Goal: Task Accomplishment & Management: Use online tool/utility

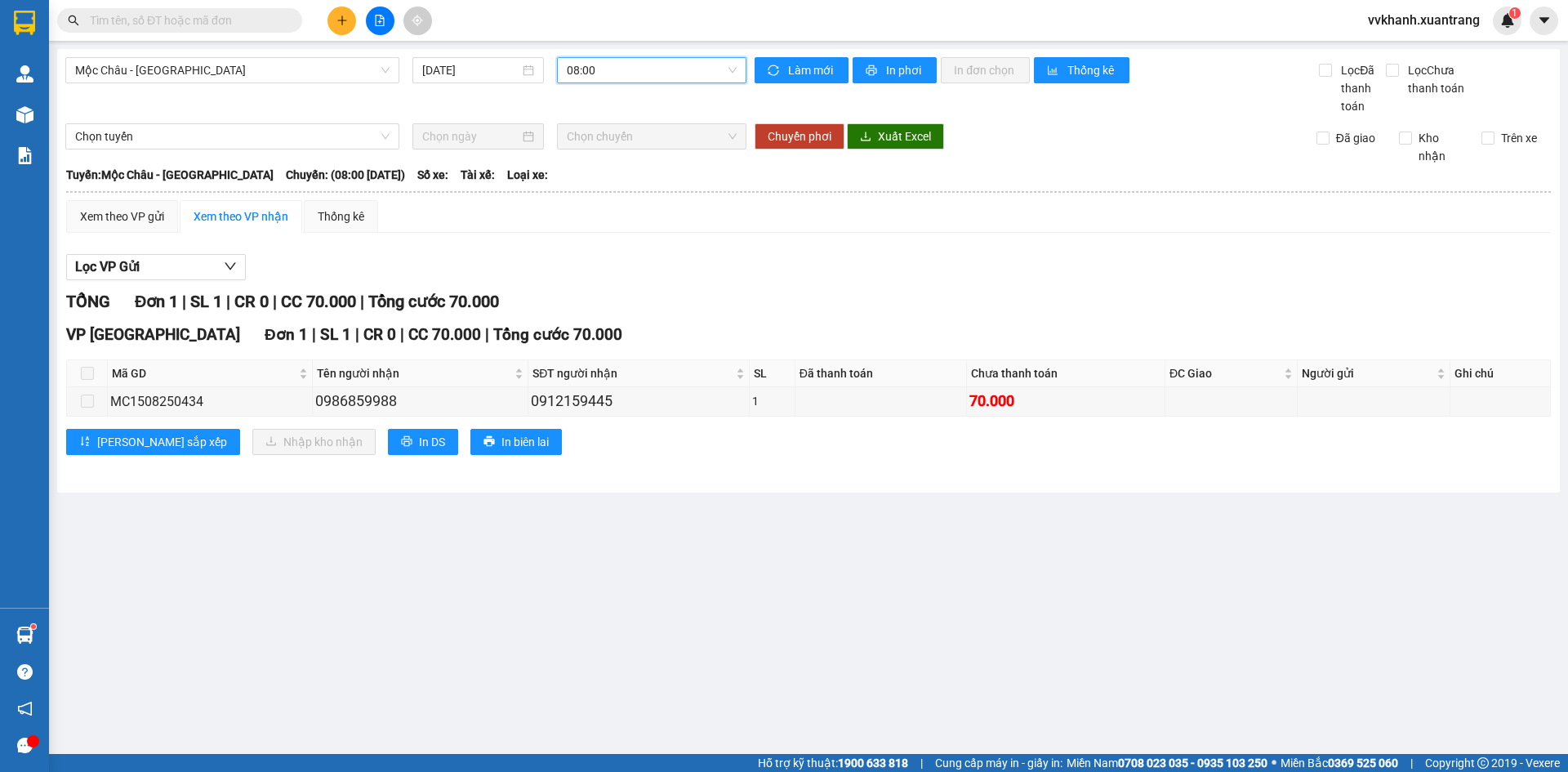
click at [591, 62] on span "08:00" at bounding box center [652, 70] width 170 height 24
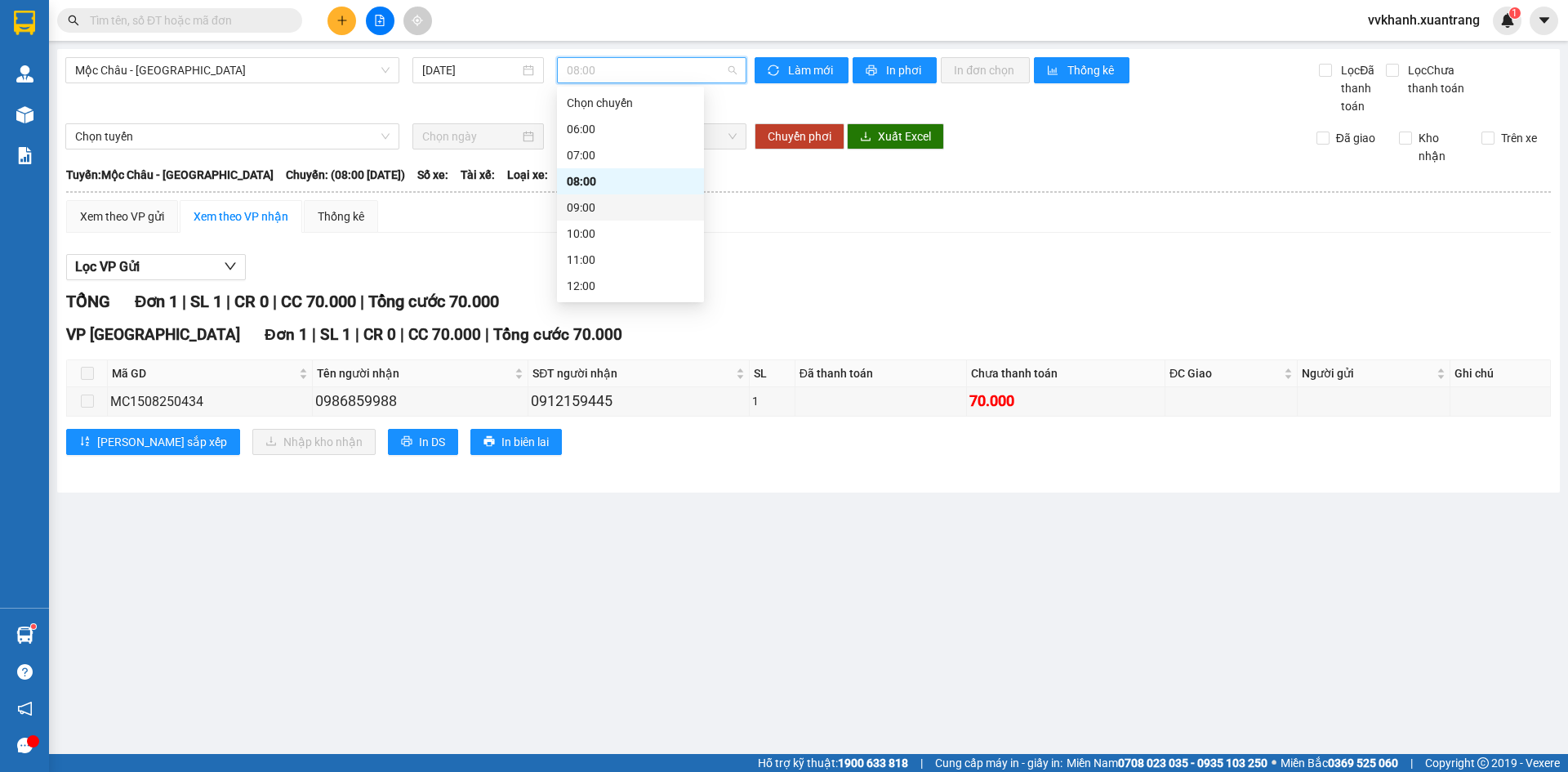
click at [631, 199] on div "09:00" at bounding box center [630, 207] width 127 height 18
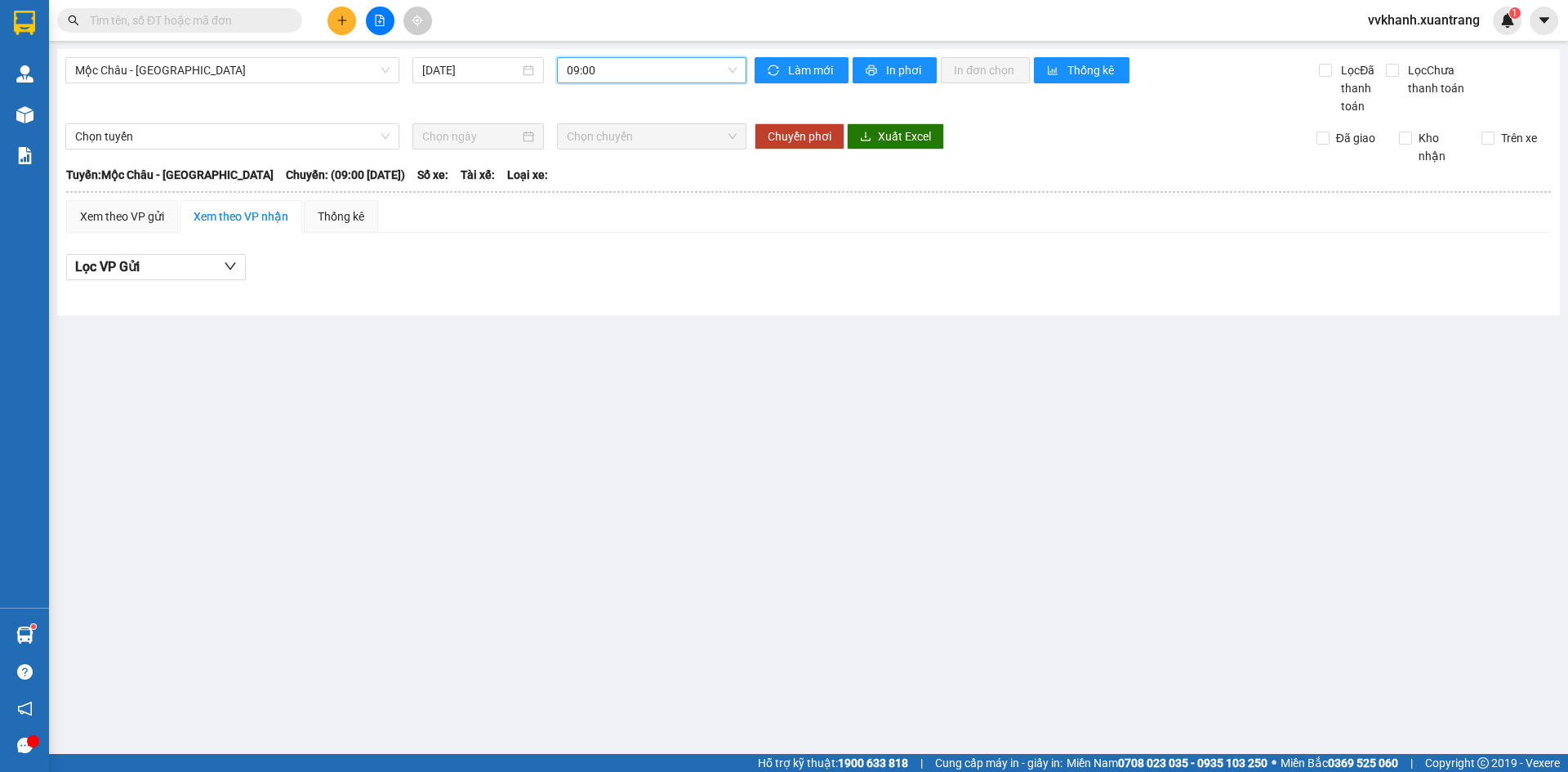
click at [617, 74] on span "09:00" at bounding box center [652, 70] width 170 height 24
click at [625, 225] on div "10:00" at bounding box center [630, 233] width 127 height 18
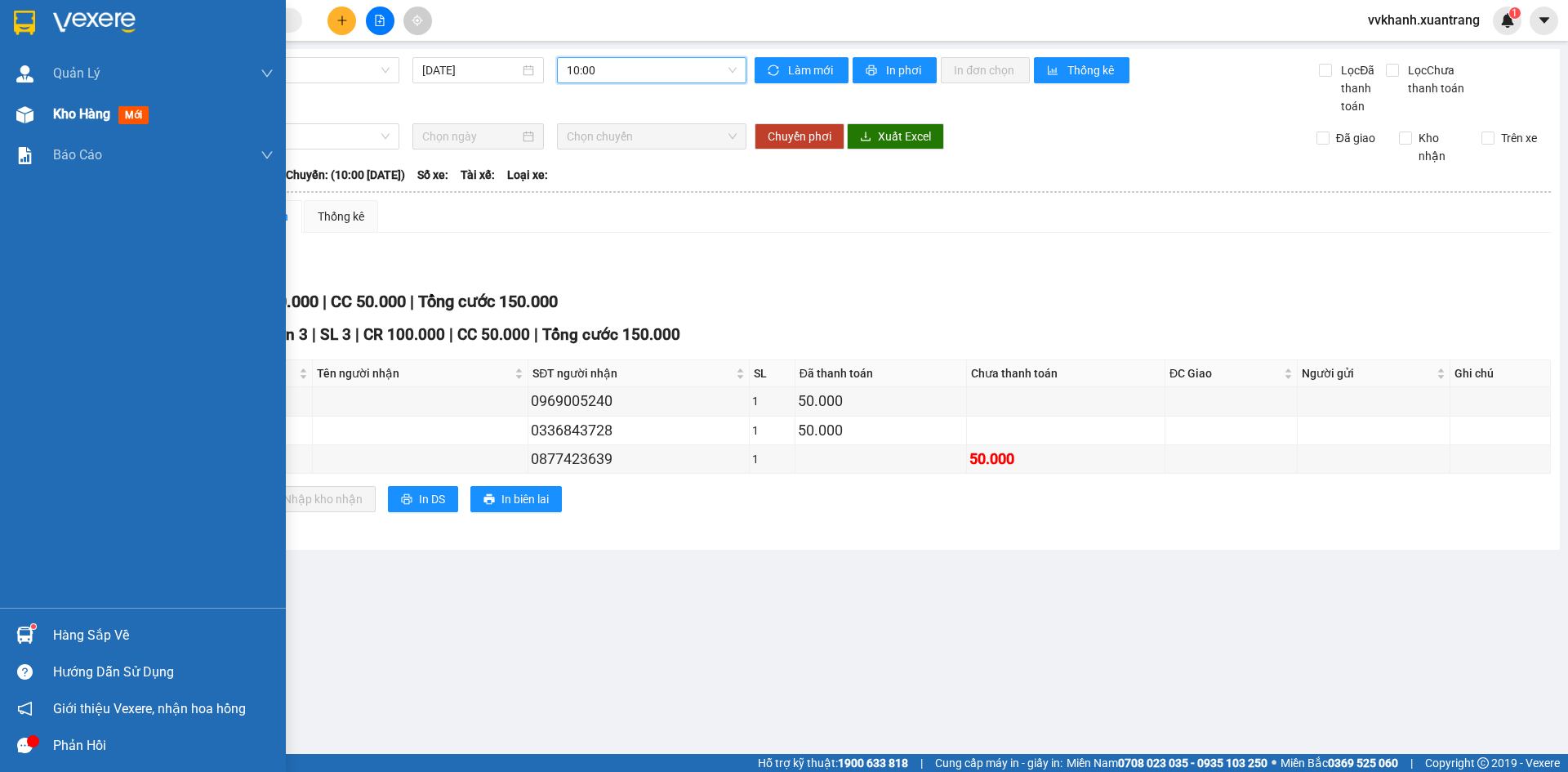
click at [24, 108] on img at bounding box center [24, 114] width 17 height 17
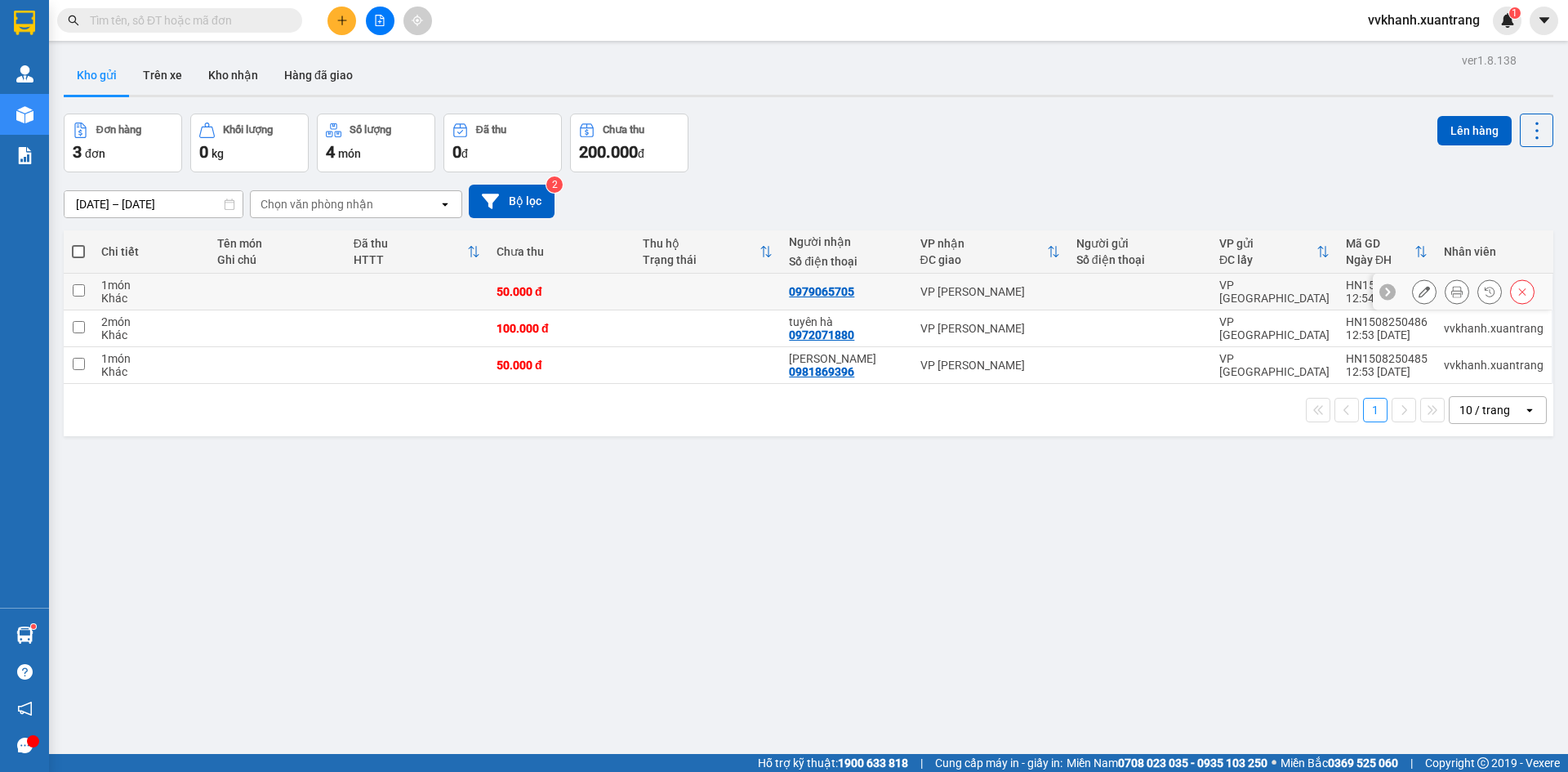
click at [1446, 296] on button at bounding box center [1457, 292] width 23 height 29
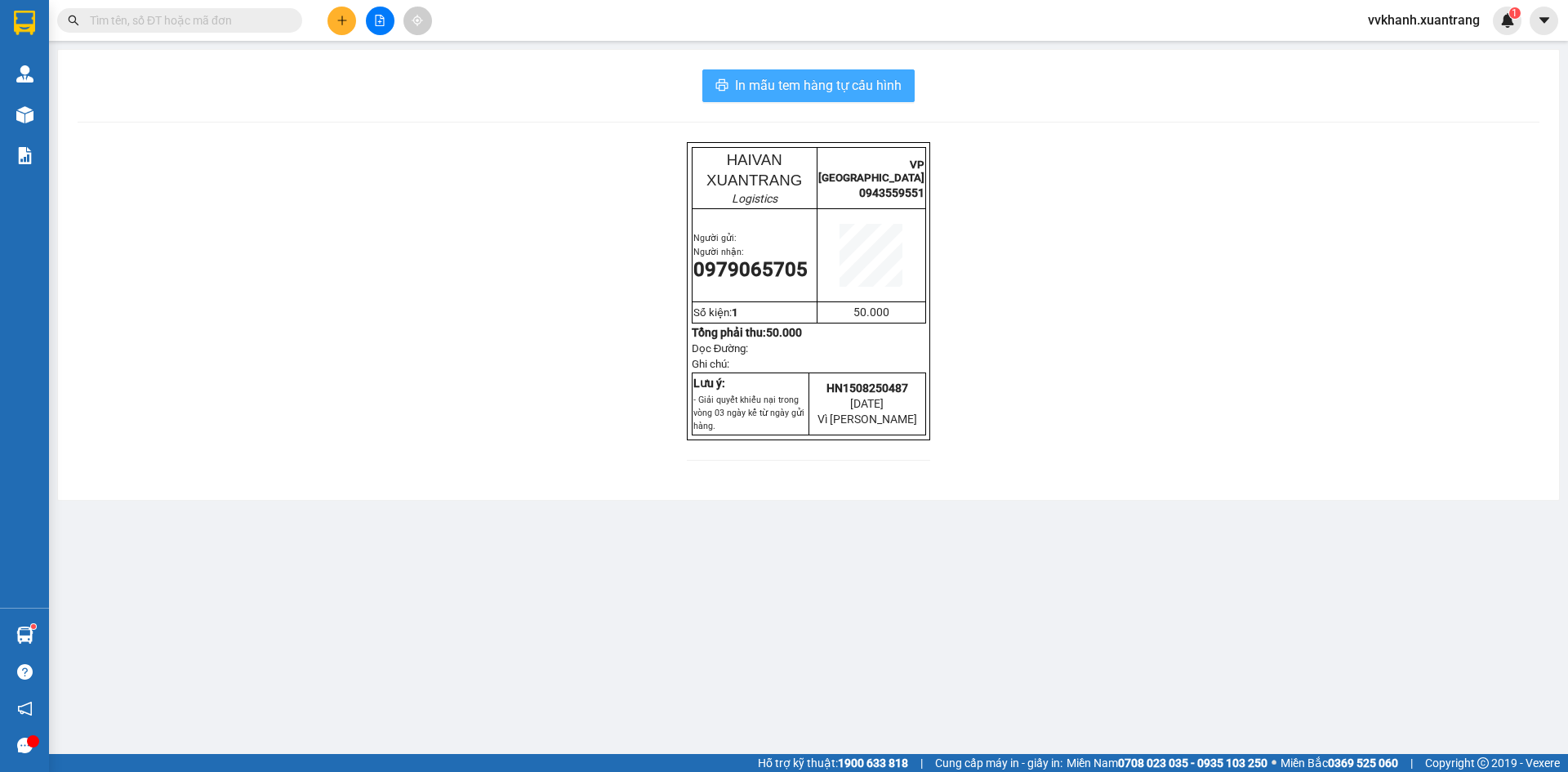
click at [858, 90] on span "In mẫu tem hàng tự cấu hình" at bounding box center [818, 85] width 167 height 20
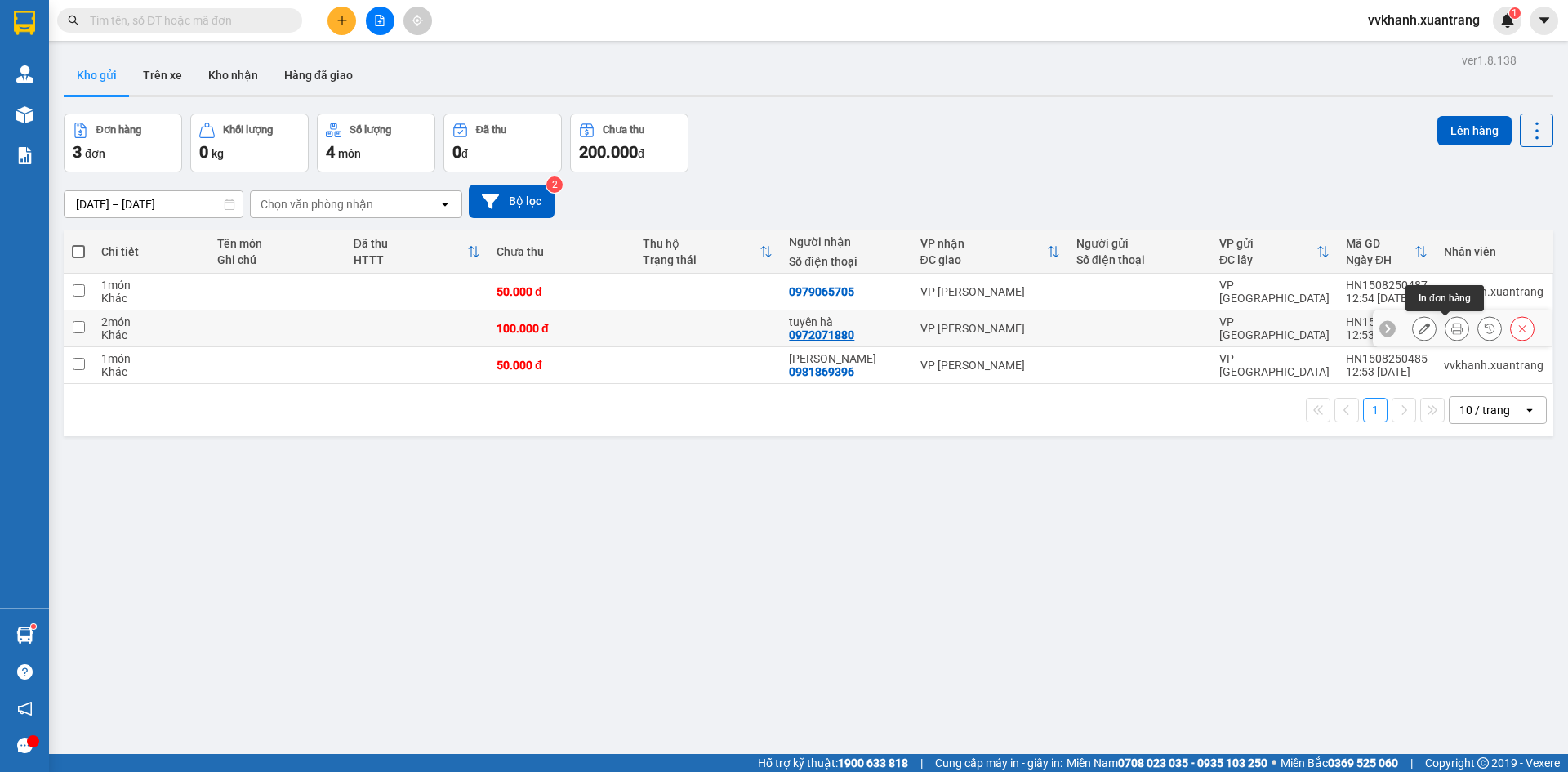
click at [1452, 327] on icon at bounding box center [1458, 328] width 12 height 12
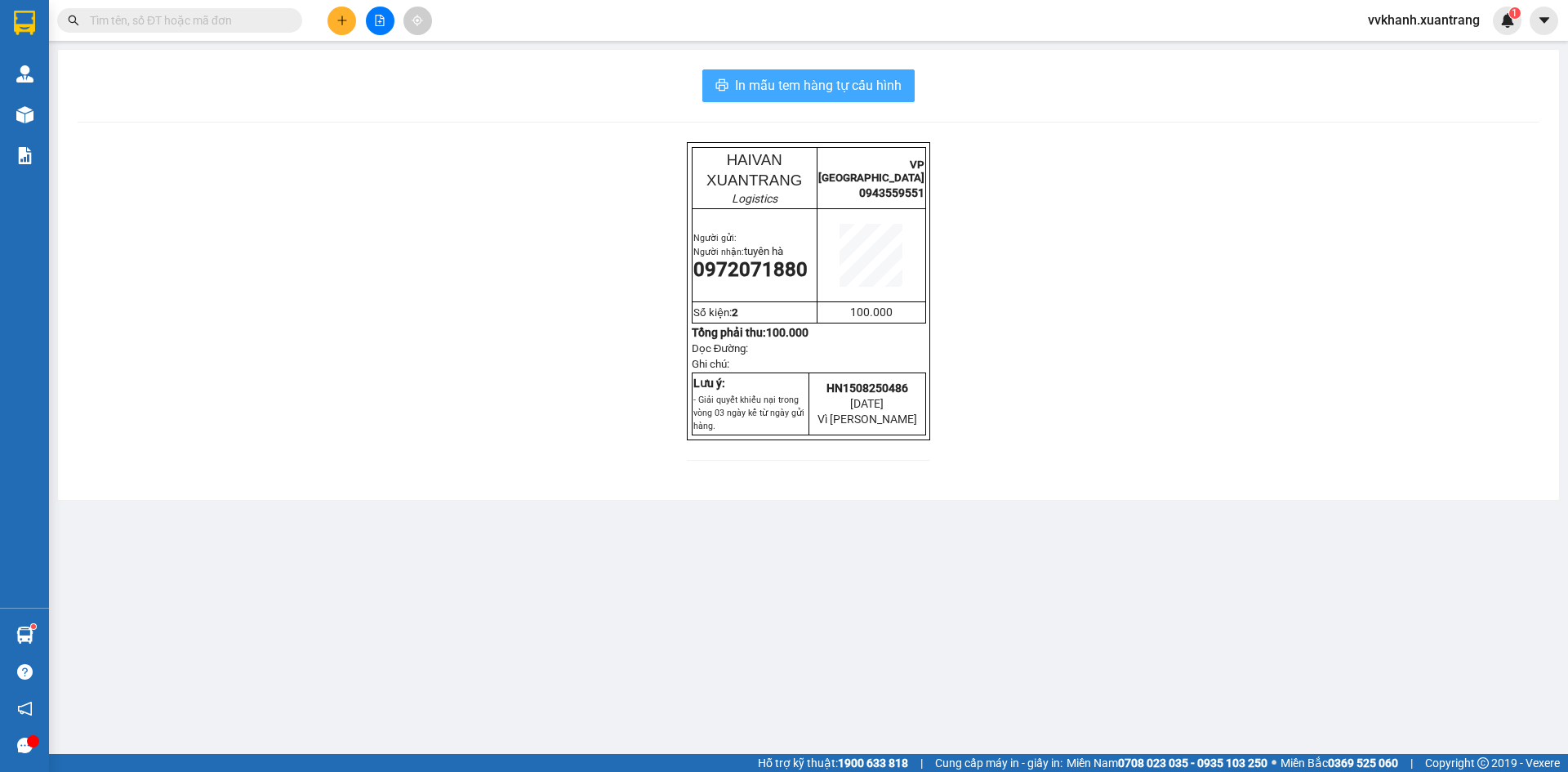
click at [864, 83] on span "In mẫu tem hàng tự cấu hình" at bounding box center [818, 85] width 167 height 20
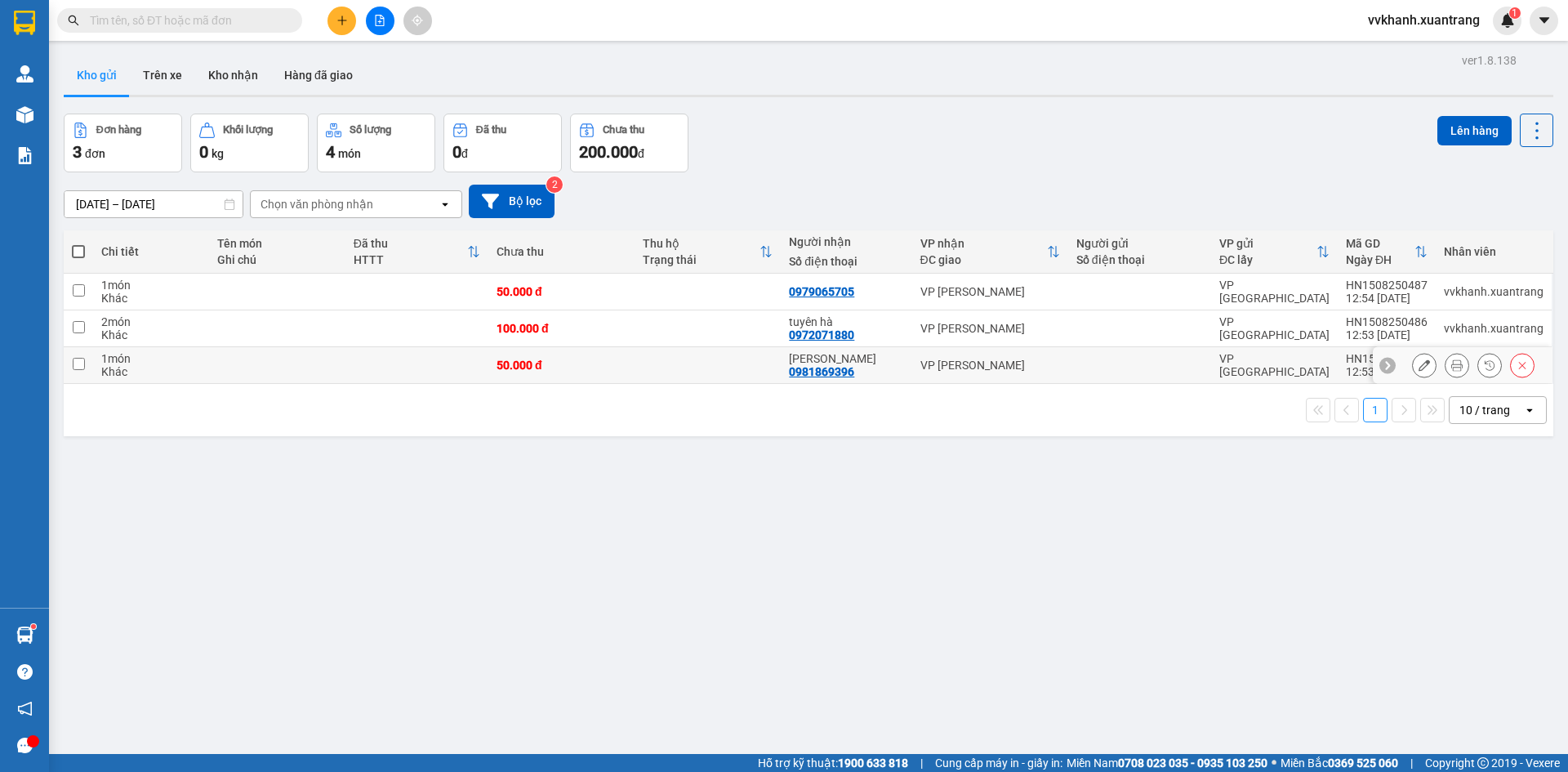
click at [1446, 363] on button at bounding box center [1457, 365] width 23 height 29
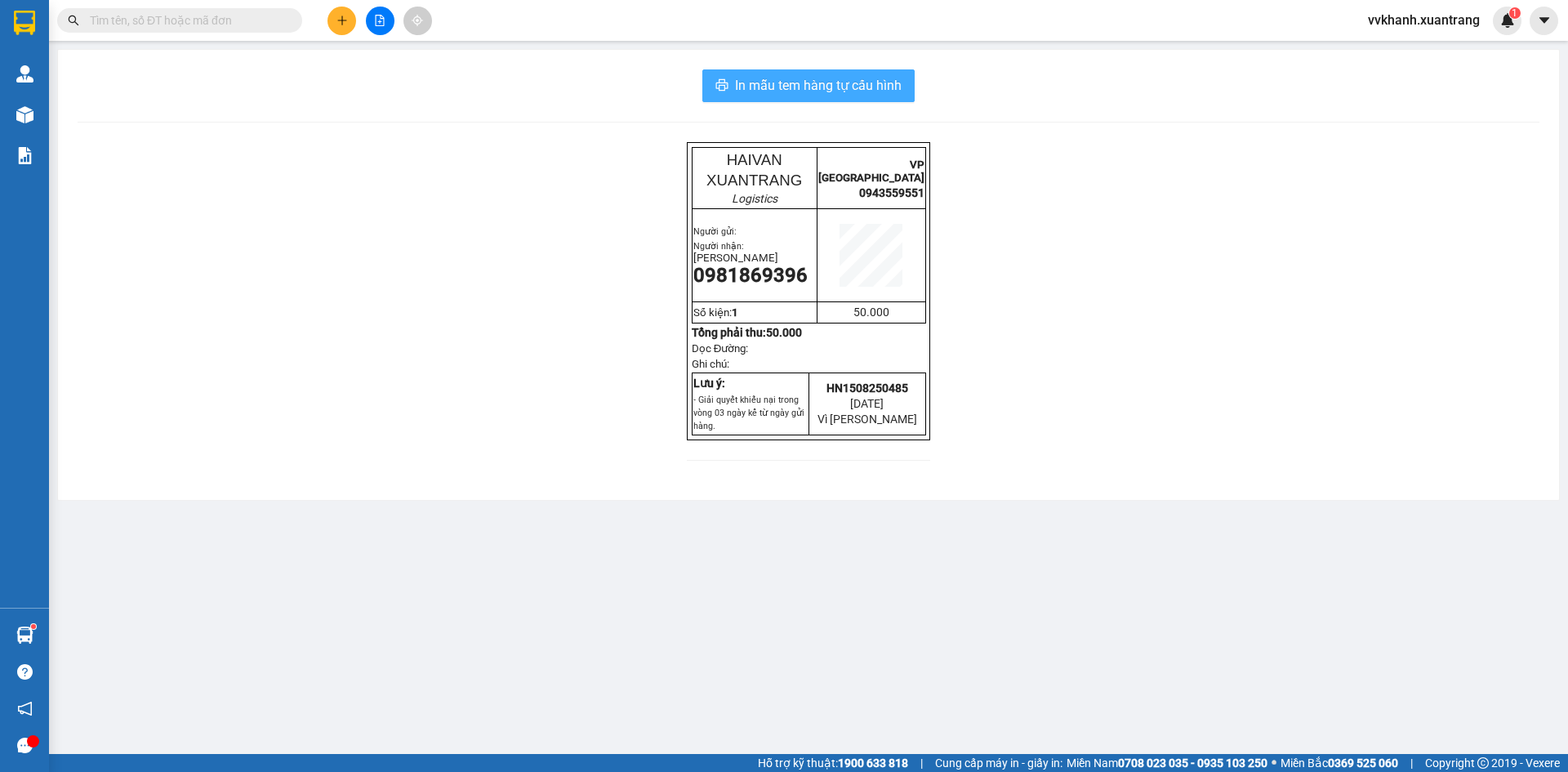
click at [853, 69] on button "In mẫu tem hàng tự cấu hình" at bounding box center [809, 85] width 212 height 33
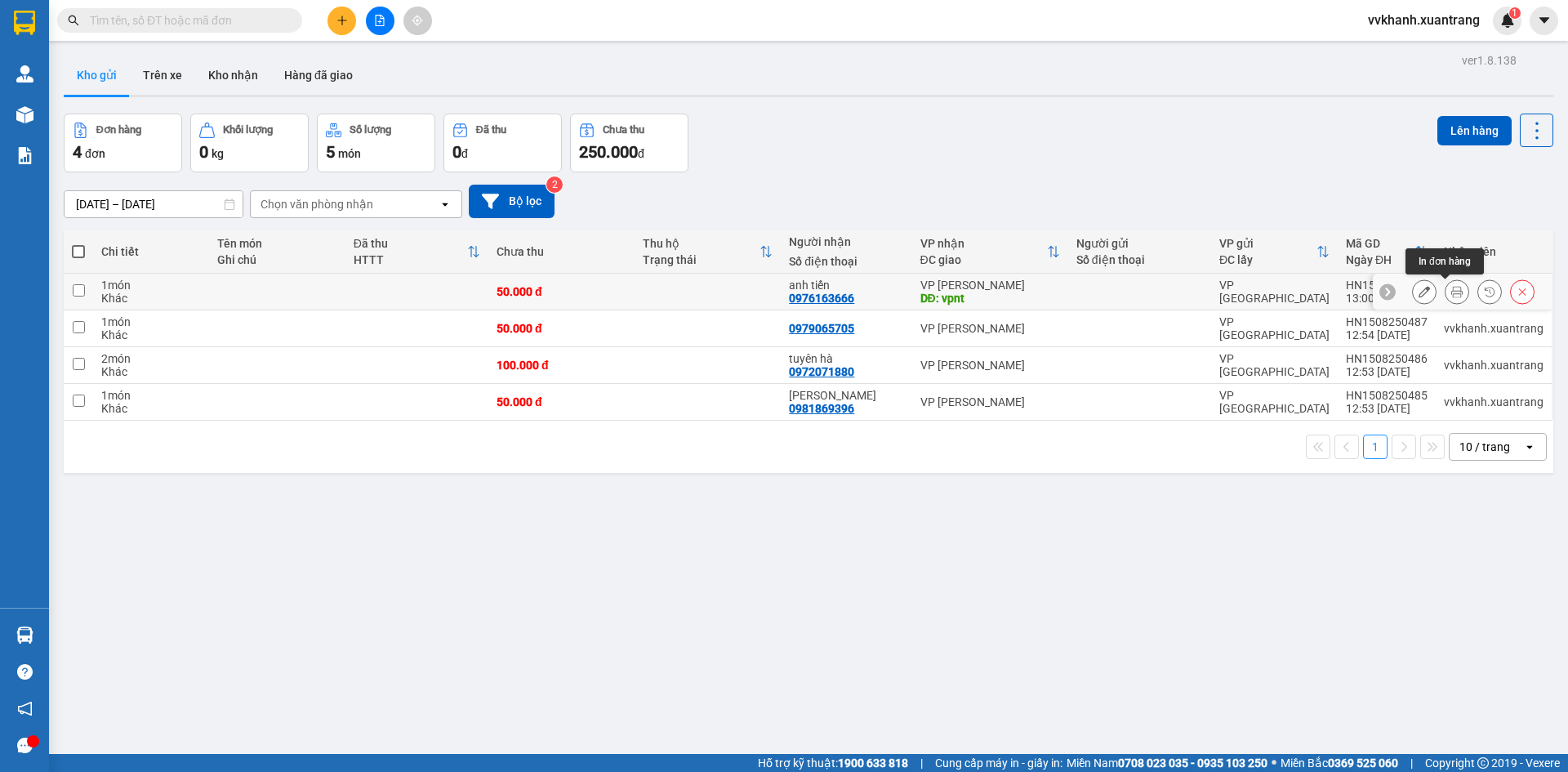
click at [1452, 288] on icon at bounding box center [1458, 292] width 12 height 12
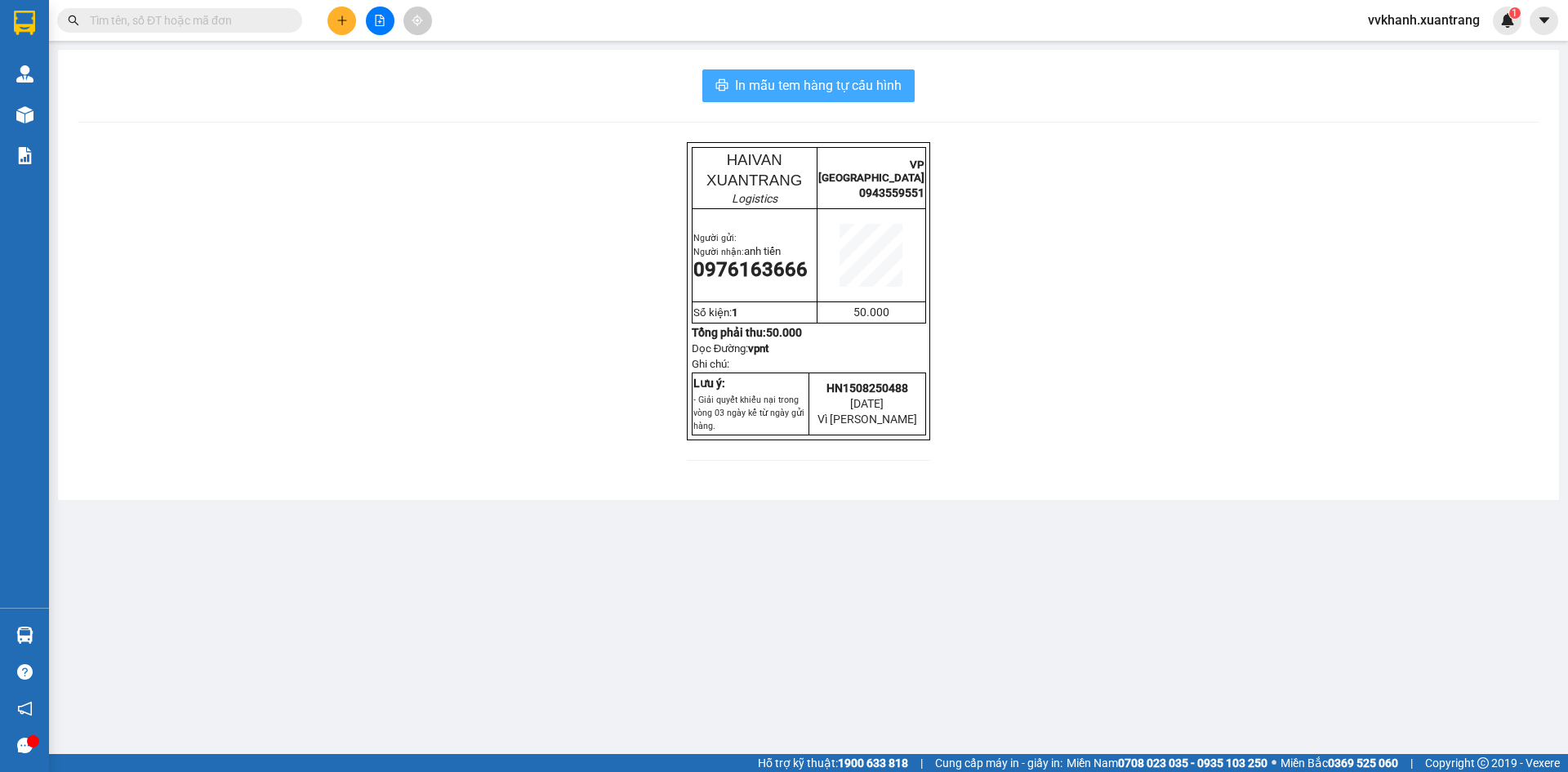
click at [836, 78] on span "In mẫu tem hàng tự cấu hình" at bounding box center [818, 85] width 167 height 20
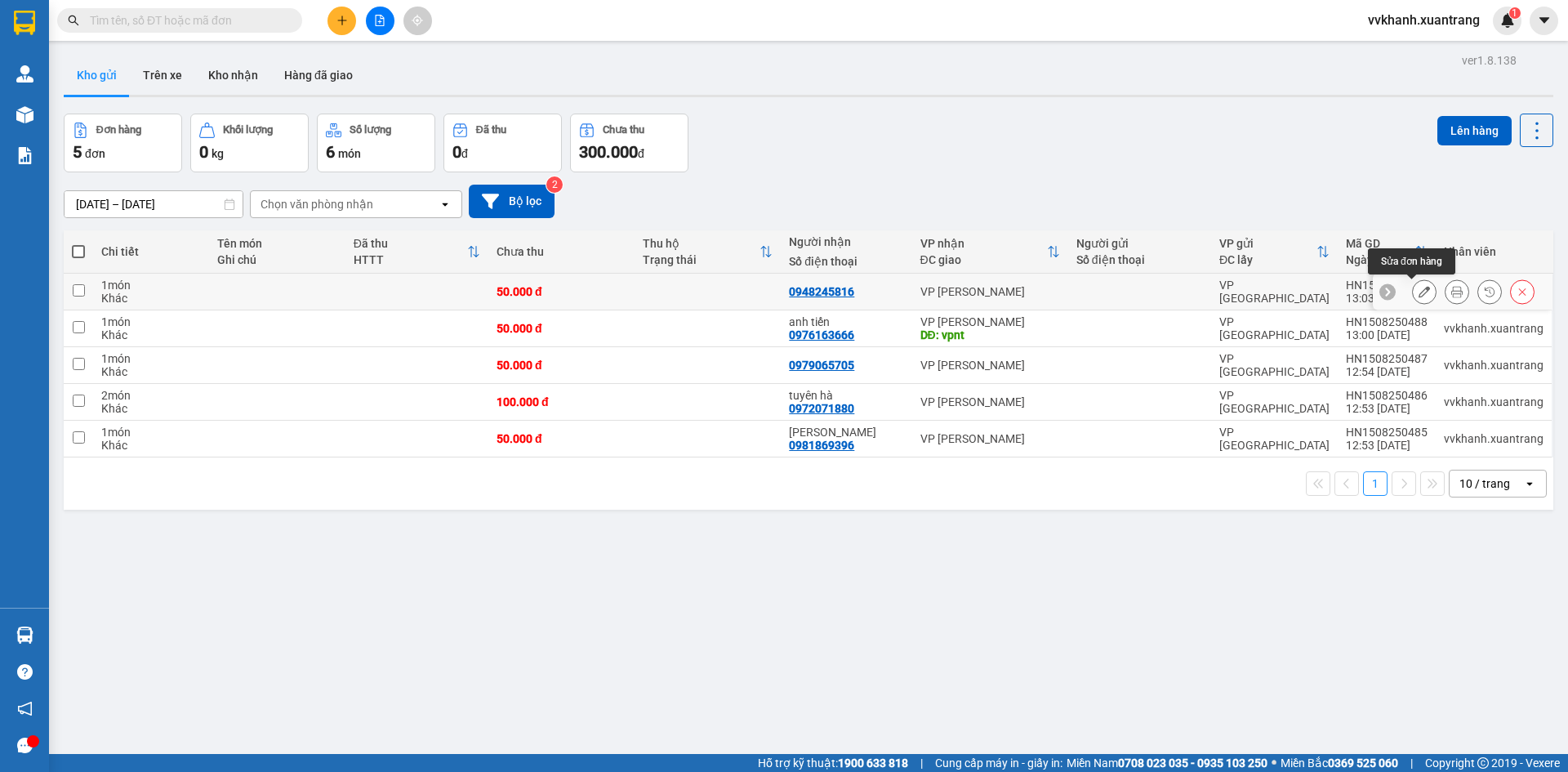
click at [1452, 293] on icon at bounding box center [1458, 292] width 12 height 12
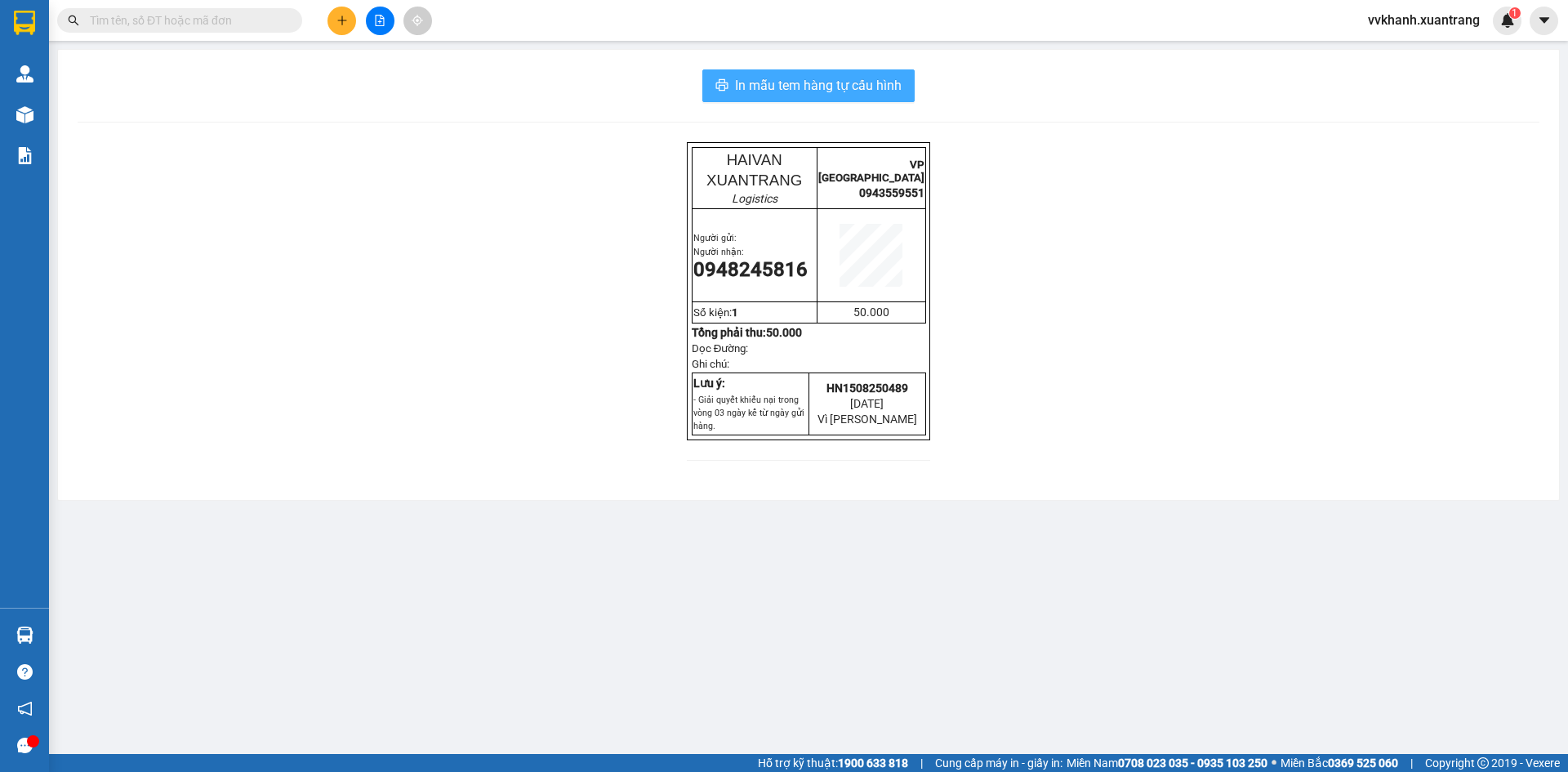
click at [852, 96] on span "In mẫu tem hàng tự cấu hình" at bounding box center [818, 85] width 167 height 20
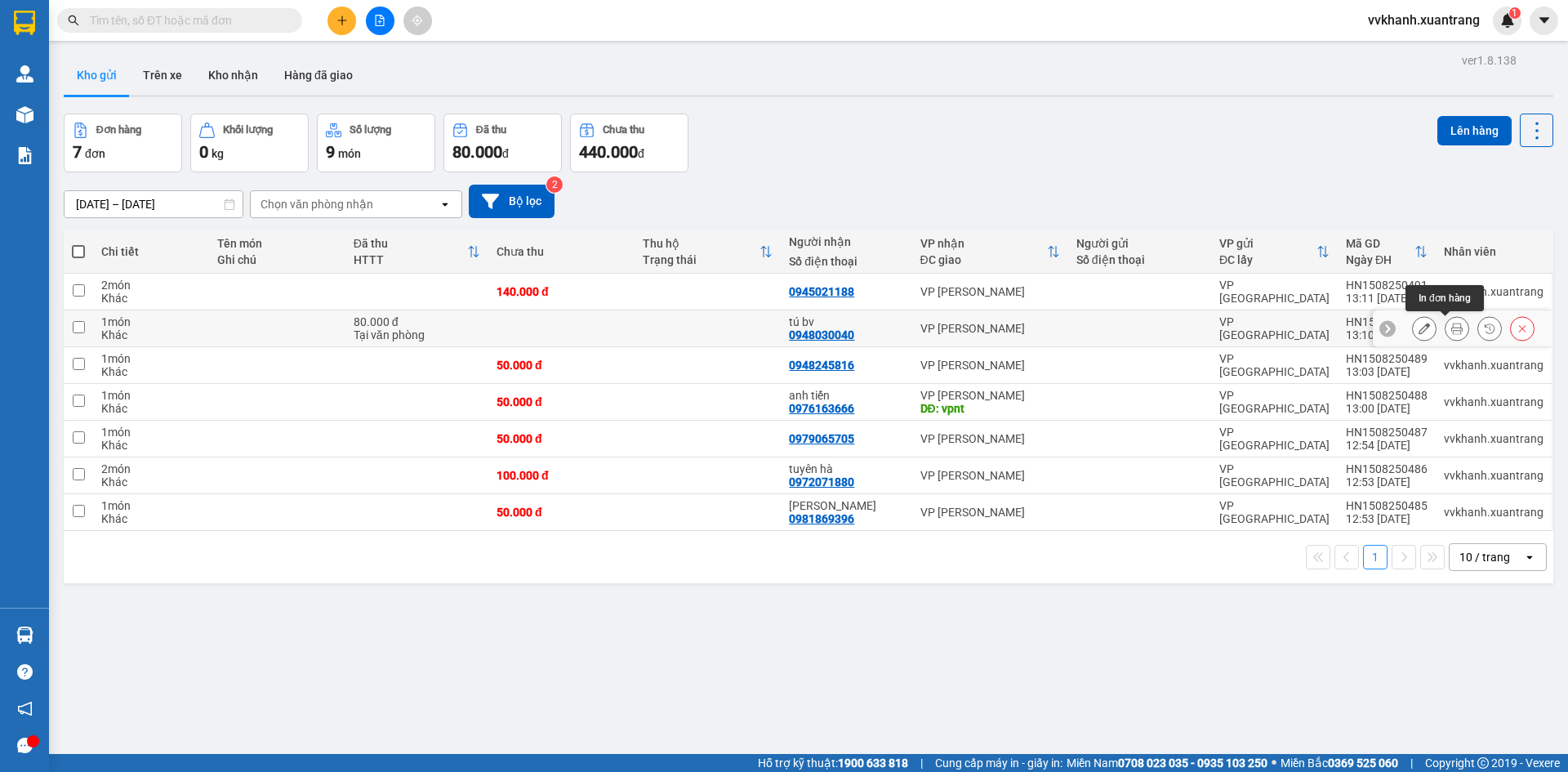
click at [1451, 333] on button at bounding box center [1457, 329] width 23 height 29
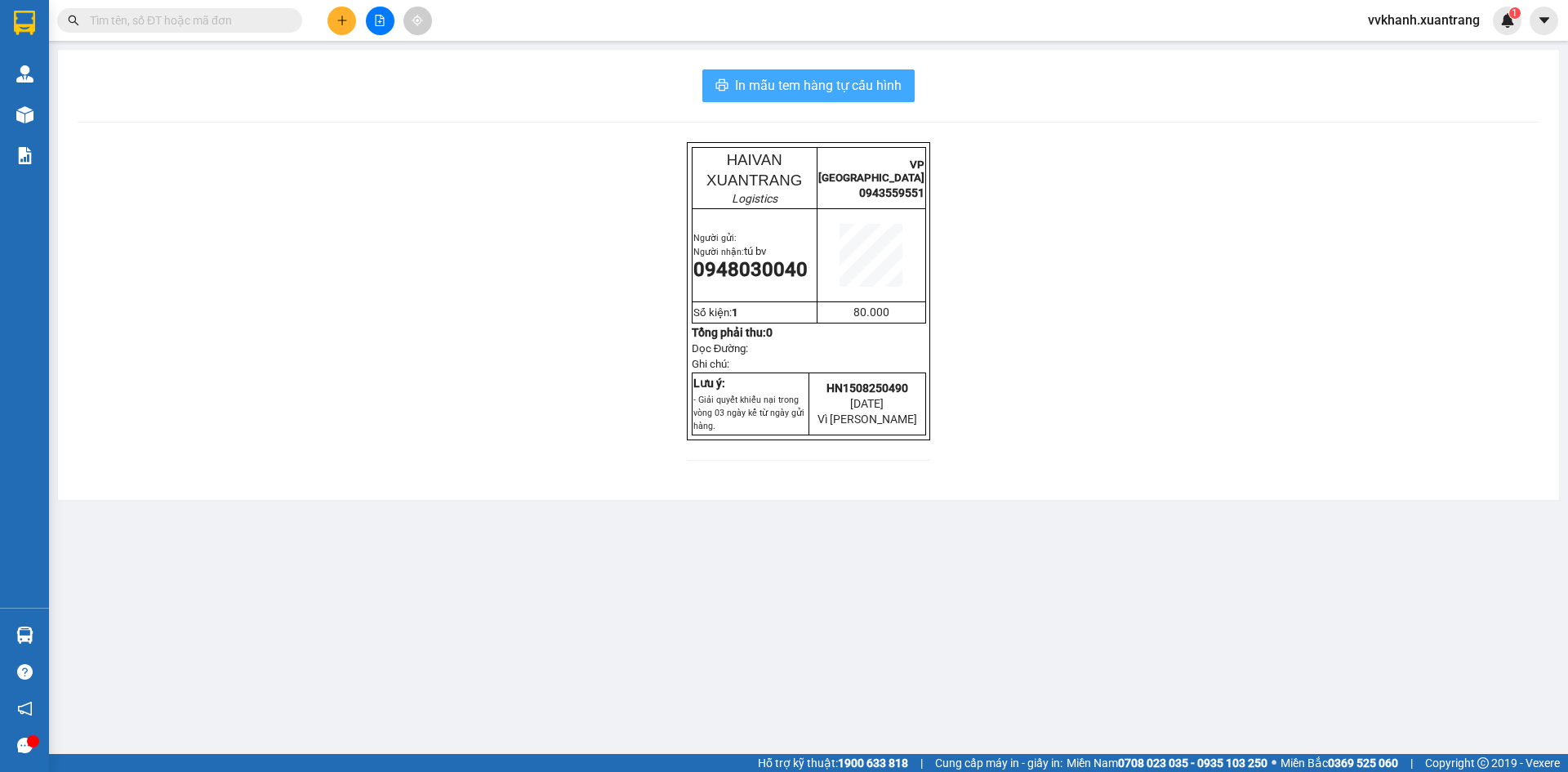
click at [899, 86] on span "In mẫu tem hàng tự cấu hình" at bounding box center [818, 85] width 167 height 20
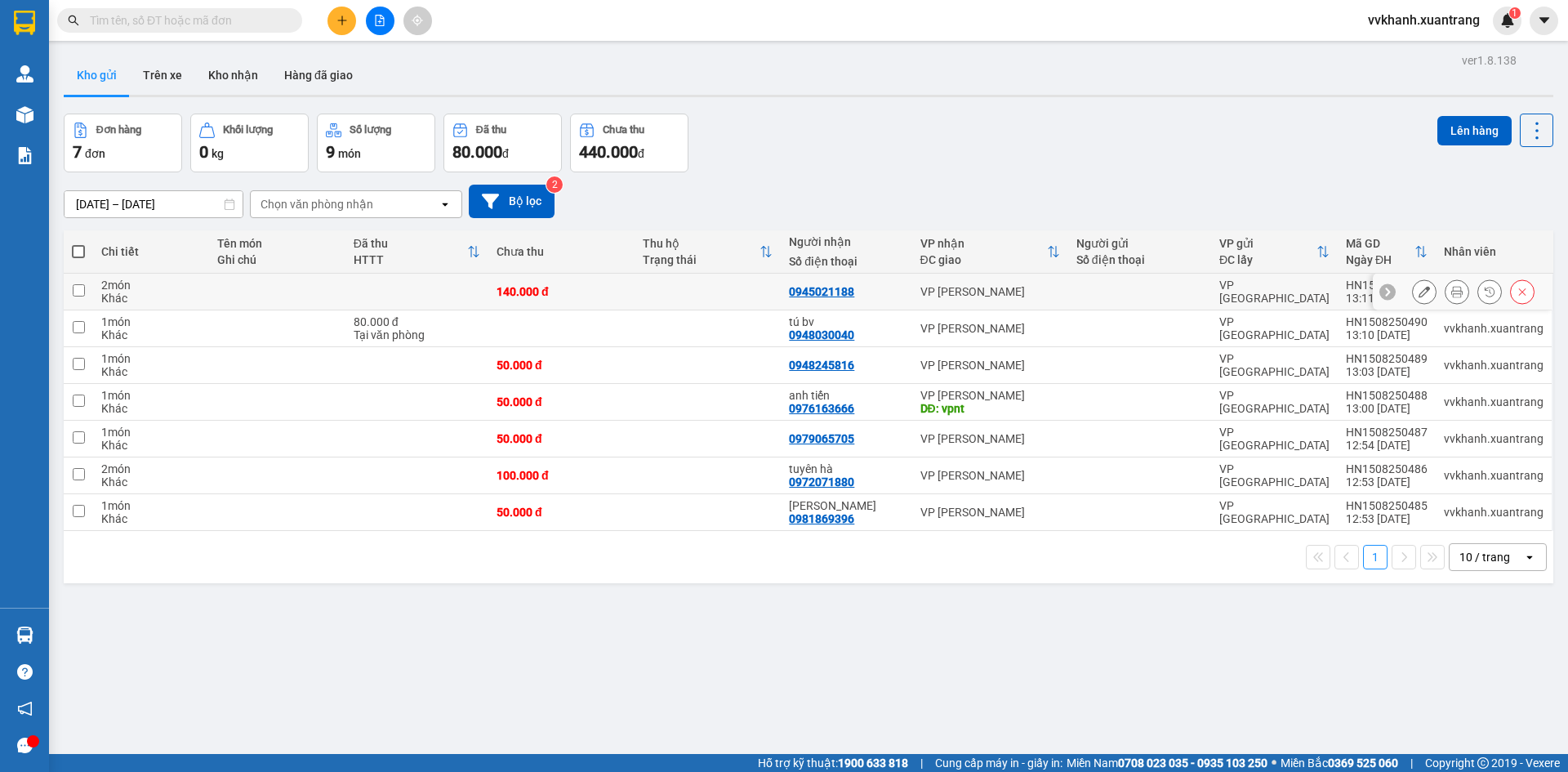
click at [1446, 298] on button at bounding box center [1457, 292] width 23 height 29
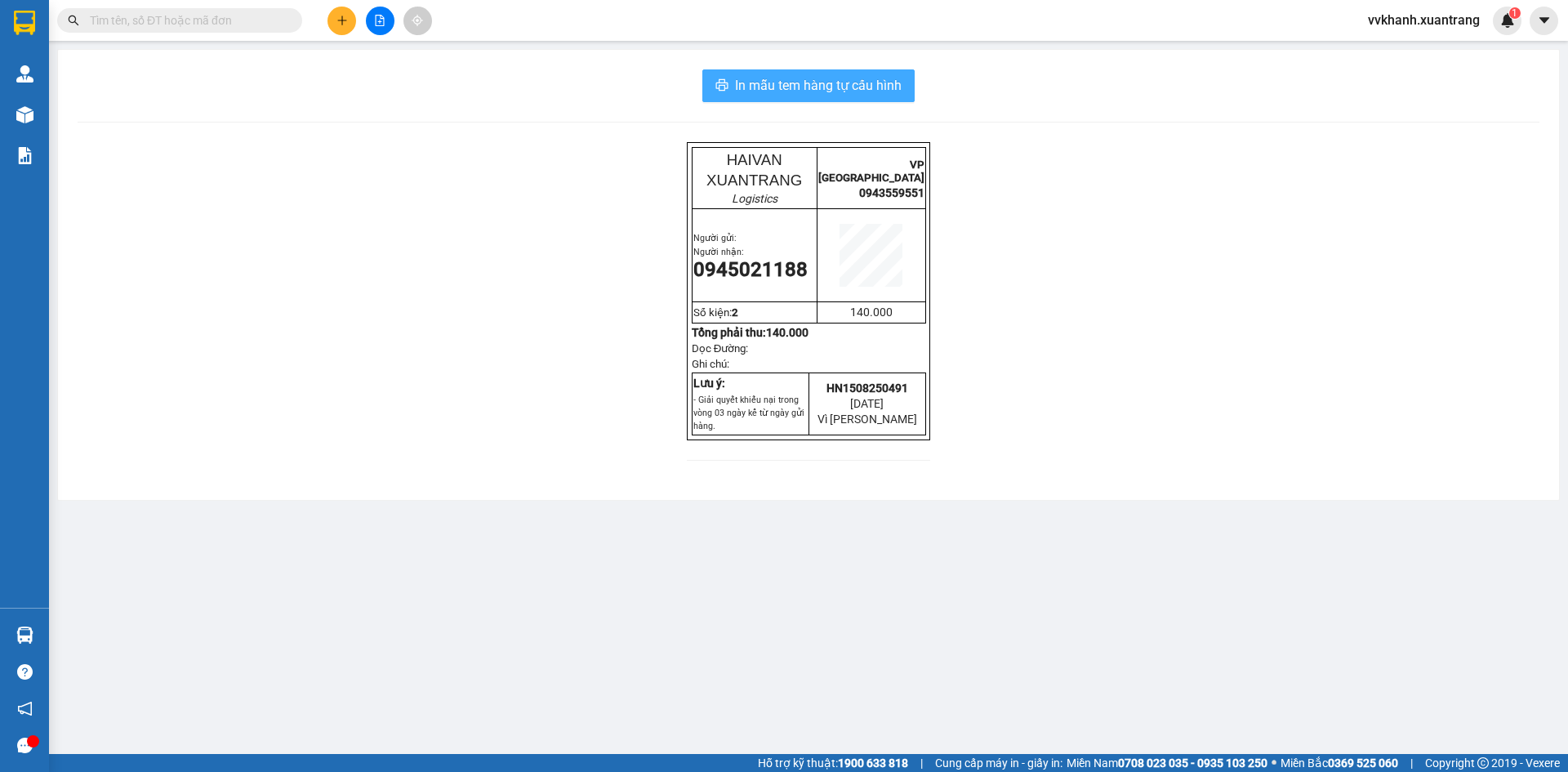
click at [872, 92] on span "In mẫu tem hàng tự cấu hình" at bounding box center [818, 85] width 167 height 20
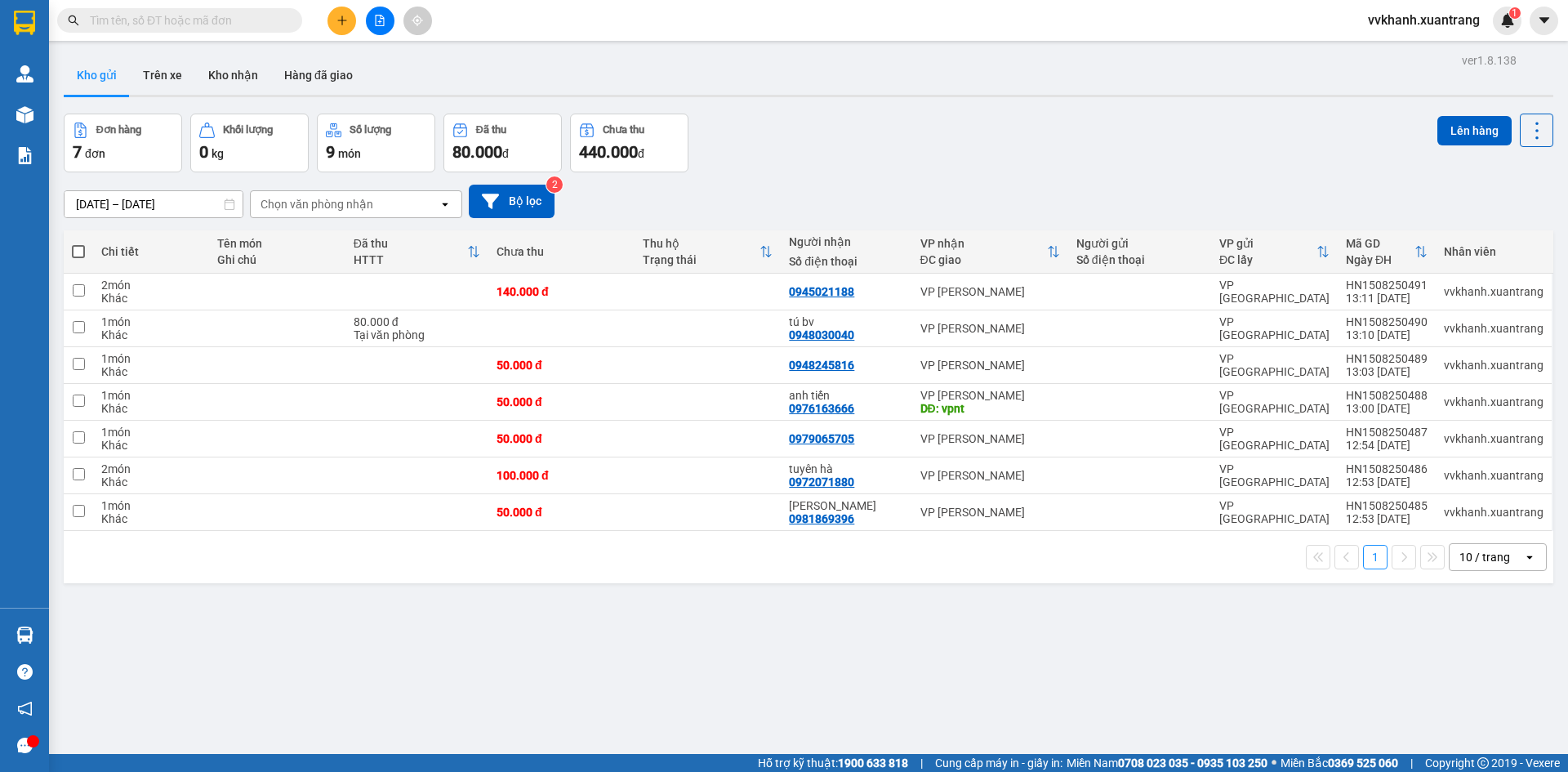
click at [1121, 602] on div "ver 1.8.138 Kho gửi Trên xe Kho nhận Hàng đã giao Đơn hàng 7 đơn Khối lượng 0 k…" at bounding box center [809, 434] width 1503 height 772
click at [850, 124] on div "Đơn hàng 7 đơn Khối lượng 0 kg Số lượng 9 món Đã thu 80.000 đ Chưa thu 440.000 …" at bounding box center [809, 143] width 1490 height 59
click at [77, 249] on span at bounding box center [78, 252] width 13 height 13
click at [78, 243] on input "checkbox" at bounding box center [78, 243] width 0 height 0
checkbox input "true"
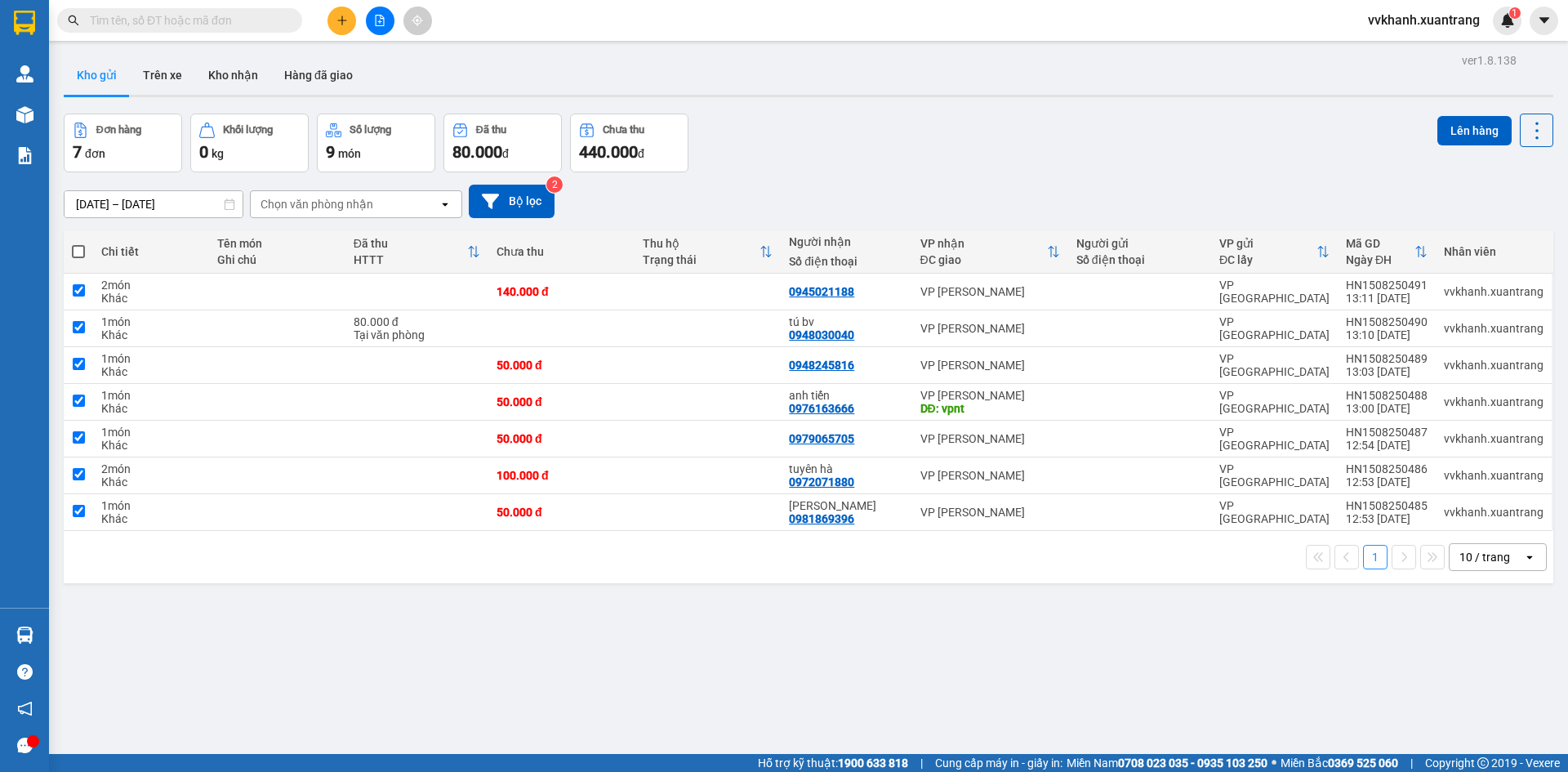
checkbox input "true"
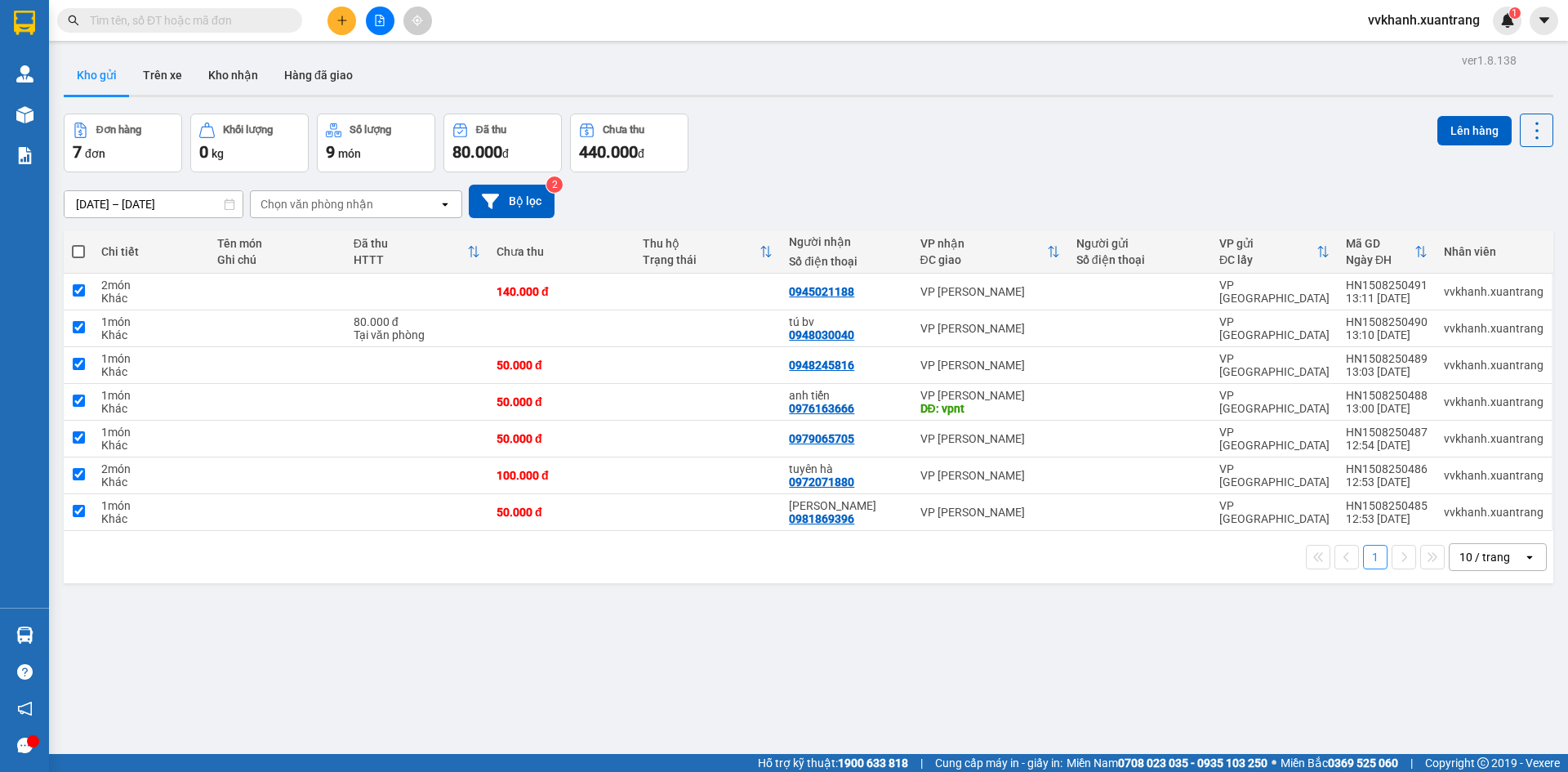
checkbox input "true"
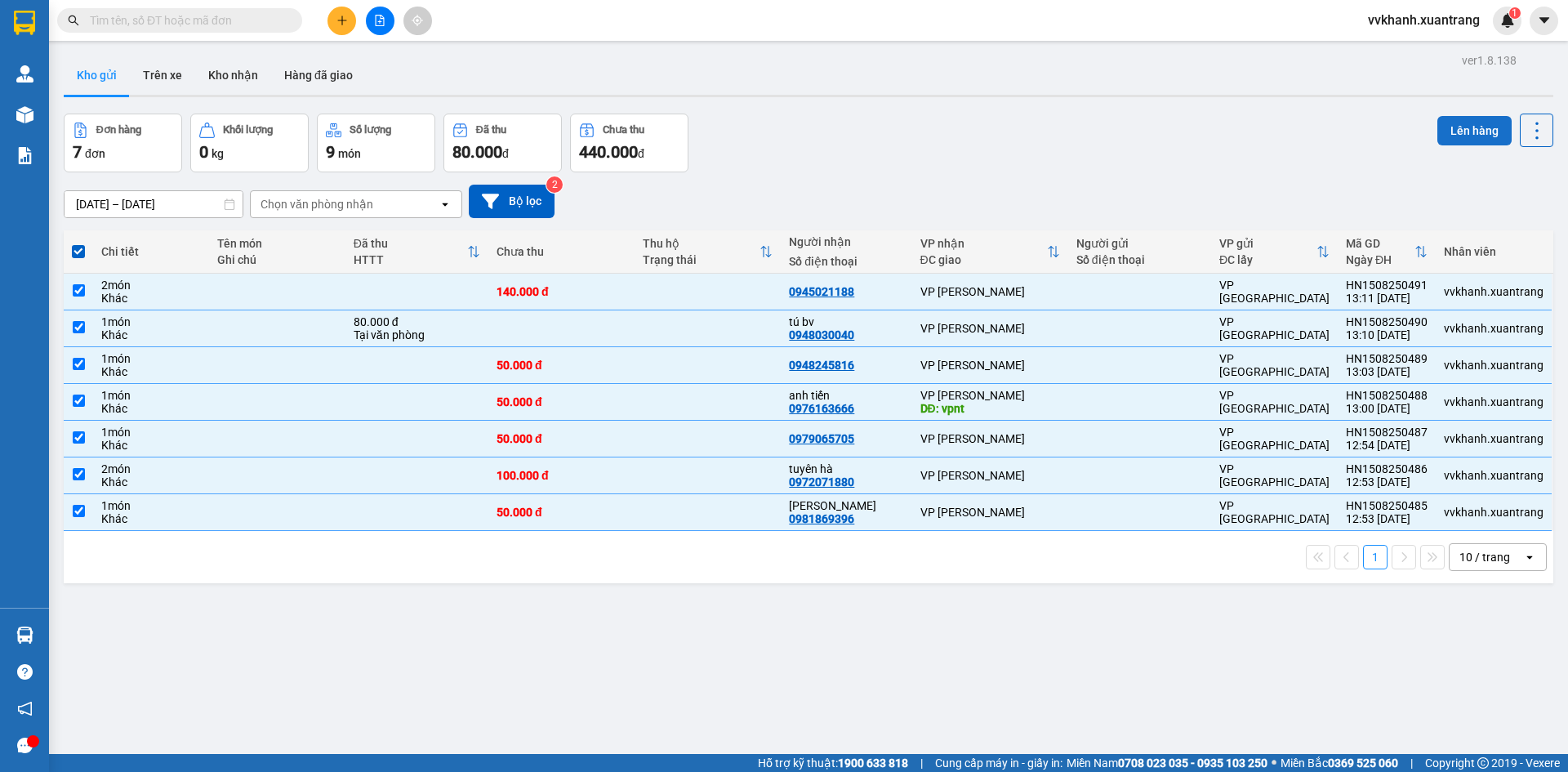
click at [1459, 130] on button "Lên hàng" at bounding box center [1475, 130] width 74 height 29
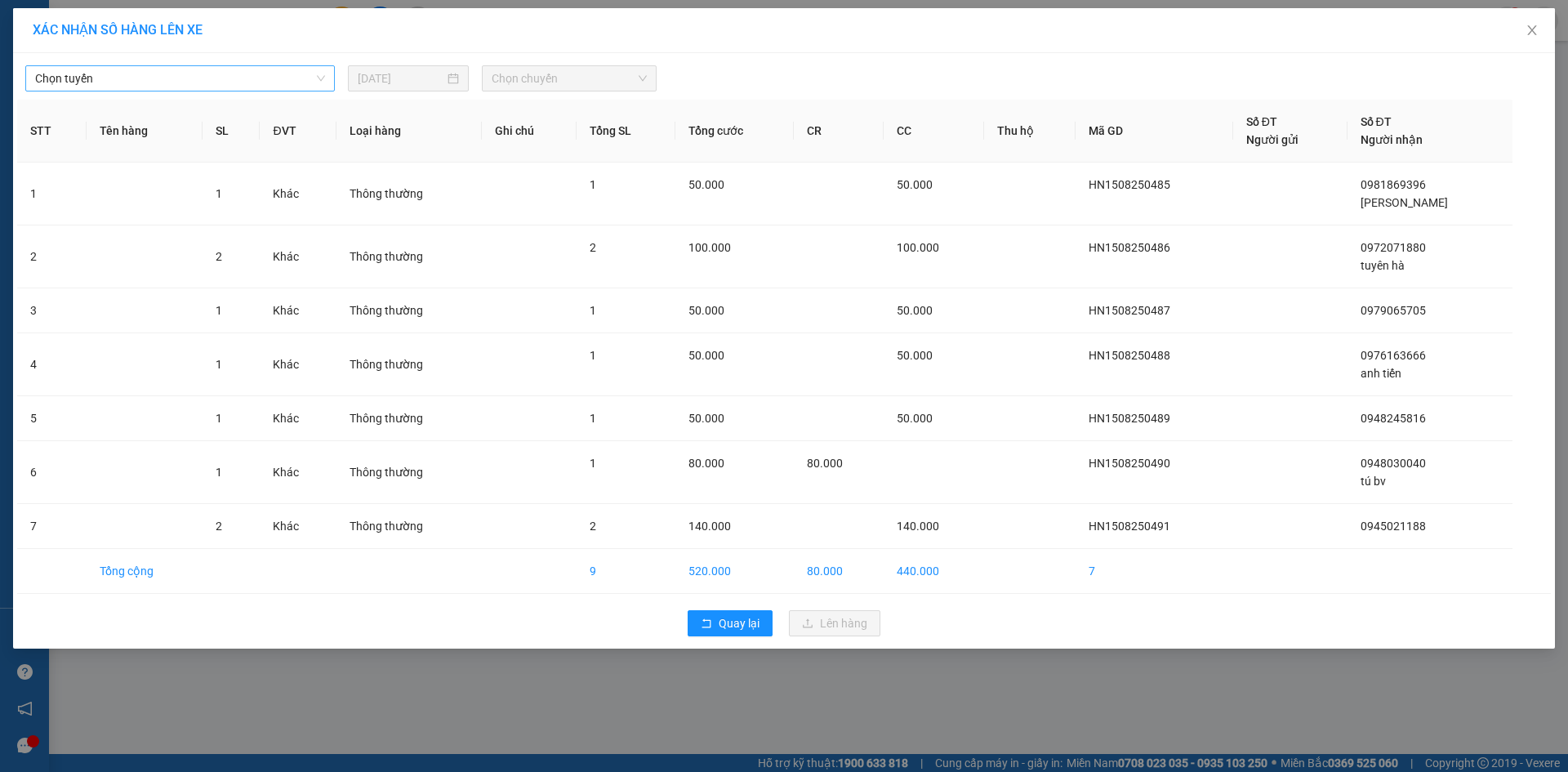
click at [196, 84] on span "Chọn tuyến" at bounding box center [180, 78] width 290 height 24
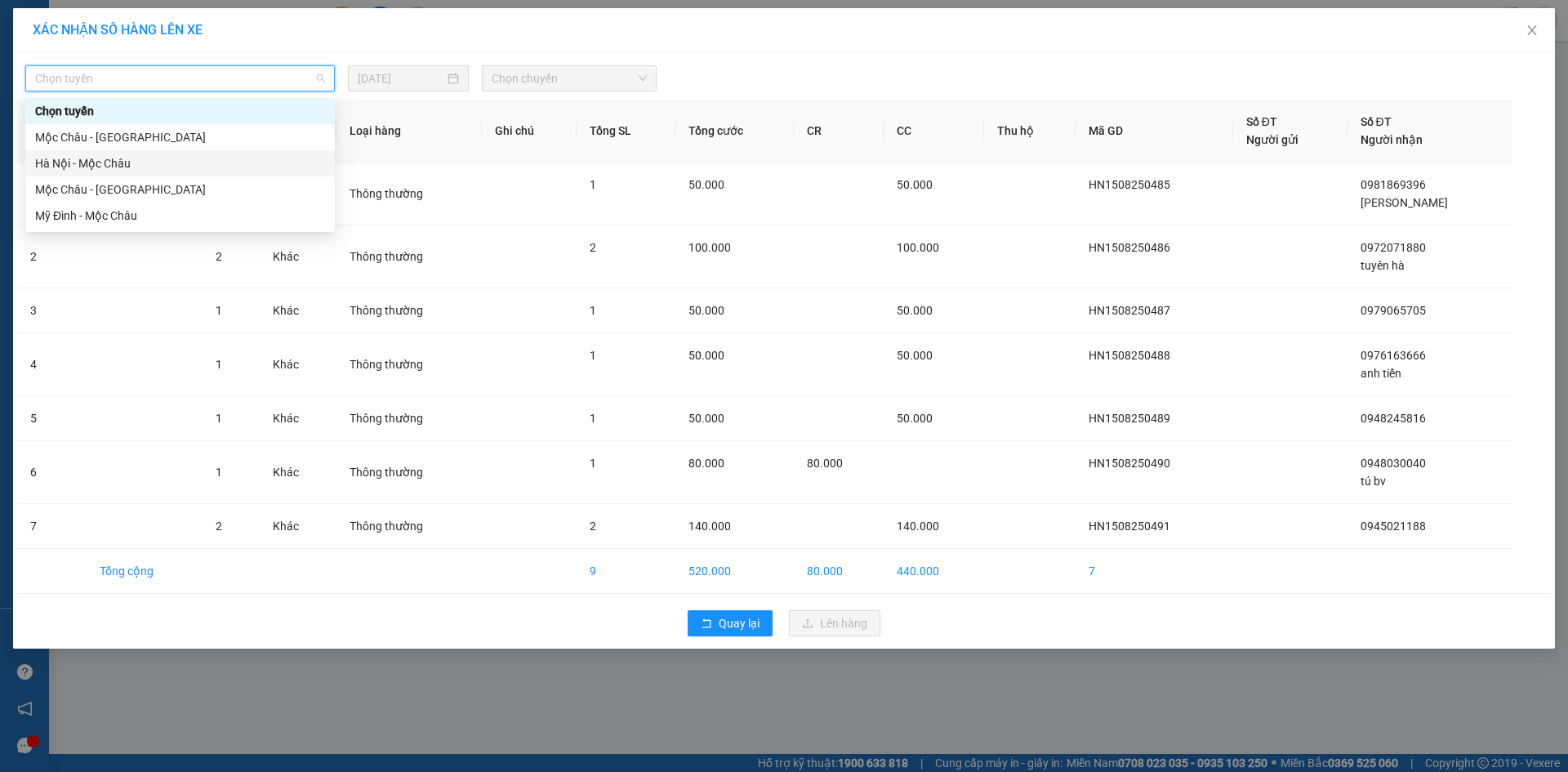
click at [137, 167] on div "Hà Nội - Mộc Châu" at bounding box center [180, 162] width 290 height 18
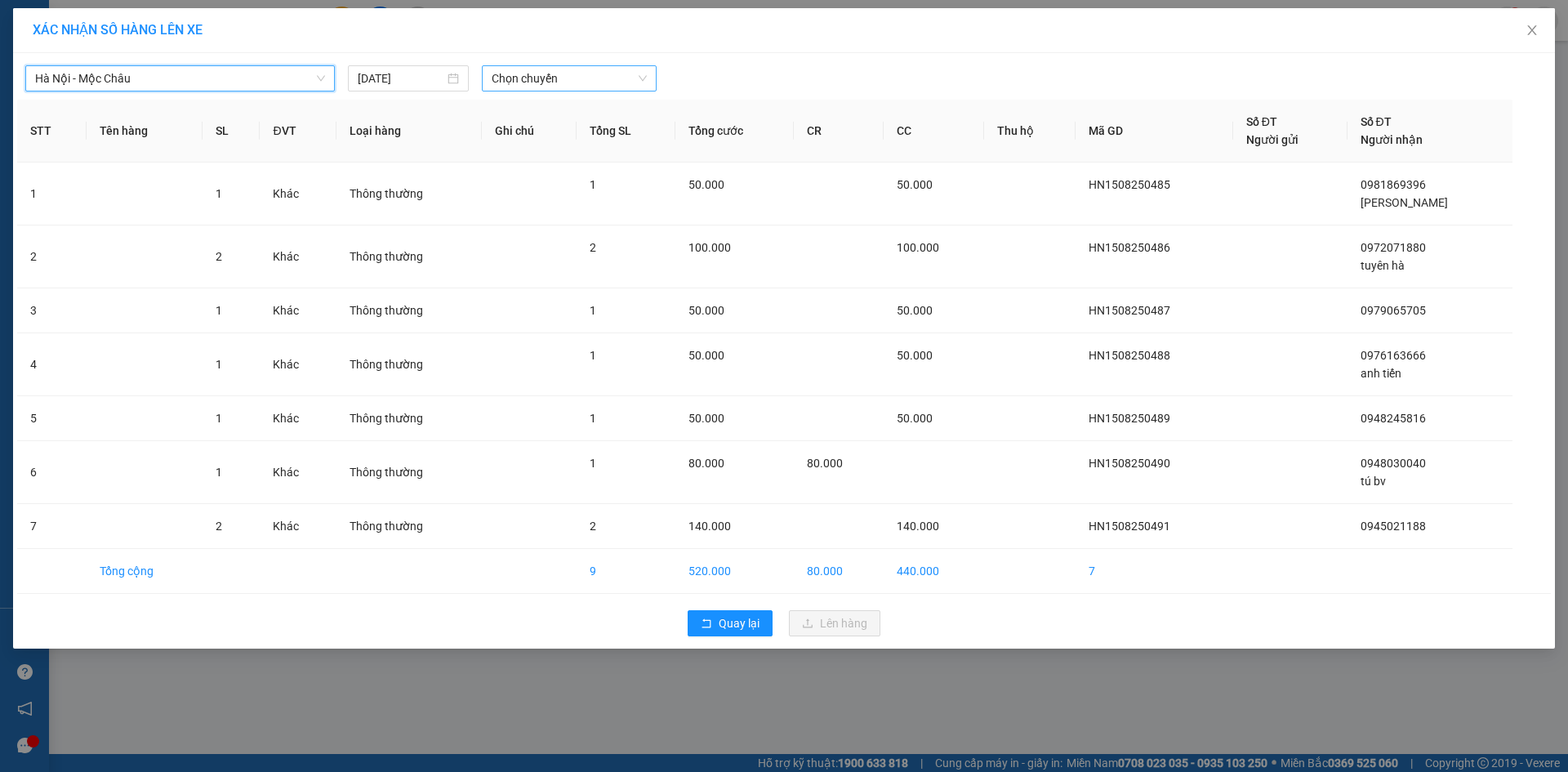
click at [534, 83] on span "Chọn chuyến" at bounding box center [569, 78] width 155 height 24
click at [544, 163] on div "14:15" at bounding box center [555, 162] width 127 height 18
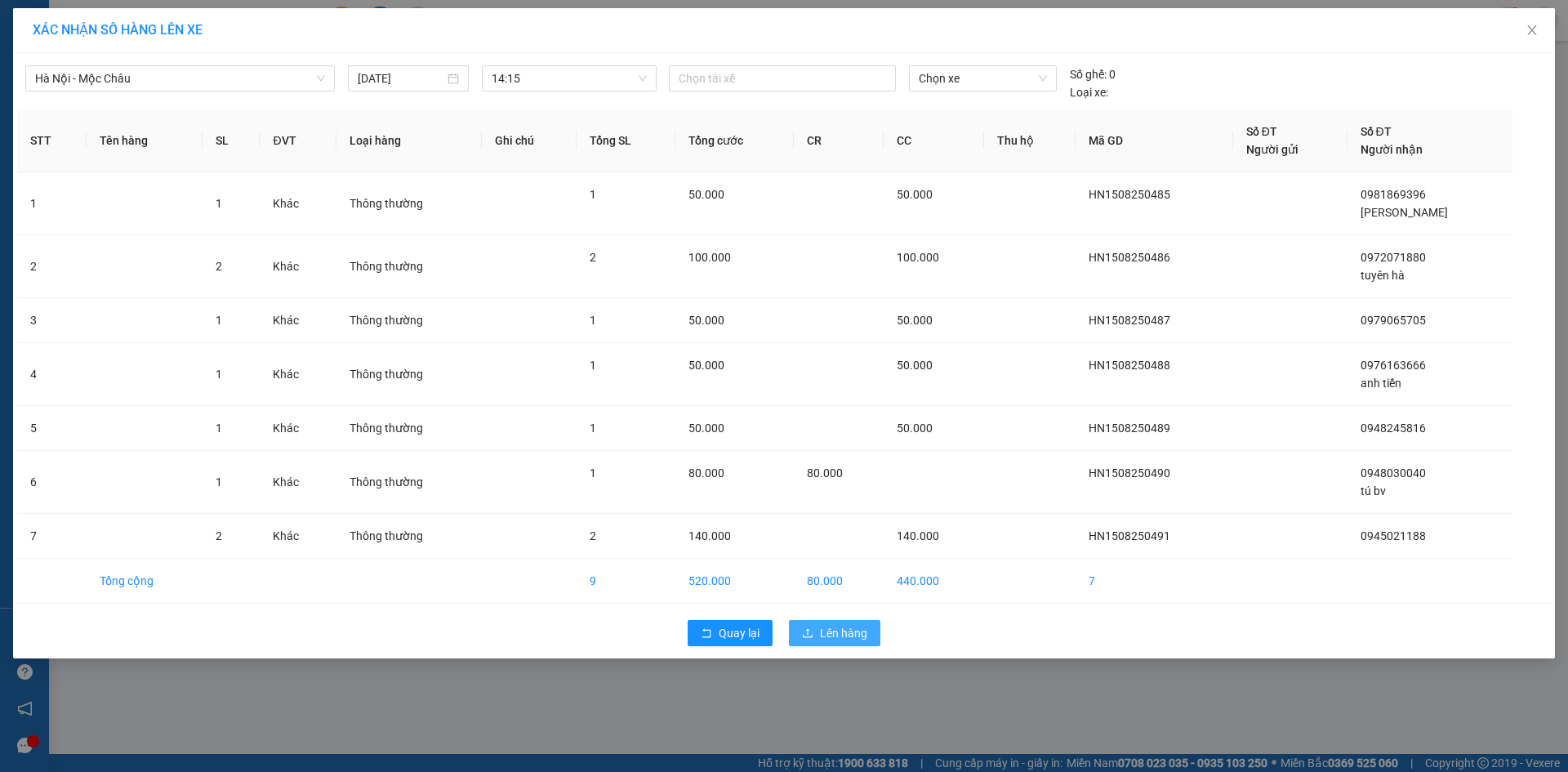
click at [853, 638] on span "Lên hàng" at bounding box center [843, 632] width 47 height 18
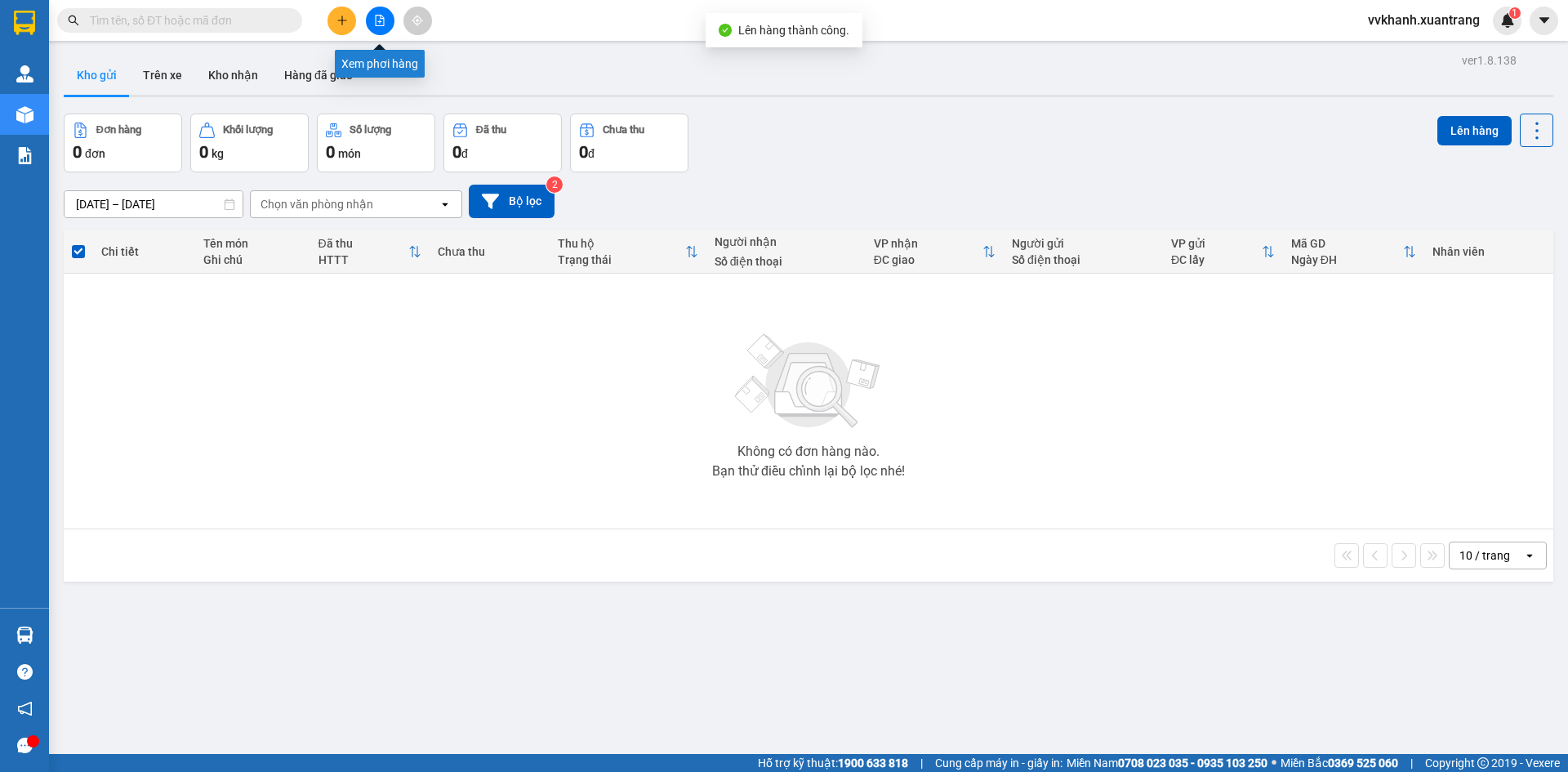
click at [374, 13] on button at bounding box center [380, 21] width 29 height 29
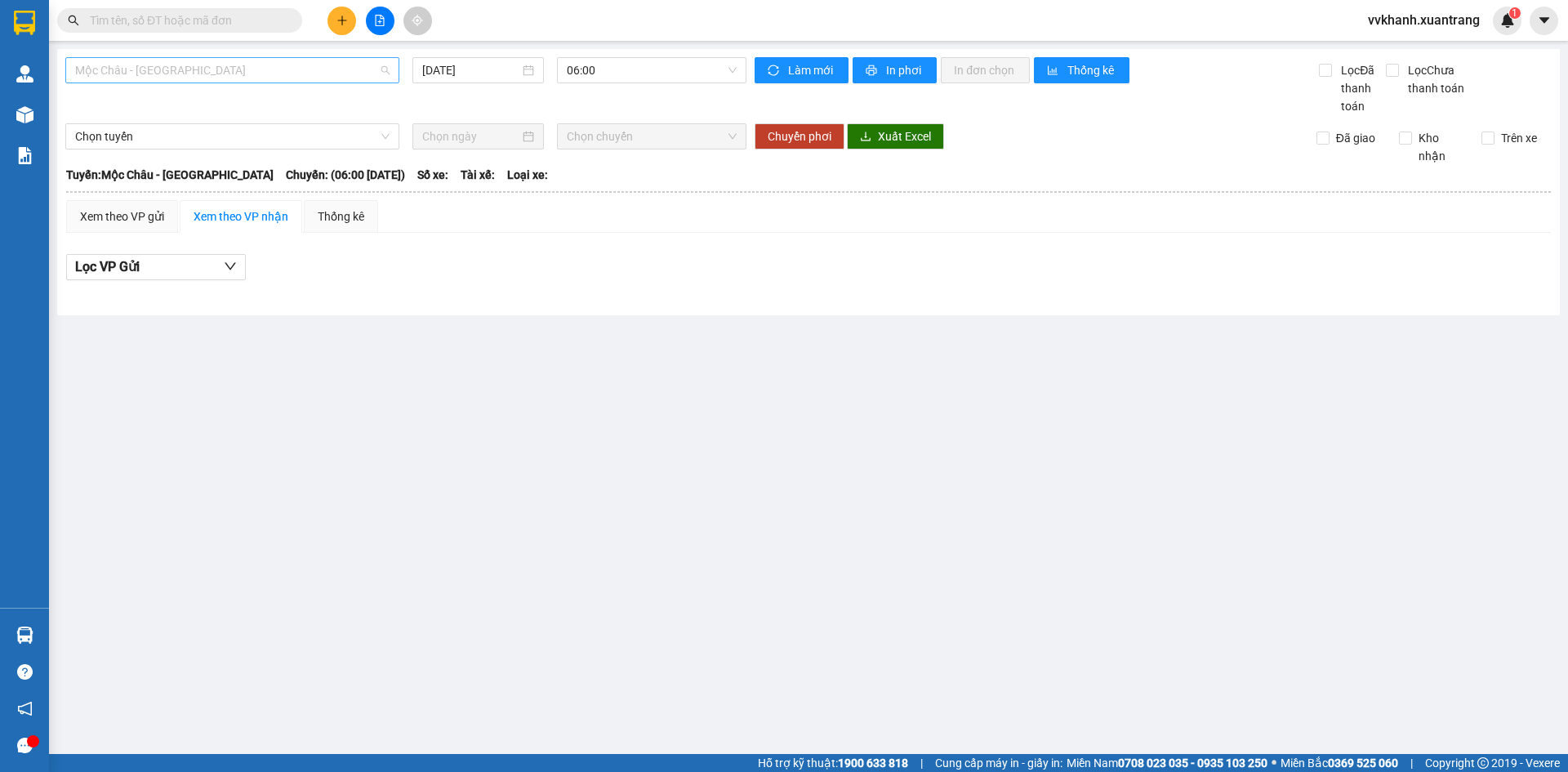
click at [207, 79] on span "Mộc Châu - [GEOGRAPHIC_DATA]" at bounding box center [232, 70] width 315 height 24
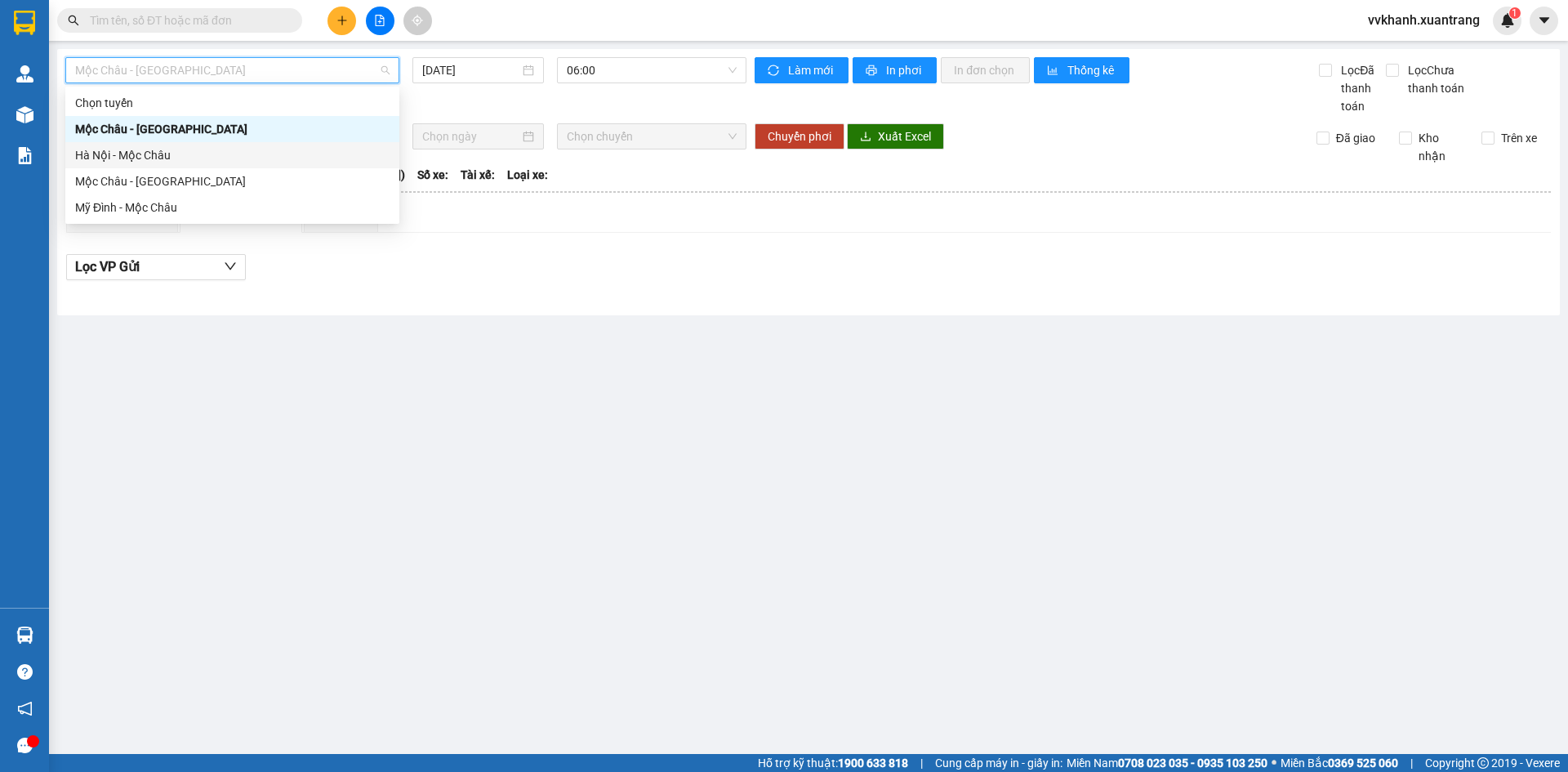
click at [143, 151] on div "Hà Nội - Mộc Châu" at bounding box center [232, 155] width 315 height 18
type input "15/08/2025"
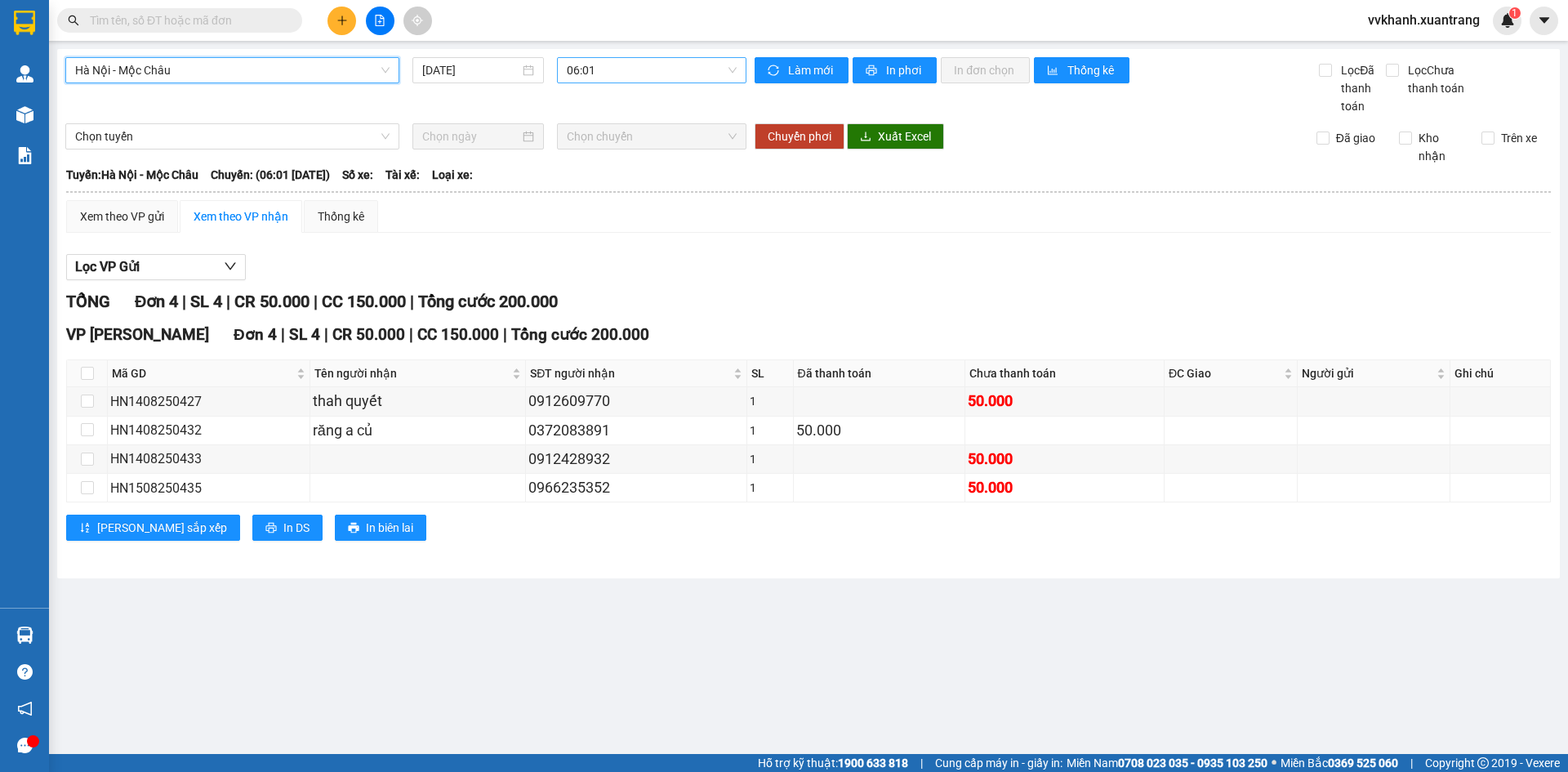
click at [580, 68] on span "06:01" at bounding box center [652, 70] width 170 height 24
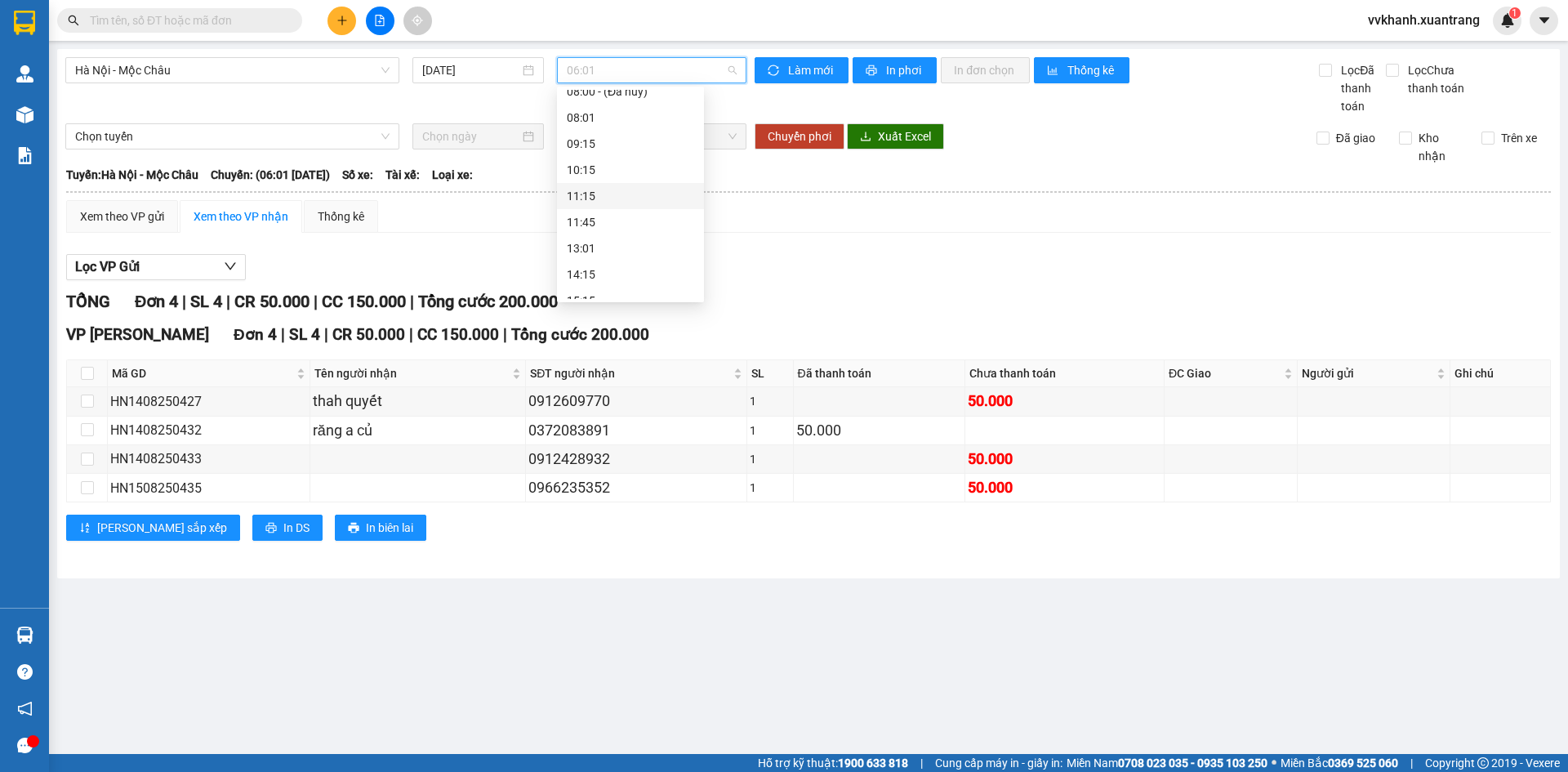
scroll to position [245, 0]
click at [607, 249] on div "14:15" at bounding box center [630, 249] width 127 height 18
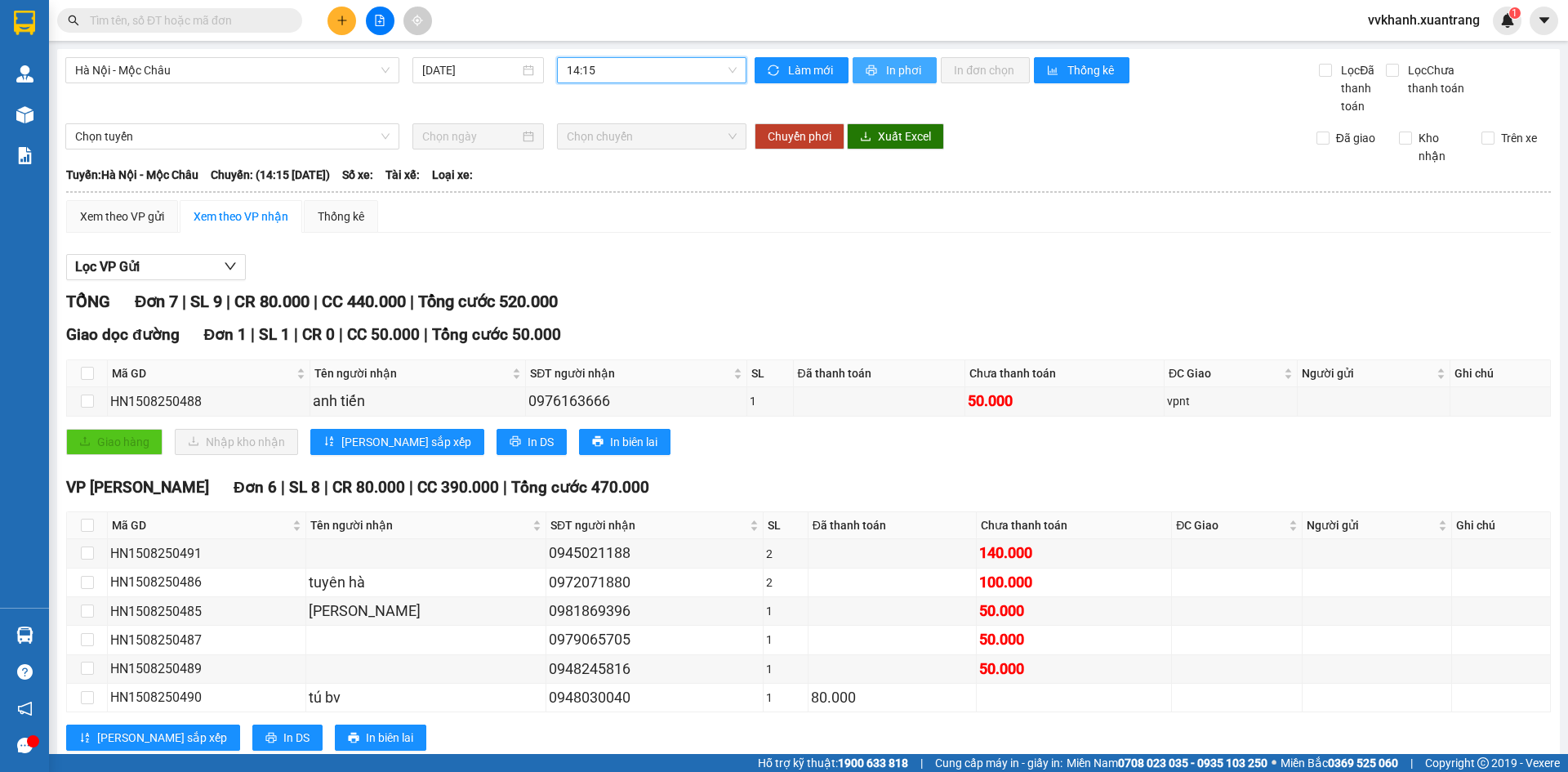
click at [904, 76] on span "In phơi" at bounding box center [905, 70] width 38 height 18
click at [606, 67] on span "14:15" at bounding box center [652, 70] width 170 height 24
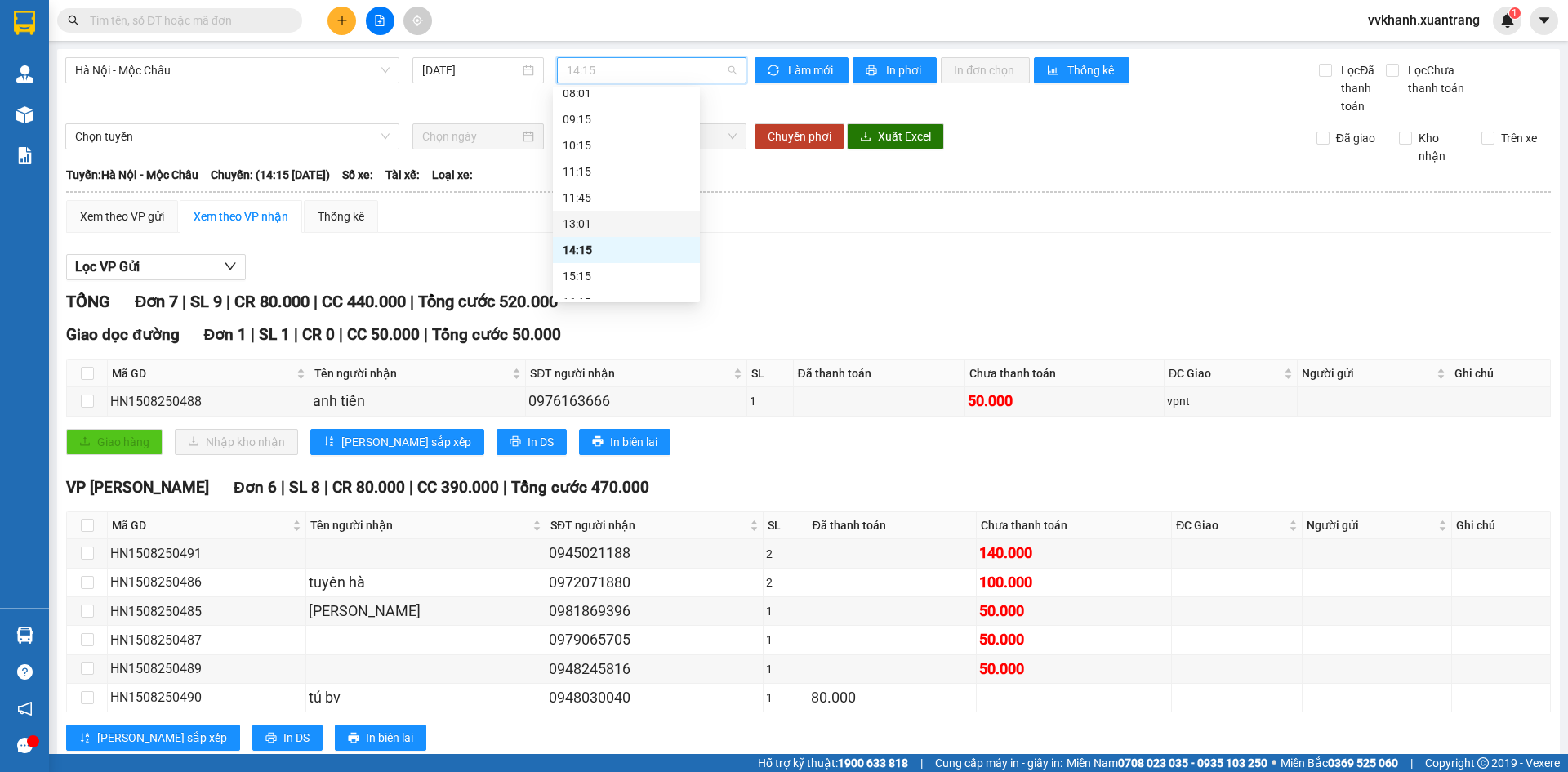
click at [617, 224] on div "13:01" at bounding box center [626, 223] width 127 height 18
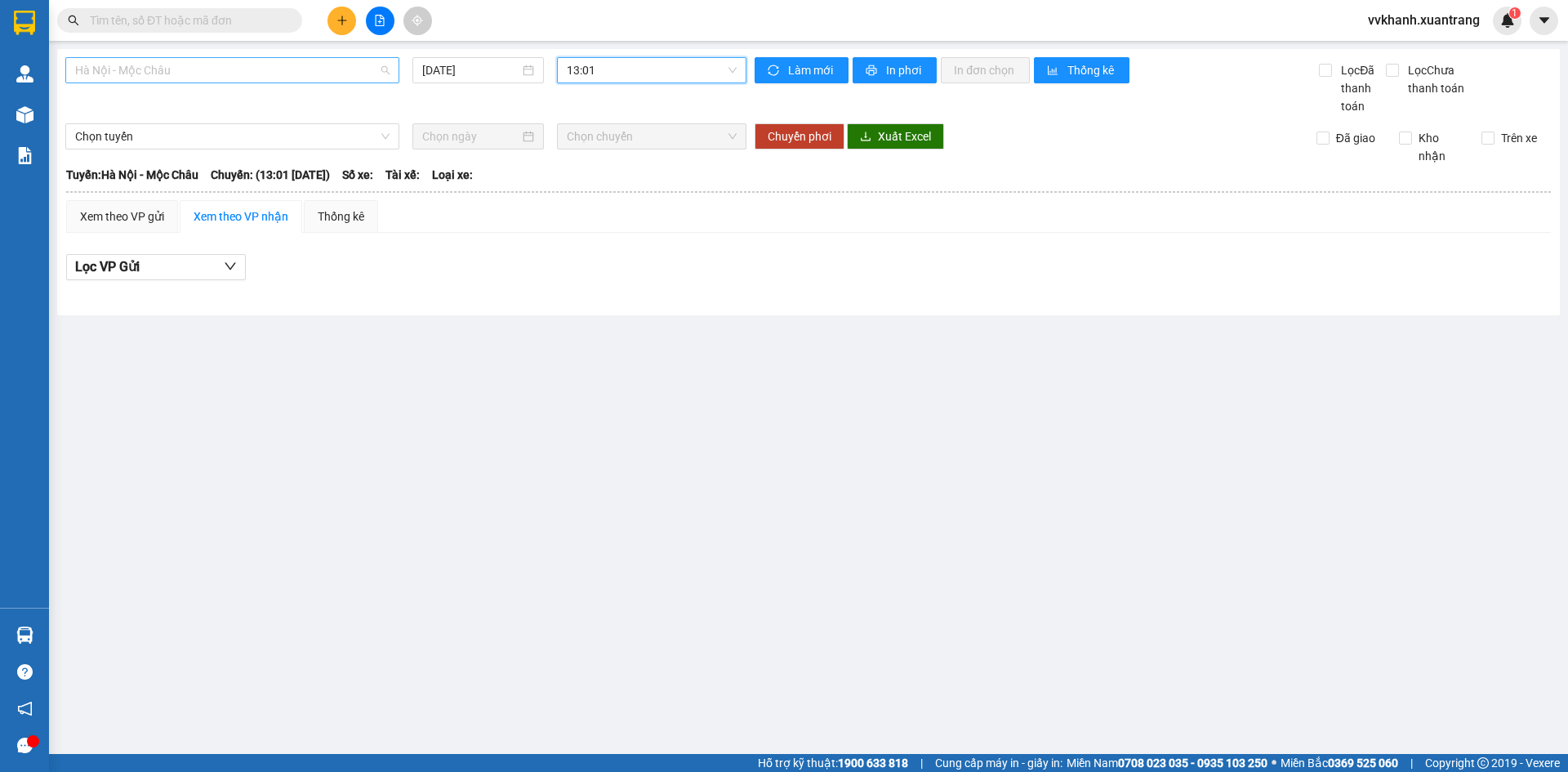
click at [289, 73] on span "Hà Nội - Mộc Châu" at bounding box center [232, 70] width 315 height 24
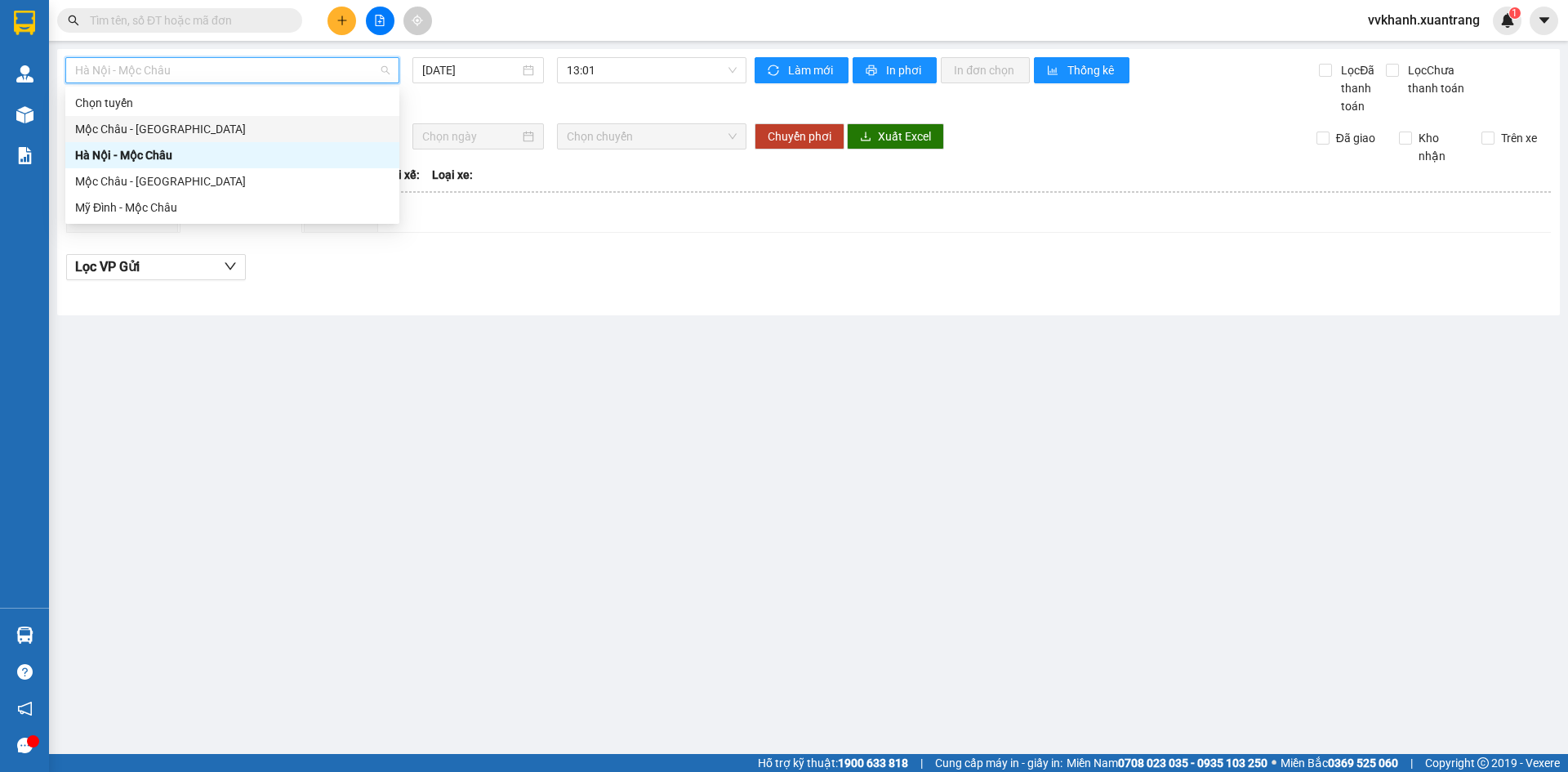
click at [226, 122] on div "Mộc Châu - Hà Nội" at bounding box center [232, 129] width 315 height 18
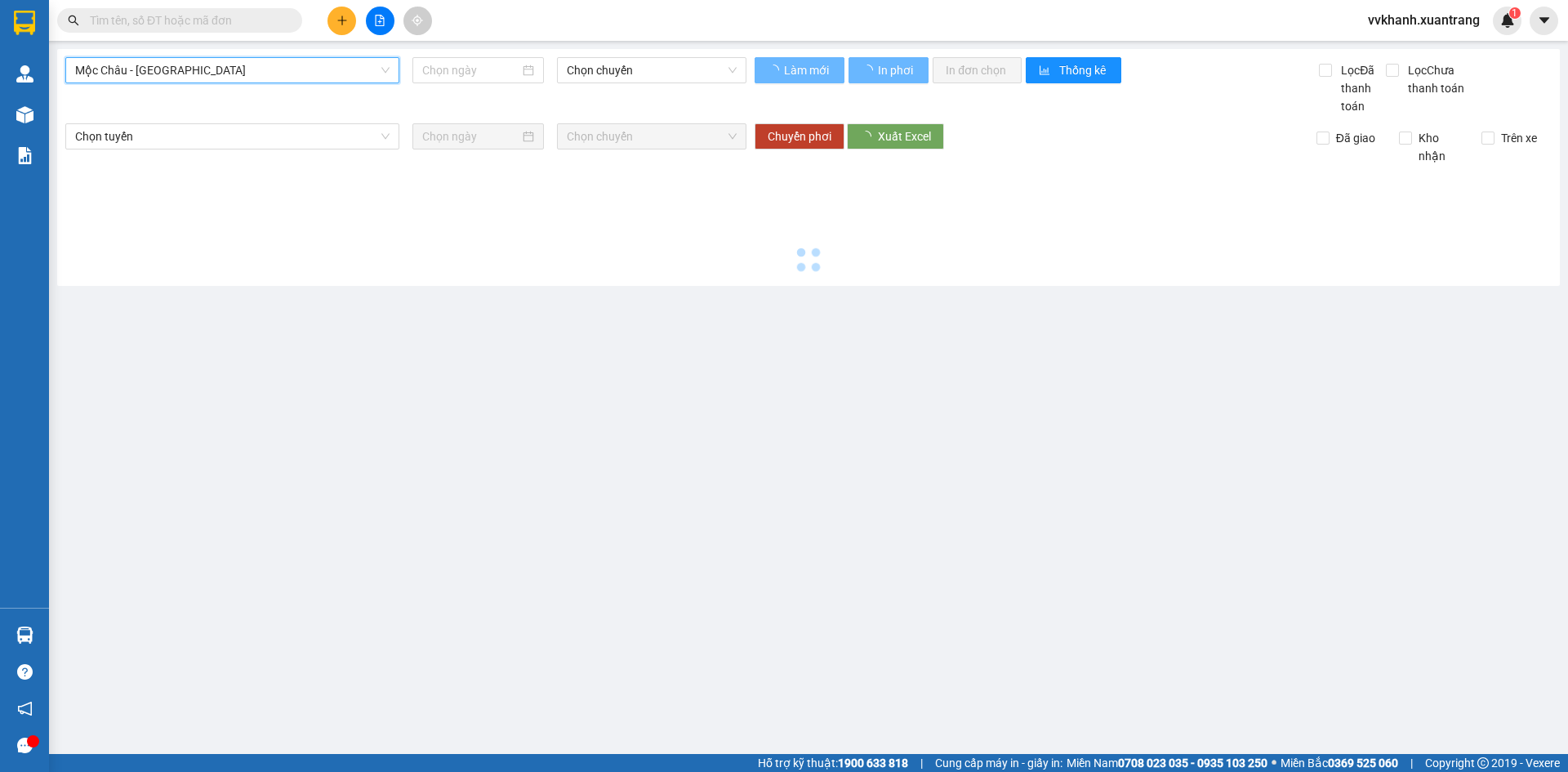
type input "15/08/2025"
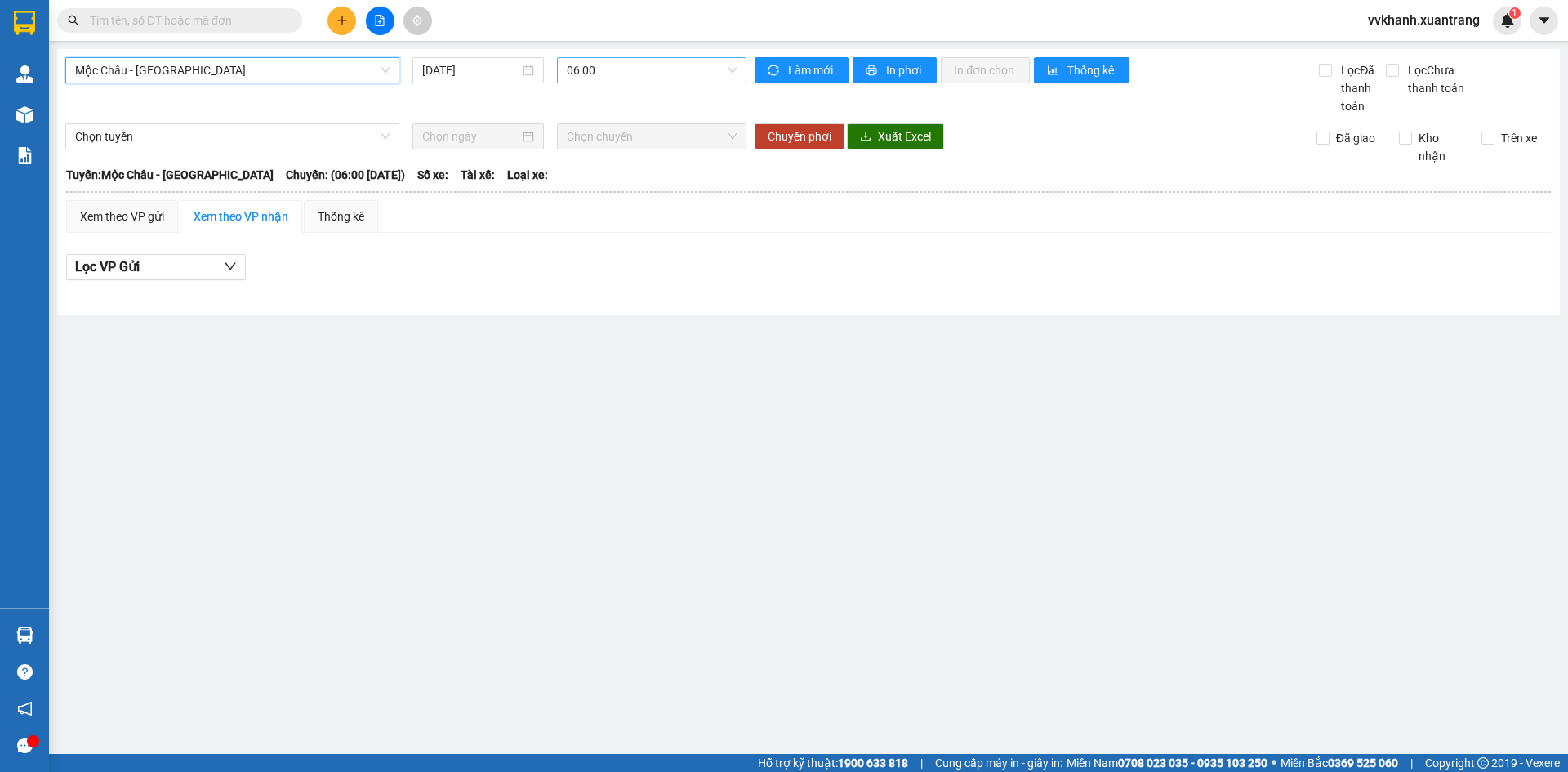
scroll to position [26, 0]
click at [623, 69] on span "06:00" at bounding box center [652, 70] width 170 height 24
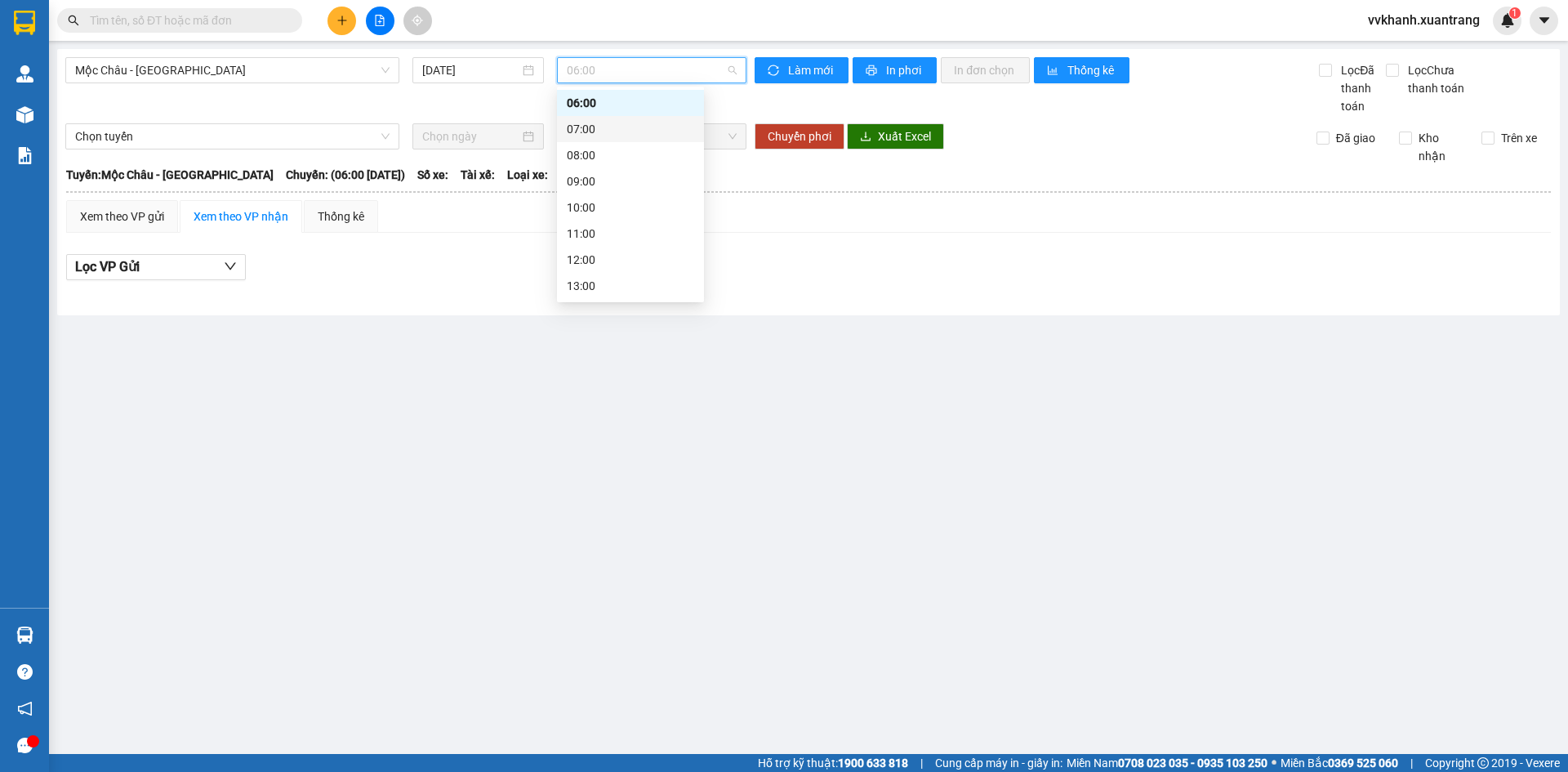
click at [624, 129] on div "07:00" at bounding box center [630, 129] width 127 height 18
click at [627, 75] on span "07:00" at bounding box center [652, 70] width 170 height 24
click at [613, 149] on div "08:00" at bounding box center [630, 155] width 127 height 18
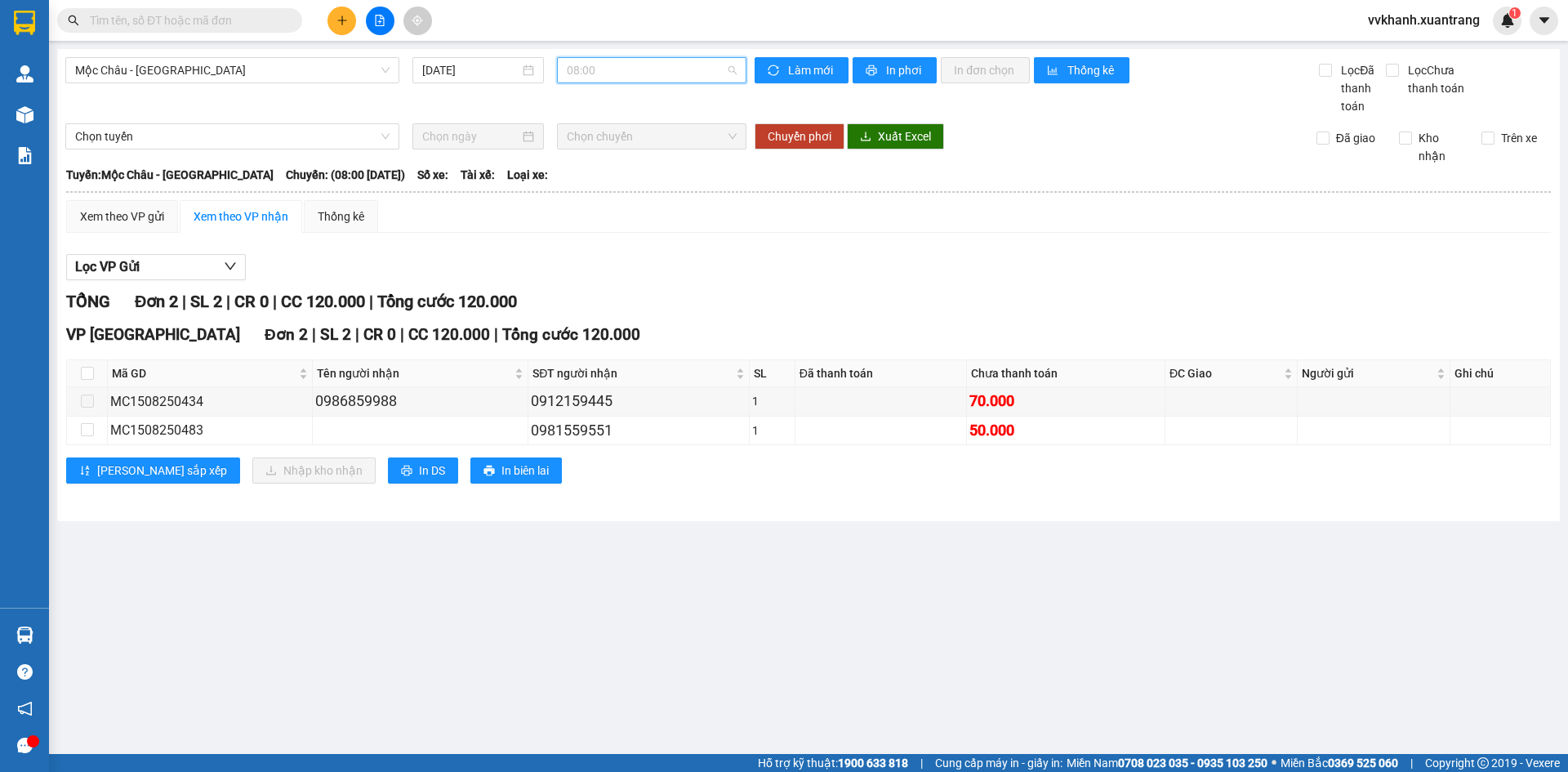
click at [615, 67] on span "08:00" at bounding box center [652, 70] width 170 height 24
click at [598, 187] on div "09:00" at bounding box center [630, 181] width 127 height 18
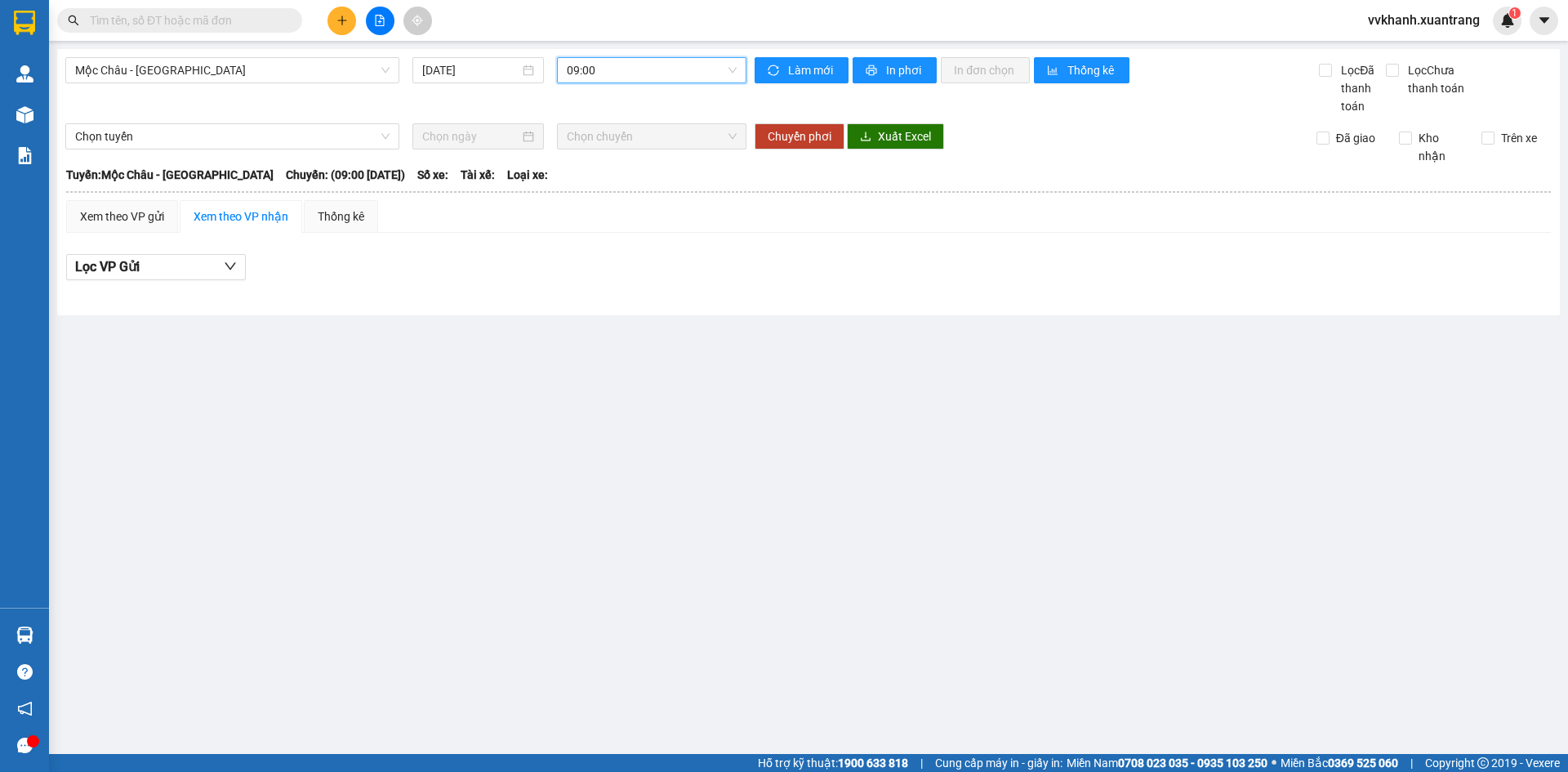
click at [606, 70] on span "09:00" at bounding box center [652, 70] width 170 height 24
click at [590, 205] on div "10:00" at bounding box center [630, 207] width 127 height 18
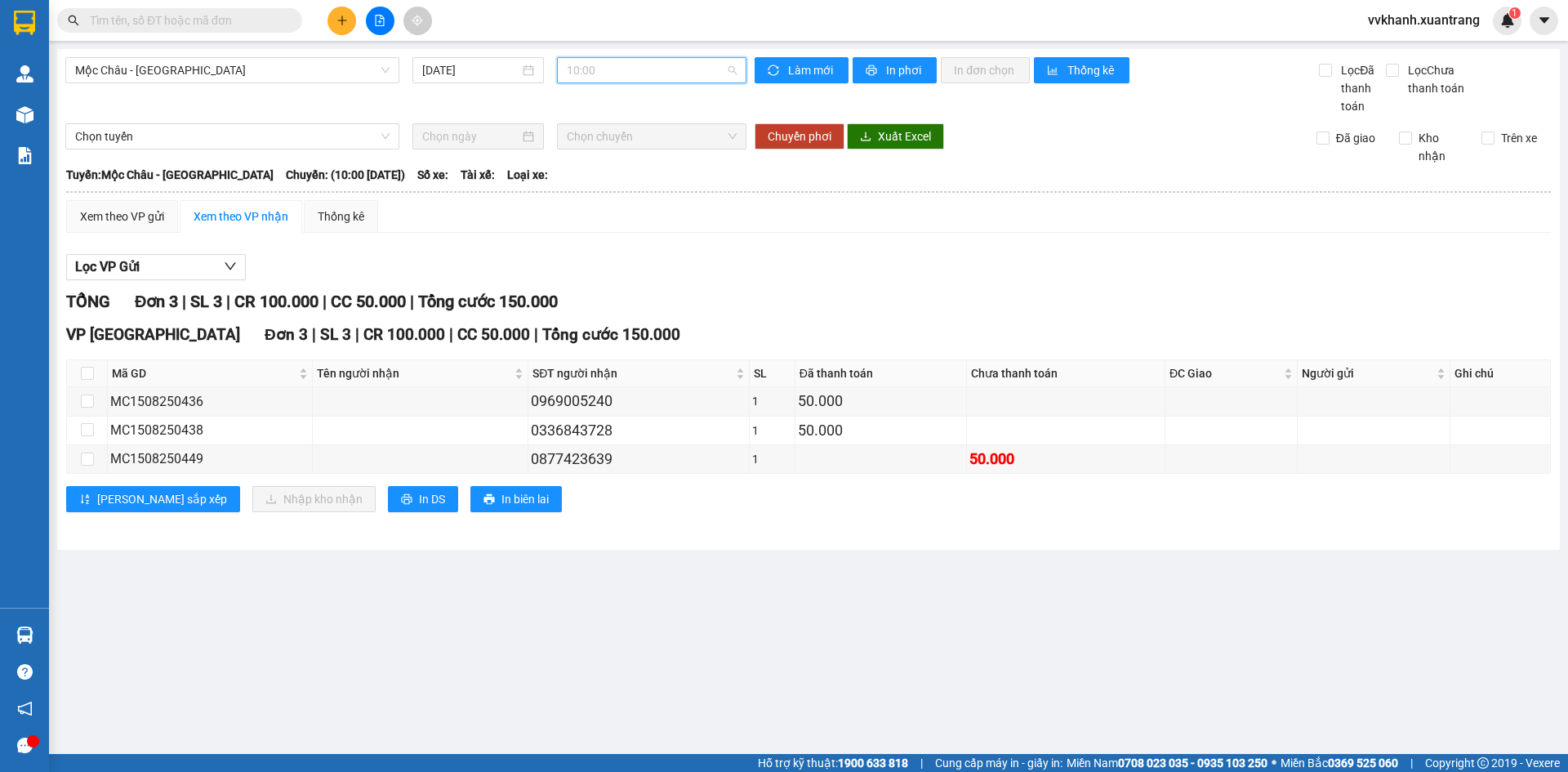
click at [583, 68] on span "10:00" at bounding box center [652, 70] width 170 height 24
click at [602, 230] on div "11:00" at bounding box center [630, 233] width 127 height 18
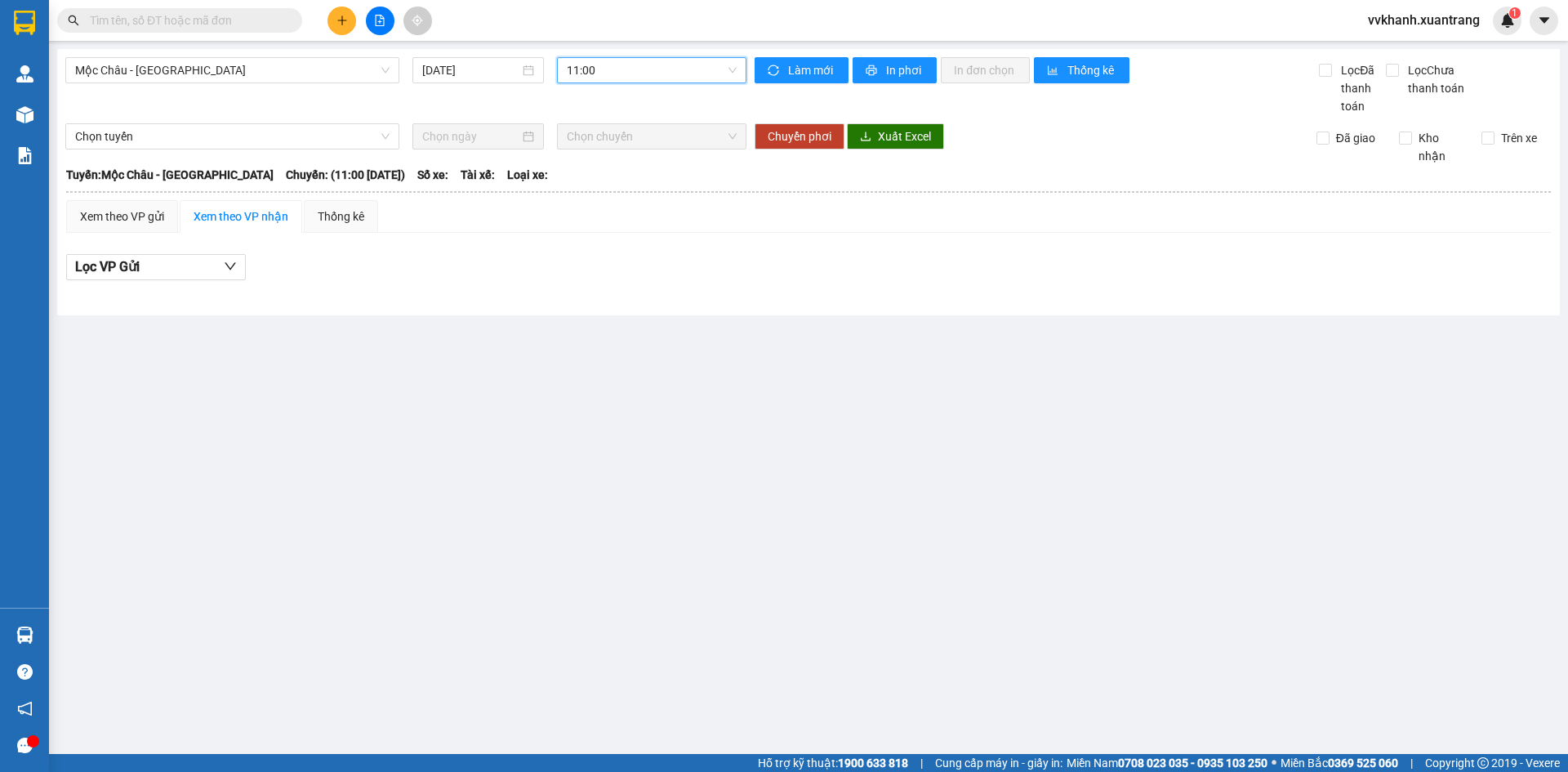
click at [609, 74] on span "11:00" at bounding box center [652, 70] width 170 height 24
click at [608, 254] on div "12:00" at bounding box center [630, 259] width 127 height 18
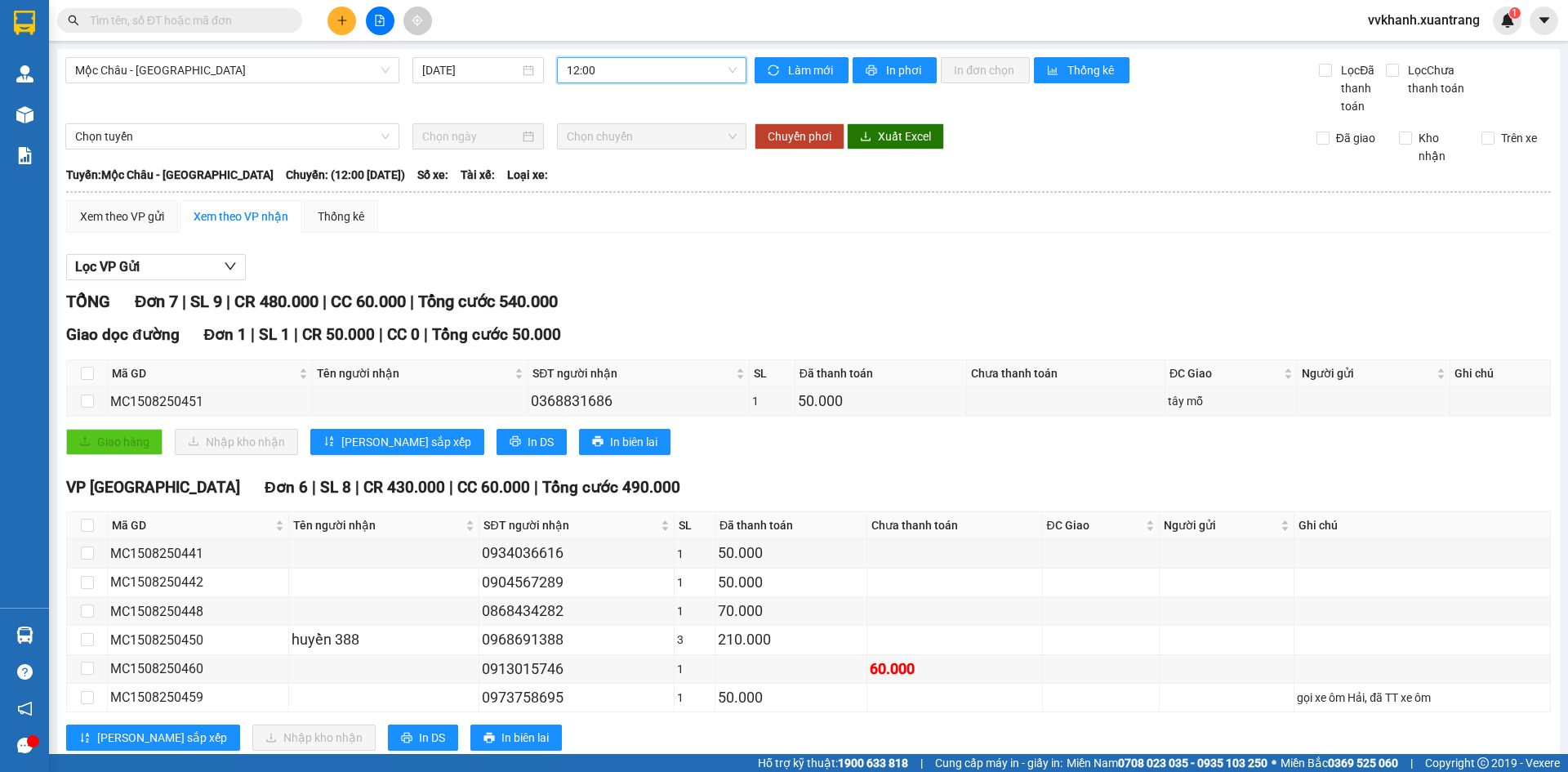
click at [635, 69] on span "12:00" at bounding box center [652, 70] width 170 height 24
click at [606, 205] on div "10:00" at bounding box center [626, 207] width 127 height 18
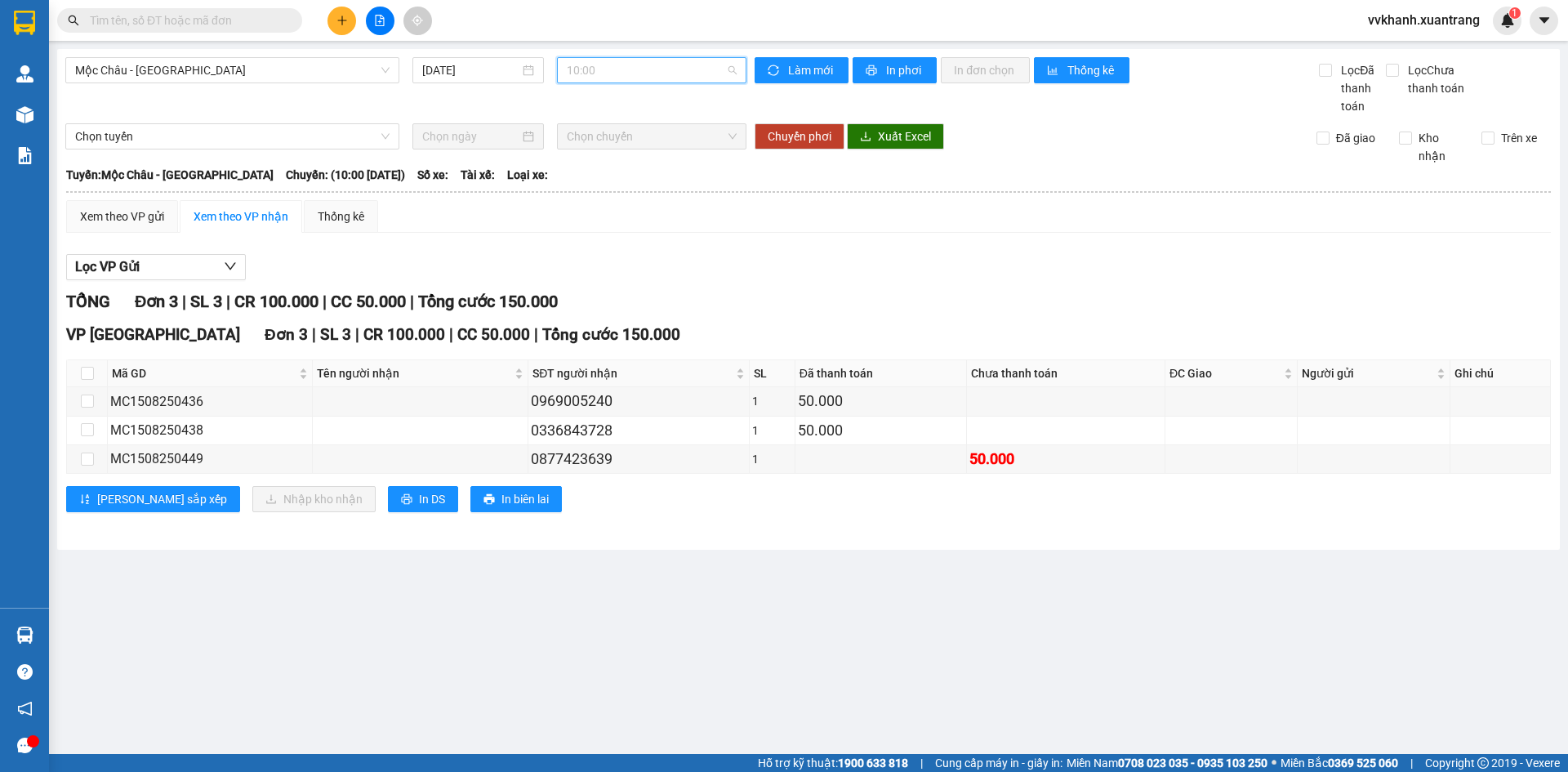
drag, startPoint x: 640, startPoint y: 69, endPoint x: 651, endPoint y: 179, distance: 110.5
click at [640, 72] on span "10:00" at bounding box center [652, 70] width 170 height 24
click at [594, 254] on div "12:00" at bounding box center [630, 259] width 127 height 18
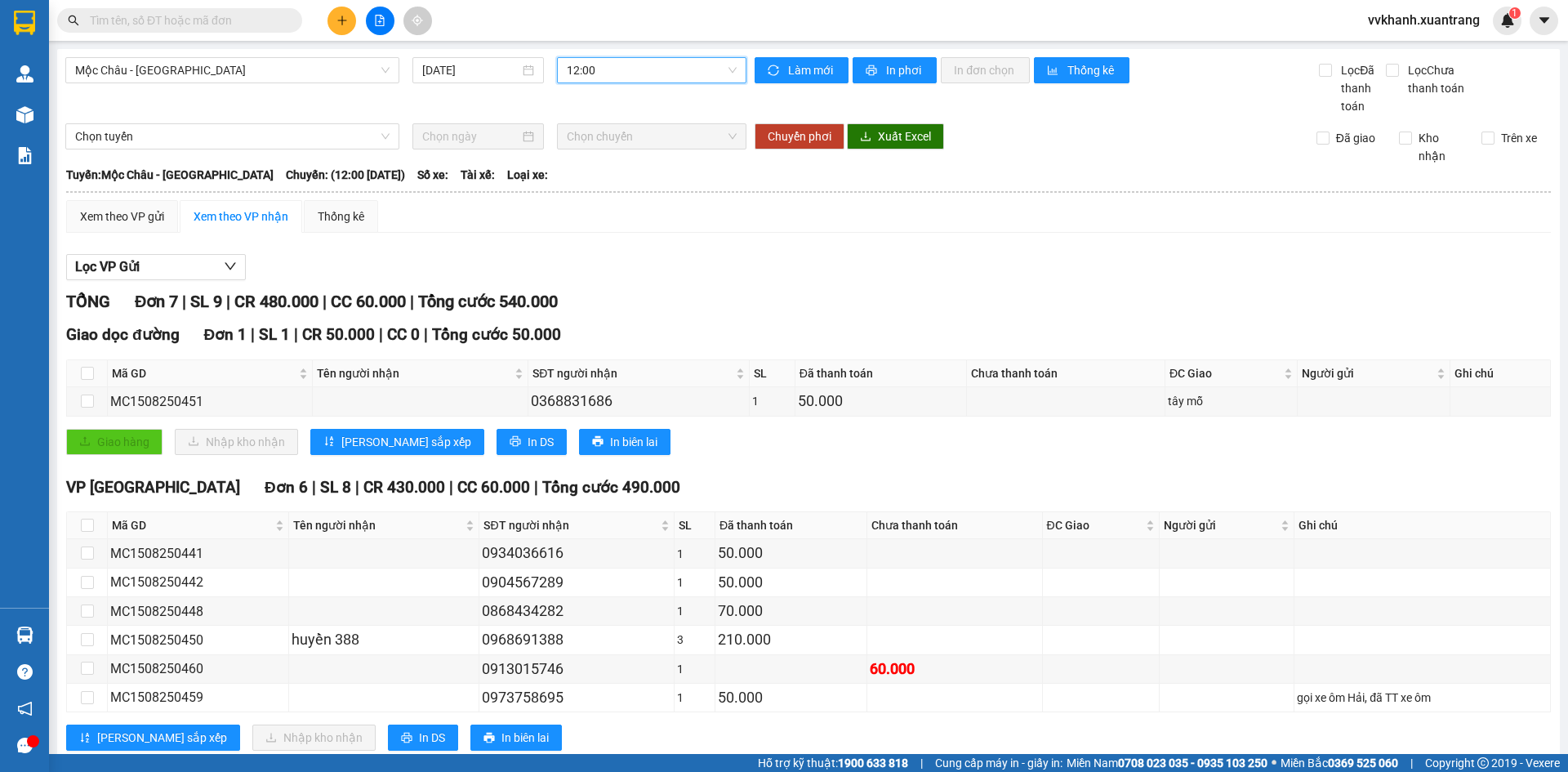
click at [598, 73] on span "12:00" at bounding box center [652, 70] width 170 height 24
click at [601, 199] on div "13:00" at bounding box center [626, 204] width 127 height 18
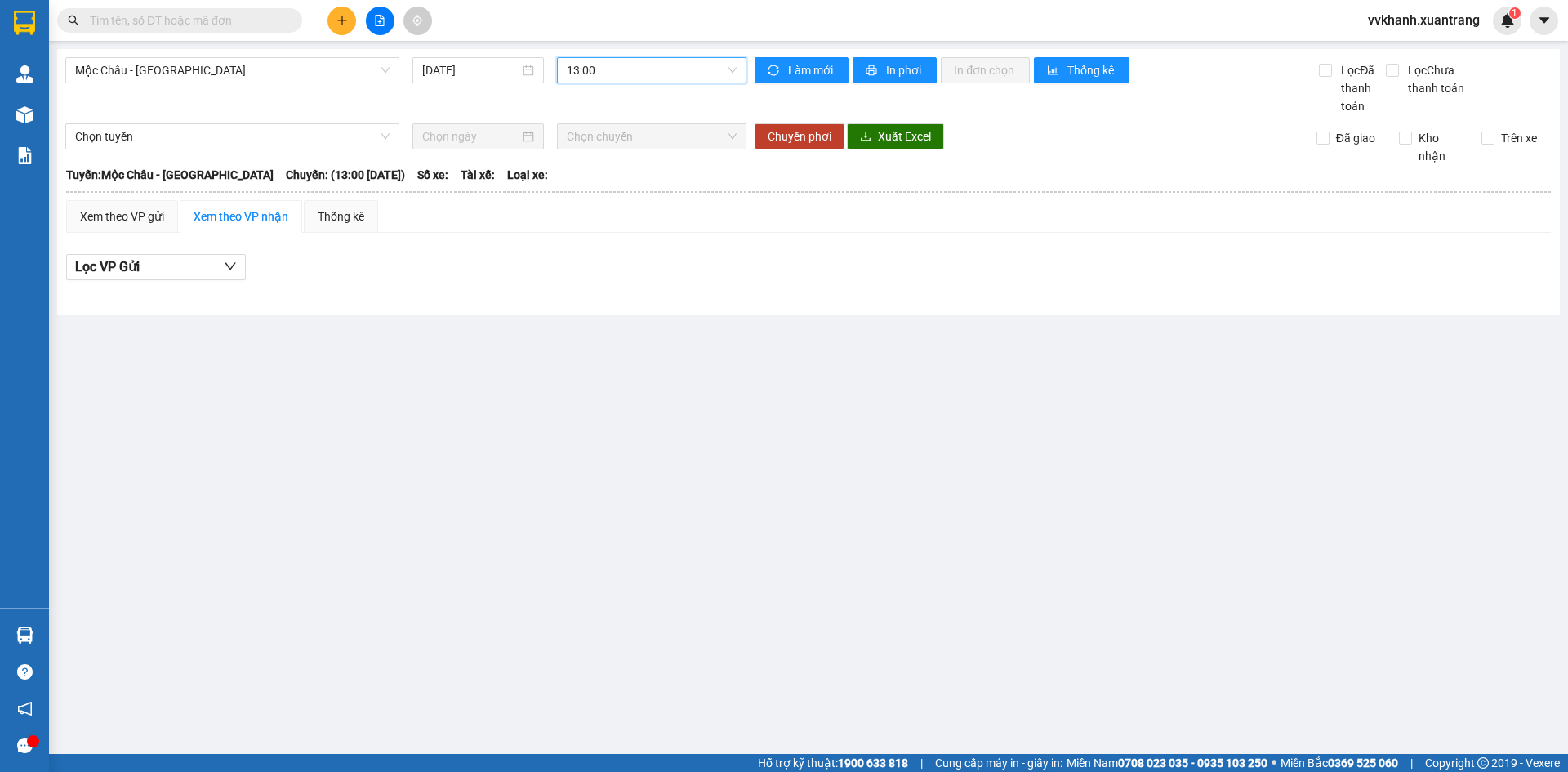
drag, startPoint x: 593, startPoint y: 77, endPoint x: 619, endPoint y: 160, distance: 87.0
click at [593, 76] on span "13:00" at bounding box center [652, 70] width 170 height 24
click at [644, 234] on div "13:30" at bounding box center [630, 230] width 127 height 18
click at [639, 56] on div "Mộc Châu - Hà Nội 15/08/2025 13:30 13:30 Làm mới In phơi In đơn chọn Thống kê L…" at bounding box center [809, 182] width 1503 height 266
click at [630, 72] on span "13:30" at bounding box center [652, 70] width 170 height 24
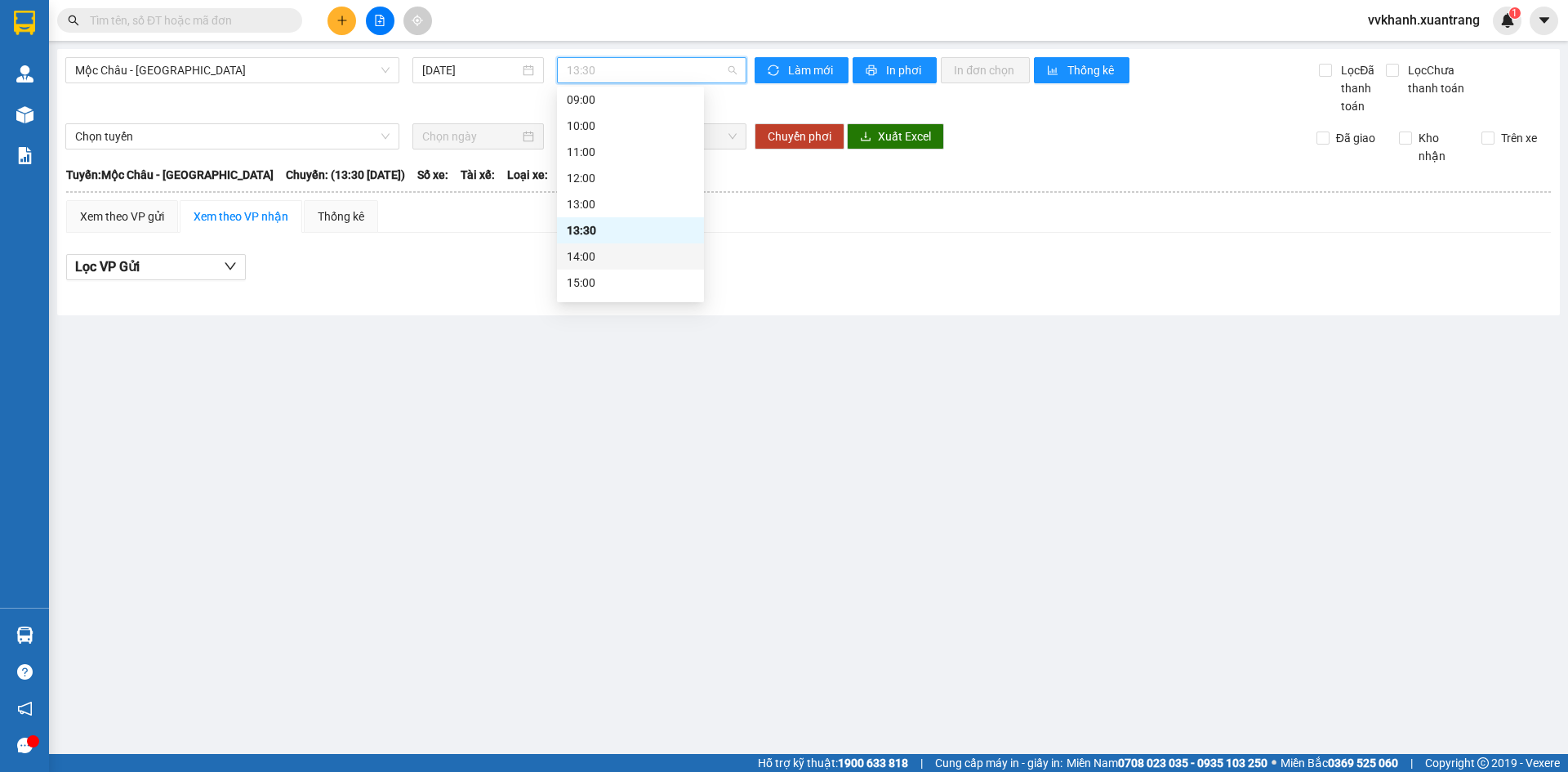
drag, startPoint x: 573, startPoint y: 259, endPoint x: 587, endPoint y: 252, distance: 15.7
click at [587, 252] on div "14:00" at bounding box center [630, 256] width 127 height 18
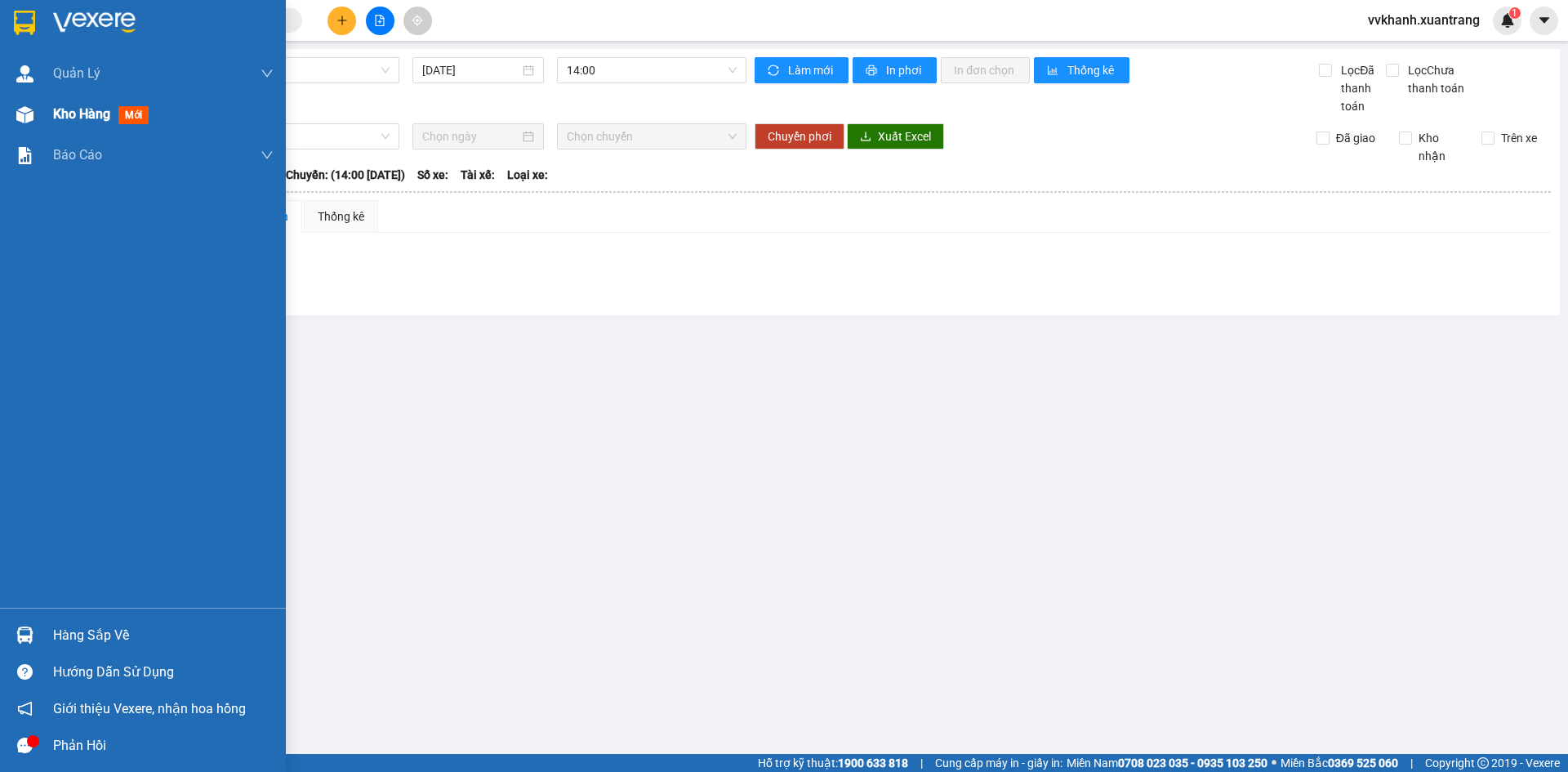
click at [109, 120] on span "Kho hàng" at bounding box center [82, 114] width 57 height 15
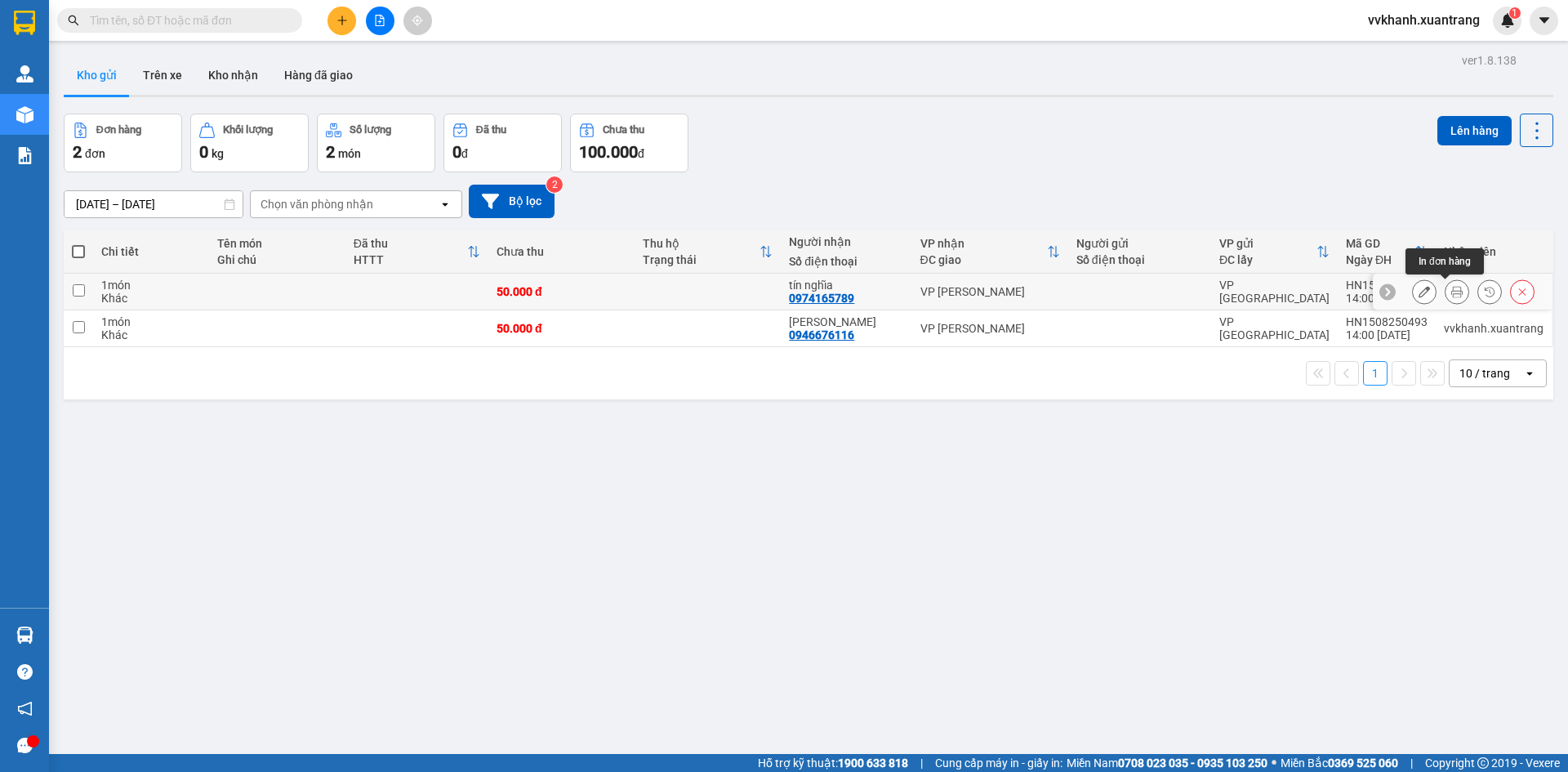
click at [1452, 287] on icon at bounding box center [1458, 292] width 12 height 12
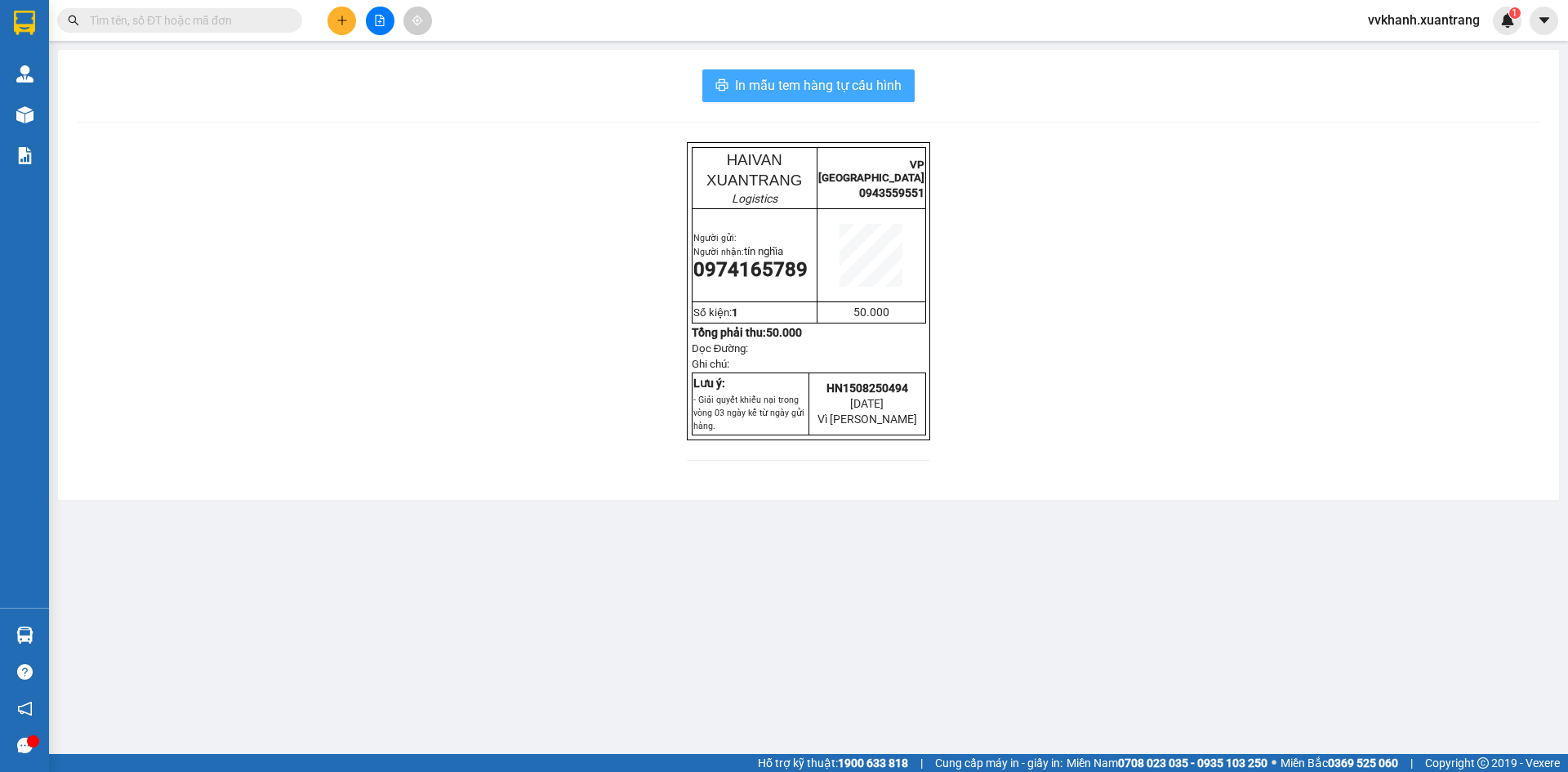
drag, startPoint x: 858, startPoint y: 86, endPoint x: 837, endPoint y: 101, distance: 25.8
click at [858, 86] on span "In mẫu tem hàng tự cấu hình" at bounding box center [818, 85] width 167 height 20
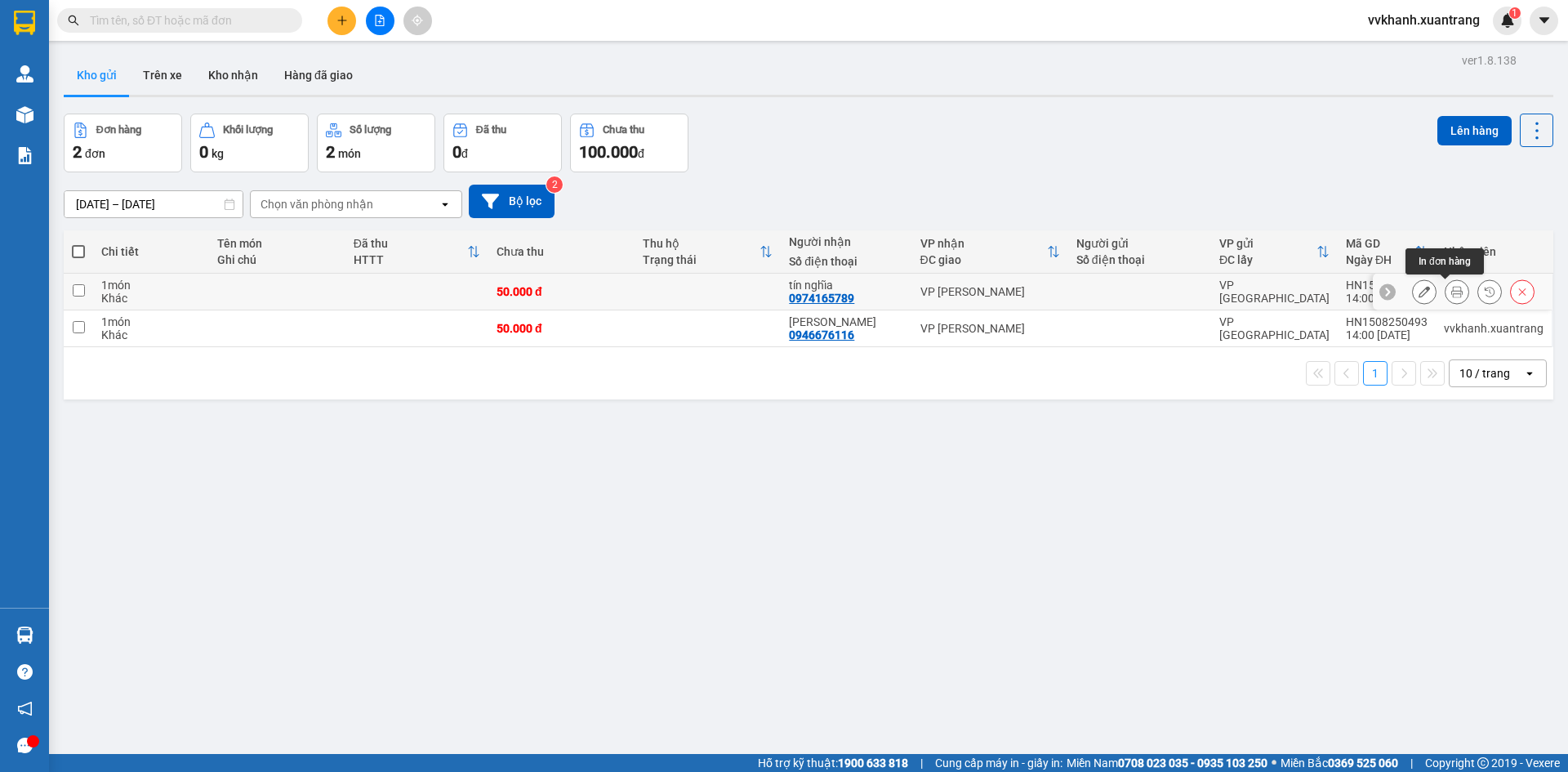
click at [1452, 291] on icon at bounding box center [1458, 292] width 12 height 12
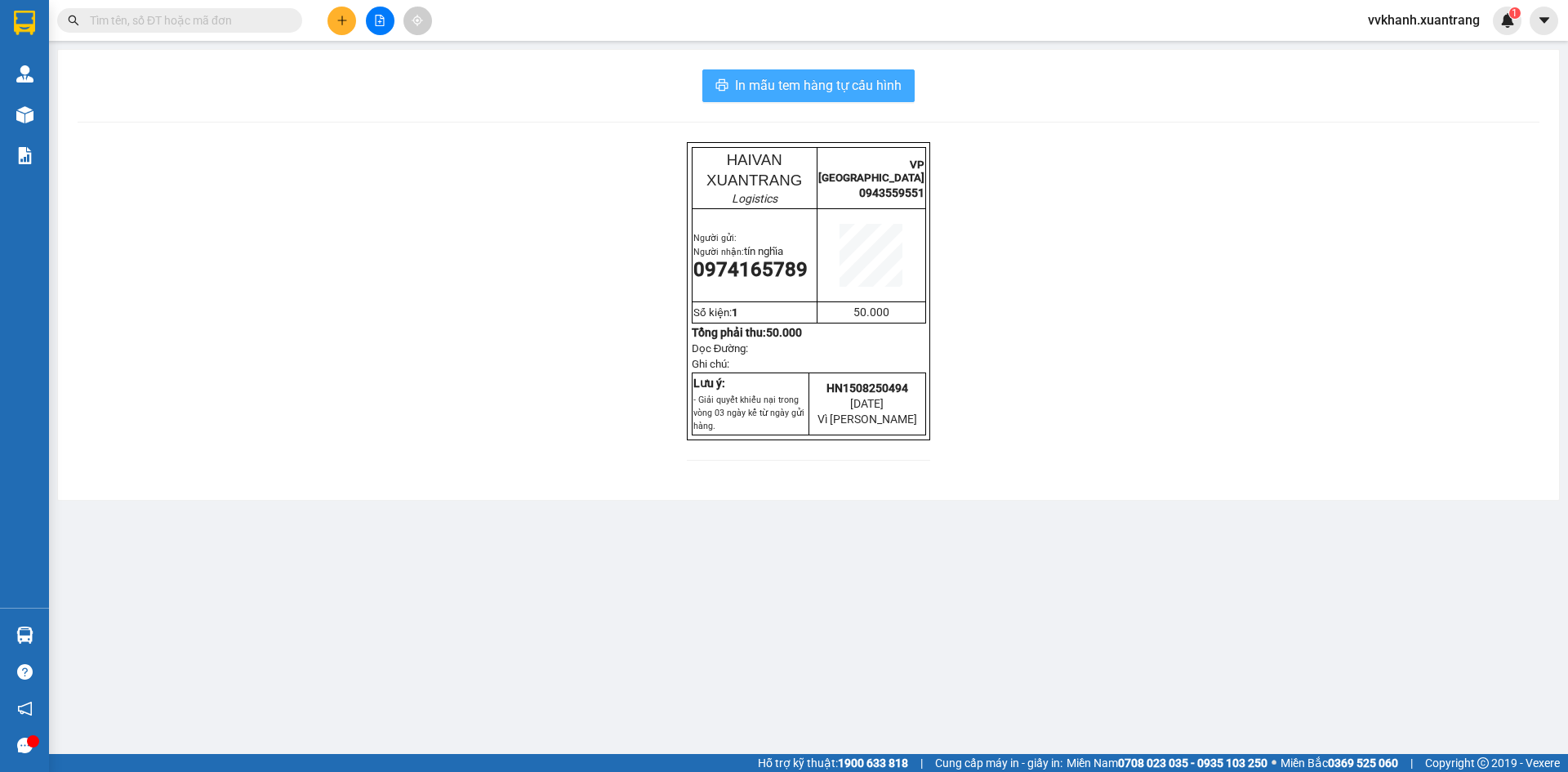
drag, startPoint x: 716, startPoint y: 77, endPoint x: 693, endPoint y: 125, distance: 53.2
click at [717, 77] on button "In mẫu tem hàng tự cấu hình" at bounding box center [809, 85] width 212 height 33
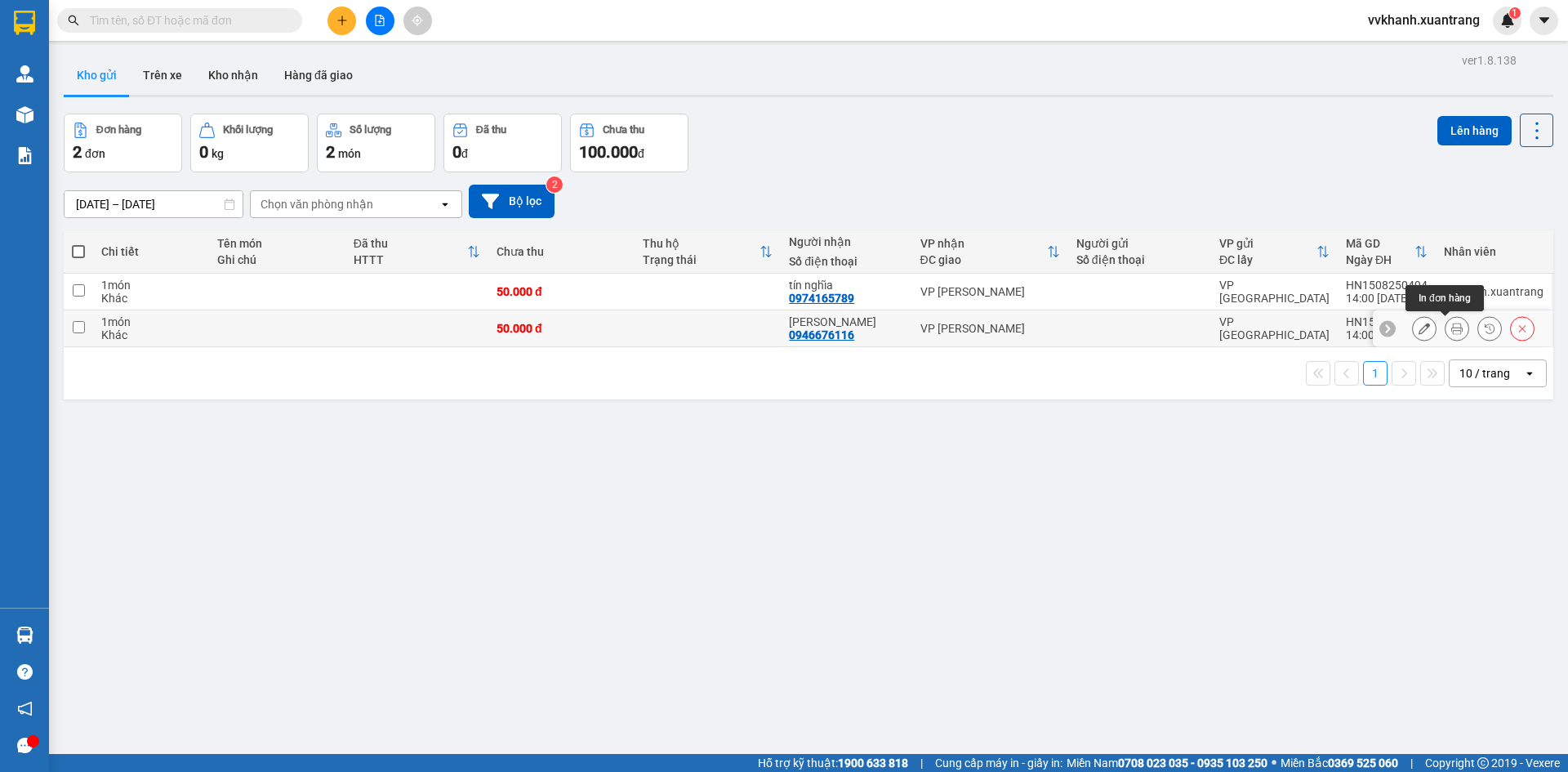
click at [1452, 328] on icon at bounding box center [1458, 328] width 12 height 12
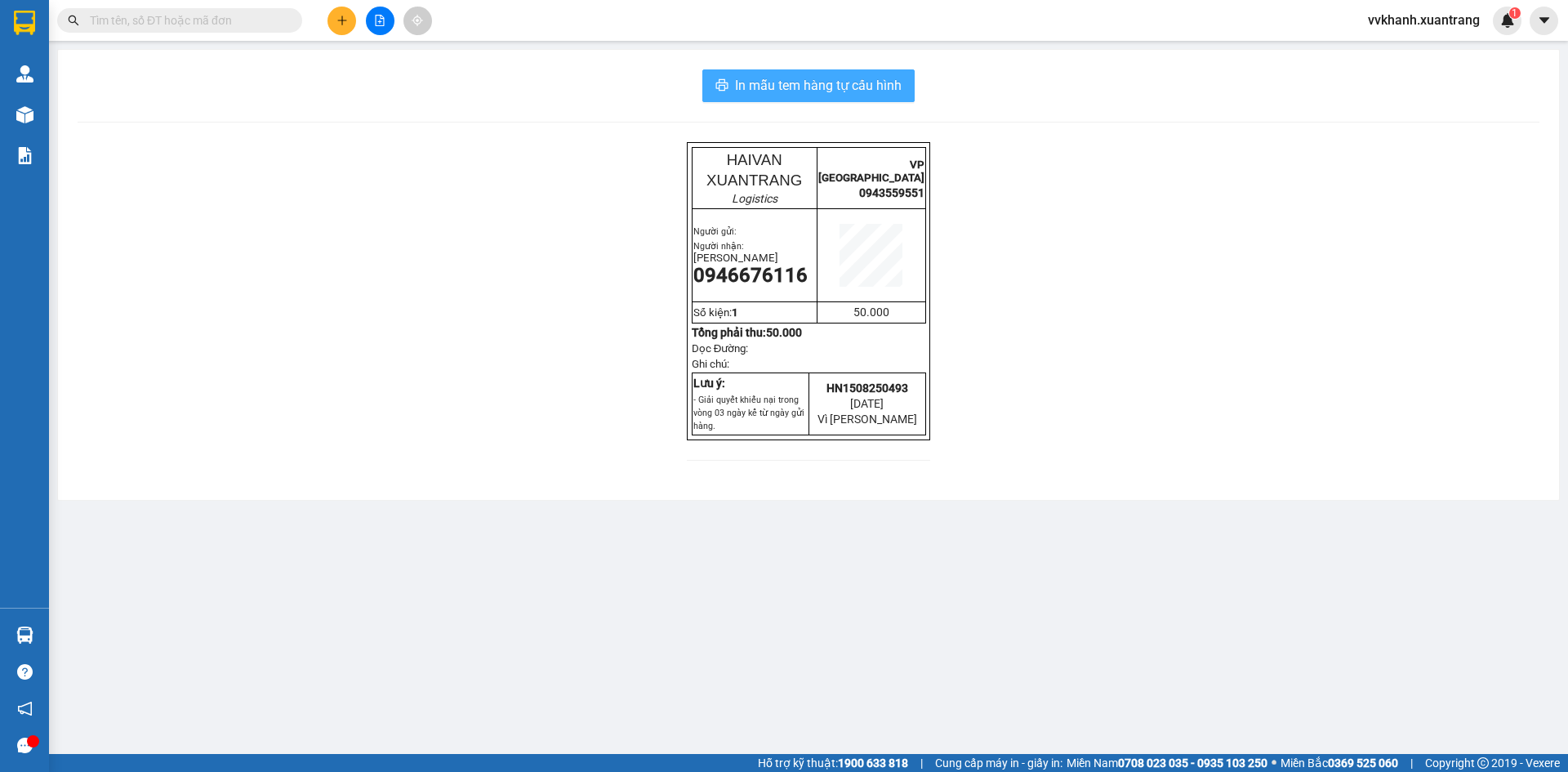
drag, startPoint x: 836, startPoint y: 71, endPoint x: 843, endPoint y: 96, distance: 26.0
click at [836, 72] on button "In mẫu tem hàng tự cấu hình" at bounding box center [809, 85] width 212 height 33
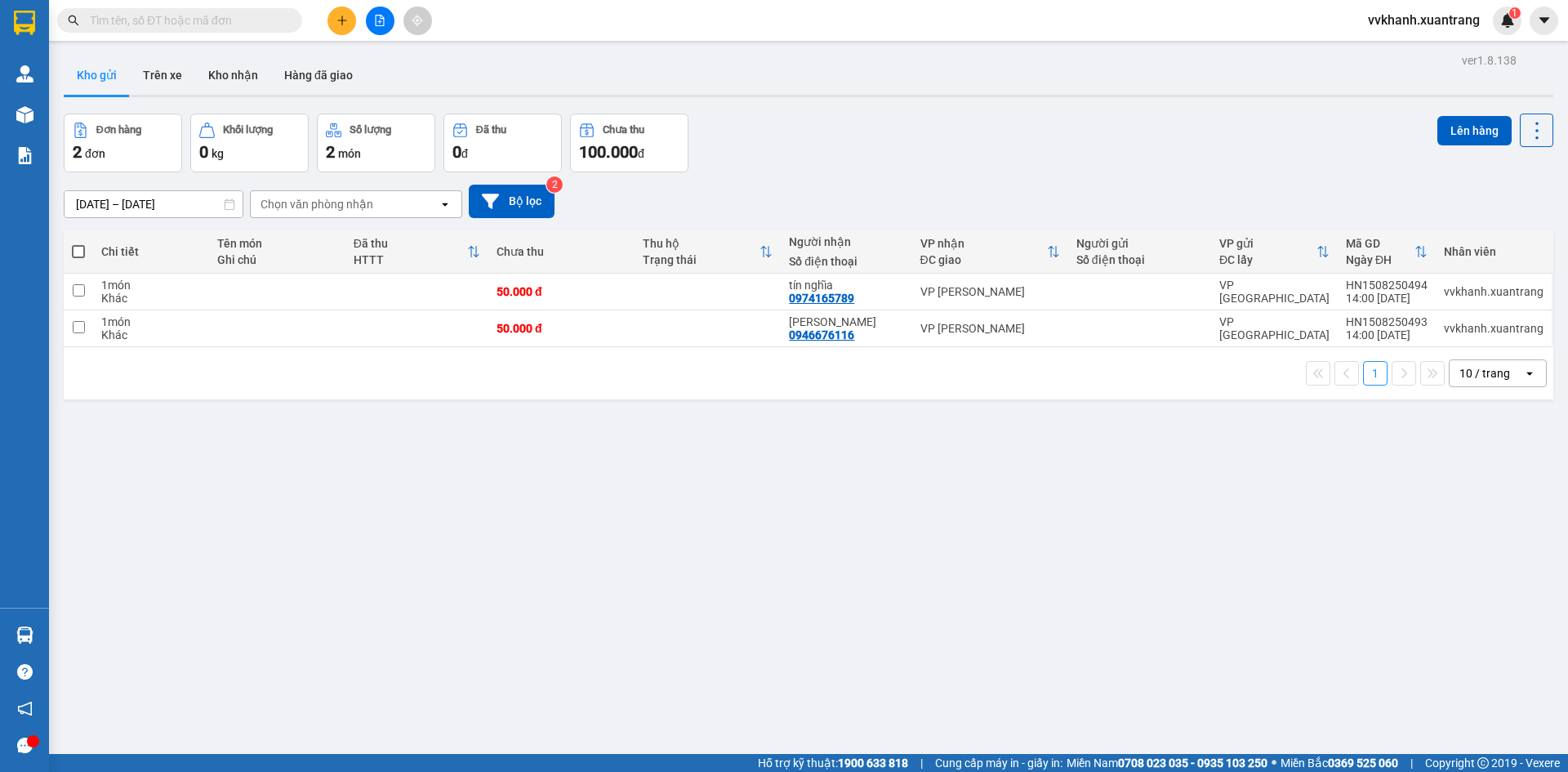
click at [1223, 603] on div "ver 1.8.138 Kho gửi Trên xe Kho nhận Hàng đã giao Đơn hàng 2 đơn Khối lượng 0 k…" at bounding box center [809, 434] width 1503 height 772
click at [210, 23] on input "text" at bounding box center [186, 20] width 193 height 18
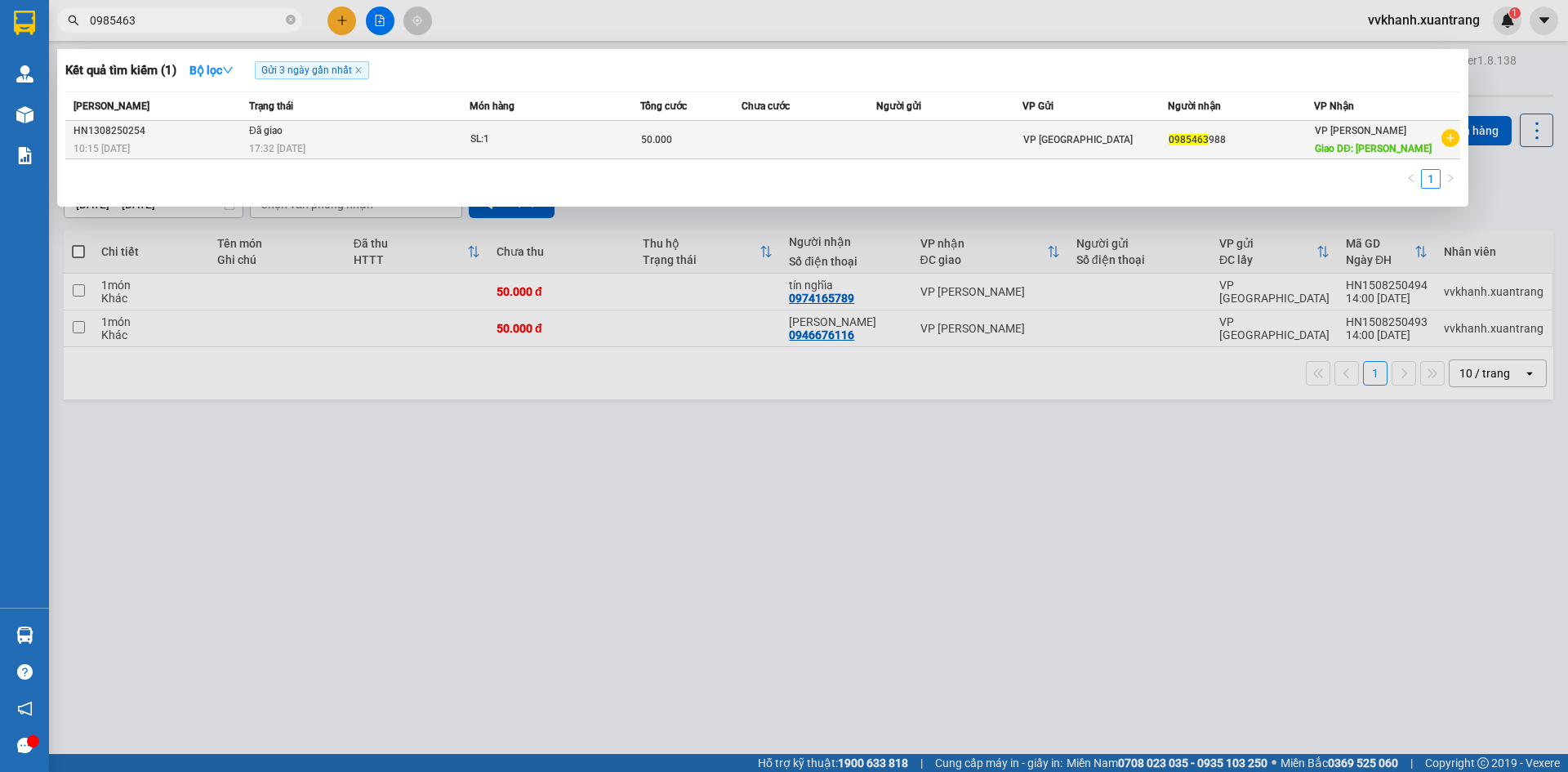
type input "0985463"
click at [963, 142] on td at bounding box center [949, 141] width 146 height 39
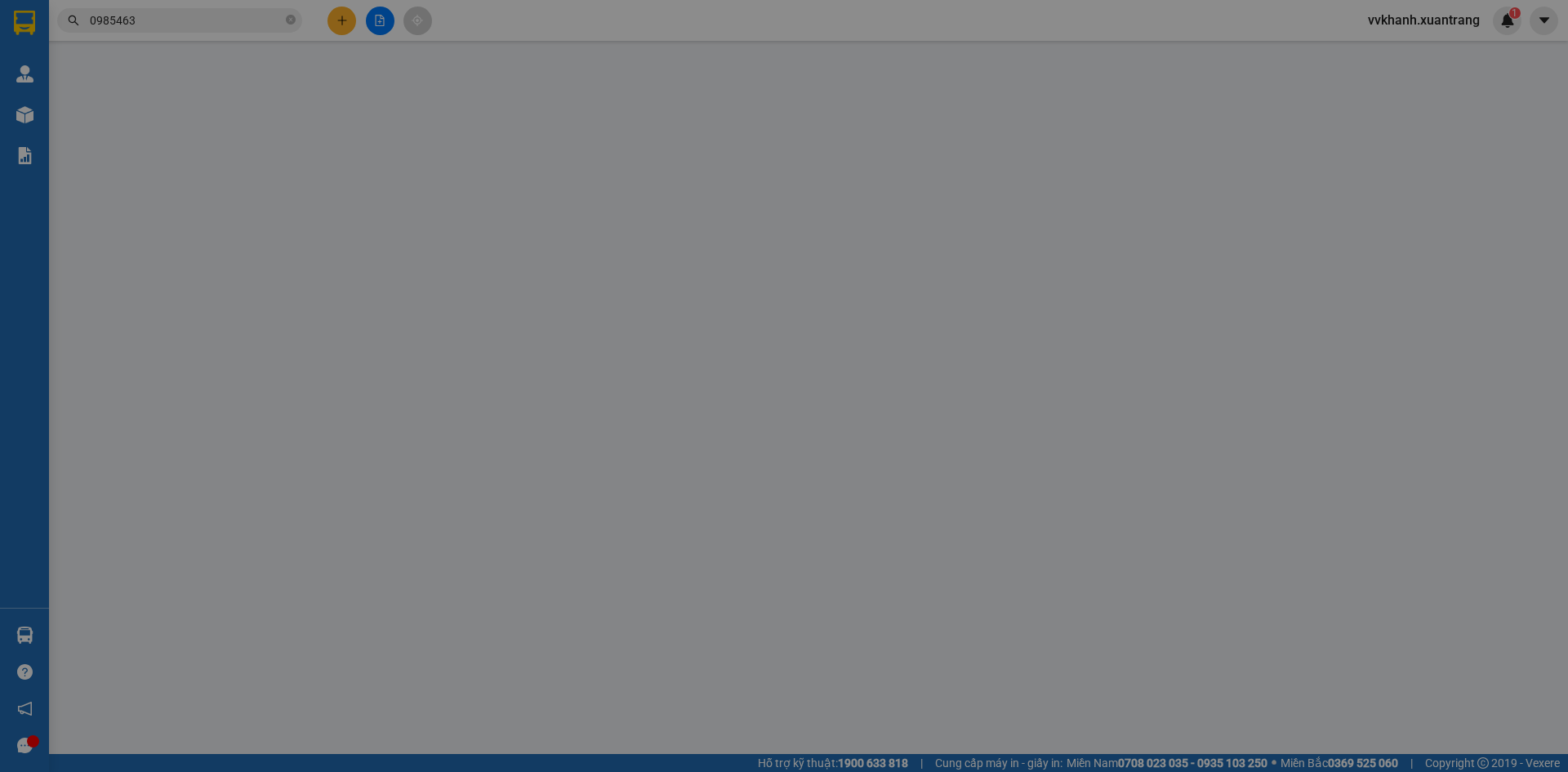
click at [963, 142] on div "Lấy hàng" at bounding box center [959, 136] width 283 height 18
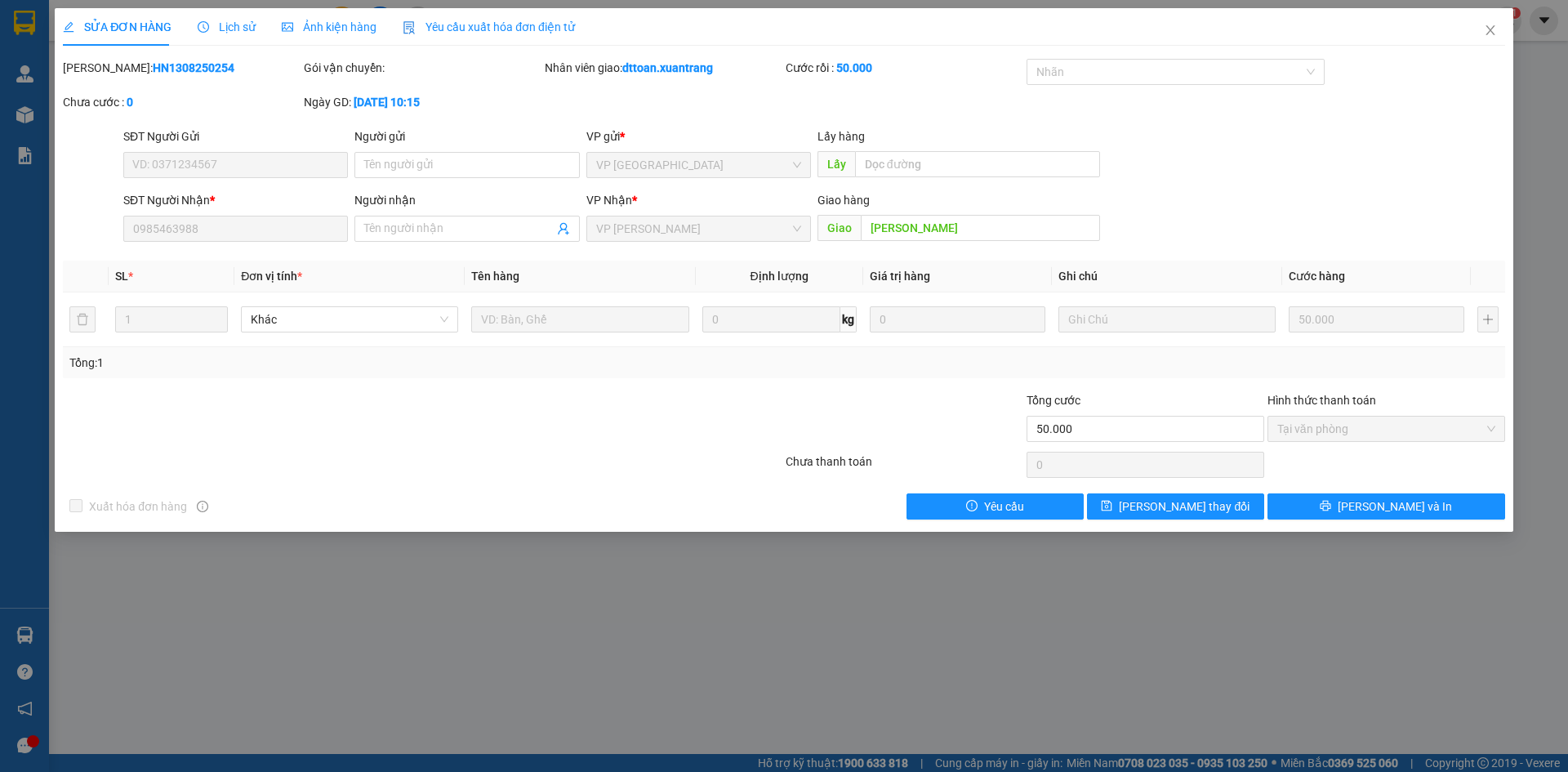
click at [333, 28] on span "Ảnh kiện hàng" at bounding box center [329, 27] width 95 height 13
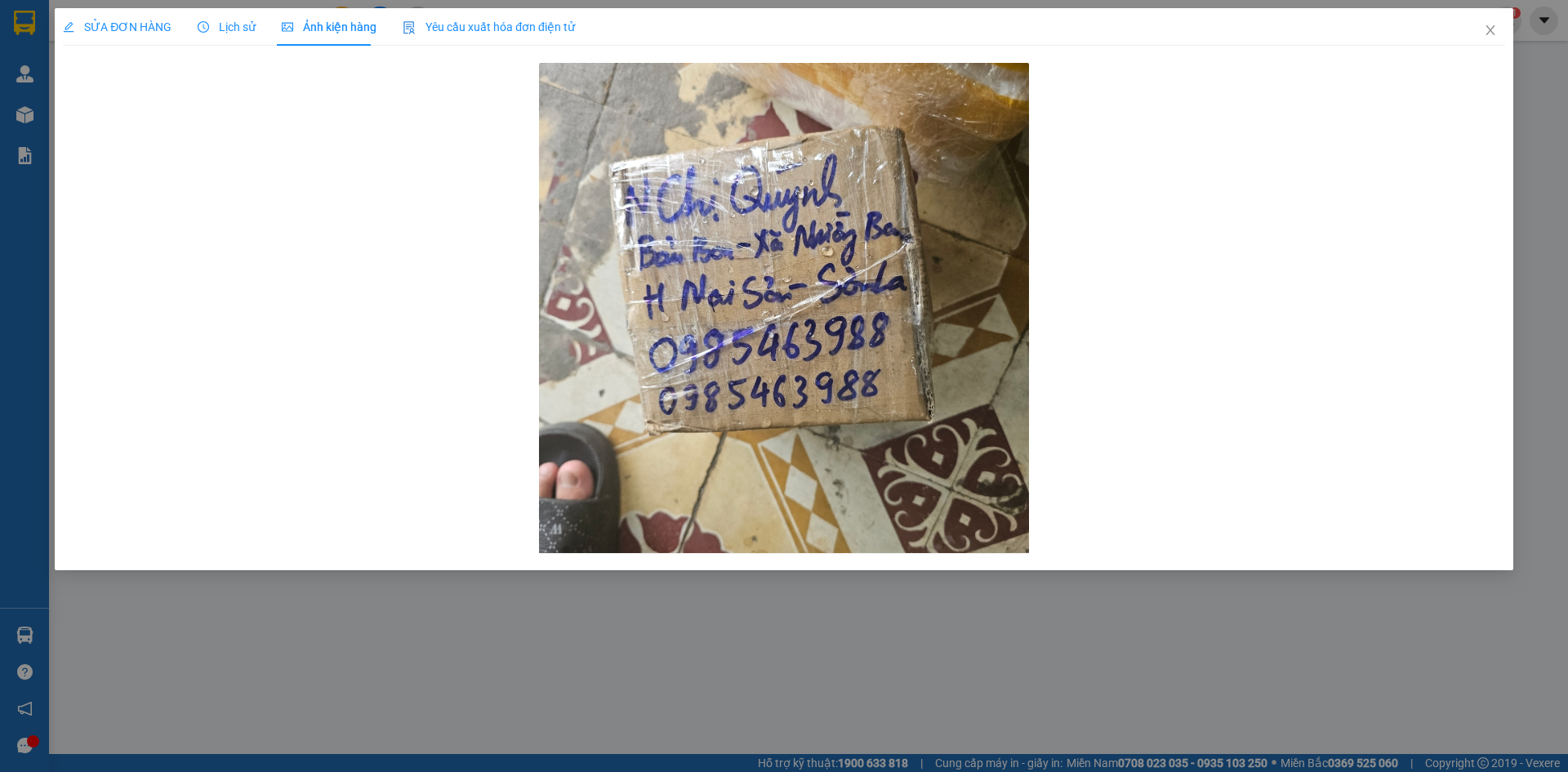
click at [240, 31] on span "Lịch sử" at bounding box center [226, 27] width 58 height 13
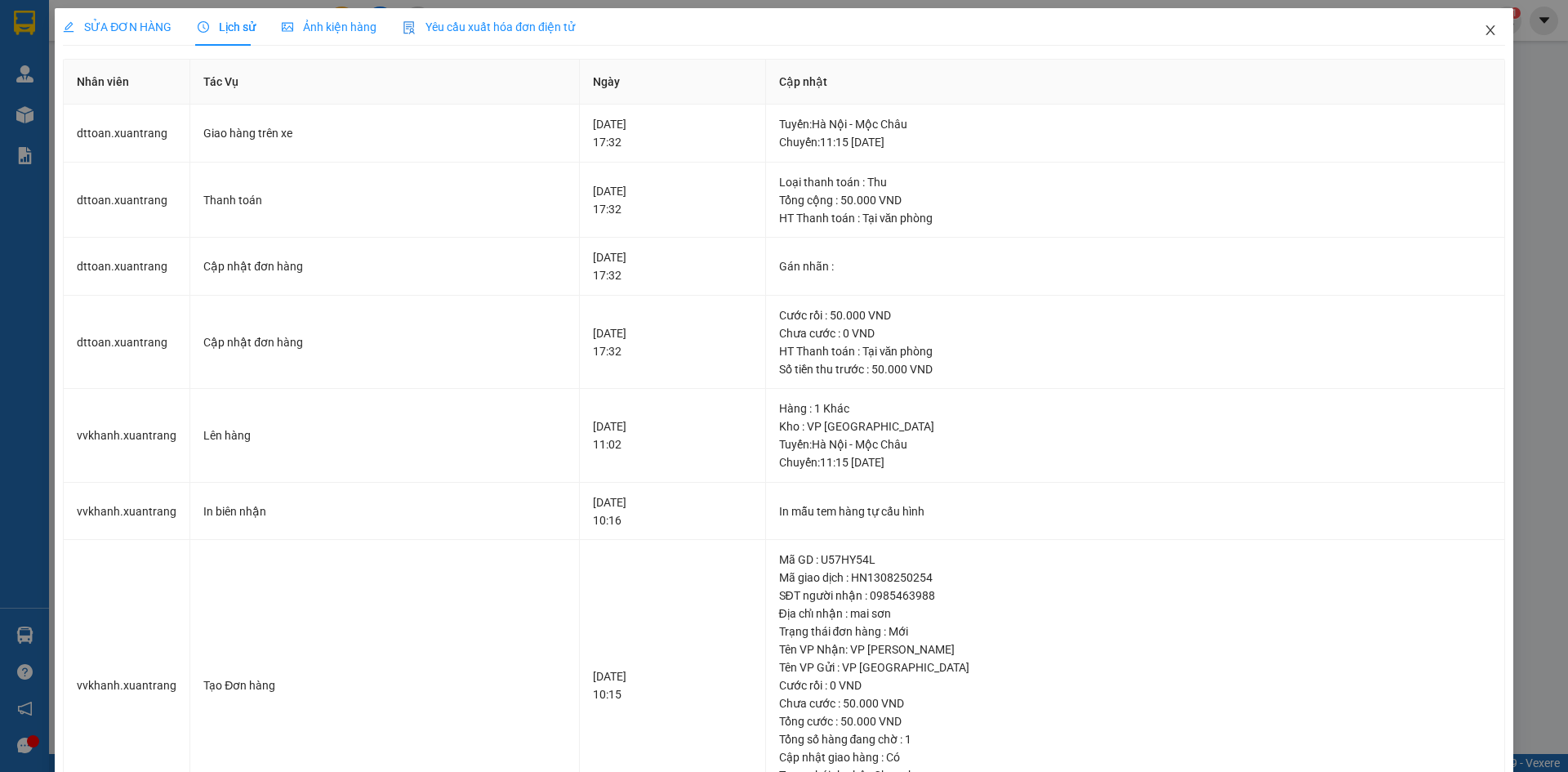
click at [1484, 29] on icon "close" at bounding box center [1491, 30] width 13 height 13
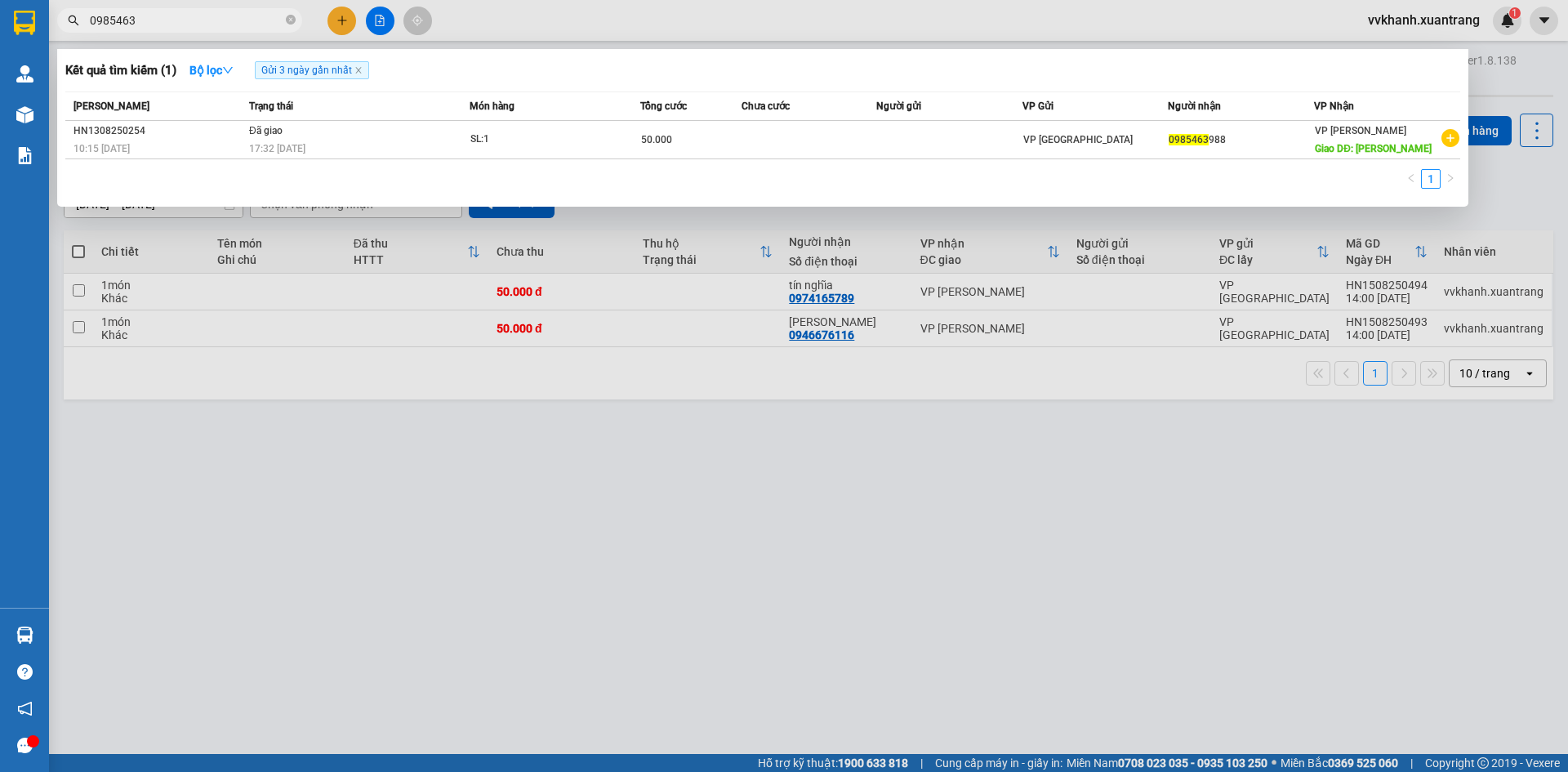
click at [233, 22] on input "0985463" at bounding box center [186, 20] width 193 height 18
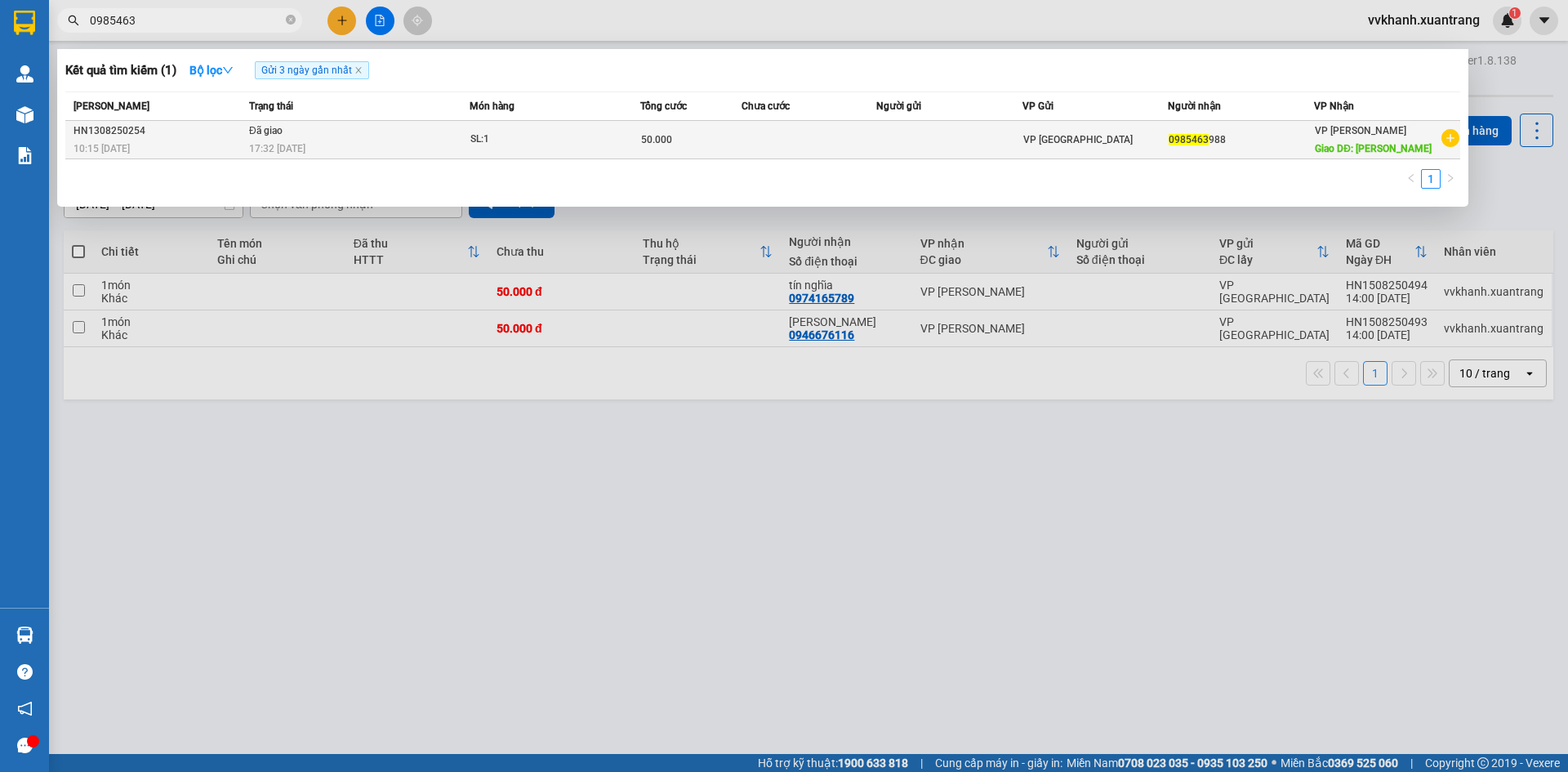
click at [465, 127] on td "Đã giao 17:32 - 13/08" at bounding box center [357, 141] width 225 height 39
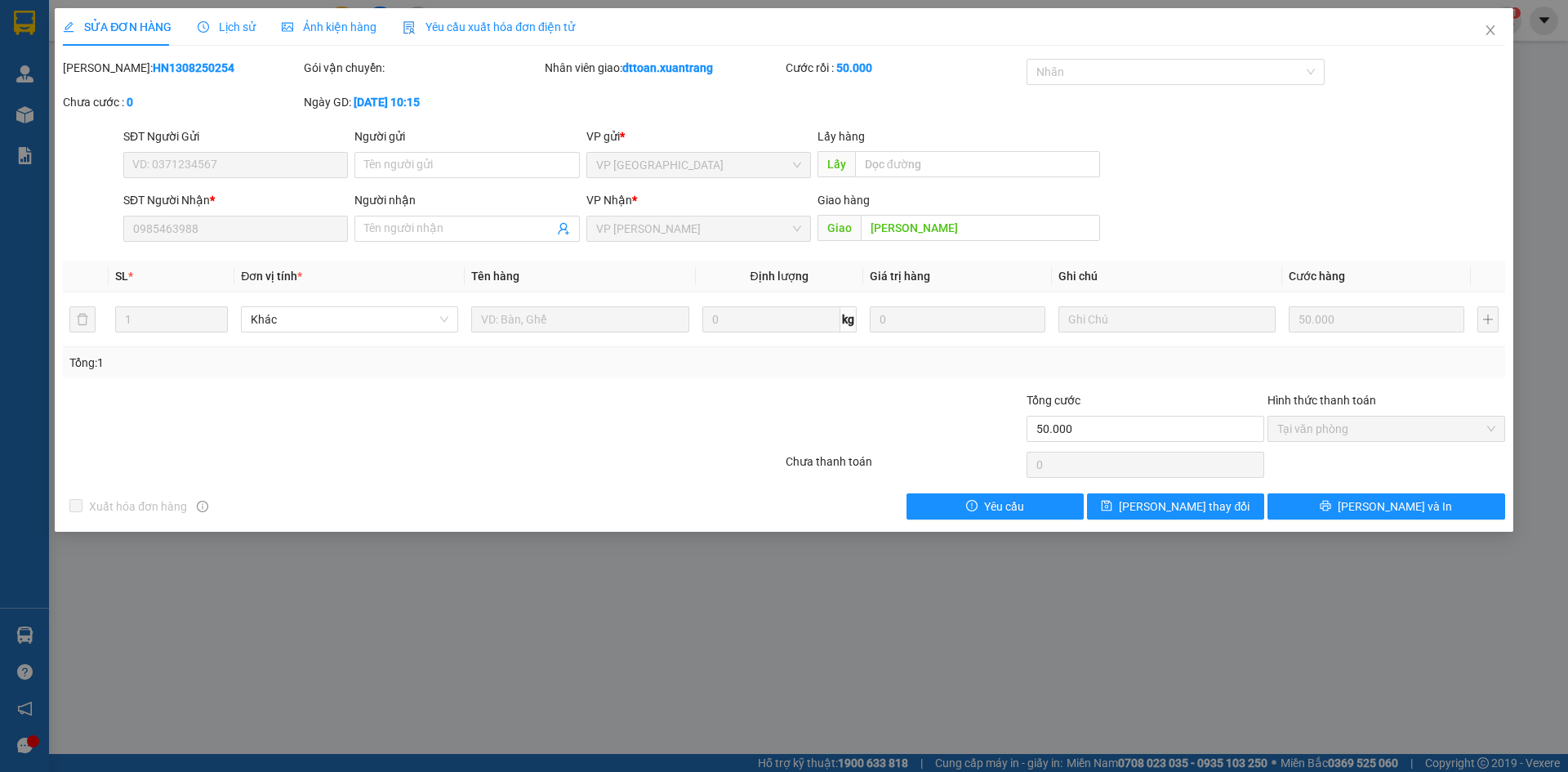
drag, startPoint x: 320, startPoint y: 41, endPoint x: 319, endPoint y: 30, distance: 11.0
click at [320, 35] on div "Ảnh kiện hàng" at bounding box center [329, 27] width 95 height 38
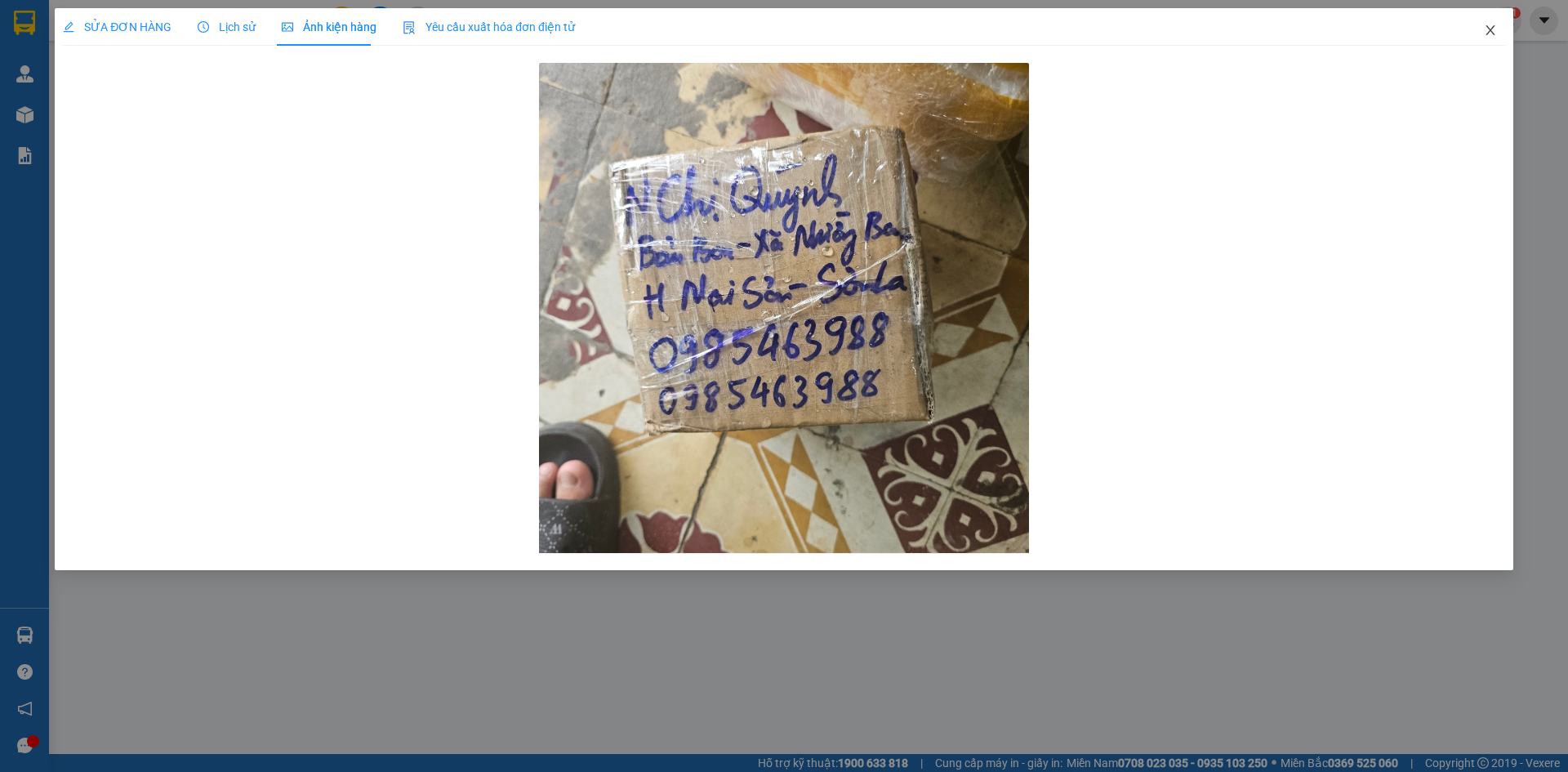
click at [1491, 23] on span "Close" at bounding box center [1491, 31] width 45 height 45
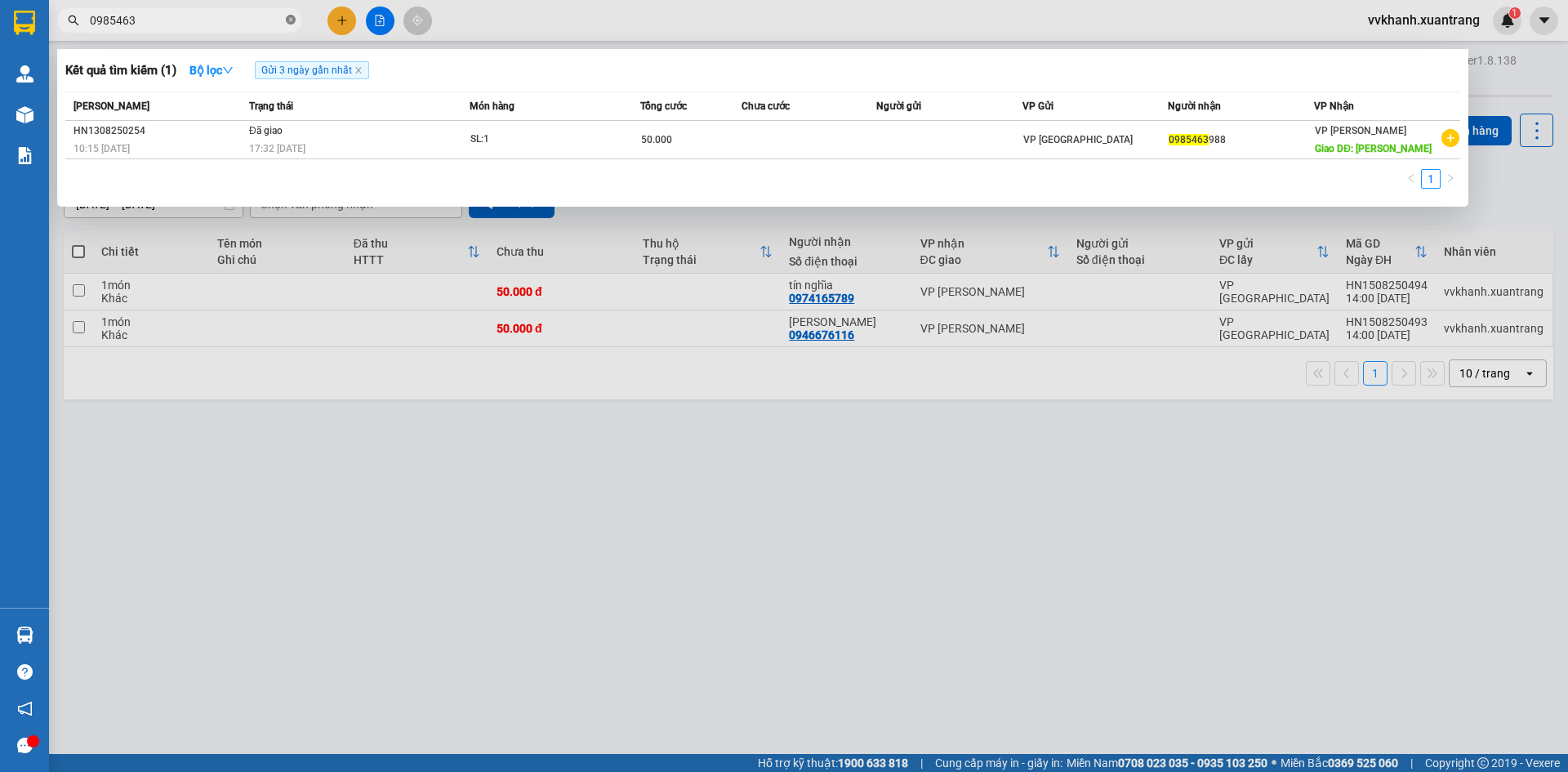
click at [290, 21] on icon "close-circle" at bounding box center [291, 19] width 10 height 10
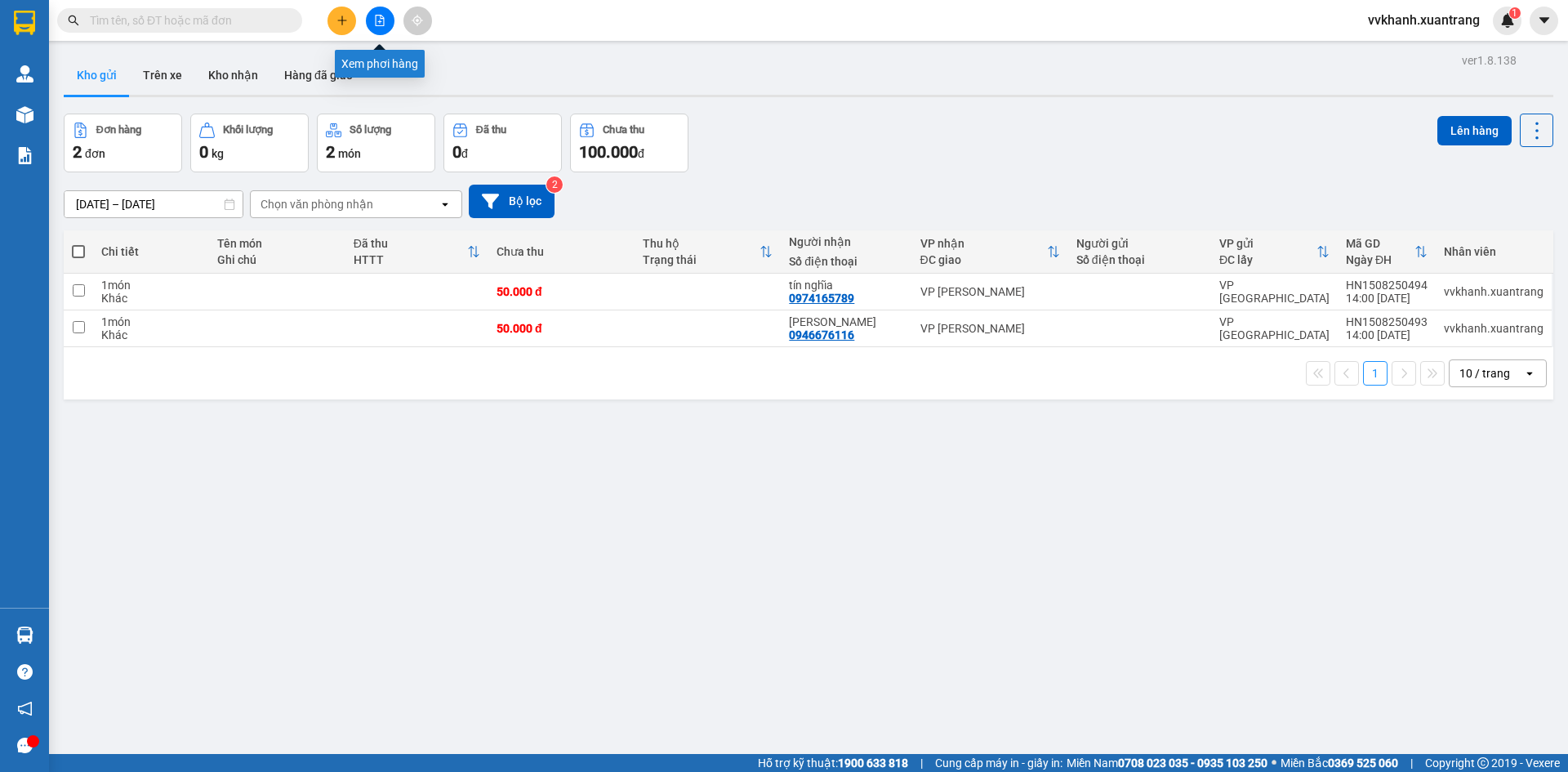
click at [380, 27] on button at bounding box center [380, 21] width 29 height 29
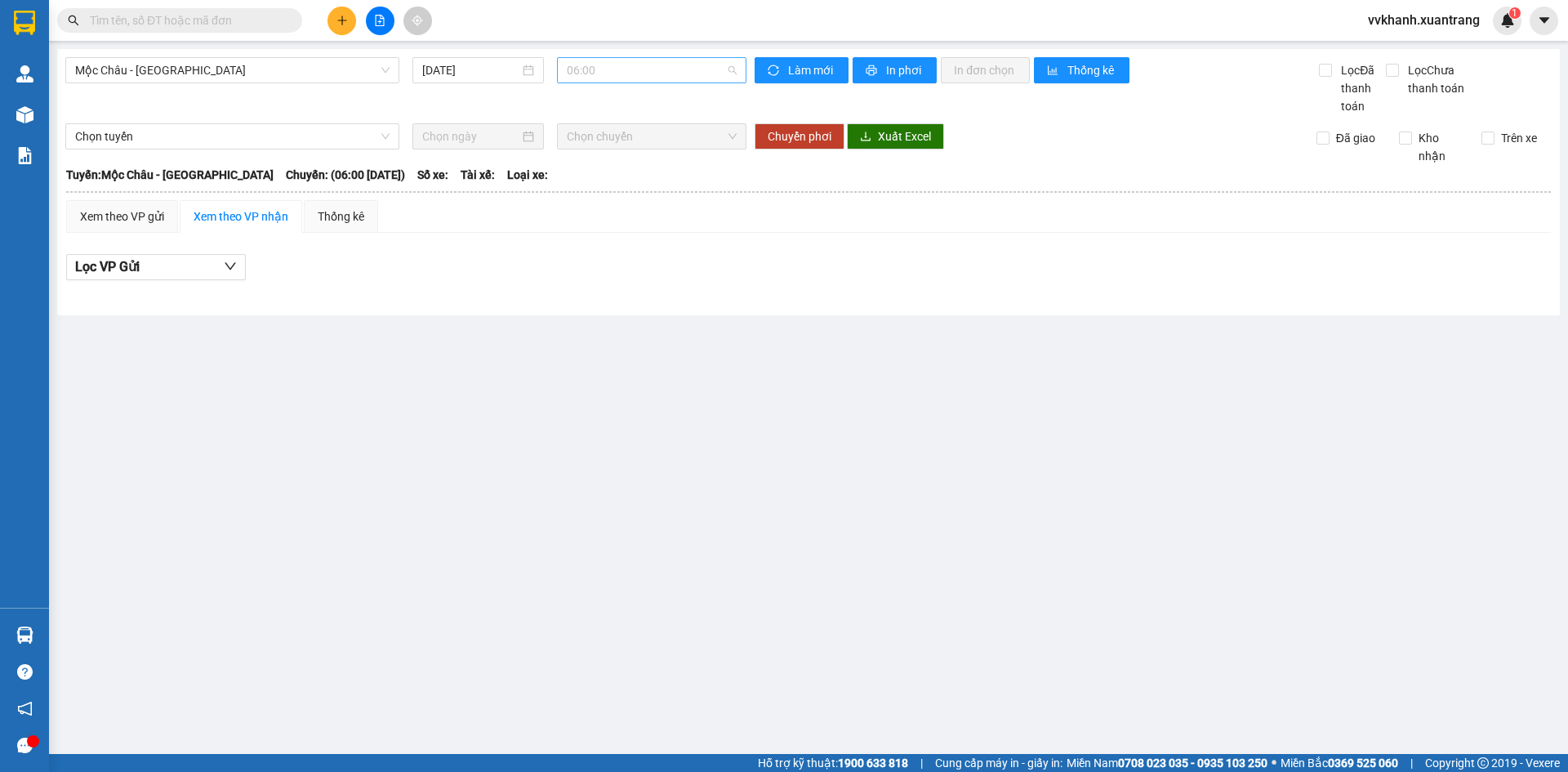
click at [584, 64] on span "06:00" at bounding box center [652, 70] width 170 height 24
click at [600, 251] on div "11:00" at bounding box center [630, 259] width 127 height 18
click at [611, 73] on span "11:00" at bounding box center [652, 70] width 170 height 24
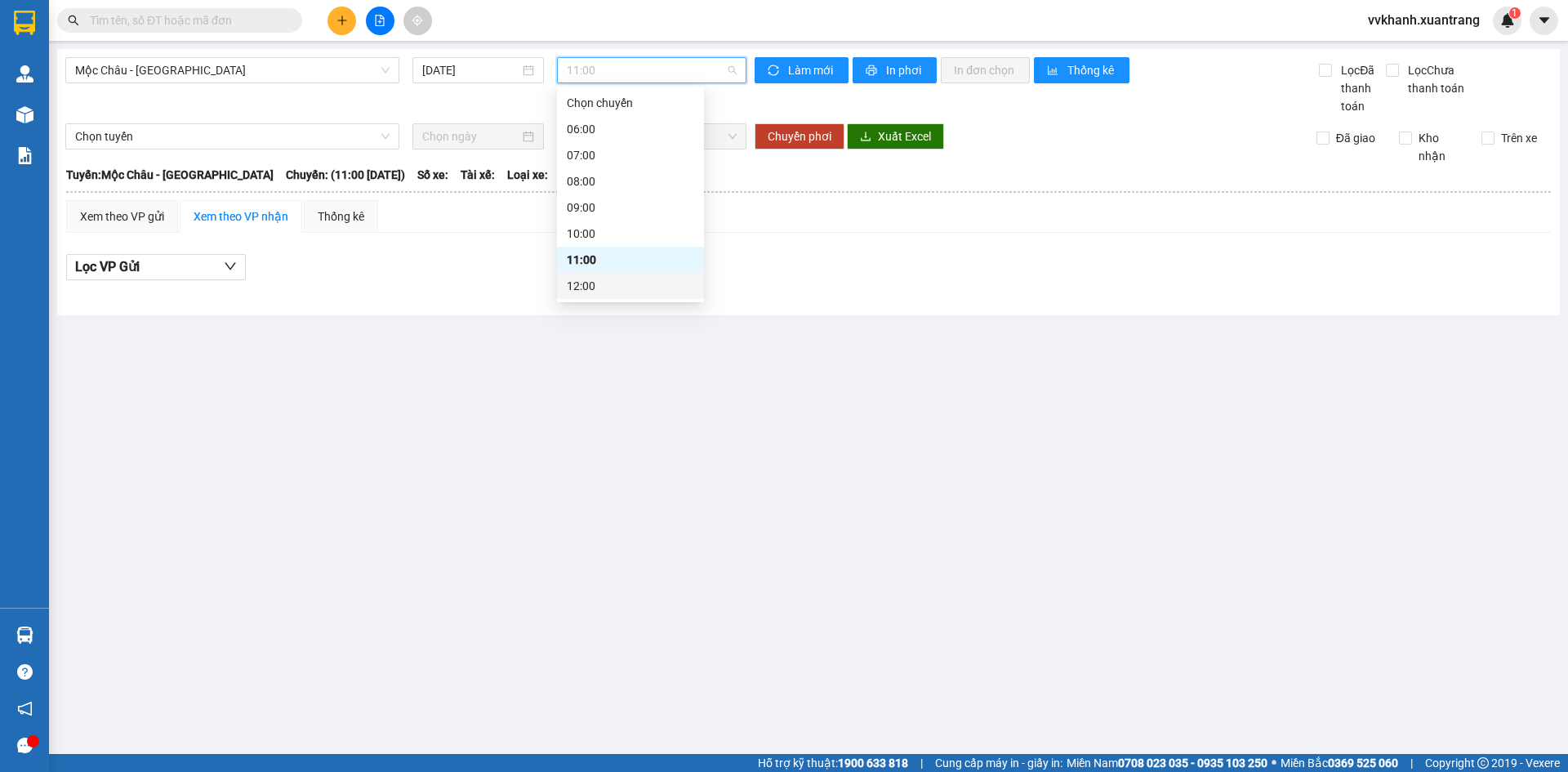
click at [619, 277] on div "12:00" at bounding box center [630, 285] width 127 height 18
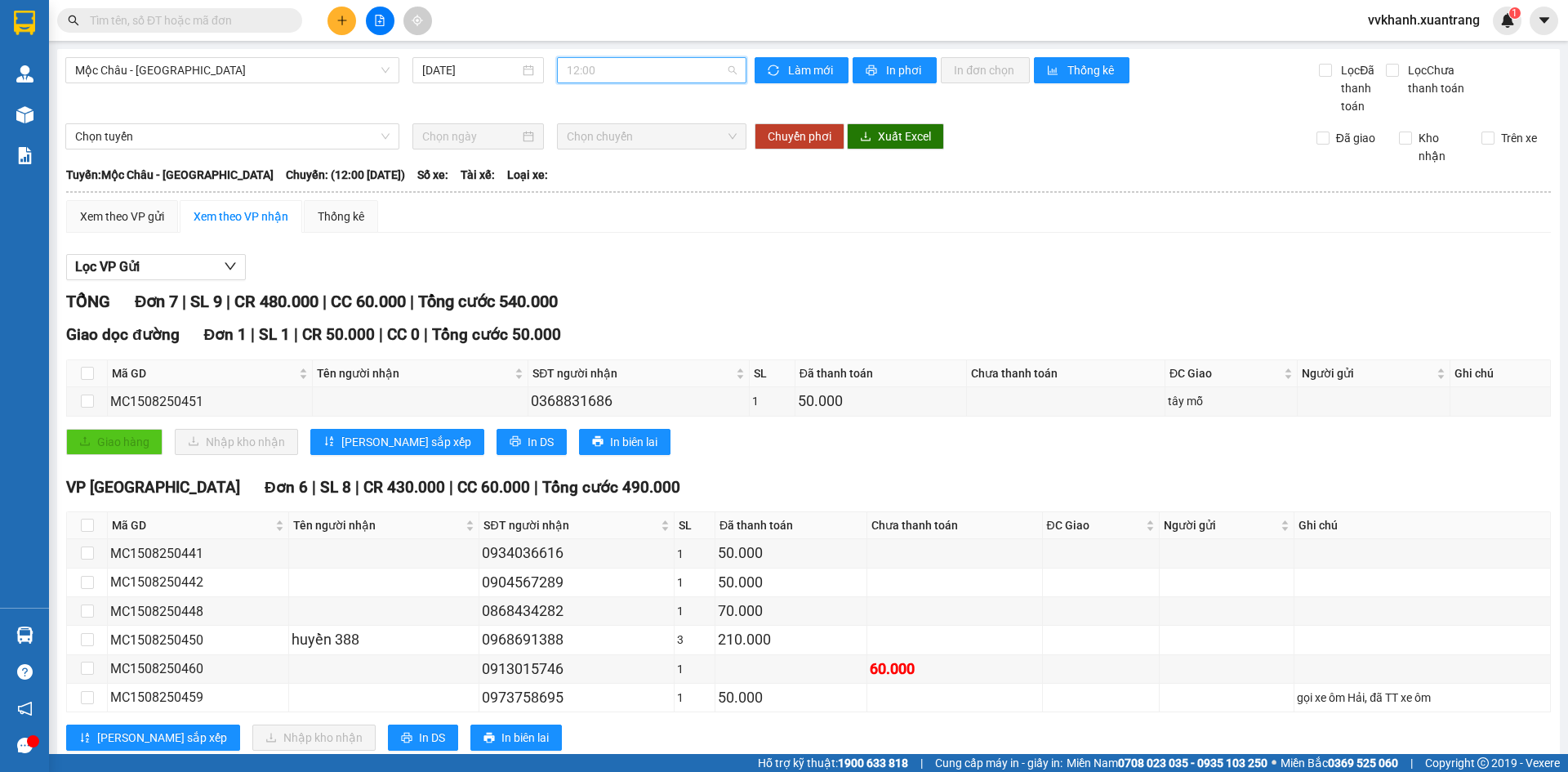
click at [603, 75] on span "12:00" at bounding box center [652, 70] width 170 height 24
click at [842, 269] on div "Lọc VP Gửi" at bounding box center [809, 268] width 1485 height 27
click at [127, 24] on input "text" at bounding box center [186, 20] width 193 height 18
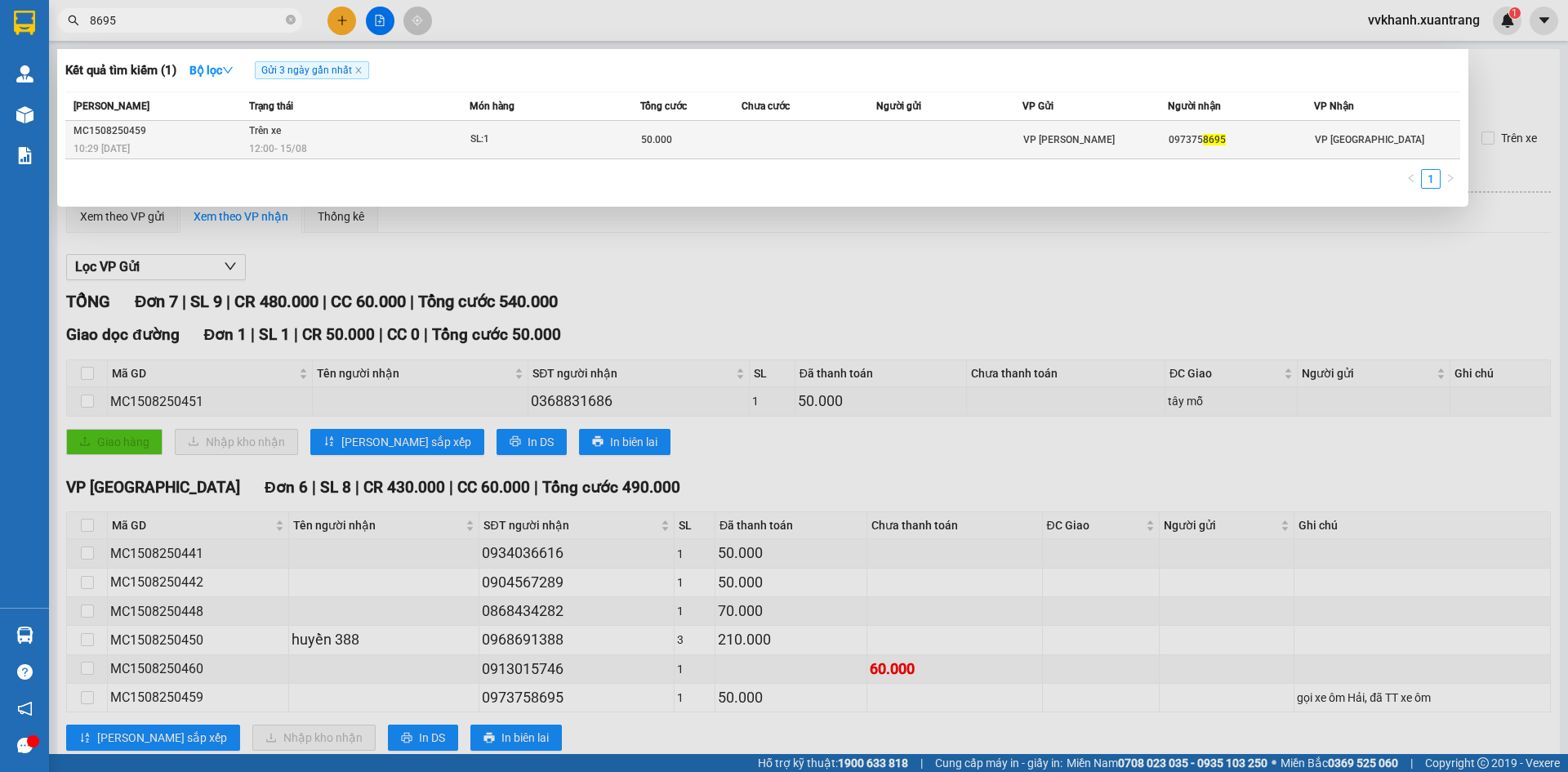
type input "8695"
click at [809, 138] on td at bounding box center [809, 141] width 135 height 39
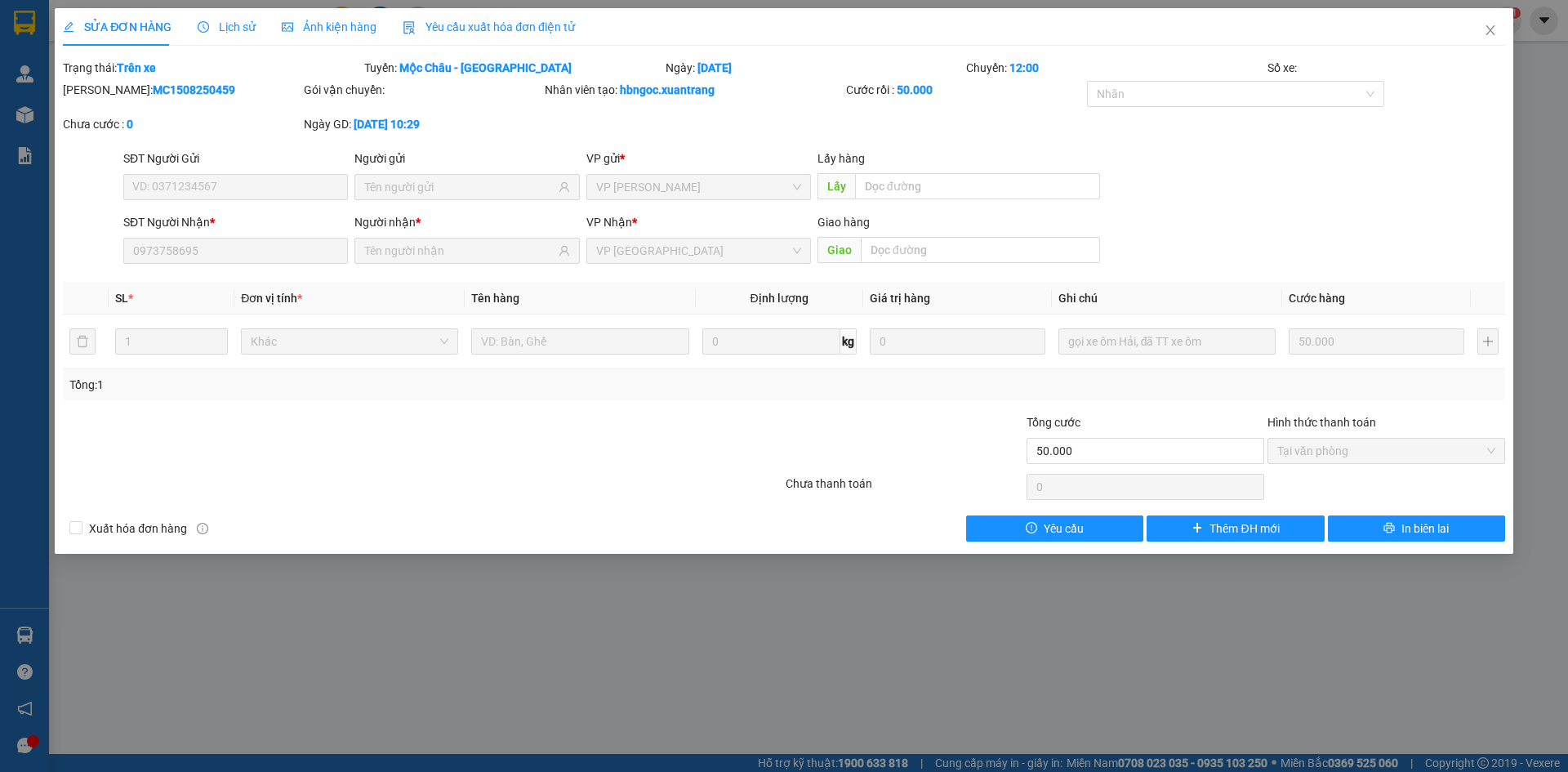
click at [345, 27] on span "Ảnh kiện hàng" at bounding box center [329, 27] width 95 height 13
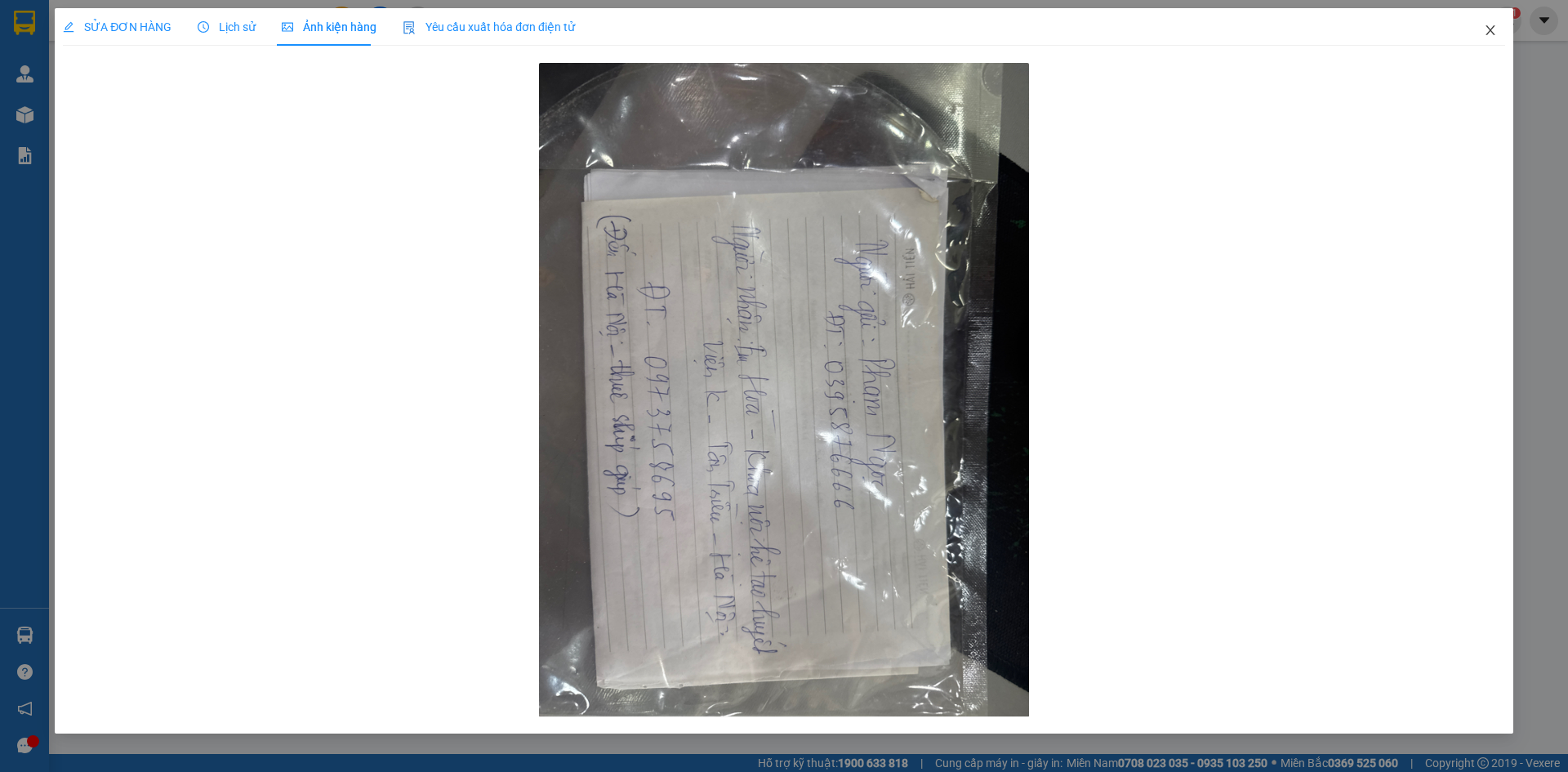
click at [1481, 31] on span "Close" at bounding box center [1491, 31] width 45 height 45
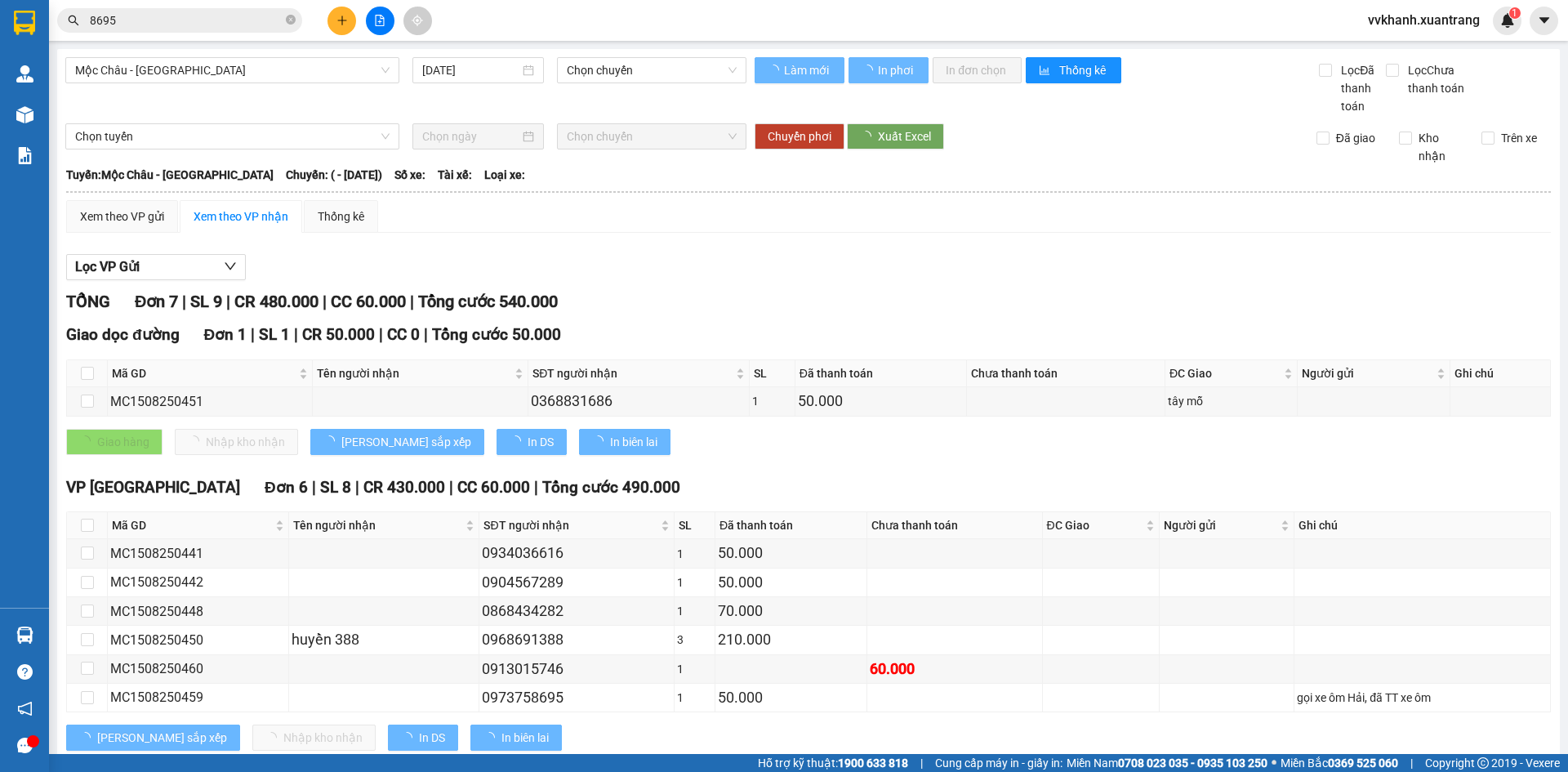
click at [240, 22] on input "8695" at bounding box center [186, 20] width 193 height 18
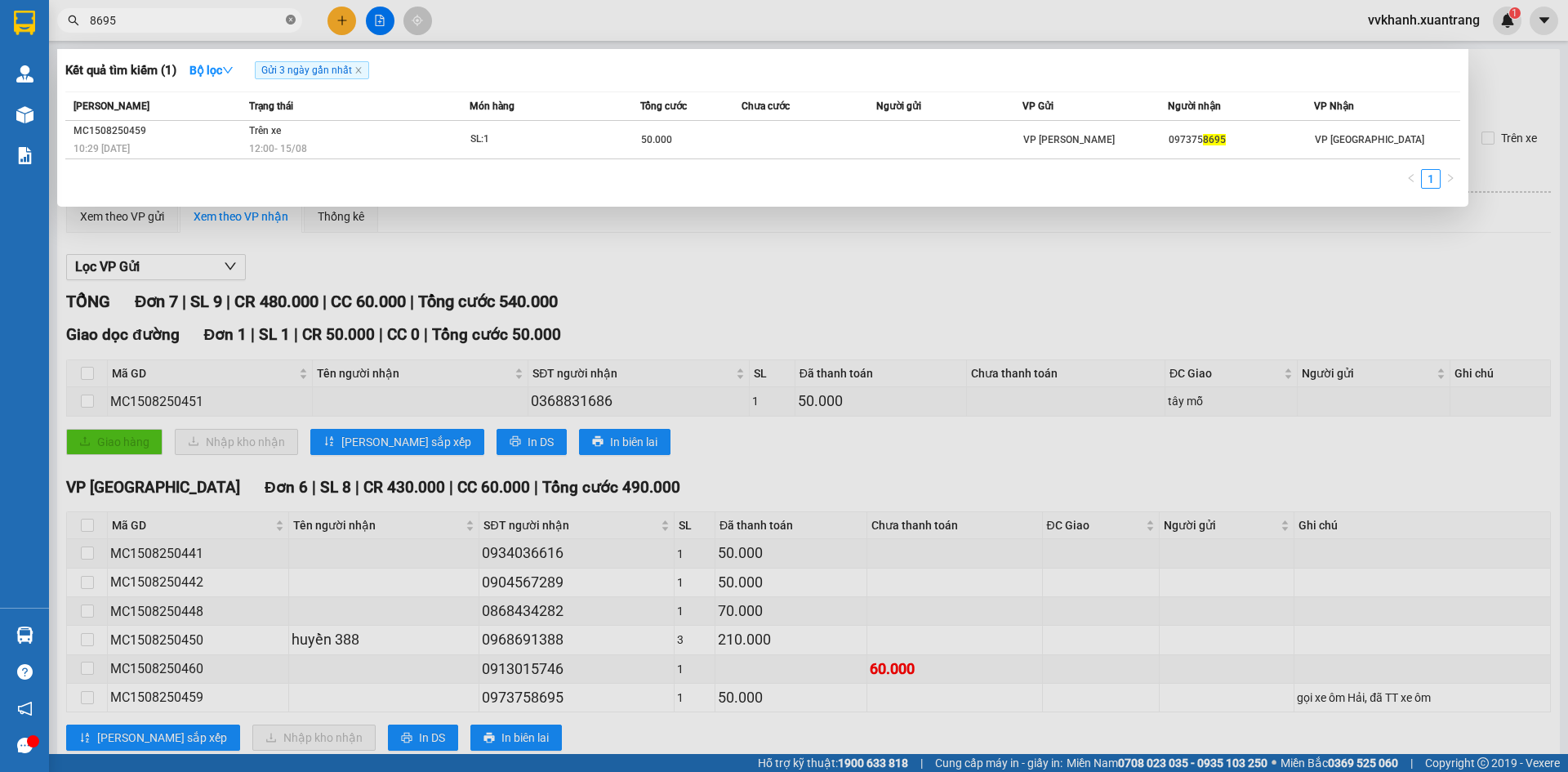
click at [289, 13] on span at bounding box center [291, 21] width 10 height 15
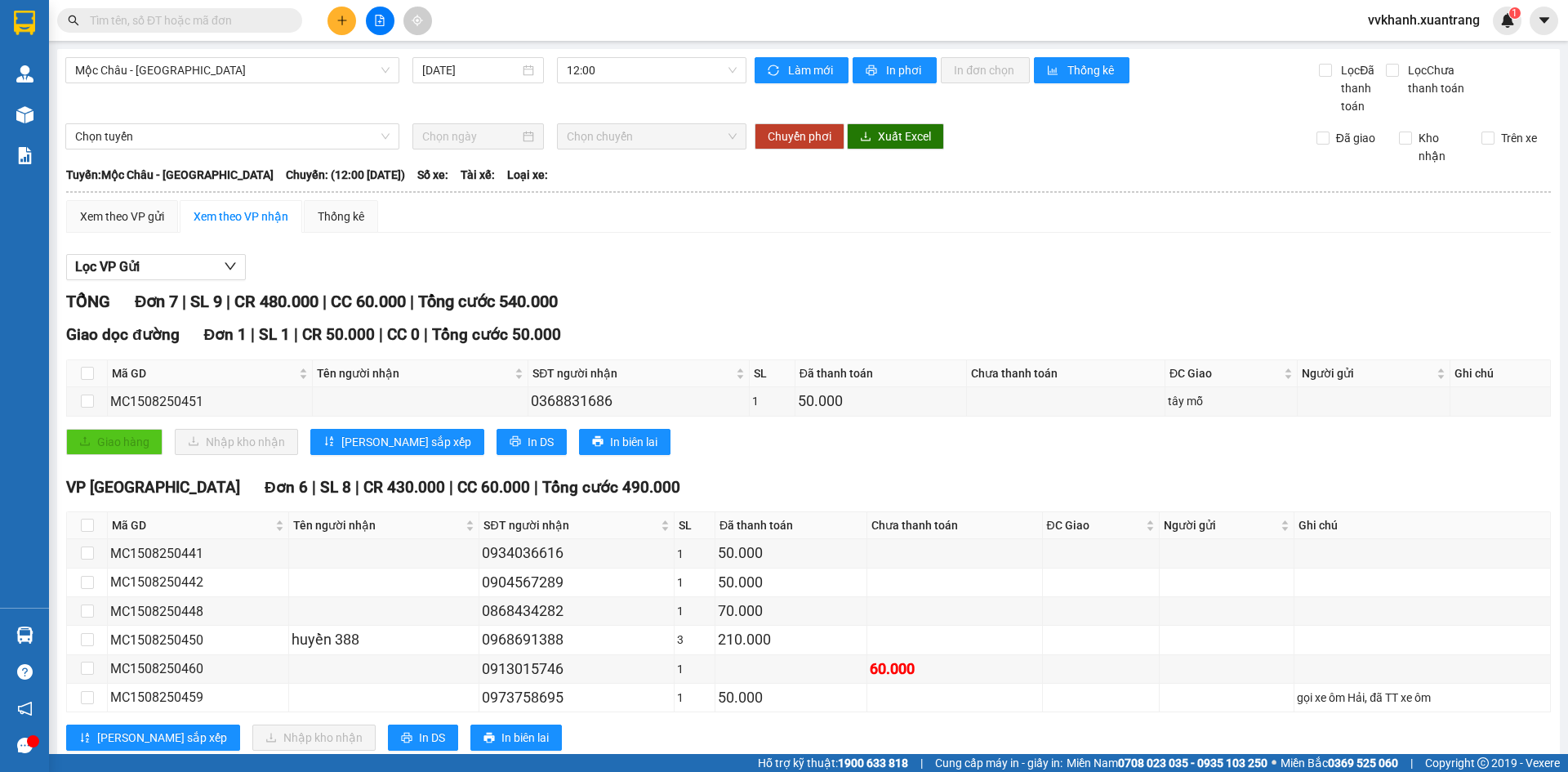
click at [208, 22] on input "text" at bounding box center [186, 20] width 193 height 18
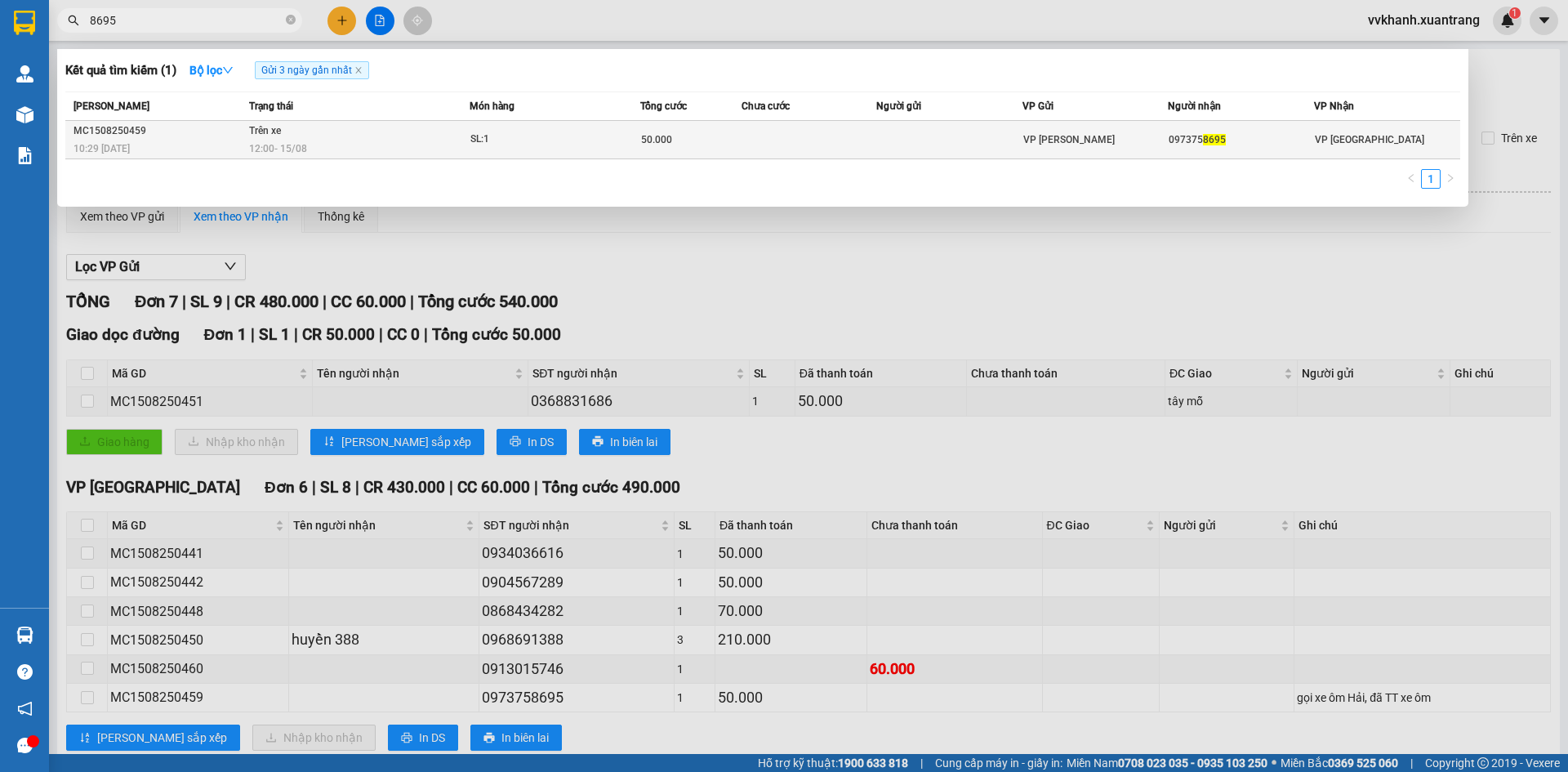
type input "8695"
click at [678, 156] on td "50.000" at bounding box center [691, 141] width 101 height 39
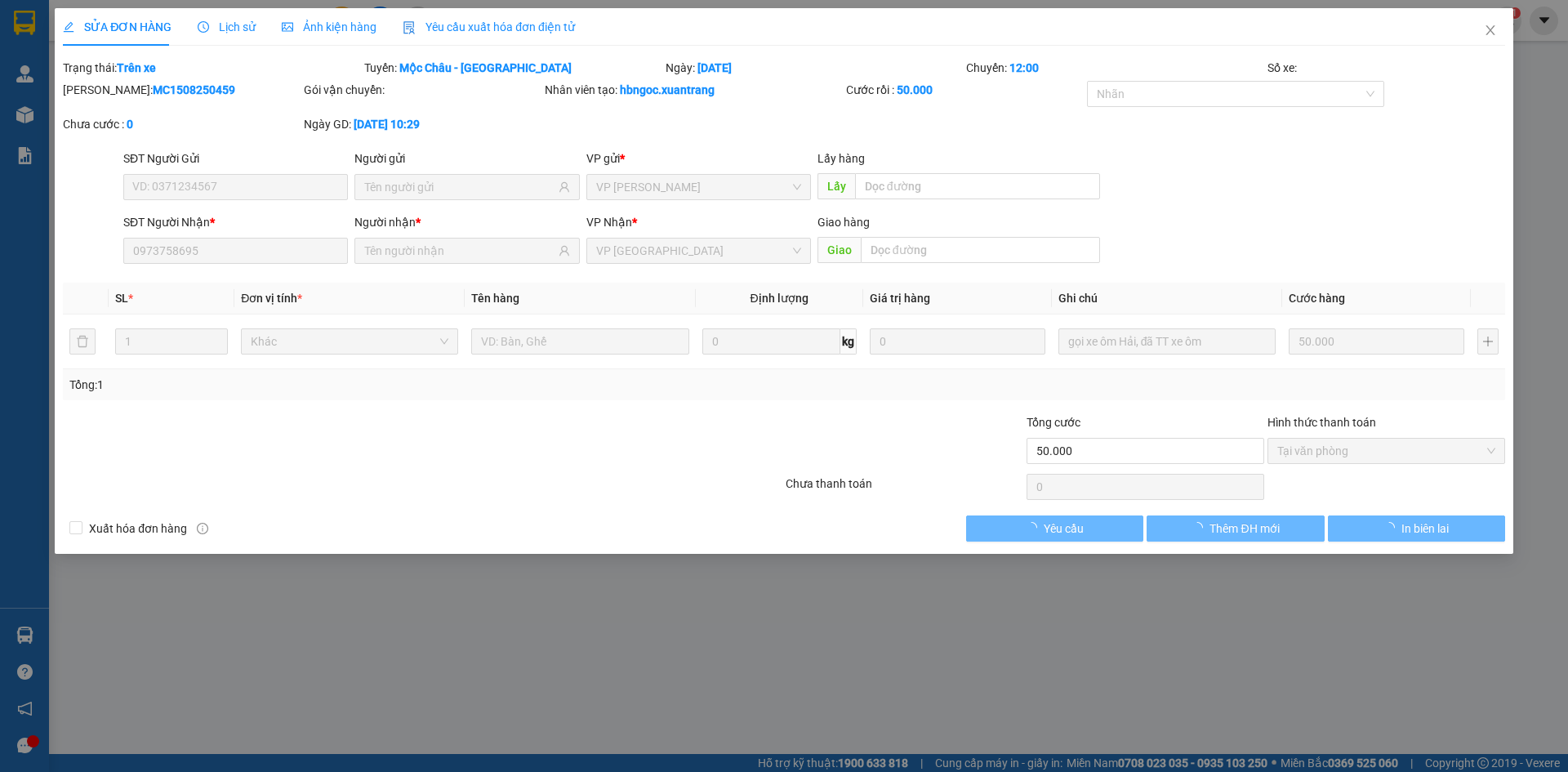
click at [310, 24] on span "Ảnh kiện hàng" at bounding box center [329, 27] width 95 height 13
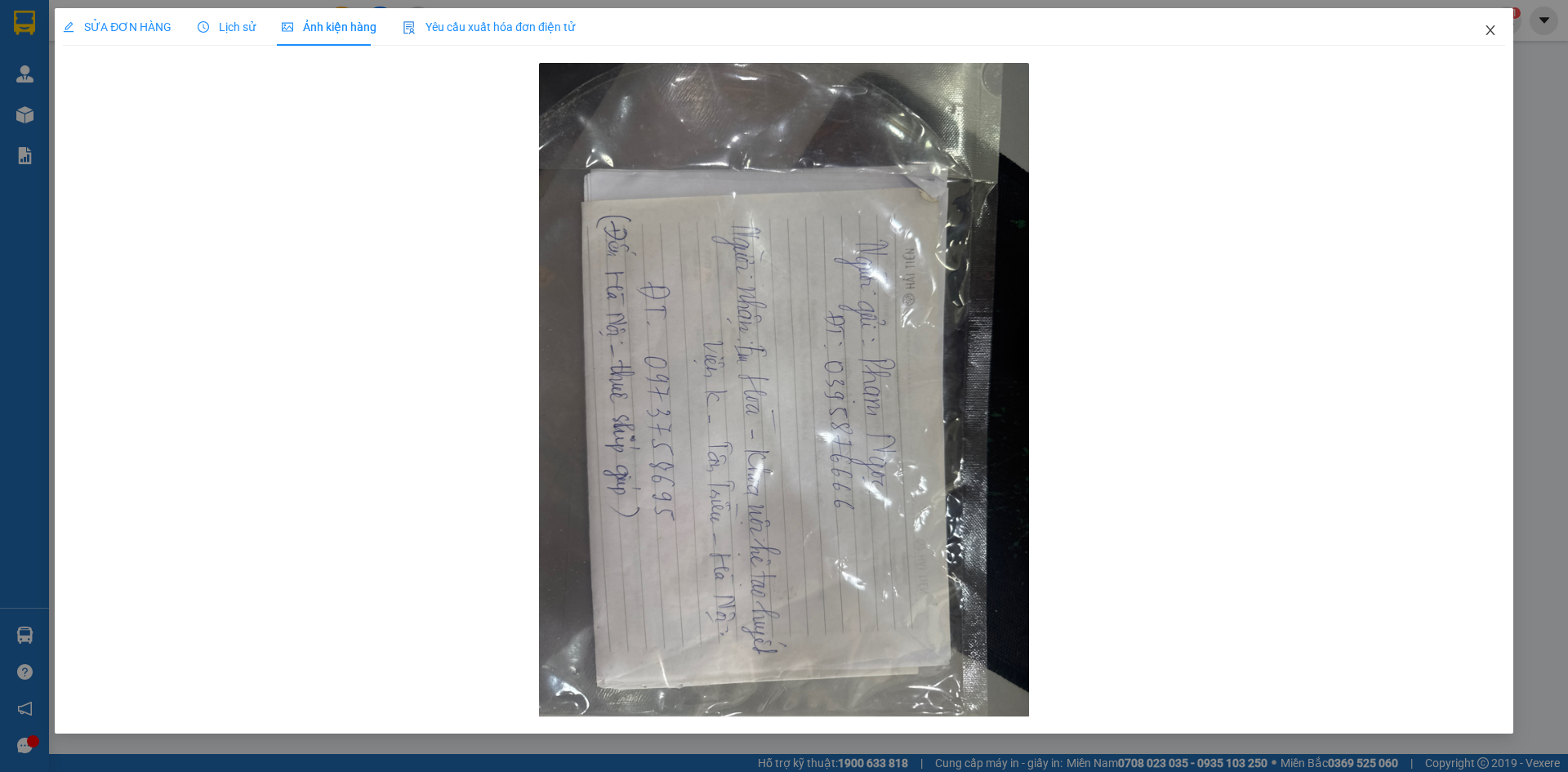
click at [1495, 33] on span "Close" at bounding box center [1491, 31] width 45 height 45
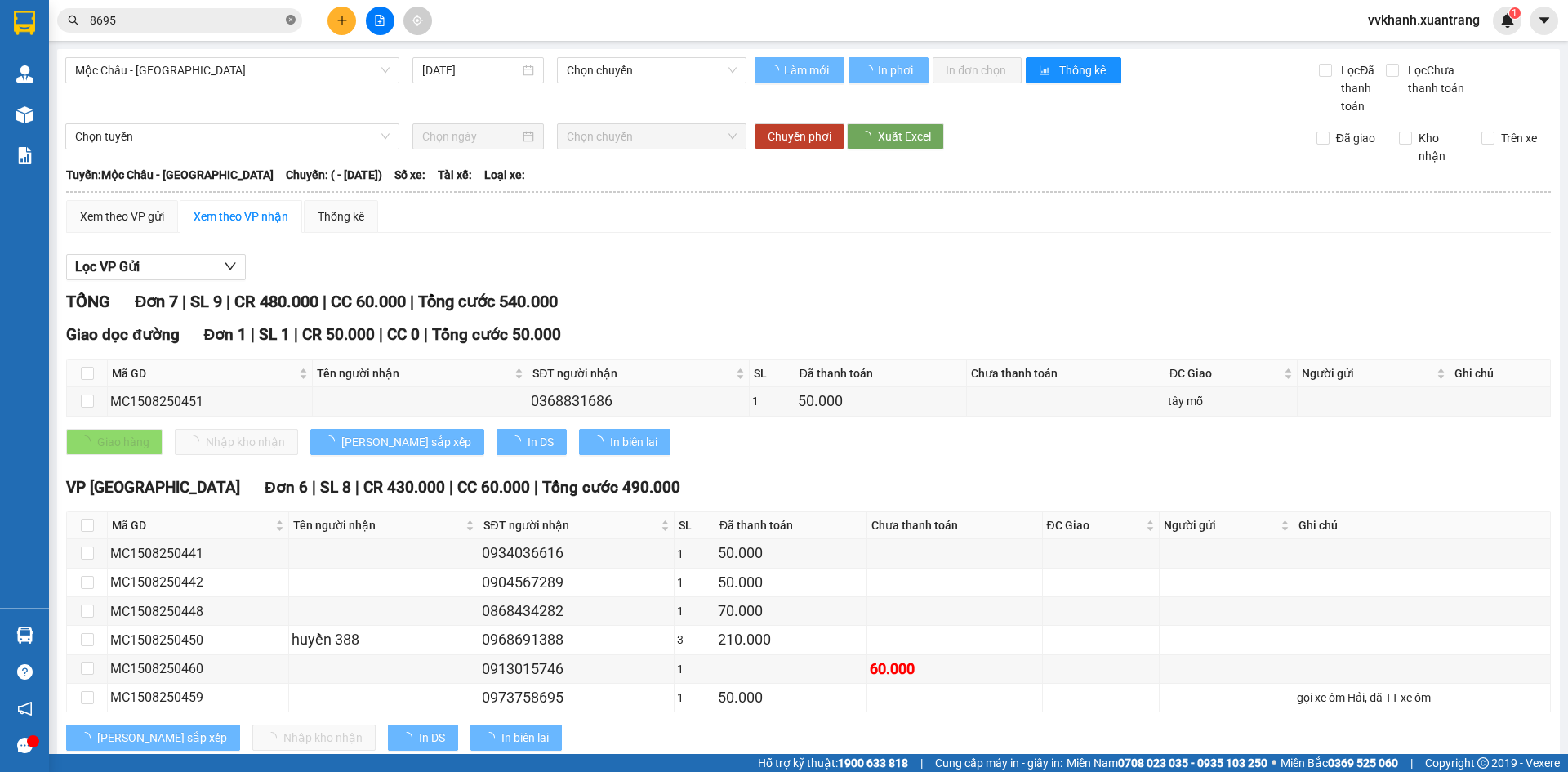
click at [291, 18] on icon "close-circle" at bounding box center [291, 19] width 10 height 10
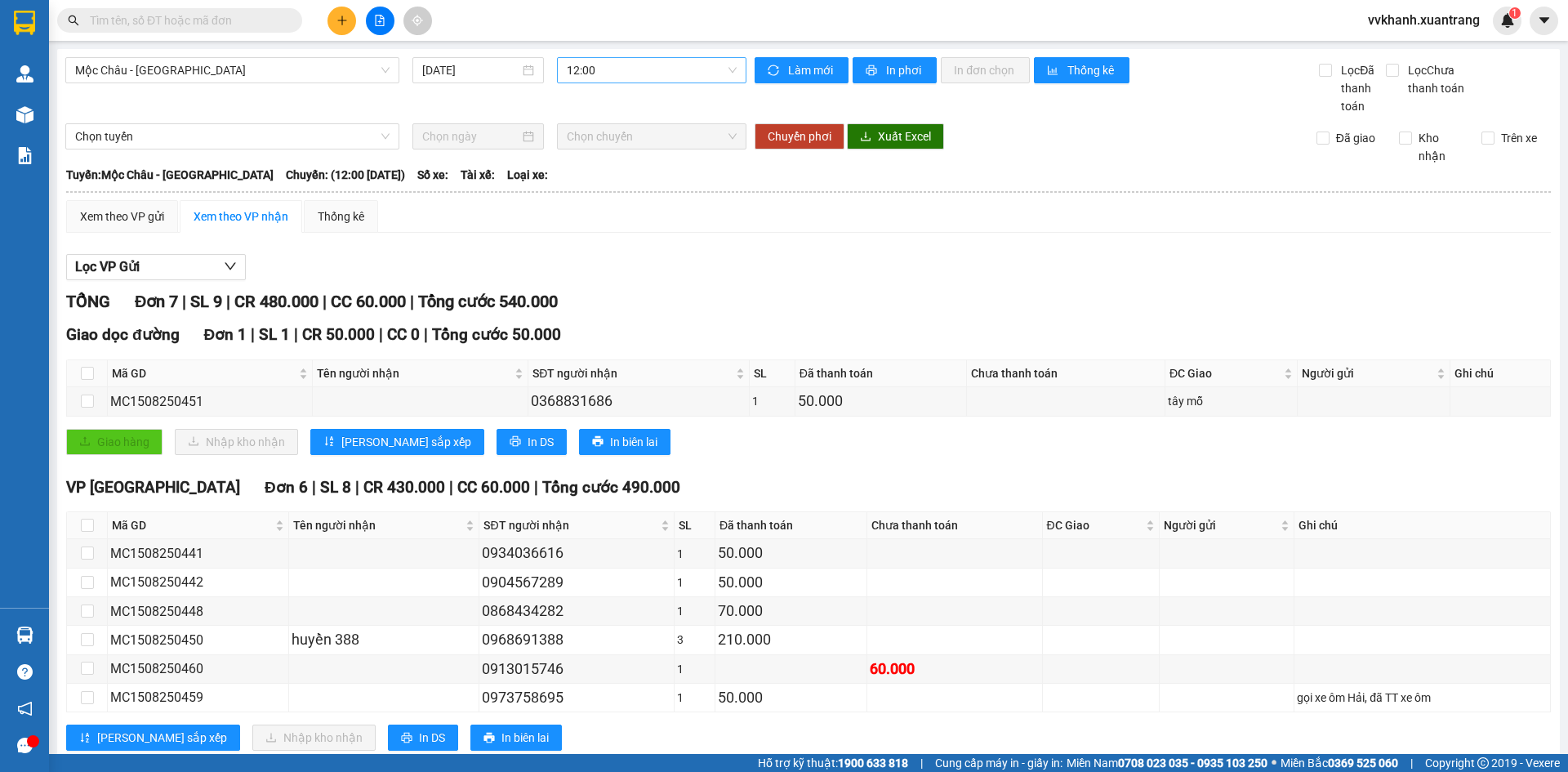
click at [651, 61] on span "12:00" at bounding box center [652, 70] width 170 height 24
click at [593, 303] on div "13:00" at bounding box center [626, 311] width 127 height 18
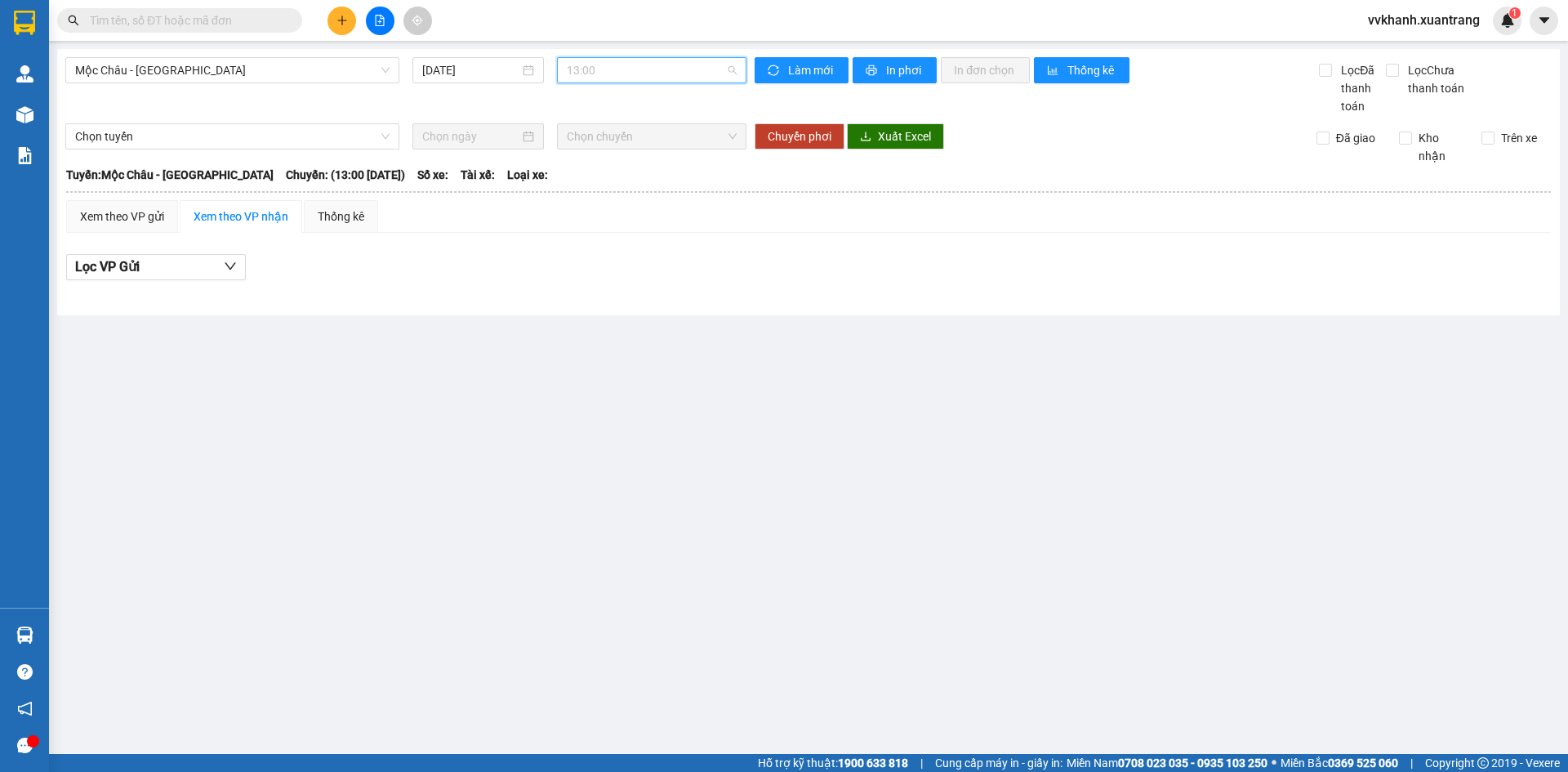
click at [619, 67] on span "13:00" at bounding box center [652, 70] width 170 height 24
click at [624, 277] on div "12:00" at bounding box center [630, 285] width 127 height 18
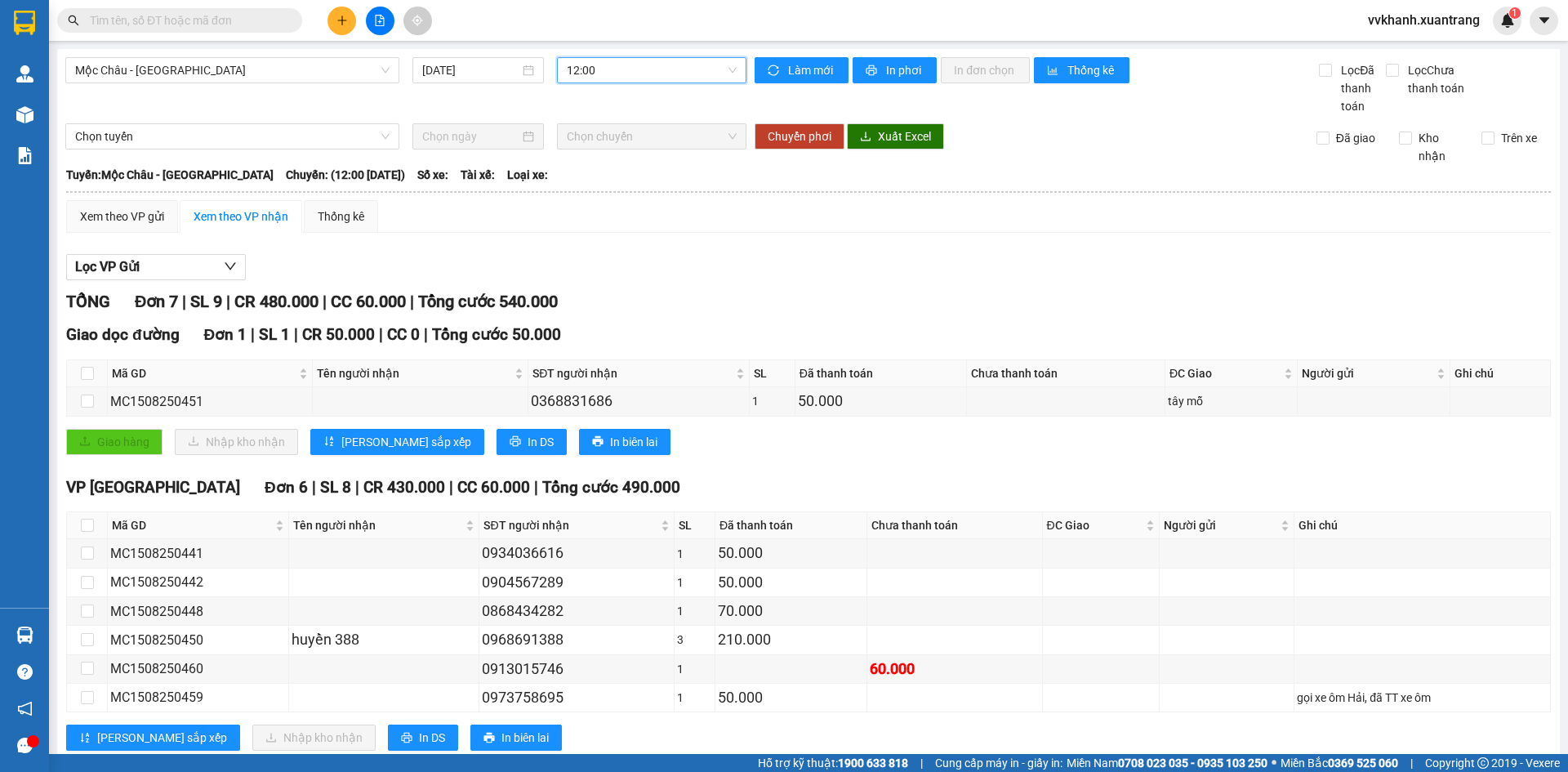
click at [213, 19] on input "text" at bounding box center [186, 20] width 193 height 18
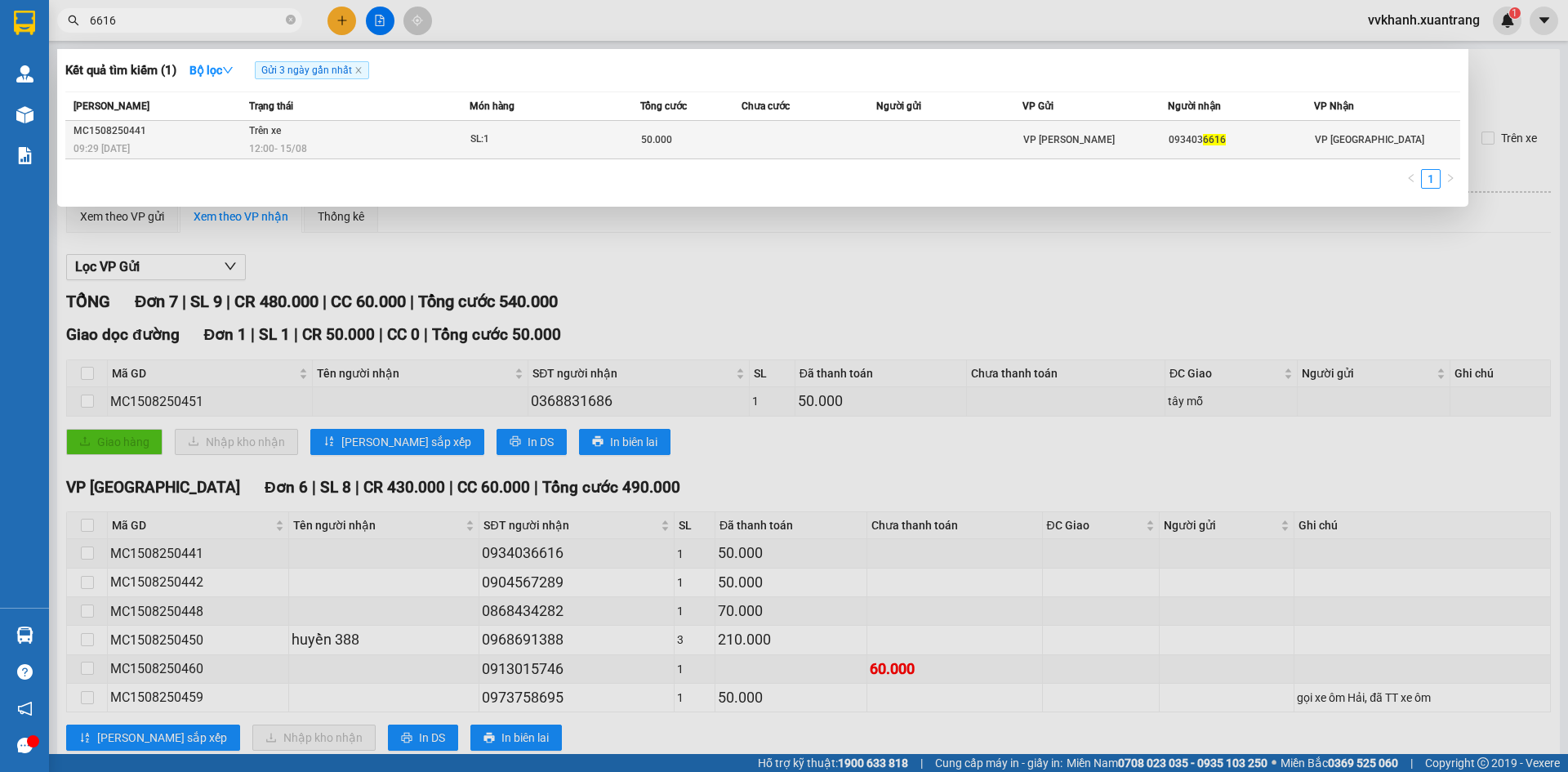
type input "6616"
click at [631, 137] on span "SL: 1" at bounding box center [555, 139] width 169 height 18
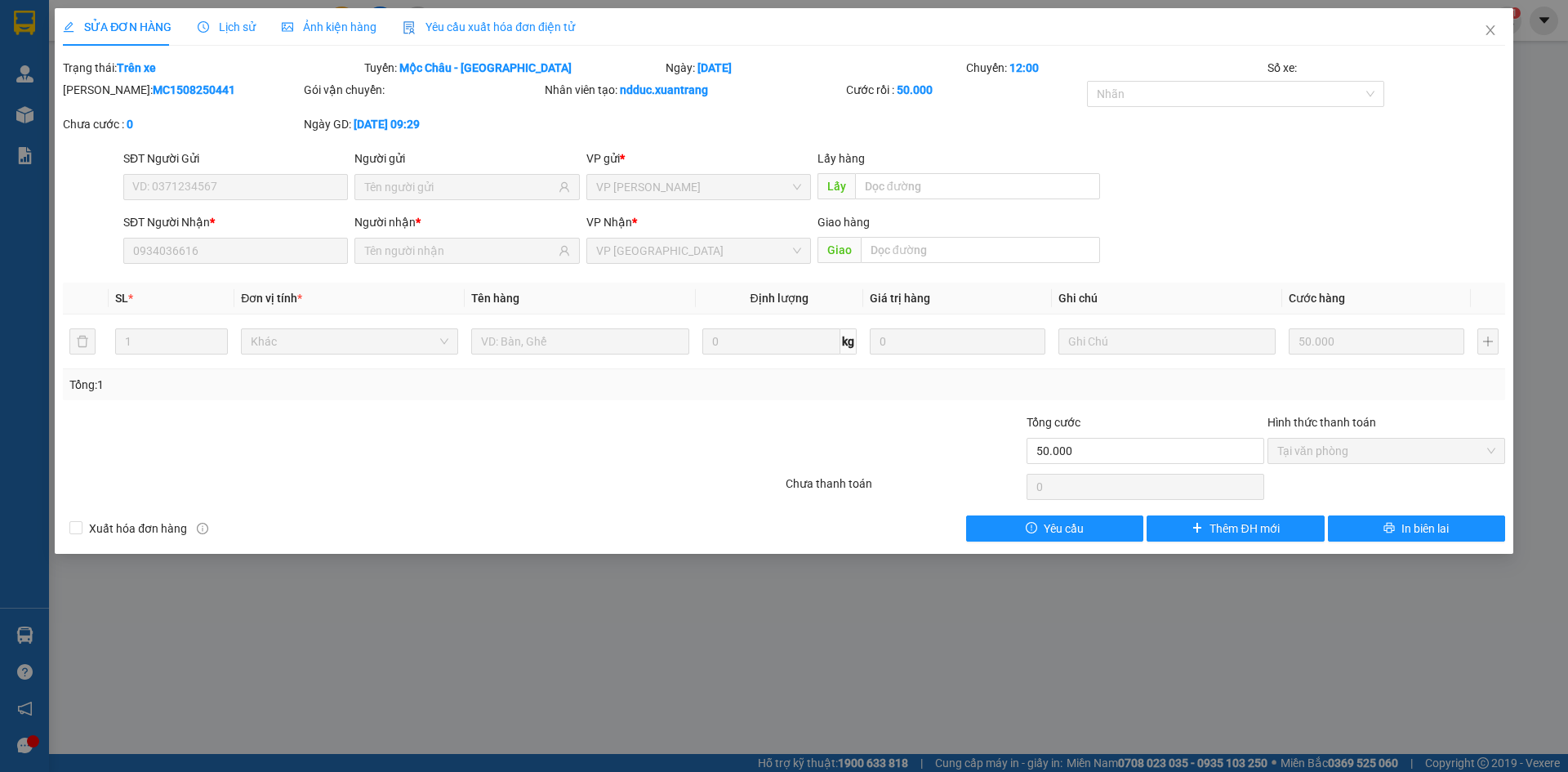
click at [339, 28] on span "Ảnh kiện hàng" at bounding box center [329, 27] width 95 height 13
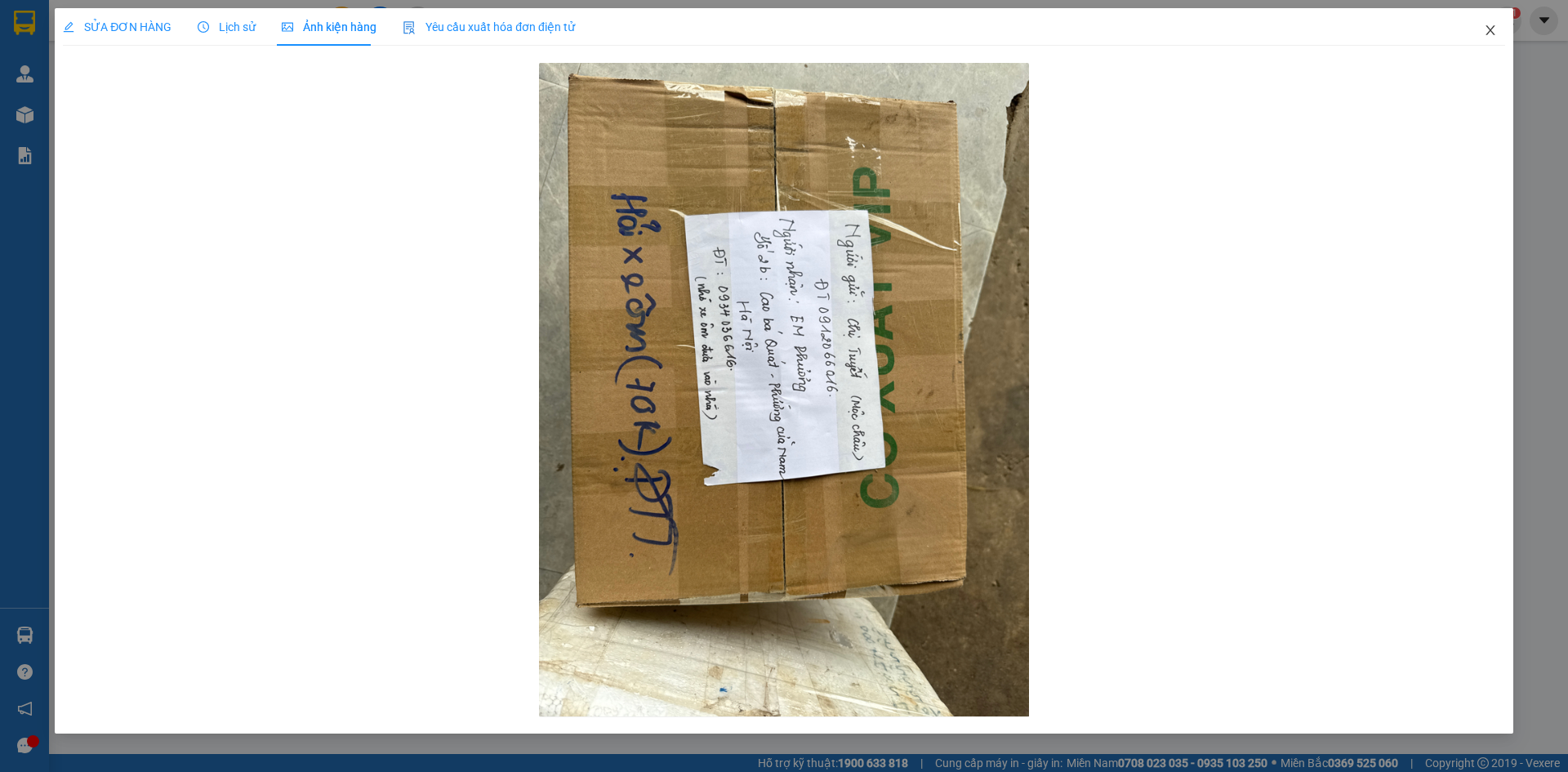
click at [1490, 36] on icon "close" at bounding box center [1491, 30] width 13 height 13
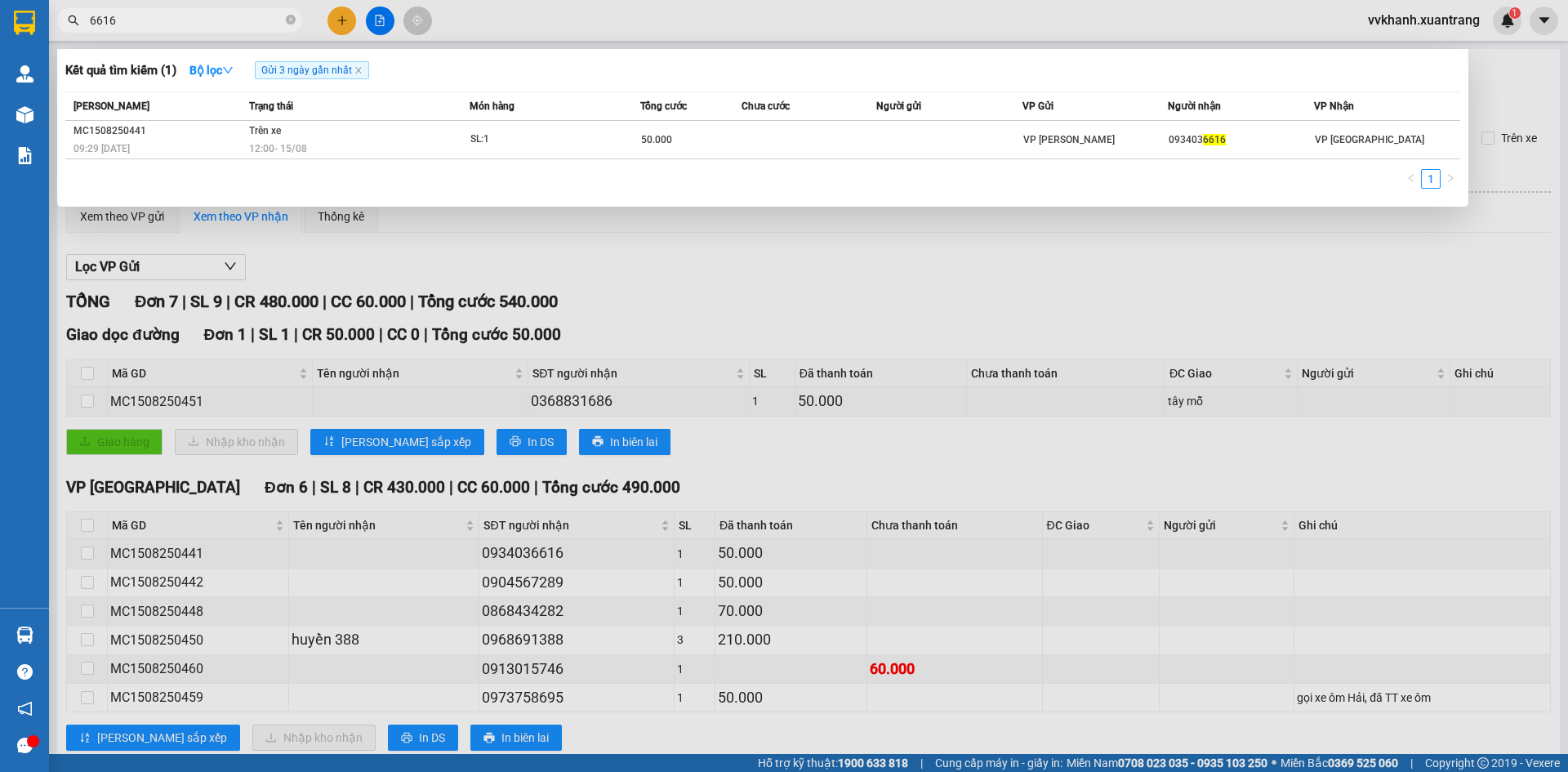
click at [195, 21] on input "6616" at bounding box center [186, 20] width 193 height 18
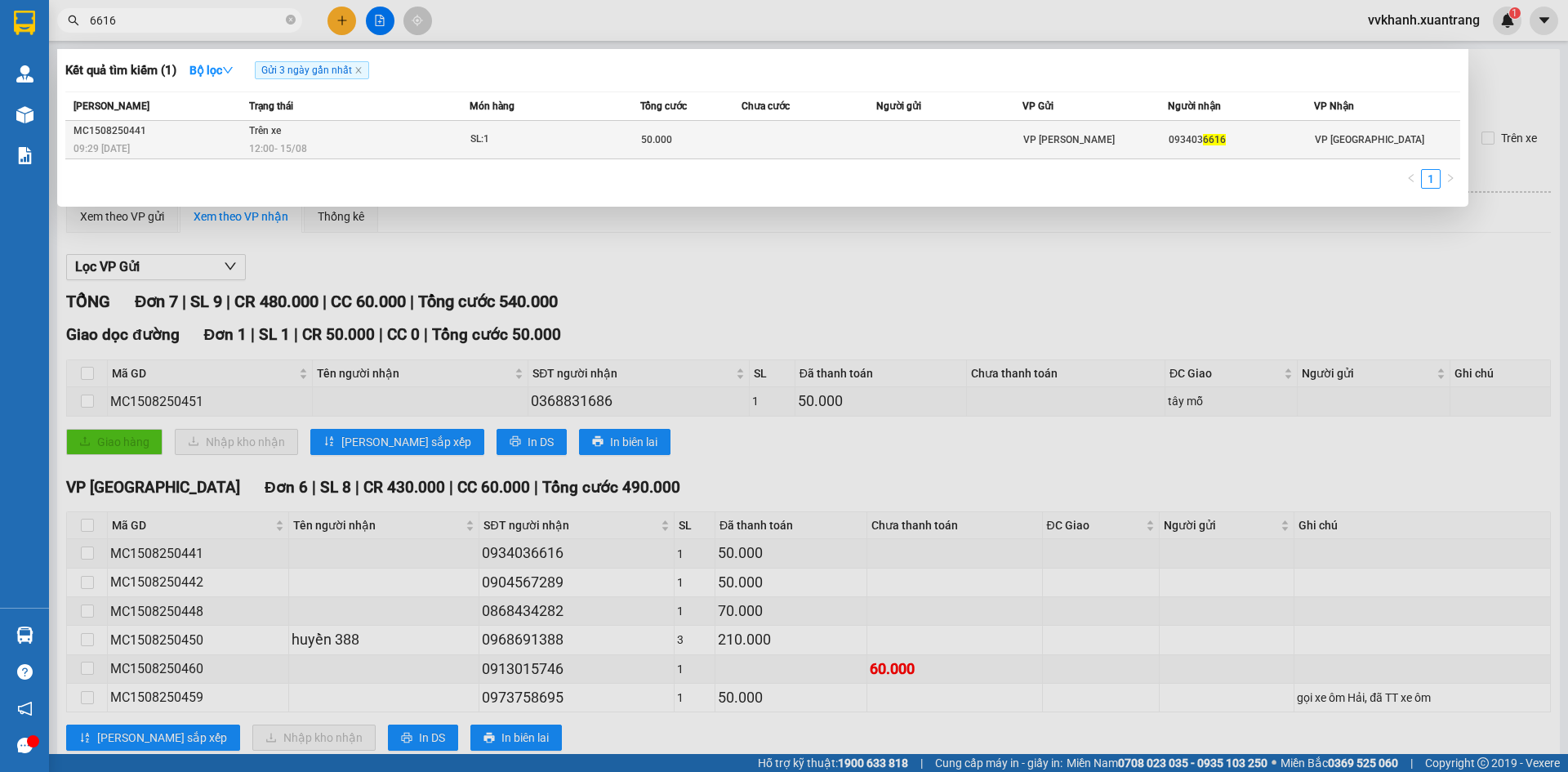
click at [736, 150] on td "50.000" at bounding box center [691, 141] width 101 height 39
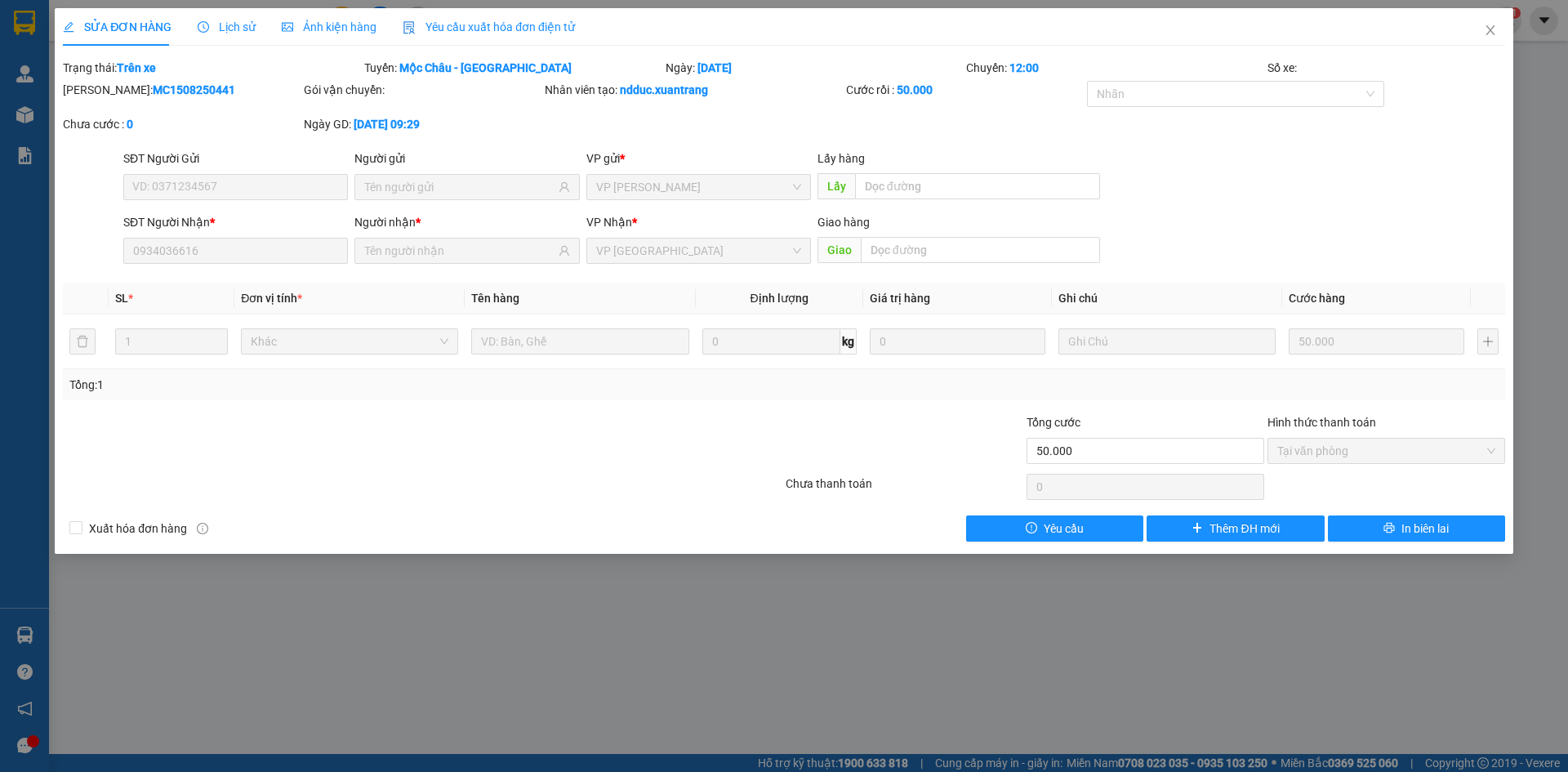
click at [328, 29] on span "Ảnh kiện hàng" at bounding box center [329, 27] width 95 height 13
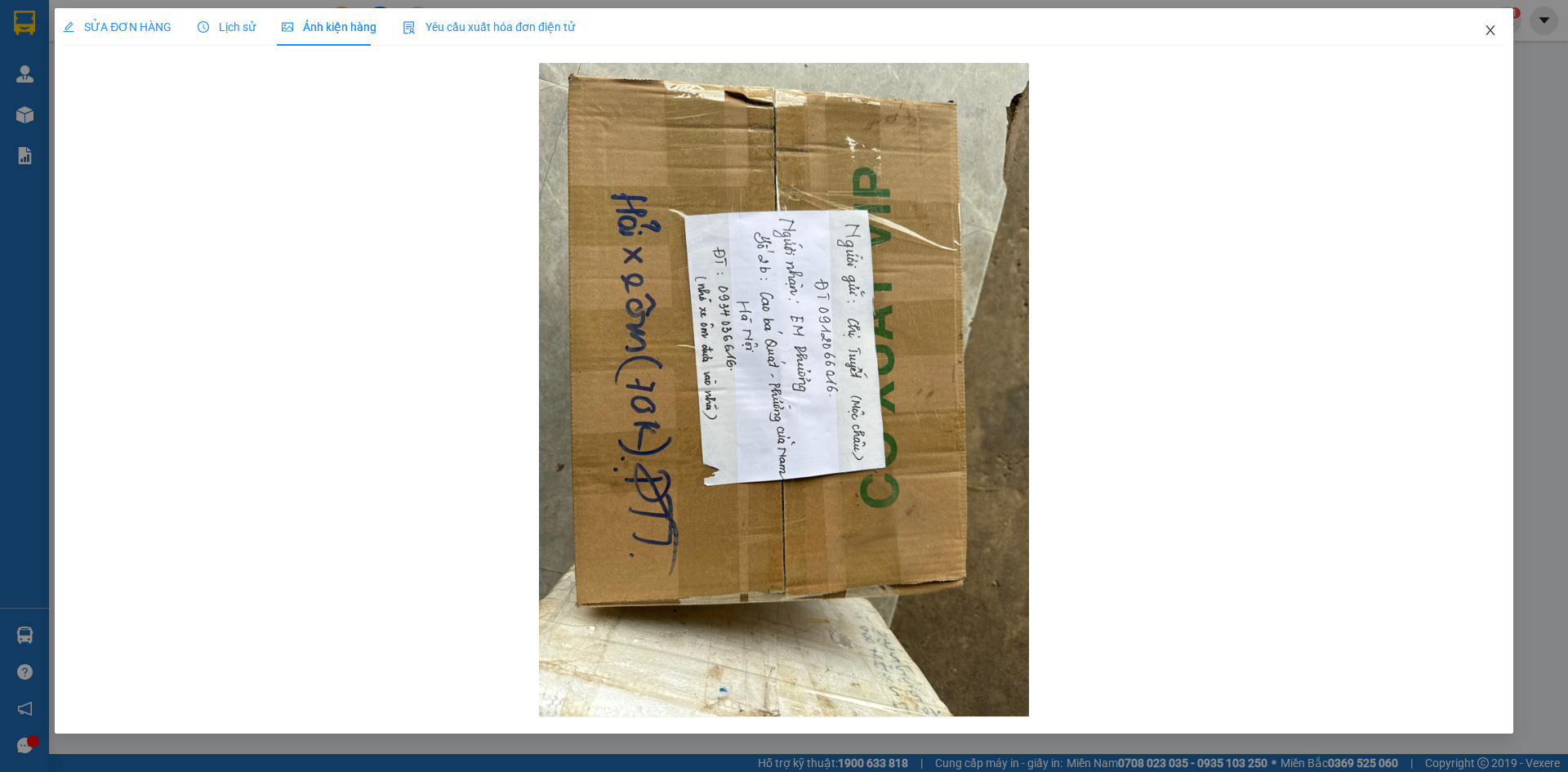
click at [1487, 25] on icon "close" at bounding box center [1491, 30] width 13 height 13
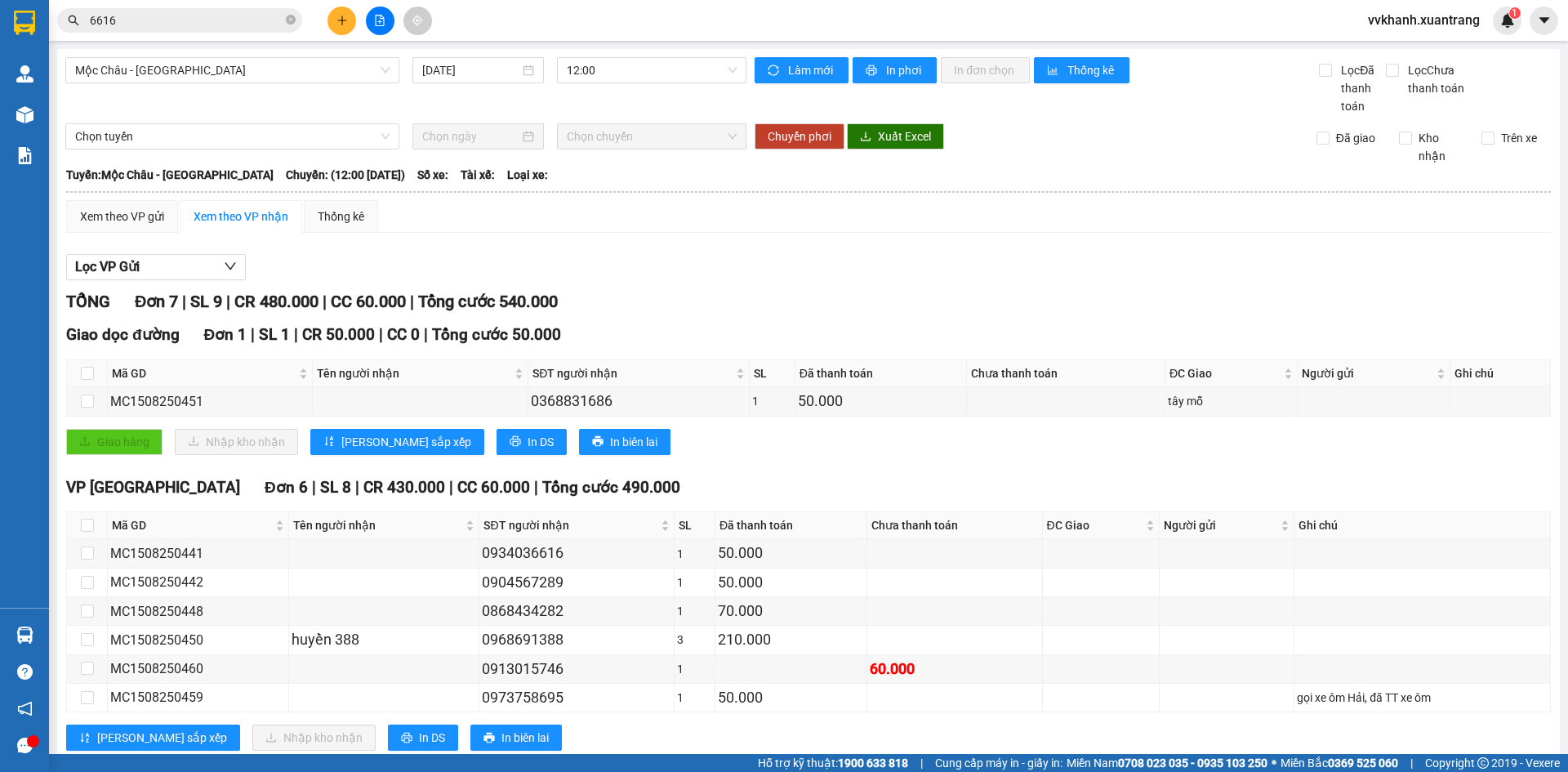
click at [179, 18] on input "6616" at bounding box center [186, 20] width 193 height 18
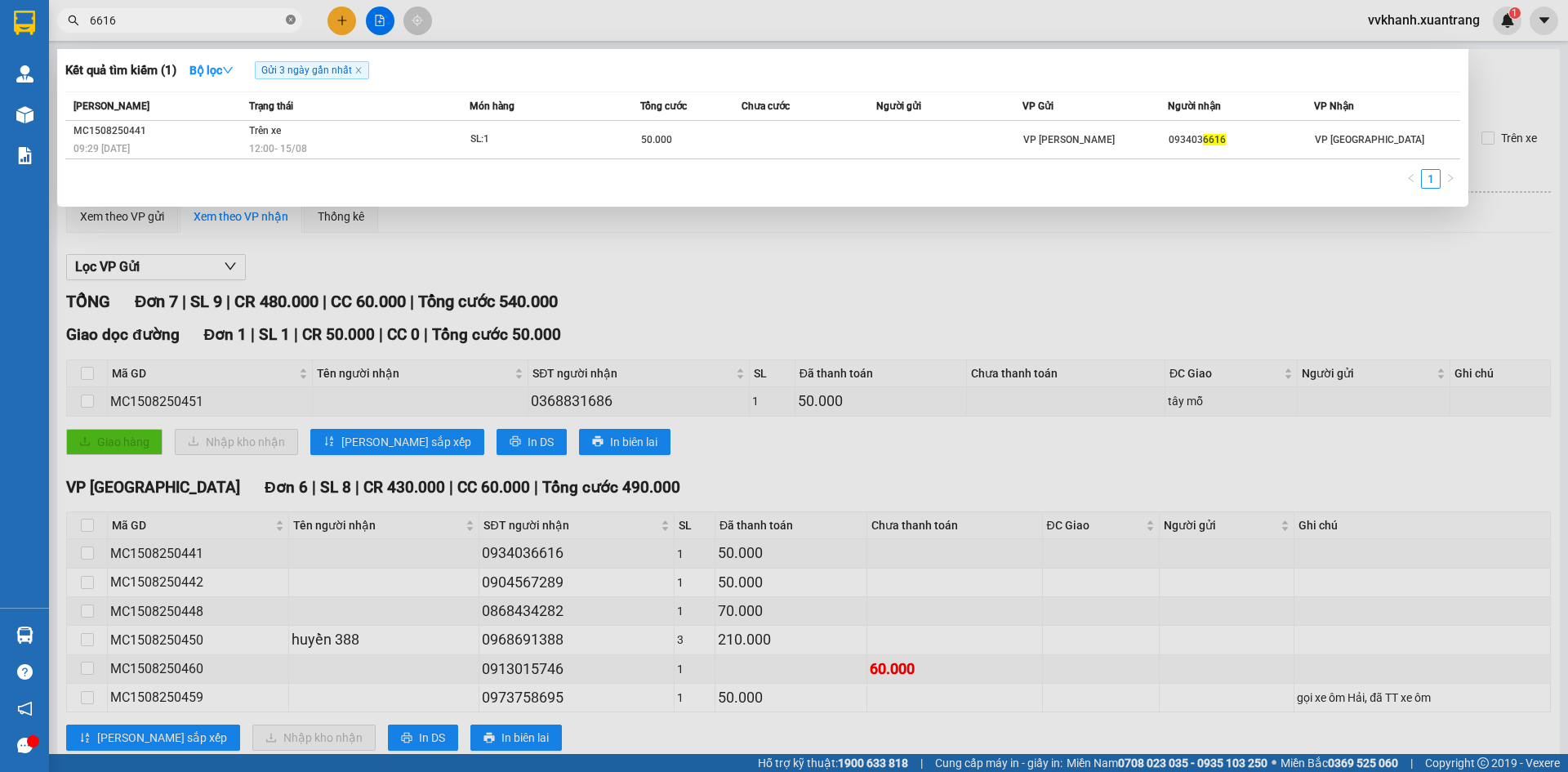
click at [291, 17] on icon "close-circle" at bounding box center [291, 19] width 10 height 10
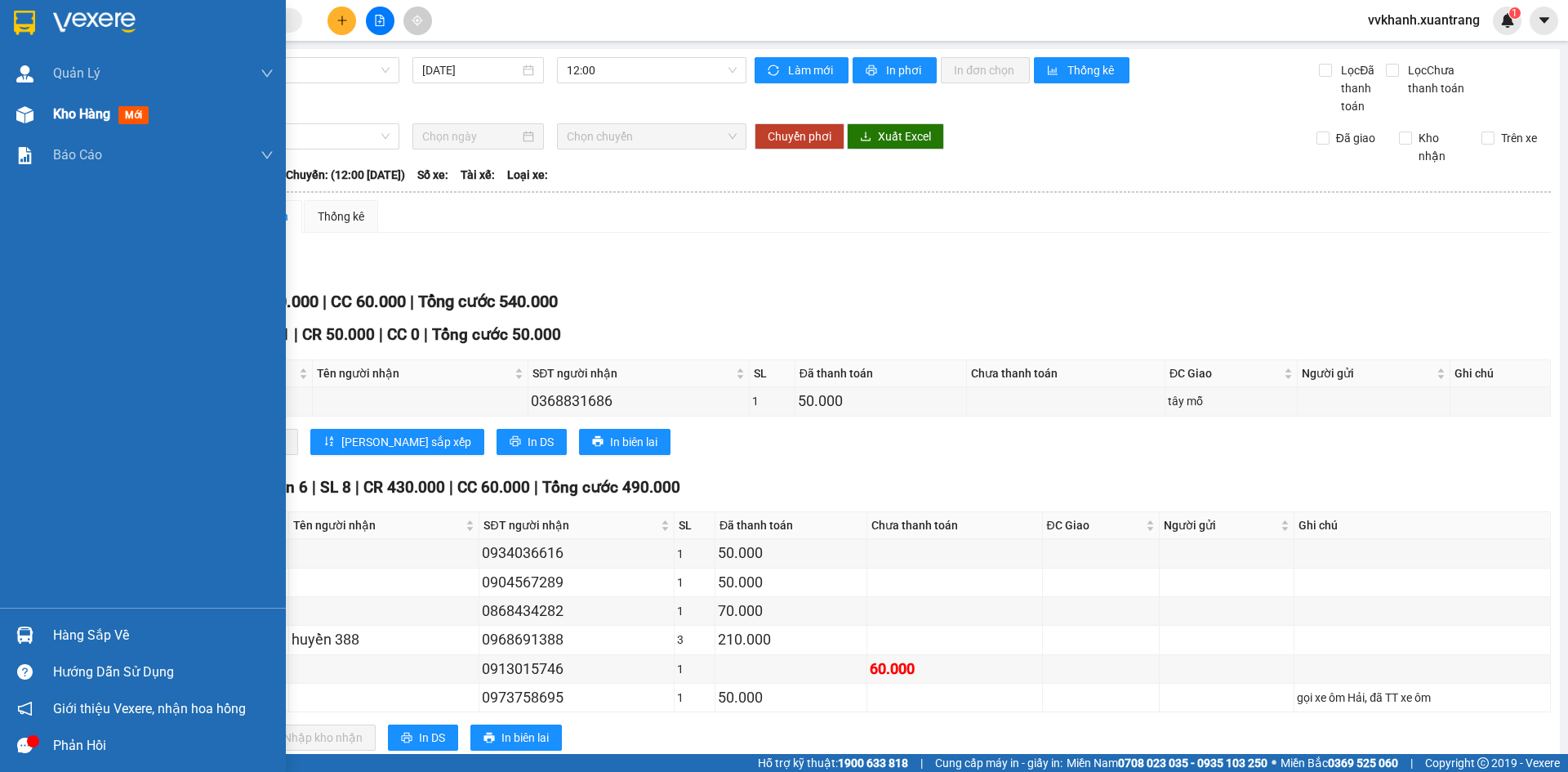
click at [55, 123] on div "Kho hàng mới" at bounding box center [104, 114] width 102 height 20
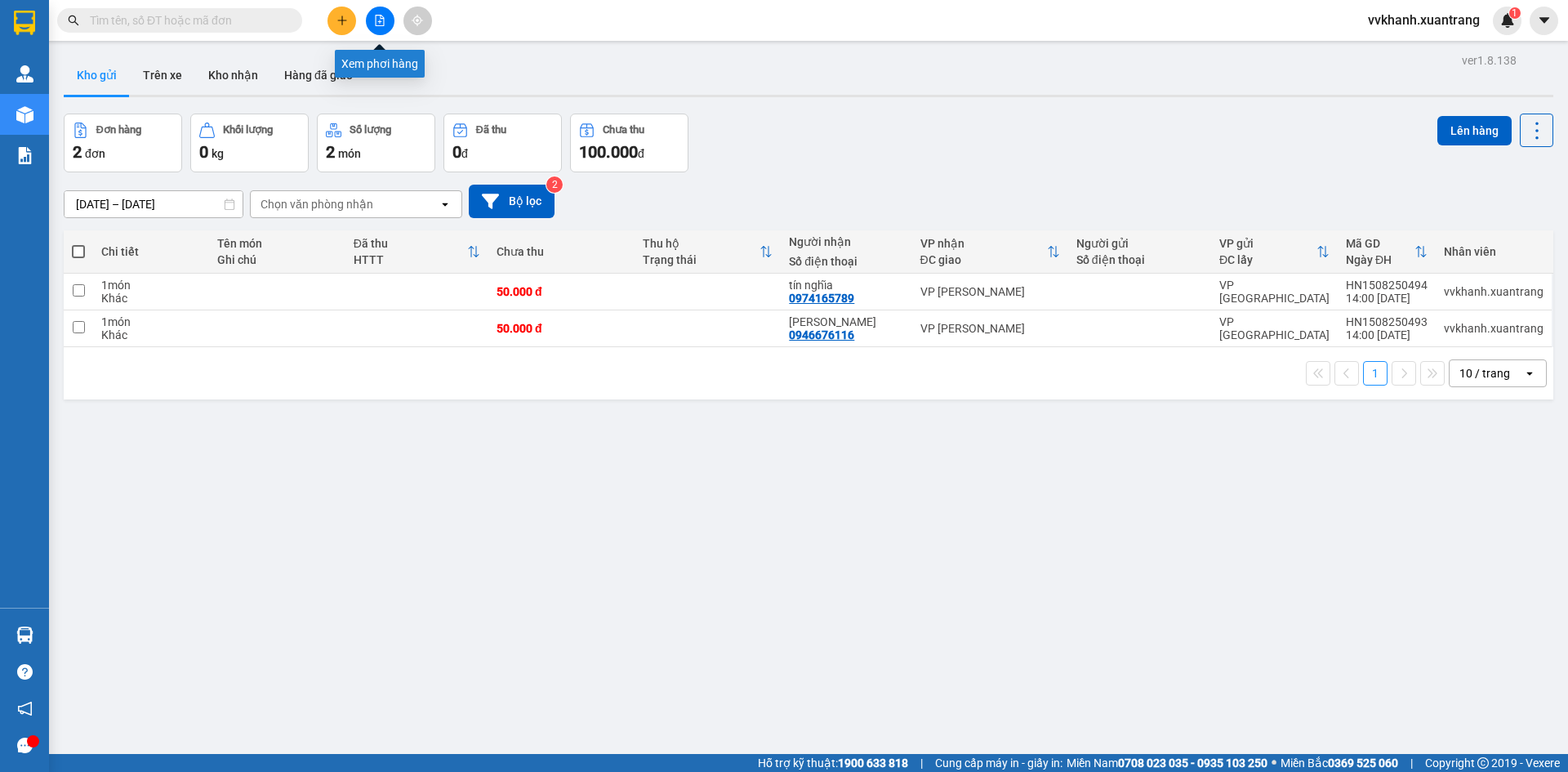
click at [378, 17] on icon "file-add" at bounding box center [380, 20] width 12 height 12
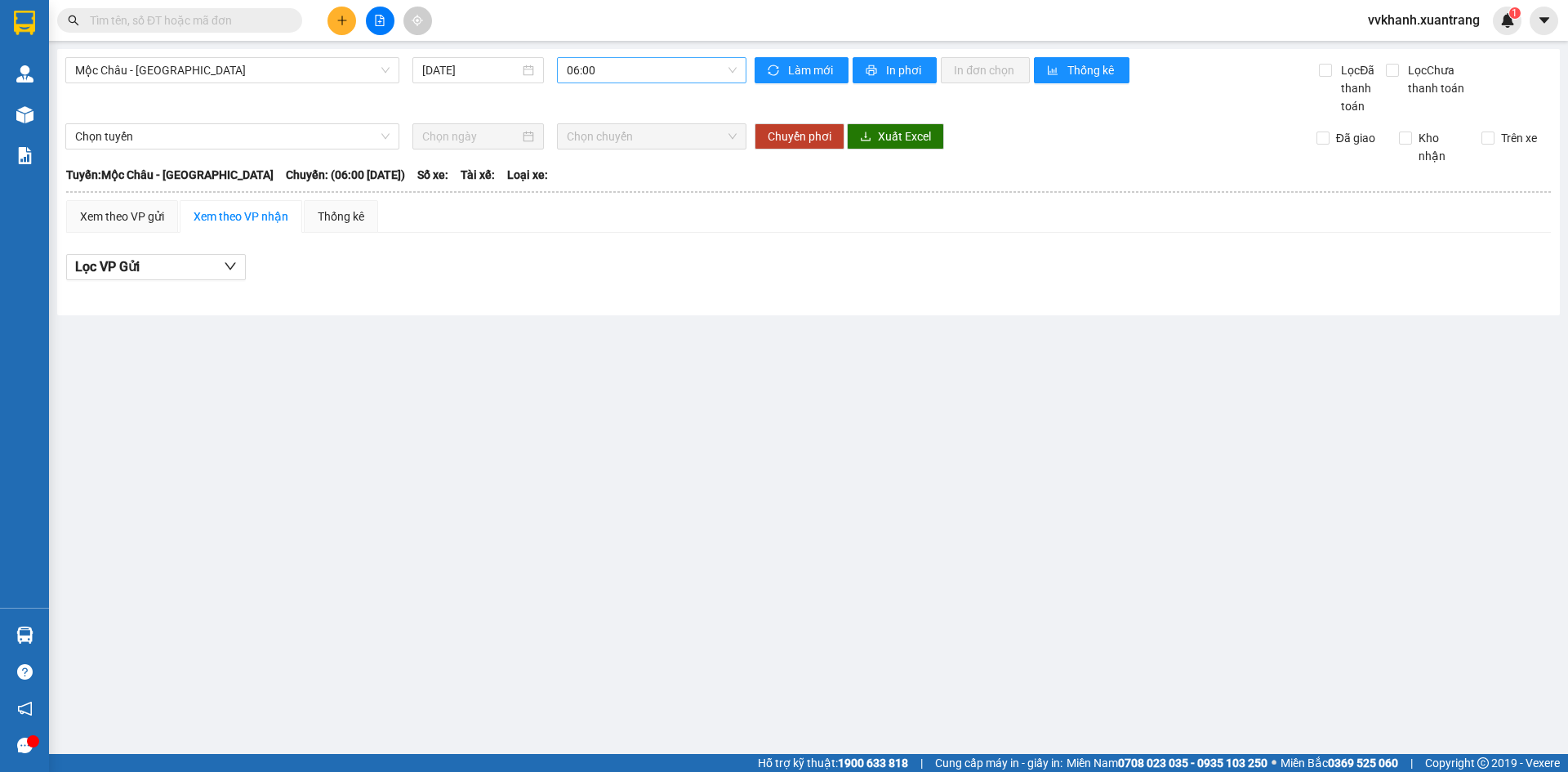
click at [638, 71] on span "06:00" at bounding box center [652, 70] width 170 height 24
drag, startPoint x: 615, startPoint y: 190, endPoint x: 614, endPoint y: 159, distance: 31.0
click at [614, 159] on div "Chọn chuyến 06:00 07:00 08:00 09:00 10:00 11:00 12:00 13:00 13:30 14:00 15:00 1…" at bounding box center [630, 312] width 147 height 445
click at [614, 225] on div "10:00" at bounding box center [630, 233] width 127 height 18
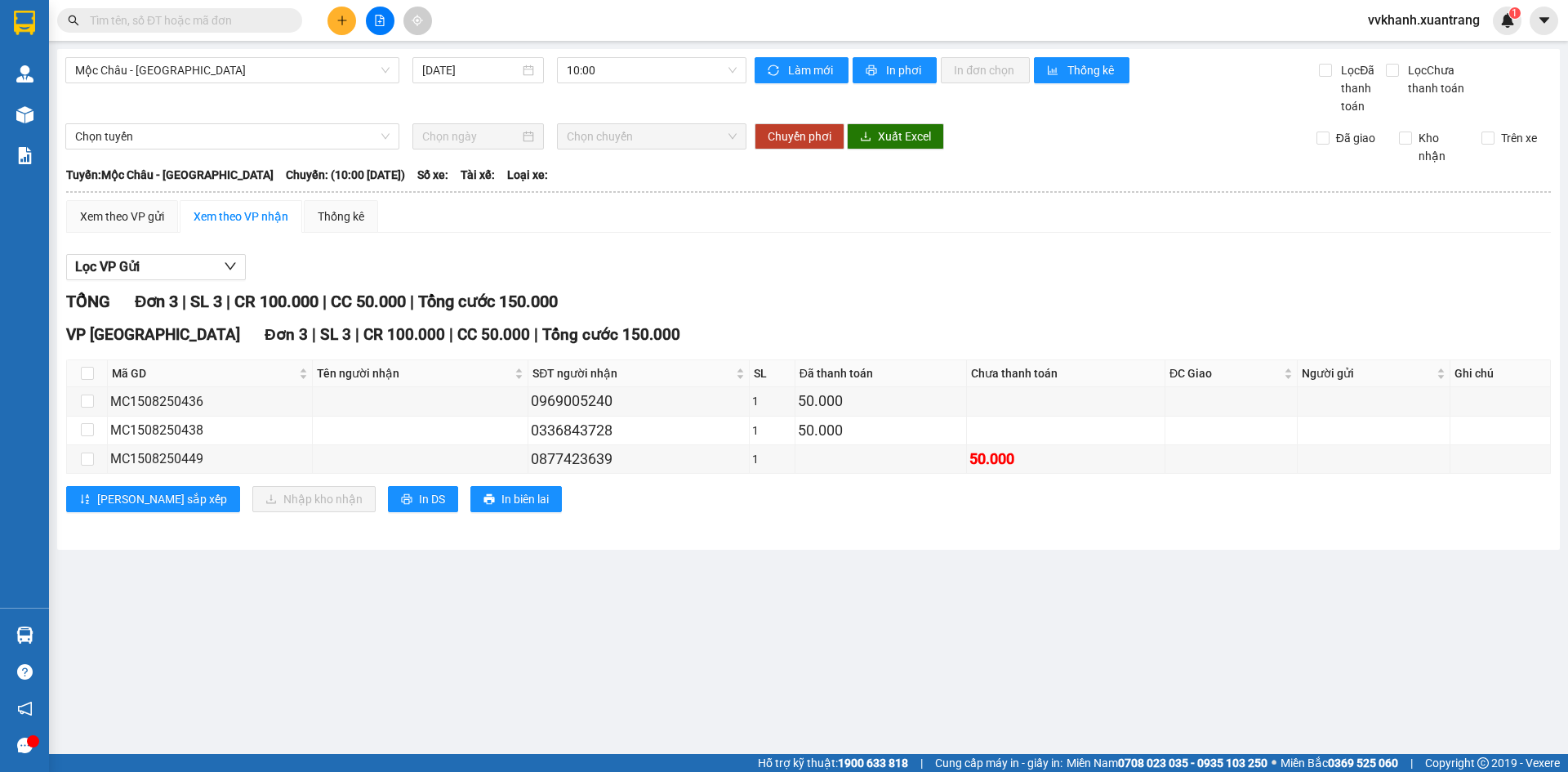
click at [231, 15] on input "text" at bounding box center [186, 20] width 193 height 18
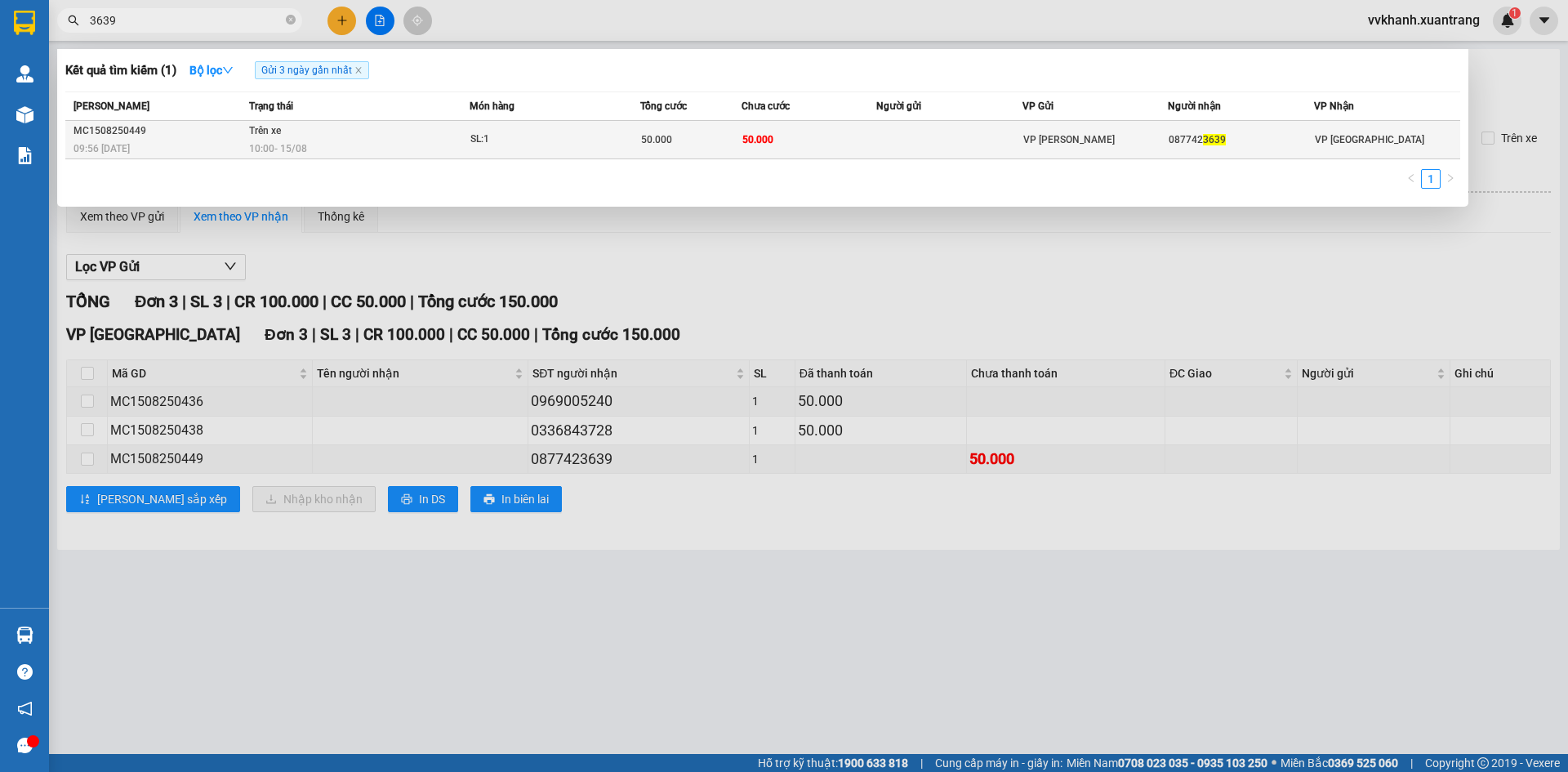
type input "3639"
click at [930, 148] on td at bounding box center [949, 141] width 146 height 39
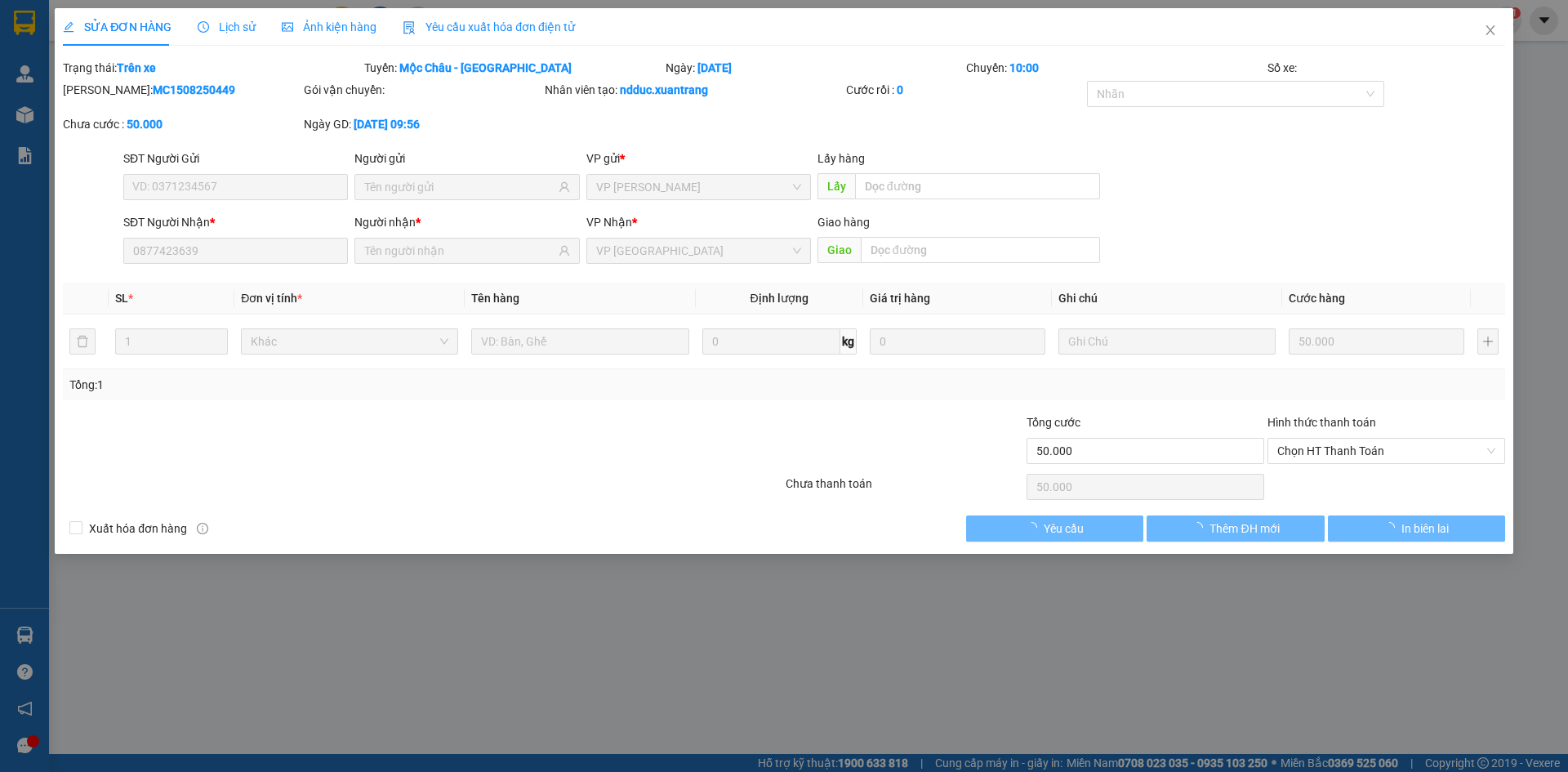
type input "0877423639"
type input "50.000"
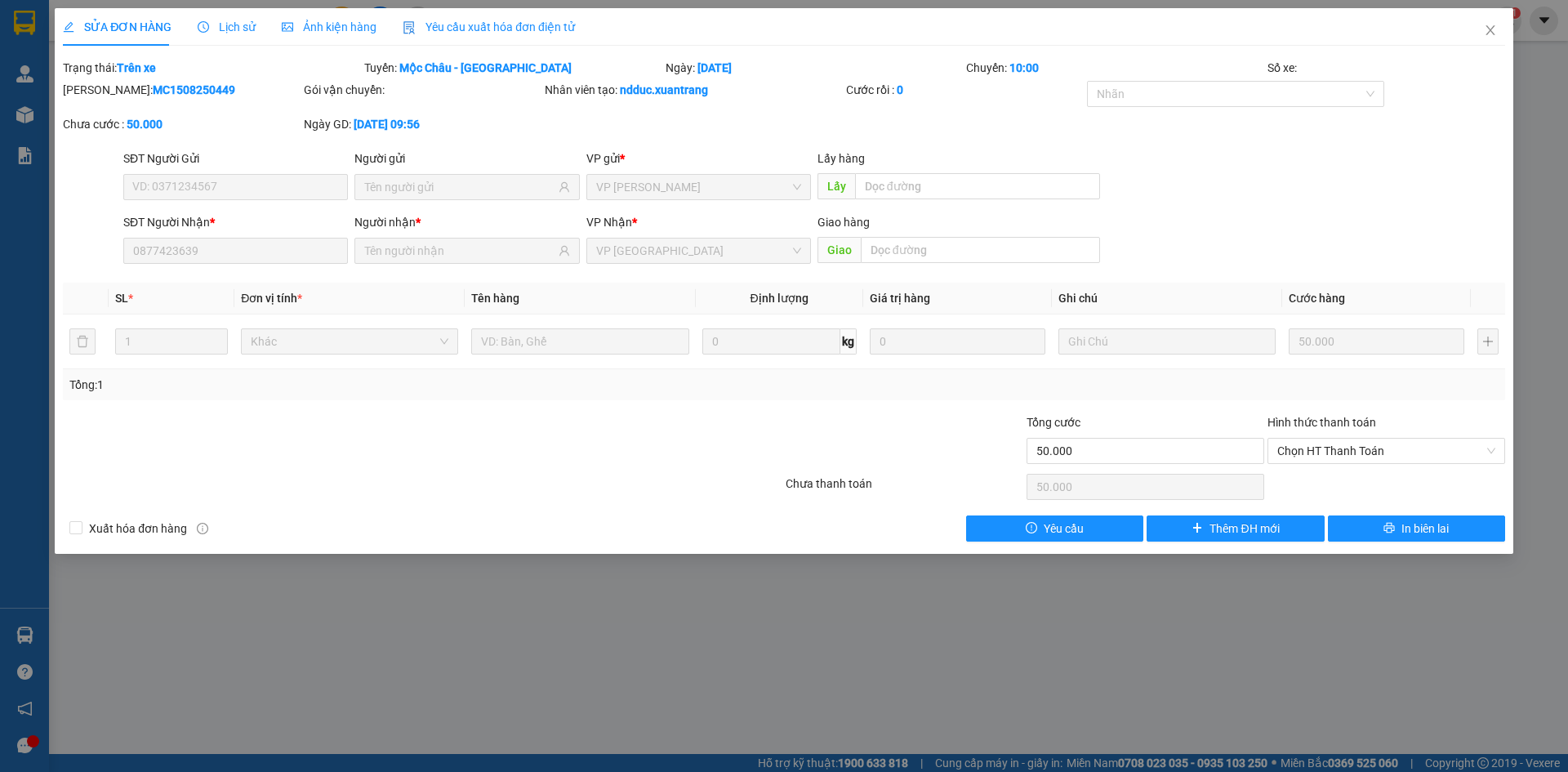
click at [332, 37] on div "Ảnh kiện hàng" at bounding box center [329, 27] width 95 height 38
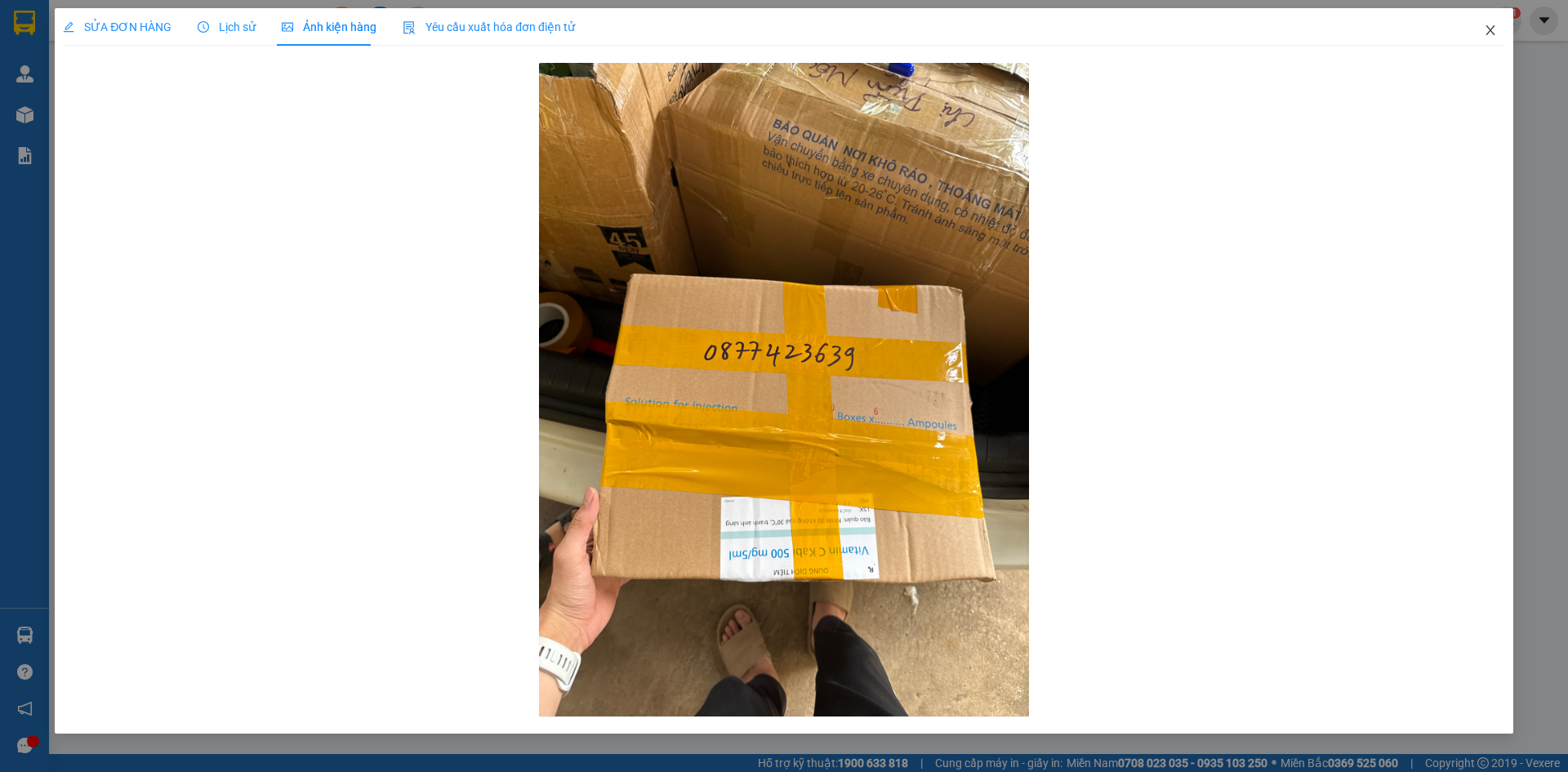
click at [1481, 37] on span "Close" at bounding box center [1491, 31] width 45 height 45
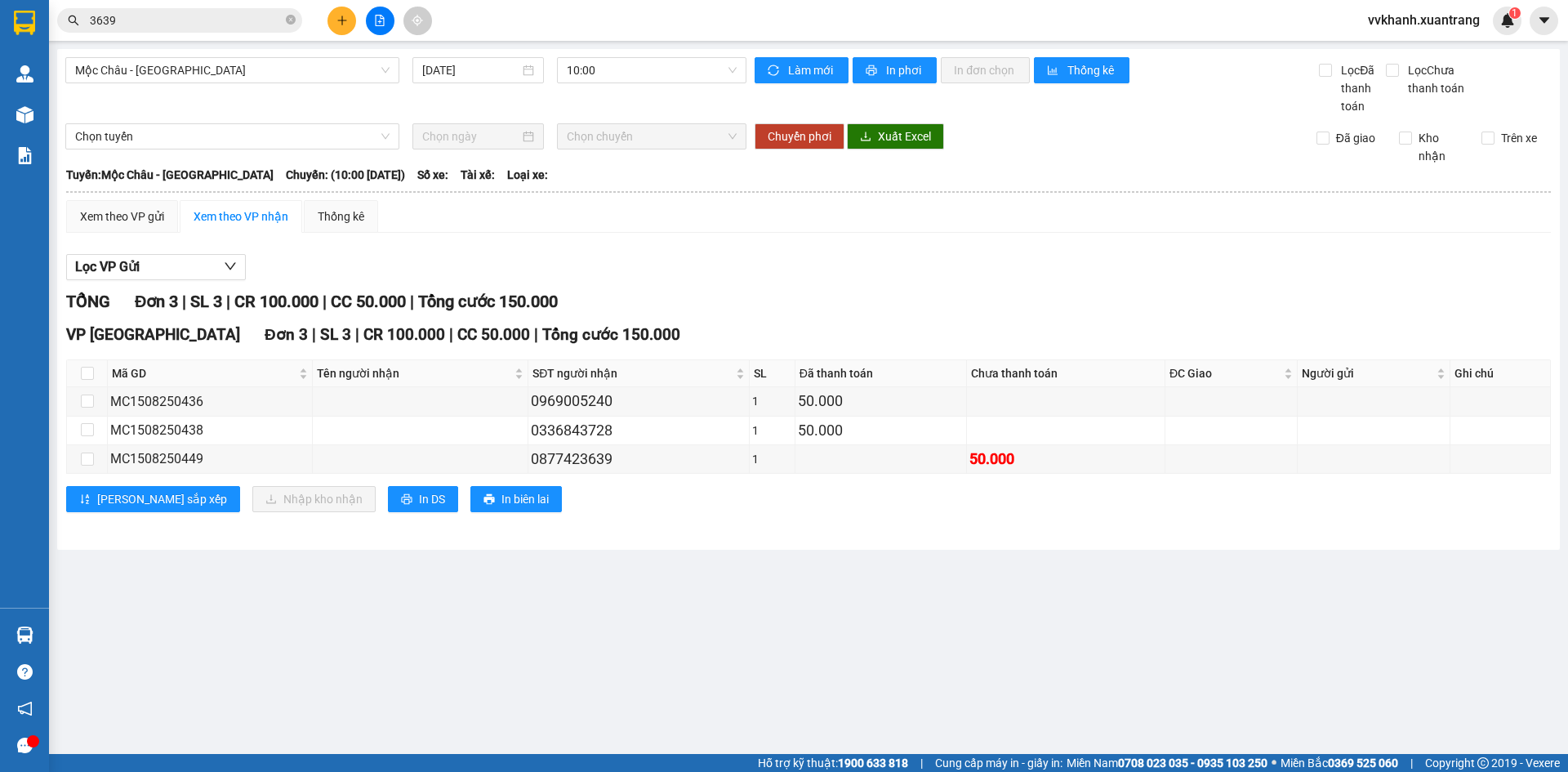
click at [289, 14] on span at bounding box center [291, 21] width 10 height 15
drag, startPoint x: 289, startPoint y: 14, endPoint x: 113, endPoint y: 283, distance: 321.5
click at [275, 22] on span at bounding box center [179, 20] width 245 height 24
click at [210, 17] on input "text" at bounding box center [186, 20] width 193 height 18
click at [199, 21] on input "text" at bounding box center [186, 20] width 193 height 18
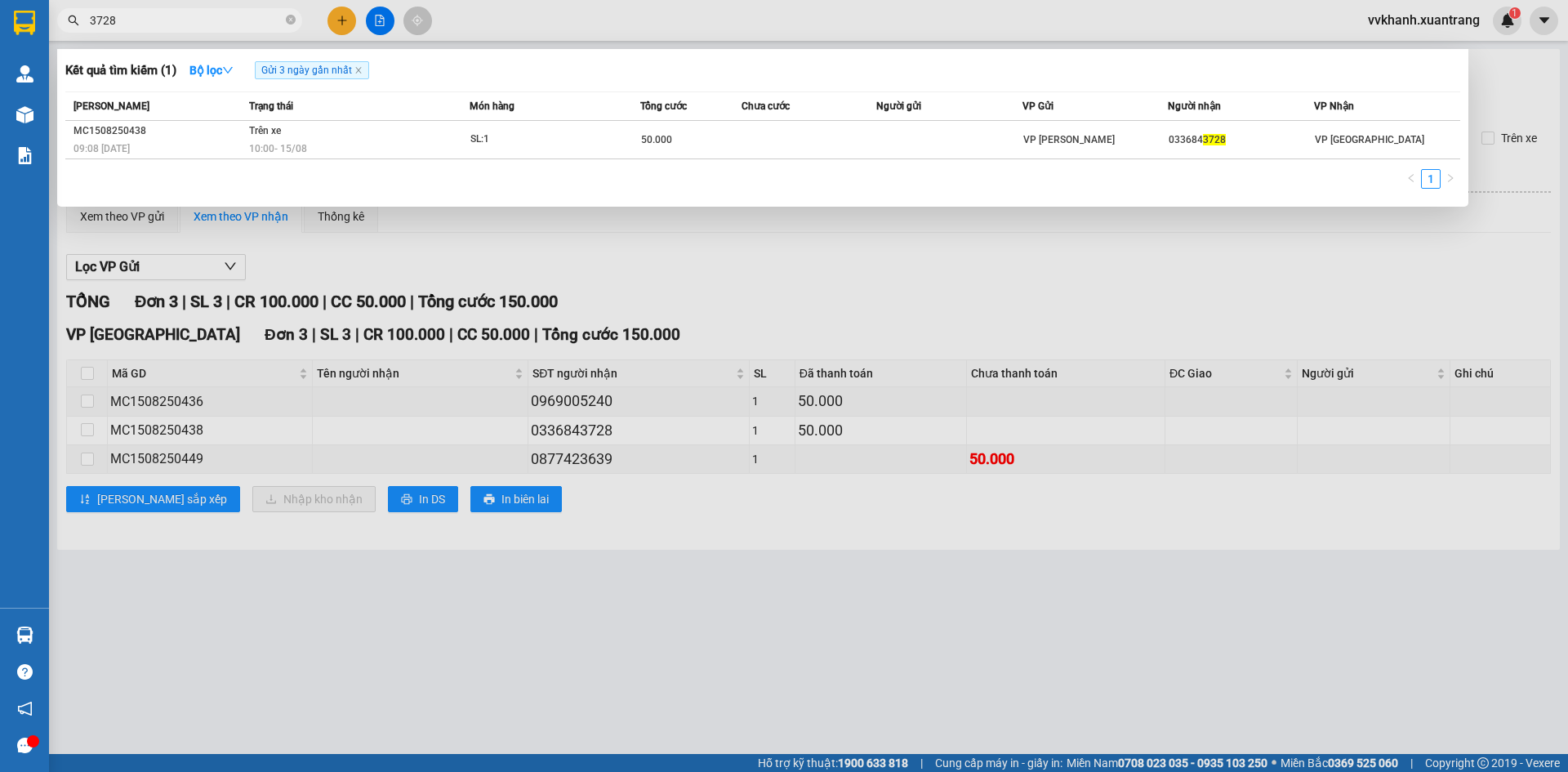
type input "3728"
drag, startPoint x: 799, startPoint y: 168, endPoint x: 789, endPoint y: 167, distance: 10.0
click at [796, 162] on div "Mã ĐH Trạng thái Món hàng Tổng cước Chưa cước Người gửi VP Gửi Người nhận VP Nh…" at bounding box center [763, 145] width 1395 height 107
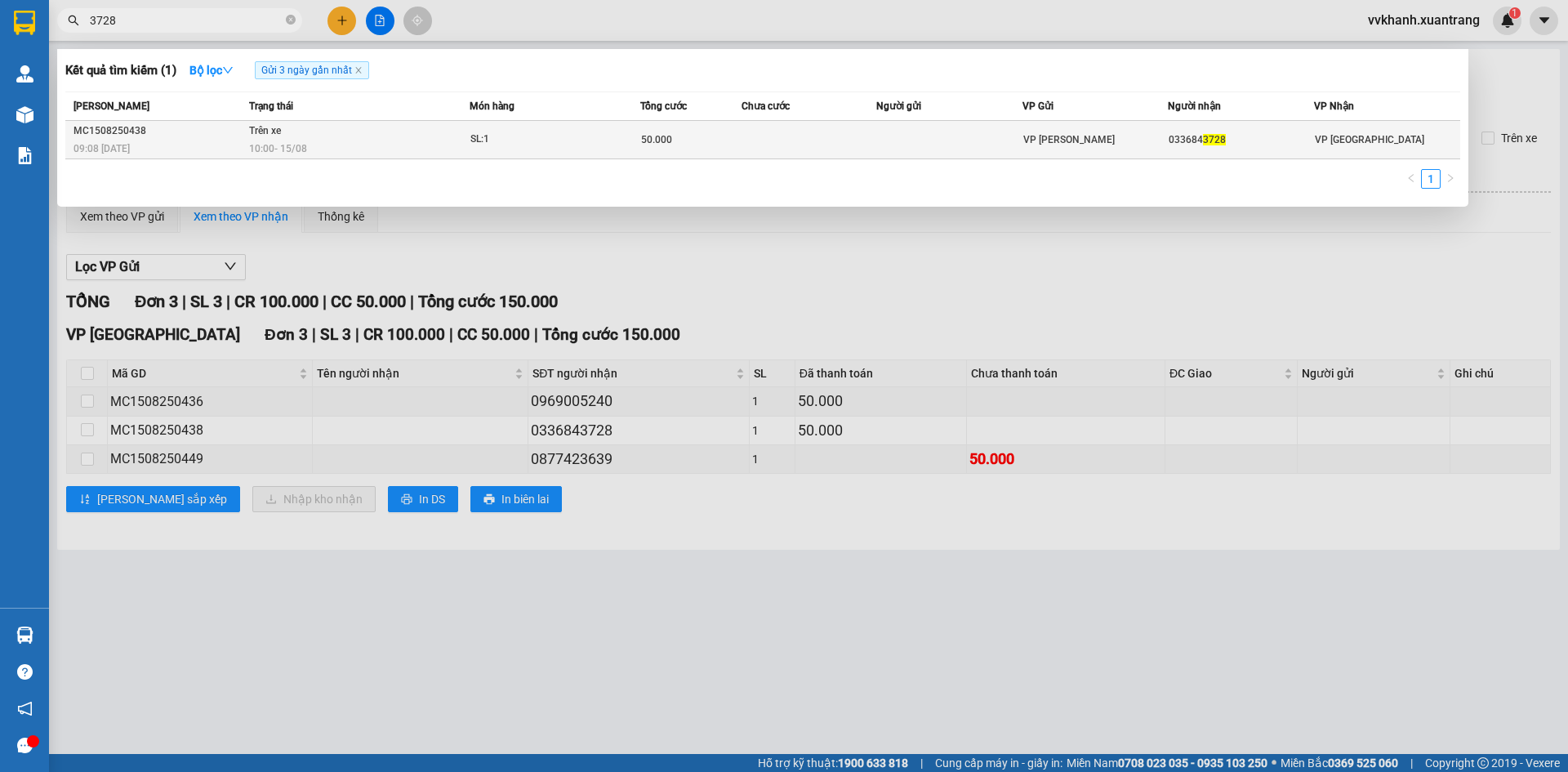
drag, startPoint x: 768, startPoint y: 150, endPoint x: 768, endPoint y: 141, distance: 9.0
click at [768, 141] on td at bounding box center [809, 141] width 135 height 39
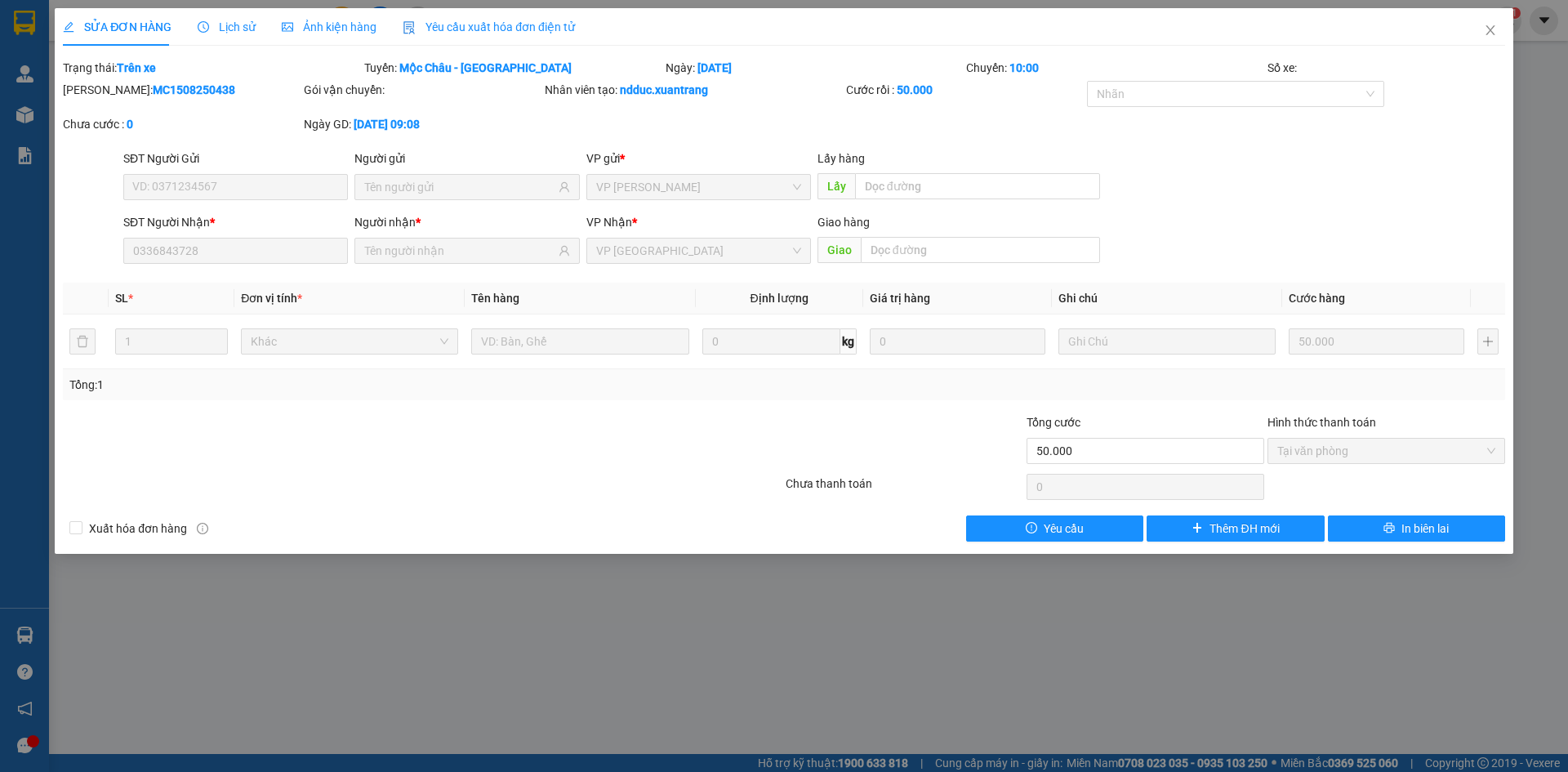
click at [307, 30] on span "Ảnh kiện hàng" at bounding box center [329, 27] width 95 height 13
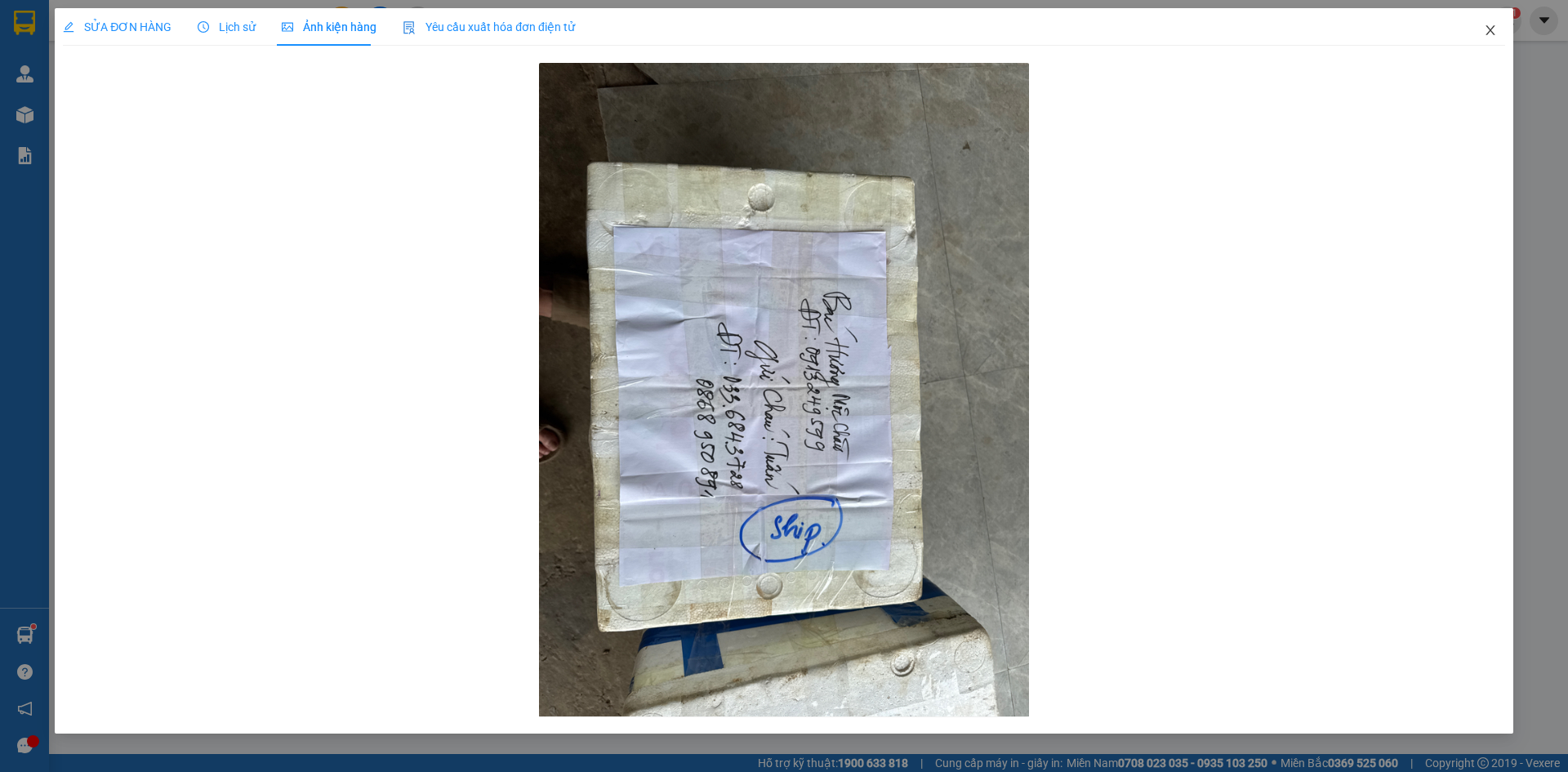
click at [1489, 29] on icon "close" at bounding box center [1490, 30] width 9 height 10
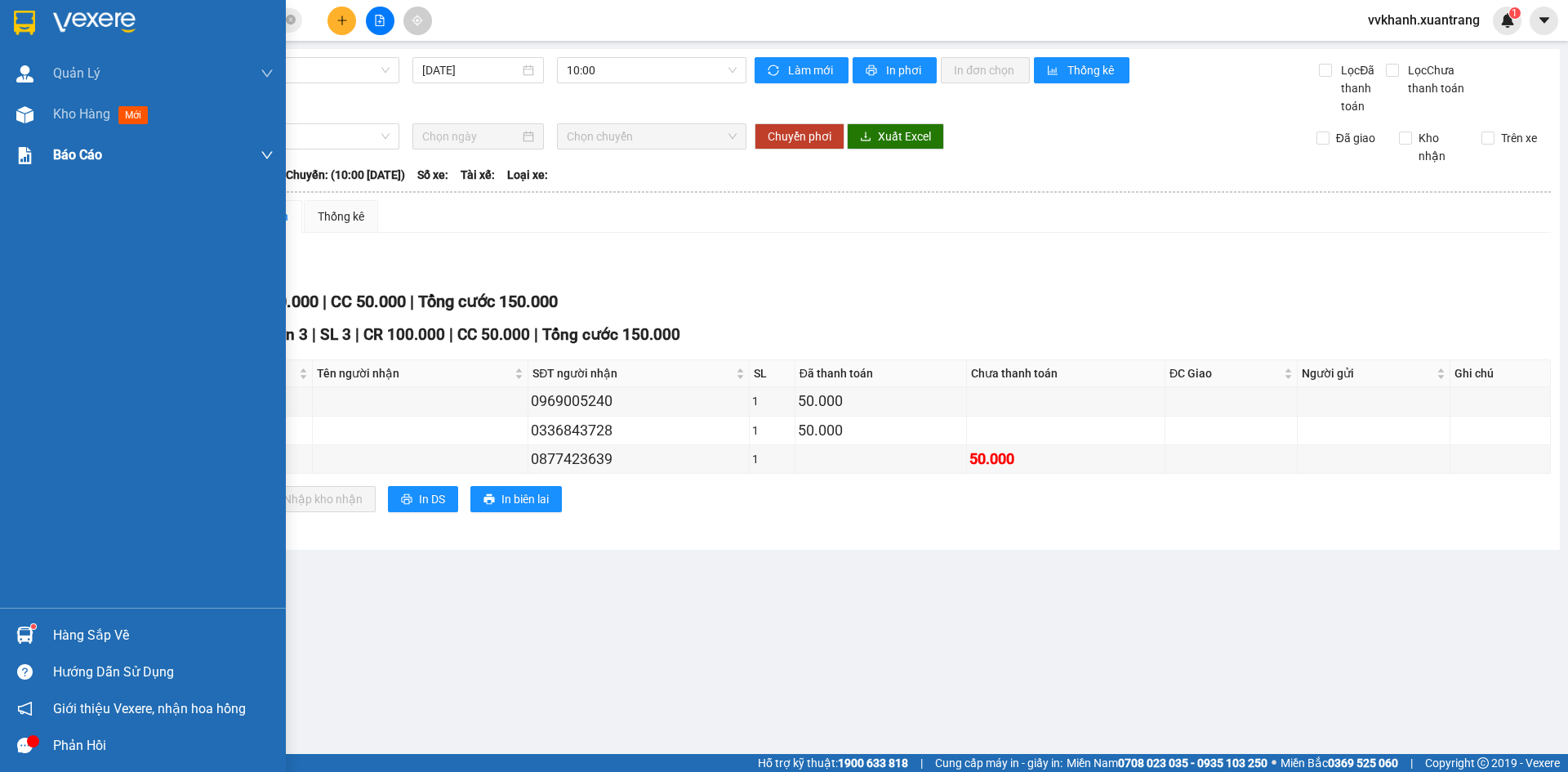
drag, startPoint x: 29, startPoint y: 112, endPoint x: 23, endPoint y: 143, distance: 31.6
click at [31, 113] on img at bounding box center [24, 114] width 17 height 17
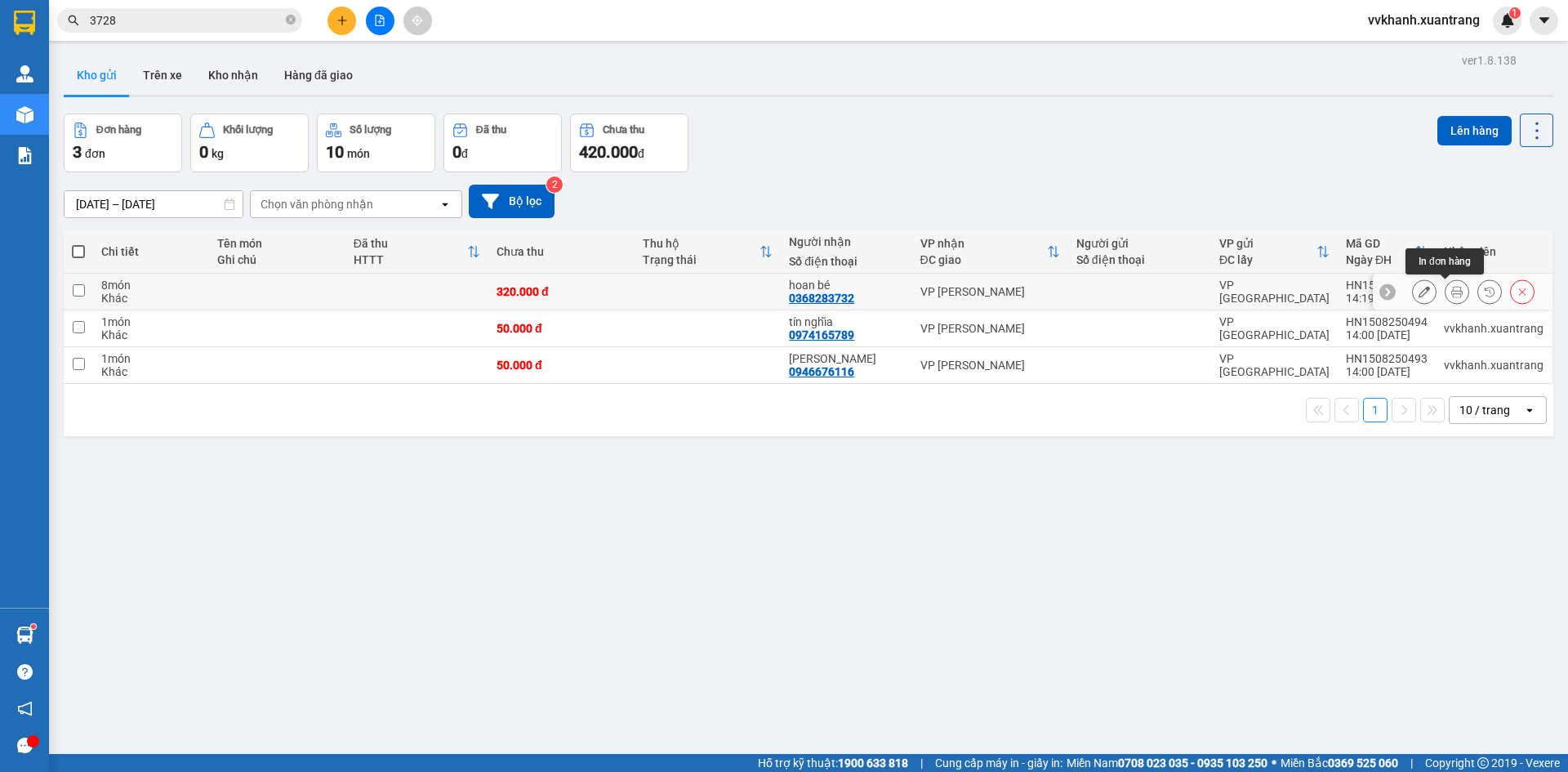
click at [1451, 286] on button at bounding box center [1457, 292] width 23 height 29
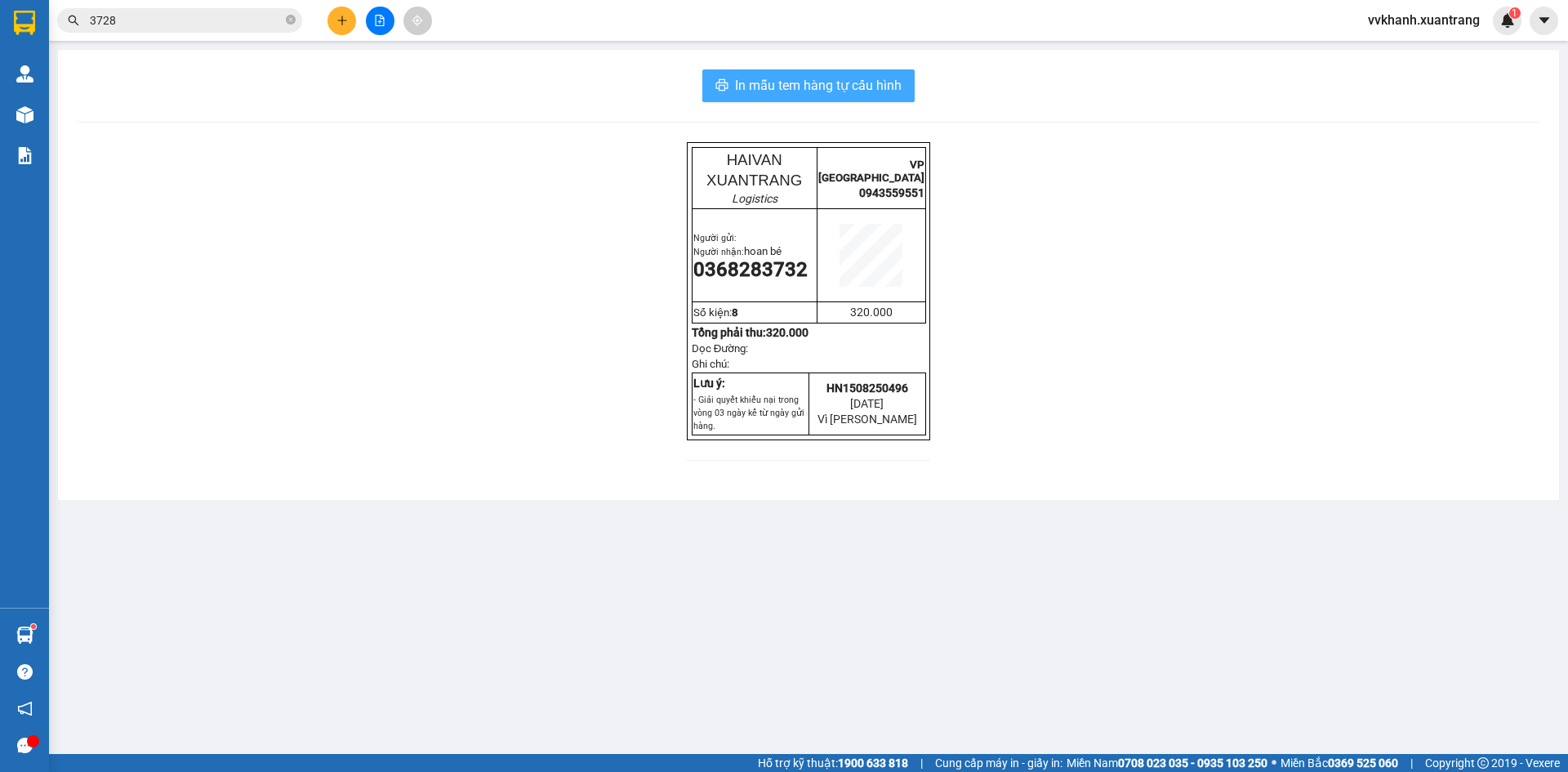
click at [792, 80] on span "In mẫu tem hàng tự cấu hình" at bounding box center [818, 85] width 167 height 20
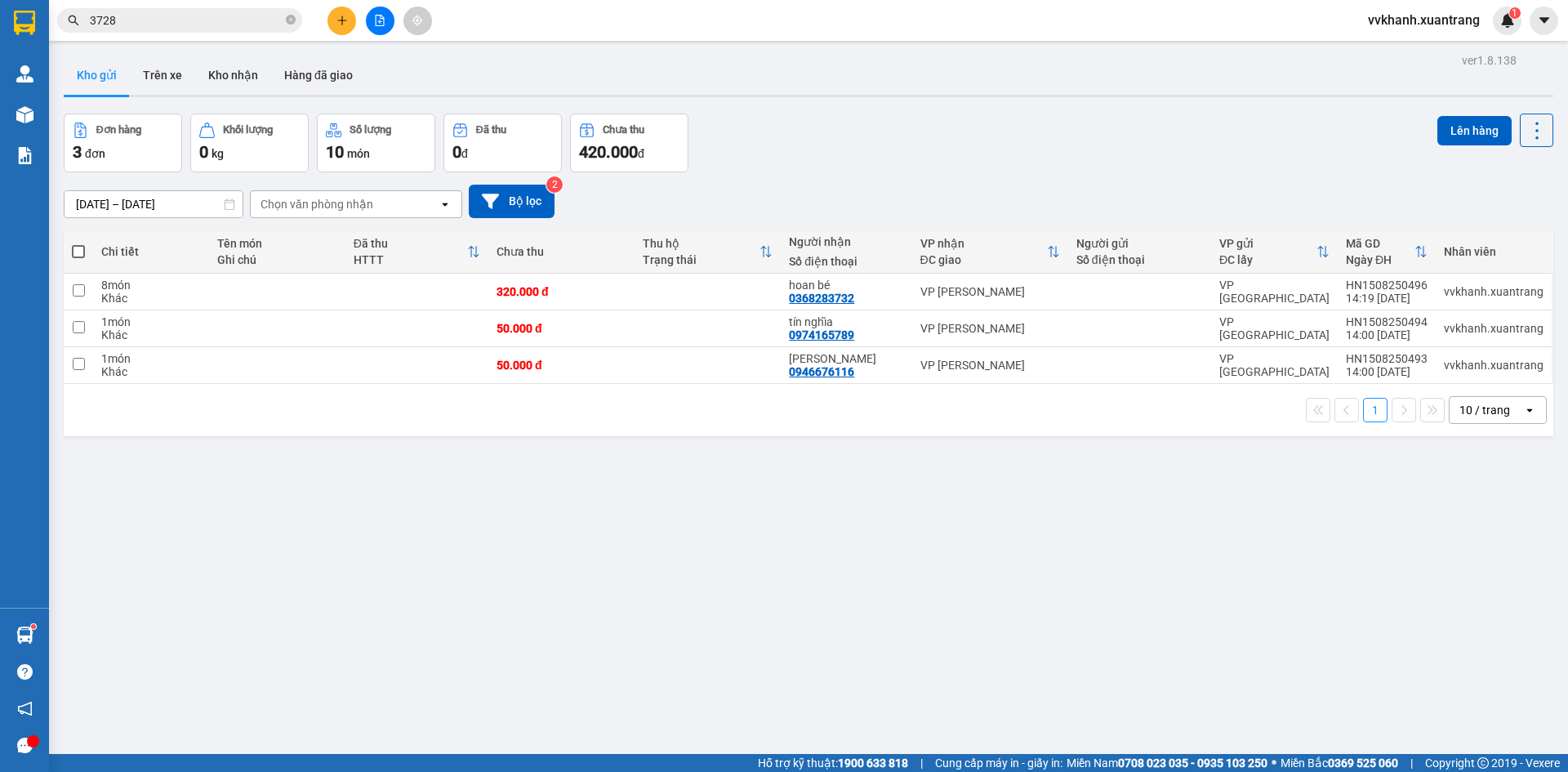
click at [614, 388] on div "Chi tiết Tên món Ghi chú Đã thu HTTT Chưa thu Thu hộ Trạng thái Người nhận Số đ…" at bounding box center [809, 333] width 1490 height 206
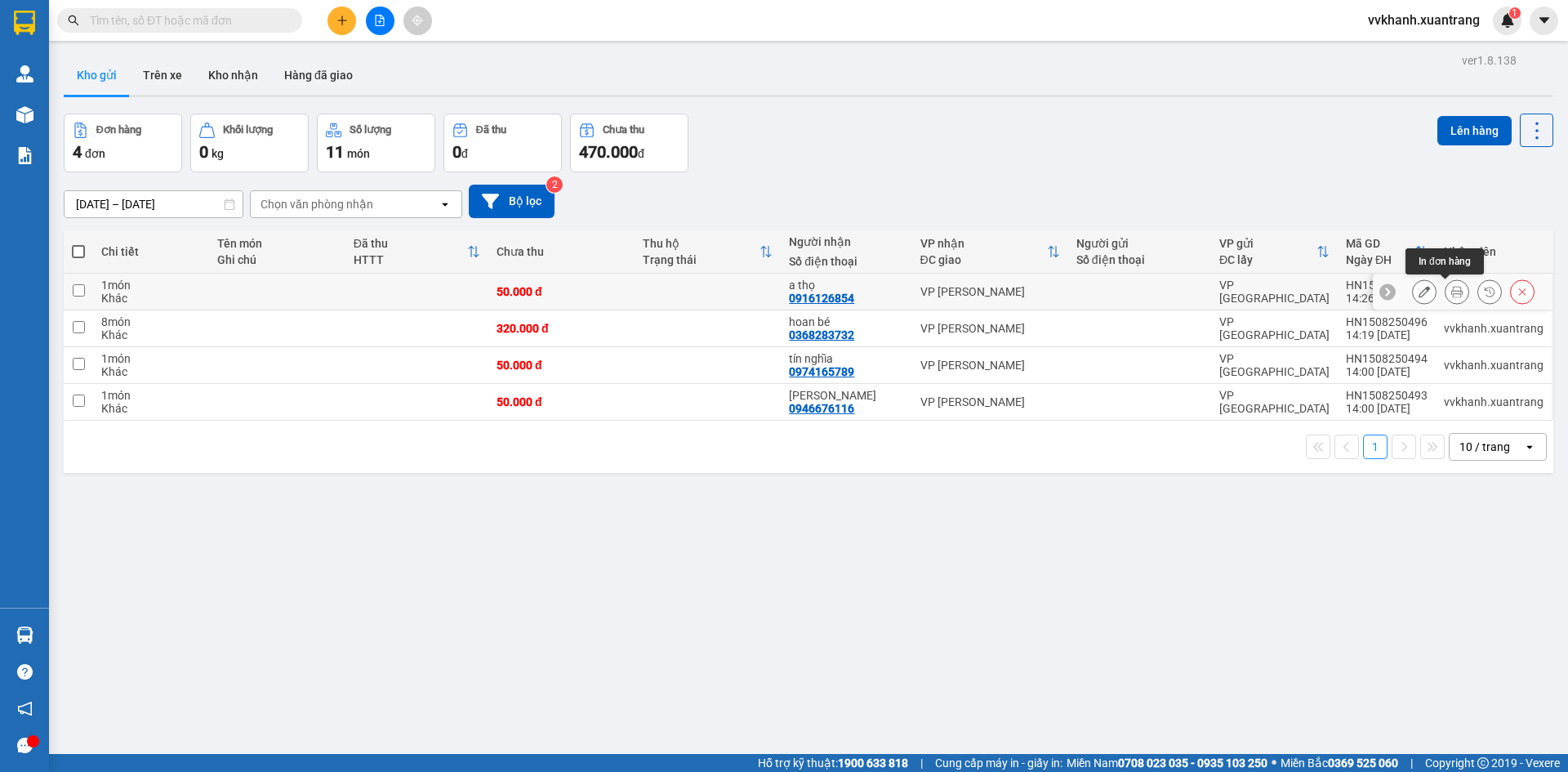
click at [1452, 290] on icon at bounding box center [1458, 292] width 12 height 12
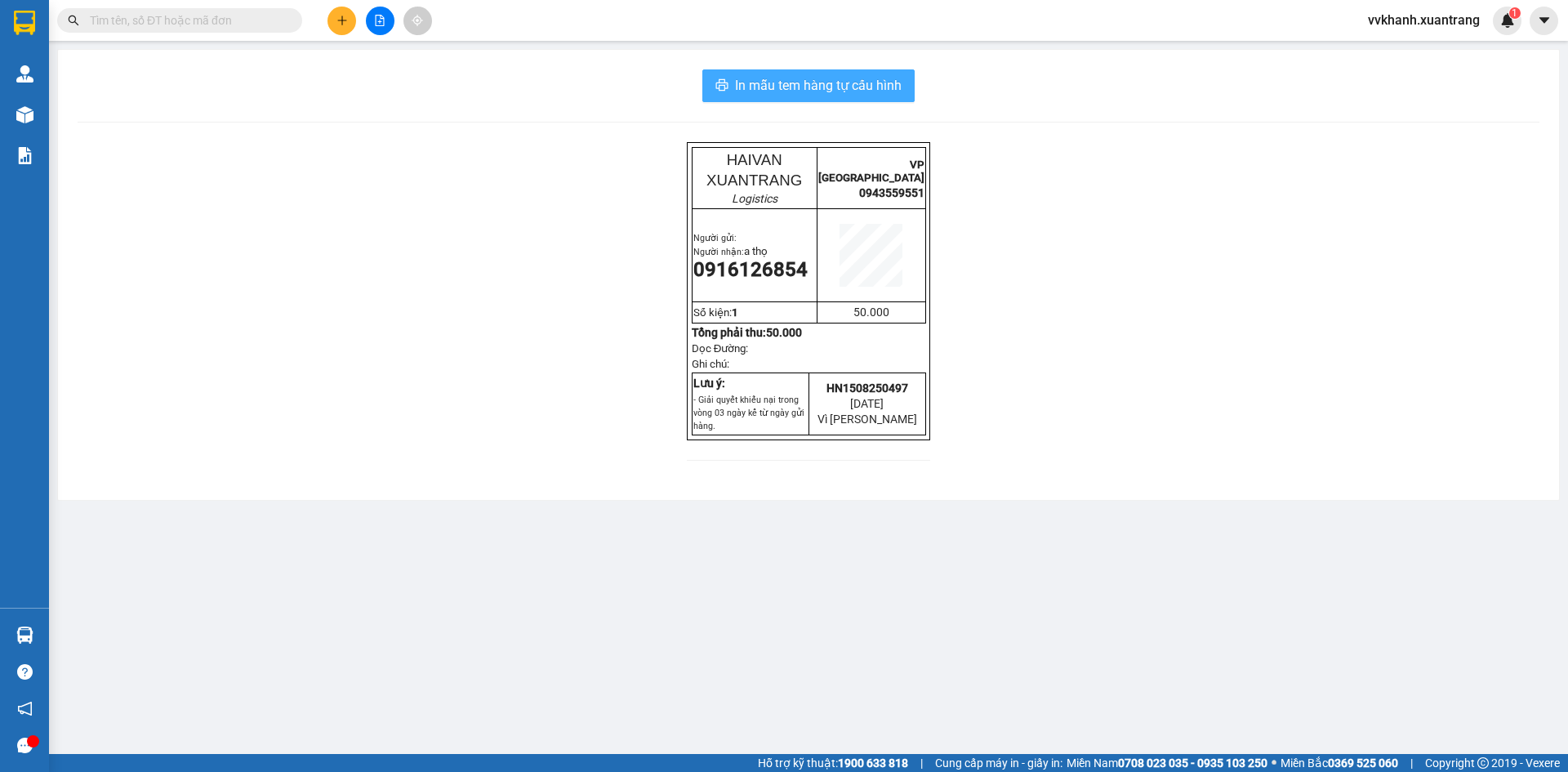
click at [854, 88] on span "In mẫu tem hàng tự cấu hình" at bounding box center [818, 85] width 167 height 20
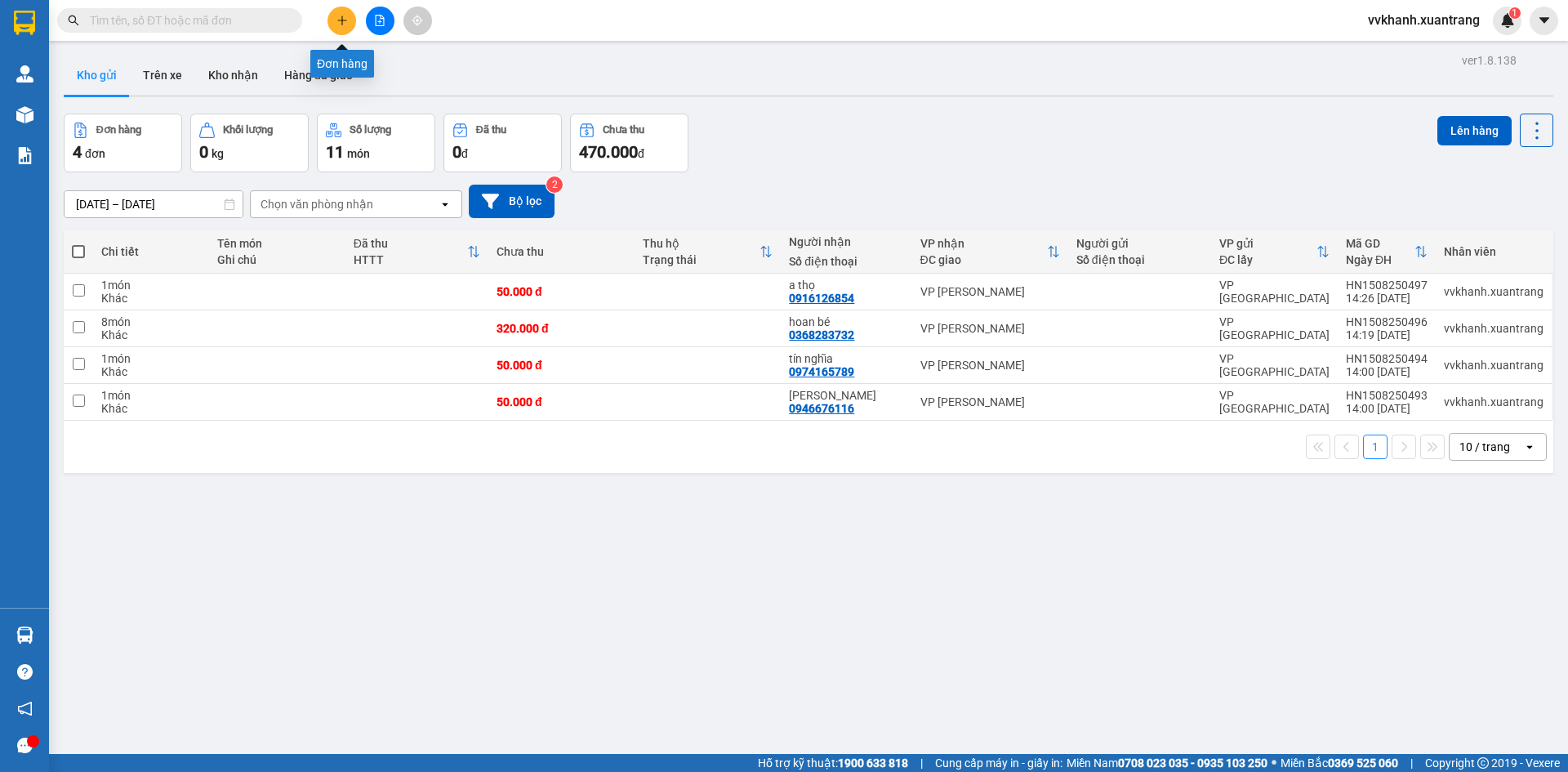
click at [340, 13] on button at bounding box center [342, 21] width 29 height 29
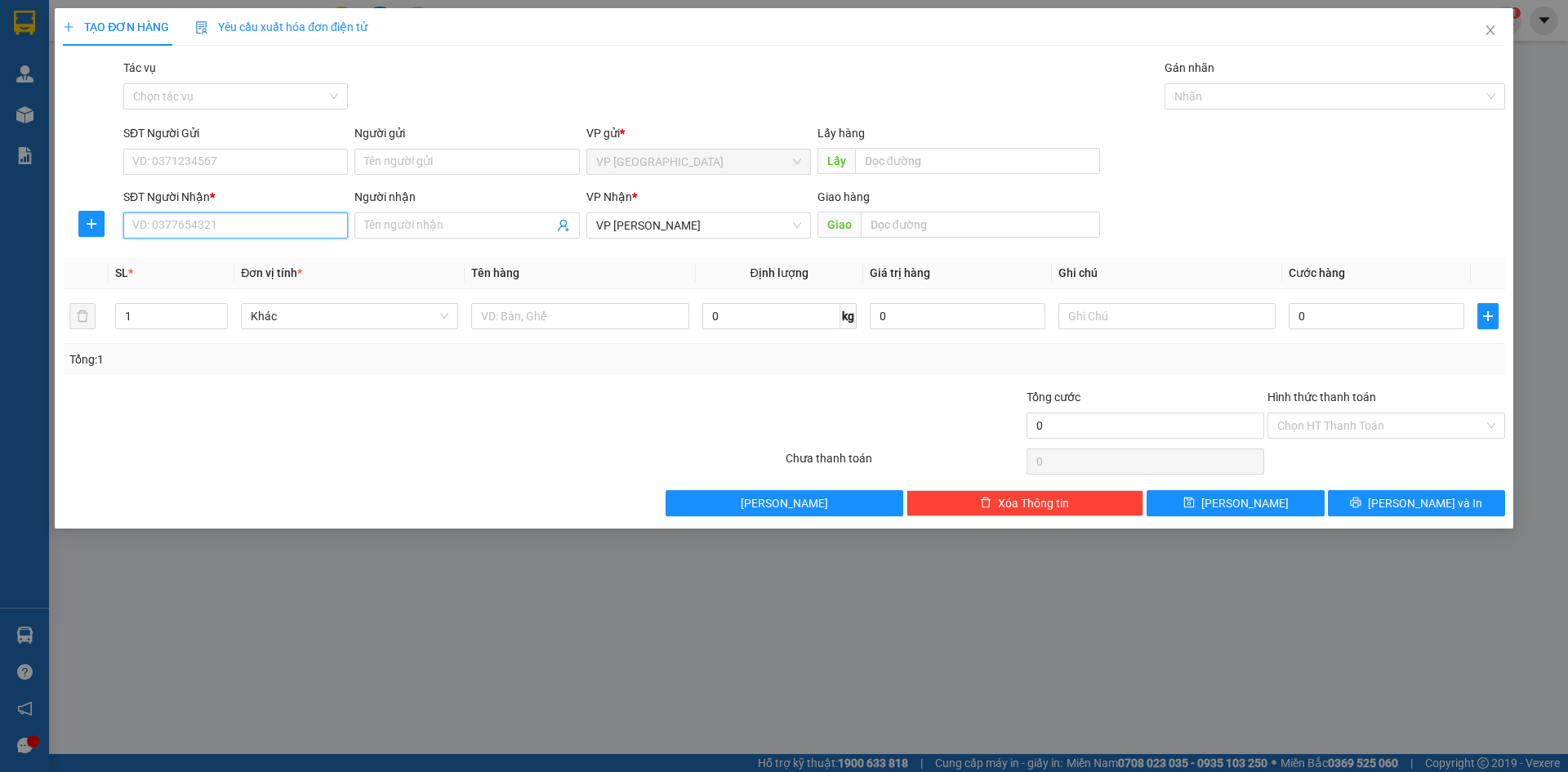
click at [135, 229] on input "SĐT Người Nhận *" at bounding box center [236, 225] width 225 height 26
click at [228, 250] on div "0919863389 - phương răng" at bounding box center [236, 258] width 205 height 18
type input "0919863389"
type input "phương răng"
type input "0919863389"
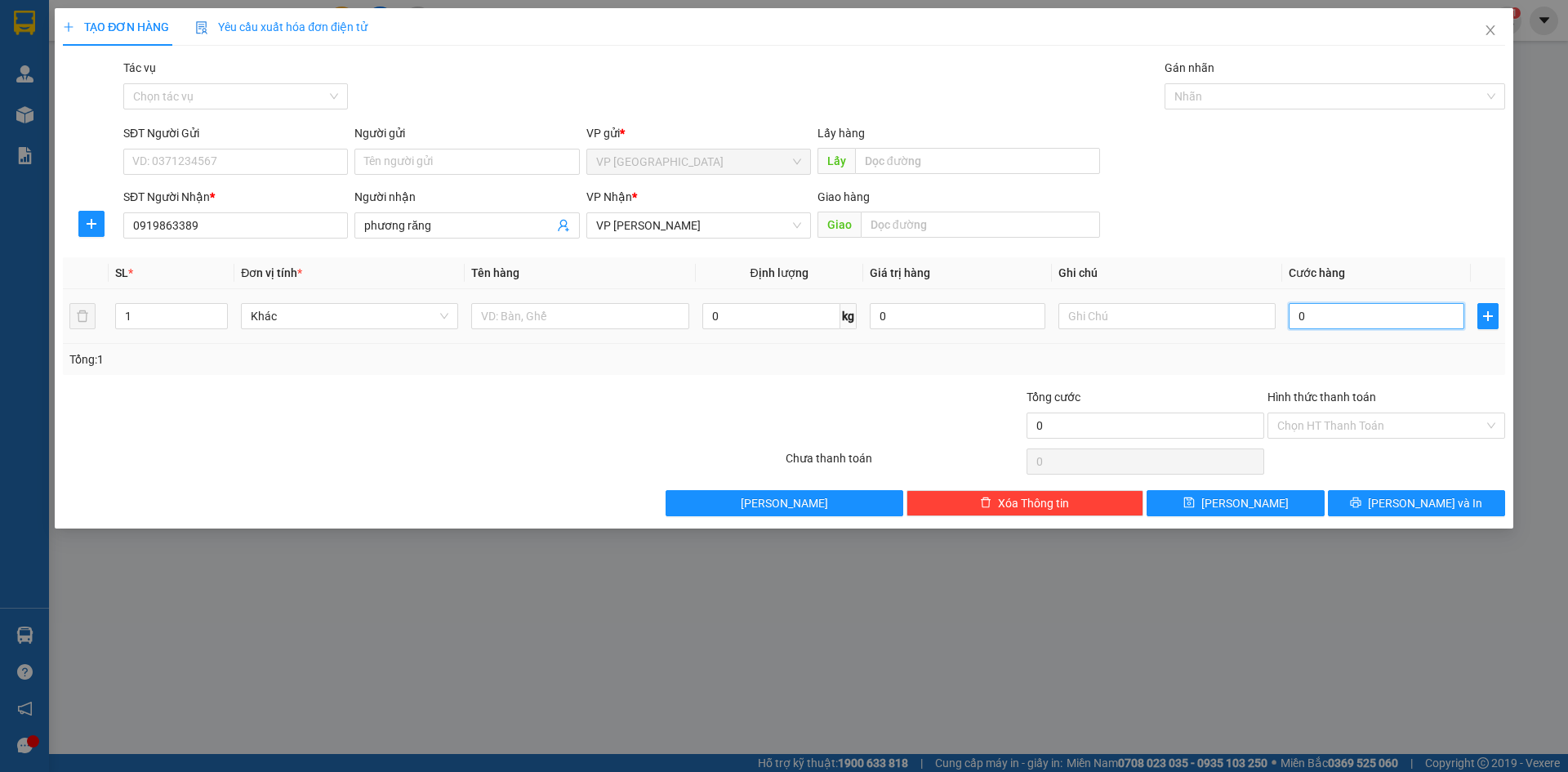
click at [1411, 319] on input "0" at bounding box center [1376, 316] width 176 height 26
type input "5"
type input "50"
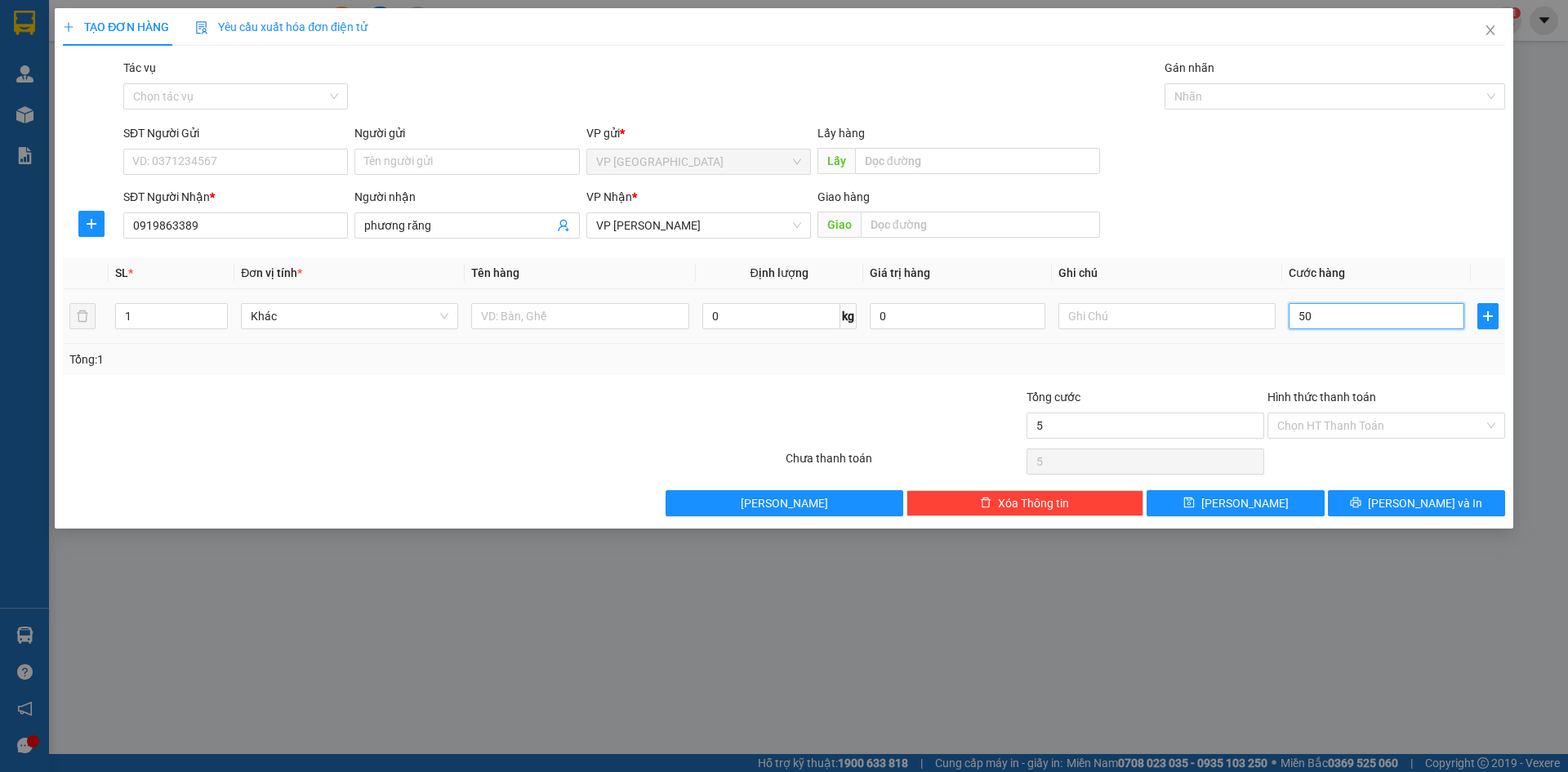
type input "50"
type input "50.000"
click at [1428, 418] on input "Hình thức thanh toán" at bounding box center [1381, 425] width 207 height 24
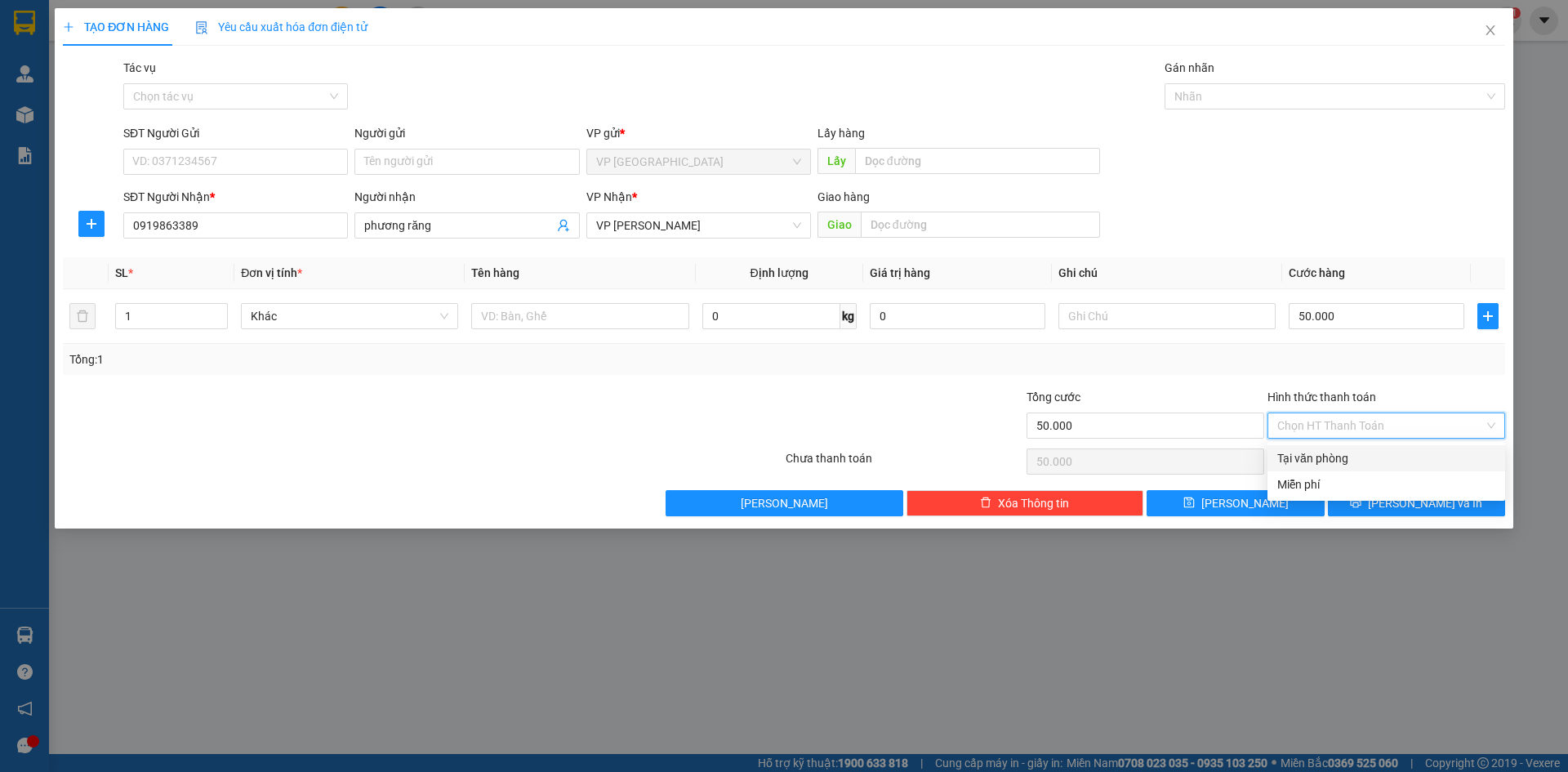
click at [1379, 463] on div "Tại văn phòng" at bounding box center [1386, 458] width 218 height 18
type input "0"
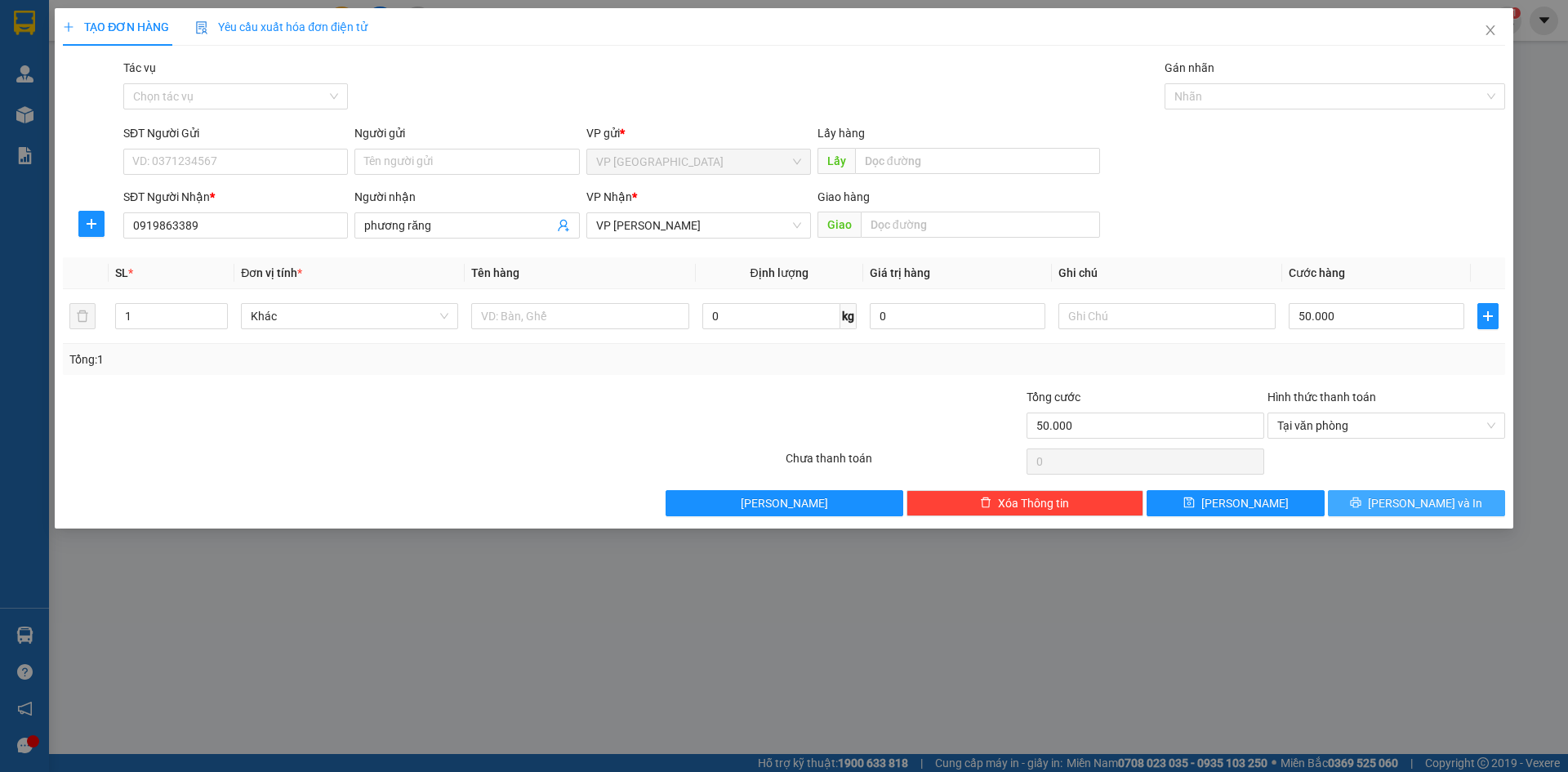
click at [1362, 497] on icon "printer" at bounding box center [1356, 503] width 12 height 12
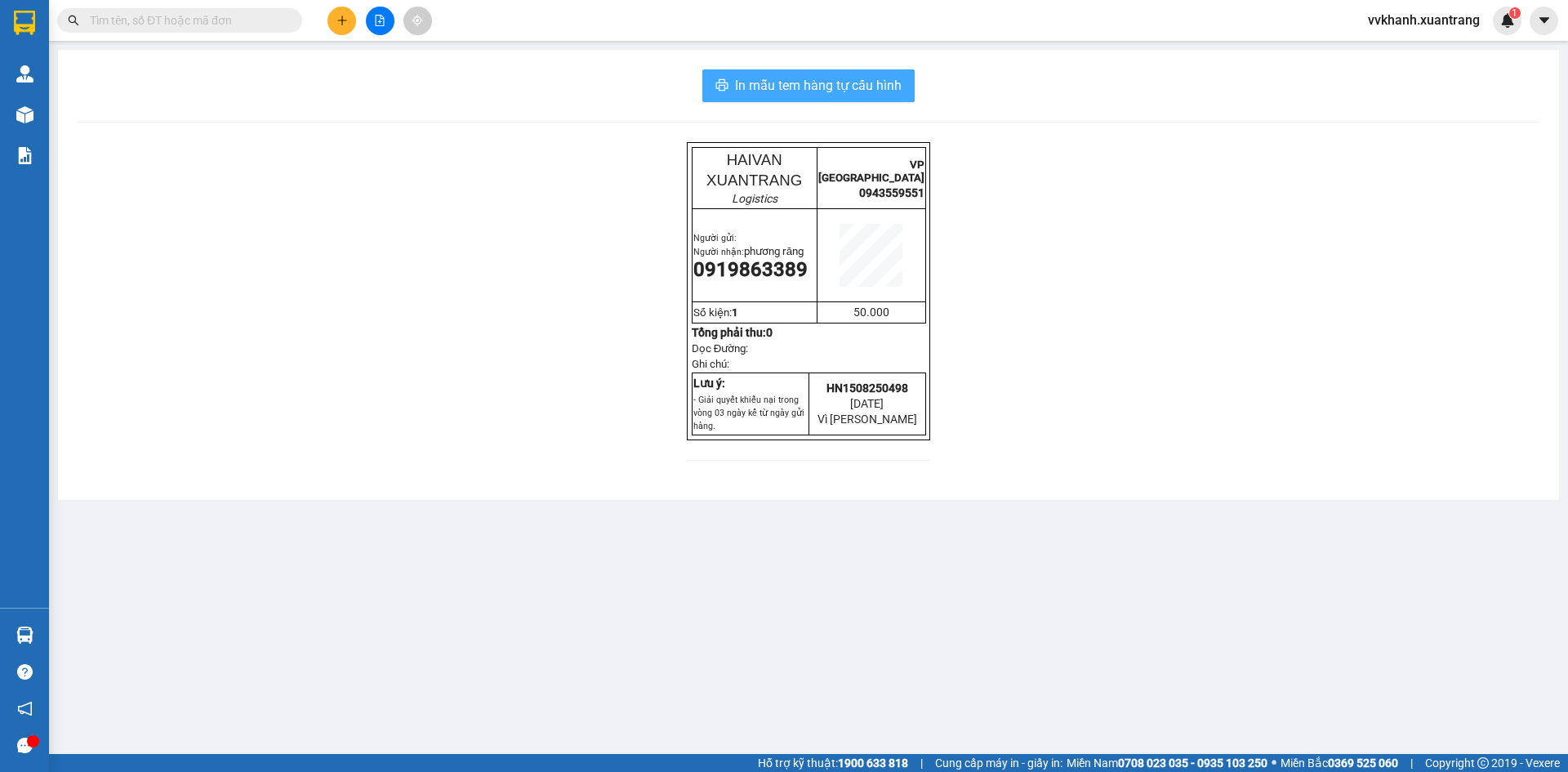
click at [788, 89] on span "In mẫu tem hàng tự cấu hình" at bounding box center [818, 85] width 167 height 20
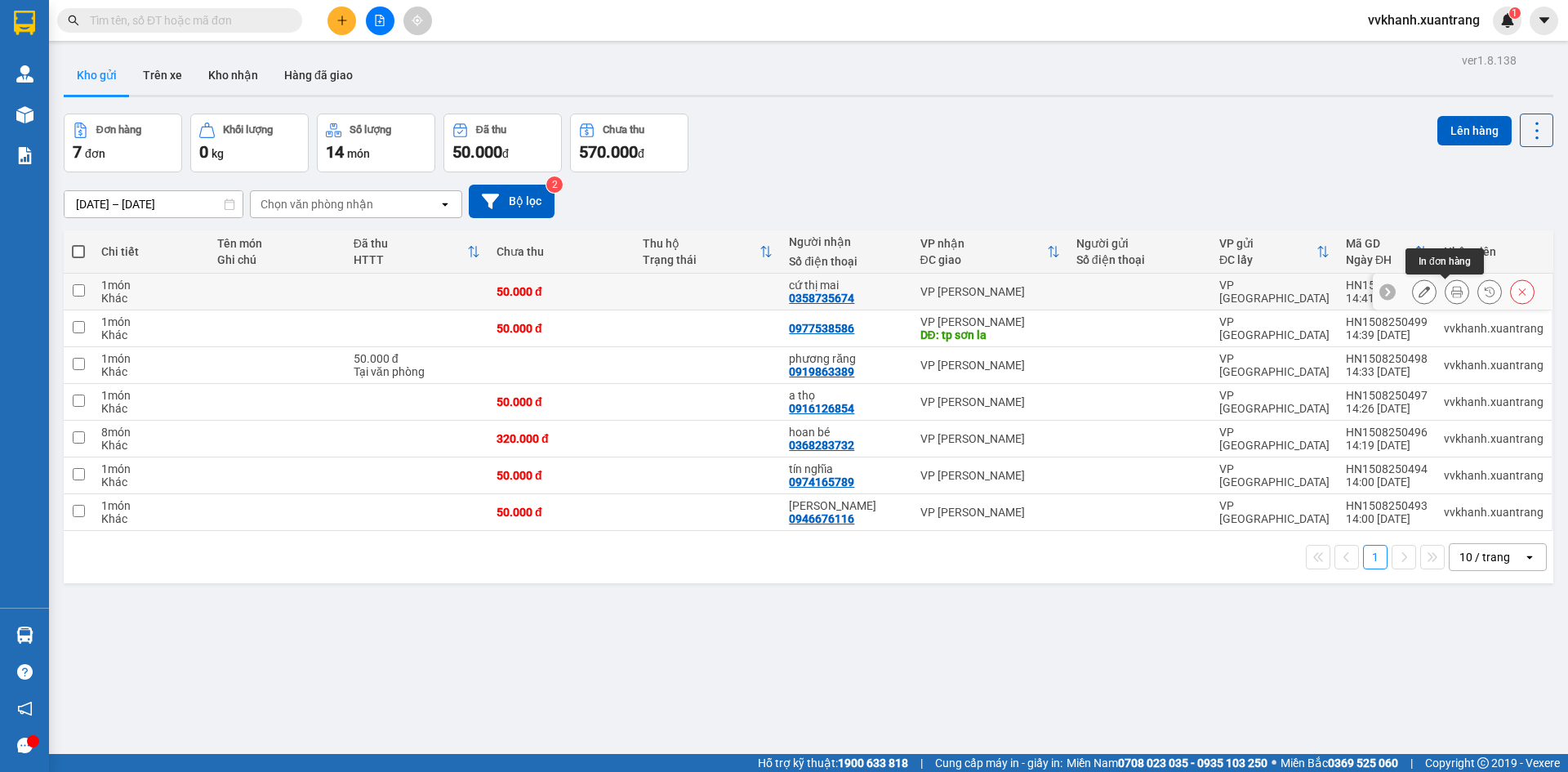
click at [1452, 291] on icon at bounding box center [1458, 292] width 12 height 12
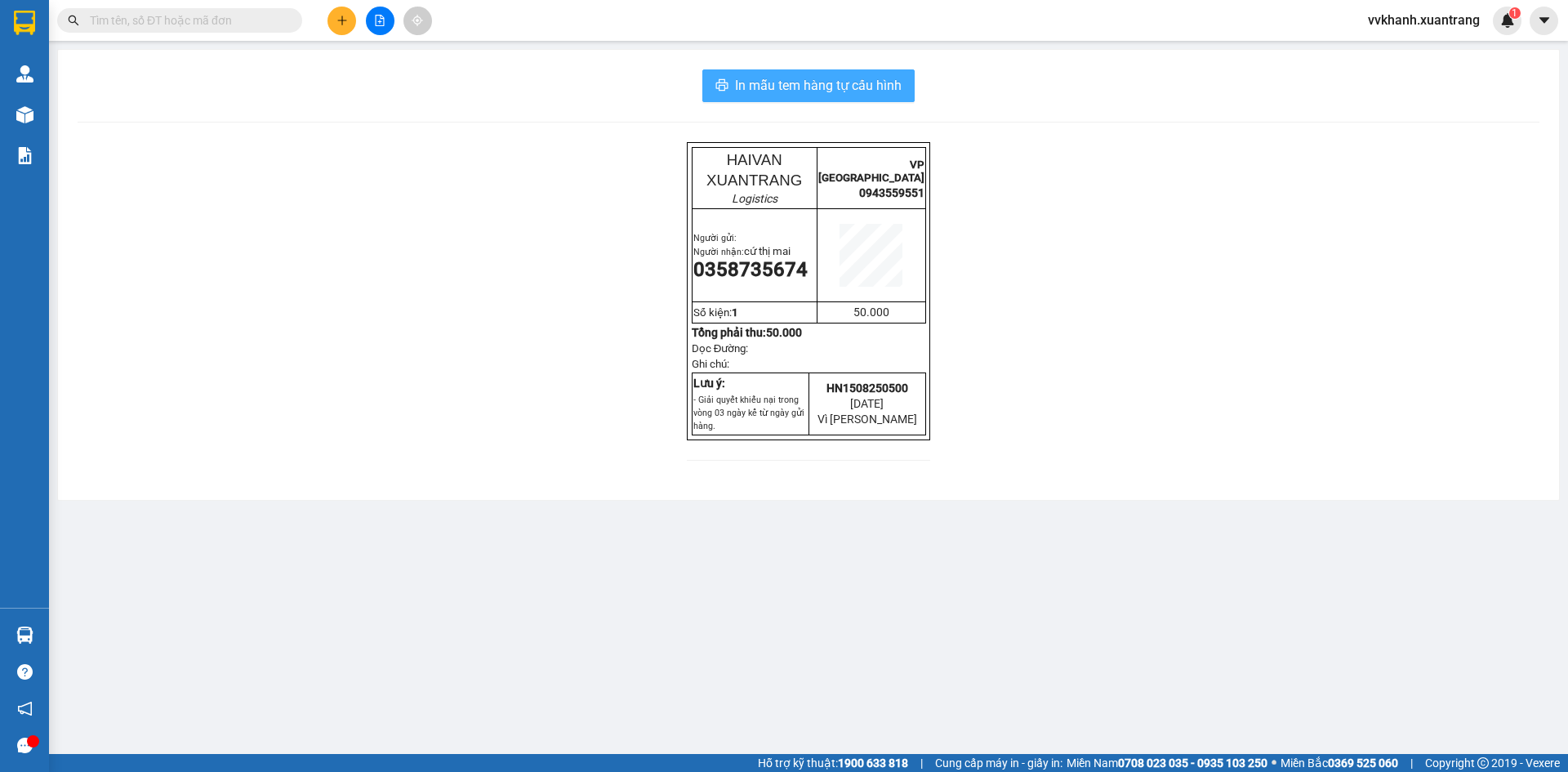
drag, startPoint x: 748, startPoint y: 84, endPoint x: 738, endPoint y: 86, distance: 10.2
click at [748, 83] on span "In mẫu tem hàng tự cấu hình" at bounding box center [818, 85] width 167 height 20
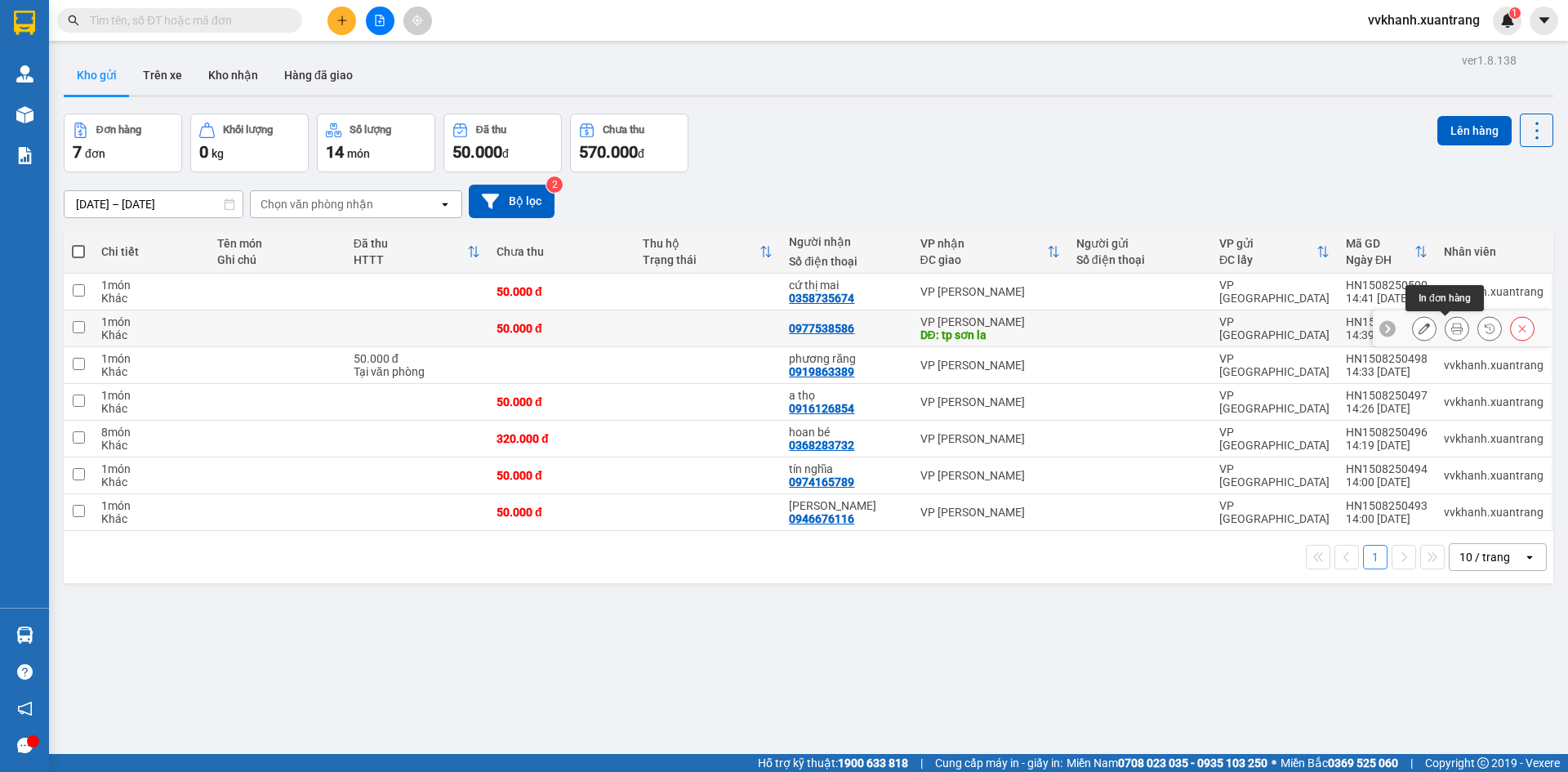
click at [1452, 328] on icon at bounding box center [1458, 328] width 12 height 12
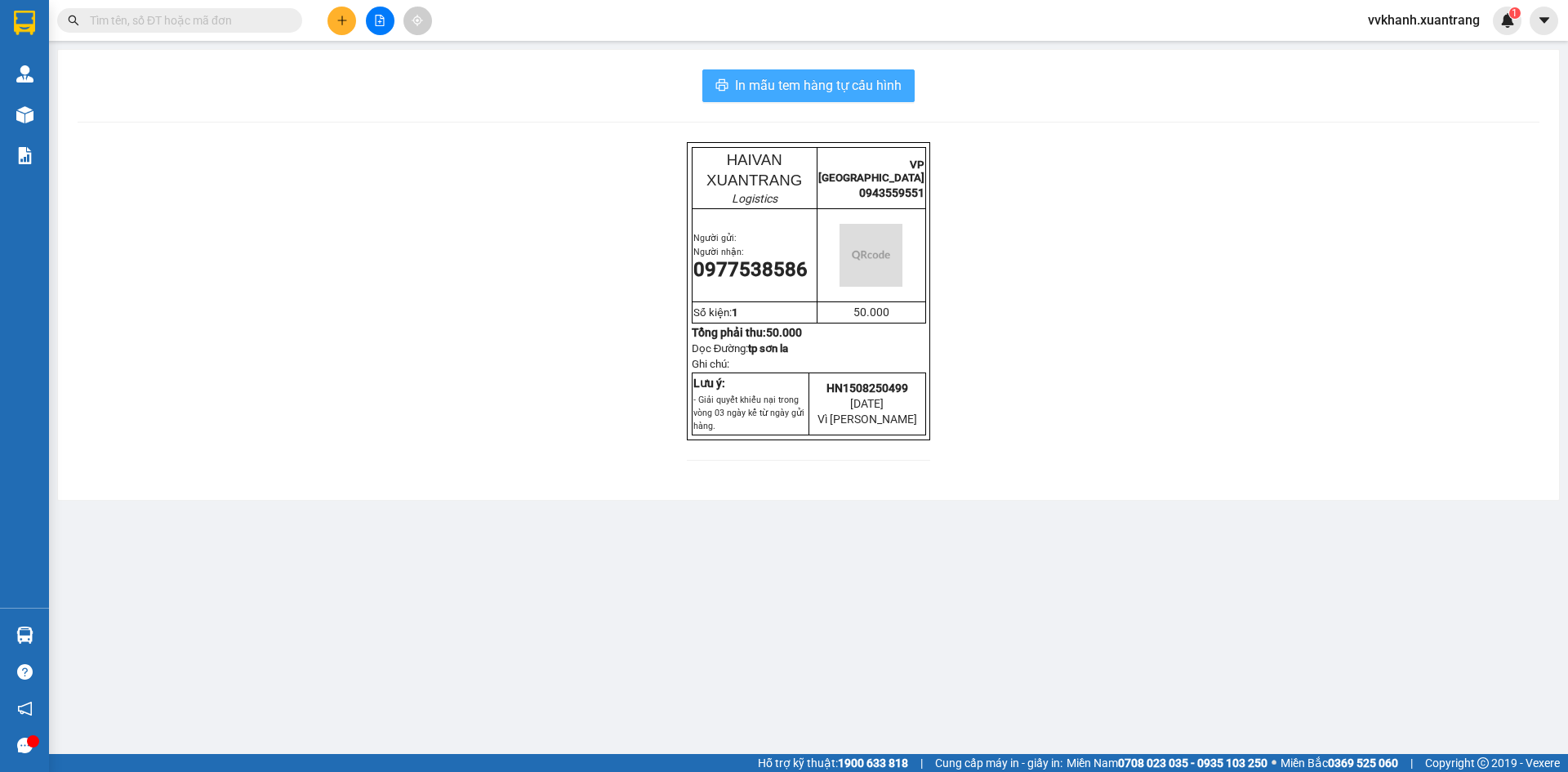
click at [738, 94] on span "In mẫu tem hàng tự cấu hình" at bounding box center [818, 85] width 167 height 20
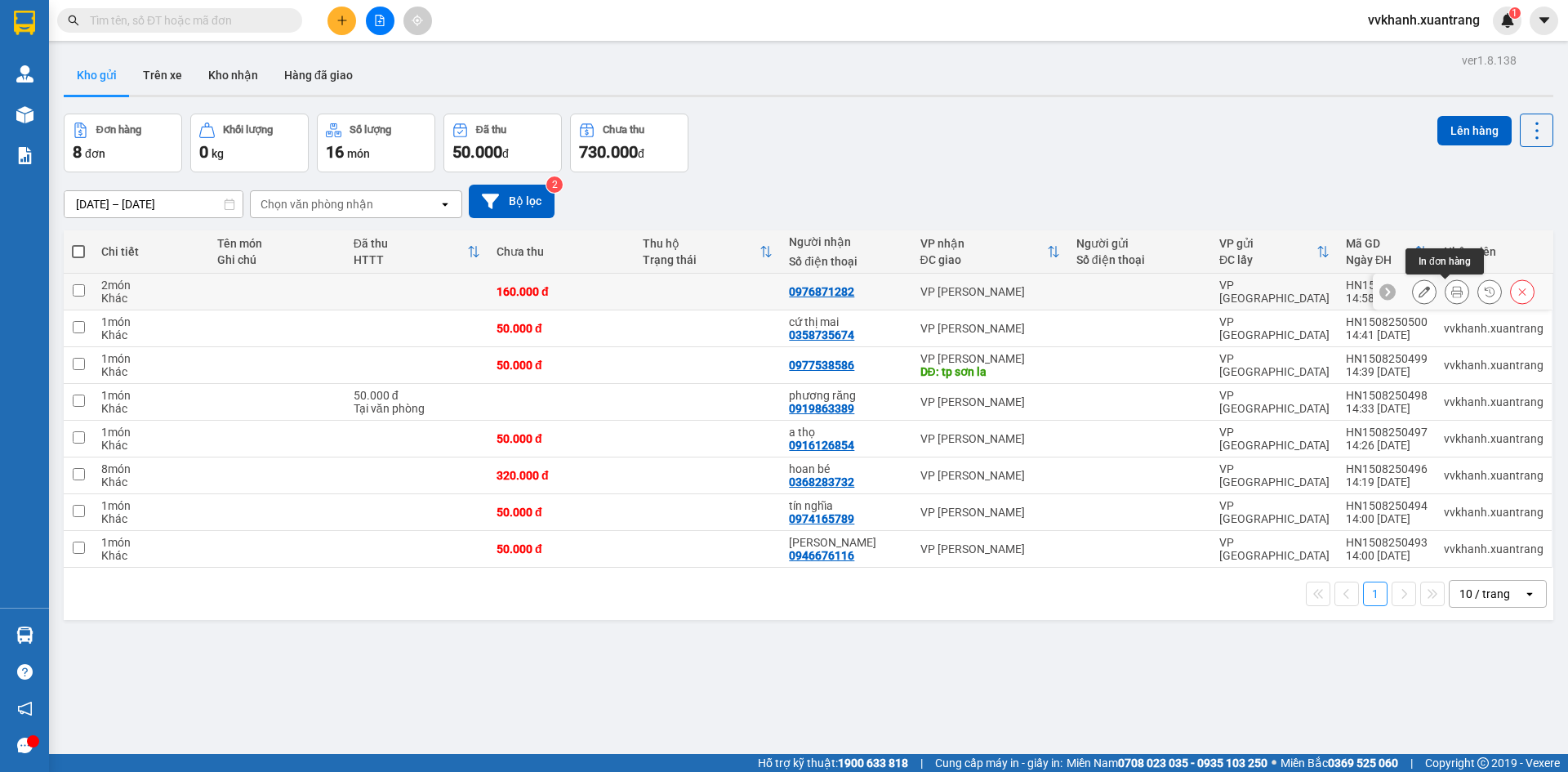
click at [1452, 288] on icon at bounding box center [1458, 292] width 12 height 12
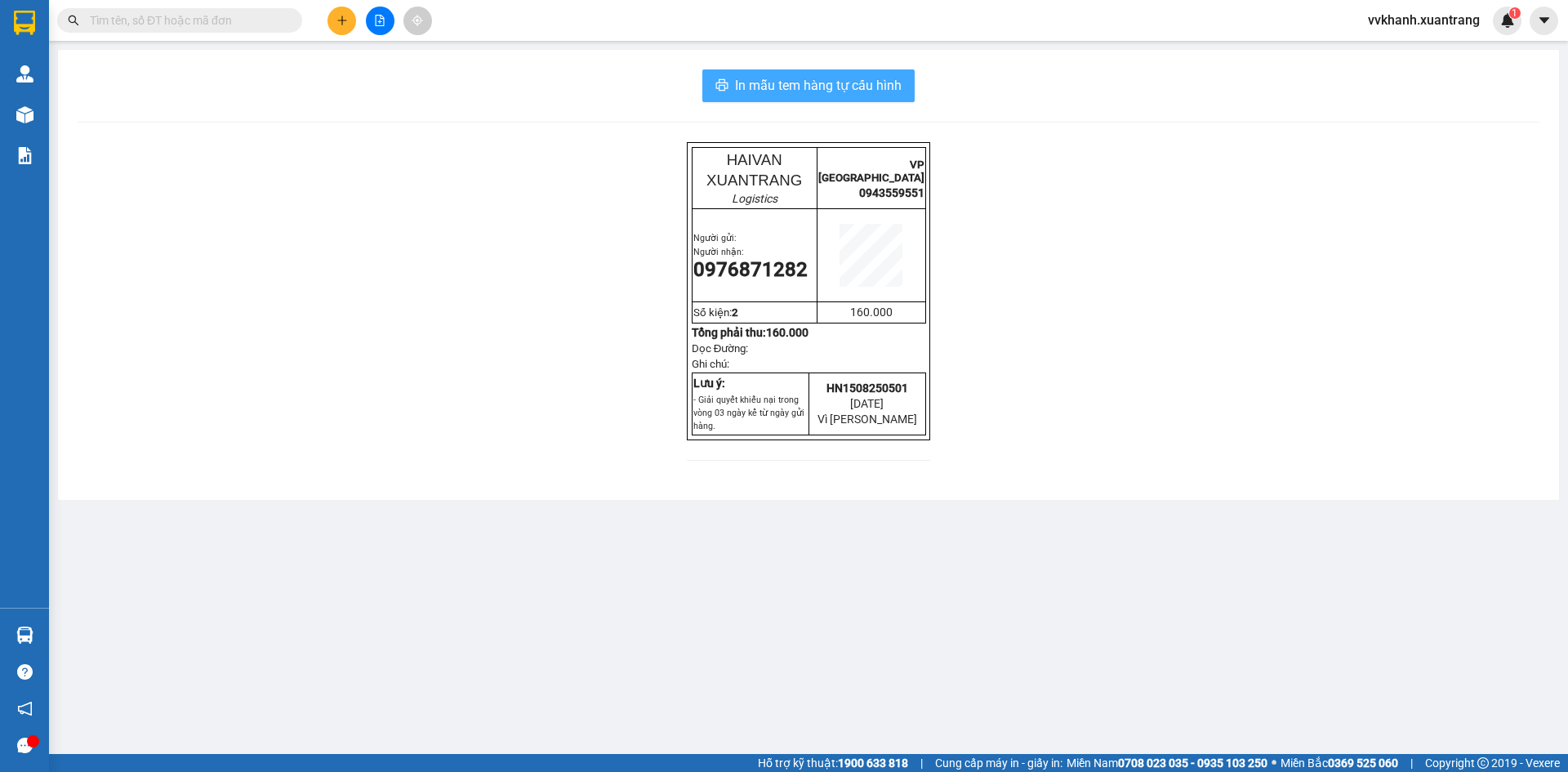
click at [780, 87] on span "In mẫu tem hàng tự cấu hình" at bounding box center [818, 85] width 167 height 20
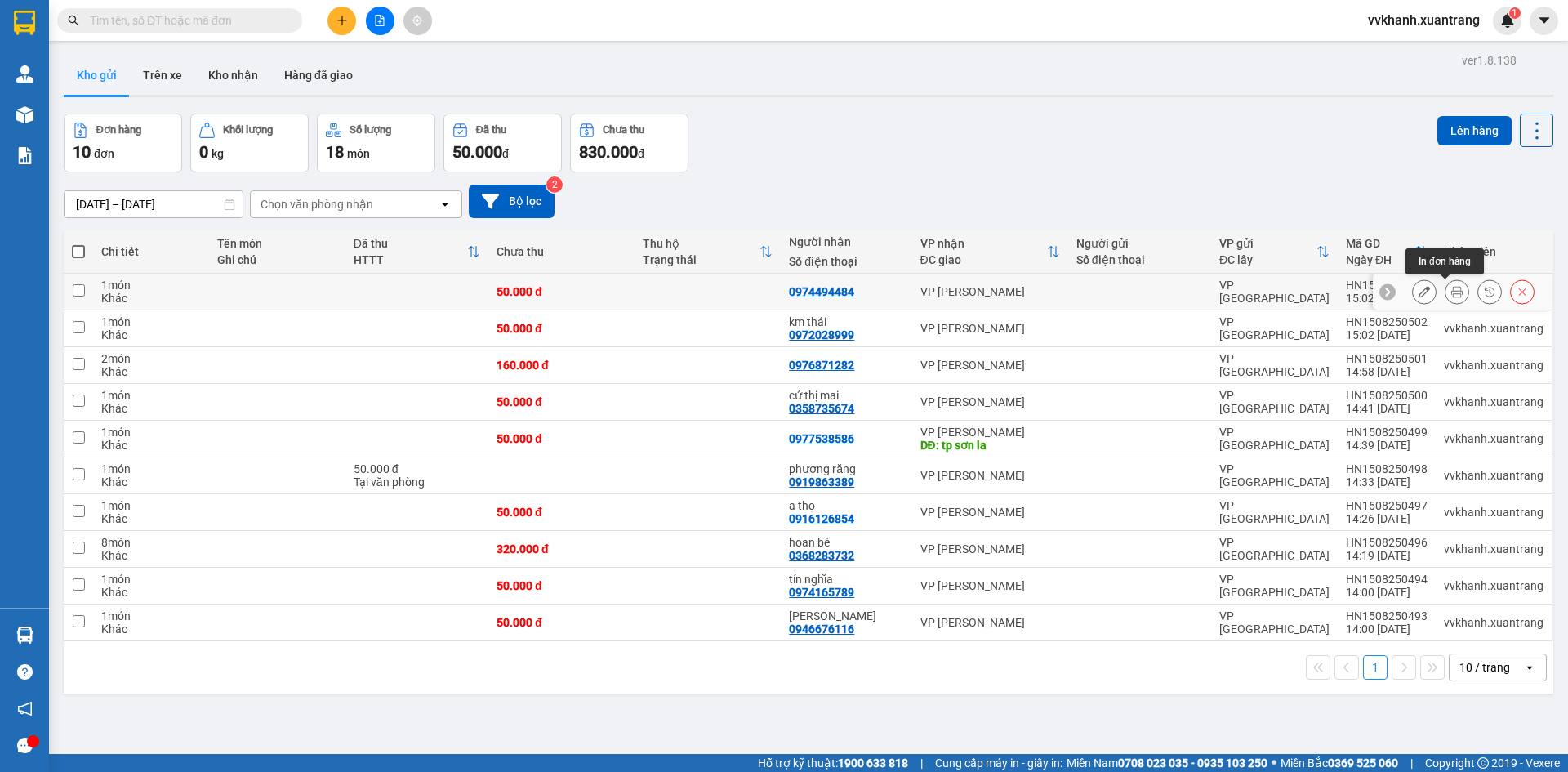
click at [1450, 286] on button at bounding box center [1457, 292] width 23 height 29
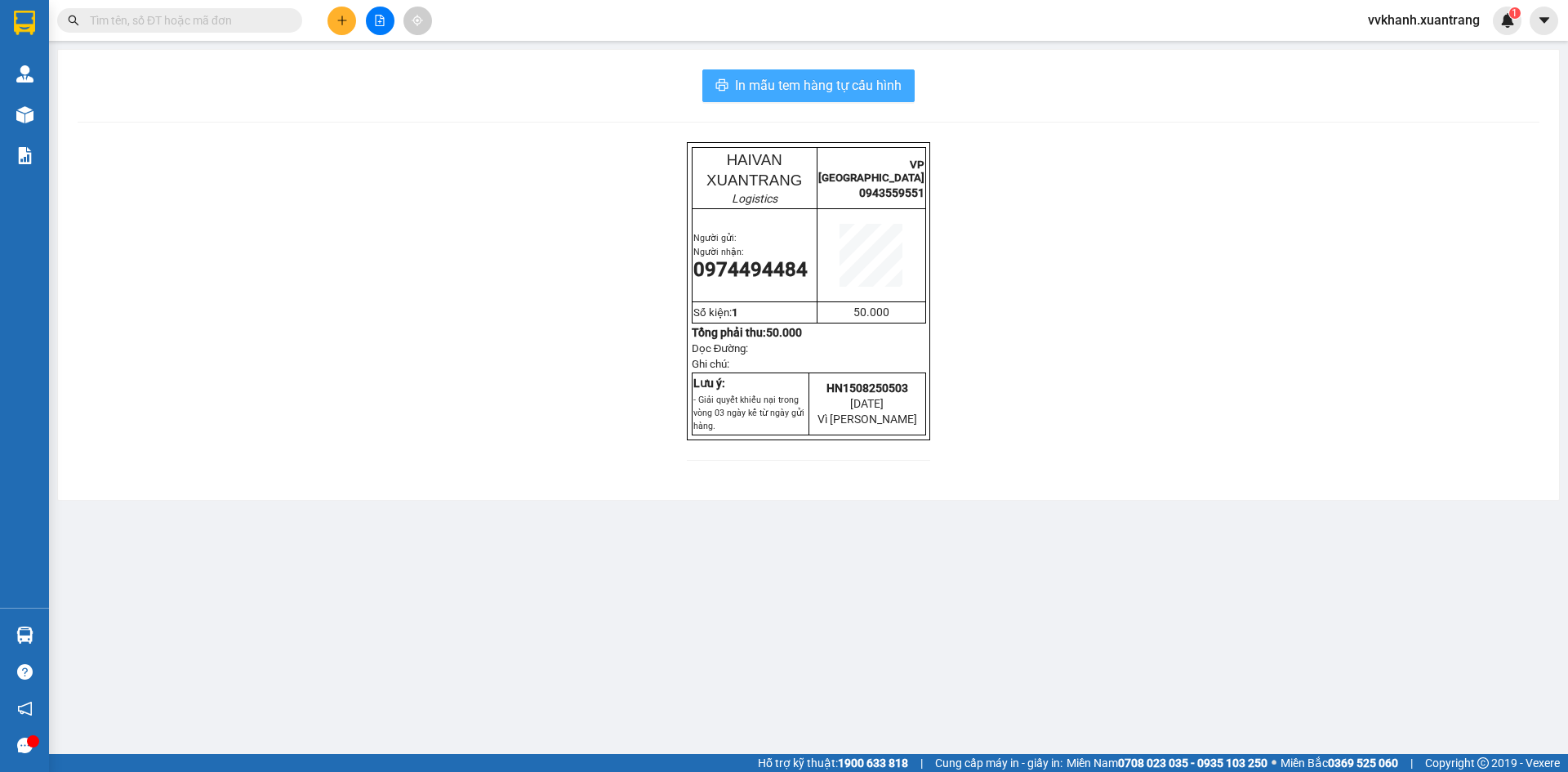
click at [762, 87] on span "In mẫu tem hàng tự cấu hình" at bounding box center [818, 85] width 167 height 20
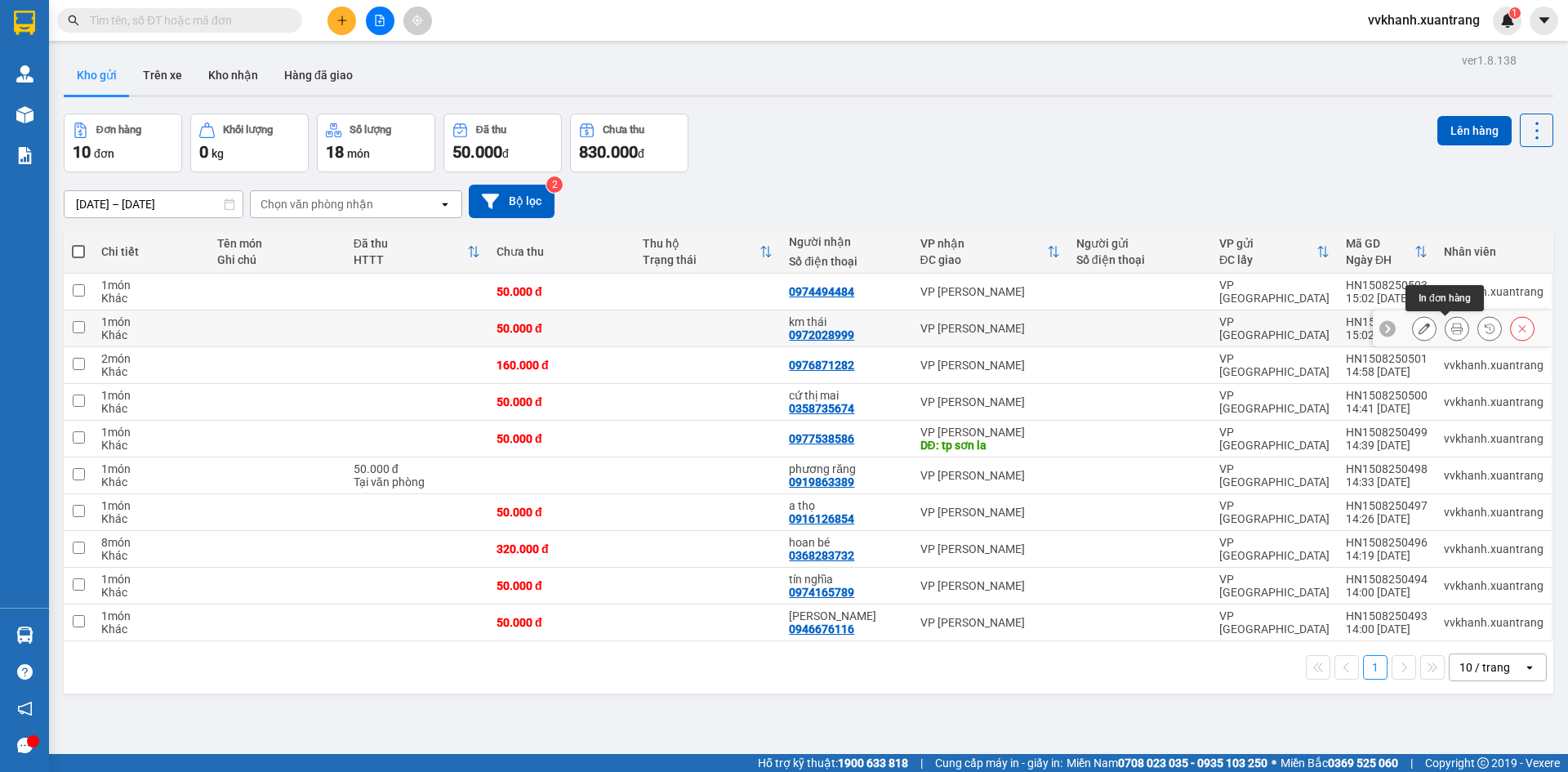
click at [1446, 326] on button at bounding box center [1457, 329] width 23 height 29
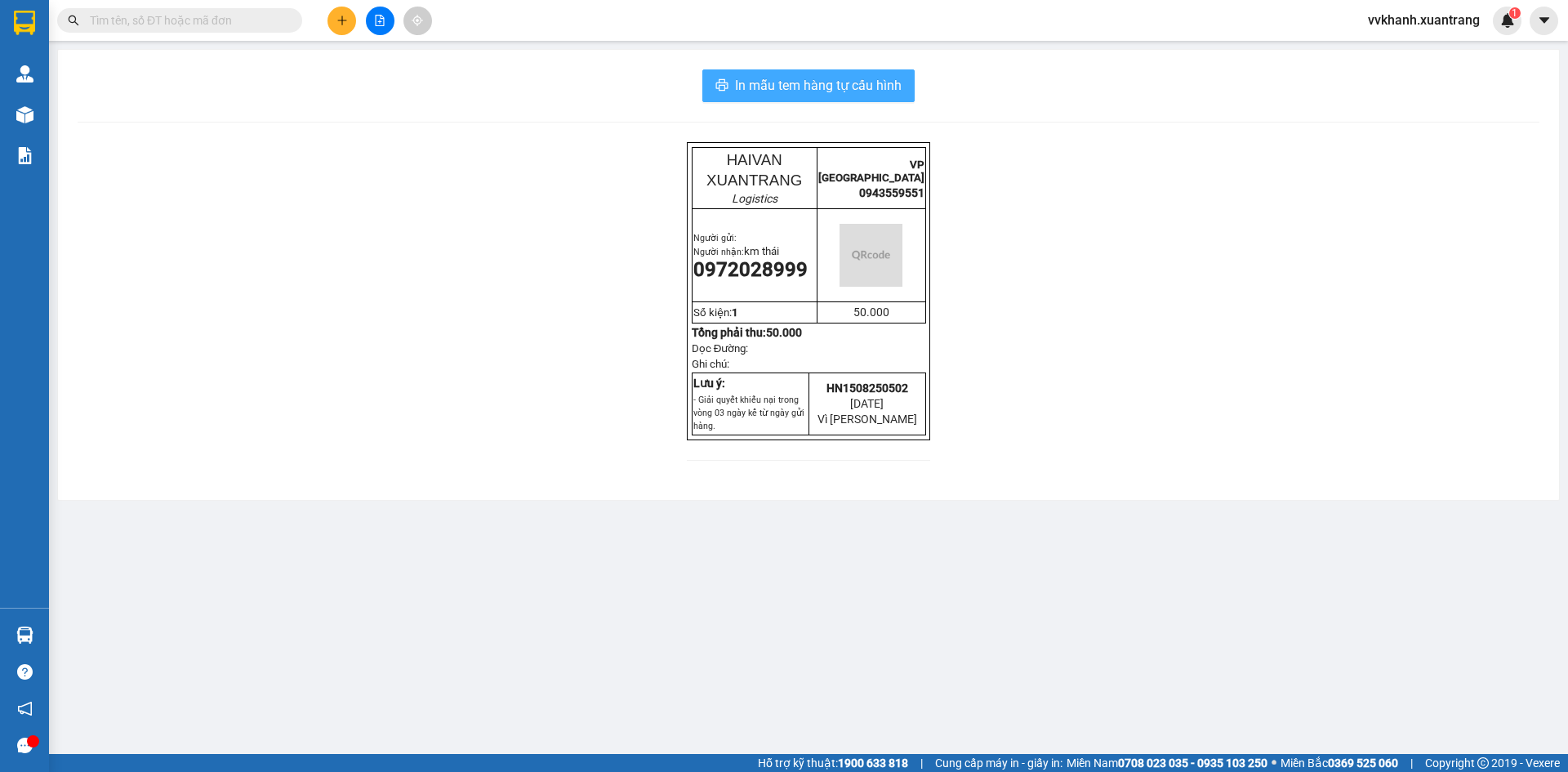
drag, startPoint x: 829, startPoint y: 90, endPoint x: 842, endPoint y: 165, distance: 76.1
click at [829, 89] on span "In mẫu tem hàng tự cấu hình" at bounding box center [818, 85] width 167 height 20
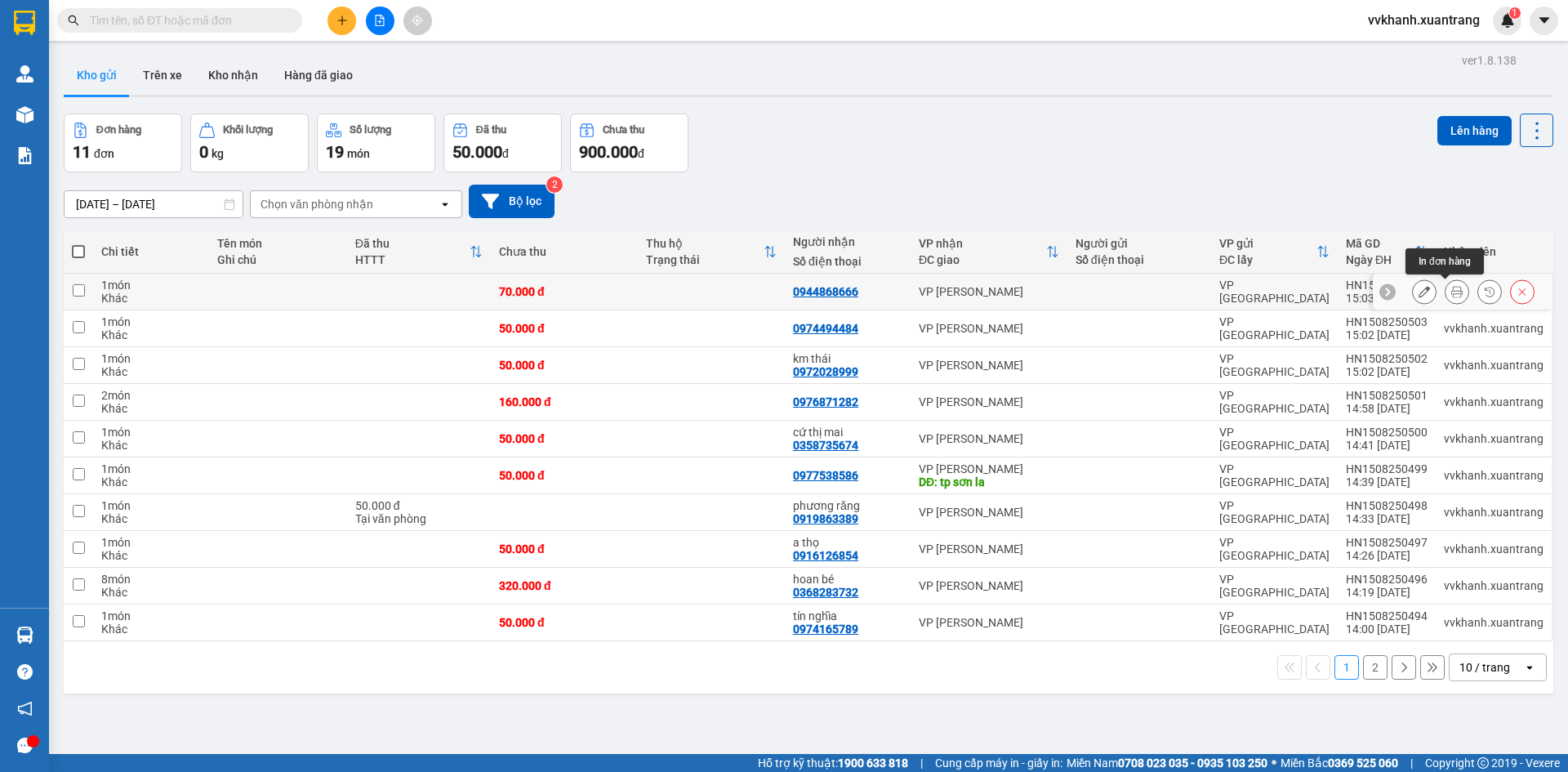
click at [1452, 293] on icon at bounding box center [1458, 292] width 12 height 12
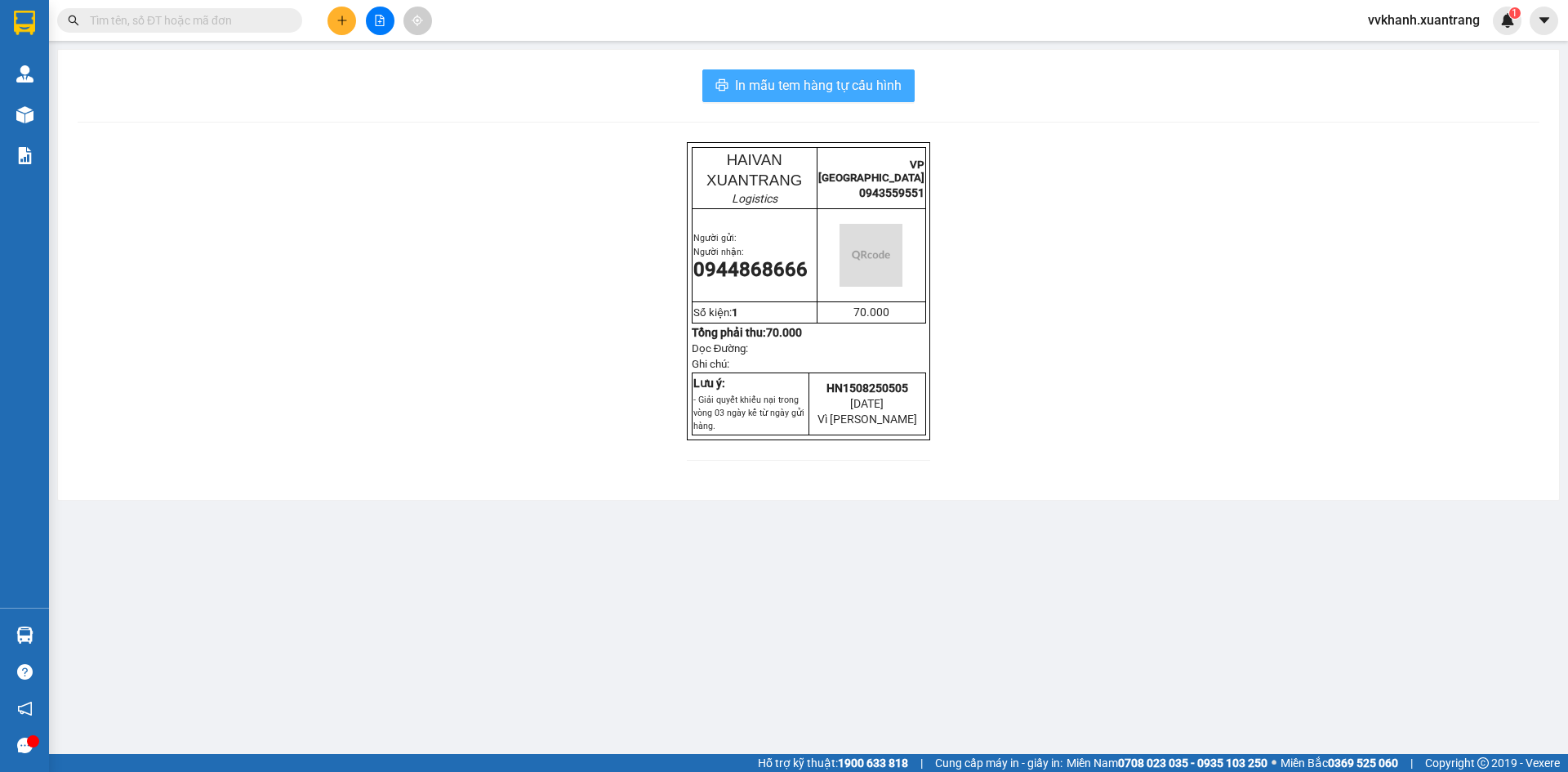
click at [768, 89] on span "In mẫu tem hàng tự cấu hình" at bounding box center [818, 85] width 167 height 20
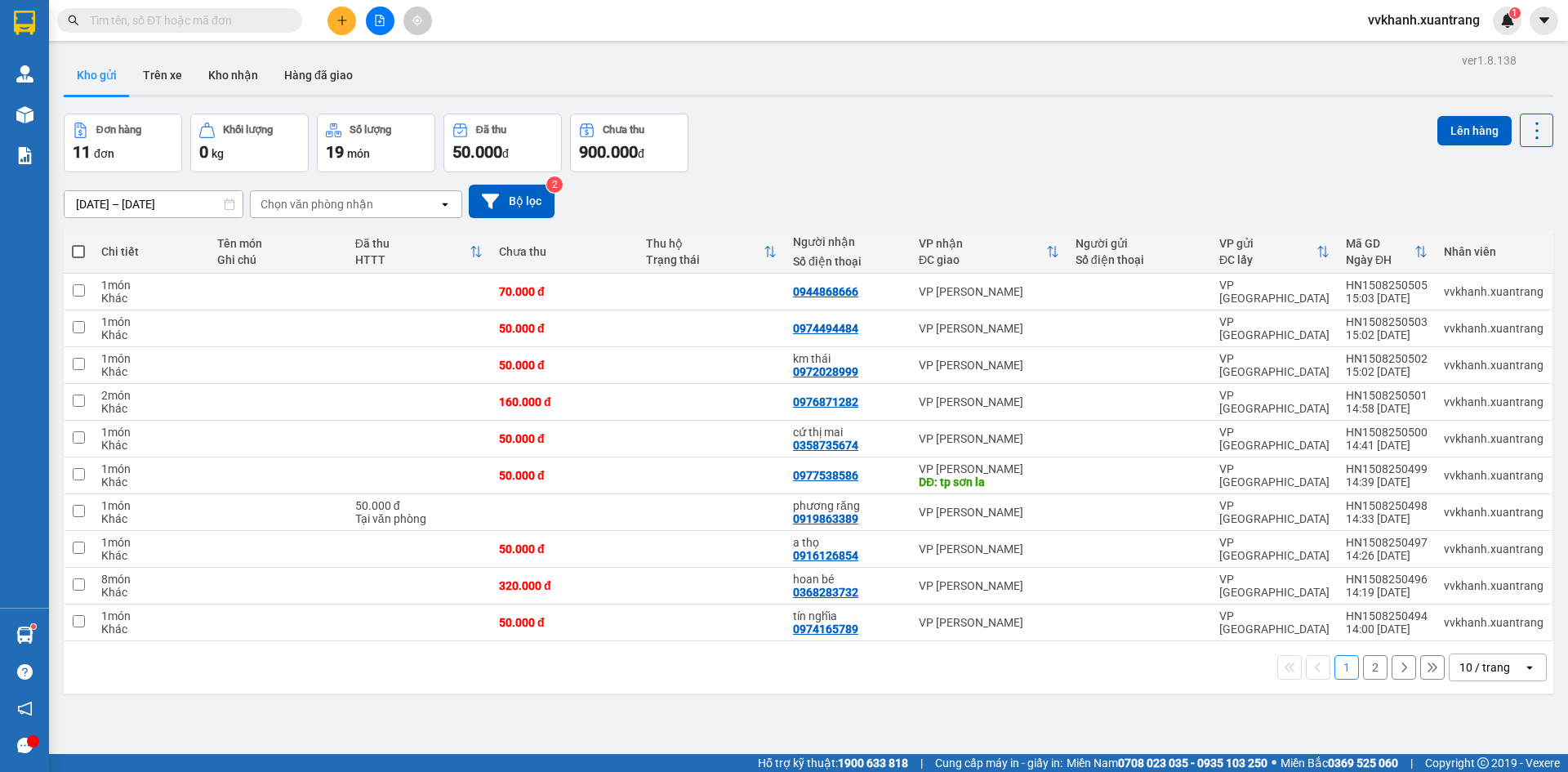
click at [1363, 663] on button "2" at bounding box center [1375, 667] width 24 height 24
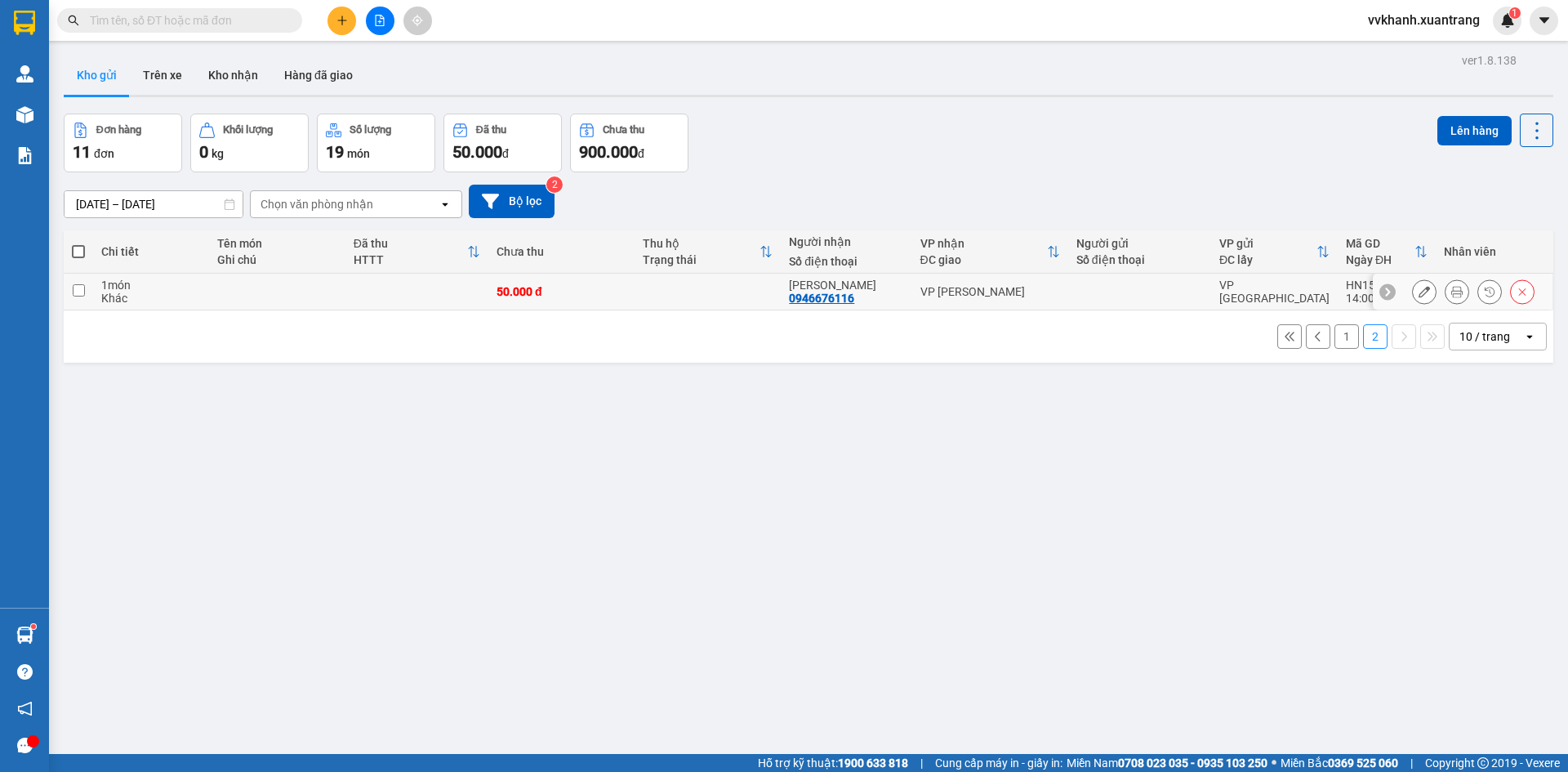
click at [1068, 293] on td at bounding box center [1140, 292] width 143 height 37
checkbox input "true"
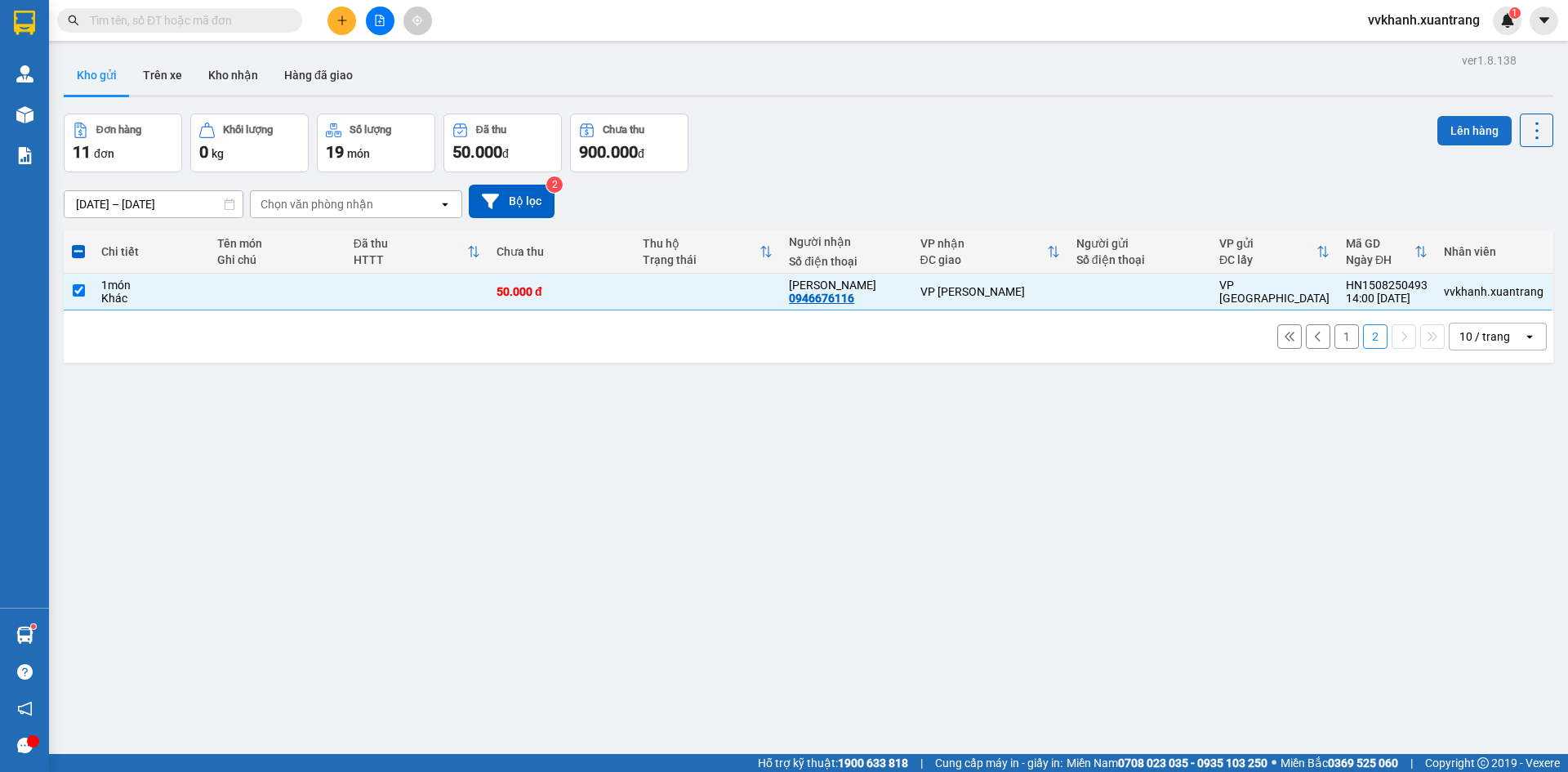
click at [1449, 131] on button "Lên hàng" at bounding box center [1475, 130] width 74 height 29
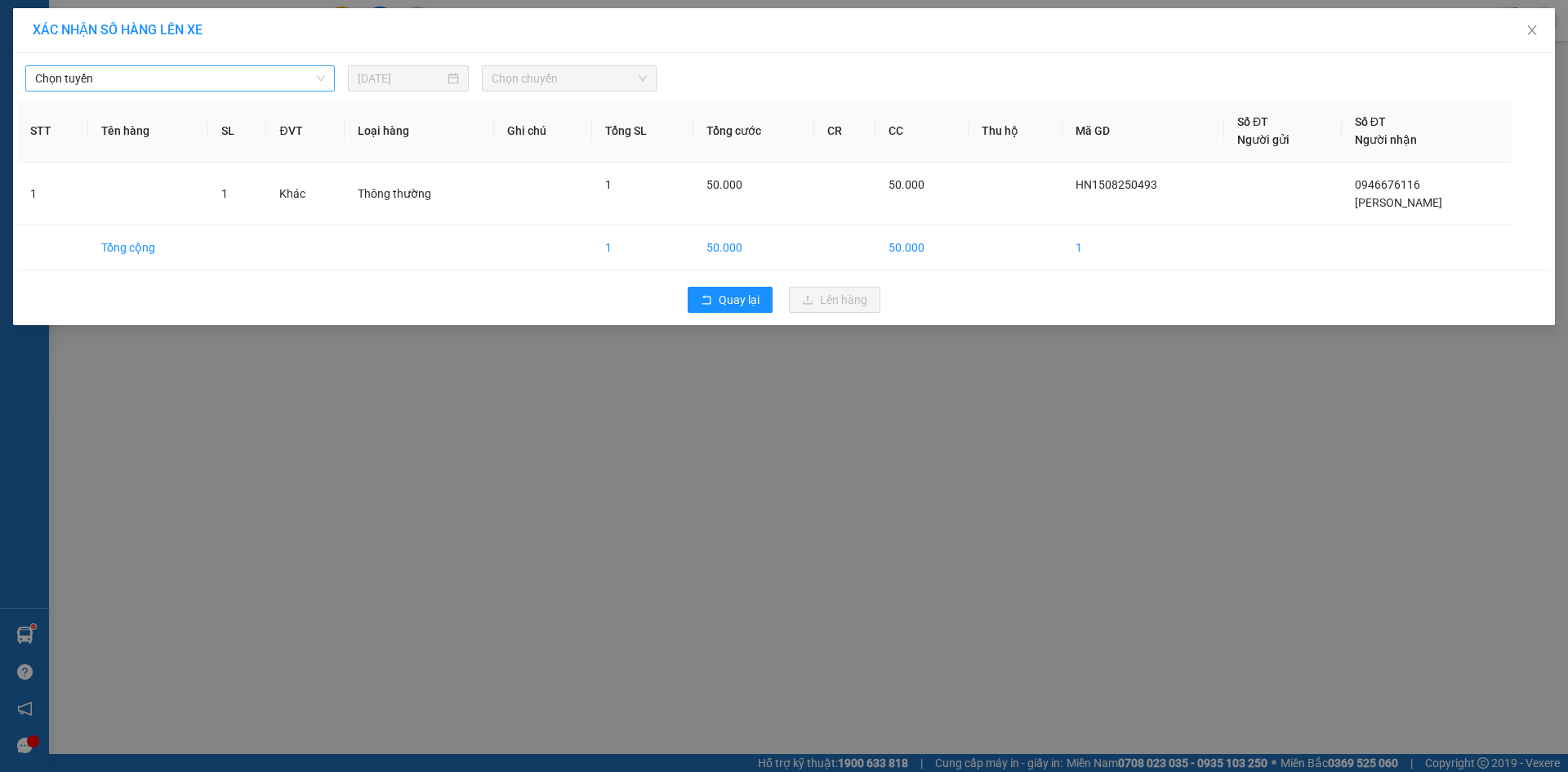
click at [226, 83] on span "Chọn tuyến" at bounding box center [180, 78] width 290 height 24
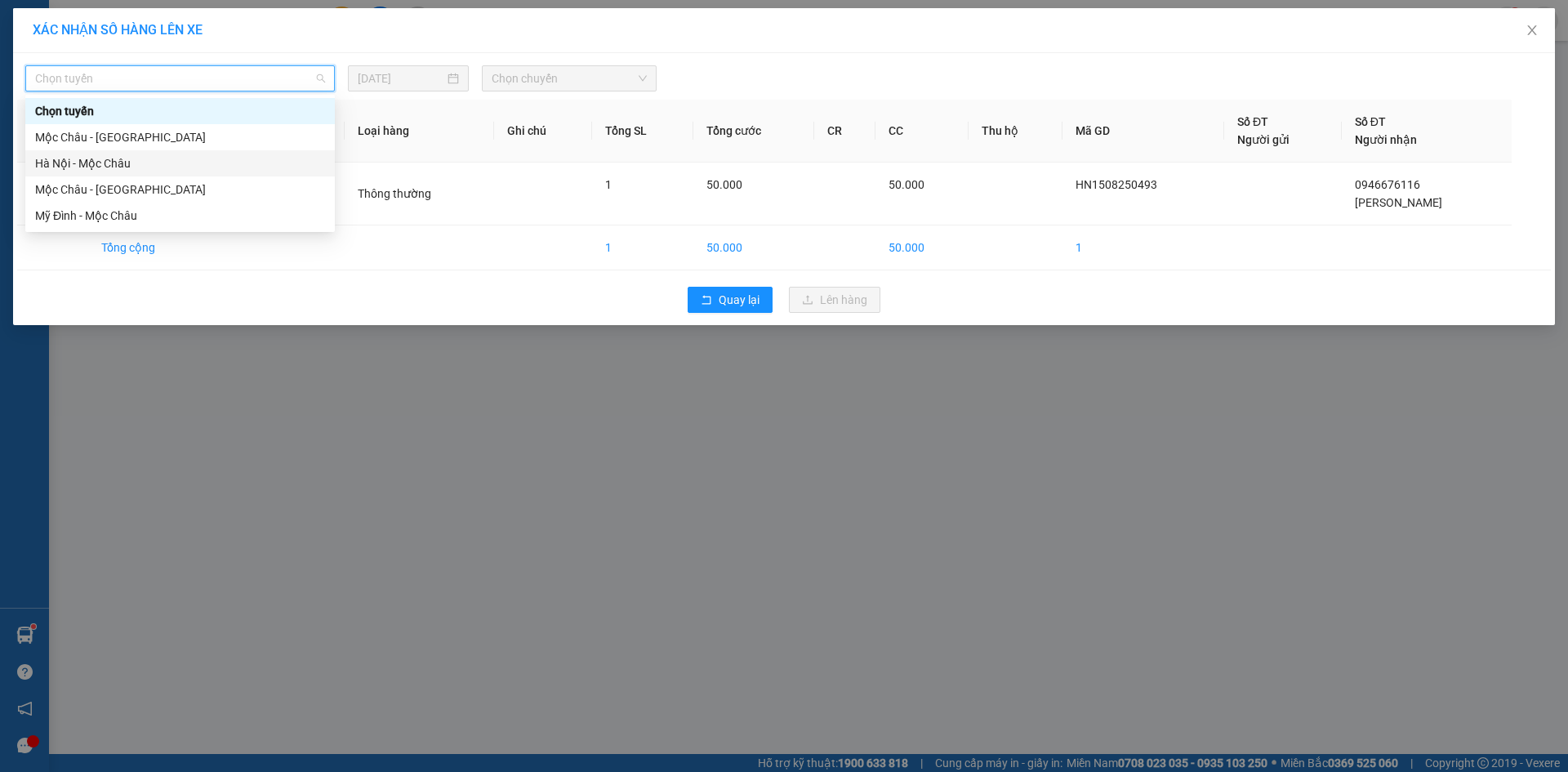
click at [183, 153] on div "Hà Nội - Mộc Châu" at bounding box center [180, 163] width 310 height 26
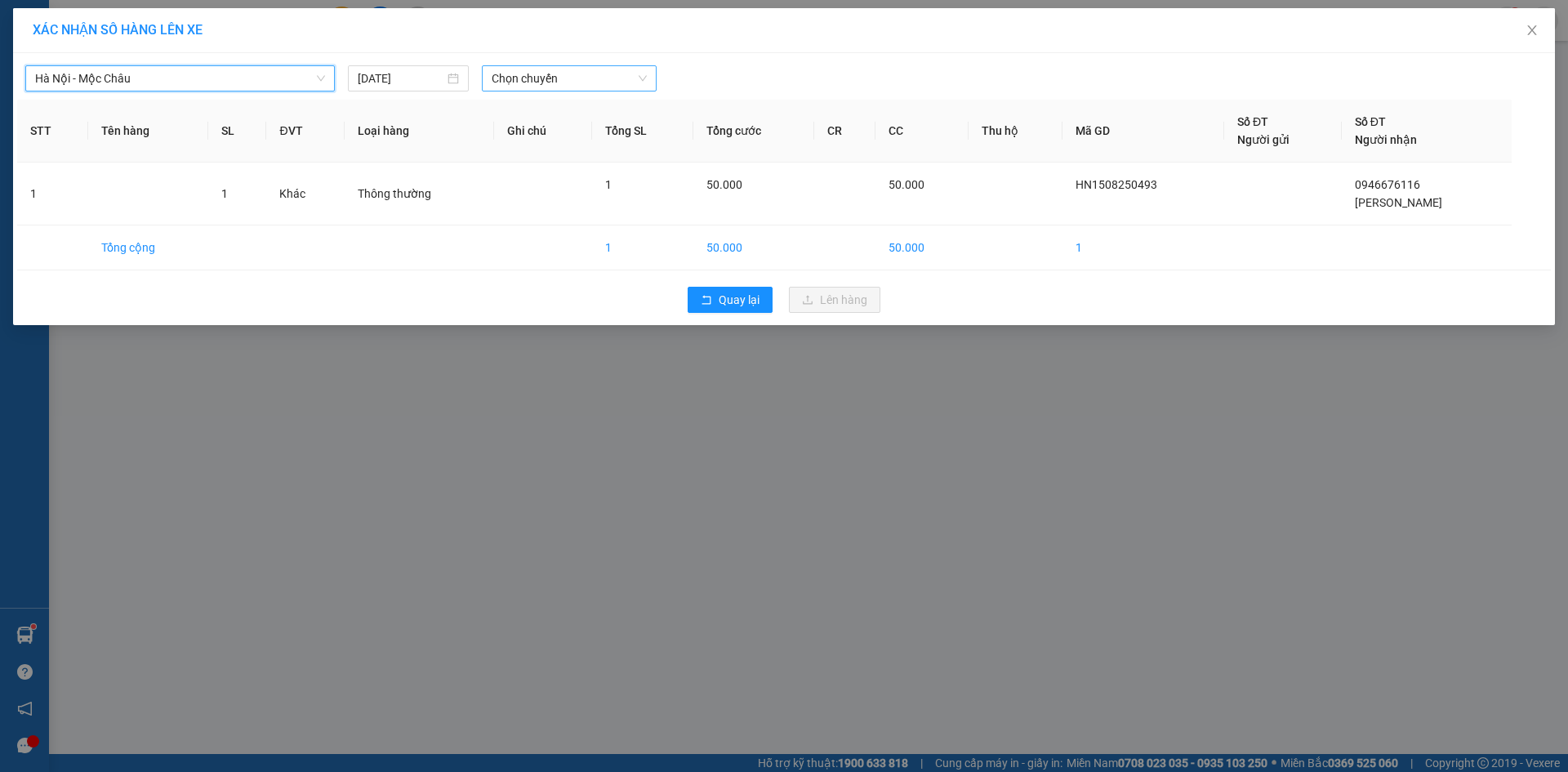
click at [501, 69] on span "Chọn chuyến" at bounding box center [569, 78] width 155 height 24
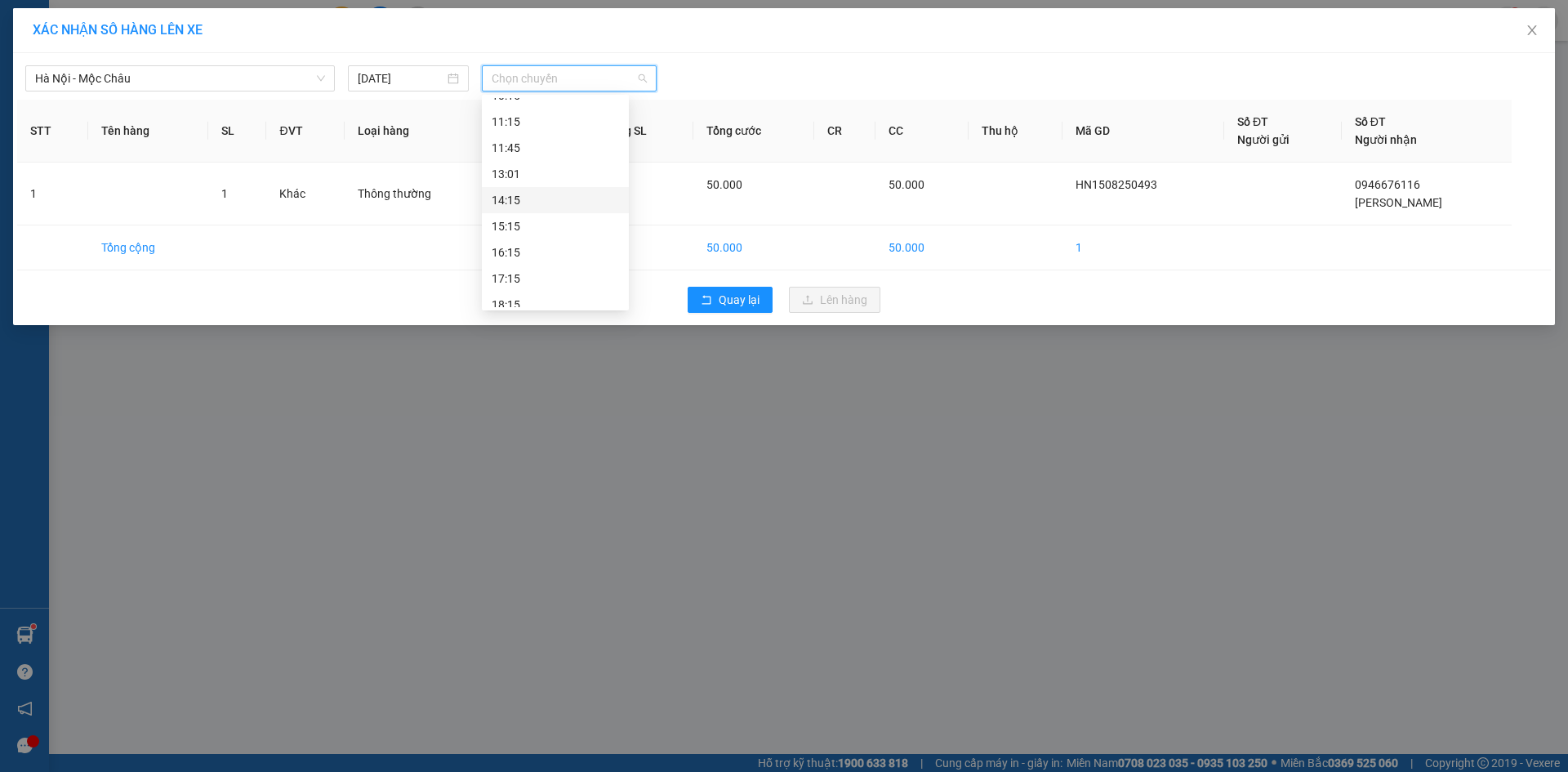
scroll to position [327, 0]
click at [533, 201] on div "15:15" at bounding box center [555, 202] width 127 height 18
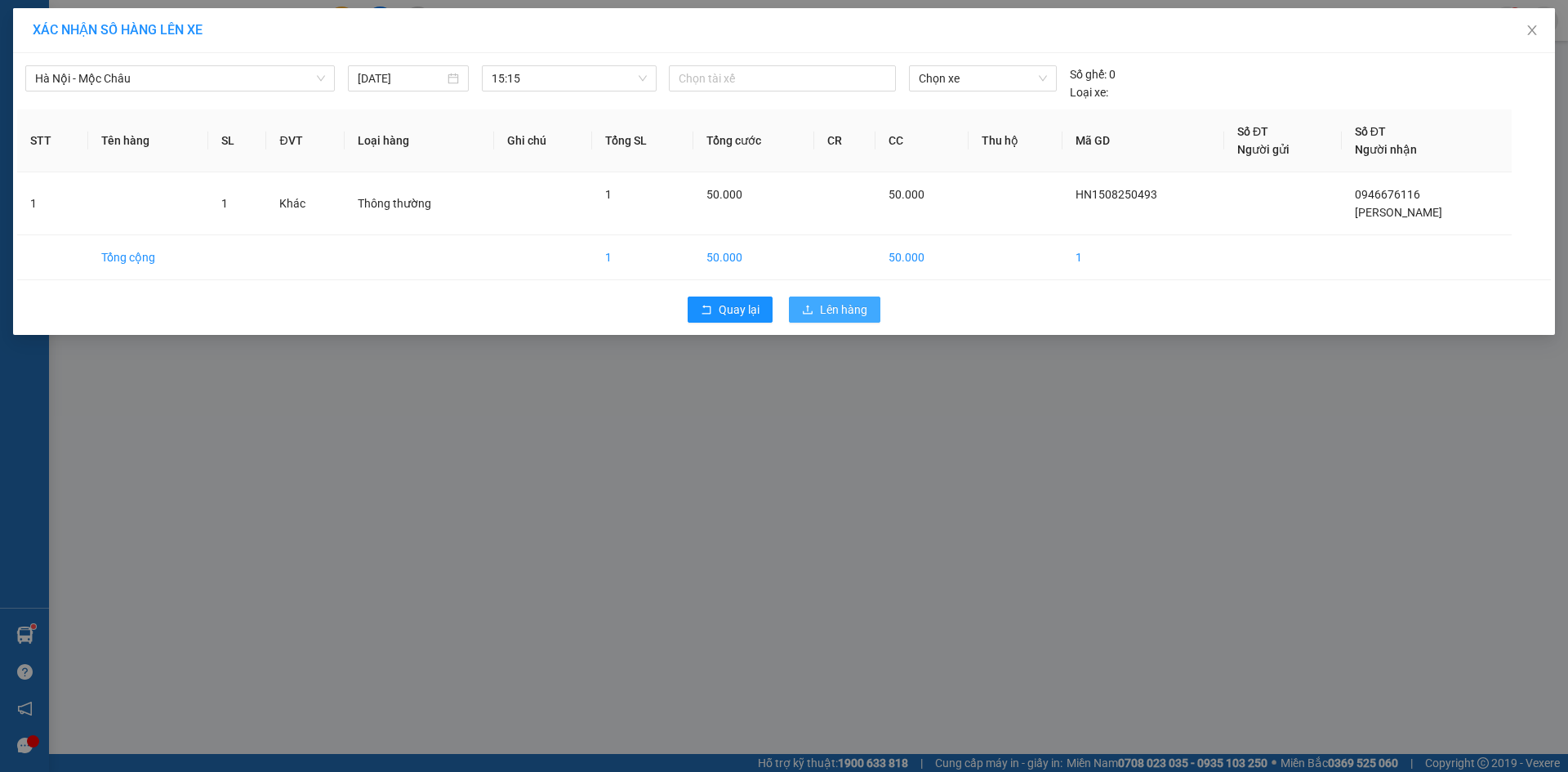
click at [804, 296] on button "Lên hàng" at bounding box center [835, 309] width 92 height 26
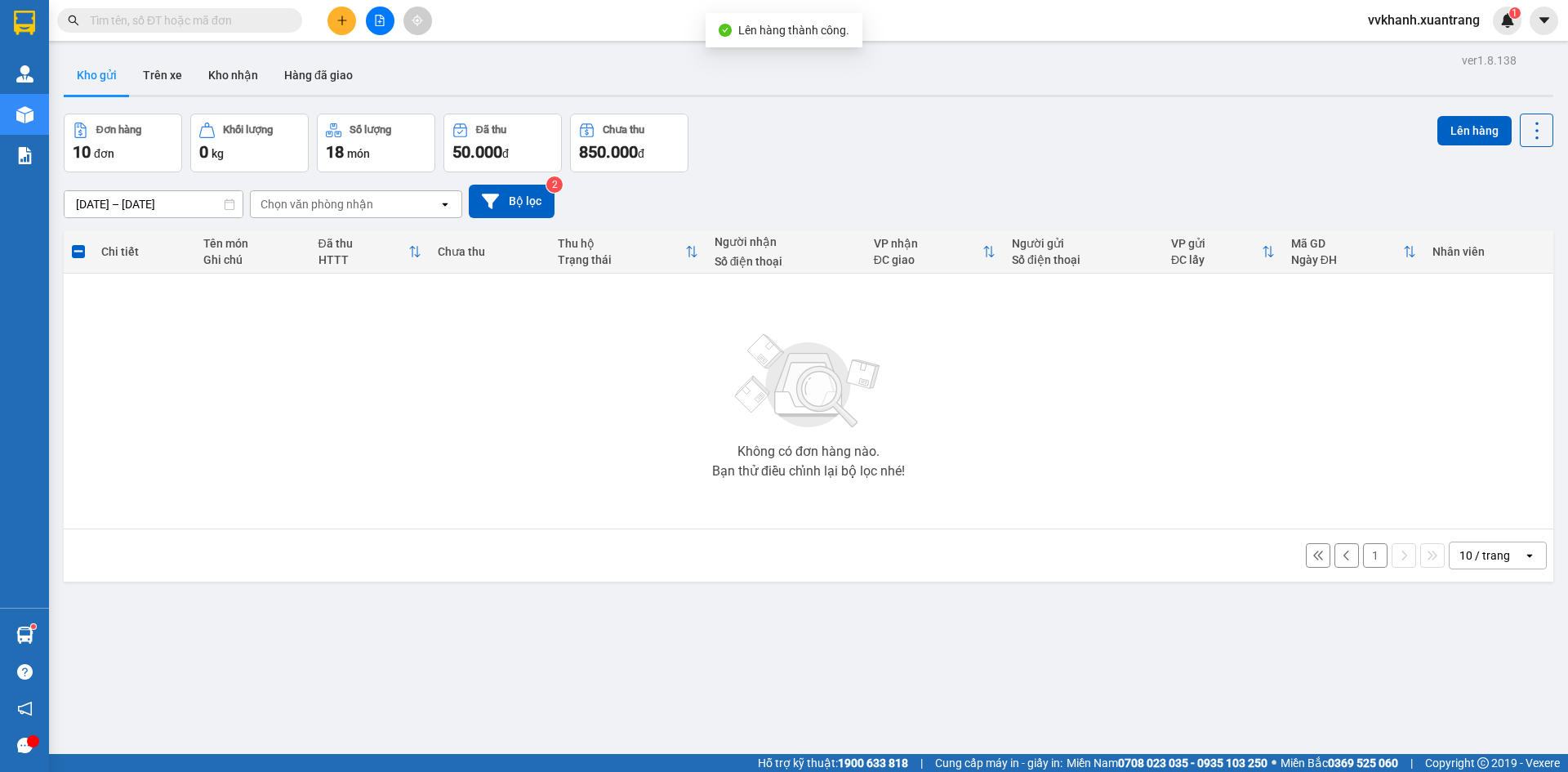
click at [1363, 559] on button "1" at bounding box center [1375, 555] width 24 height 24
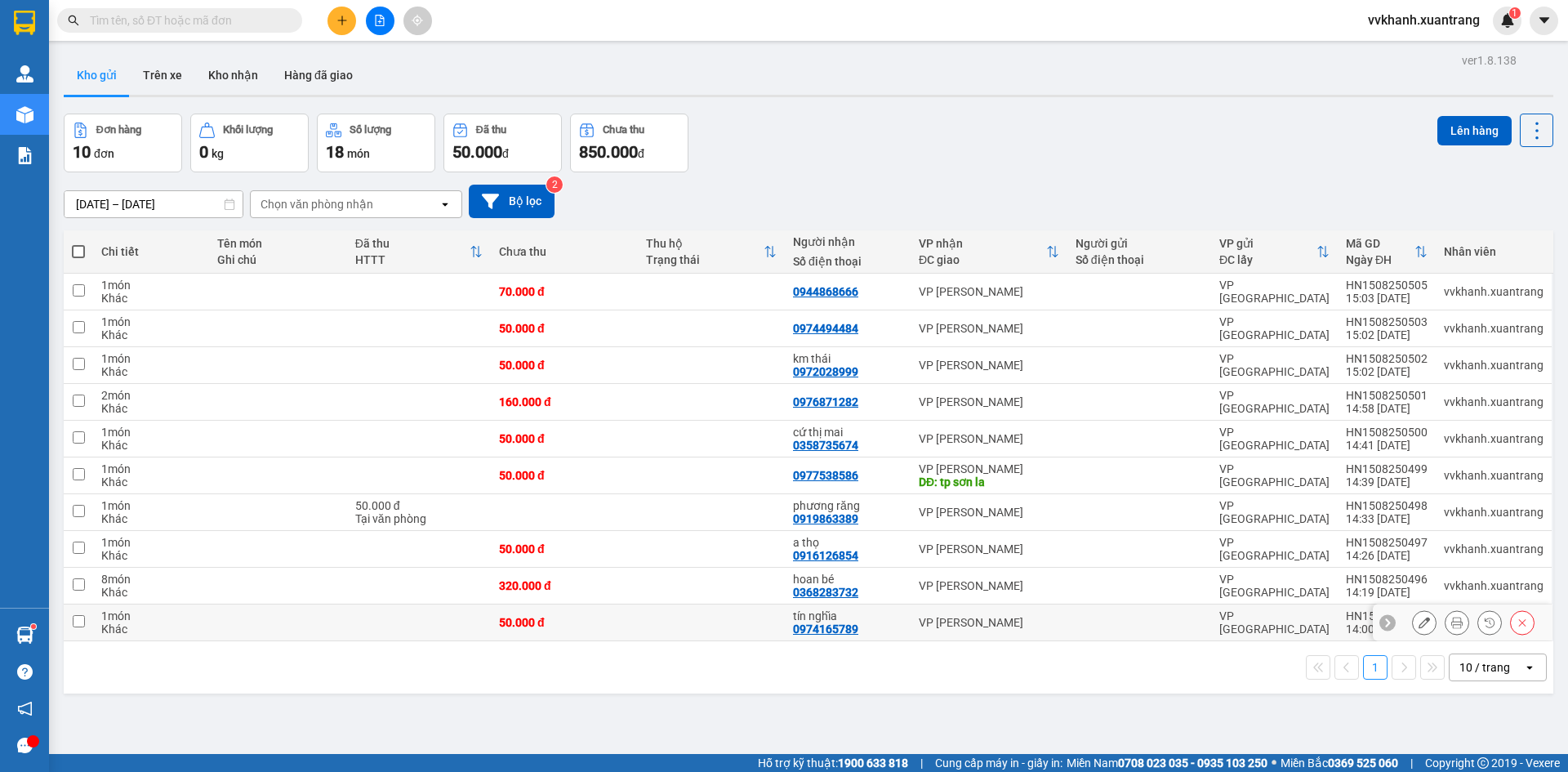
click at [678, 631] on td at bounding box center [711, 623] width 147 height 37
checkbox input "true"
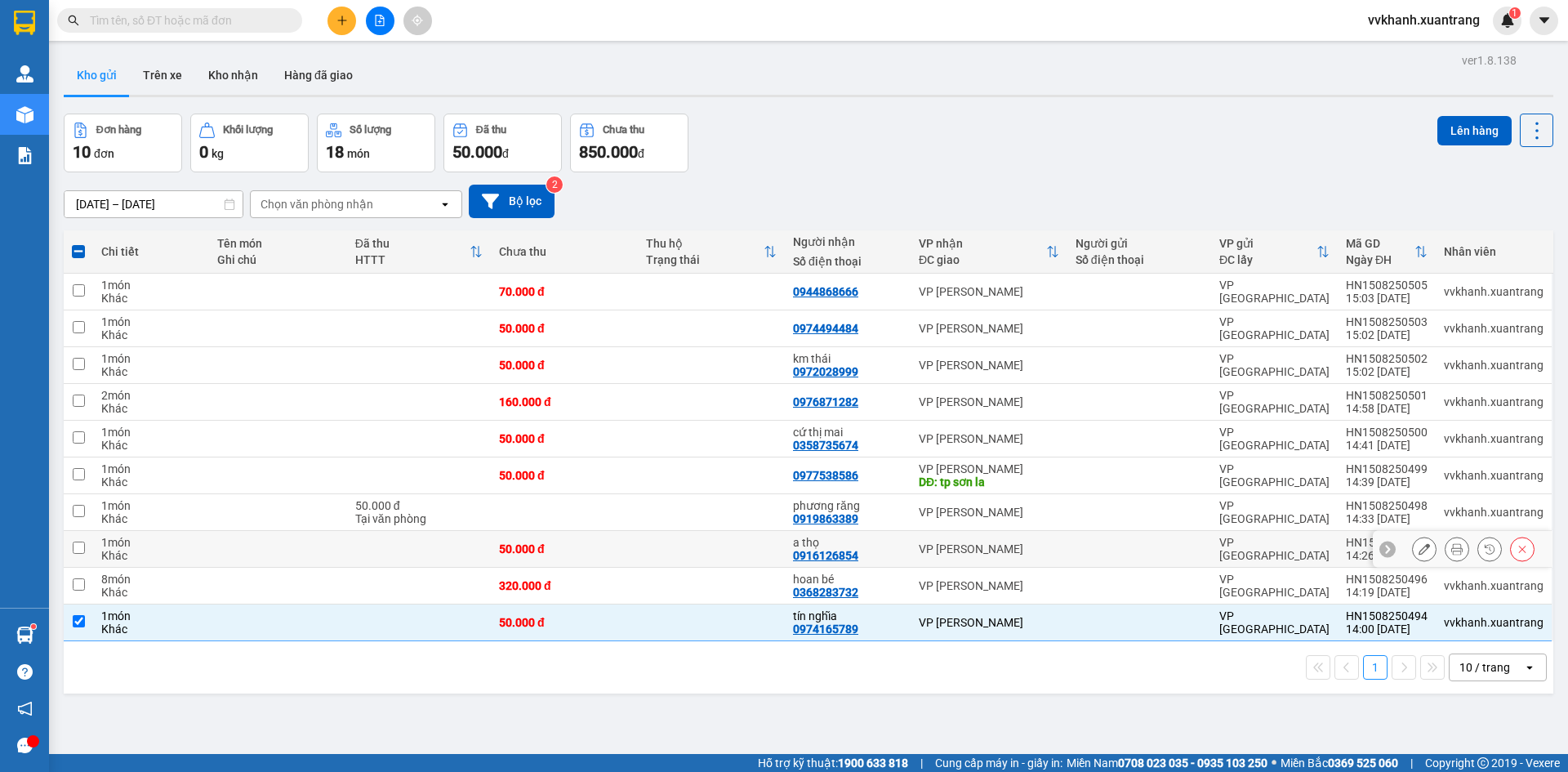
click at [657, 559] on td at bounding box center [711, 550] width 147 height 37
checkbox input "true"
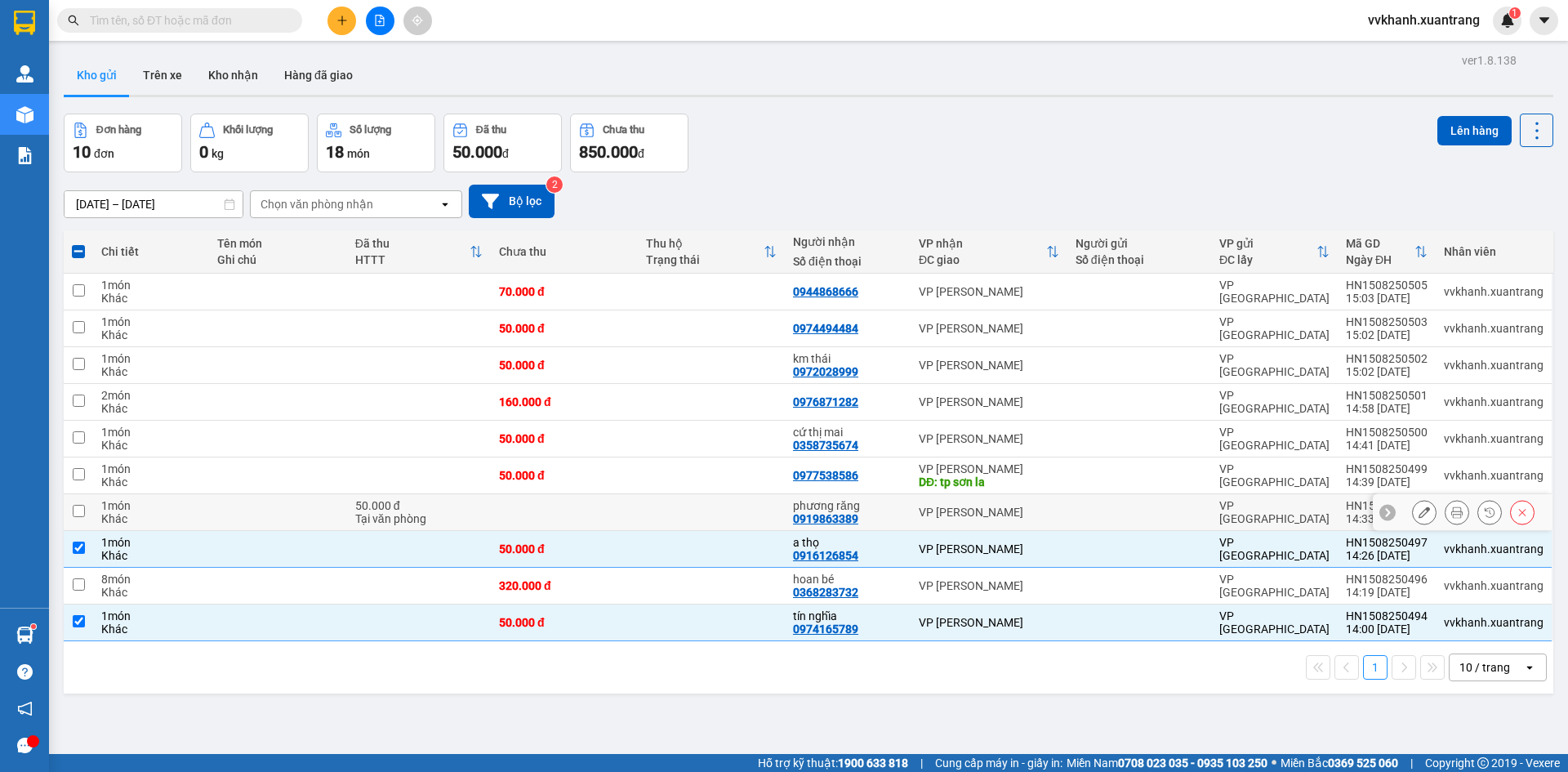
click at [669, 512] on td at bounding box center [711, 513] width 147 height 37
checkbox input "true"
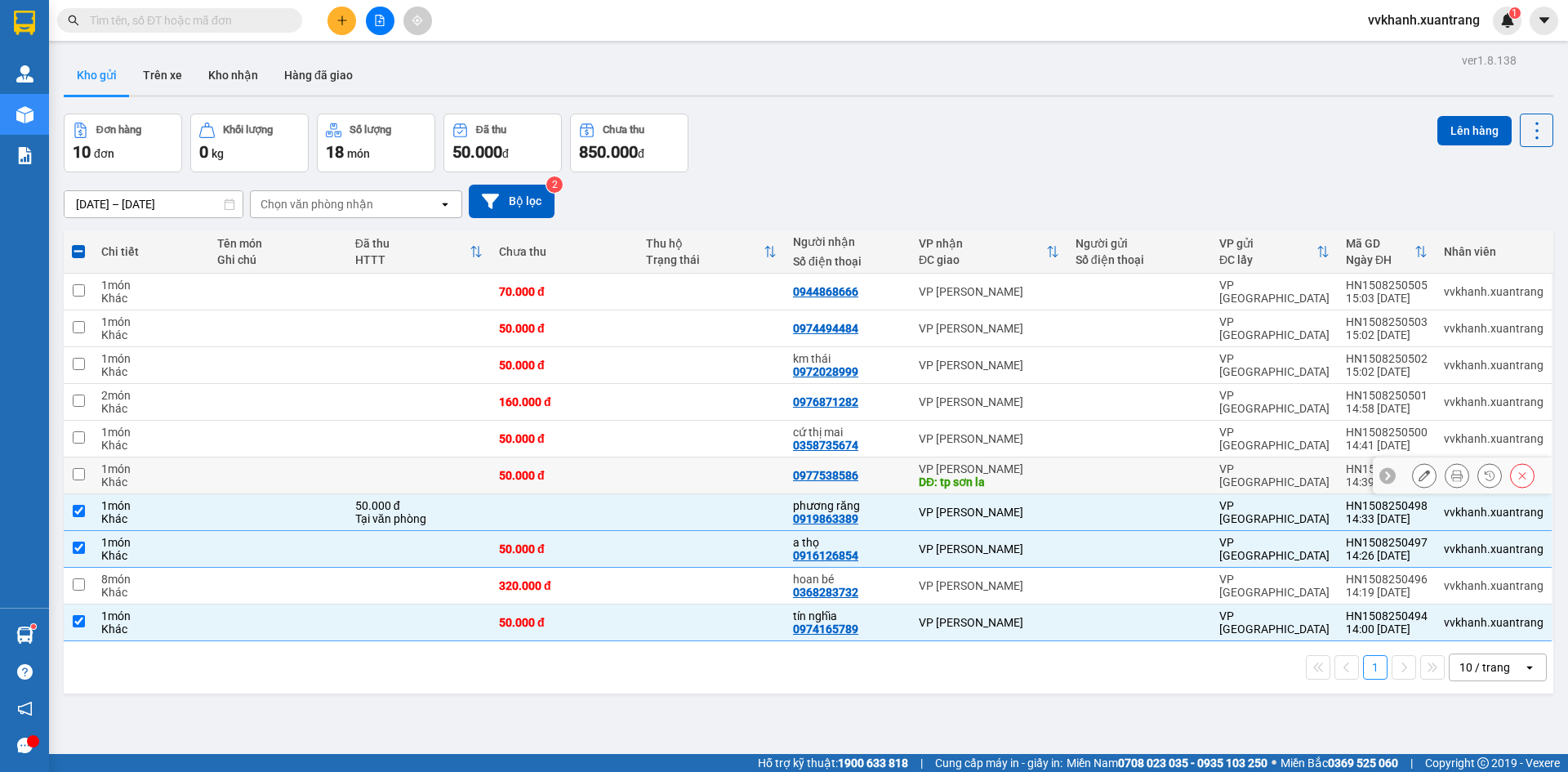
click at [680, 477] on td at bounding box center [711, 476] width 147 height 37
checkbox input "true"
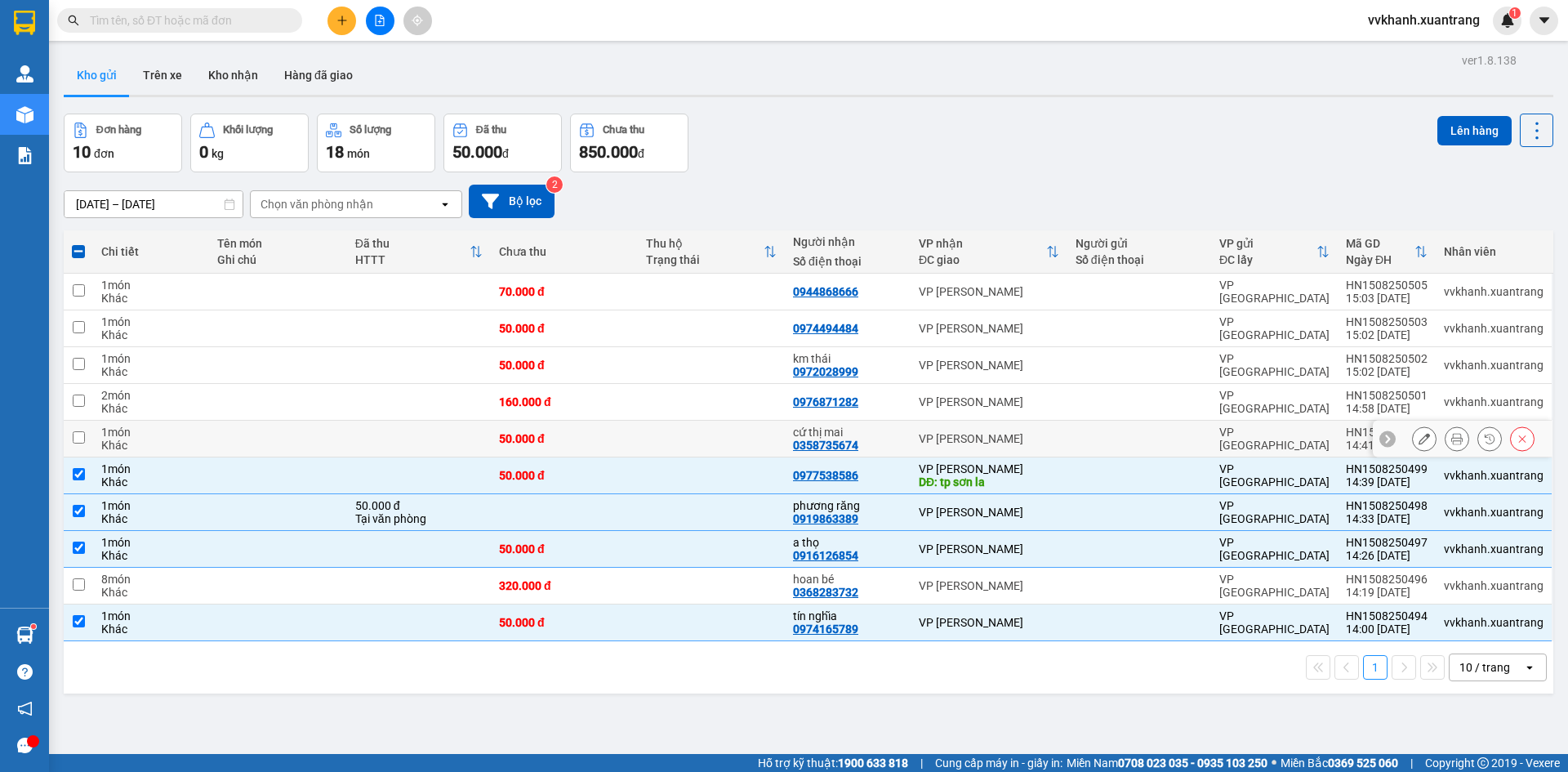
click at [703, 445] on td at bounding box center [711, 439] width 147 height 37
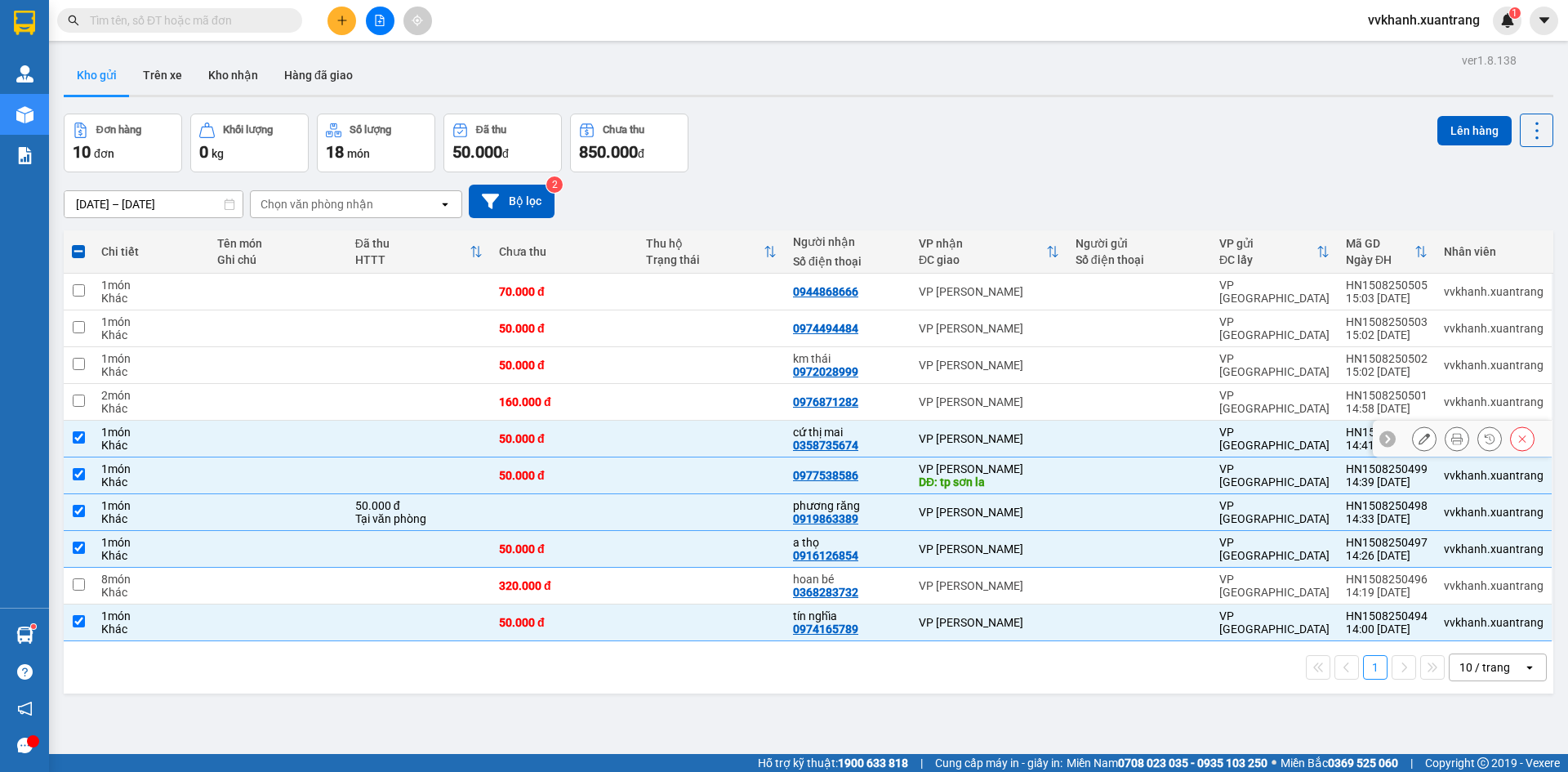
click at [706, 454] on td at bounding box center [711, 439] width 147 height 37
checkbox input "false"
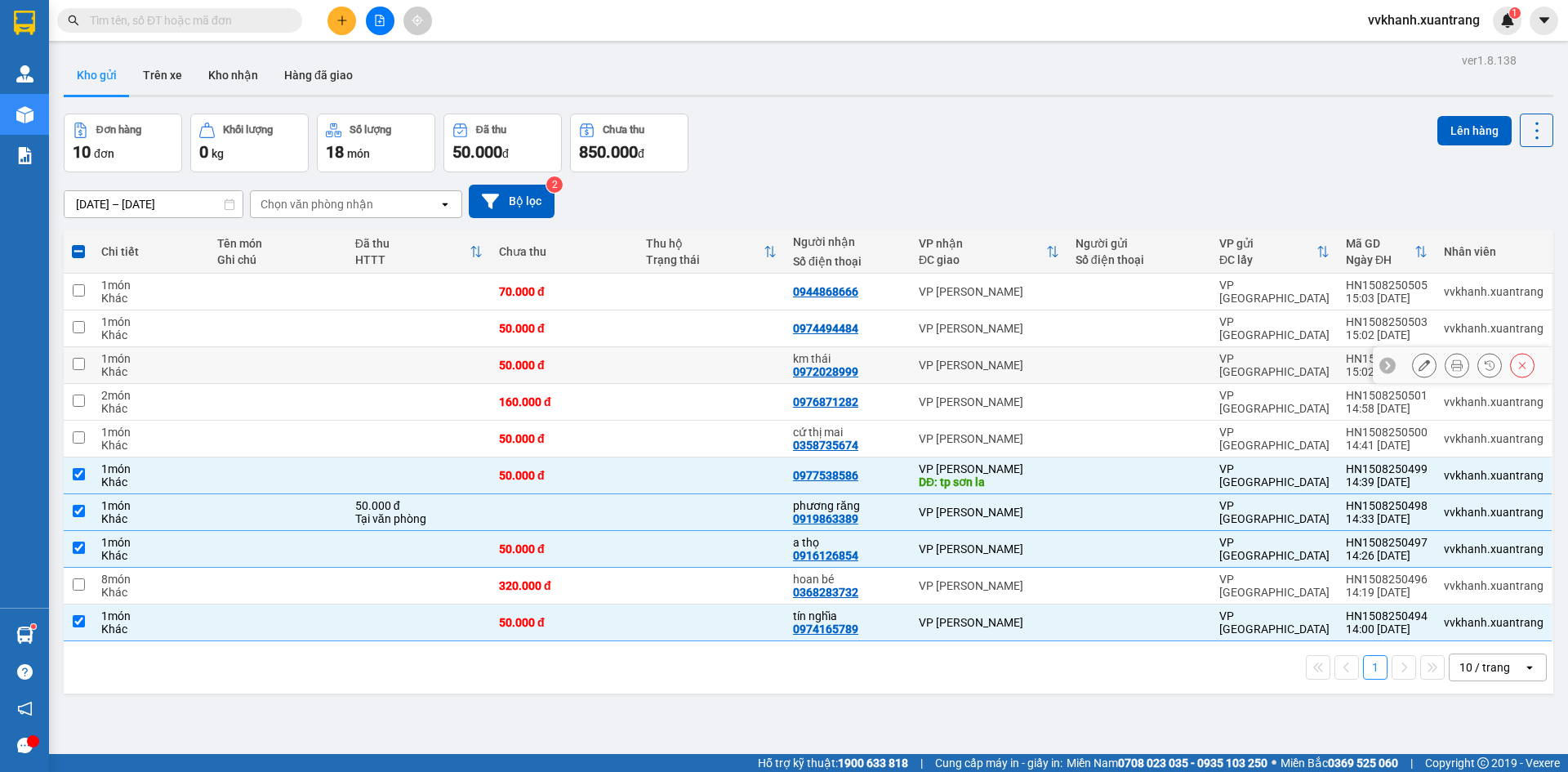
click at [734, 365] on td at bounding box center [711, 365] width 147 height 37
checkbox input "true"
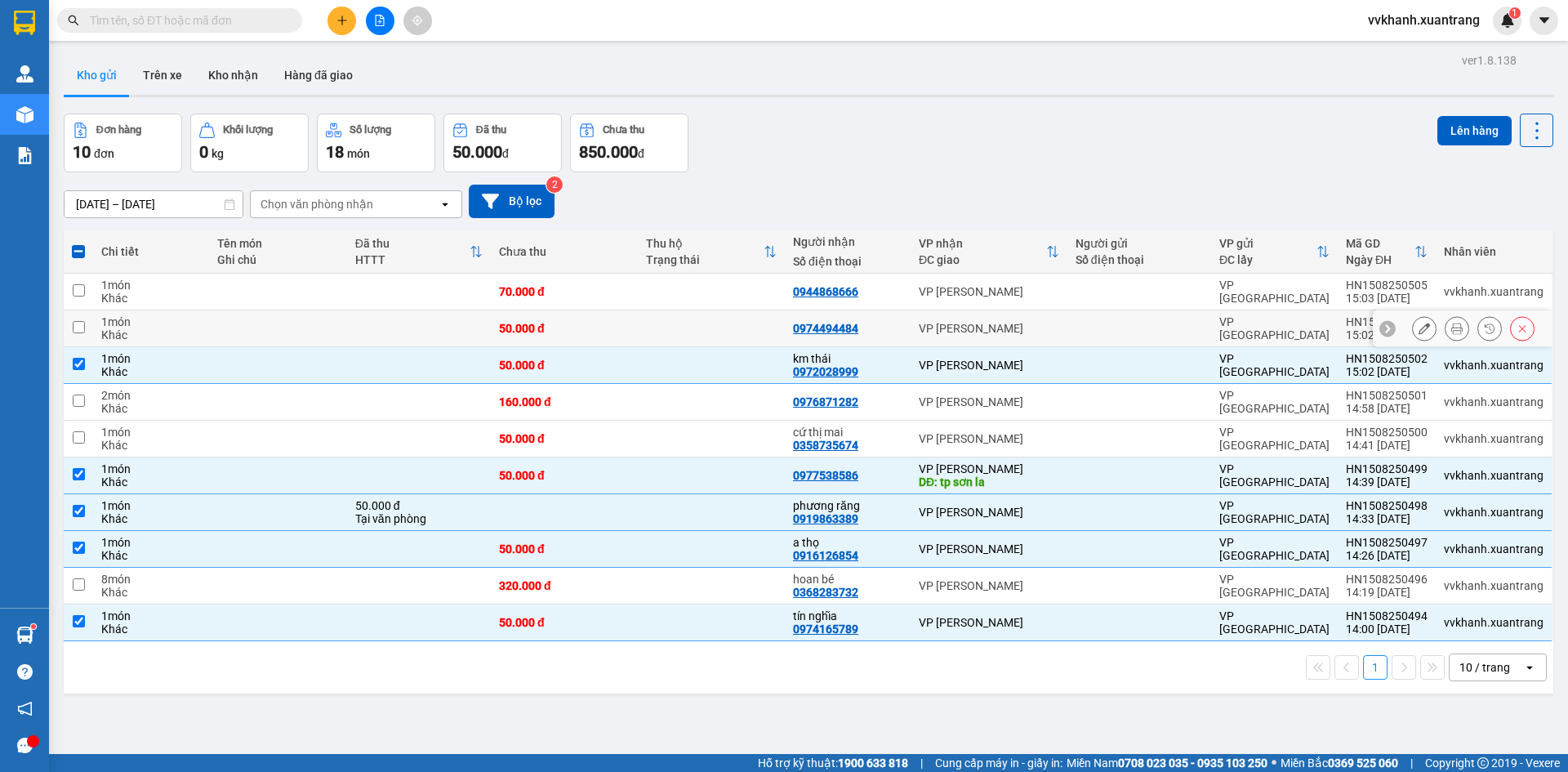
click at [664, 324] on td at bounding box center [711, 329] width 147 height 37
checkbox input "true"
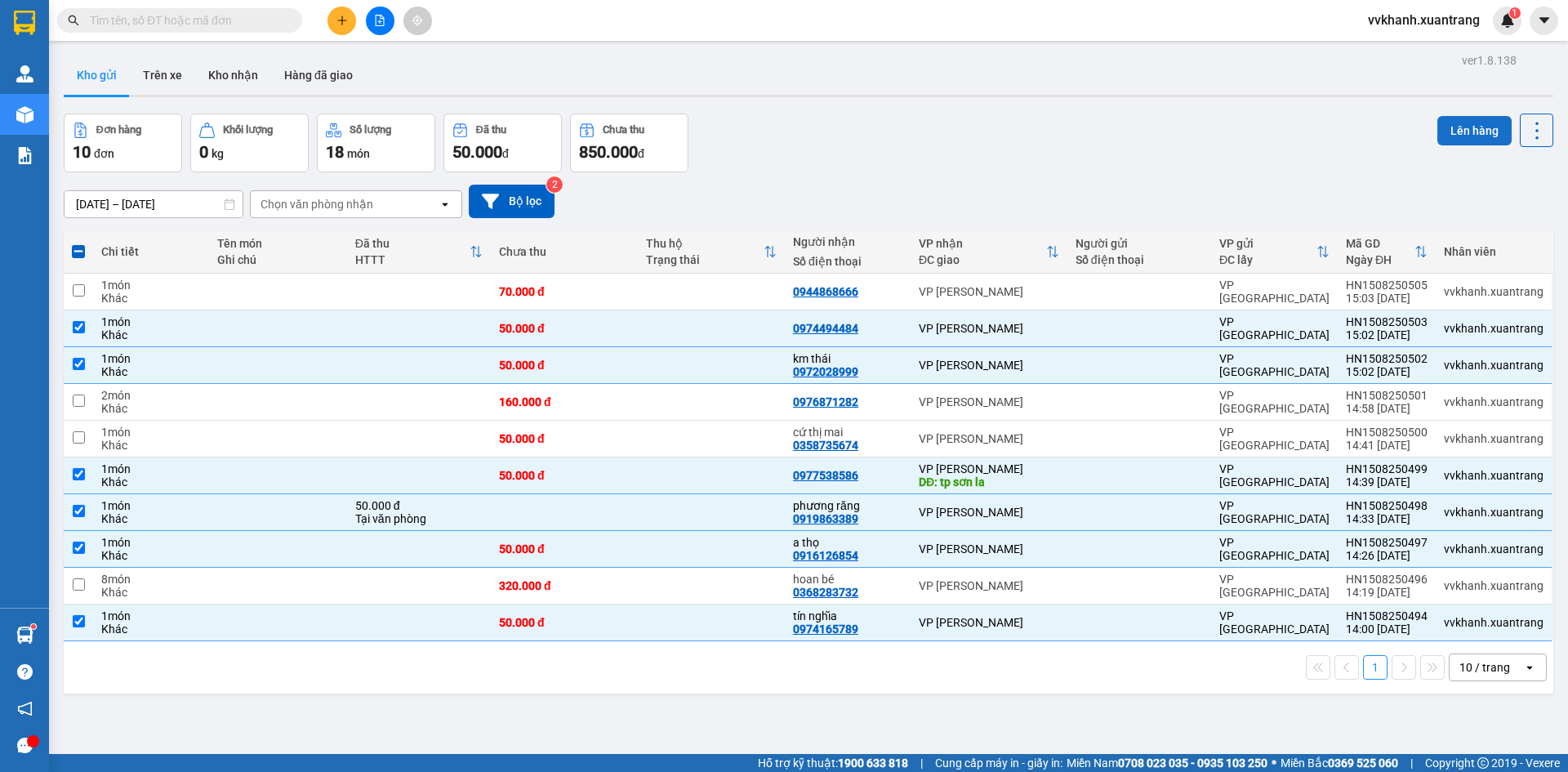
click at [1454, 129] on button "Lên hàng" at bounding box center [1475, 130] width 74 height 29
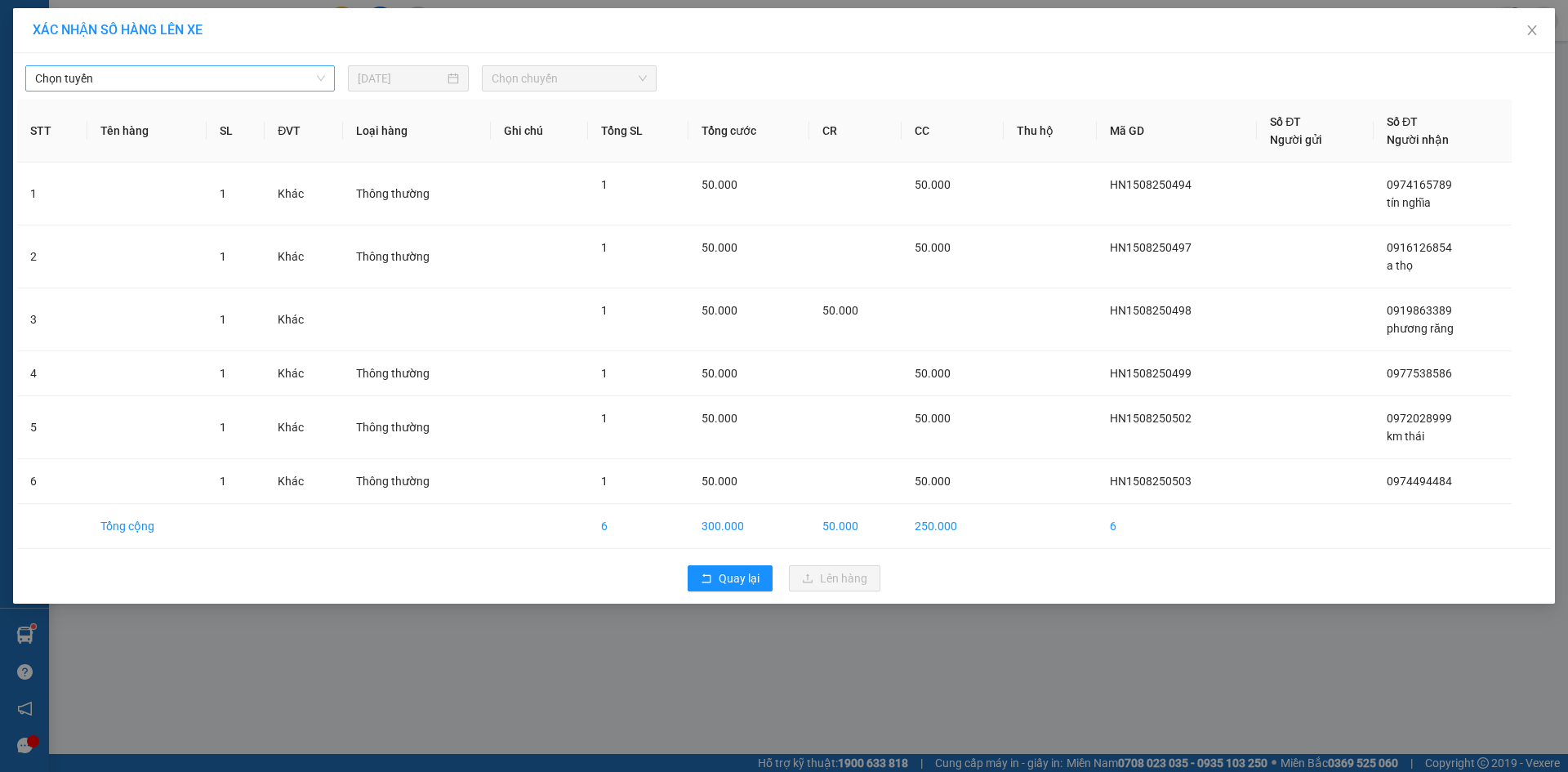
click at [129, 82] on span "Chọn tuyến" at bounding box center [180, 78] width 290 height 24
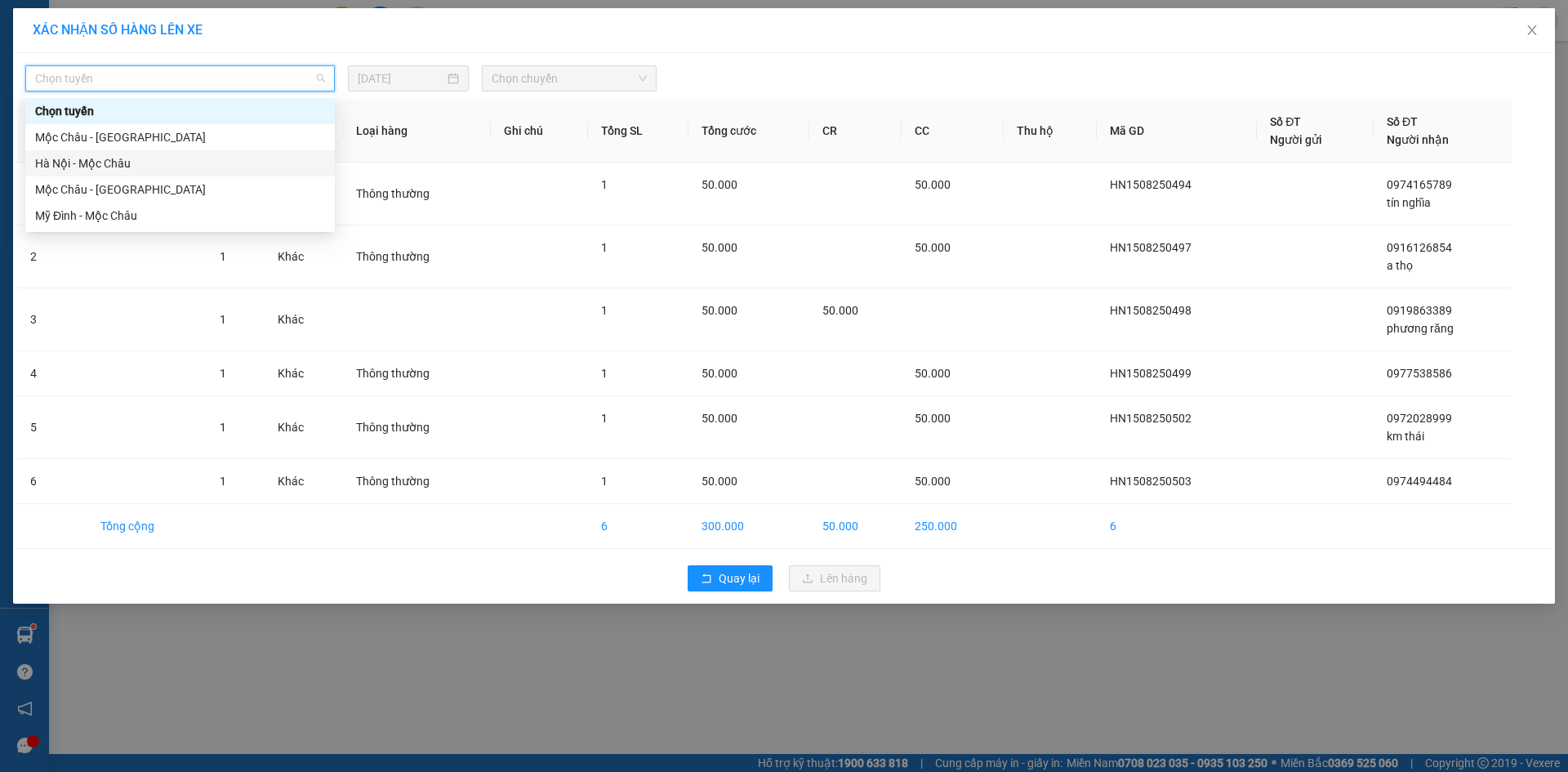
click at [101, 162] on div "Hà Nội - Mộc Châu" at bounding box center [180, 162] width 290 height 18
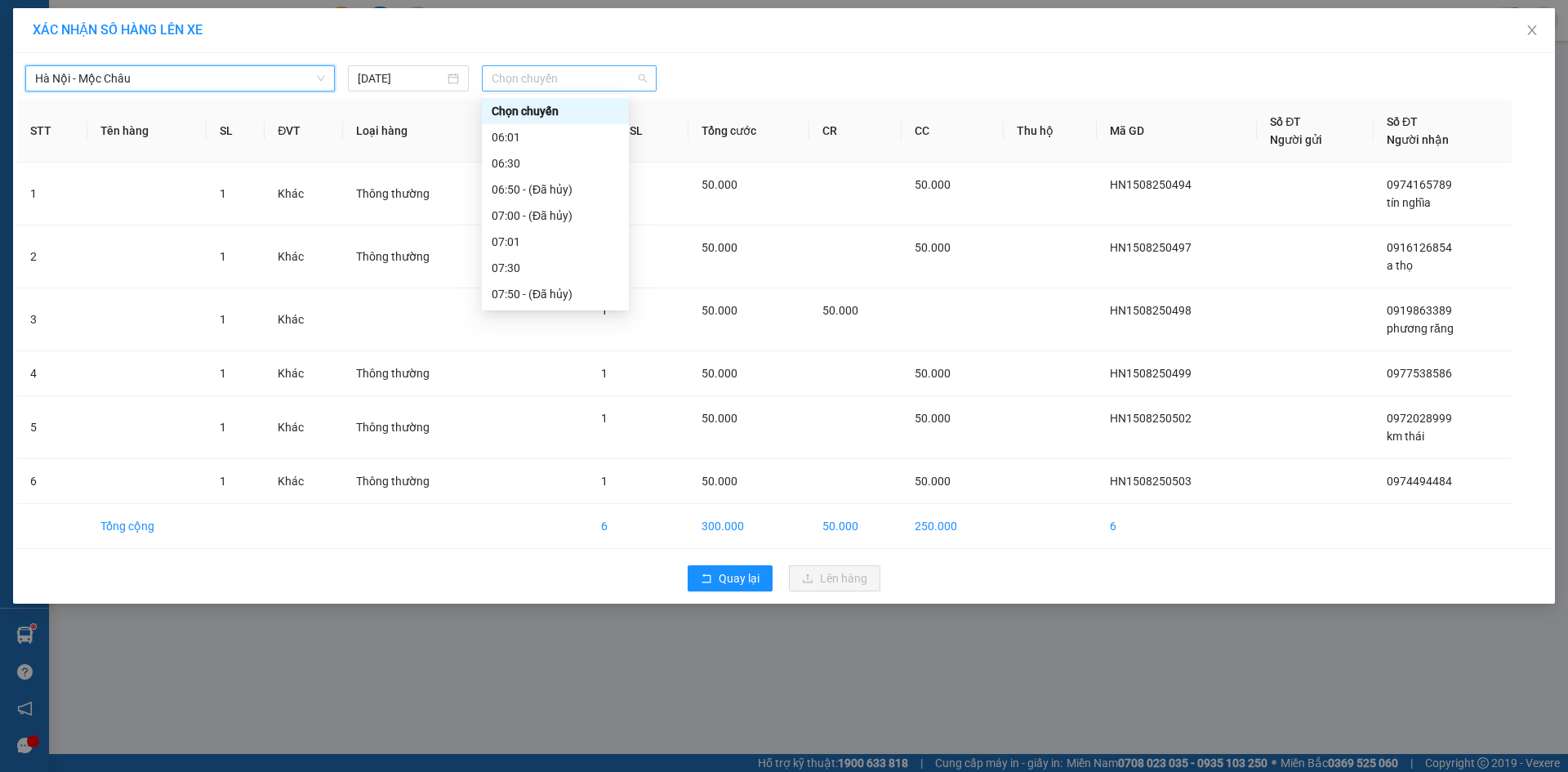
drag, startPoint x: 538, startPoint y: 82, endPoint x: 536, endPoint y: 201, distance: 119.0
click at [538, 83] on span "Chọn chuyến" at bounding box center [569, 78] width 155 height 24
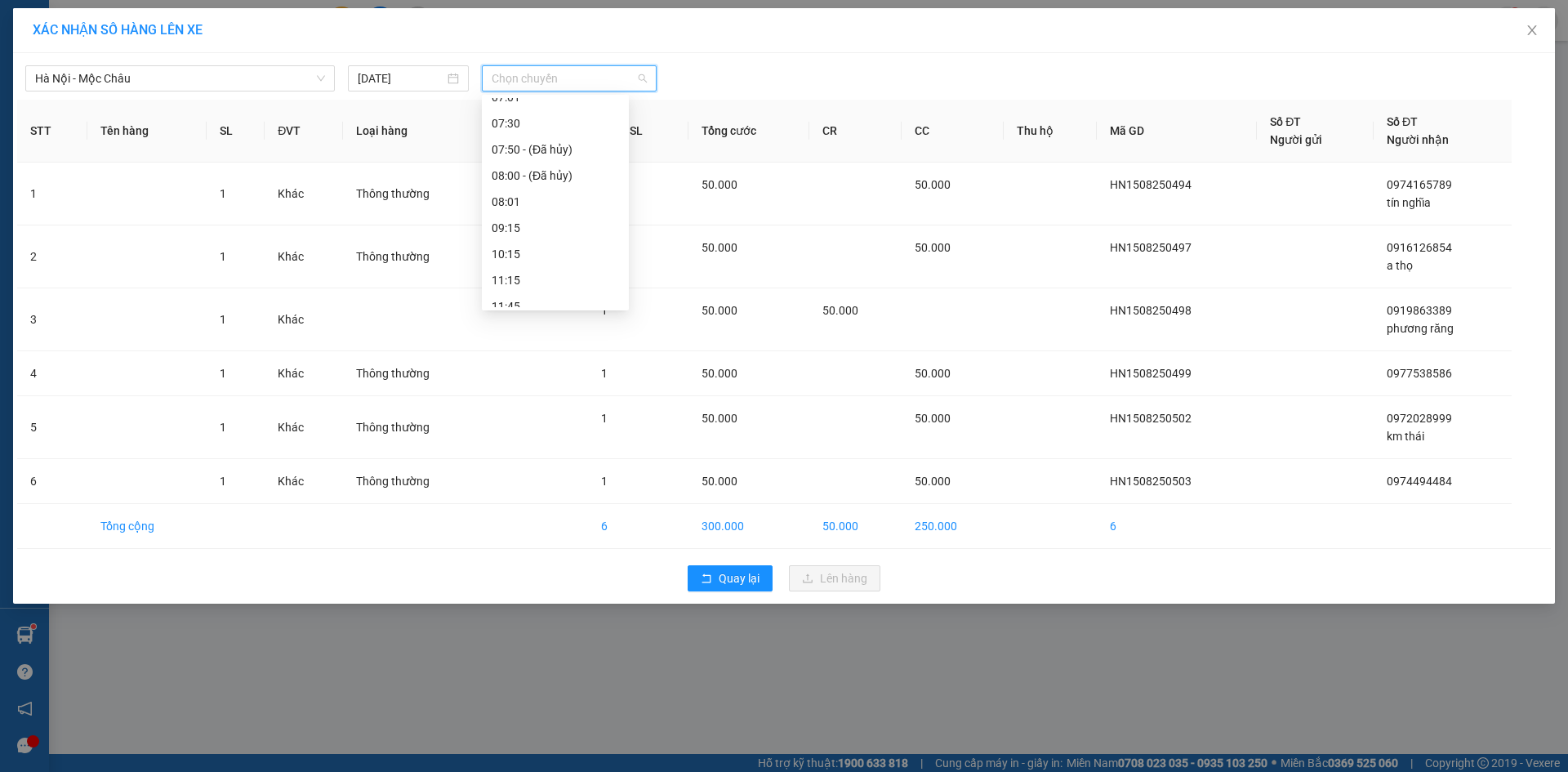
scroll to position [245, 0]
click at [529, 281] on div "15:15" at bounding box center [555, 284] width 127 height 18
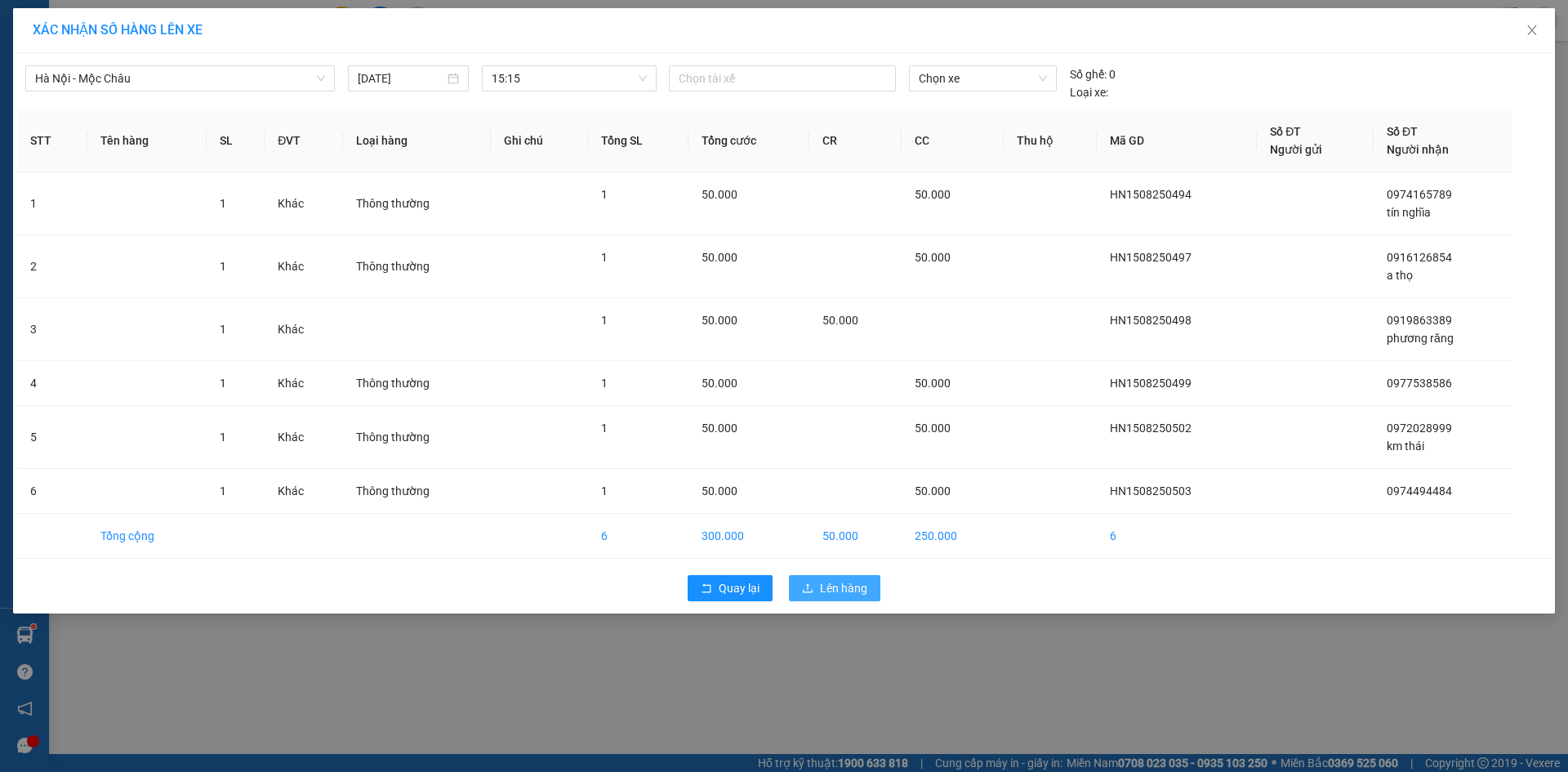
click at [818, 587] on button "Lên hàng" at bounding box center [835, 588] width 92 height 26
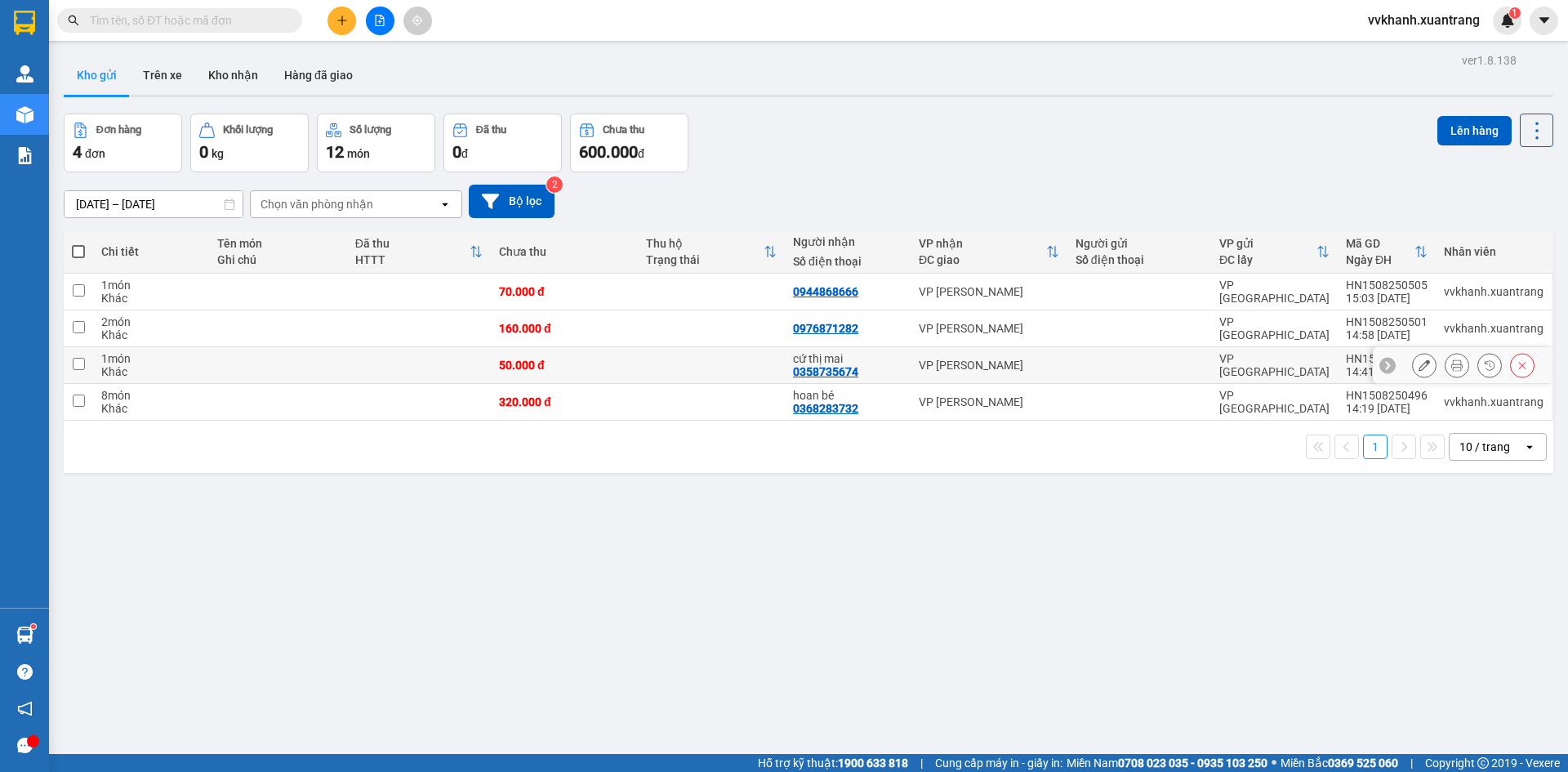
click at [1181, 380] on td at bounding box center [1139, 365] width 144 height 37
checkbox input "true"
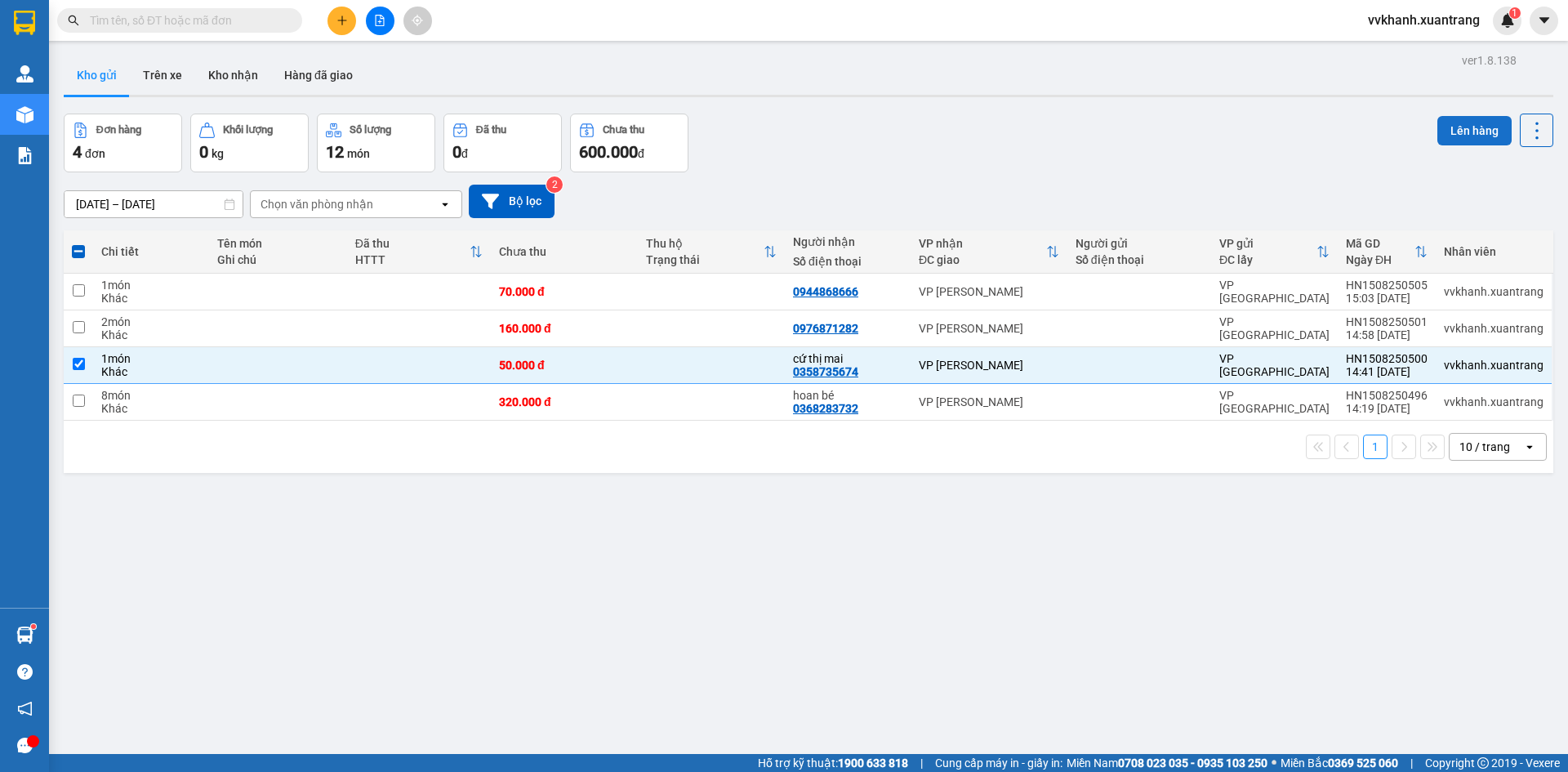
click at [1450, 124] on button "Lên hàng" at bounding box center [1475, 130] width 74 height 29
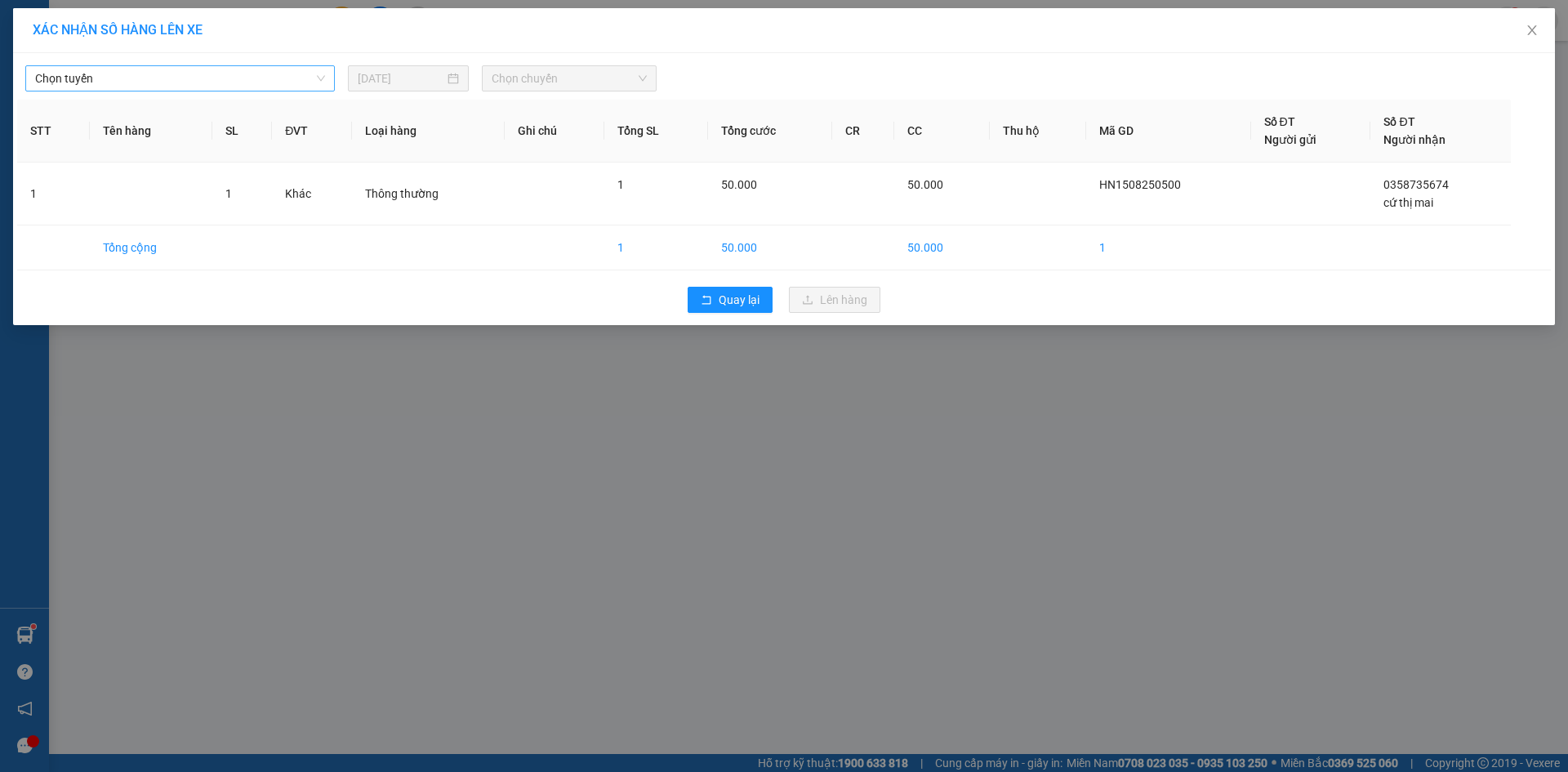
click at [183, 72] on span "Chọn tuyến" at bounding box center [180, 78] width 290 height 24
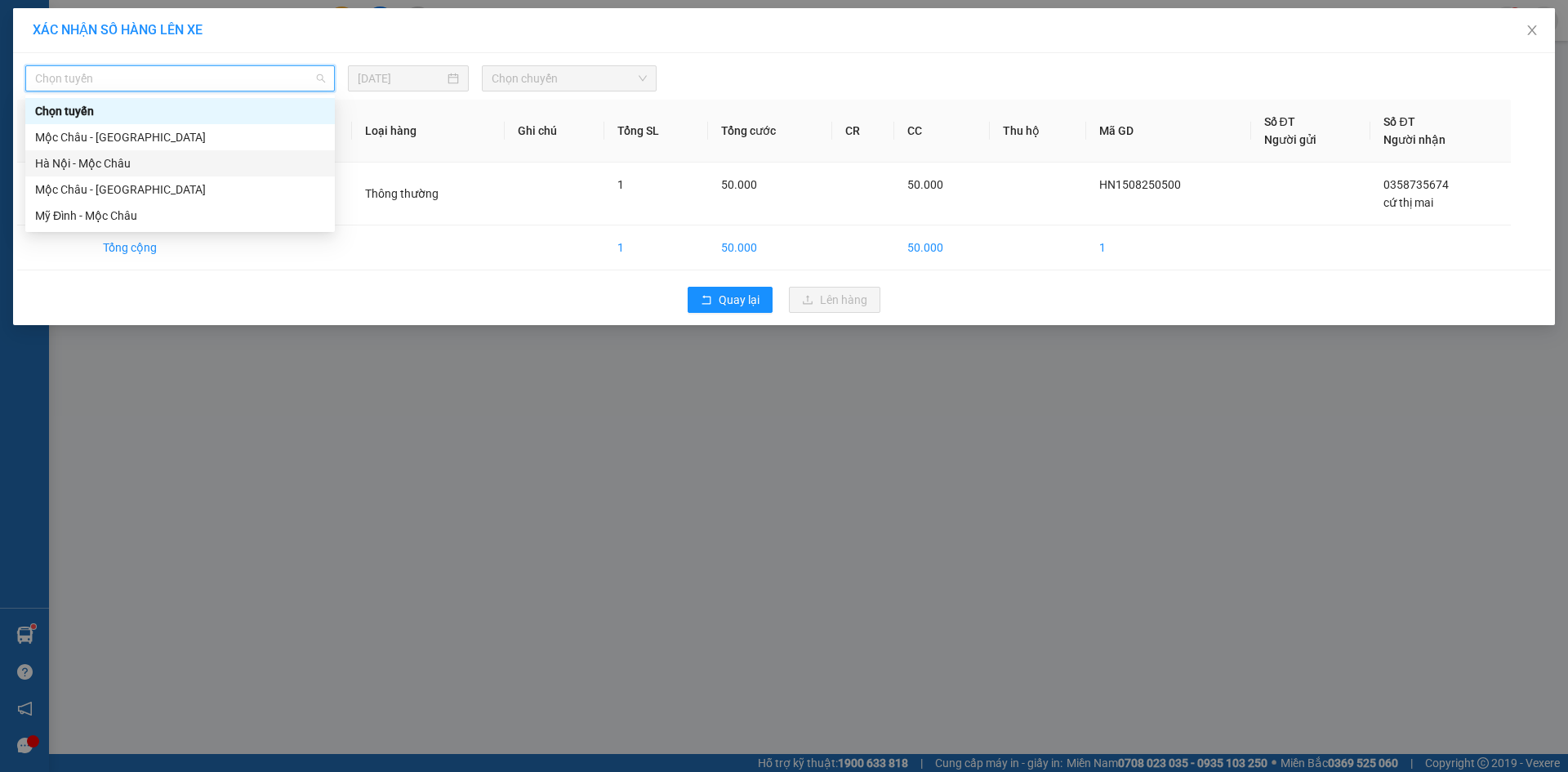
click at [134, 157] on div "Hà Nội - Mộc Châu" at bounding box center [180, 162] width 290 height 18
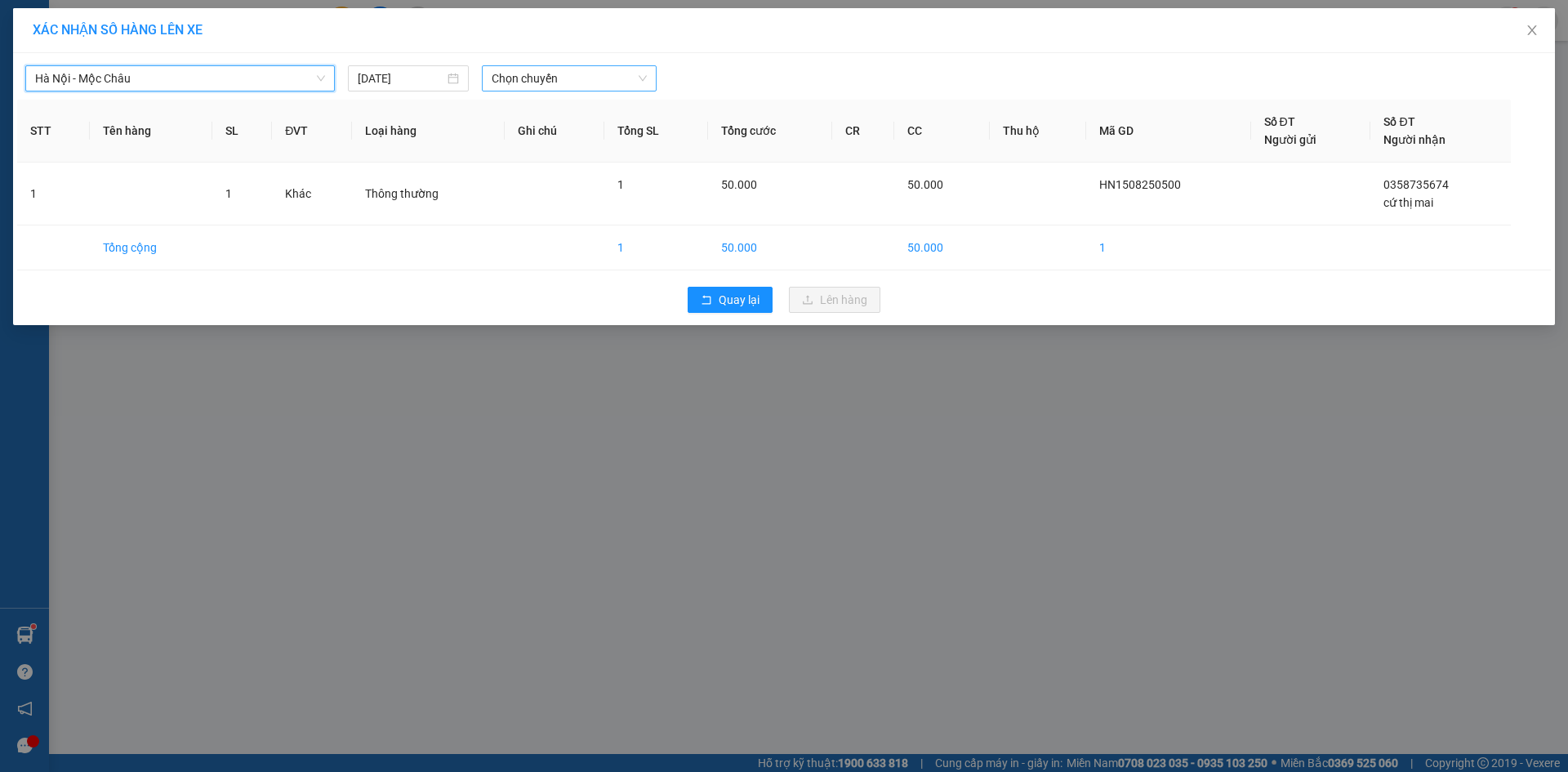
click at [492, 84] on div "Chọn chuyến" at bounding box center [570, 78] width 175 height 26
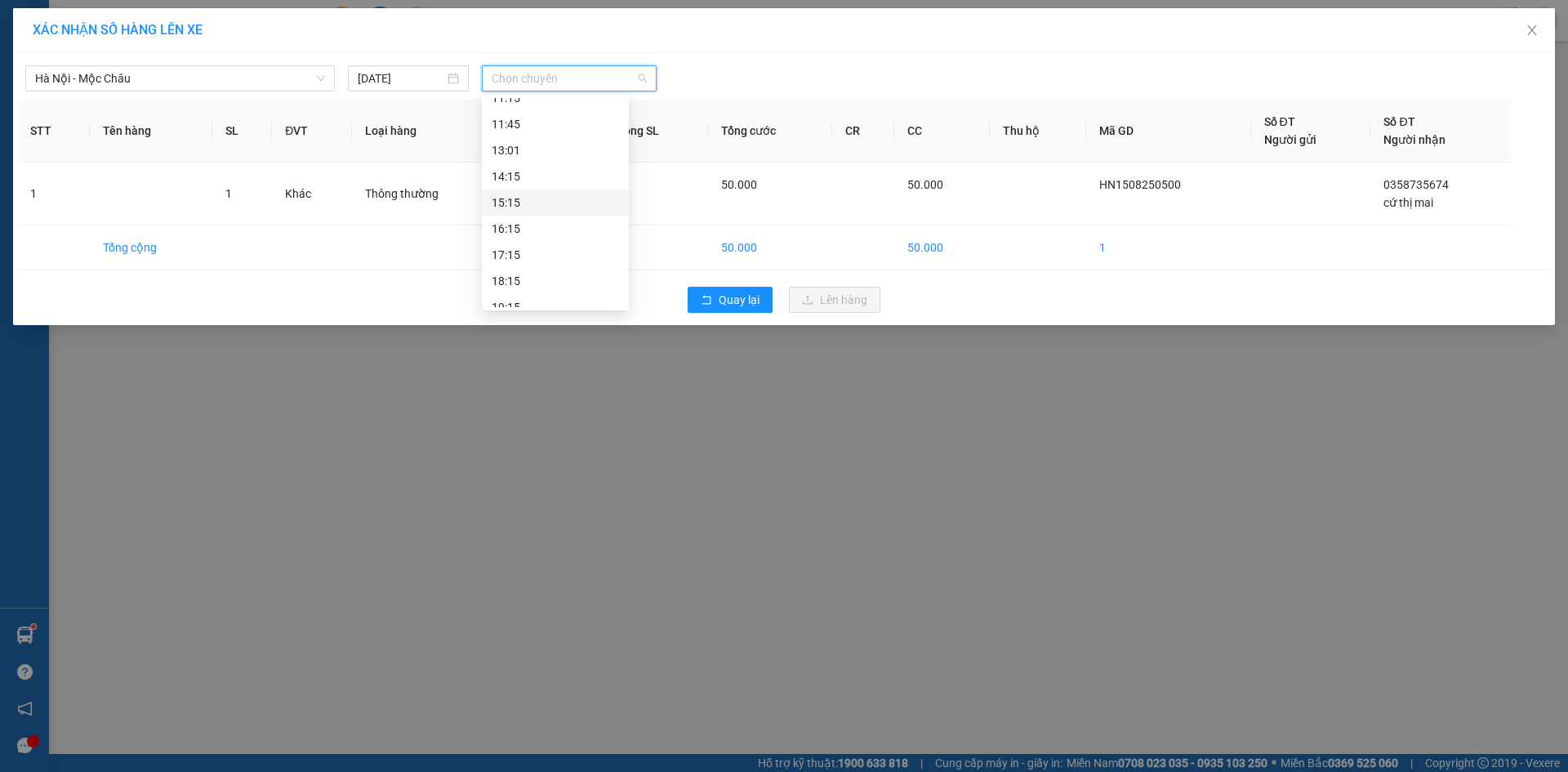
click at [533, 204] on div "15:15" at bounding box center [555, 202] width 127 height 18
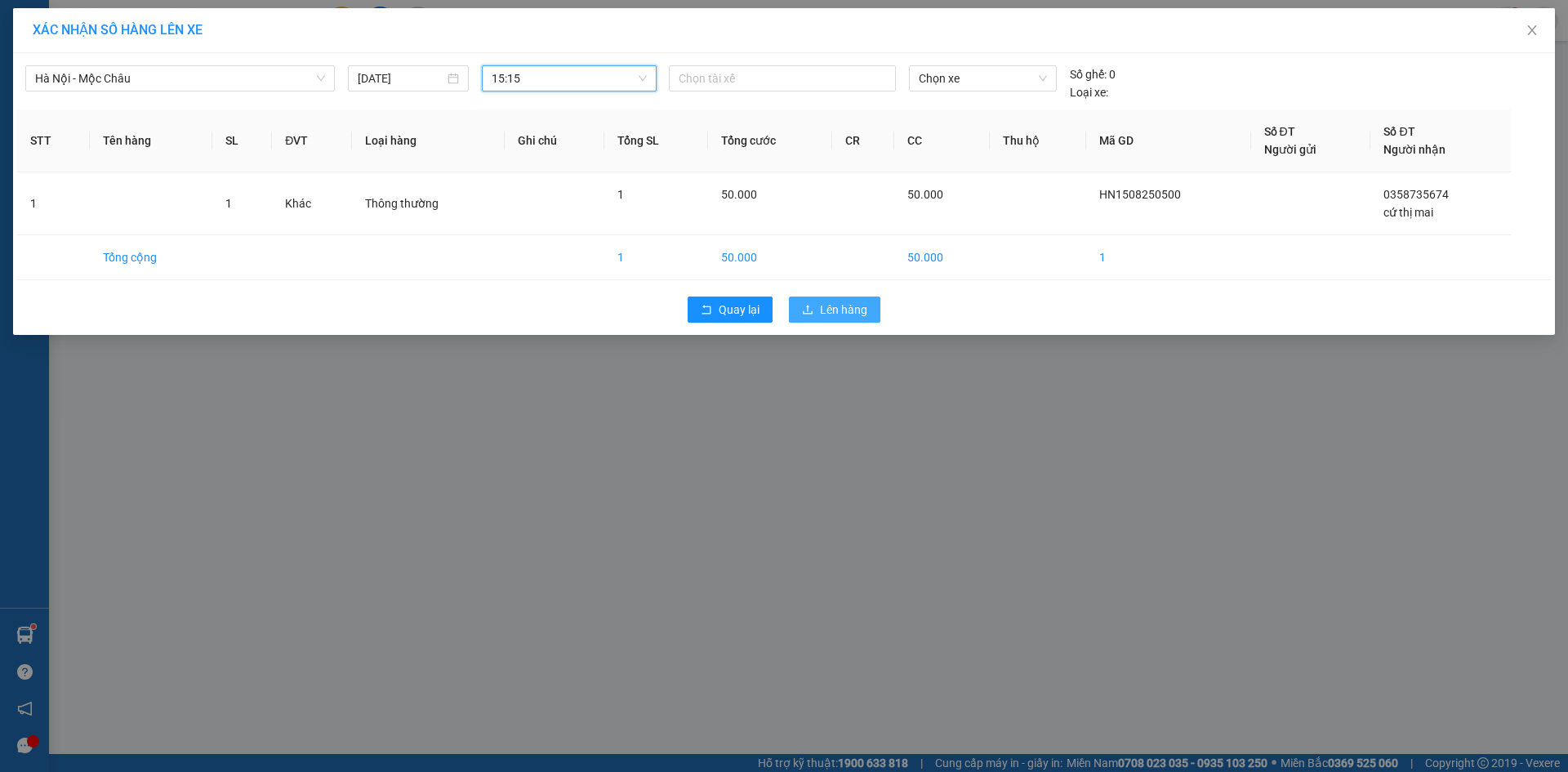
click at [834, 315] on span "Lên hàng" at bounding box center [843, 309] width 47 height 18
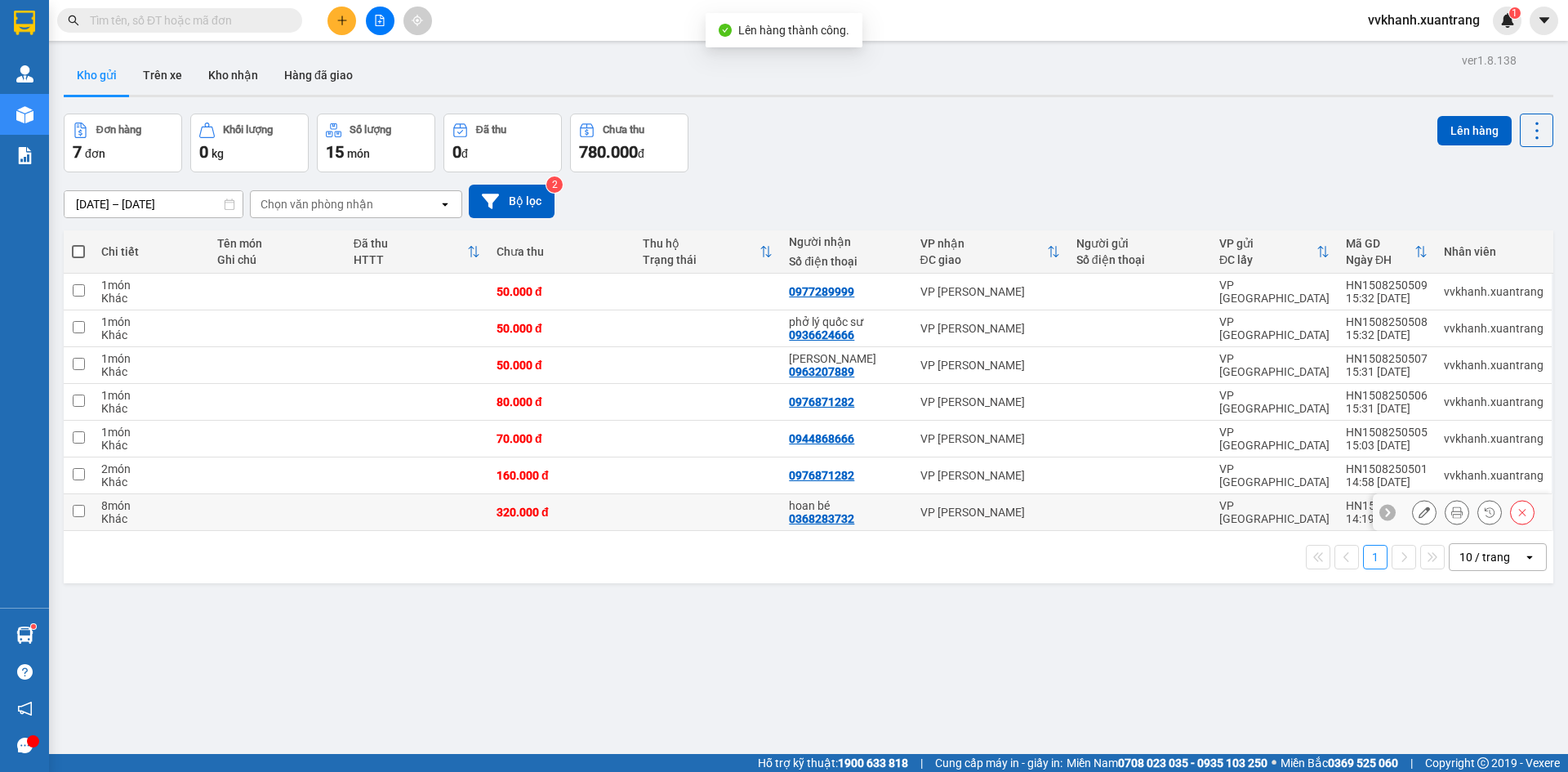
click at [816, 509] on div "hoan bé" at bounding box center [847, 506] width 114 height 13
checkbox input "true"
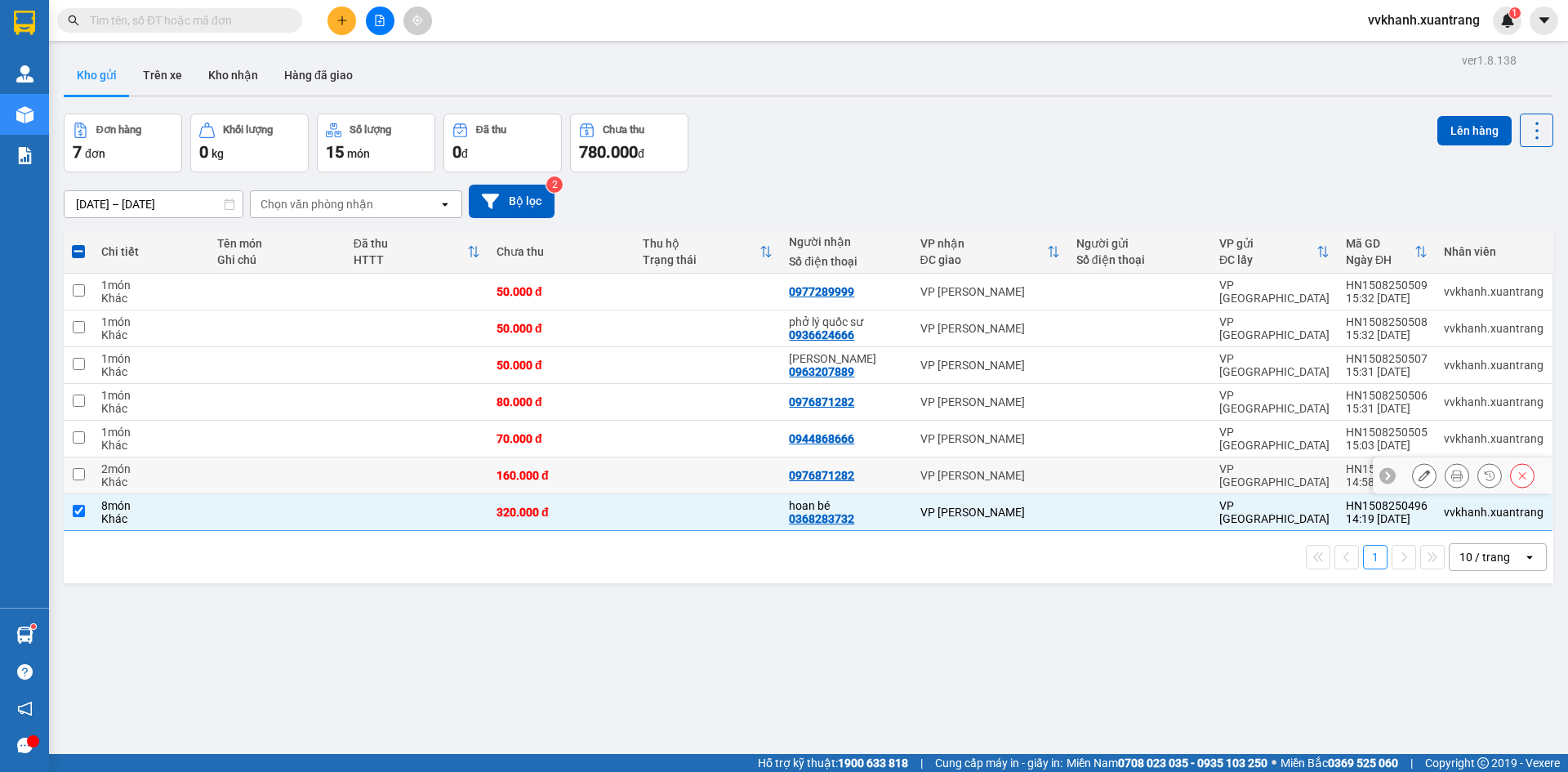
click at [876, 482] on div "0976871282" at bounding box center [847, 476] width 114 height 13
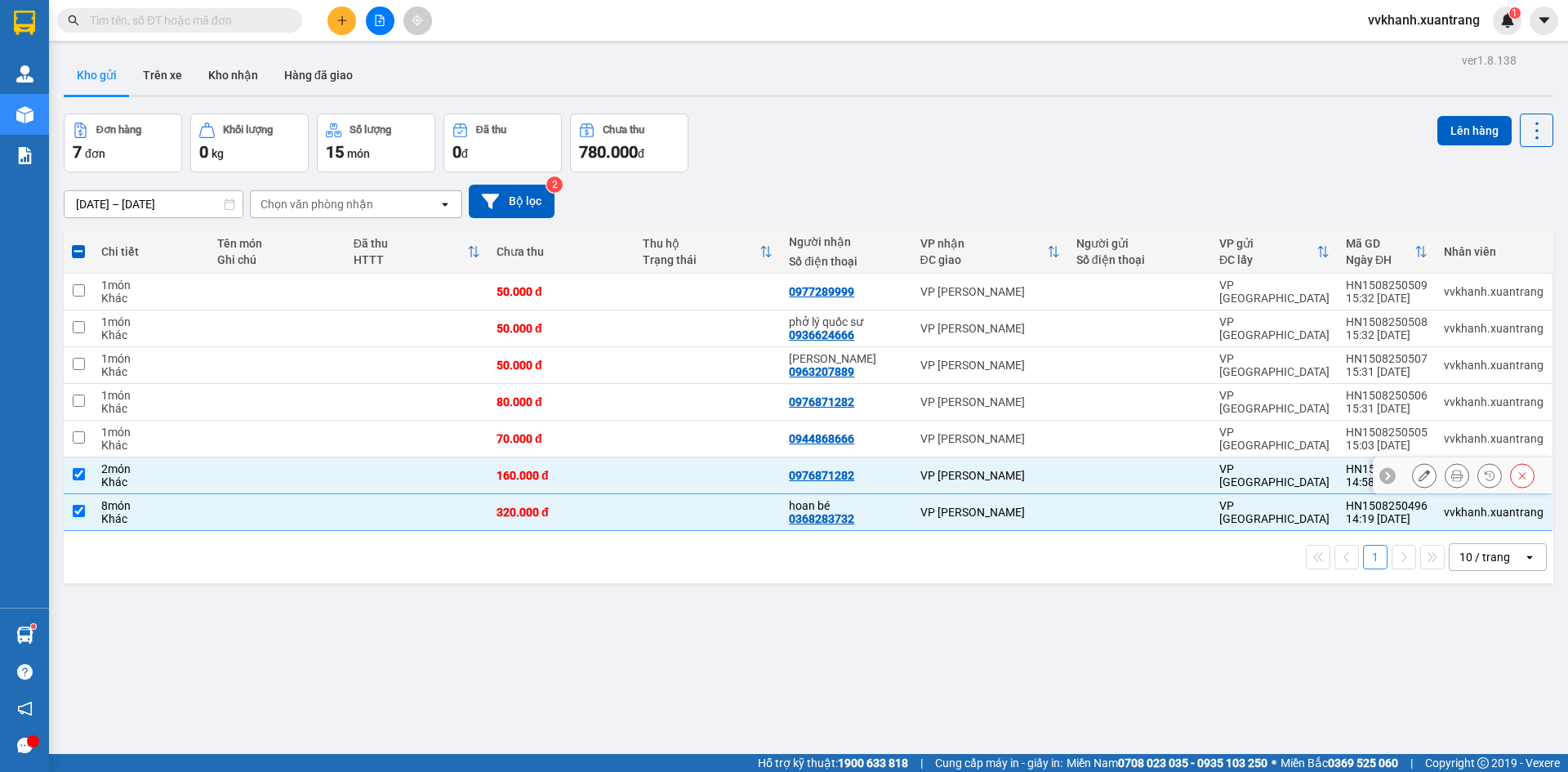
click at [891, 476] on div "0976871282" at bounding box center [847, 476] width 114 height 13
checkbox input "false"
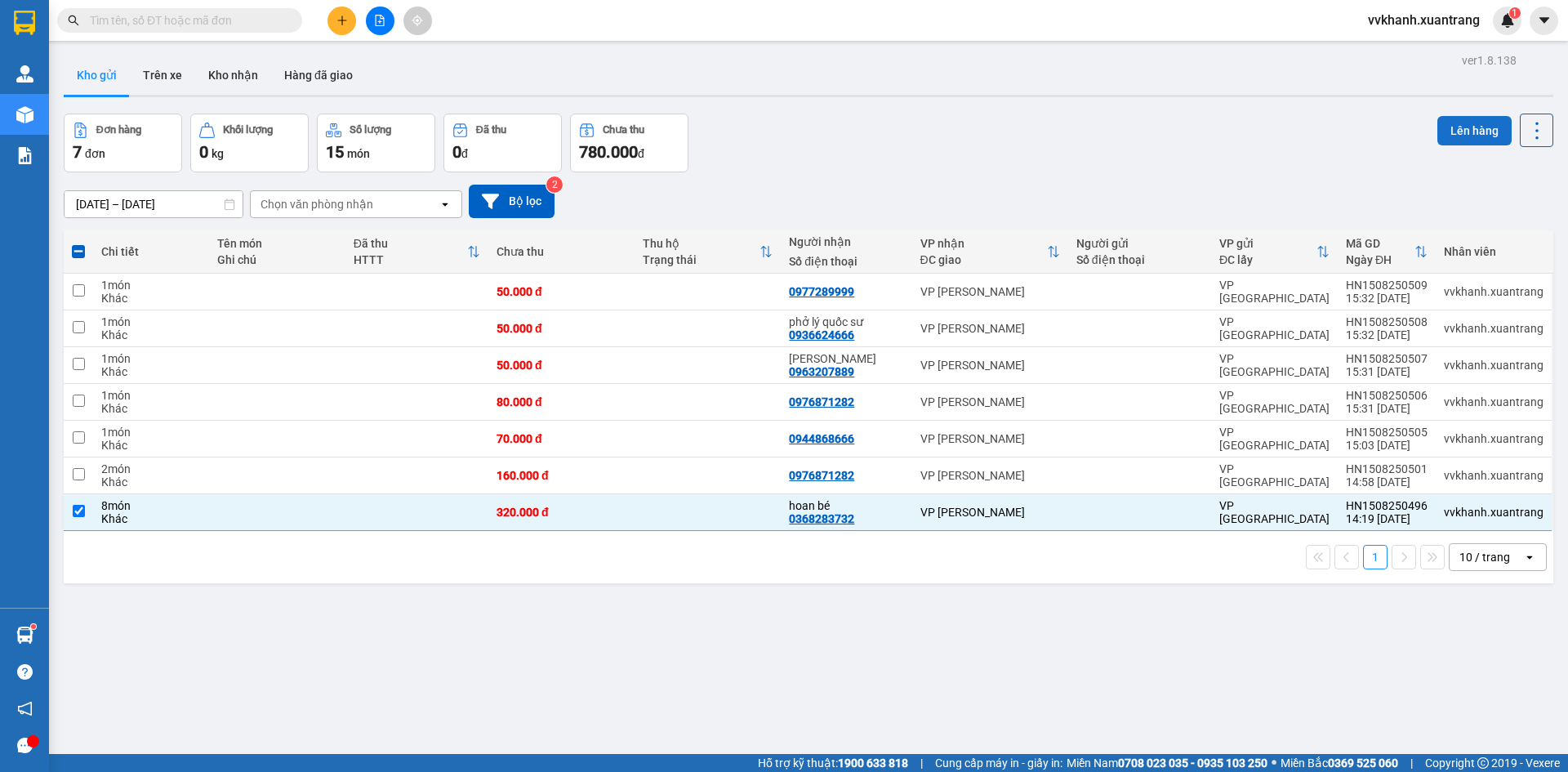
click at [1451, 136] on button "Lên hàng" at bounding box center [1475, 130] width 74 height 29
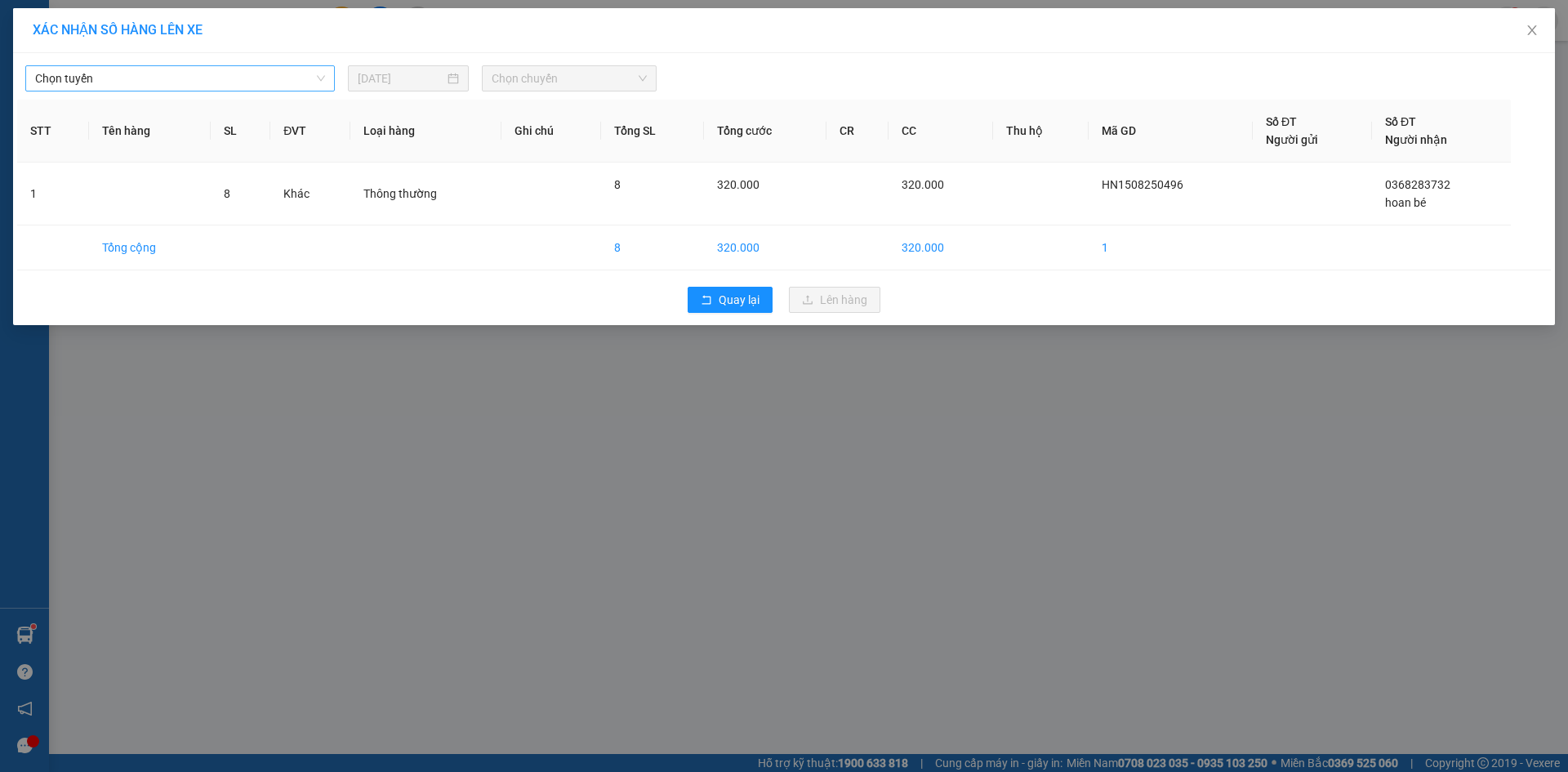
click at [237, 68] on span "Chọn tuyến" at bounding box center [180, 78] width 290 height 24
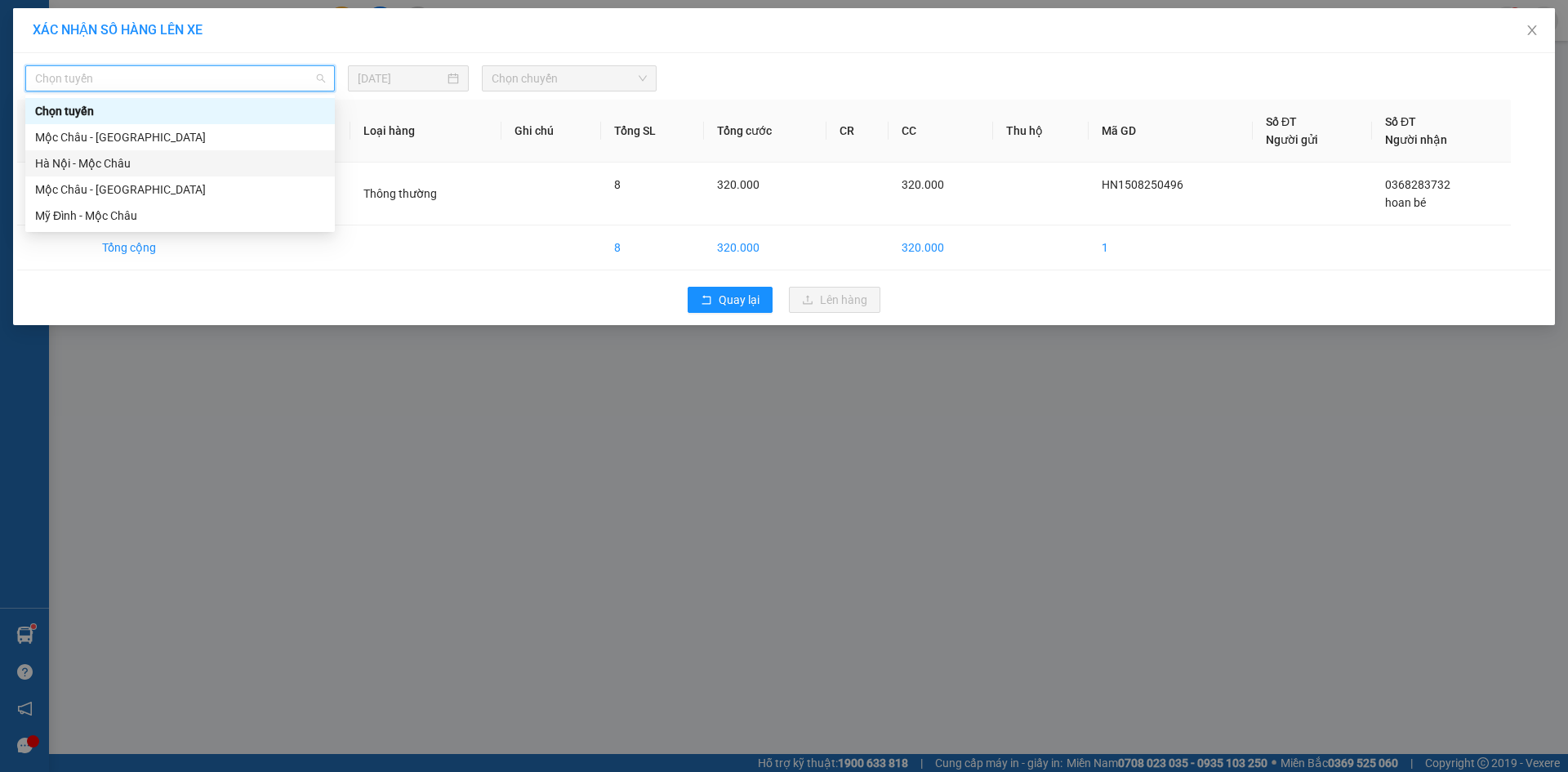
click at [72, 161] on div "Hà Nội - Mộc Châu" at bounding box center [180, 162] width 290 height 18
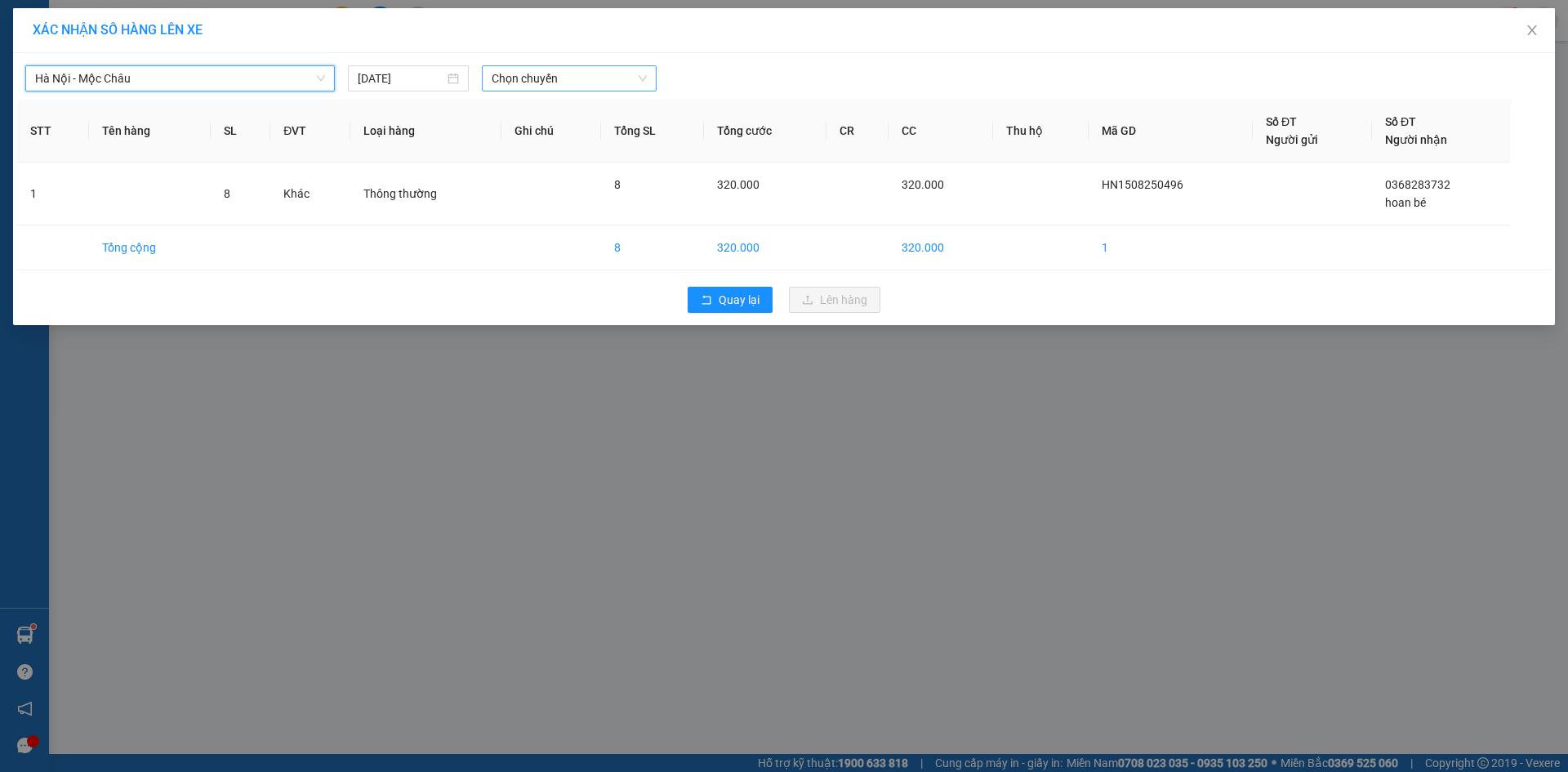
click at [502, 85] on span "Chọn chuyến" at bounding box center [569, 78] width 155 height 24
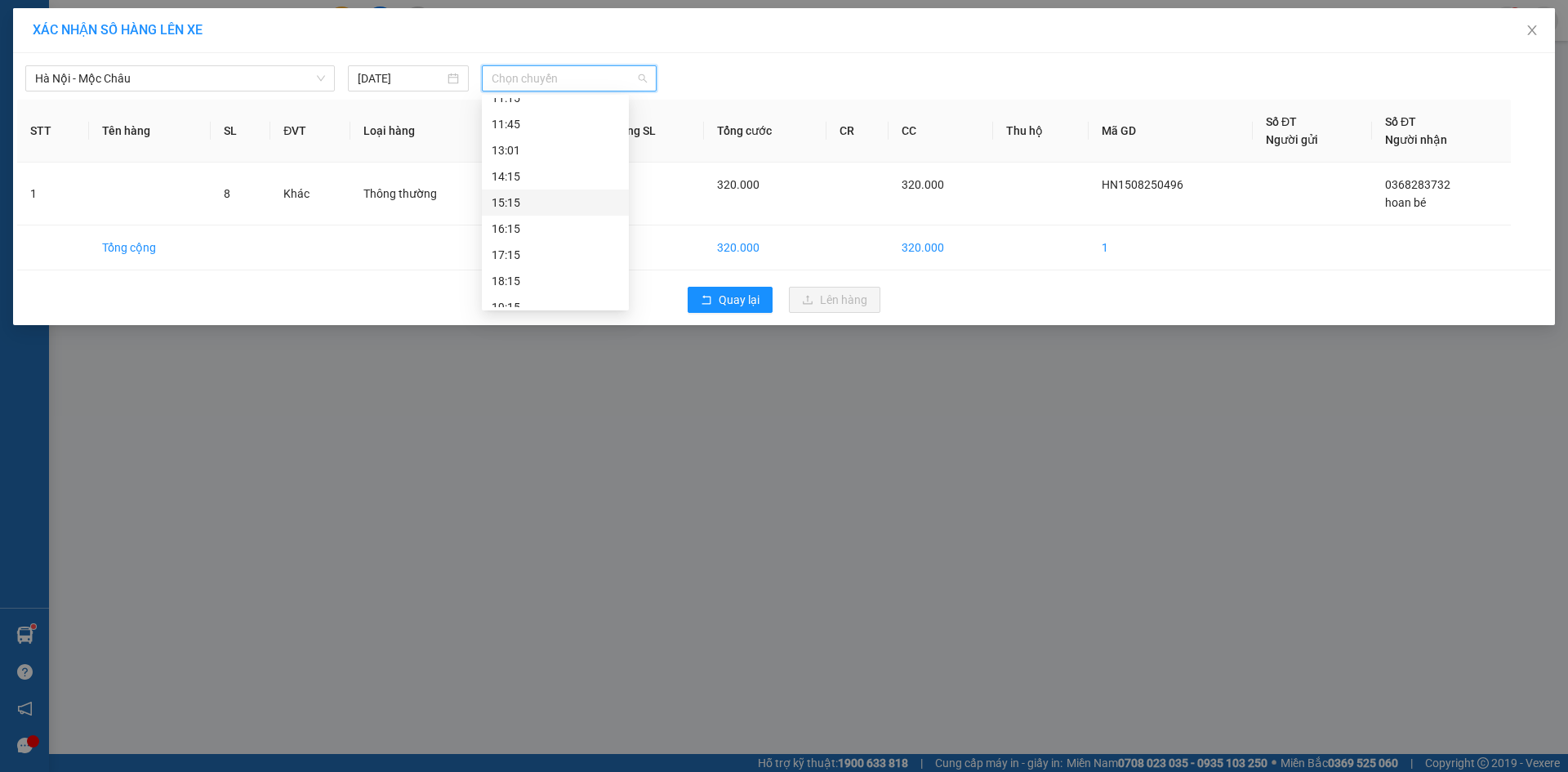
click at [550, 200] on div "15:15" at bounding box center [555, 202] width 127 height 18
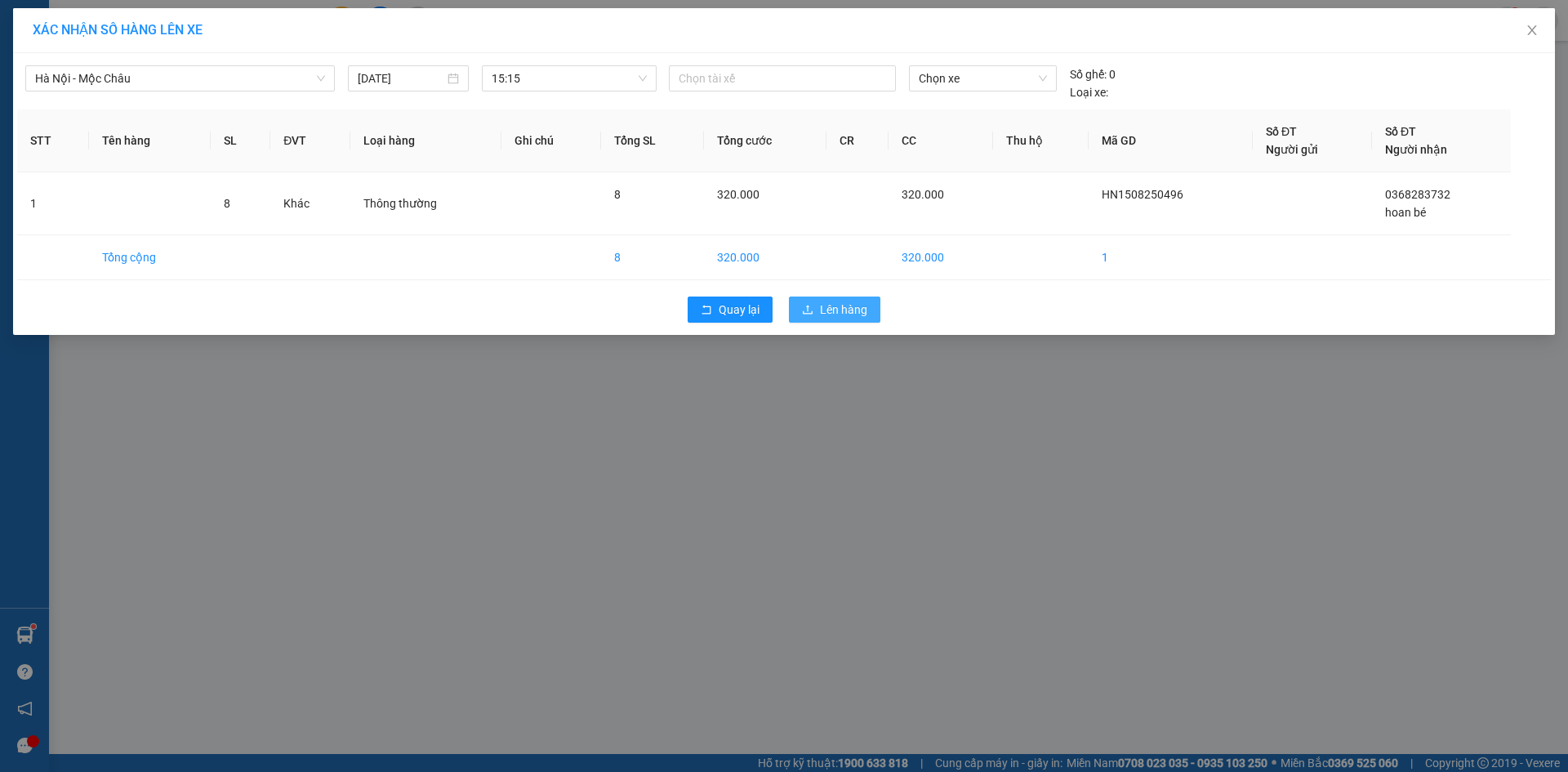
click at [845, 315] on span "Lên hàng" at bounding box center [843, 309] width 47 height 18
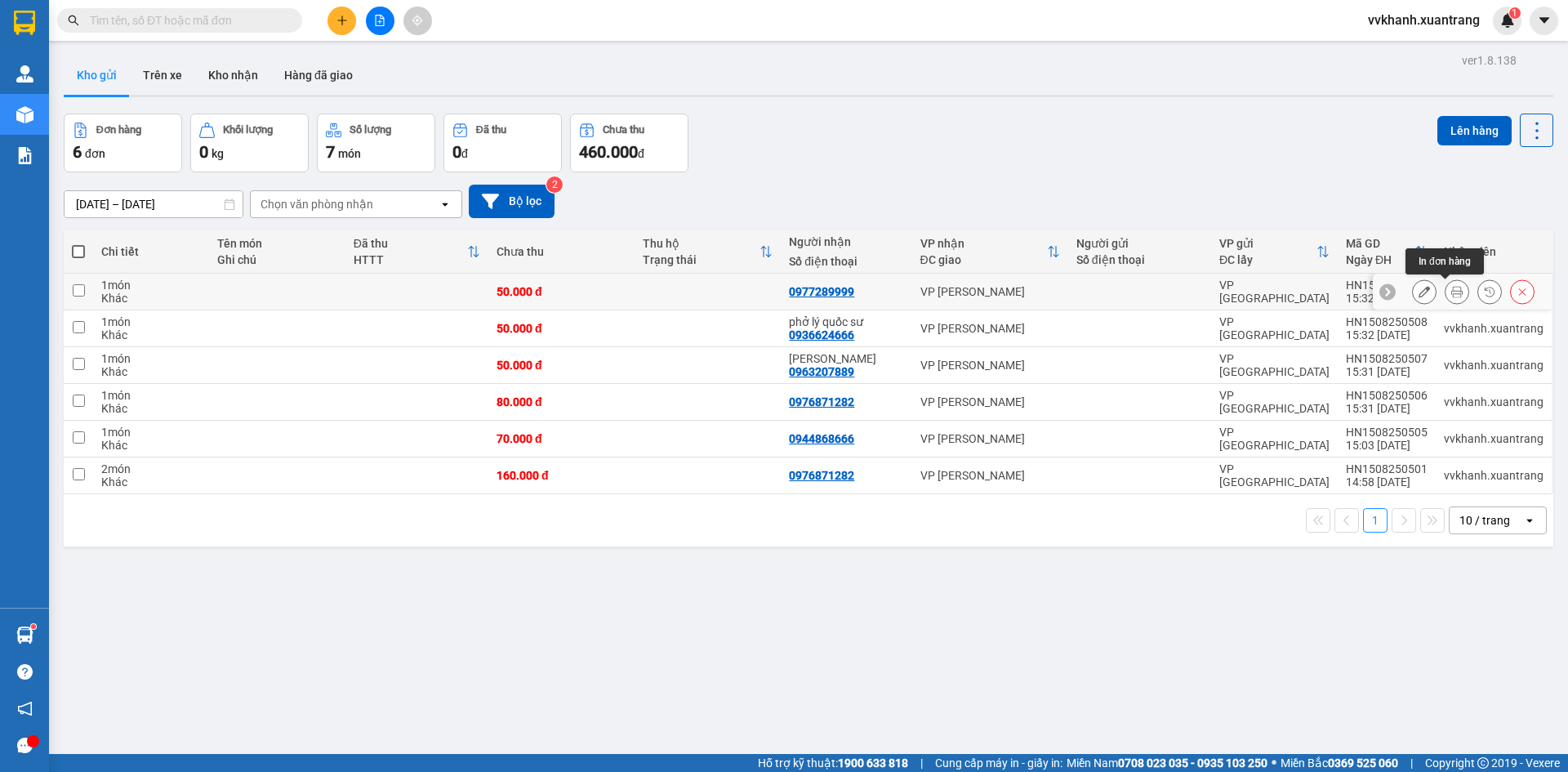
click at [1452, 288] on icon at bounding box center [1458, 292] width 12 height 12
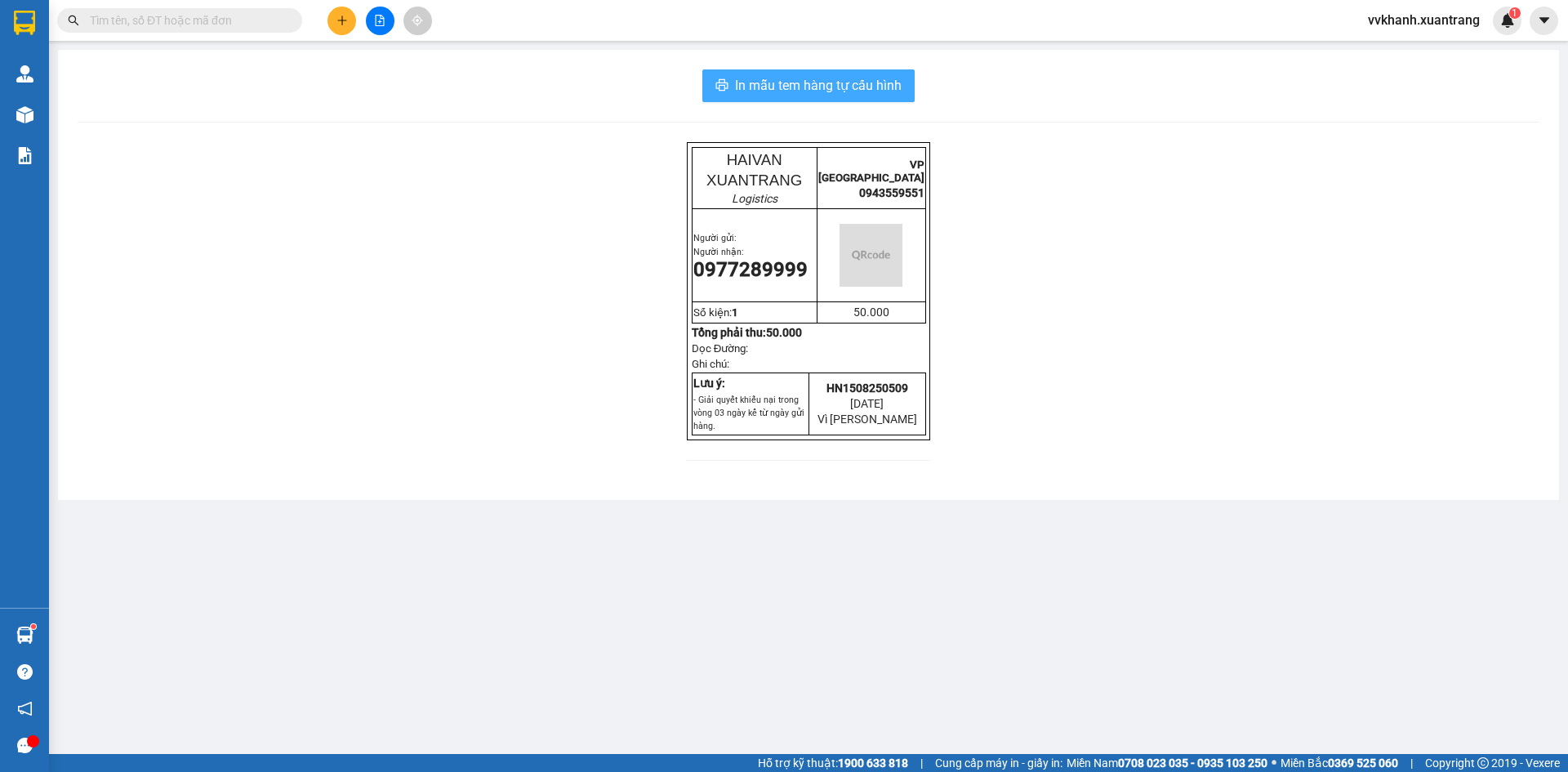
click at [821, 91] on span "In mẫu tem hàng tự cấu hình" at bounding box center [818, 85] width 167 height 20
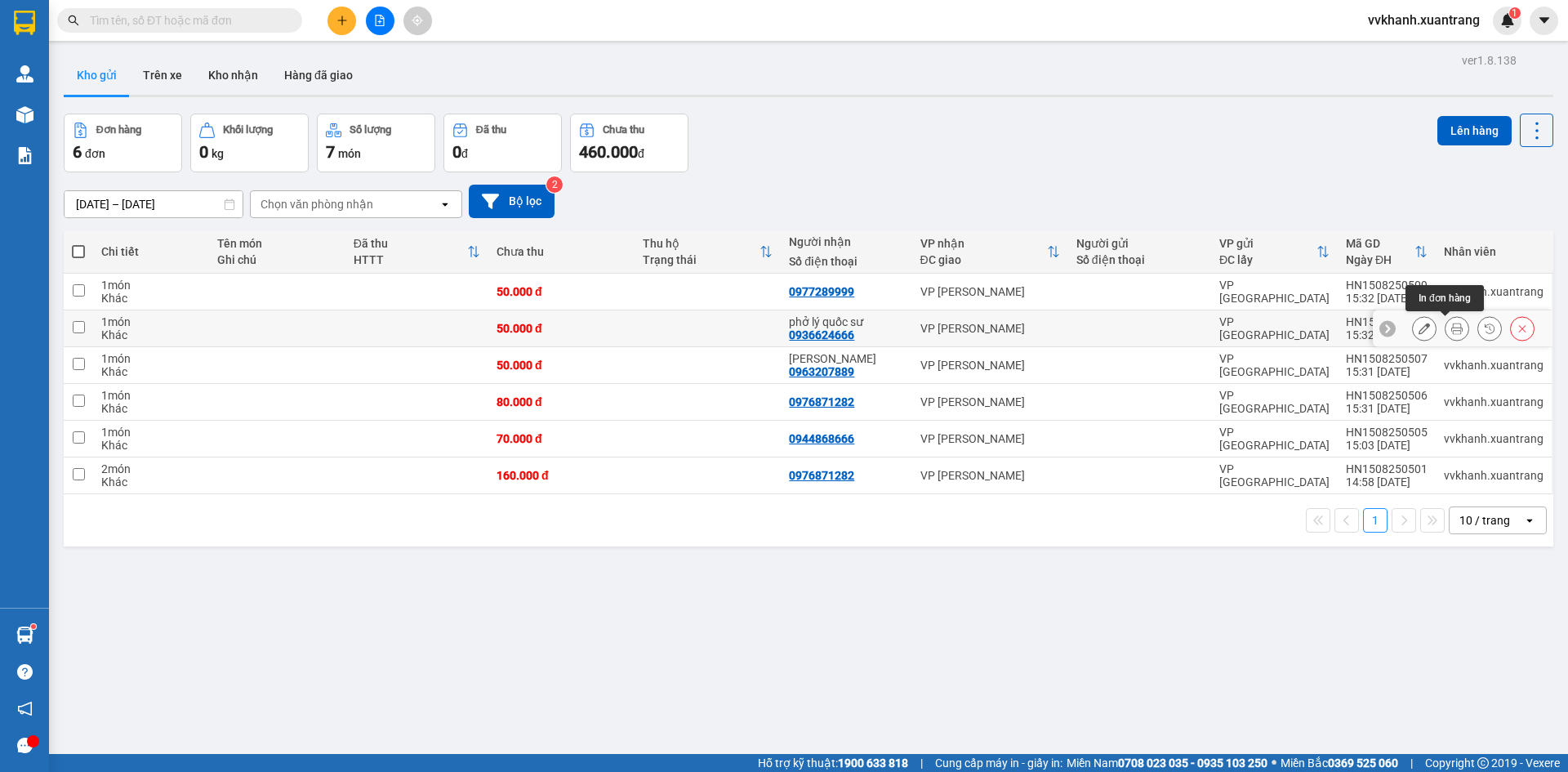
click at [1452, 323] on icon at bounding box center [1458, 328] width 12 height 12
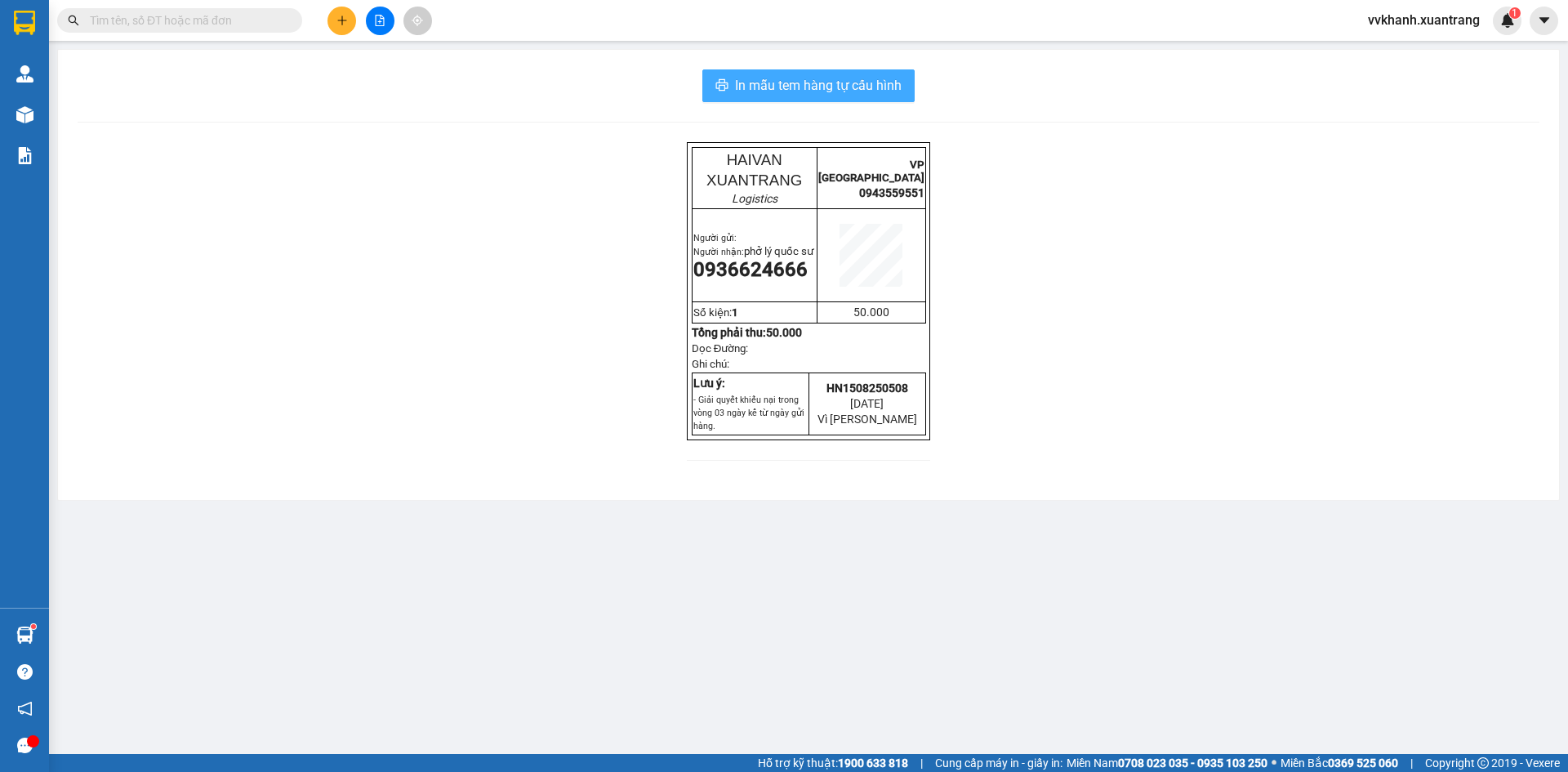
drag, startPoint x: 802, startPoint y: 84, endPoint x: 837, endPoint y: 191, distance: 112.6
click at [803, 84] on span "In mẫu tem hàng tự cấu hình" at bounding box center [818, 85] width 167 height 20
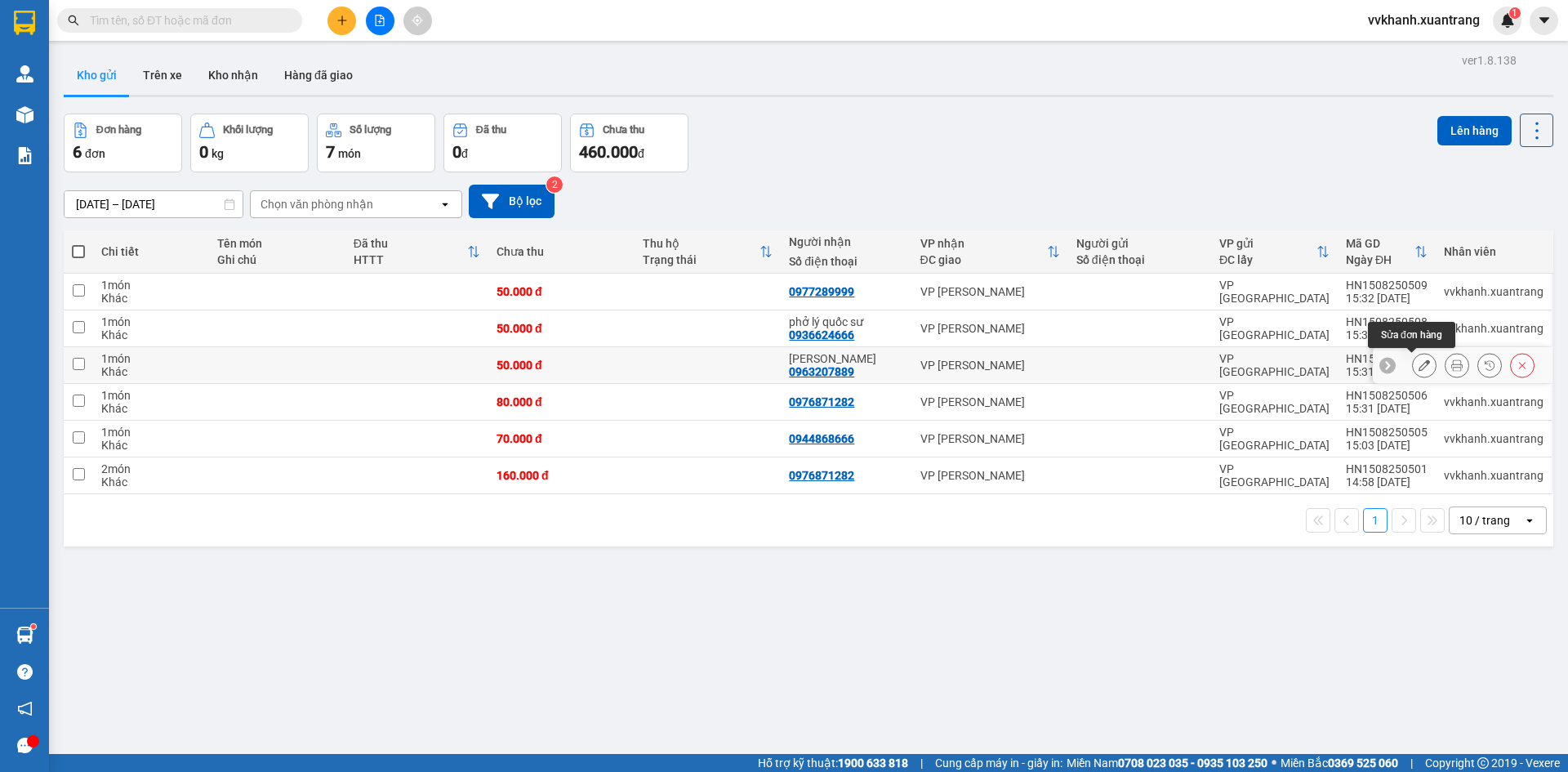
click at [1419, 367] on icon at bounding box center [1425, 365] width 12 height 12
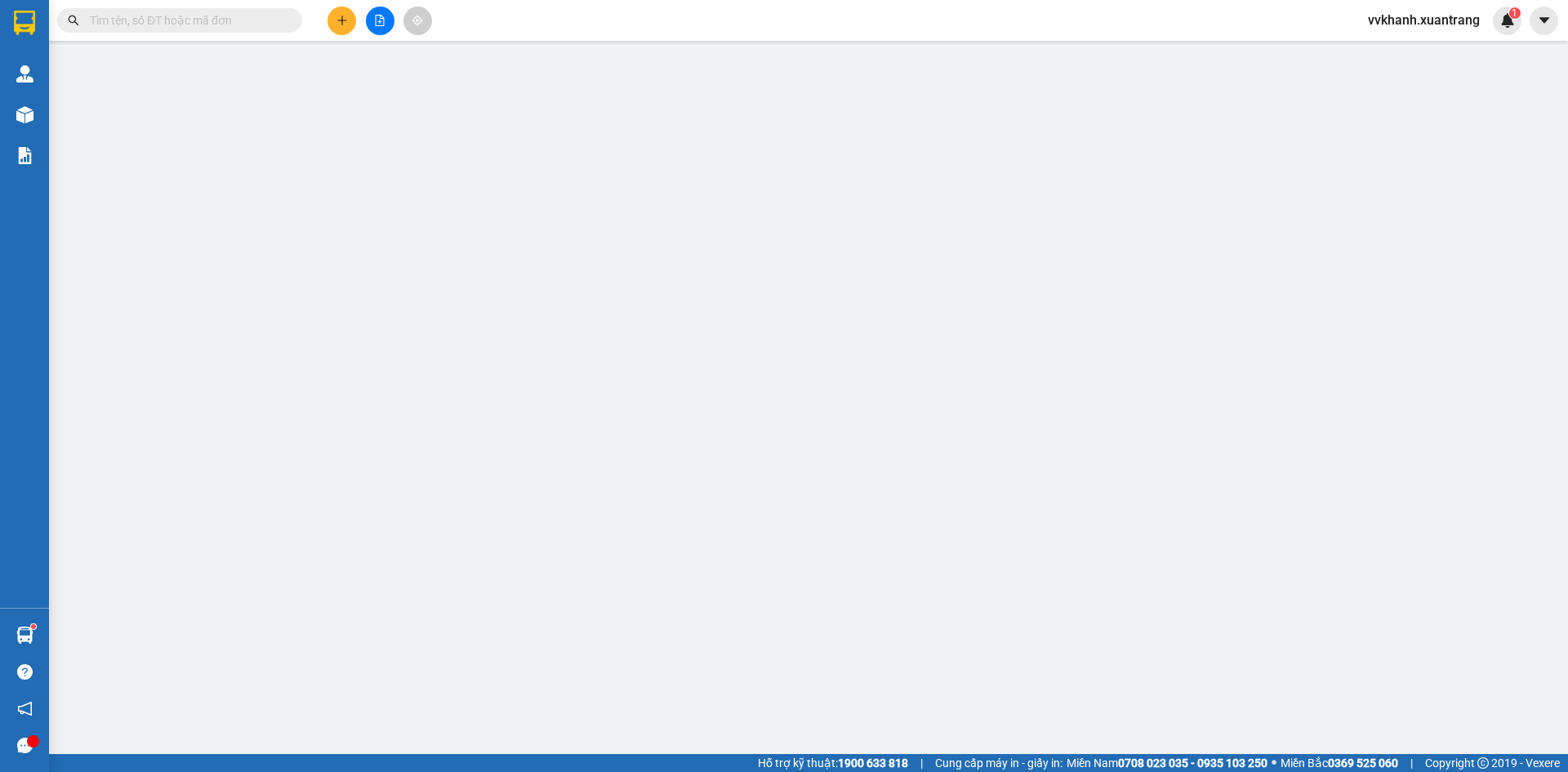
type input "0963207889"
type input "50.000"
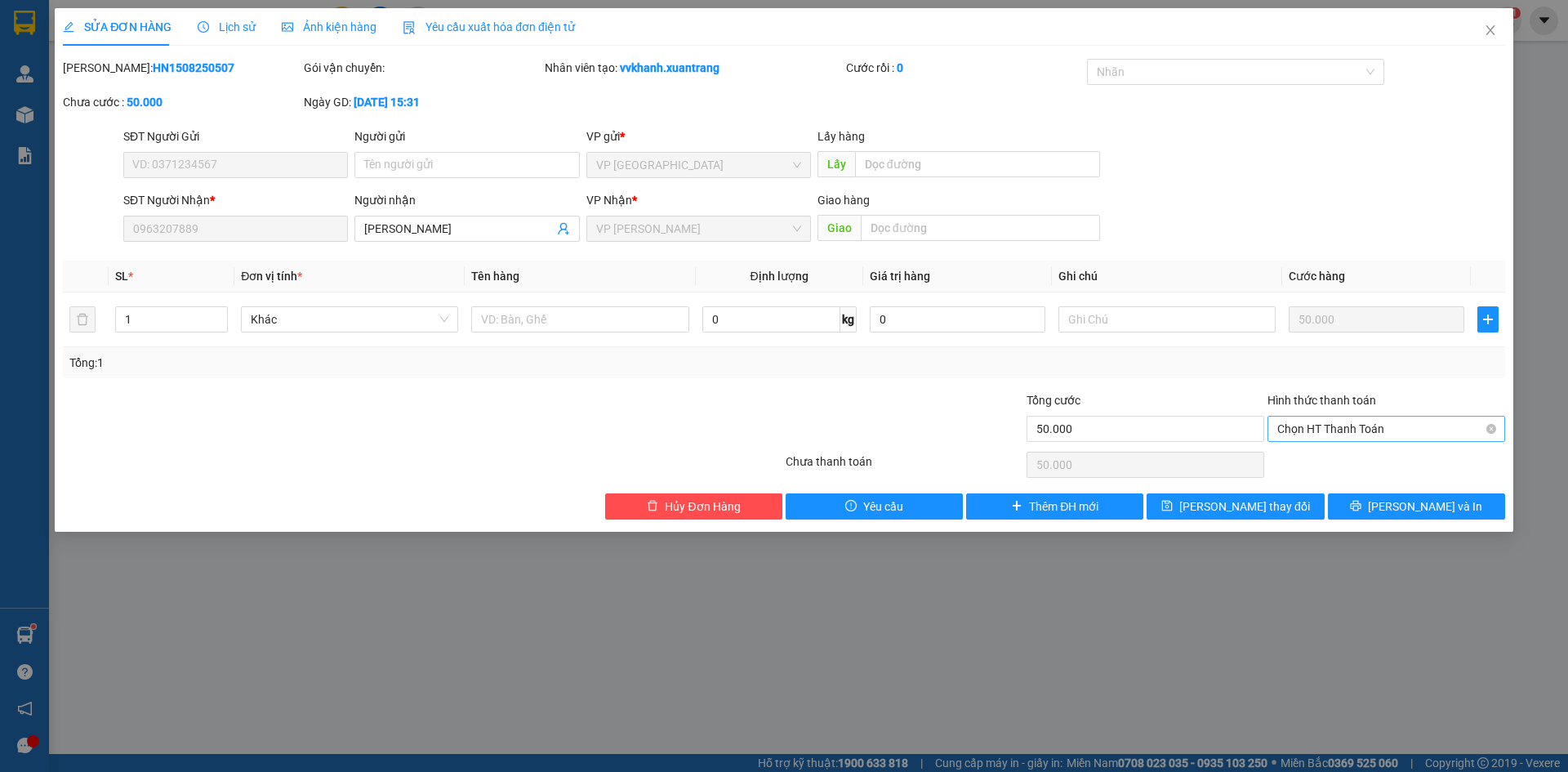
click at [1315, 430] on span "Chọn HT Thanh Toán" at bounding box center [1386, 429] width 218 height 24
click at [1316, 467] on div "Tại văn phòng" at bounding box center [1386, 461] width 218 height 18
type input "0"
click at [1377, 500] on button "[PERSON_NAME] và In" at bounding box center [1417, 506] width 178 height 26
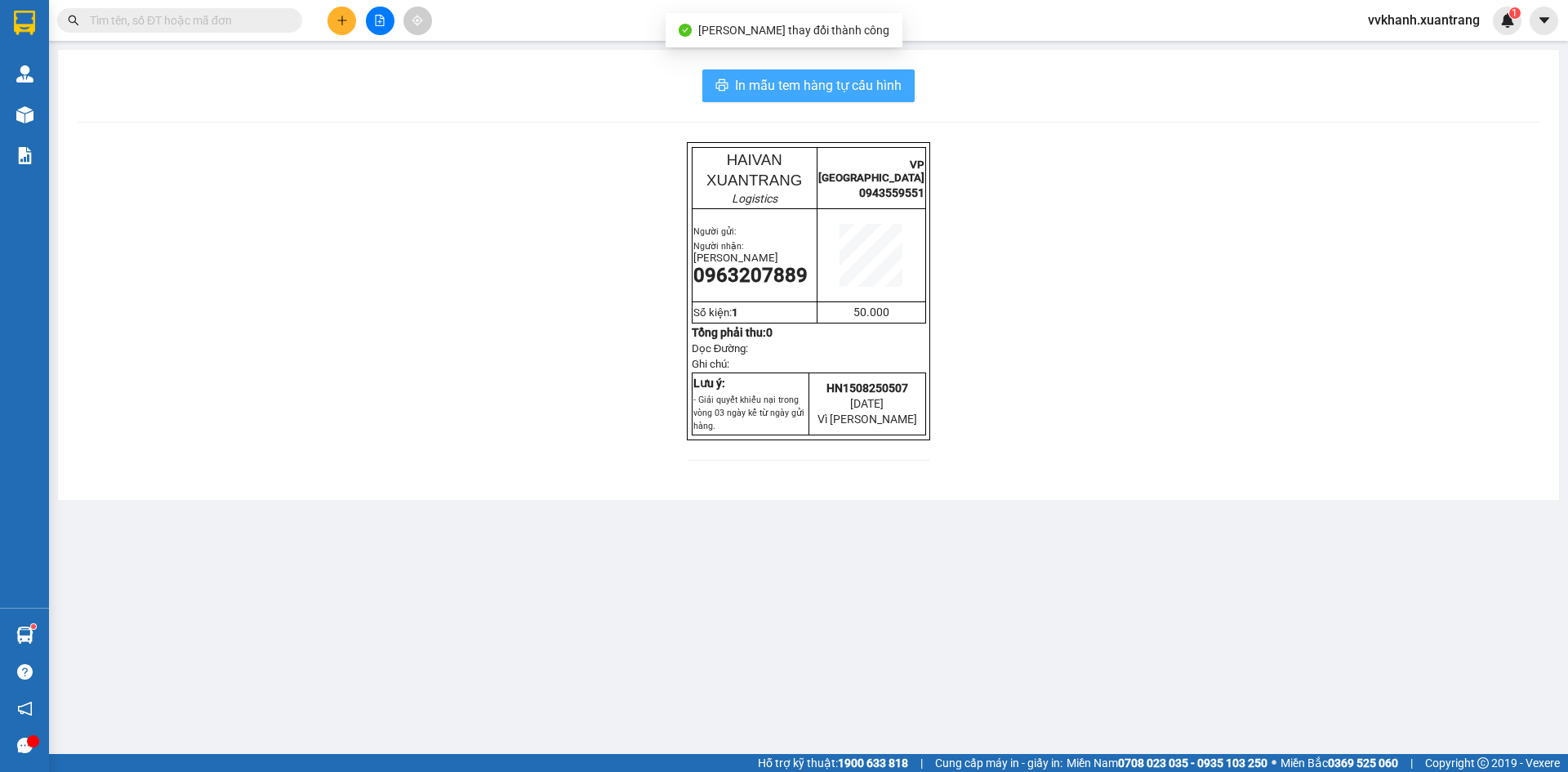
click at [741, 93] on span "In mẫu tem hàng tự cấu hình" at bounding box center [818, 85] width 167 height 20
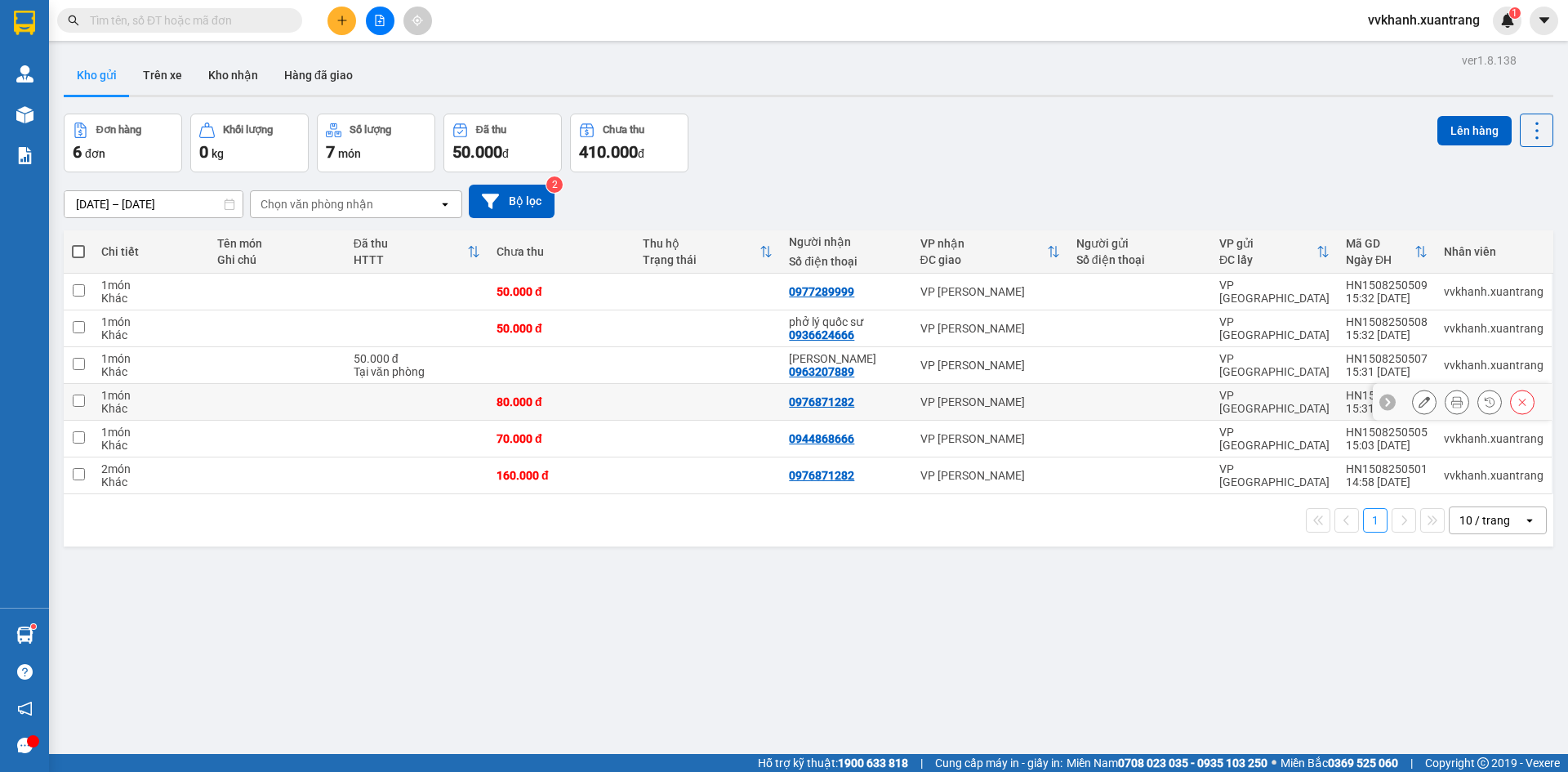
click at [1452, 402] on icon at bounding box center [1458, 402] width 12 height 12
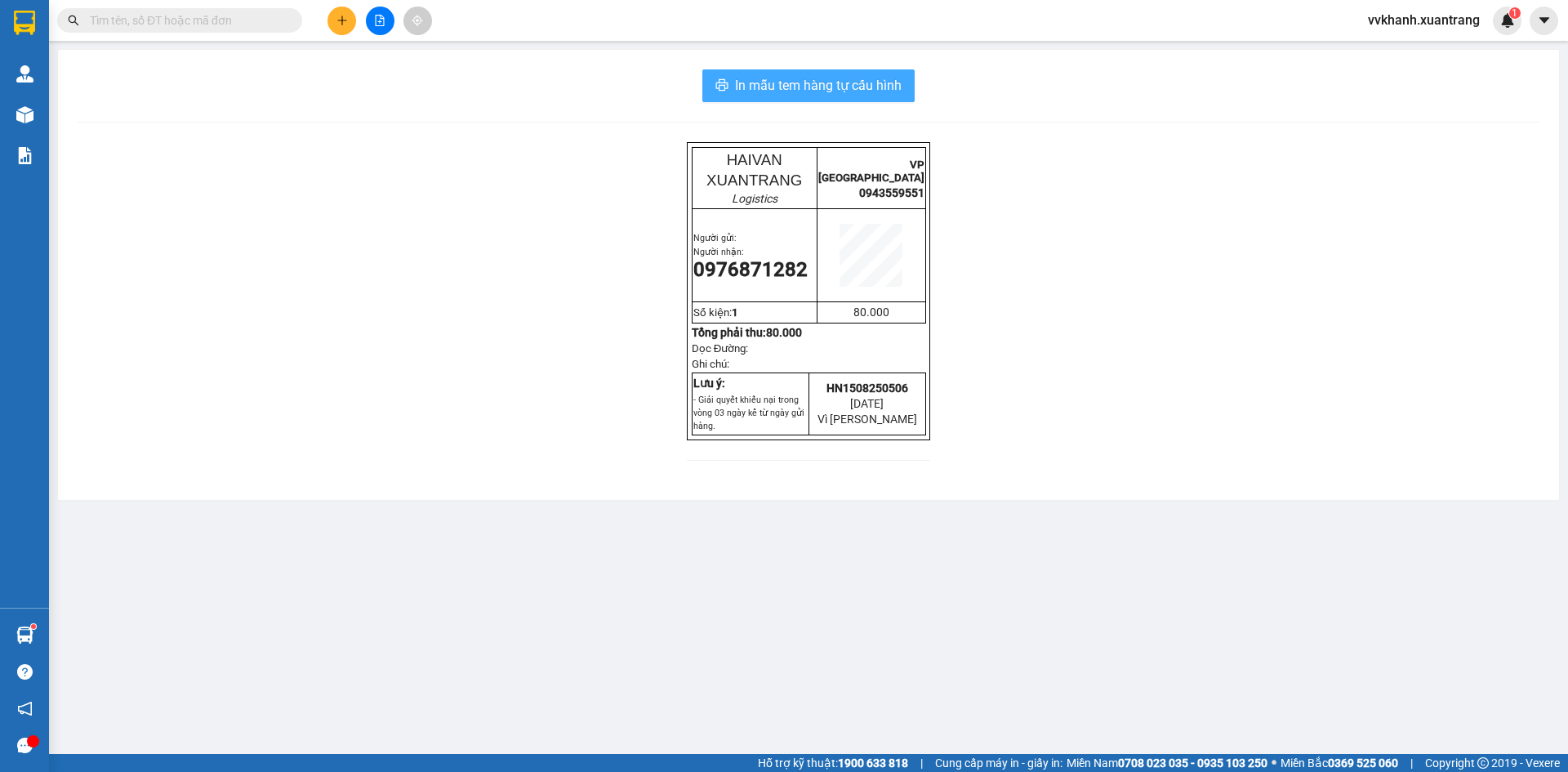
click at [805, 85] on span "In mẫu tem hàng tự cấu hình" at bounding box center [818, 85] width 167 height 20
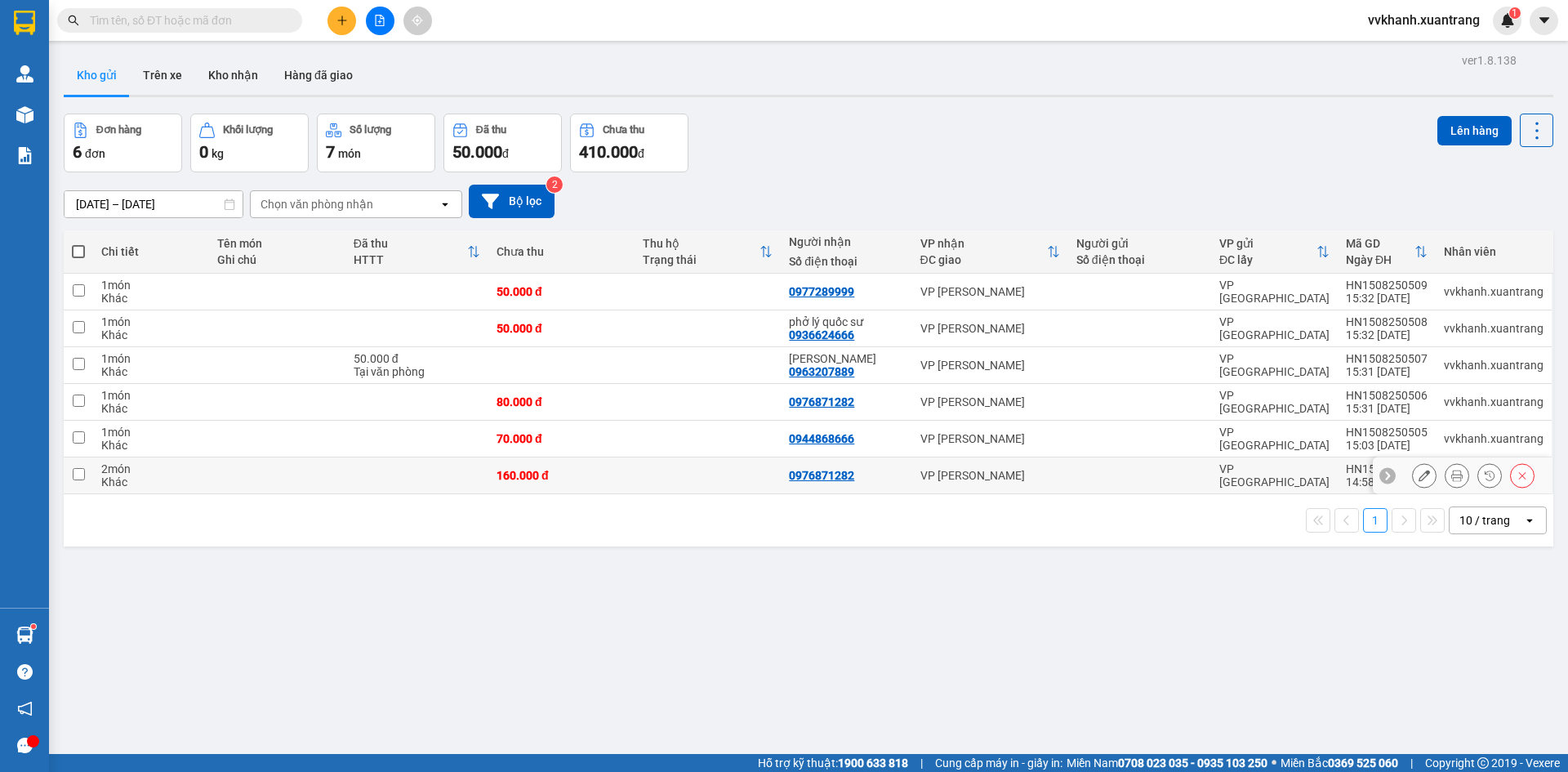
click at [1092, 483] on td at bounding box center [1140, 476] width 143 height 37
checkbox input "true"
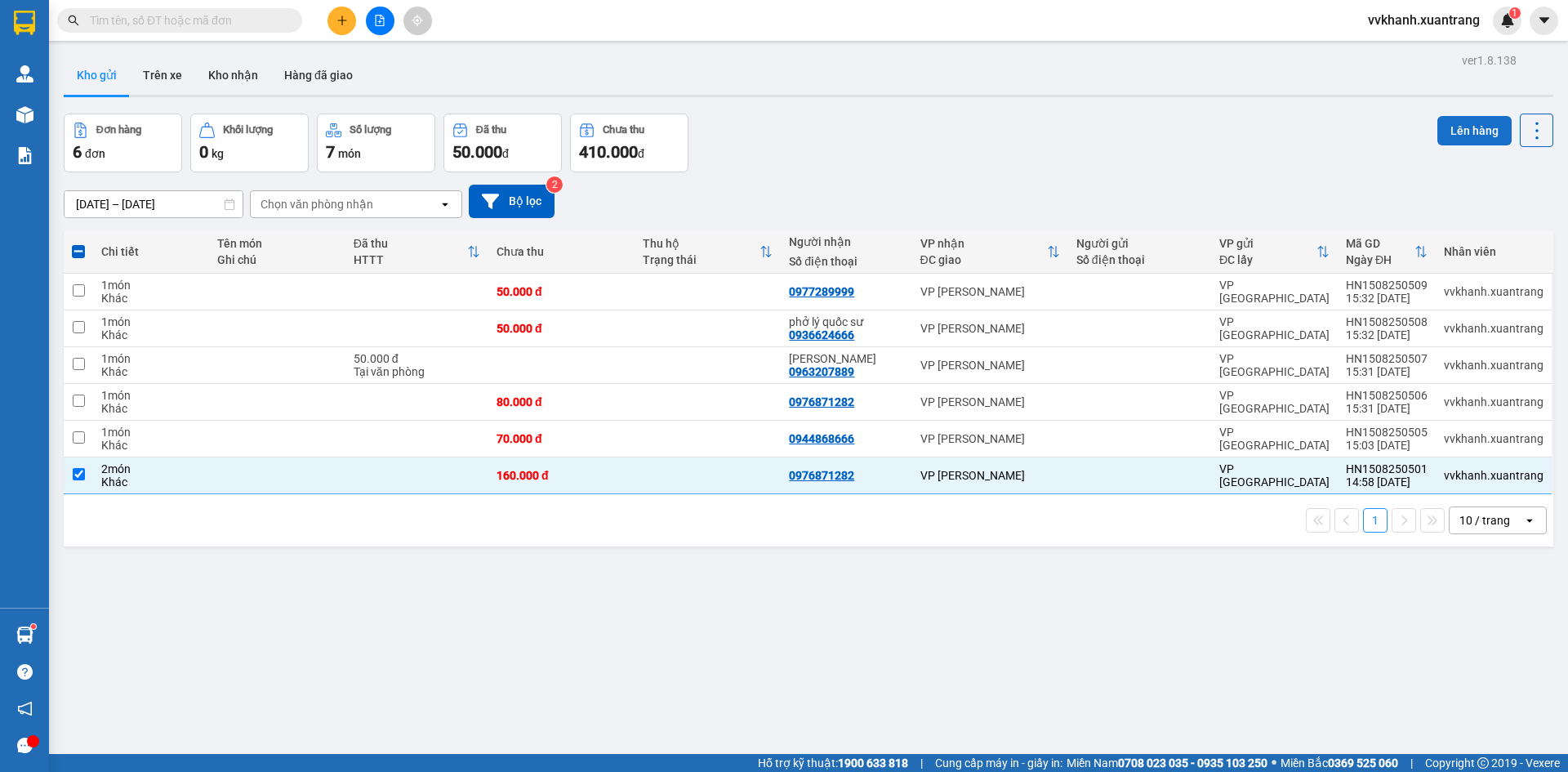
click at [1481, 124] on button "Lên hàng" at bounding box center [1475, 130] width 74 height 29
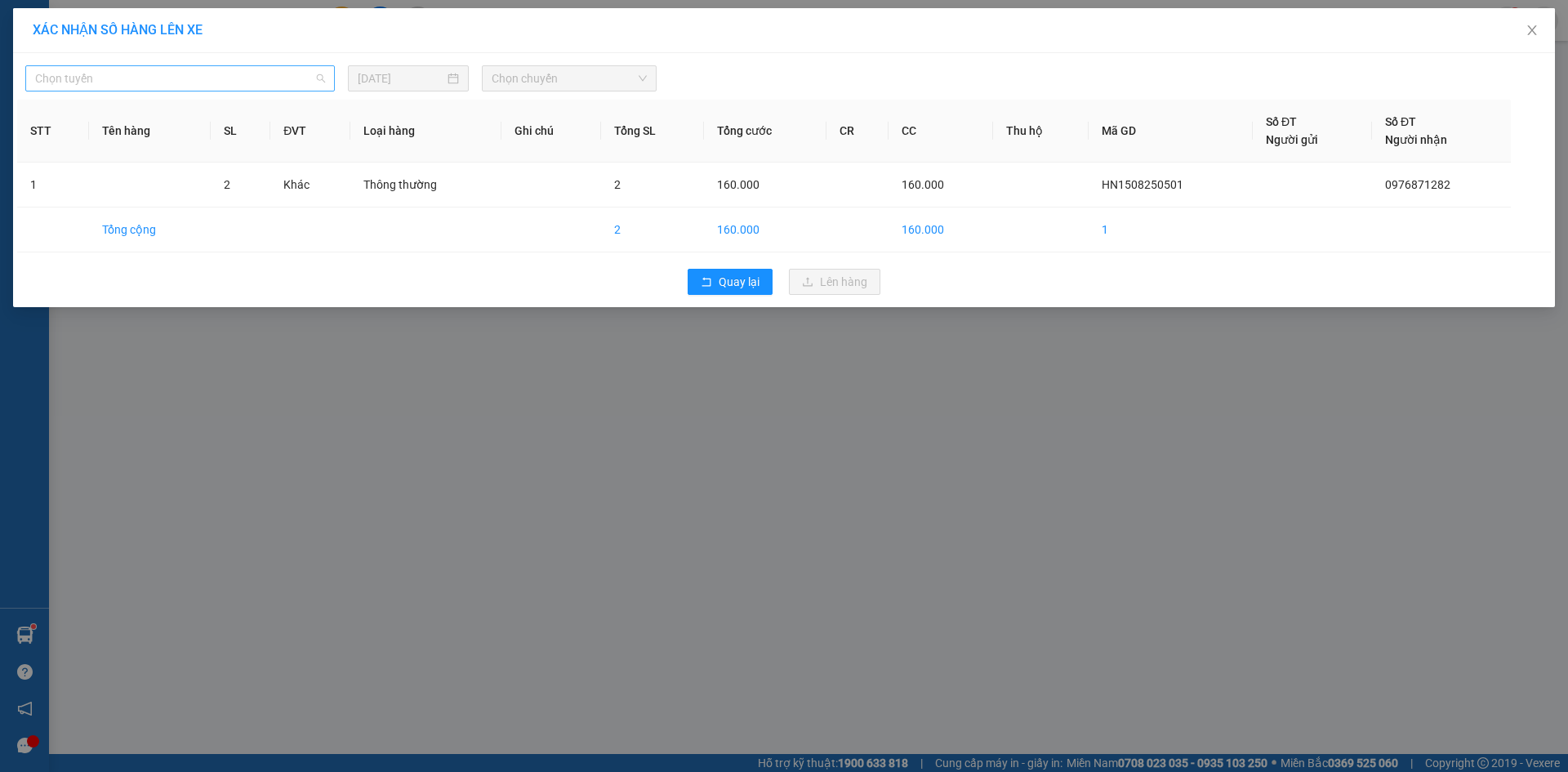
click at [256, 77] on span "Chọn tuyến" at bounding box center [180, 78] width 290 height 24
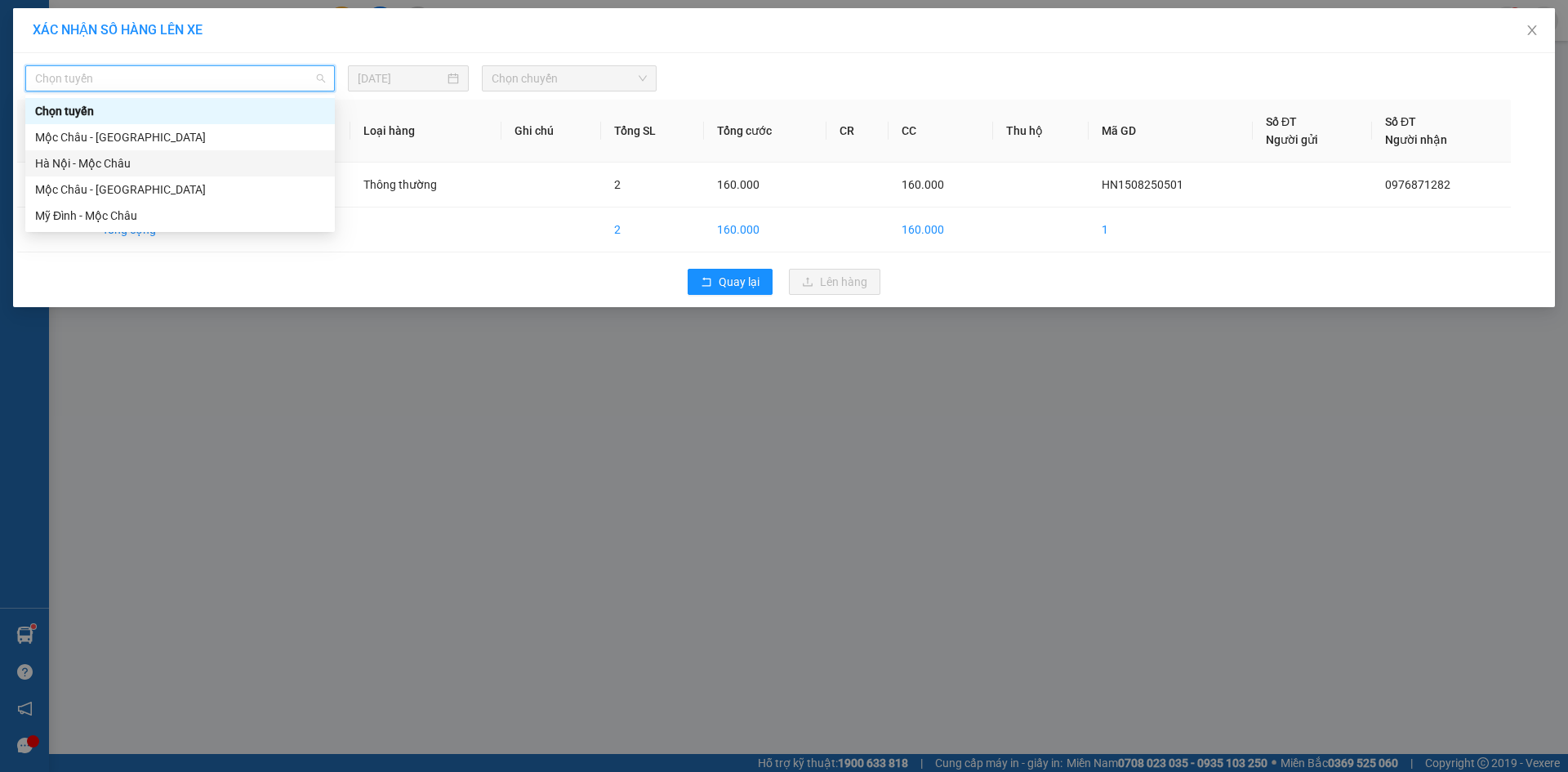
click at [72, 160] on div "Hà Nội - Mộc Châu" at bounding box center [180, 162] width 290 height 18
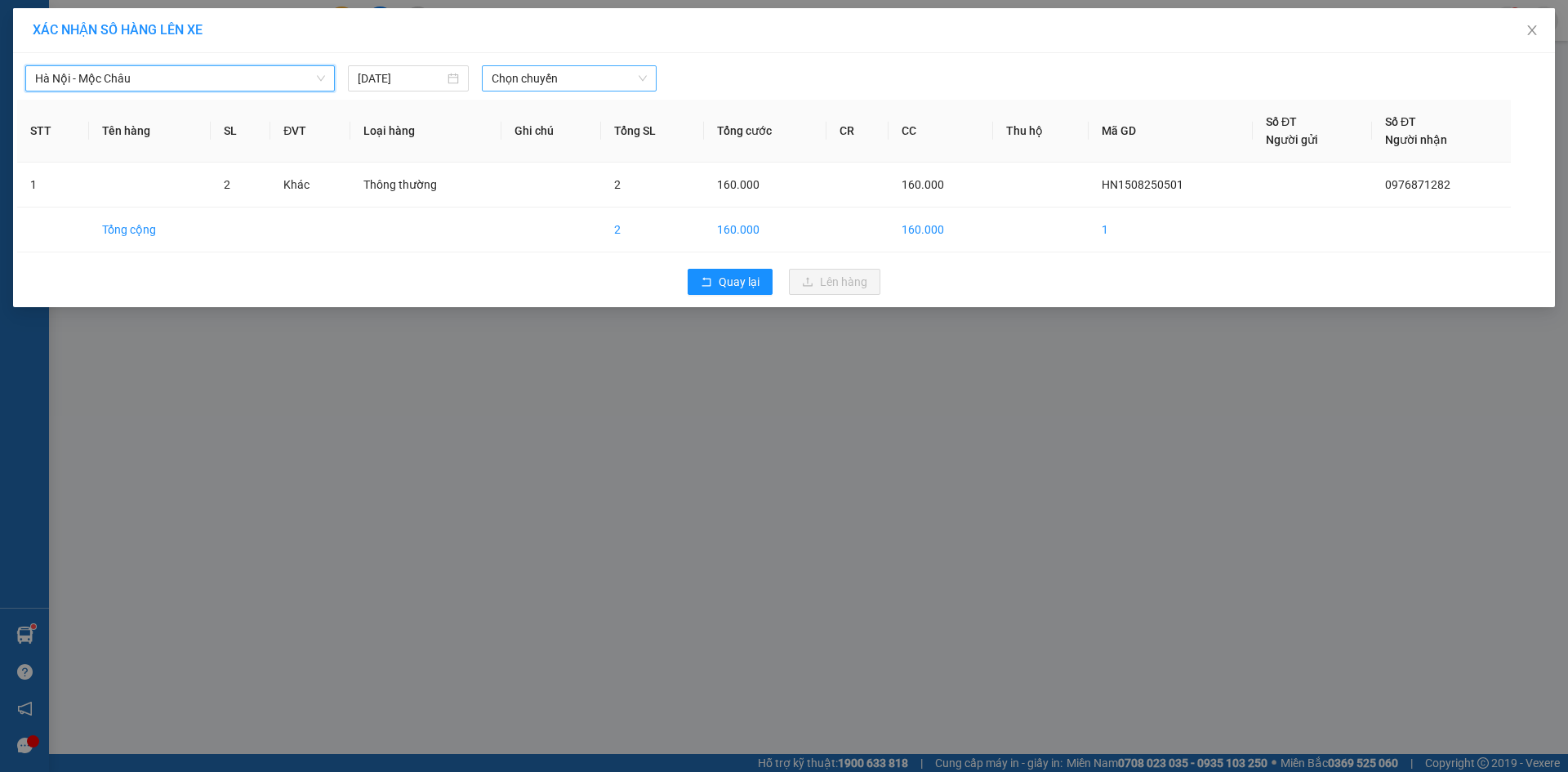
click at [602, 81] on span "Chọn chuyến" at bounding box center [569, 78] width 155 height 24
click at [528, 178] on div "15:15" at bounding box center [555, 189] width 147 height 26
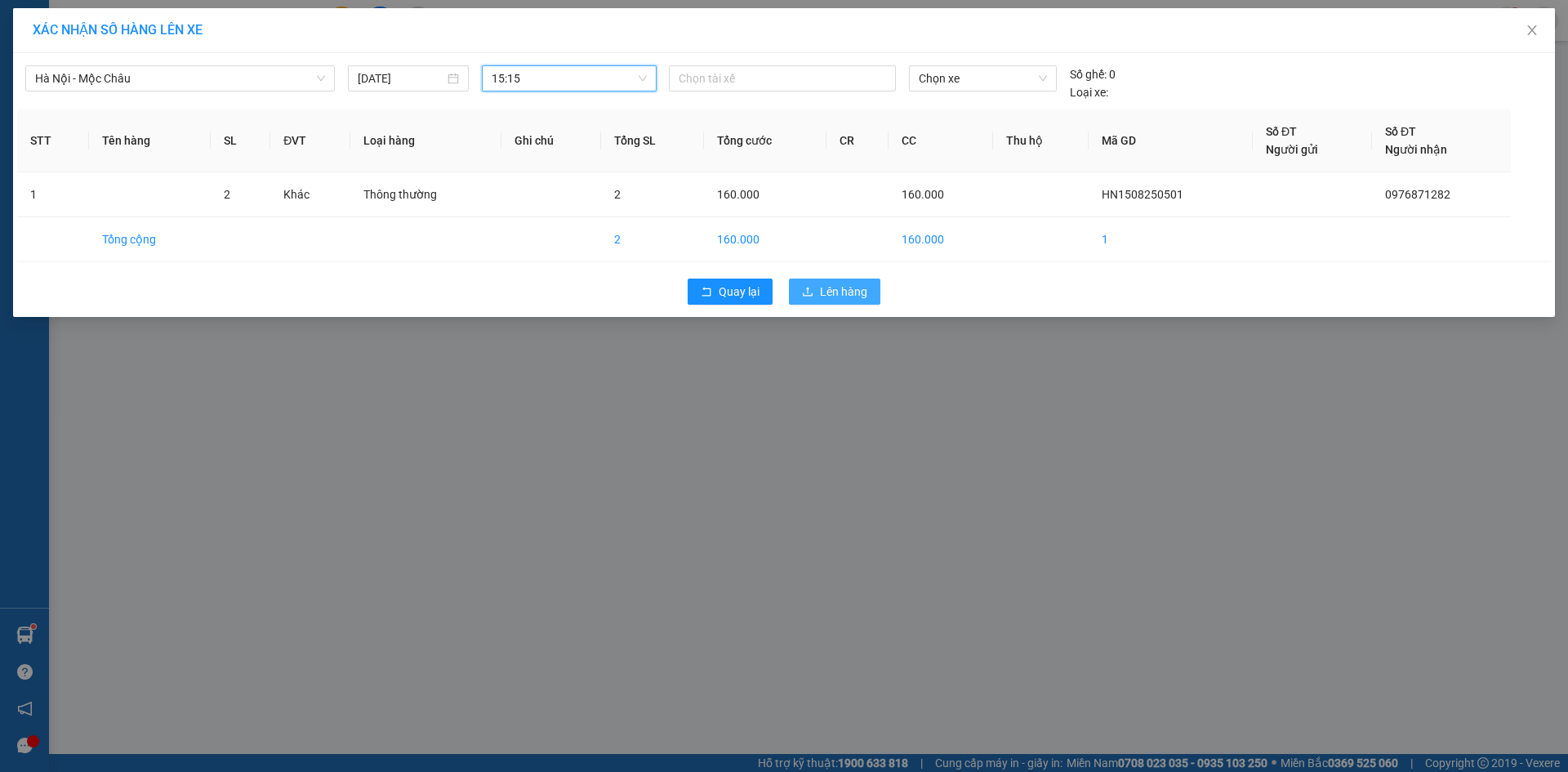
click at [832, 297] on span "Lên hàng" at bounding box center [843, 291] width 47 height 18
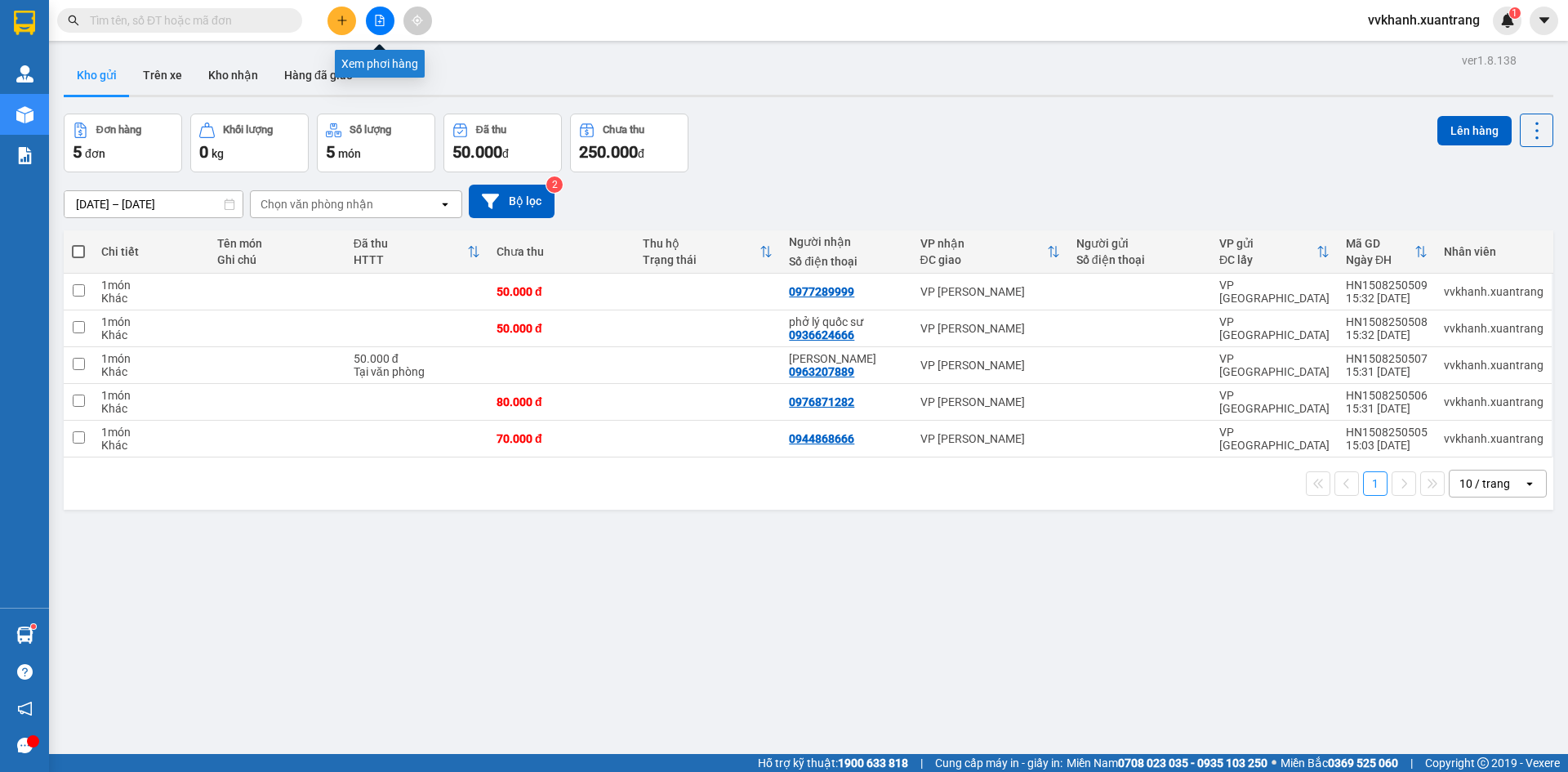
click at [379, 19] on icon "file-add" at bounding box center [380, 20] width 12 height 12
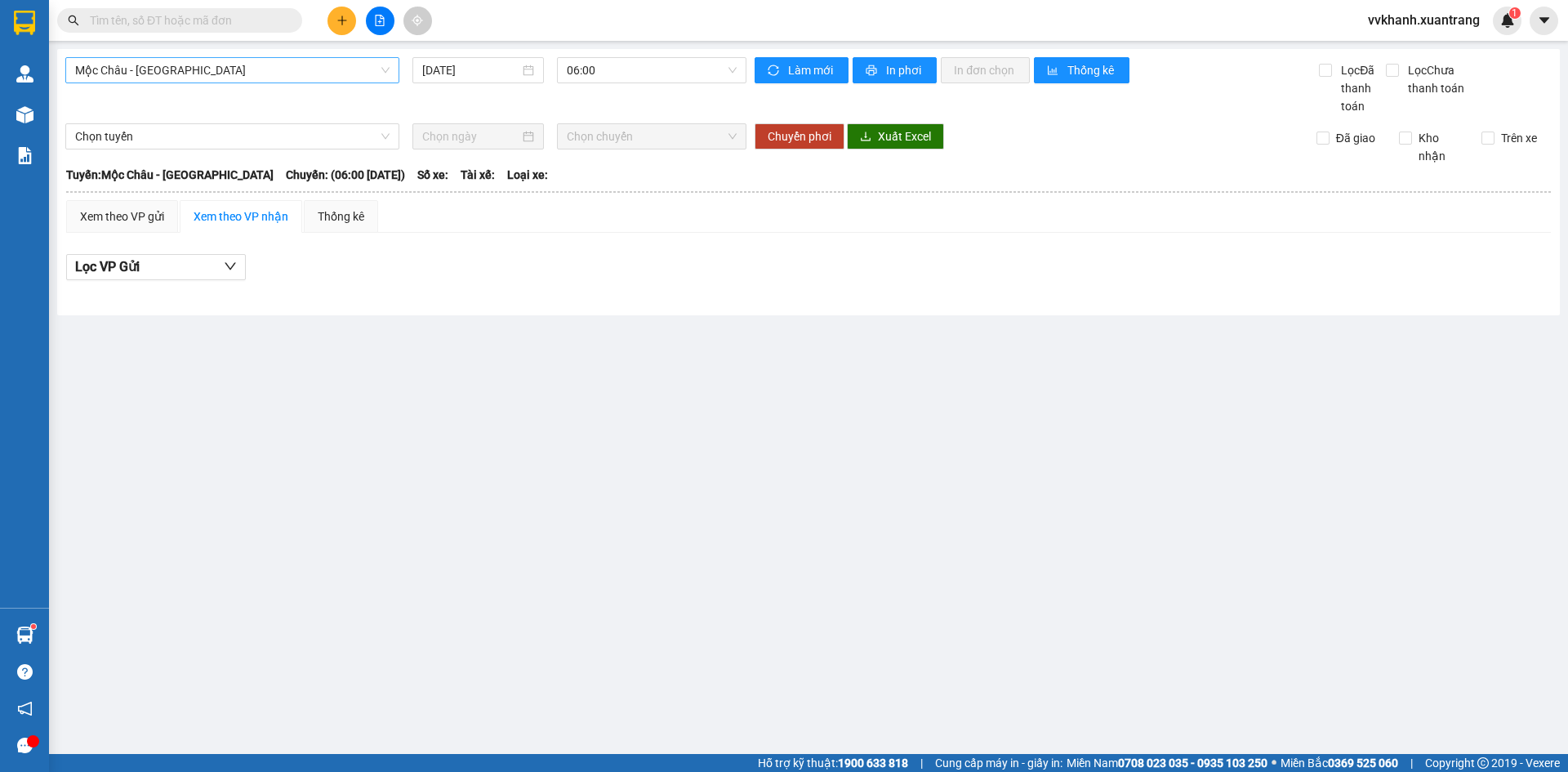
click at [243, 63] on span "Mộc Châu - [GEOGRAPHIC_DATA]" at bounding box center [232, 70] width 315 height 24
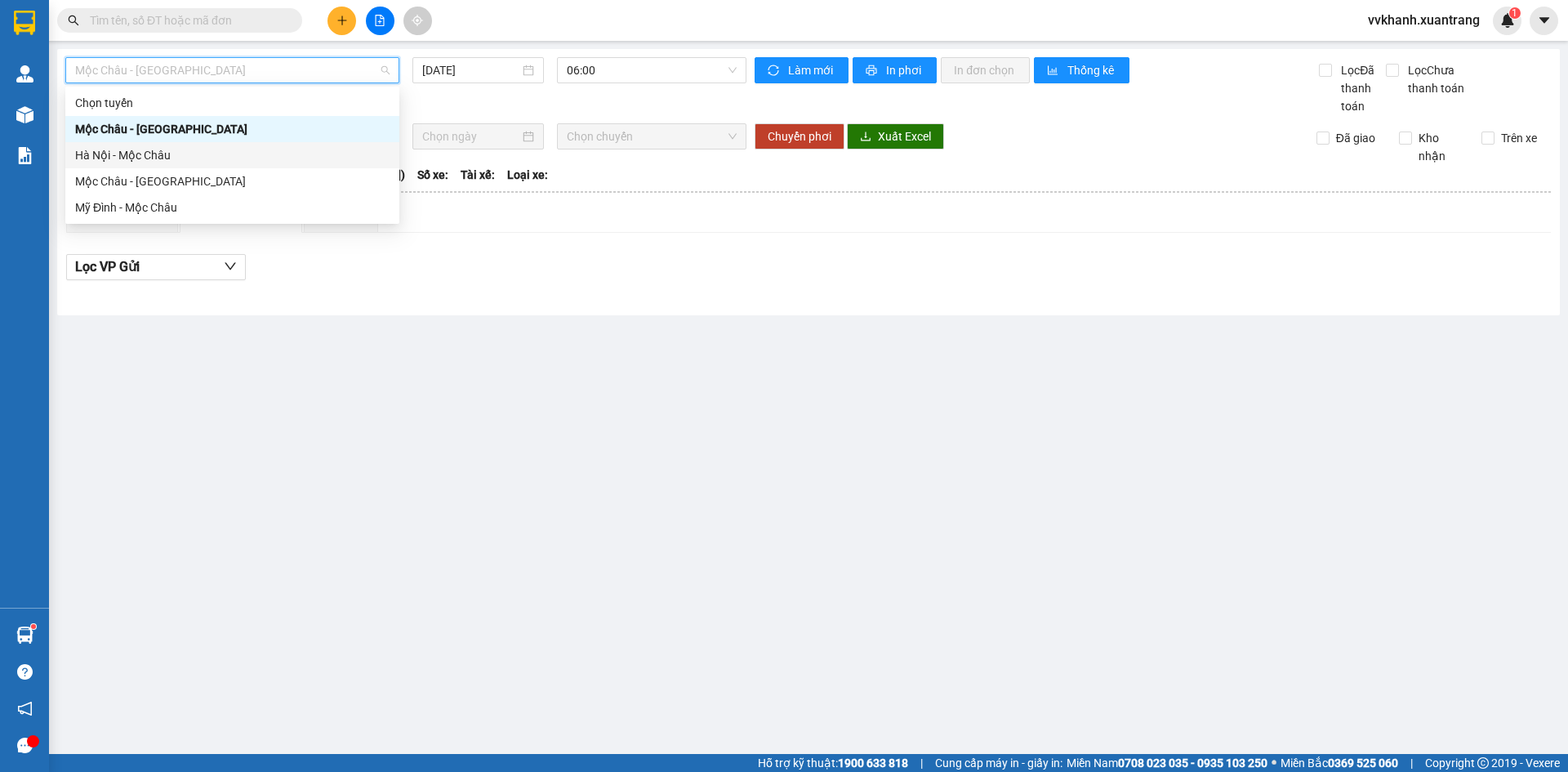
click at [130, 147] on div "Hà Nội - Mộc Châu" at bounding box center [232, 155] width 315 height 18
type input "[DATE]"
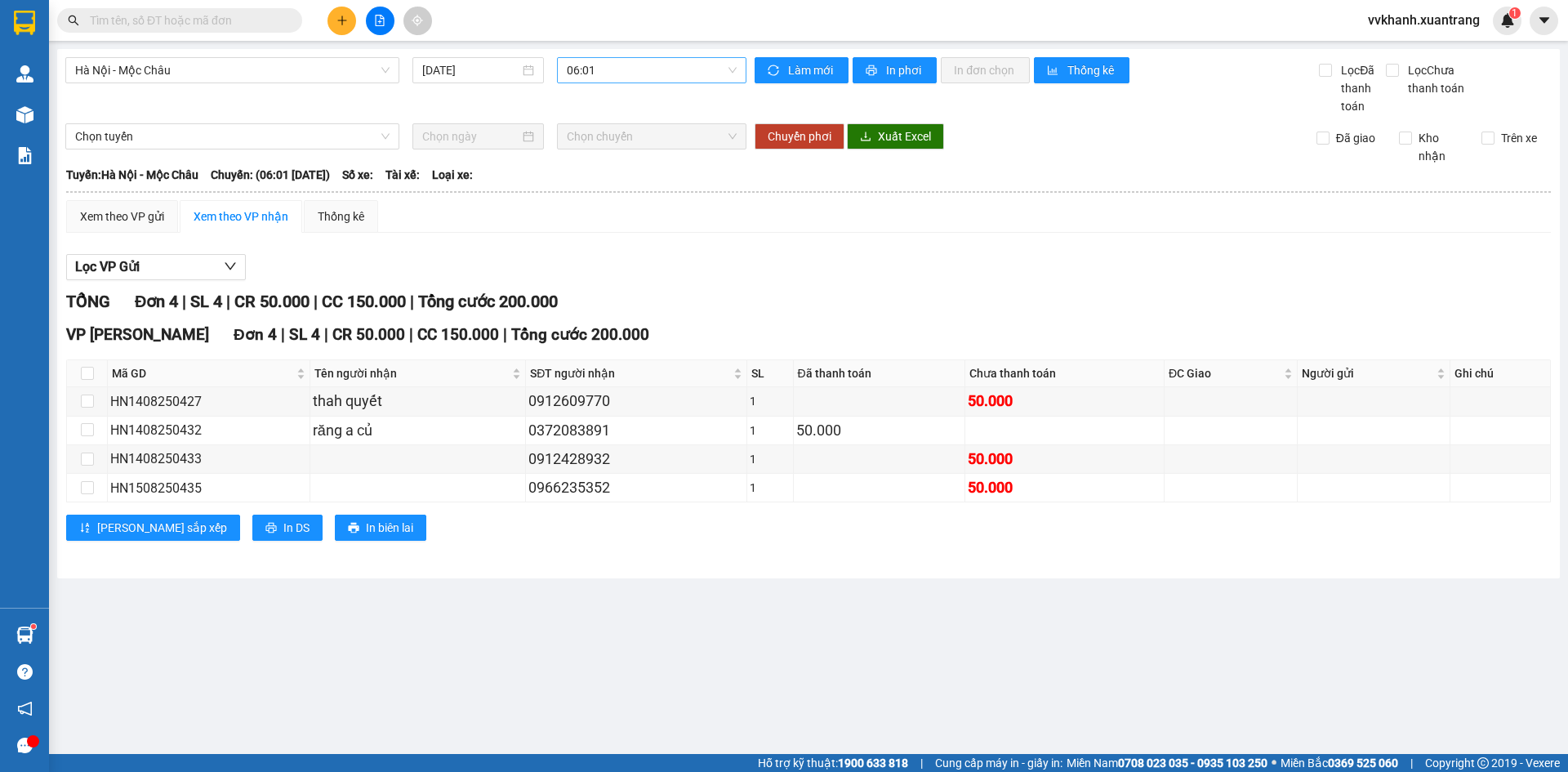
drag, startPoint x: 592, startPoint y: 84, endPoint x: 594, endPoint y: 74, distance: 10.2
click at [594, 74] on div "Hà Nội - Mộc Châu 15/08/2025 06:01" at bounding box center [406, 86] width 681 height 58
click at [594, 74] on span "06:01" at bounding box center [652, 70] width 170 height 24
click at [600, 276] on div "15:15" at bounding box center [630, 275] width 127 height 18
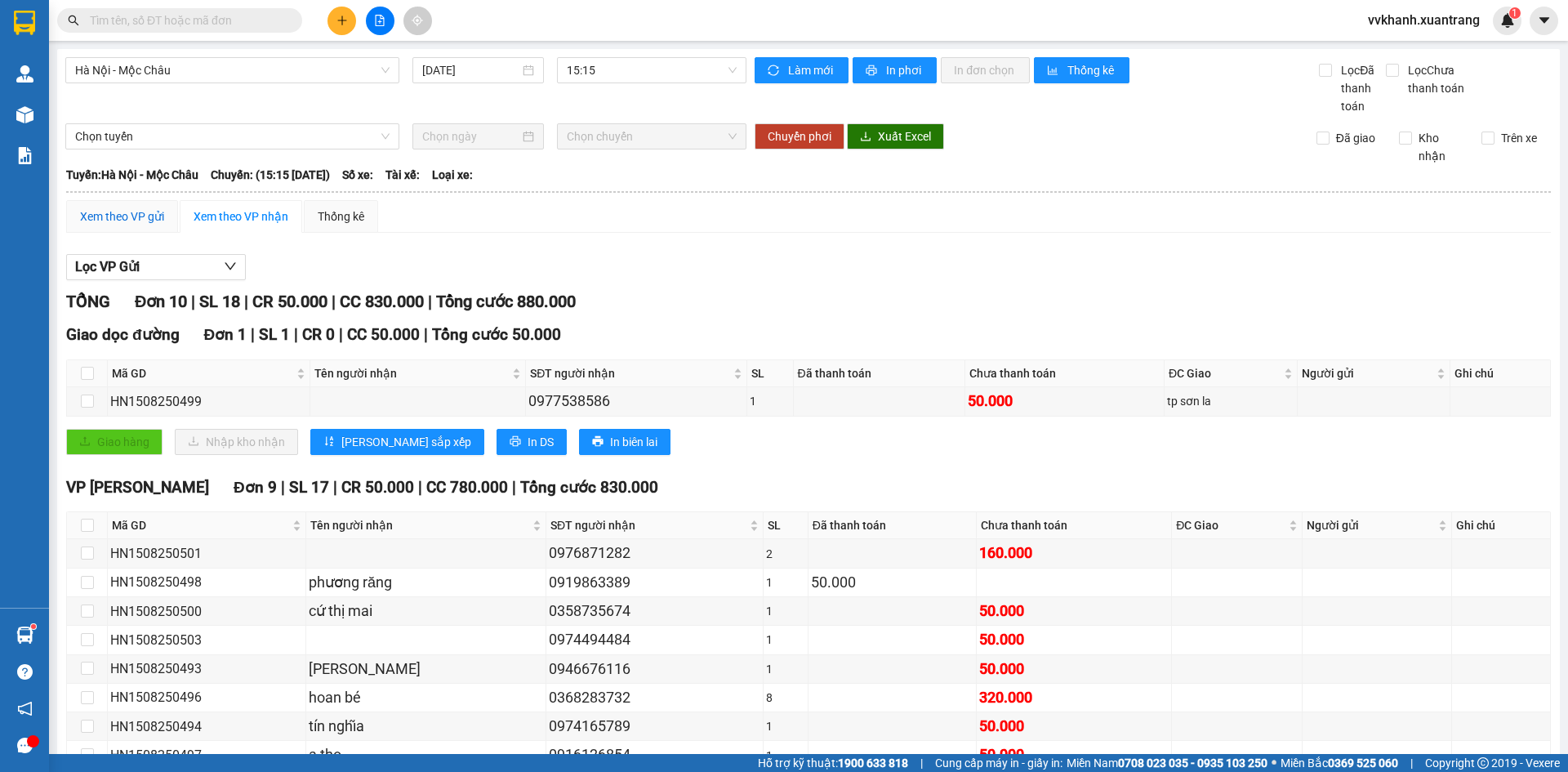
click at [148, 210] on div "Xem theo VP gửi" at bounding box center [122, 216] width 84 height 18
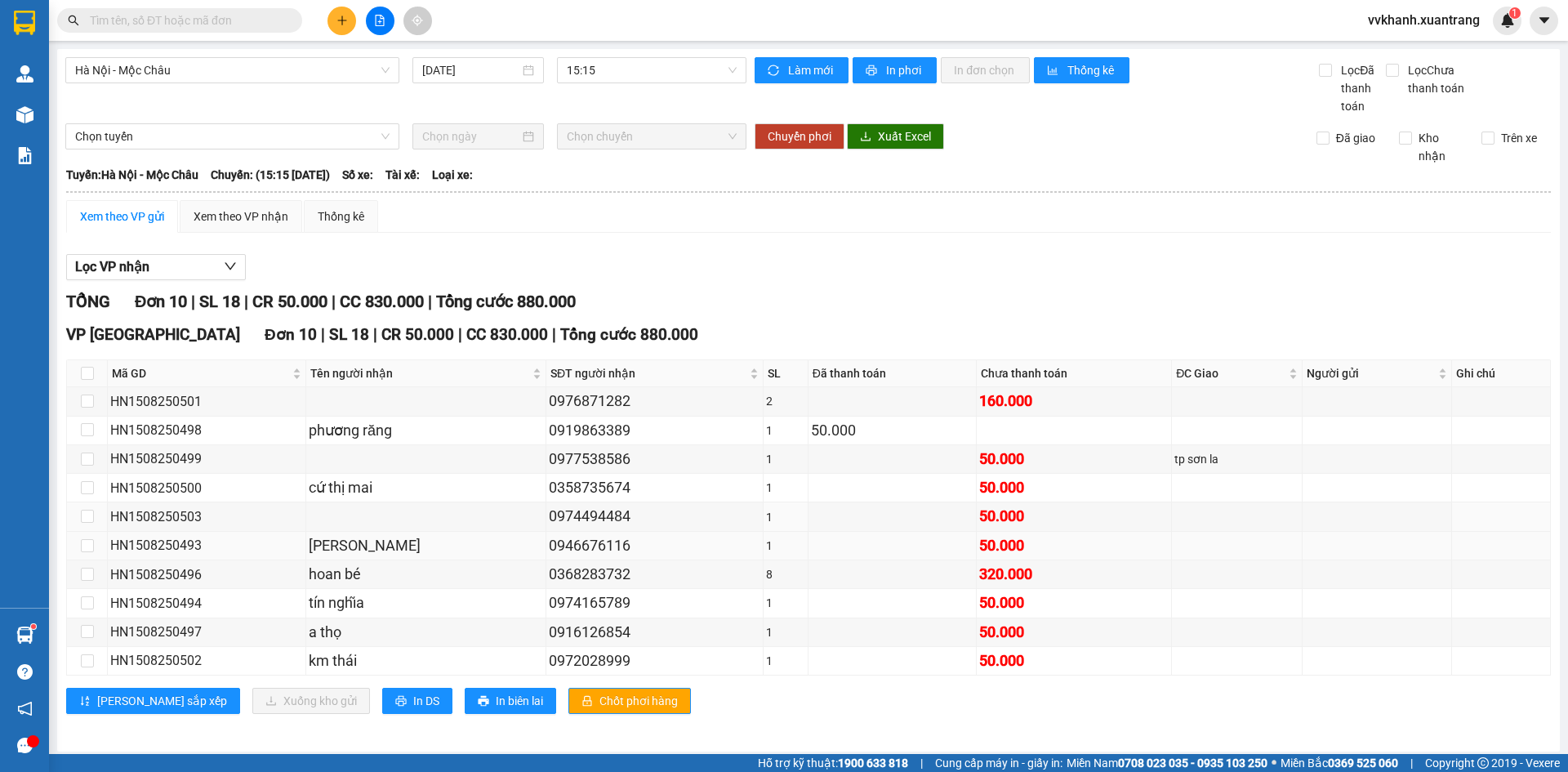
scroll to position [6, 0]
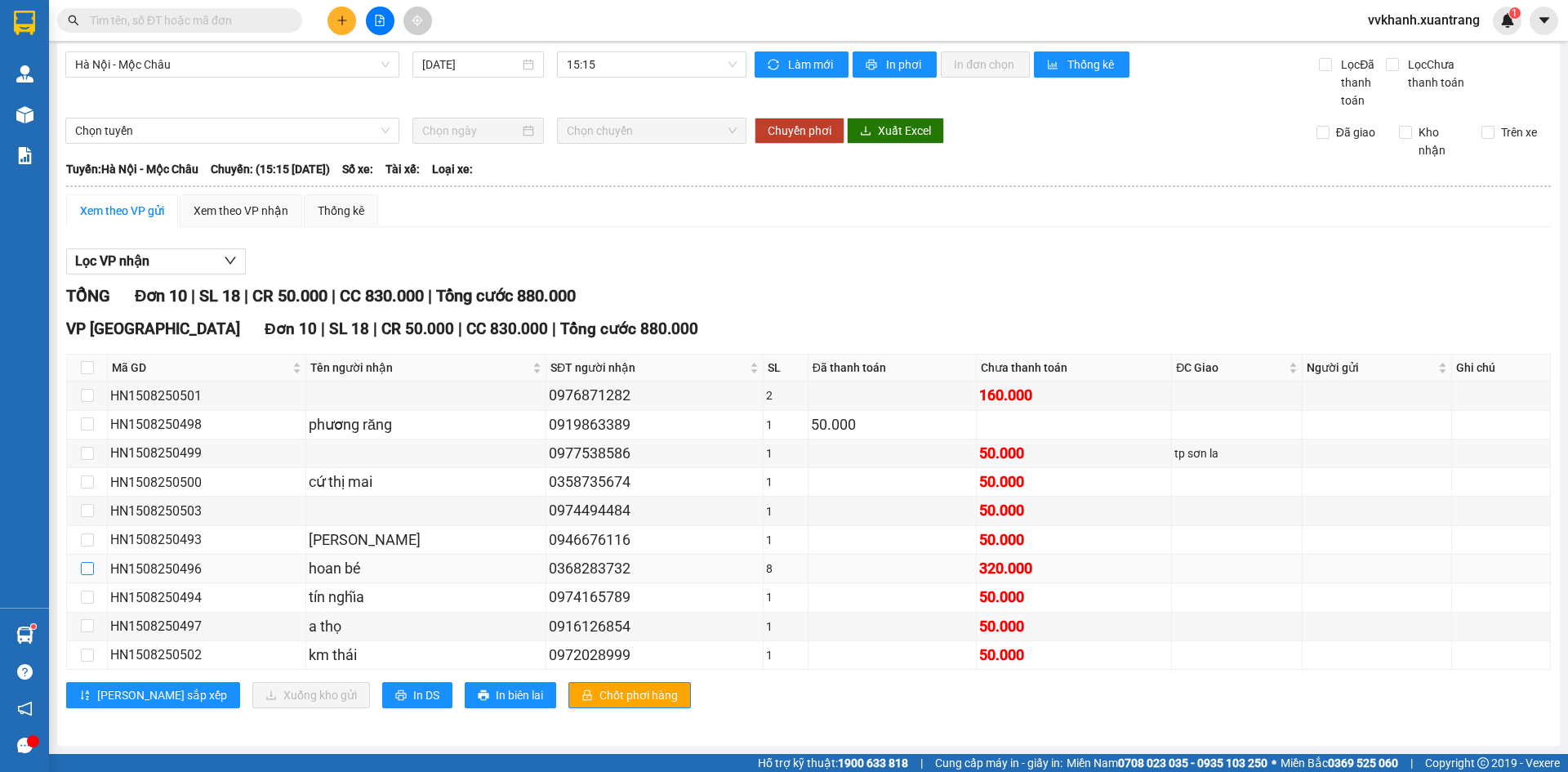
click at [86, 568] on input "checkbox" at bounding box center [88, 569] width 13 height 13
checkbox input "true"
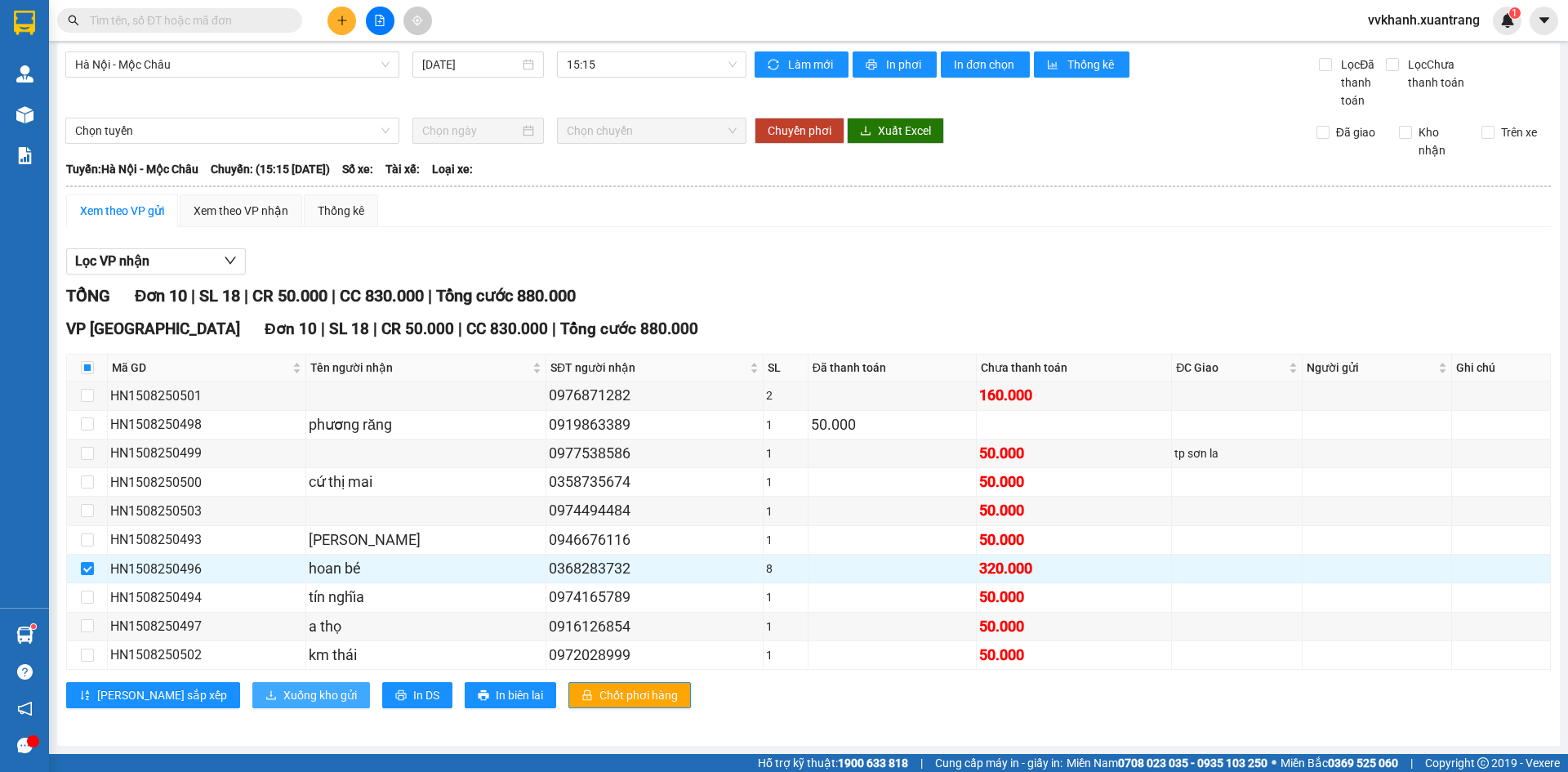
click at [252, 694] on button "Xuống kho gửi" at bounding box center [311, 695] width 118 height 26
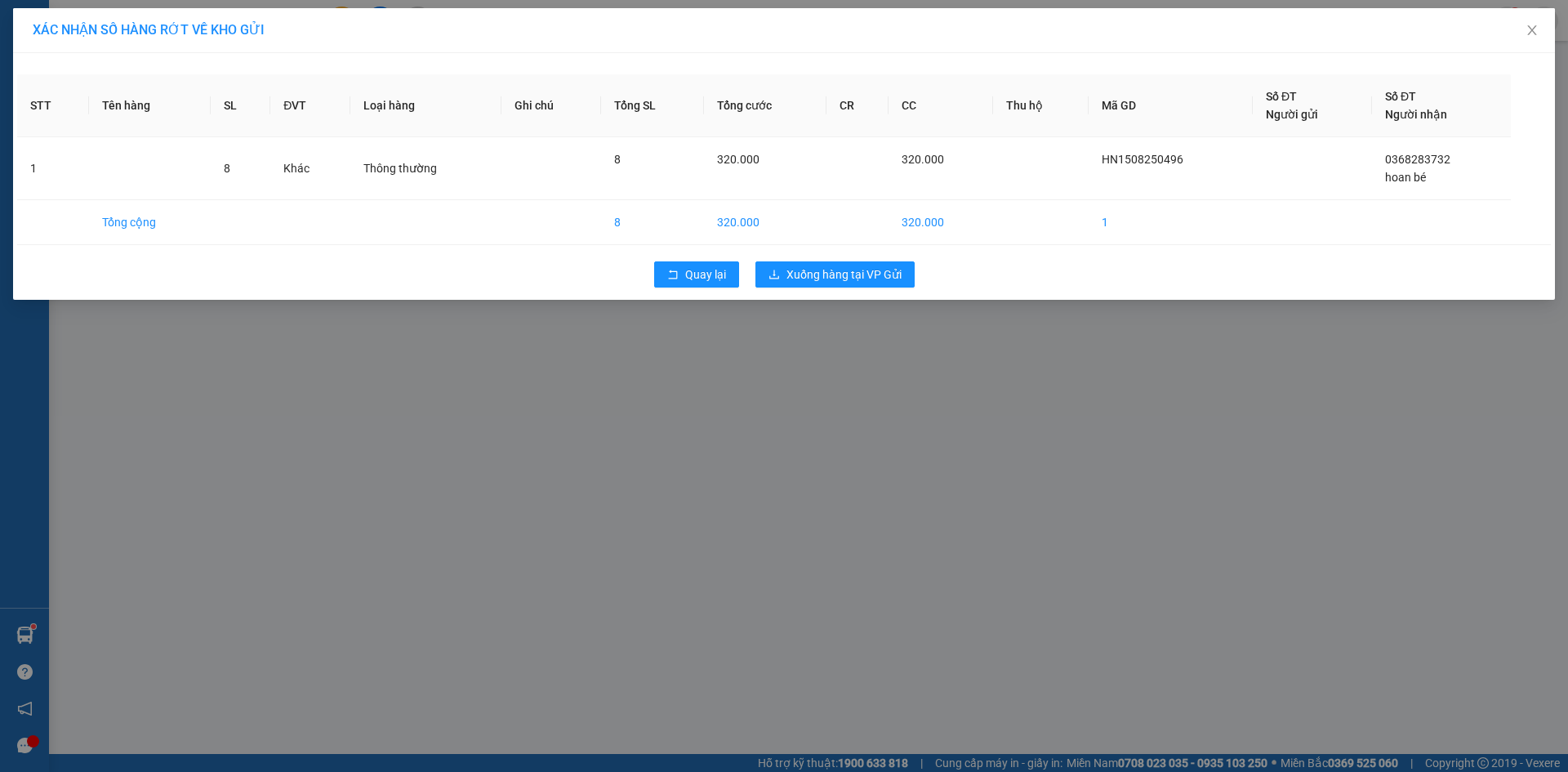
click at [841, 260] on div "Quay lại Xuống hàng tại VP Gửi" at bounding box center [784, 274] width 1534 height 42
click at [837, 264] on button "Xuống hàng tại VP Gửi" at bounding box center [835, 274] width 159 height 26
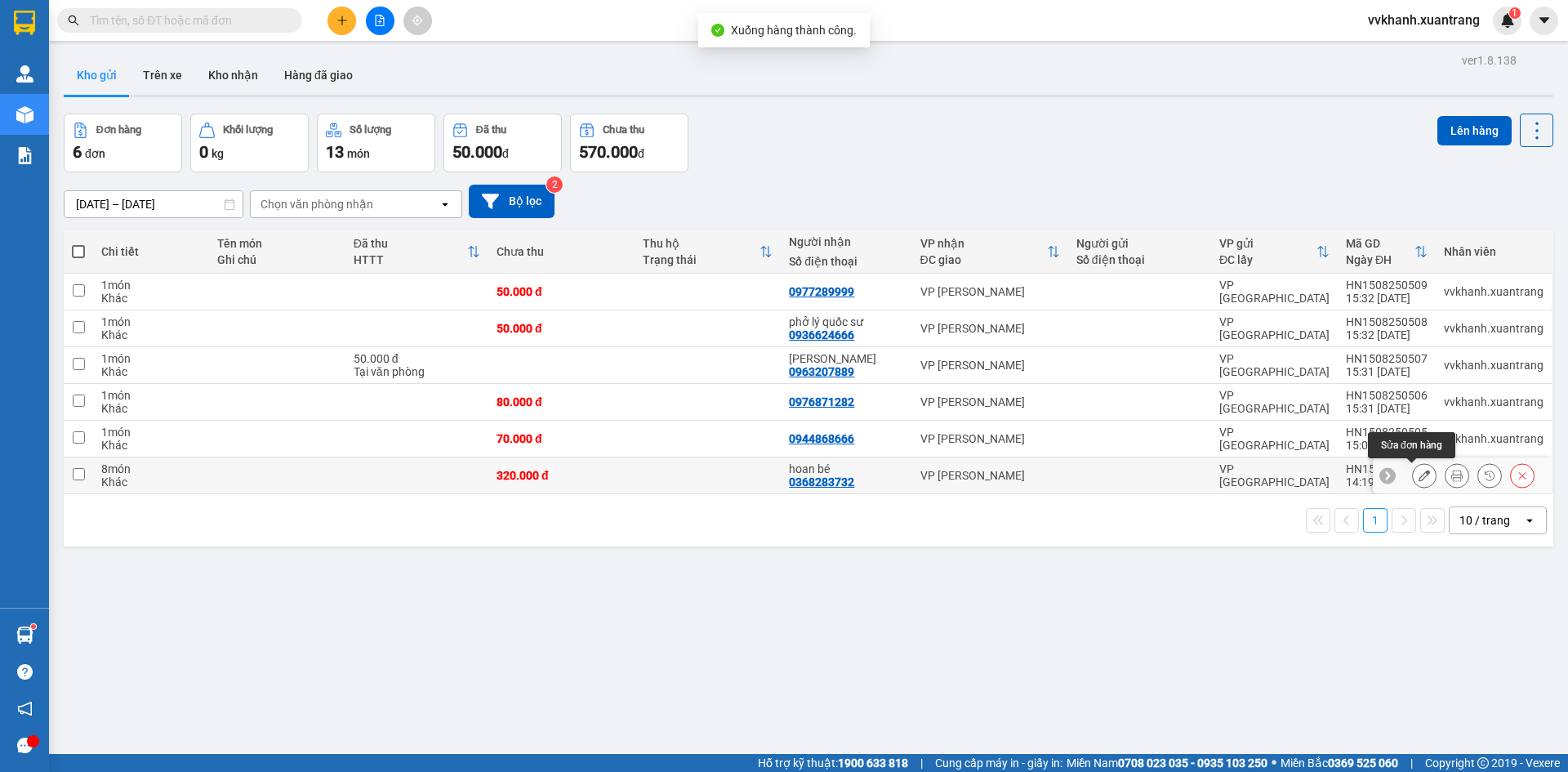
click at [1419, 479] on icon at bounding box center [1425, 476] width 12 height 12
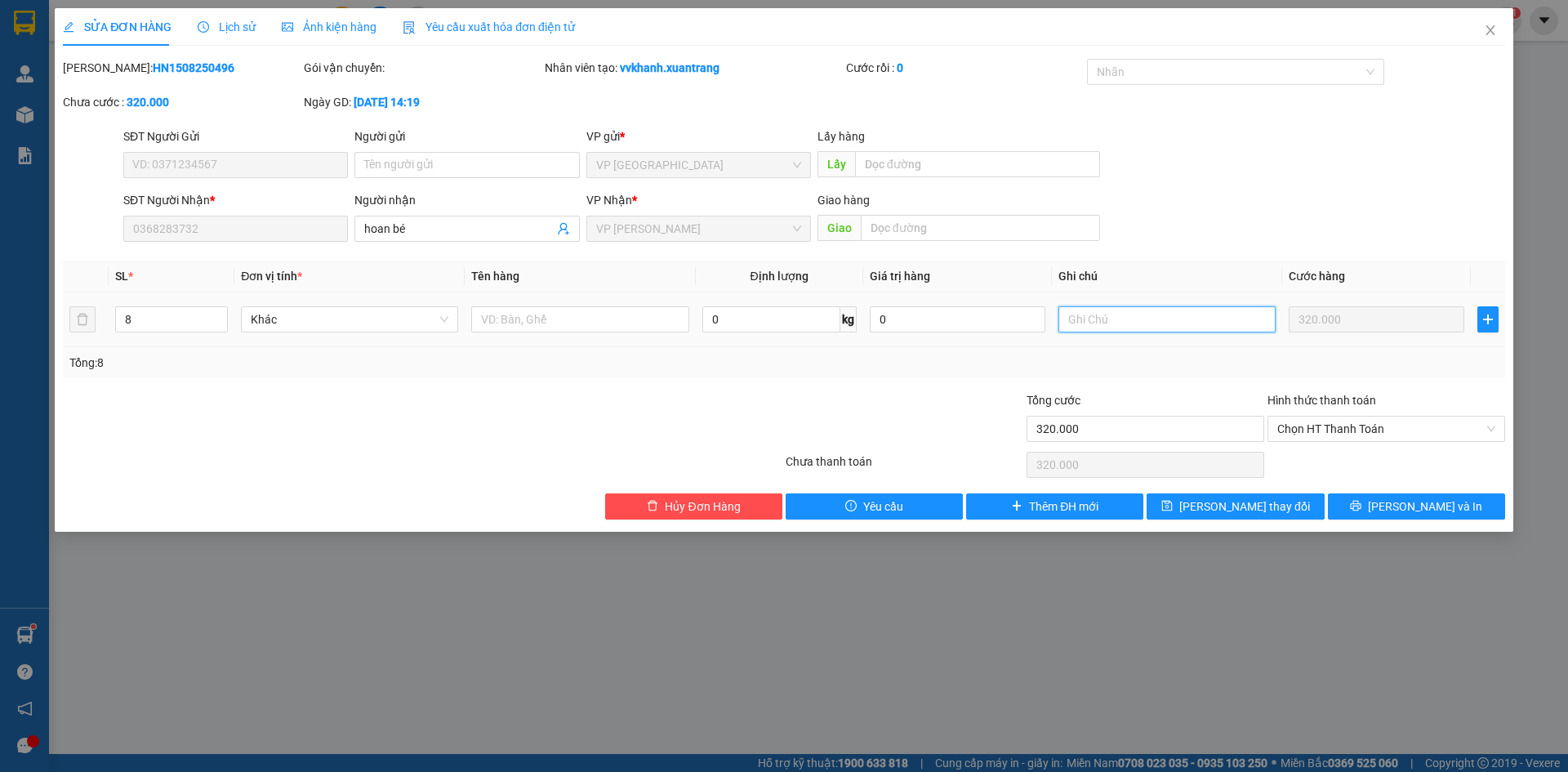
click at [1109, 320] on input "text" at bounding box center [1167, 319] width 217 height 26
type input "3k đi xe sau"
click at [1231, 503] on span "Lưu thay đổi" at bounding box center [1244, 506] width 130 height 18
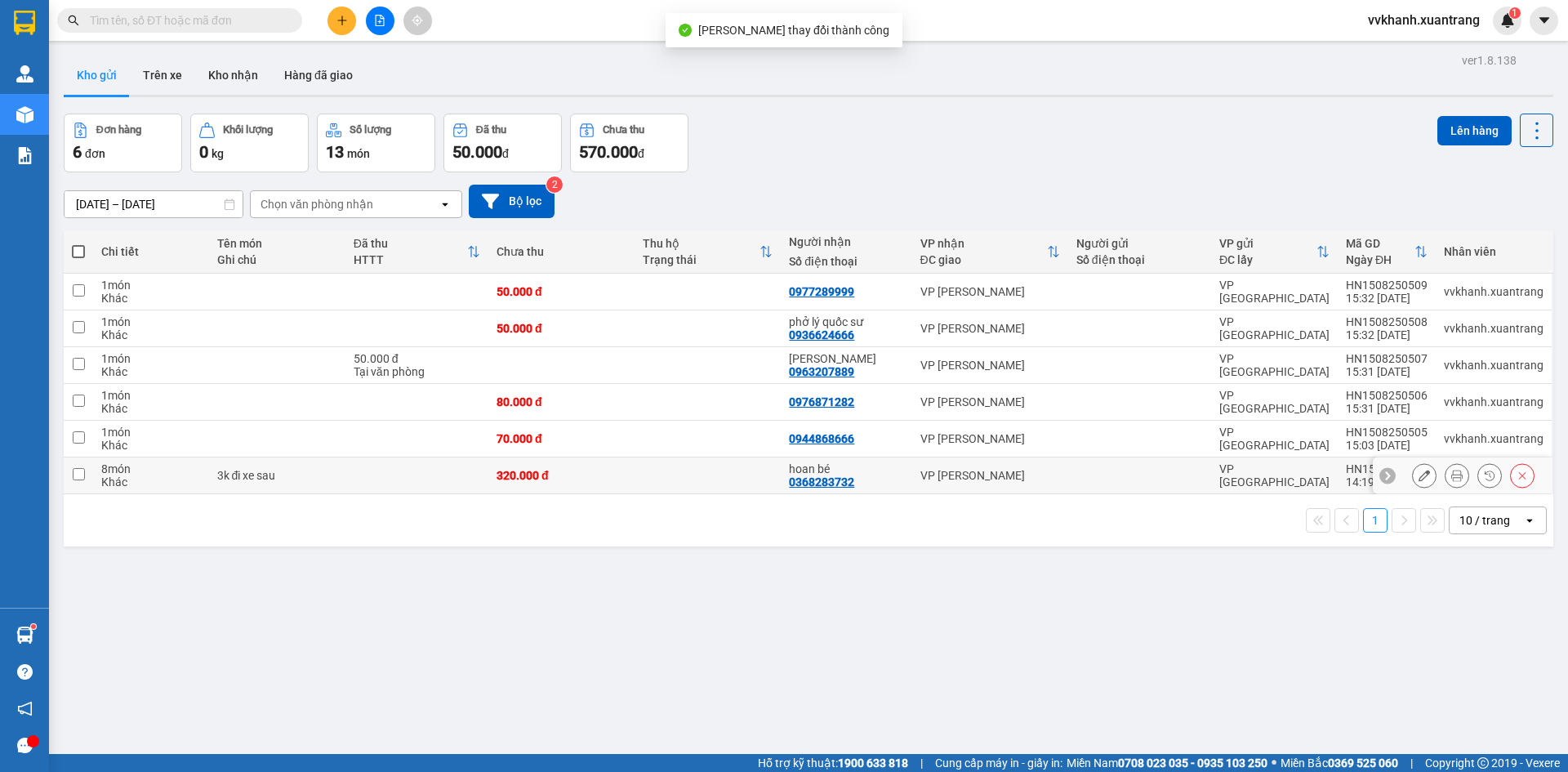
click at [635, 487] on td "320.000 đ" at bounding box center [561, 476] width 146 height 37
checkbox input "true"
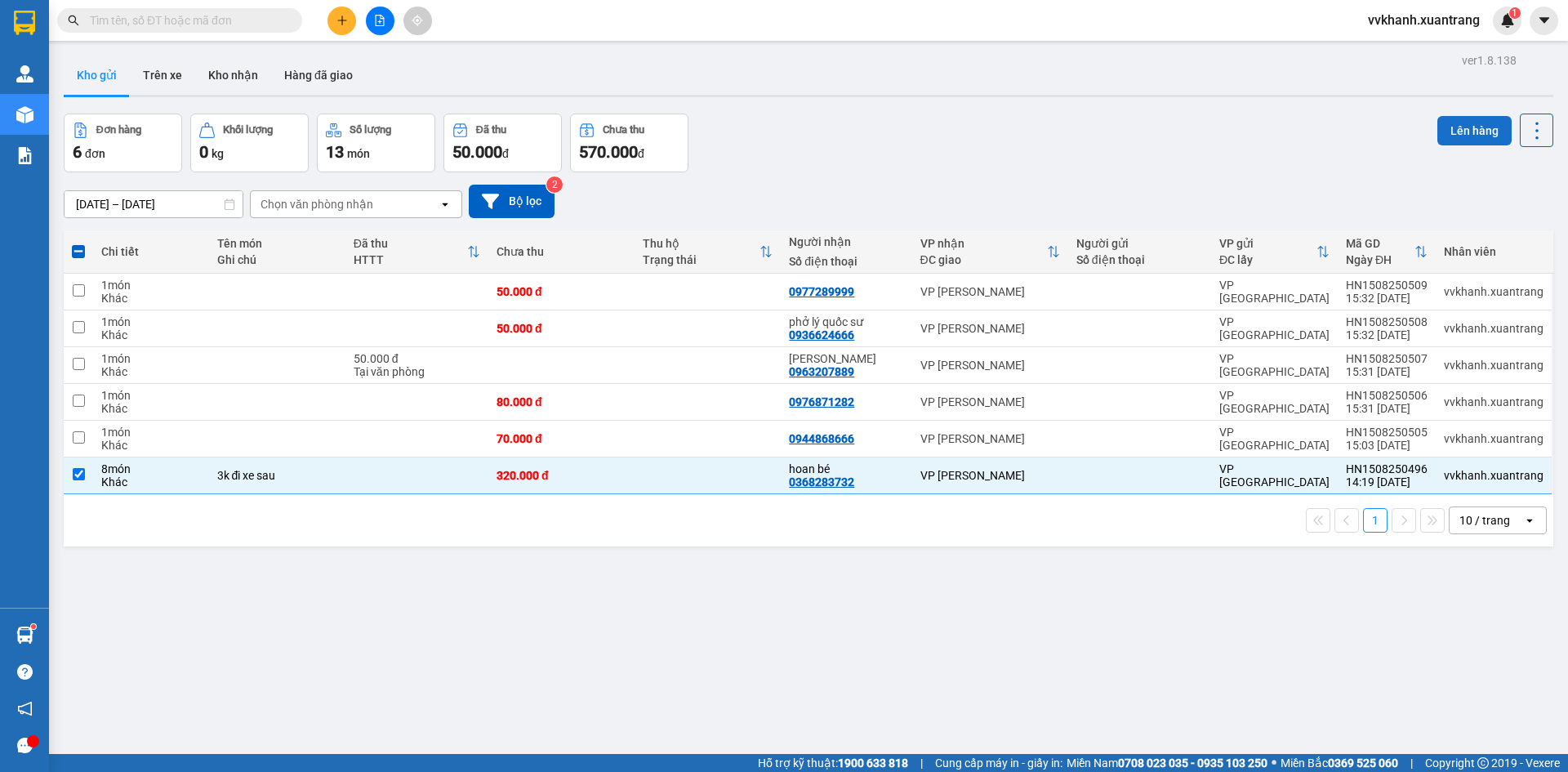
click at [1455, 126] on button "Lên hàng" at bounding box center [1475, 130] width 74 height 29
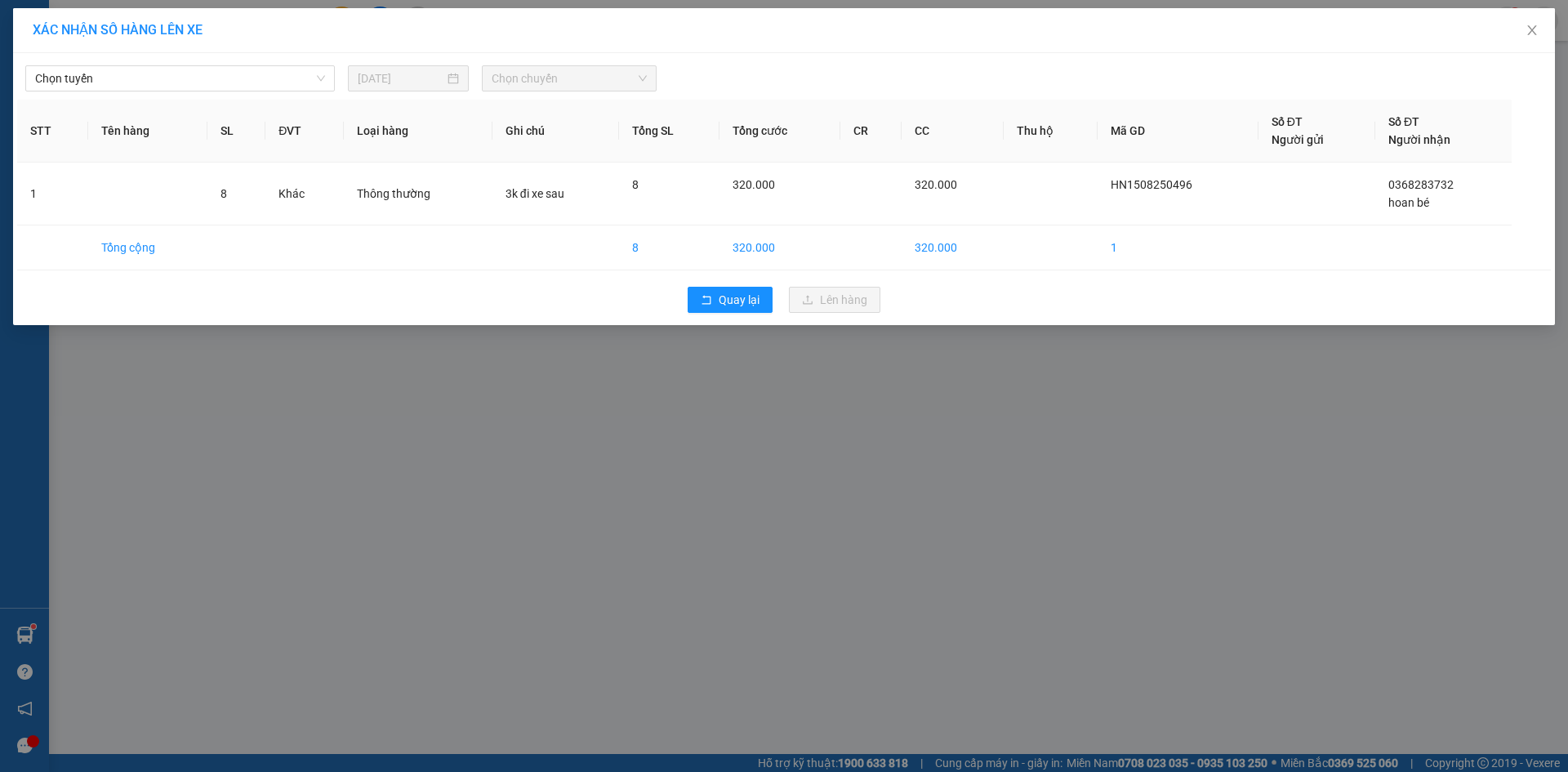
click at [235, 92] on div "Chọn tuyến 15/08/2025 Chọn chuyến STT Tên hàng SL ĐVT Loại hàng Ghi chú Tổng SL…" at bounding box center [784, 189] width 1542 height 272
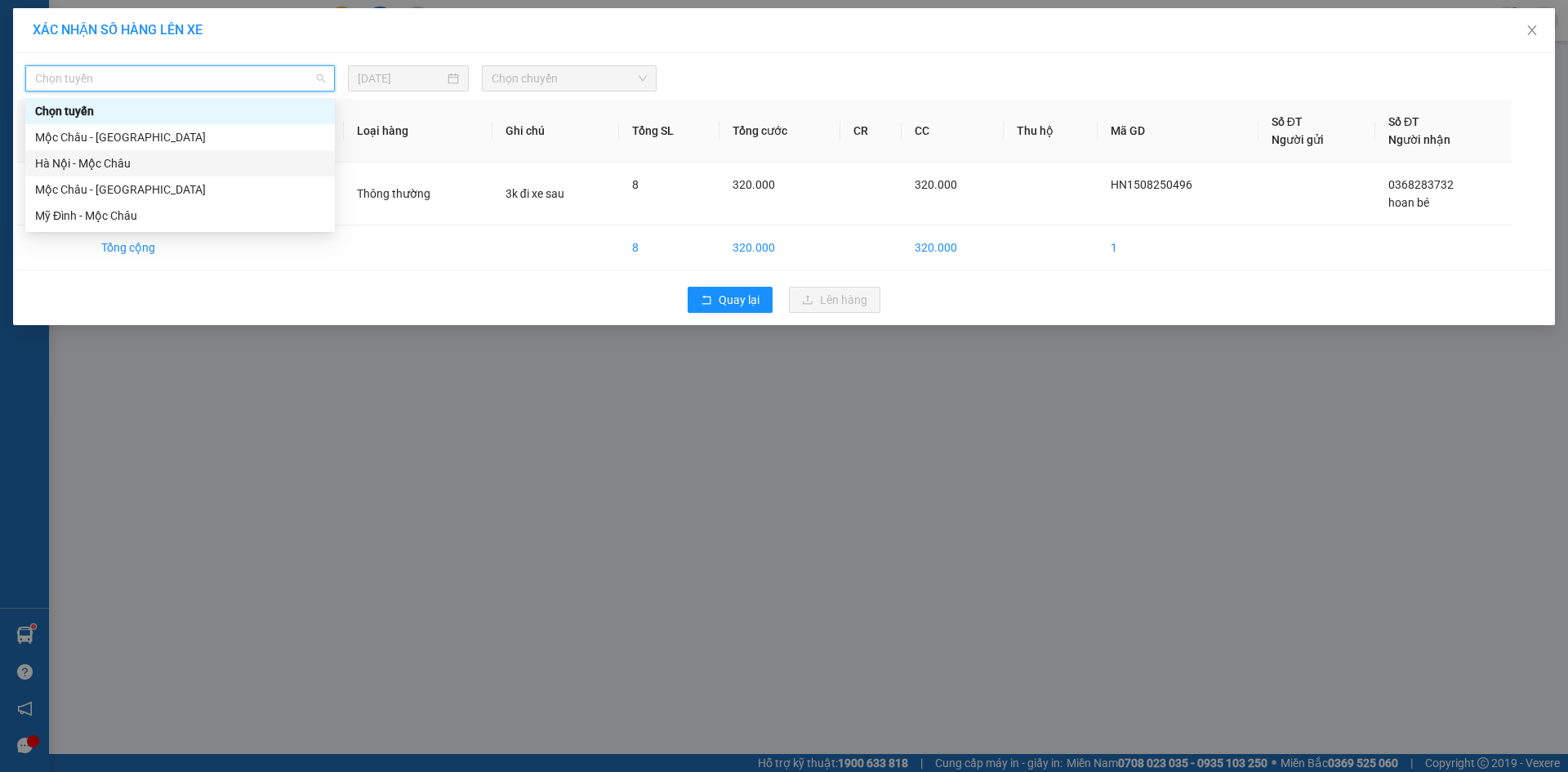
click at [168, 166] on div "Hà Nội - Mộc Châu" at bounding box center [180, 162] width 290 height 18
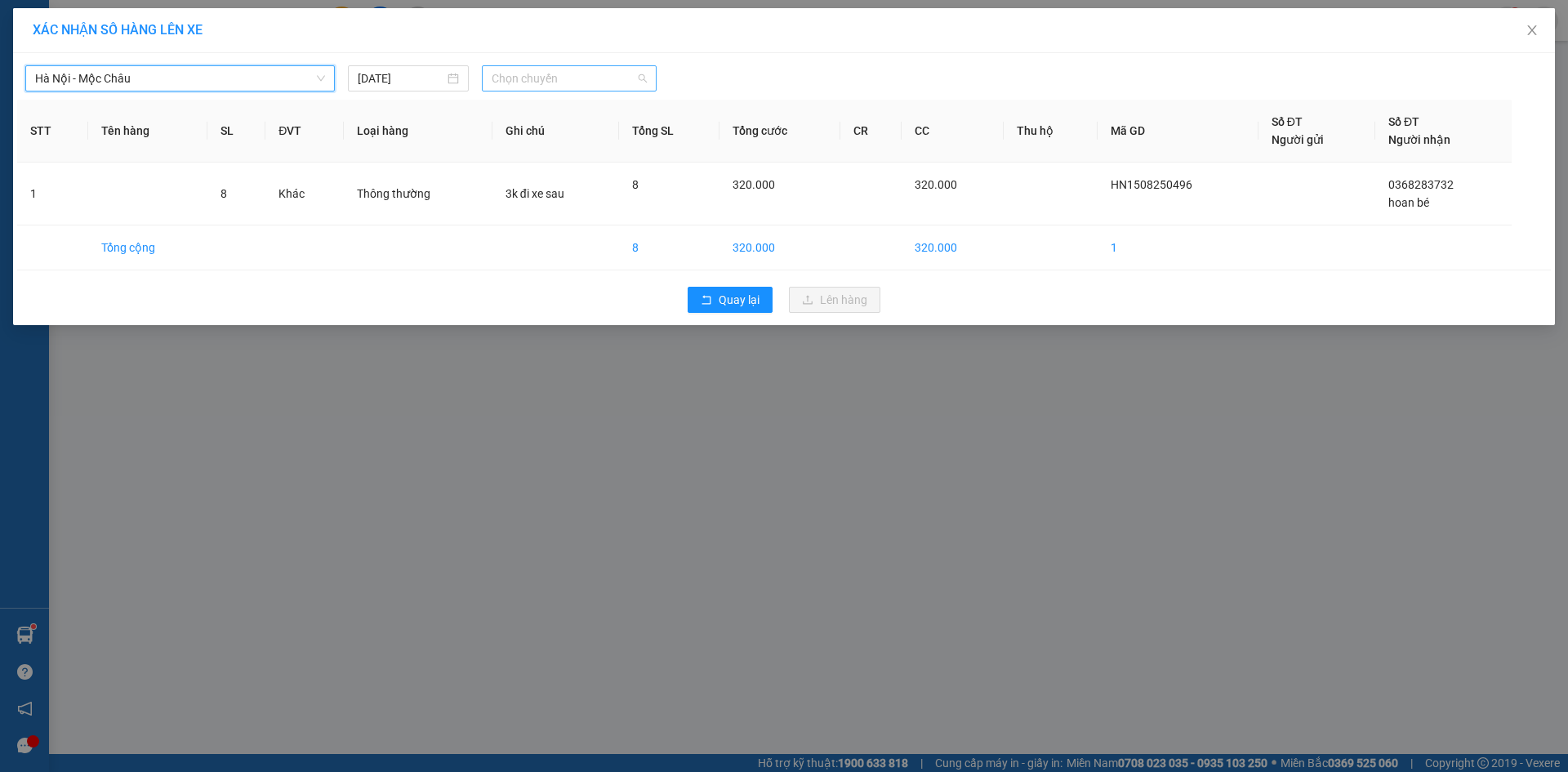
drag, startPoint x: 568, startPoint y: 76, endPoint x: 610, endPoint y: 265, distance: 193.6
click at [568, 77] on span "Chọn chuyến" at bounding box center [569, 78] width 155 height 24
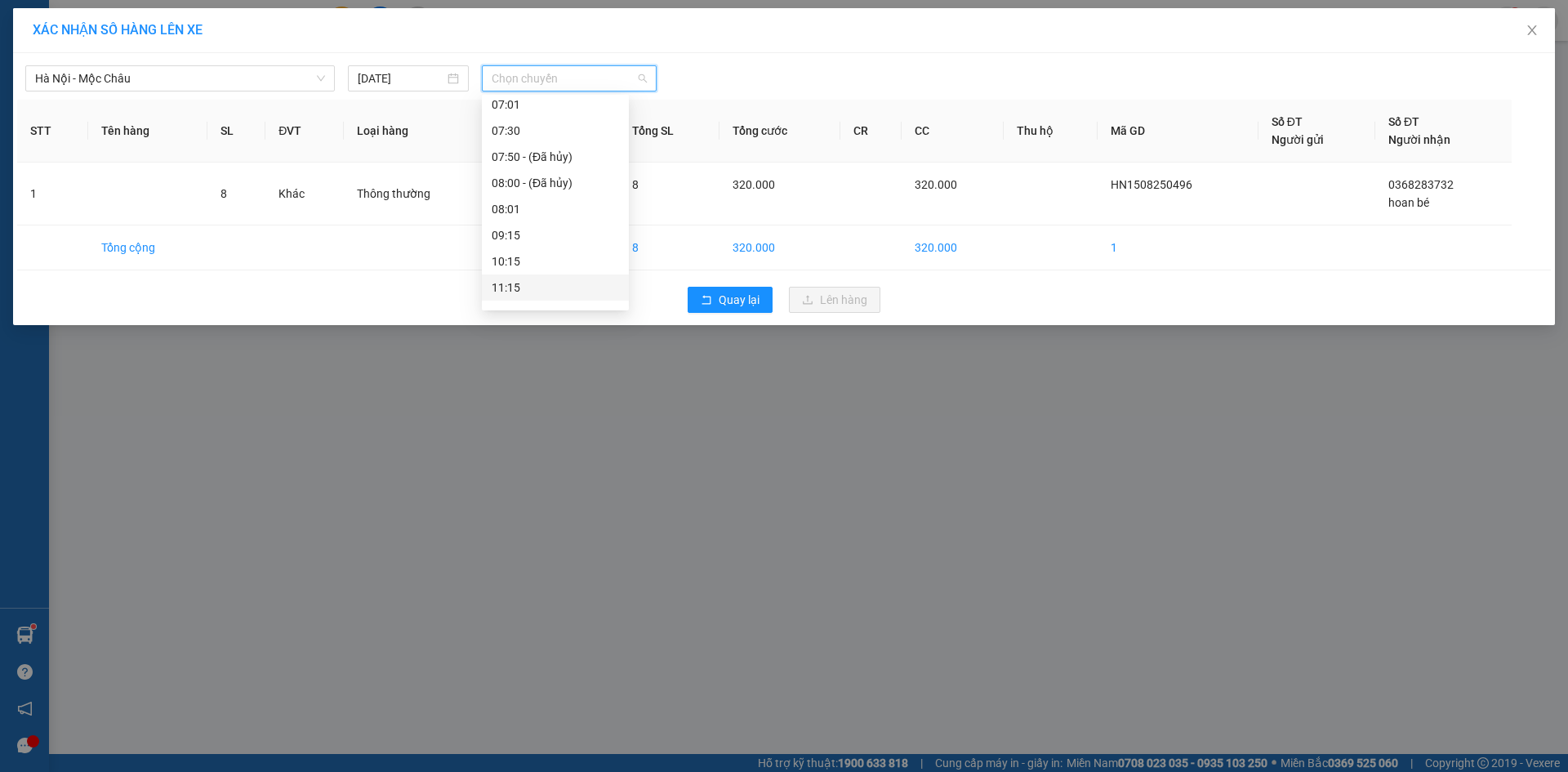
scroll to position [245, 0]
click at [547, 281] on div "15:15" at bounding box center [555, 284] width 127 height 18
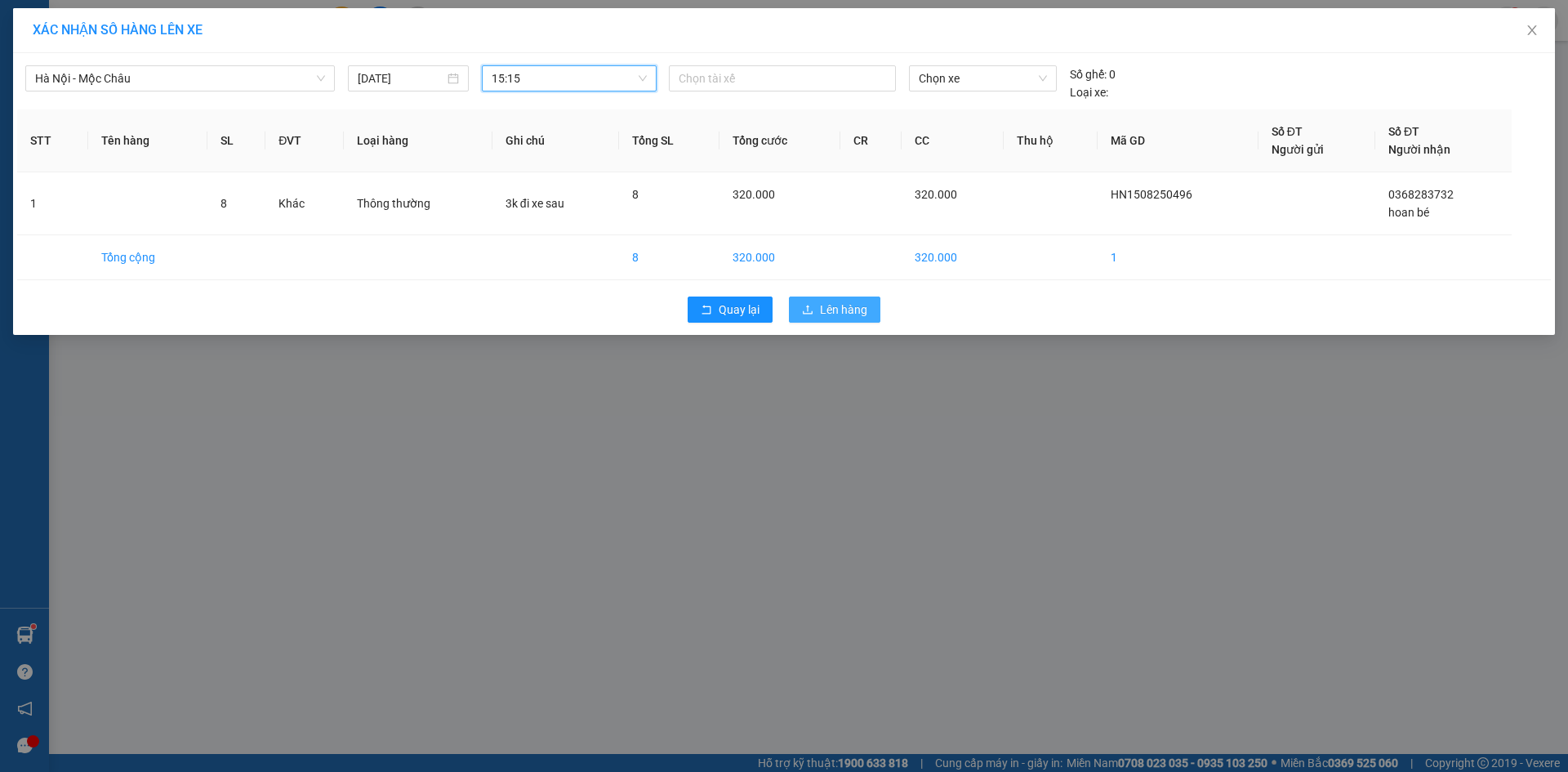
click at [819, 313] on button "Lên hàng" at bounding box center [835, 309] width 92 height 26
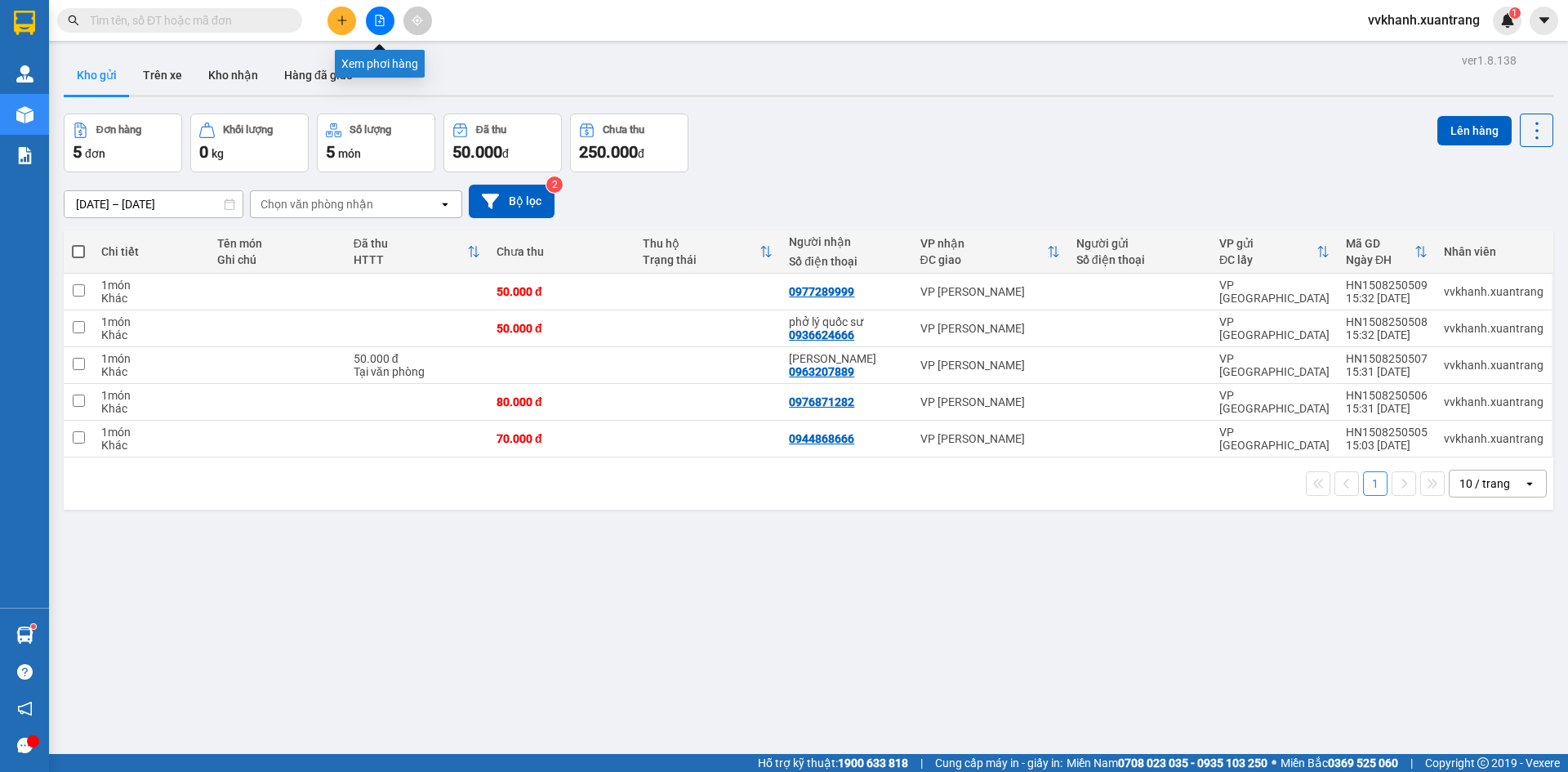
click at [380, 22] on icon "file-add" at bounding box center [380, 20] width 9 height 12
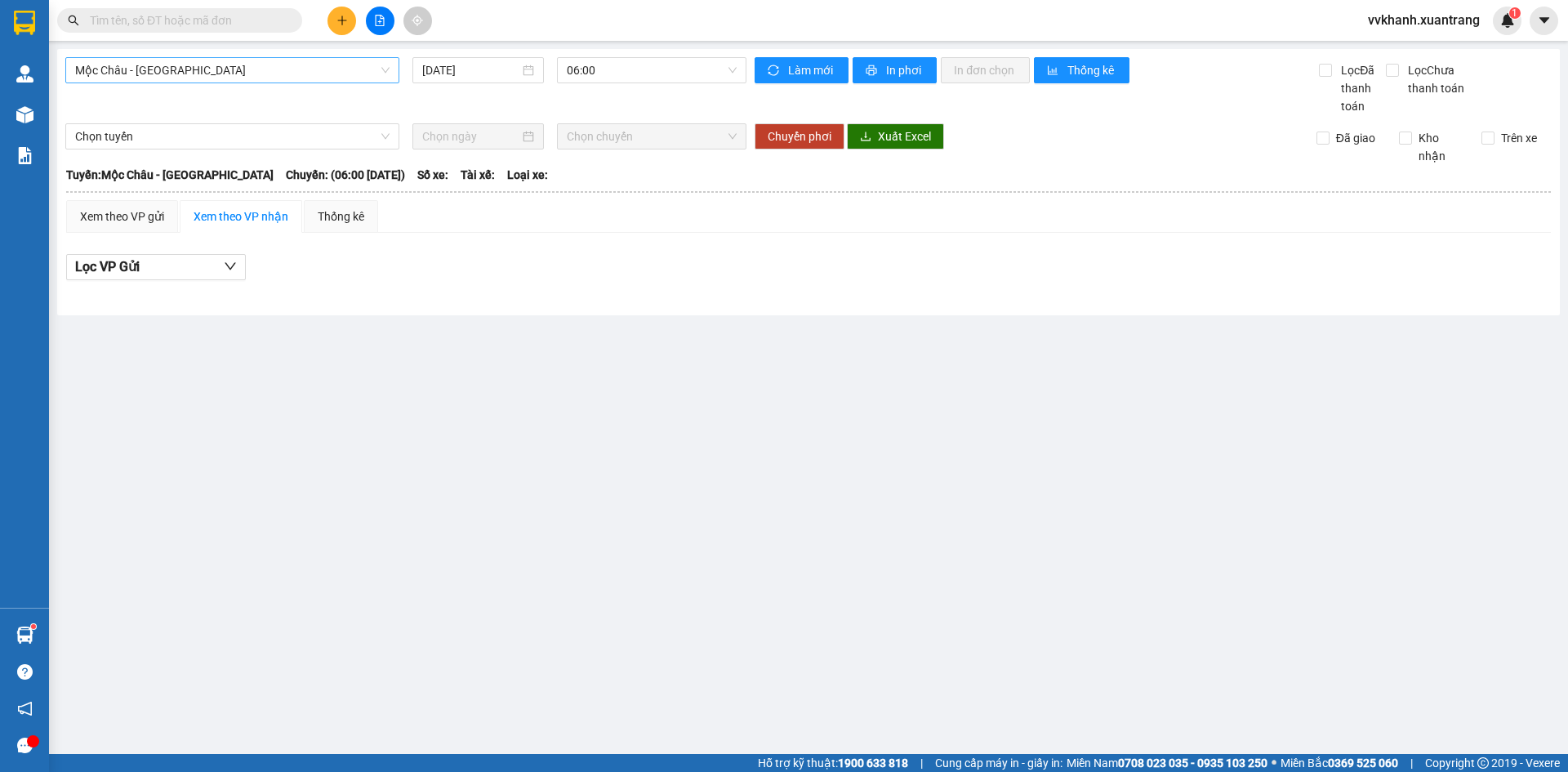
click at [151, 71] on span "Mộc Châu - [GEOGRAPHIC_DATA]" at bounding box center [232, 70] width 315 height 24
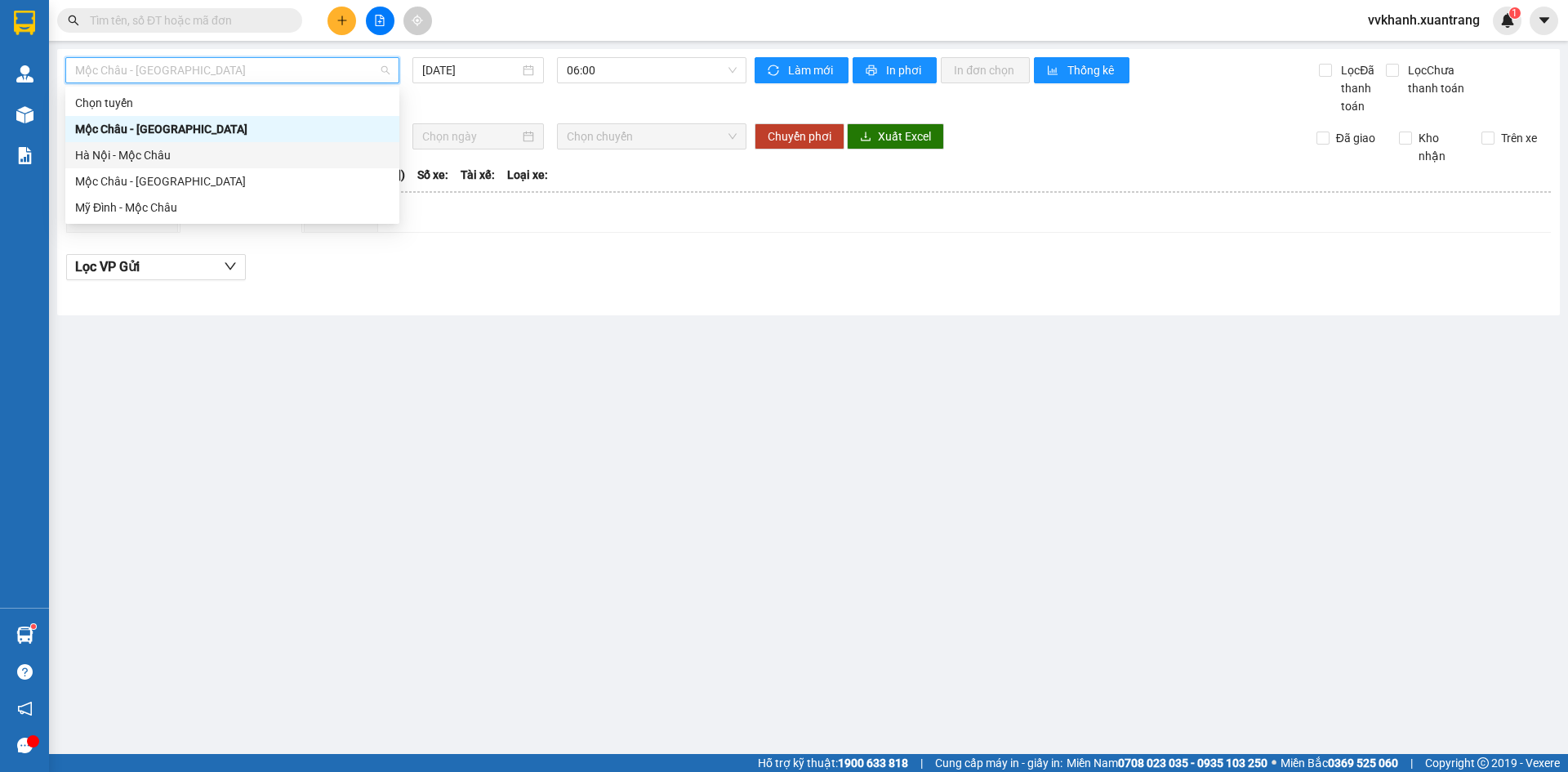
click at [174, 146] on div "Hà Nội - Mộc Châu" at bounding box center [232, 155] width 334 height 26
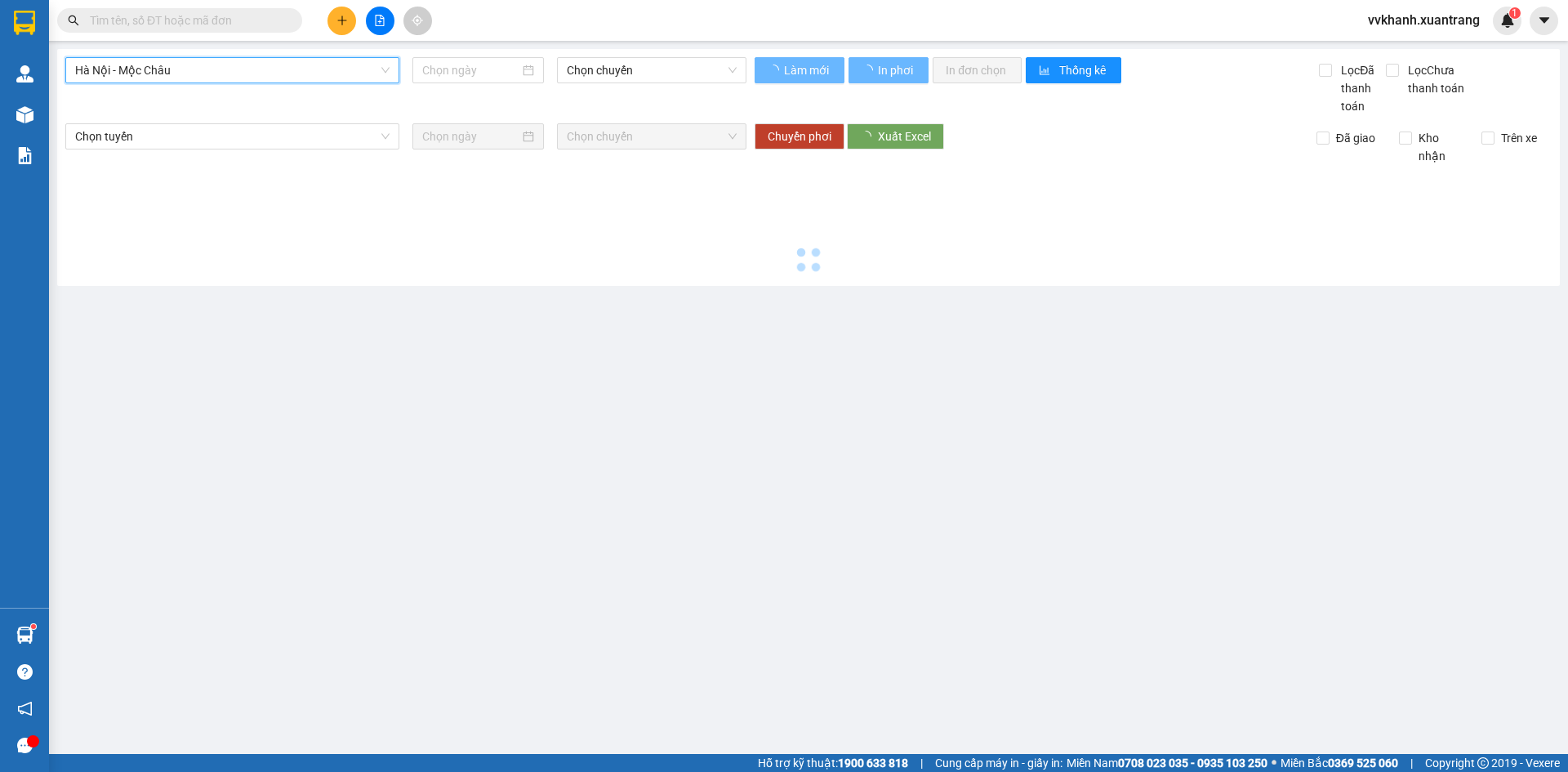
type input "[DATE]"
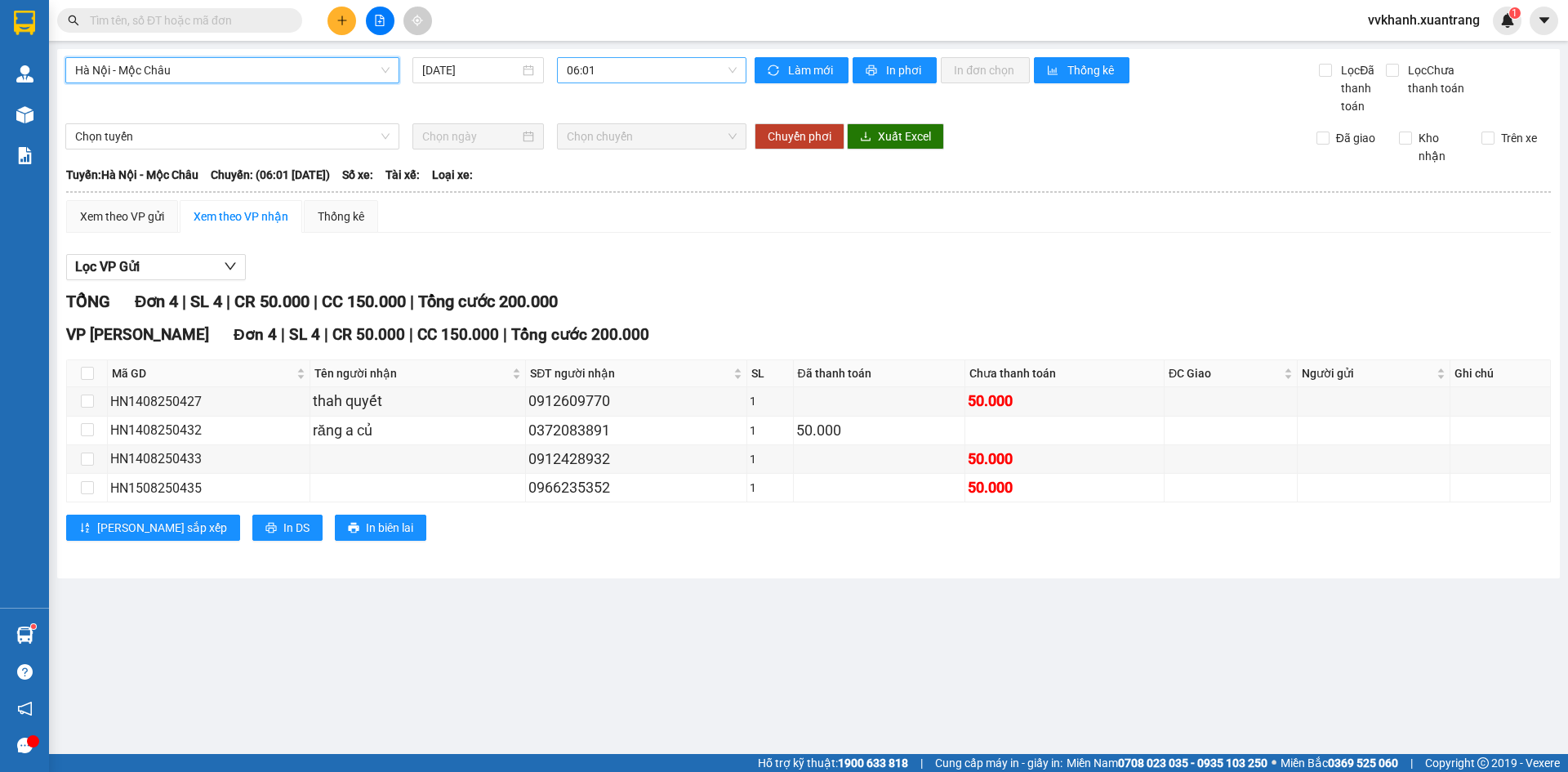
click at [638, 71] on span "06:01" at bounding box center [652, 70] width 170 height 24
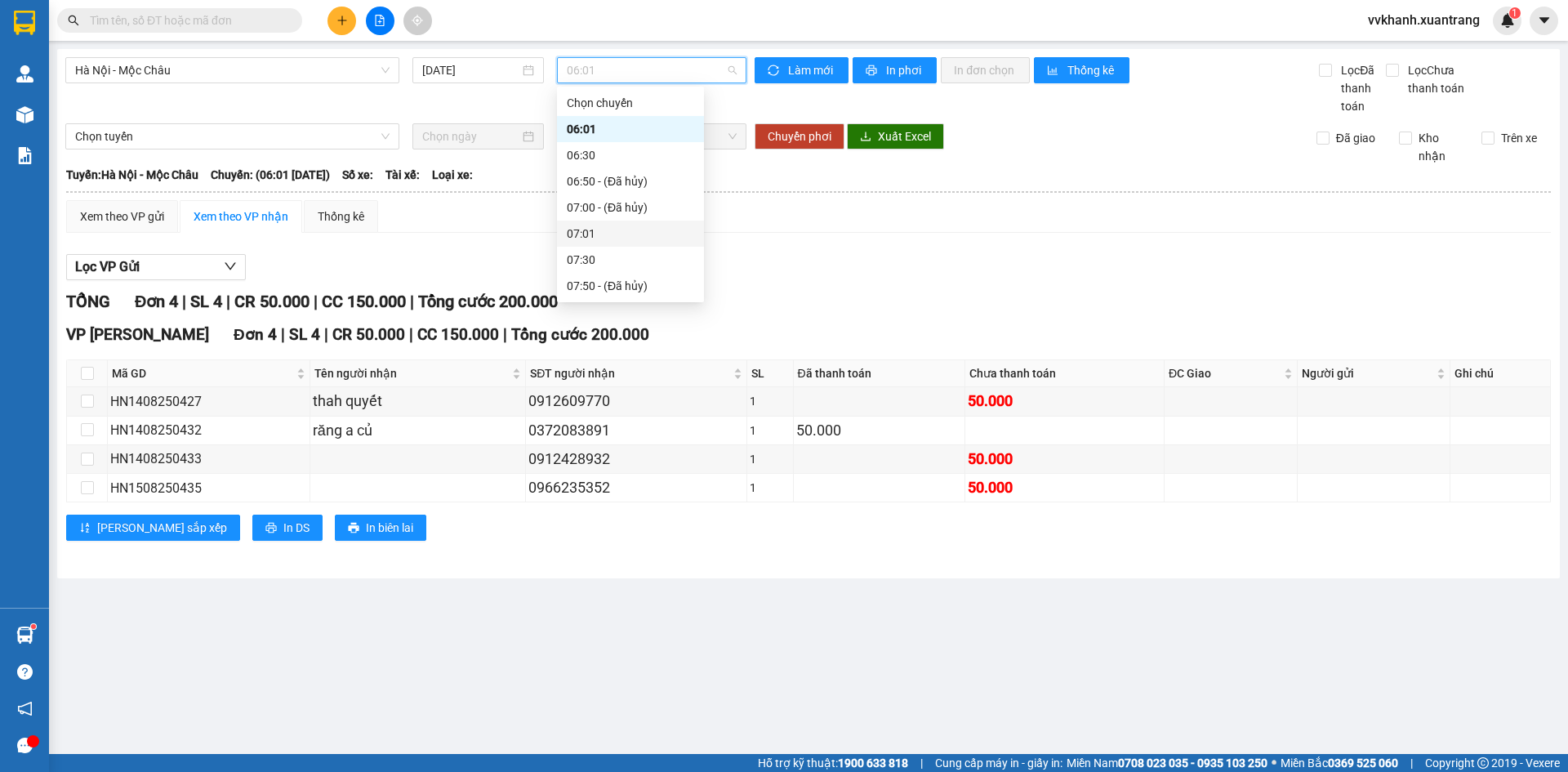
scroll to position [245, 0]
click at [614, 269] on div "15:15" at bounding box center [630, 275] width 127 height 18
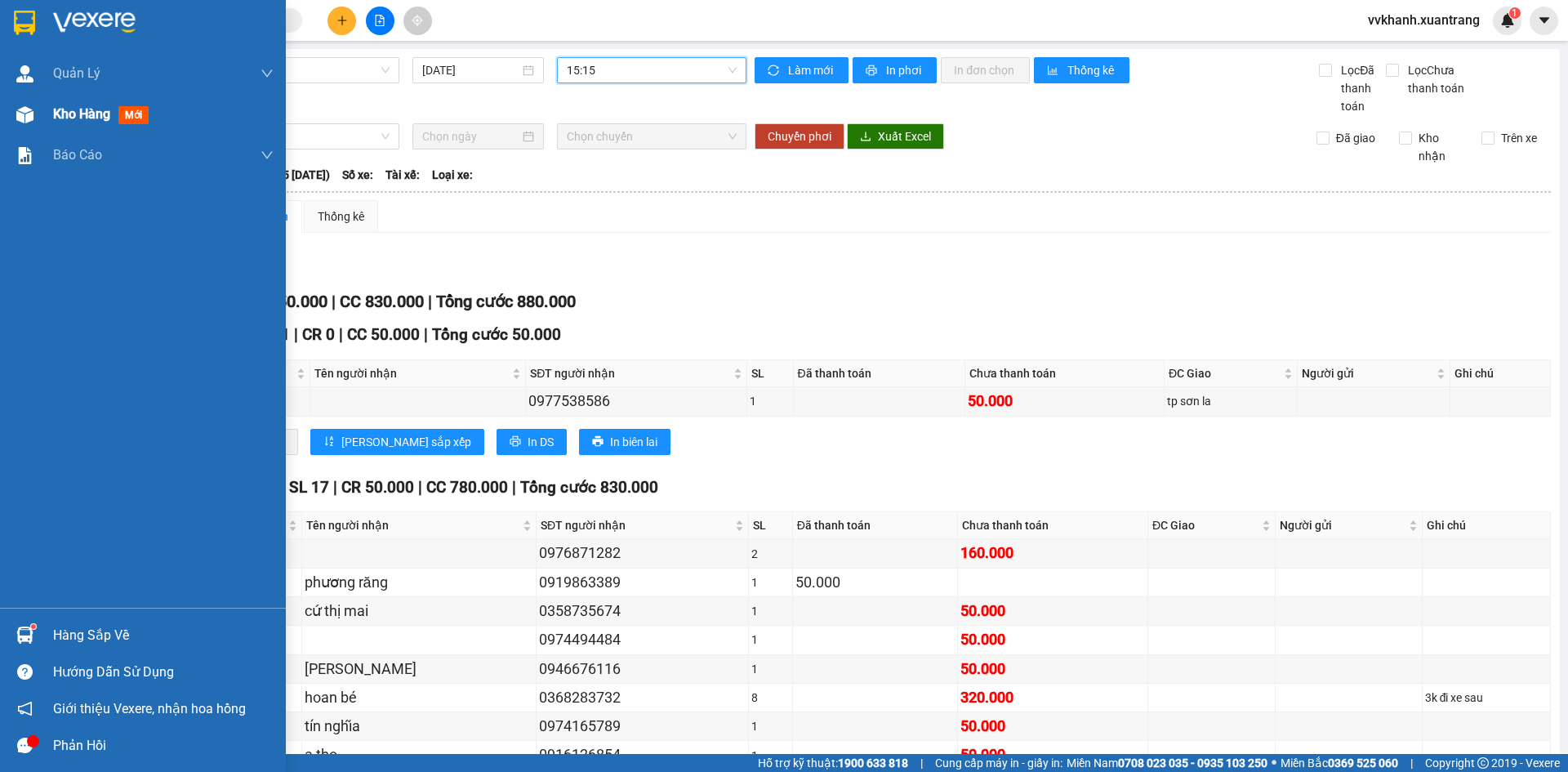
click at [33, 113] on img at bounding box center [24, 114] width 17 height 17
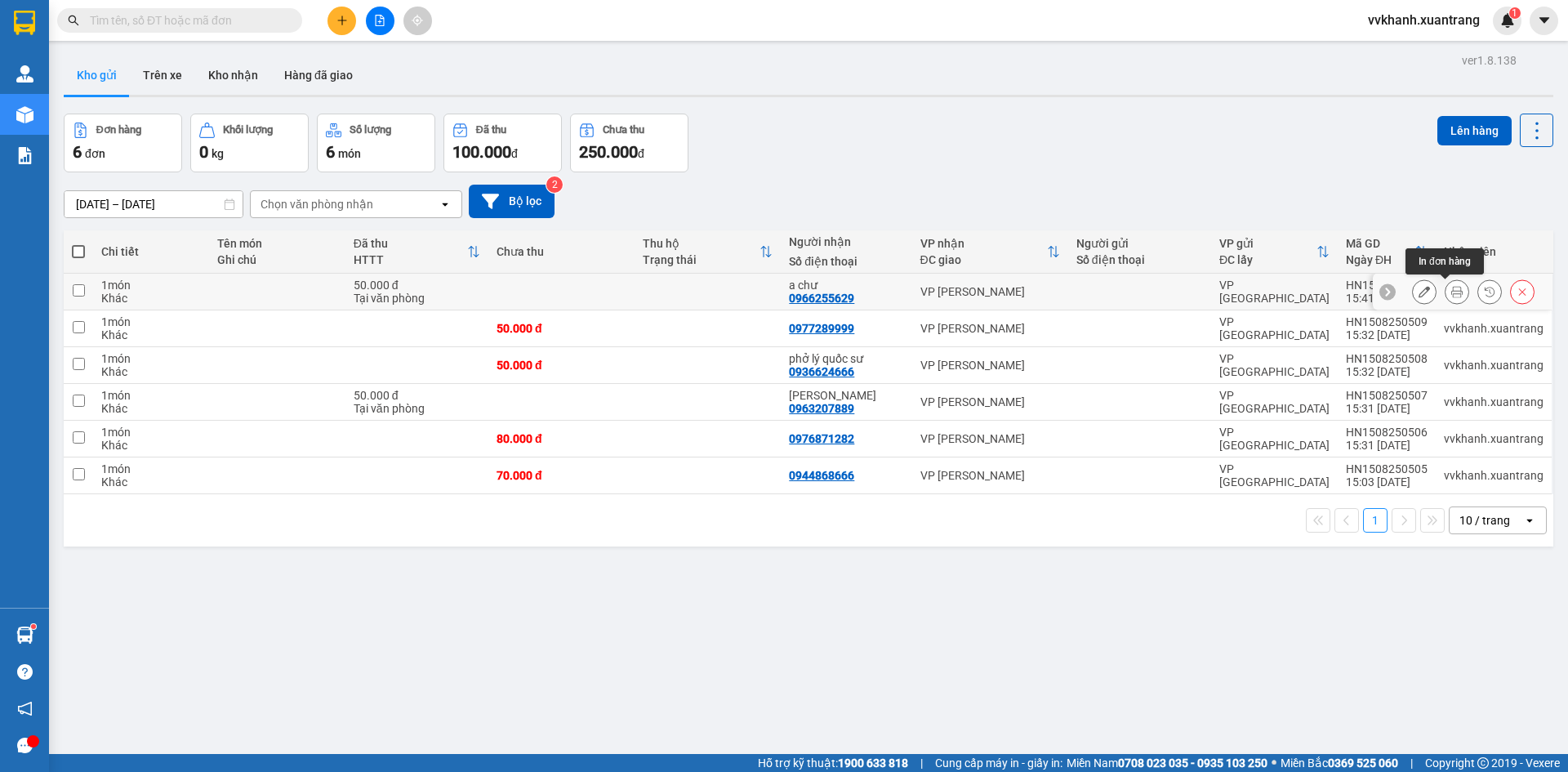
click at [1452, 289] on icon at bounding box center [1458, 292] width 12 height 12
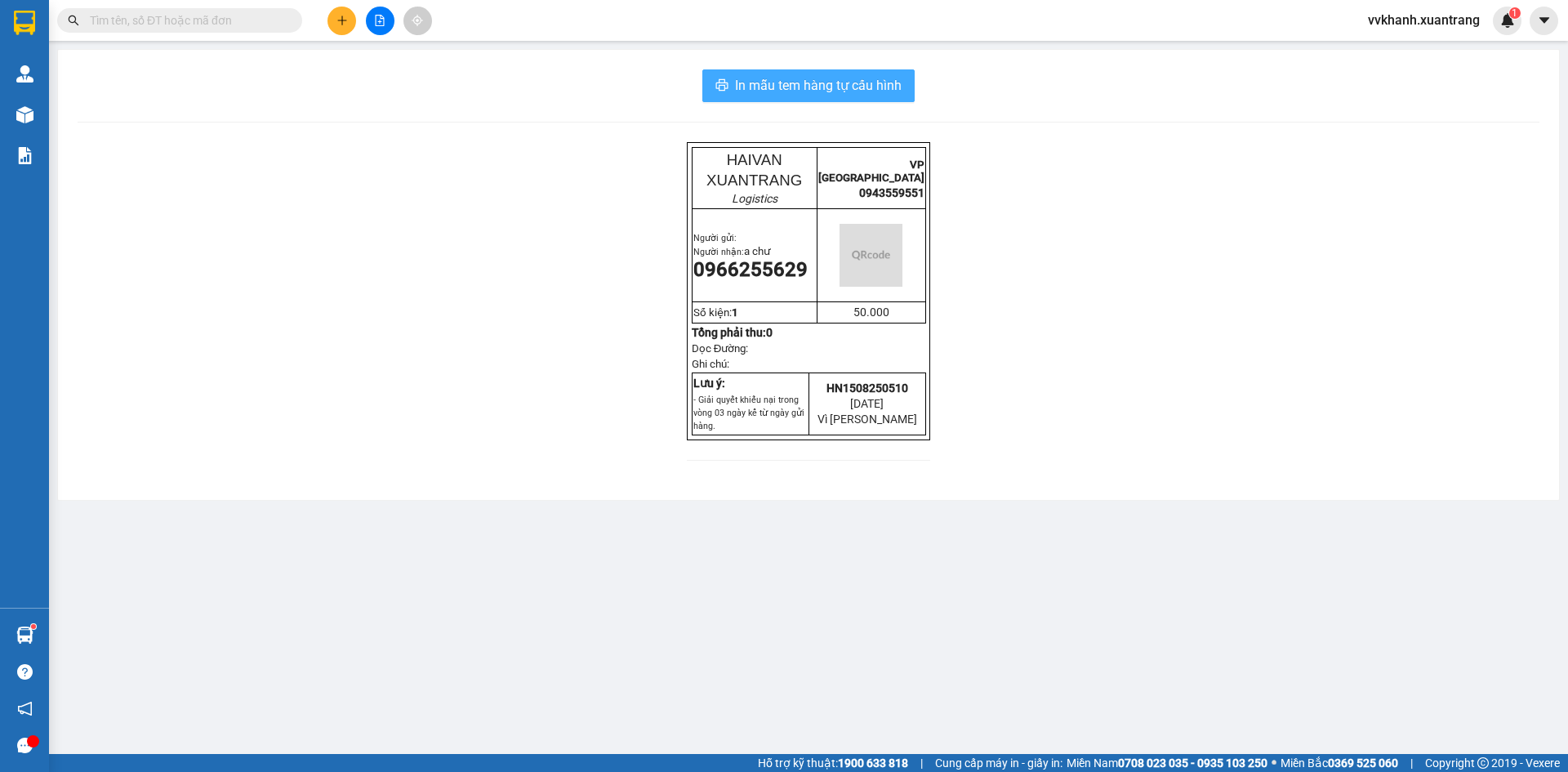
click at [795, 90] on span "In mẫu tem hàng tự cấu hình" at bounding box center [818, 85] width 167 height 20
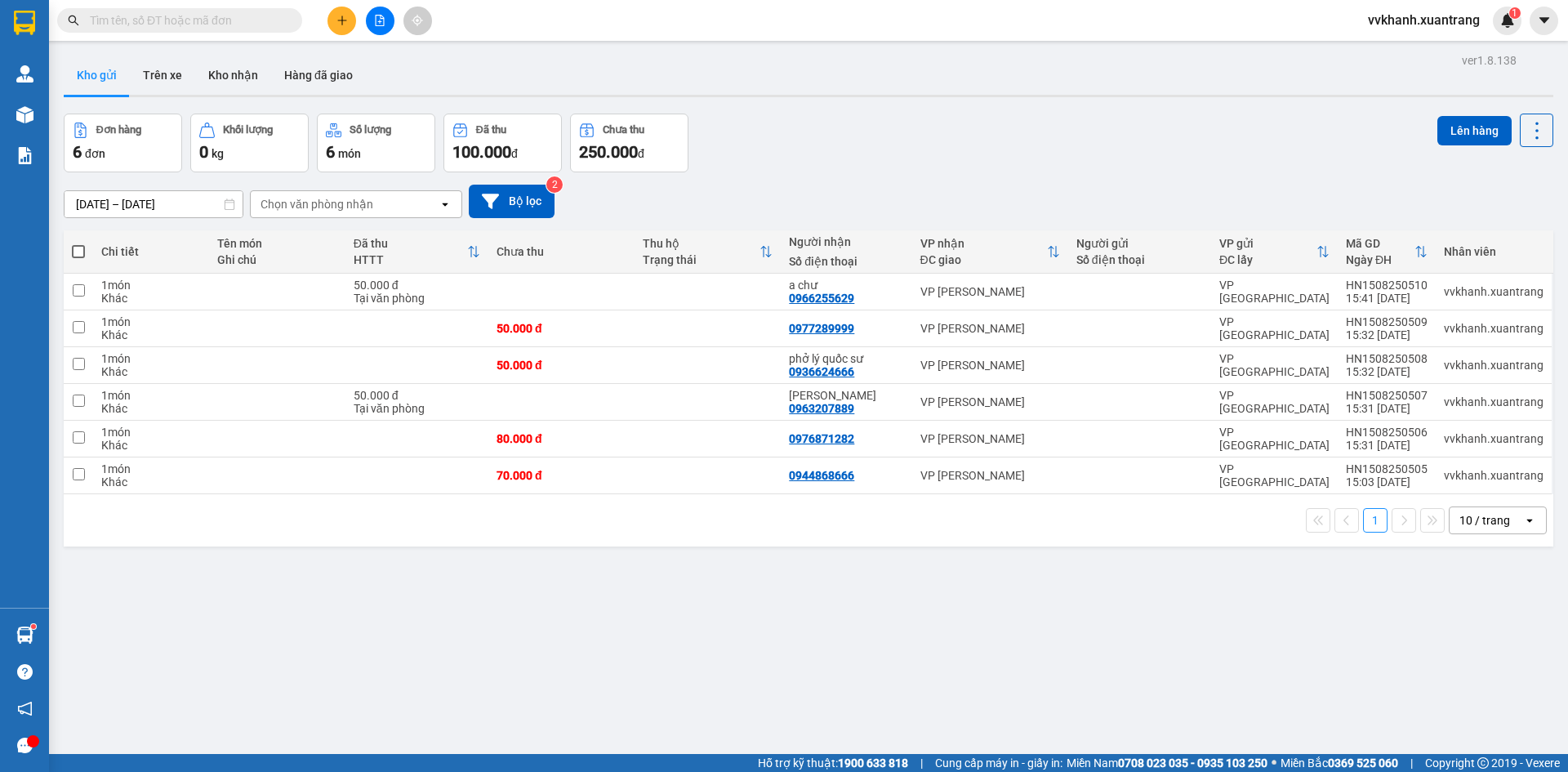
click at [338, 20] on icon "plus" at bounding box center [343, 20] width 12 height 12
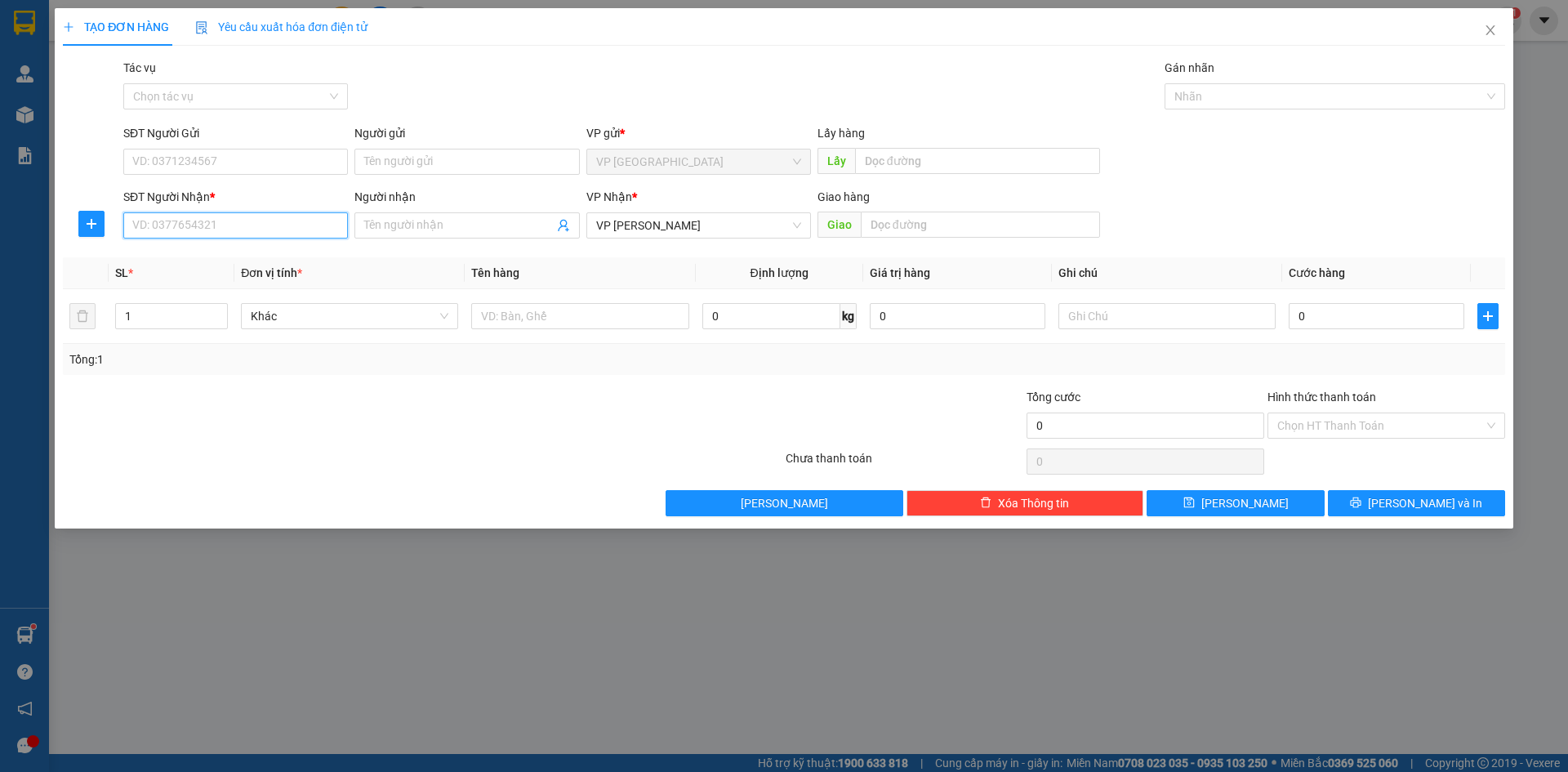
click at [221, 220] on input "SĐT Người Nhận *" at bounding box center [236, 225] width 225 height 26
click at [211, 255] on div "0841833338 - công thắm" at bounding box center [236, 258] width 205 height 18
type input "0841833338"
type input "công thắm"
type input "0841833338"
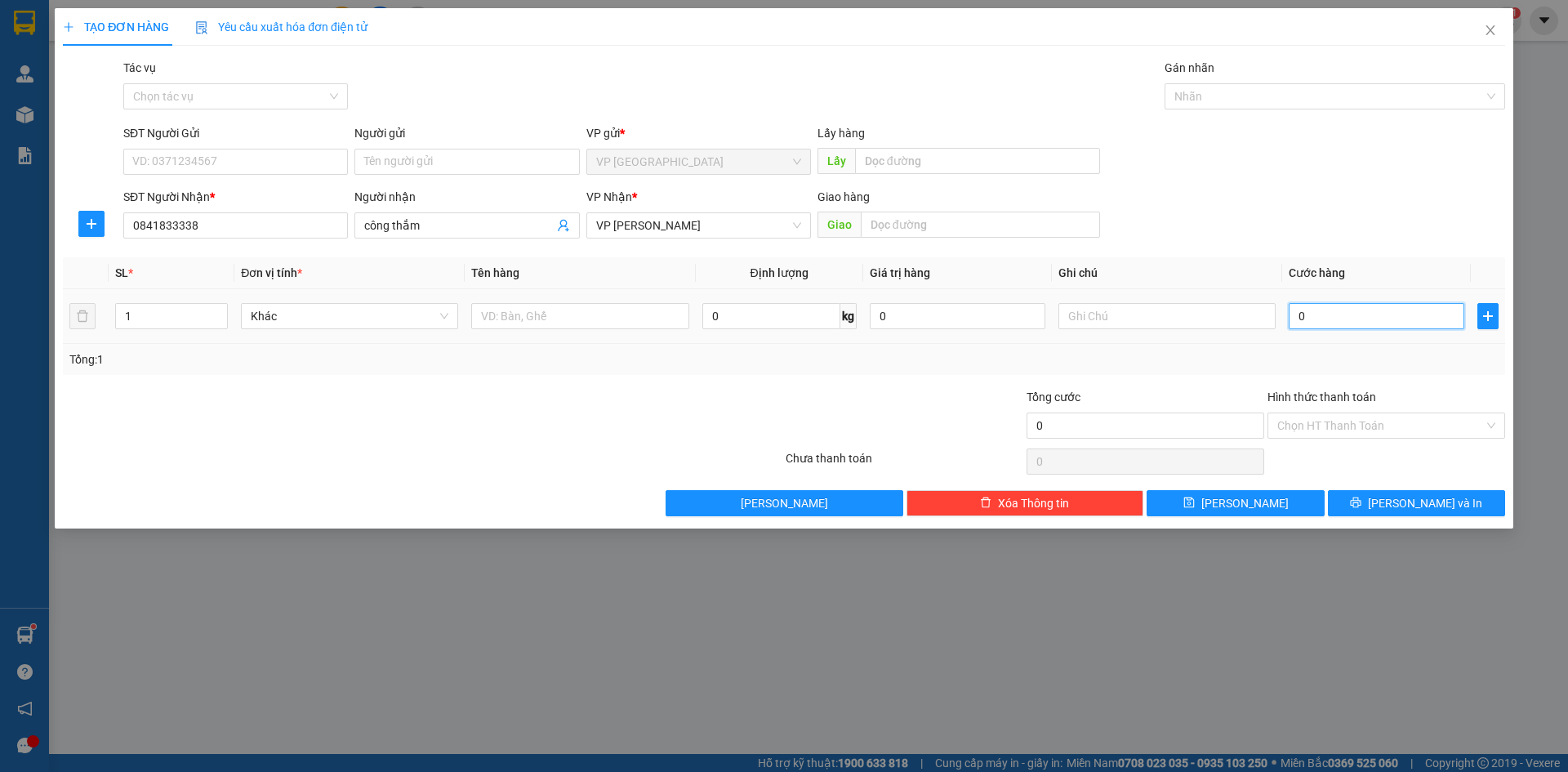
click at [1331, 315] on input "0" at bounding box center [1376, 316] width 176 height 26
type input "5"
type input "50"
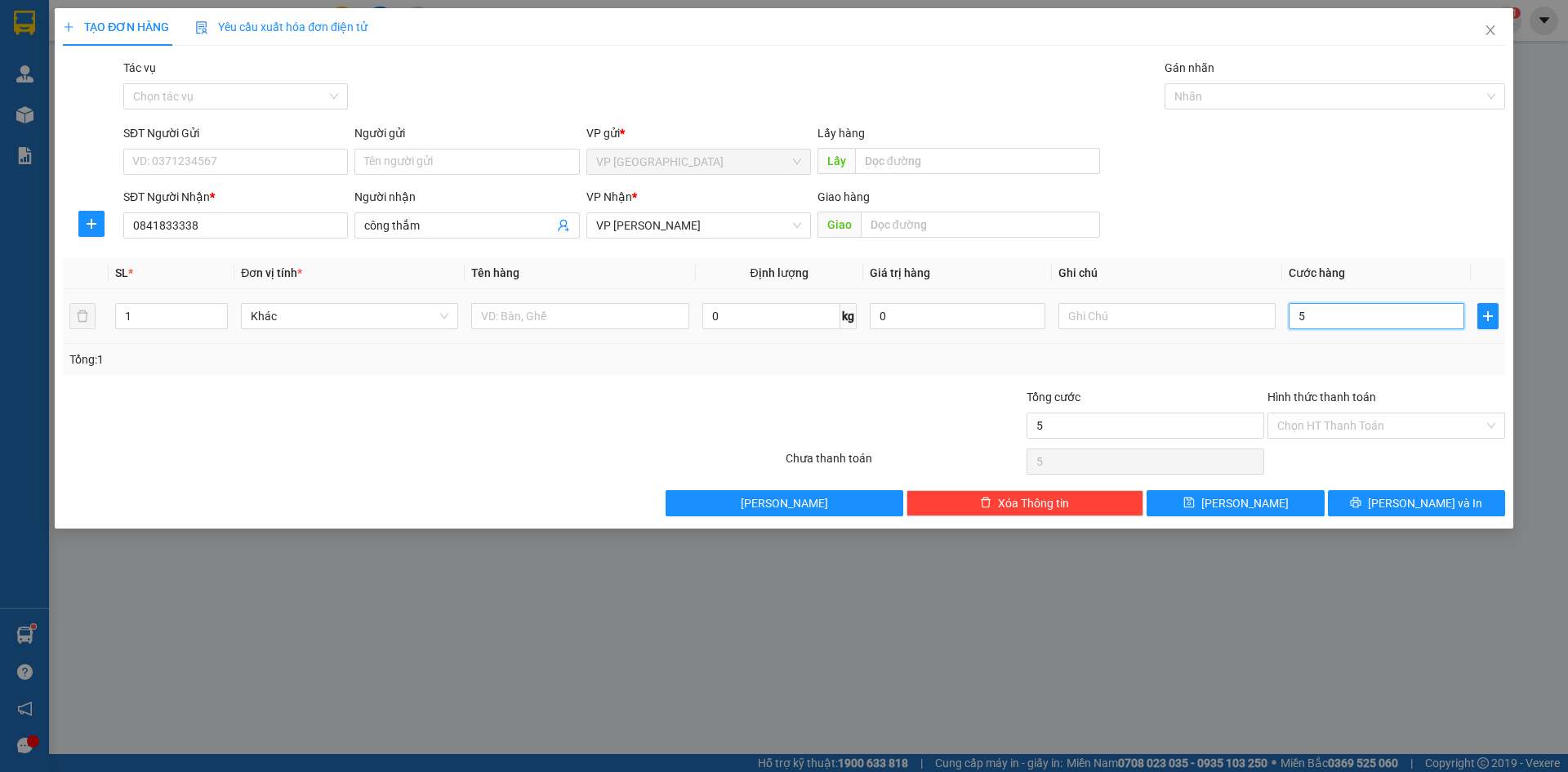
type input "50"
type input "50.000"
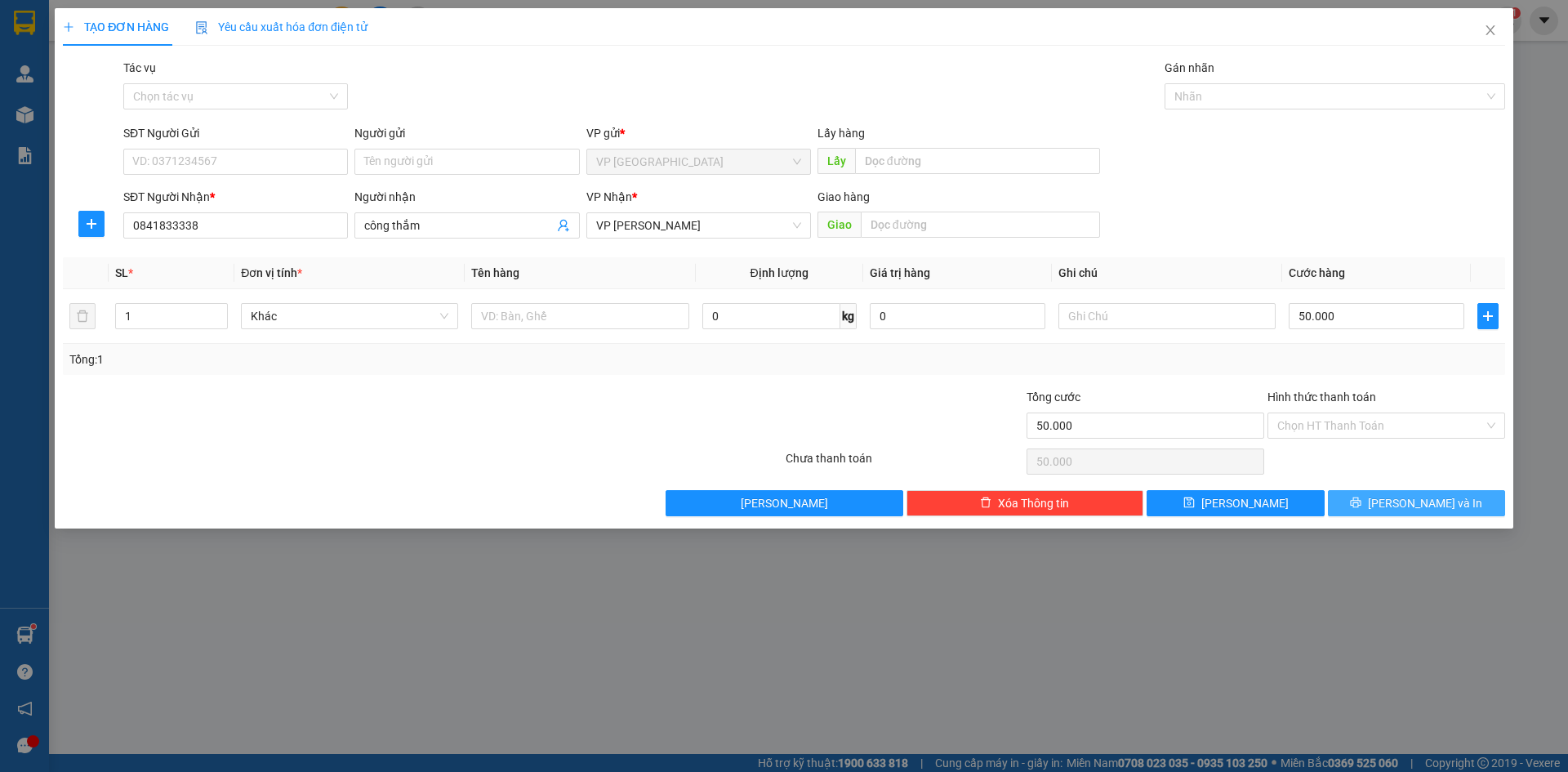
click at [1407, 497] on span "[PERSON_NAME] và In" at bounding box center [1426, 503] width 114 height 18
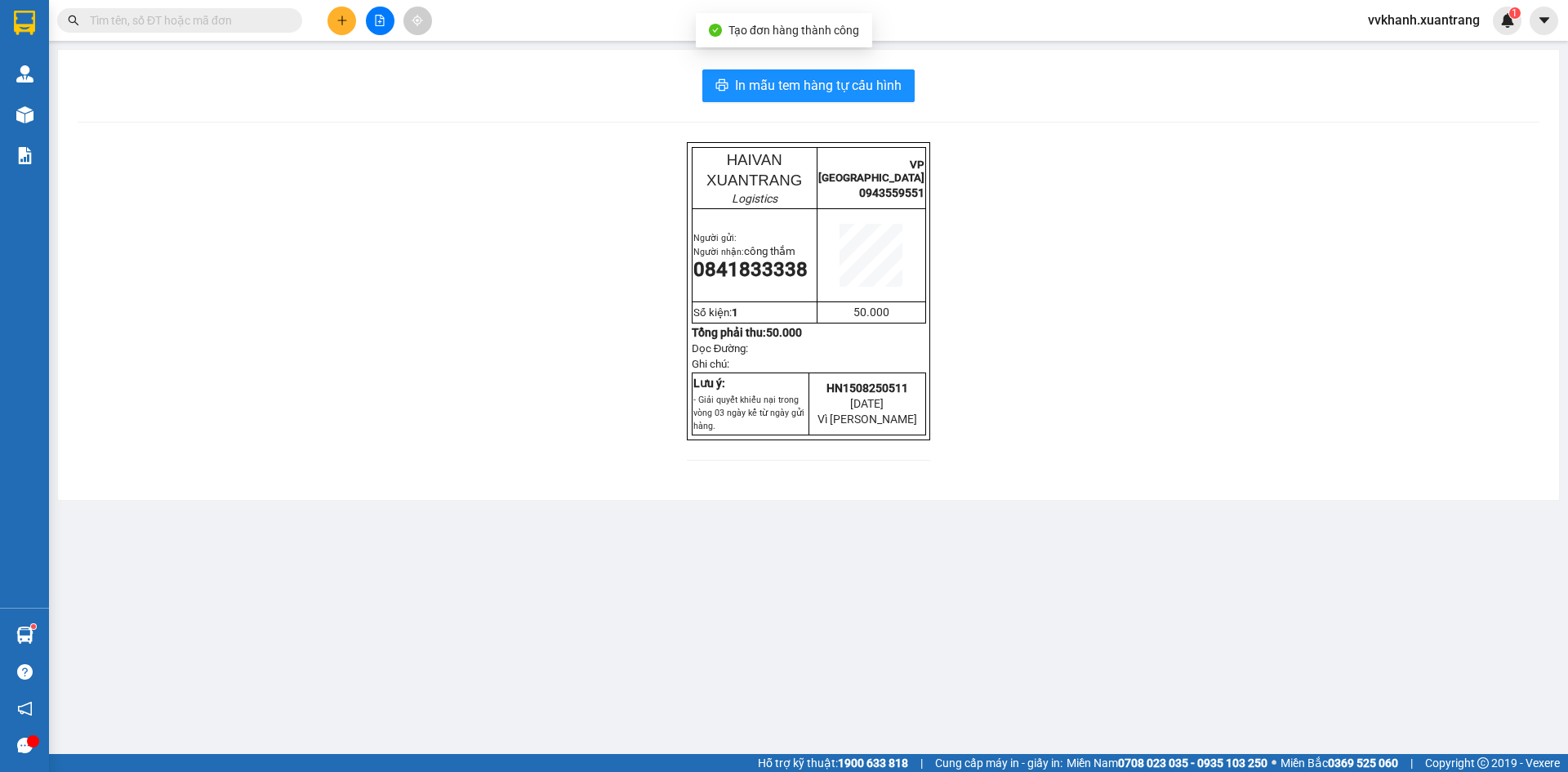
click at [770, 102] on div "In mẫu tem hàng tự cấu hình HAIVAN XUANTRANG Logistics VP HÀ NỘI 0943559551 Ngư…" at bounding box center [809, 274] width 1502 height 450
click at [799, 56] on div "In mẫu tem hàng tự cấu hình HAIVAN XUANTRANG Logistics VP HÀ NỘI 0943559551 Ngư…" at bounding box center [809, 274] width 1502 height 450
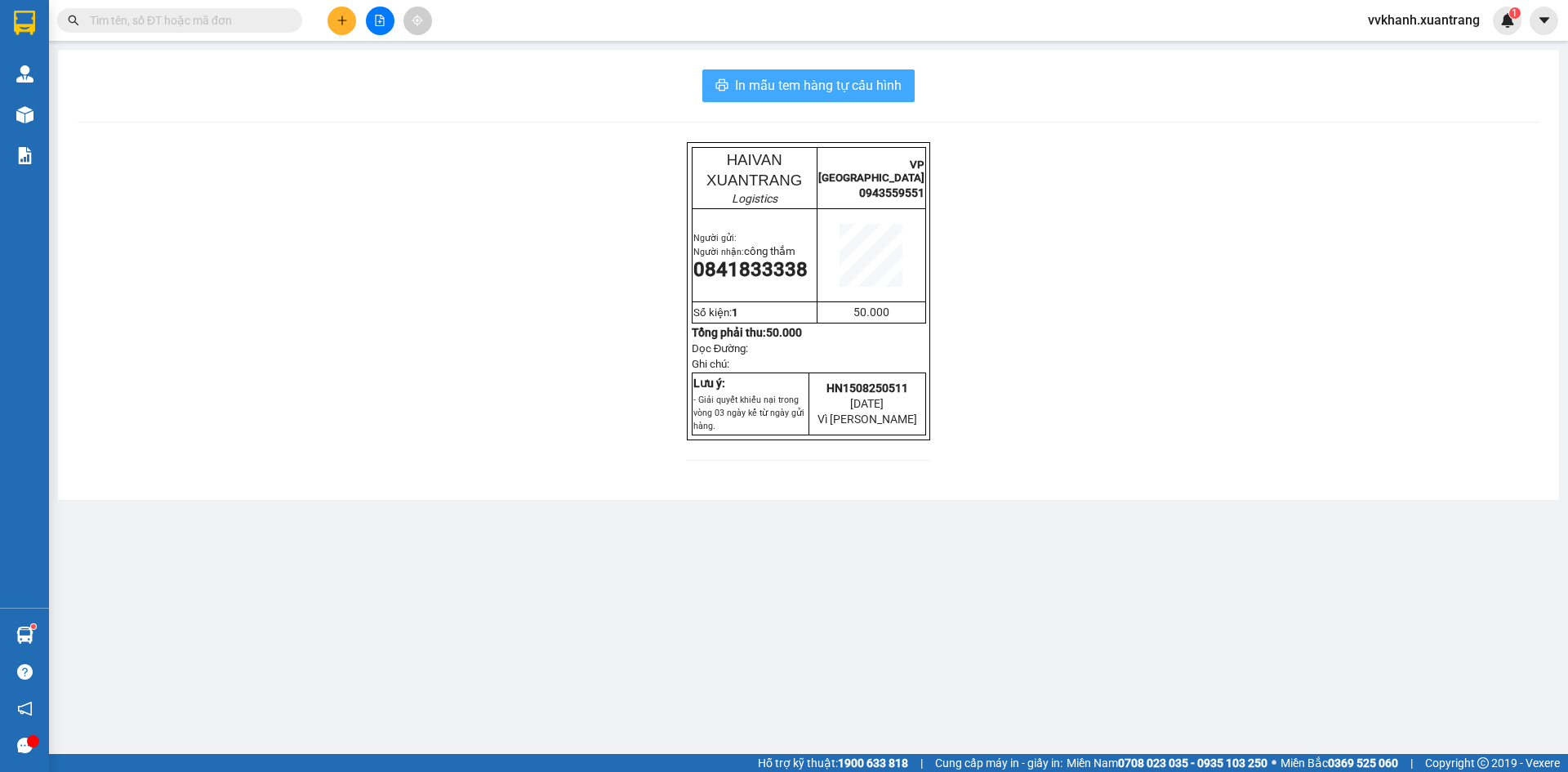
click at [813, 89] on span "In mẫu tem hàng tự cấu hình" at bounding box center [818, 85] width 167 height 20
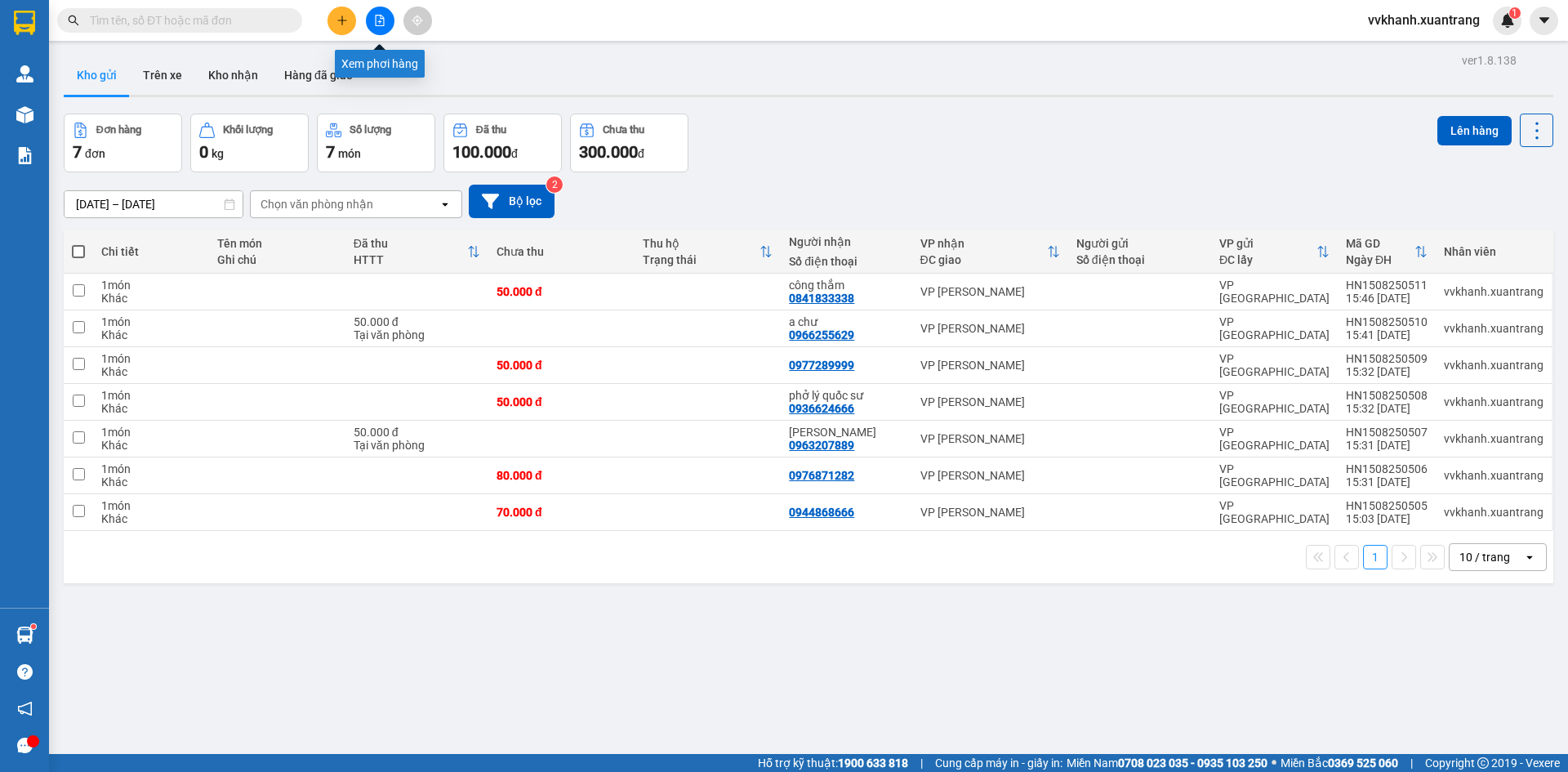
click at [382, 13] on button at bounding box center [380, 21] width 29 height 29
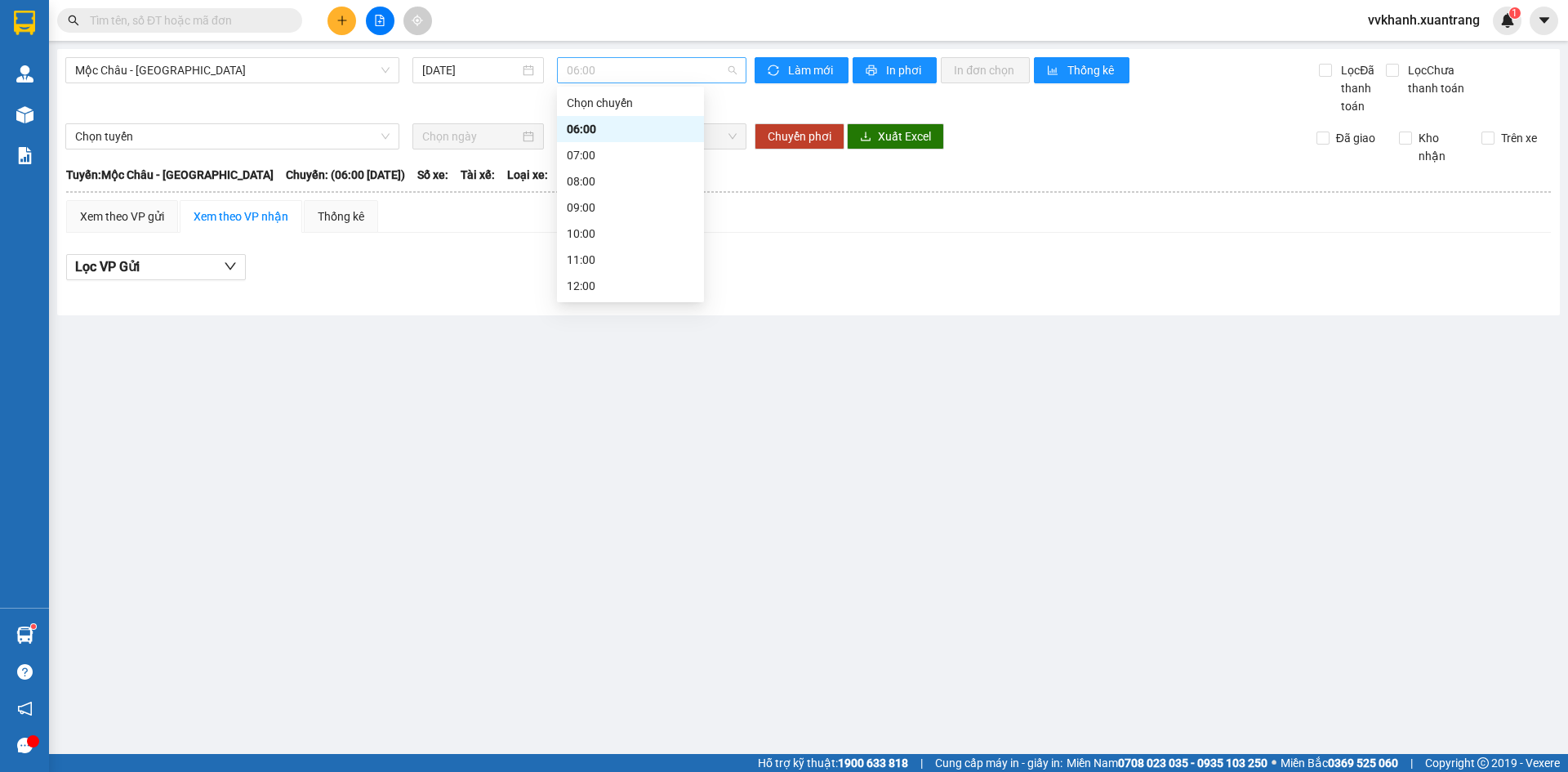
click at [611, 76] on span "06:00" at bounding box center [652, 70] width 170 height 24
click at [583, 199] on div "12:00" at bounding box center [630, 204] width 127 height 18
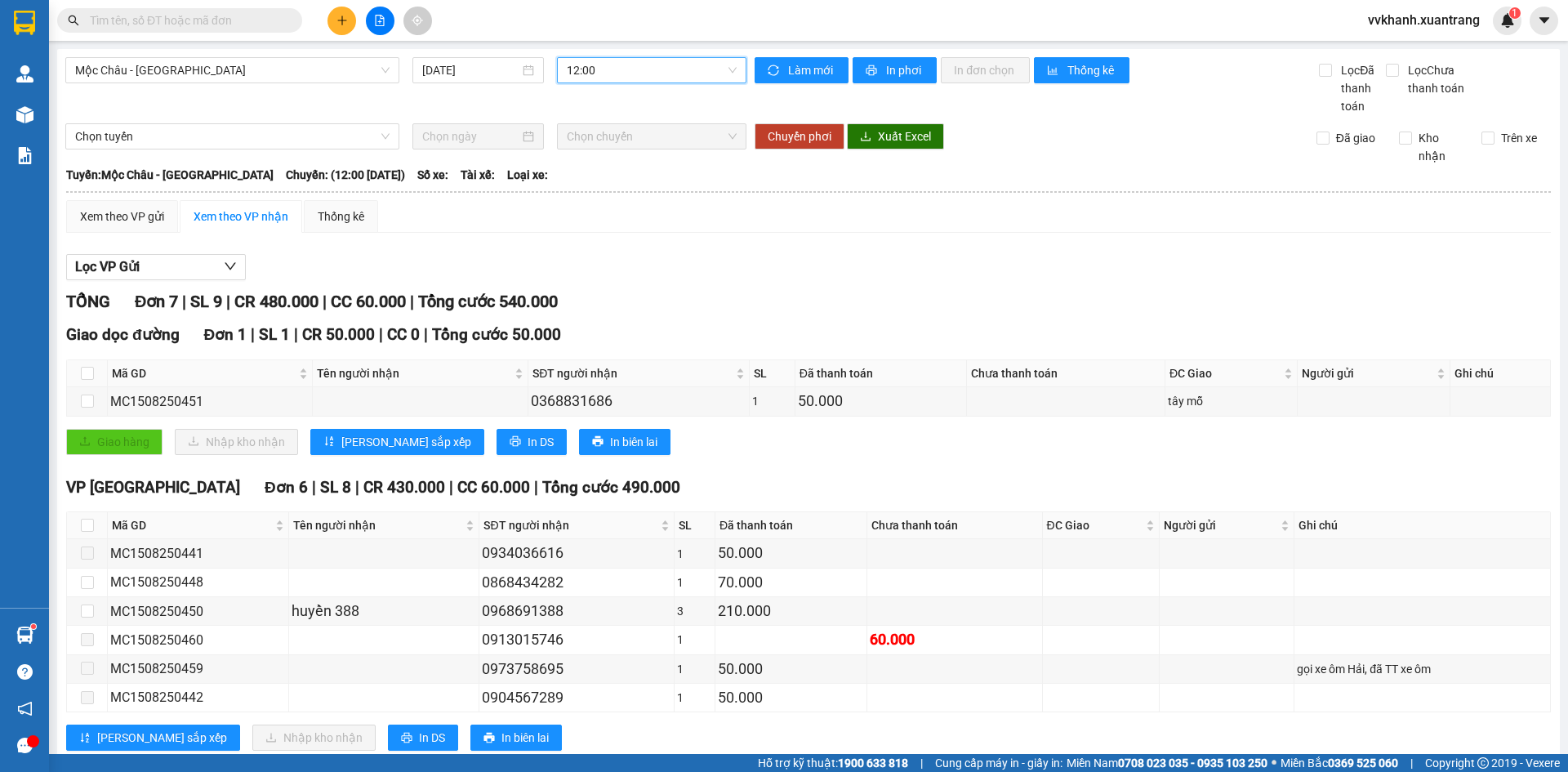
scroll to position [42, 0]
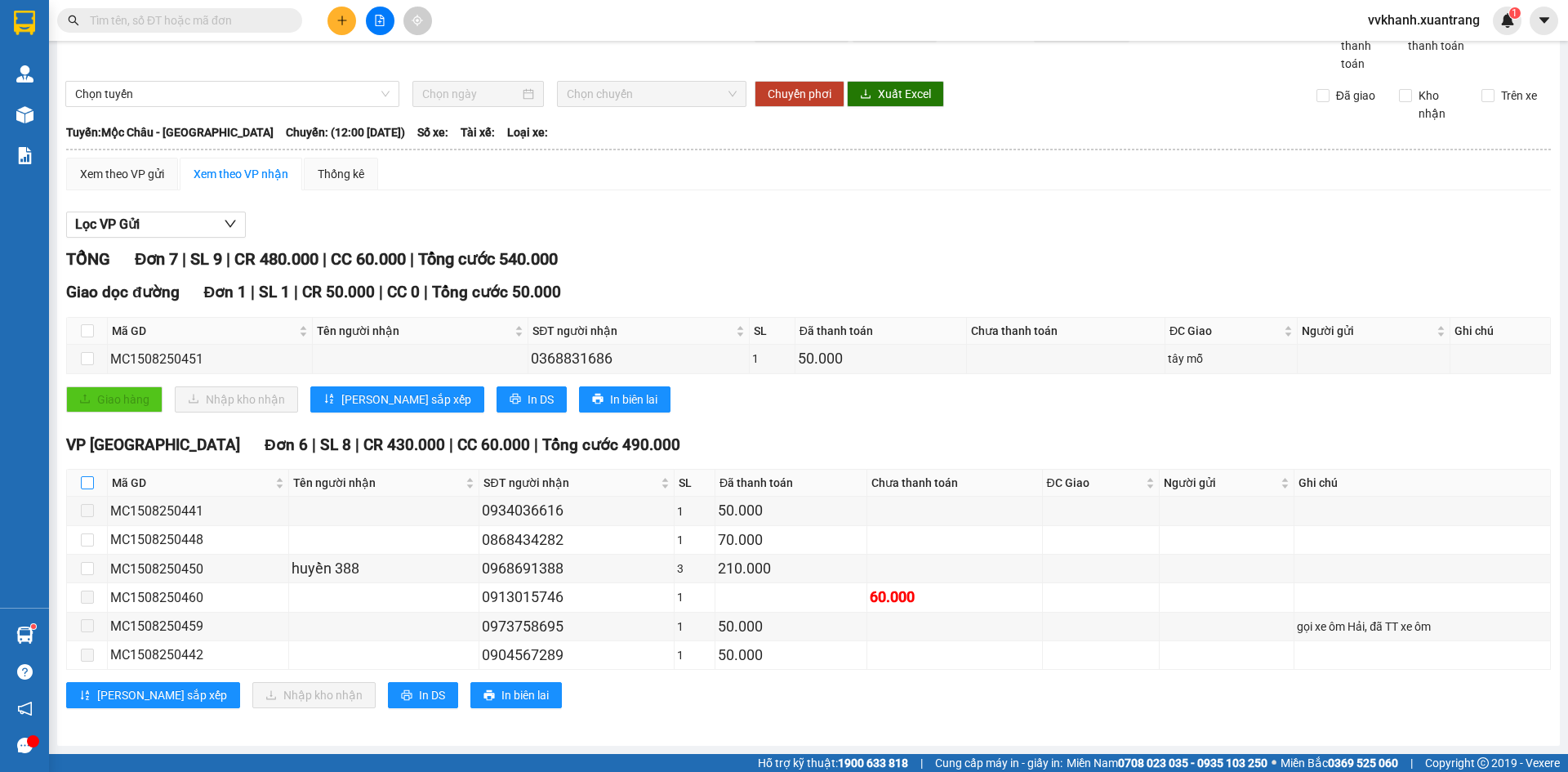
click at [86, 485] on input "checkbox" at bounding box center [88, 483] width 13 height 13
checkbox input "true"
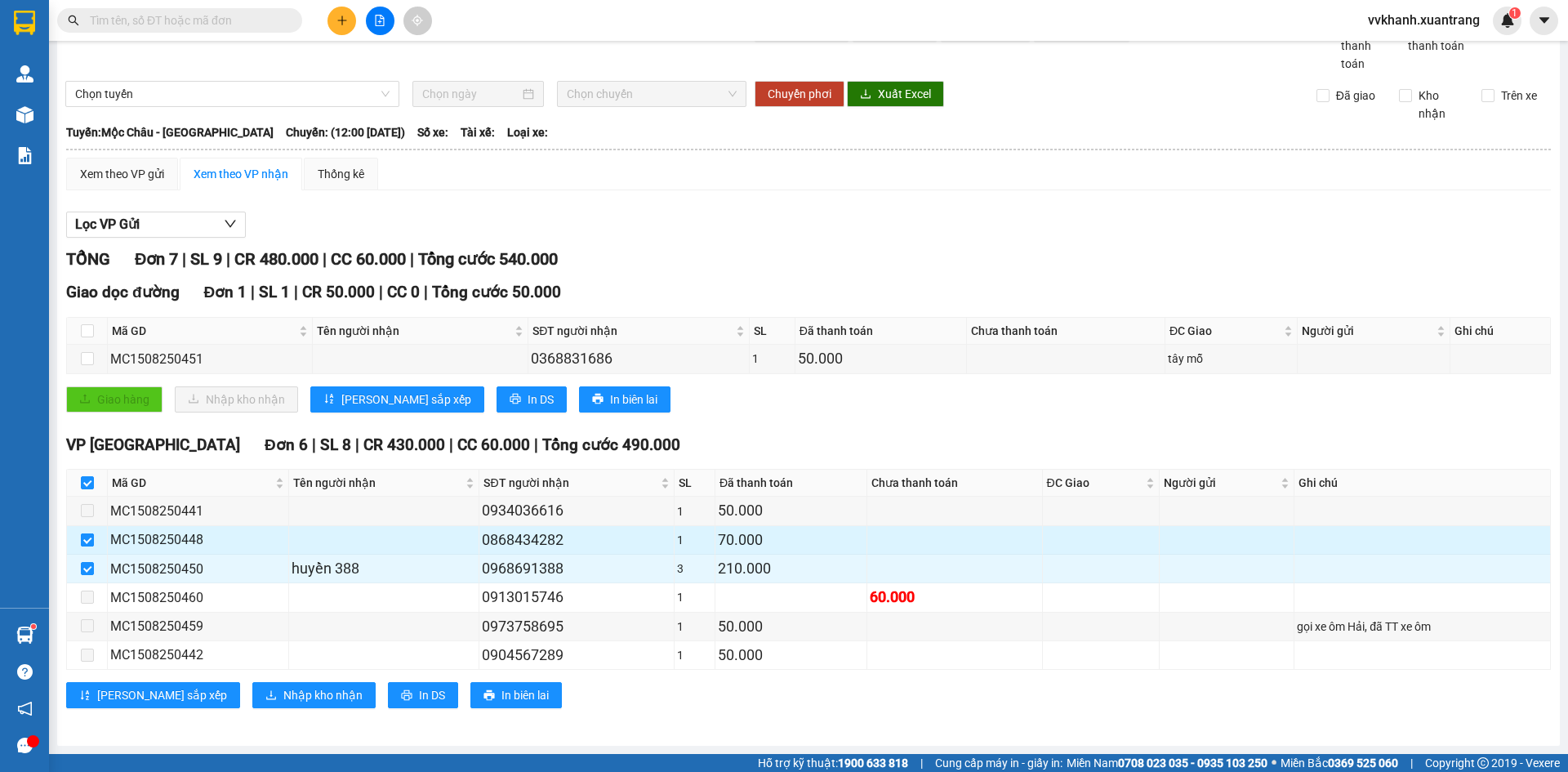
click at [85, 539] on input "checkbox" at bounding box center [88, 540] width 13 height 13
checkbox input "false"
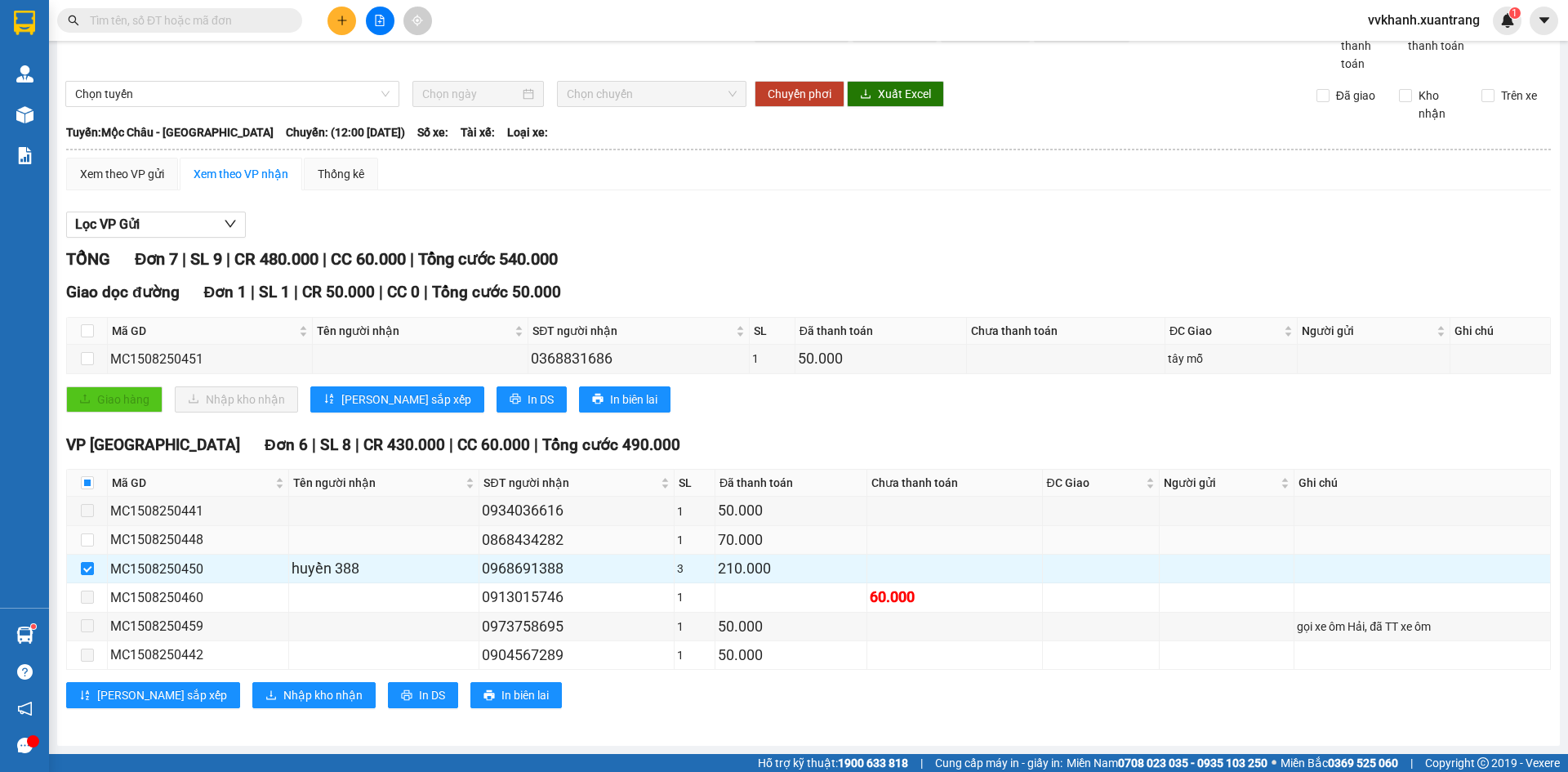
click at [85, 553] on td at bounding box center [88, 540] width 41 height 29
click at [284, 690] on span "Nhập kho nhận" at bounding box center [323, 695] width 79 height 18
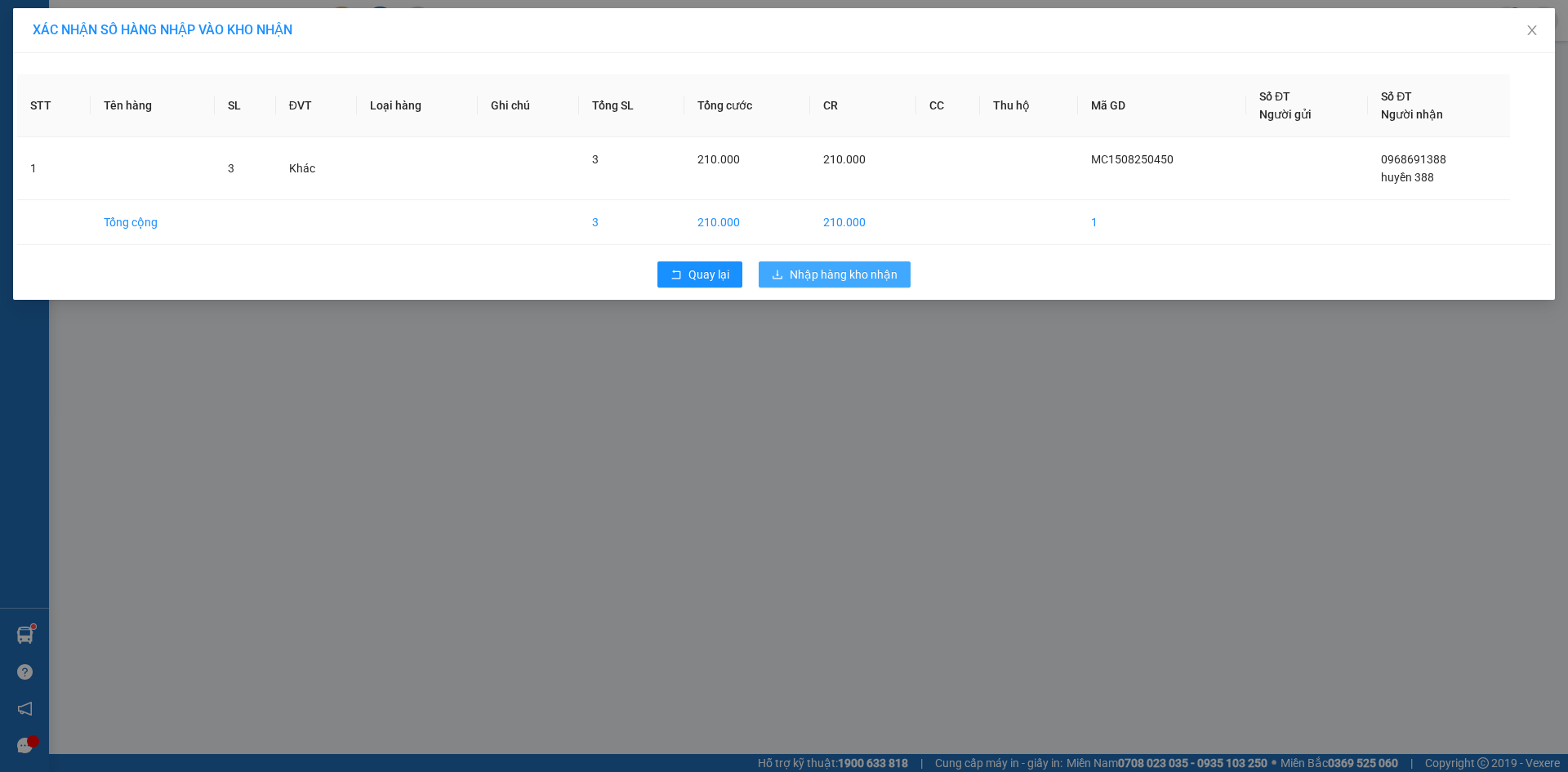
drag, startPoint x: 814, startPoint y: 275, endPoint x: 807, endPoint y: 287, distance: 13.9
click at [815, 275] on span "Nhập hàng kho nhận" at bounding box center [843, 274] width 108 height 18
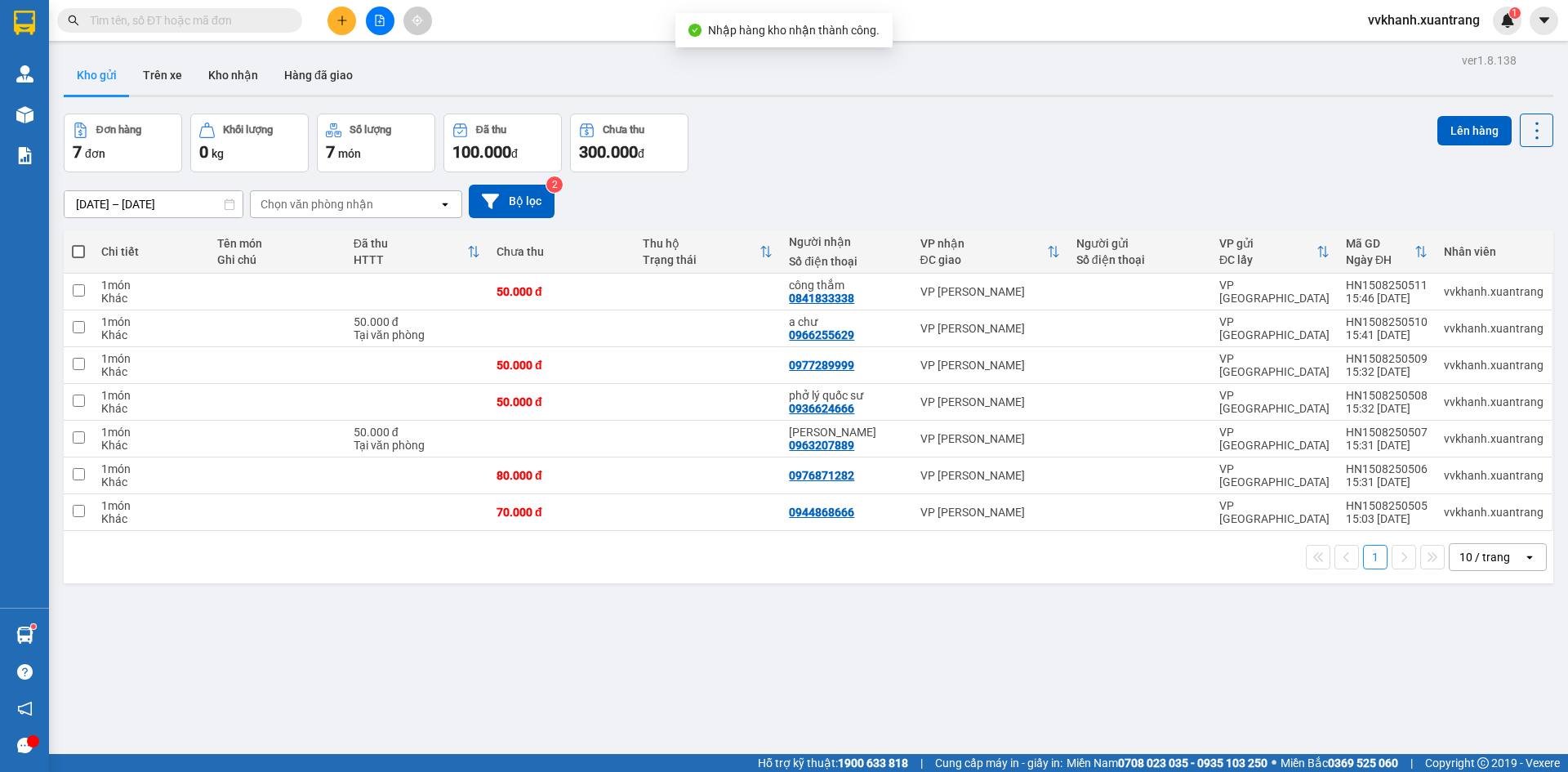
click at [227, 18] on input "text" at bounding box center [186, 20] width 193 height 18
click at [378, 22] on icon "file-add" at bounding box center [380, 20] width 9 height 12
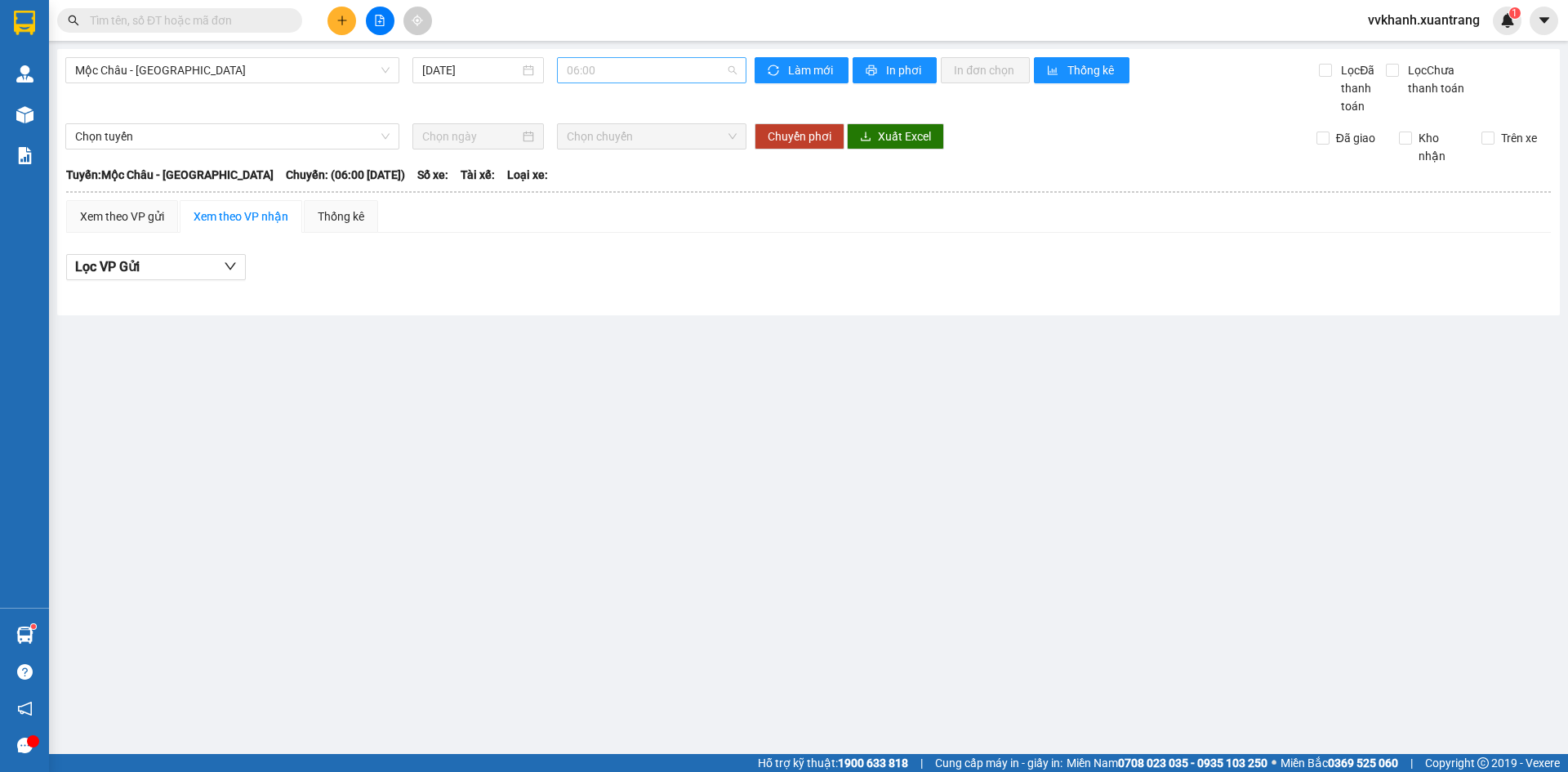
click at [613, 82] on span "06:00" at bounding box center [652, 70] width 170 height 24
click at [603, 141] on div "12:00" at bounding box center [630, 132] width 147 height 26
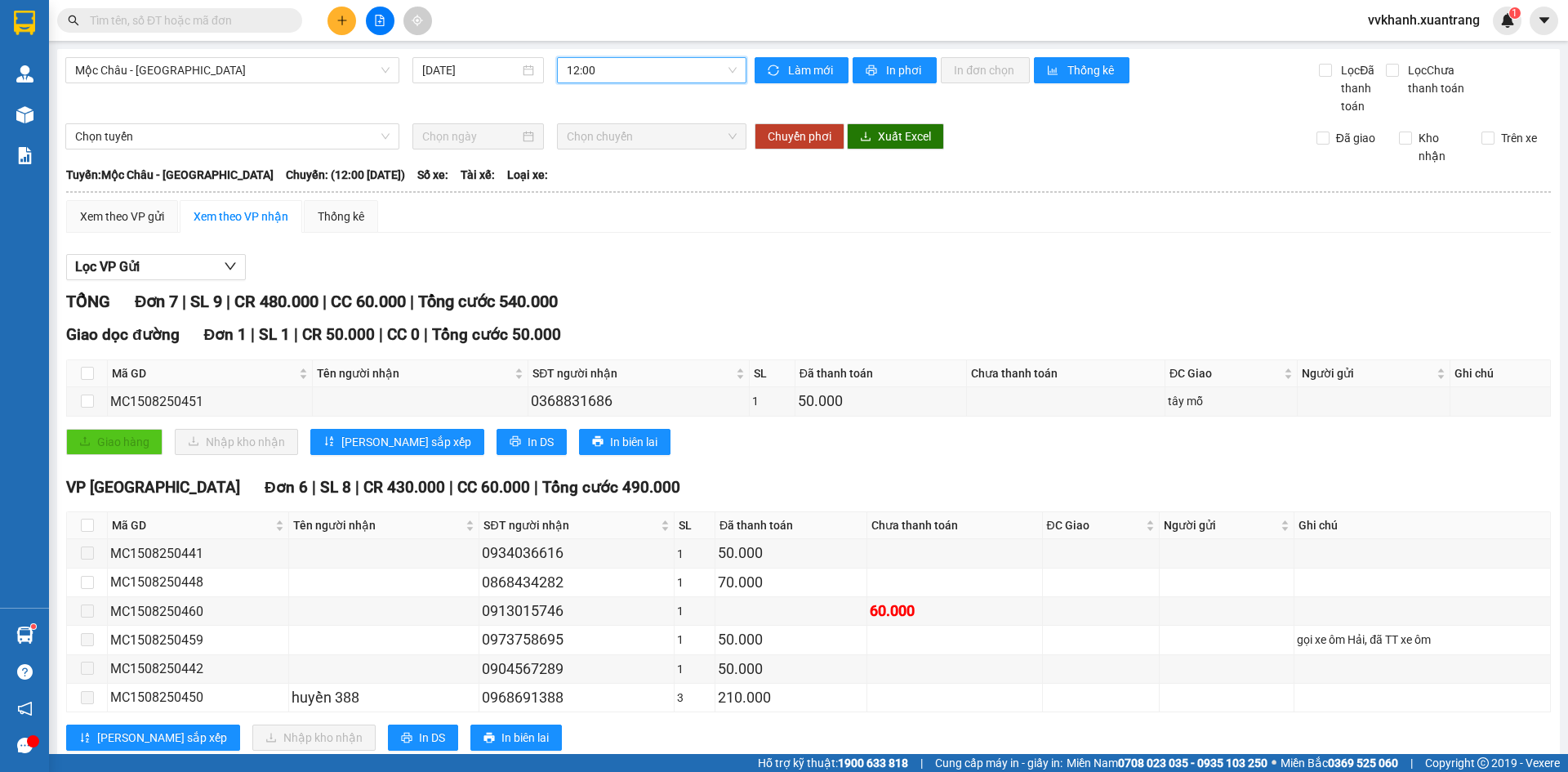
click at [210, 19] on input "text" at bounding box center [186, 20] width 193 height 18
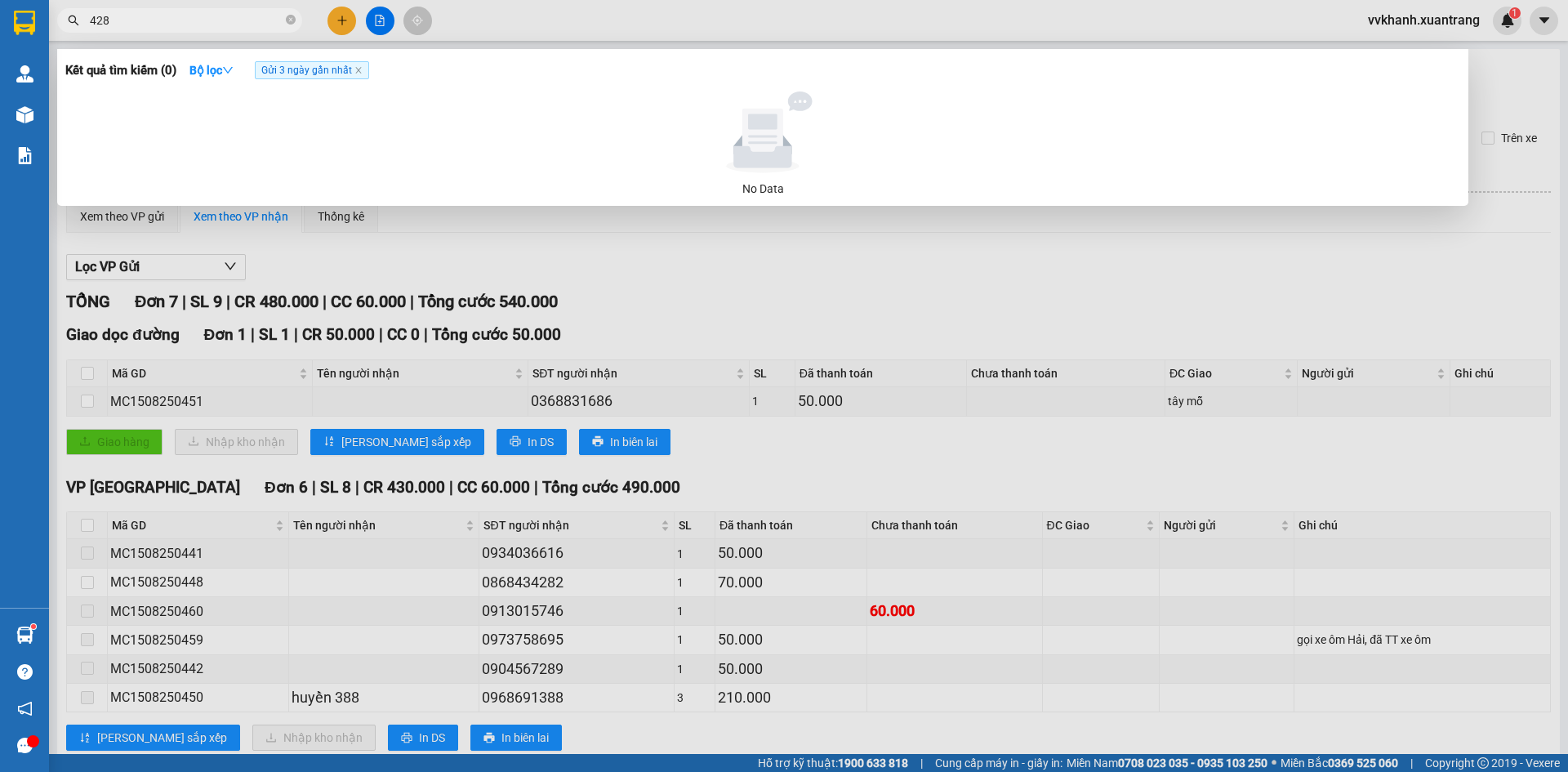
type input "4288"
click at [293, 17] on icon "close-circle" at bounding box center [291, 19] width 10 height 10
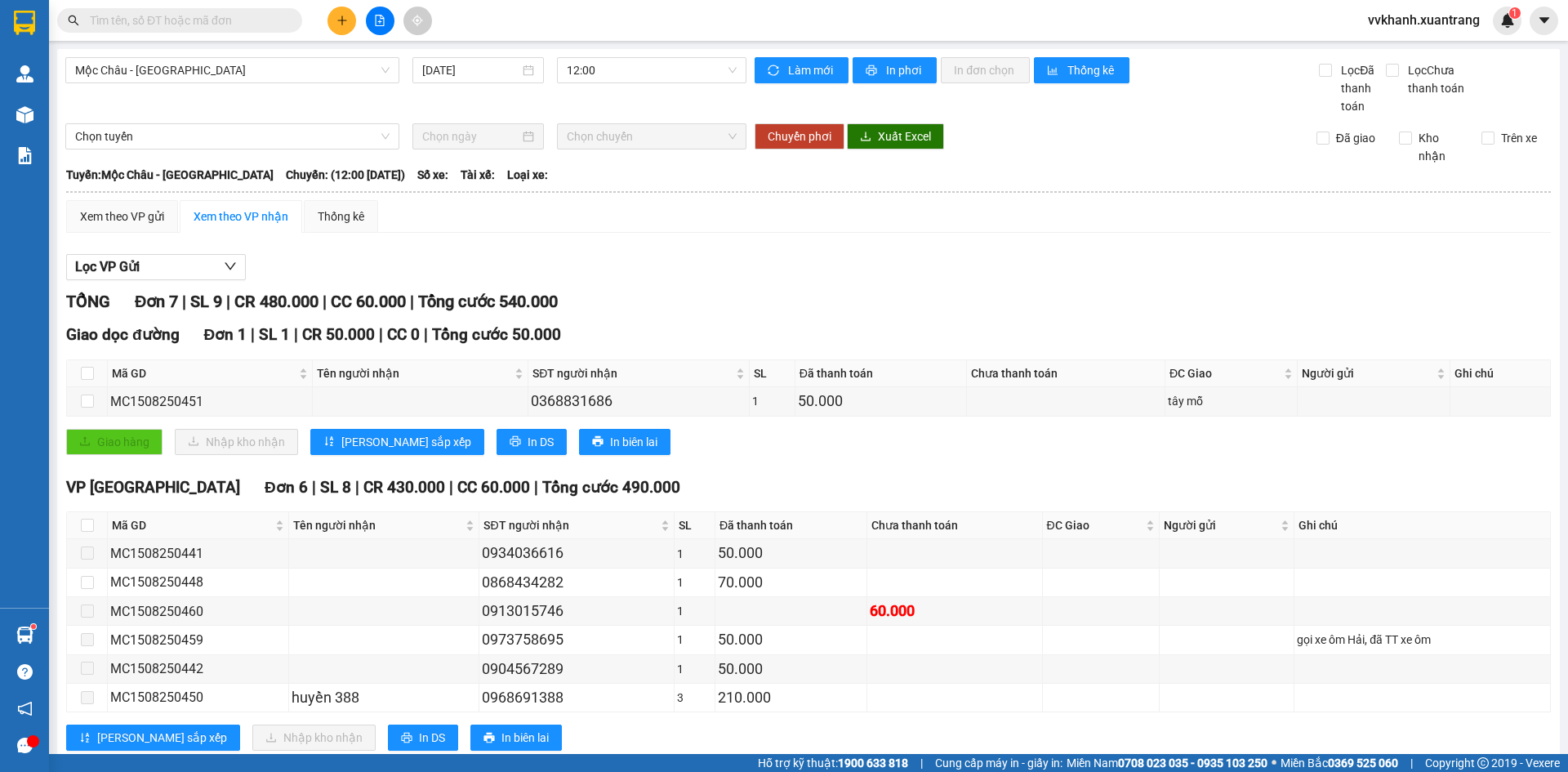
click at [244, 19] on input "text" at bounding box center [186, 20] width 193 height 18
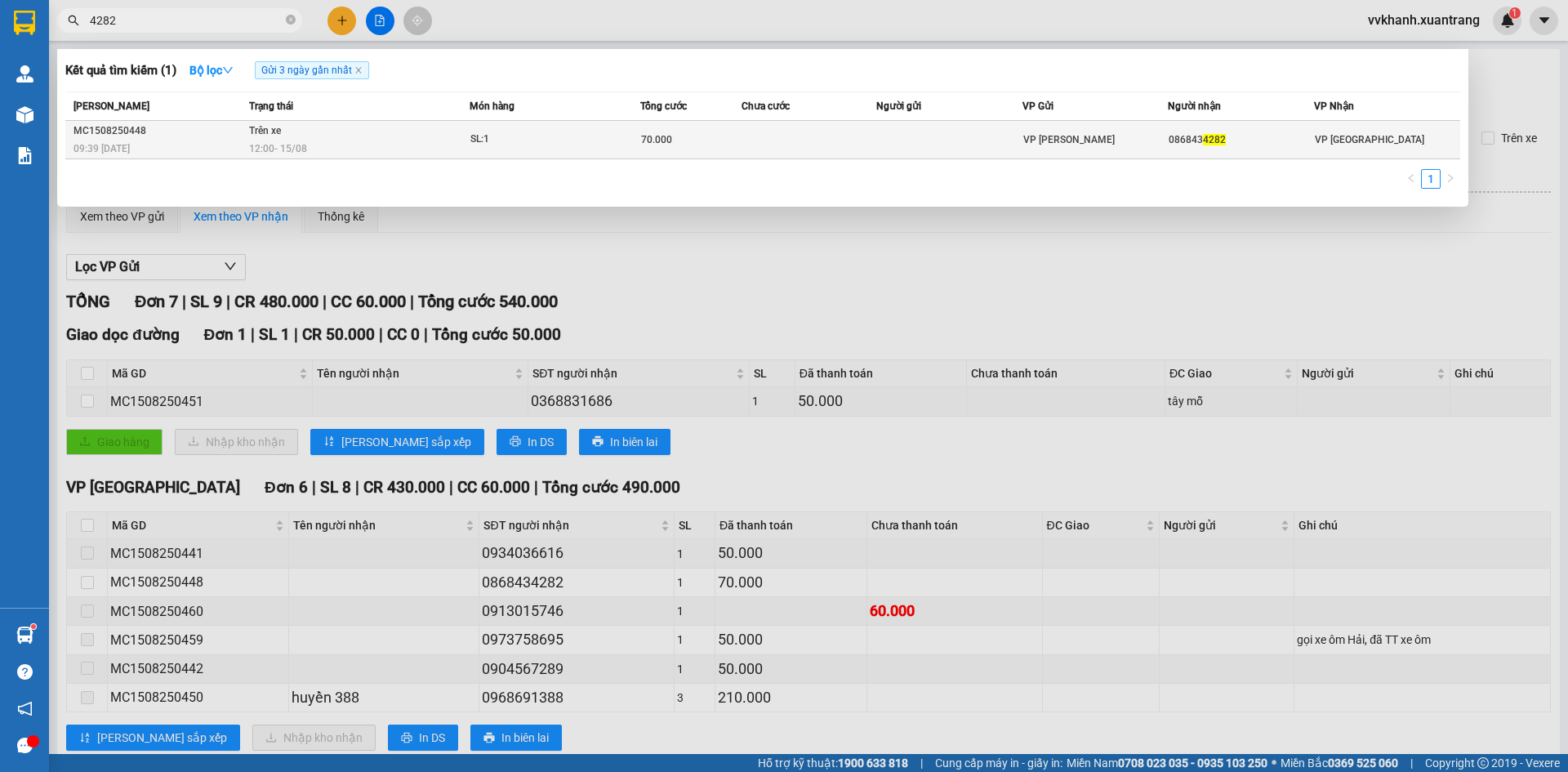
type input "4282"
click at [873, 148] on td at bounding box center [809, 141] width 135 height 39
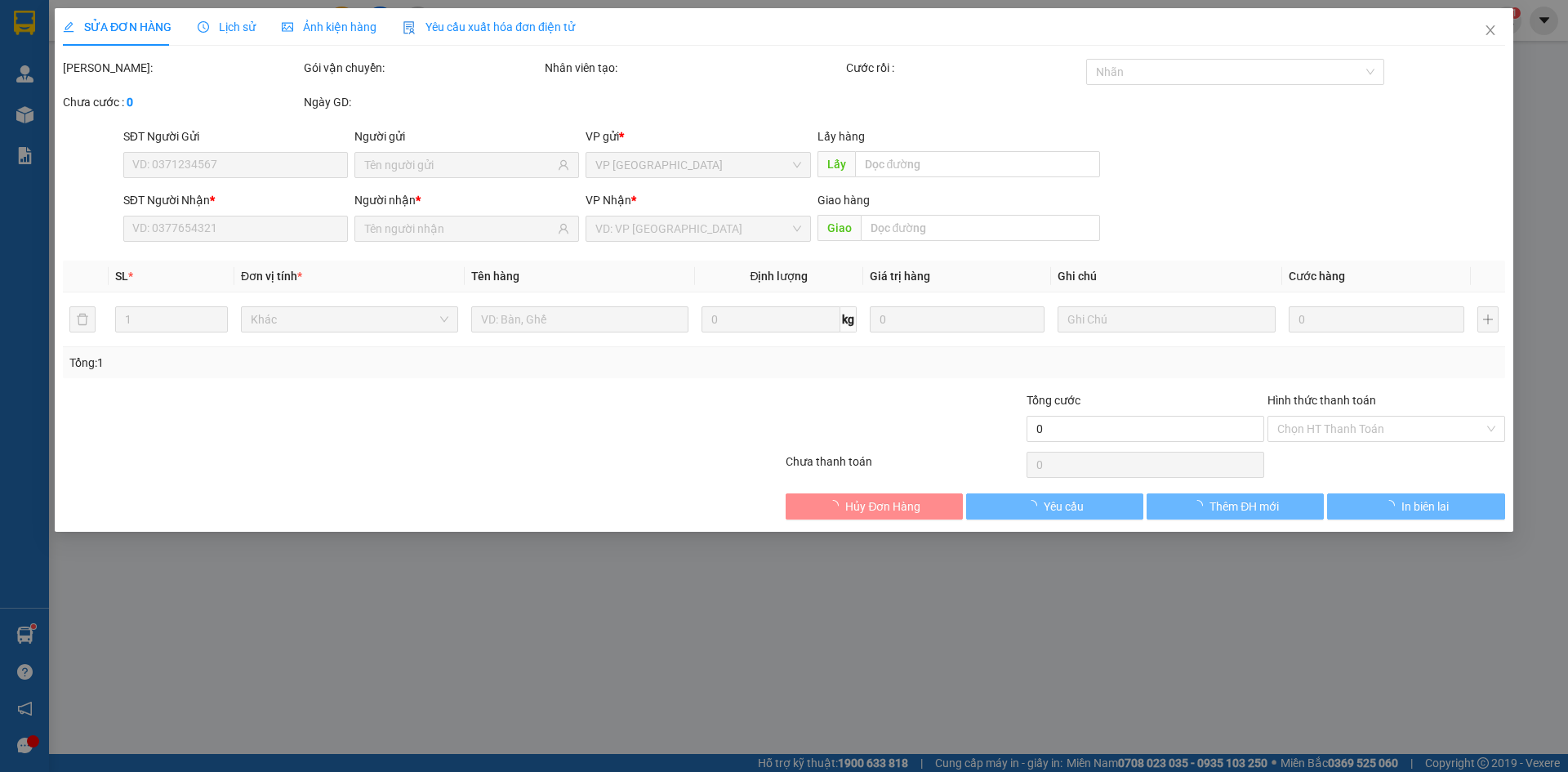
type input "0868434282"
type input "70.000"
type input "0"
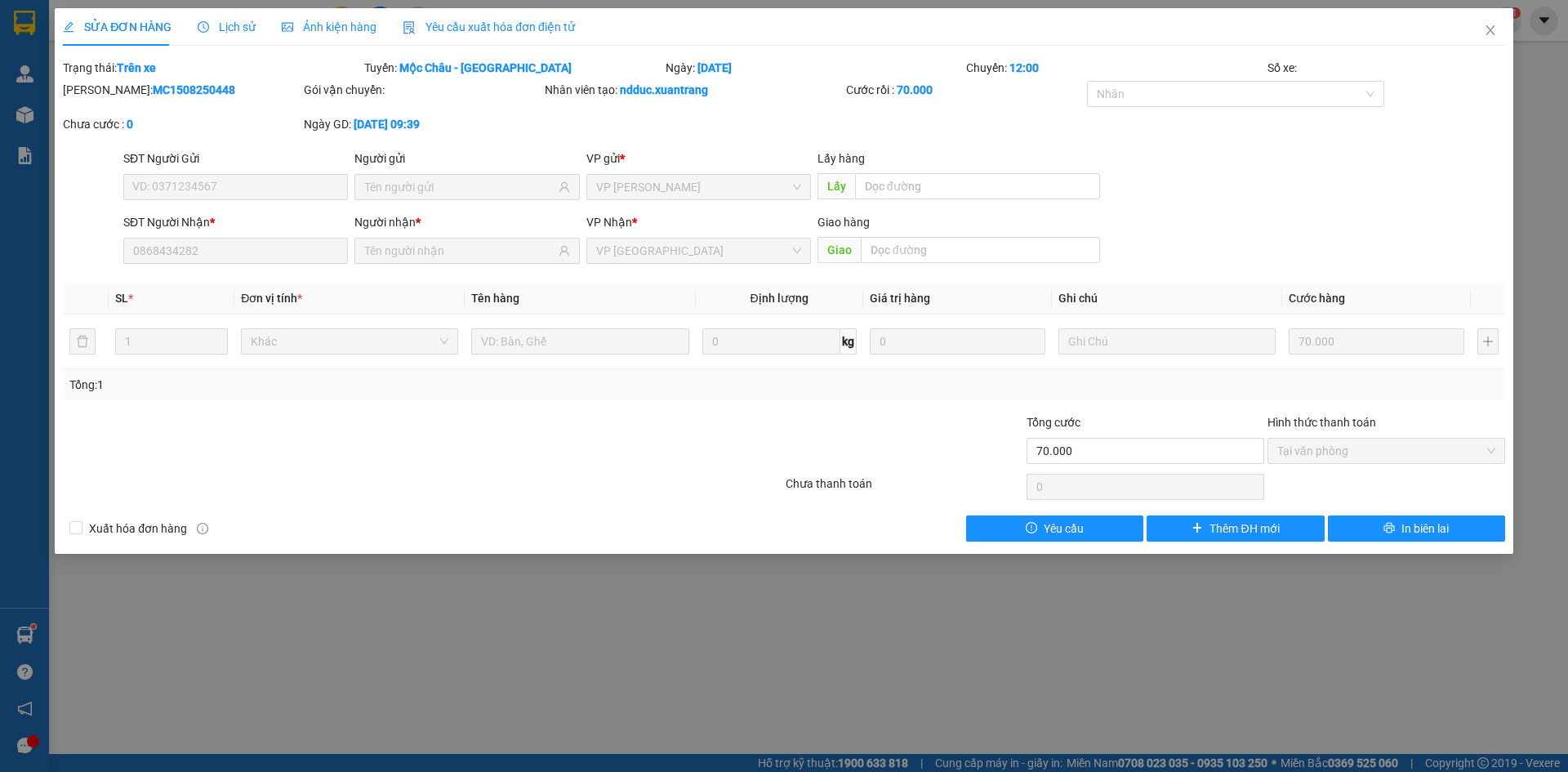
click at [330, 25] on span "Ảnh kiện hàng" at bounding box center [329, 27] width 95 height 13
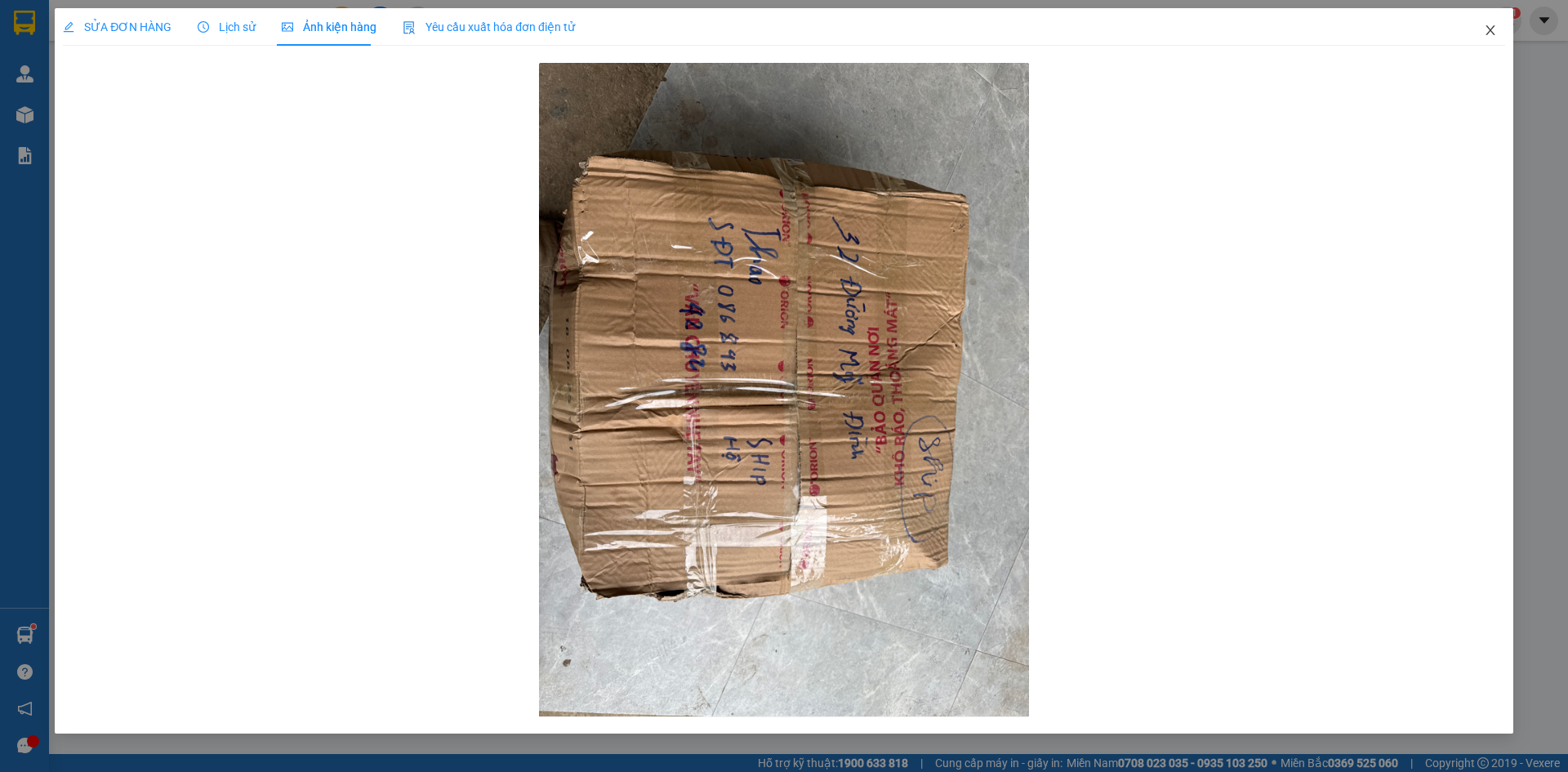
click at [1480, 32] on span "Close" at bounding box center [1491, 31] width 45 height 45
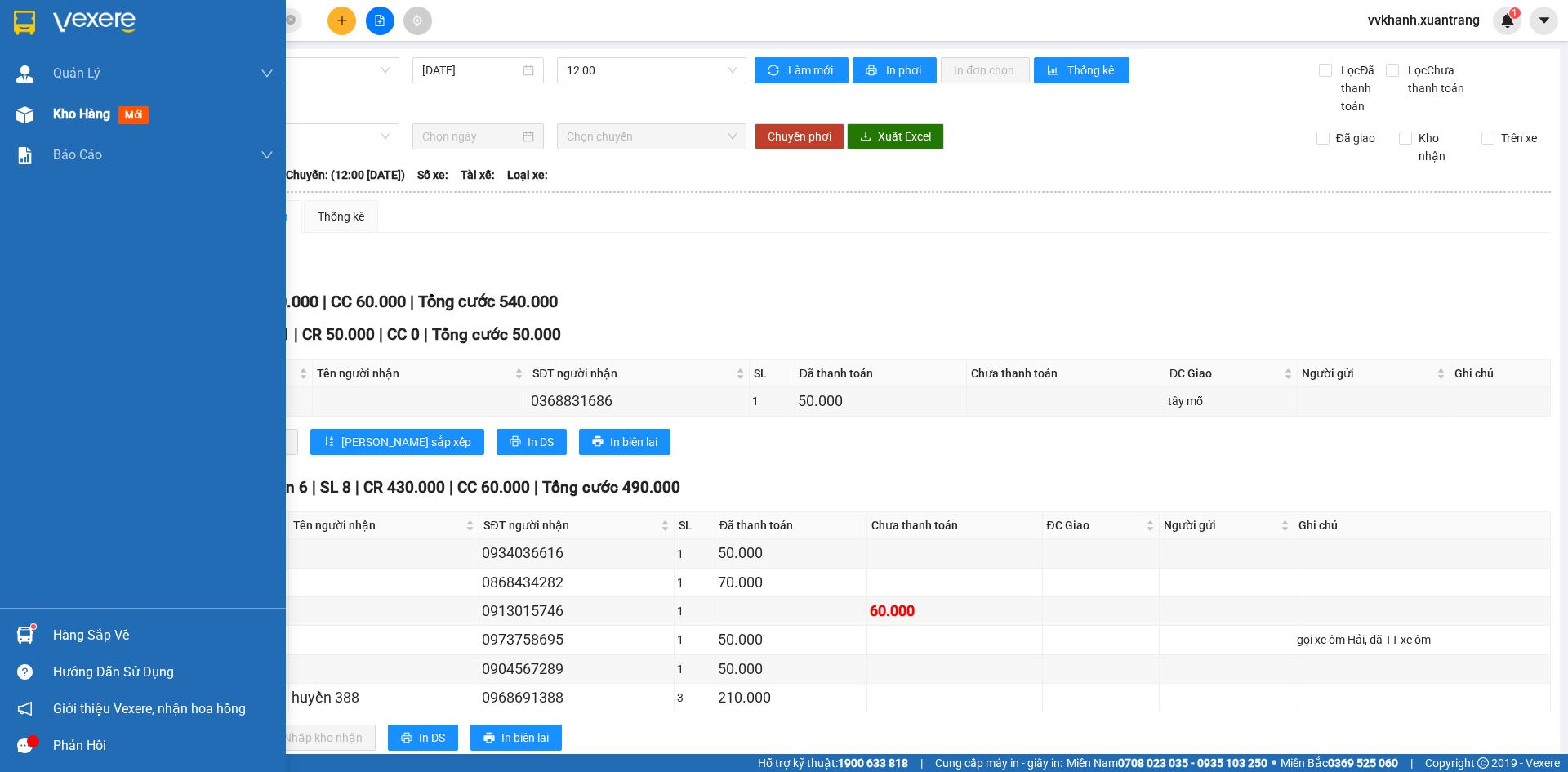
click at [40, 125] on div "Kho hàng mới" at bounding box center [143, 114] width 286 height 41
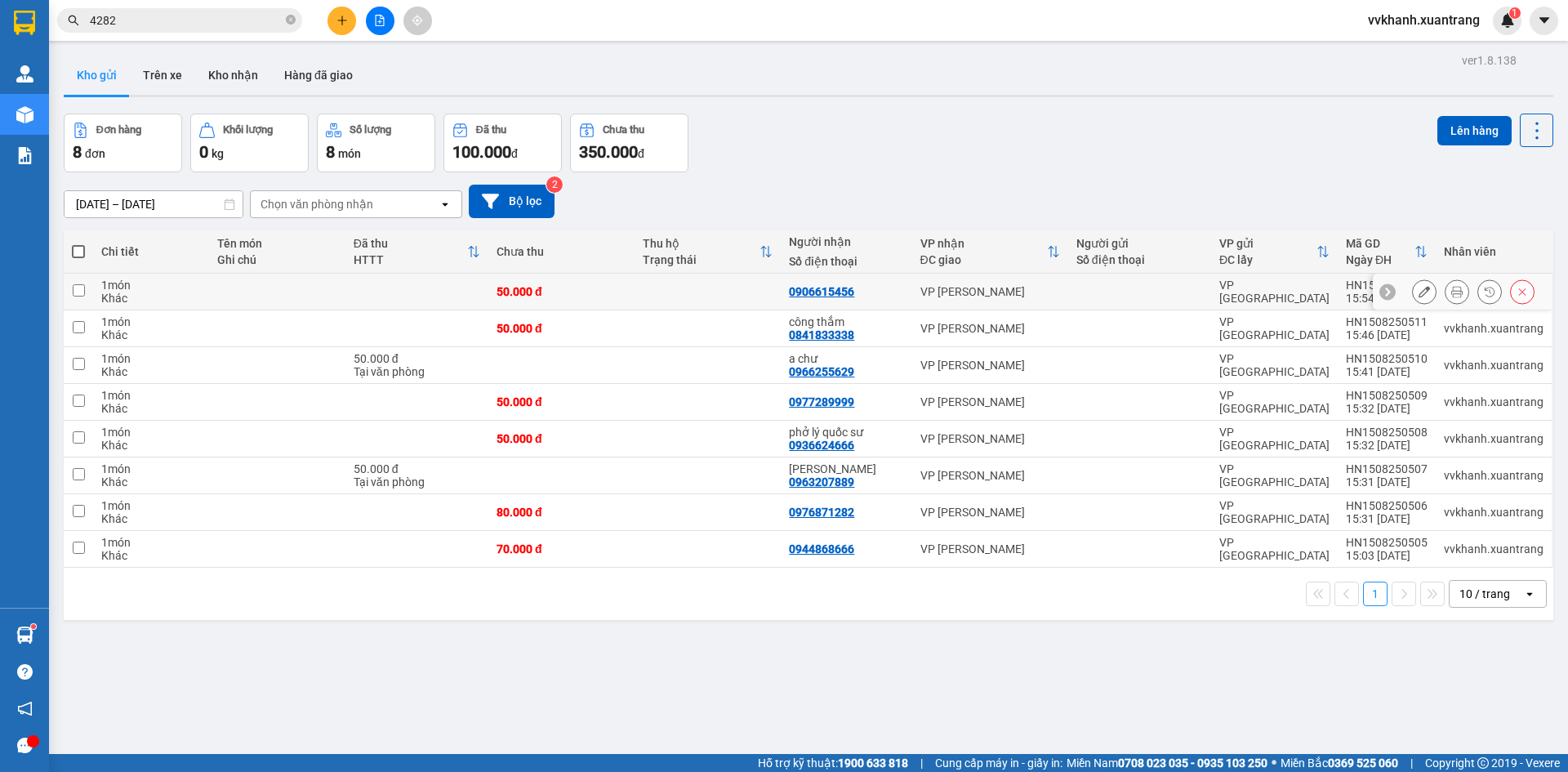
click at [1452, 292] on icon at bounding box center [1458, 292] width 12 height 12
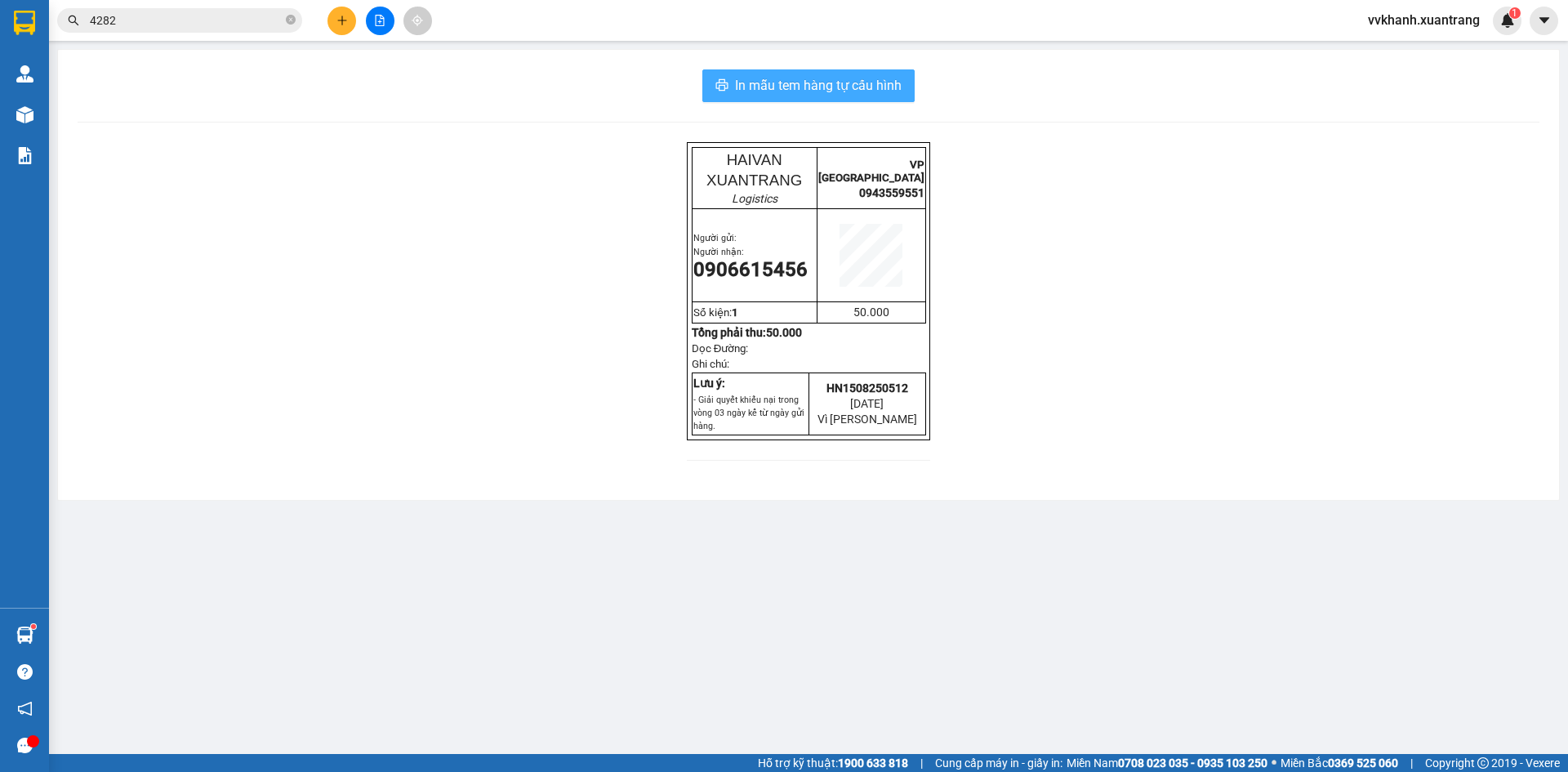
click at [754, 78] on span "In mẫu tem hàng tự cấu hình" at bounding box center [818, 85] width 167 height 20
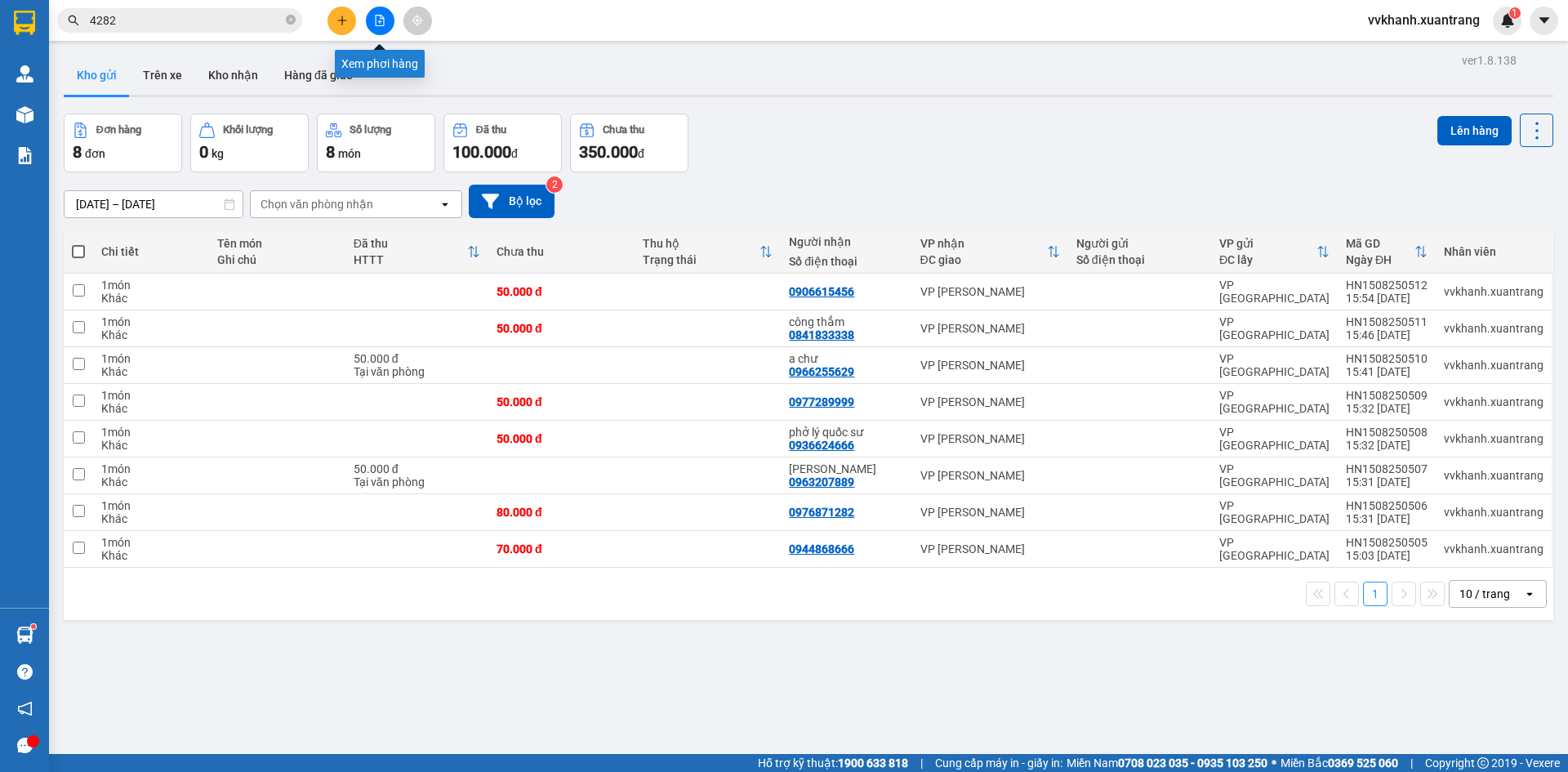
click at [374, 28] on button at bounding box center [380, 21] width 29 height 29
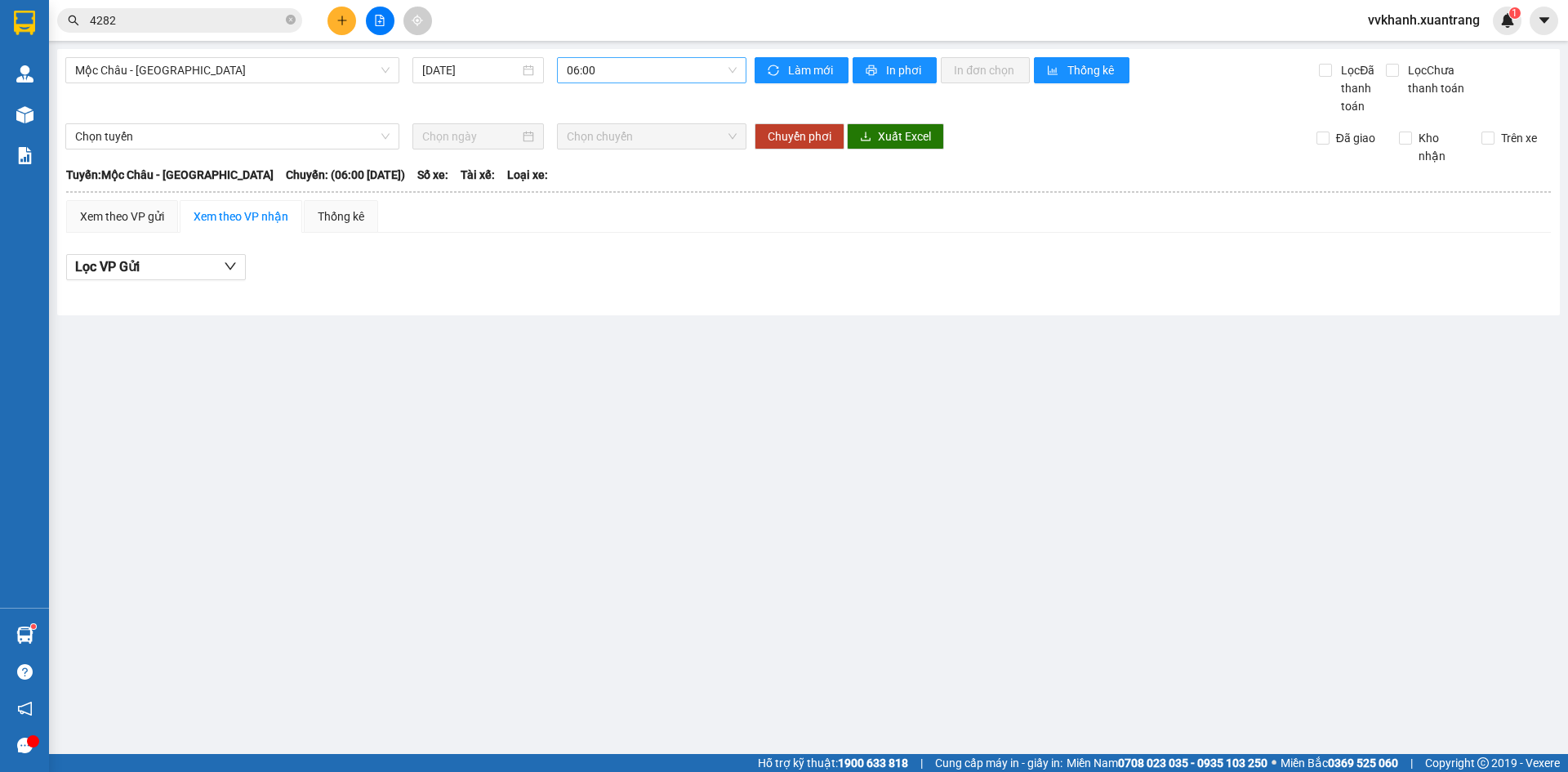
click at [598, 68] on span "06:00" at bounding box center [652, 70] width 170 height 24
click at [594, 253] on div "11:00" at bounding box center [630, 259] width 127 height 18
click at [613, 68] on span "11:00" at bounding box center [652, 70] width 170 height 24
click at [607, 115] on div "12:00" at bounding box center [630, 122] width 127 height 18
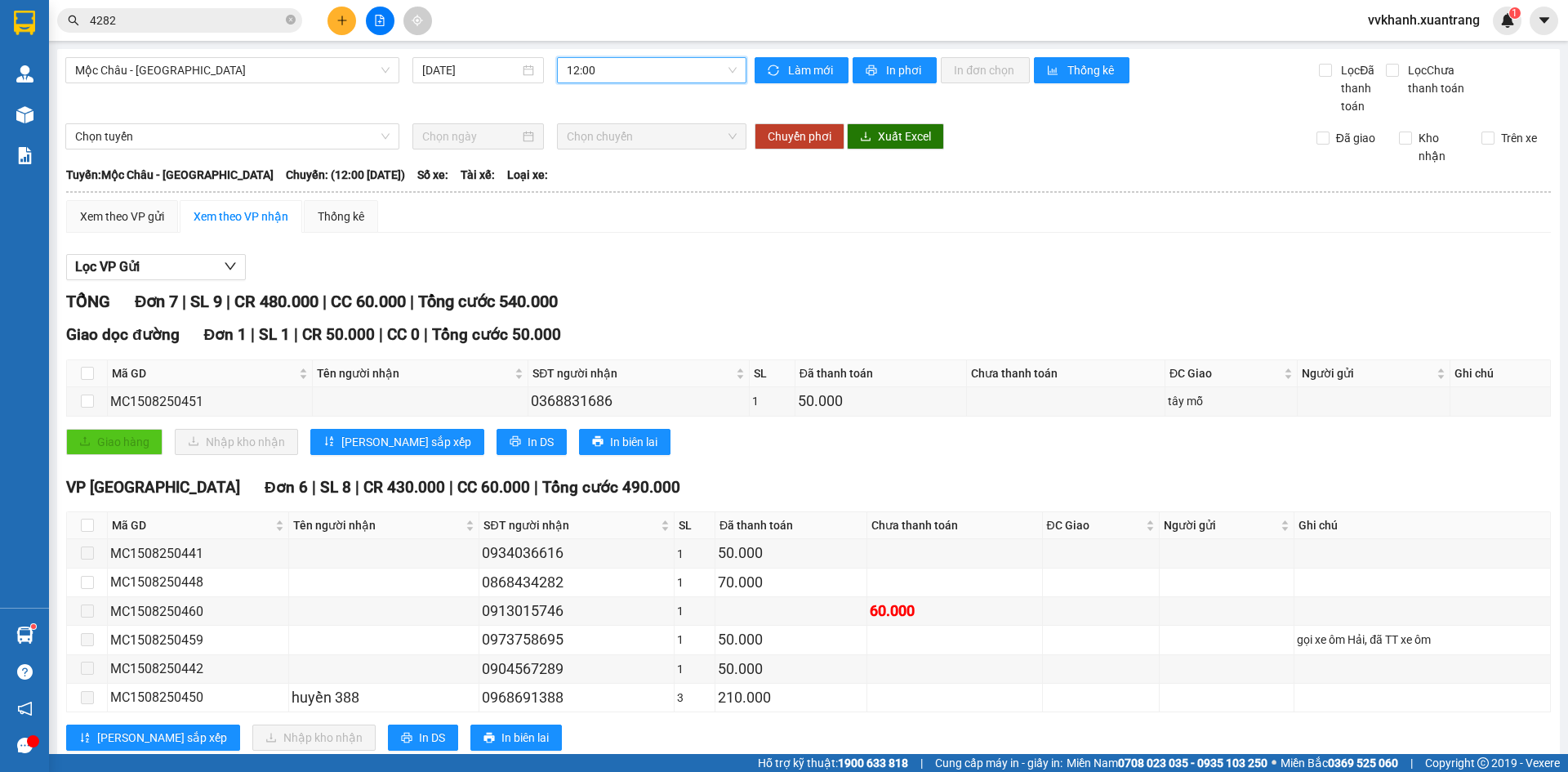
click at [630, 77] on span "12:00" at bounding box center [652, 70] width 170 height 24
click at [599, 152] on div "13:00" at bounding box center [626, 148] width 127 height 18
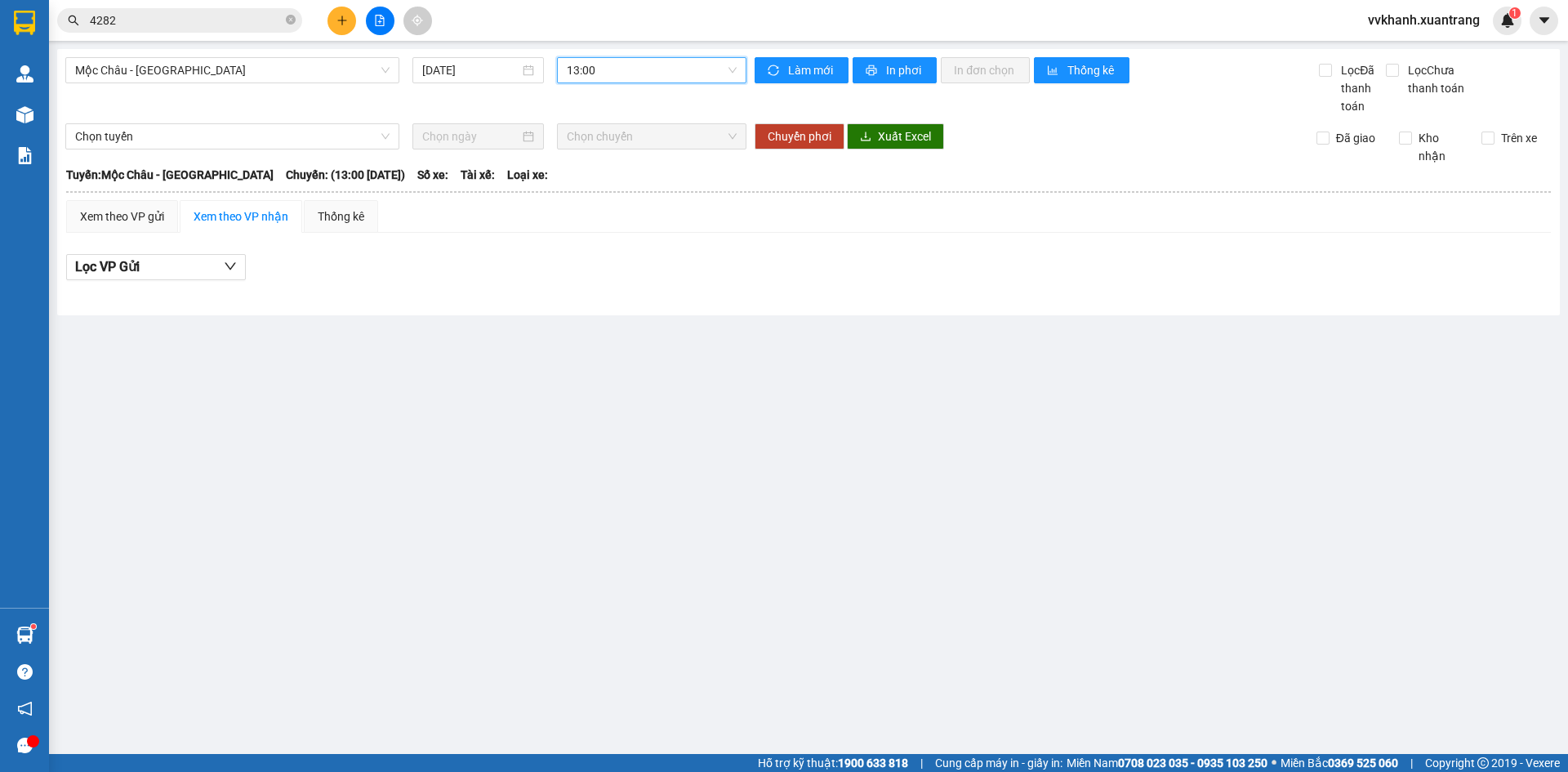
click at [609, 77] on span "13:00" at bounding box center [652, 70] width 170 height 24
click at [621, 177] on div "13:30" at bounding box center [630, 174] width 127 height 18
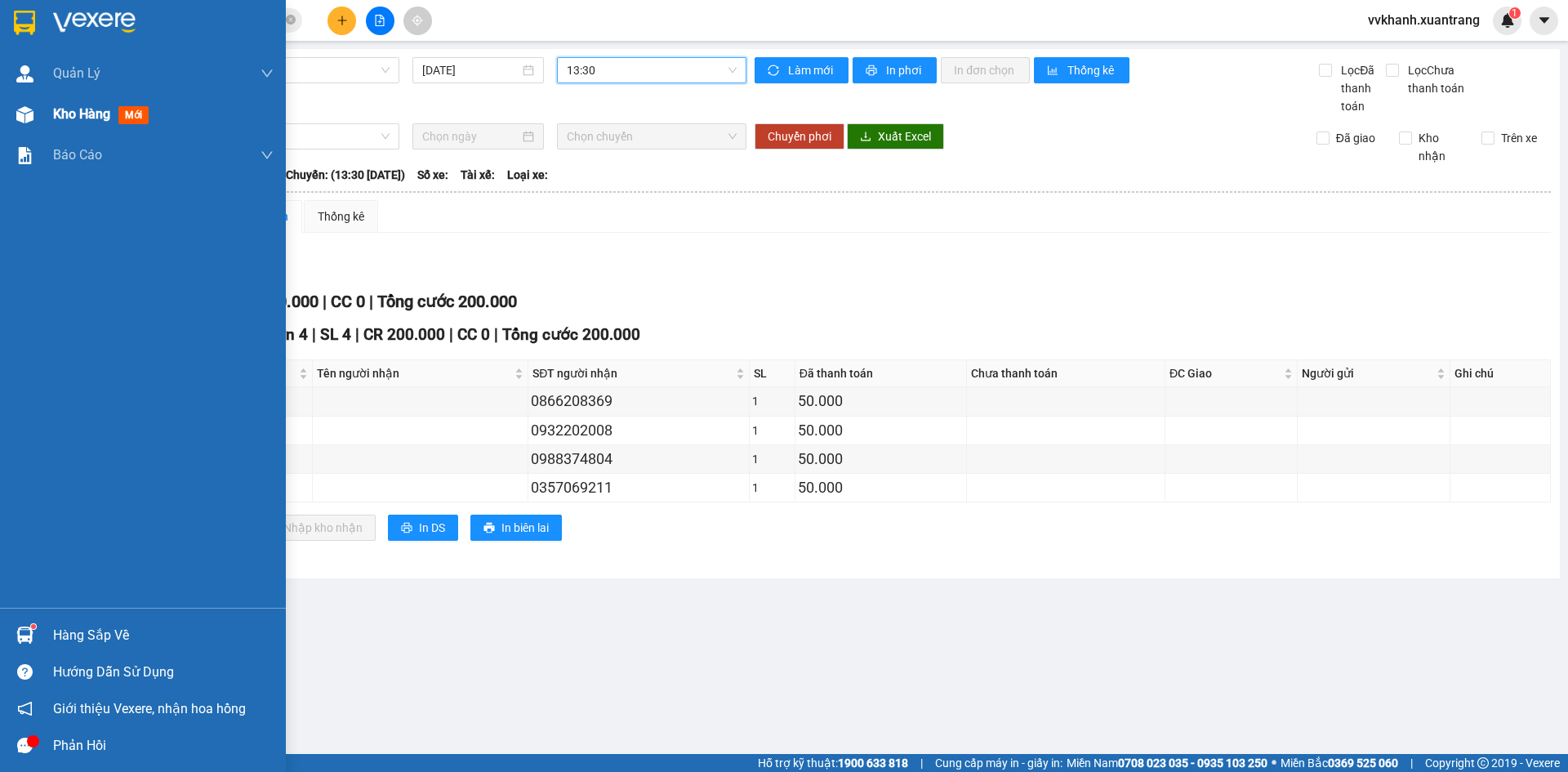
click at [88, 114] on span "Kho hàng" at bounding box center [82, 114] width 57 height 15
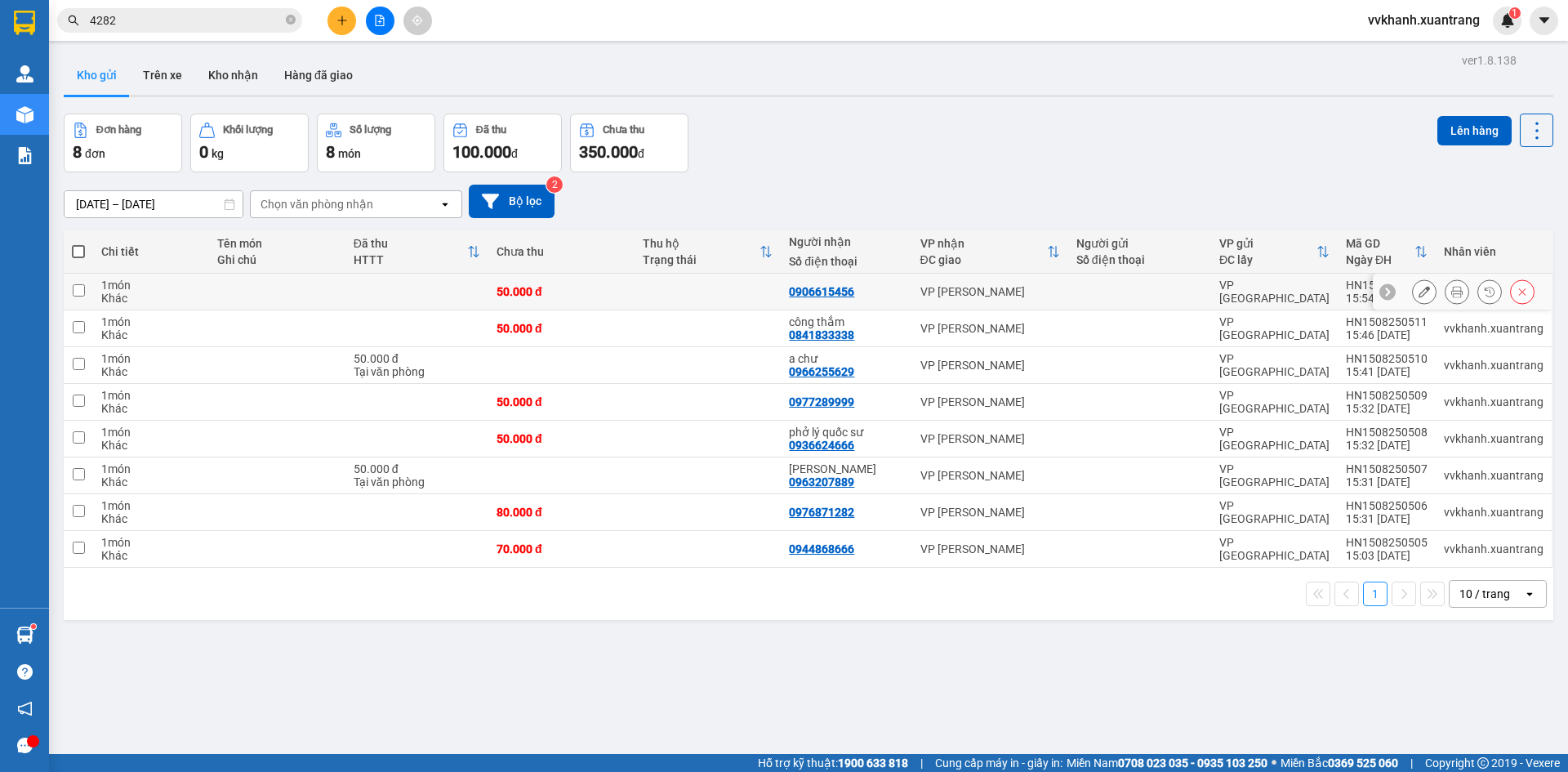
click at [1007, 299] on td "VP [PERSON_NAME]" at bounding box center [990, 292] width 156 height 37
checkbox input "true"
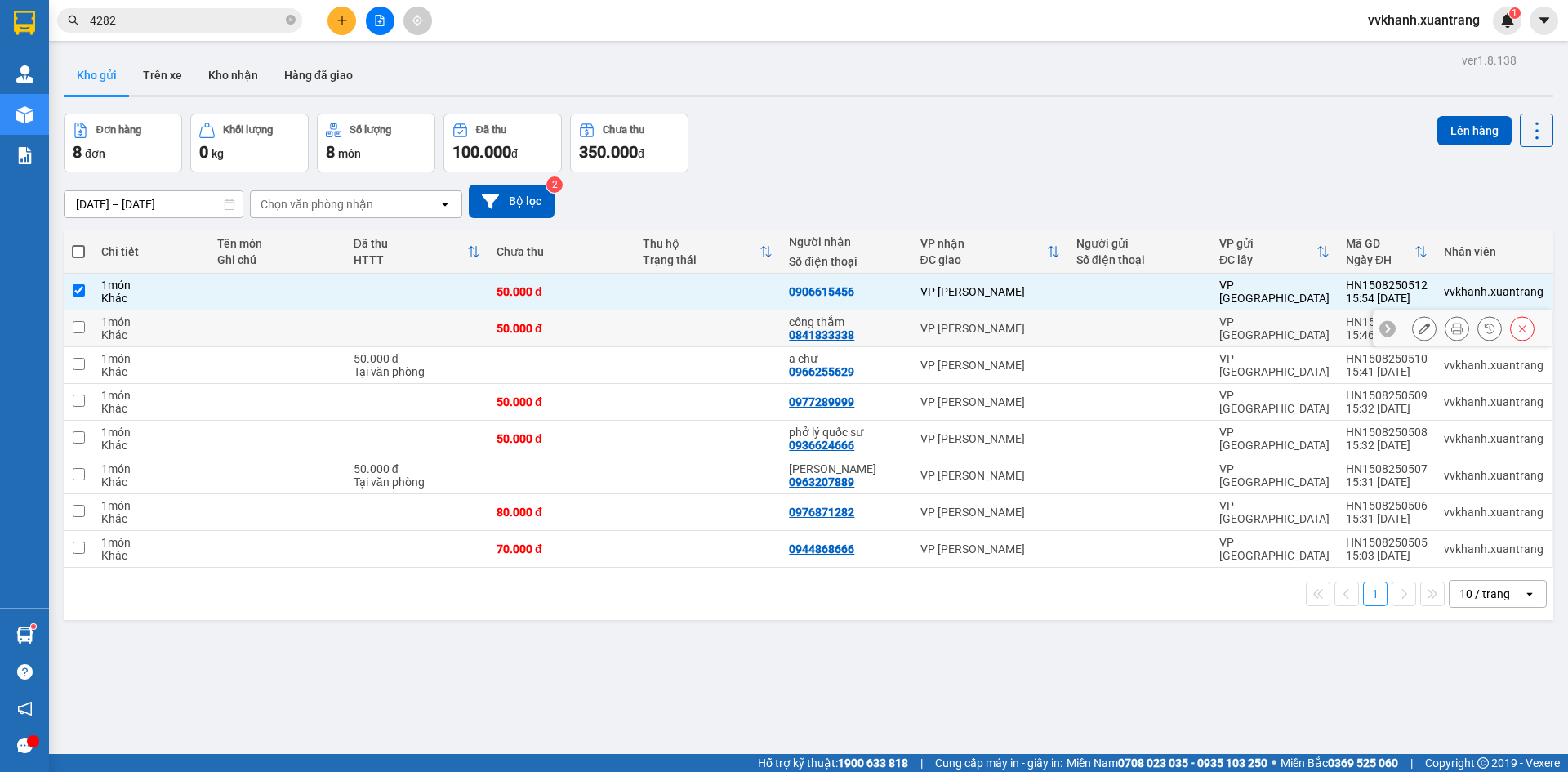
click at [1002, 340] on td "VP [PERSON_NAME]" at bounding box center [990, 329] width 156 height 37
checkbox input "true"
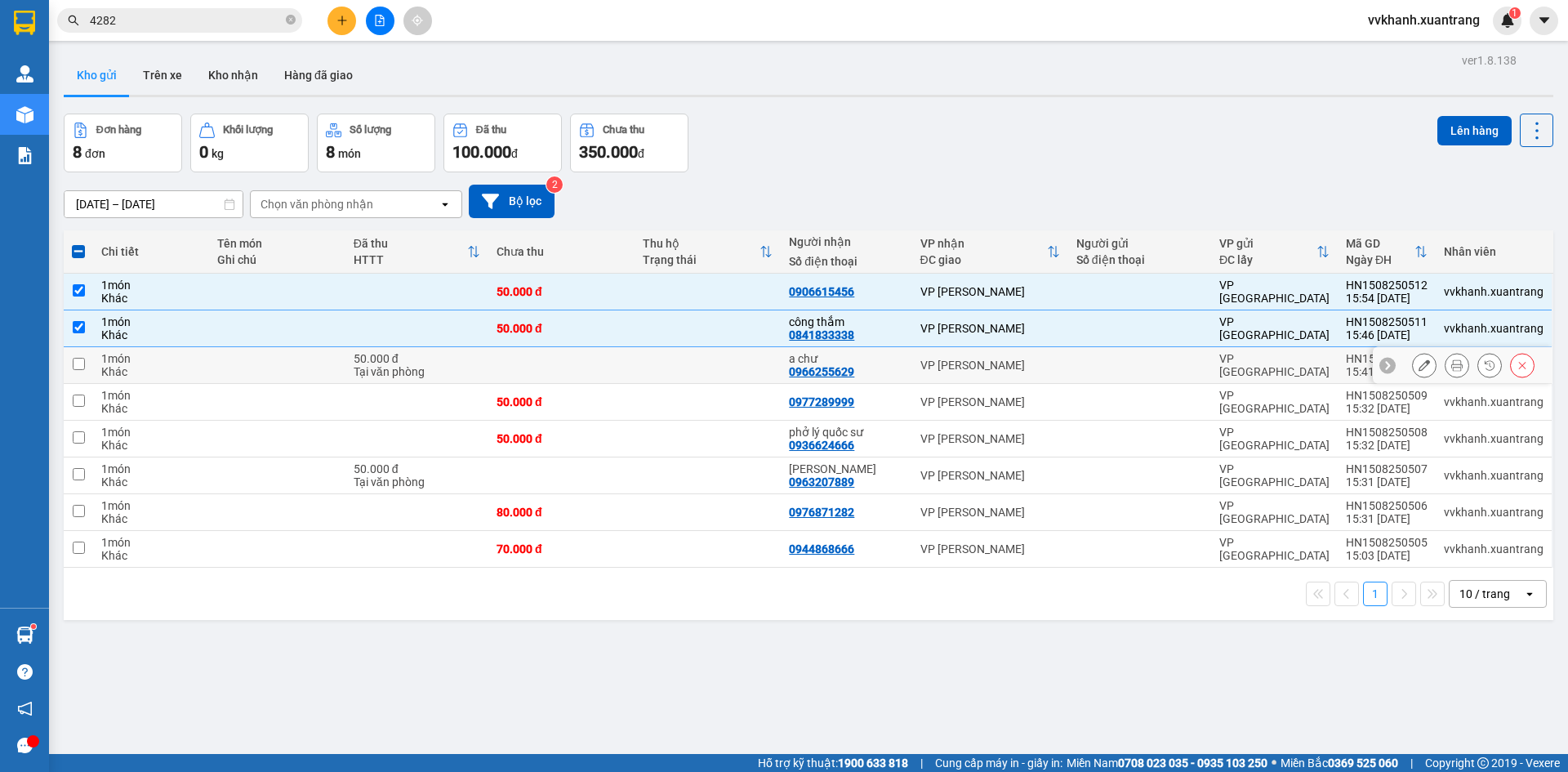
click at [1023, 369] on div "VP [PERSON_NAME]" at bounding box center [991, 365] width 140 height 13
checkbox input "true"
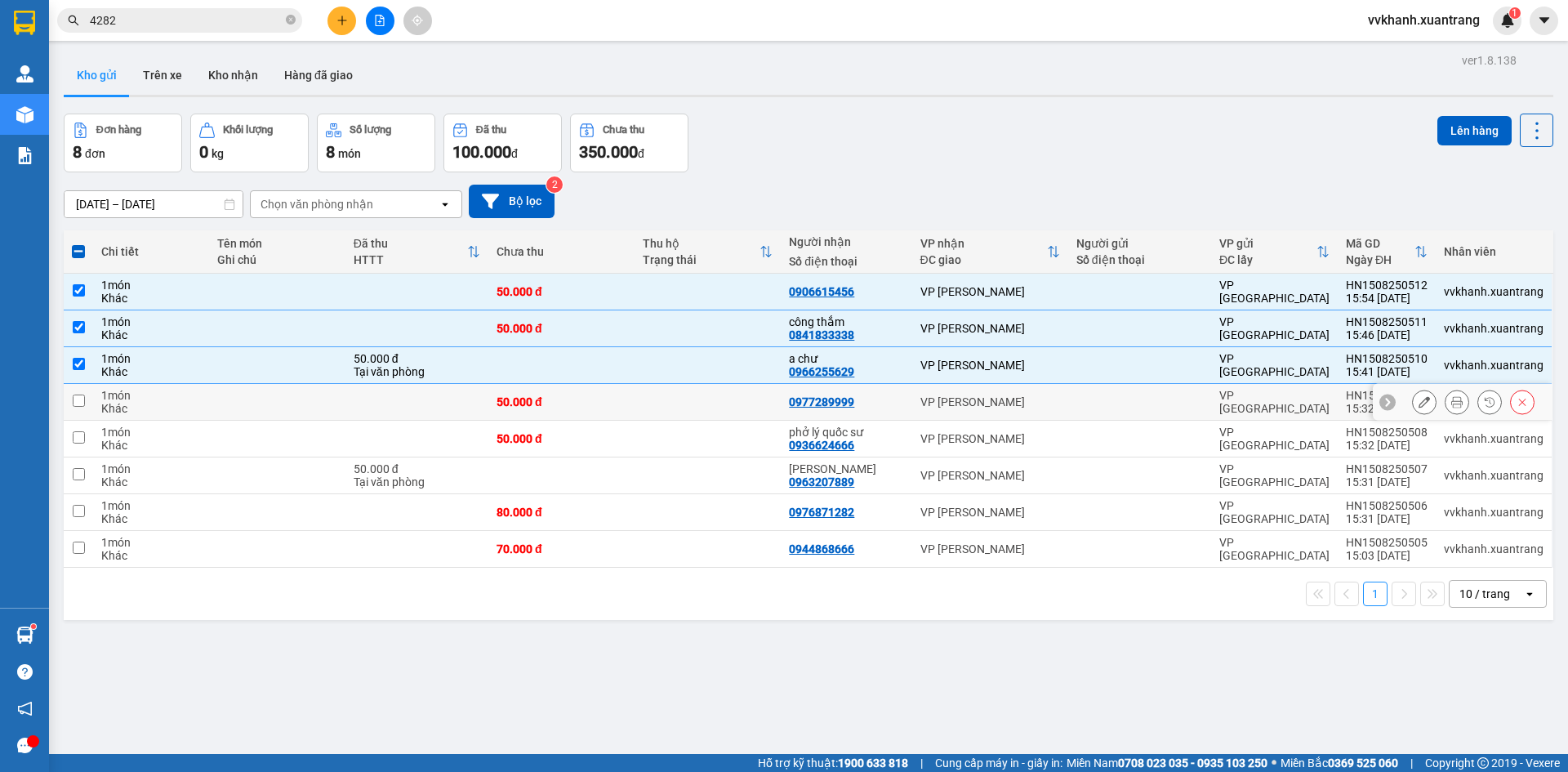
click at [1020, 410] on td "VP [PERSON_NAME]" at bounding box center [990, 402] width 156 height 37
checkbox input "true"
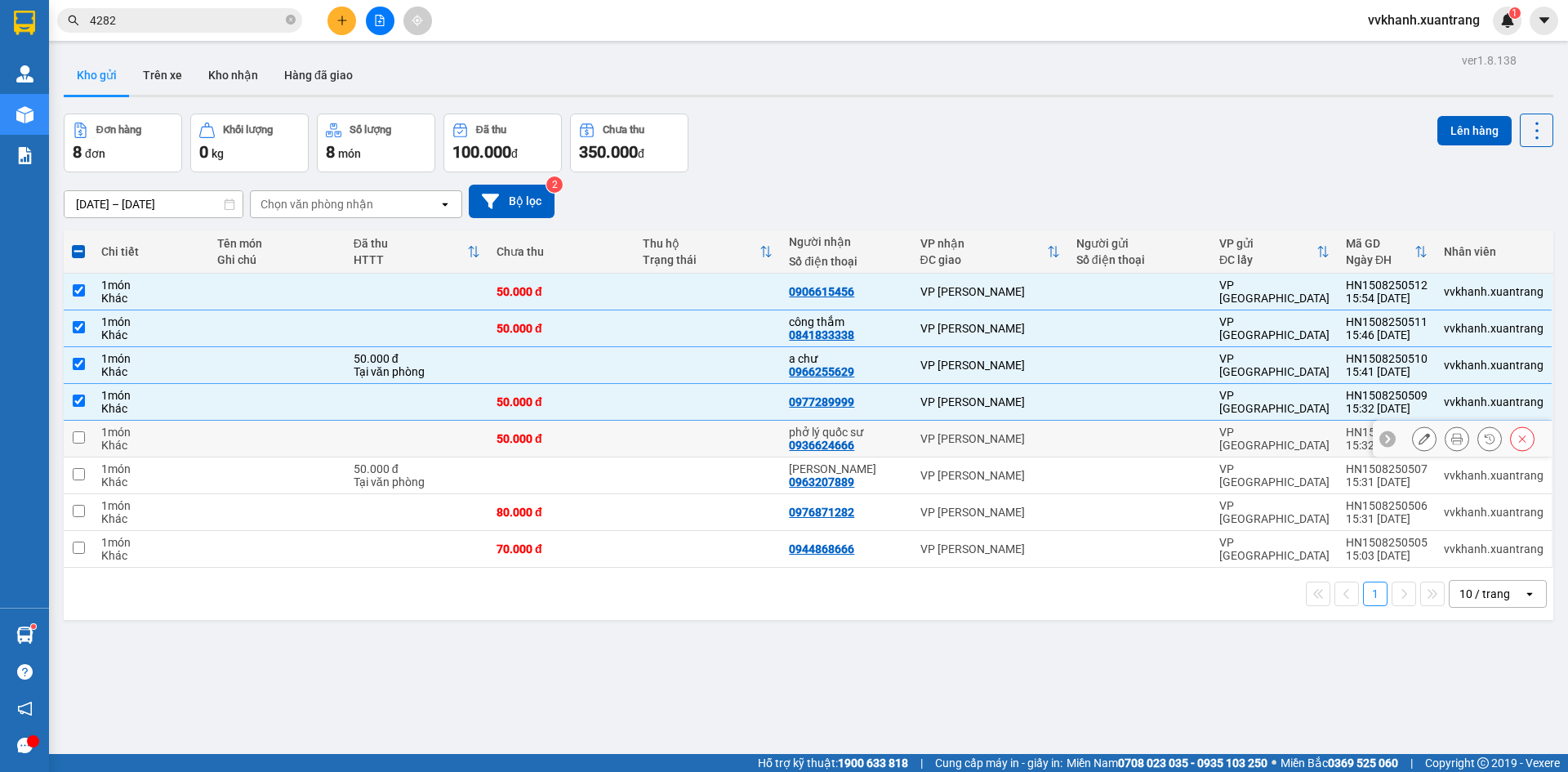
click at [1054, 442] on div "VP [PERSON_NAME]" at bounding box center [991, 439] width 140 height 13
checkbox input "true"
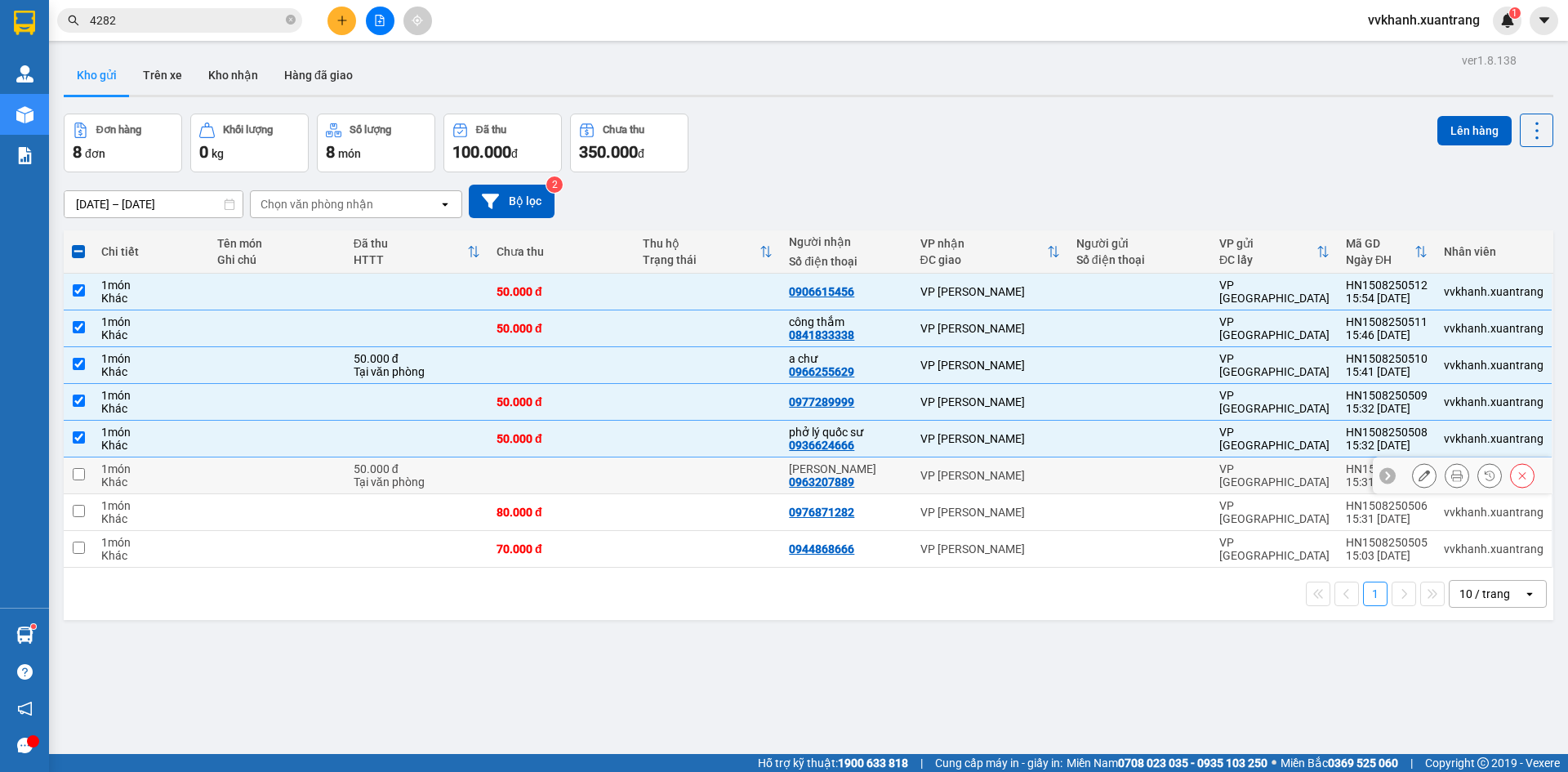
click at [1093, 485] on td at bounding box center [1140, 476] width 143 height 37
checkbox input "true"
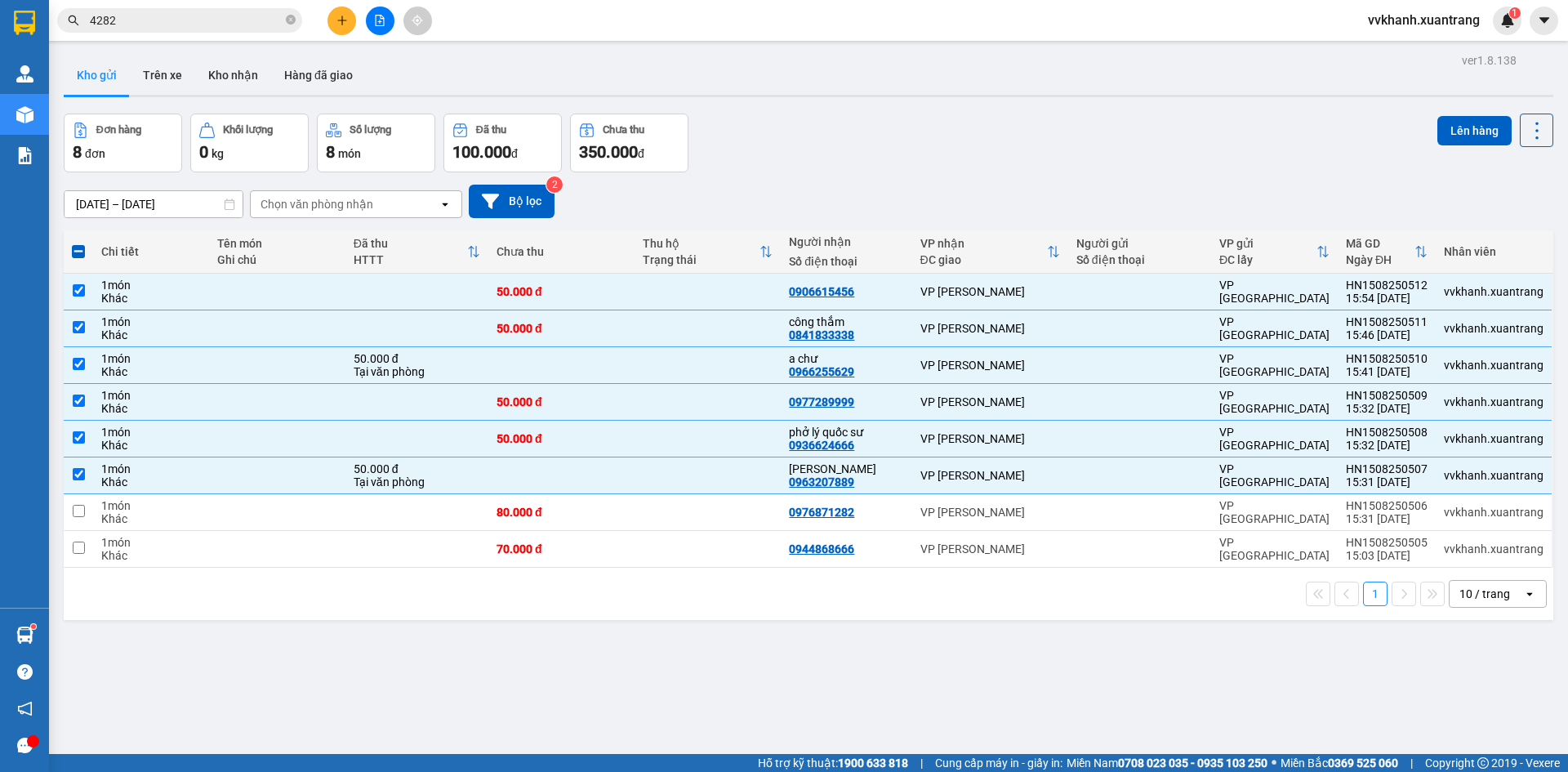
drag, startPoint x: 1098, startPoint y: 588, endPoint x: 1091, endPoint y: 556, distance: 32.8
click at [1092, 563] on div "Chi tiết Tên món Ghi chú Đã thu HTTT Chưa thu Thu hộ Trạng thái Người nhận Số đ…" at bounding box center [809, 425] width 1490 height 390
click at [1083, 524] on td at bounding box center [1140, 513] width 143 height 37
checkbox input "true"
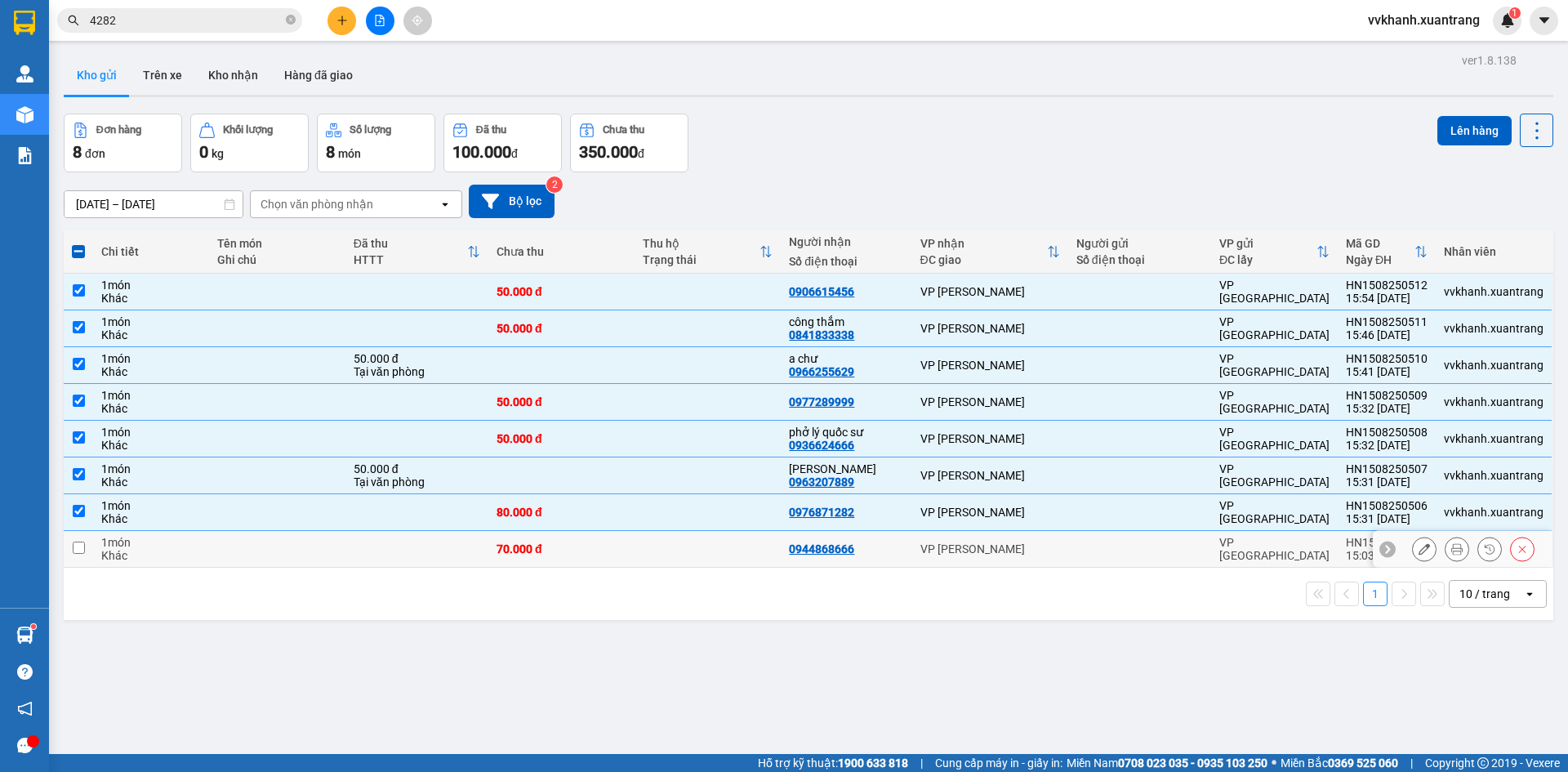
click at [1098, 533] on td at bounding box center [1140, 550] width 143 height 37
checkbox input "true"
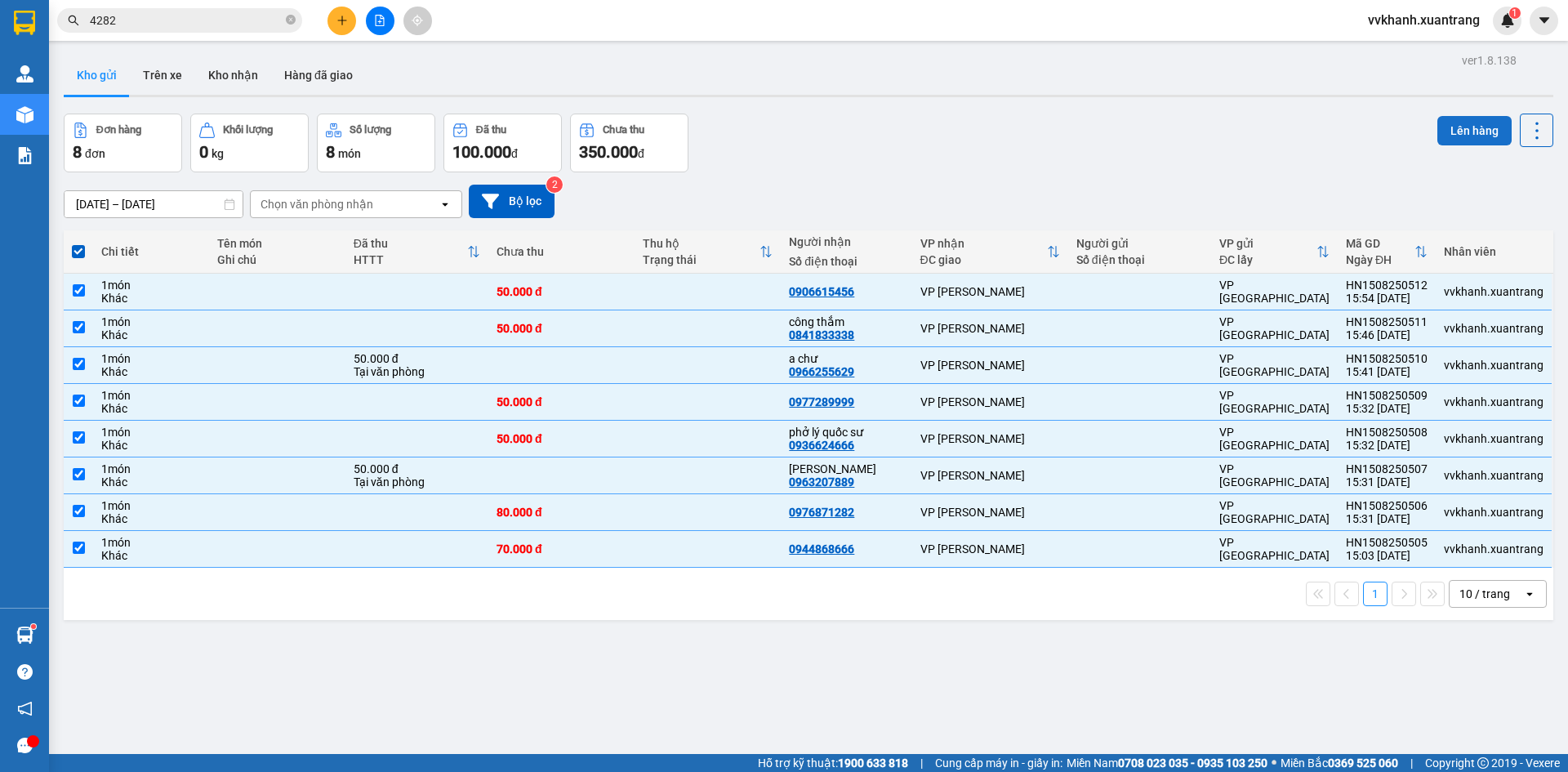
click at [1448, 125] on button "Lên hàng" at bounding box center [1475, 130] width 74 height 29
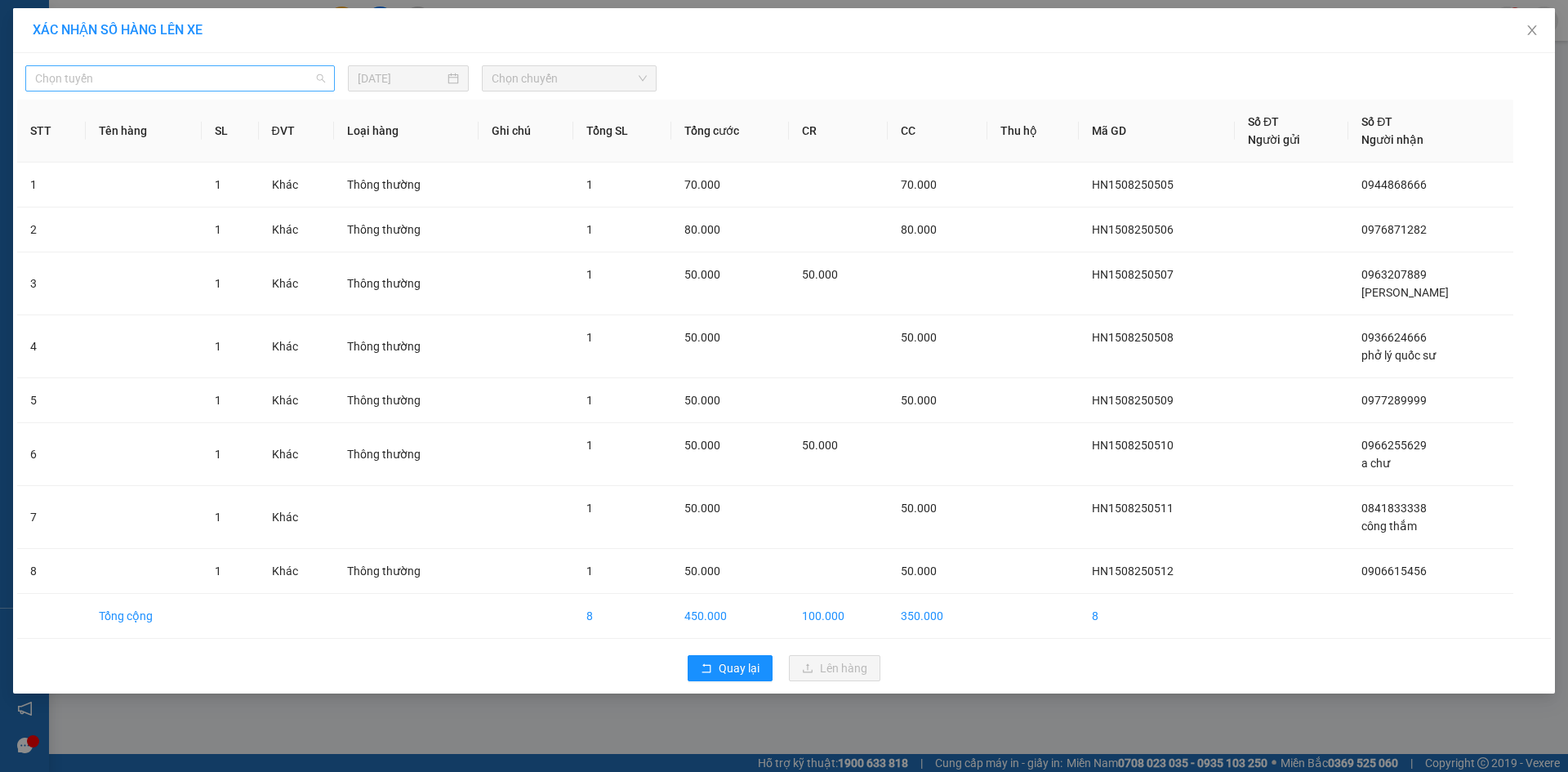
drag, startPoint x: 295, startPoint y: 84, endPoint x: 7, endPoint y: 215, distance: 316.4
click at [294, 84] on span "Chọn tuyến" at bounding box center [180, 78] width 290 height 24
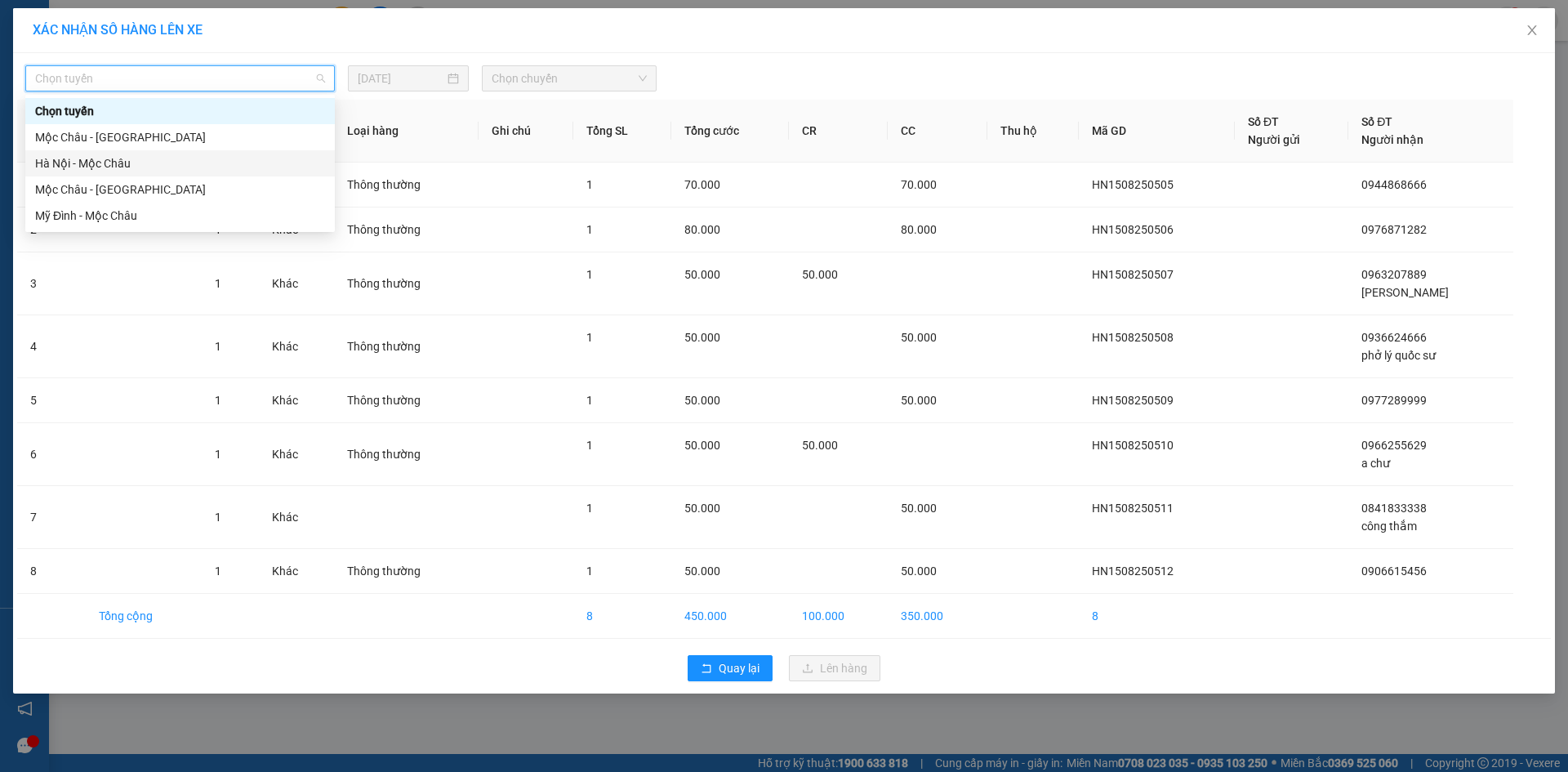
click at [142, 158] on div "Hà Nội - Mộc Châu" at bounding box center [180, 162] width 290 height 18
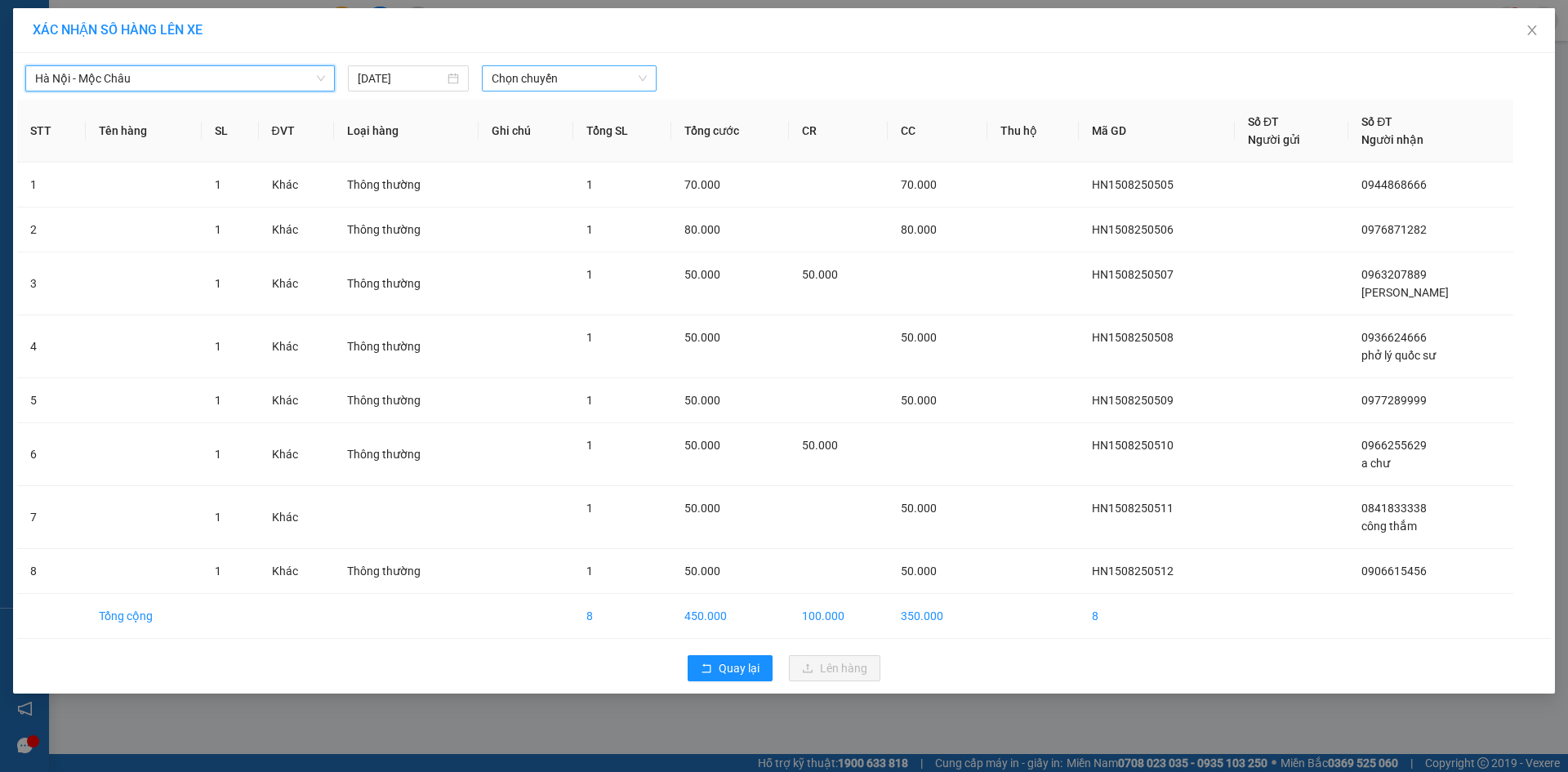
click at [548, 77] on span "Chọn chuyến" at bounding box center [569, 78] width 155 height 24
click at [542, 224] on div "16:15" at bounding box center [555, 228] width 127 height 18
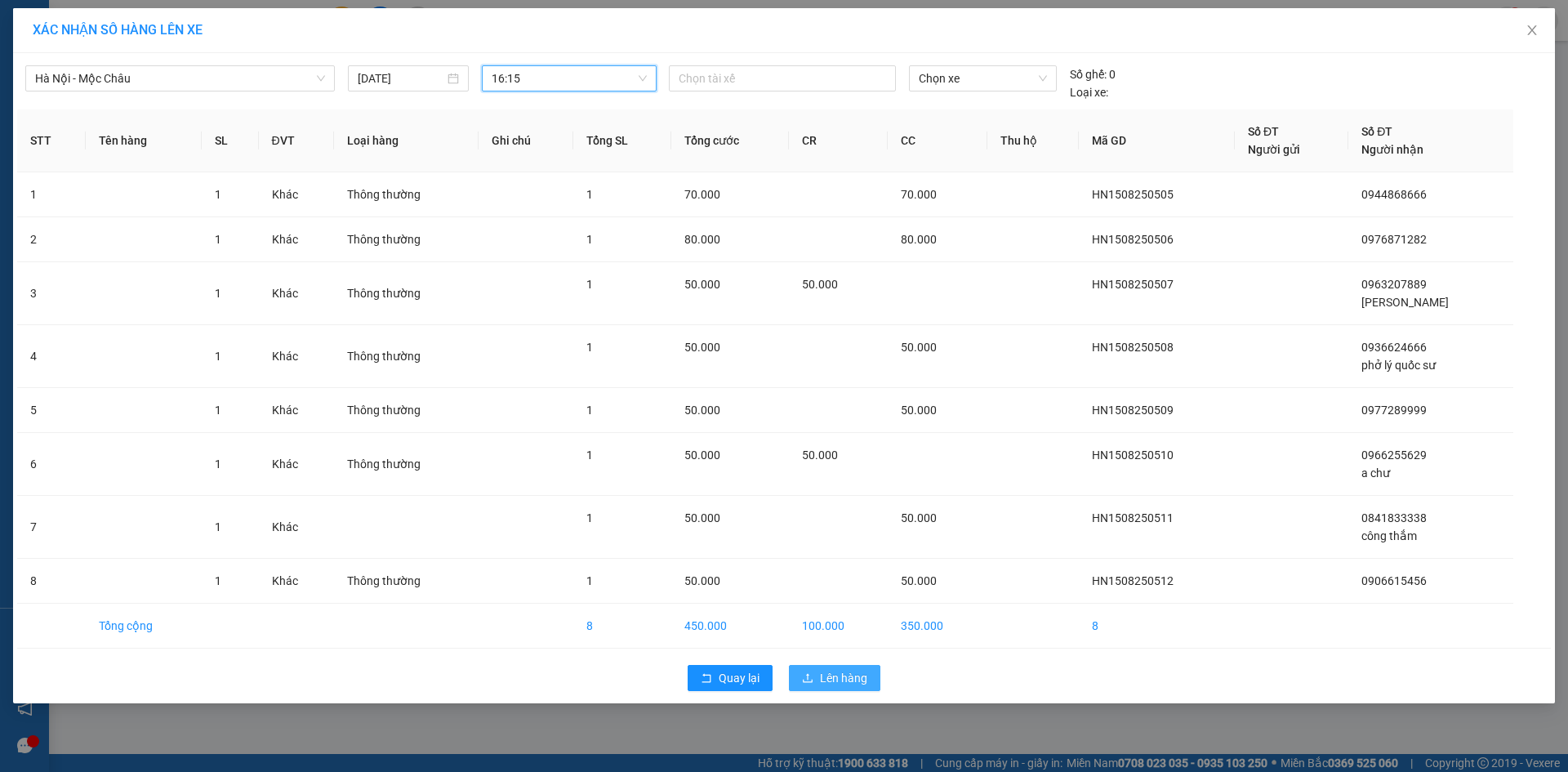
click at [824, 674] on span "Lên hàng" at bounding box center [843, 678] width 47 height 18
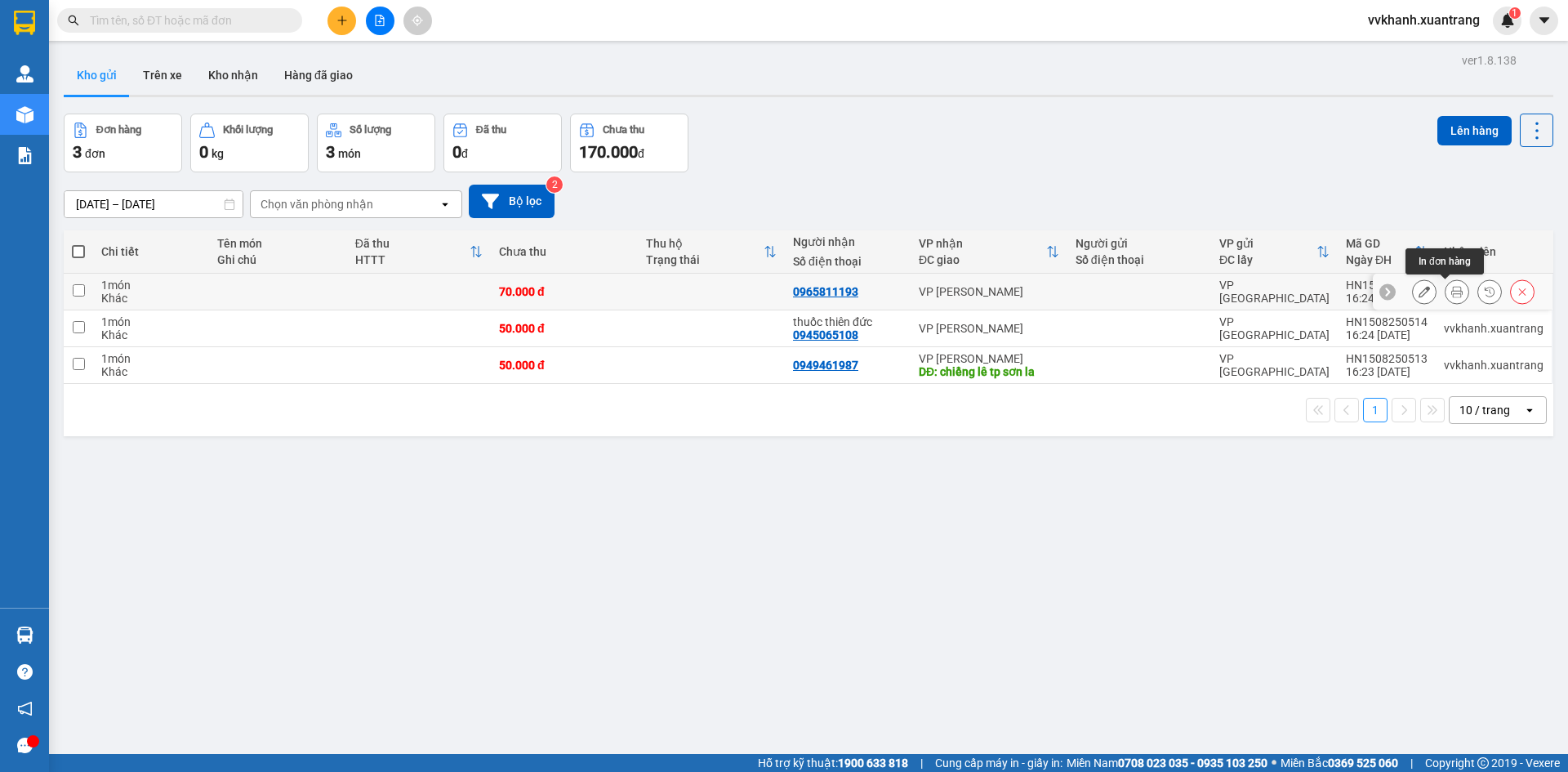
drag, startPoint x: 1445, startPoint y: 284, endPoint x: 1437, endPoint y: 315, distance: 32.0
click at [1446, 285] on button at bounding box center [1457, 292] width 23 height 29
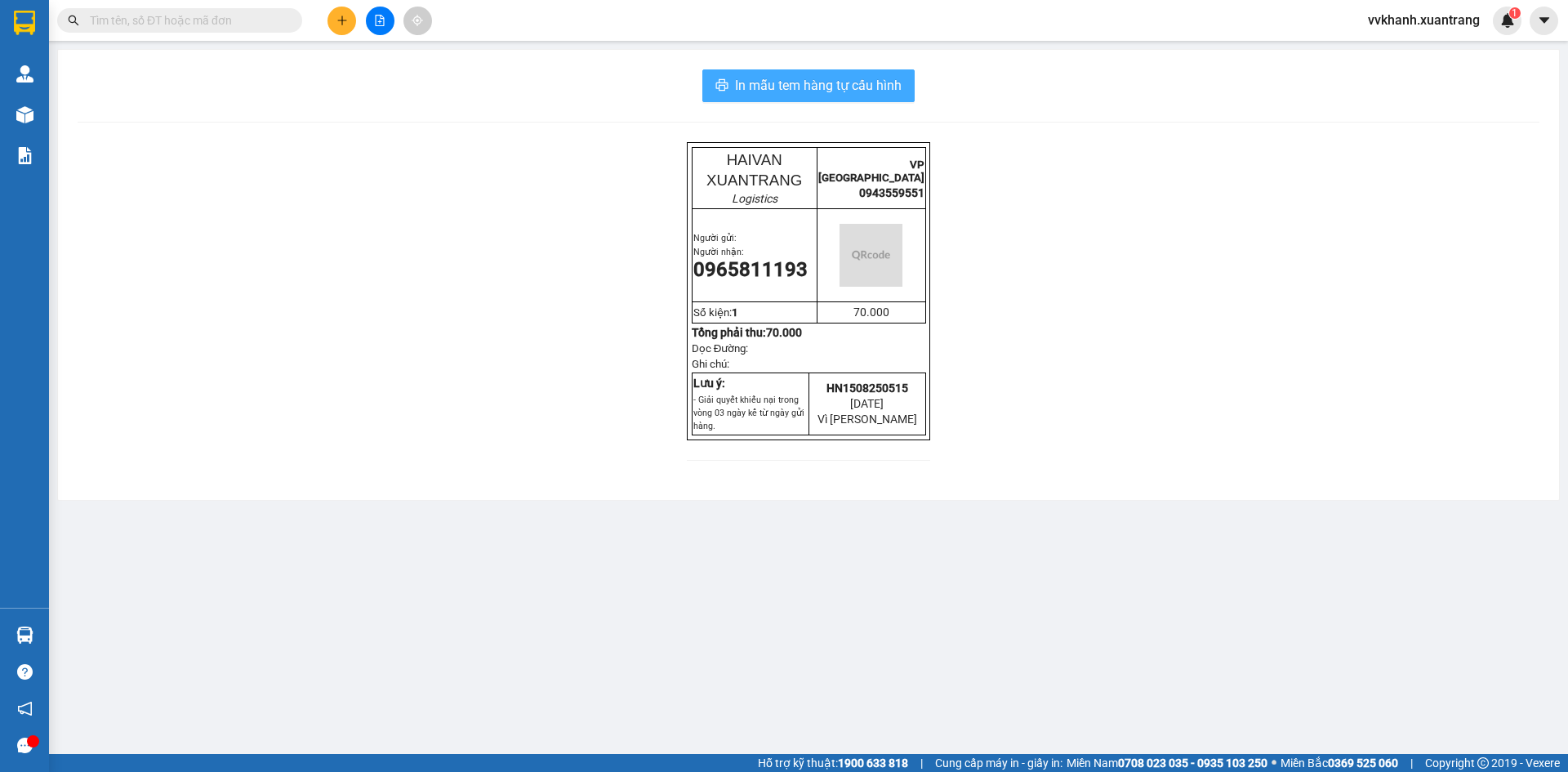
click at [805, 93] on span "In mẫu tem hàng tự cấu hình" at bounding box center [818, 85] width 167 height 20
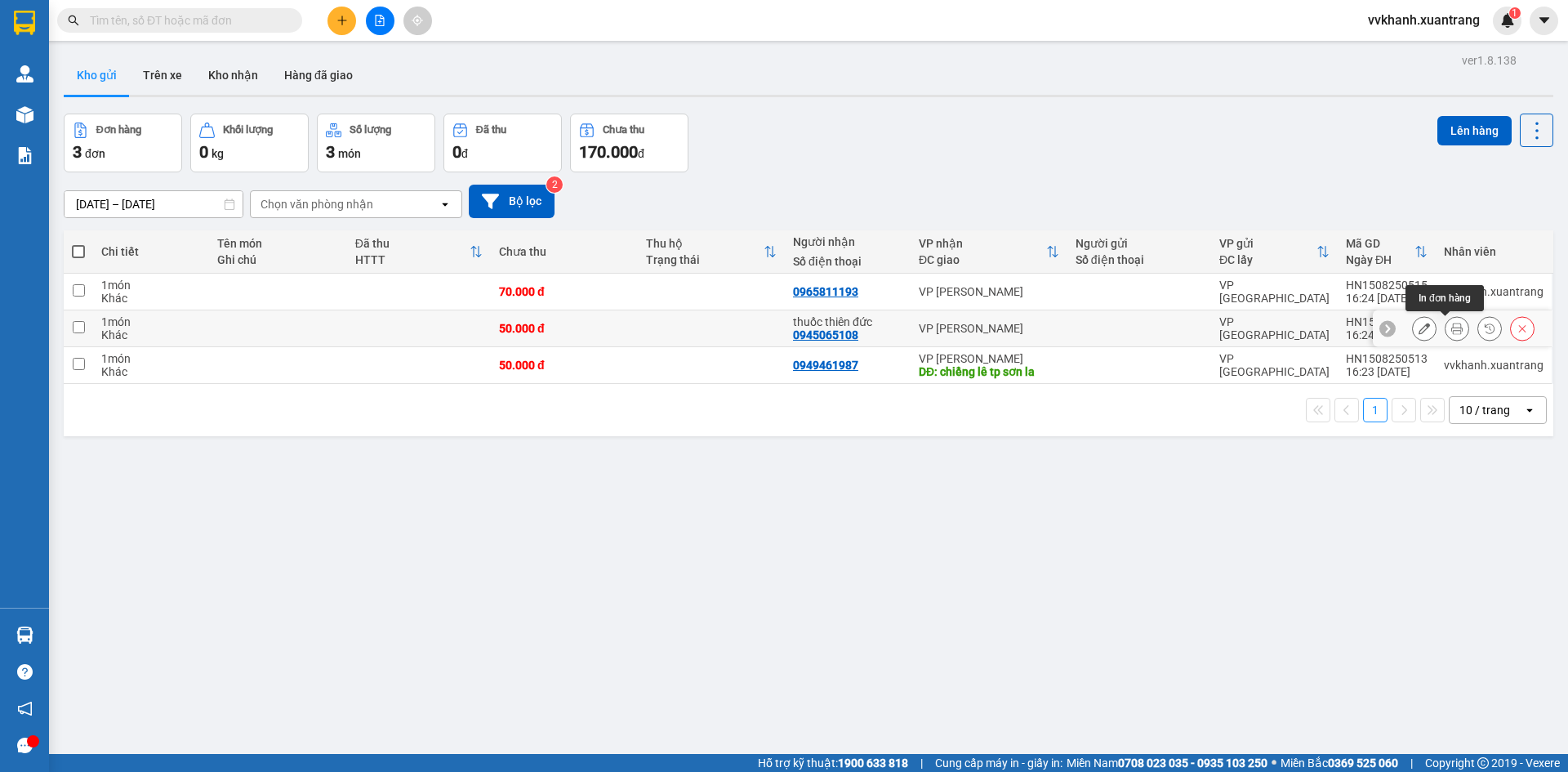
drag, startPoint x: 1444, startPoint y: 327, endPoint x: 1161, endPoint y: 606, distance: 397.4
click at [1452, 328] on icon at bounding box center [1458, 328] width 12 height 12
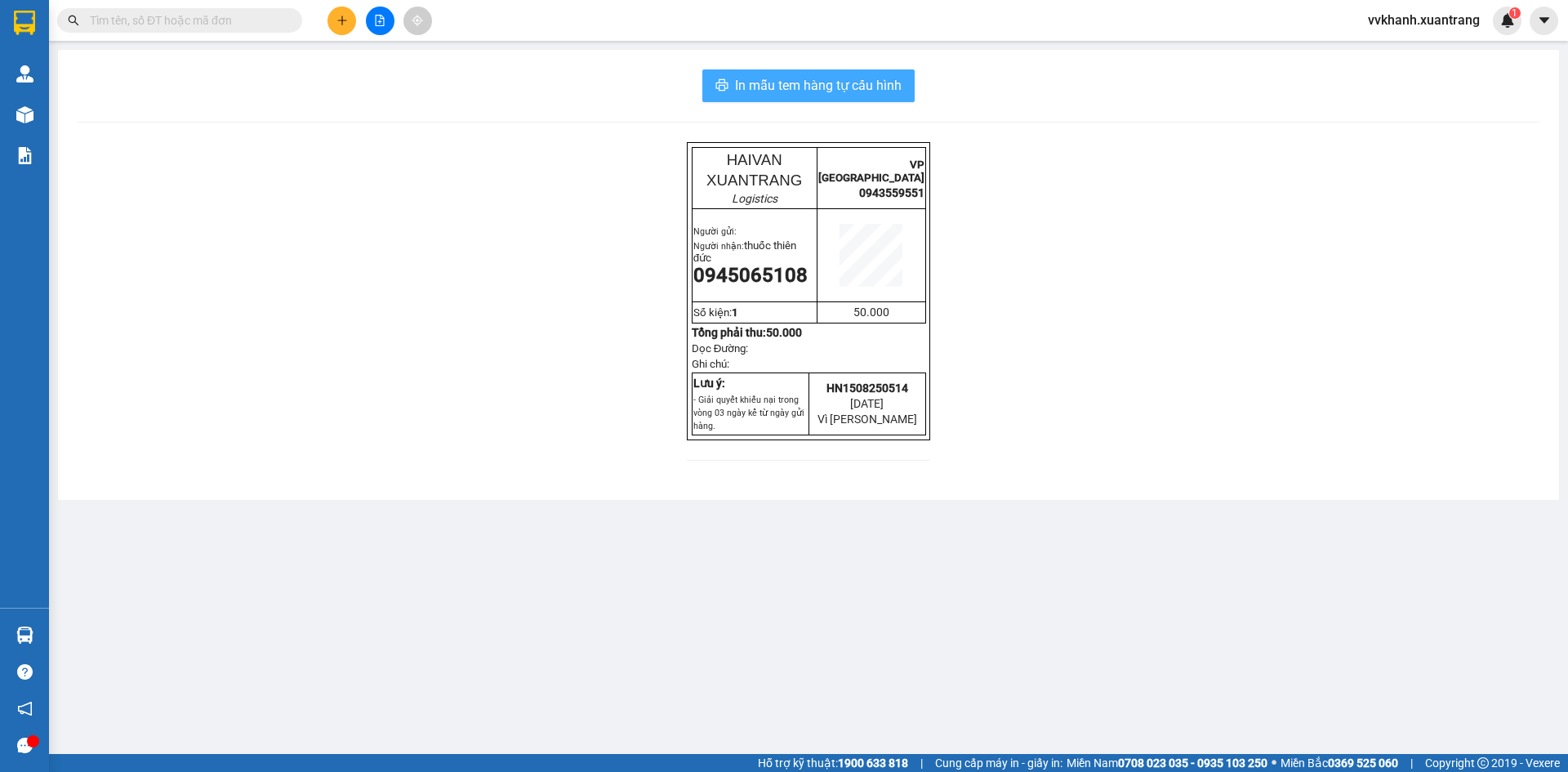
drag, startPoint x: 724, startPoint y: 88, endPoint x: 772, endPoint y: 302, distance: 219.3
click at [724, 88] on icon "printer" at bounding box center [722, 85] width 13 height 13
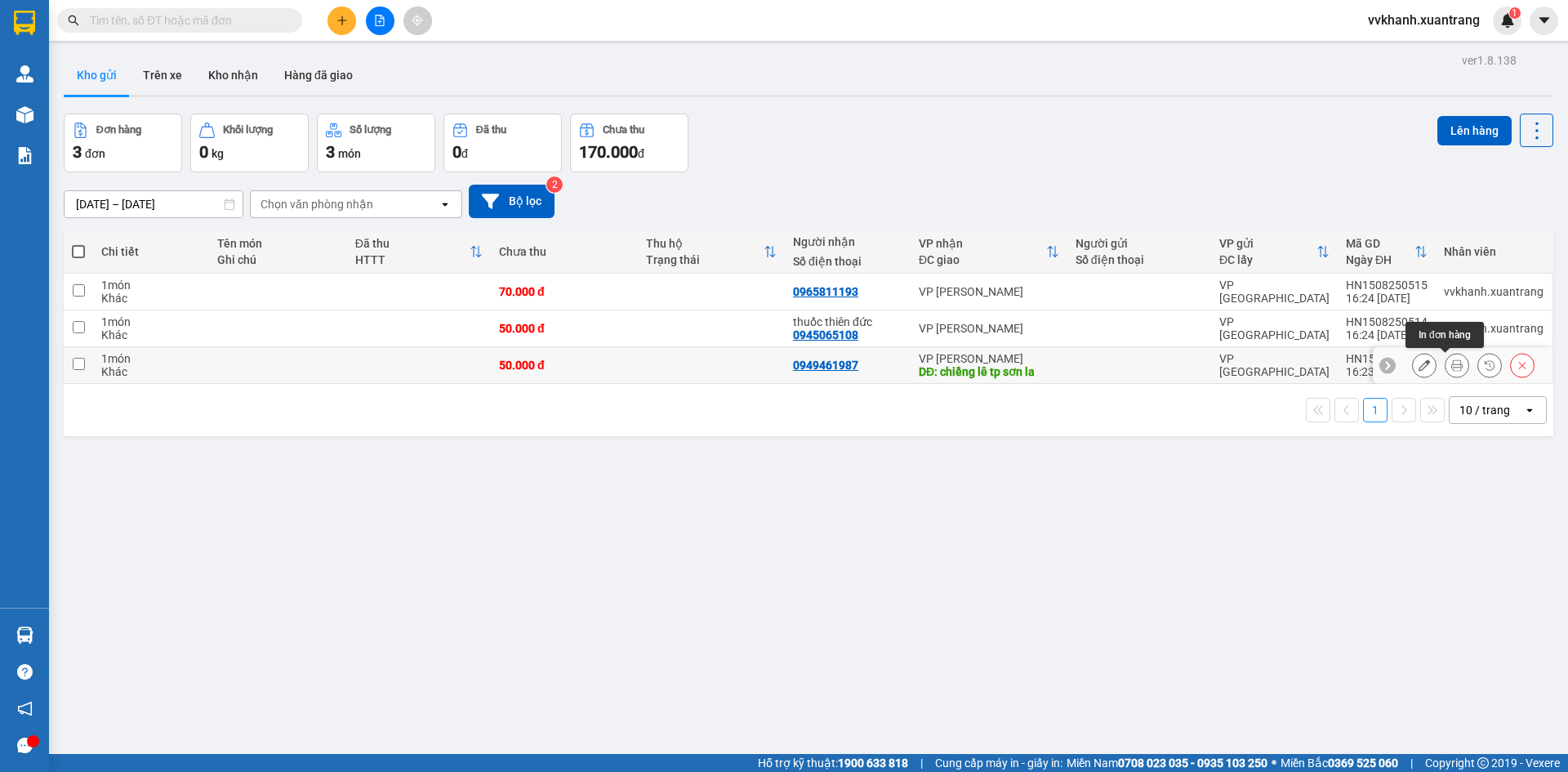
click at [1452, 363] on icon at bounding box center [1458, 365] width 12 height 12
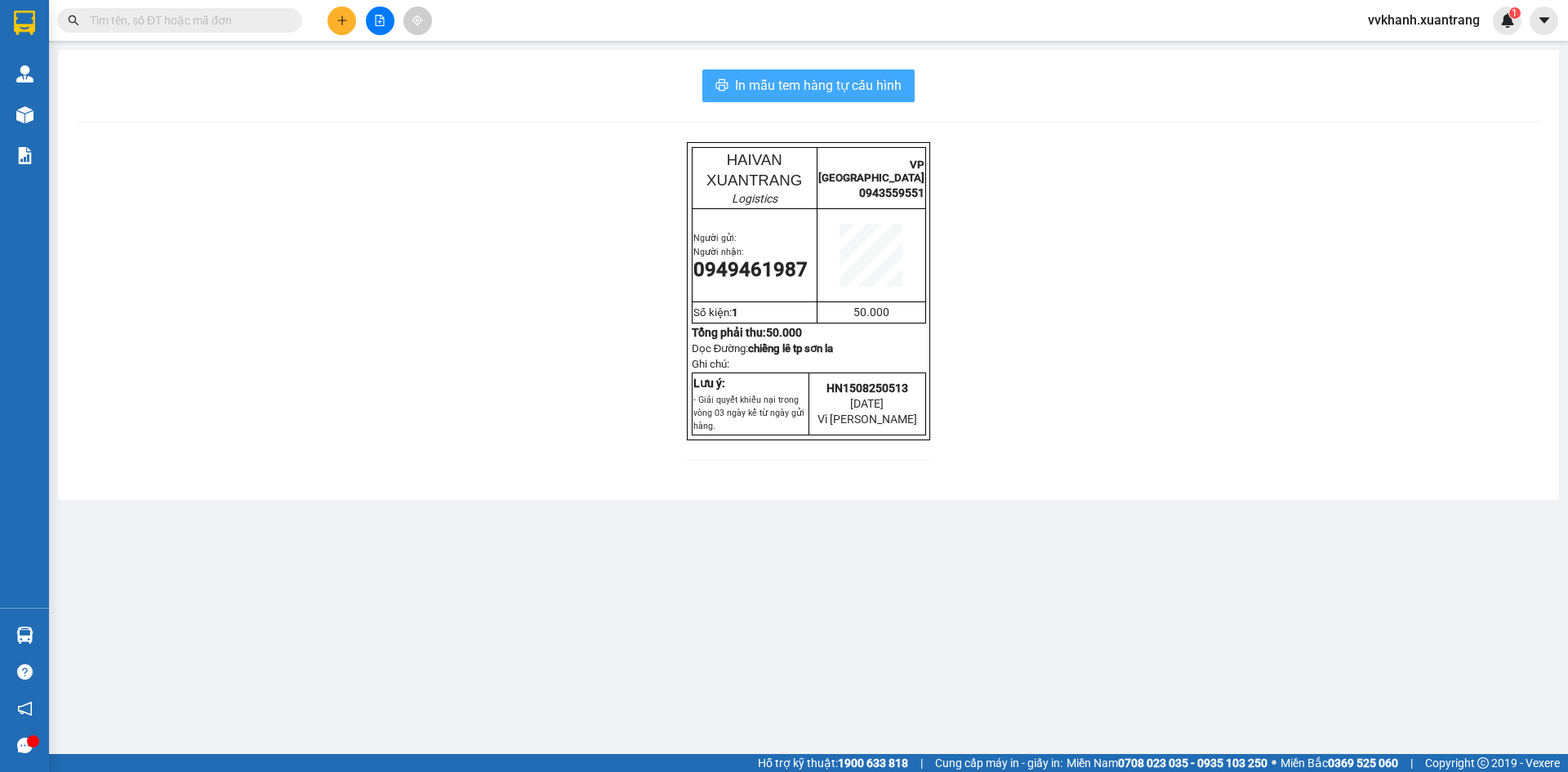
click at [837, 88] on span "In mẫu tem hàng tự cấu hình" at bounding box center [818, 85] width 167 height 20
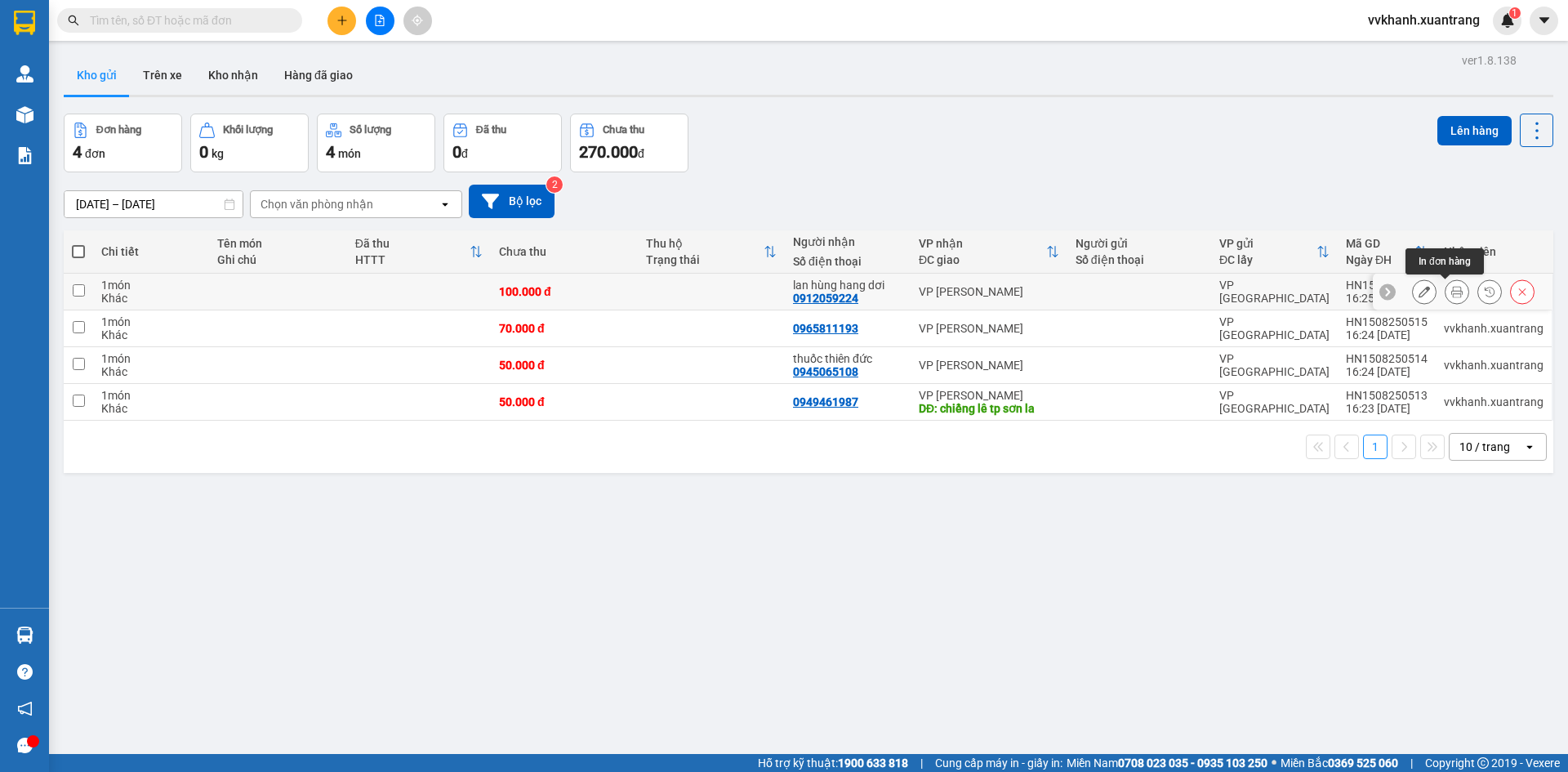
drag, startPoint x: 1441, startPoint y: 295, endPoint x: 1420, endPoint y: 302, distance: 22.1
click at [1452, 295] on icon at bounding box center [1458, 292] width 12 height 12
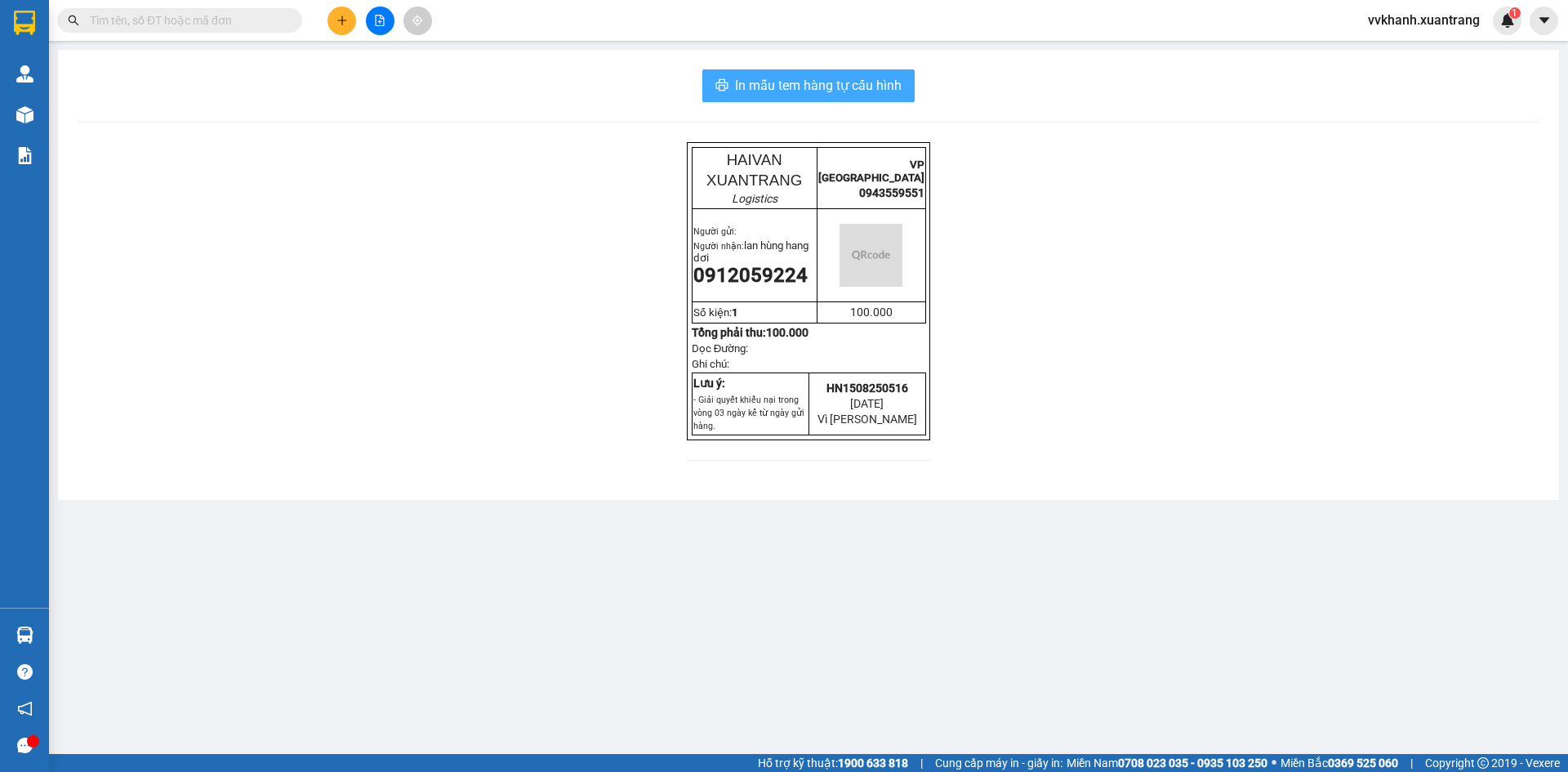
click at [814, 93] on span "In mẫu tem hàng tự cấu hình" at bounding box center [818, 85] width 167 height 20
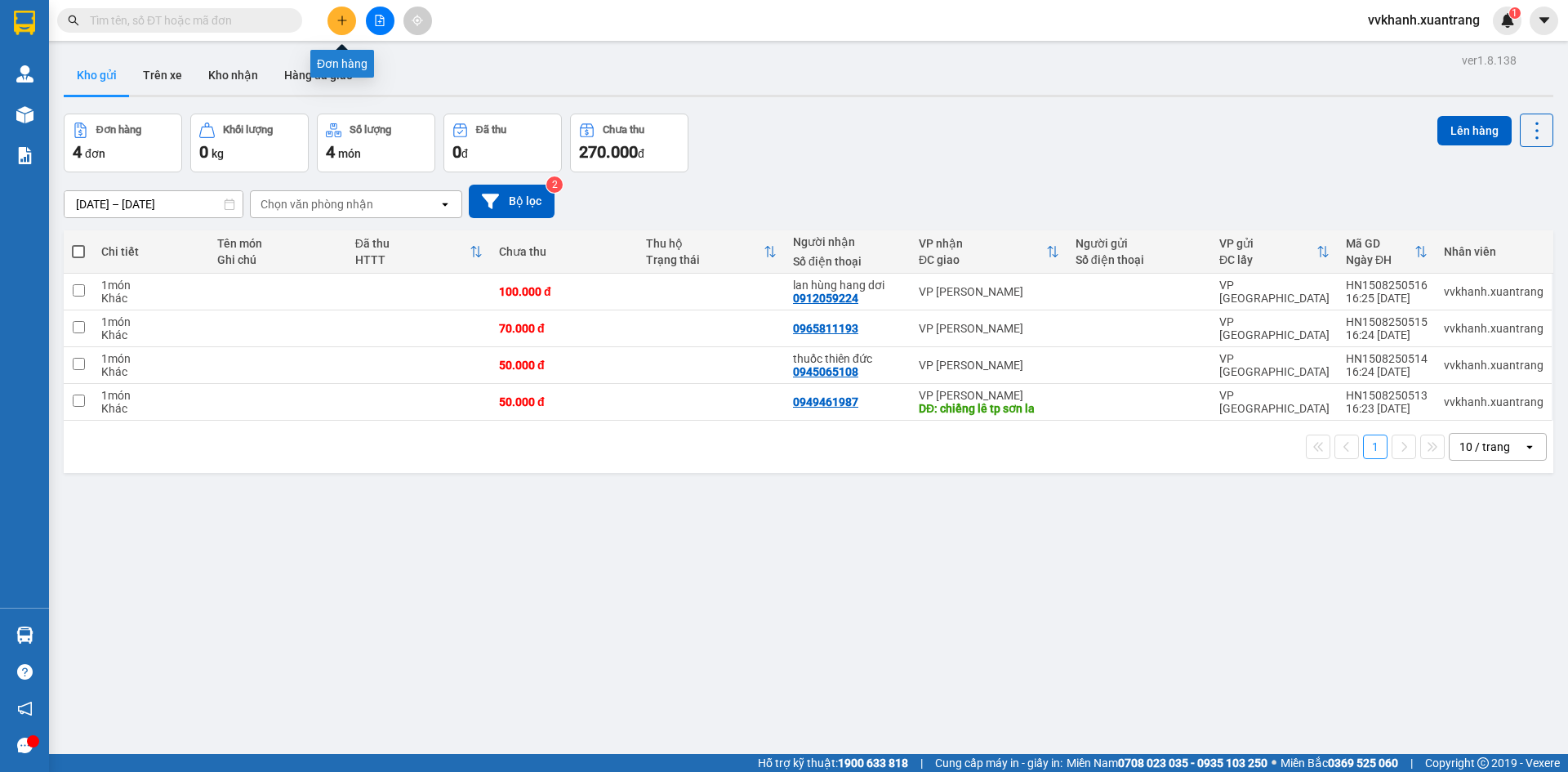
click at [339, 24] on icon "plus" at bounding box center [343, 20] width 12 height 12
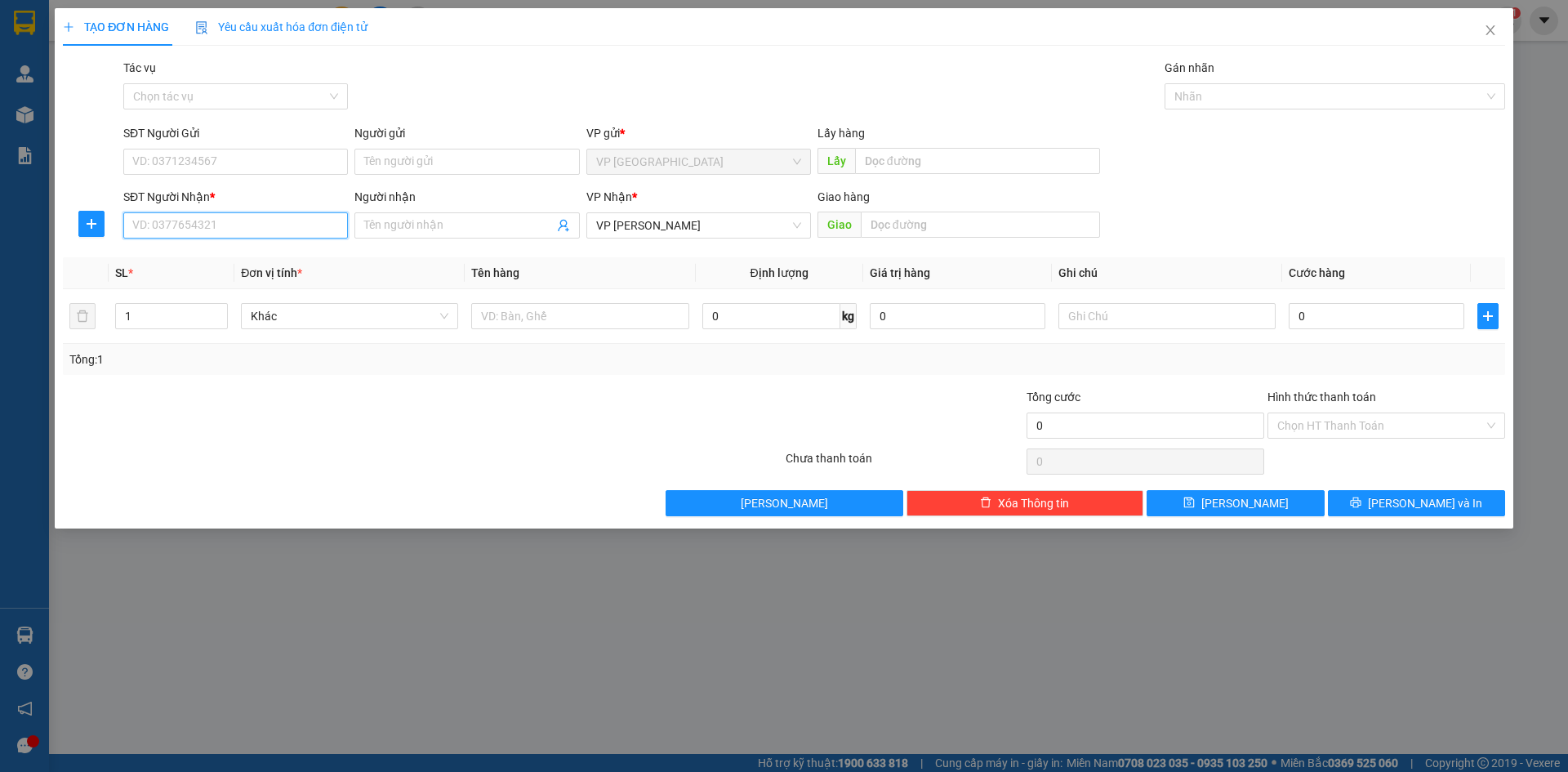
click at [203, 217] on input "SĐT Người Nhận *" at bounding box center [236, 225] width 225 height 26
click at [220, 264] on div "0948030040 - tú bv" at bounding box center [236, 258] width 205 height 18
type input "0948030040"
type input "tú bv"
type input "0948030040"
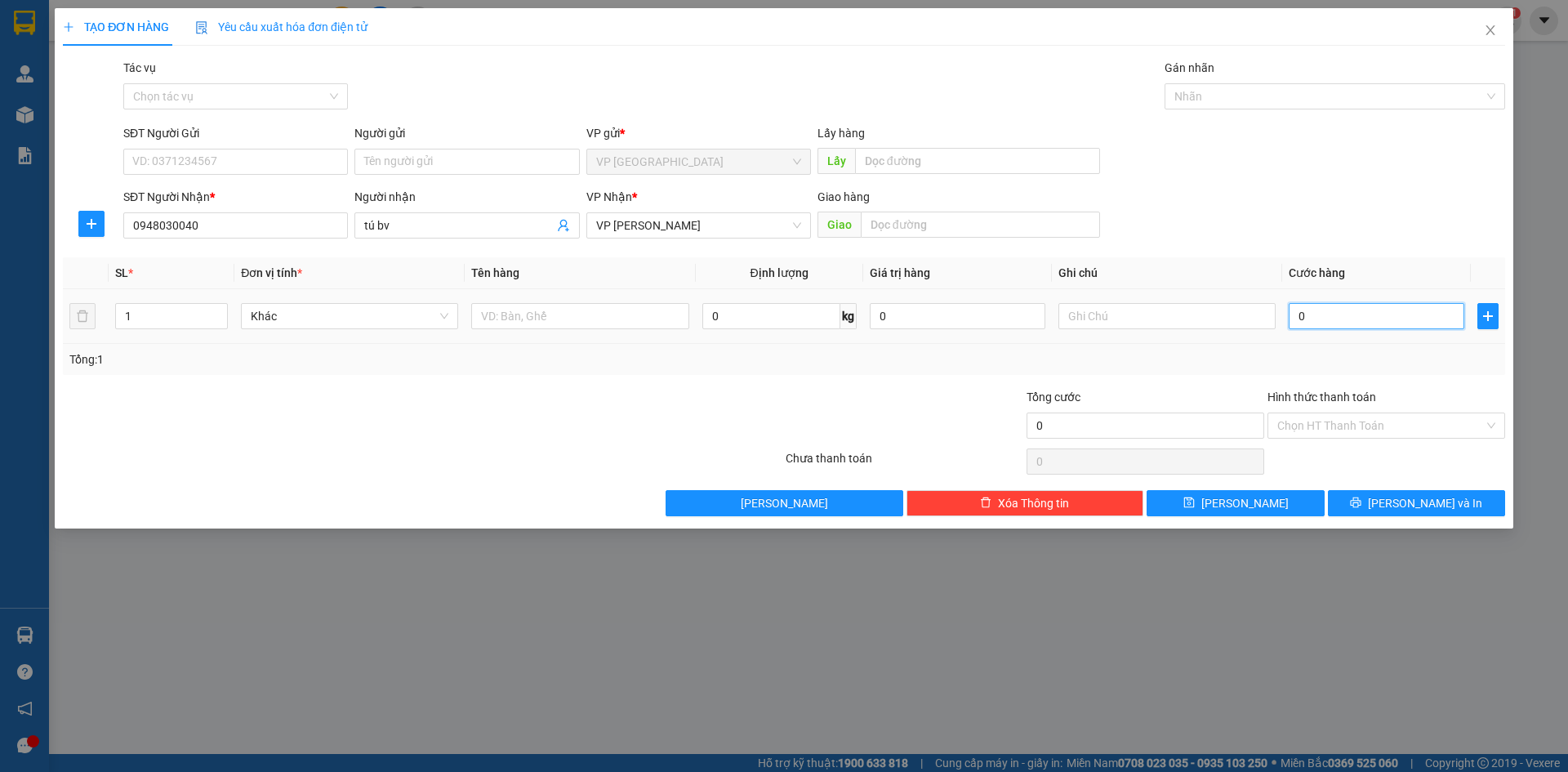
click at [1308, 327] on input "0" at bounding box center [1376, 316] width 176 height 26
type input "5"
type input "50"
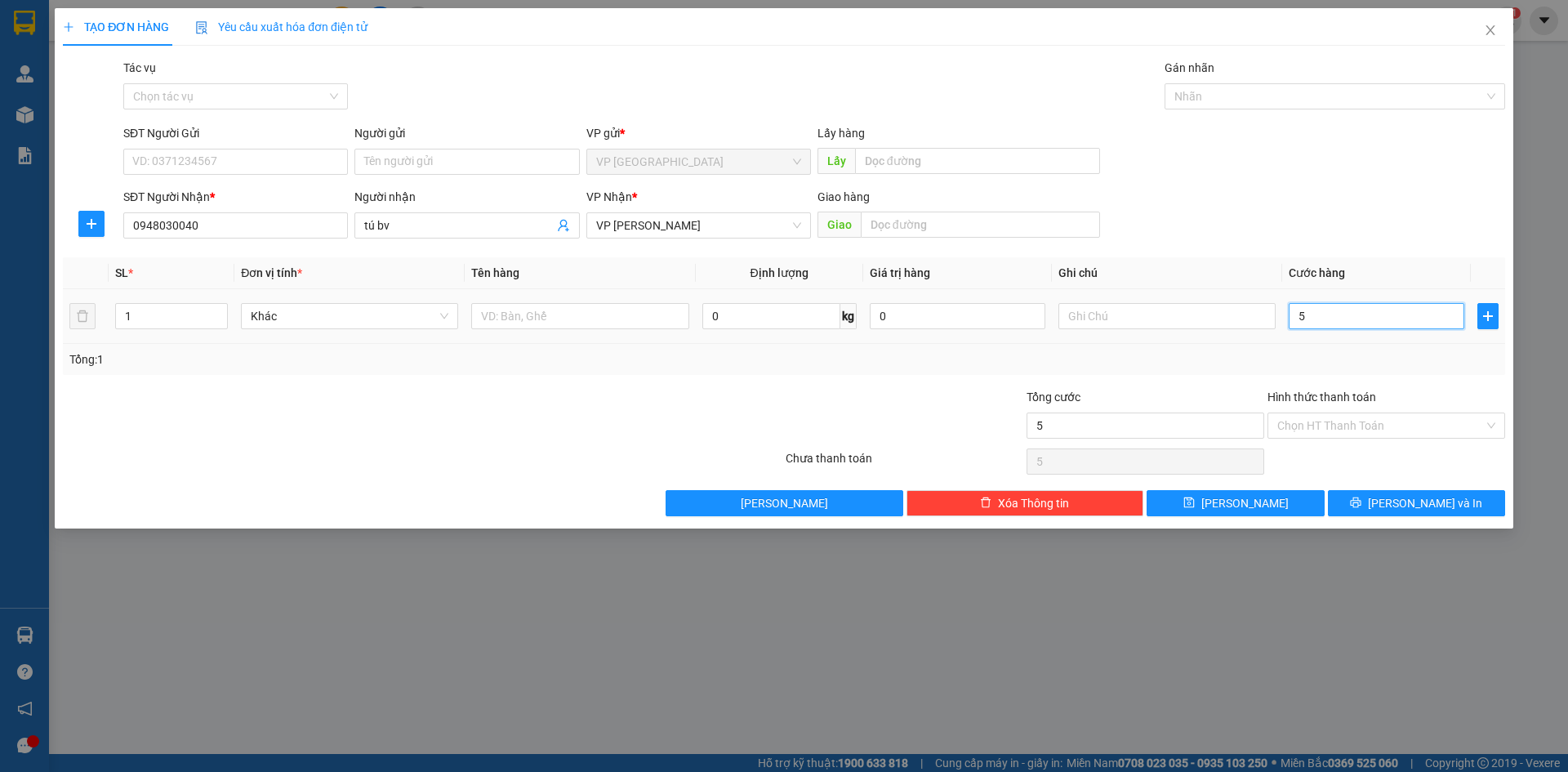
type input "50"
type input "50.000"
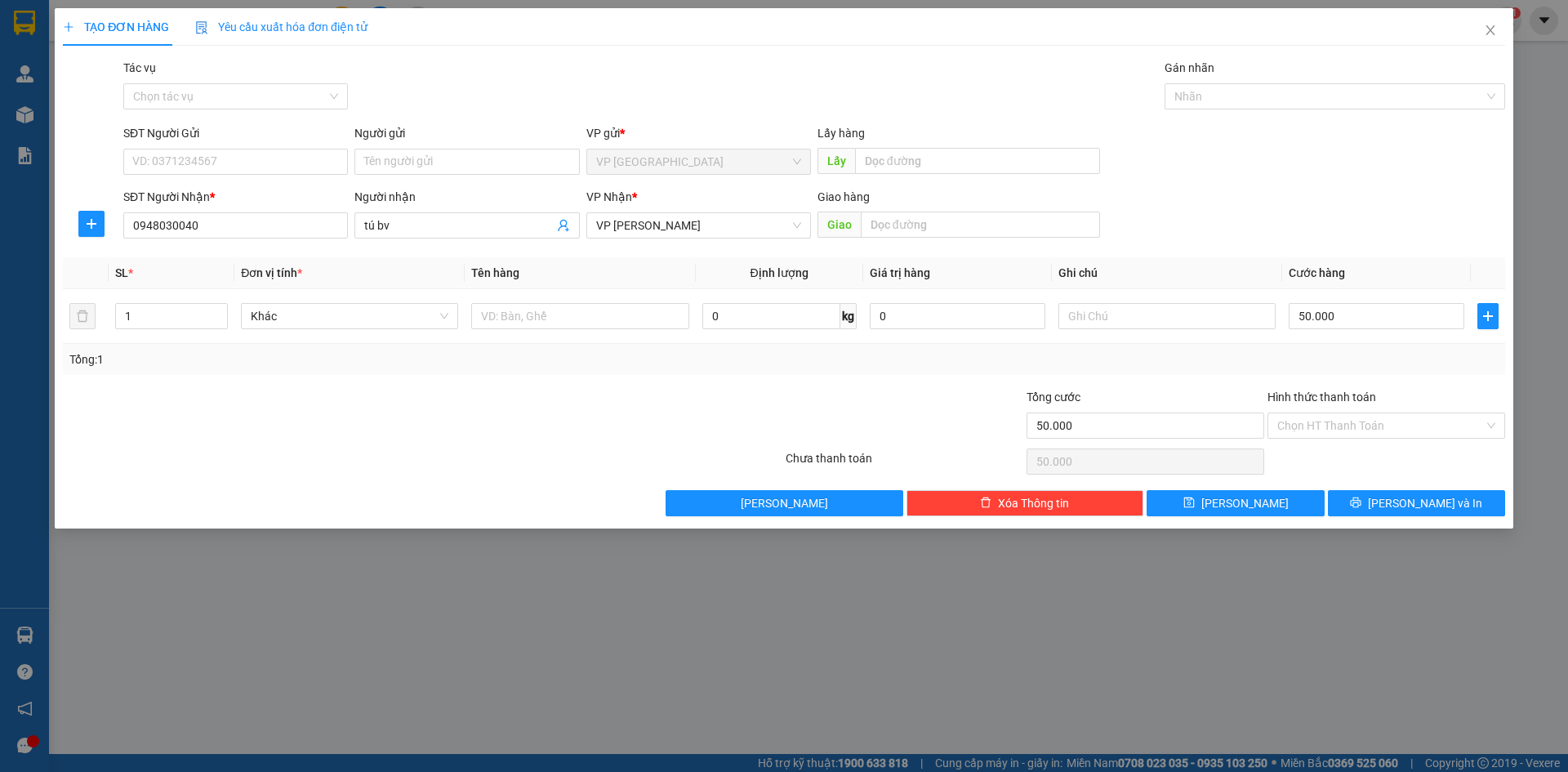
click at [1385, 516] on div "TẠO ĐƠN HÀNG Yêu cầu xuất hóa đơn điện tử Transit Pickup Surcharge Ids Transit …" at bounding box center [784, 269] width 1459 height 520
click at [1406, 508] on span "[PERSON_NAME] và In" at bounding box center [1426, 503] width 114 height 18
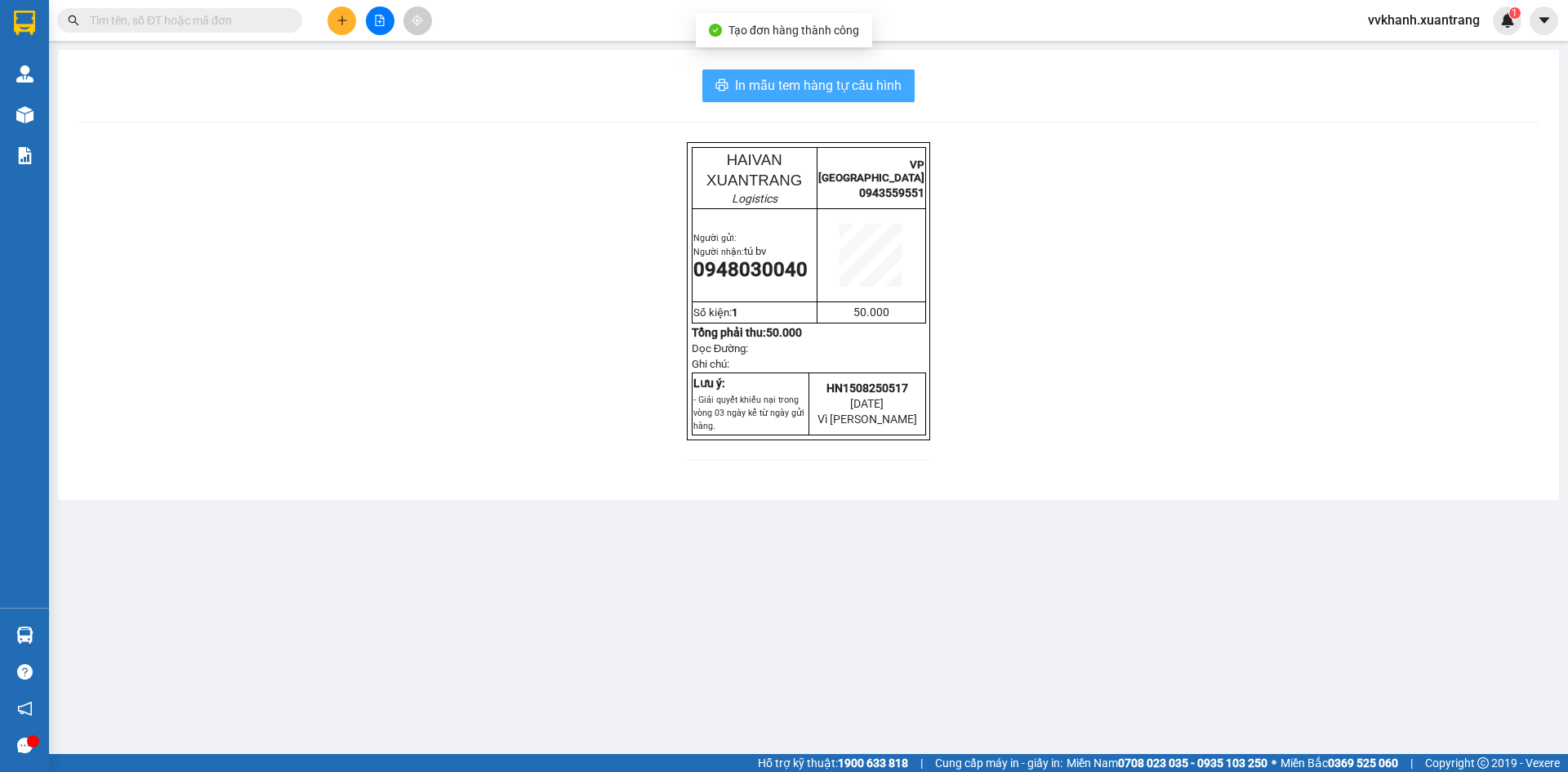
click at [796, 83] on span "In mẫu tem hàng tự cấu hình" at bounding box center [818, 85] width 167 height 20
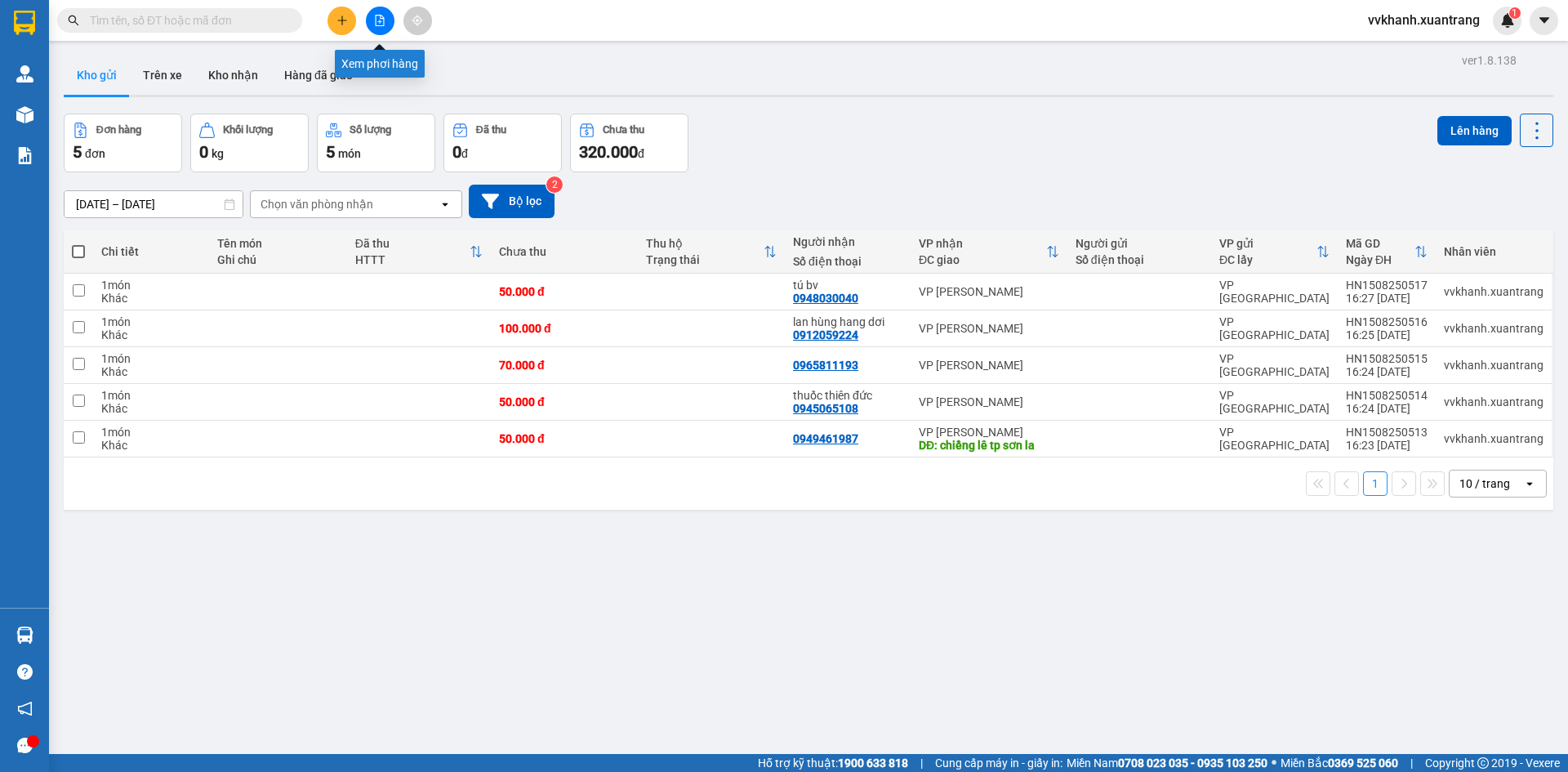
click at [378, 18] on icon "file-add" at bounding box center [380, 20] width 12 height 12
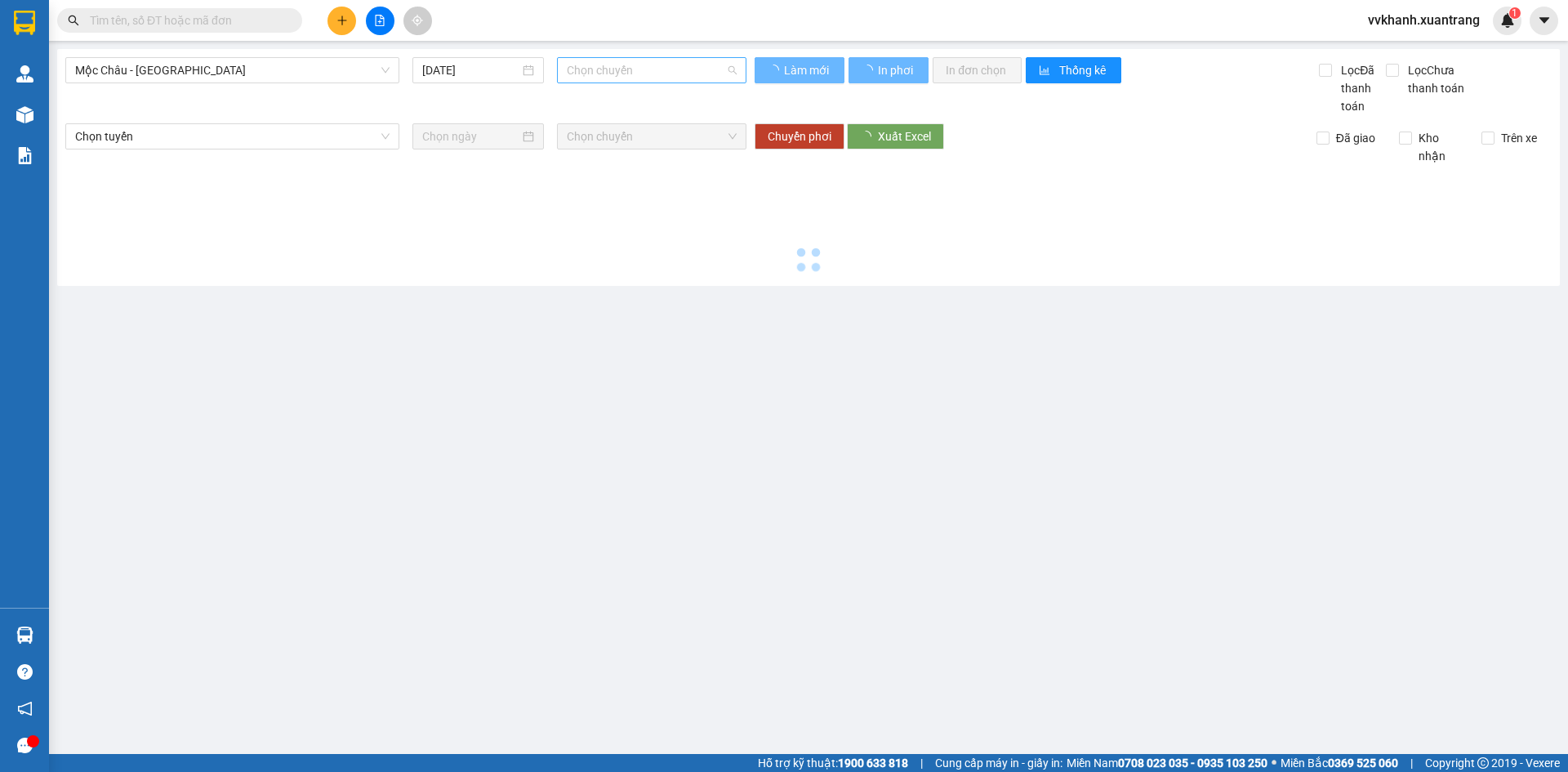
drag, startPoint x: 684, startPoint y: 70, endPoint x: 683, endPoint y: 155, distance: 85.0
click at [685, 70] on span "Chọn chuyến" at bounding box center [652, 70] width 170 height 24
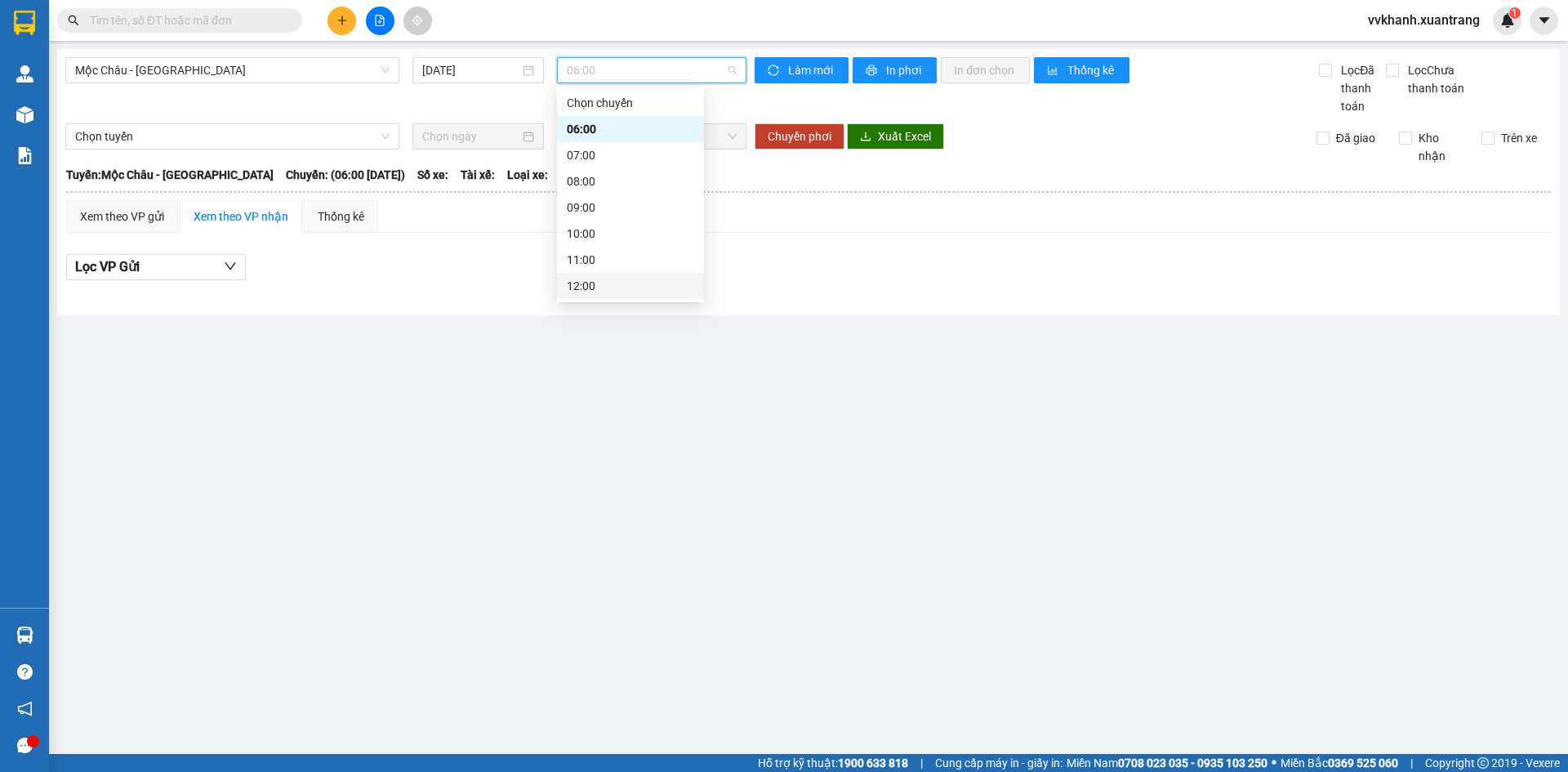
click at [620, 277] on div "12:00" at bounding box center [630, 285] width 127 height 18
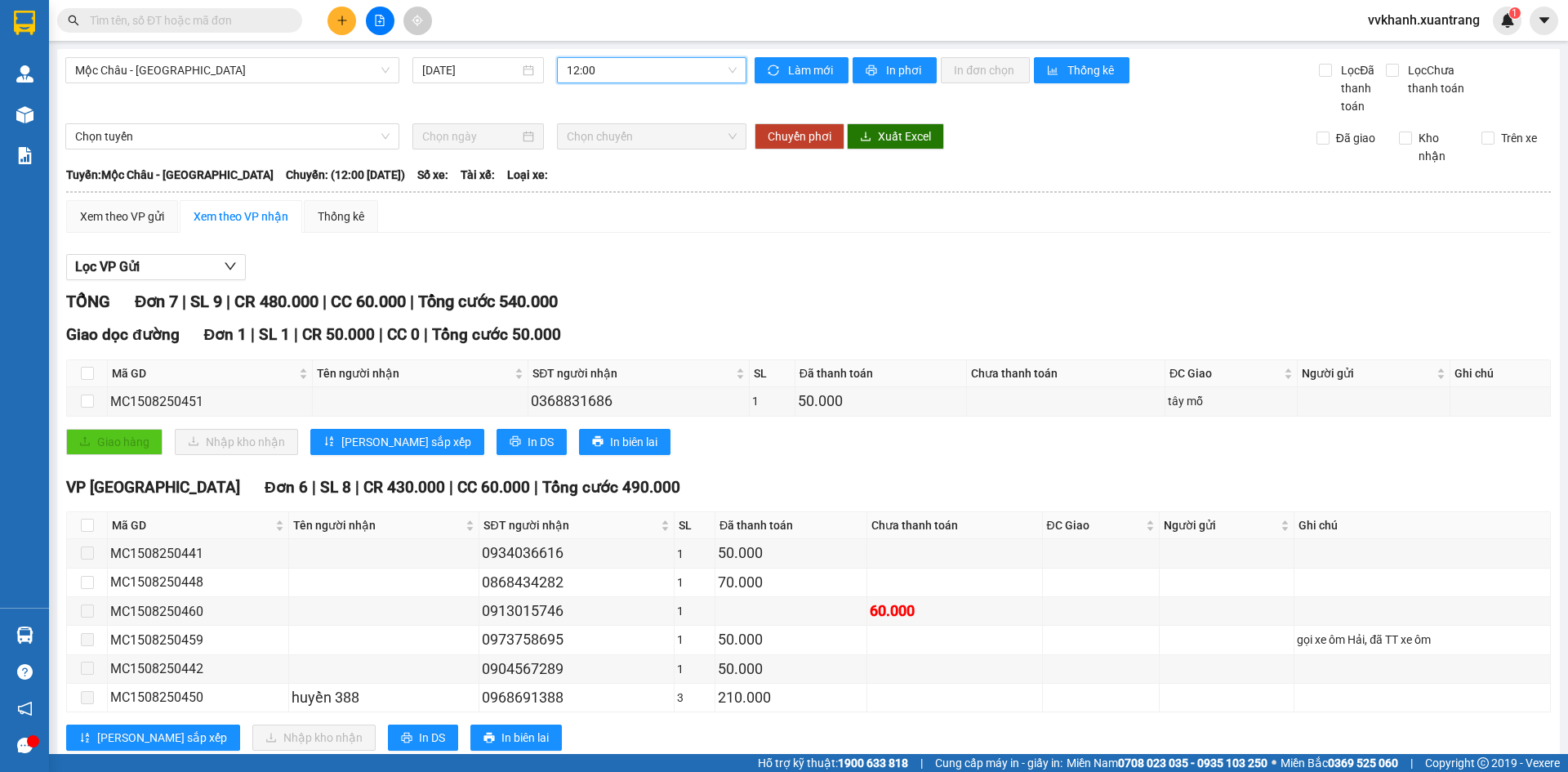
click at [190, 23] on input "text" at bounding box center [186, 20] width 193 height 18
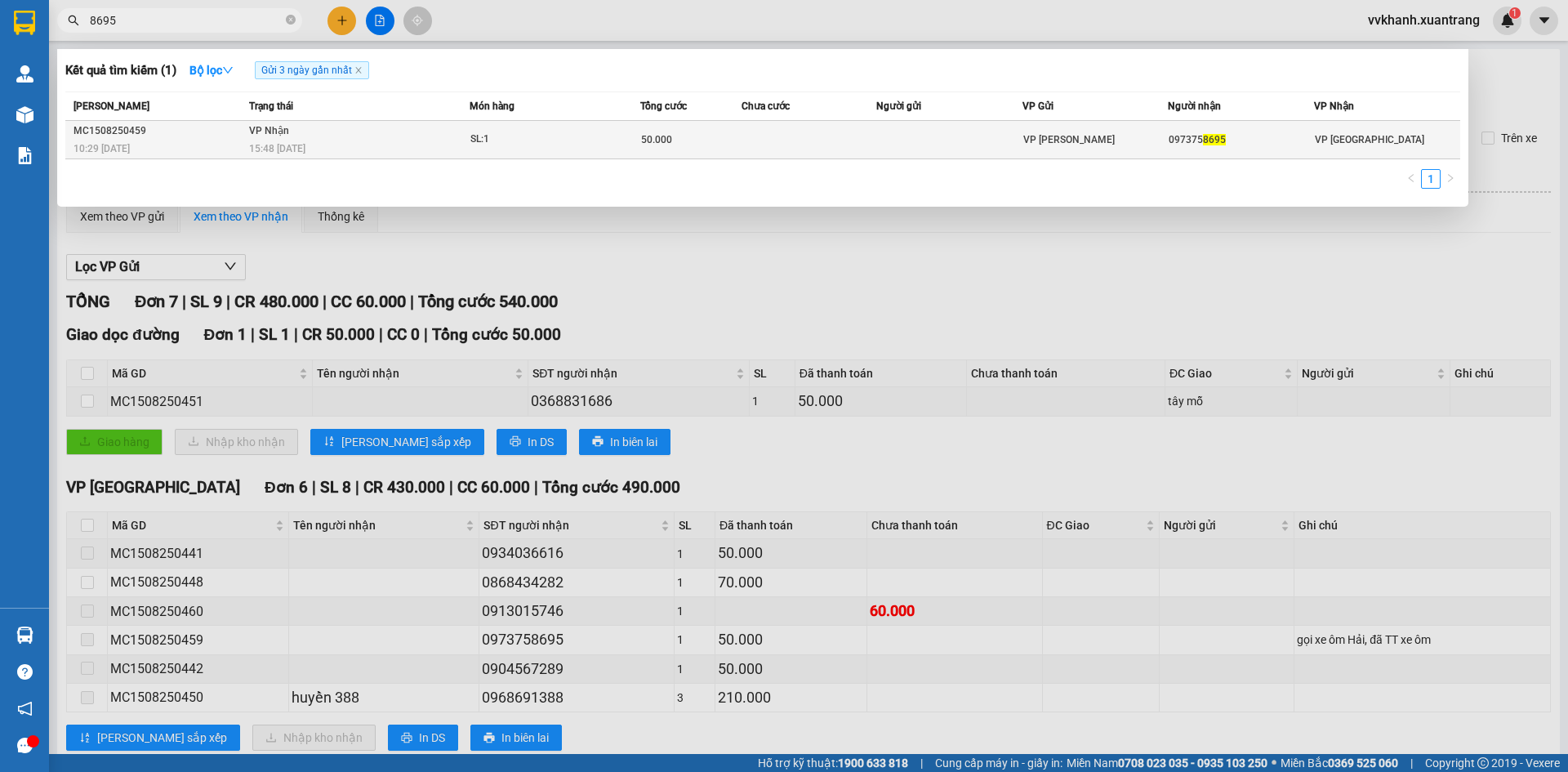
type input "8695"
click at [578, 142] on div "SL: 1" at bounding box center [532, 139] width 123 height 18
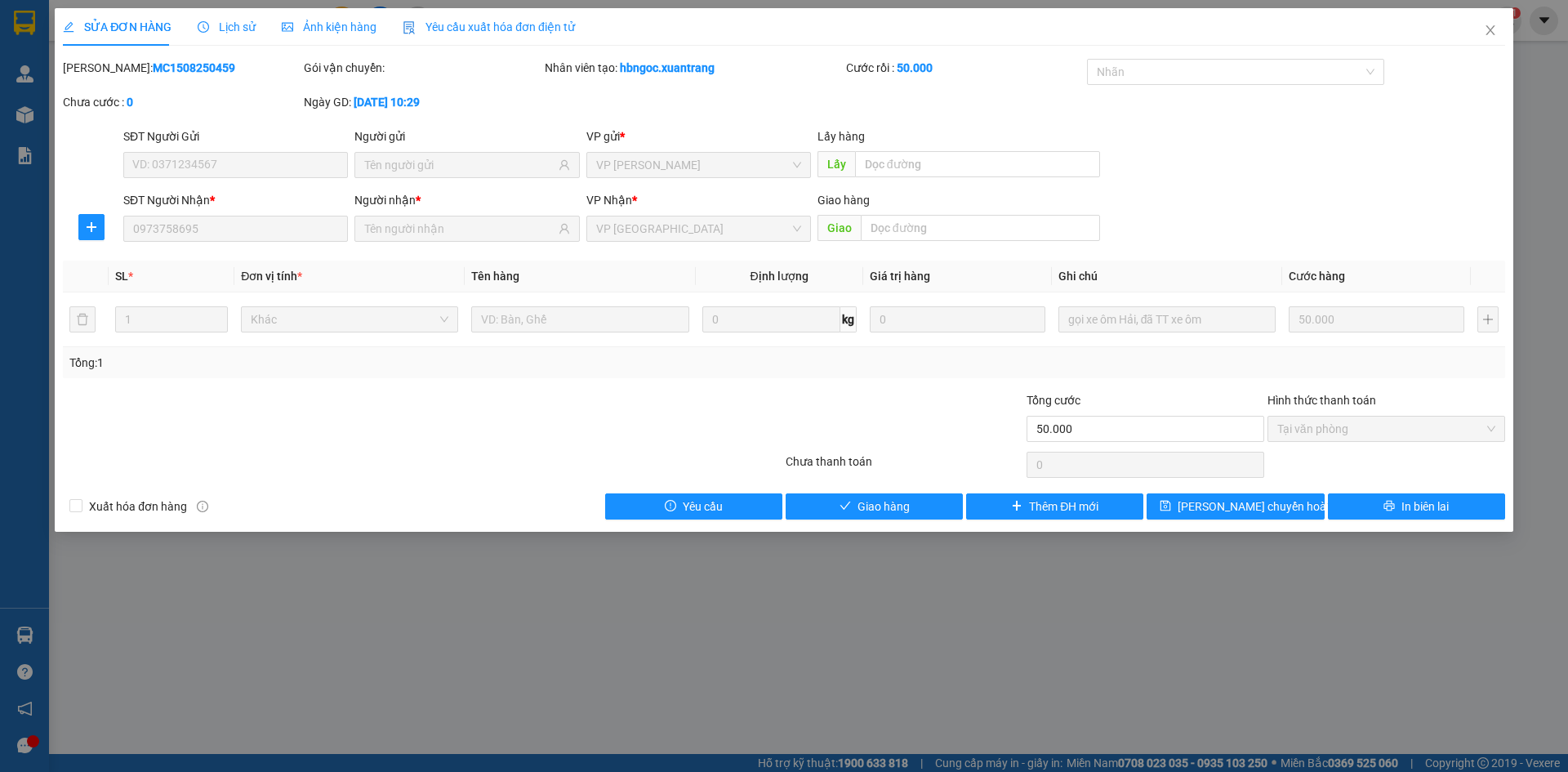
click at [306, 24] on span "Ảnh kiện hàng" at bounding box center [329, 27] width 95 height 13
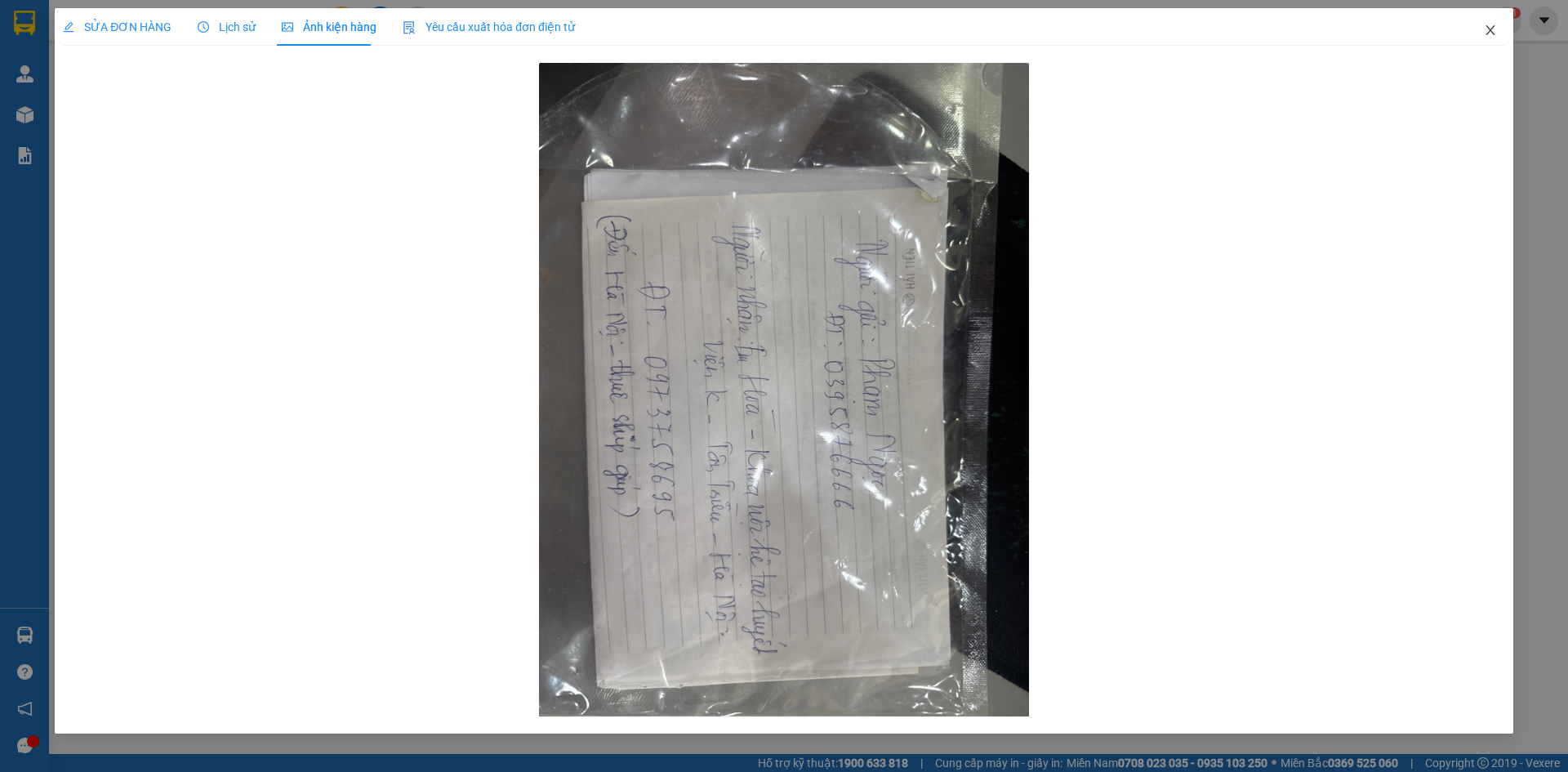
click at [1486, 35] on icon "close" at bounding box center [1491, 30] width 13 height 13
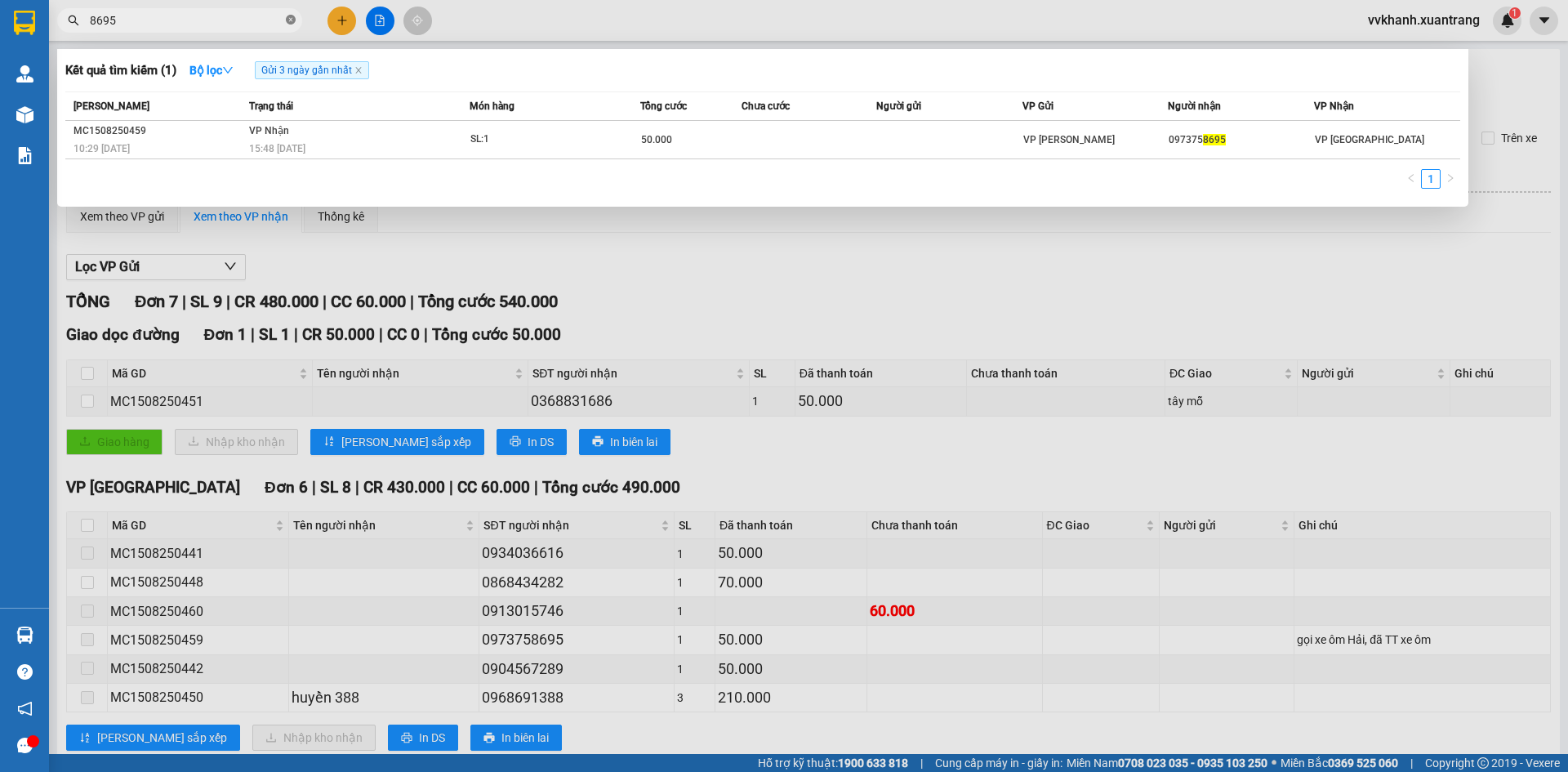
click at [291, 13] on span at bounding box center [291, 21] width 10 height 15
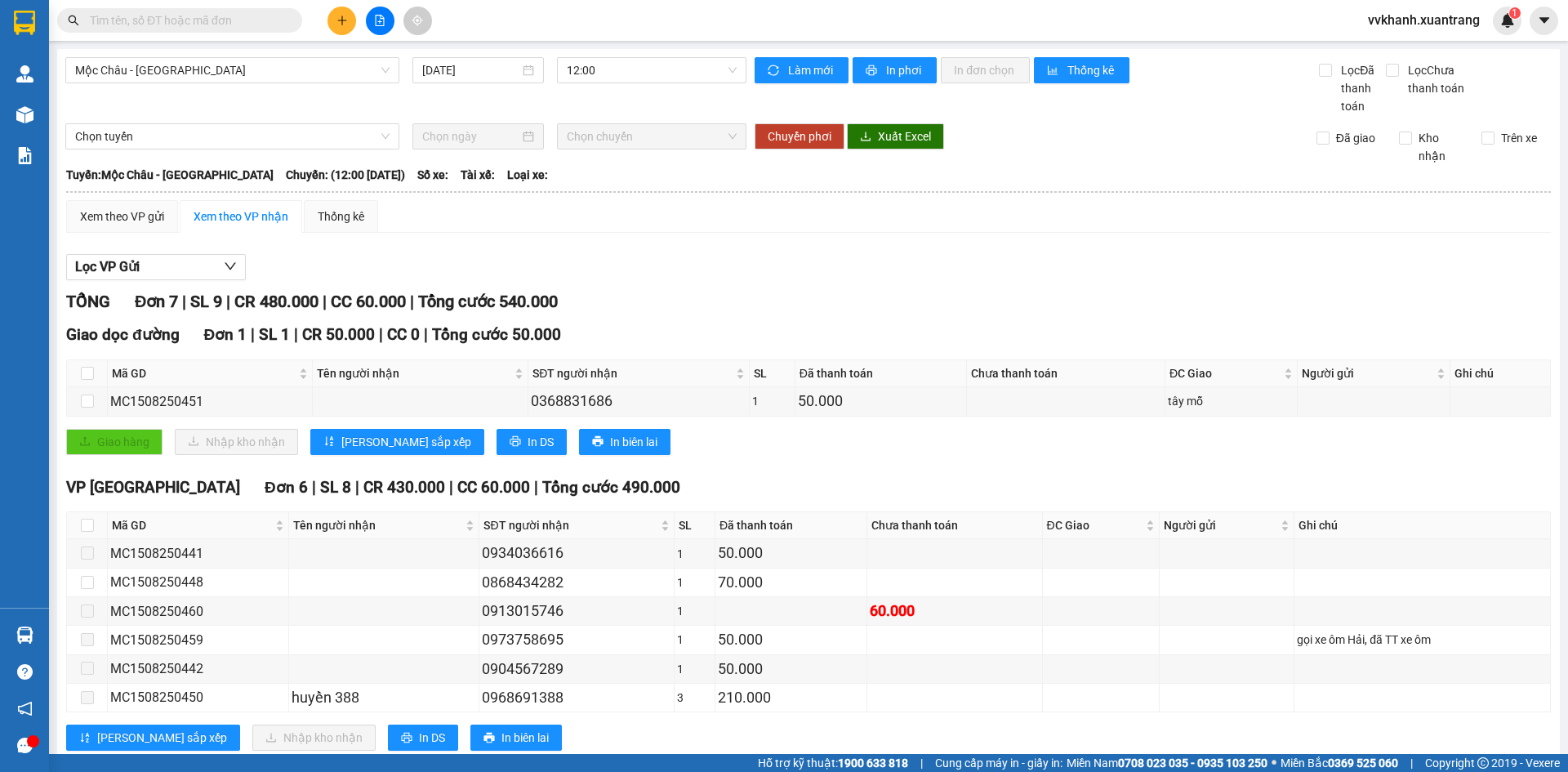
click at [252, 23] on input "text" at bounding box center [186, 20] width 193 height 18
type input "9"
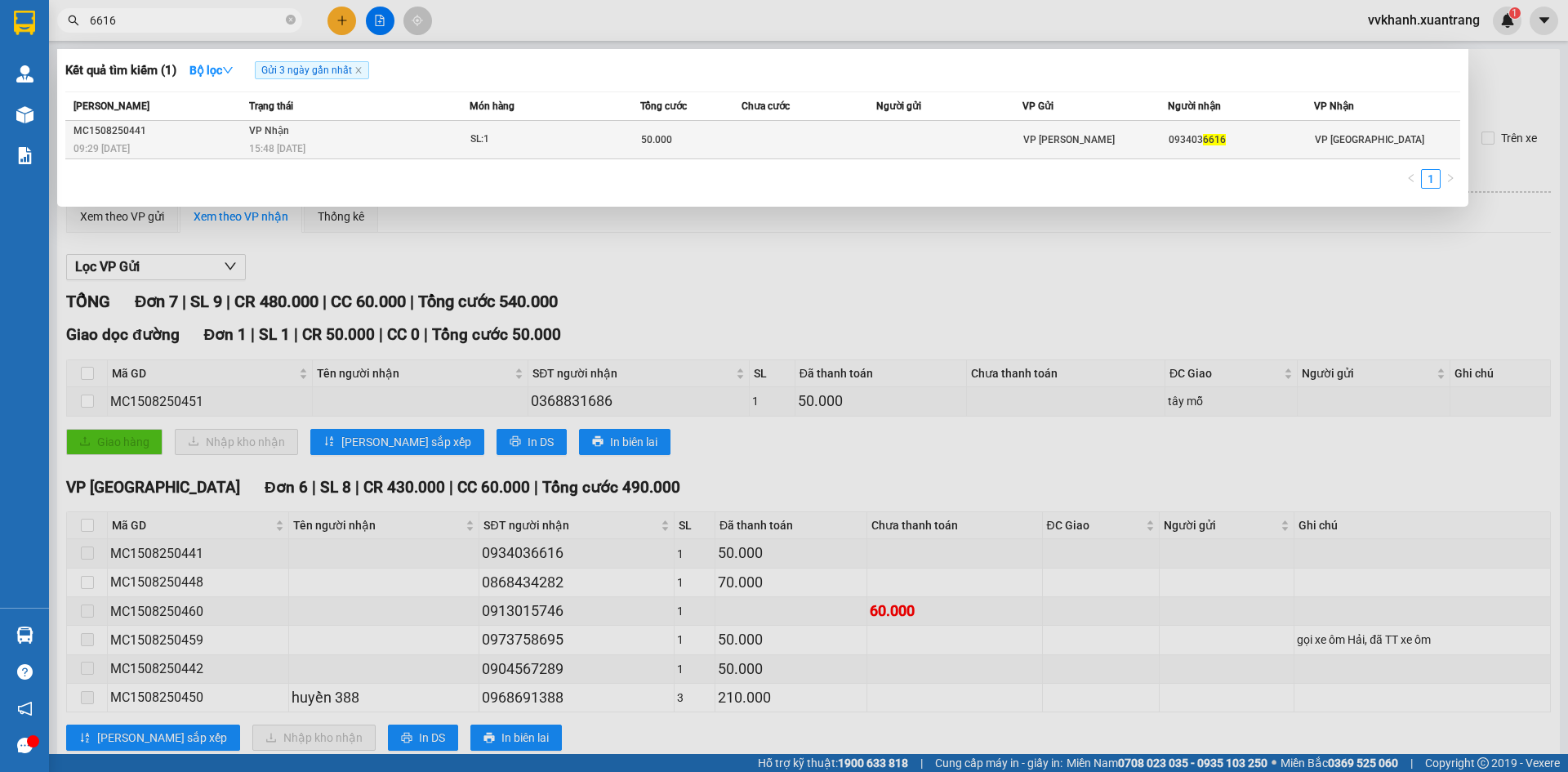
type input "6616"
click at [963, 141] on td at bounding box center [949, 141] width 146 height 39
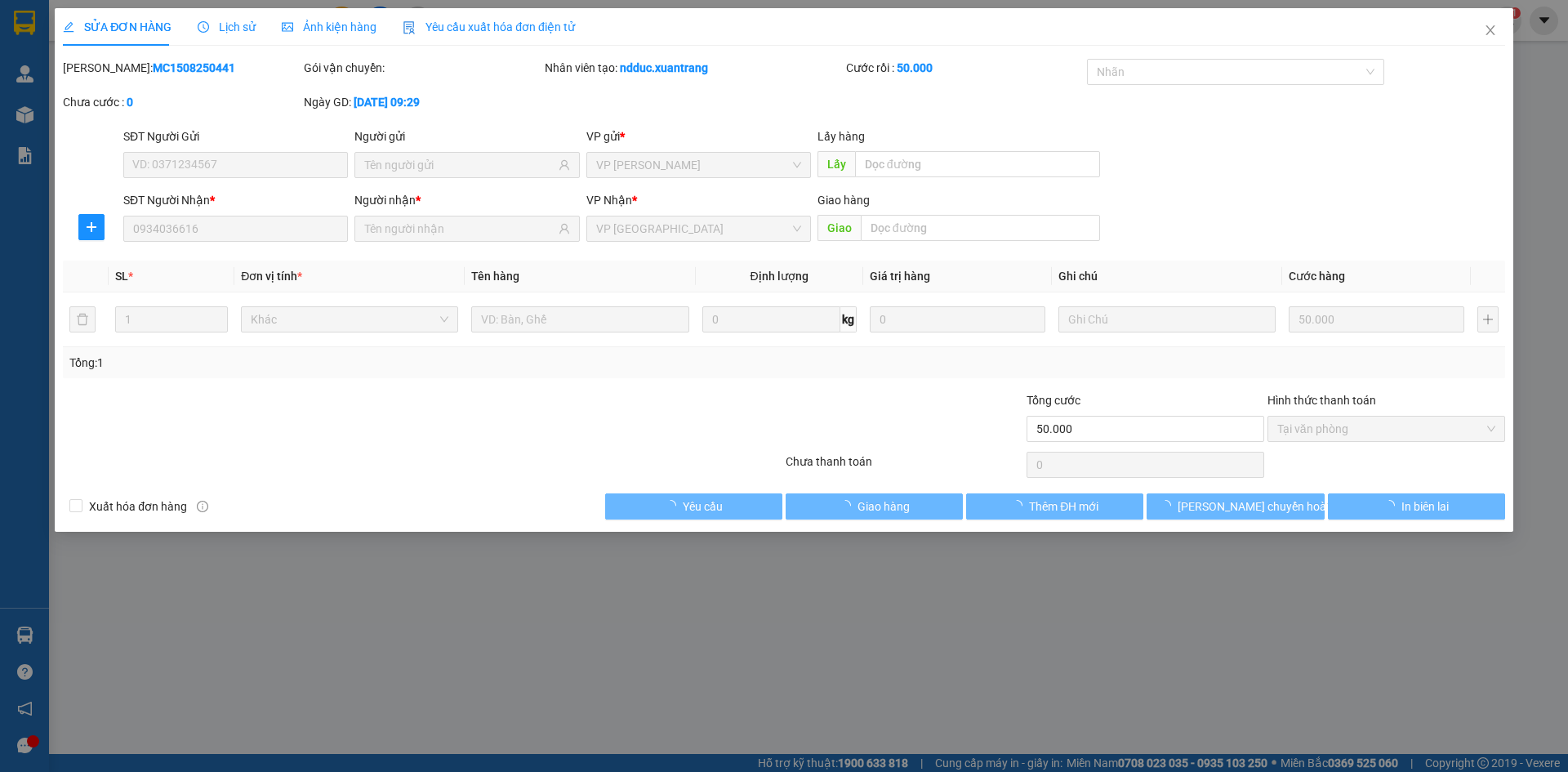
click at [348, 16] on div "Ảnh kiện hàng" at bounding box center [329, 27] width 95 height 38
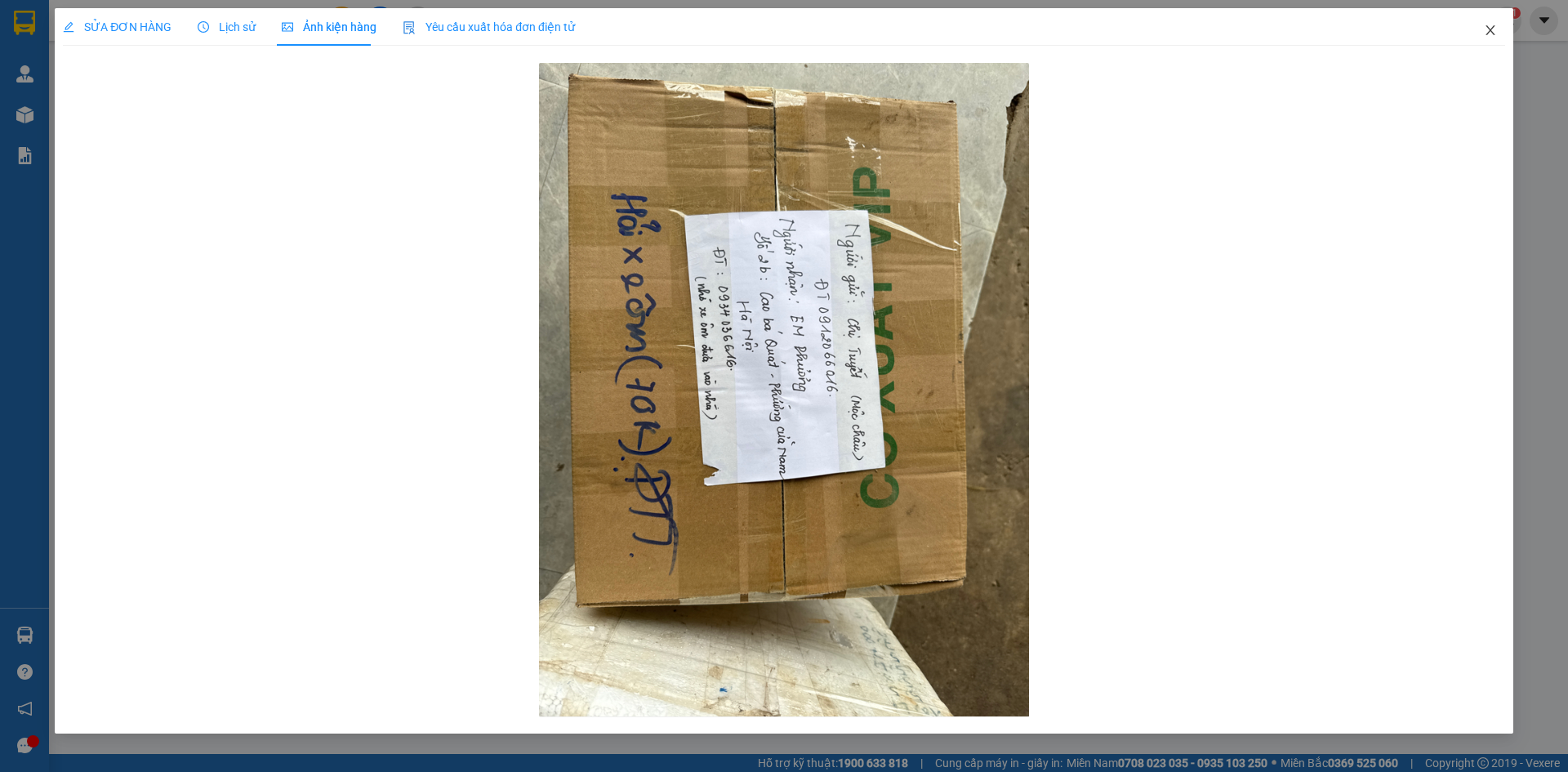
click at [1493, 21] on span "Close" at bounding box center [1491, 31] width 45 height 45
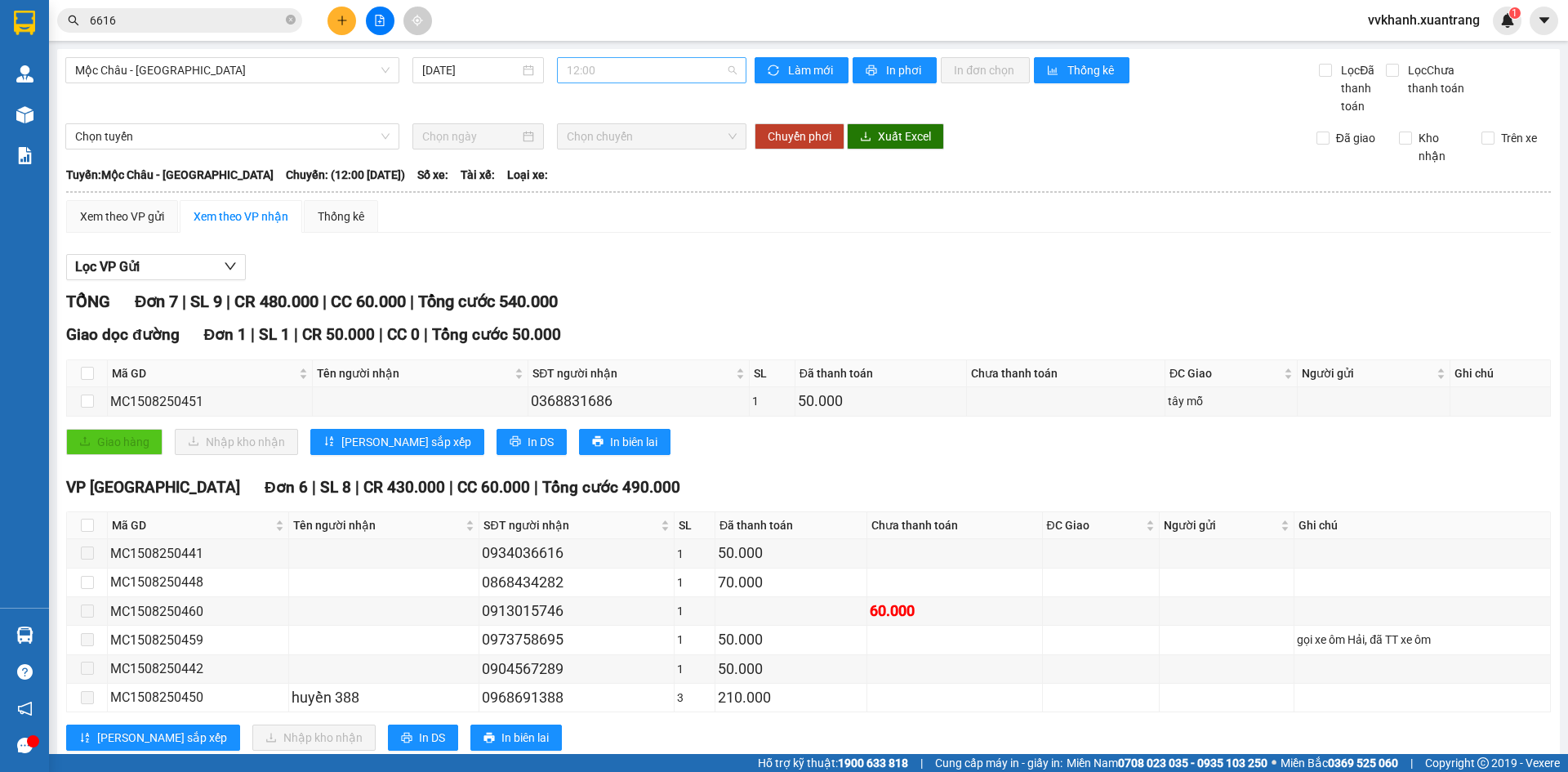
click at [649, 78] on span "12:00" at bounding box center [652, 70] width 170 height 24
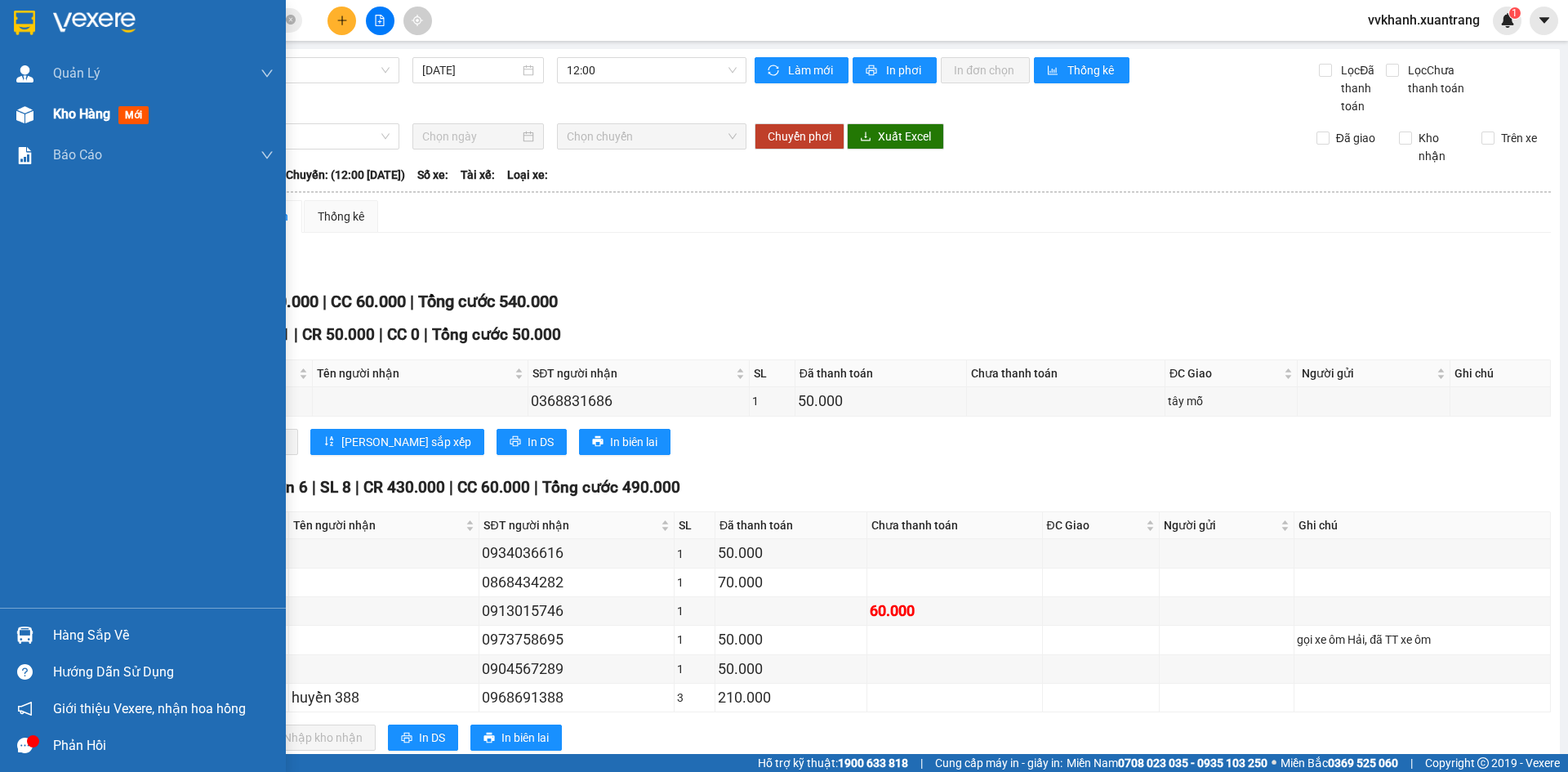
click at [94, 120] on span "Kho hàng" at bounding box center [82, 114] width 57 height 15
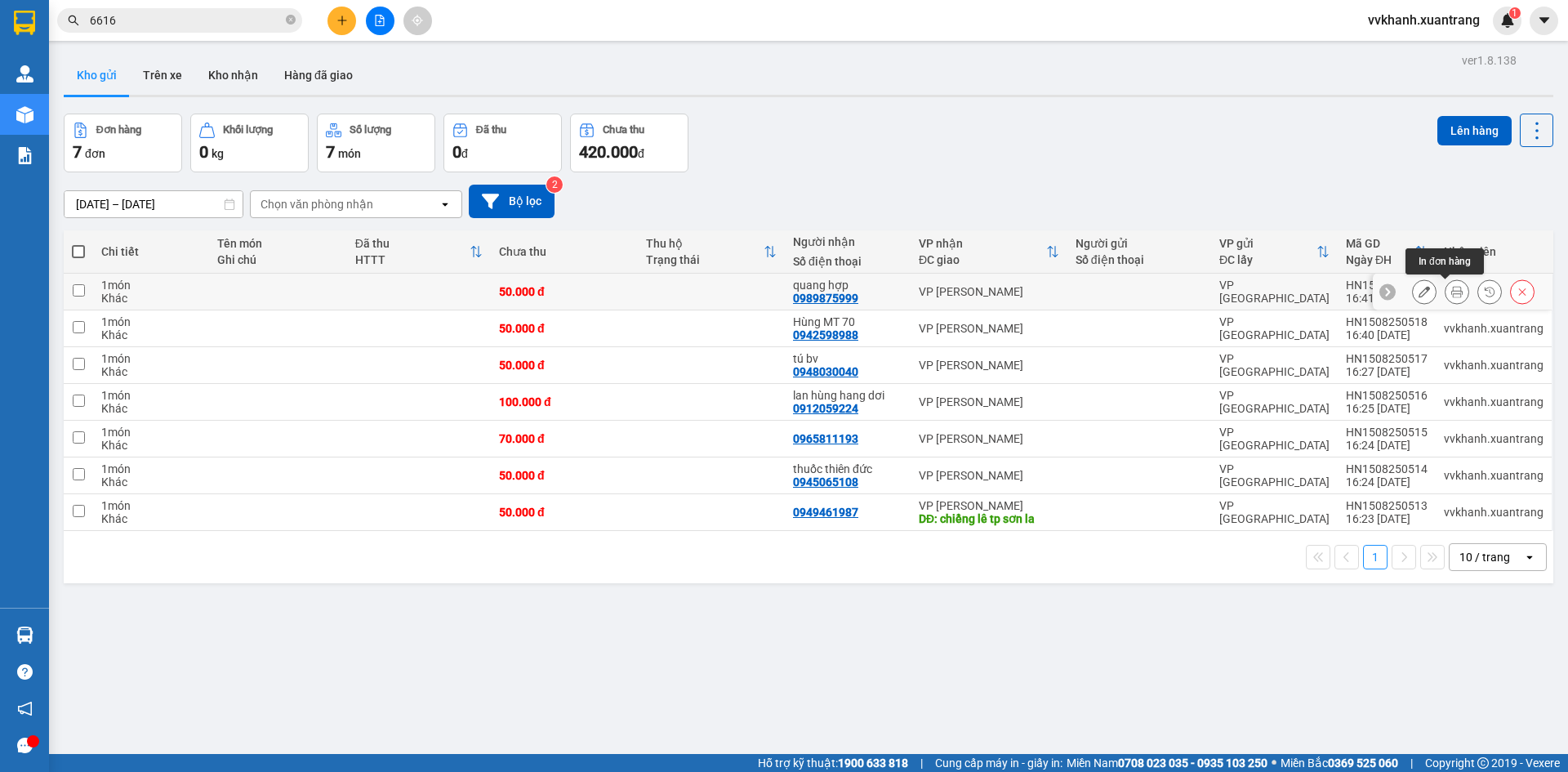
click at [1452, 293] on icon at bounding box center [1458, 292] width 12 height 12
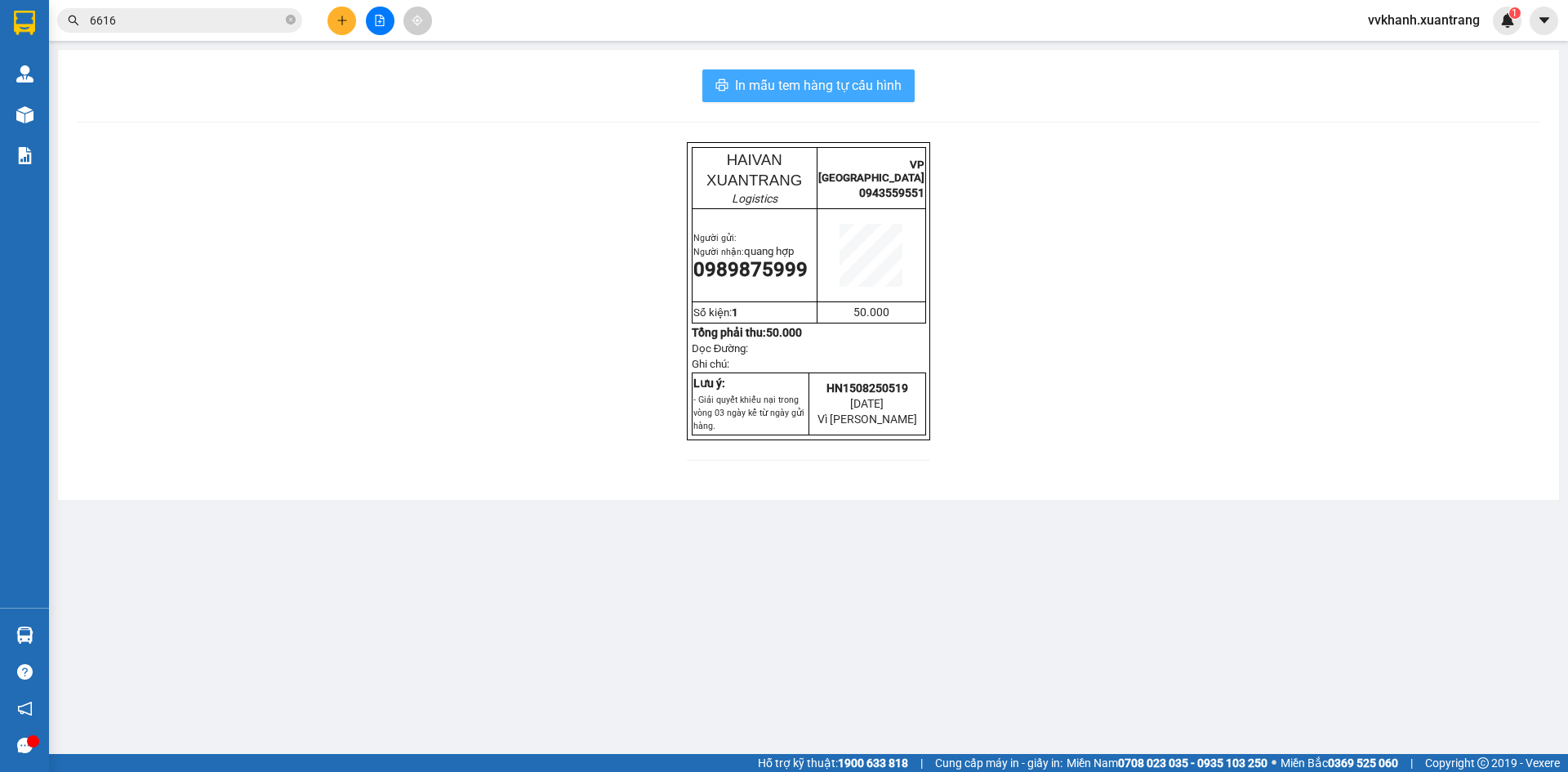
drag, startPoint x: 779, startPoint y: 95, endPoint x: 899, endPoint y: 321, distance: 255.9
click at [780, 95] on span "In mẫu tem hàng tự cấu hình" at bounding box center [818, 85] width 167 height 20
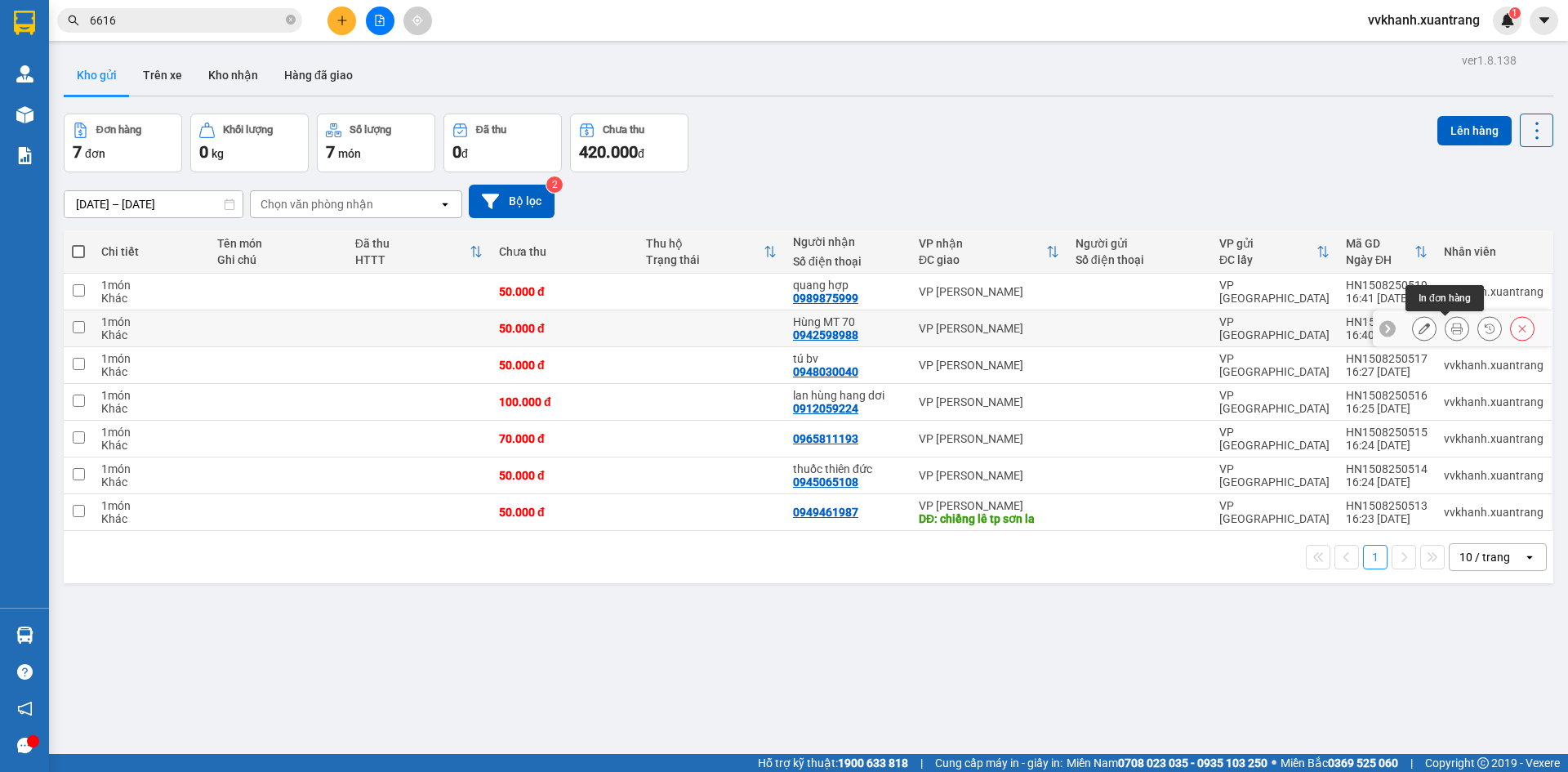
click at [1452, 329] on icon at bounding box center [1458, 328] width 12 height 12
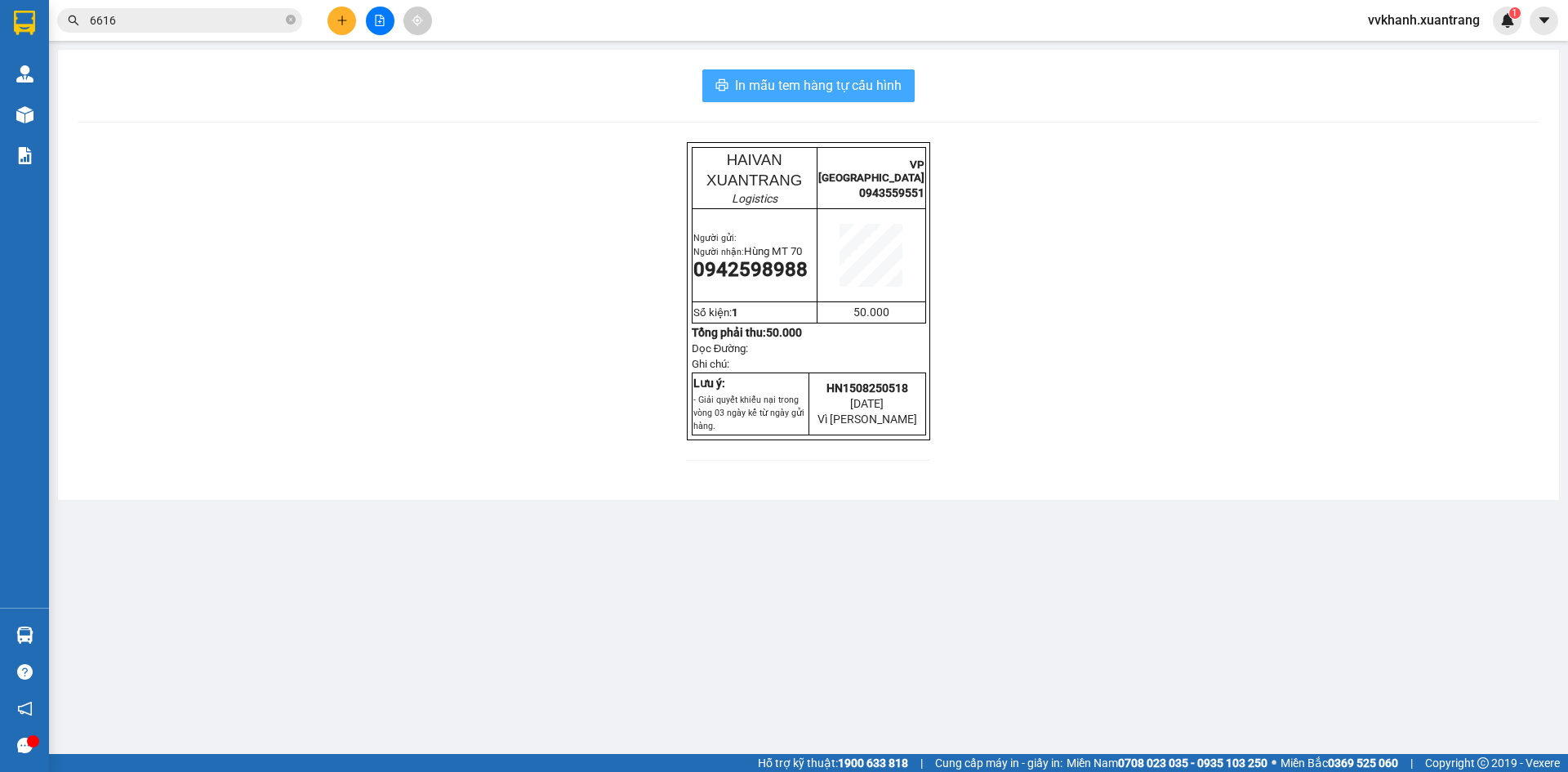
click at [778, 80] on span "In mẫu tem hàng tự cấu hình" at bounding box center [818, 85] width 167 height 20
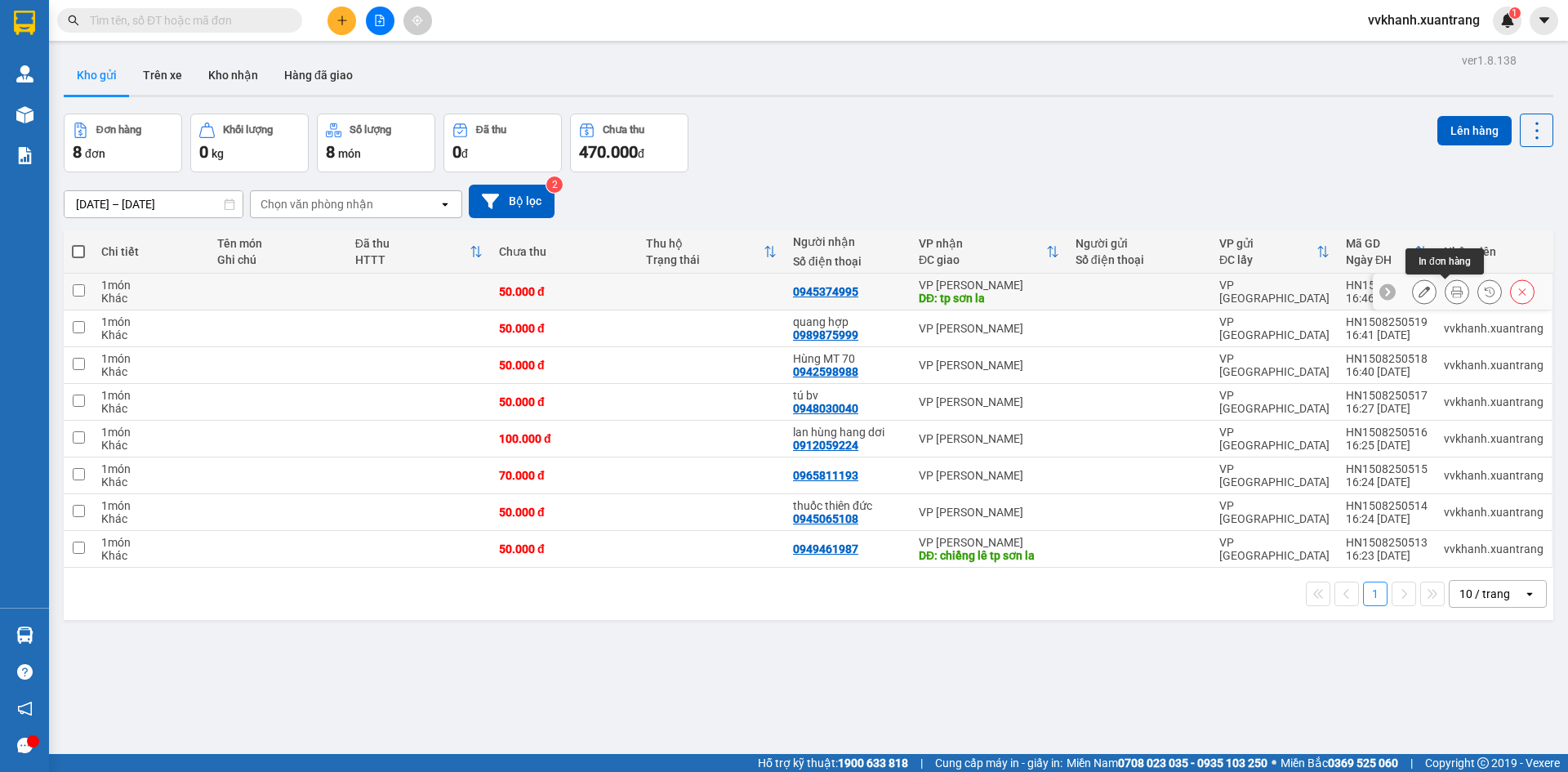
click at [1452, 294] on icon at bounding box center [1458, 292] width 12 height 12
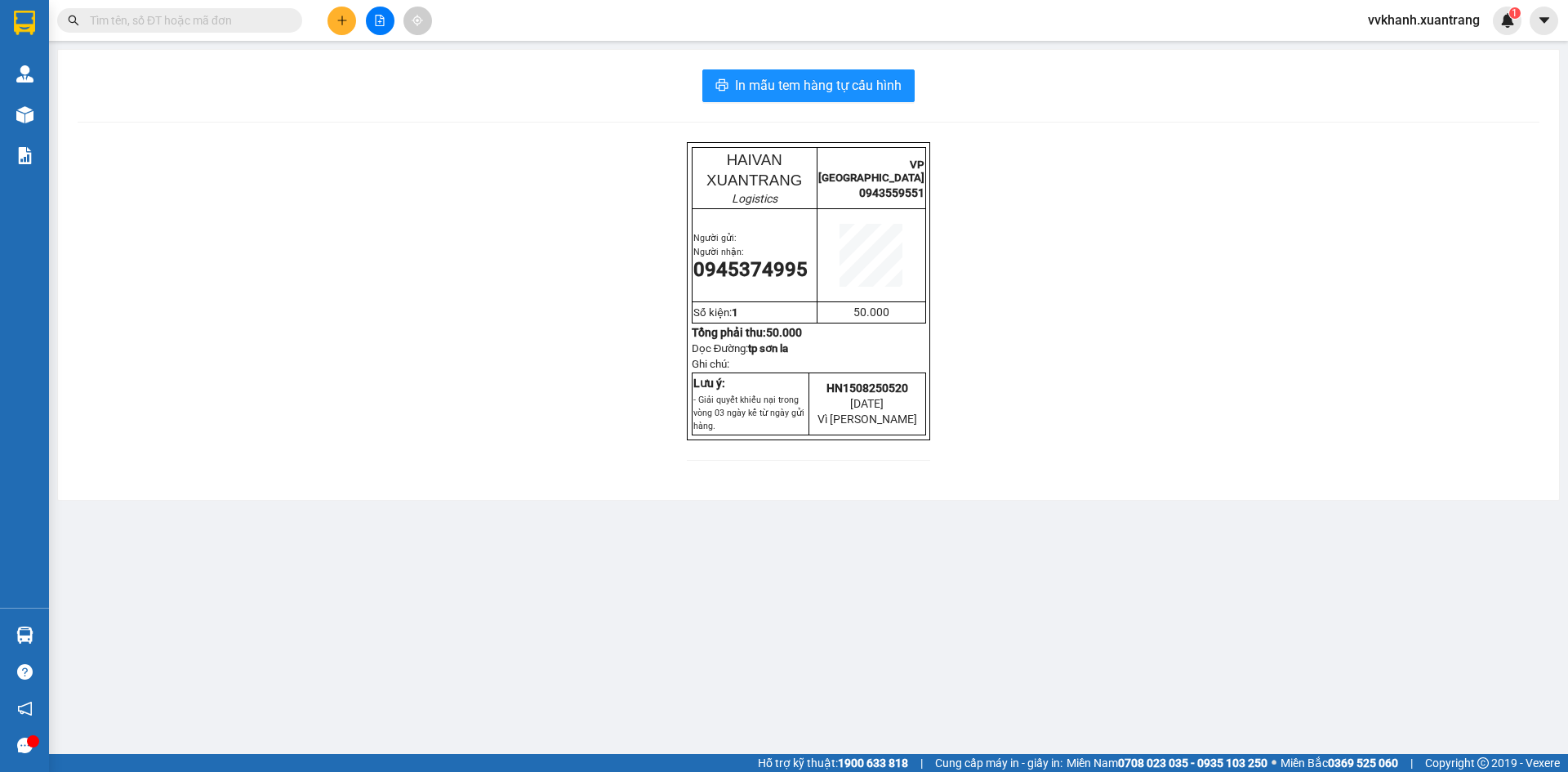
click at [773, 66] on div "In mẫu tem hàng tự cấu hình HAIVAN XUANTRANG Logistics VP [GEOGRAPHIC_DATA] 094…" at bounding box center [809, 274] width 1502 height 450
click at [793, 77] on span "In mẫu tem hàng tự cấu hình" at bounding box center [818, 85] width 167 height 20
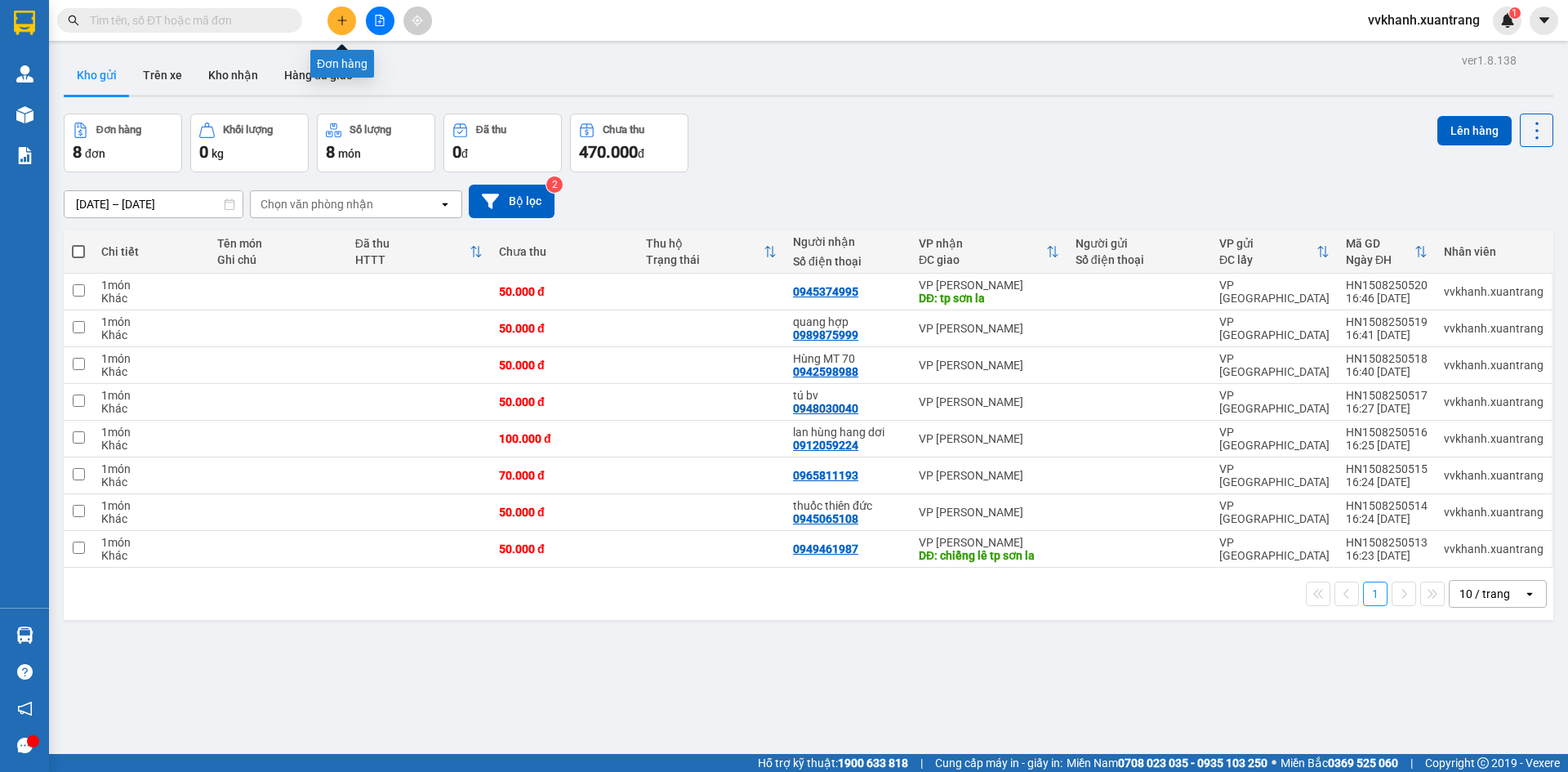
click at [330, 22] on button at bounding box center [342, 21] width 29 height 29
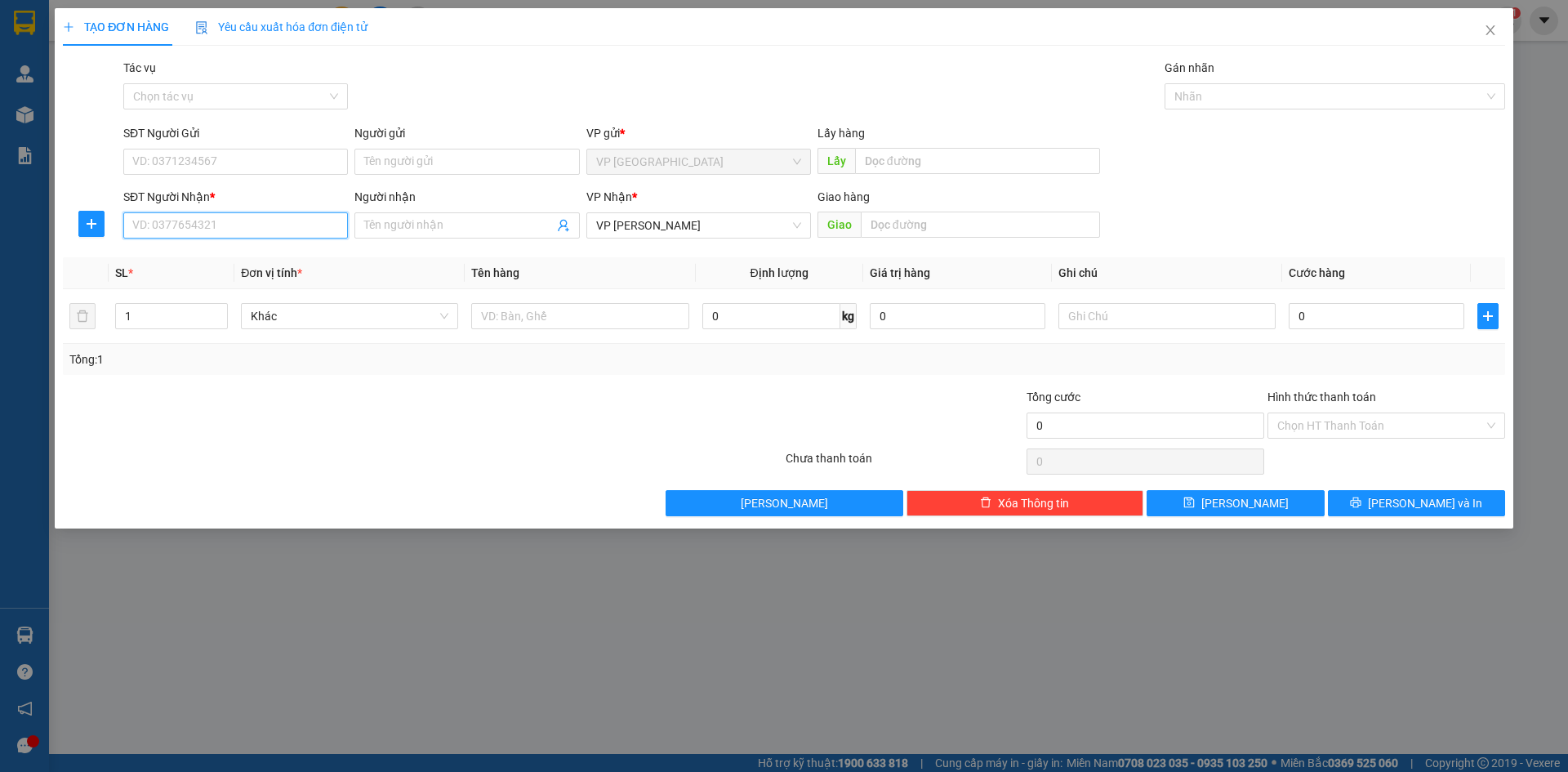
click at [220, 219] on input "SĐT Người Nhận *" at bounding box center [236, 225] width 225 height 26
click at [246, 257] on div "0968997236 - bs lộc" at bounding box center [236, 258] width 205 height 18
type input "0968997236"
type input "bs lộc"
type input "0968997236"
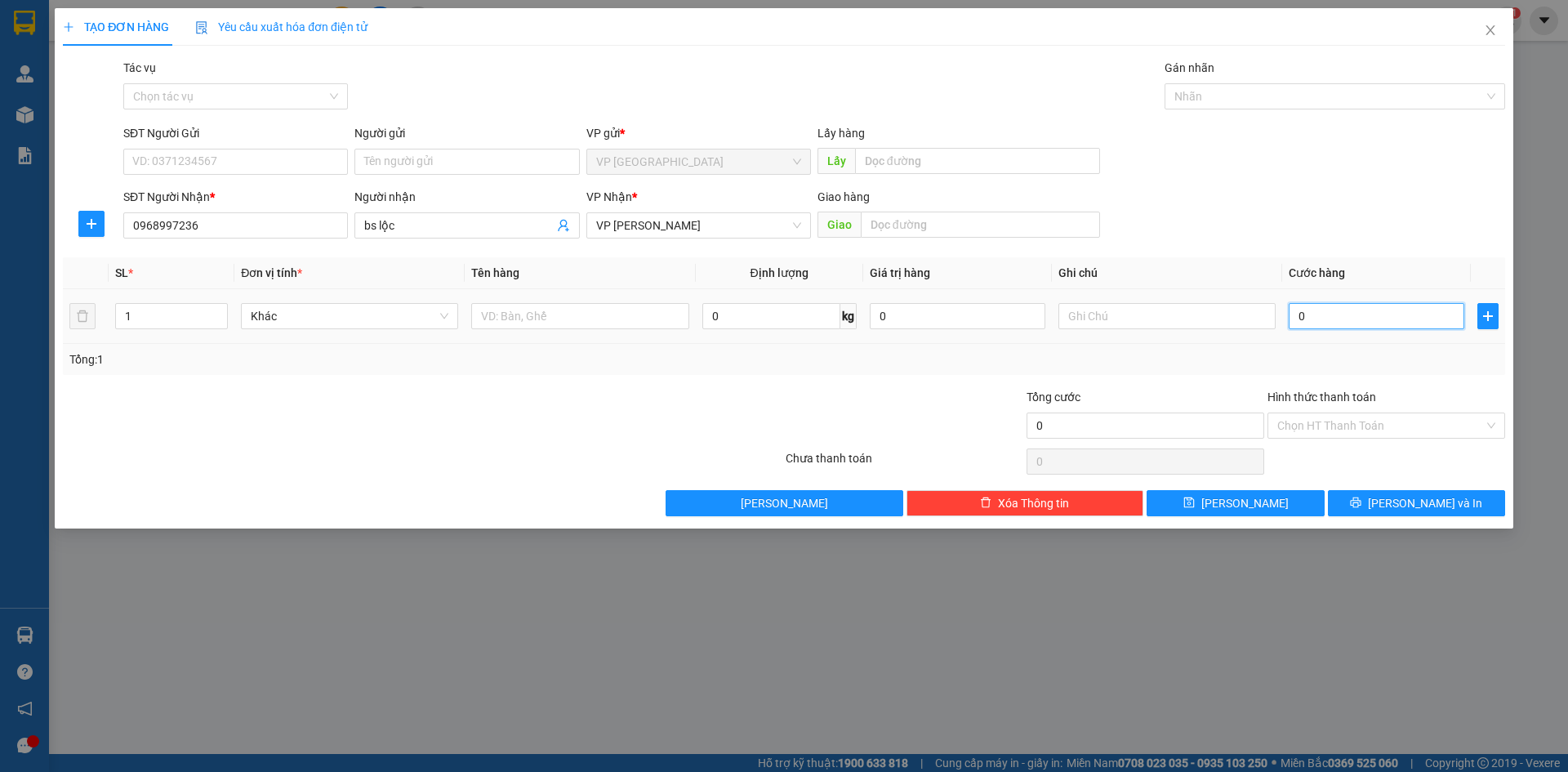
click at [1353, 323] on input "0" at bounding box center [1376, 316] width 176 height 26
type input "5"
type input "50"
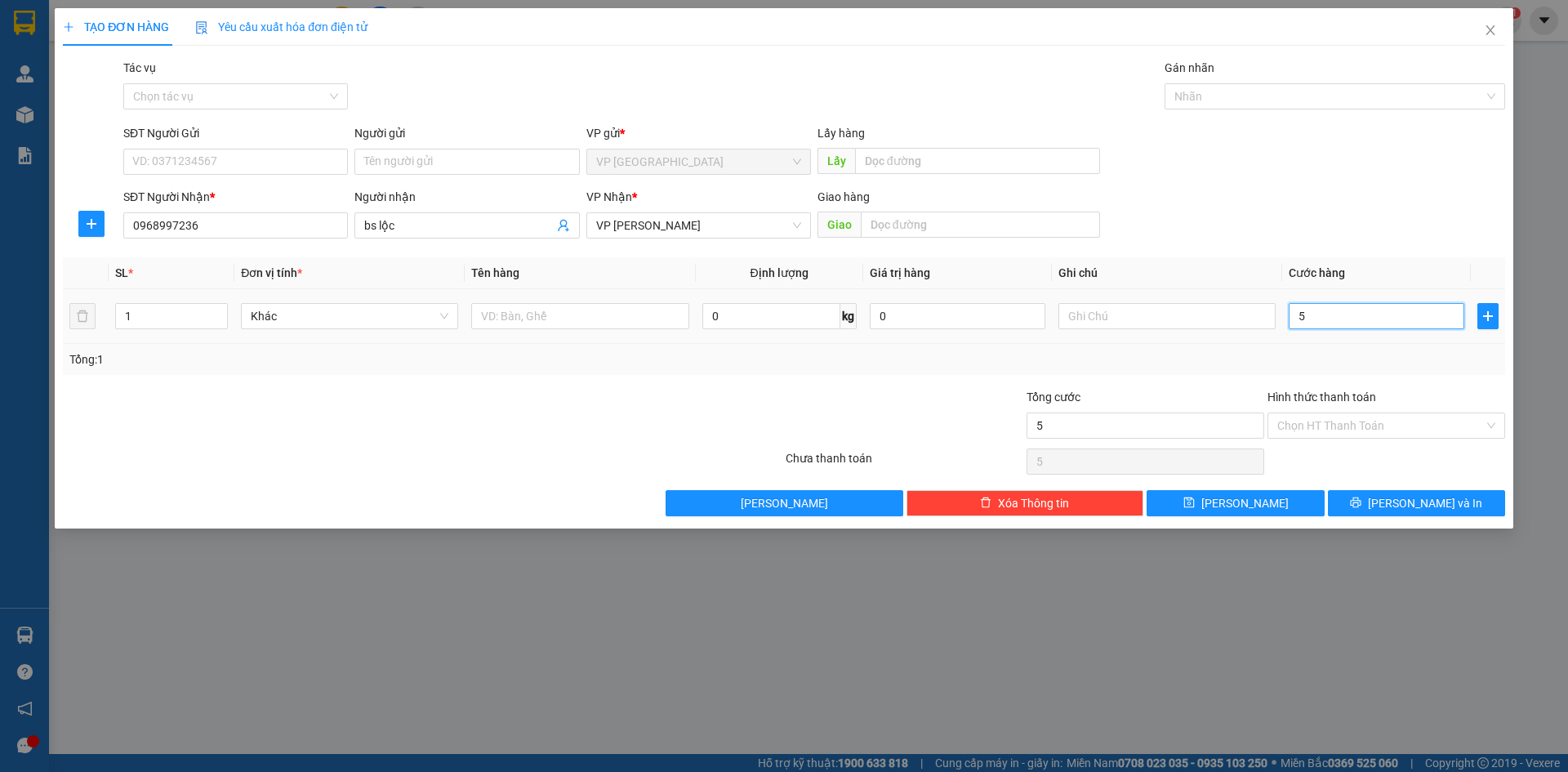
type input "50"
type input "50.000"
click at [1372, 419] on input "Hình thức thanh toán" at bounding box center [1381, 425] width 207 height 24
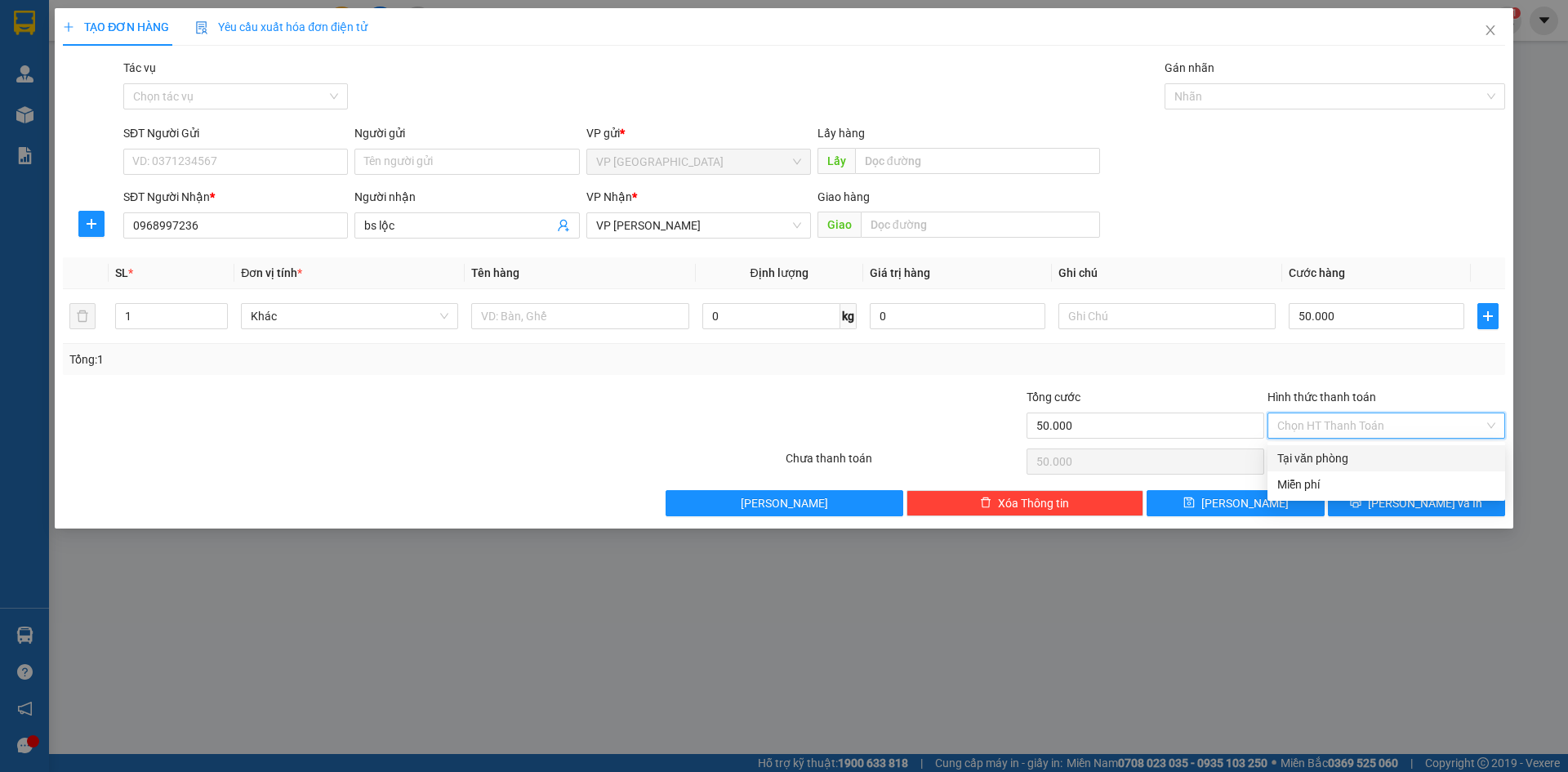
drag, startPoint x: 1358, startPoint y: 462, endPoint x: 1362, endPoint y: 473, distance: 11.7
click at [1358, 464] on div "Tại văn phòng" at bounding box center [1386, 458] width 218 height 18
type input "0"
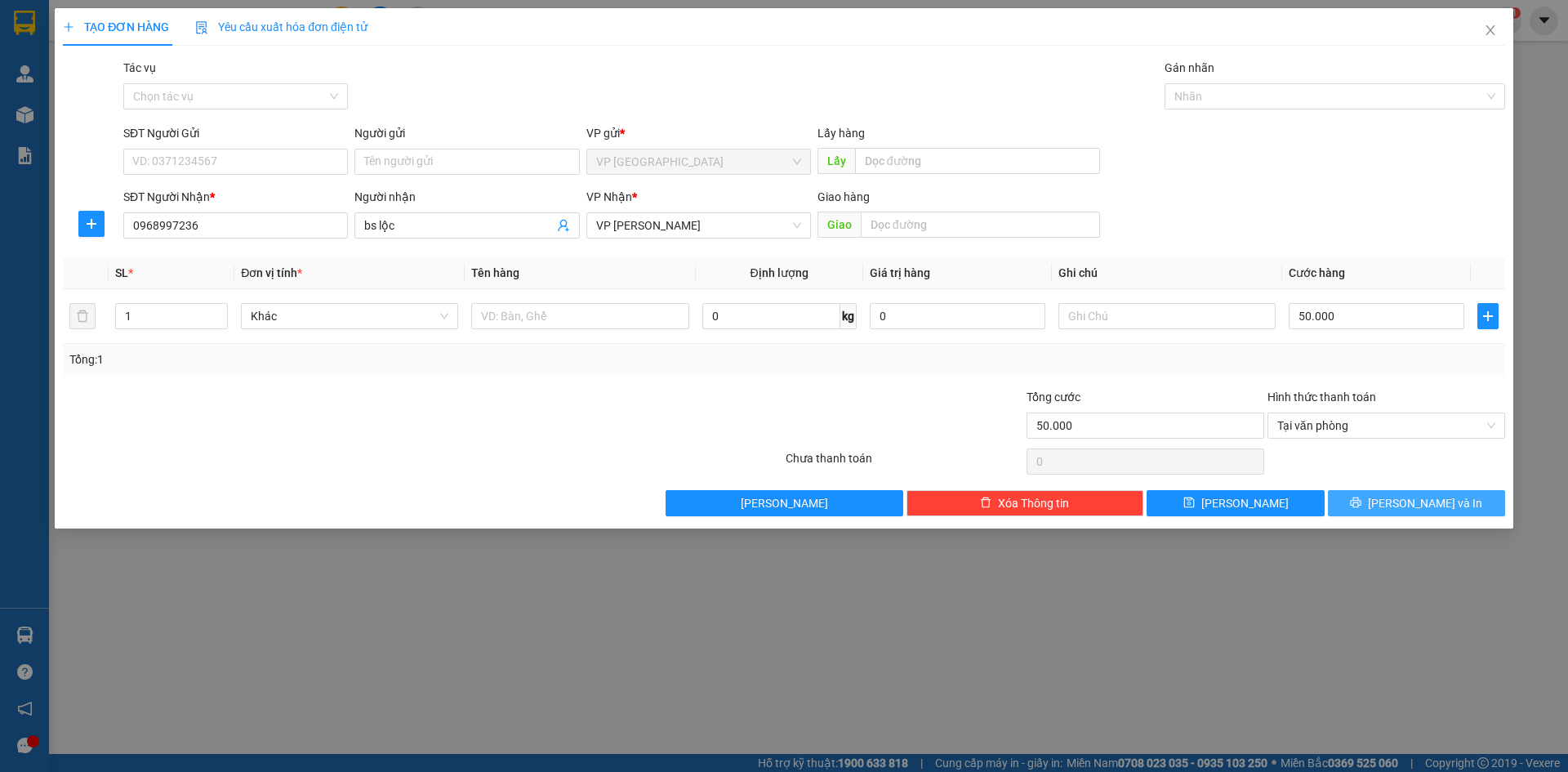
click at [1389, 493] on button "[PERSON_NAME] và In" at bounding box center [1417, 503] width 178 height 26
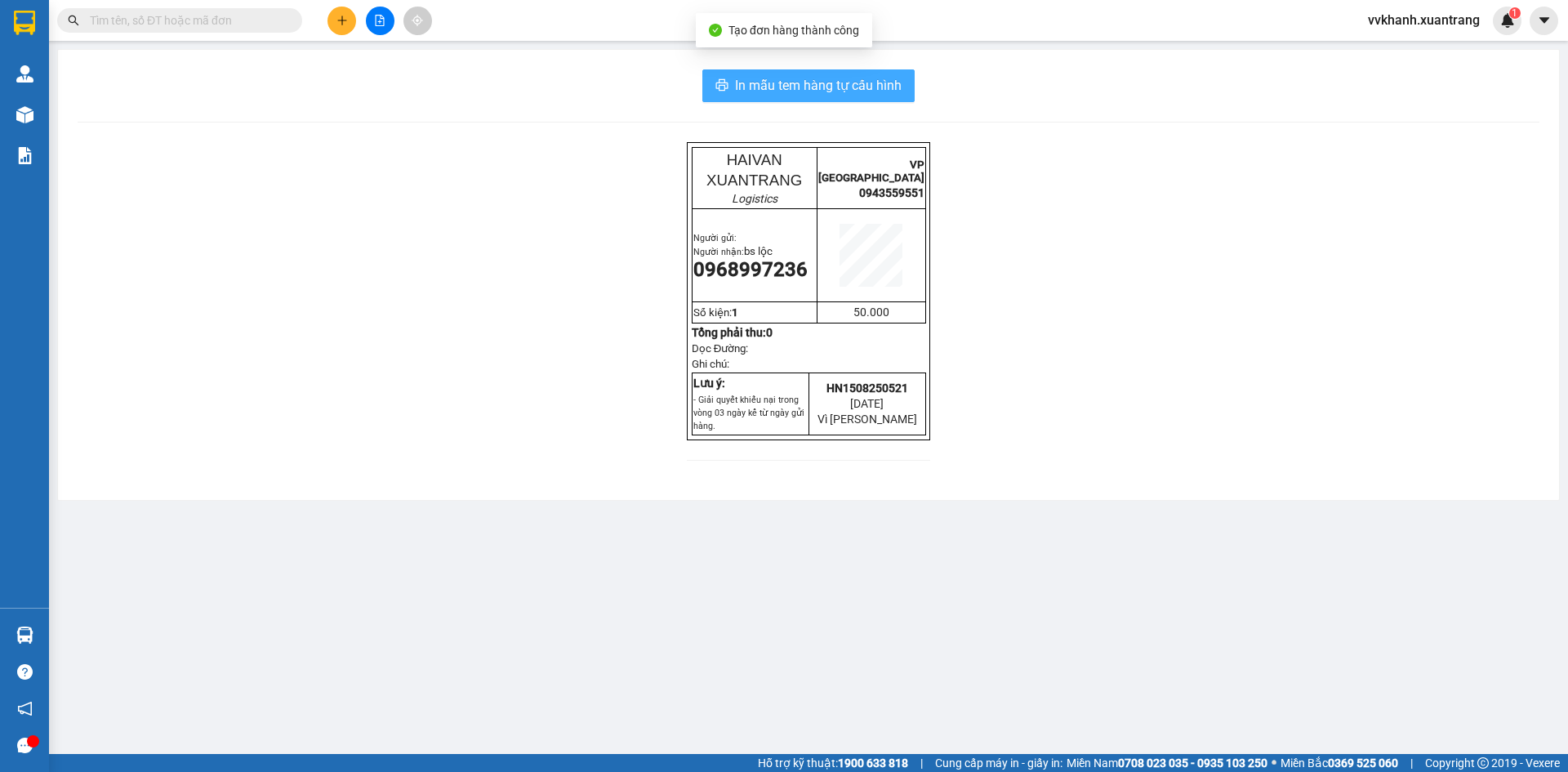
click at [760, 87] on span "In mẫu tem hàng tự cấu hình" at bounding box center [818, 85] width 167 height 20
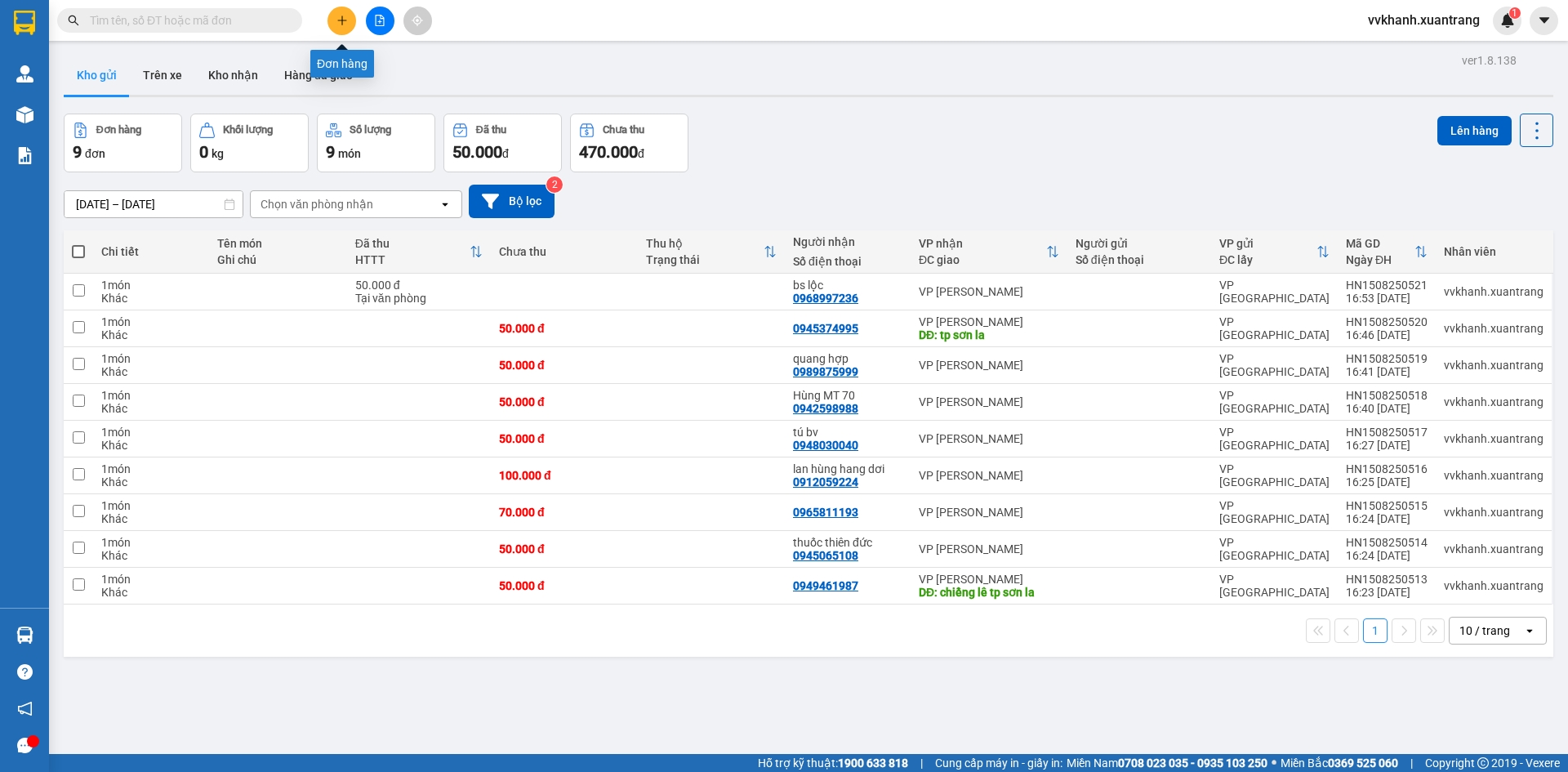
click at [341, 12] on button at bounding box center [342, 21] width 29 height 29
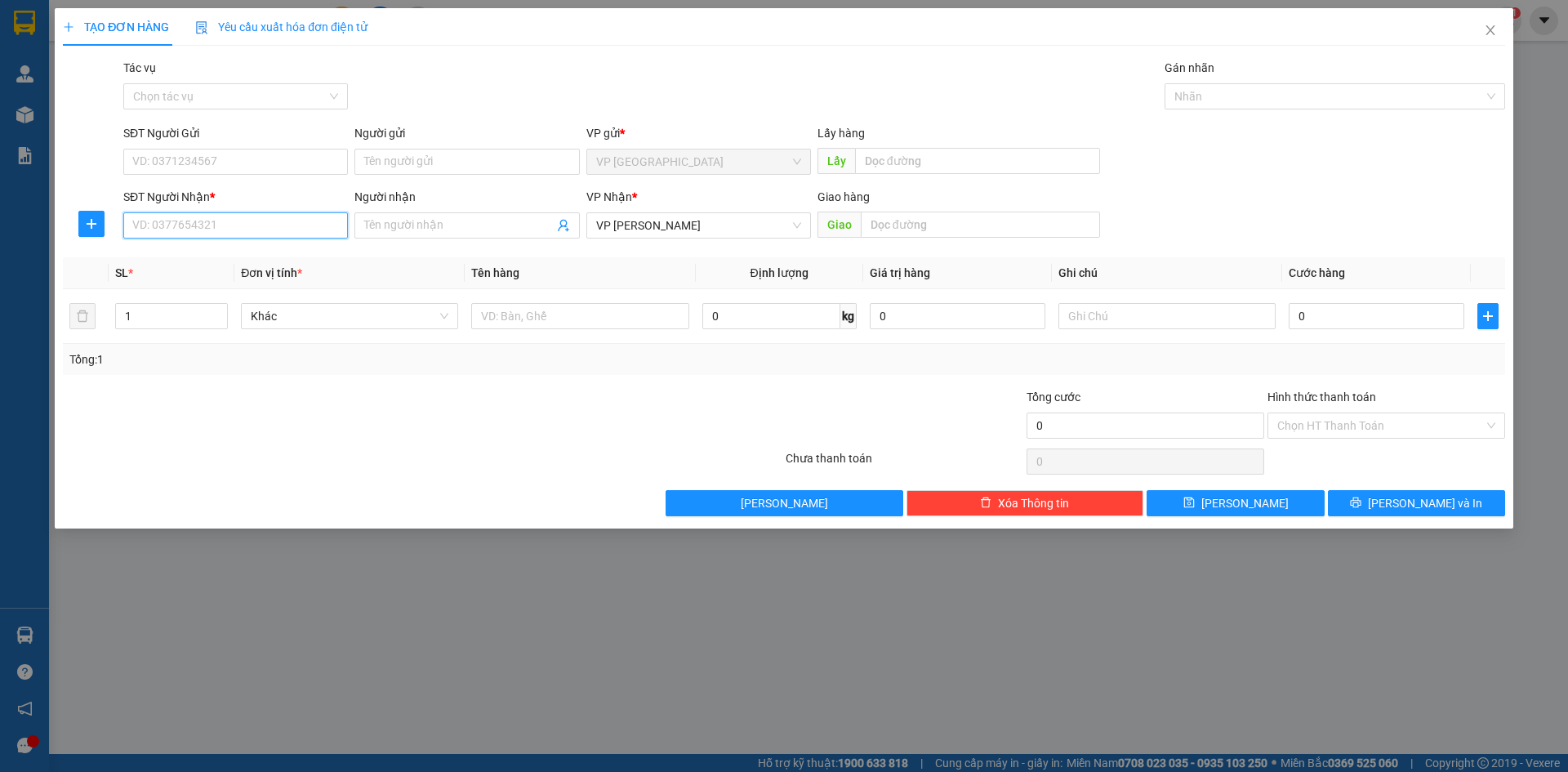
click at [234, 230] on input "SĐT Người Nhận *" at bounding box center [236, 225] width 225 height 26
click at [227, 253] on div "0947868589 - bs Huyền" at bounding box center [236, 258] width 205 height 18
type input "0947868589"
type input "bs Huyền"
type input "0947868589"
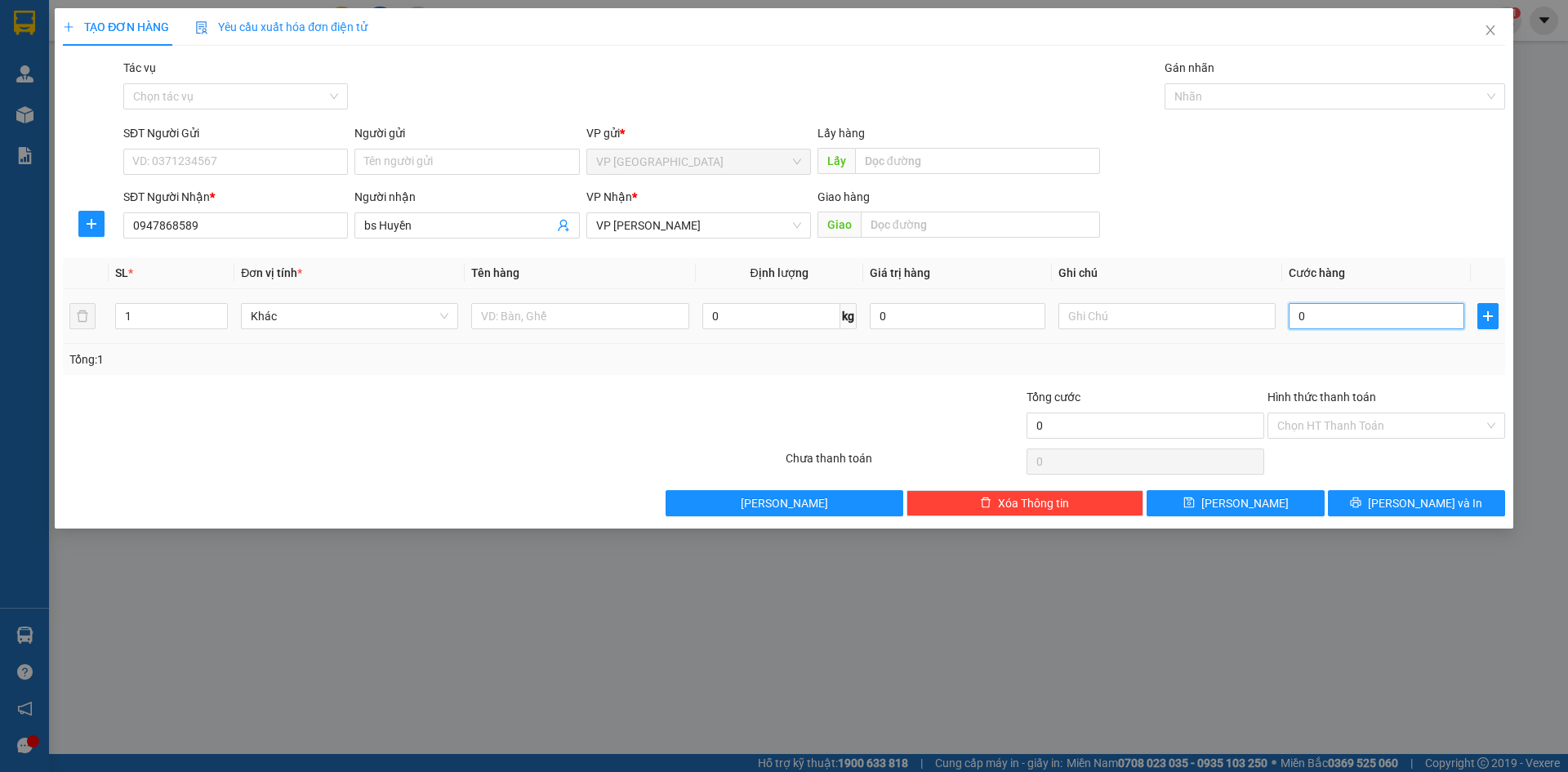
click at [1349, 312] on input "0" at bounding box center [1376, 316] width 176 height 26
type input "65"
type input "650"
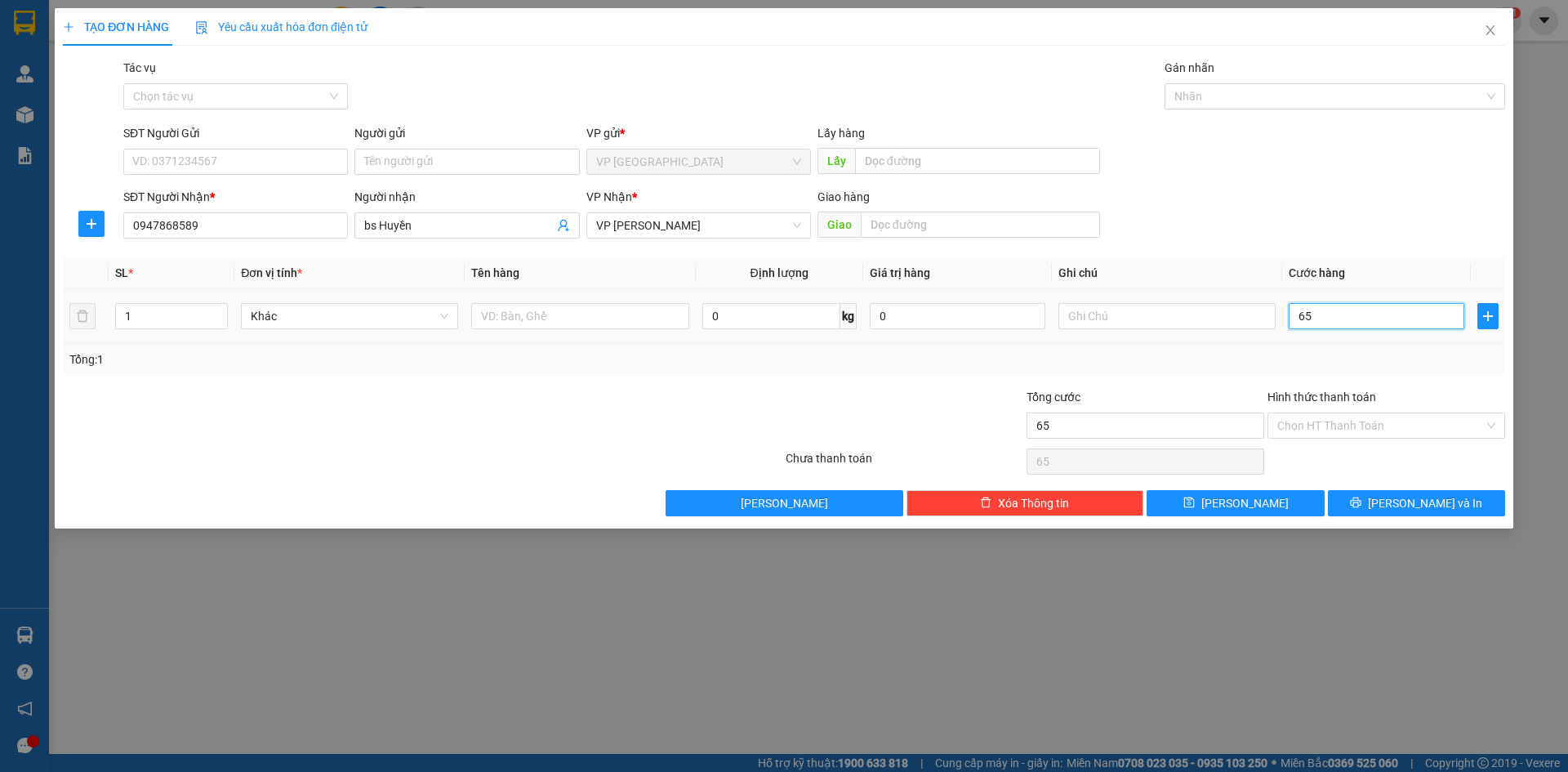
type input "650"
type input "65"
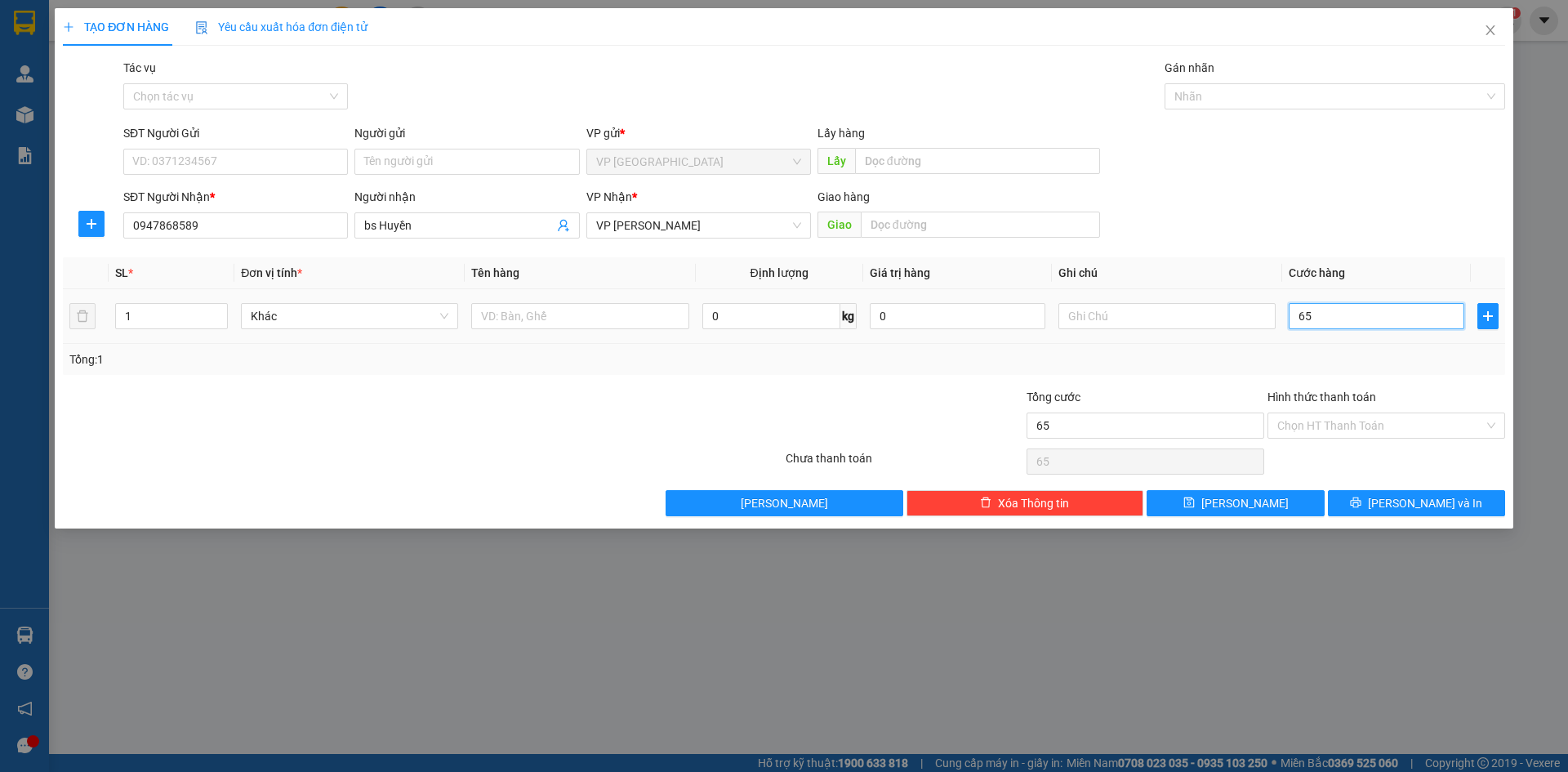
type input "6"
type input "0"
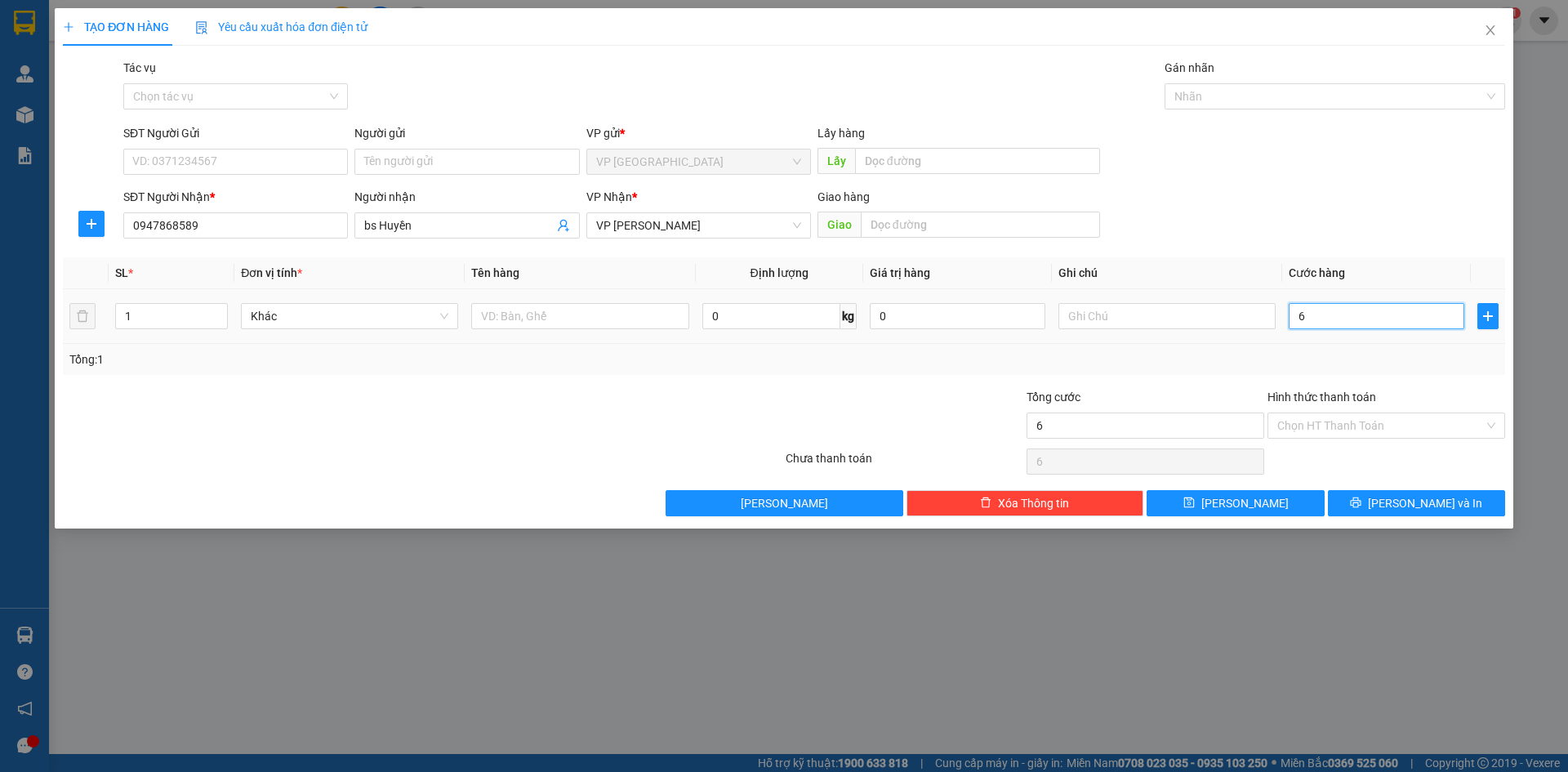
type input "0"
type input "05"
type input "5"
type input "050"
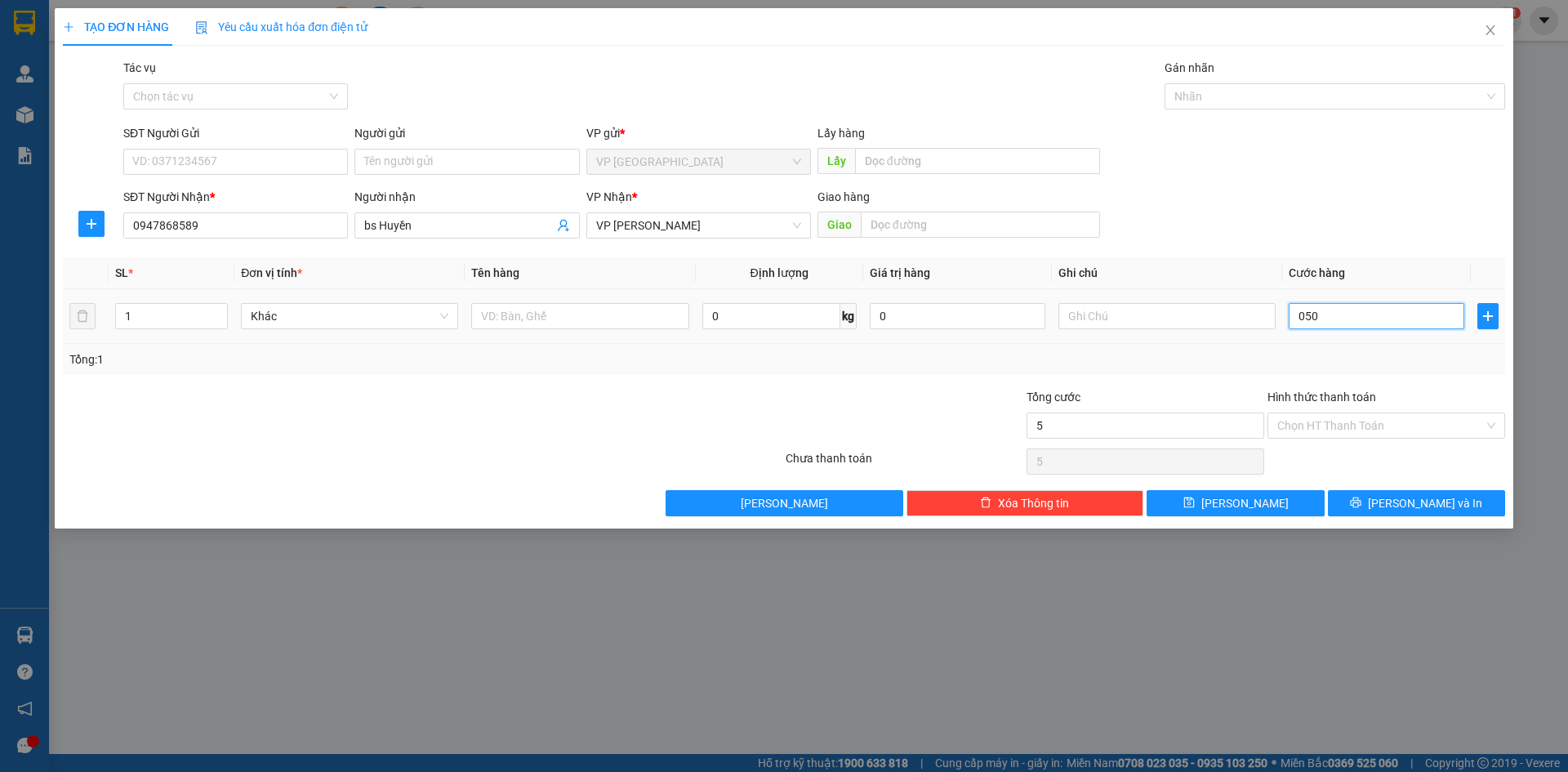
type input "50"
type input "50.000"
click at [1404, 405] on div "Hình thức thanh toán" at bounding box center [1386, 400] width 237 height 24
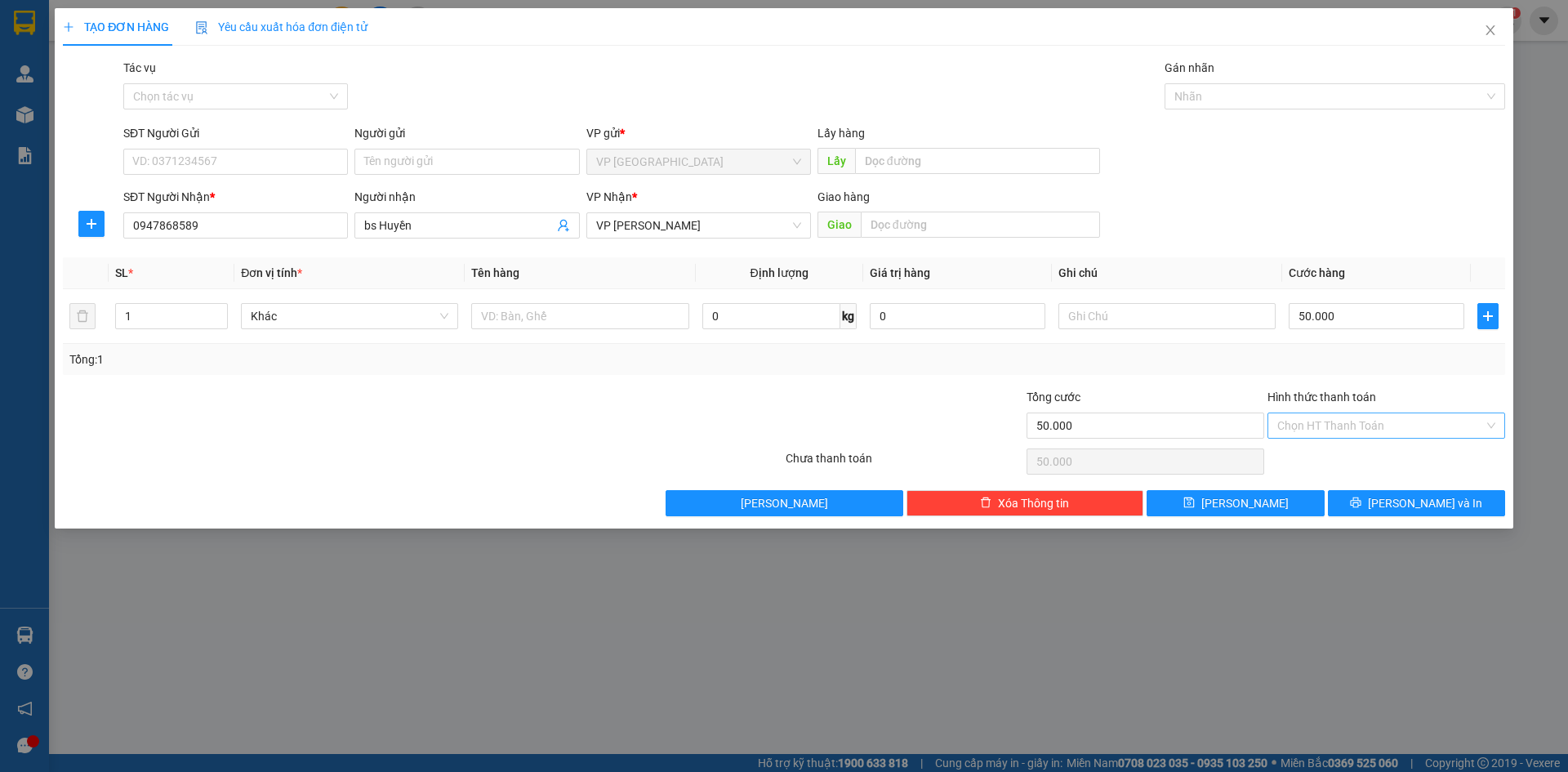
click at [1395, 437] on input "Hình thức thanh toán" at bounding box center [1381, 425] width 207 height 24
click at [1378, 470] on div "Tại văn phòng" at bounding box center [1386, 458] width 237 height 26
type input "0"
click at [1386, 480] on div "Transit Pickup Surcharge Ids Transit Deliver Surcharge Ids Transit Deliver Surc…" at bounding box center [784, 287] width 1443 height 457
click at [1362, 508] on icon "printer" at bounding box center [1356, 503] width 12 height 12
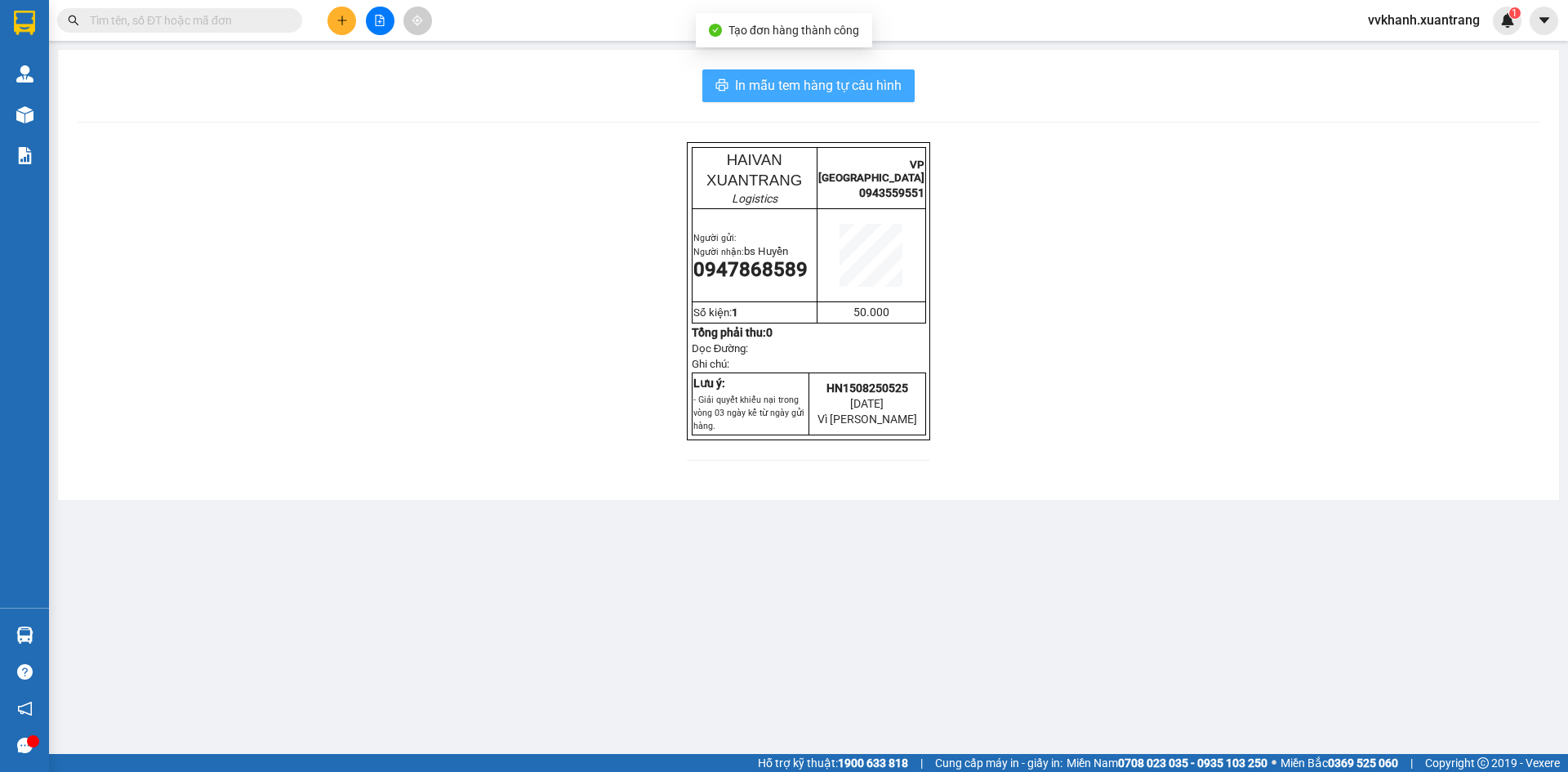
click at [782, 81] on span "In mẫu tem hàng tự cấu hình" at bounding box center [818, 85] width 167 height 20
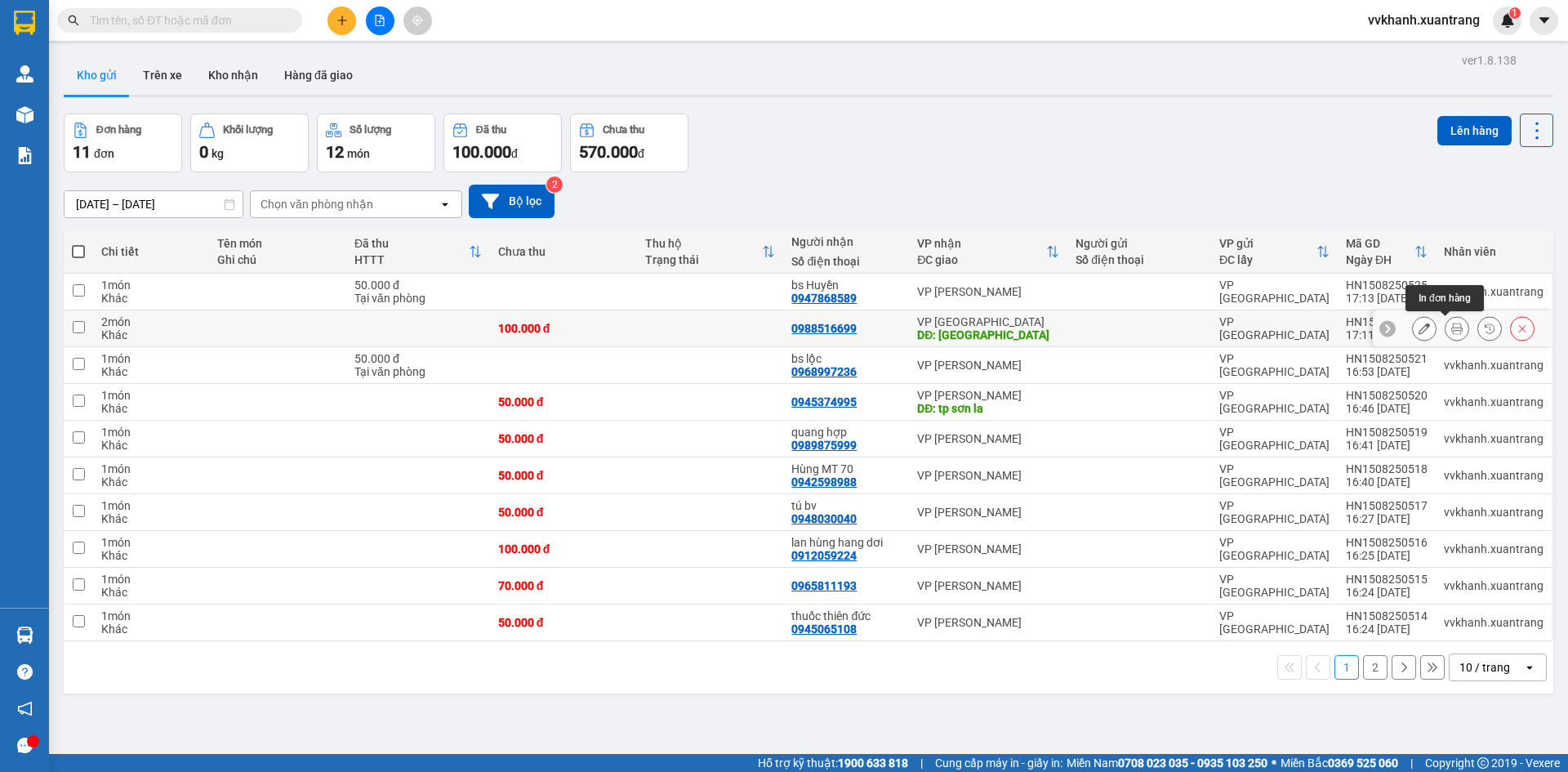
click at [1452, 327] on icon at bounding box center [1458, 328] width 12 height 12
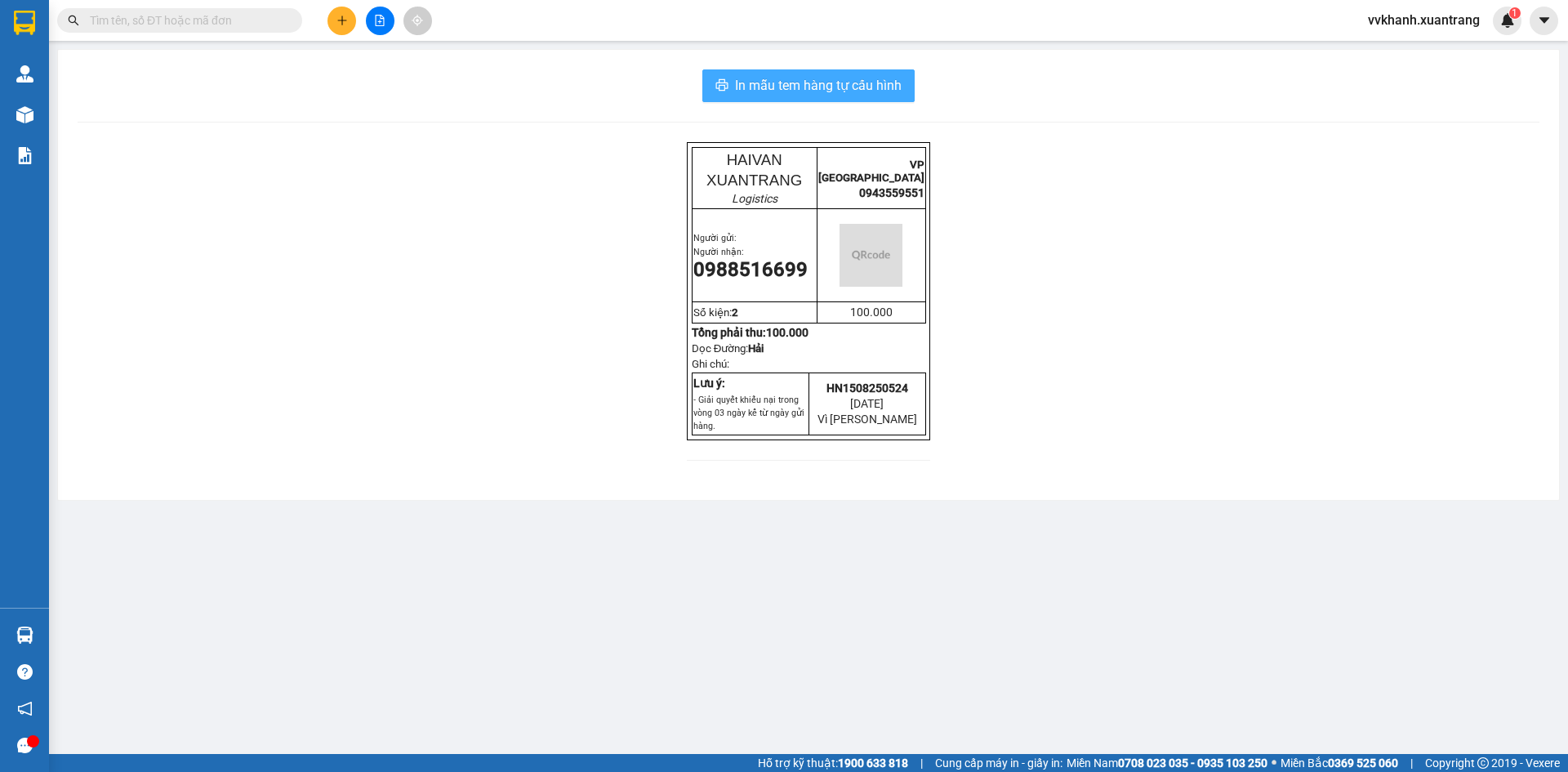
click at [842, 97] on button "In mẫu tem hàng tự cấu hình" at bounding box center [809, 85] width 212 height 33
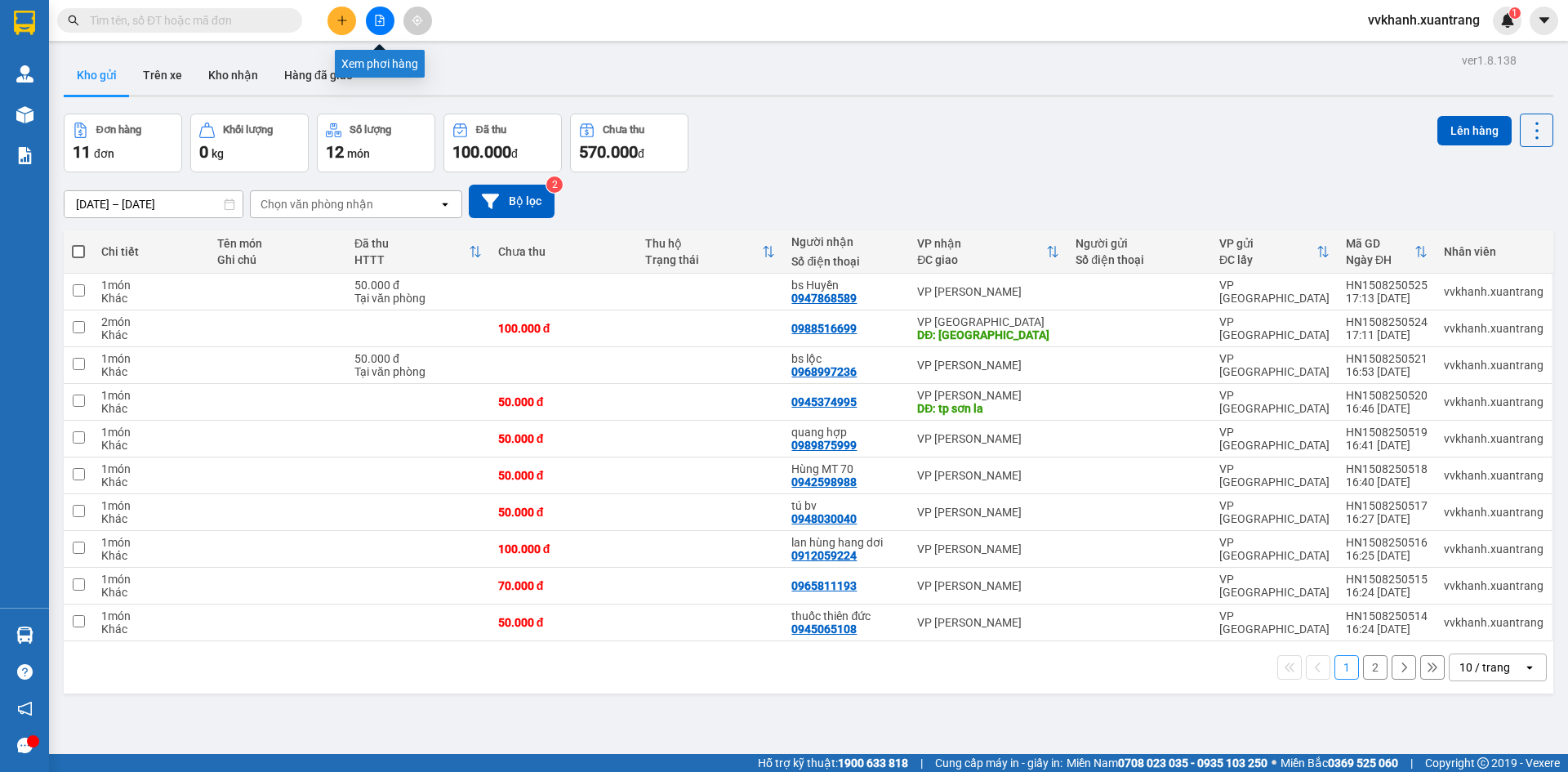
click at [375, 17] on icon "file-add" at bounding box center [380, 20] width 12 height 12
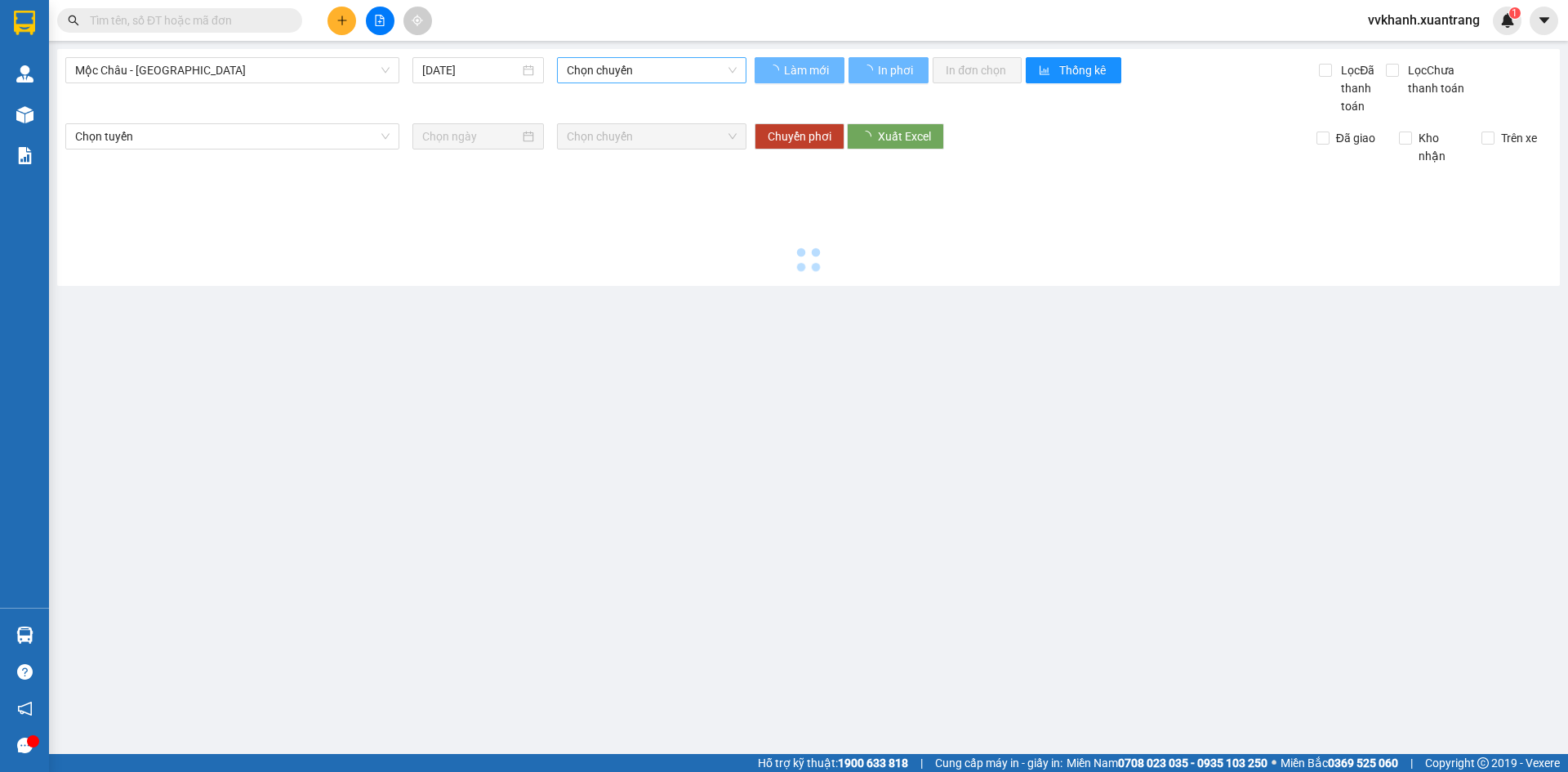
click at [592, 67] on span "Chọn chuyến" at bounding box center [652, 70] width 170 height 24
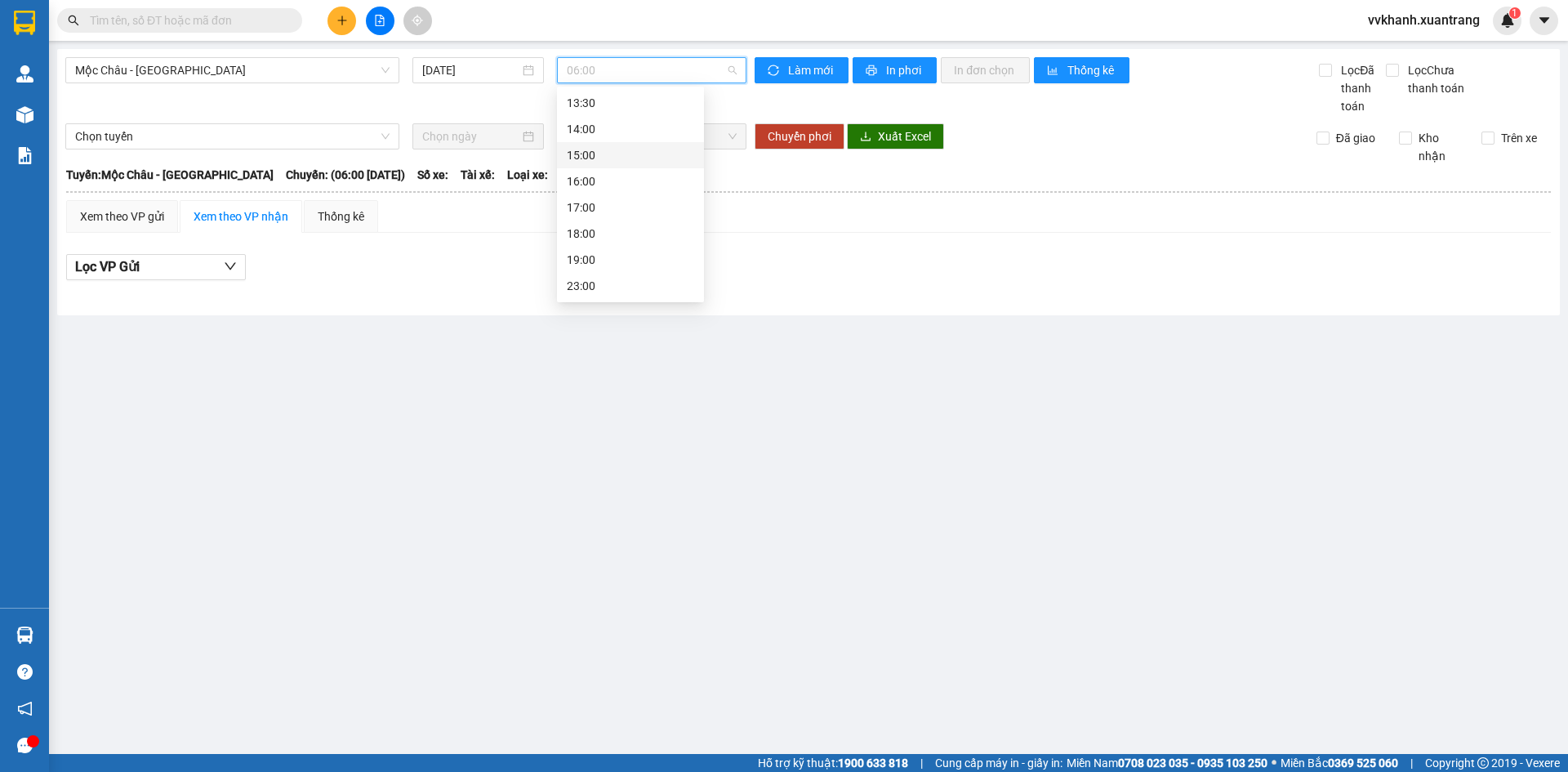
scroll to position [153, 0]
click at [598, 187] on div "13:30" at bounding box center [630, 184] width 127 height 18
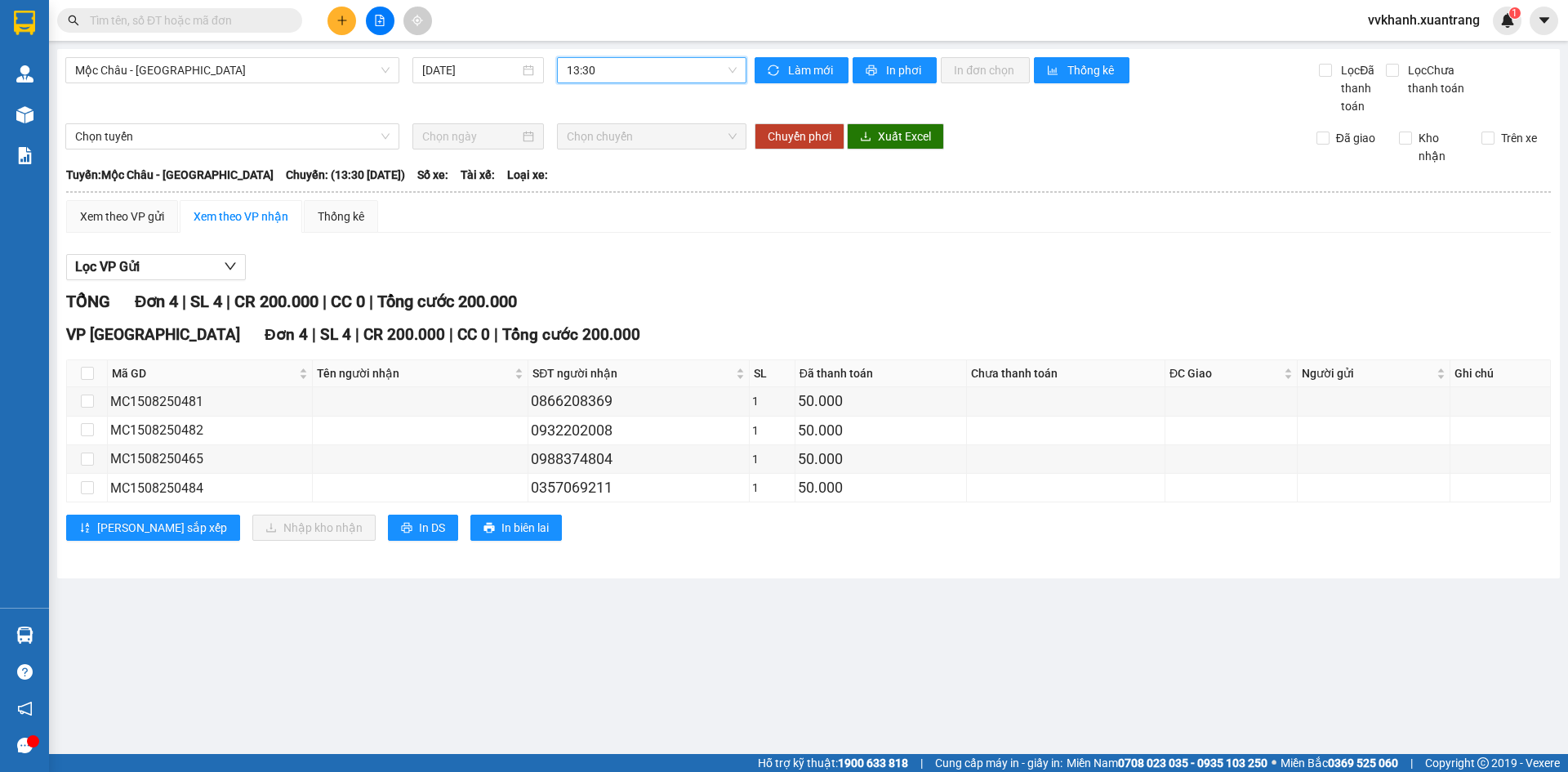
drag, startPoint x: 625, startPoint y: 77, endPoint x: 619, endPoint y: 106, distance: 29.6
click at [623, 78] on span "13:30" at bounding box center [652, 70] width 170 height 24
click at [625, 159] on div "13:00" at bounding box center [630, 158] width 127 height 18
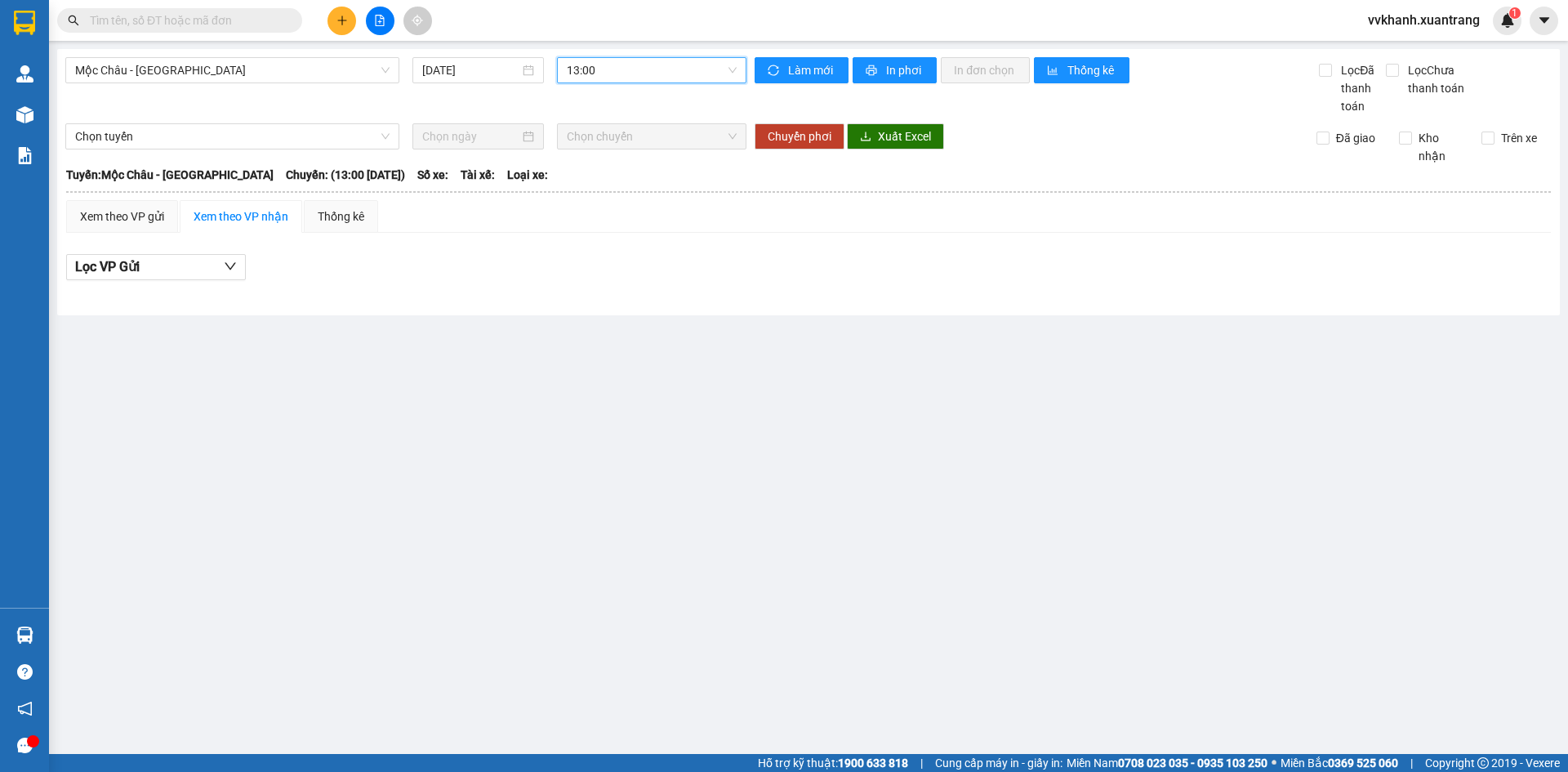
click at [609, 68] on span "13:00" at bounding box center [652, 70] width 170 height 24
click at [608, 131] on div "12:00" at bounding box center [630, 132] width 127 height 18
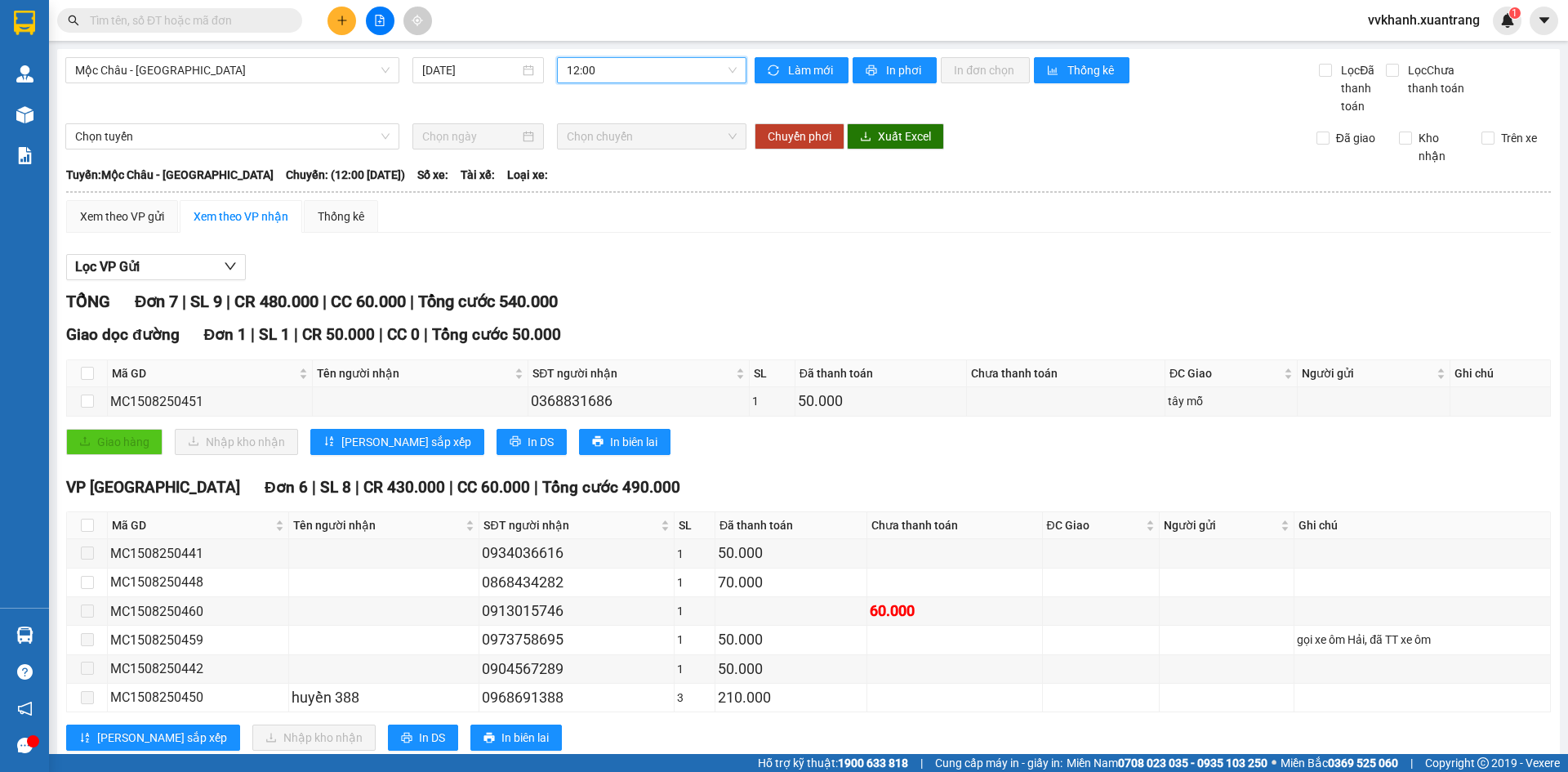
click at [622, 69] on span "12:00" at bounding box center [652, 70] width 170 height 24
click at [609, 210] on div "14:00" at bounding box center [626, 210] width 127 height 18
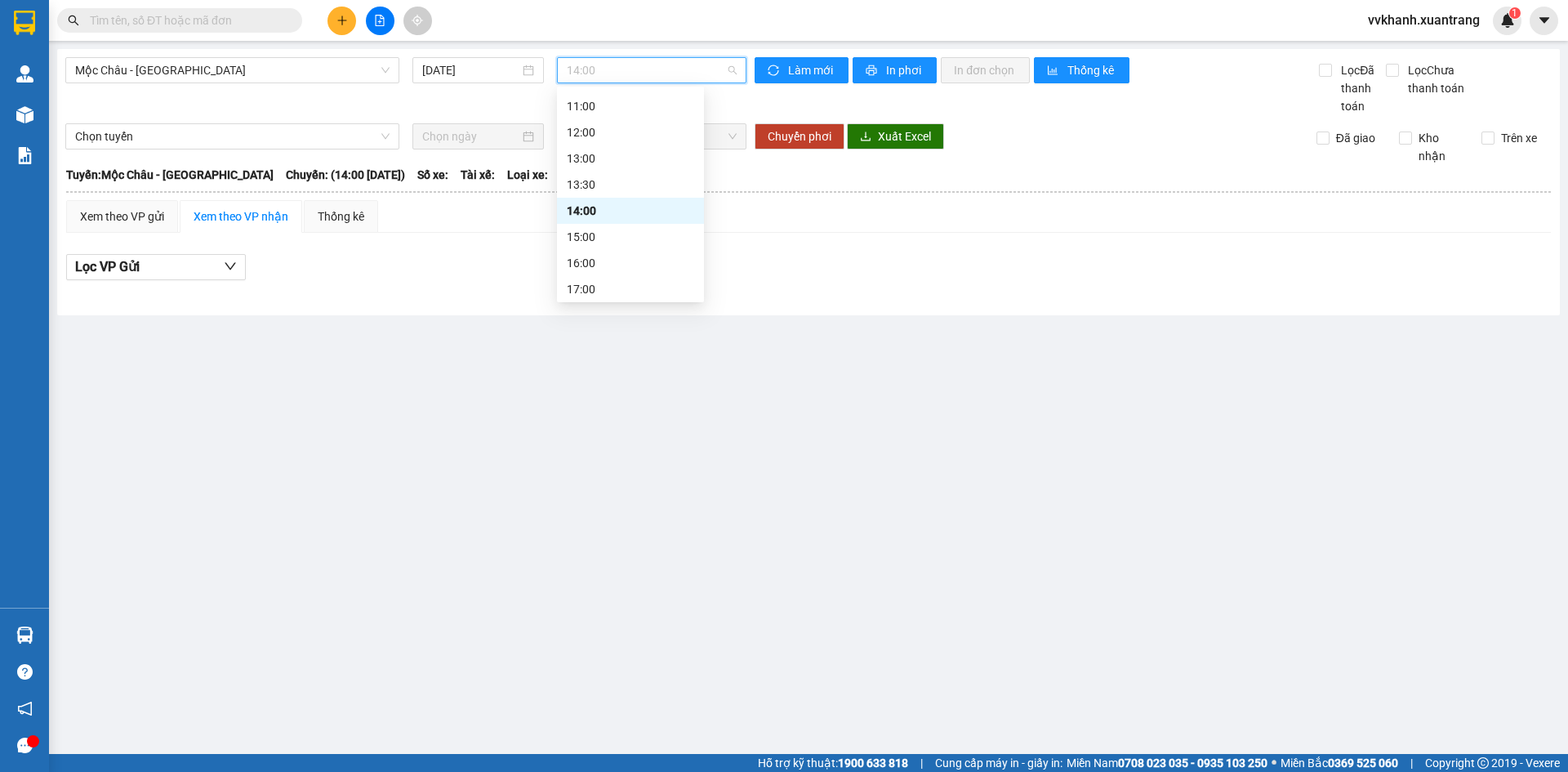
click at [629, 69] on span "14:00" at bounding box center [652, 70] width 170 height 24
click at [591, 228] on div "15:00" at bounding box center [630, 237] width 147 height 26
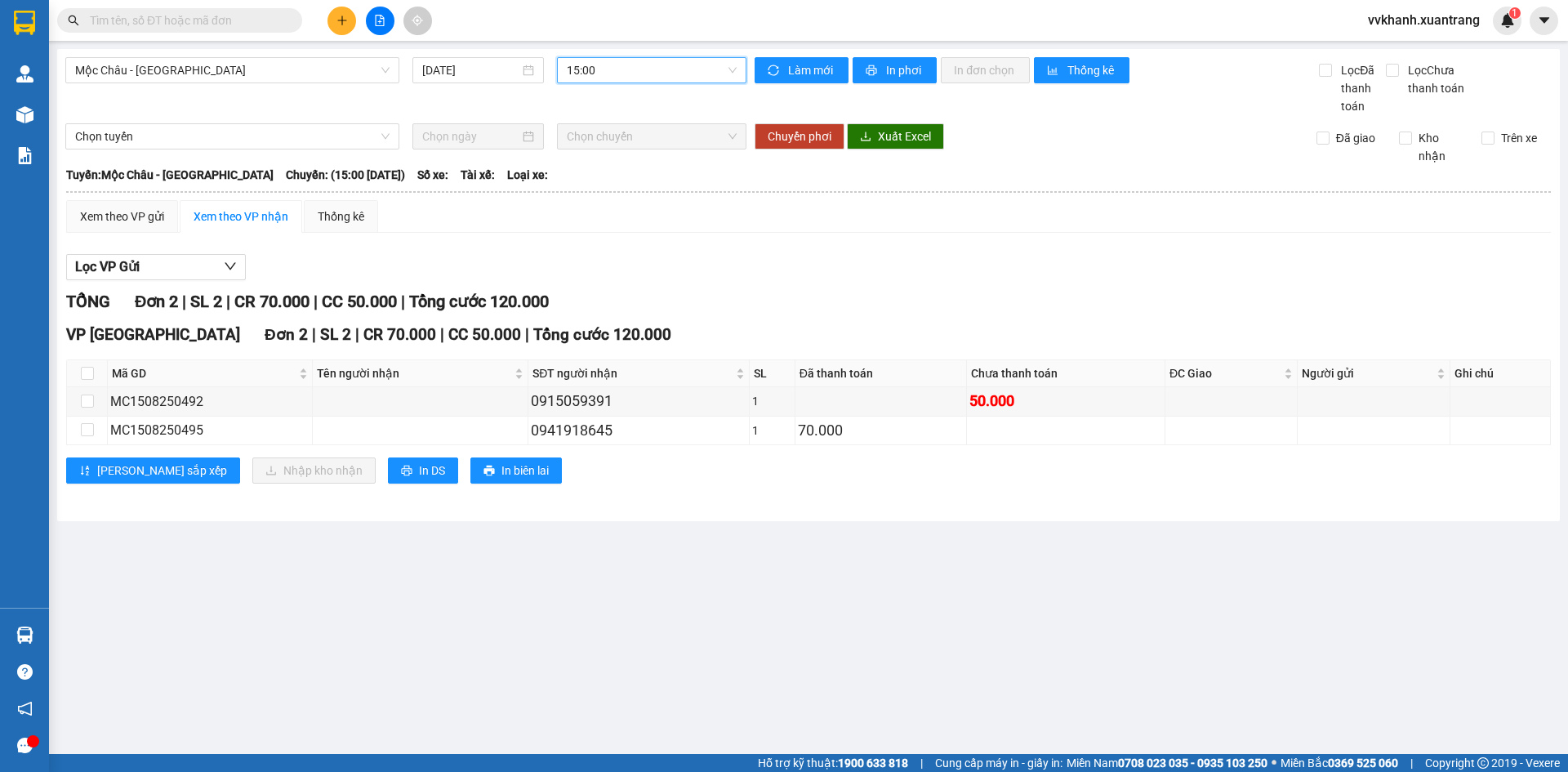
click at [630, 67] on span "15:00" at bounding box center [652, 70] width 170 height 24
click at [617, 180] on div "16:00" at bounding box center [630, 181] width 127 height 18
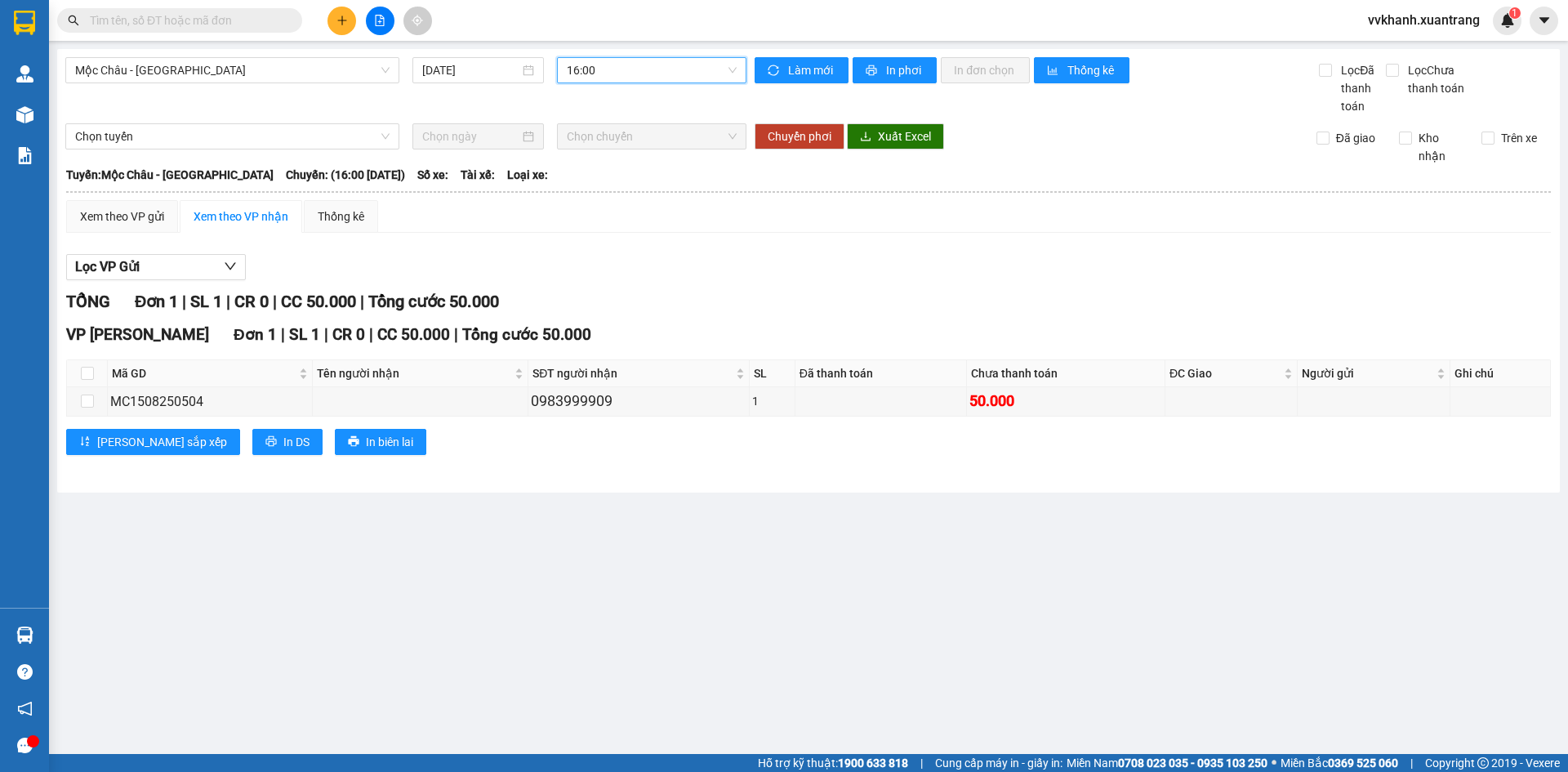
click at [618, 83] on div "16:00" at bounding box center [651, 70] width 189 height 26
click at [622, 217] on div "17:00" at bounding box center [630, 207] width 147 height 26
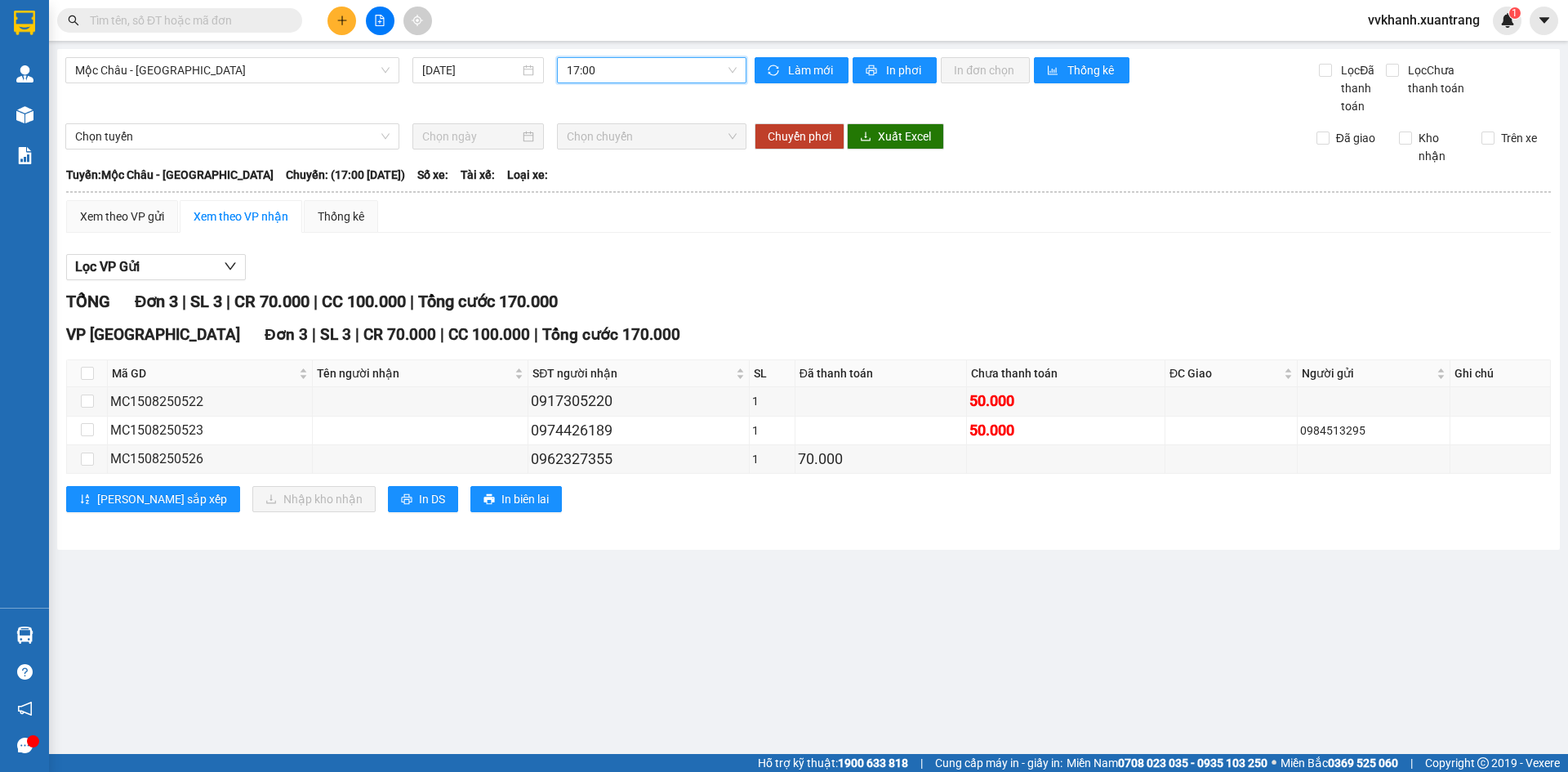
click at [612, 63] on span "17:00" at bounding box center [652, 70] width 170 height 24
click at [636, 238] on div "18:00" at bounding box center [630, 233] width 127 height 18
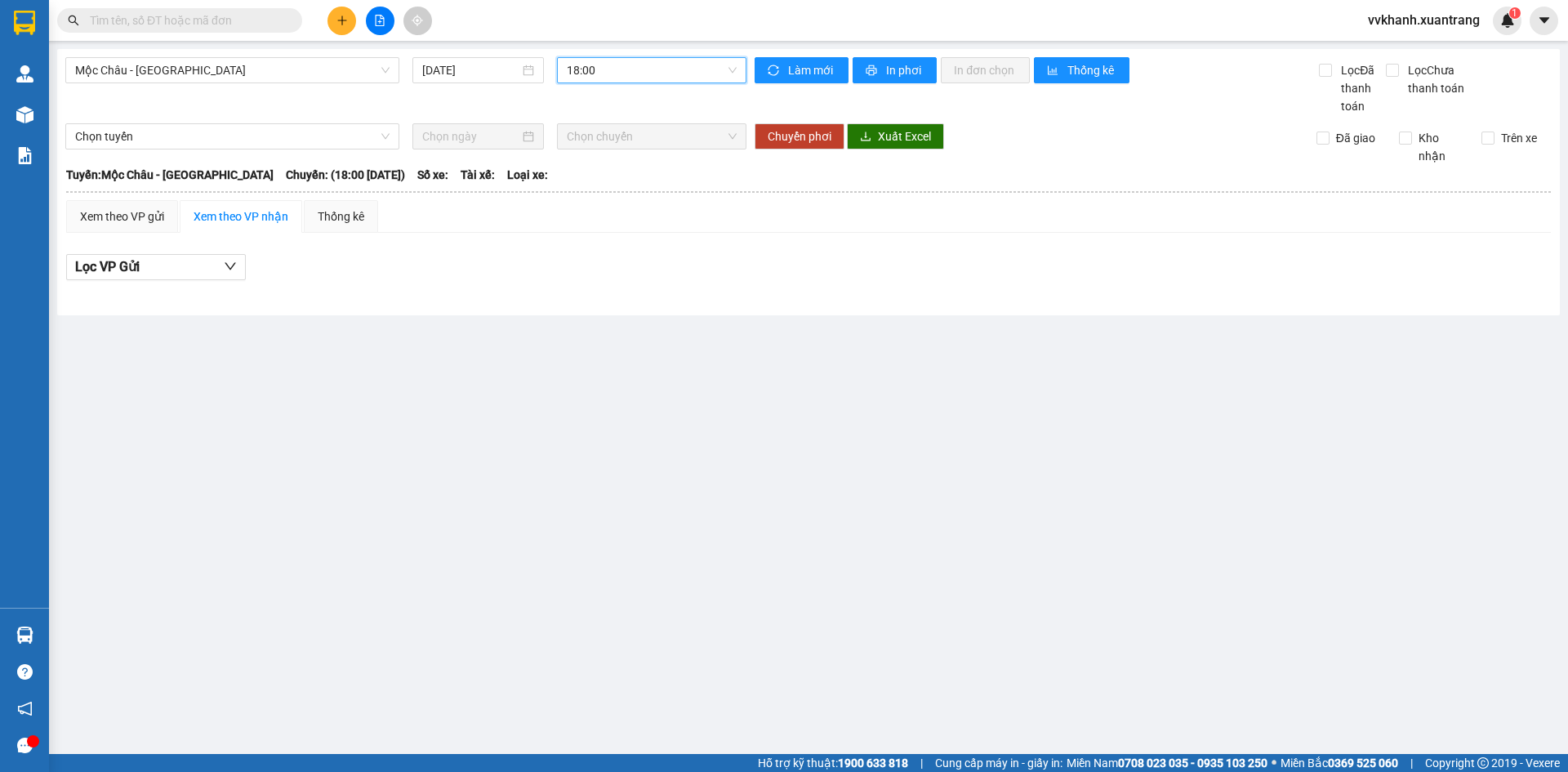
click at [656, 250] on div "Lọc VP Gửi" at bounding box center [809, 272] width 1485 height 52
click at [664, 252] on div "Lọc VP Gửi" at bounding box center [809, 272] width 1485 height 52
click at [338, 18] on icon "plus" at bounding box center [343, 20] width 12 height 12
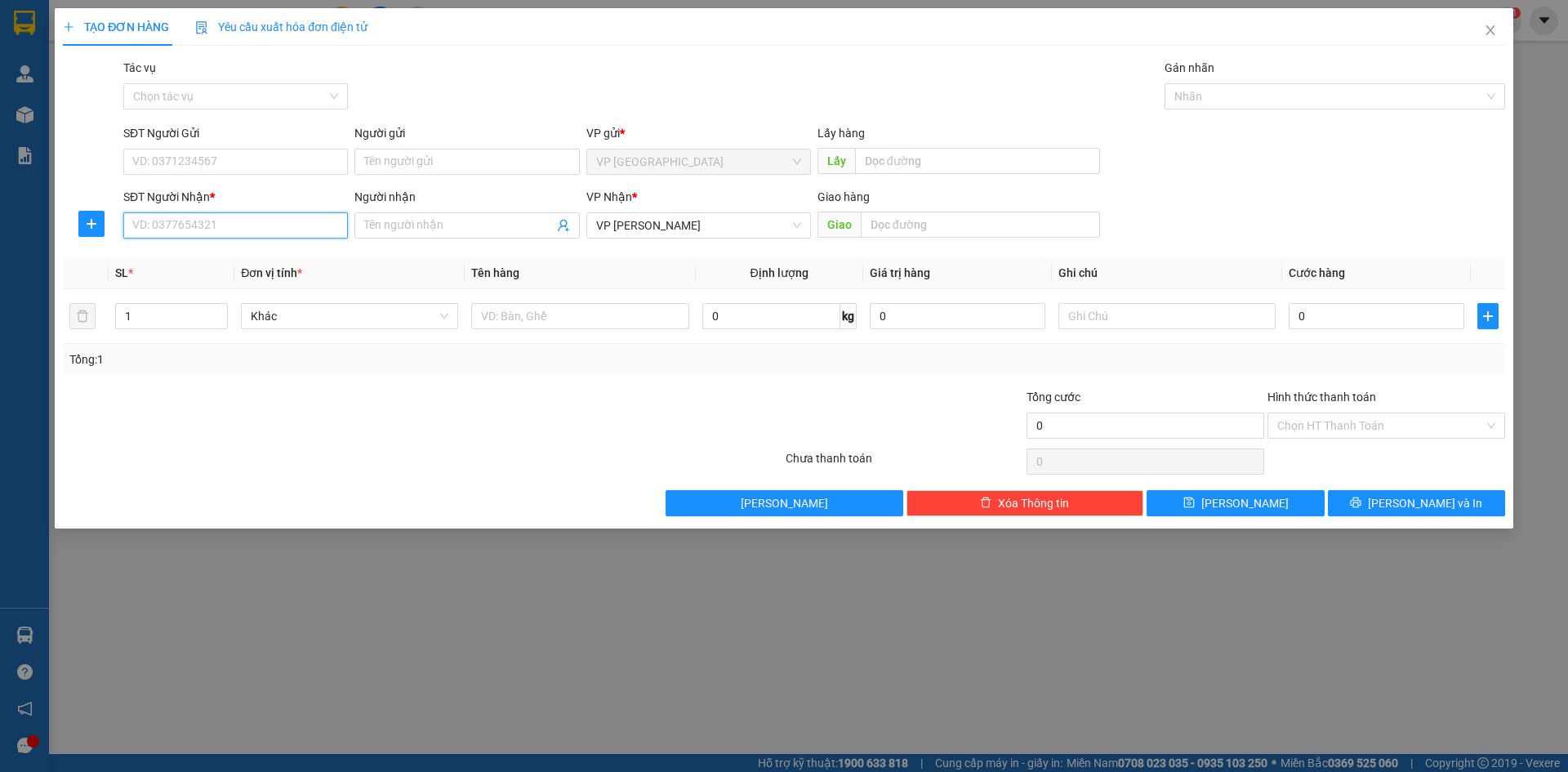
click at [274, 233] on input "SĐT Người Nhận *" at bounding box center [236, 225] width 225 height 26
click at [212, 263] on div "0912965656" at bounding box center [236, 258] width 205 height 18
drag, startPoint x: 214, startPoint y: 273, endPoint x: 204, endPoint y: 194, distance: 79.6
click at [212, 248] on body "Kết quả tìm kiếm ( 0 ) Bộ lọc Gửi 3 ngày gần nhất No Data vvkhanh.xuantrang 1 Q…" at bounding box center [784, 386] width 1568 height 772
click at [229, 225] on input "0912965656" at bounding box center [236, 225] width 225 height 26
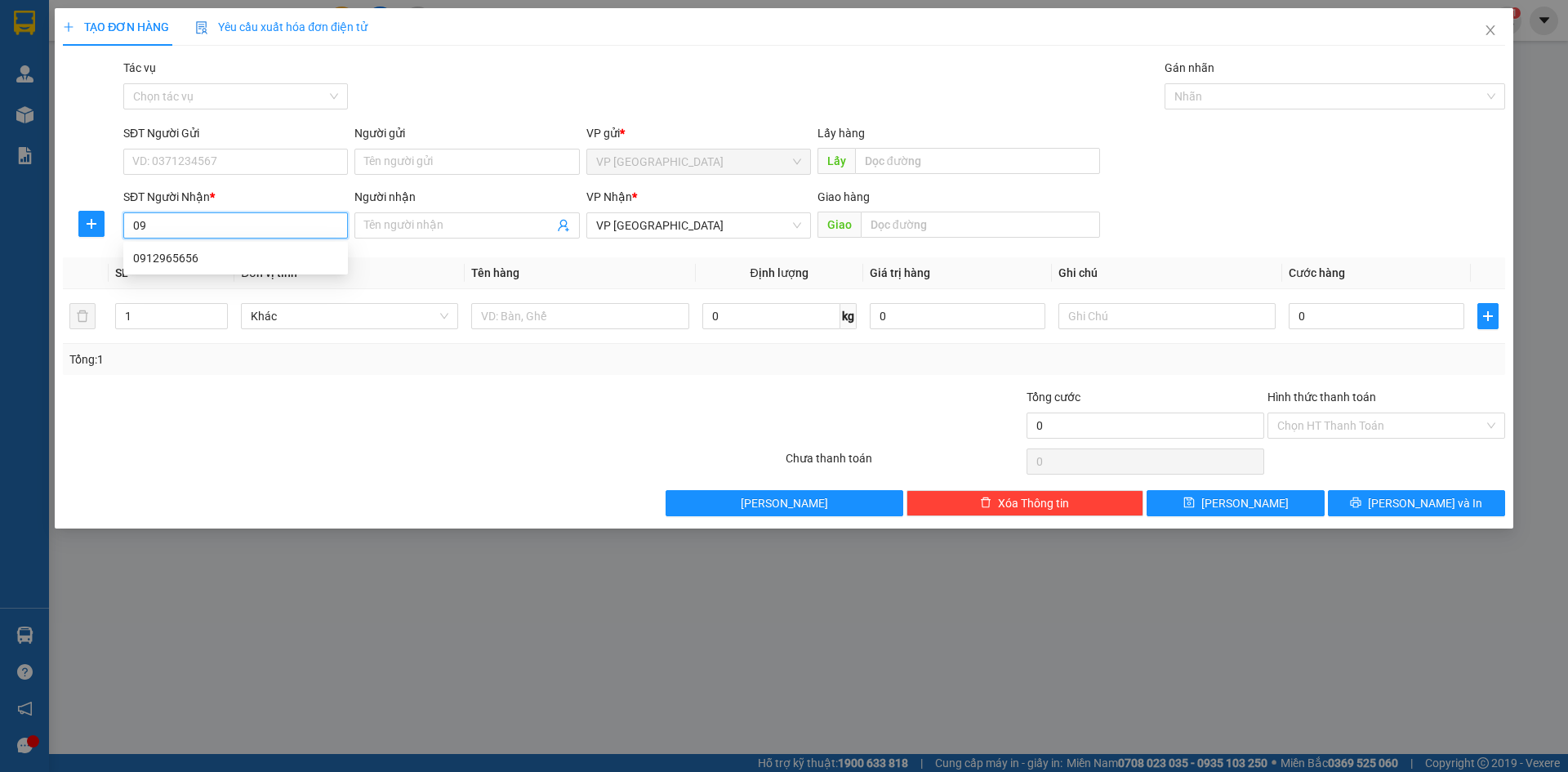
type input "0"
click at [205, 226] on input "SĐT Người Nhận *" at bounding box center [236, 225] width 225 height 26
click at [203, 279] on div "0941565656 - đông tình" at bounding box center [236, 284] width 205 height 18
type input "0941565656"
type input "đông tình"
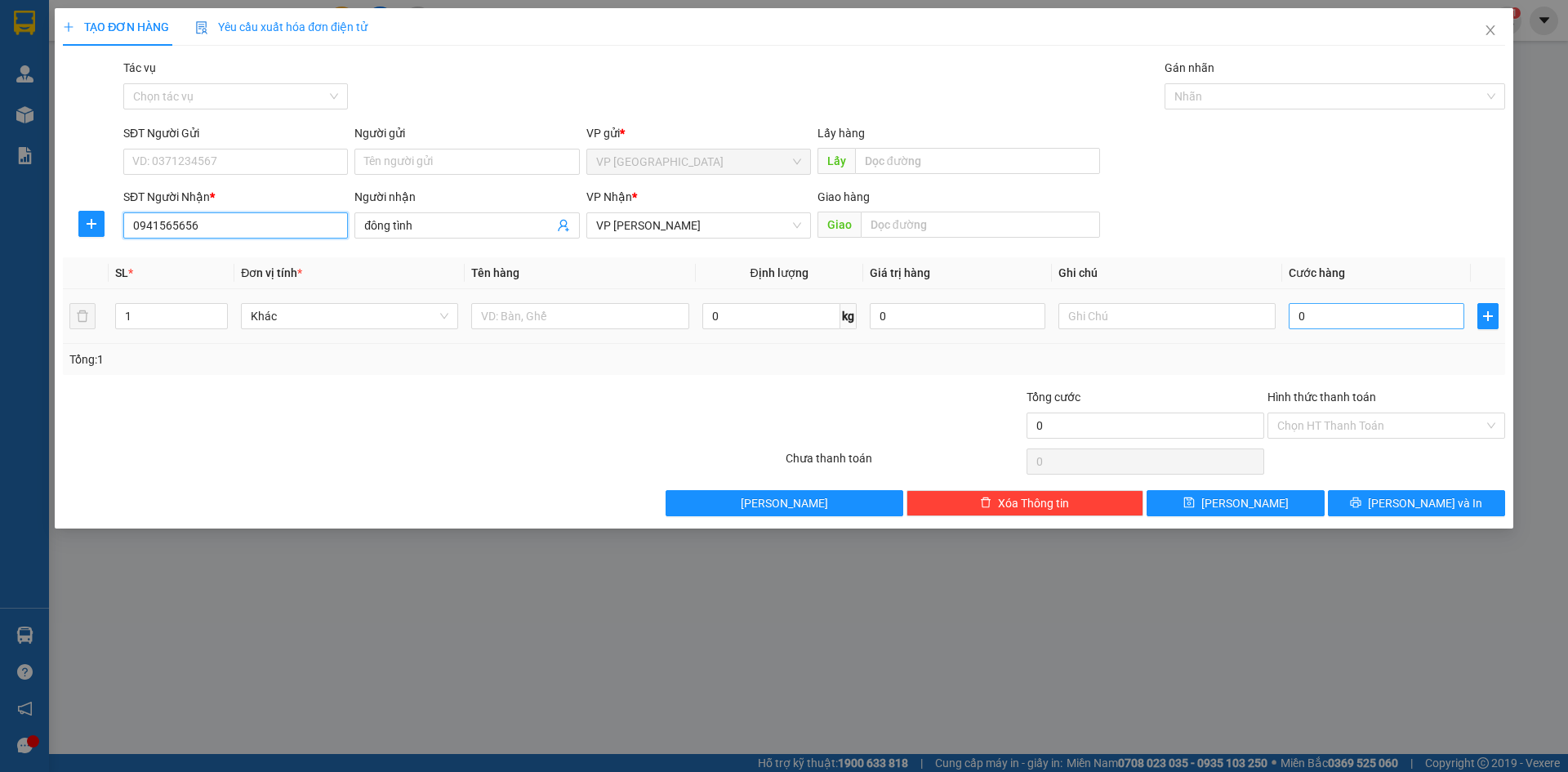
type input "0941565656"
click at [1322, 317] on input "0" at bounding box center [1376, 316] width 176 height 26
type input "5"
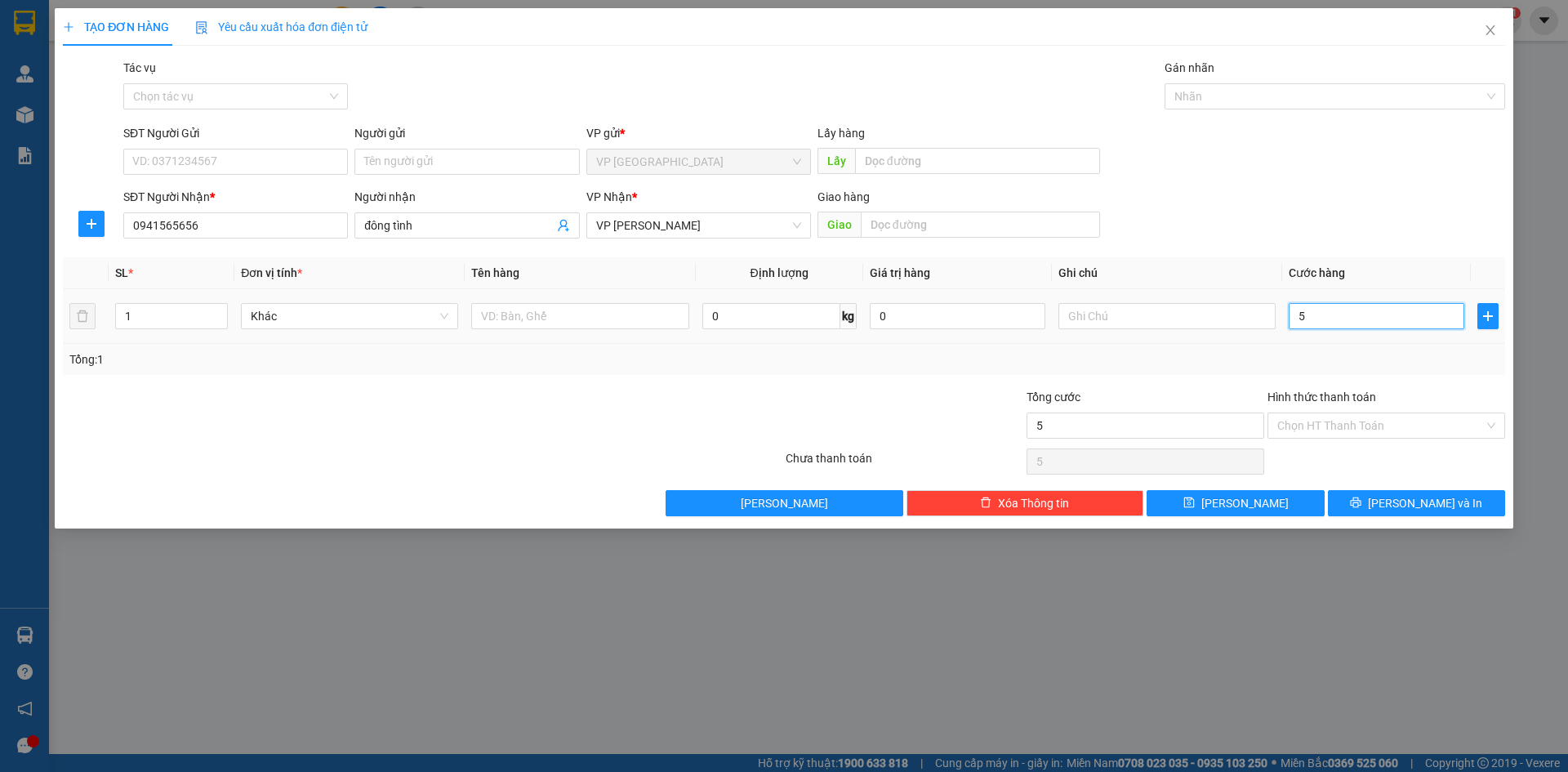
type input "50"
type input "50.000"
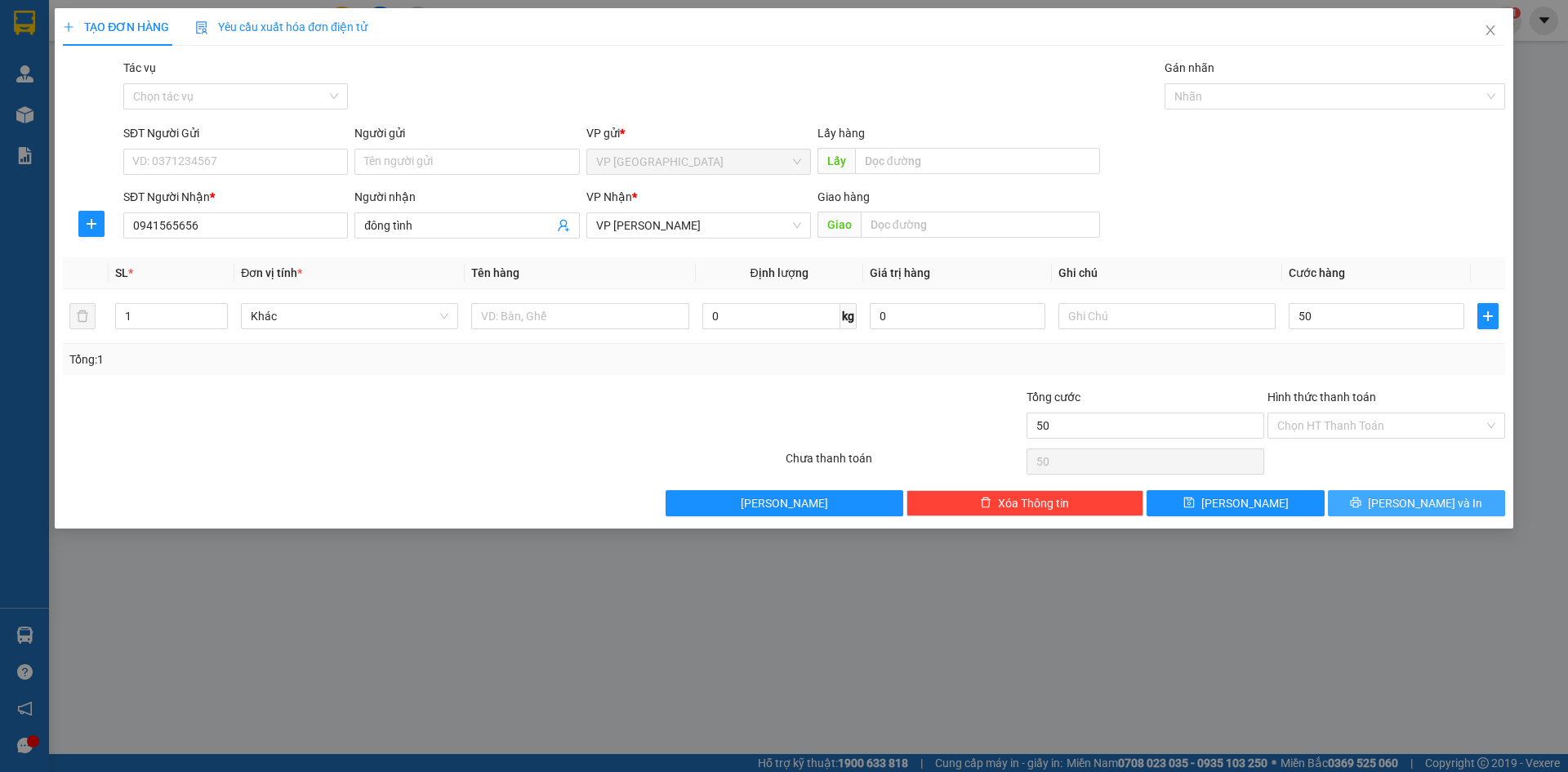
type input "50.000"
click at [1374, 503] on button "[PERSON_NAME] và In" at bounding box center [1417, 503] width 178 height 26
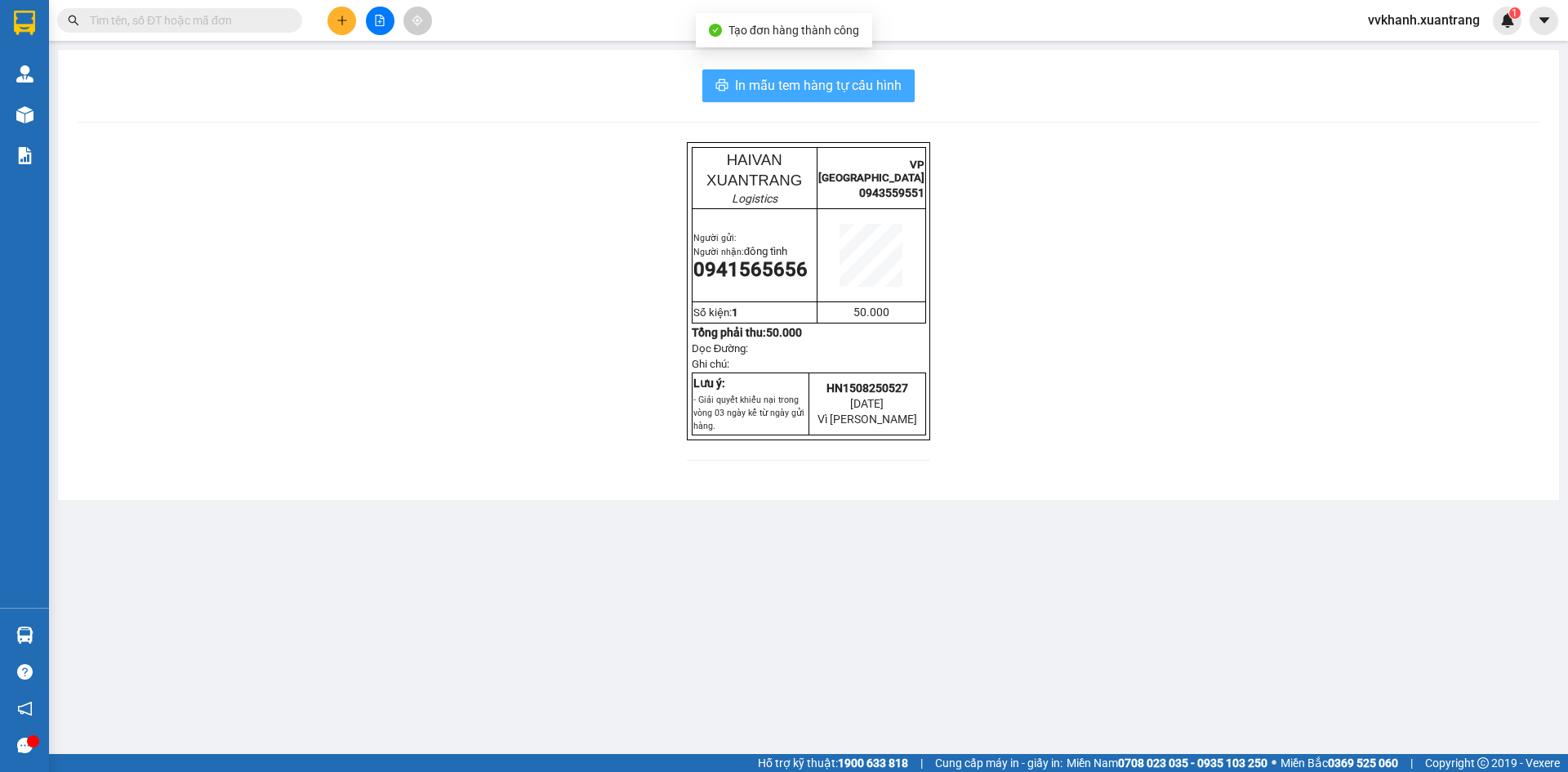
click at [801, 92] on span "In mẫu tem hàng tự cấu hình" at bounding box center [818, 85] width 167 height 20
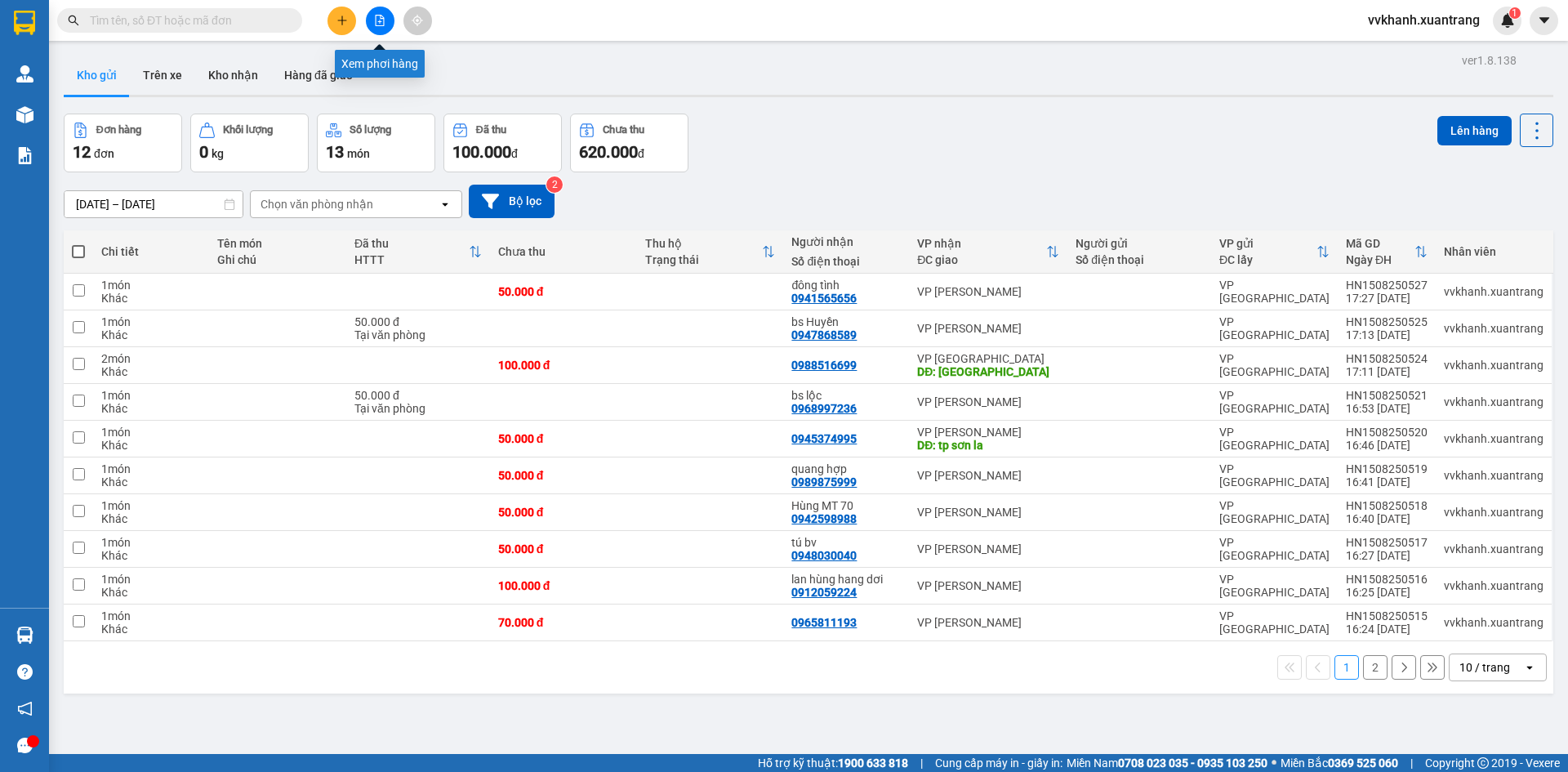
click at [380, 17] on icon "file-add" at bounding box center [380, 20] width 12 height 12
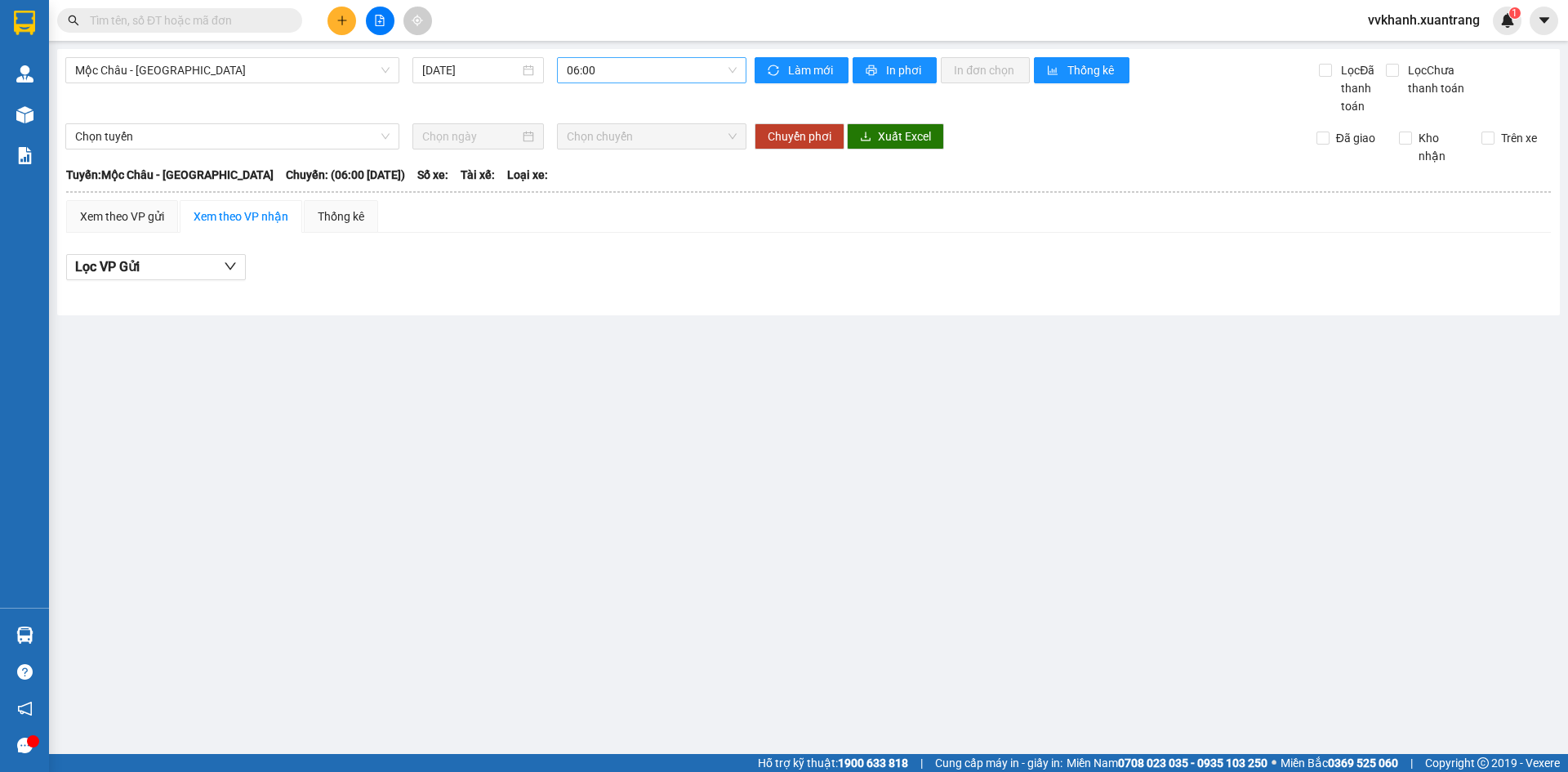
click at [640, 76] on span "06:00" at bounding box center [652, 70] width 170 height 24
click at [343, 16] on icon "plus" at bounding box center [343, 20] width 12 height 12
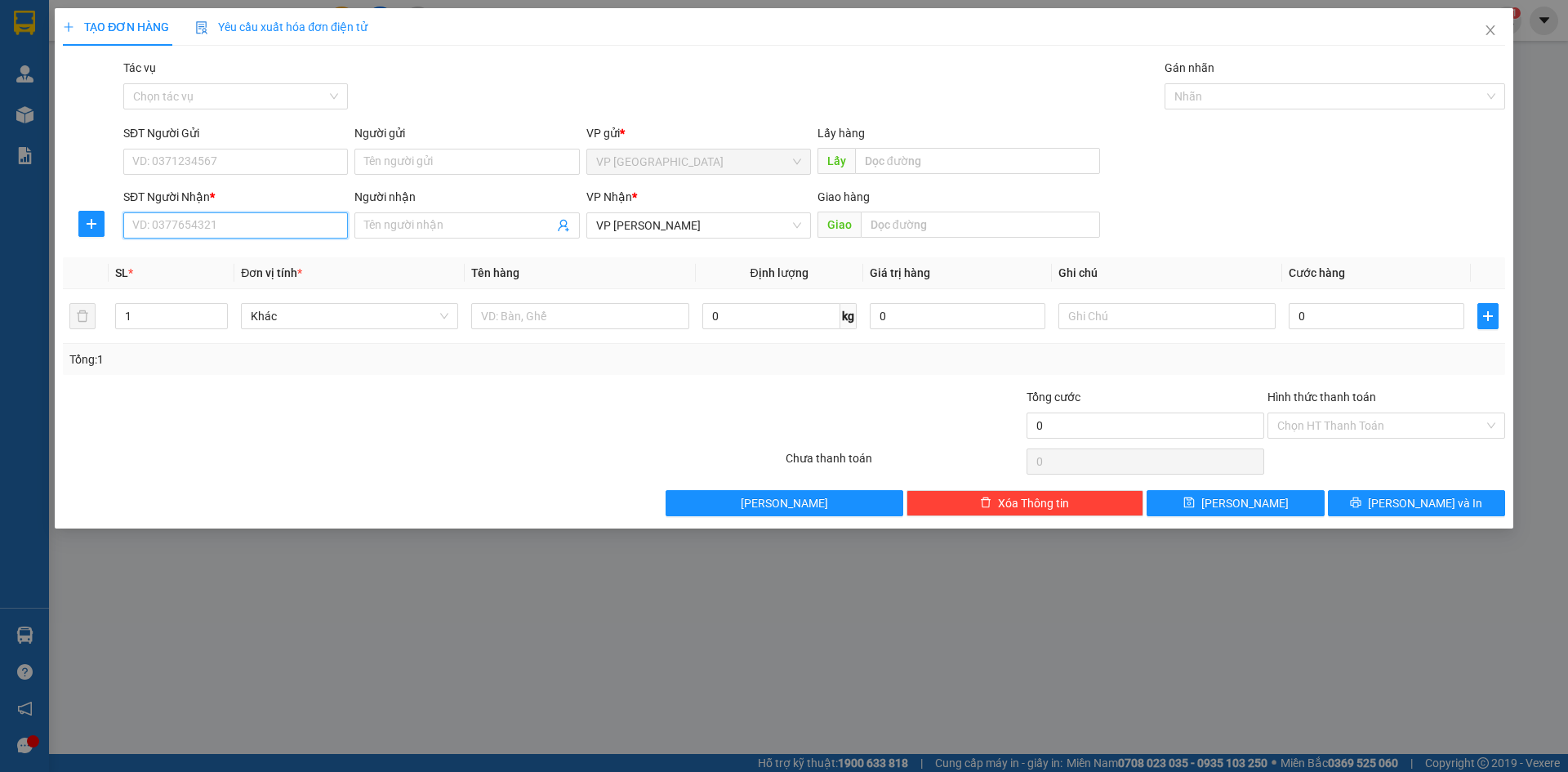
click at [252, 221] on input "SĐT Người Nhận *" at bounding box center [236, 225] width 225 height 26
click at [249, 259] on div "0943884556 - nhung sao mai" at bounding box center [236, 258] width 205 height 18
type input "0943884556"
type input "nhung sao mai"
type input "0943884556"
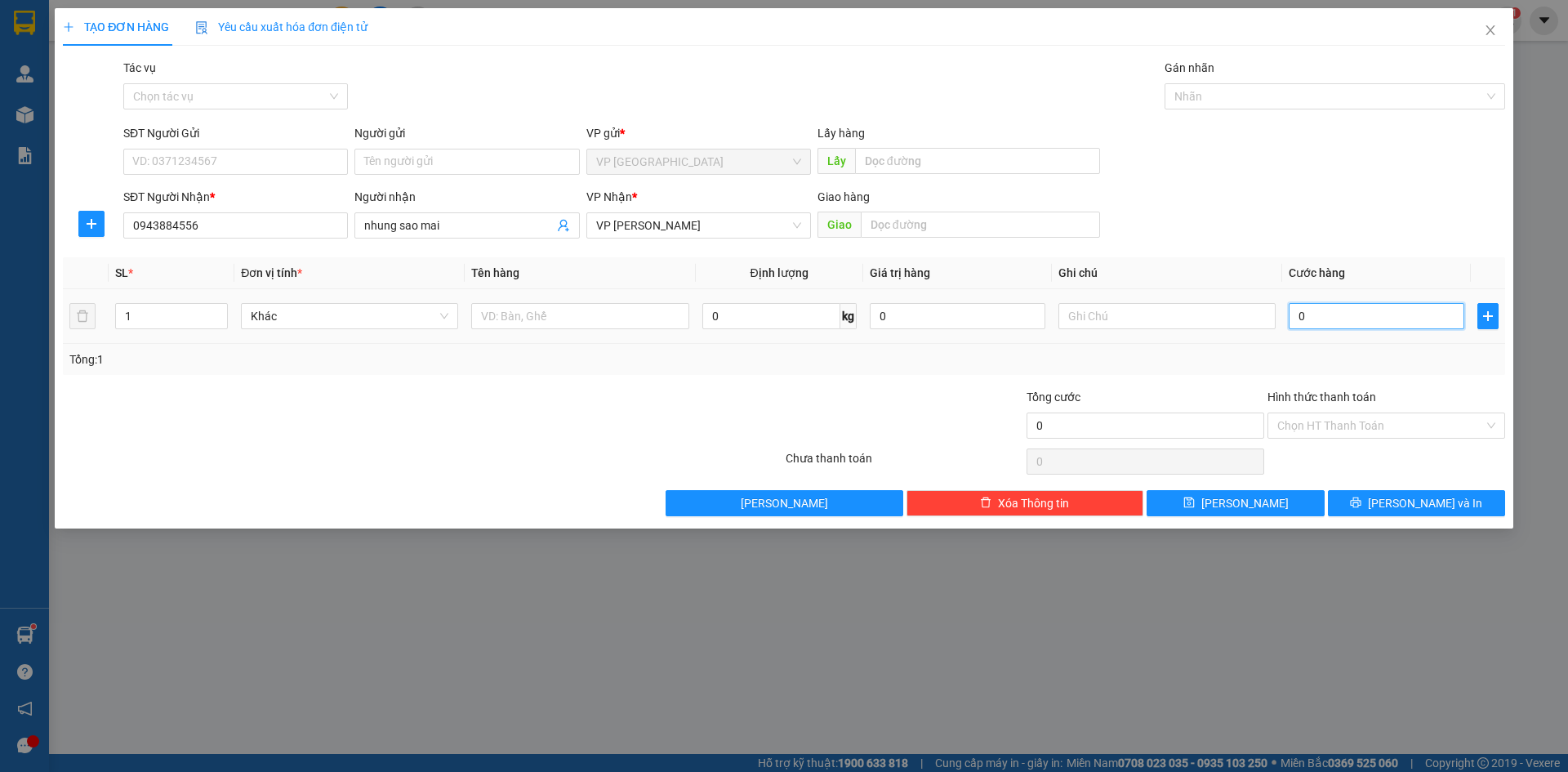
click at [1367, 317] on input "0" at bounding box center [1376, 316] width 176 height 26
type input "5"
type input "50"
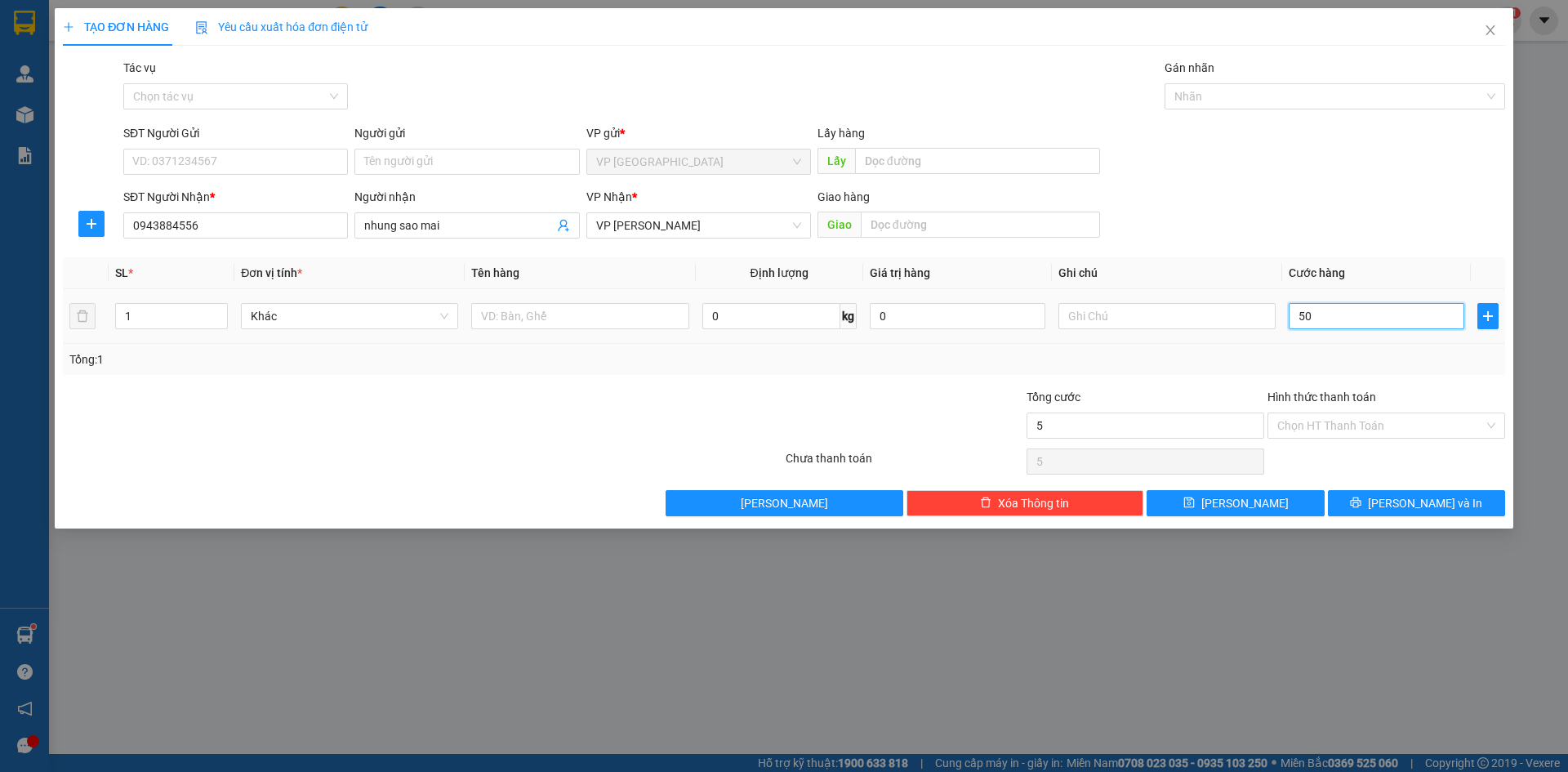
type input "50"
type input "50.000"
click at [1337, 419] on input "Hình thức thanh toán" at bounding box center [1381, 425] width 207 height 24
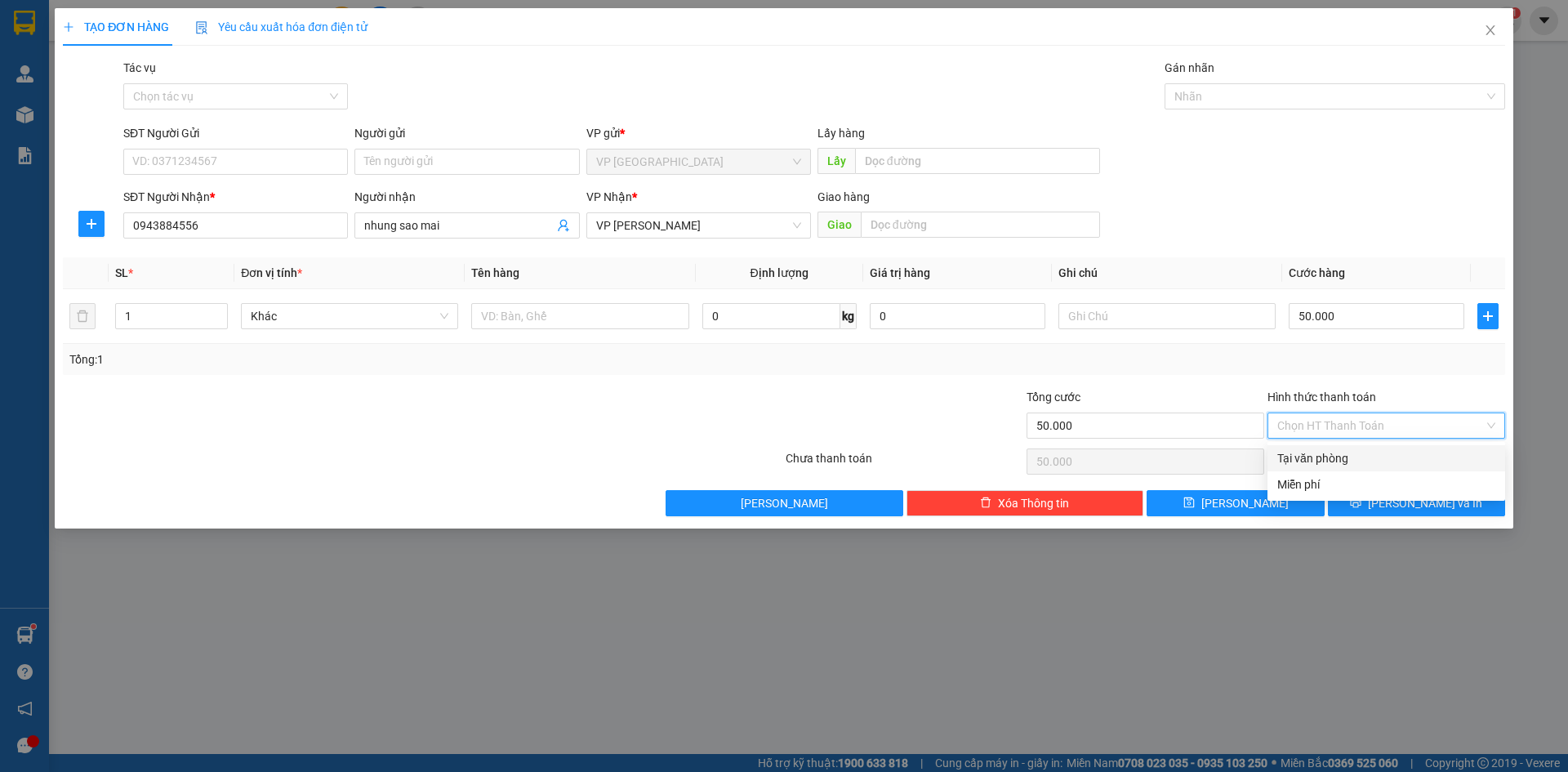
click at [1337, 458] on div "Tại văn phòng" at bounding box center [1386, 458] width 218 height 18
type input "0"
click at [1353, 496] on button "[PERSON_NAME] và In" at bounding box center [1417, 503] width 178 height 26
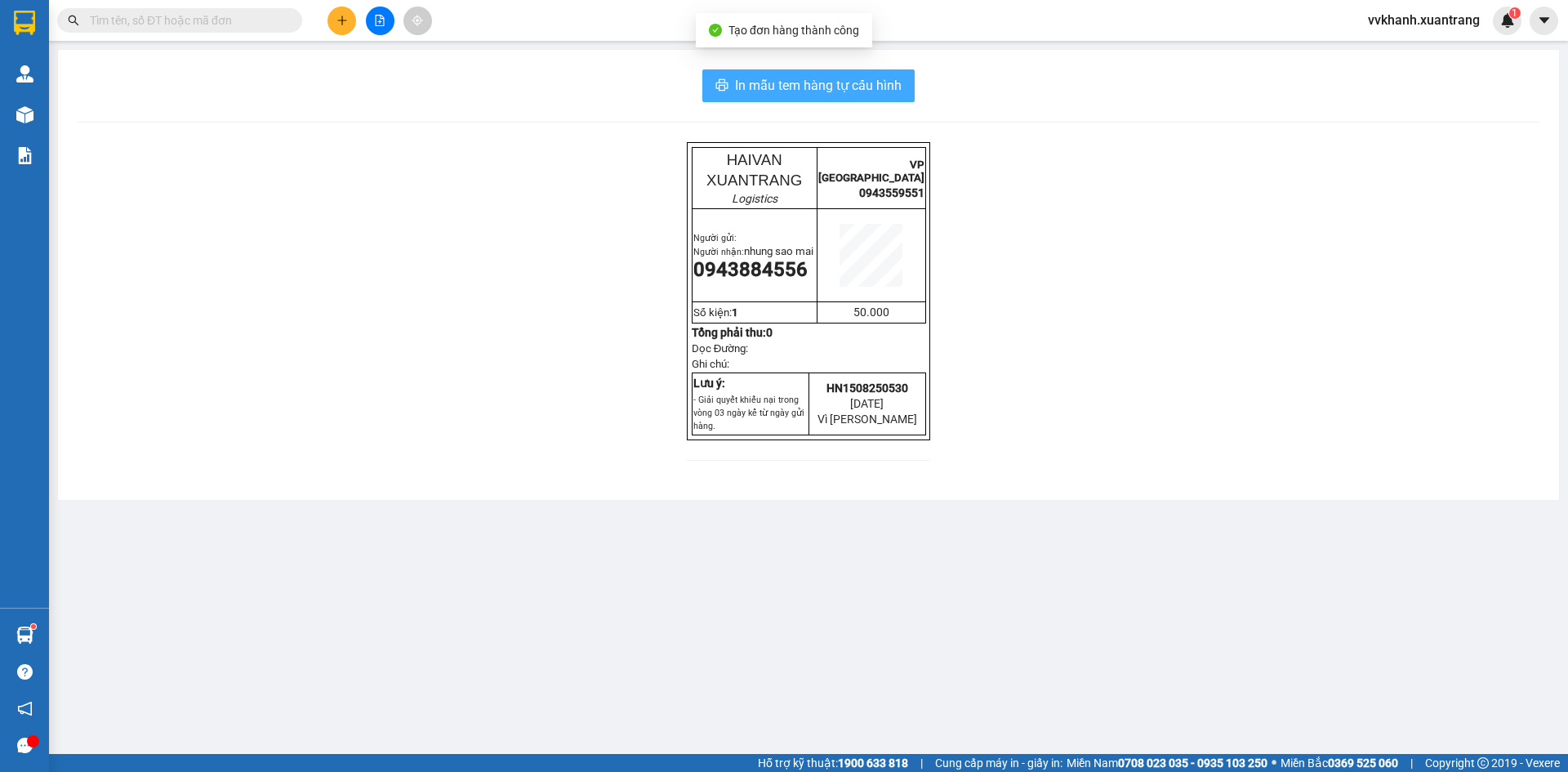
click at [837, 88] on span "In mẫu tem hàng tự cấu hình" at bounding box center [818, 85] width 167 height 20
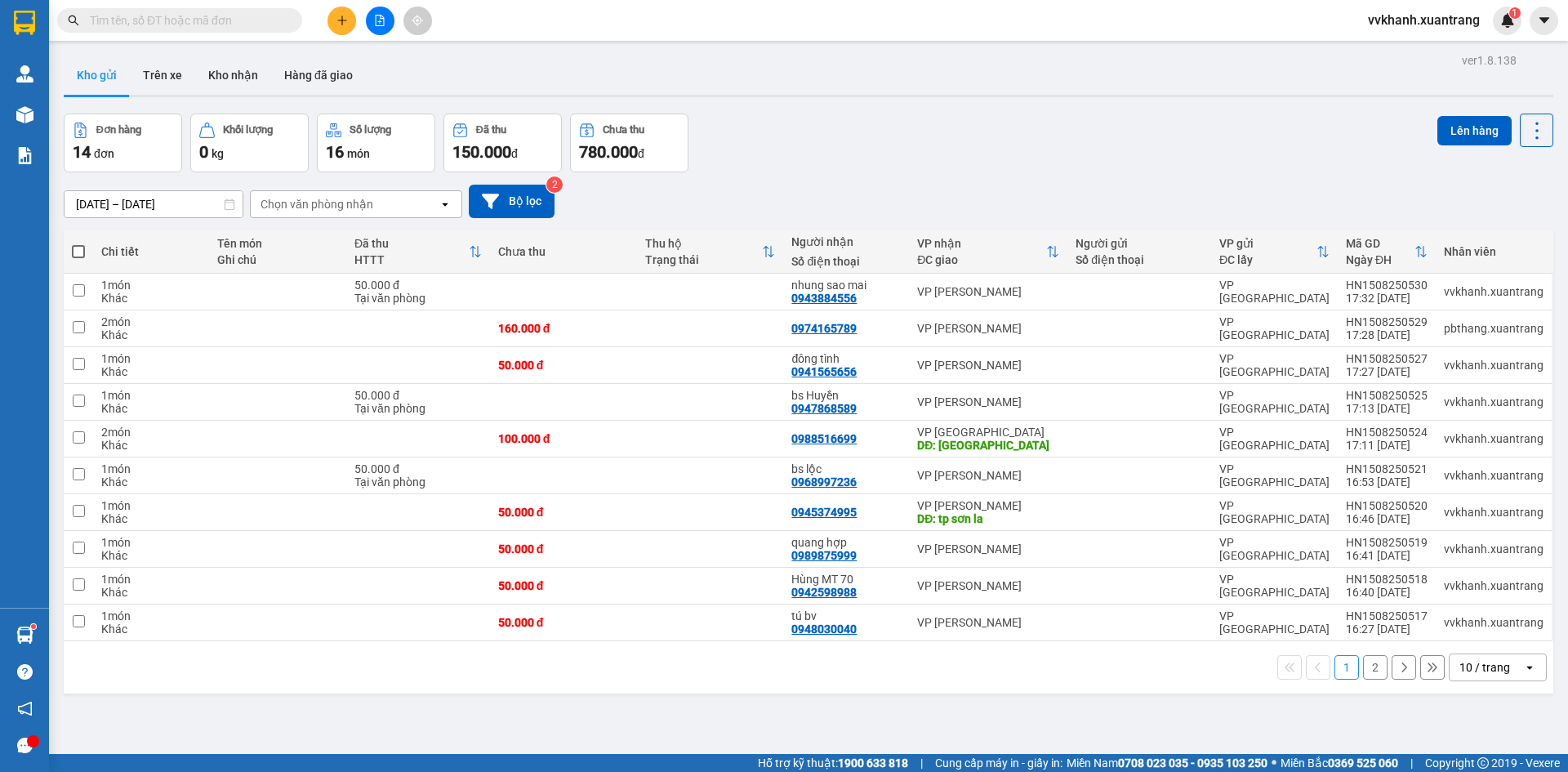
click at [154, 0] on div "Kết quả tìm kiếm ( 0 ) Bộ lọc Gửi 3 ngày gần nhất No Data vvkhanh.xuantrang 1" at bounding box center [784, 20] width 1568 height 41
drag, startPoint x: 158, startPoint y: 19, endPoint x: 144, endPoint y: 26, distance: 15.7
click at [159, 19] on input "text" at bounding box center [186, 20] width 193 height 18
click at [340, 19] on icon "plus" at bounding box center [343, 20] width 12 height 12
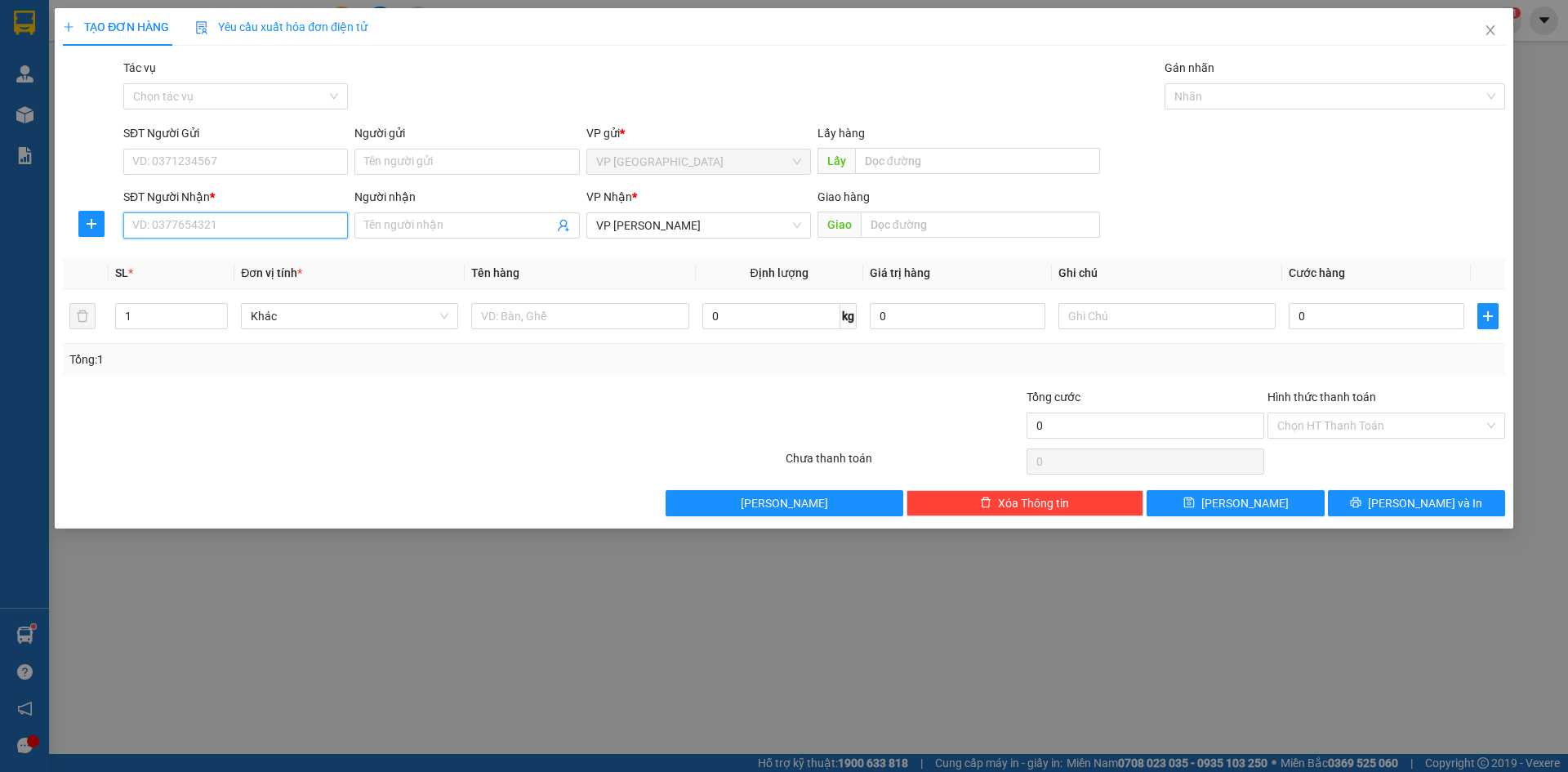
drag, startPoint x: 199, startPoint y: 212, endPoint x: 197, endPoint y: 224, distance: 12.2
click at [200, 215] on input "SĐT Người Nhận *" at bounding box center [236, 225] width 225 height 26
click at [245, 278] on div "0867789678 - An Đức" at bounding box center [236, 284] width 205 height 18
type input "0867789678"
type input "An Đức"
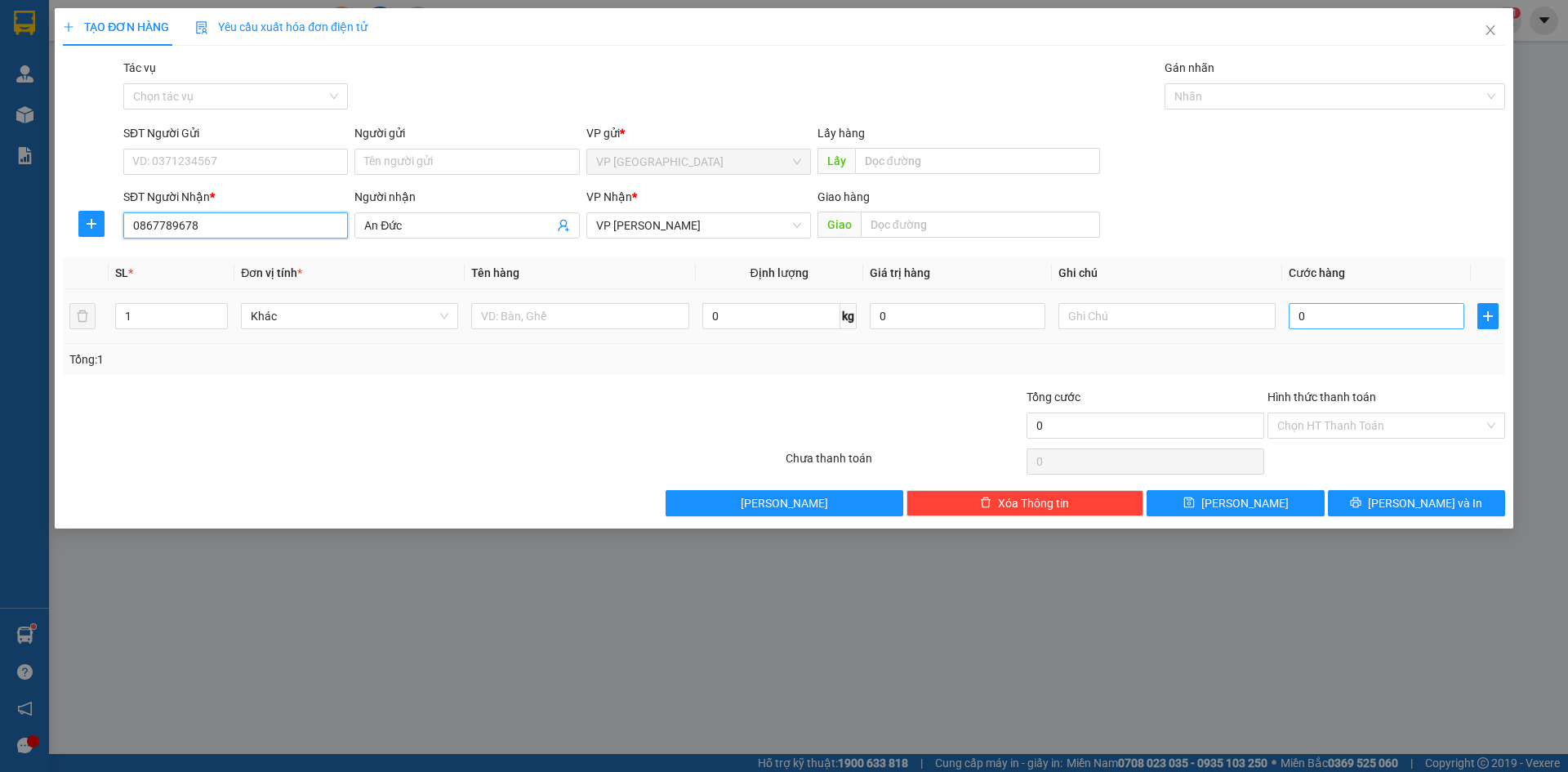
type input "0867789678"
click at [1361, 322] on input "0" at bounding box center [1376, 316] width 176 height 26
type input "5"
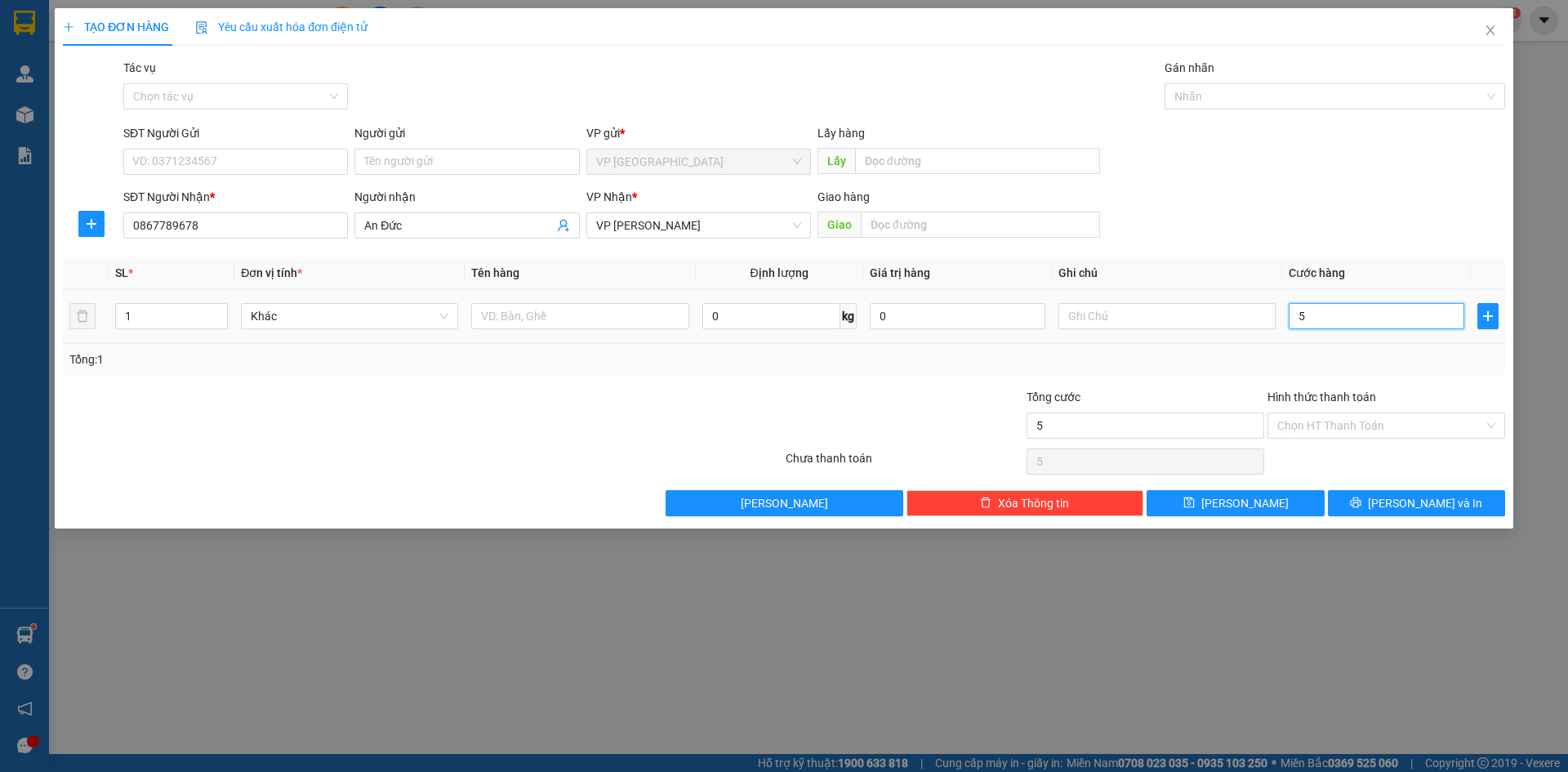
type input "50"
type input "50.000"
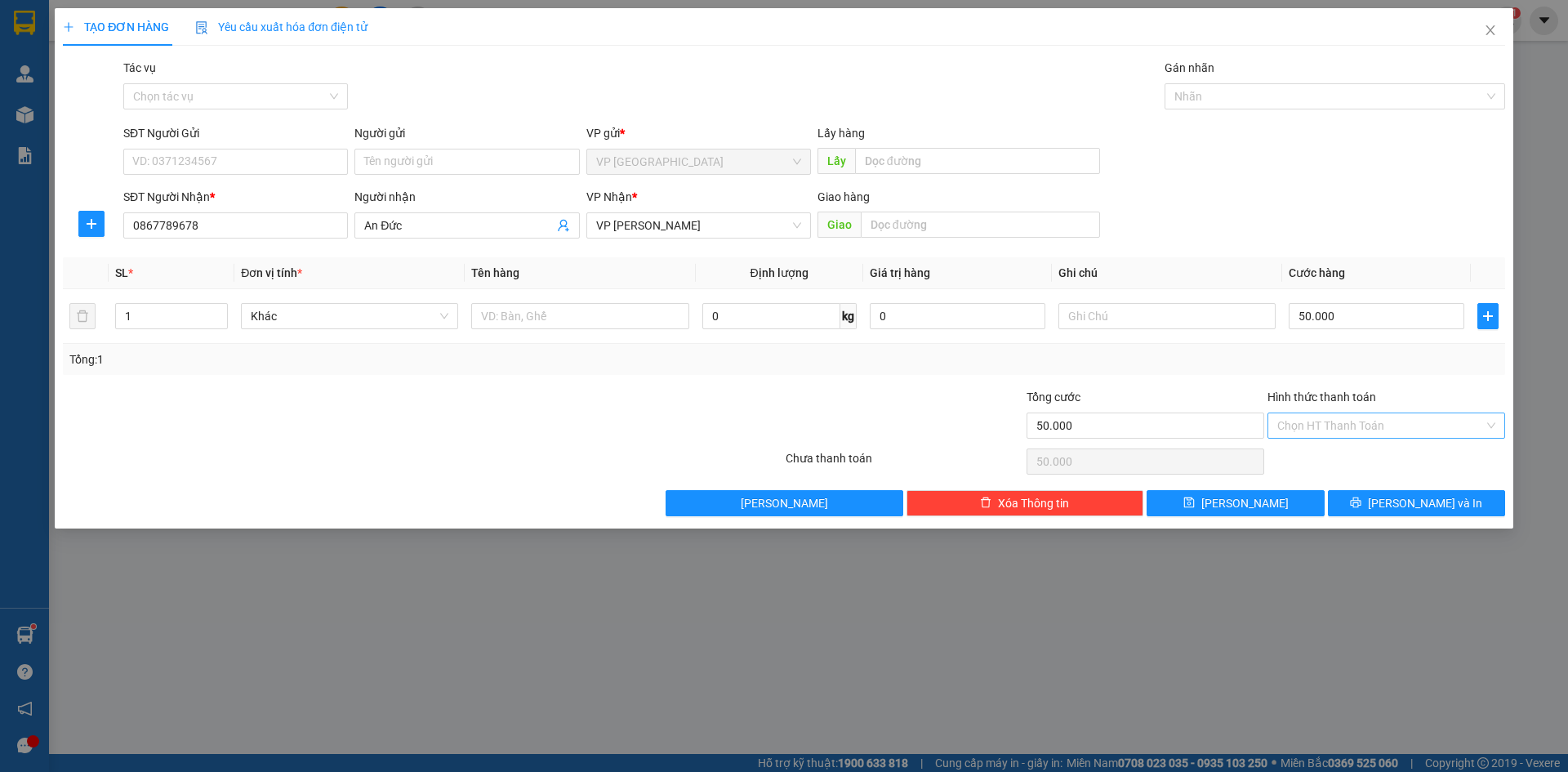
drag, startPoint x: 1366, startPoint y: 420, endPoint x: 1365, endPoint y: 437, distance: 17.0
click at [1365, 420] on input "Hình thức thanh toán" at bounding box center [1381, 425] width 207 height 24
click at [1361, 458] on div "Tại văn phòng" at bounding box center [1386, 458] width 218 height 18
type input "0"
click at [1374, 503] on button "[PERSON_NAME] và In" at bounding box center [1417, 503] width 178 height 26
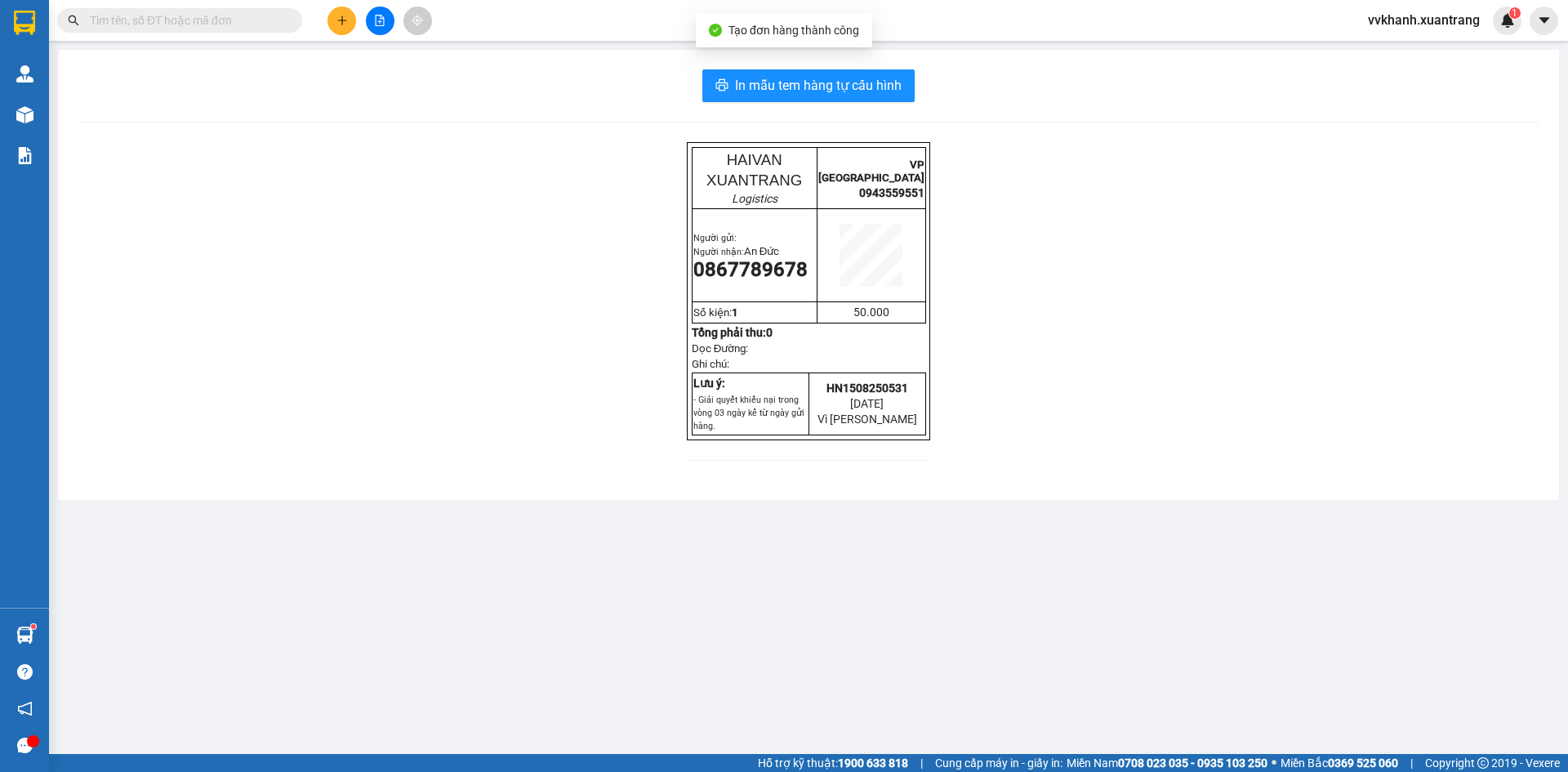
click at [827, 60] on div "In mẫu tem hàng tự cấu hình HAIVAN XUANTRANG Logistics VP [GEOGRAPHIC_DATA] 094…" at bounding box center [809, 274] width 1502 height 450
click at [826, 74] on button "In mẫu tem hàng tự cấu hình" at bounding box center [809, 85] width 212 height 33
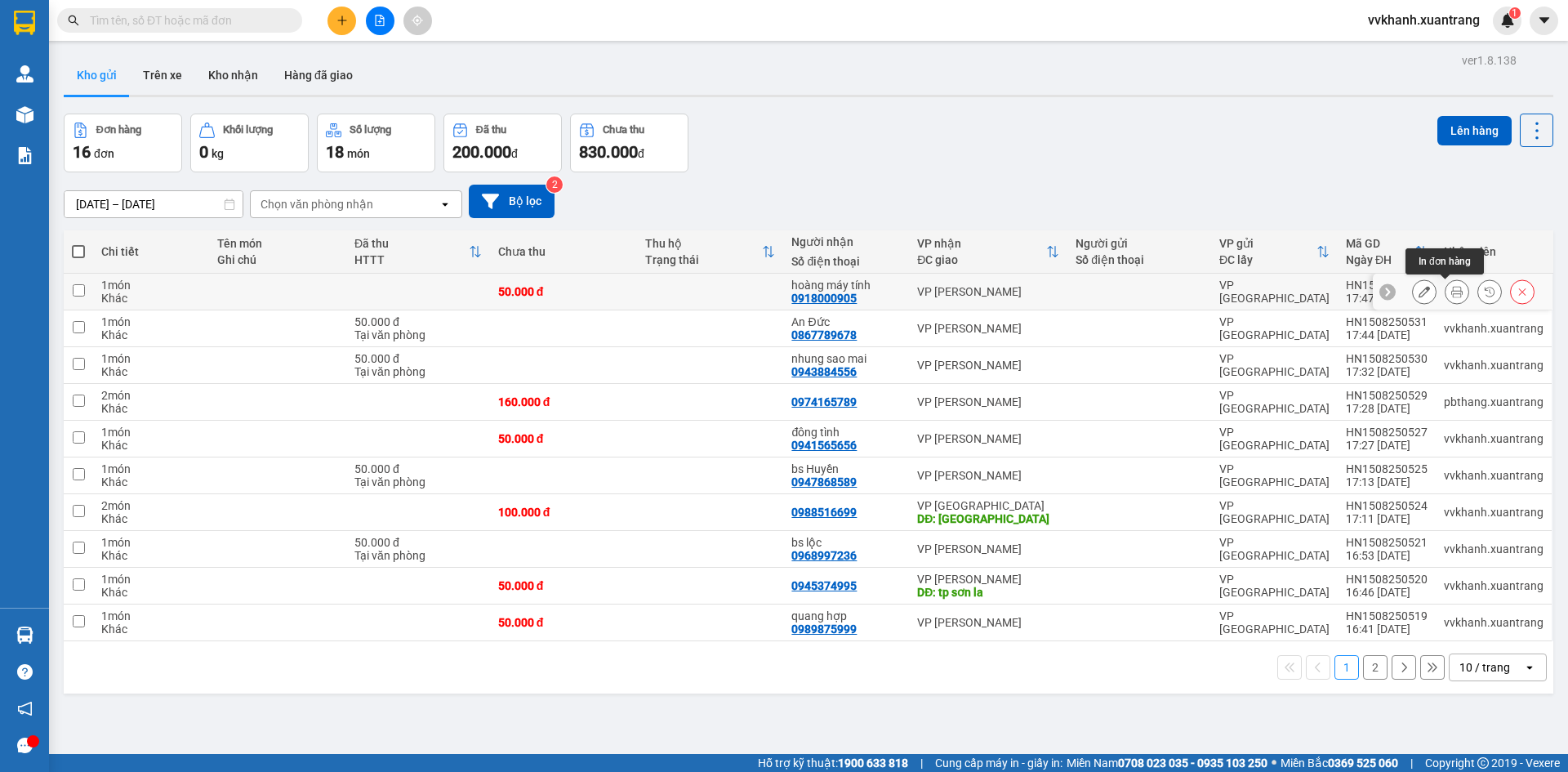
click at [1452, 295] on icon at bounding box center [1458, 292] width 12 height 12
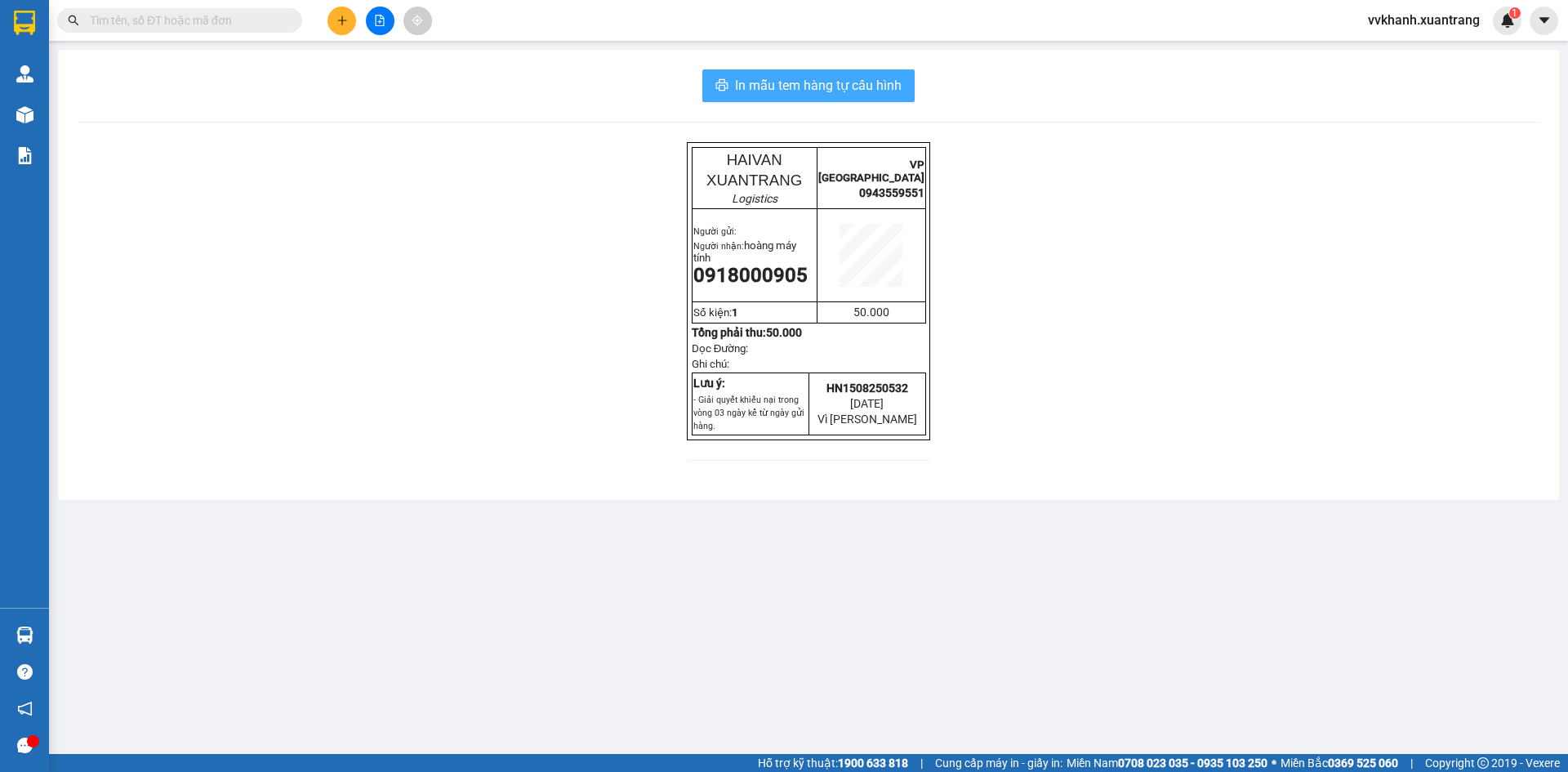
click at [828, 81] on span "In mẫu tem hàng tự cấu hình" at bounding box center [818, 85] width 167 height 20
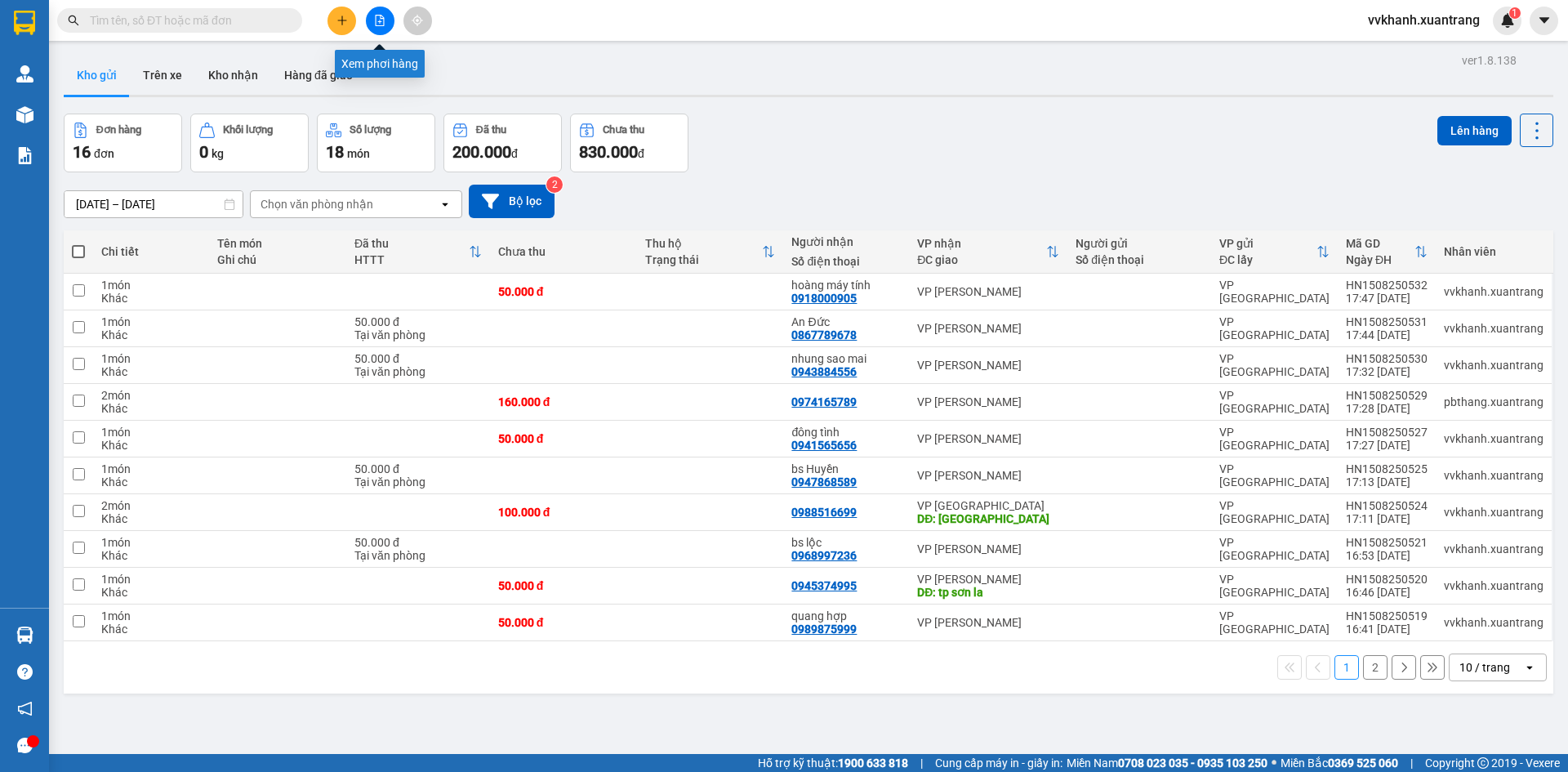
click at [375, 21] on button at bounding box center [380, 21] width 29 height 29
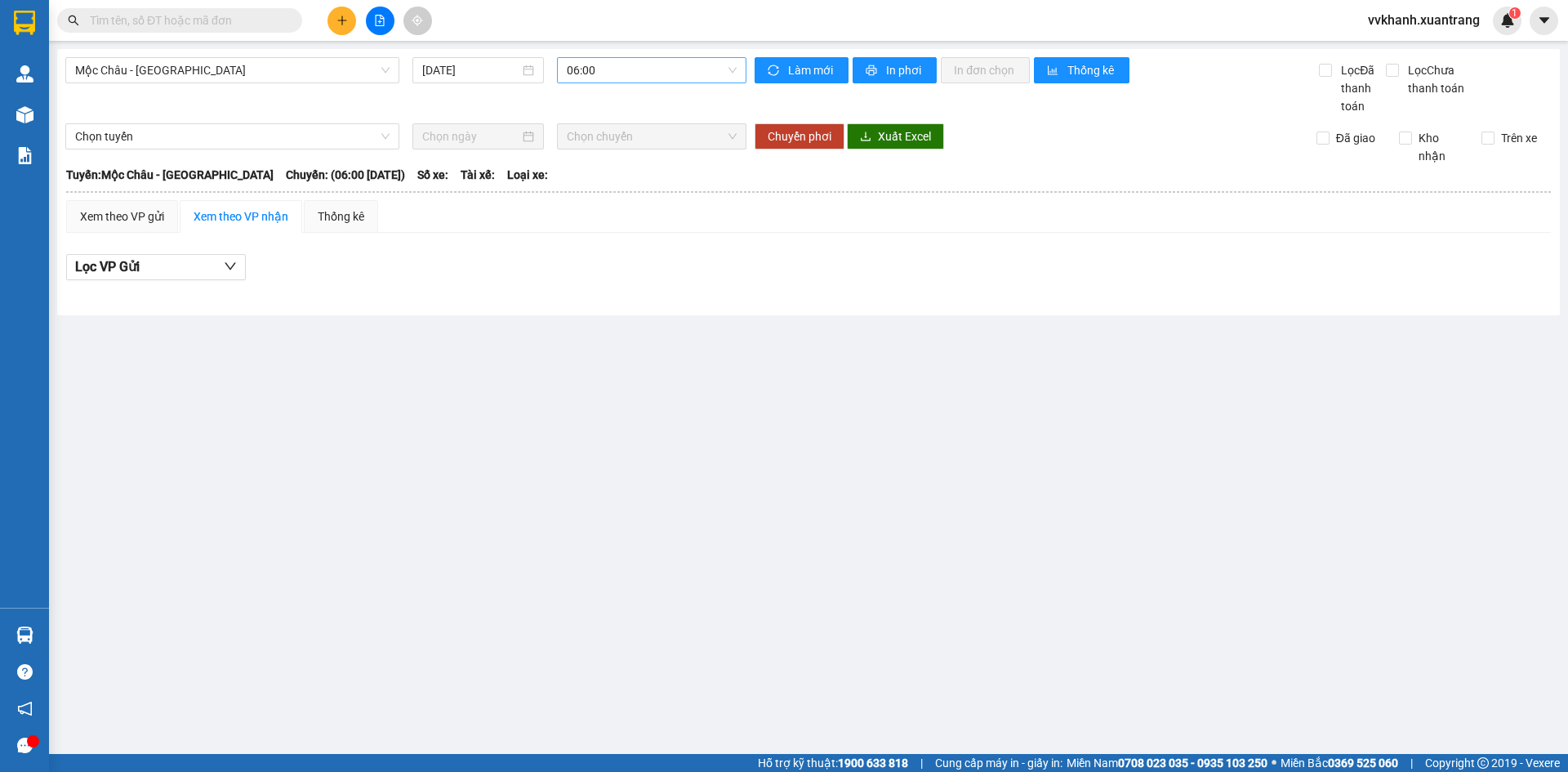
click at [603, 67] on span "06:00" at bounding box center [652, 70] width 170 height 24
click at [571, 151] on div "13:00" at bounding box center [630, 148] width 127 height 18
click at [658, 69] on span "13:00" at bounding box center [652, 70] width 170 height 24
click at [619, 194] on div "14:00" at bounding box center [630, 200] width 127 height 18
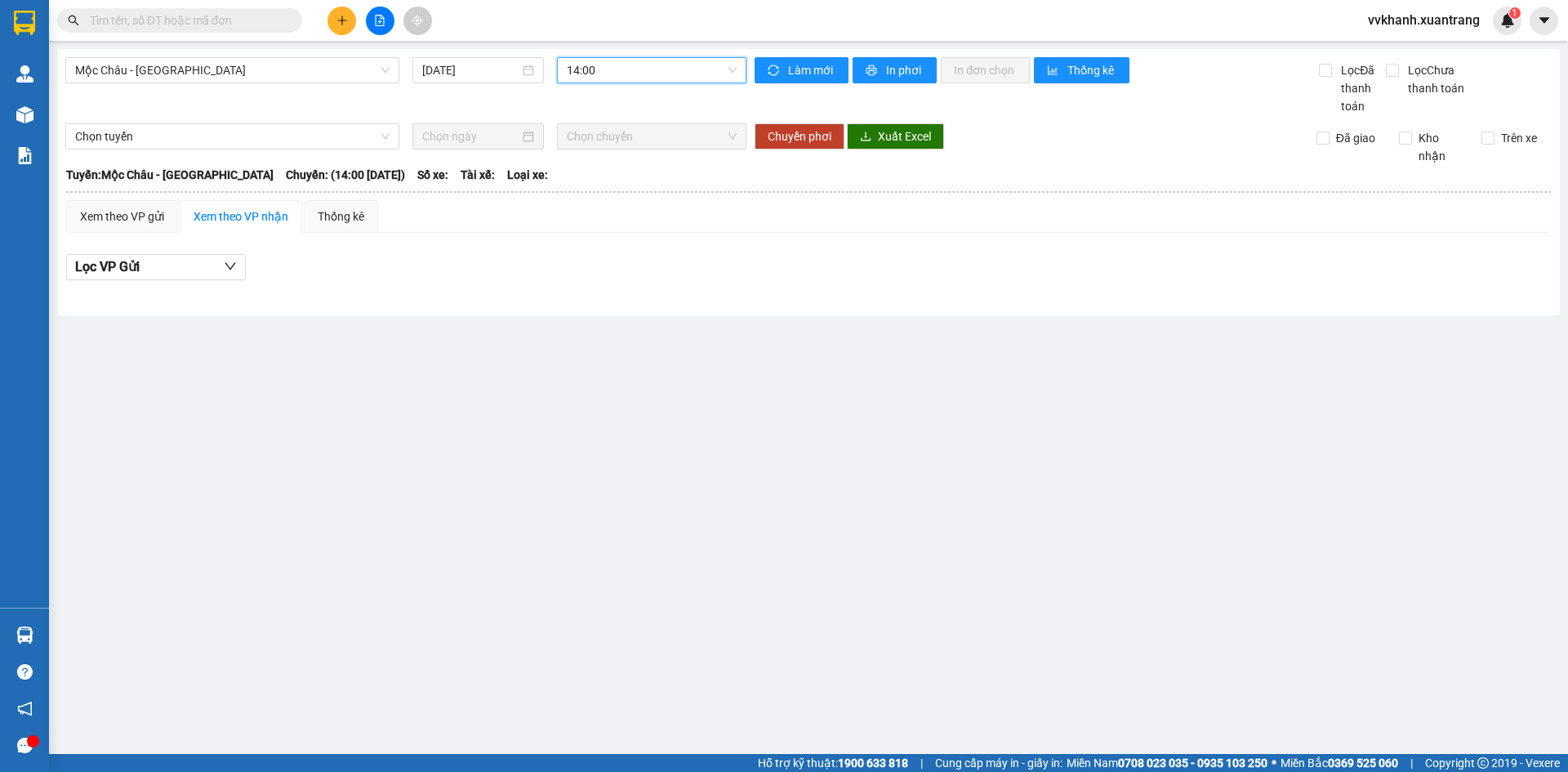
click at [629, 91] on div "Mộc Châu - Hà Nội 15/08/2025 14:00 14:00" at bounding box center [406, 86] width 681 height 58
click at [631, 74] on span "14:00" at bounding box center [652, 70] width 170 height 24
click at [588, 168] on div "13:30" at bounding box center [630, 174] width 127 height 18
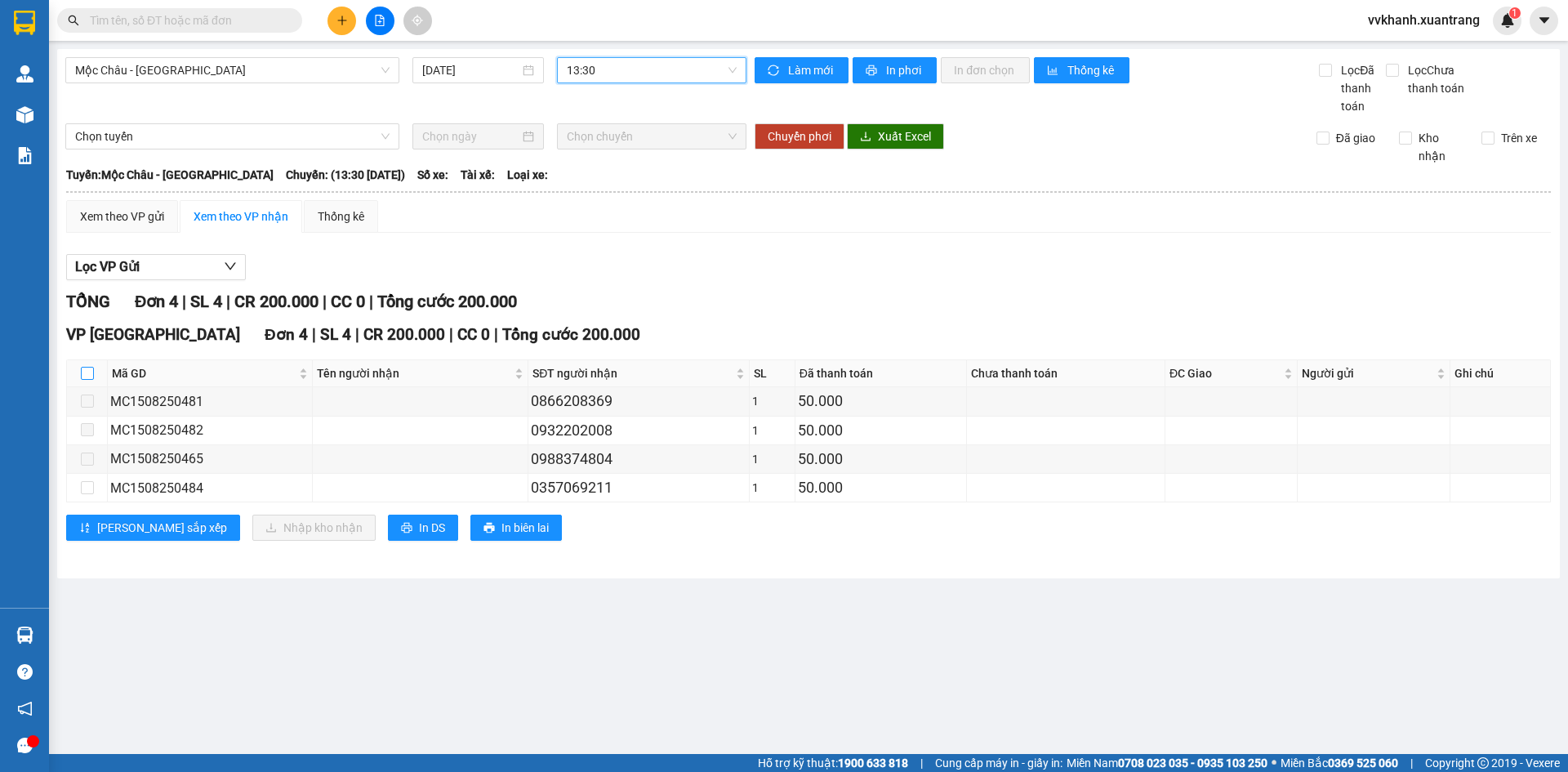
click at [84, 369] on input "checkbox" at bounding box center [88, 374] width 13 height 13
checkbox input "true"
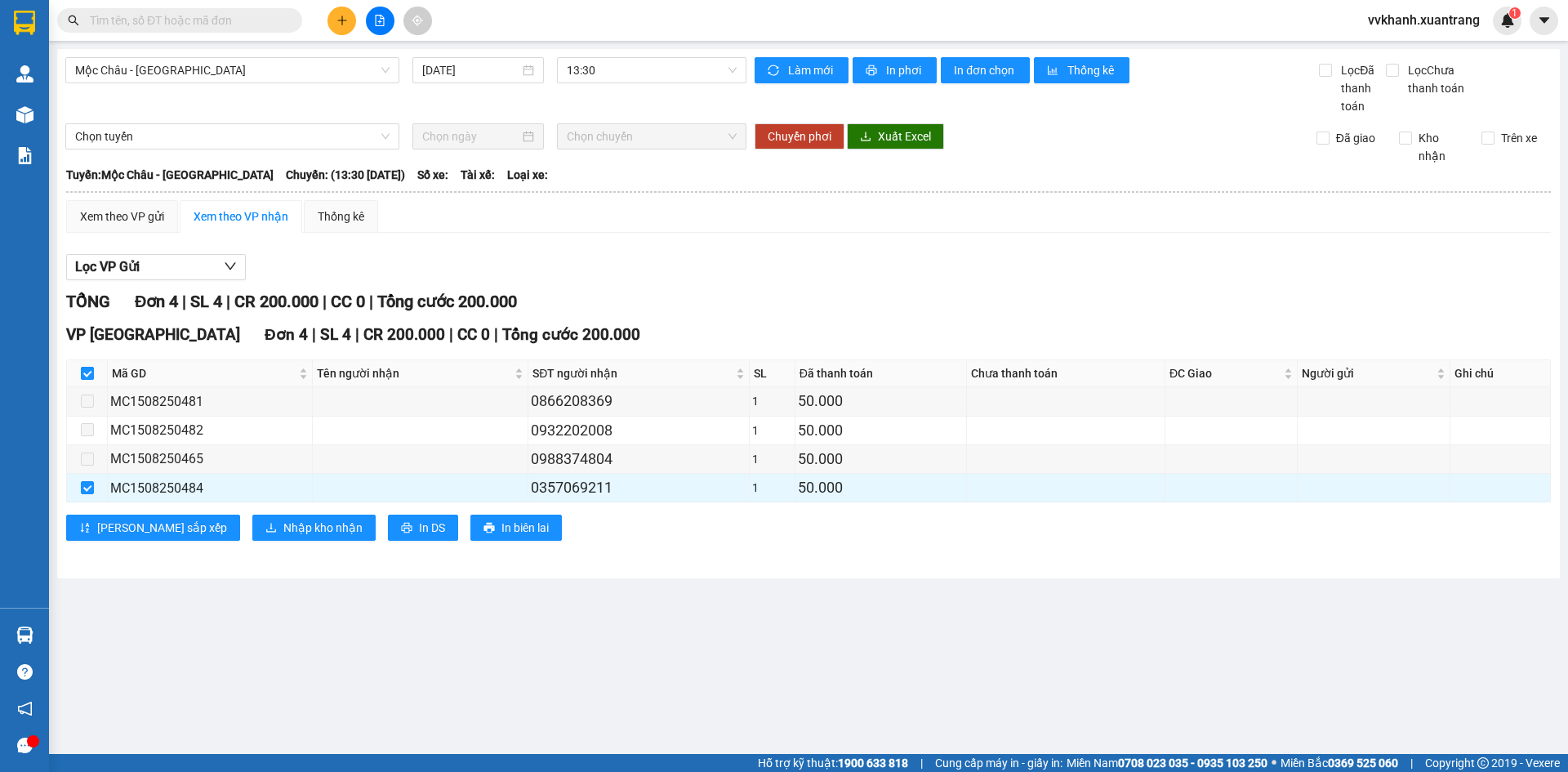
click at [84, 369] on input "checkbox" at bounding box center [88, 374] width 13 height 13
checkbox input "false"
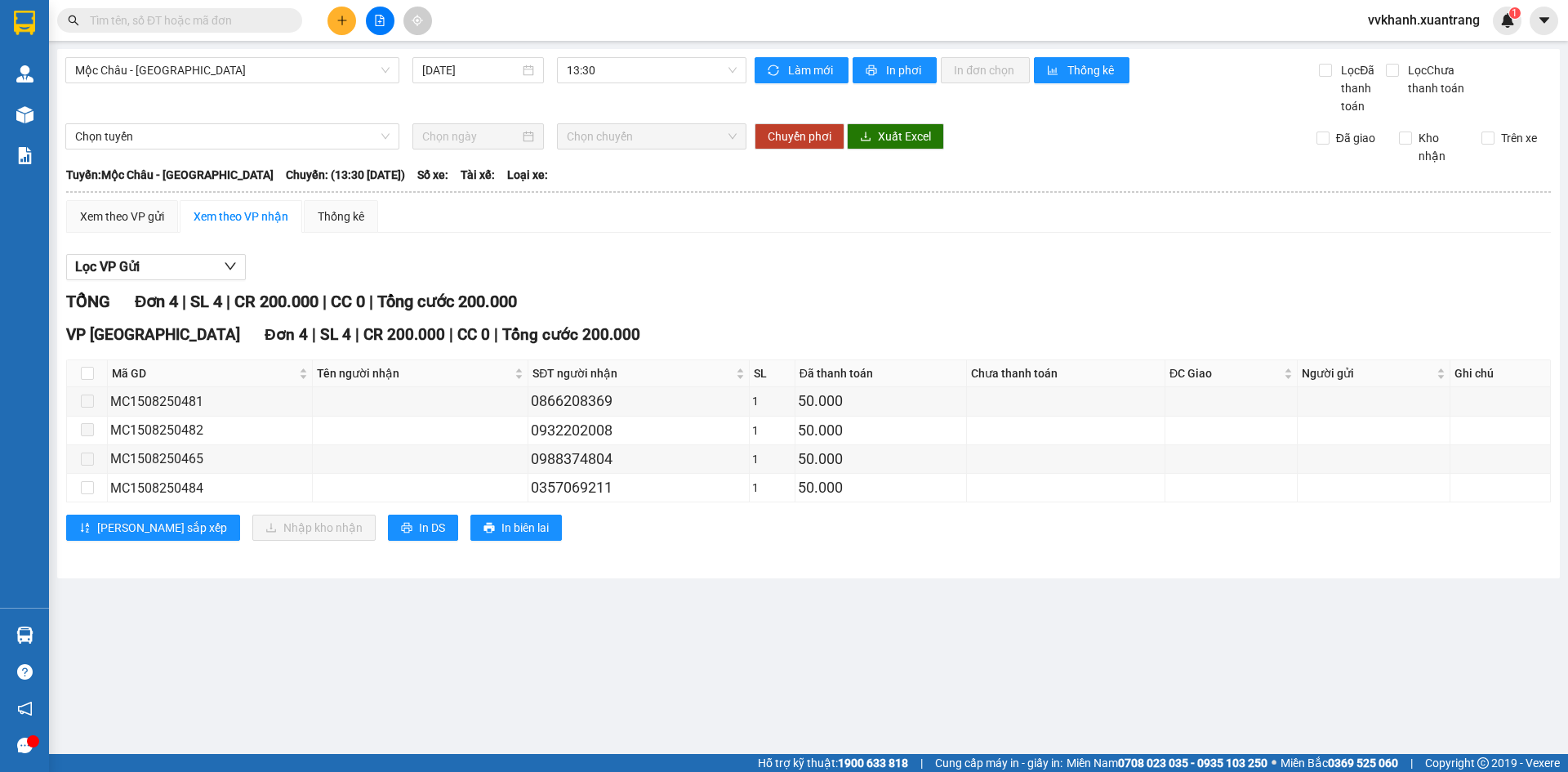
click at [132, 24] on input "text" at bounding box center [186, 20] width 193 height 18
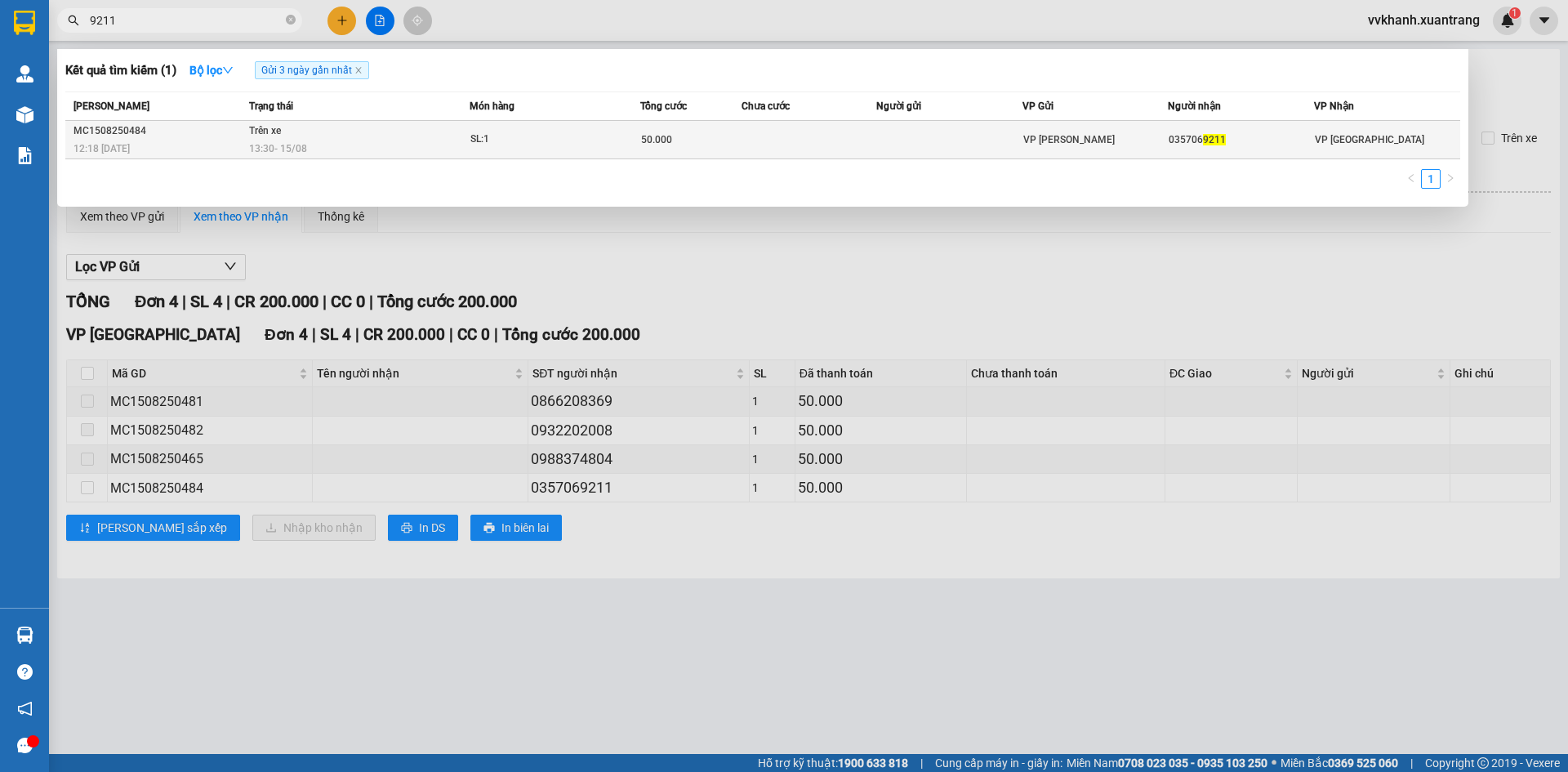
type input "9211"
click at [737, 152] on td "50.000" at bounding box center [691, 141] width 101 height 39
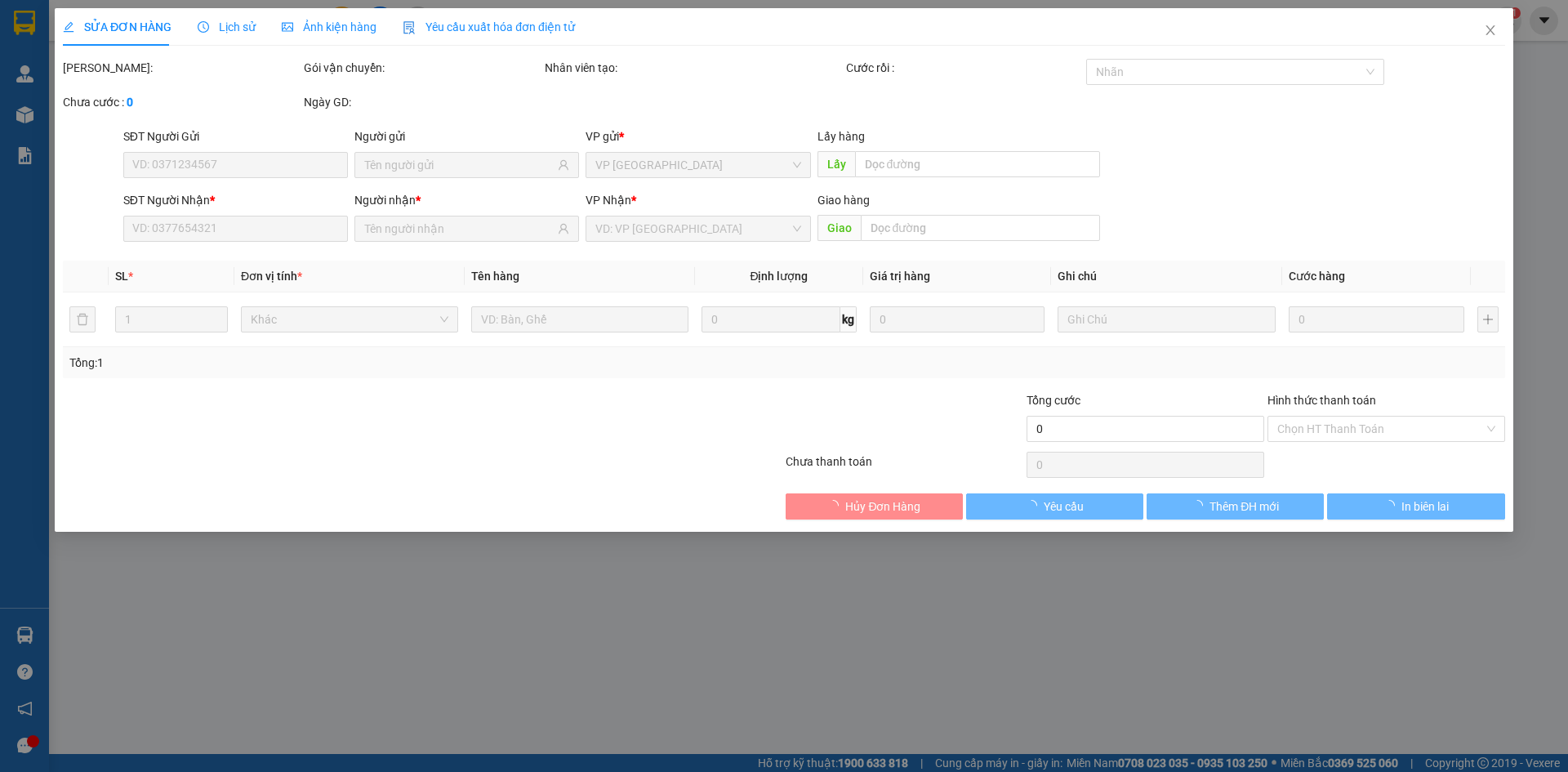
type input "0357069211"
type input "50.000"
type input "0"
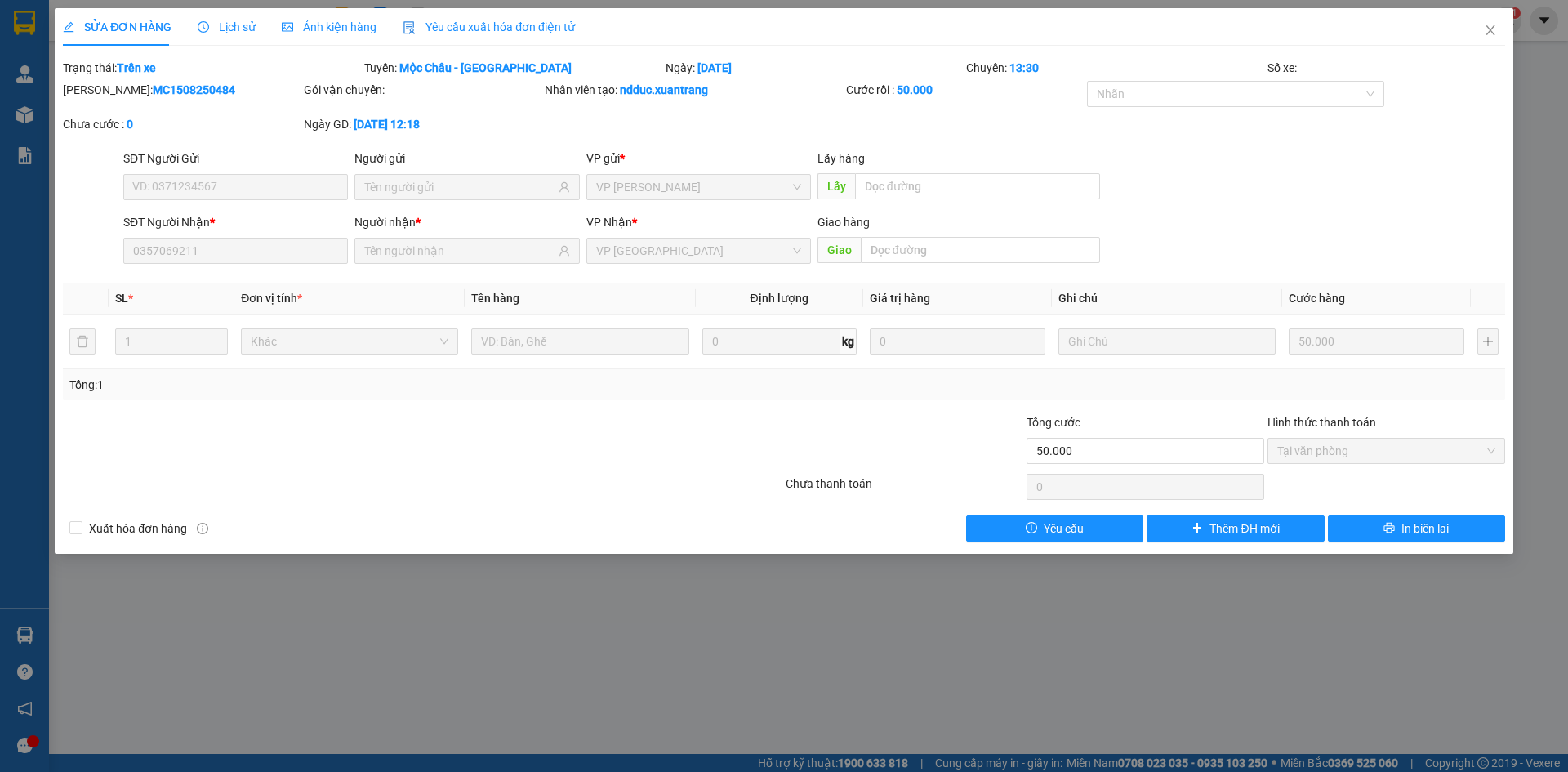
click at [340, 34] on div "Ảnh kiện hàng" at bounding box center [329, 27] width 95 height 38
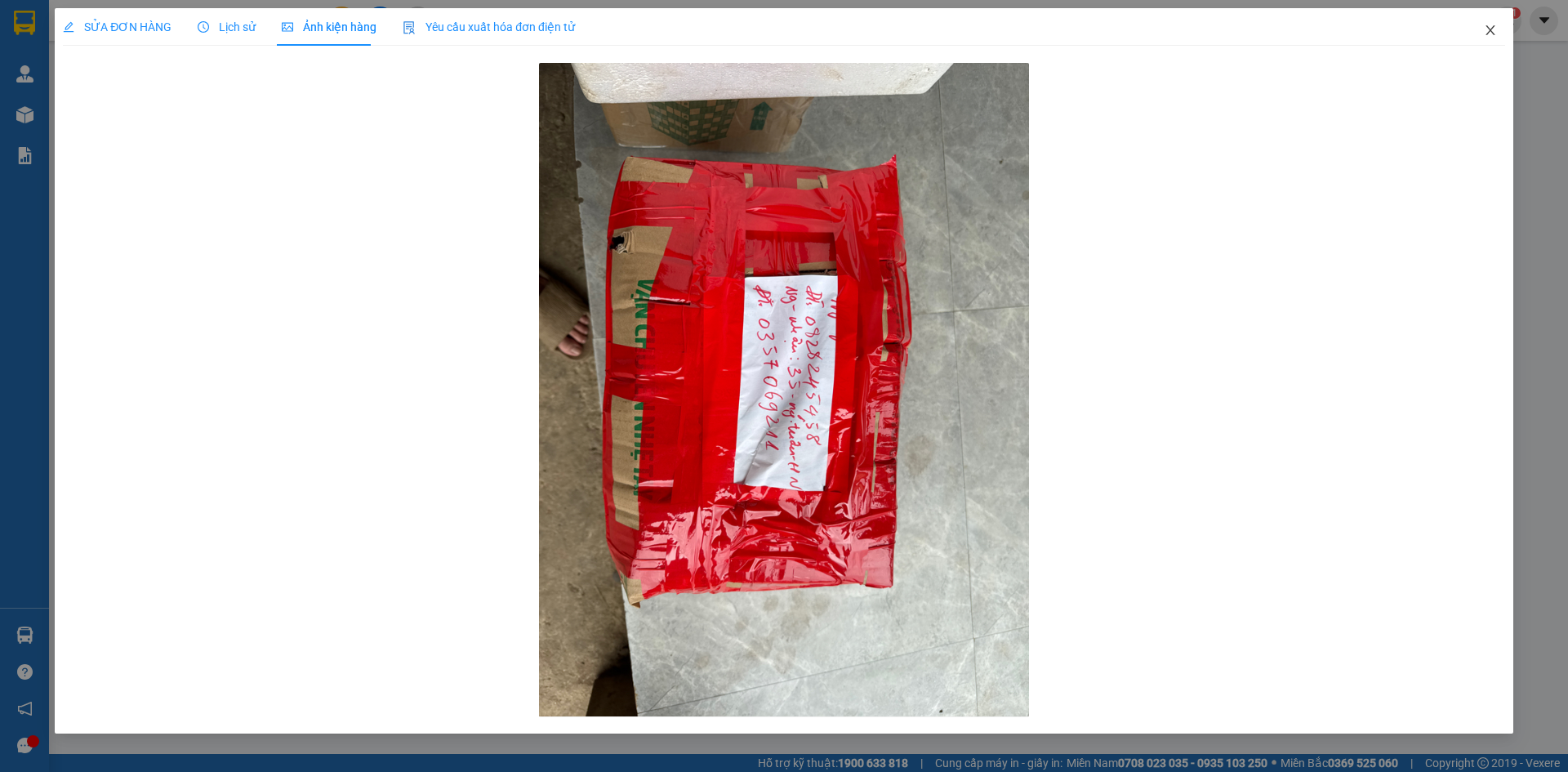
click at [1486, 28] on icon "close" at bounding box center [1491, 30] width 13 height 13
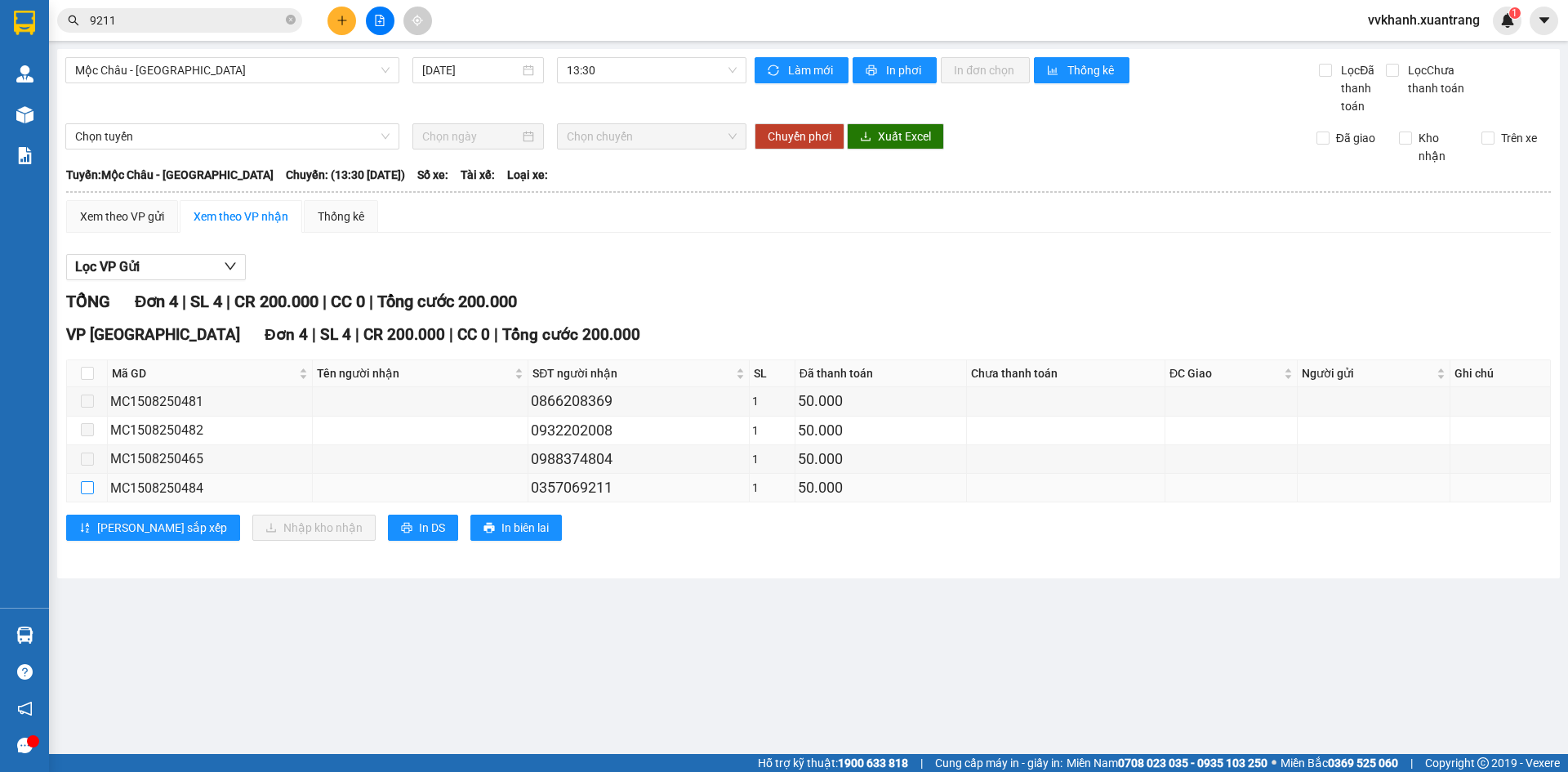
click at [83, 487] on input "checkbox" at bounding box center [88, 488] width 13 height 13
checkbox input "true"
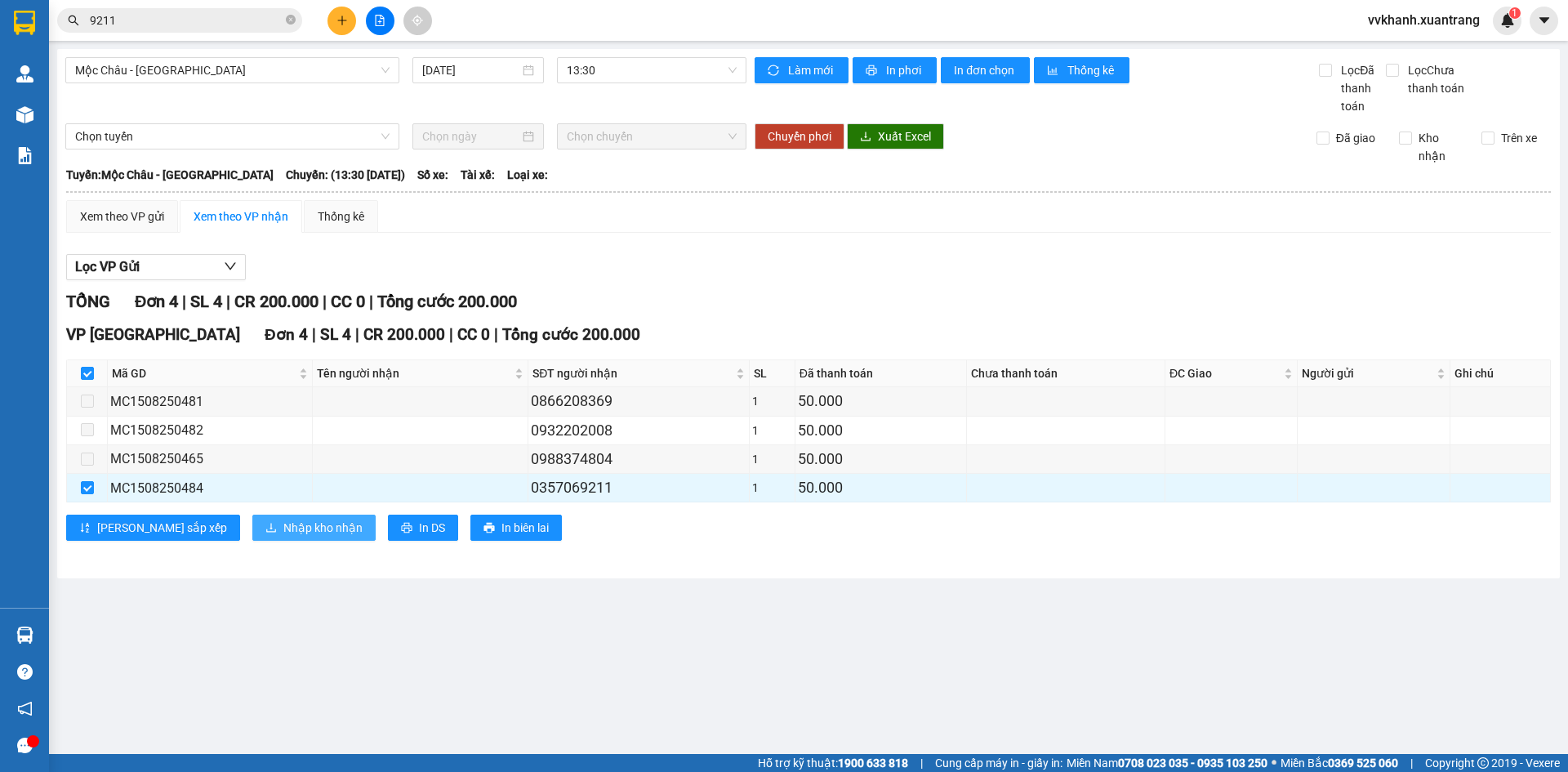
click at [284, 526] on span "Nhập kho nhận" at bounding box center [323, 527] width 79 height 18
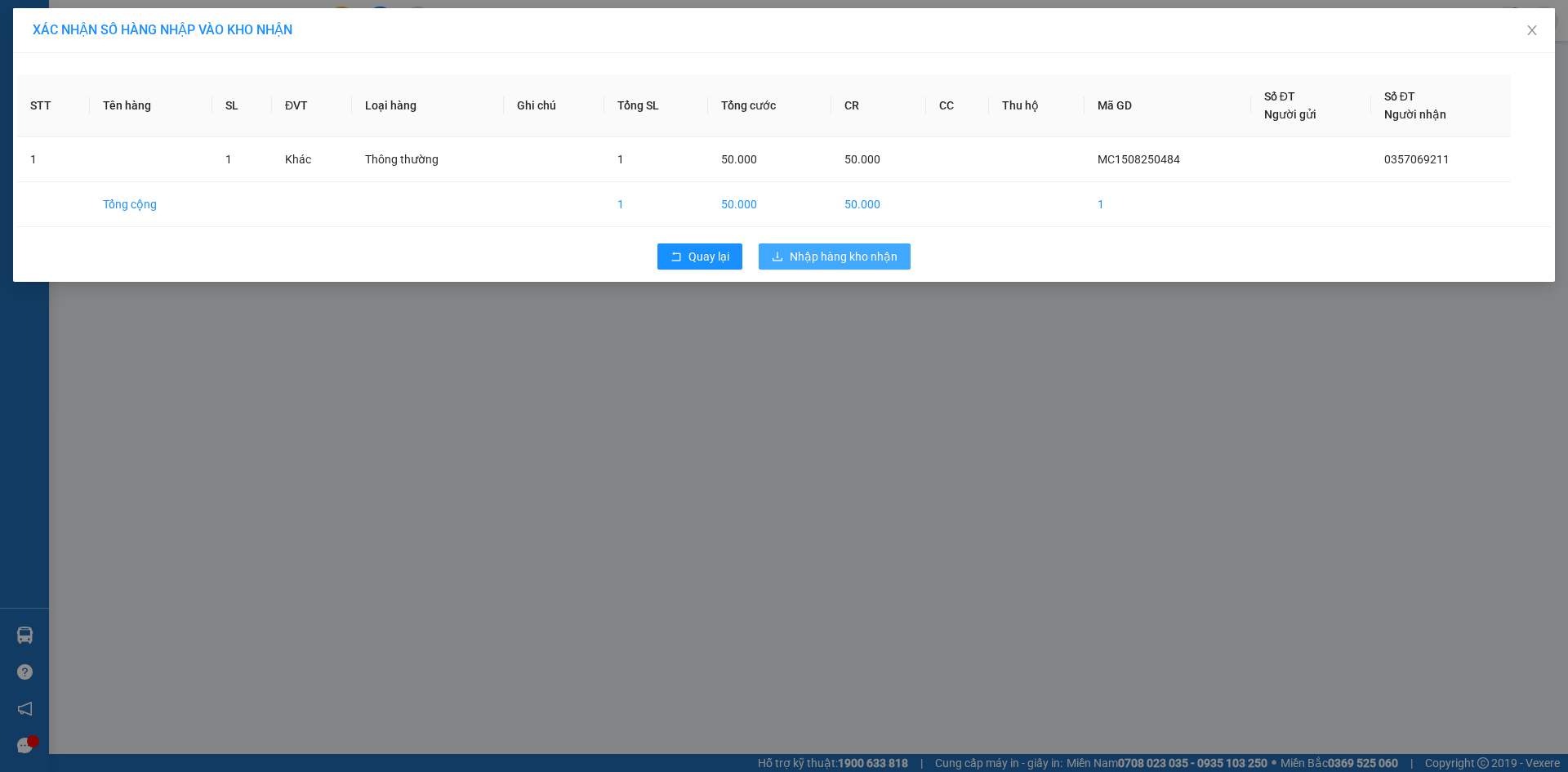
click at [846, 258] on span "Nhập hàng kho nhận" at bounding box center [843, 256] width 108 height 18
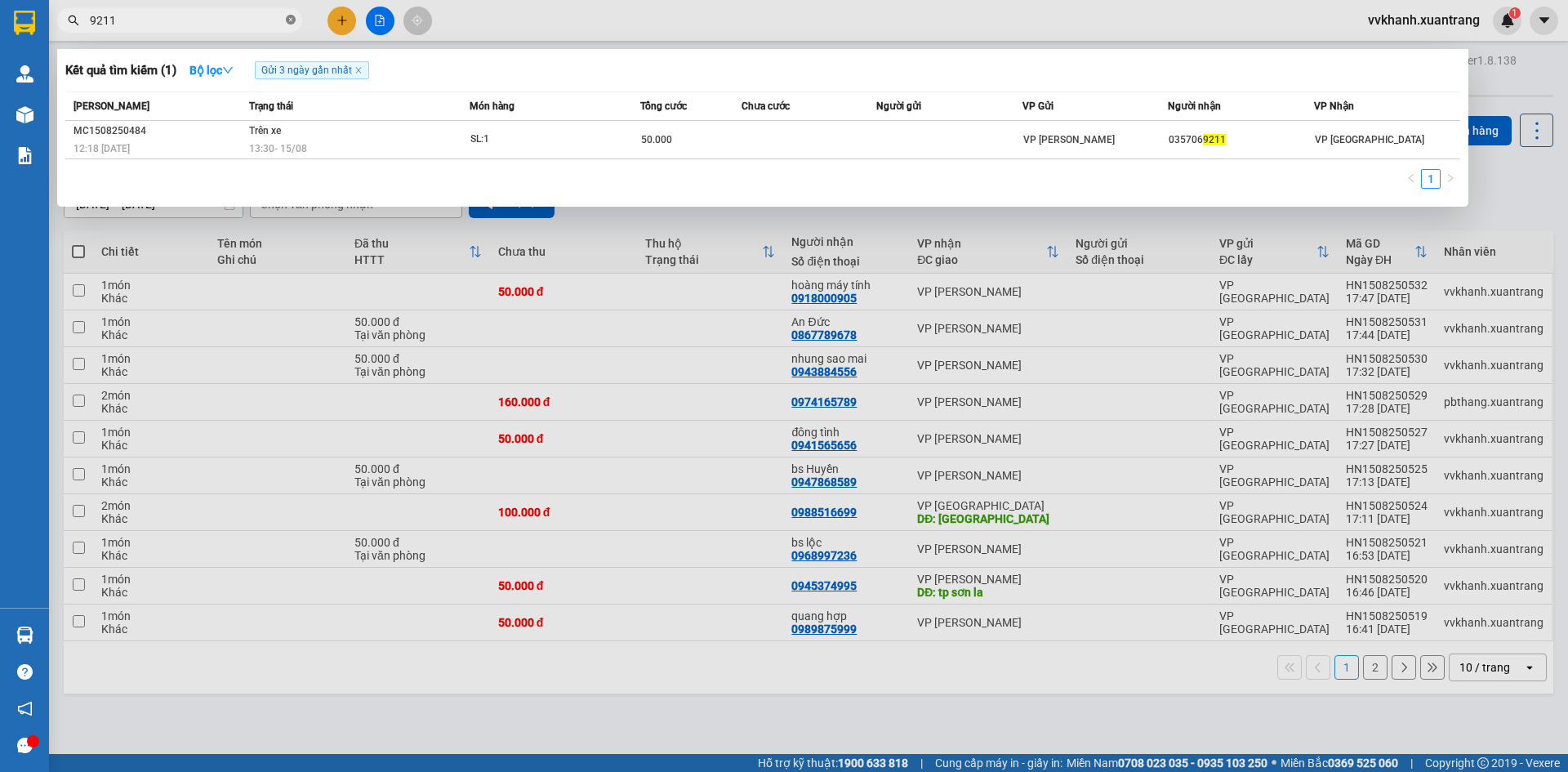
click at [287, 23] on icon "close-circle" at bounding box center [291, 19] width 10 height 10
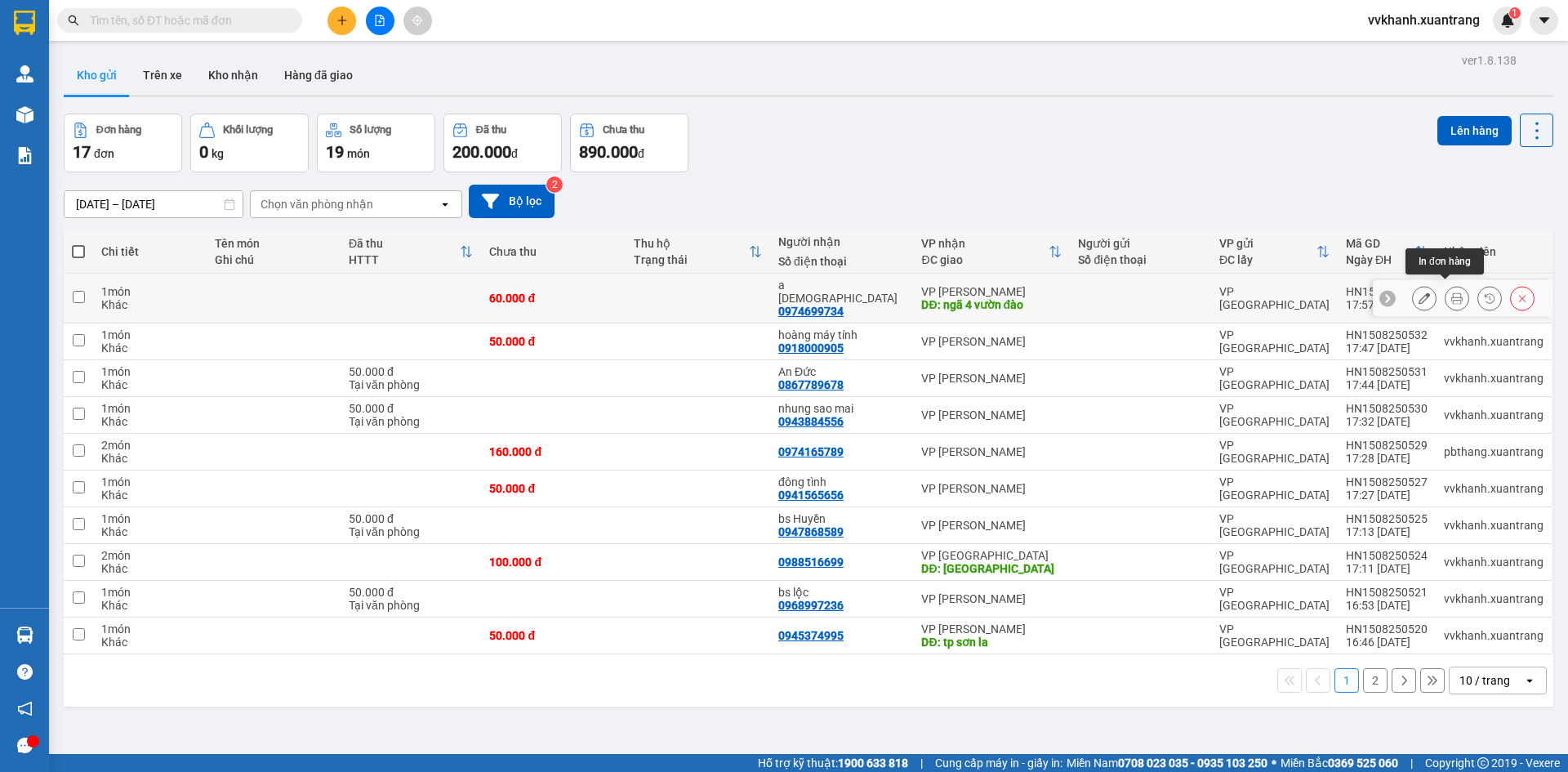
click at [1452, 295] on icon at bounding box center [1458, 298] width 12 height 12
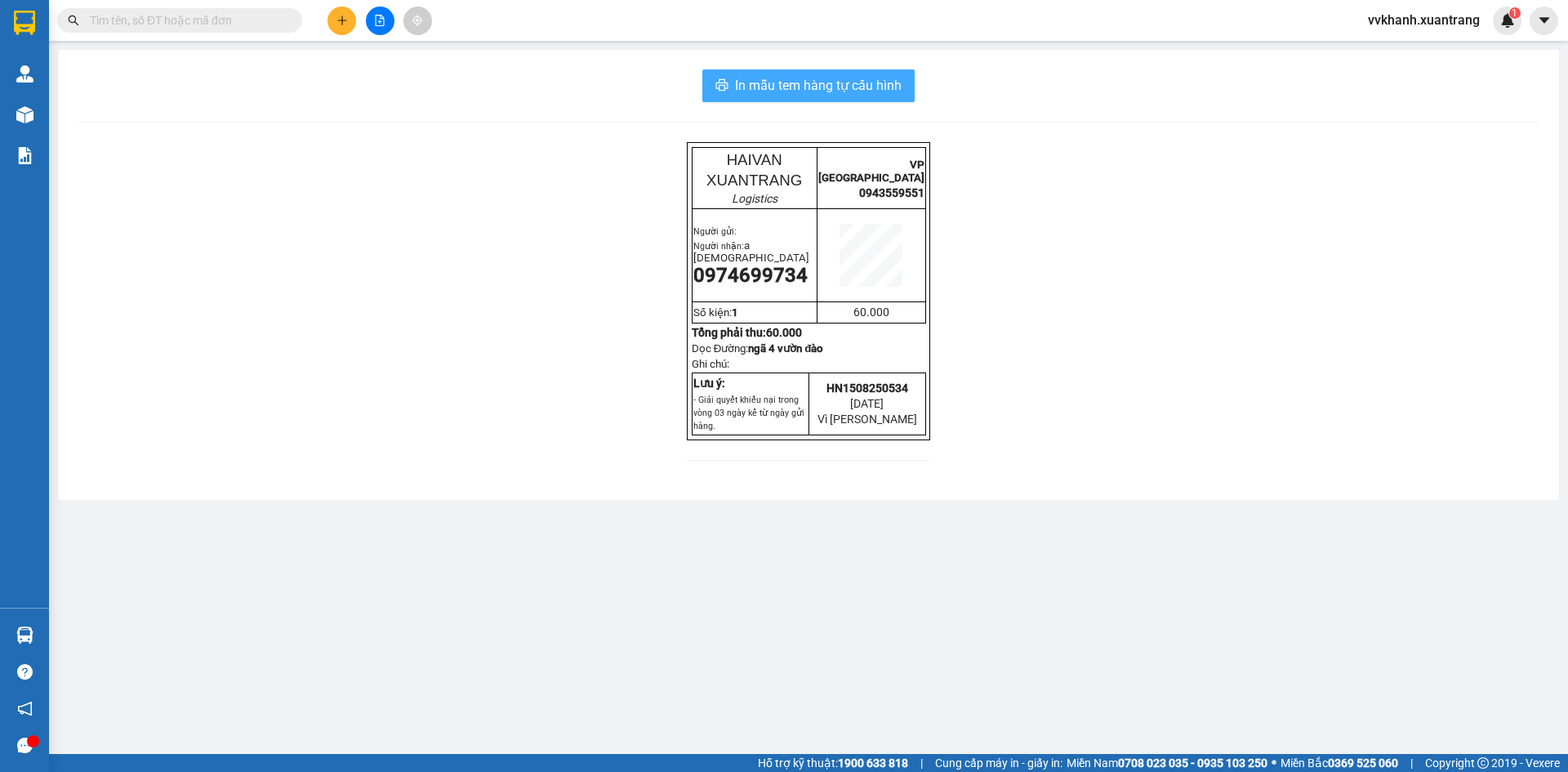
click at [807, 75] on button "In mẫu tem hàng tự cấu hình" at bounding box center [809, 85] width 212 height 33
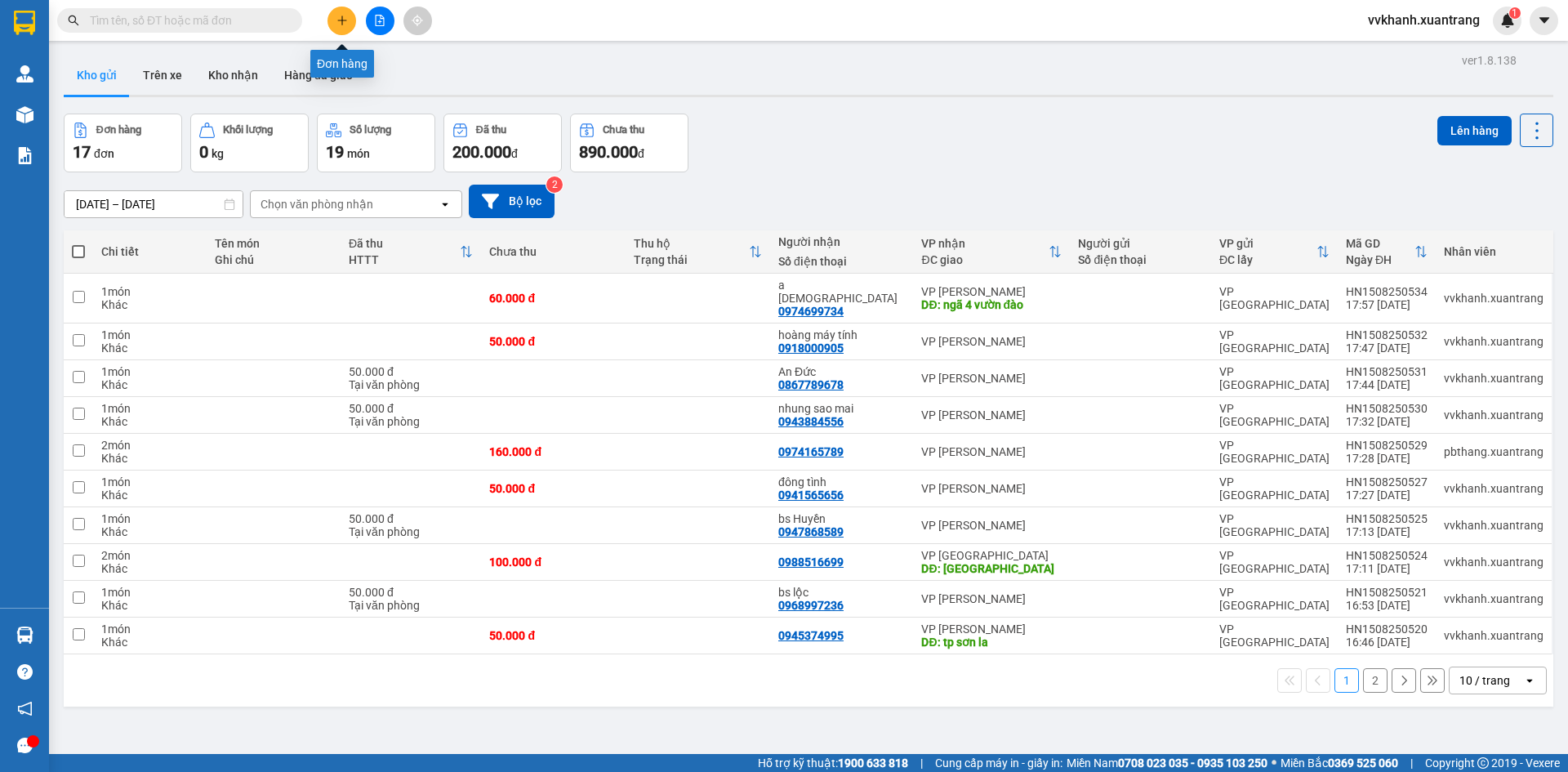
click at [343, 19] on icon "plus" at bounding box center [343, 20] width 12 height 12
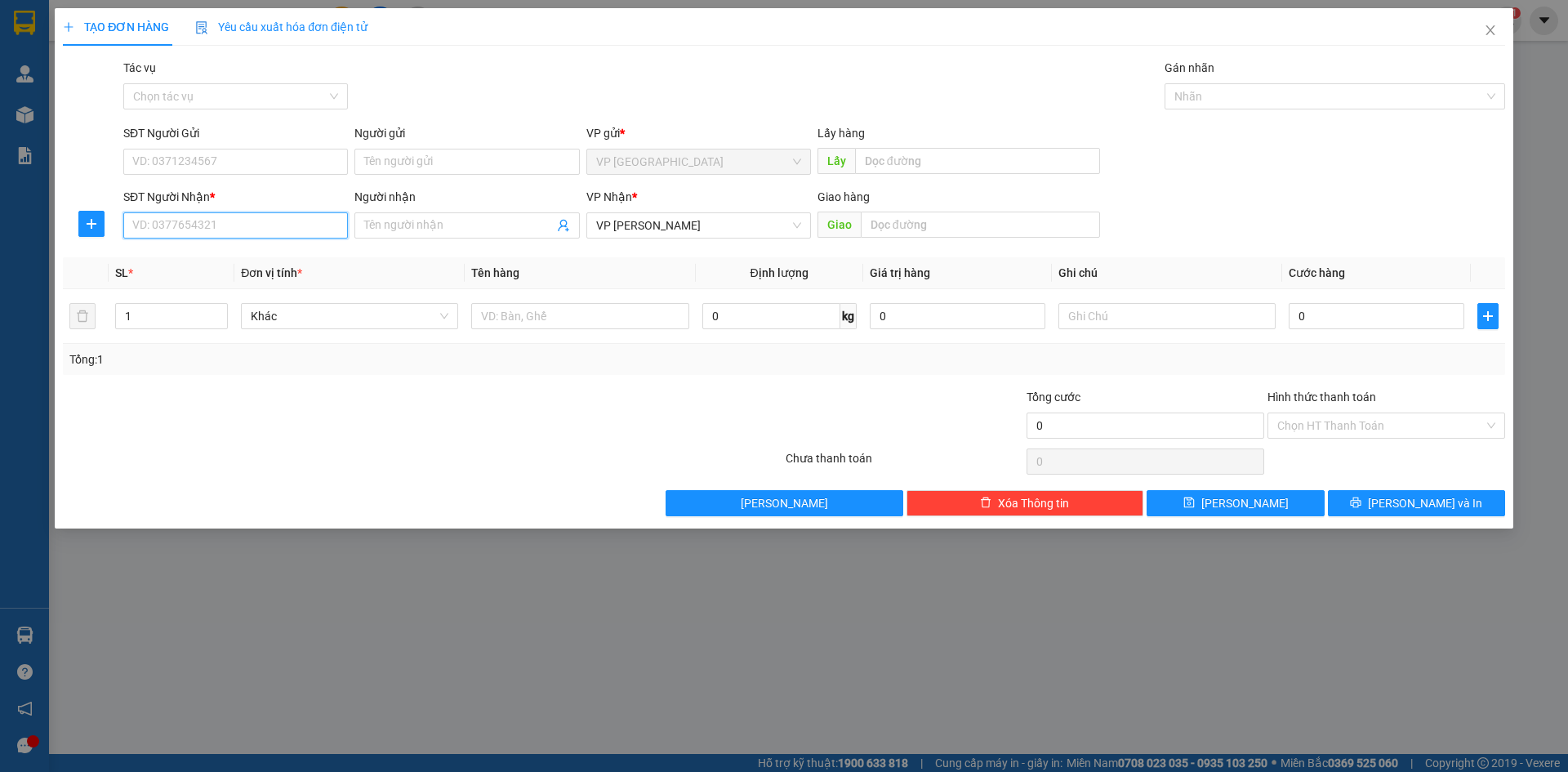
click at [204, 243] on div "SĐT Người Nhận * VD: 0377654321" at bounding box center [236, 216] width 225 height 57
click at [302, 216] on input "SĐT Người Nhận *" at bounding box center [236, 225] width 225 height 26
click at [237, 255] on div "0975515995 - [PERSON_NAME]" at bounding box center [236, 258] width 205 height 18
type input "0975515995"
type input "[PERSON_NAME]"
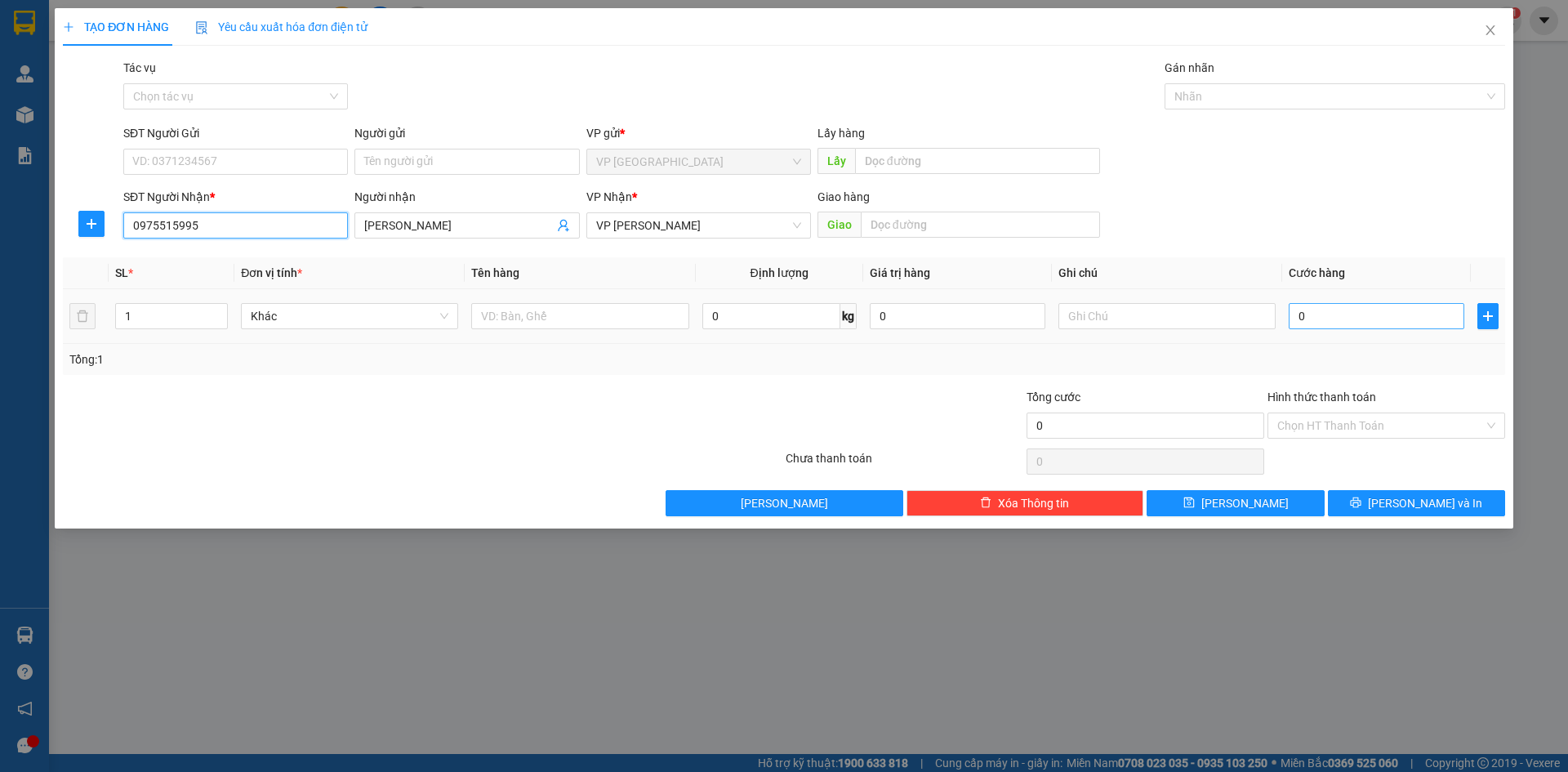
type input "0975515995"
click at [1343, 318] on input "0" at bounding box center [1376, 316] width 176 height 26
type input "5"
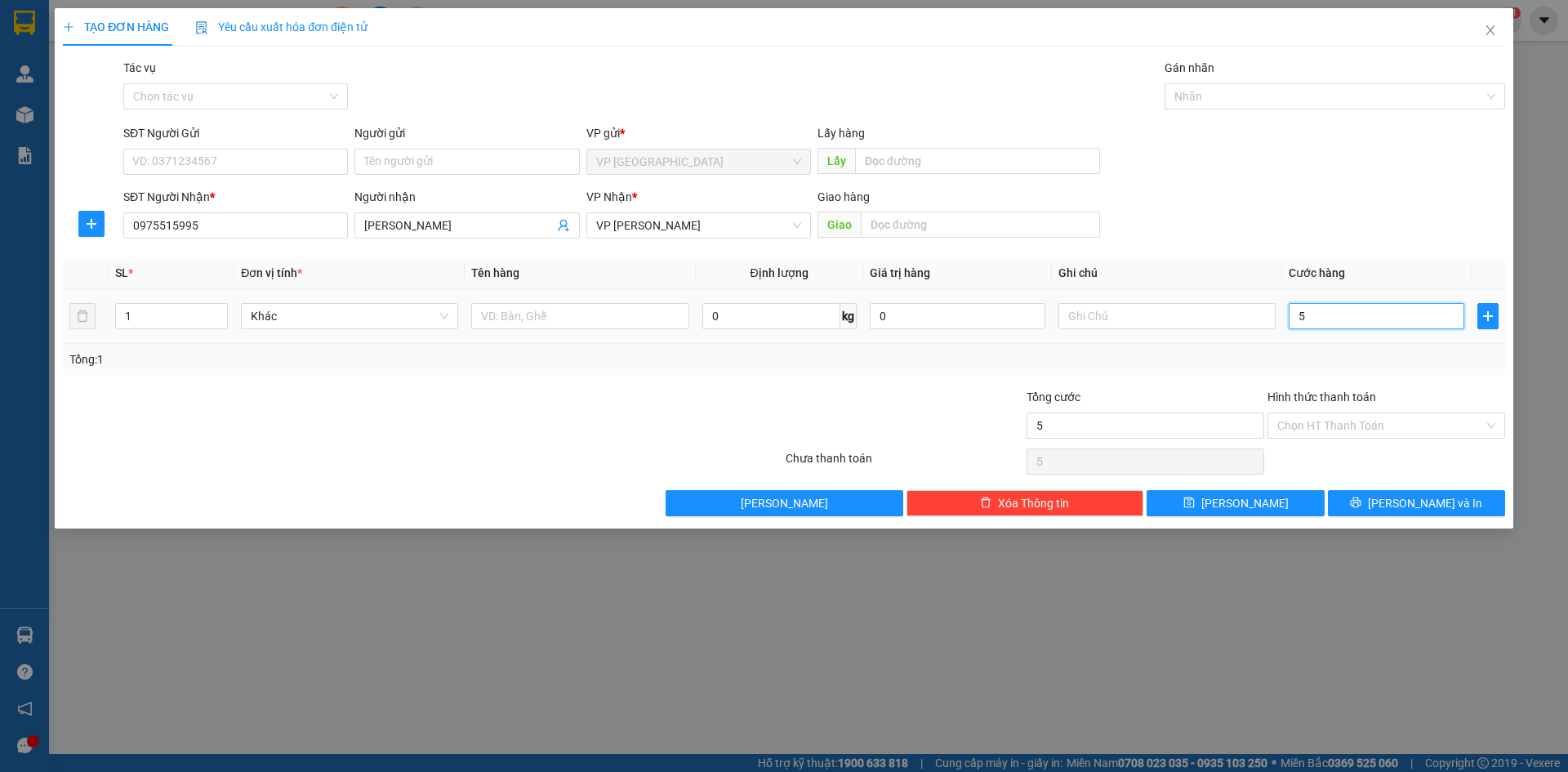
type input "50"
type input "50.000"
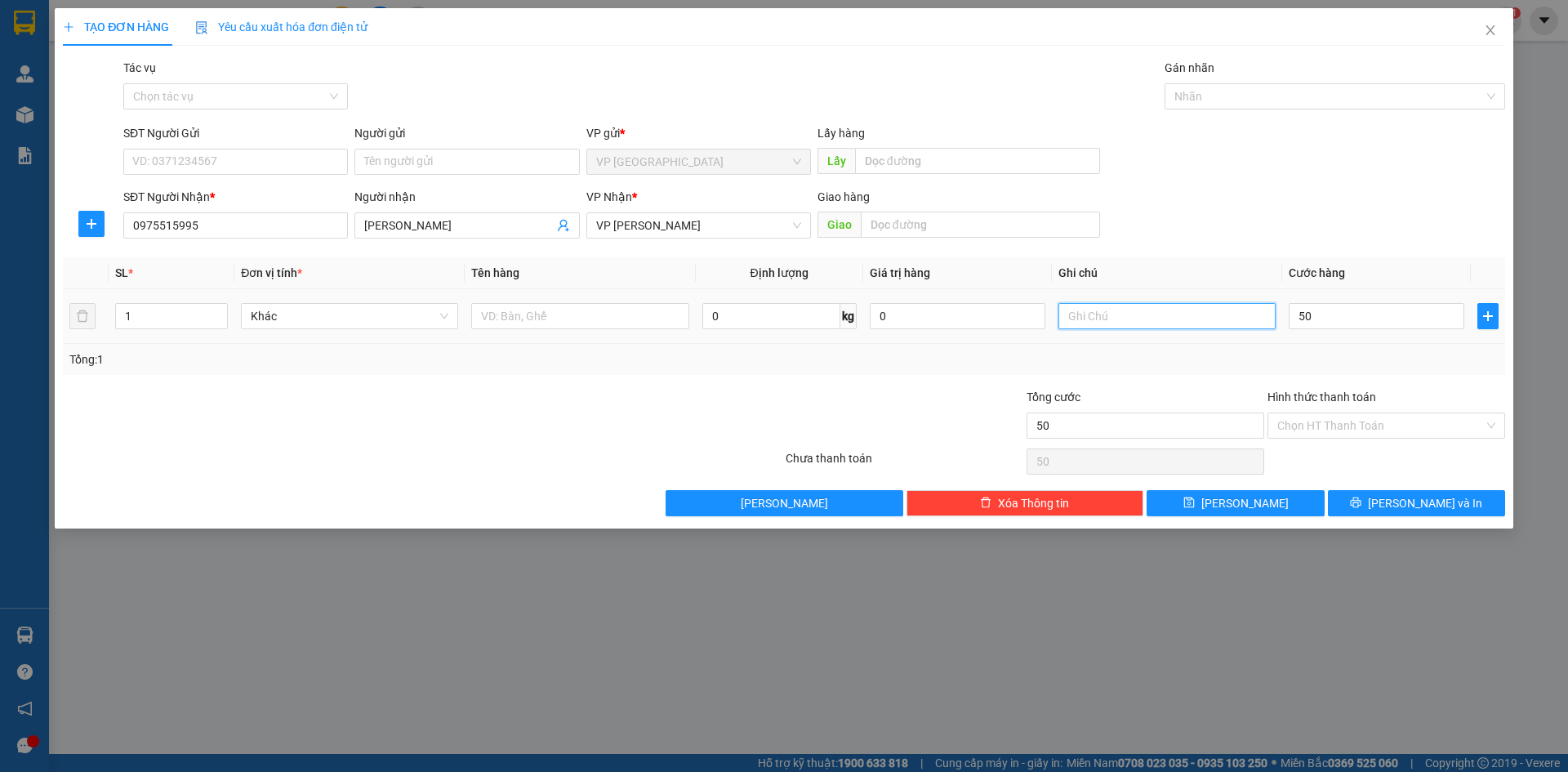
type input "50.000"
click at [1092, 314] on input "text" at bounding box center [1167, 316] width 217 height 26
click at [1126, 317] on input "kh dán ten" at bounding box center [1167, 316] width 217 height 26
type input "kh dán tem"
click at [1262, 512] on button "[PERSON_NAME]" at bounding box center [1236, 503] width 178 height 26
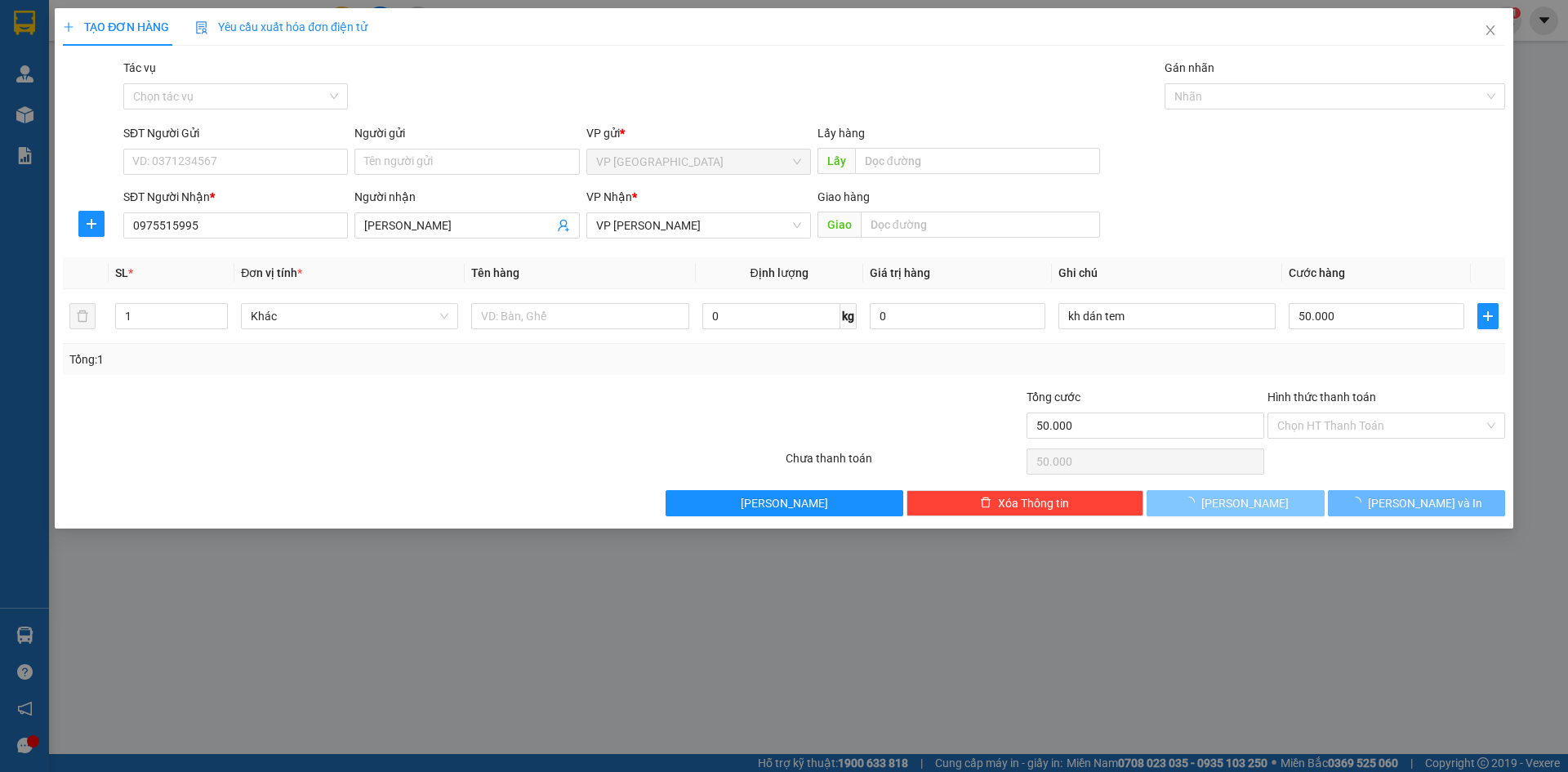
type input "0"
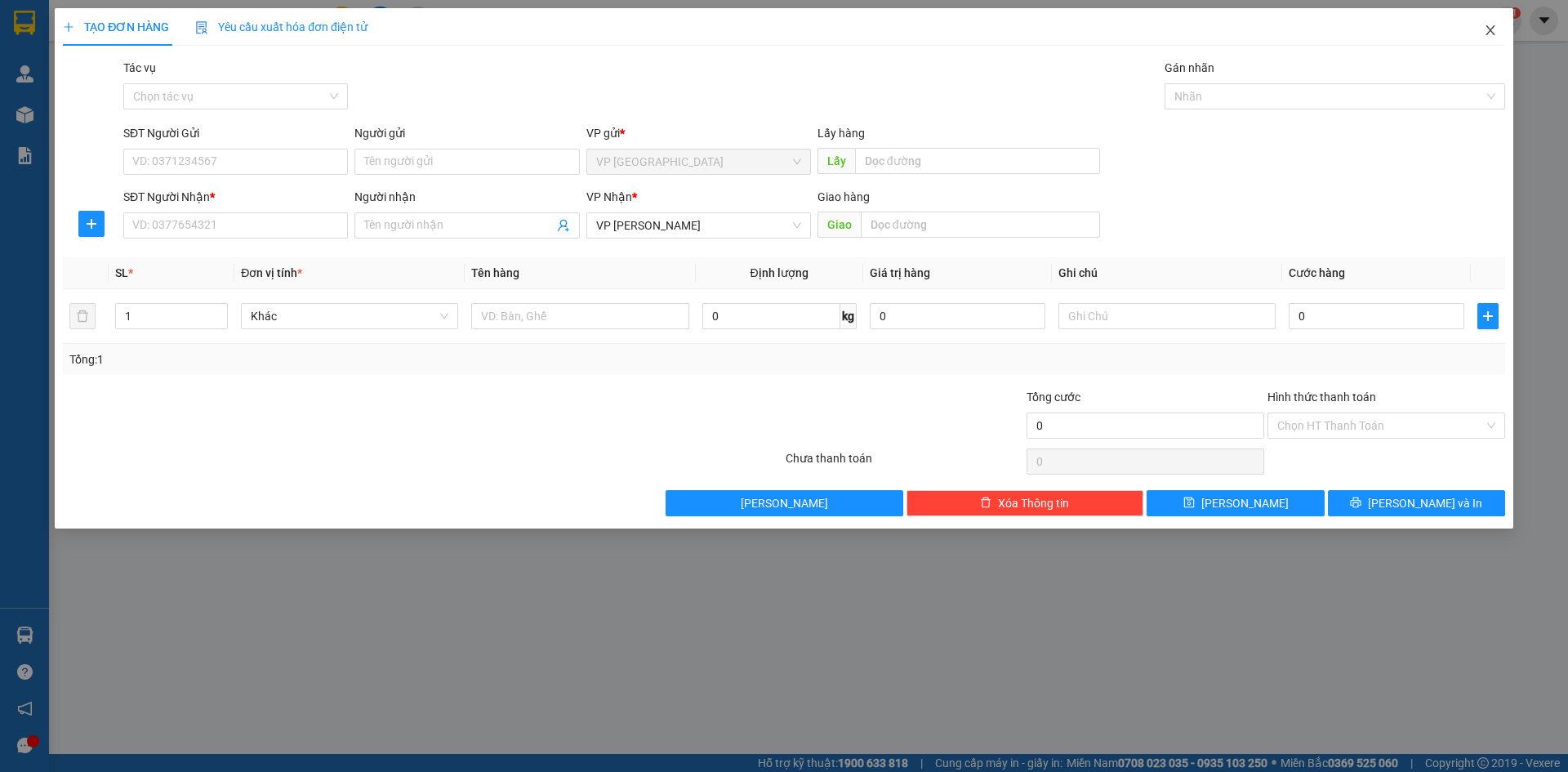
click at [1487, 33] on icon "close" at bounding box center [1491, 30] width 13 height 13
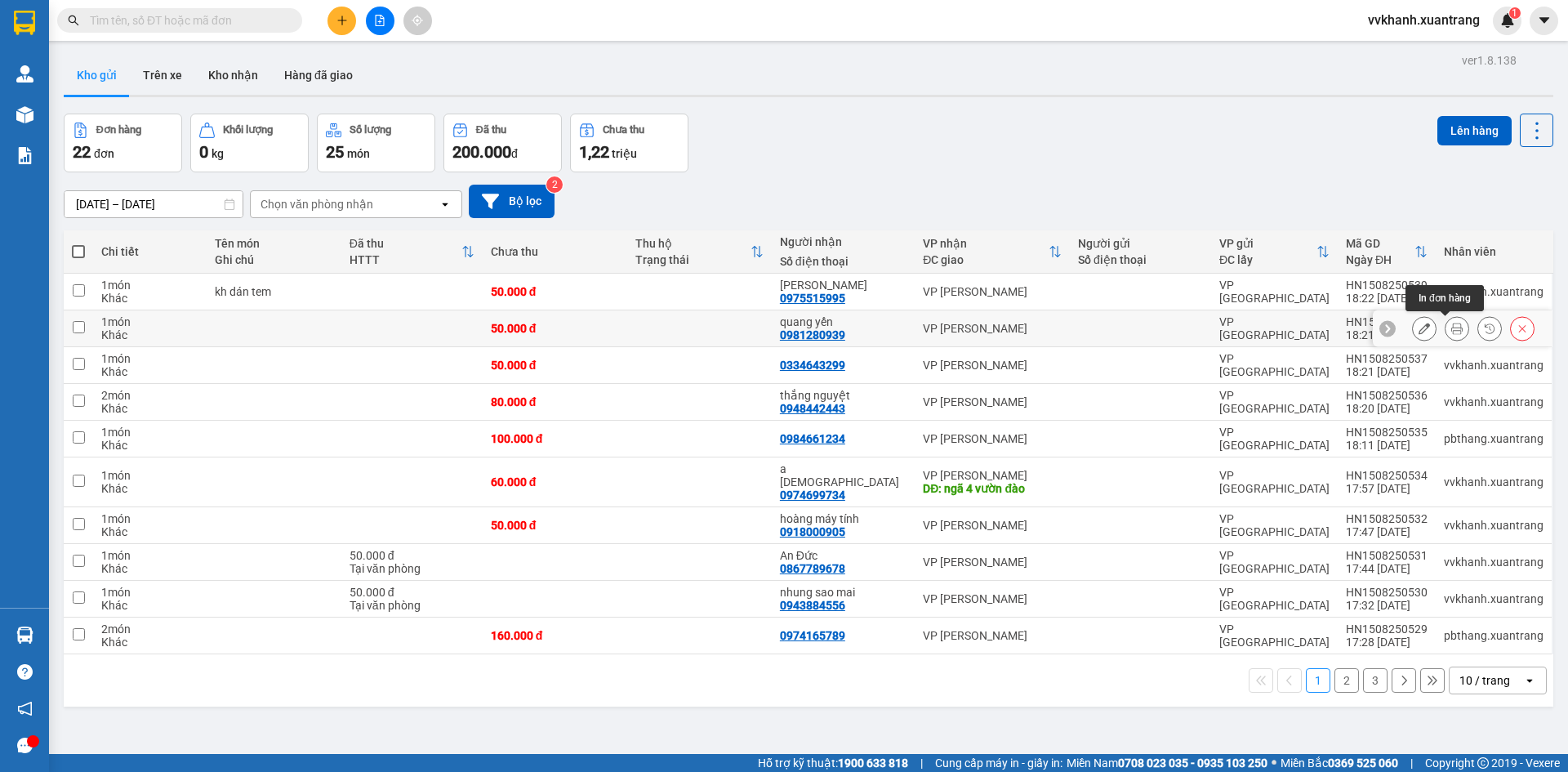
click at [1452, 333] on icon at bounding box center [1458, 328] width 12 height 12
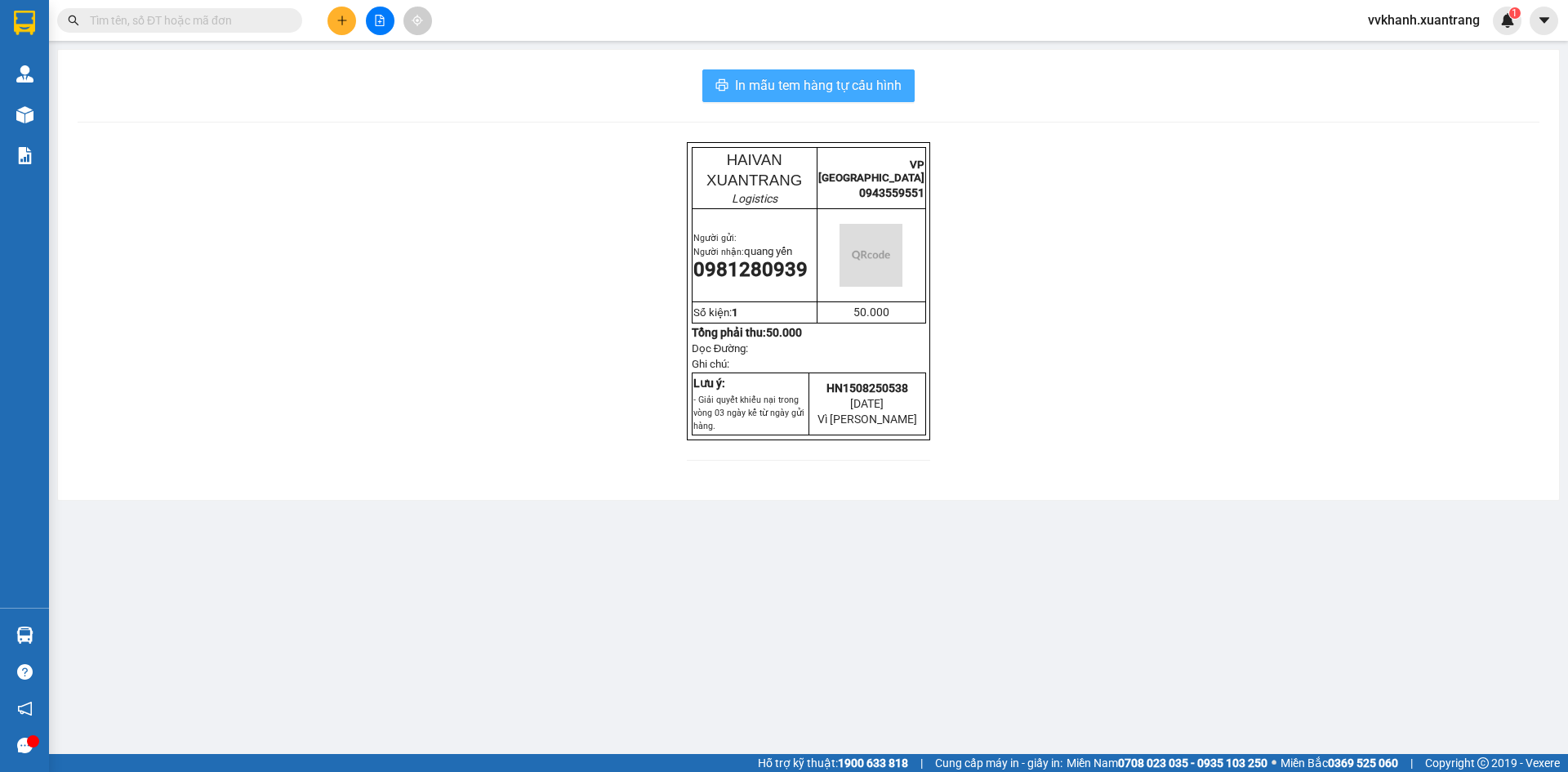
click at [827, 78] on span "In mẫu tem hàng tự cấu hình" at bounding box center [818, 85] width 167 height 20
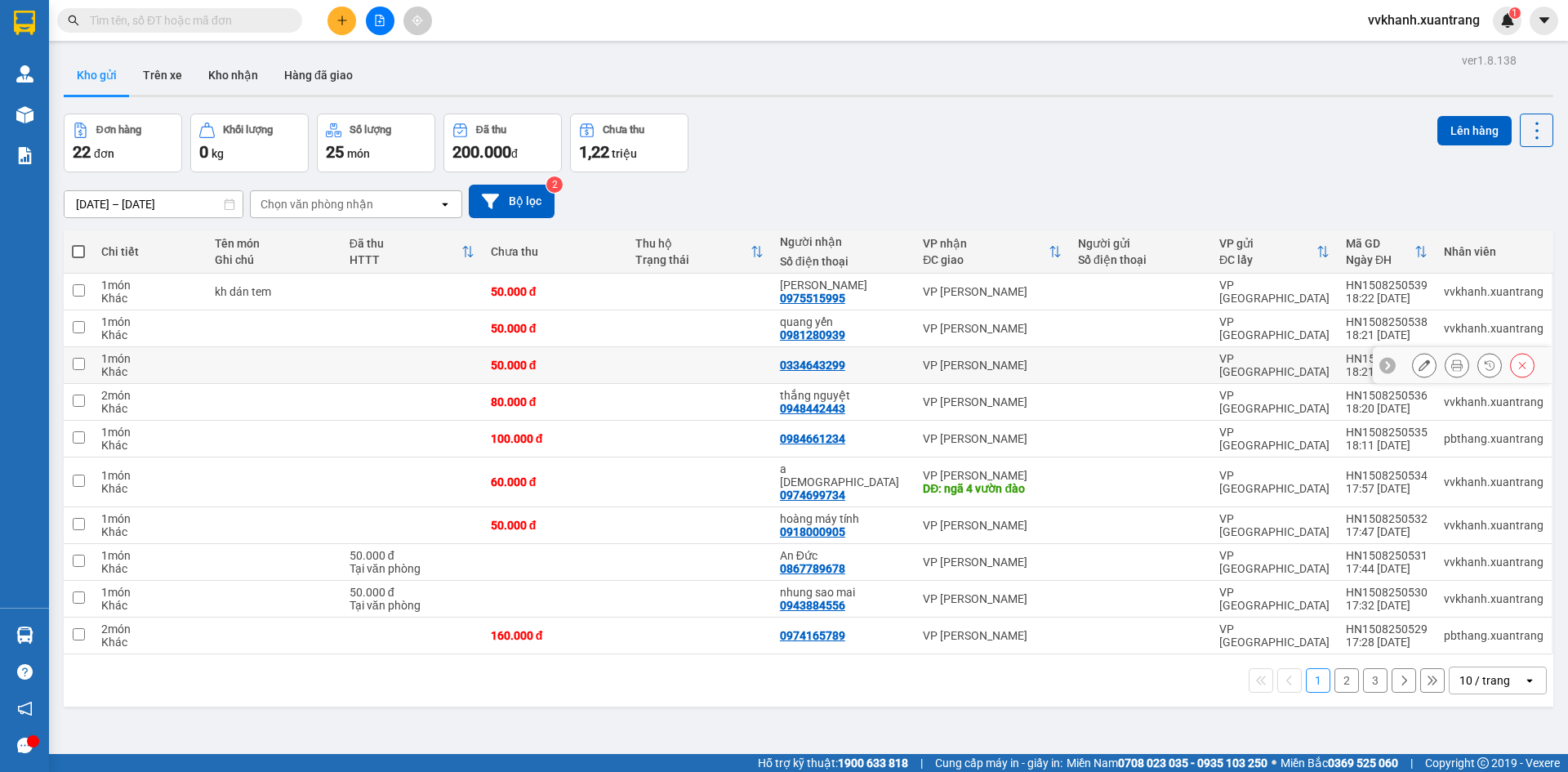
click at [1446, 367] on button at bounding box center [1457, 365] width 23 height 29
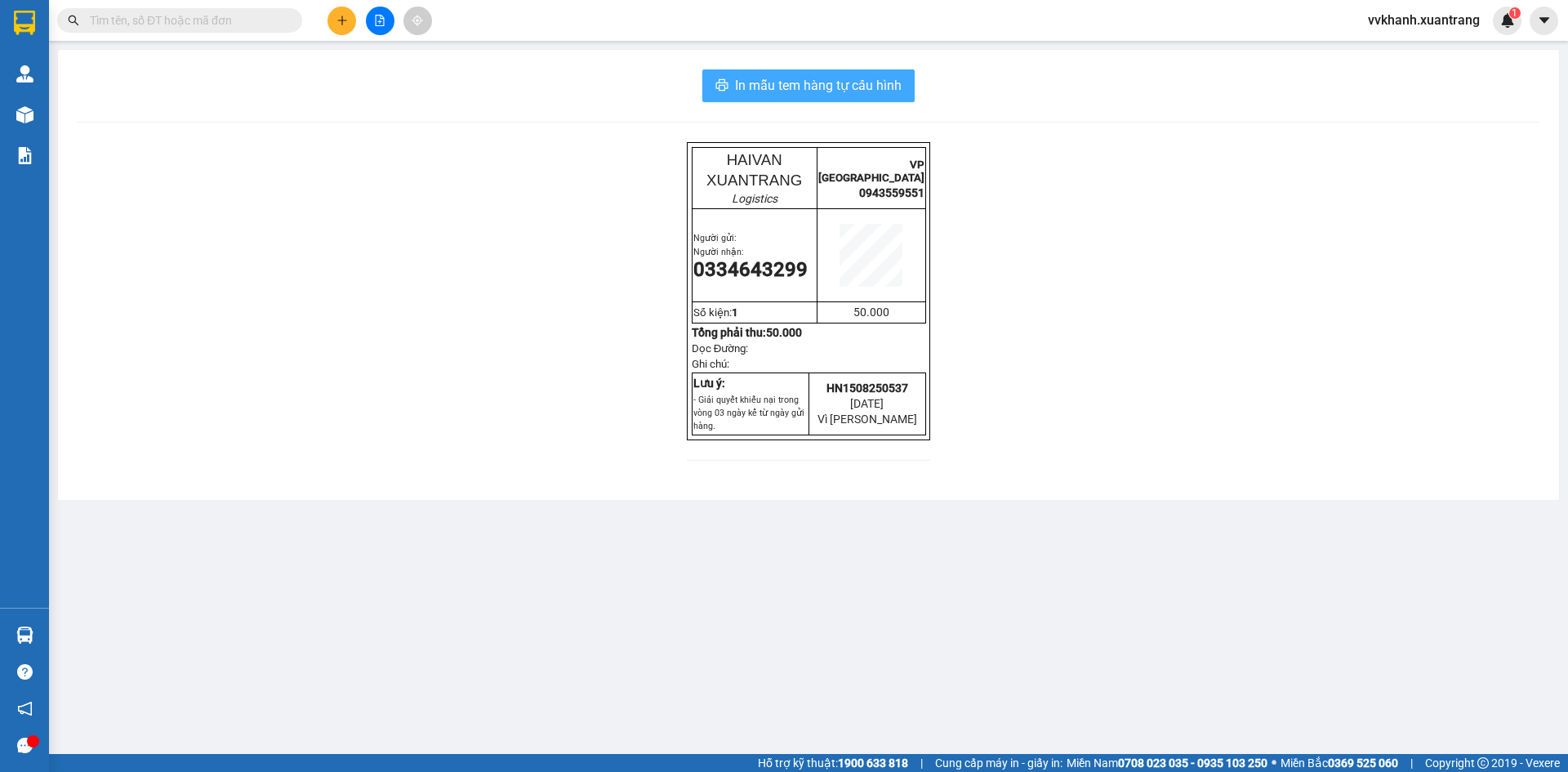
click at [799, 86] on span "In mẫu tem hàng tự cấu hình" at bounding box center [818, 85] width 167 height 20
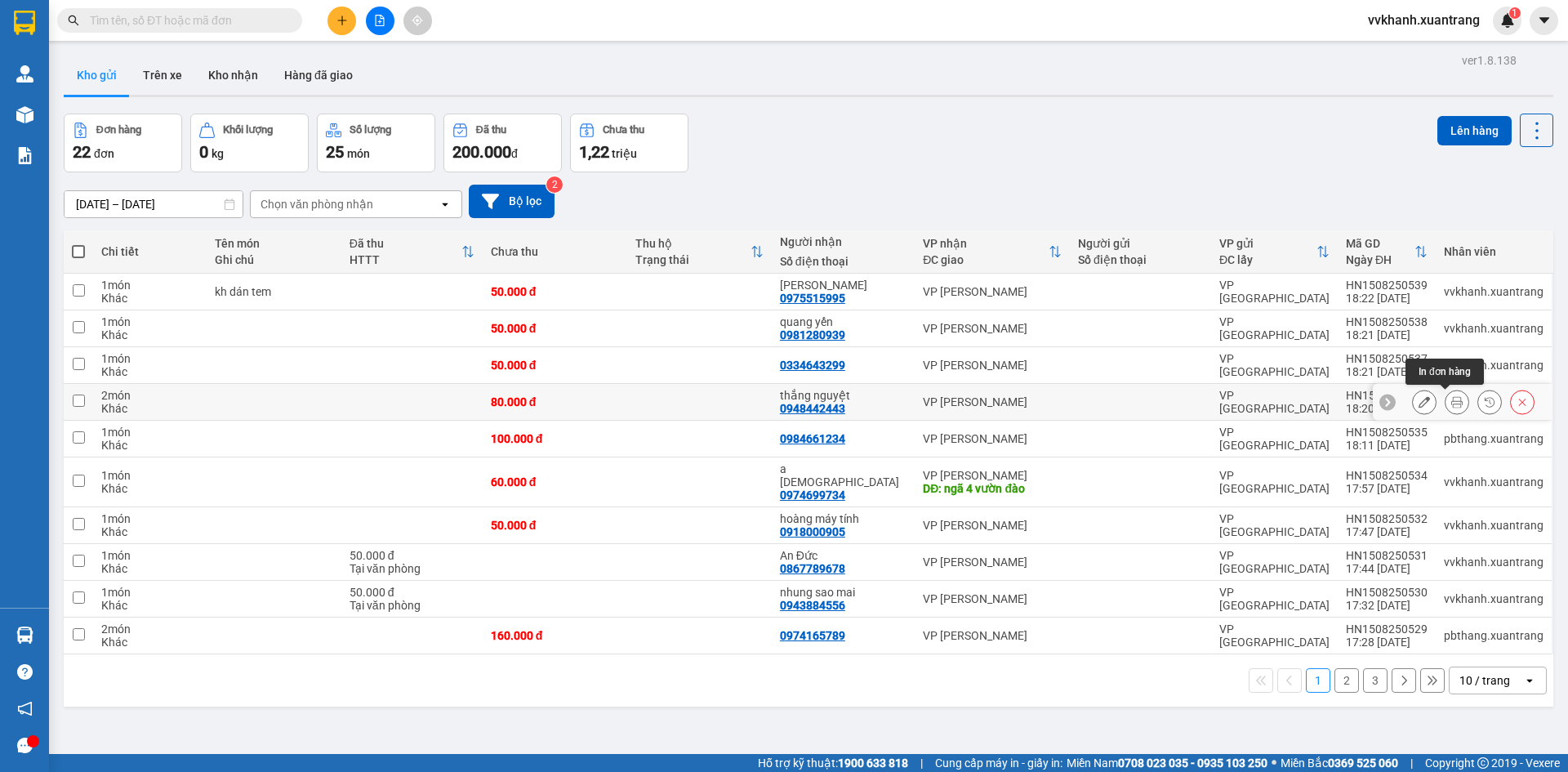
click at [1452, 402] on icon at bounding box center [1458, 402] width 12 height 12
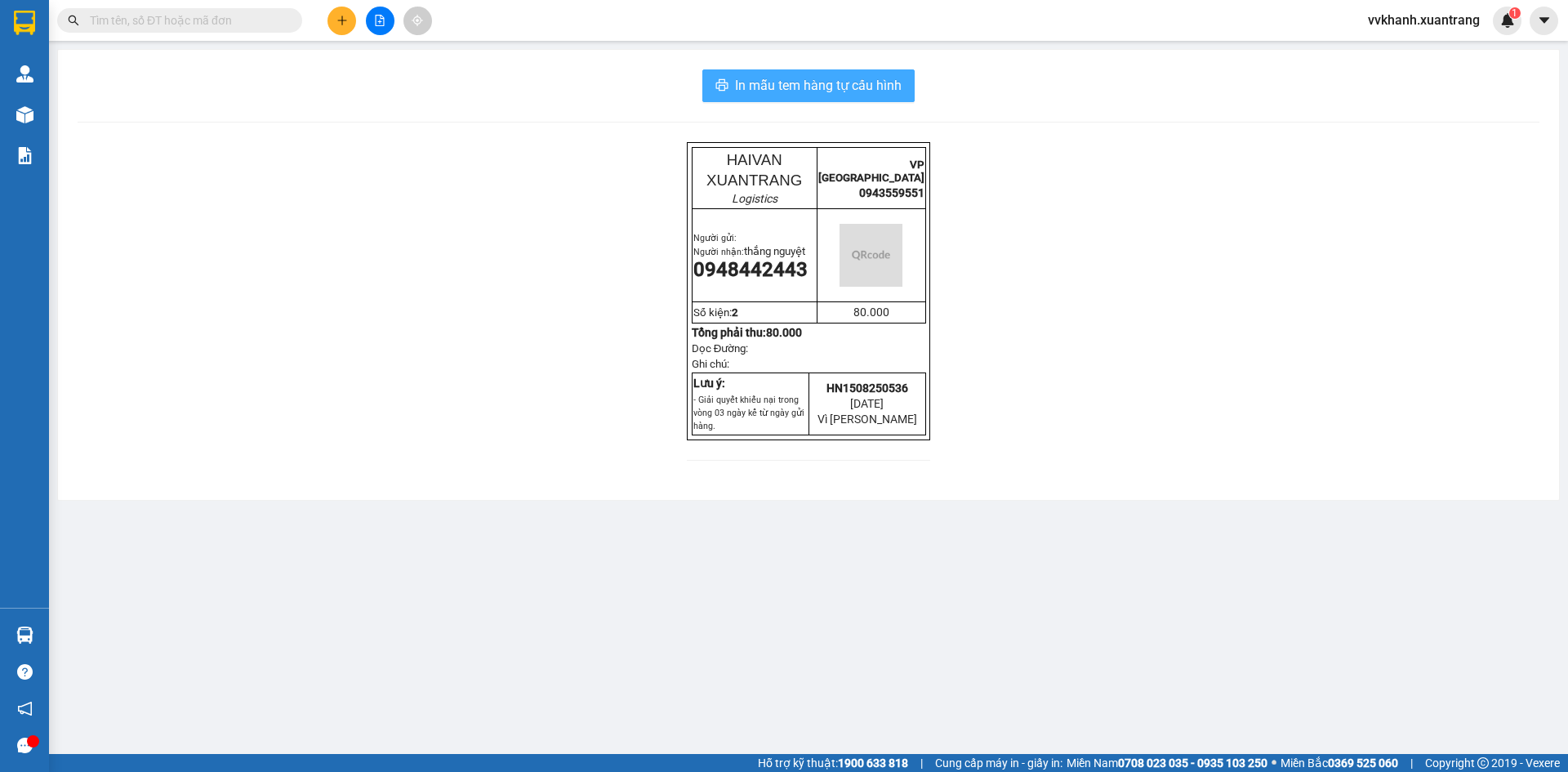
click at [858, 84] on span "In mẫu tem hàng tự cấu hình" at bounding box center [818, 85] width 167 height 20
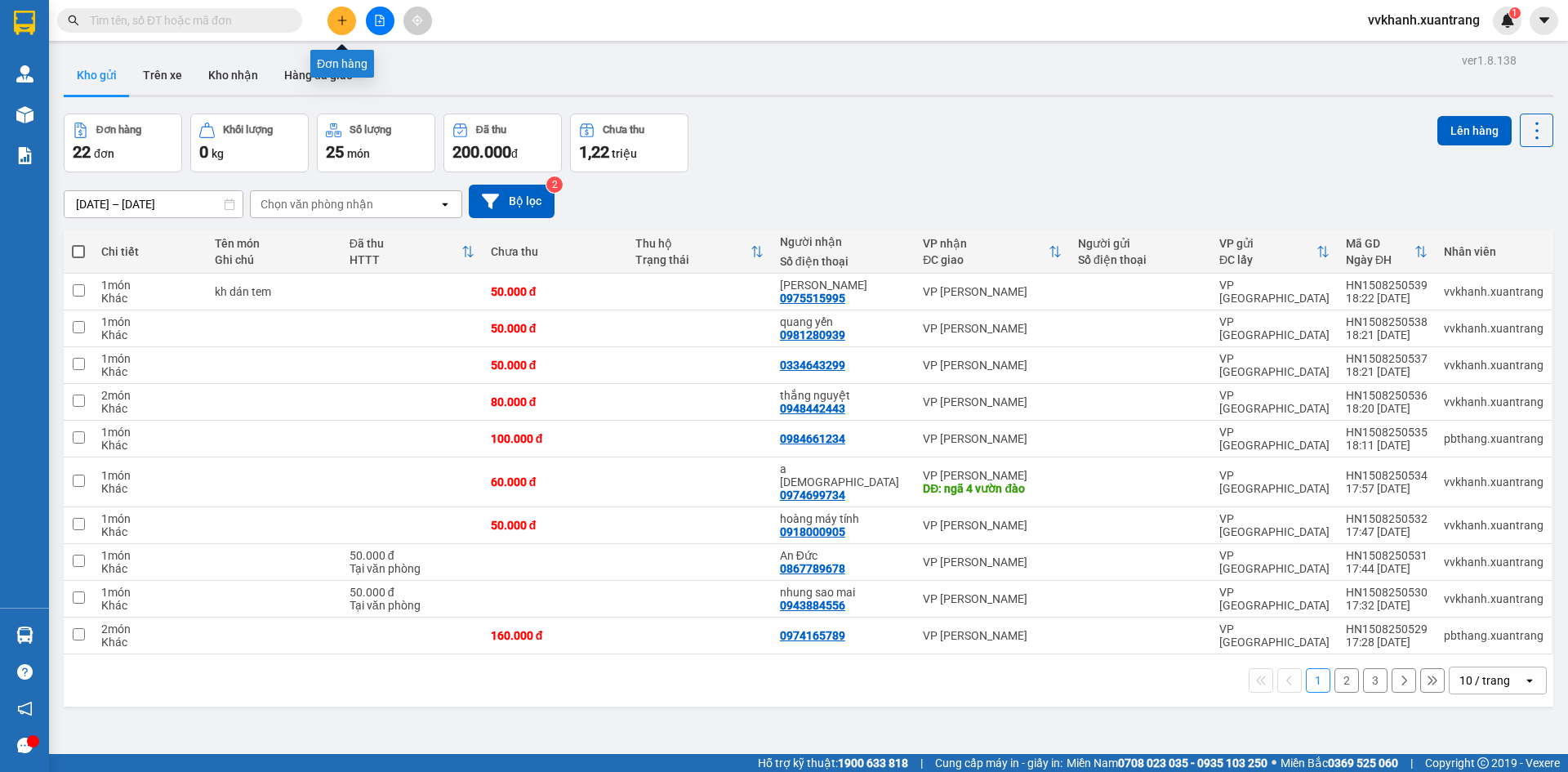
click at [336, 16] on button at bounding box center [342, 21] width 29 height 29
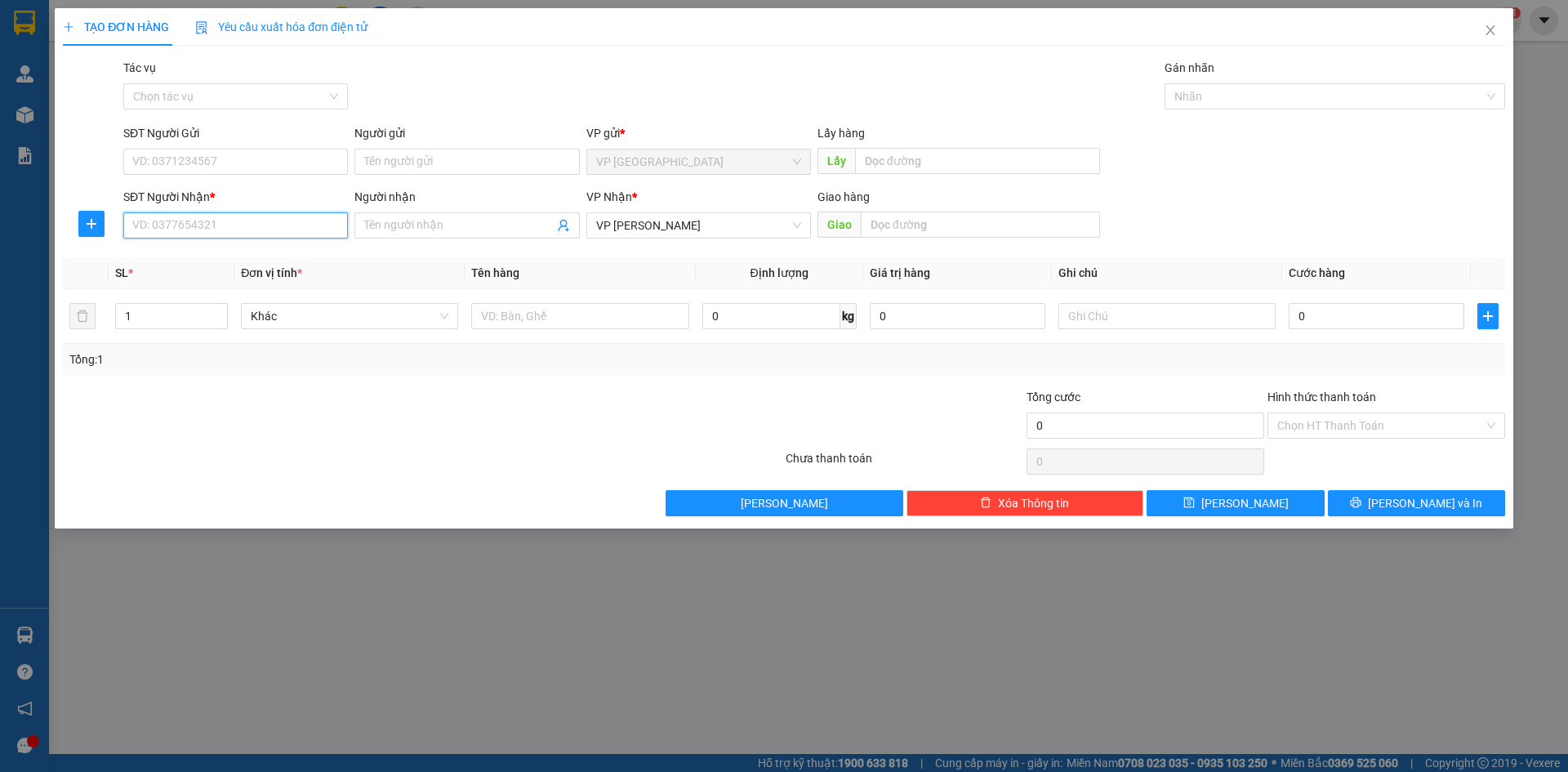
click at [196, 225] on input "SĐT Người Nhận *" at bounding box center [236, 225] width 225 height 26
click at [225, 249] on div "0869445858 - mộc châu auto" at bounding box center [236, 258] width 205 height 18
type input "0869445858"
type input "mộc châu auto"
type input "0869445858"
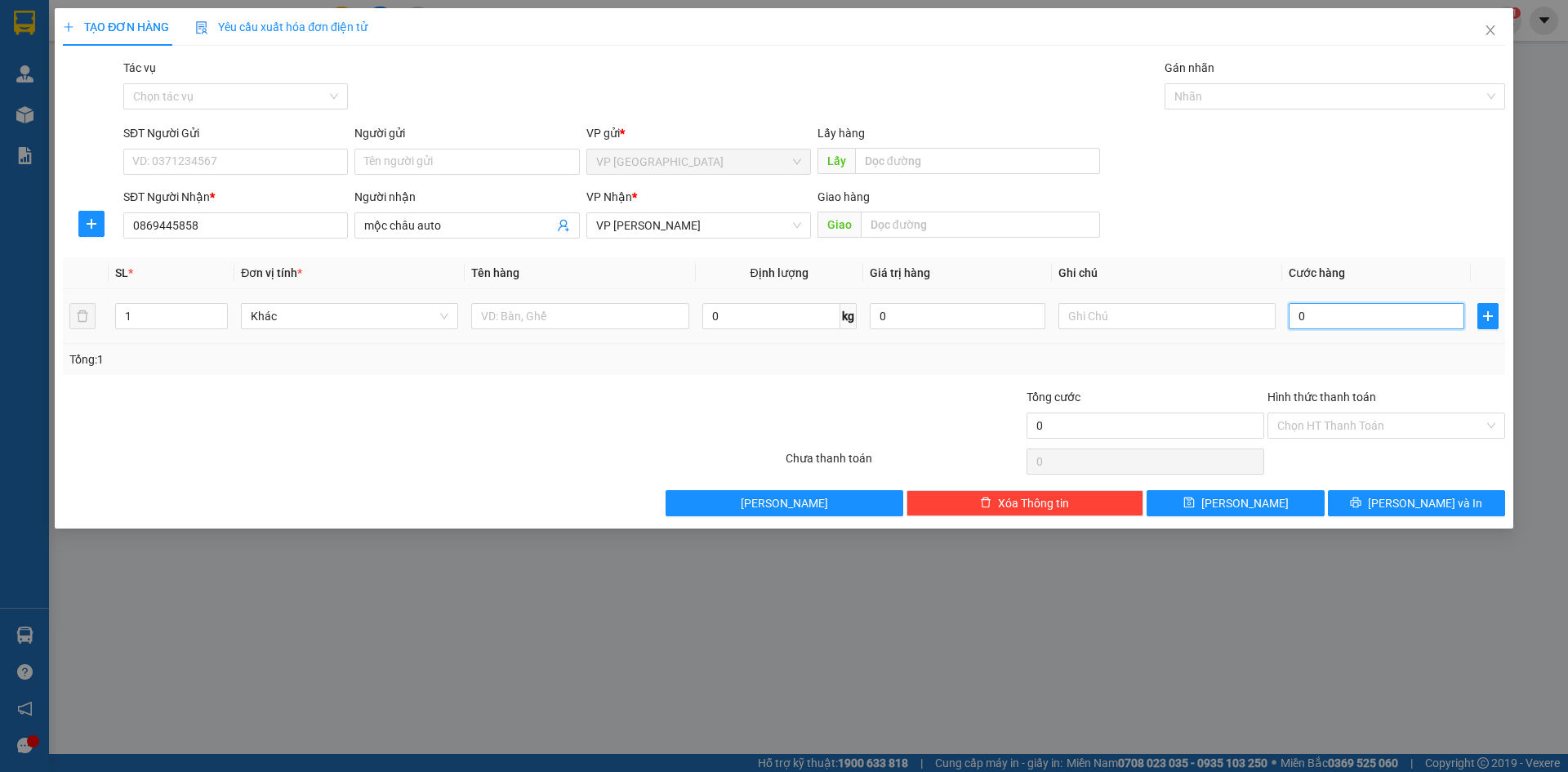
click at [1353, 311] on input "0" at bounding box center [1376, 316] width 176 height 26
type input "5"
type input "50"
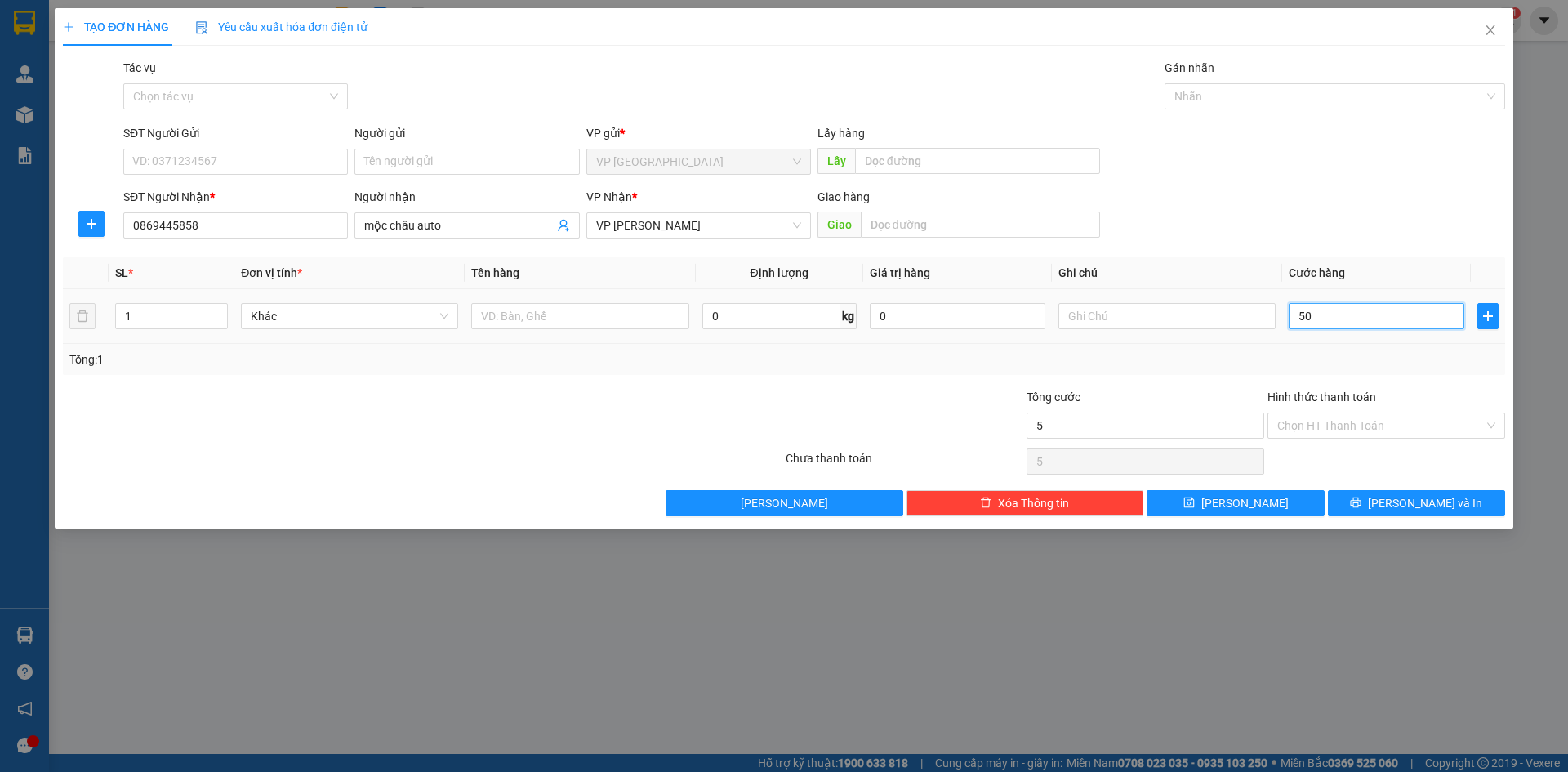
type input "50"
type input "50.000"
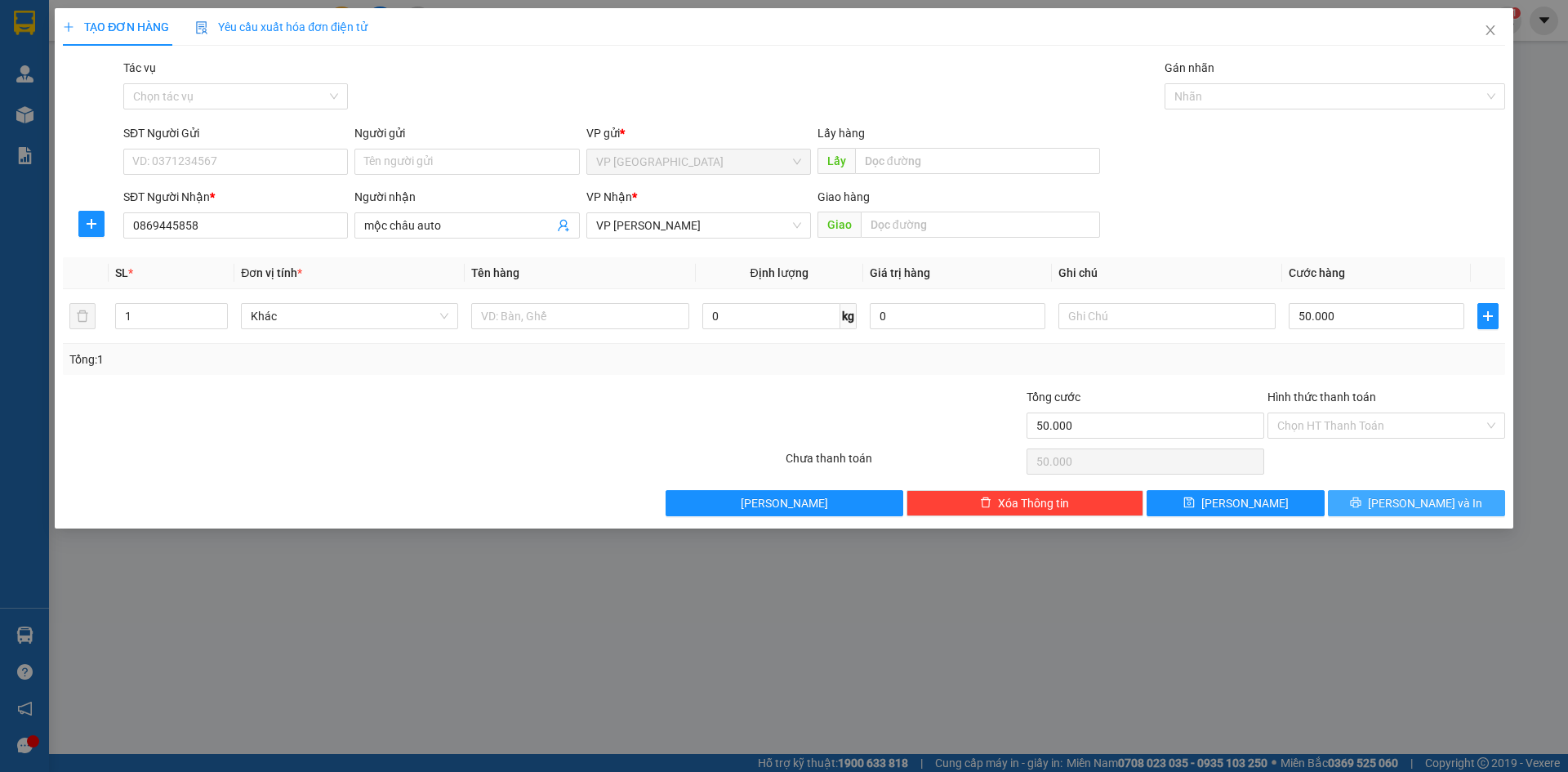
click at [1362, 505] on icon "printer" at bounding box center [1356, 503] width 12 height 12
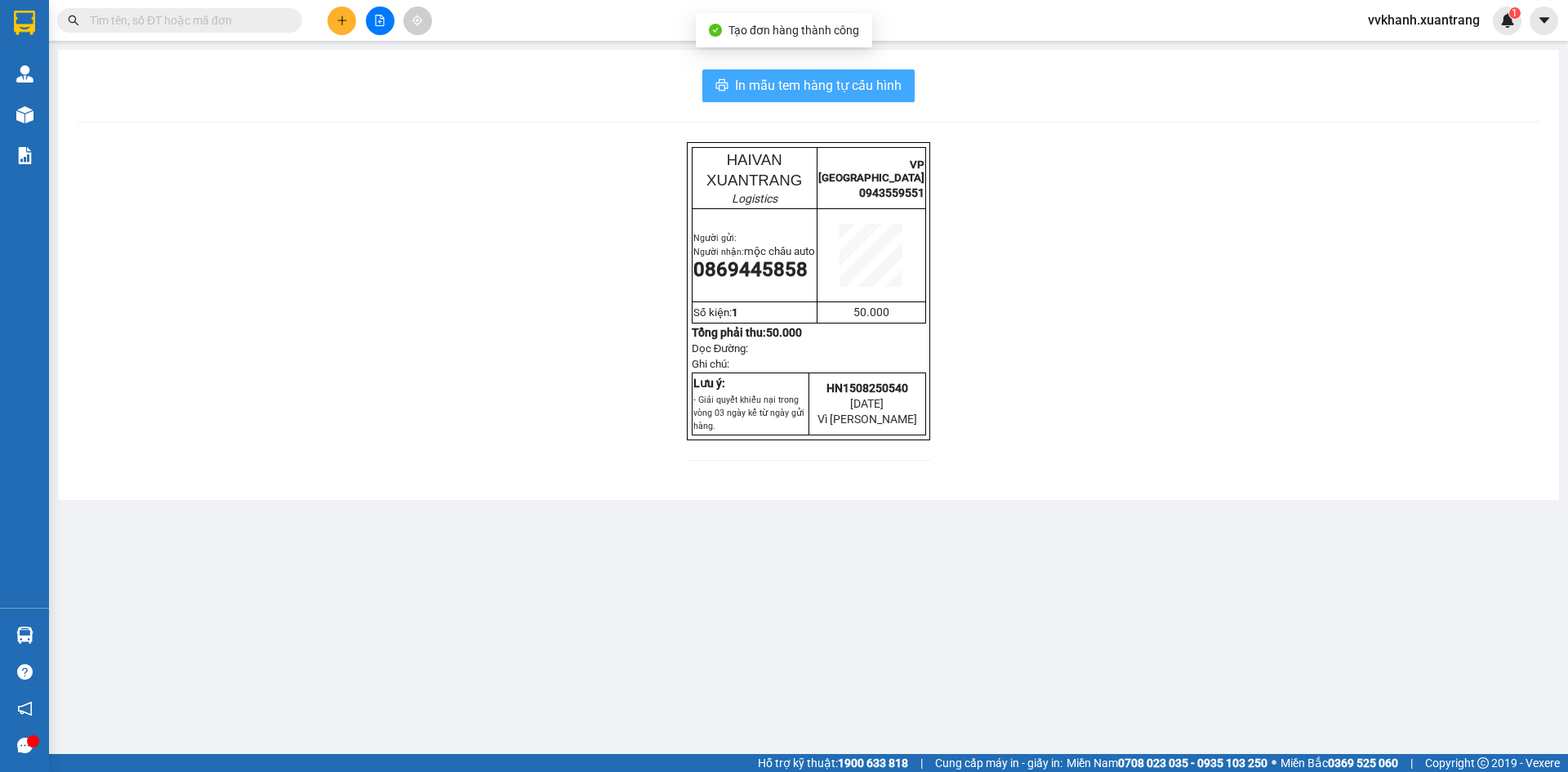
click at [776, 94] on span "In mẫu tem hàng tự cấu hình" at bounding box center [818, 85] width 167 height 20
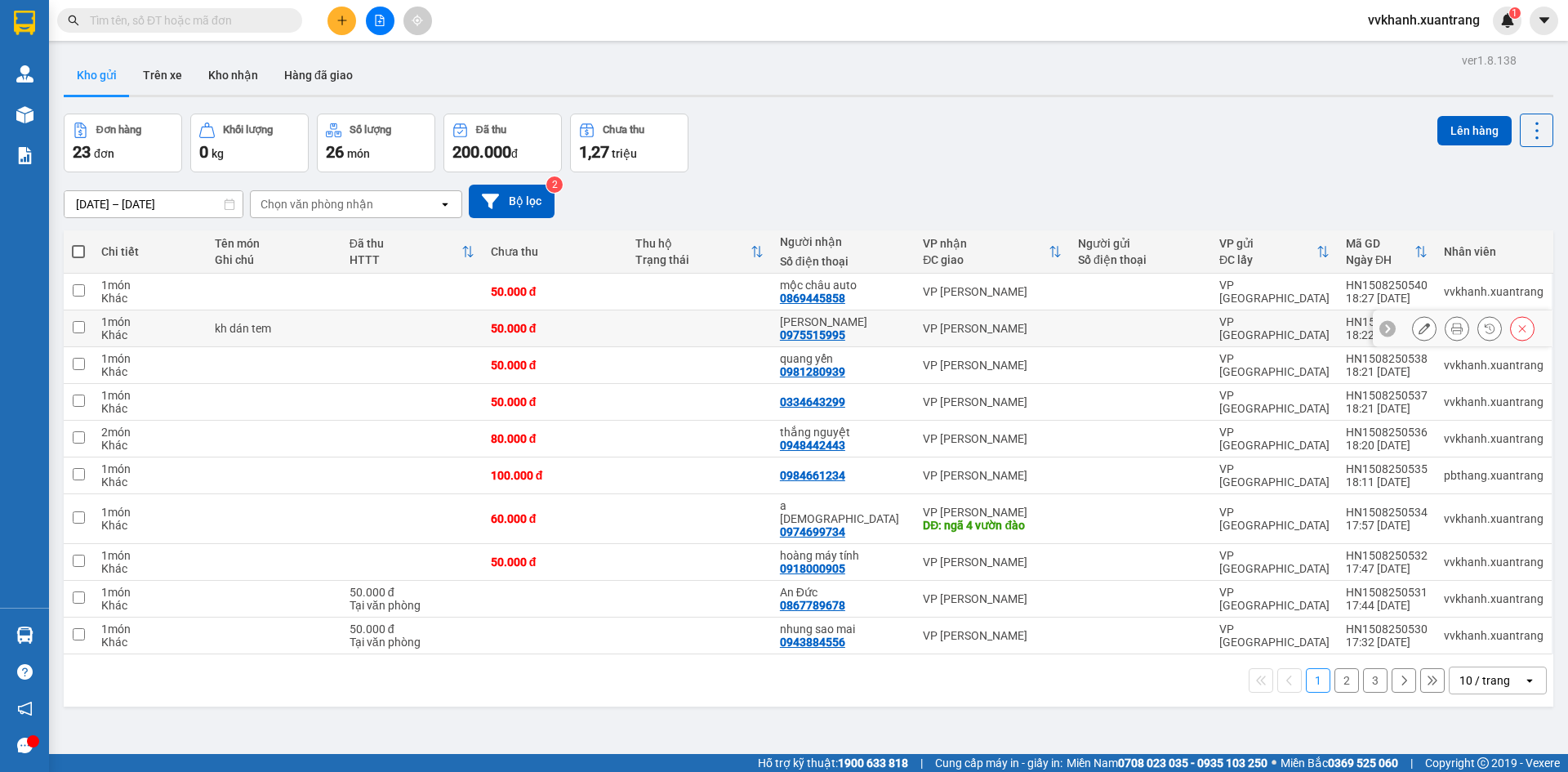
click at [894, 333] on div "[PERSON_NAME] 0975515995" at bounding box center [843, 328] width 126 height 26
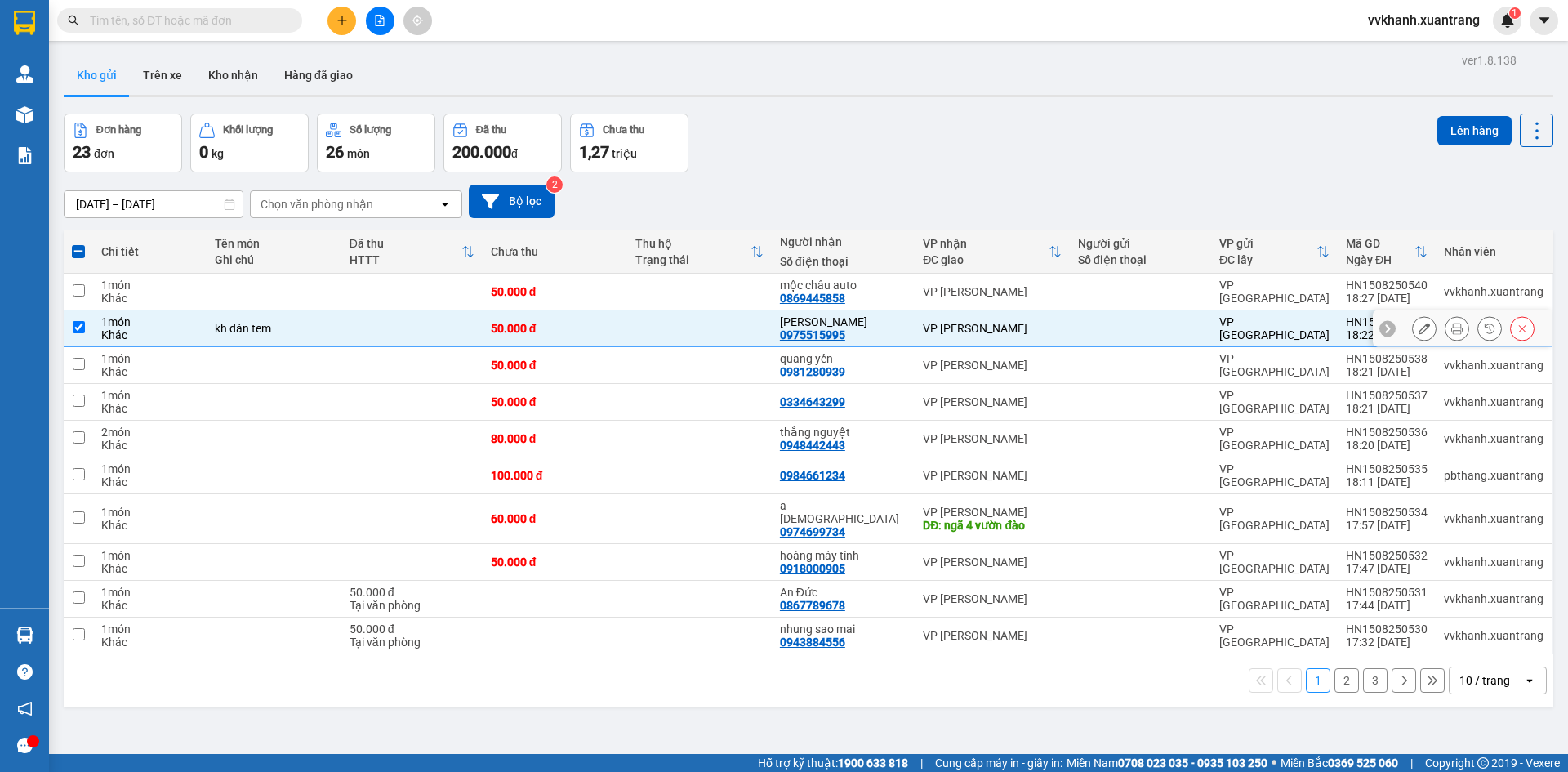
click at [698, 329] on td at bounding box center [699, 329] width 145 height 37
checkbox input "false"
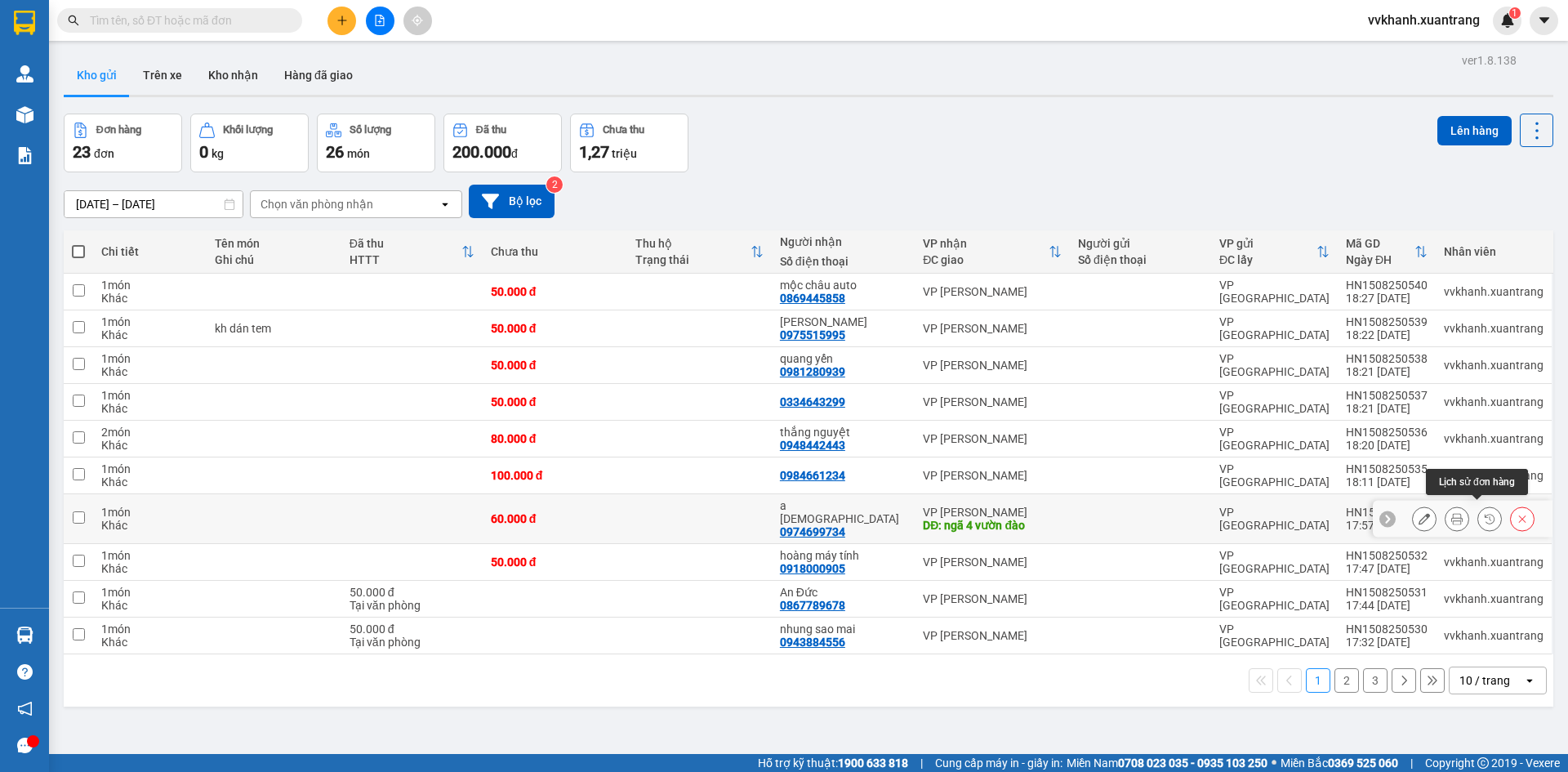
click at [1484, 513] on icon at bounding box center [1490, 519] width 12 height 12
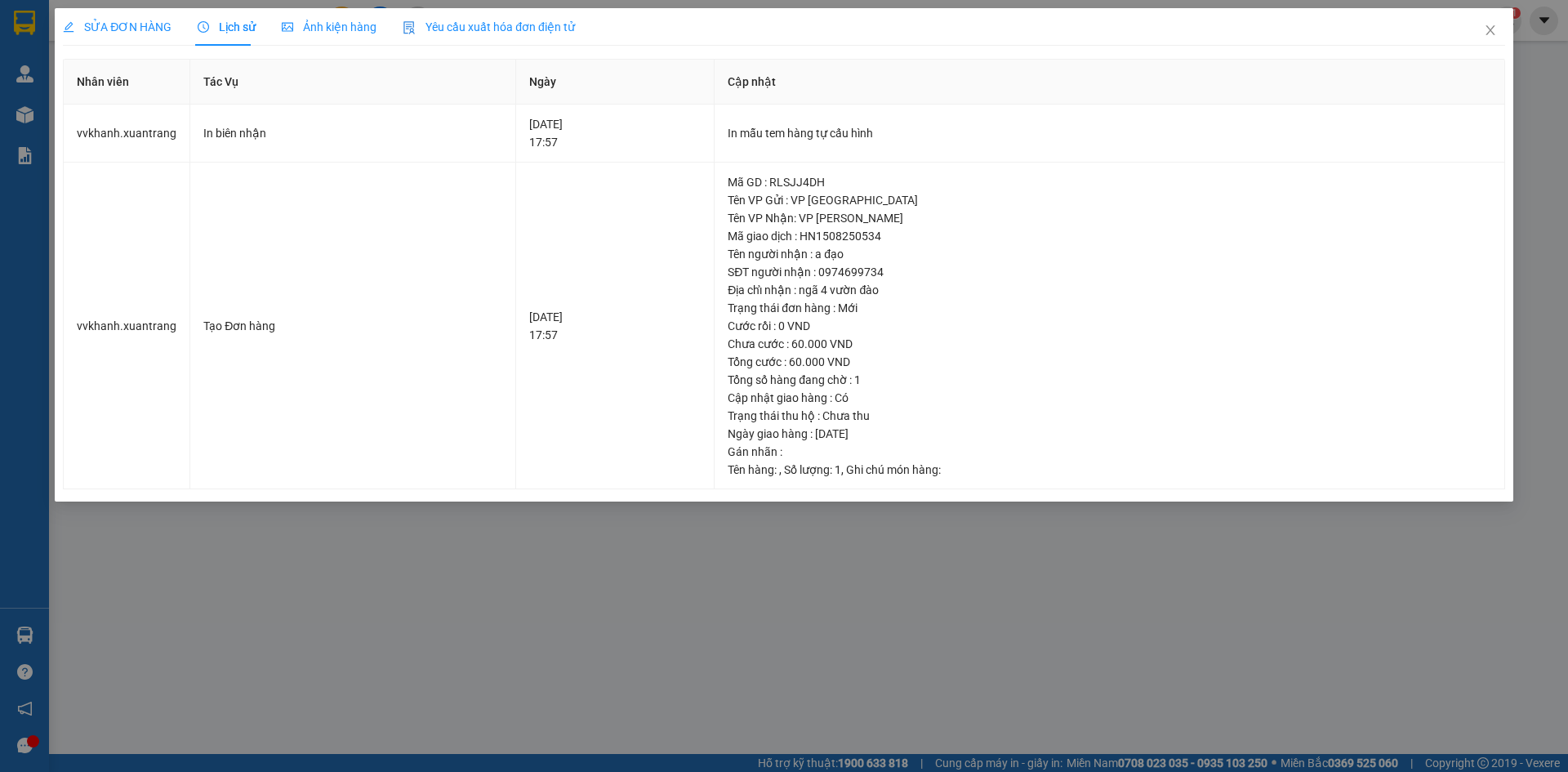
click at [308, 16] on div "Ảnh kiện hàng" at bounding box center [329, 27] width 95 height 38
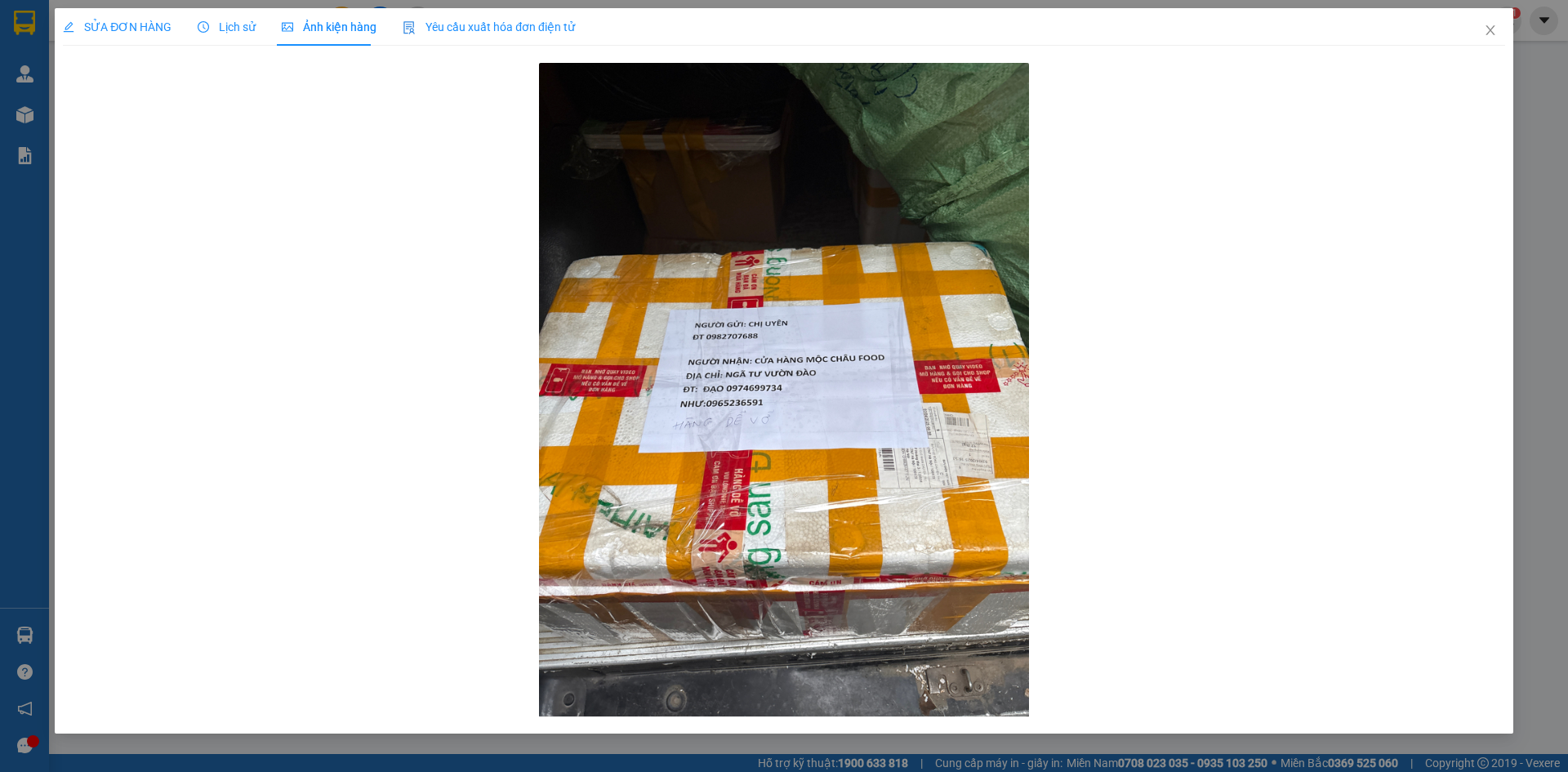
click at [145, 24] on span "SỬA ĐƠN HÀNG" at bounding box center [117, 27] width 109 height 13
click at [93, 32] on span "SỬA ĐƠN HÀNG" at bounding box center [117, 27] width 109 height 13
click at [1495, 29] on icon "close" at bounding box center [1491, 30] width 13 height 13
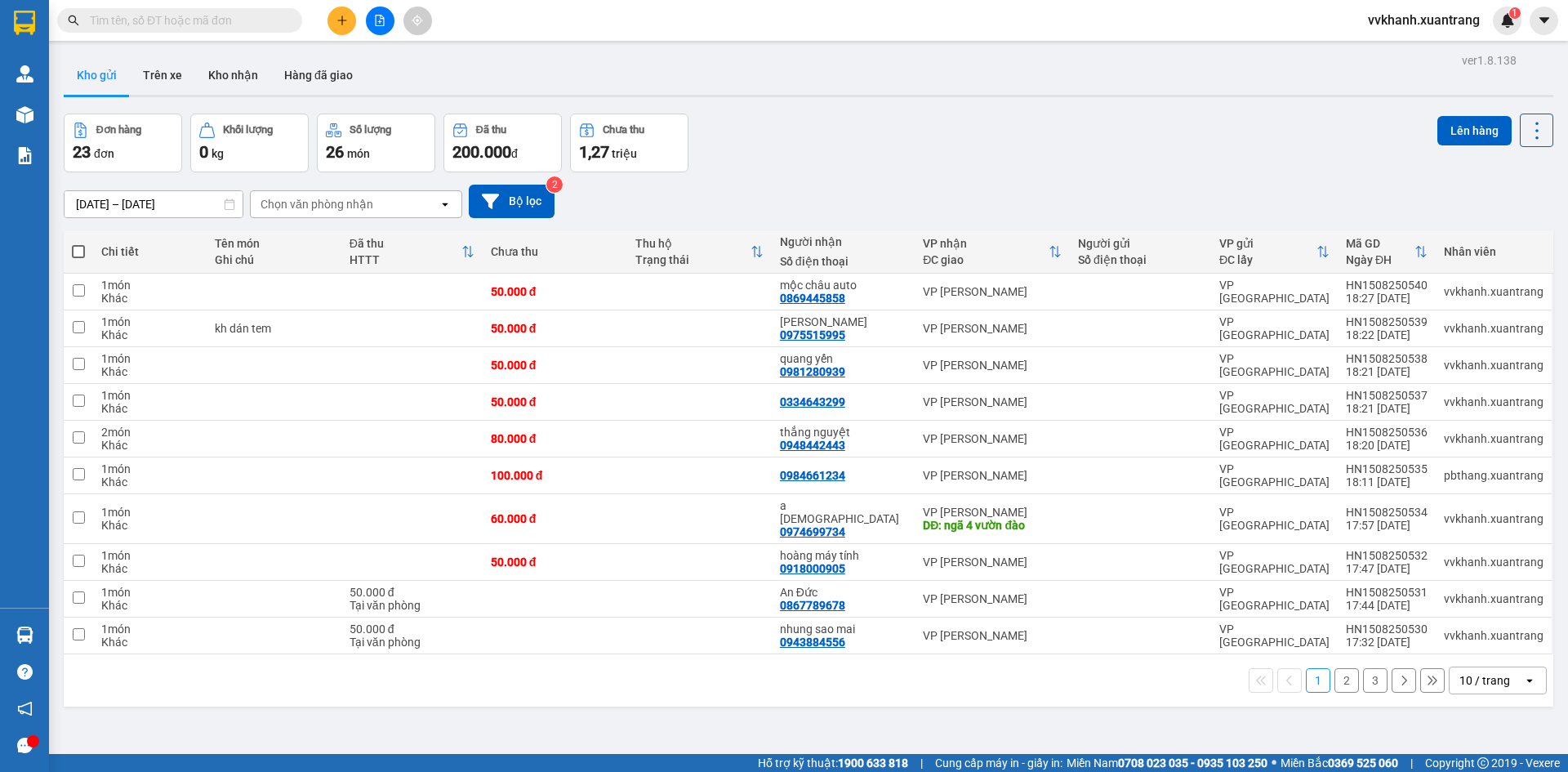
click at [1369, 668] on button "3" at bounding box center [1375, 680] width 24 height 24
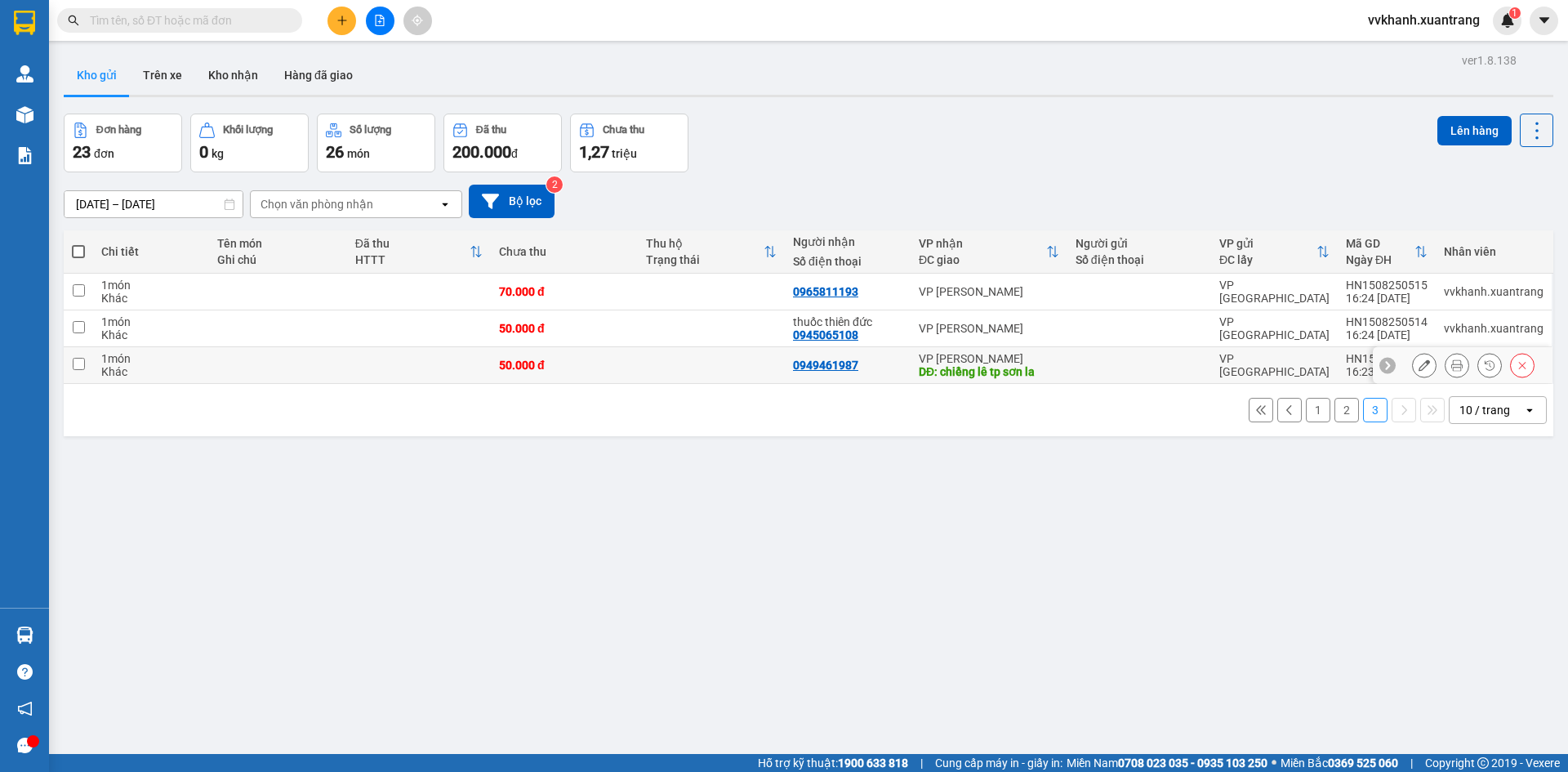
click at [1484, 365] on icon at bounding box center [1490, 365] width 12 height 12
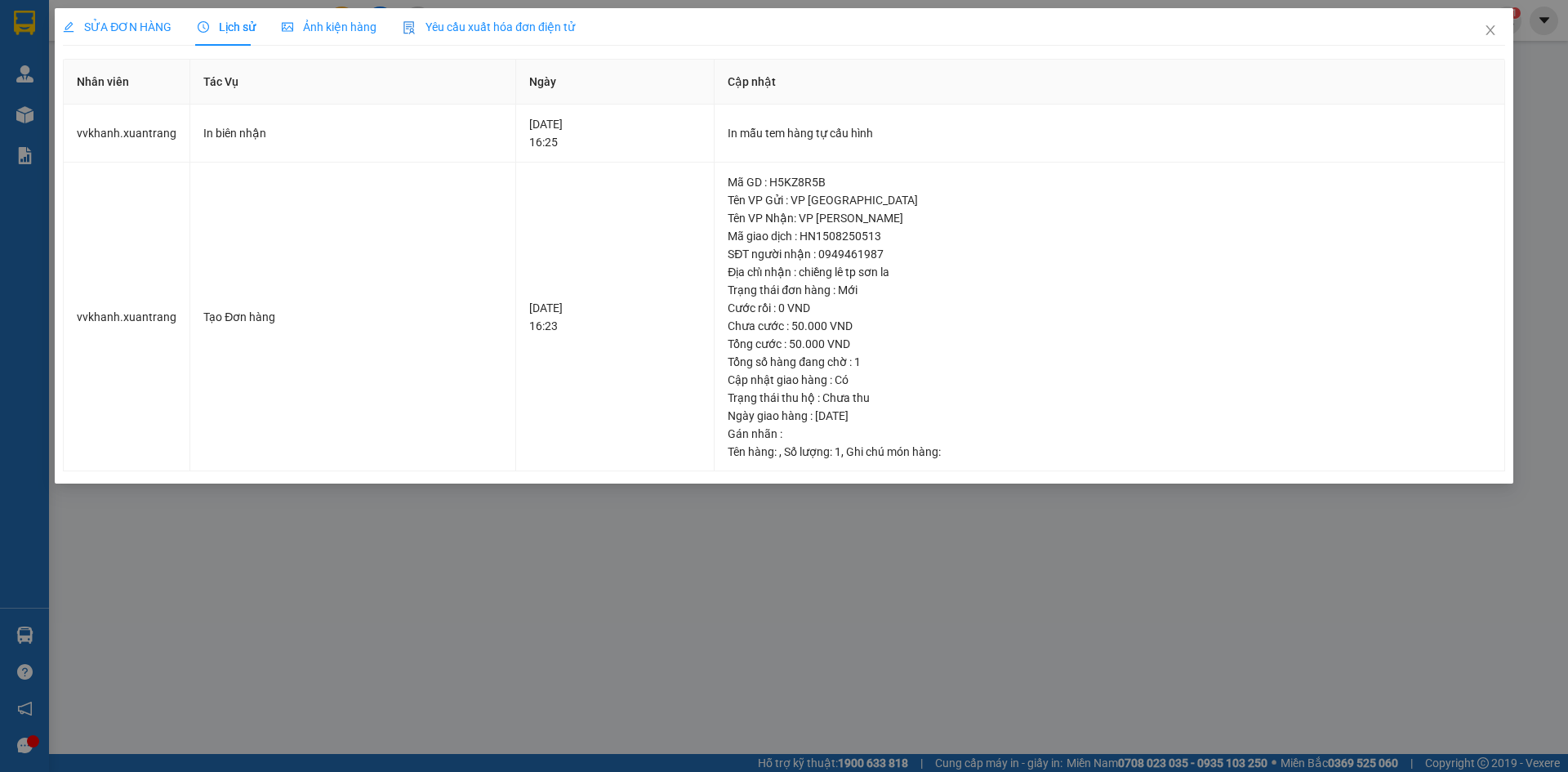
click at [303, 23] on span "Ảnh kiện hàng" at bounding box center [329, 27] width 95 height 13
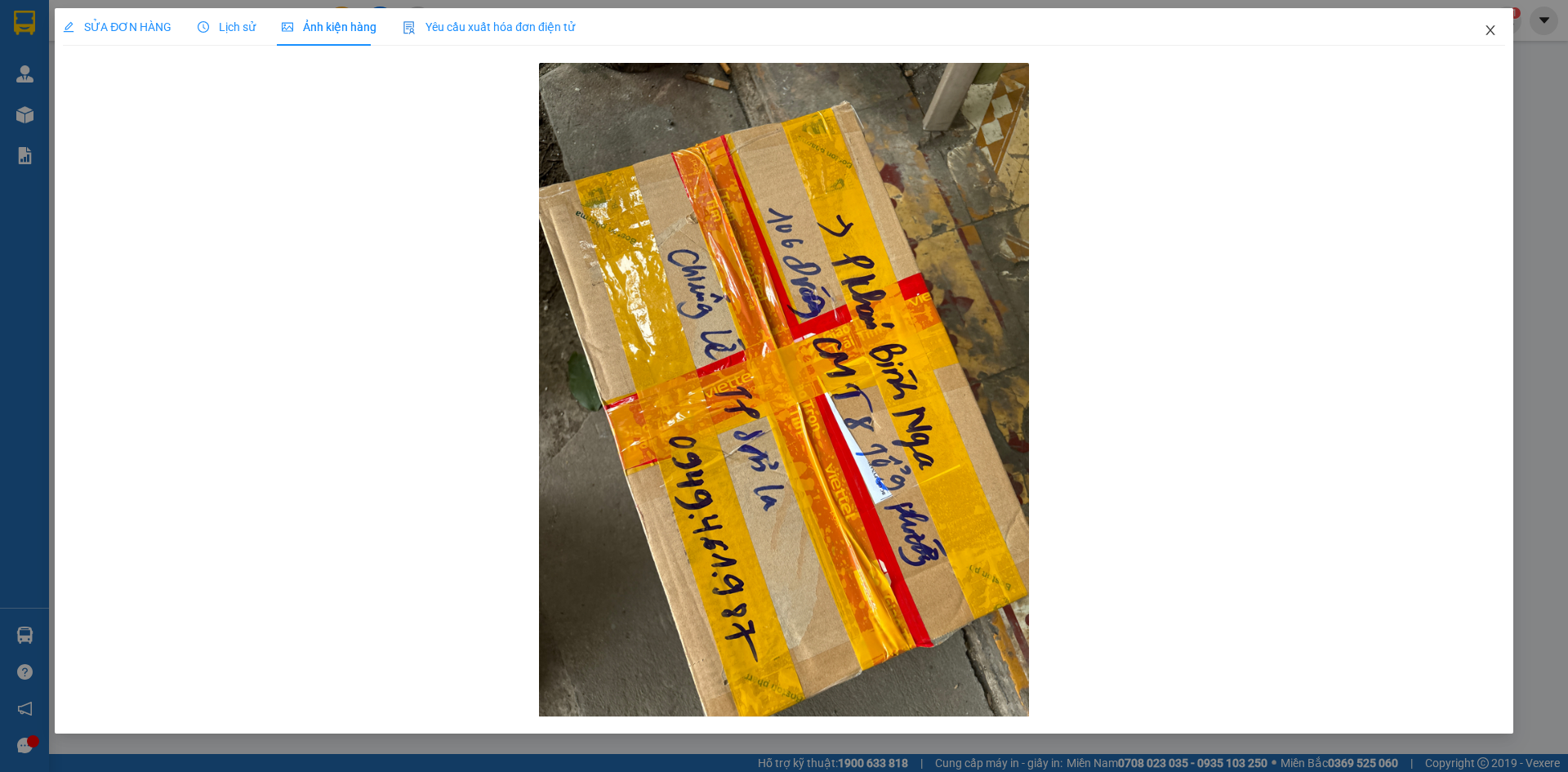
click at [1490, 32] on icon "close" at bounding box center [1491, 30] width 13 height 13
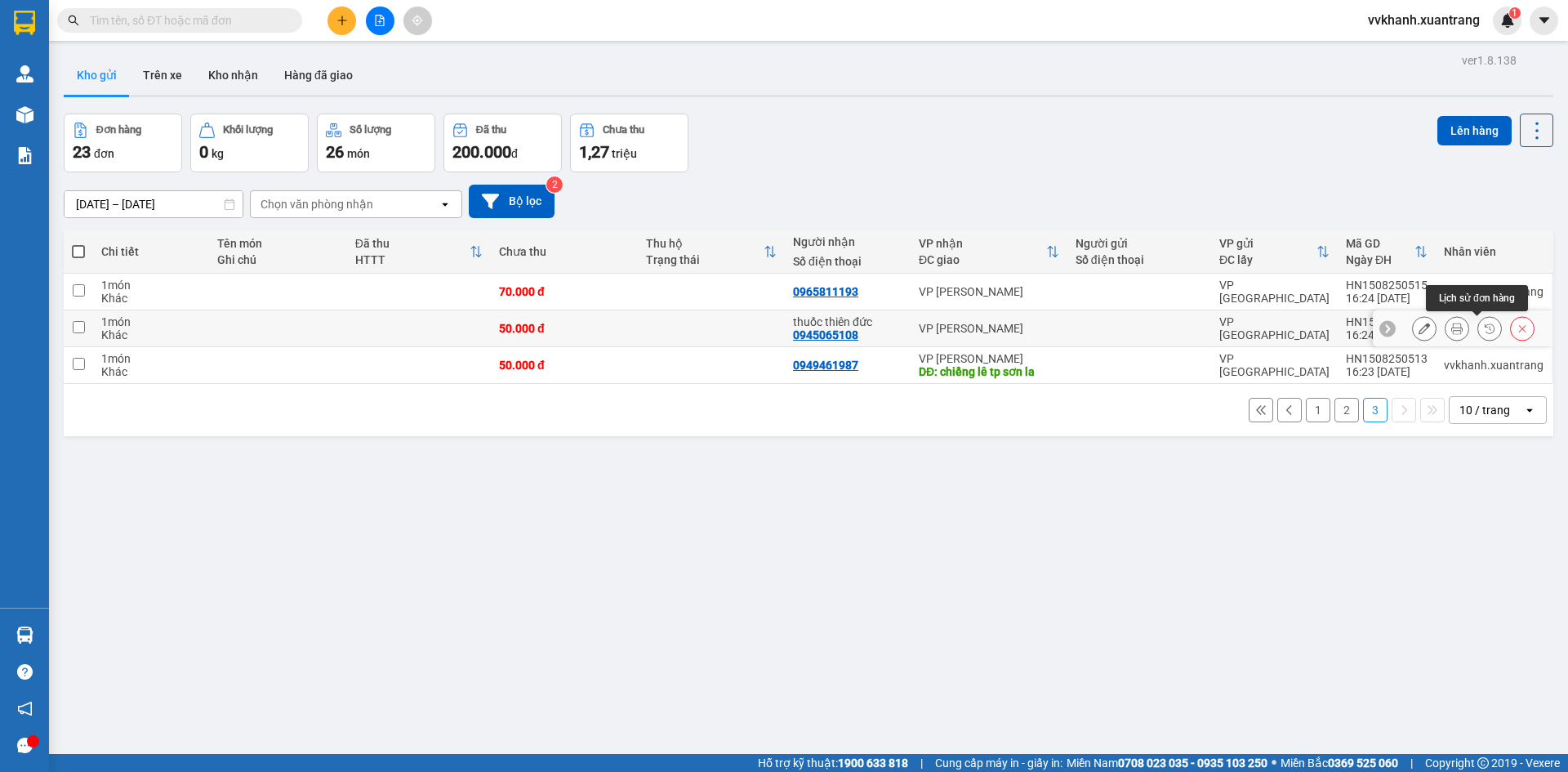
click at [1484, 329] on icon at bounding box center [1490, 328] width 12 height 12
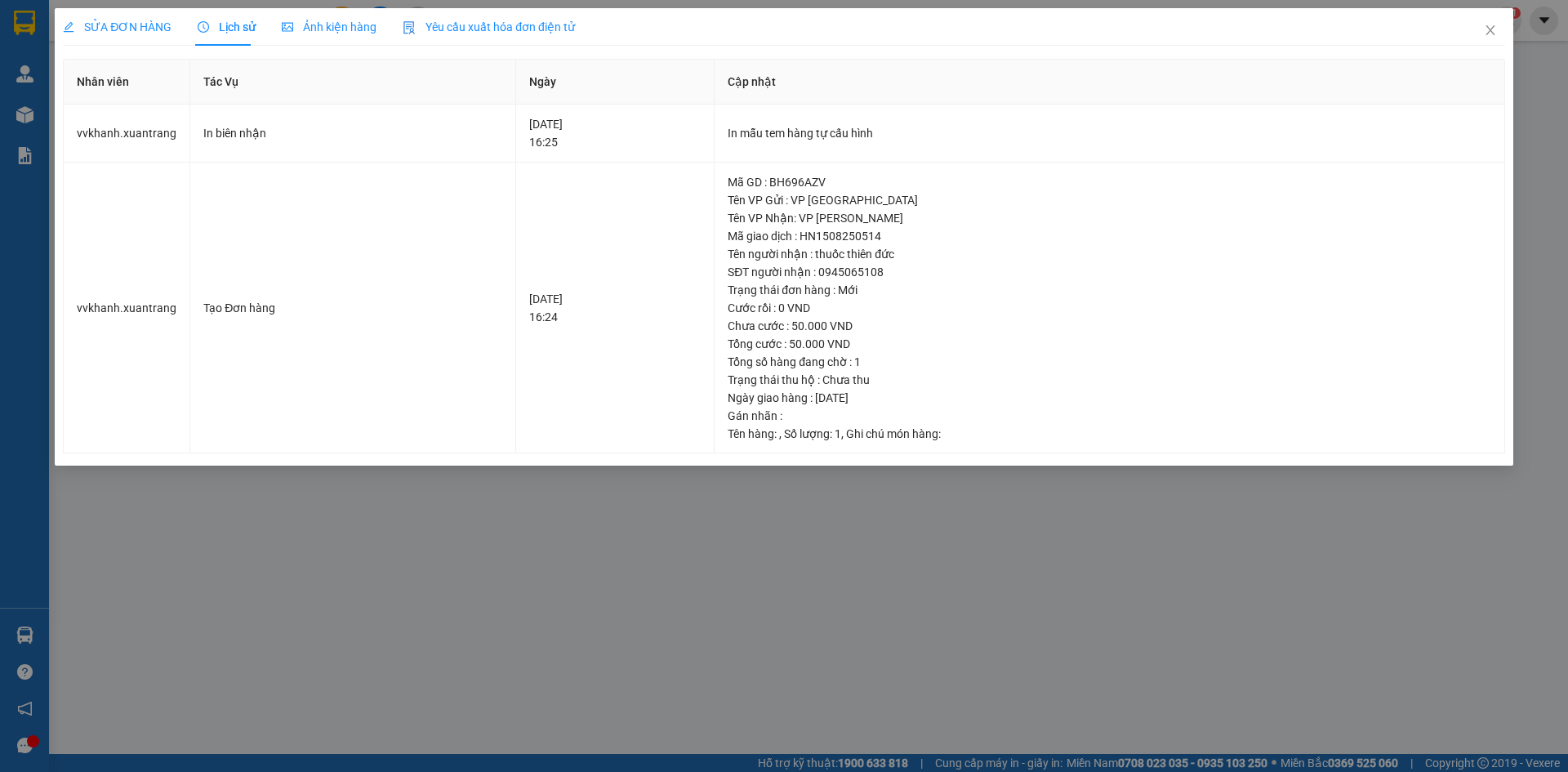
click at [347, 32] on span "Ảnh kiện hàng" at bounding box center [329, 27] width 95 height 13
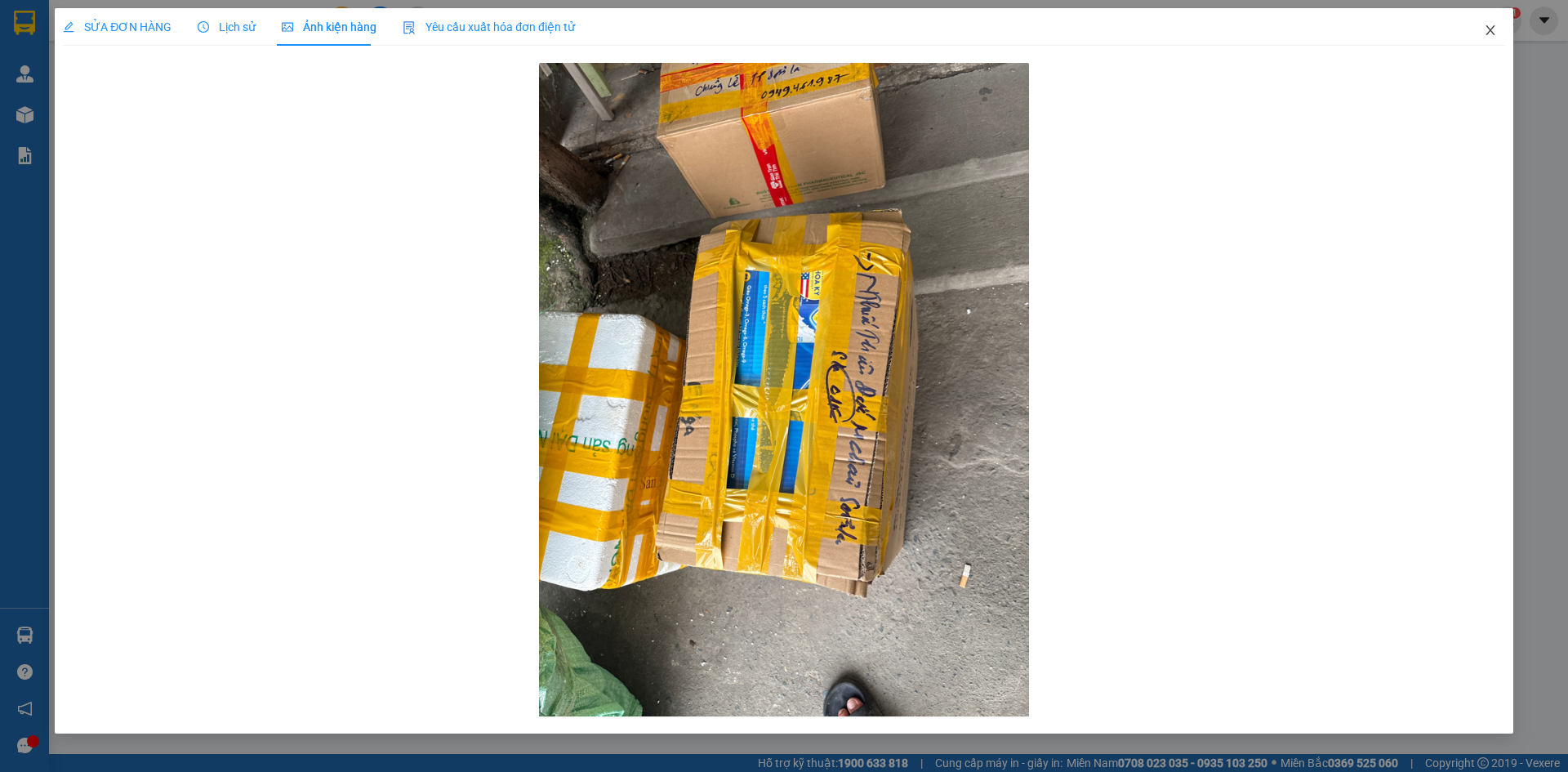
click at [1489, 33] on icon "close" at bounding box center [1490, 30] width 9 height 10
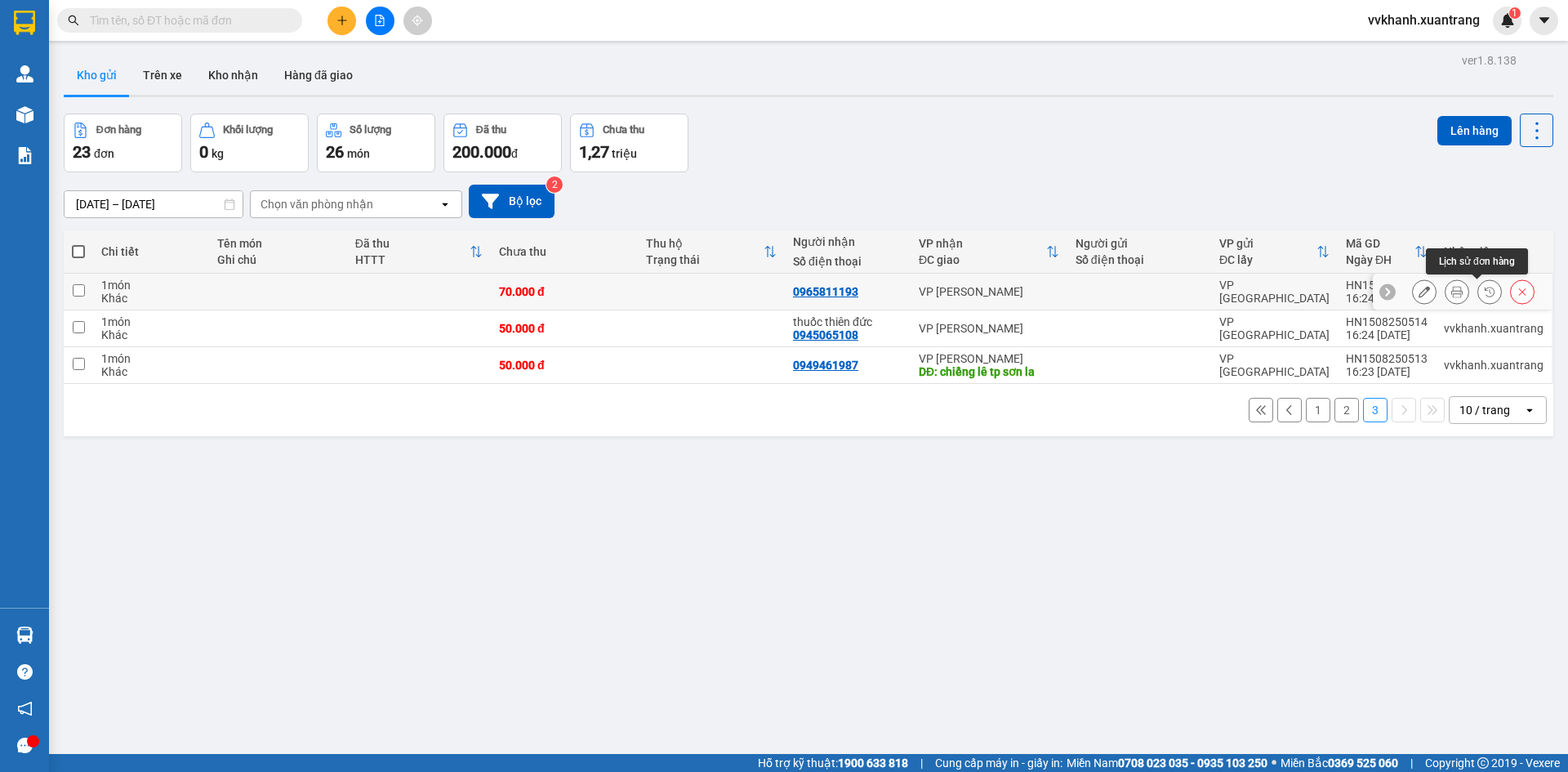
click at [1484, 286] on icon at bounding box center [1490, 292] width 12 height 12
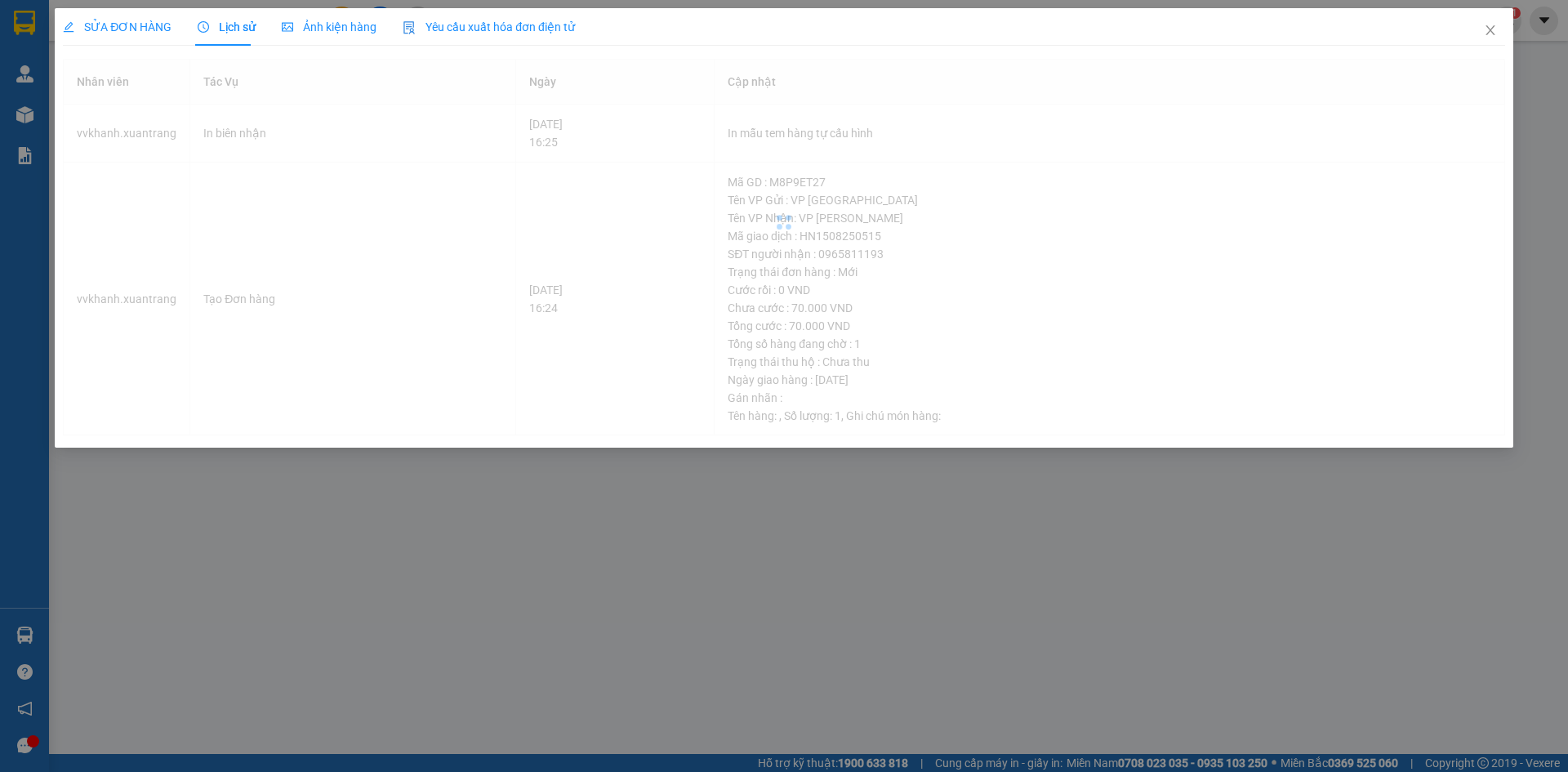
click at [323, 29] on span "Ảnh kiện hàng" at bounding box center [329, 27] width 95 height 13
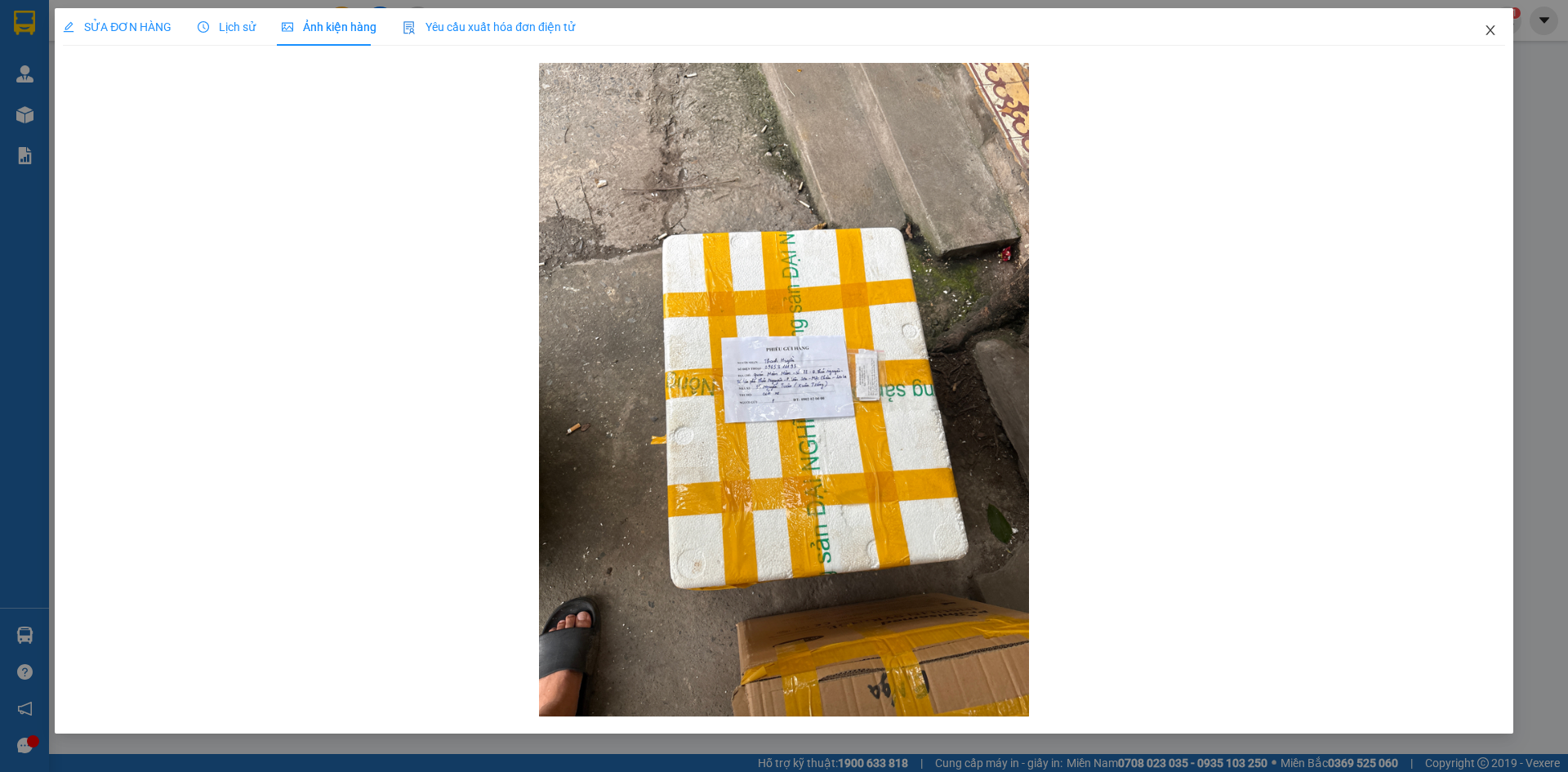
click at [1494, 29] on icon "close" at bounding box center [1491, 30] width 13 height 13
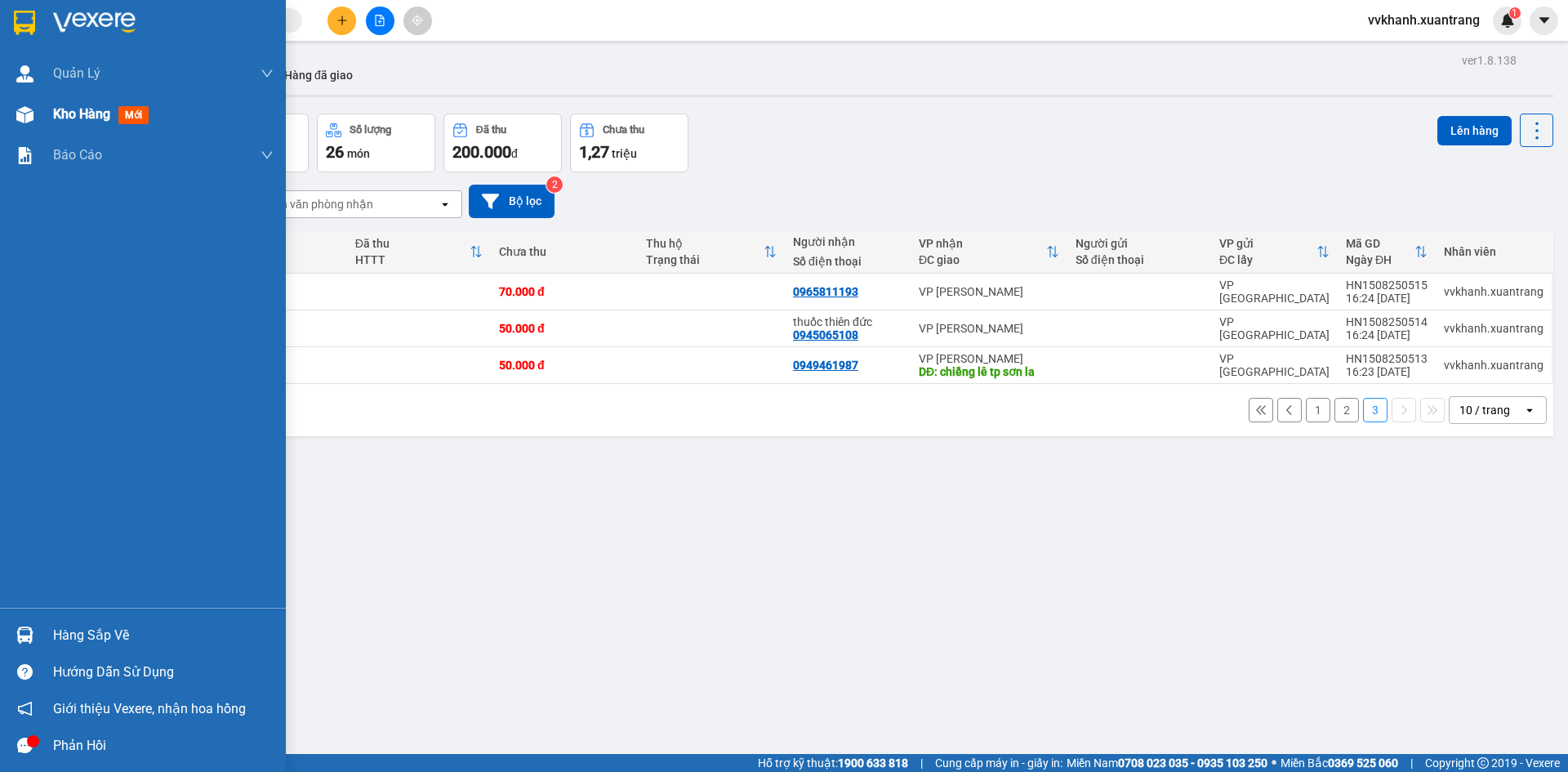
click at [66, 112] on span "Kho hàng" at bounding box center [82, 114] width 57 height 15
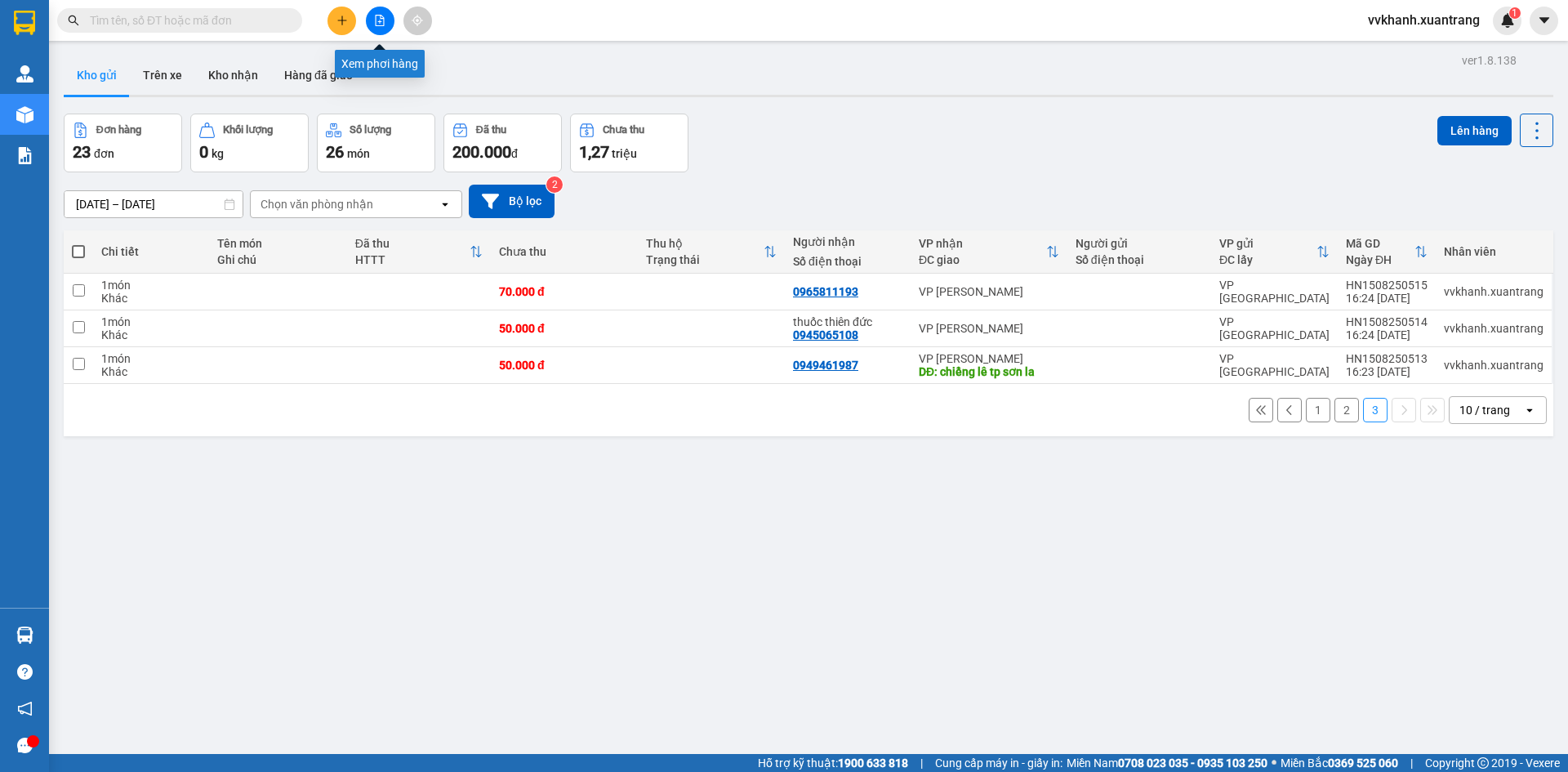
click at [377, 28] on button at bounding box center [380, 21] width 29 height 29
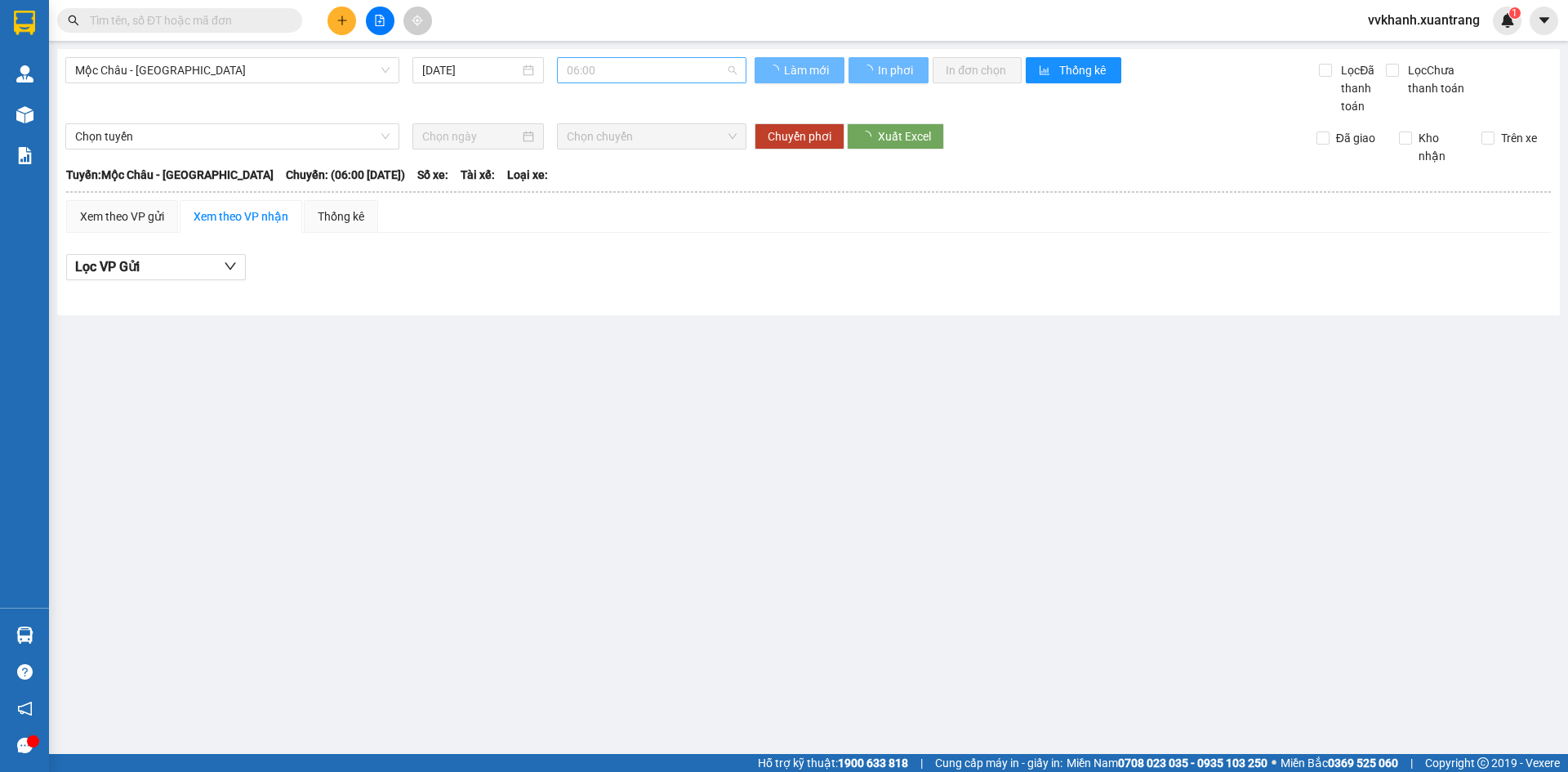
click at [603, 71] on span "06:00" at bounding box center [652, 70] width 170 height 24
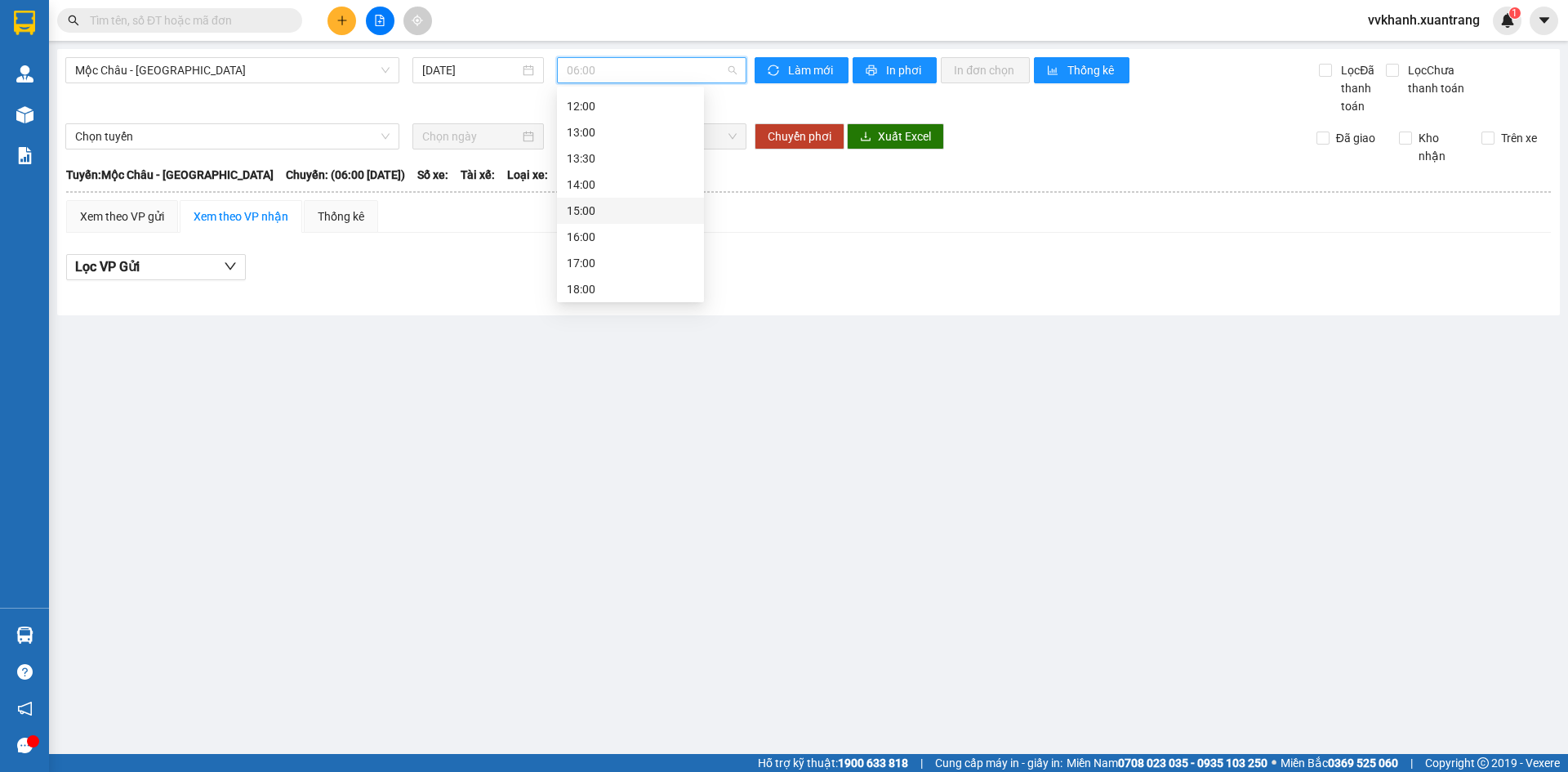
scroll to position [153, 0]
click at [599, 137] on div "12:00" at bounding box center [630, 132] width 127 height 18
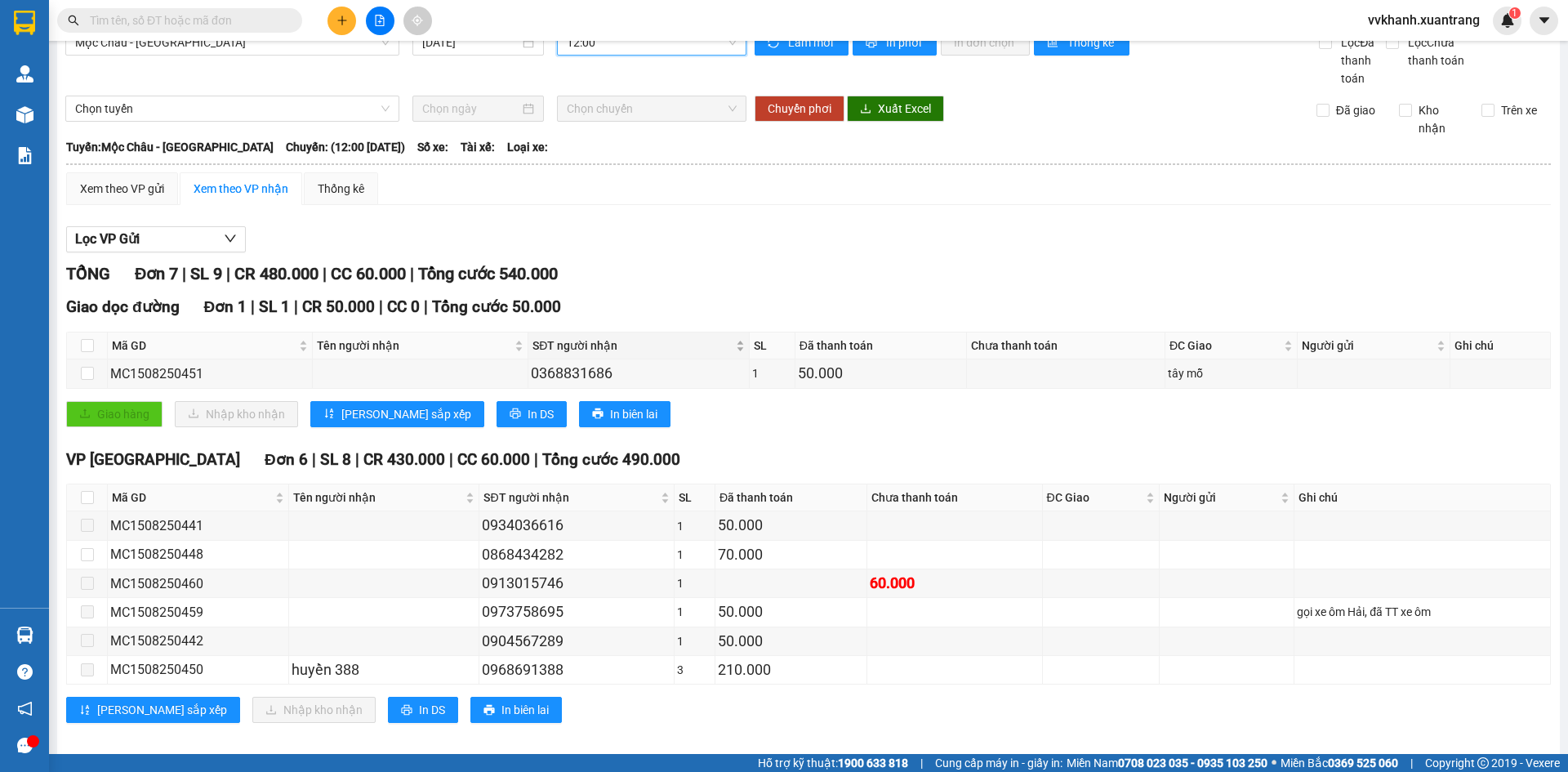
scroll to position [42, 0]
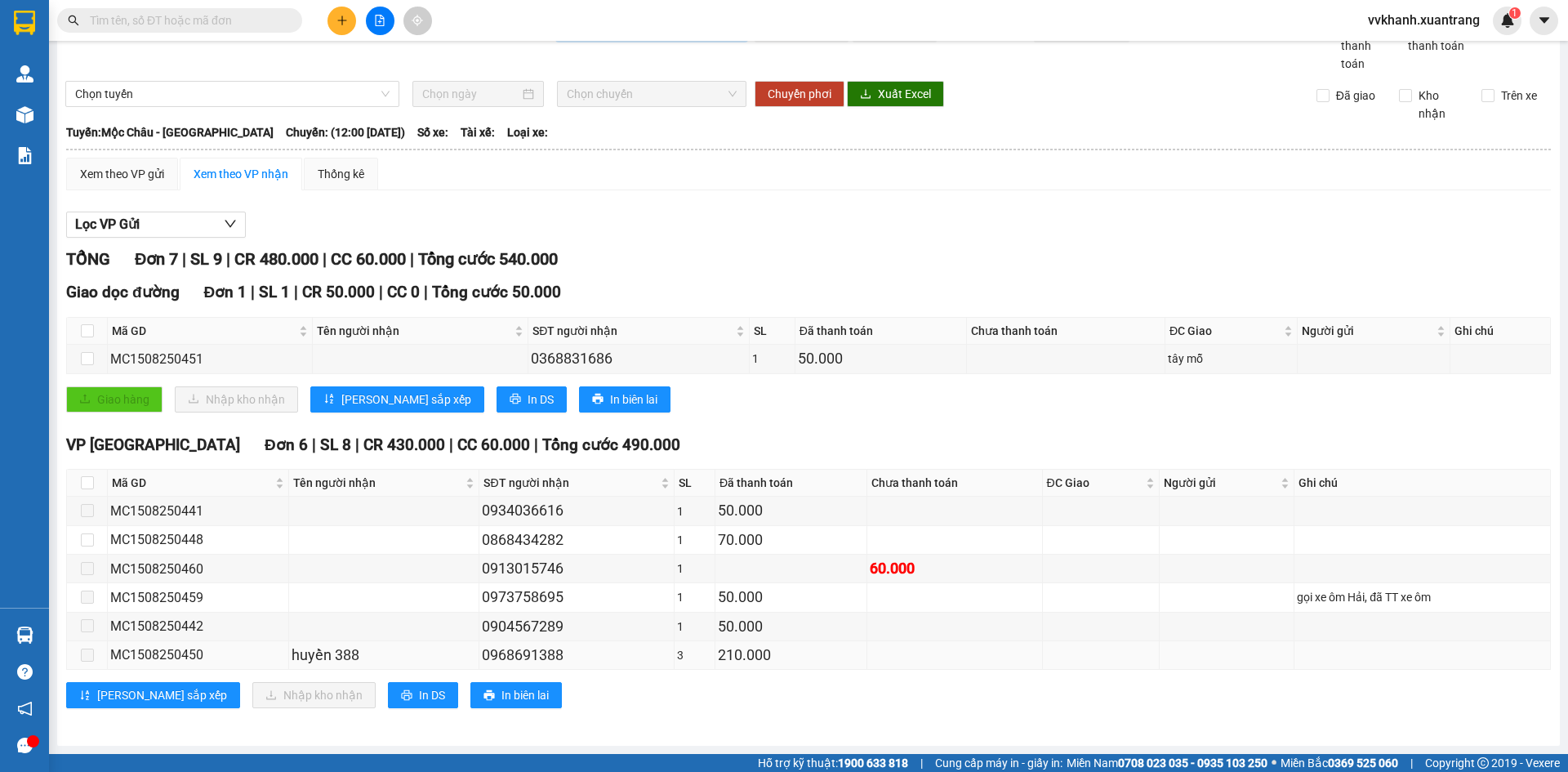
click at [88, 651] on span at bounding box center [88, 656] width 13 height 13
click at [91, 478] on input "checkbox" at bounding box center [88, 483] width 13 height 13
checkbox input "true"
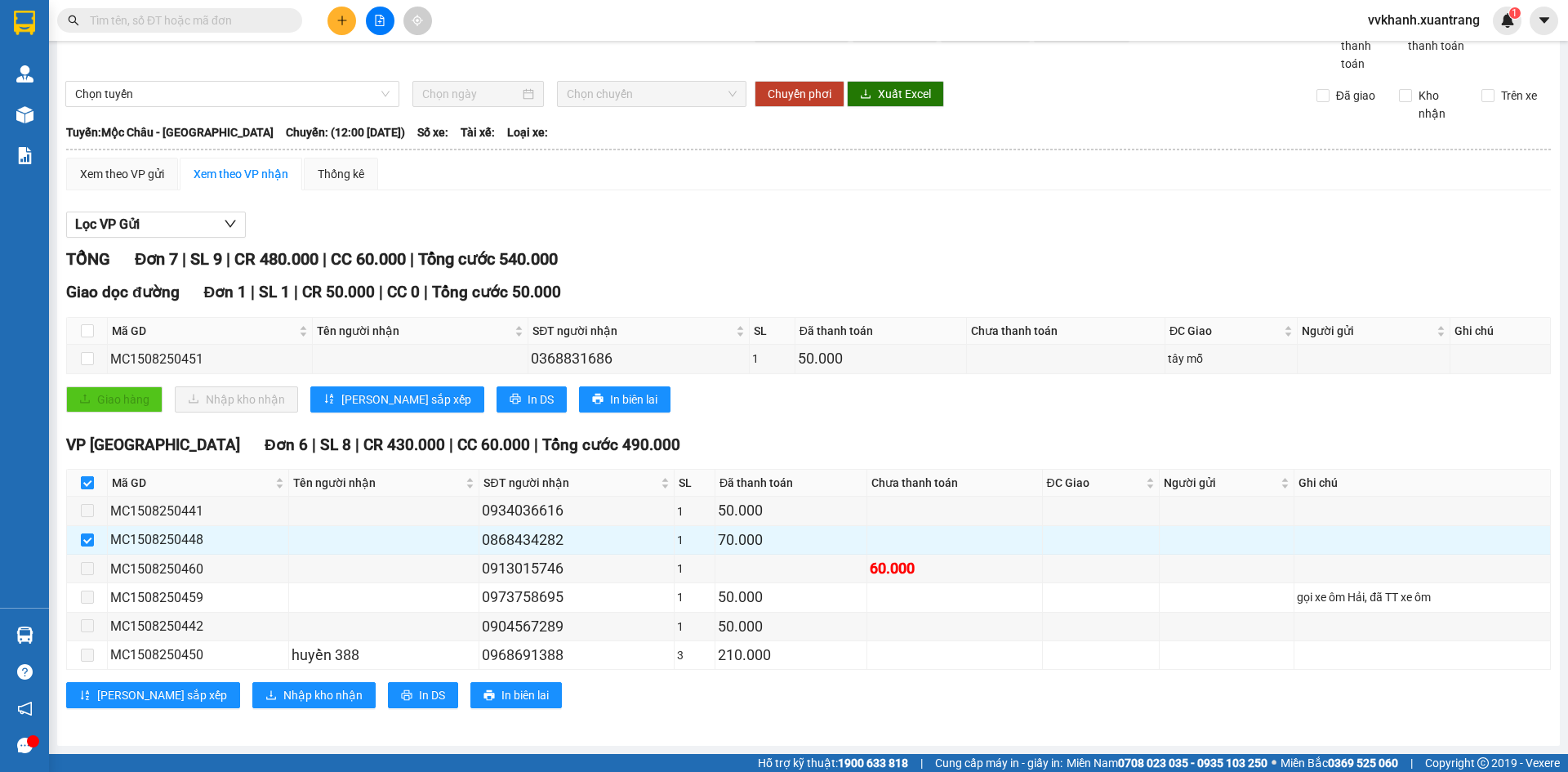
click at [91, 478] on input "checkbox" at bounding box center [88, 483] width 13 height 13
checkbox input "false"
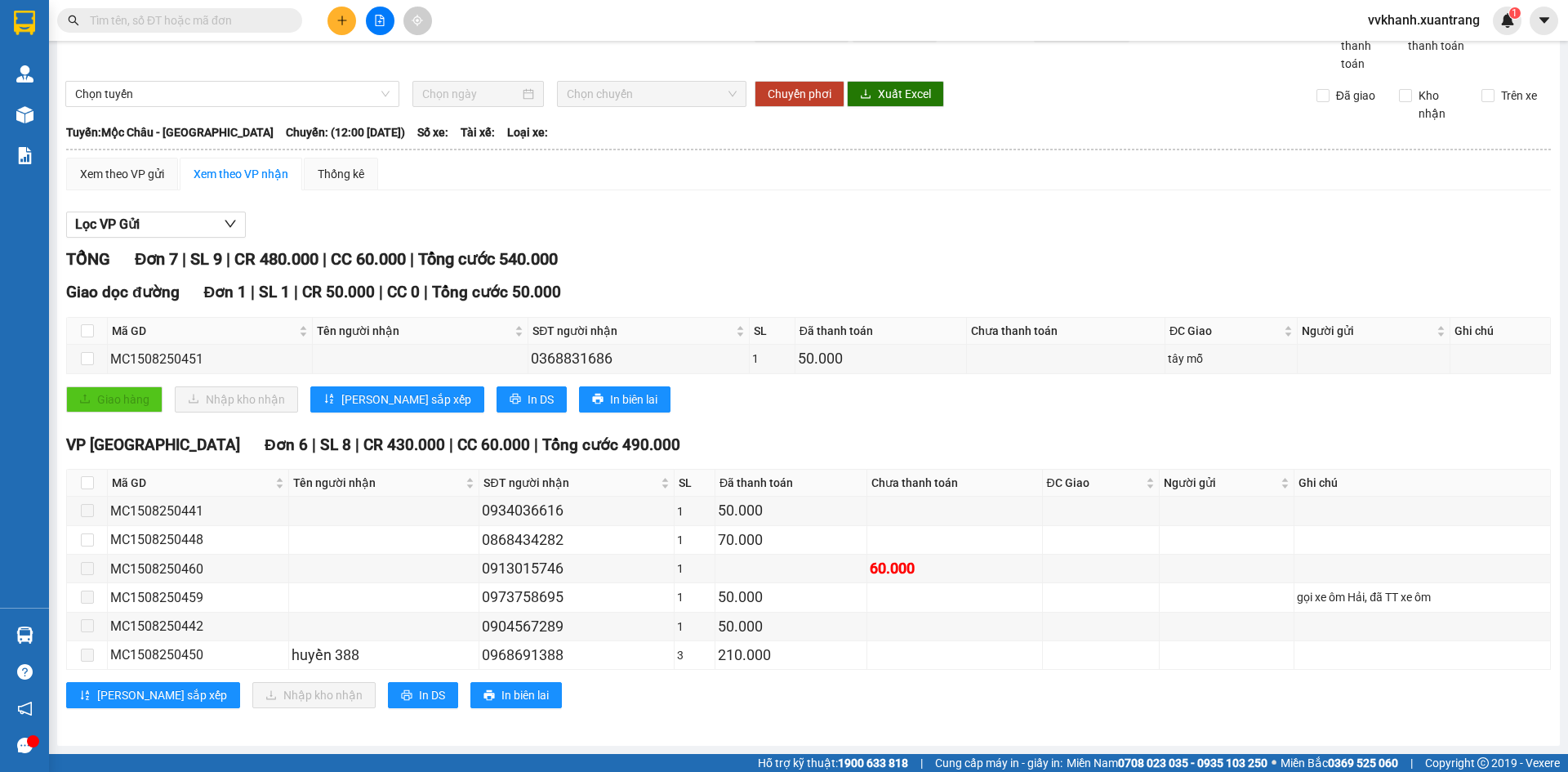
click at [158, 15] on input "text" at bounding box center [186, 20] width 193 height 18
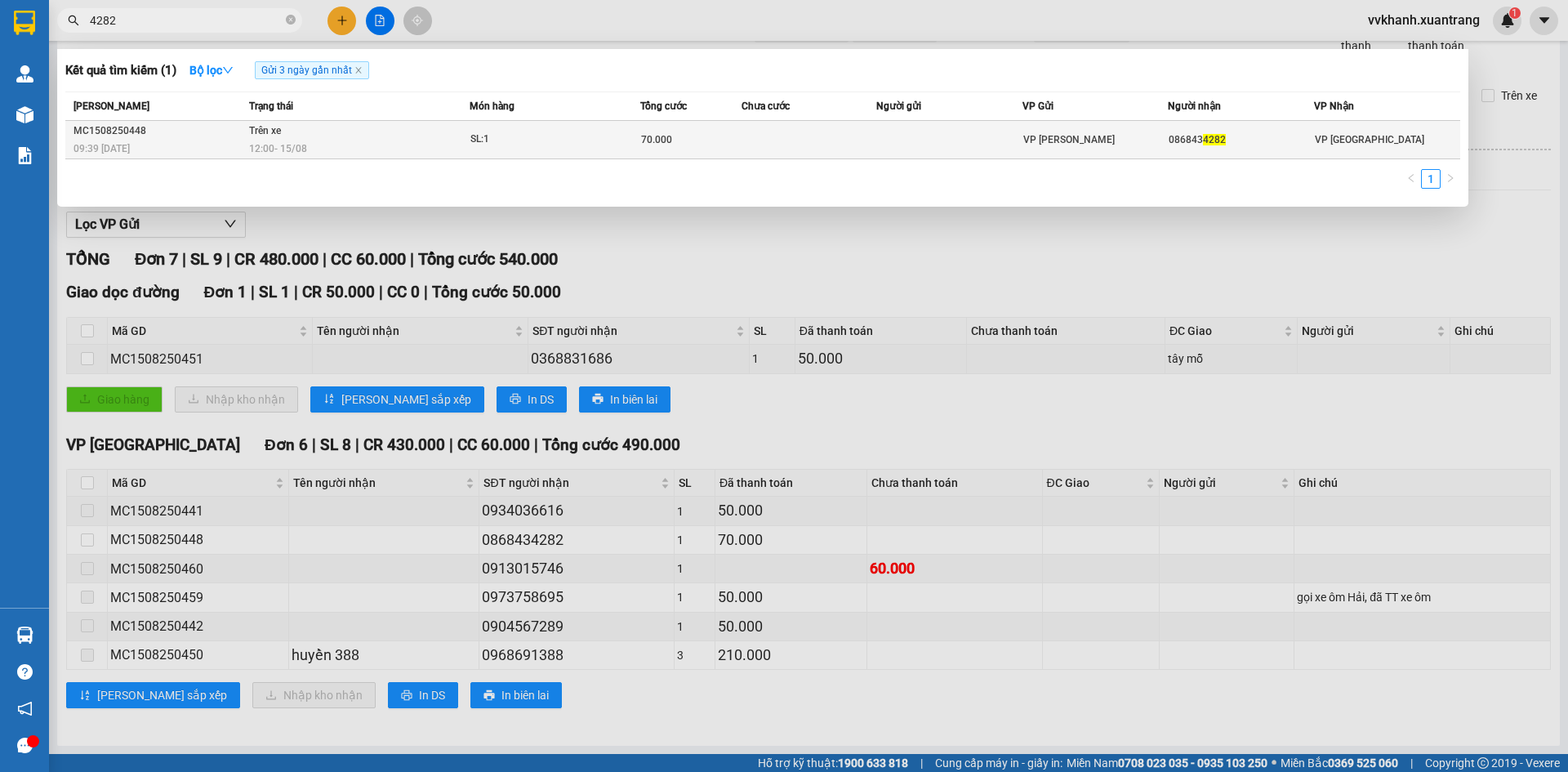
type input "4282"
click at [551, 139] on div "SL: 1" at bounding box center [532, 139] width 123 height 18
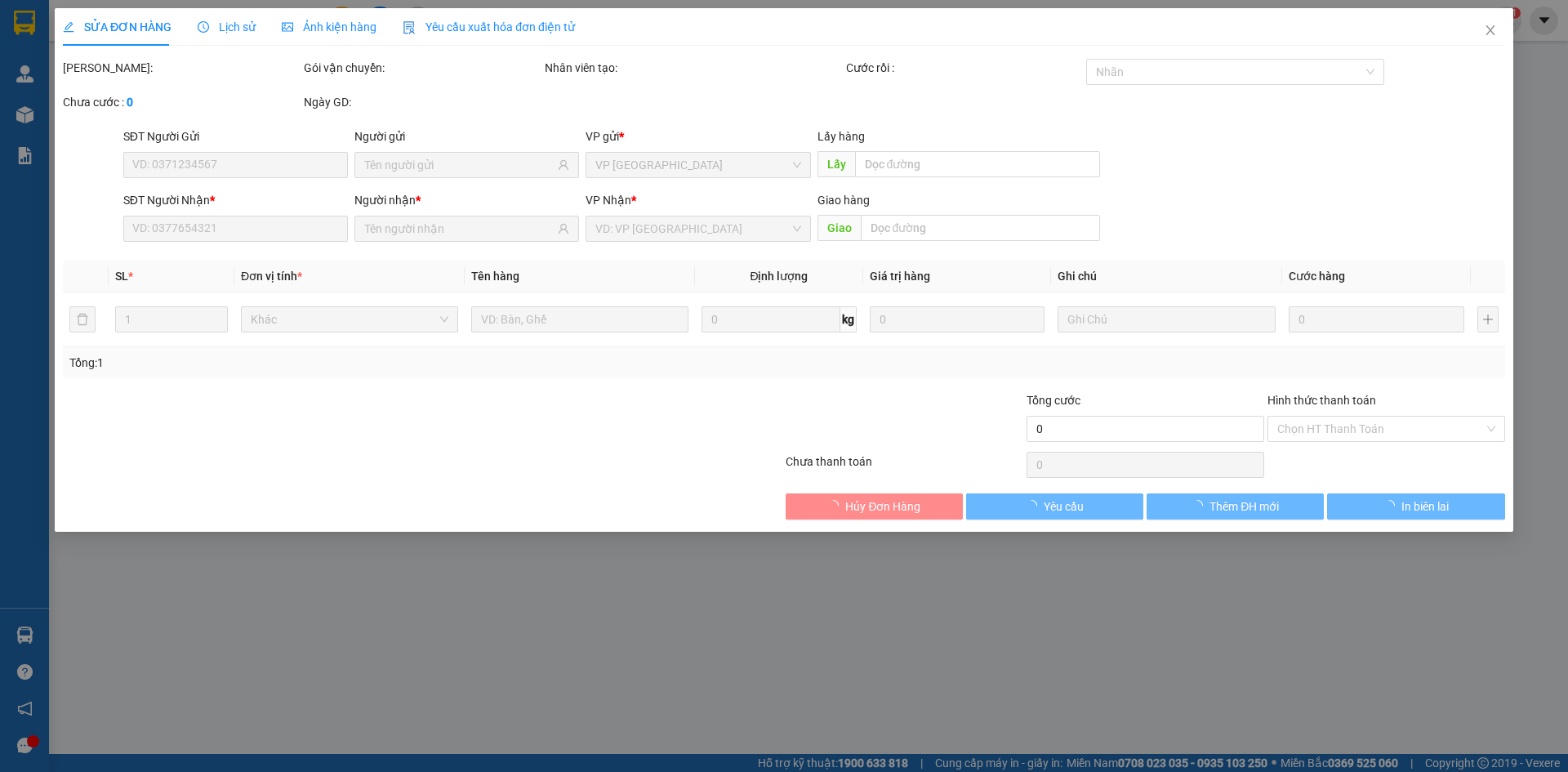
type input "0868434282"
type input "70.000"
type input "0"
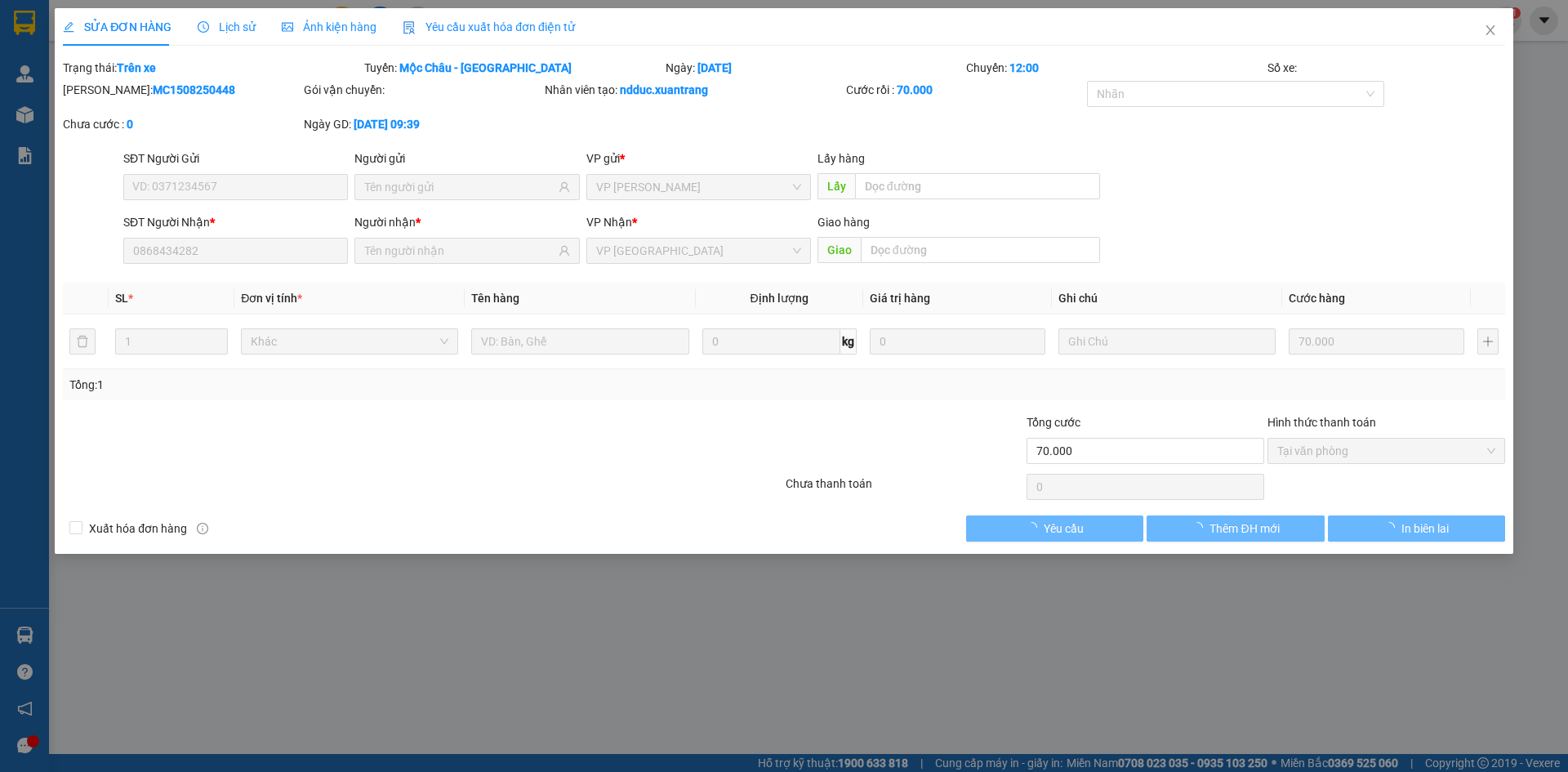
click at [301, 28] on span "Ảnh kiện hàng" at bounding box center [329, 27] width 95 height 13
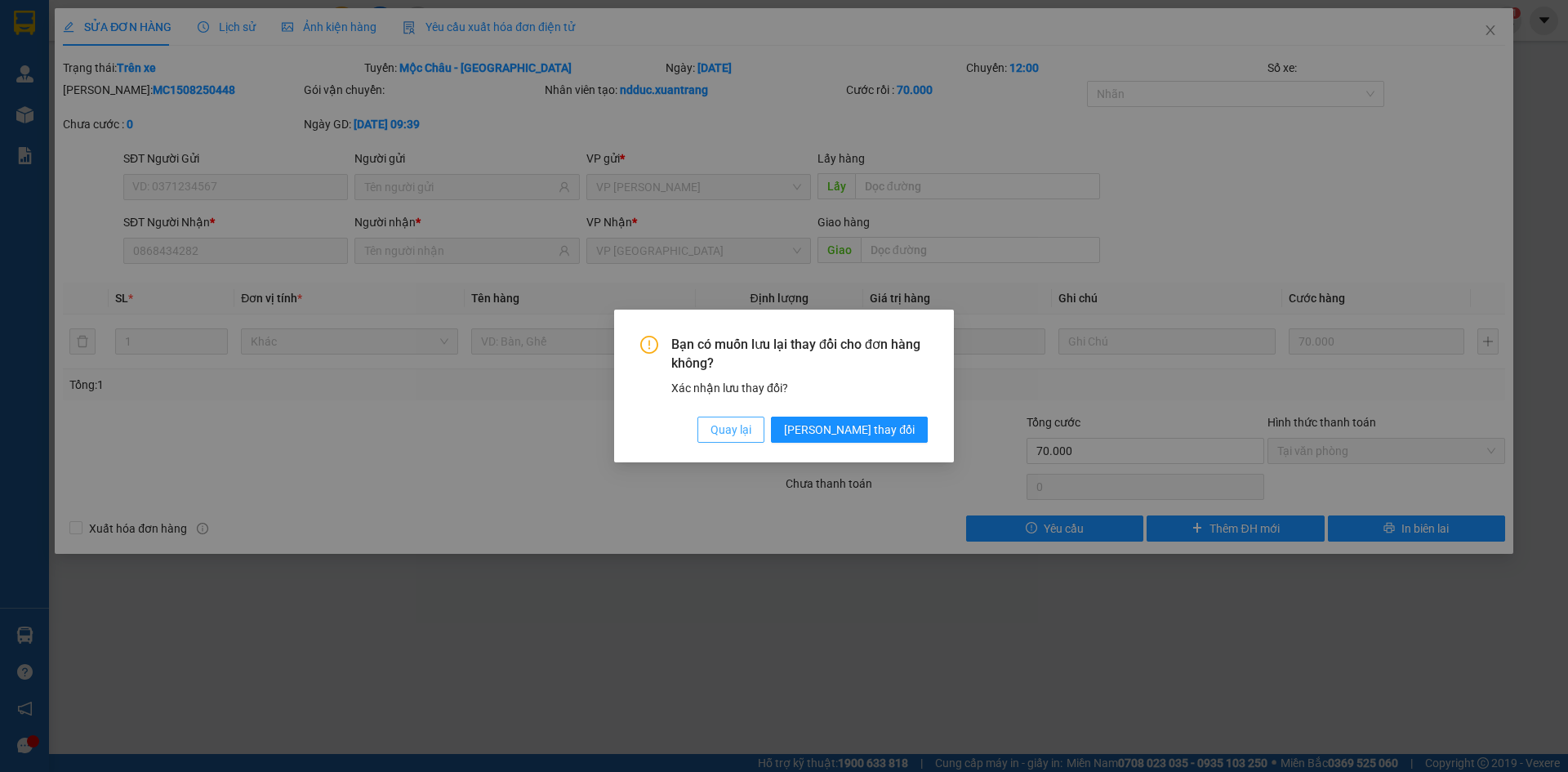
click at [752, 437] on span "Quay lại" at bounding box center [731, 429] width 41 height 18
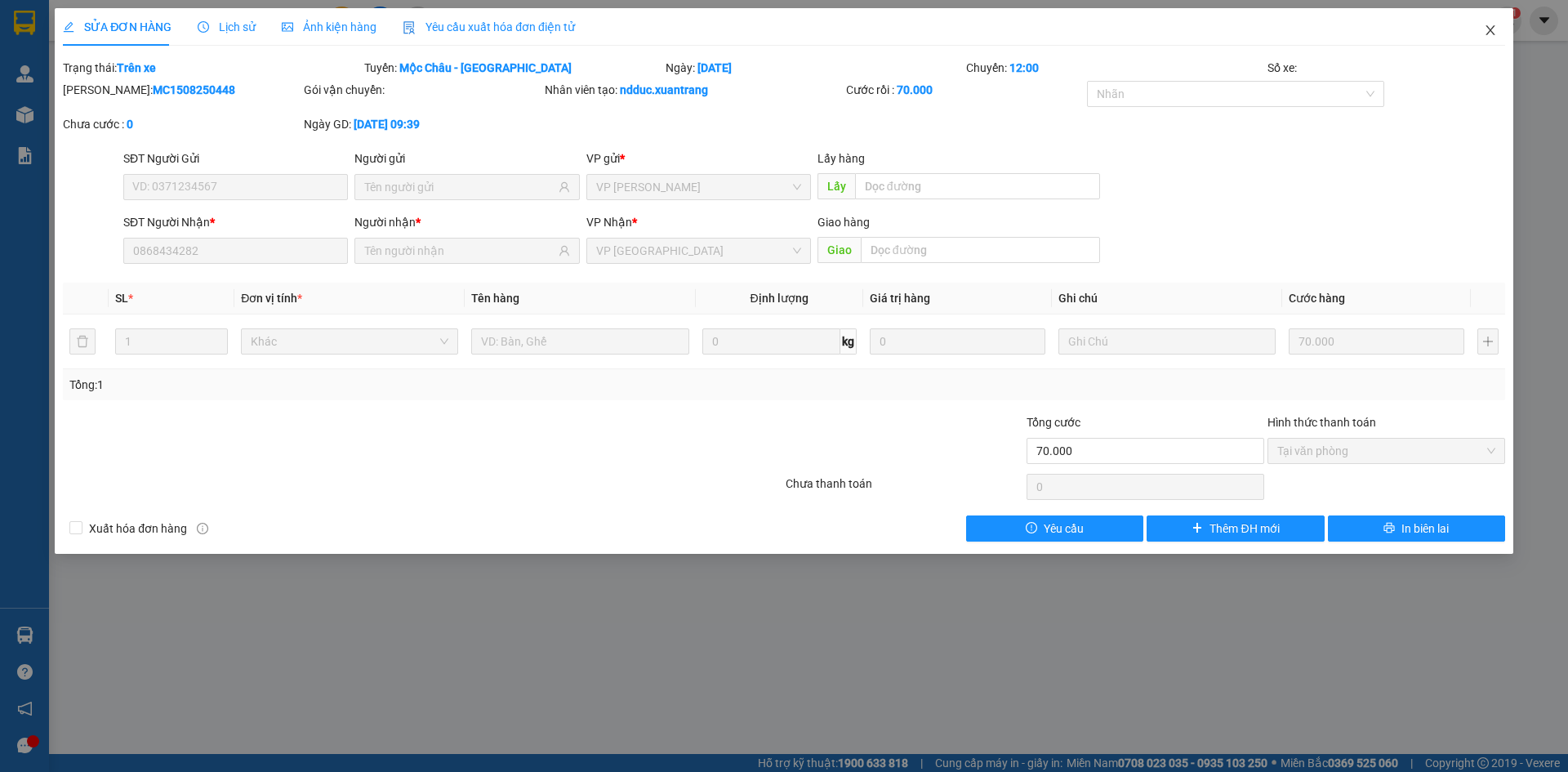
drag, startPoint x: 1492, startPoint y: 26, endPoint x: 825, endPoint y: 45, distance: 667.3
click at [1489, 29] on icon "close" at bounding box center [1491, 30] width 13 height 13
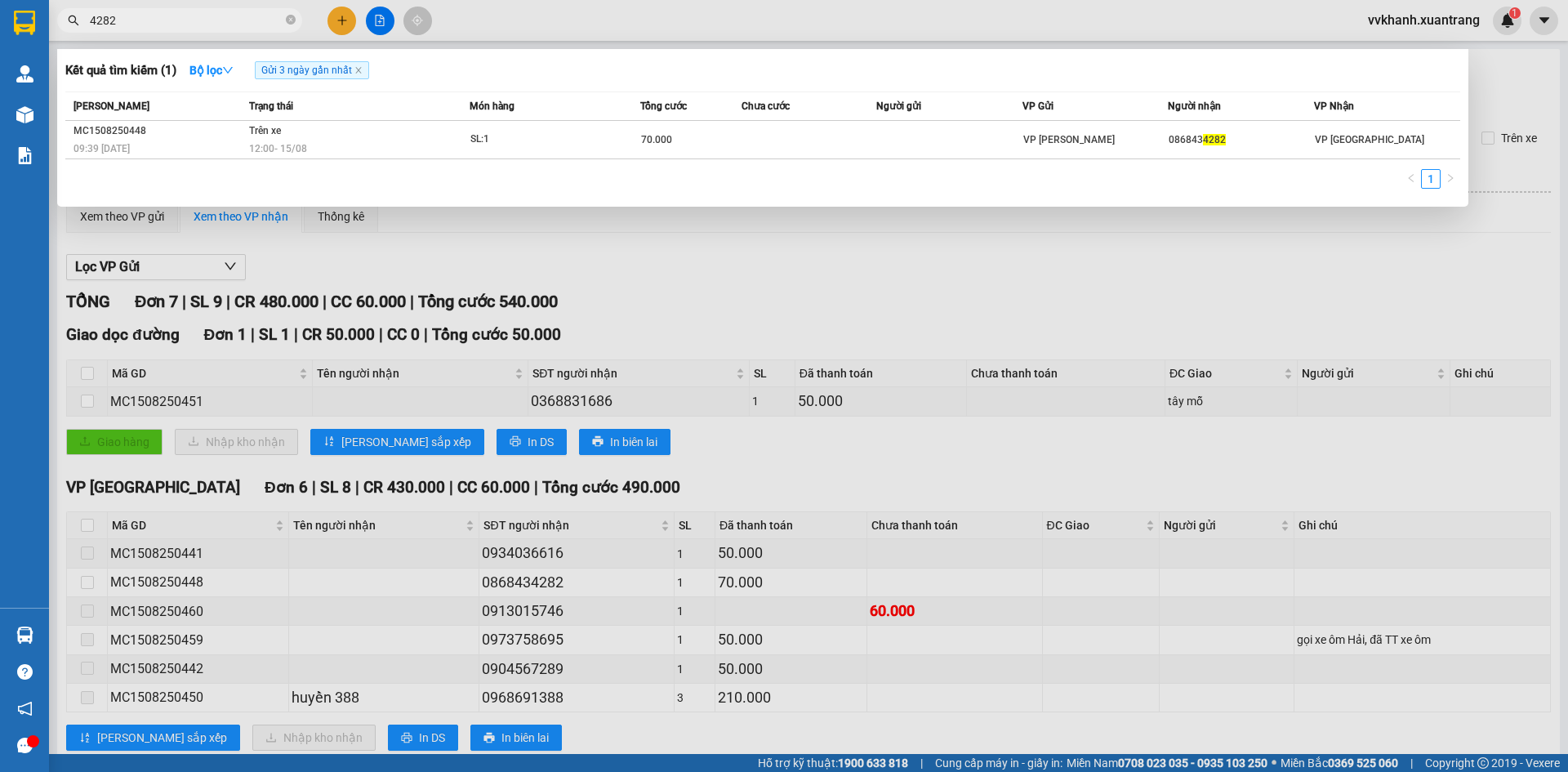
click at [183, 30] on span "4282" at bounding box center [179, 20] width 245 height 24
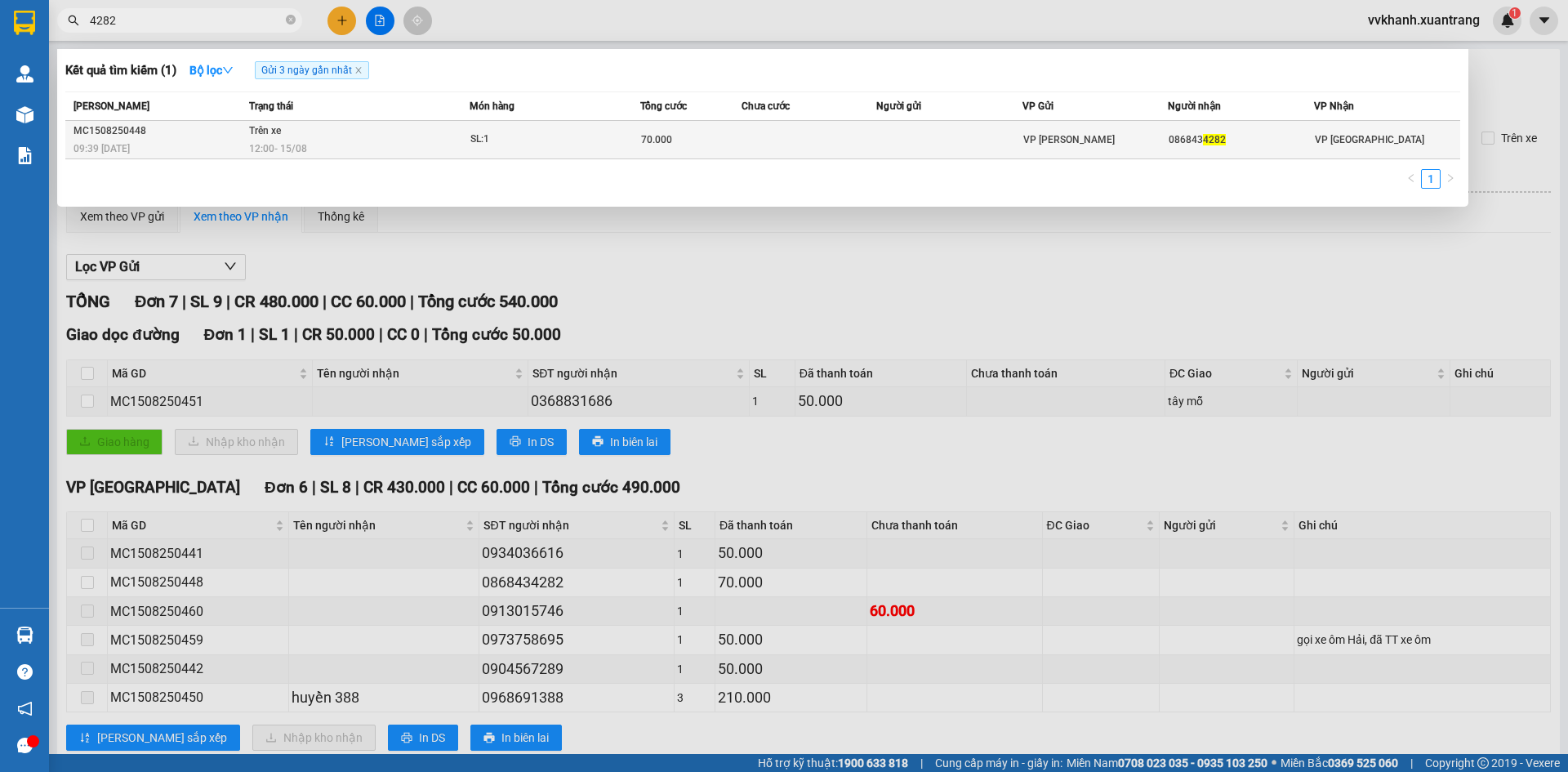
click at [913, 154] on td at bounding box center [949, 141] width 146 height 39
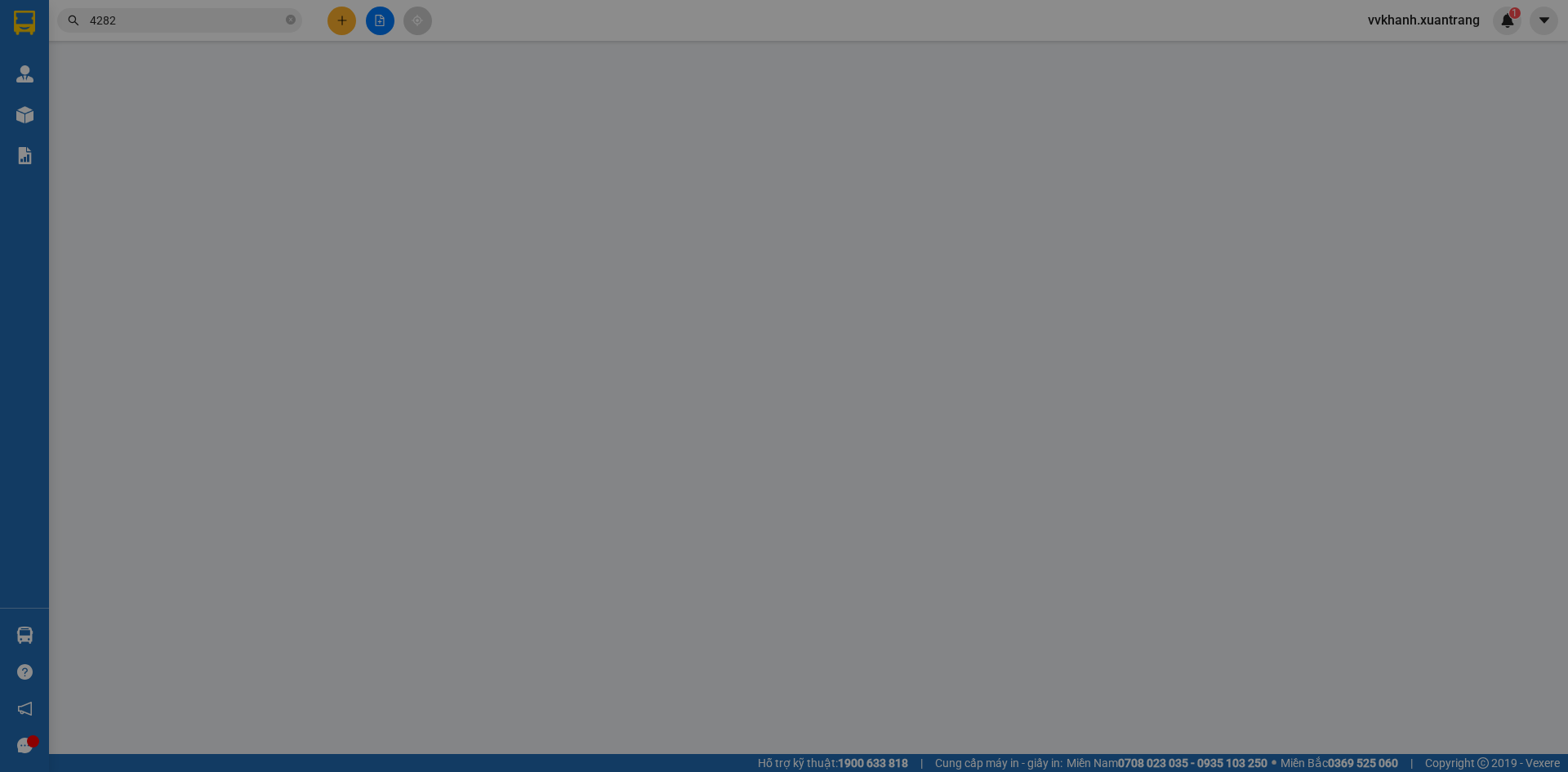
type input "0868434282"
type input "70.000"
type input "0"
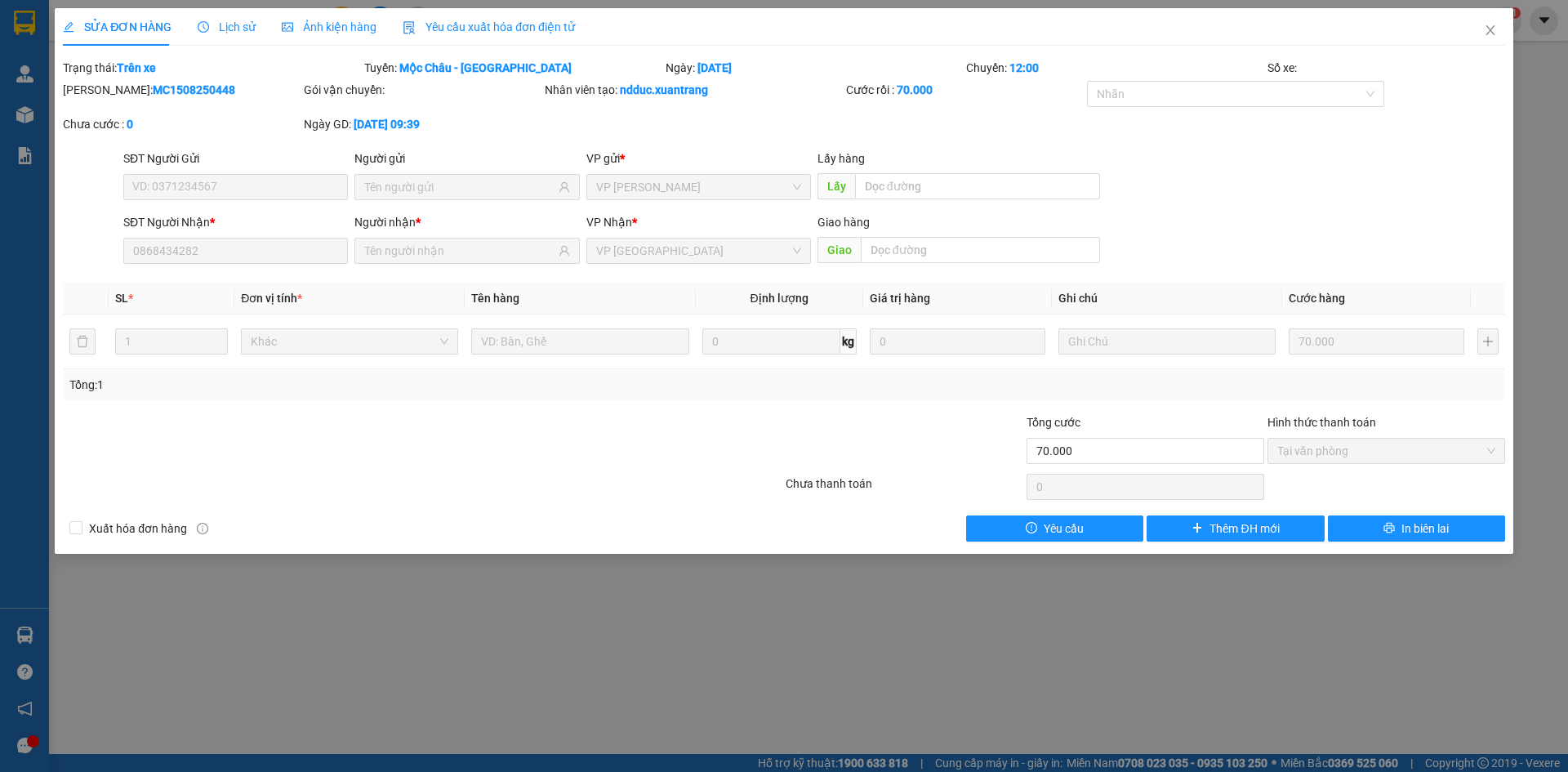
click at [318, 29] on span "Ảnh kiện hàng" at bounding box center [329, 27] width 95 height 13
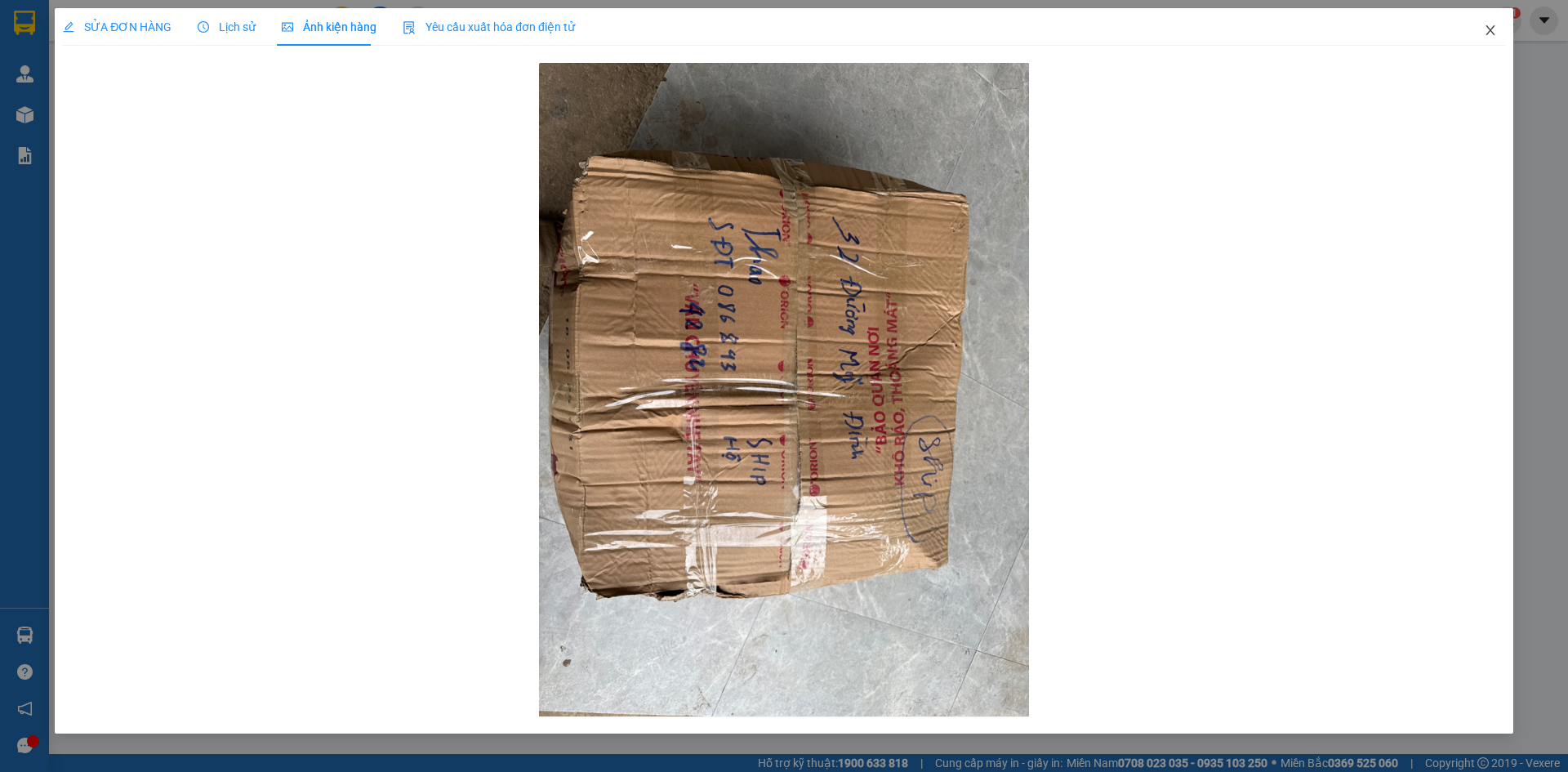
click at [1493, 33] on icon "close" at bounding box center [1491, 30] width 13 height 13
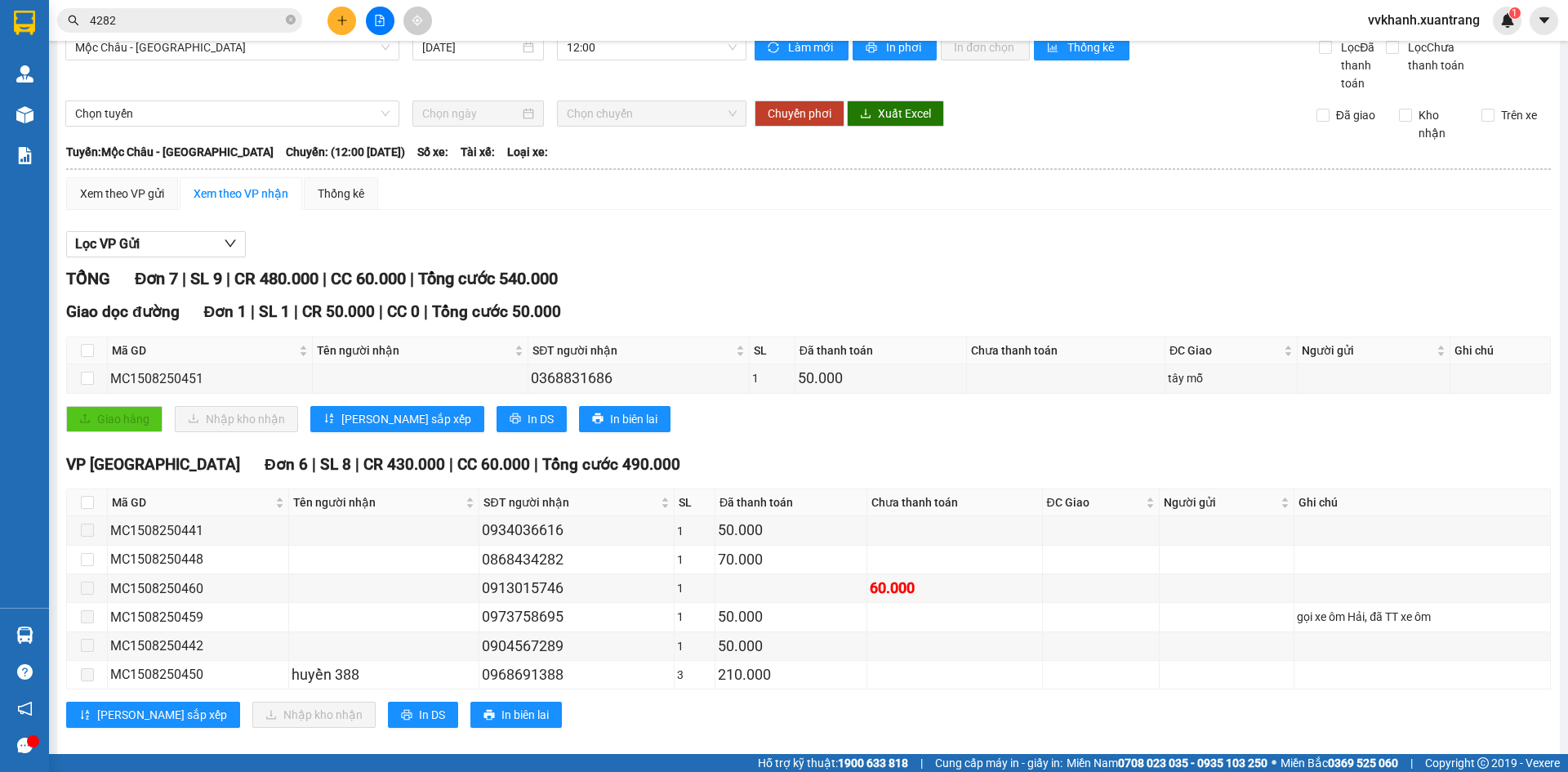
scroll to position [42, 0]
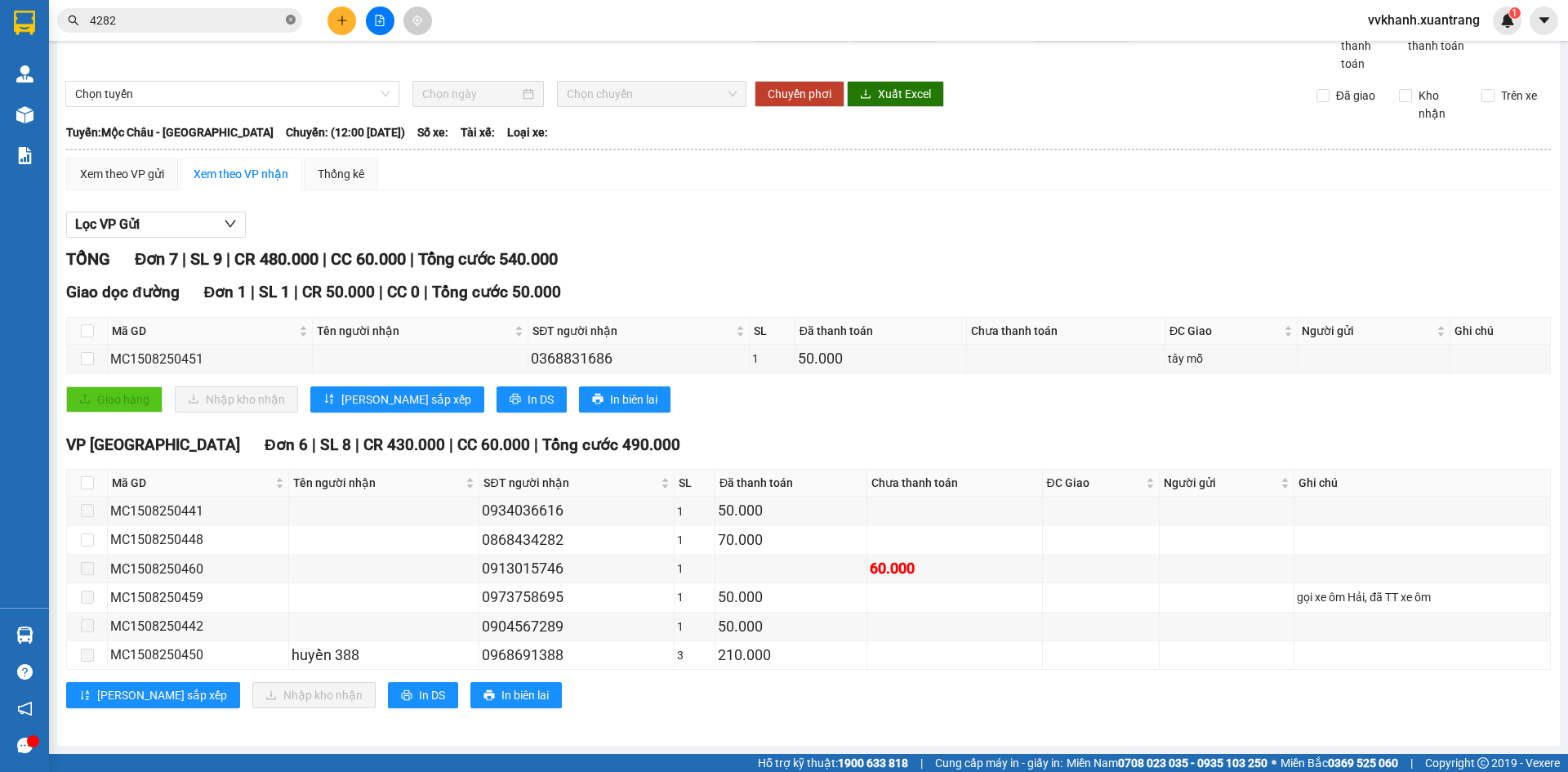
click at [290, 24] on icon "close-circle" at bounding box center [291, 19] width 10 height 10
click at [185, 6] on div "Kết quả tìm kiếm ( 1 ) Bộ lọc Gửi 3 ngày gần nhất Mã ĐH Trạng thái Món hàng Tổn…" at bounding box center [784, 20] width 1568 height 41
click at [165, 14] on input "text" at bounding box center [186, 20] width 193 height 18
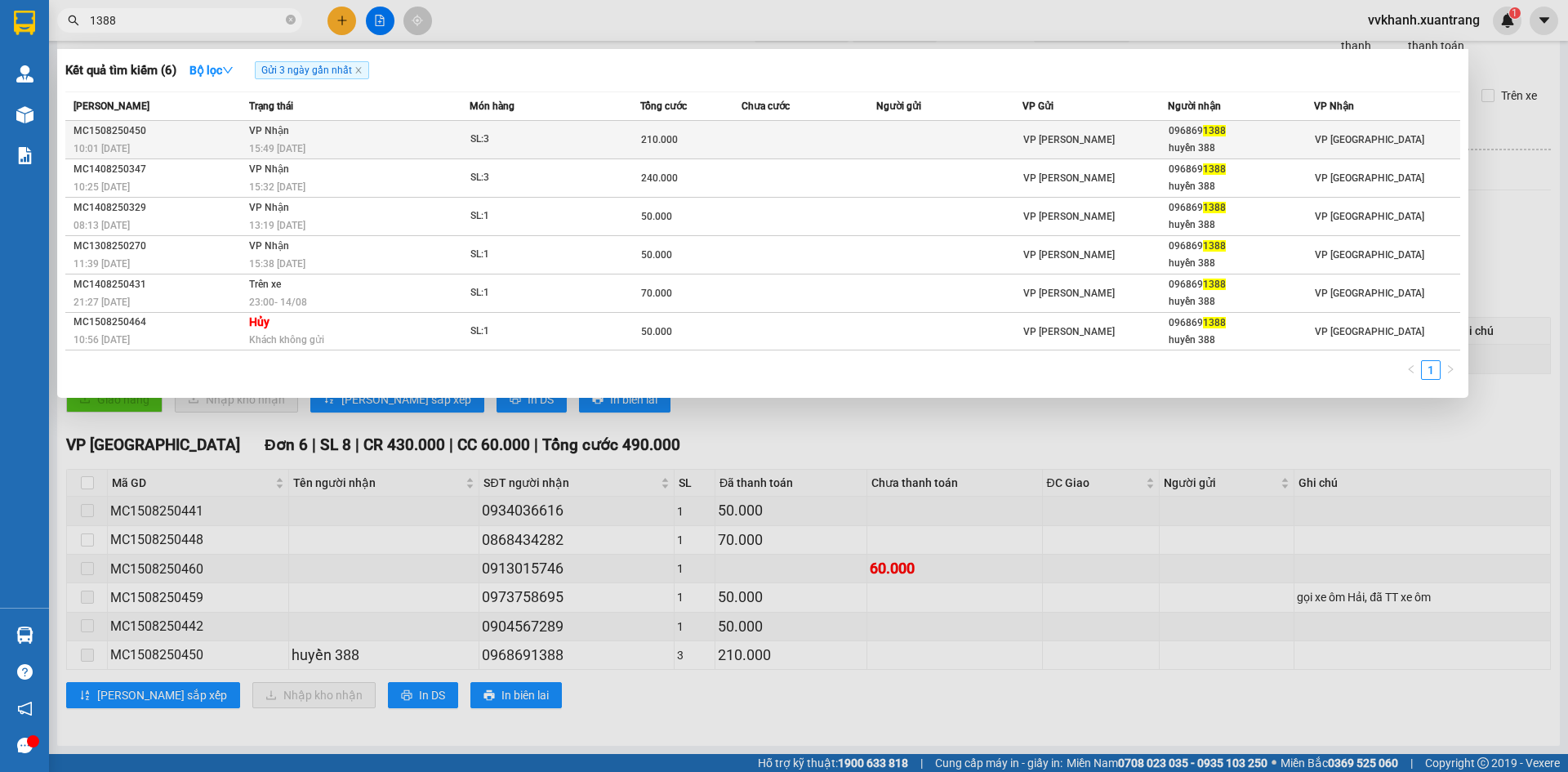
type input "1388"
click at [1091, 141] on div "VP [PERSON_NAME]" at bounding box center [1096, 139] width 145 height 18
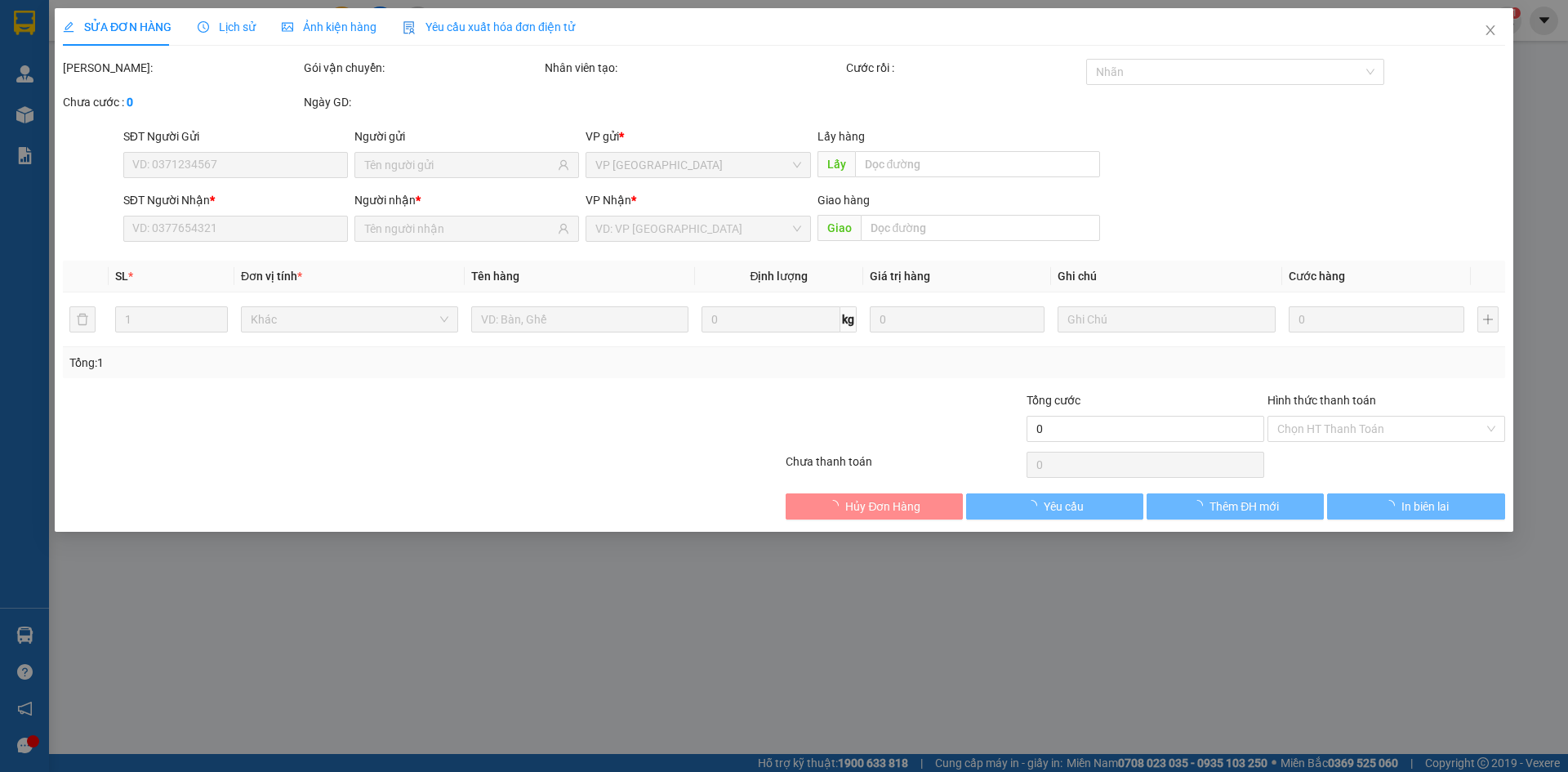
type input "0968691388"
type input "huyền 388"
type input "210.000"
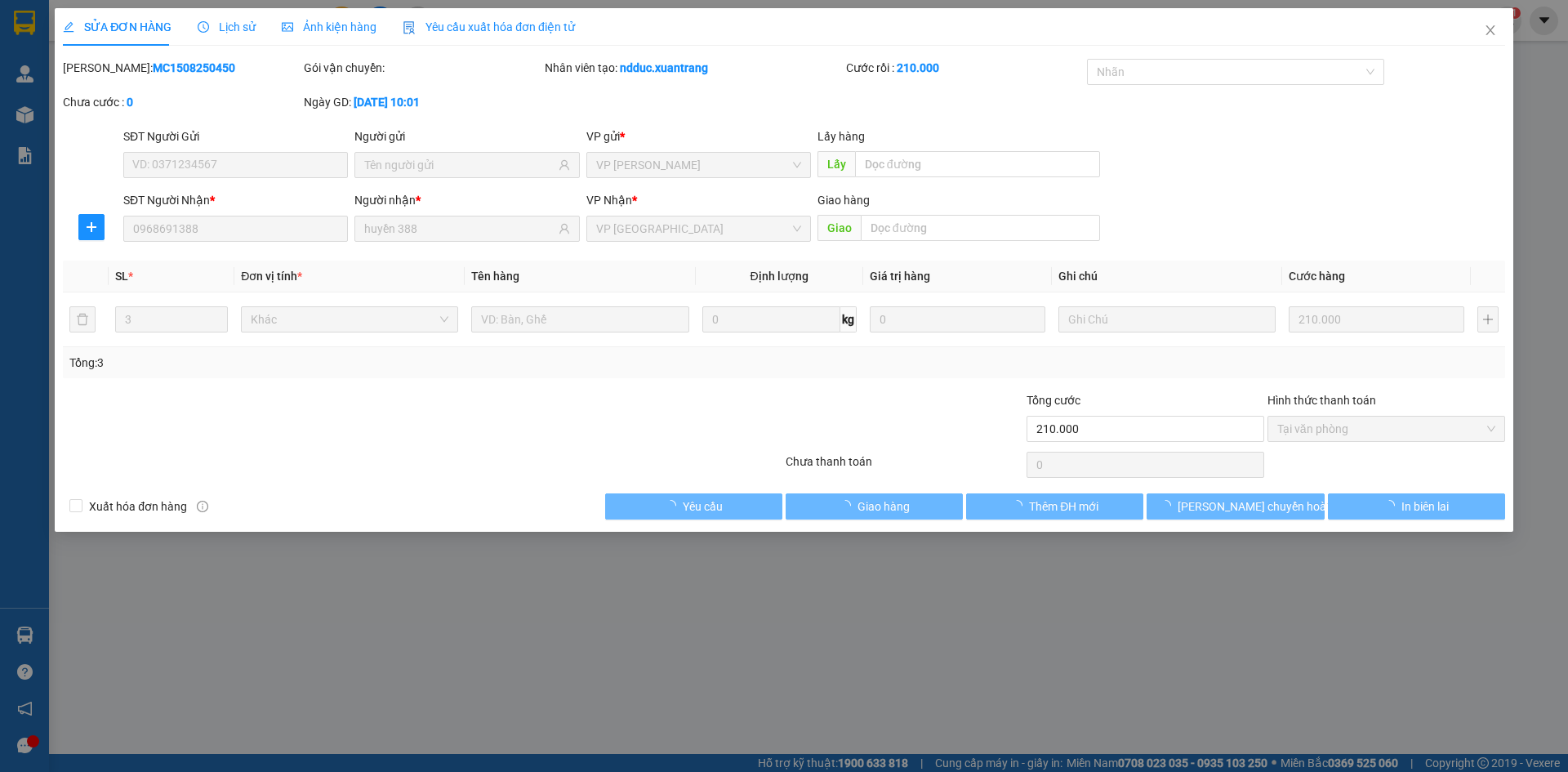
click at [332, 25] on span "Ảnh kiện hàng" at bounding box center [329, 27] width 95 height 13
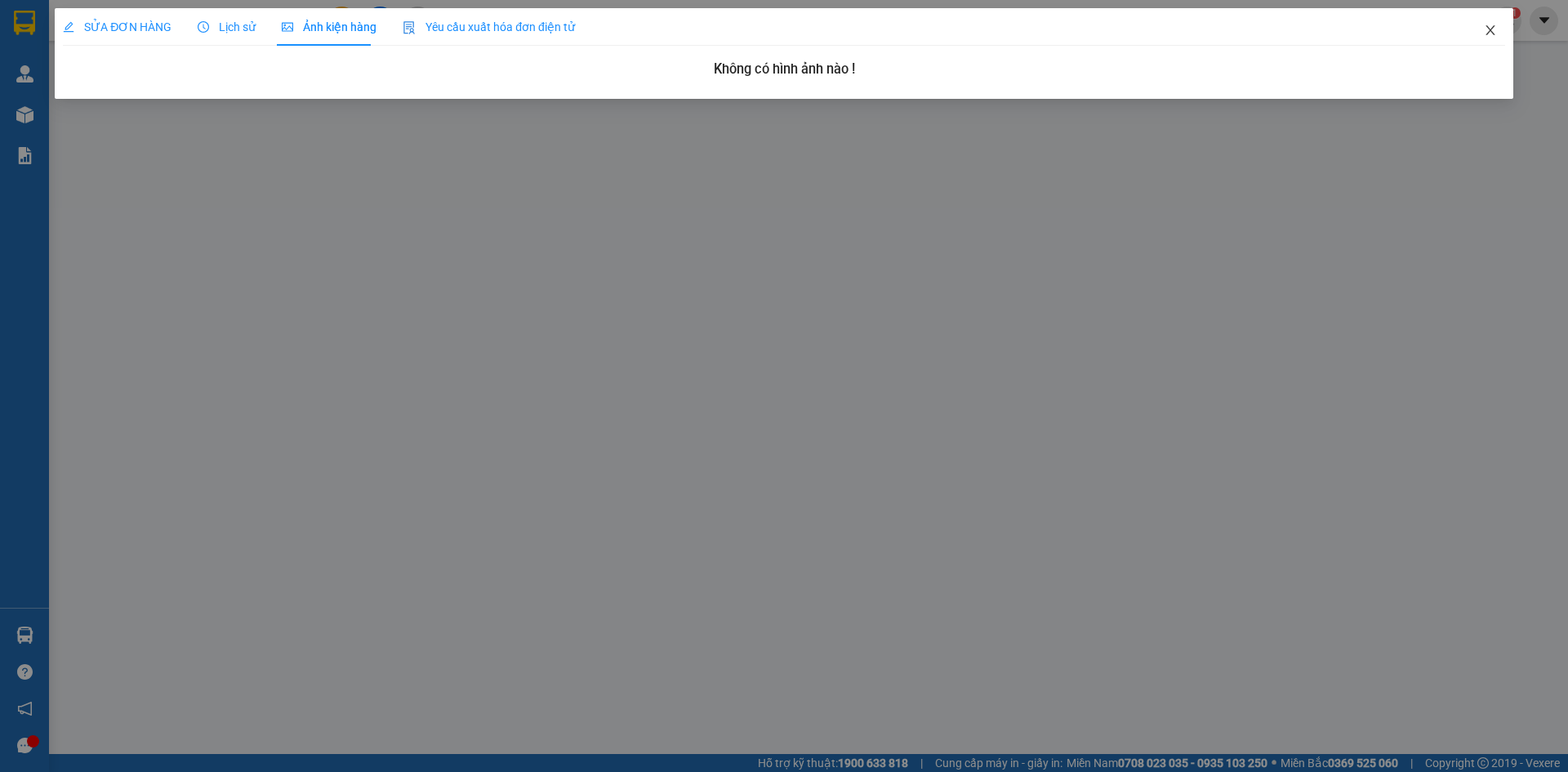
click at [1490, 27] on icon "close" at bounding box center [1491, 30] width 13 height 13
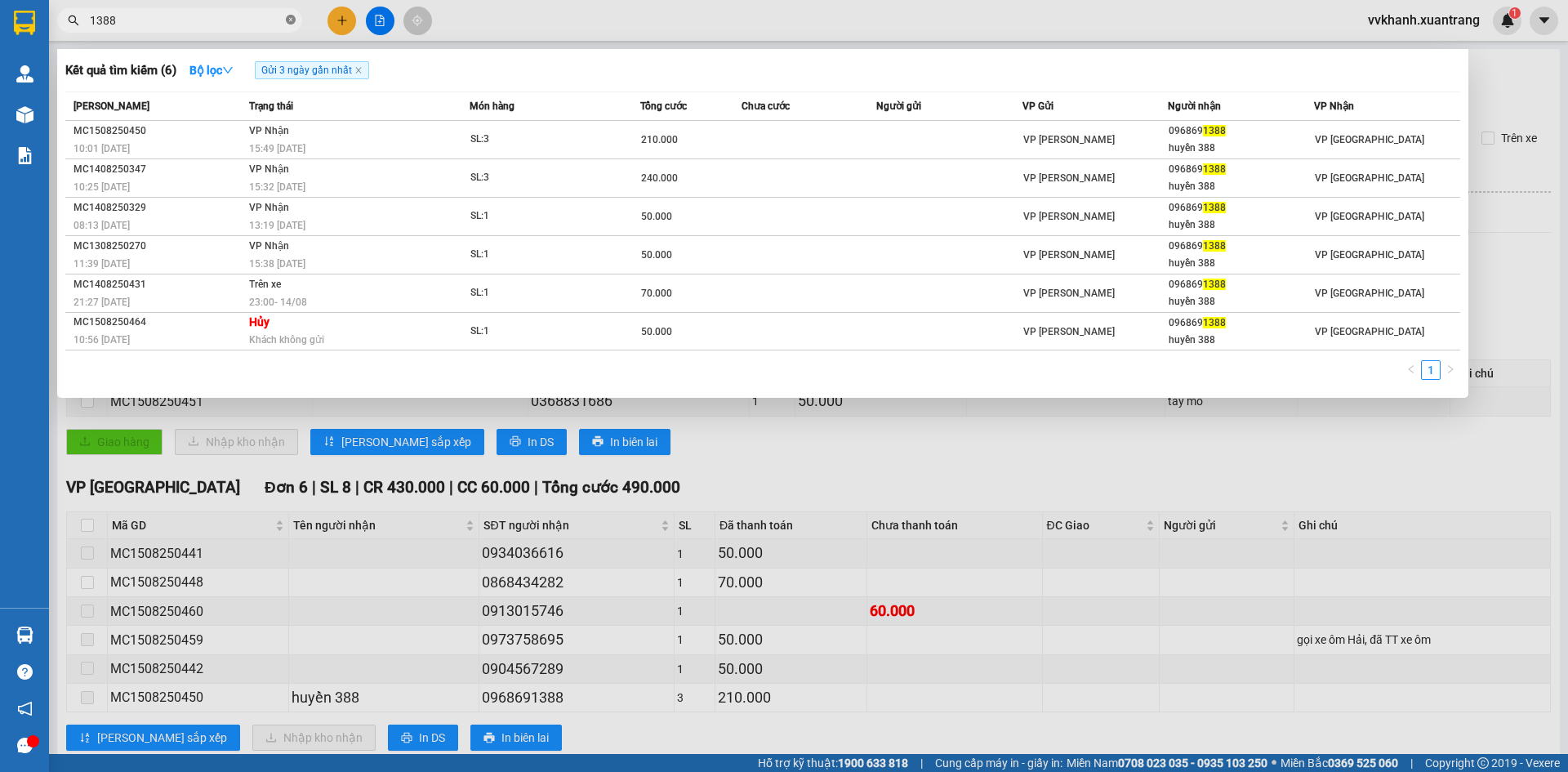
click at [290, 13] on span at bounding box center [291, 21] width 10 height 15
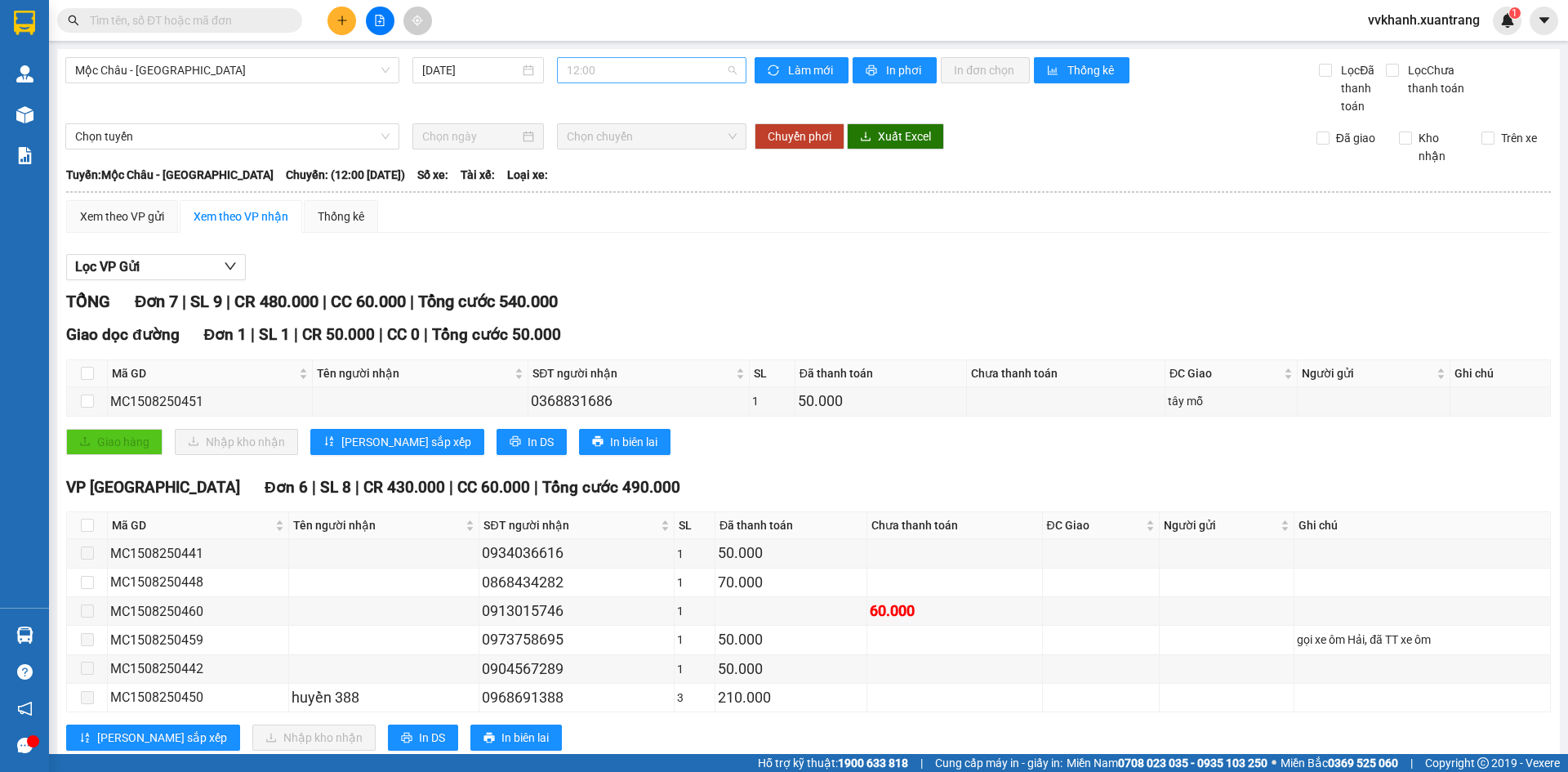
click at [649, 75] on span "12:00" at bounding box center [652, 70] width 170 height 24
click at [612, 147] on div "13:00" at bounding box center [626, 148] width 127 height 18
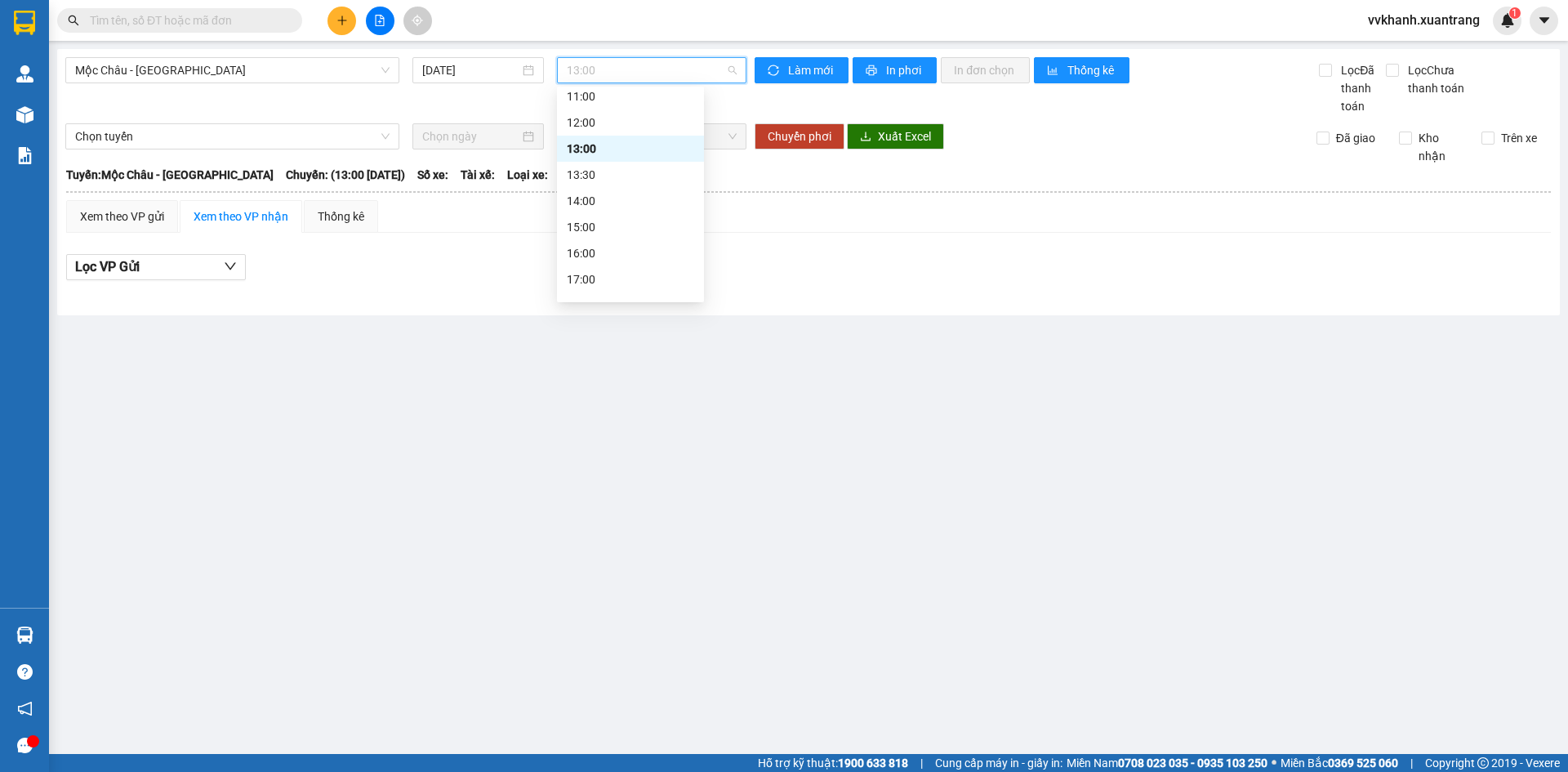
click at [606, 62] on span "13:00" at bounding box center [652, 70] width 170 height 24
click at [619, 184] on div "13:30" at bounding box center [630, 174] width 147 height 26
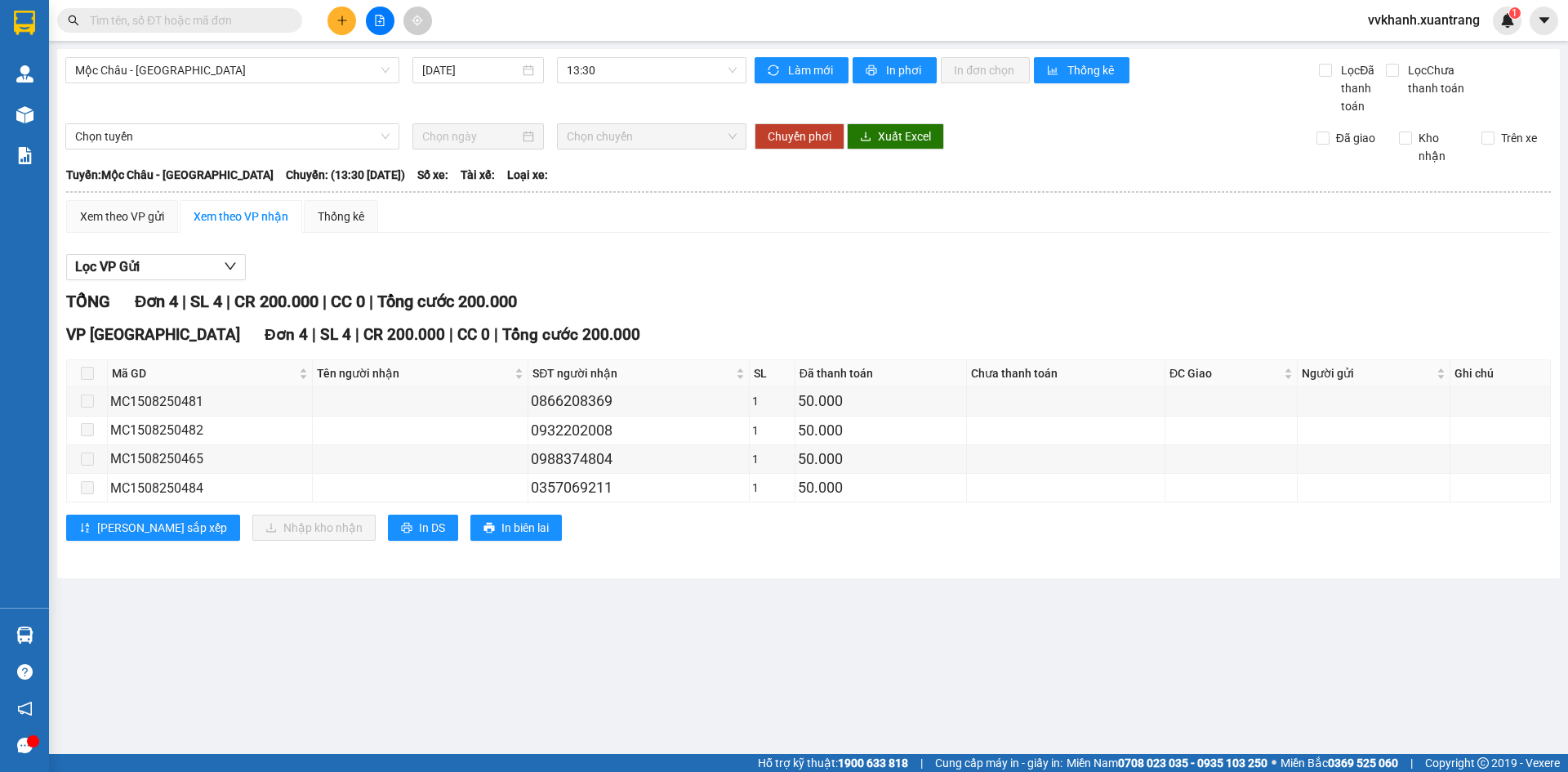
drag, startPoint x: 88, startPoint y: 374, endPoint x: 334, endPoint y: 321, distance: 251.6
click at [116, 362] on tr "Mã GD Tên người nhận SĐT người nhận SL Đã thanh toán Chưa thanh toán ĐC Giao Ng…" at bounding box center [809, 374] width 1484 height 27
click at [640, 77] on span "13:30" at bounding box center [652, 70] width 170 height 24
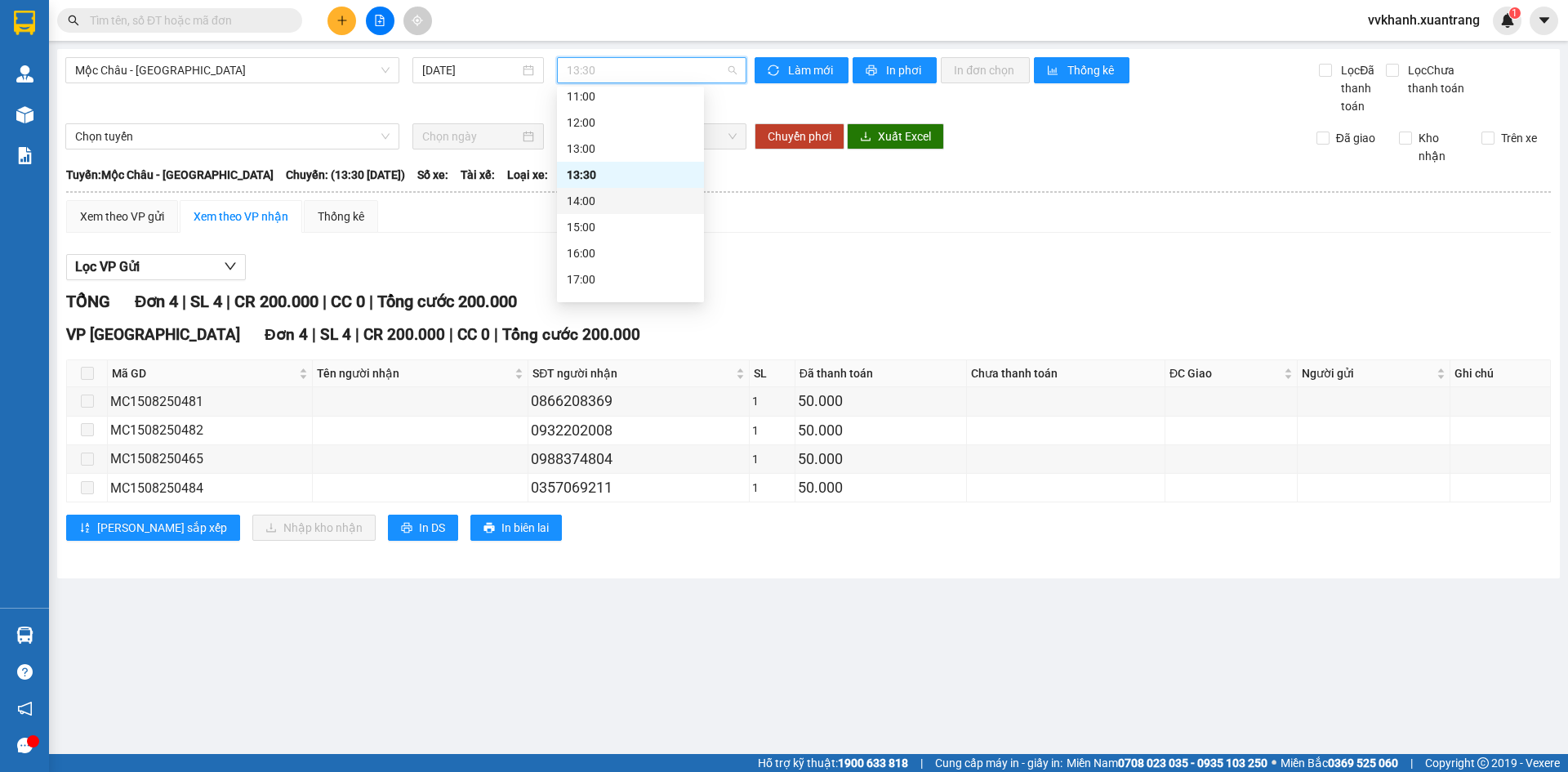
click at [625, 205] on div "14:00" at bounding box center [630, 200] width 127 height 18
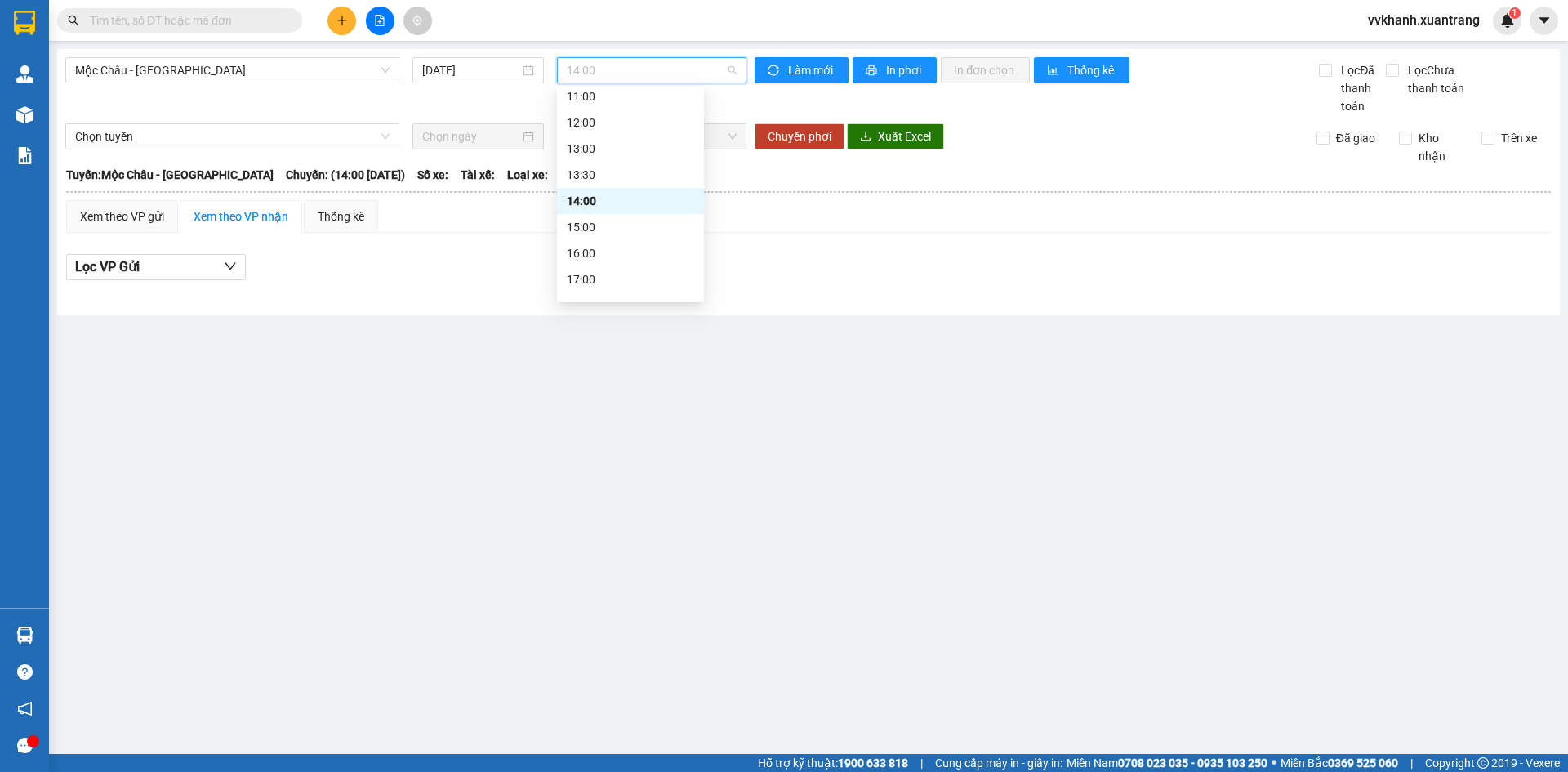
click at [638, 77] on span "14:00" at bounding box center [652, 70] width 170 height 24
click at [625, 223] on div "15:00" at bounding box center [630, 226] width 127 height 18
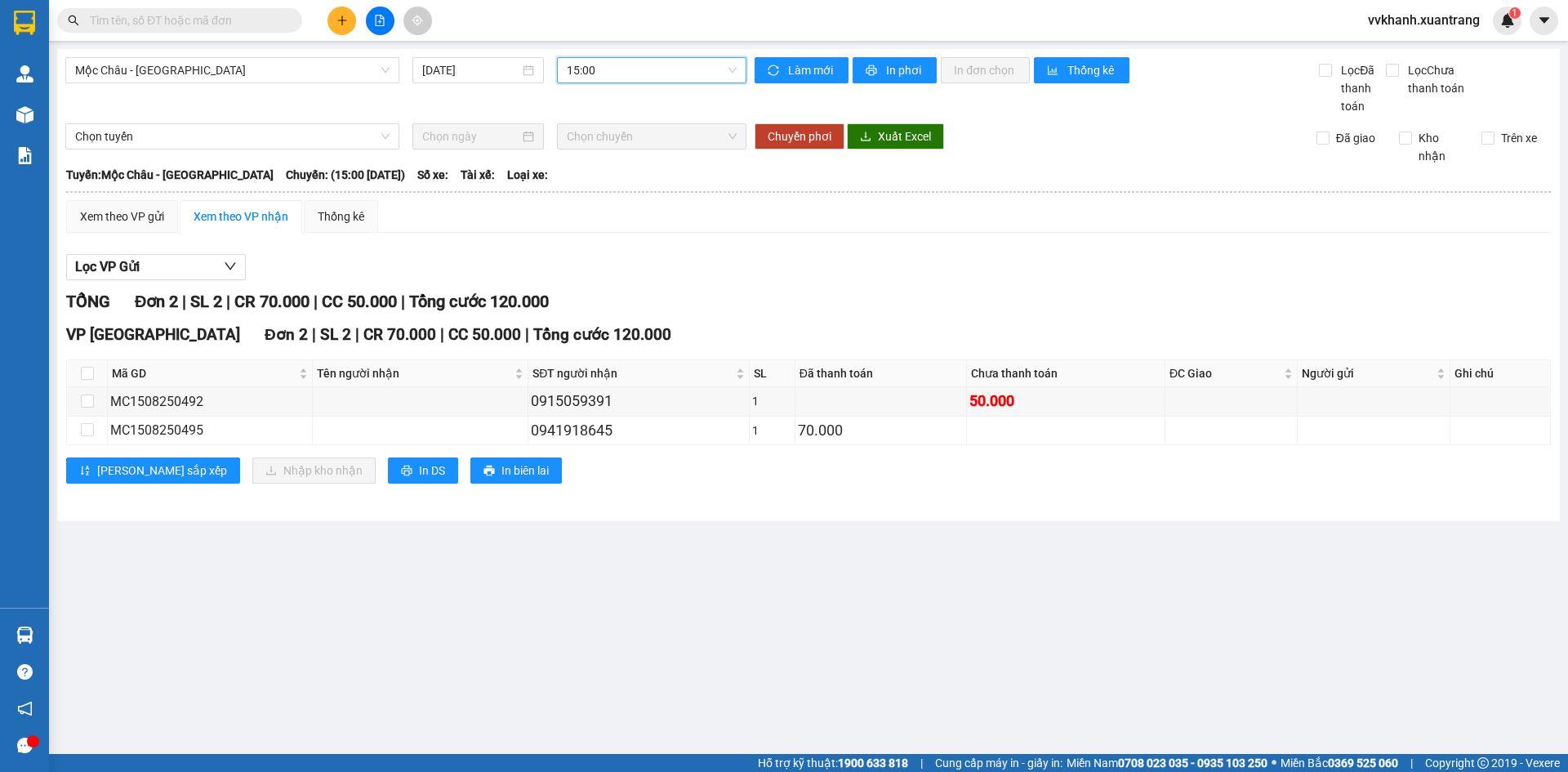
click at [604, 75] on span "15:00" at bounding box center [652, 70] width 170 height 24
drag, startPoint x: 796, startPoint y: 230, endPoint x: 367, endPoint y: 161, distance: 434.5
click at [797, 226] on div "Xem theo VP gửi Xem theo VP nhận Thống kê" at bounding box center [809, 216] width 1485 height 33
click at [105, 17] on input "text" at bounding box center [186, 20] width 193 height 18
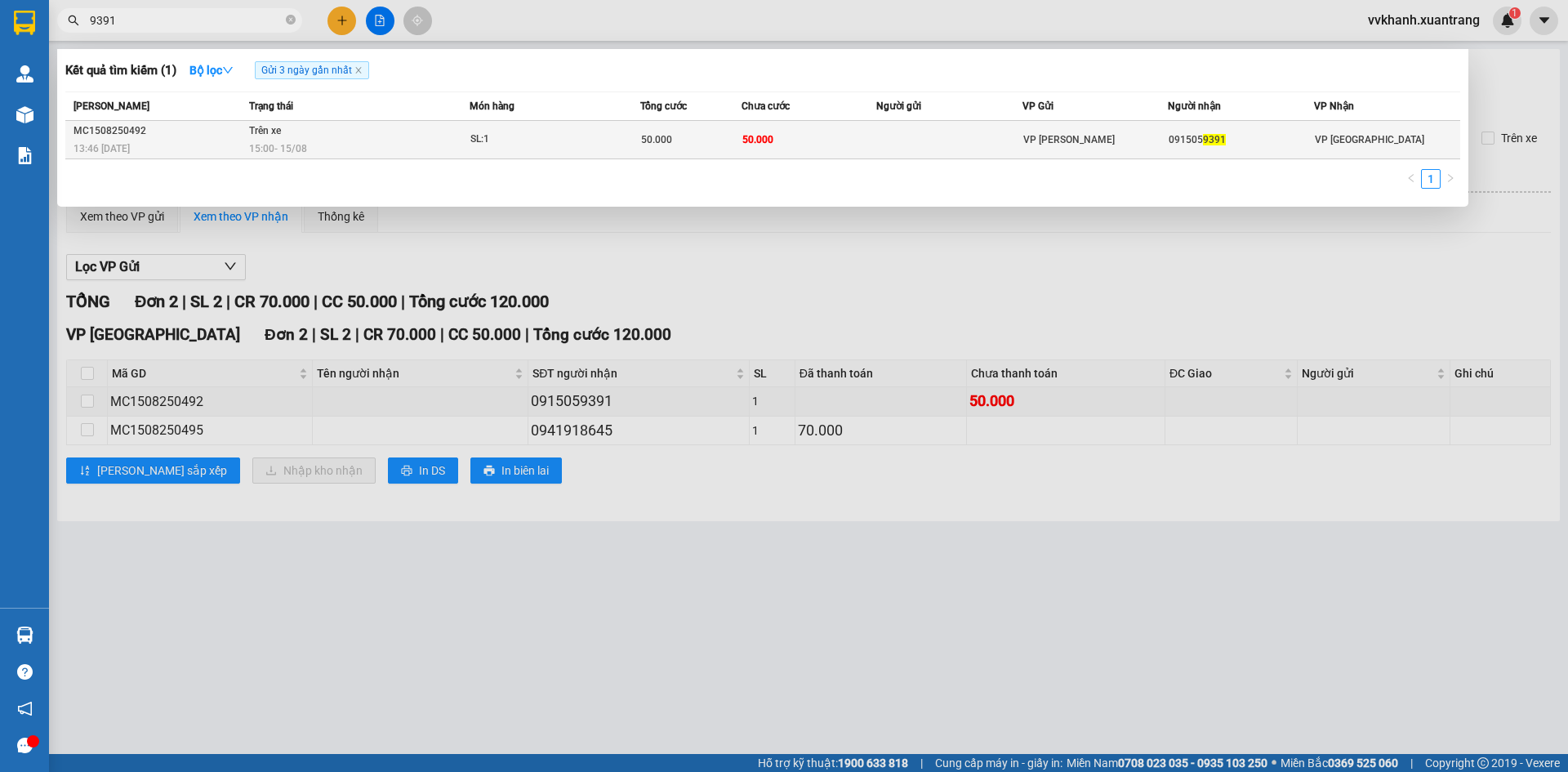
type input "9391"
click at [909, 139] on td at bounding box center [949, 141] width 146 height 39
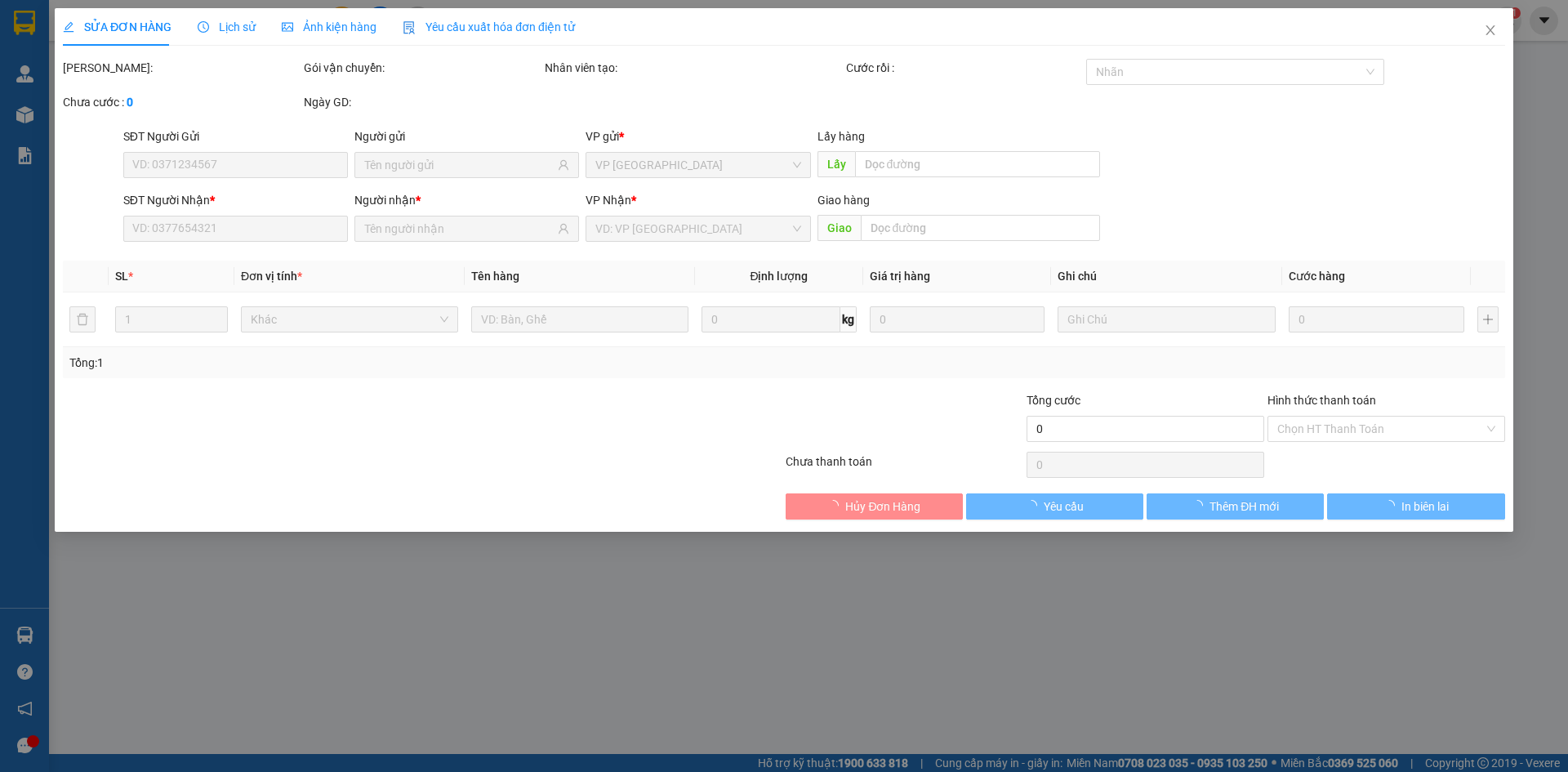
type input "0915059391"
type input "50.000"
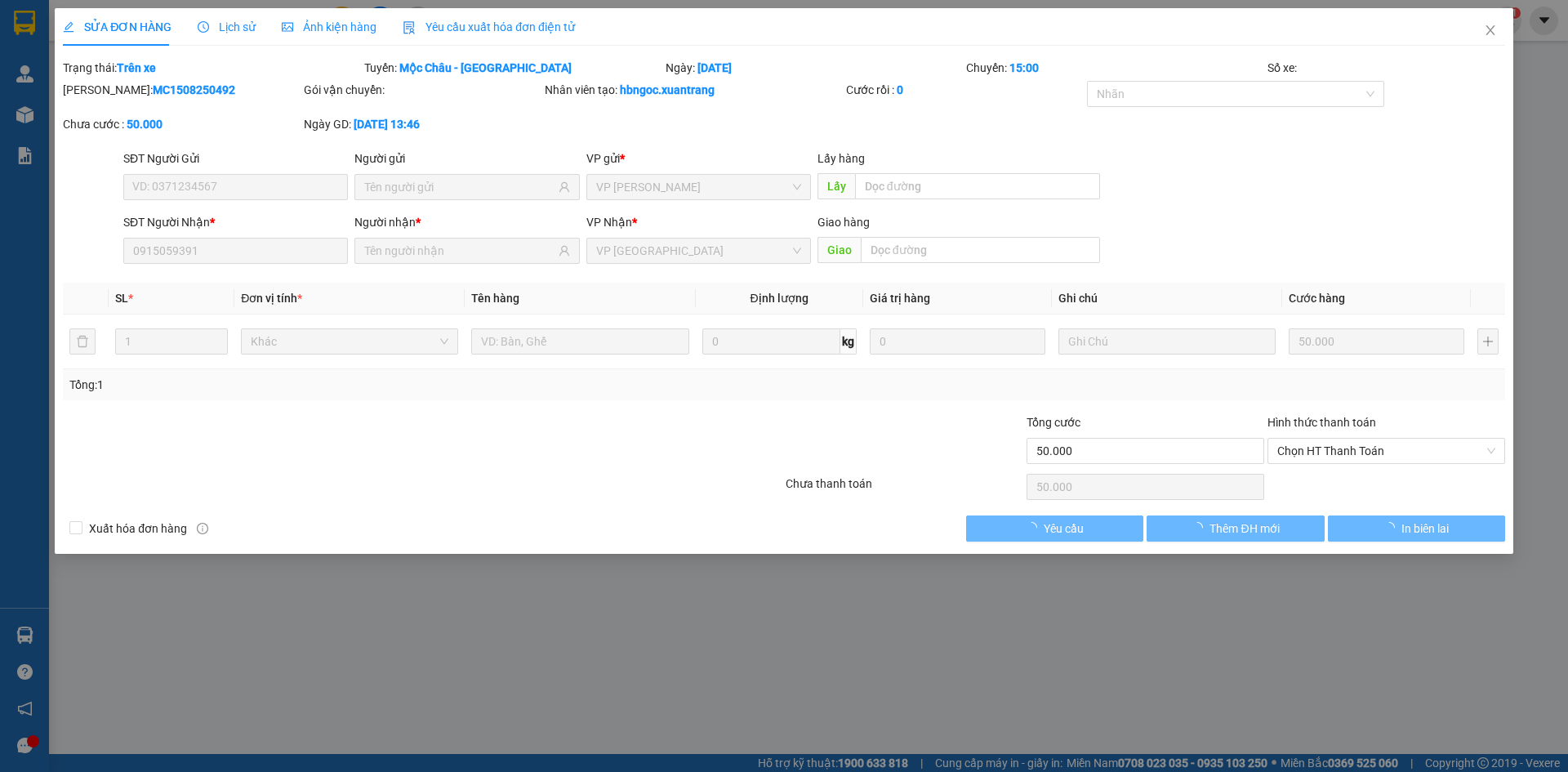
click at [347, 29] on span "Ảnh kiện hàng" at bounding box center [329, 27] width 95 height 13
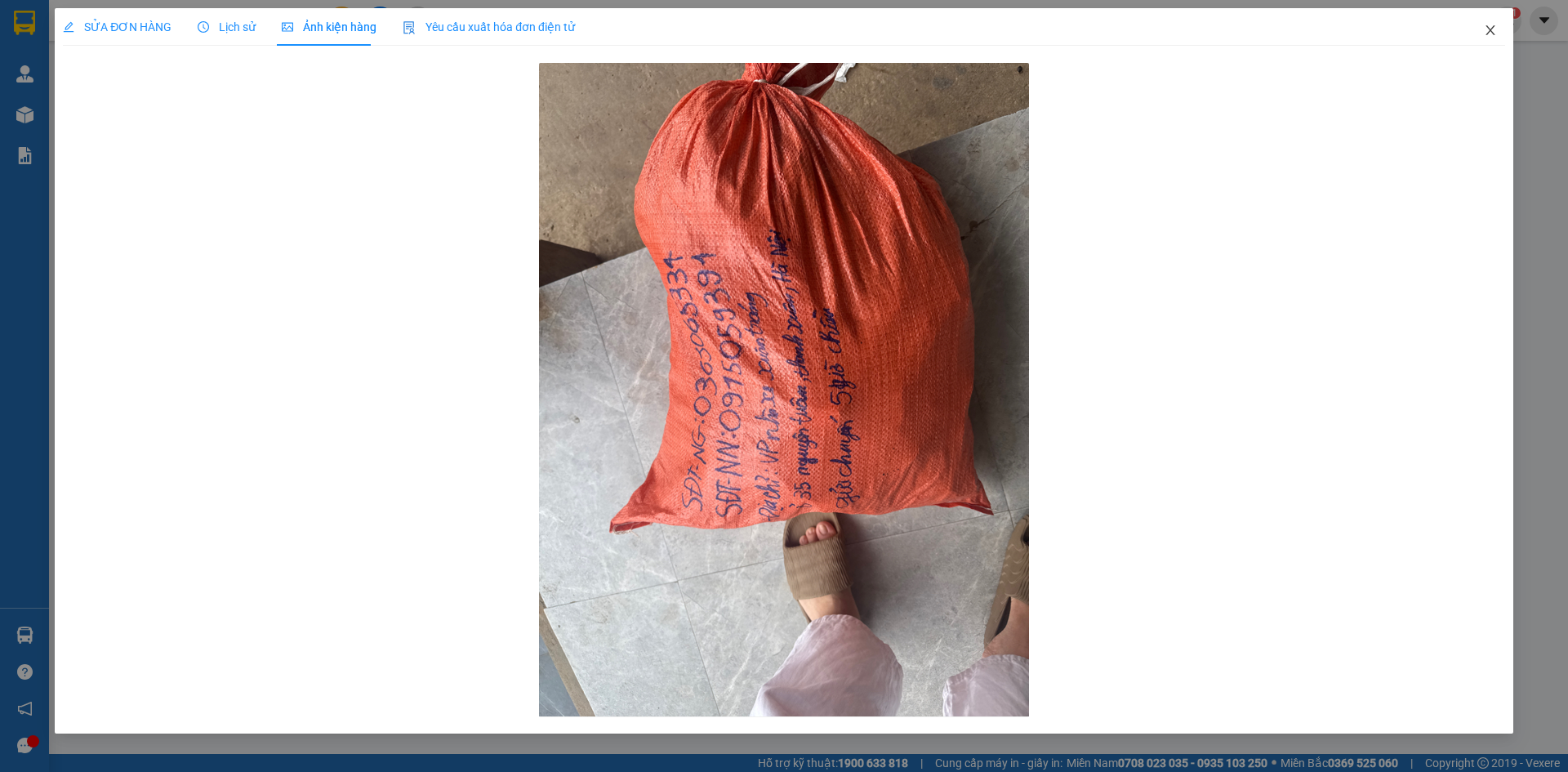
click at [1490, 30] on icon "close" at bounding box center [1490, 30] width 9 height 10
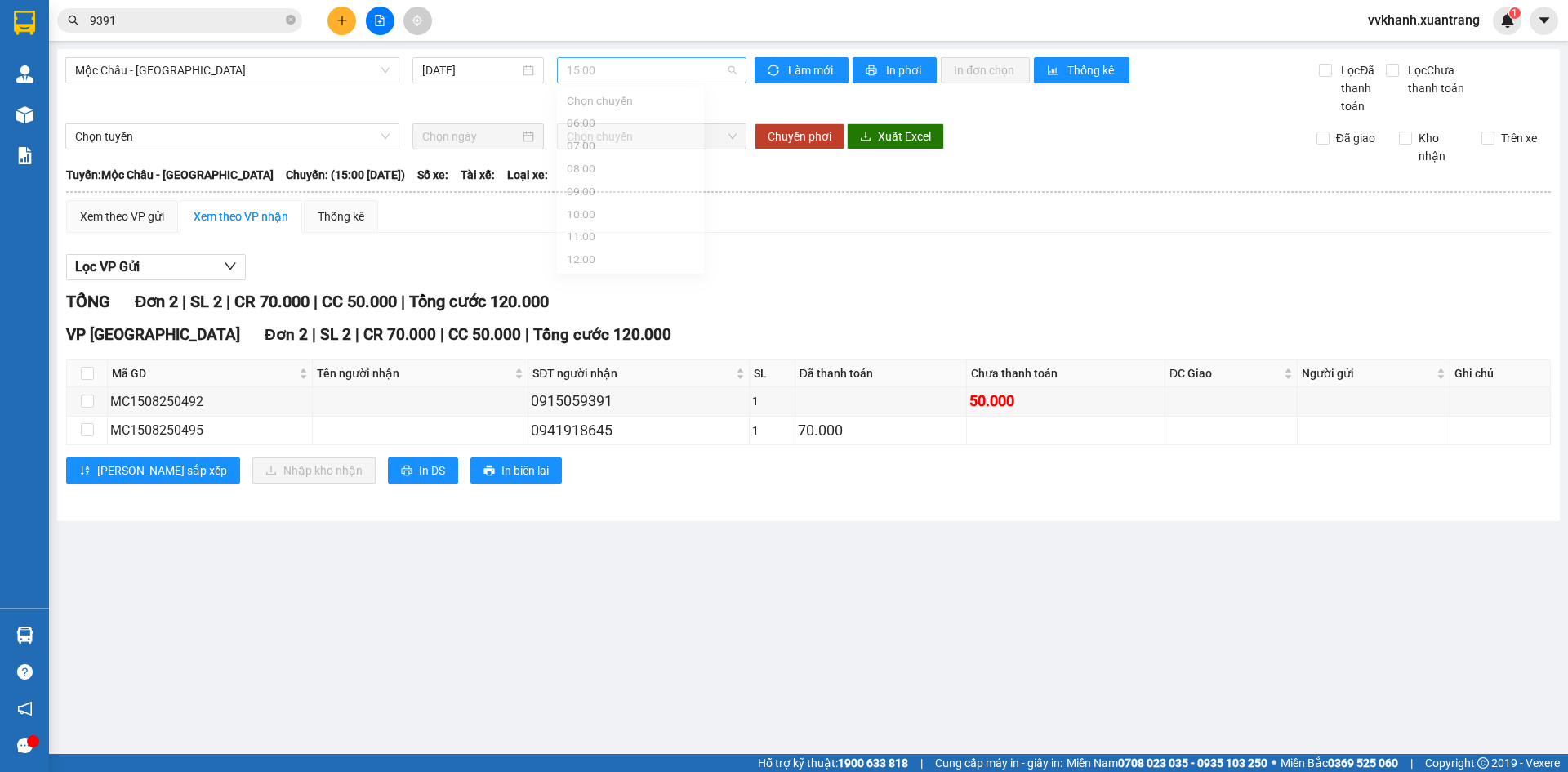
click at [621, 78] on span "15:00" at bounding box center [652, 70] width 170 height 24
click at [628, 229] on div "16:00" at bounding box center [630, 230] width 127 height 18
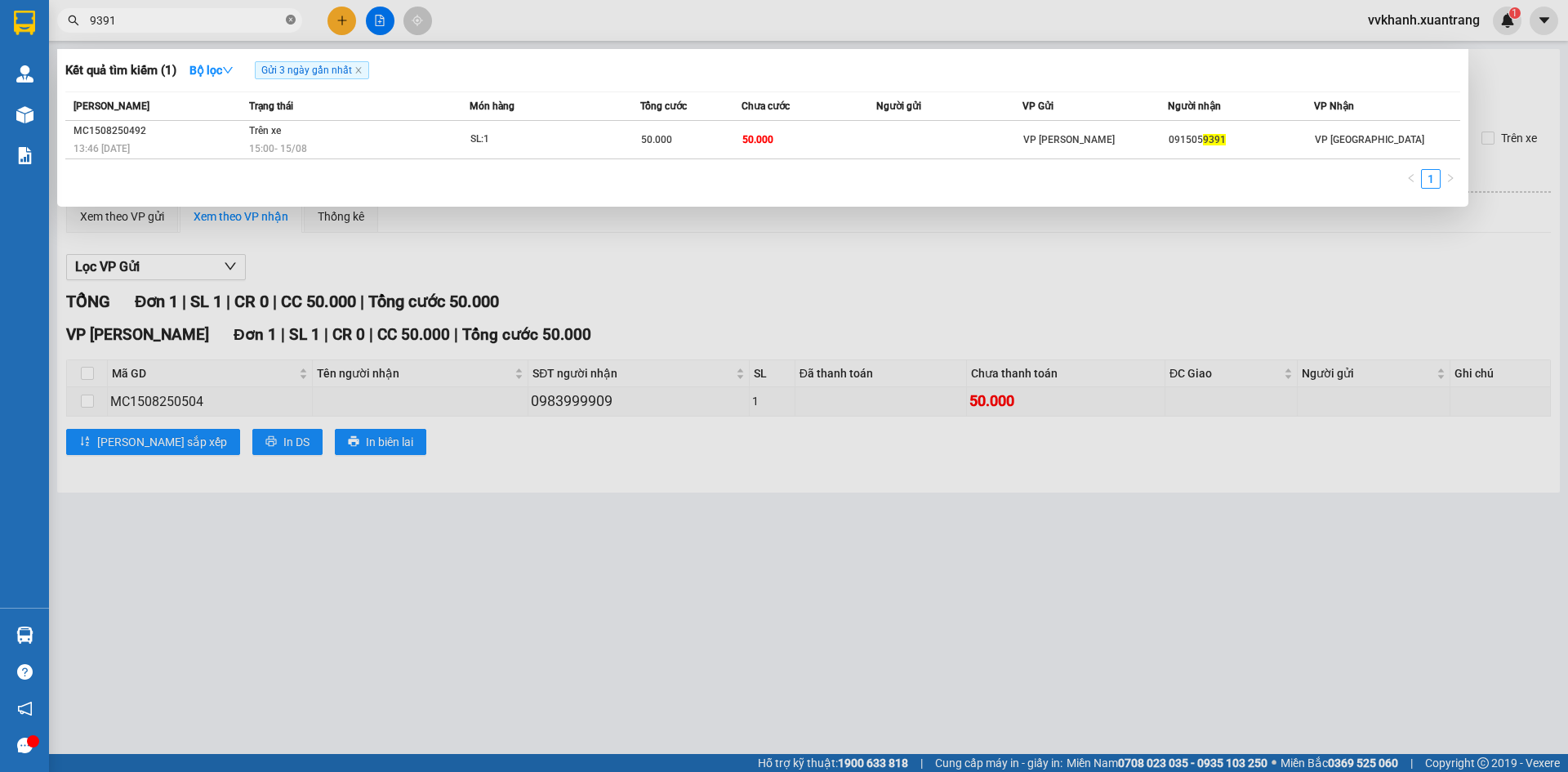
click at [292, 23] on icon "close-circle" at bounding box center [291, 19] width 10 height 10
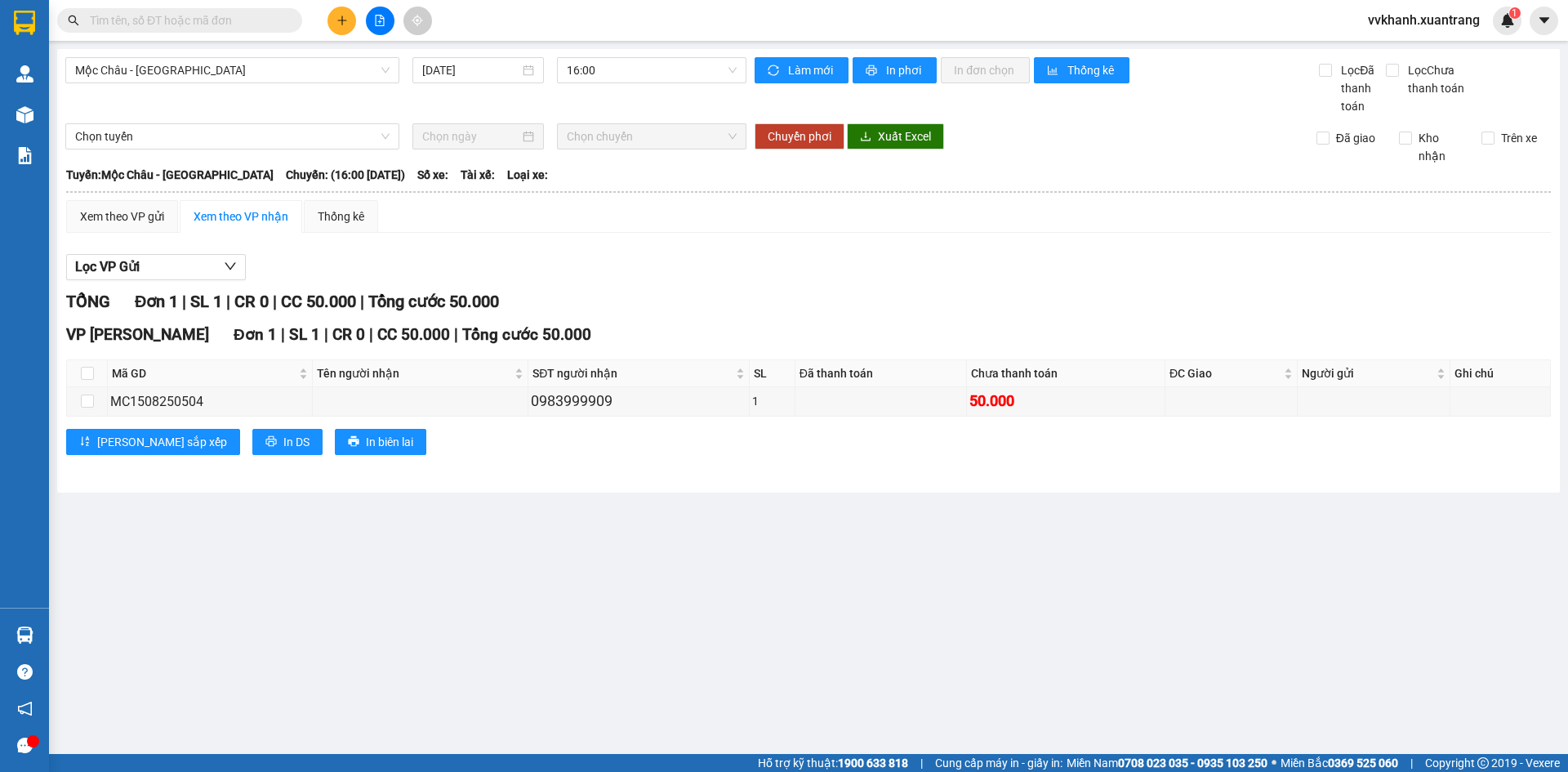
click at [260, 17] on input "text" at bounding box center [186, 20] width 193 height 18
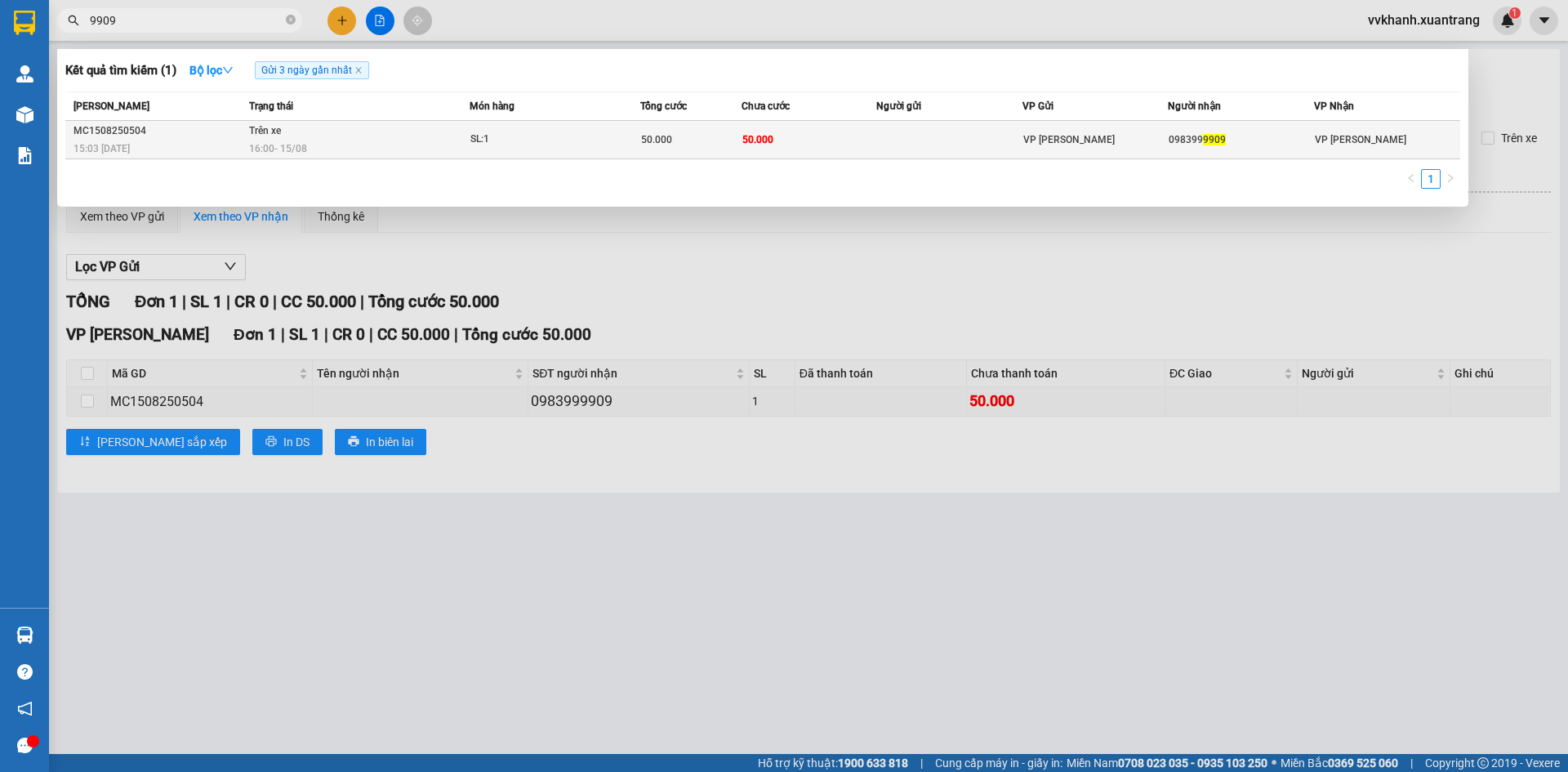
type input "9909"
click at [899, 137] on td at bounding box center [949, 141] width 146 height 39
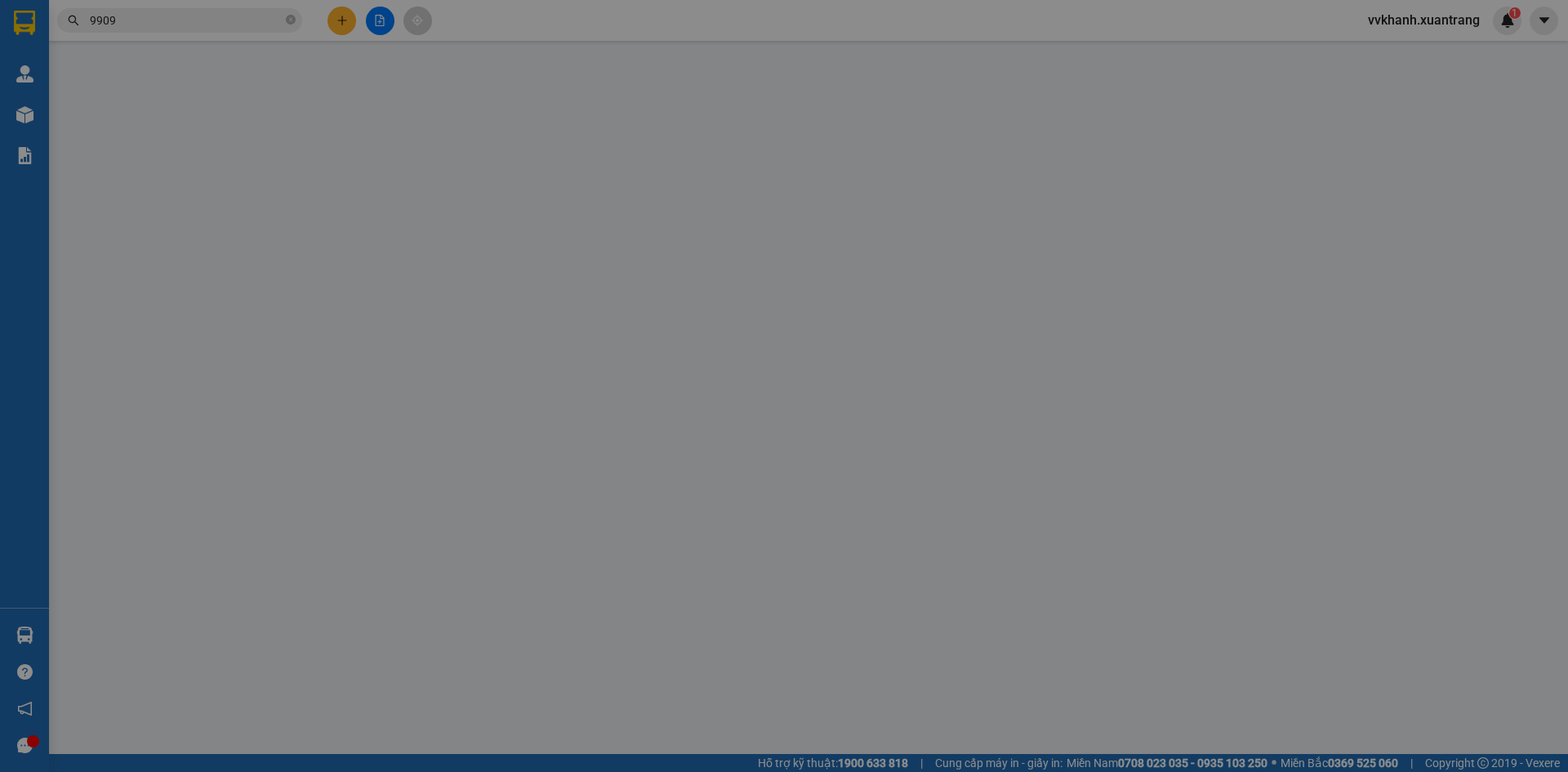
type input "0983999909"
type input "50.000"
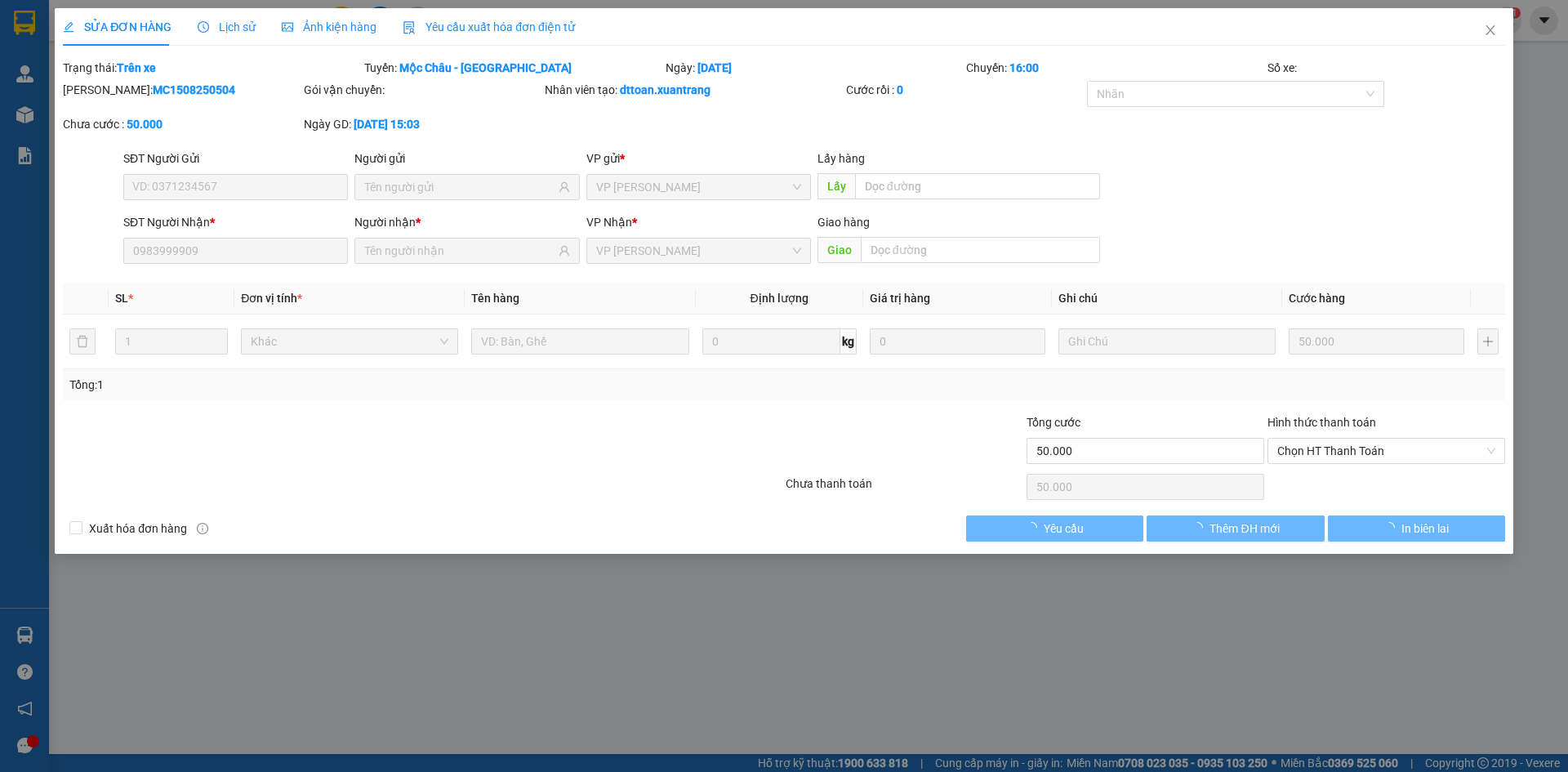
click at [351, 26] on span "Ảnh kiện hàng" at bounding box center [329, 27] width 95 height 13
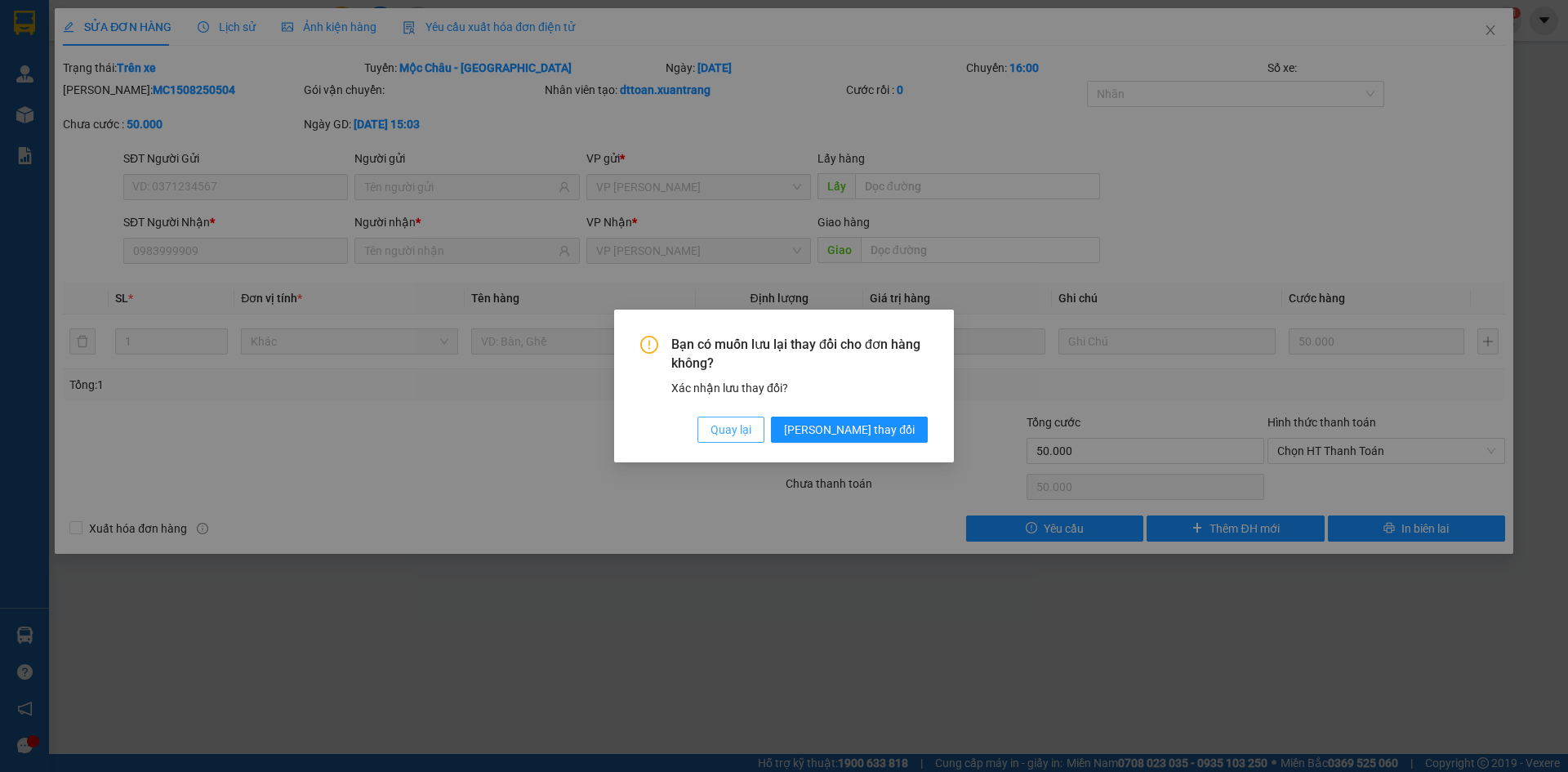
drag, startPoint x: 799, startPoint y: 430, endPoint x: 1152, endPoint y: 192, distance: 425.7
click at [752, 429] on span "Quay lại" at bounding box center [731, 429] width 41 height 18
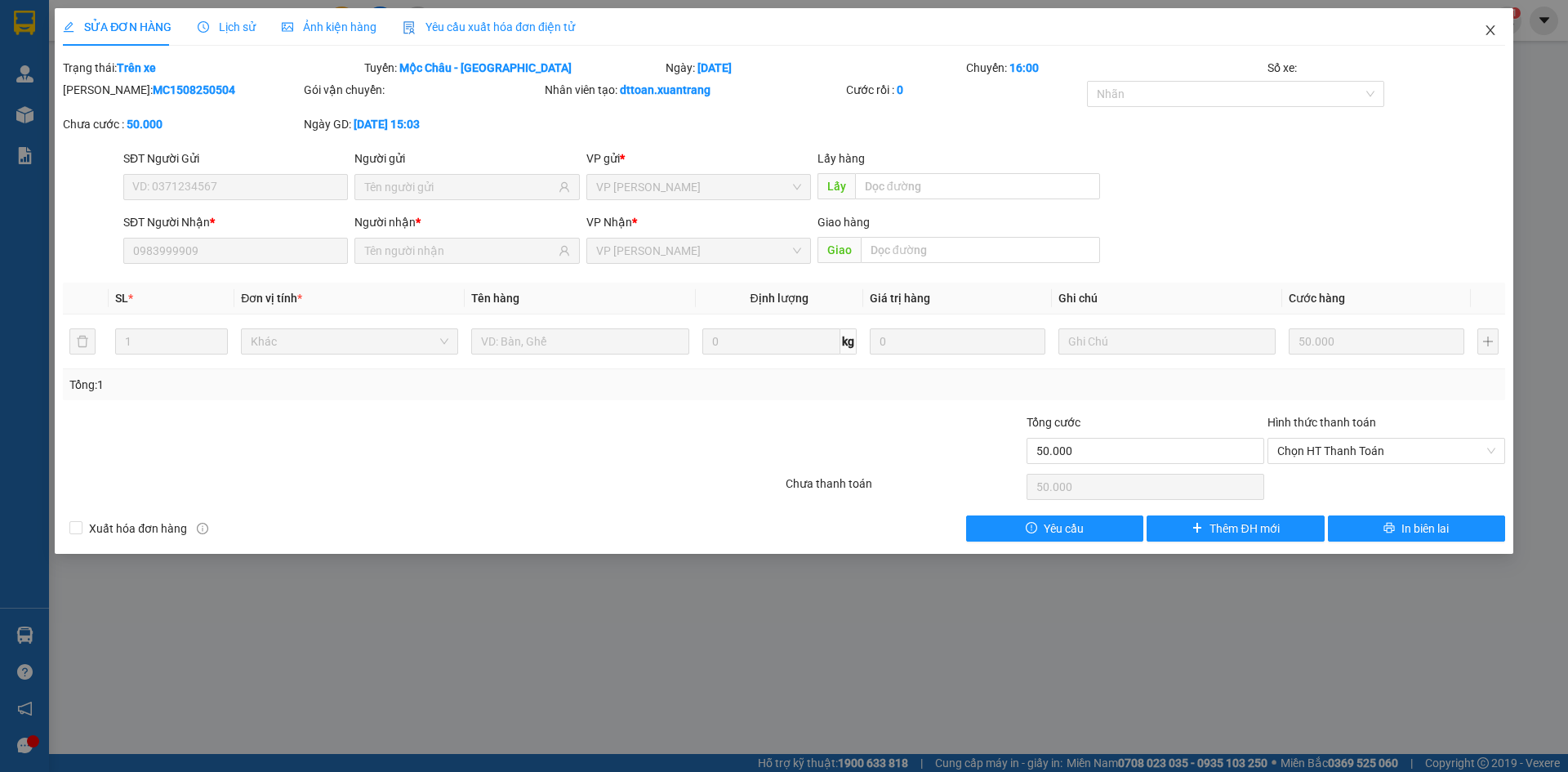
drag, startPoint x: 1507, startPoint y: 25, endPoint x: 1491, endPoint y: 33, distance: 17.9
click at [1505, 26] on span "Close" at bounding box center [1491, 31] width 45 height 45
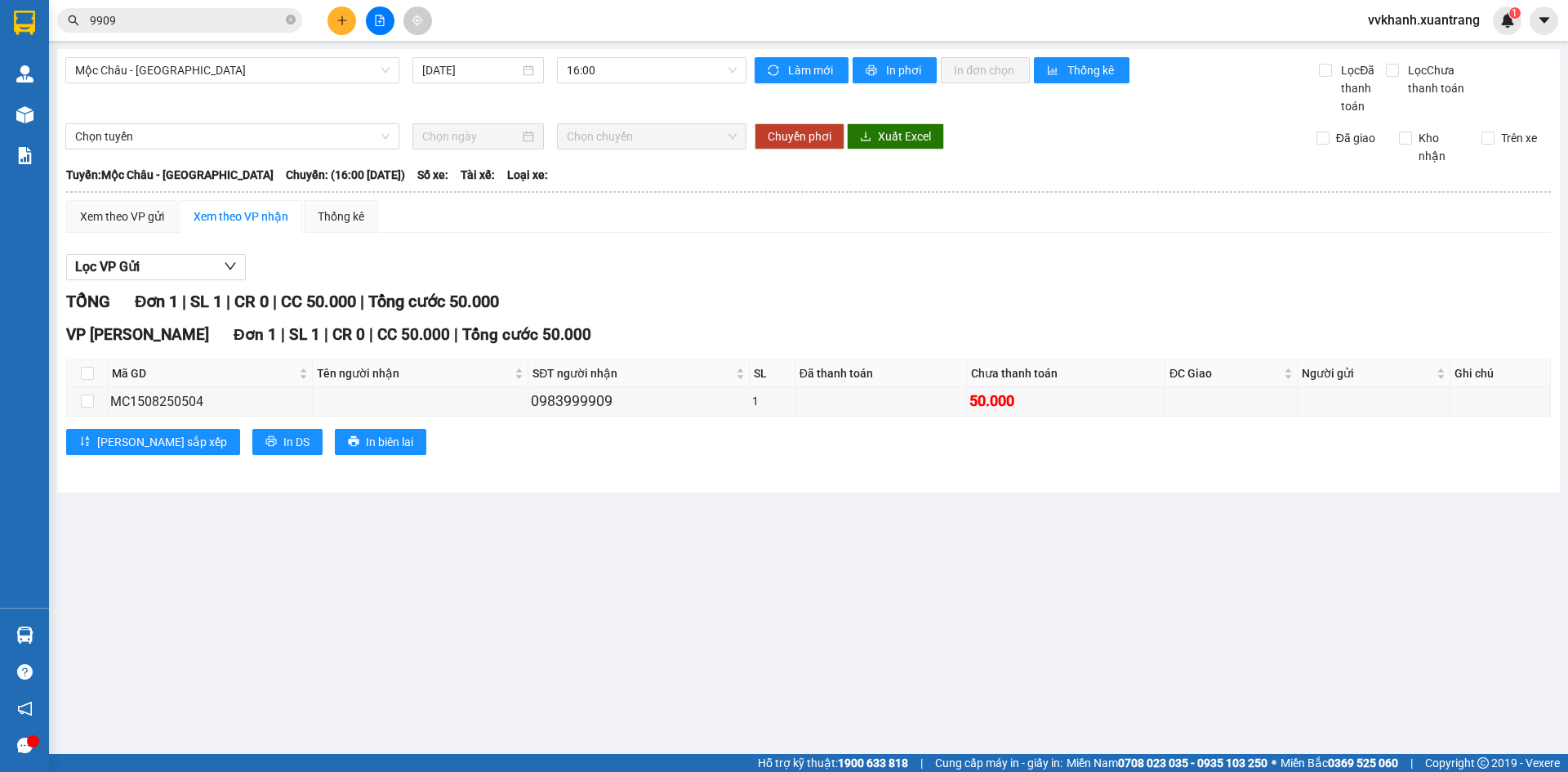
click at [205, 19] on input "9909" at bounding box center [186, 20] width 193 height 18
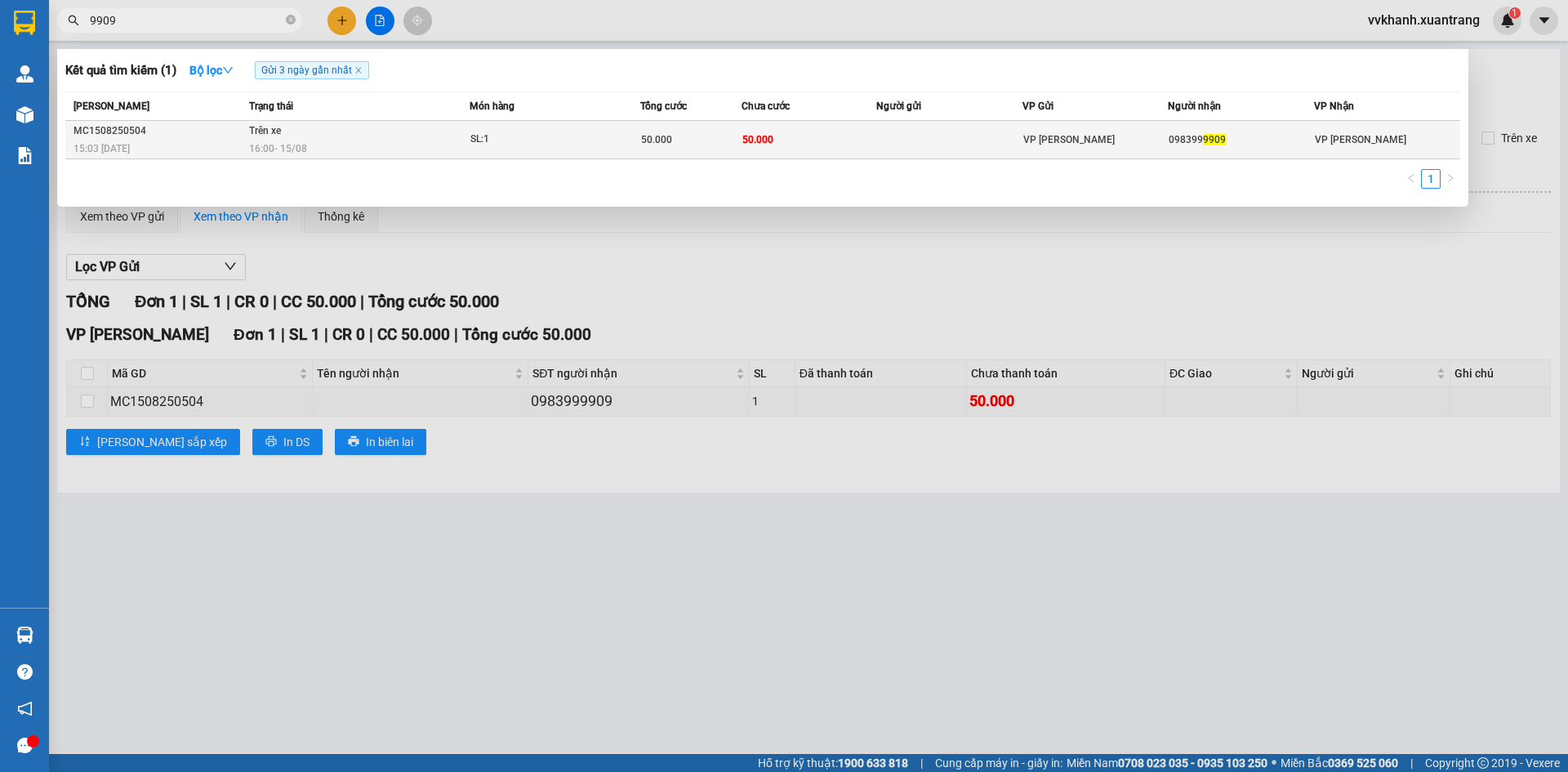
click at [931, 141] on td at bounding box center [949, 141] width 146 height 39
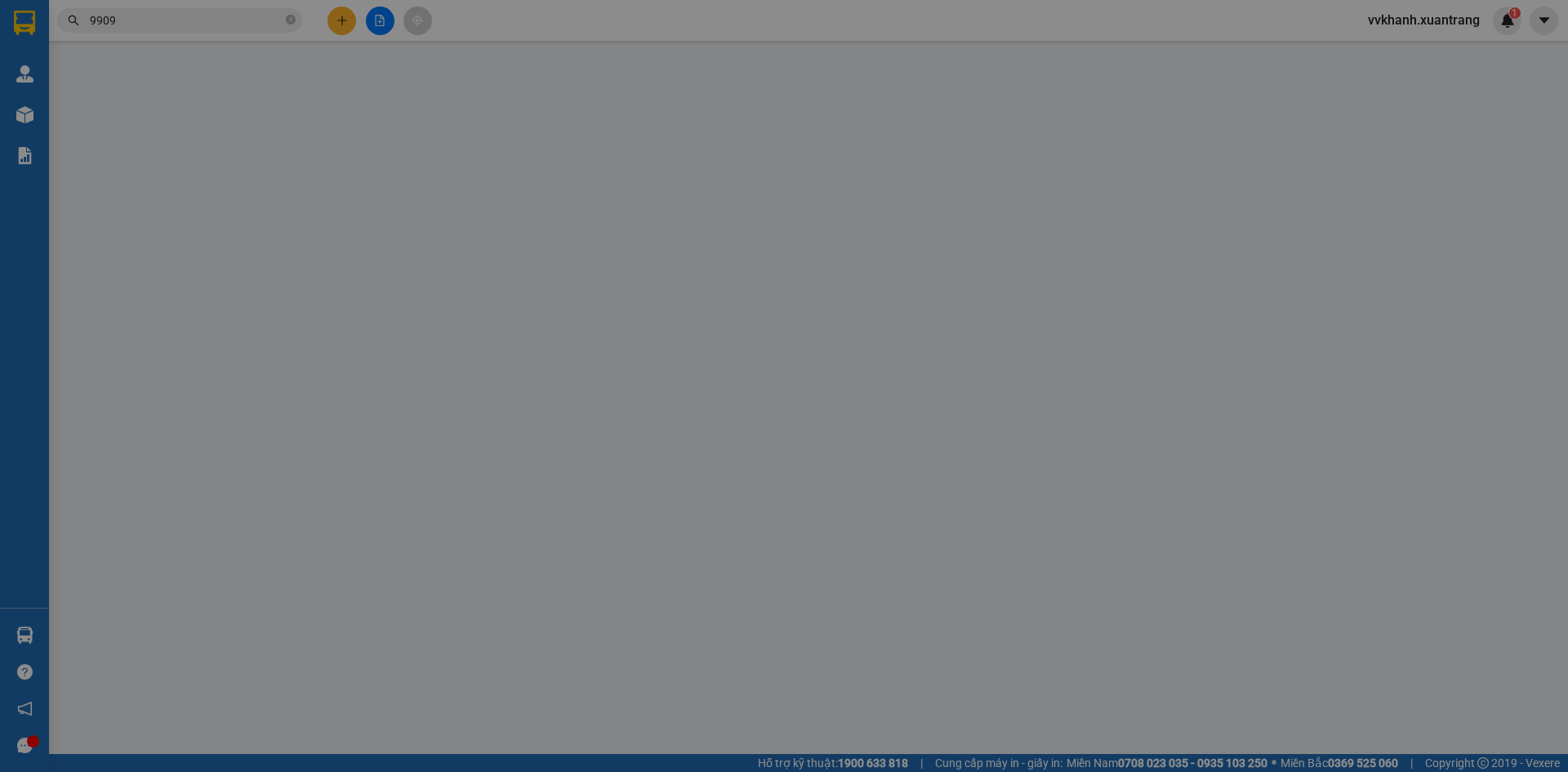
type input "0983999909"
type input "50.000"
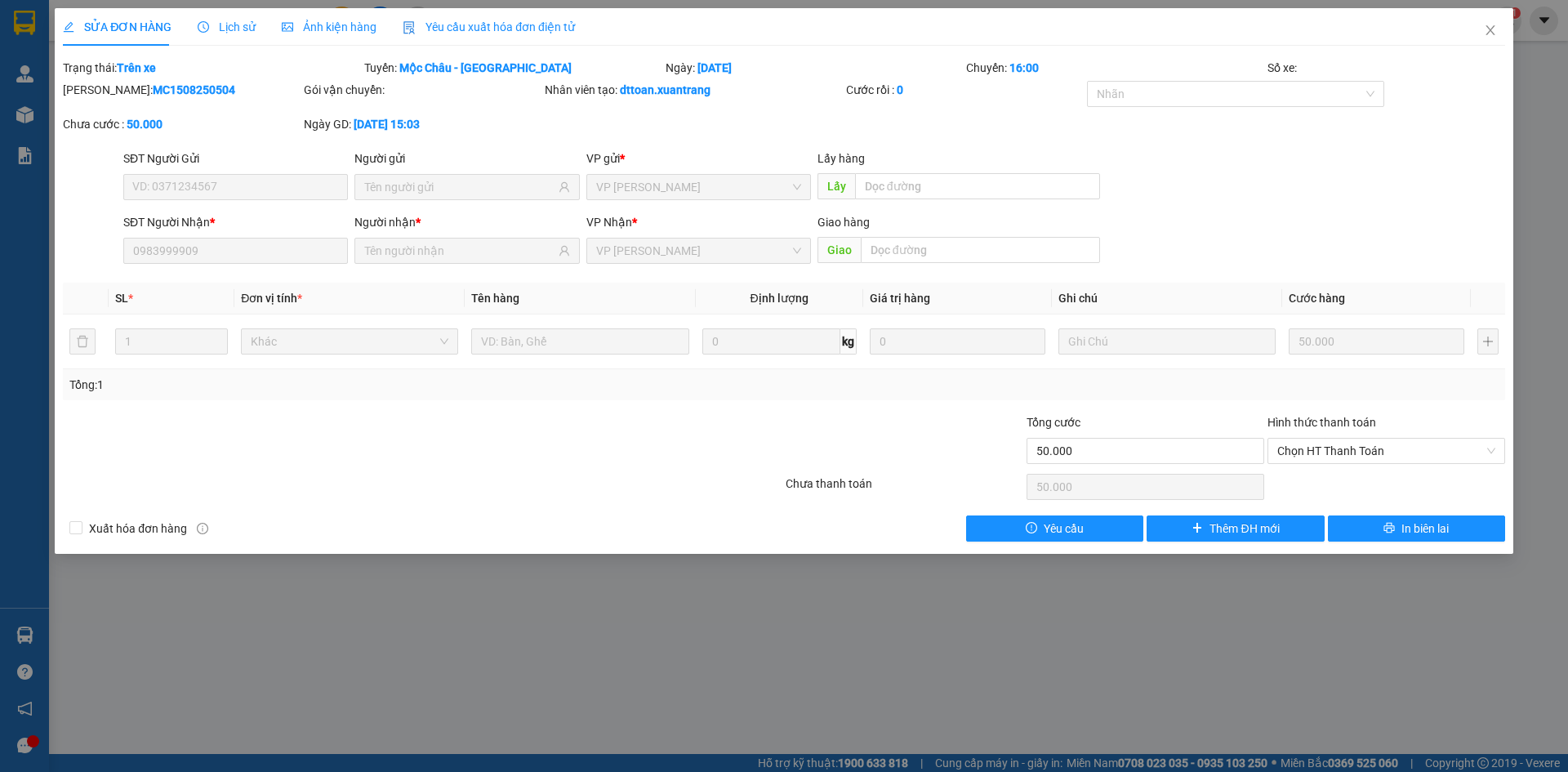
click at [341, 13] on div "Ảnh kiện hàng" at bounding box center [329, 27] width 95 height 38
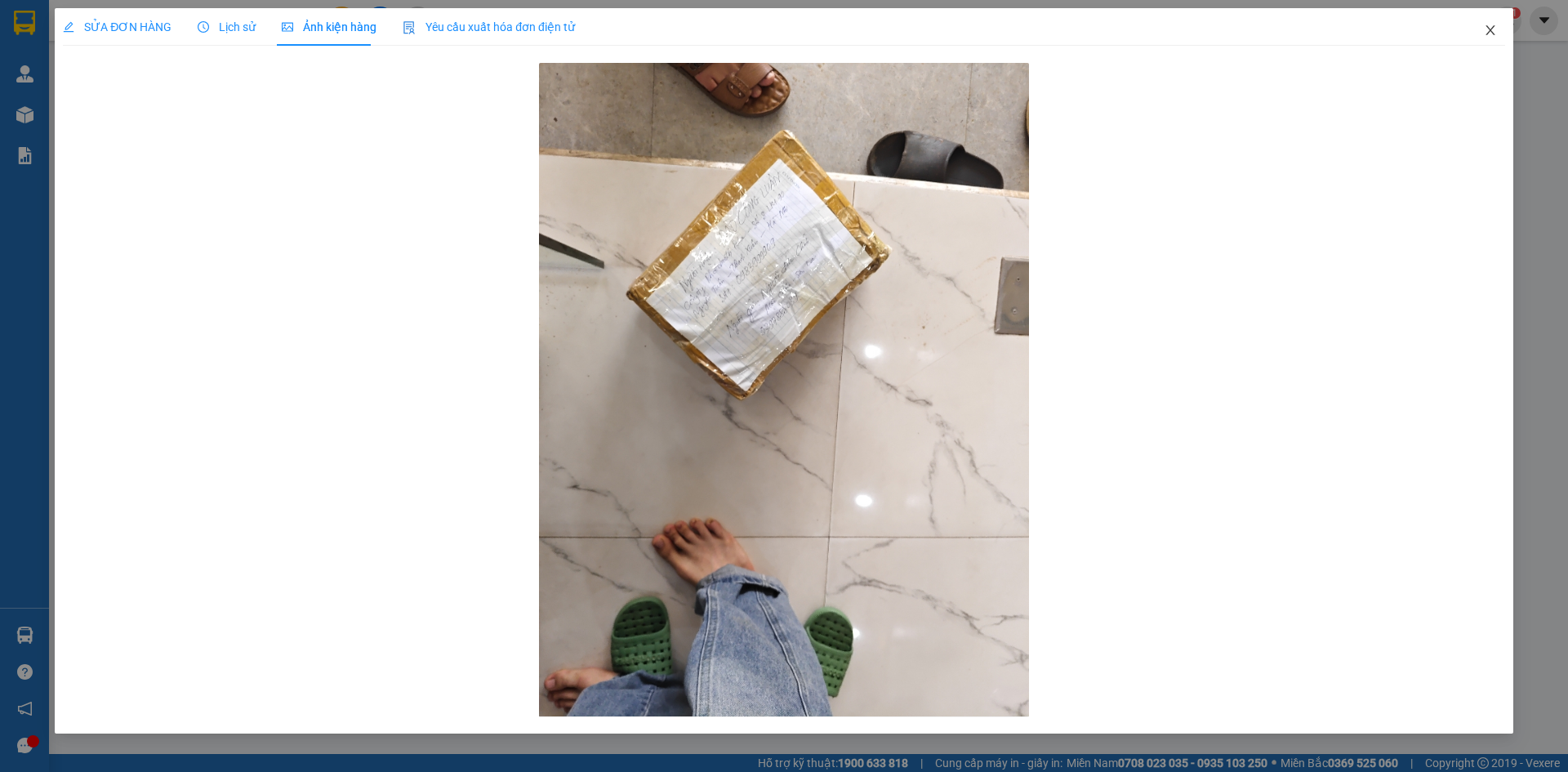
click at [1490, 24] on icon "close" at bounding box center [1491, 30] width 13 height 13
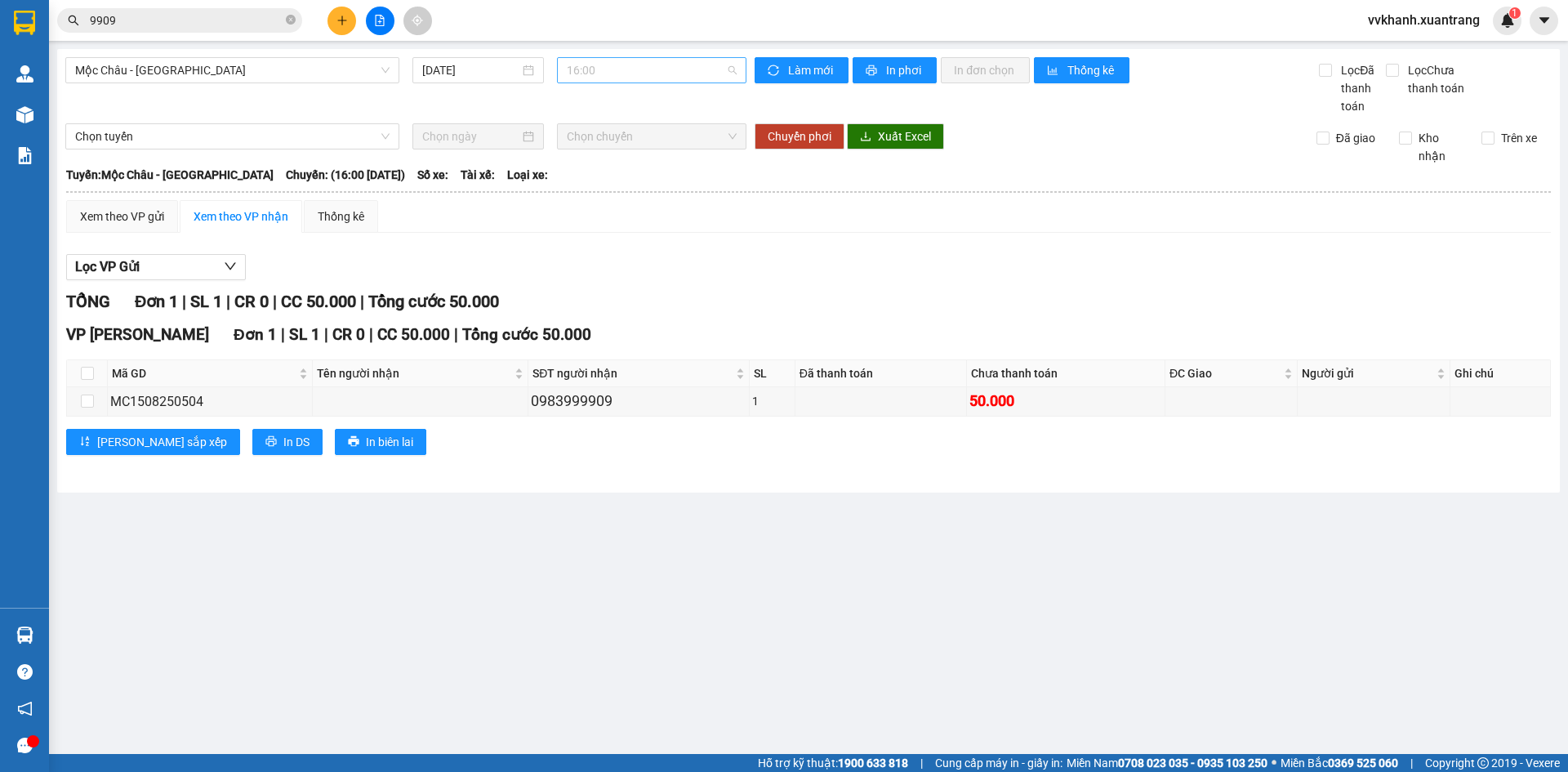
click at [610, 61] on span "16:00" at bounding box center [652, 70] width 170 height 24
click at [609, 227] on div "17:00" at bounding box center [630, 230] width 127 height 18
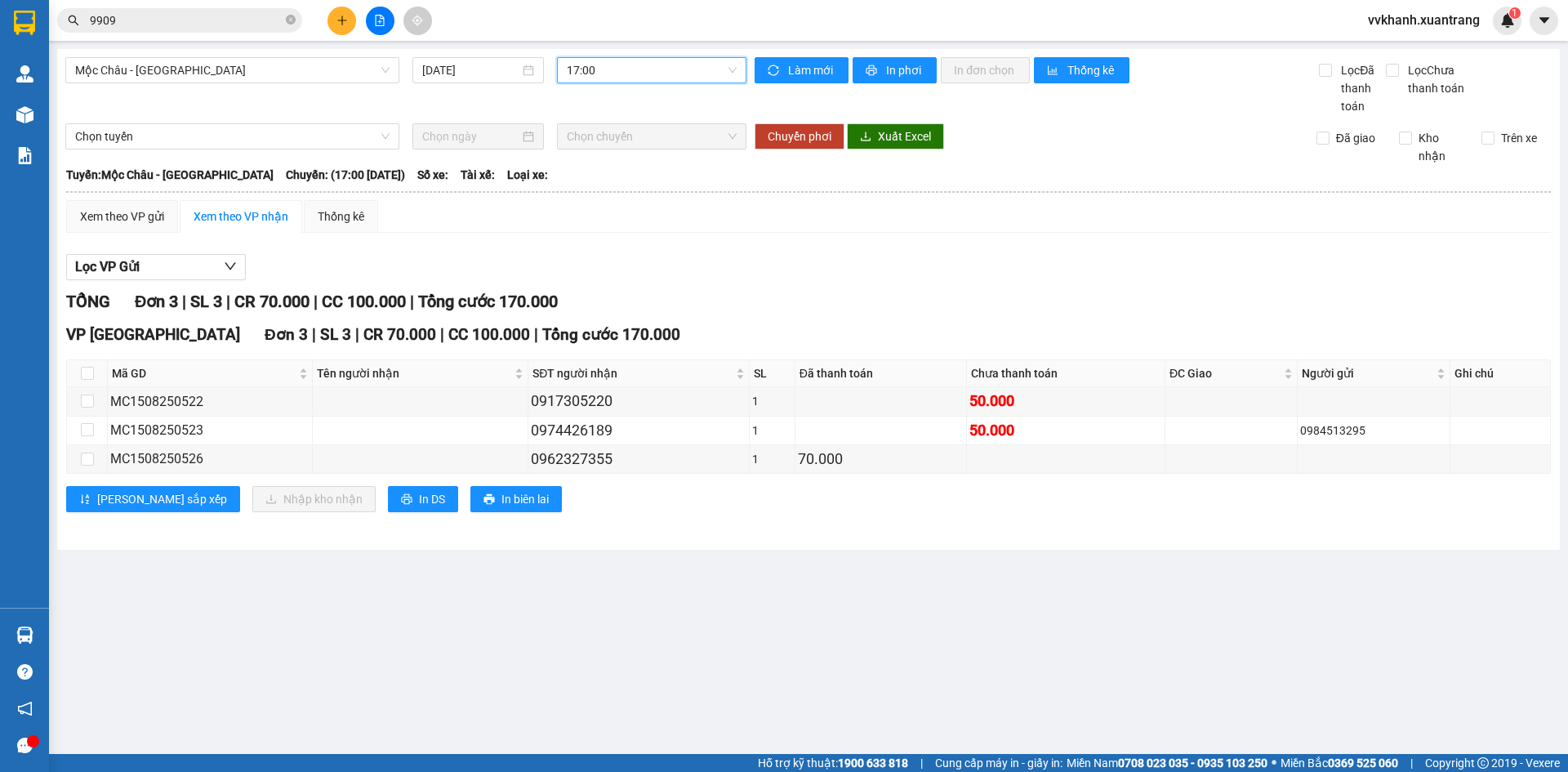
click at [609, 61] on span "17:00" at bounding box center [652, 70] width 170 height 24
click at [977, 293] on div "TỔNG Đơn 3 | SL 3 | CR 70.000 | CC 100.000 | Tổng cước 170.000" at bounding box center [809, 302] width 1485 height 25
click at [290, 21] on icon "close-circle" at bounding box center [291, 19] width 10 height 10
click at [231, 24] on input "text" at bounding box center [186, 20] width 193 height 18
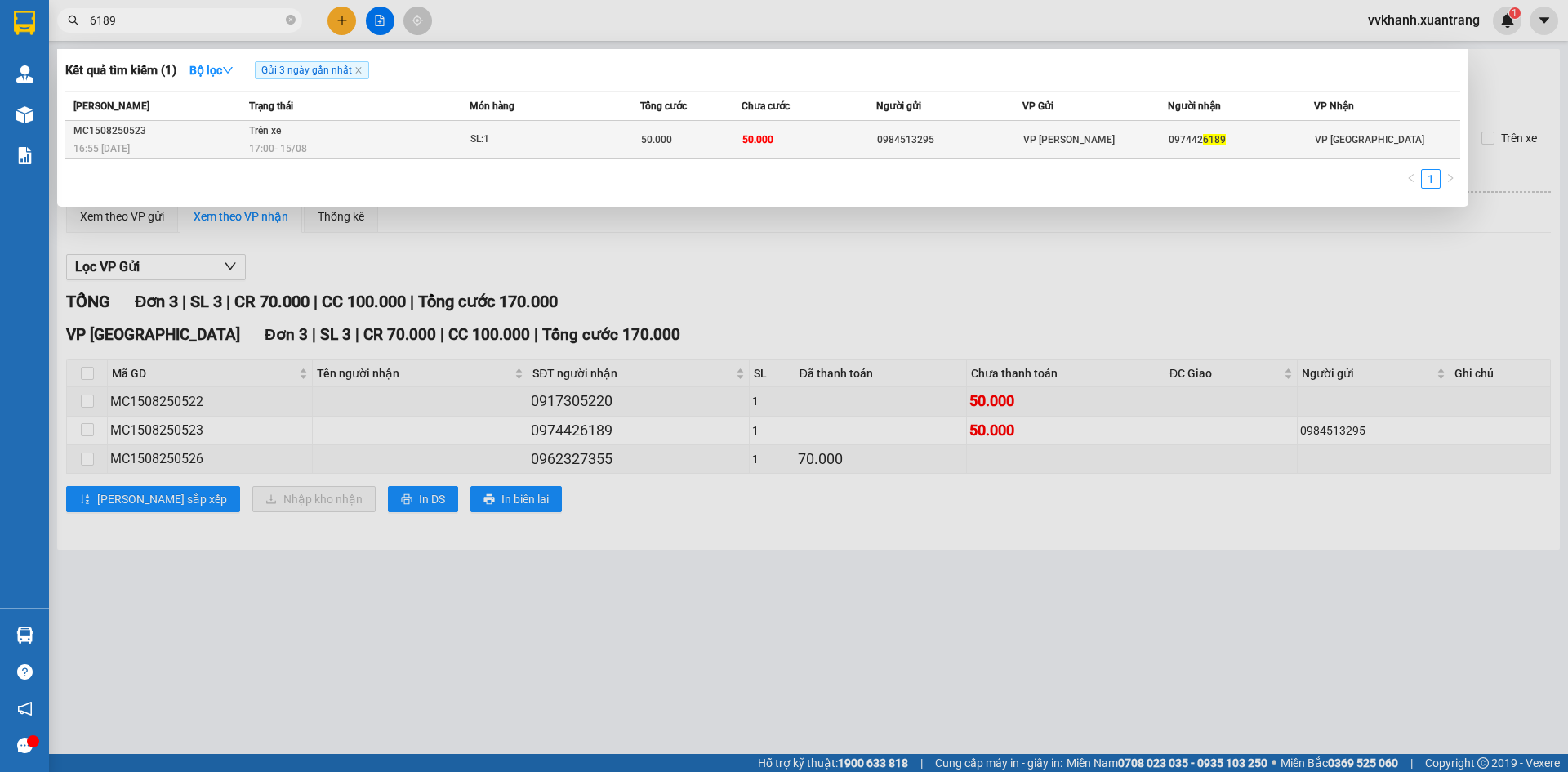
type input "6189"
click at [872, 135] on td "50.000" at bounding box center [809, 141] width 135 height 39
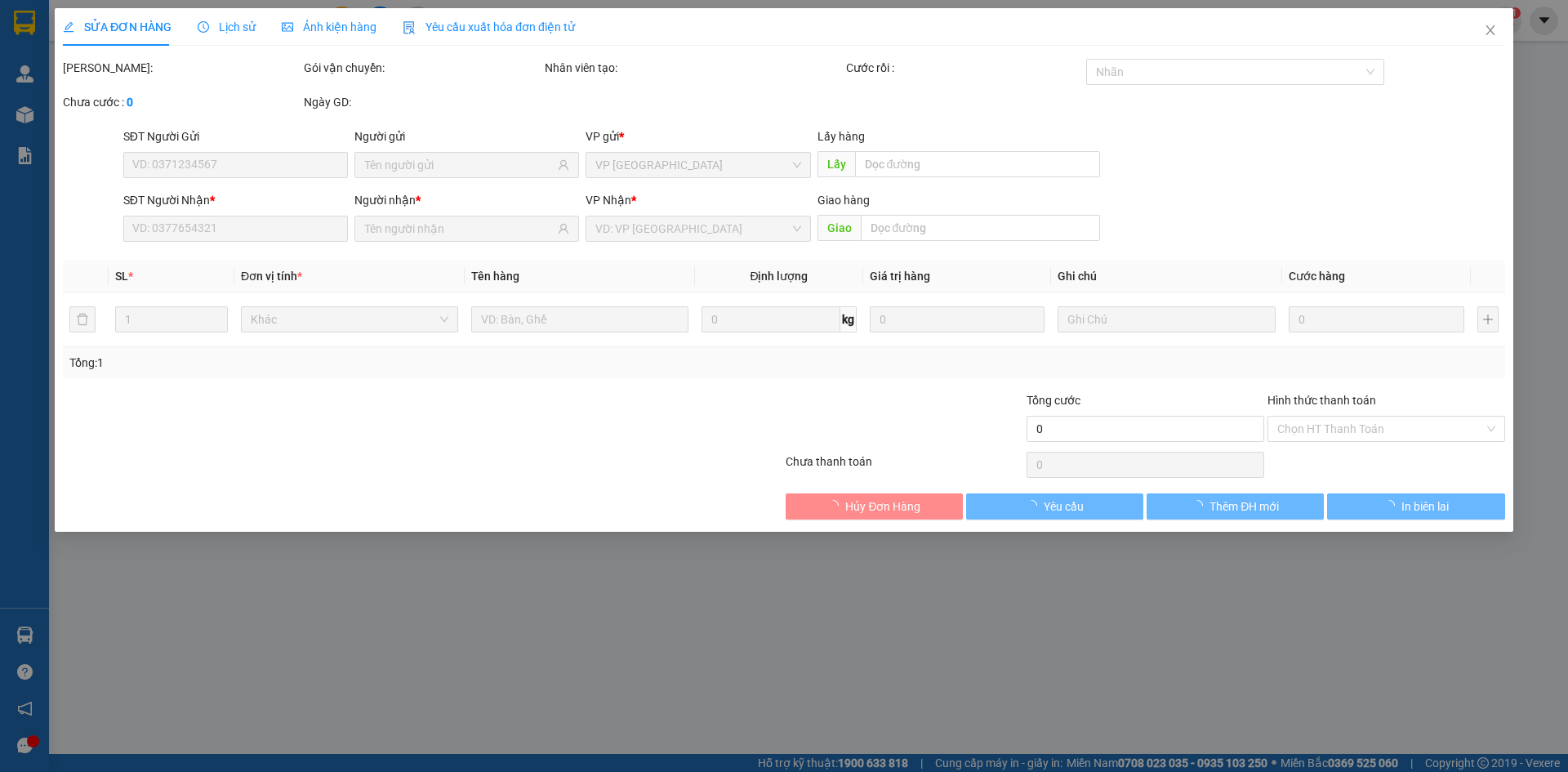
type input "0984513295"
type input "0974426189"
type input "50.000"
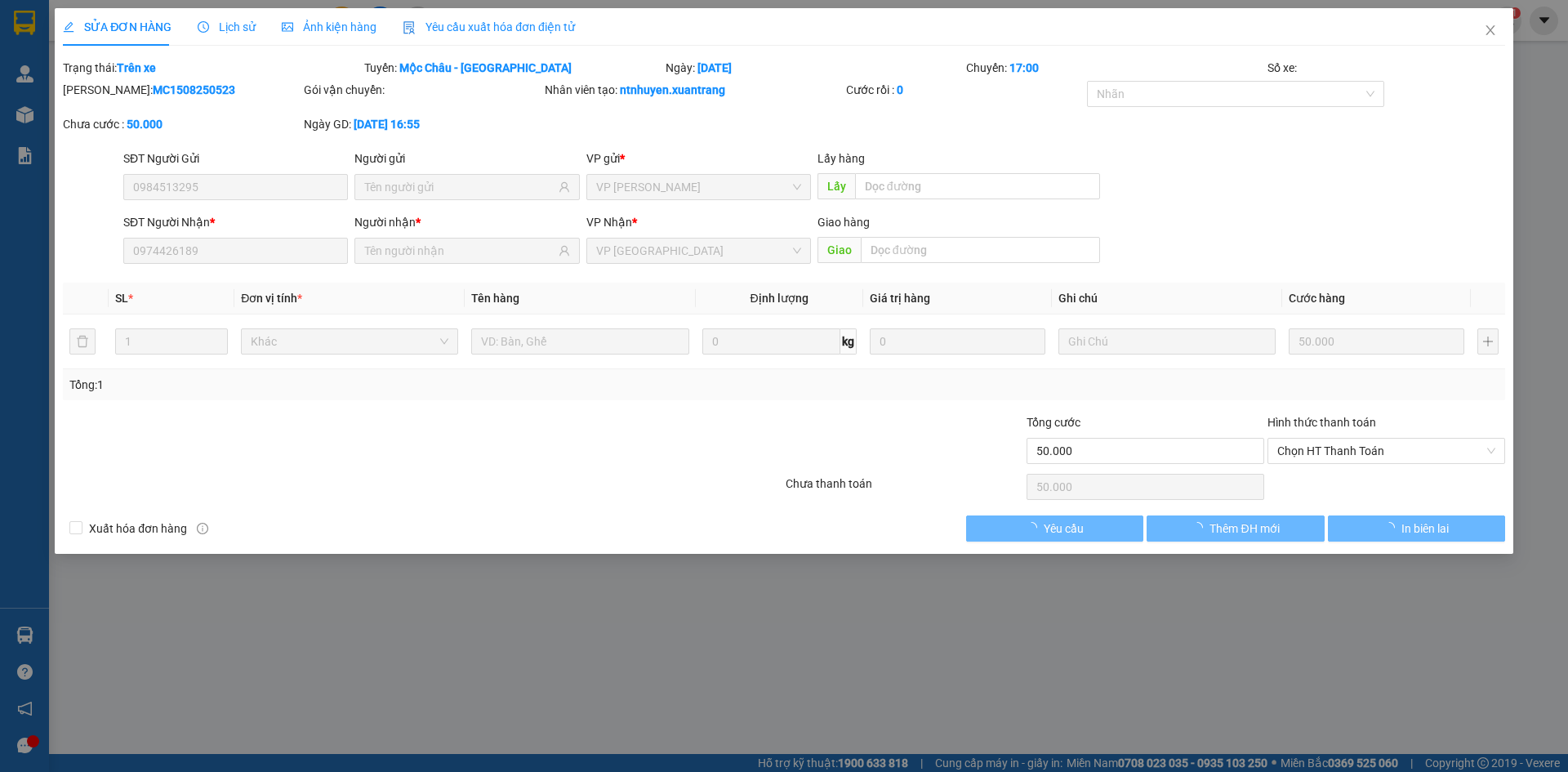
click at [342, 29] on span "Ảnh kiện hàng" at bounding box center [329, 27] width 95 height 13
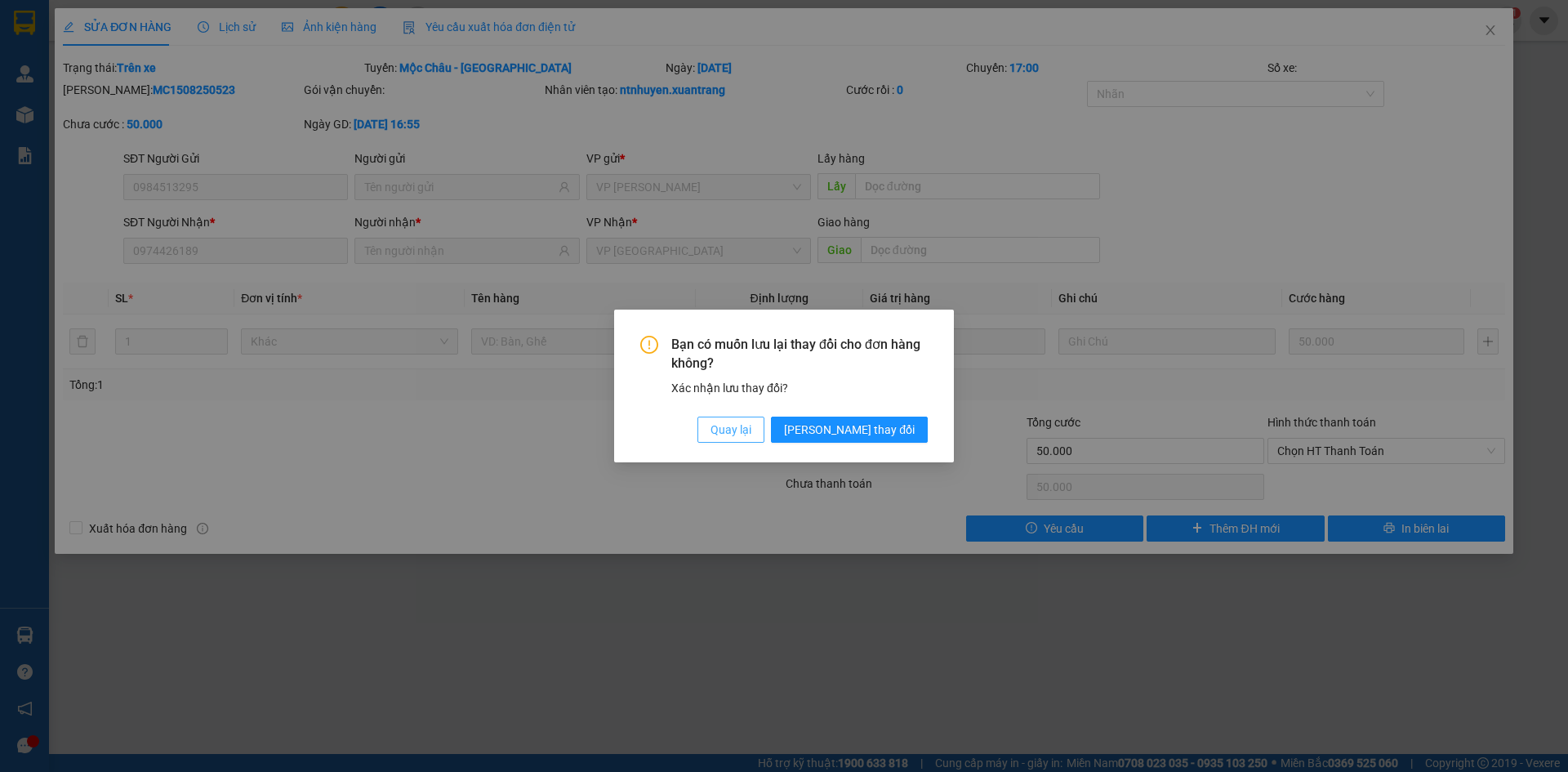
click at [752, 427] on span "Quay lại" at bounding box center [731, 429] width 41 height 18
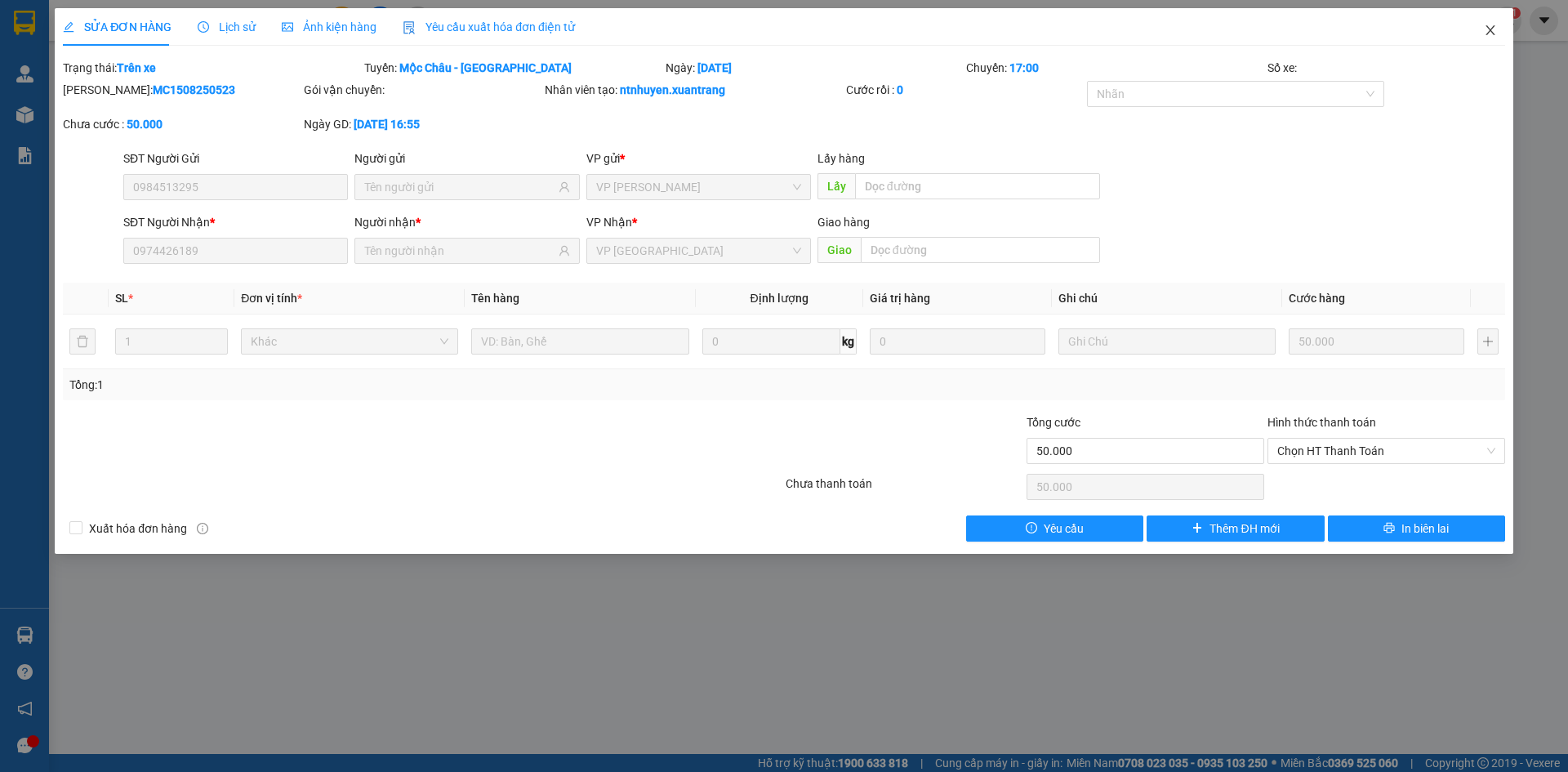
click at [1496, 22] on span "Close" at bounding box center [1491, 31] width 45 height 45
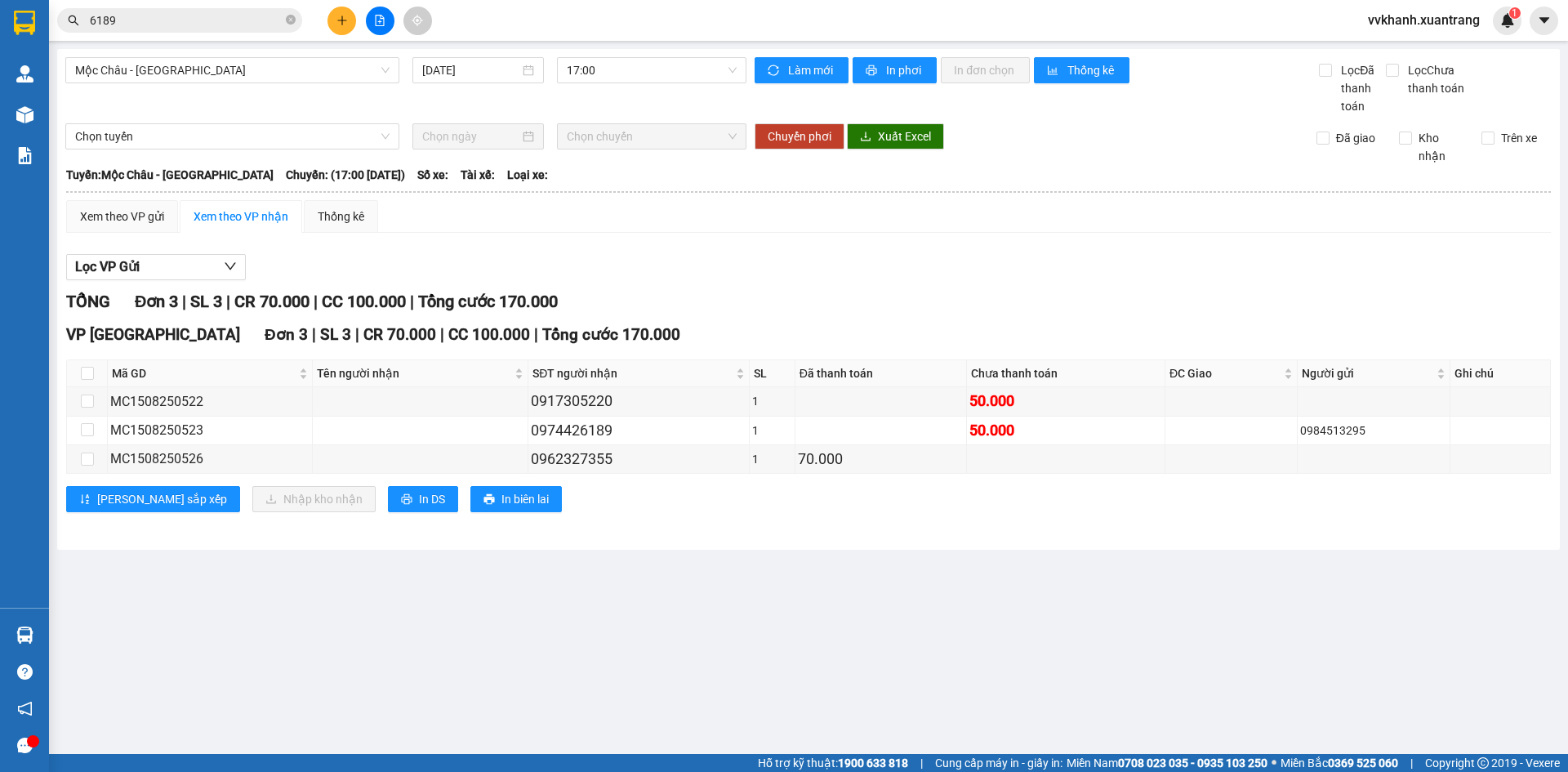
click at [175, 13] on input "6189" at bounding box center [186, 20] width 193 height 18
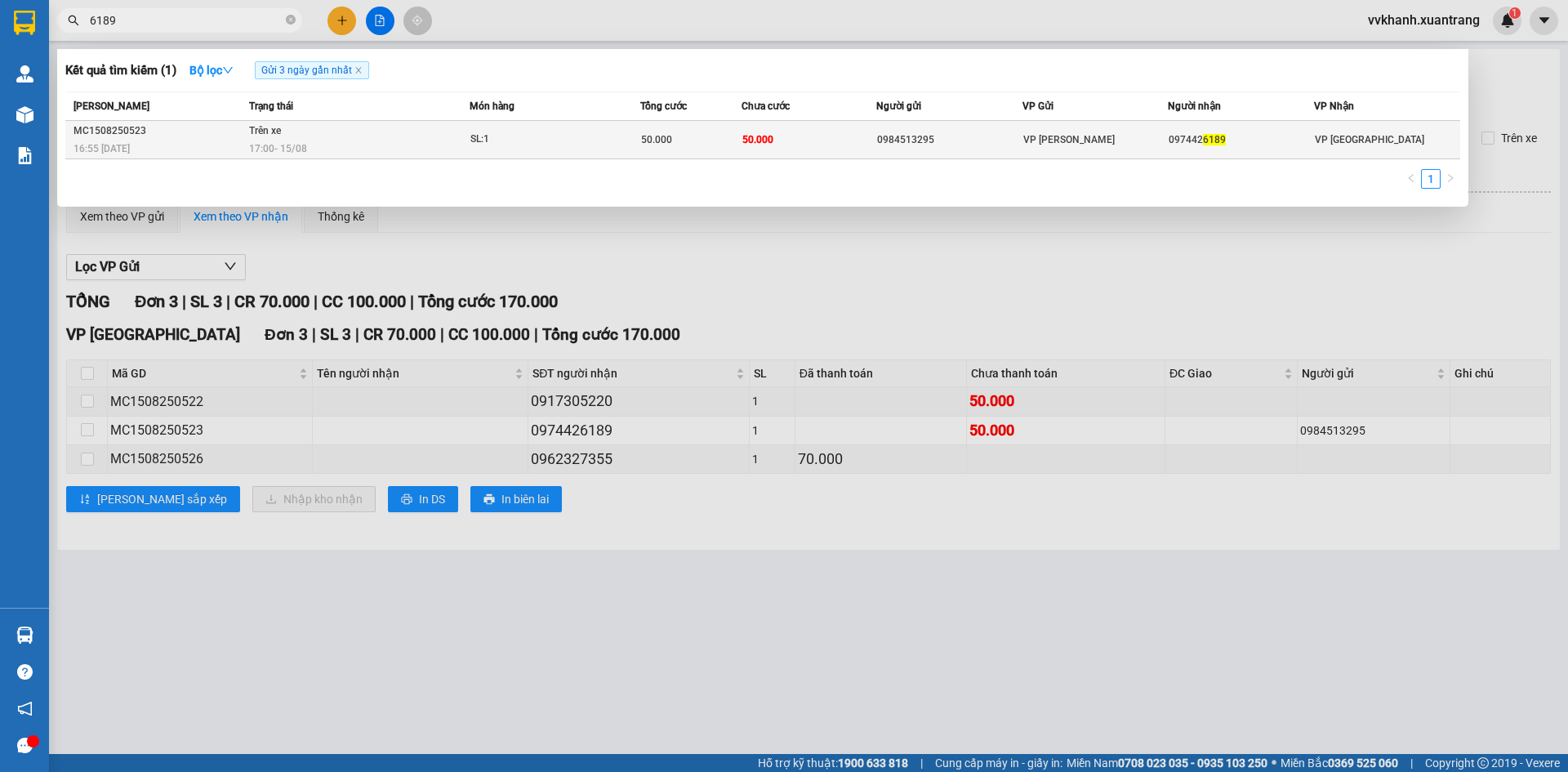
click at [853, 142] on td "50.000" at bounding box center [809, 141] width 135 height 39
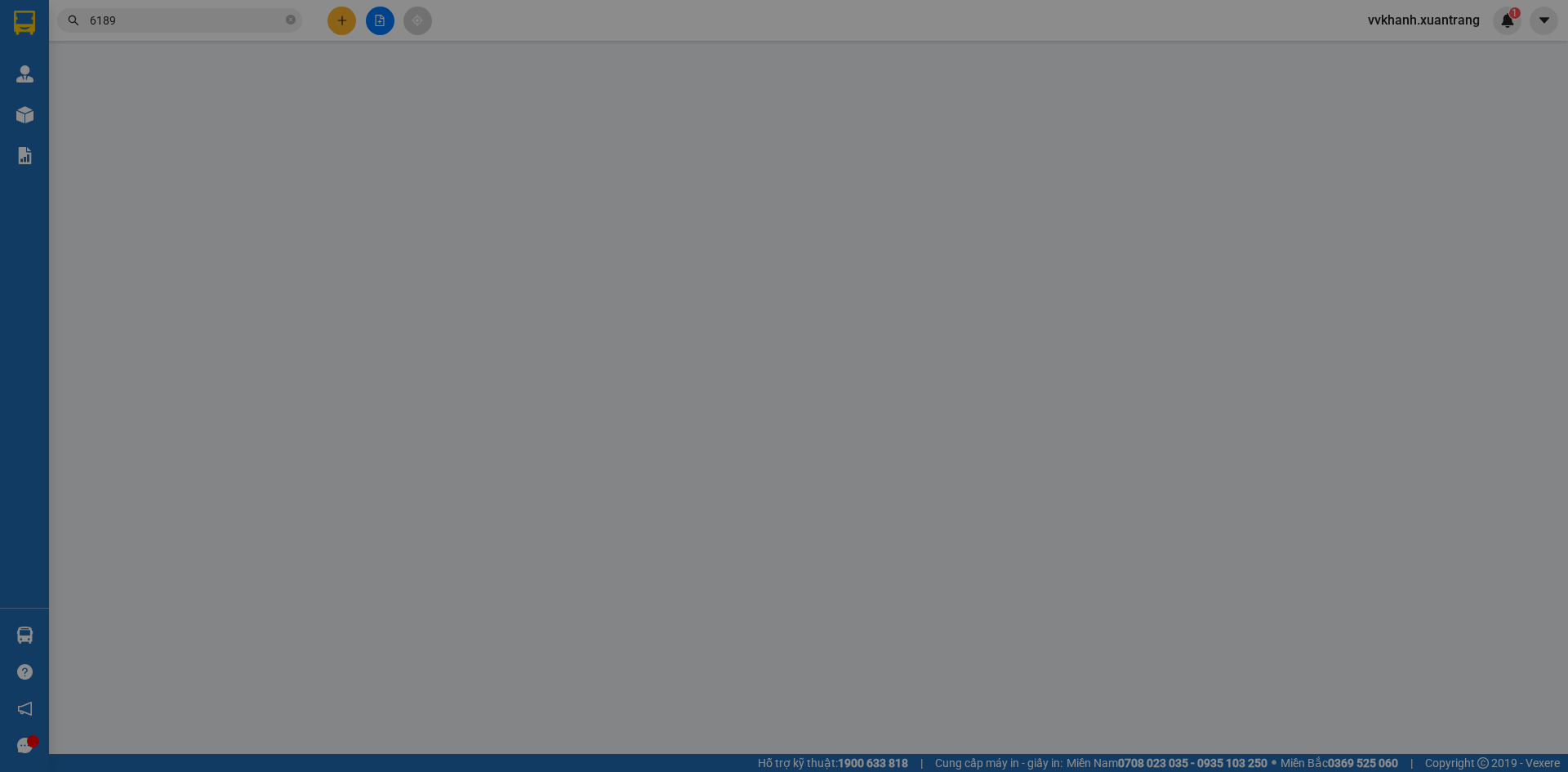
type input "0984513295"
type input "0974426189"
type input "50.000"
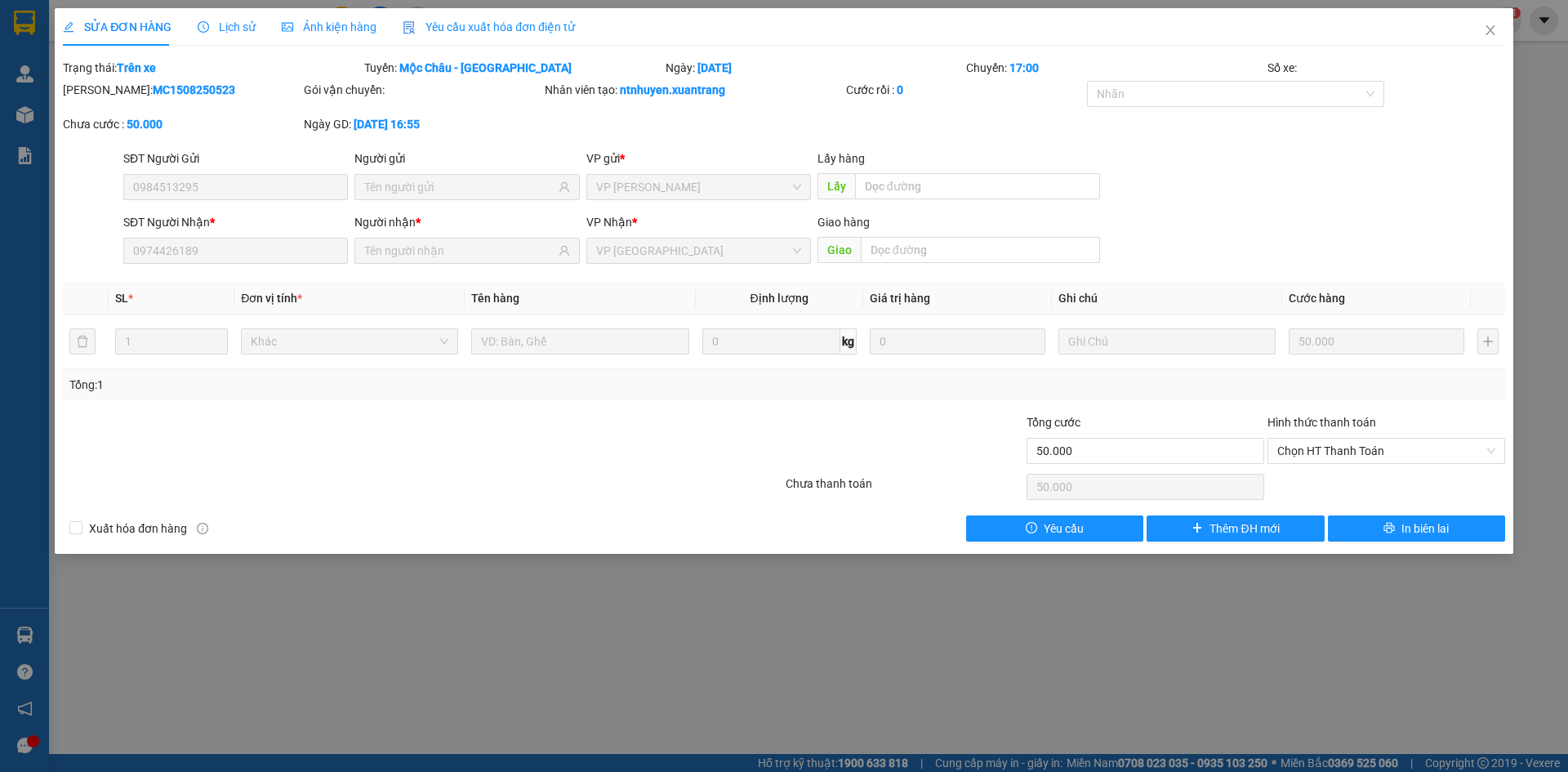
click at [311, 22] on span "Ảnh kiện hàng" at bounding box center [329, 27] width 95 height 13
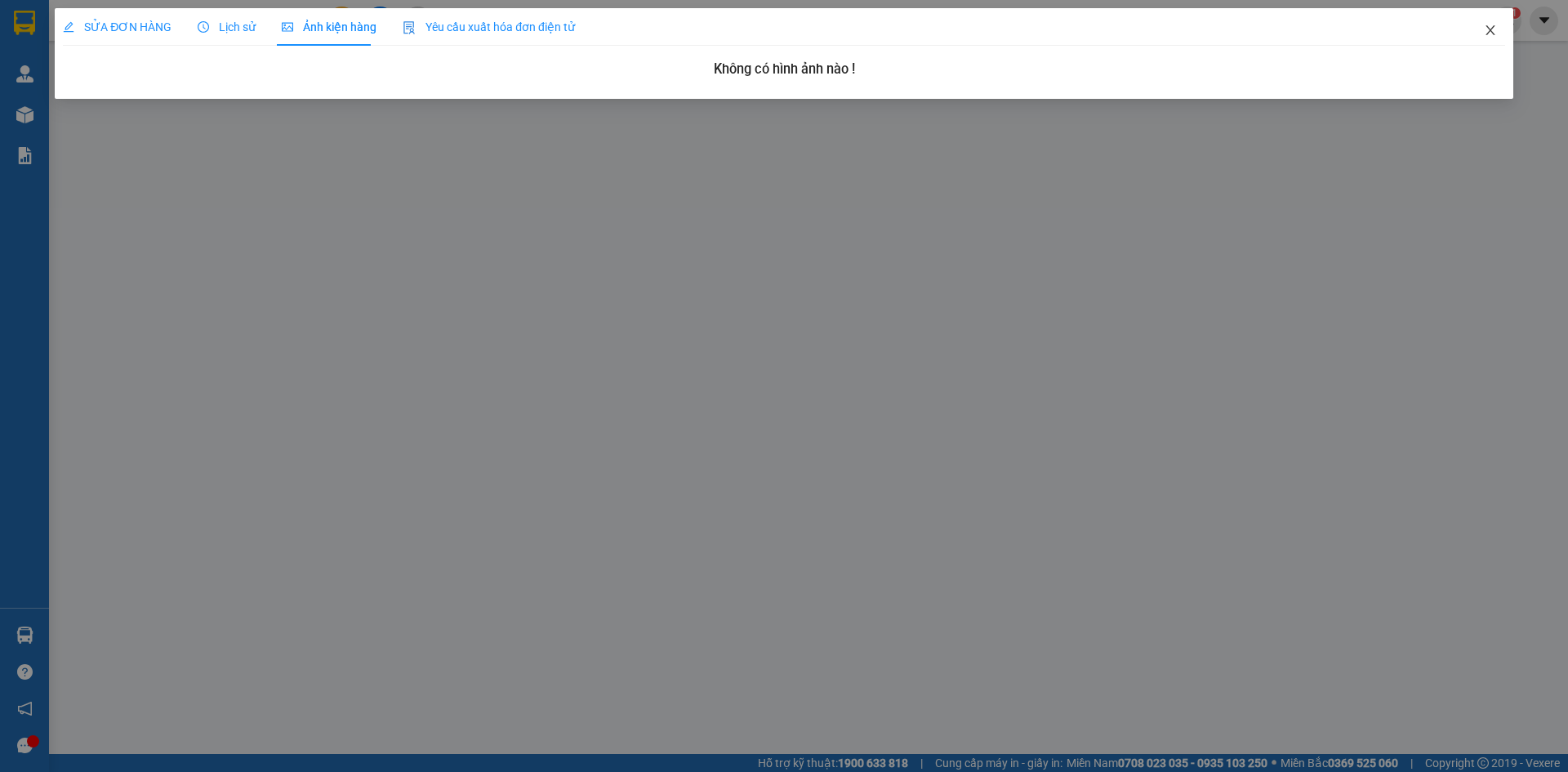
click at [1493, 36] on span "Close" at bounding box center [1491, 31] width 45 height 45
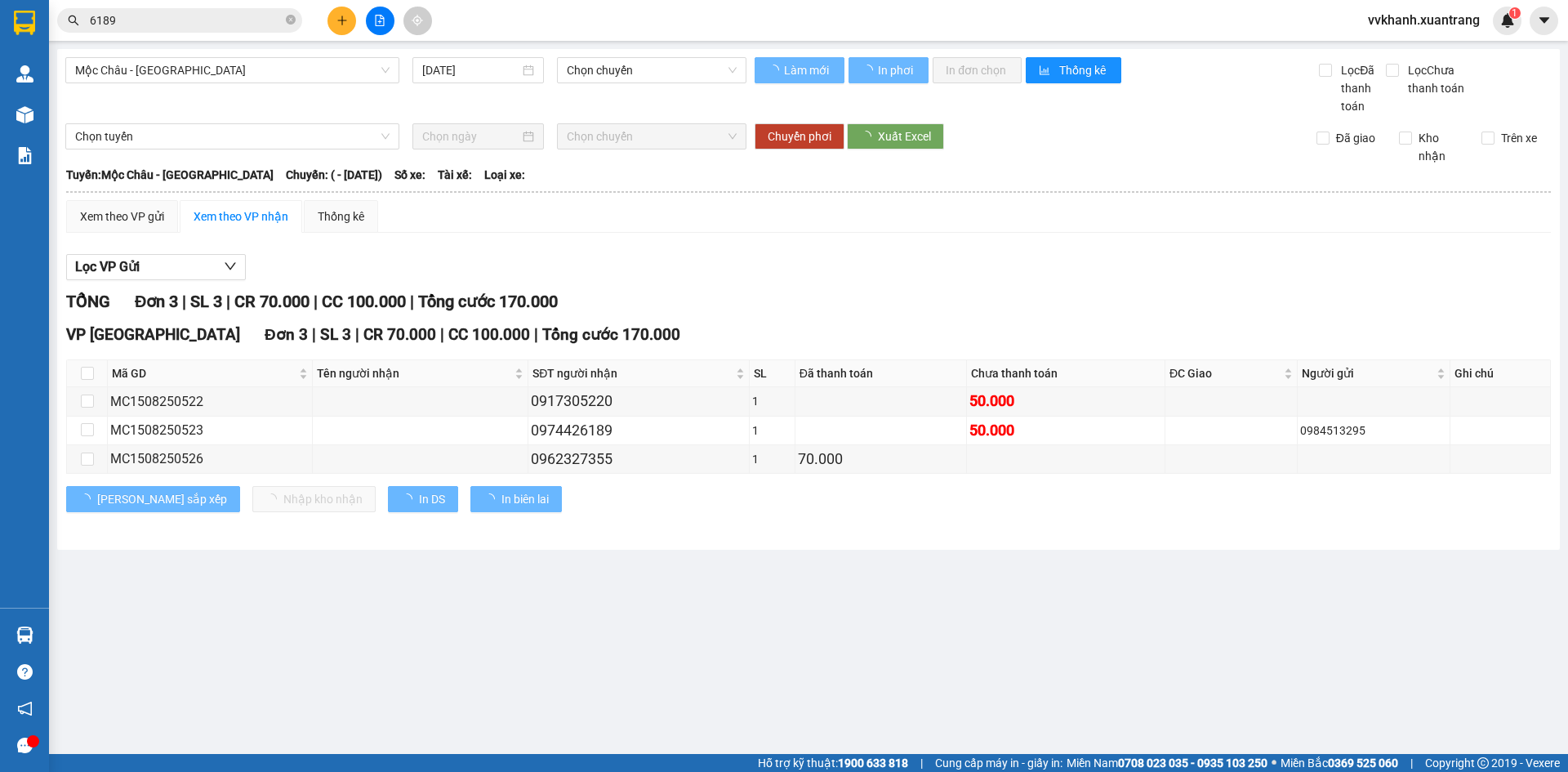
click at [303, 22] on div "6189" at bounding box center [159, 20] width 318 height 24
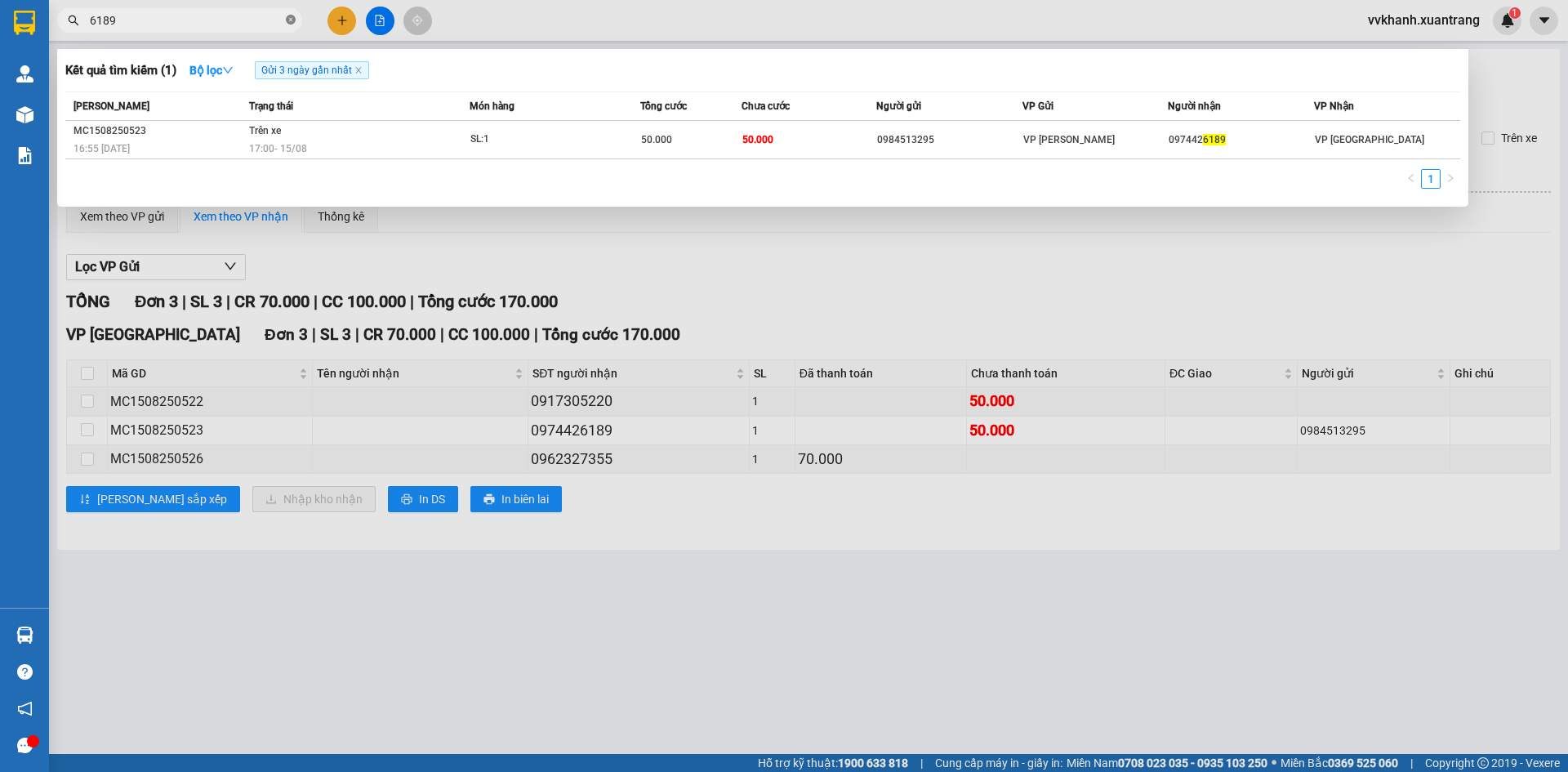
click at [292, 16] on icon "close-circle" at bounding box center [291, 19] width 10 height 10
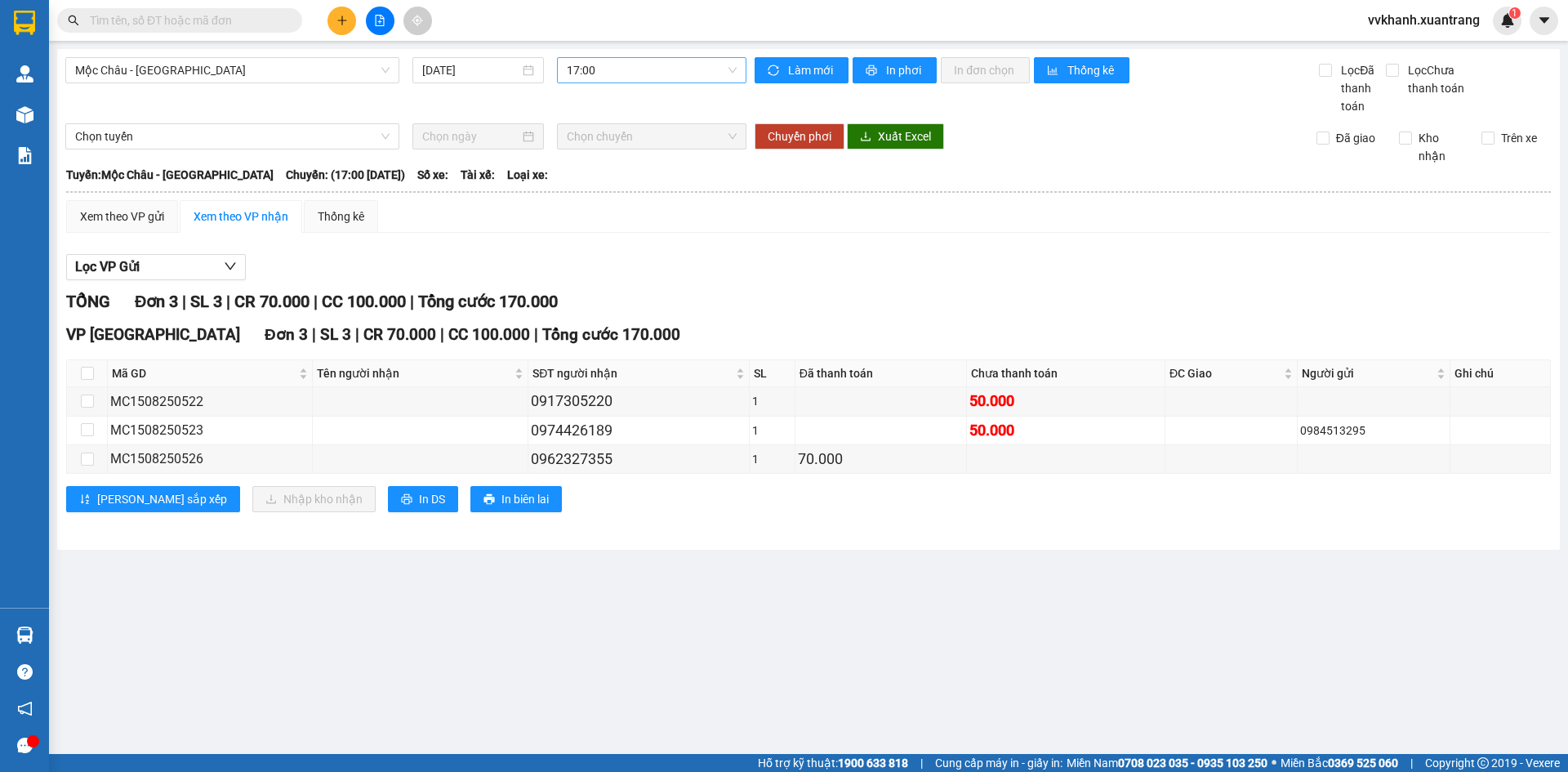
click at [609, 72] on span "17:00" at bounding box center [652, 70] width 170 height 24
click at [603, 243] on div "15:00" at bounding box center [630, 233] width 147 height 26
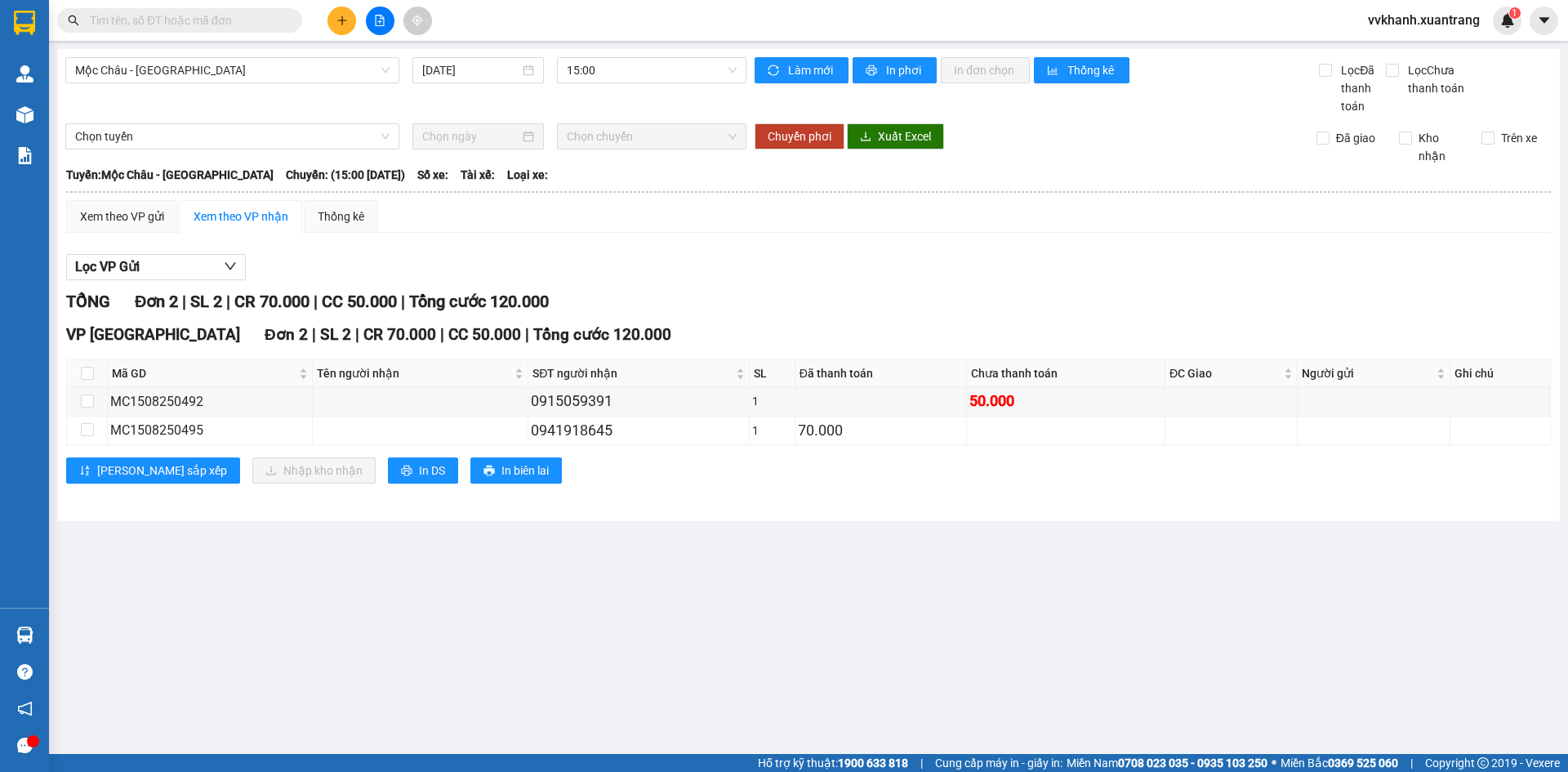
click at [192, 25] on input "text" at bounding box center [186, 20] width 193 height 18
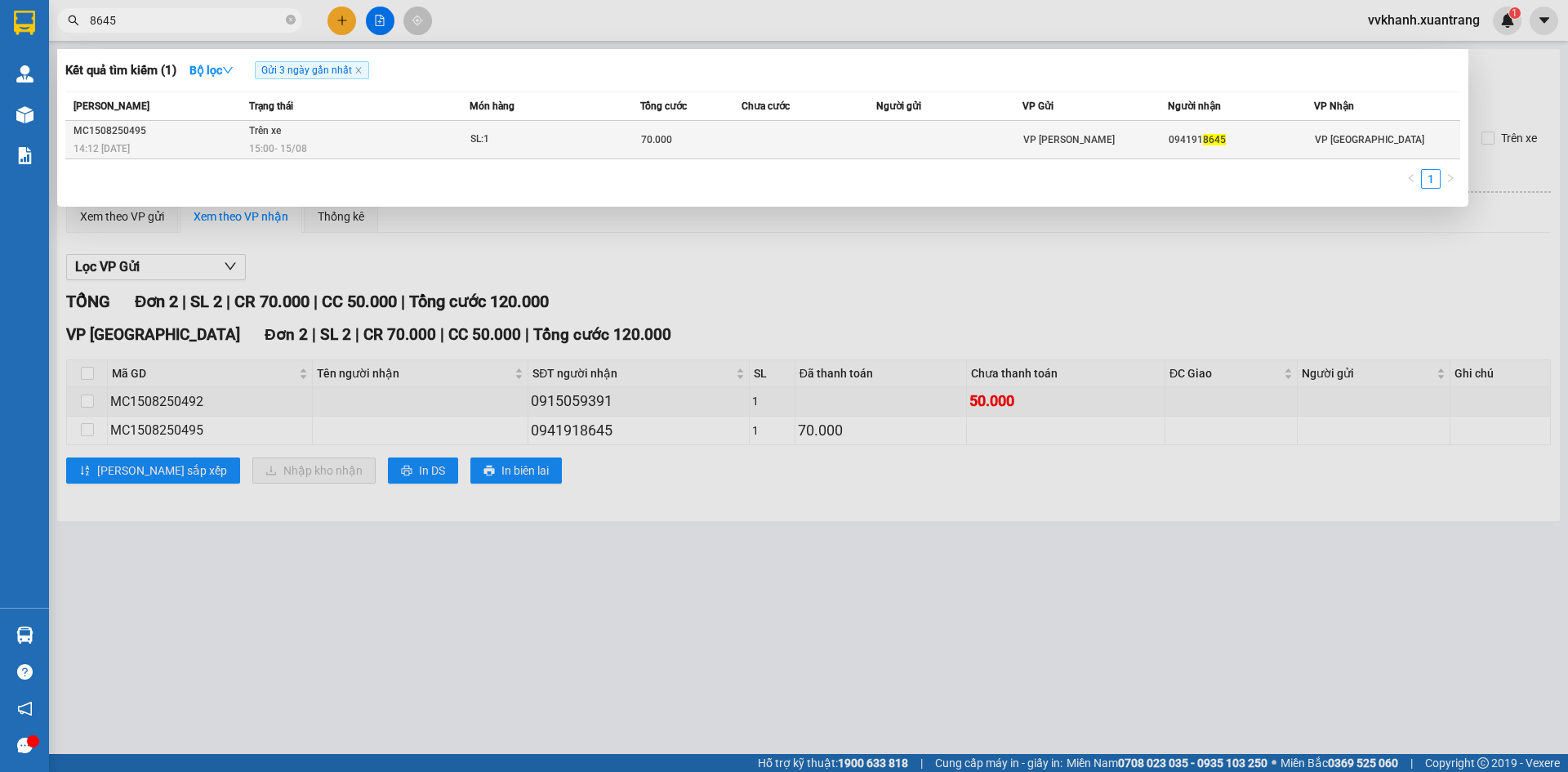
type input "8645"
click at [809, 143] on td at bounding box center [809, 141] width 135 height 39
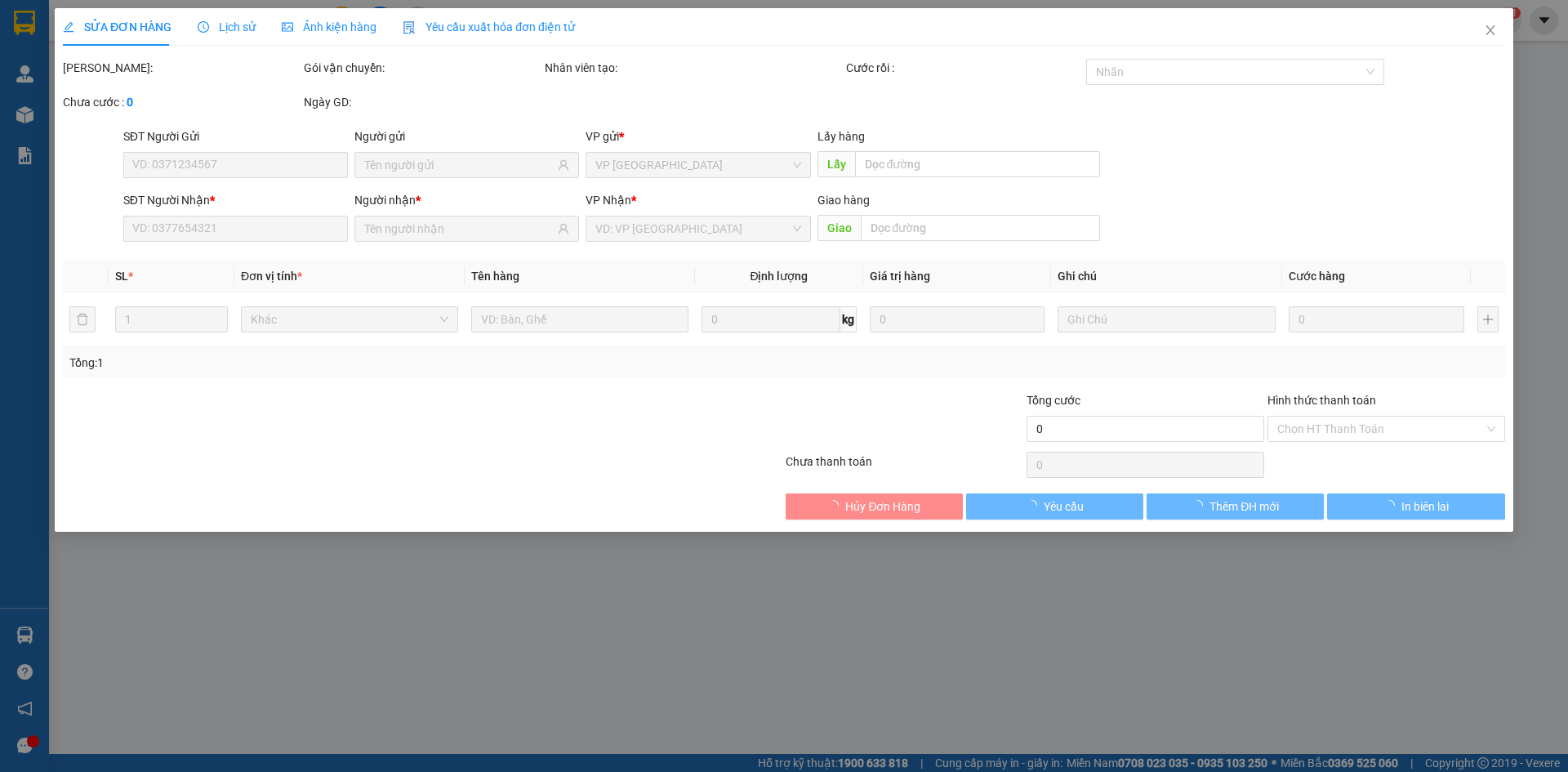
type input "0941918645"
type input "70.000"
type input "0"
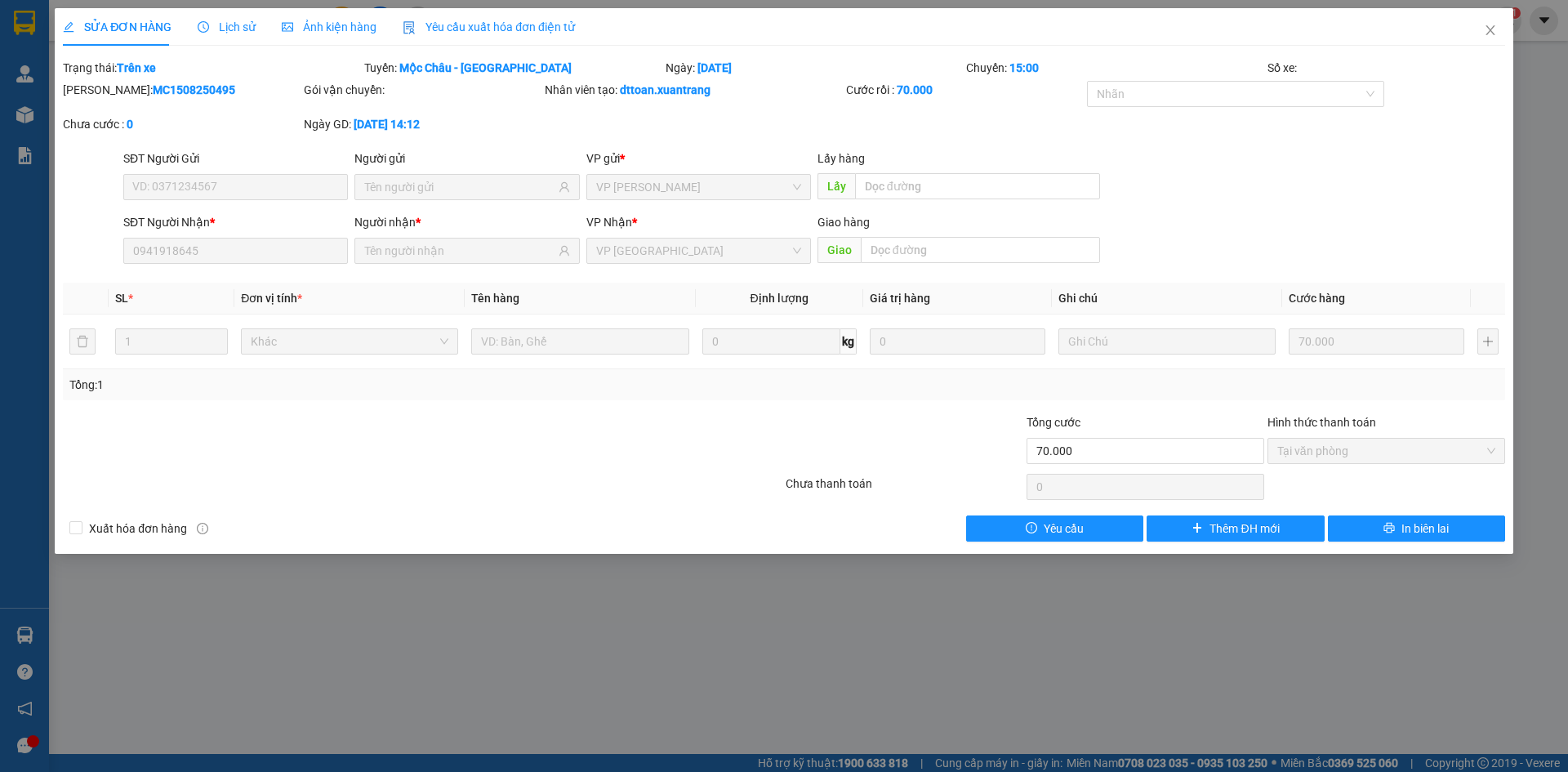
click at [322, 27] on span "Ảnh kiện hàng" at bounding box center [329, 27] width 95 height 13
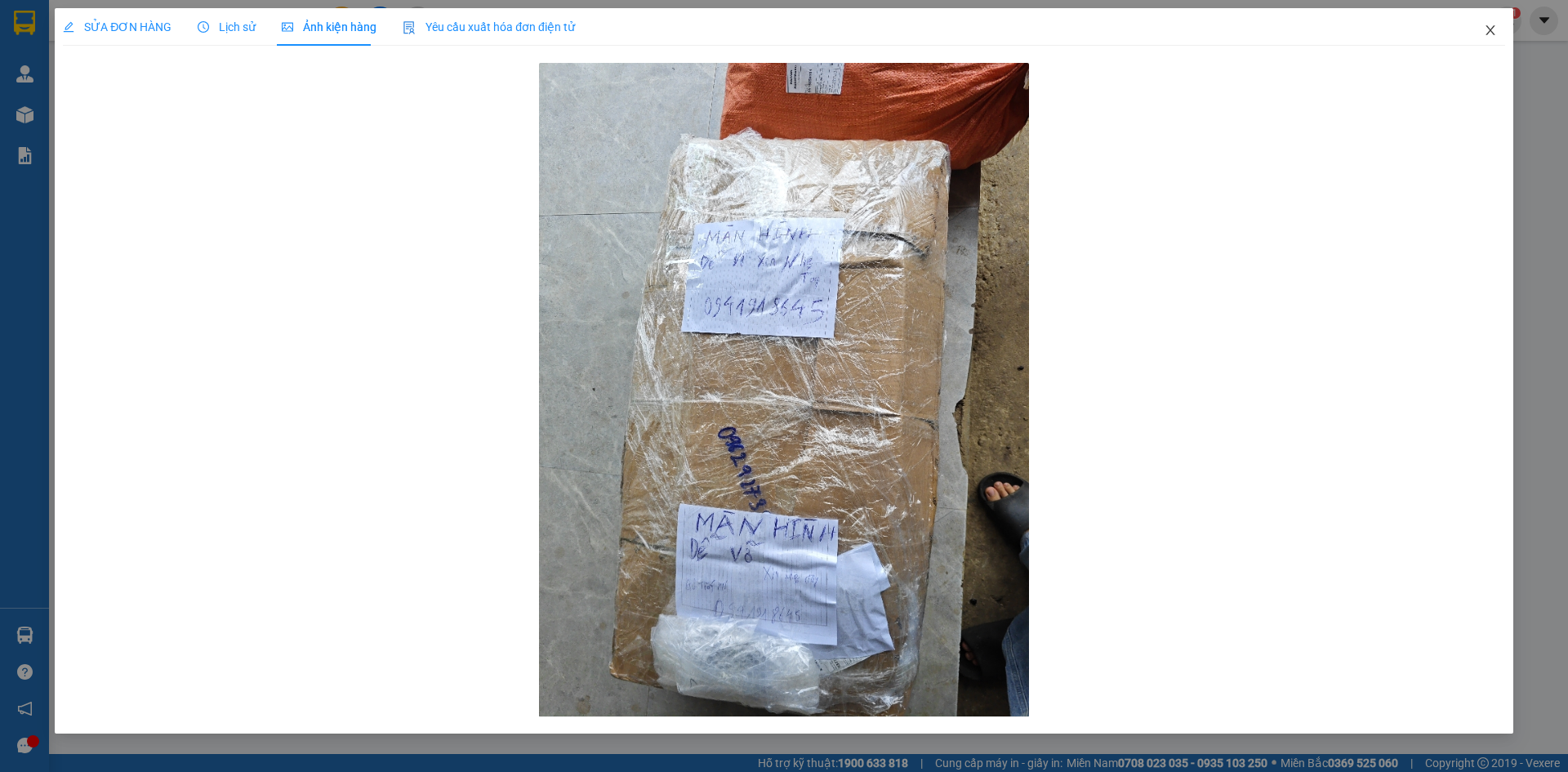
click at [1483, 20] on span "Close" at bounding box center [1491, 31] width 45 height 45
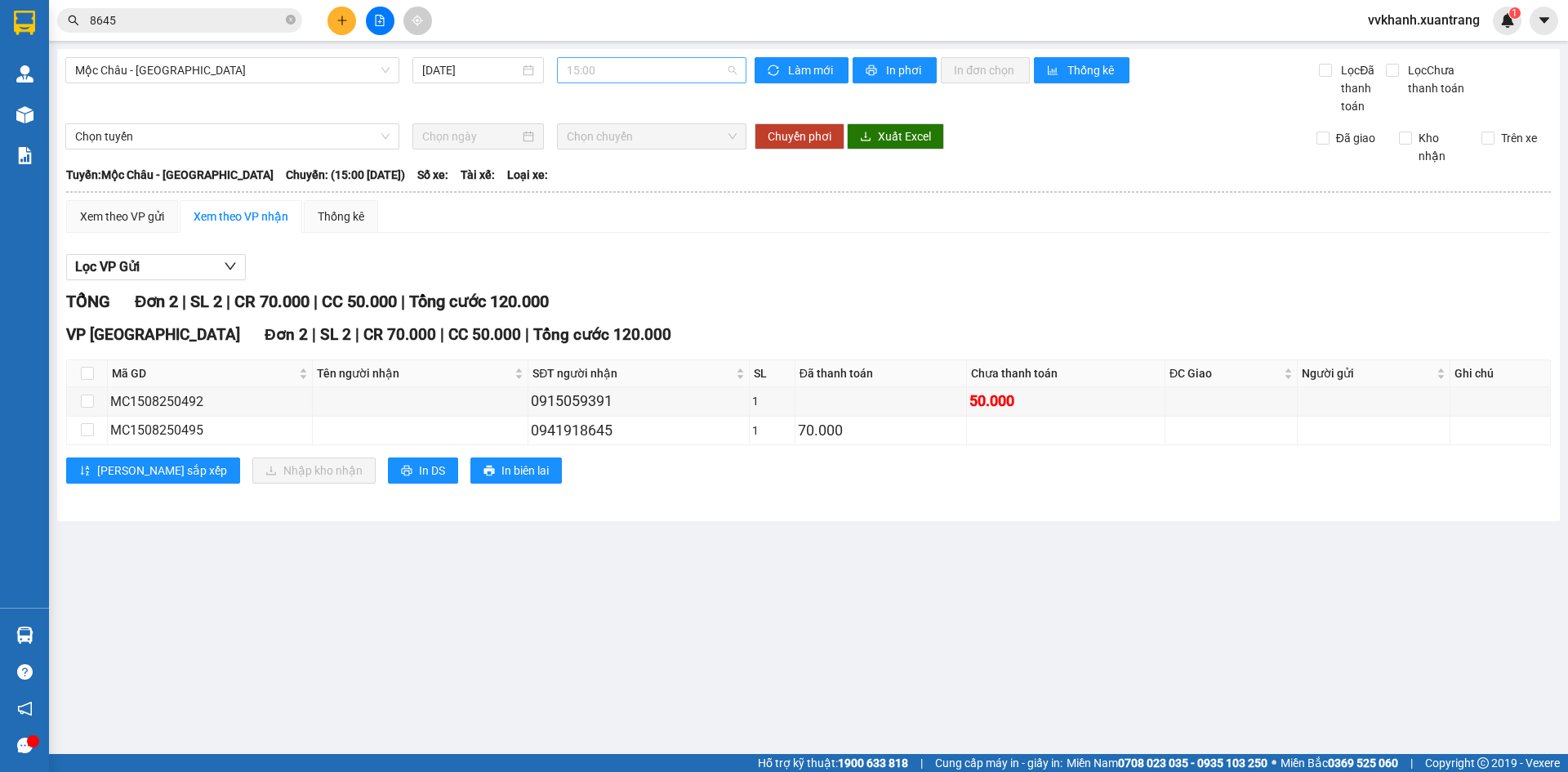
click at [669, 77] on span "15:00" at bounding box center [652, 70] width 170 height 24
click at [615, 258] on div "19:00" at bounding box center [630, 259] width 127 height 18
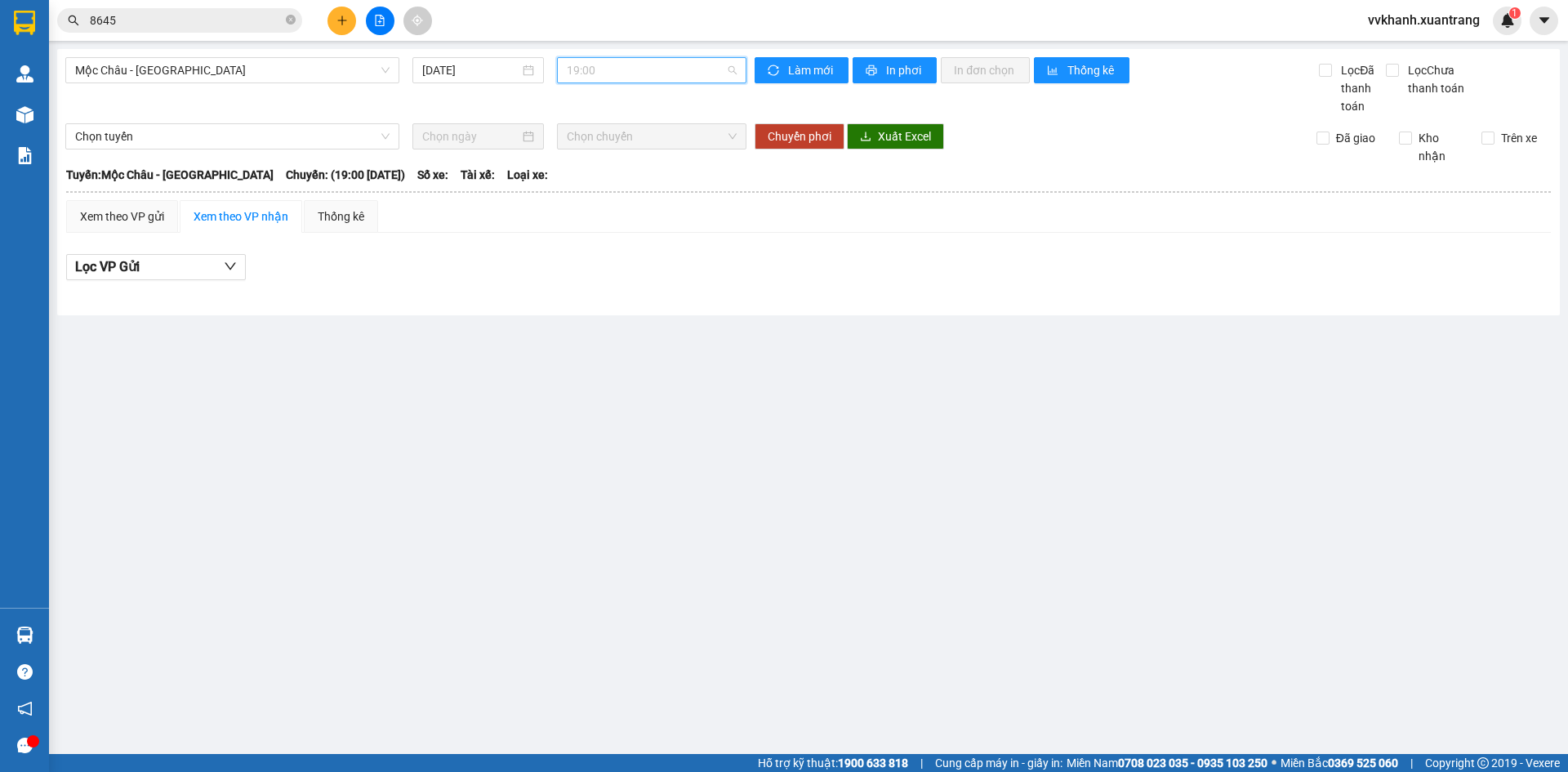
click at [635, 79] on span "19:00" at bounding box center [652, 70] width 170 height 24
click at [649, 234] on div "18:00" at bounding box center [630, 233] width 127 height 18
click at [625, 78] on span "18:00" at bounding box center [652, 70] width 170 height 24
click at [625, 202] on div "17:00" at bounding box center [630, 207] width 127 height 18
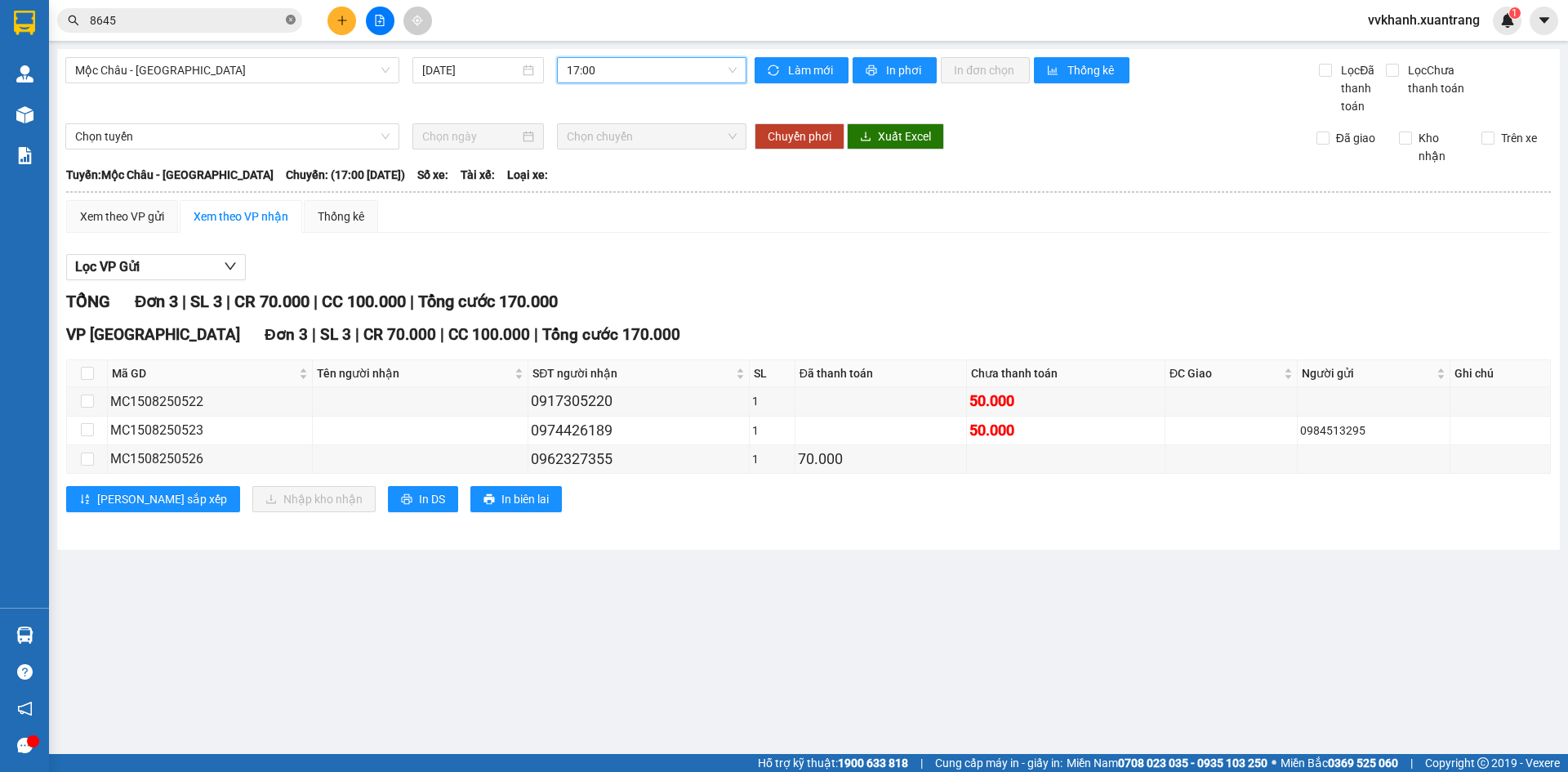
click at [288, 17] on icon "close-circle" at bounding box center [291, 19] width 10 height 10
click at [256, 20] on input "text" at bounding box center [186, 20] width 193 height 18
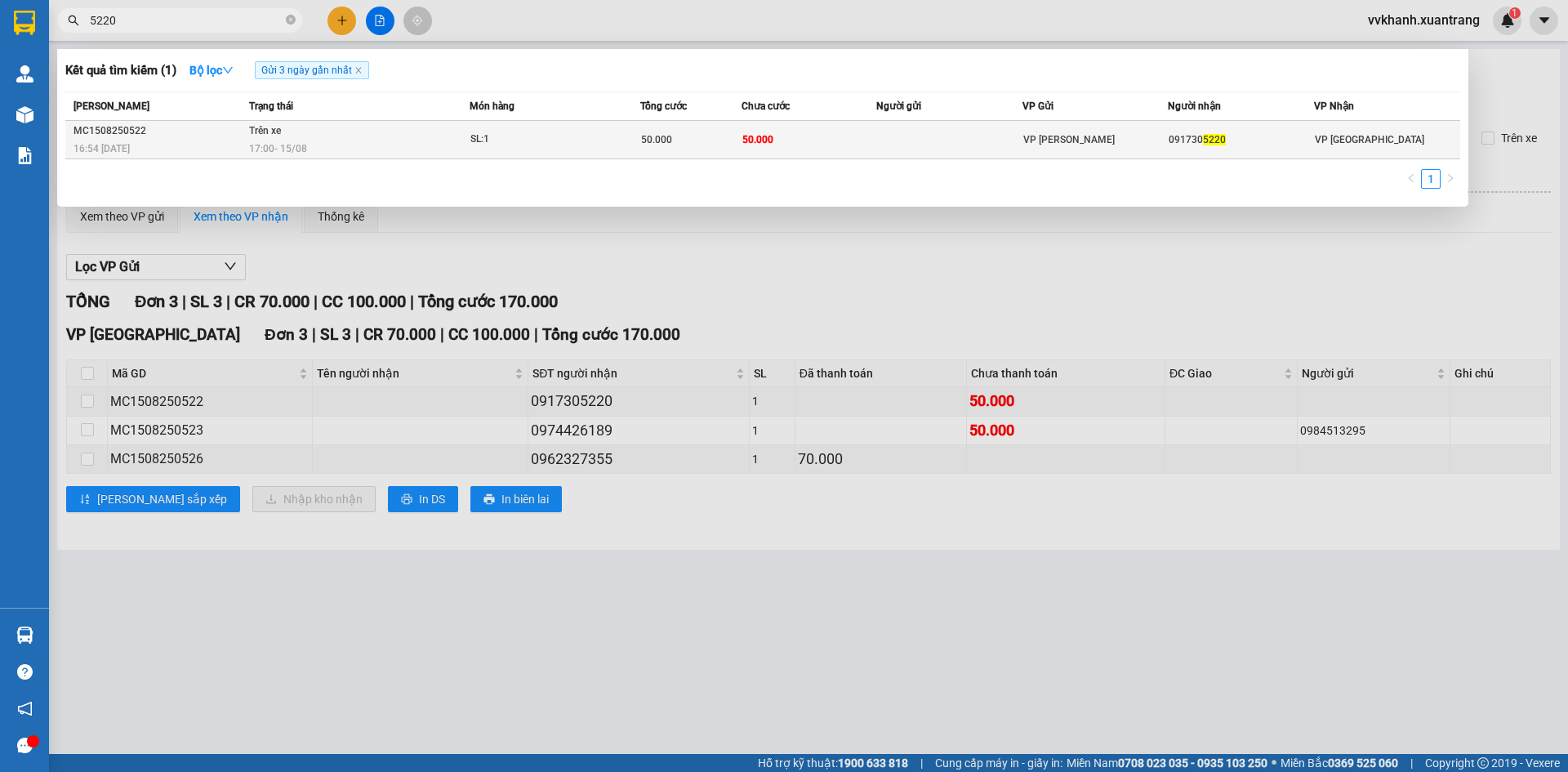
type input "5220"
click at [931, 142] on td at bounding box center [949, 141] width 146 height 39
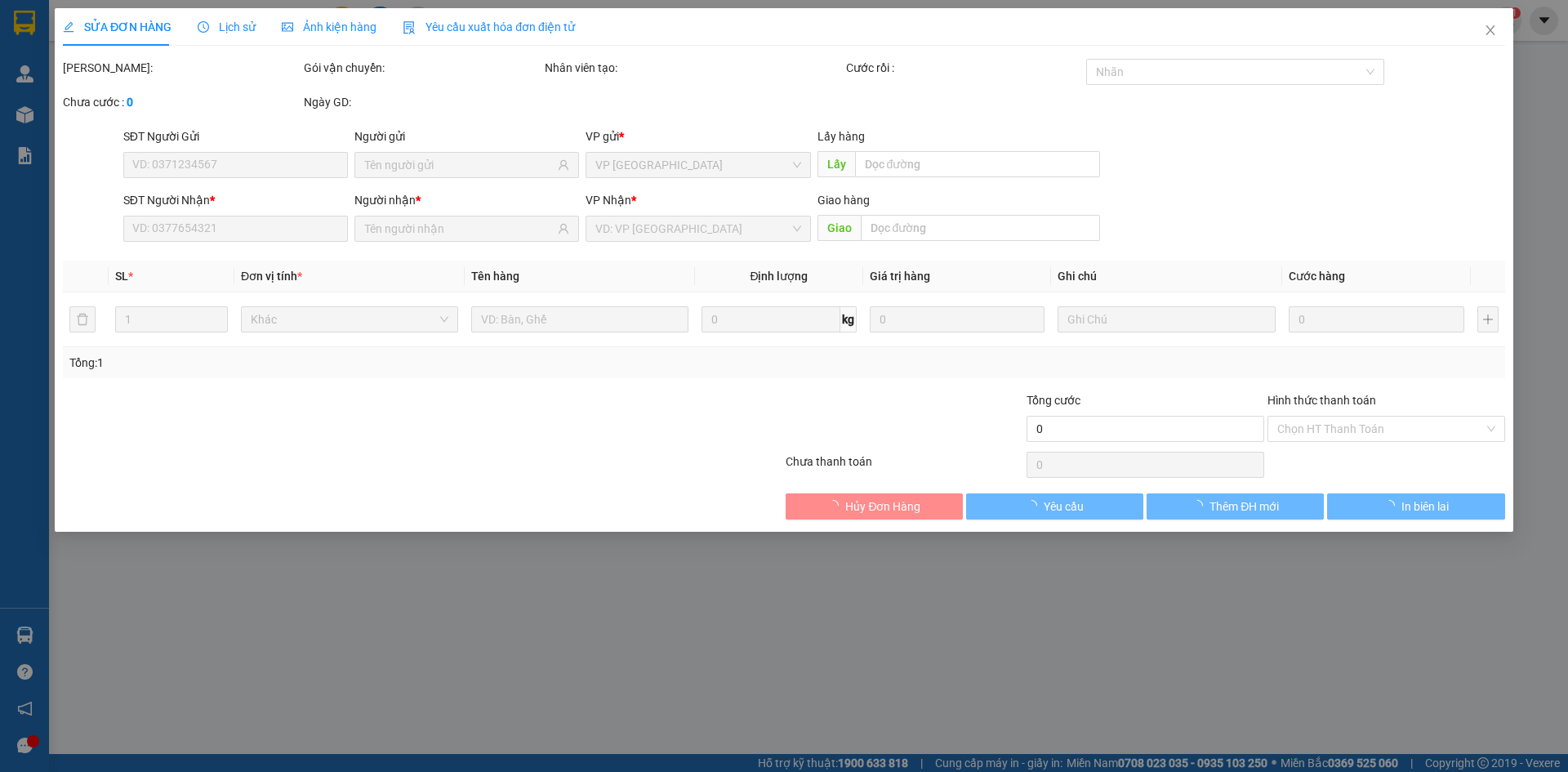
type input "0917305220"
type input "50.000"
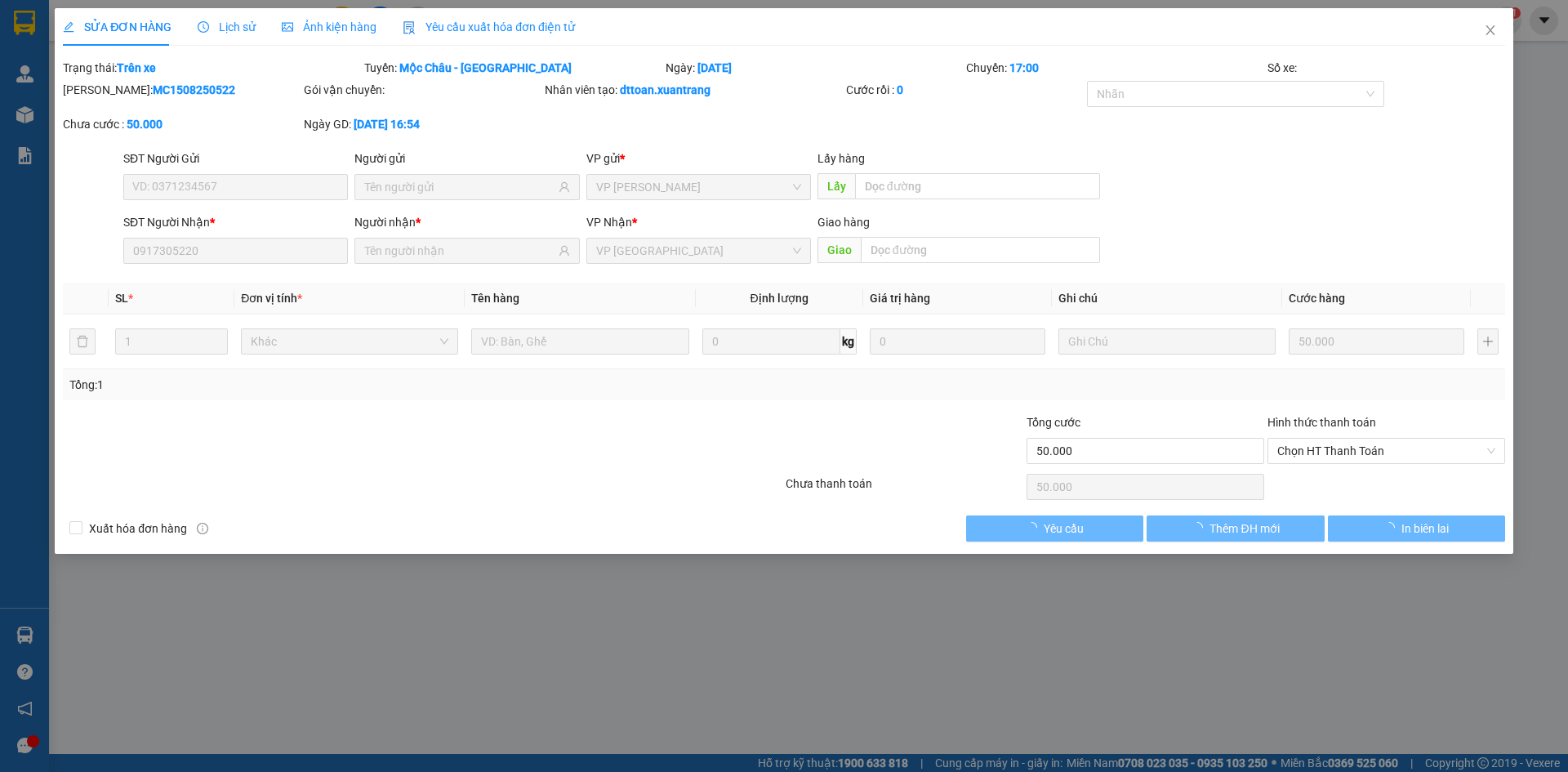
click at [322, 29] on span "Ảnh kiện hàng" at bounding box center [329, 27] width 95 height 13
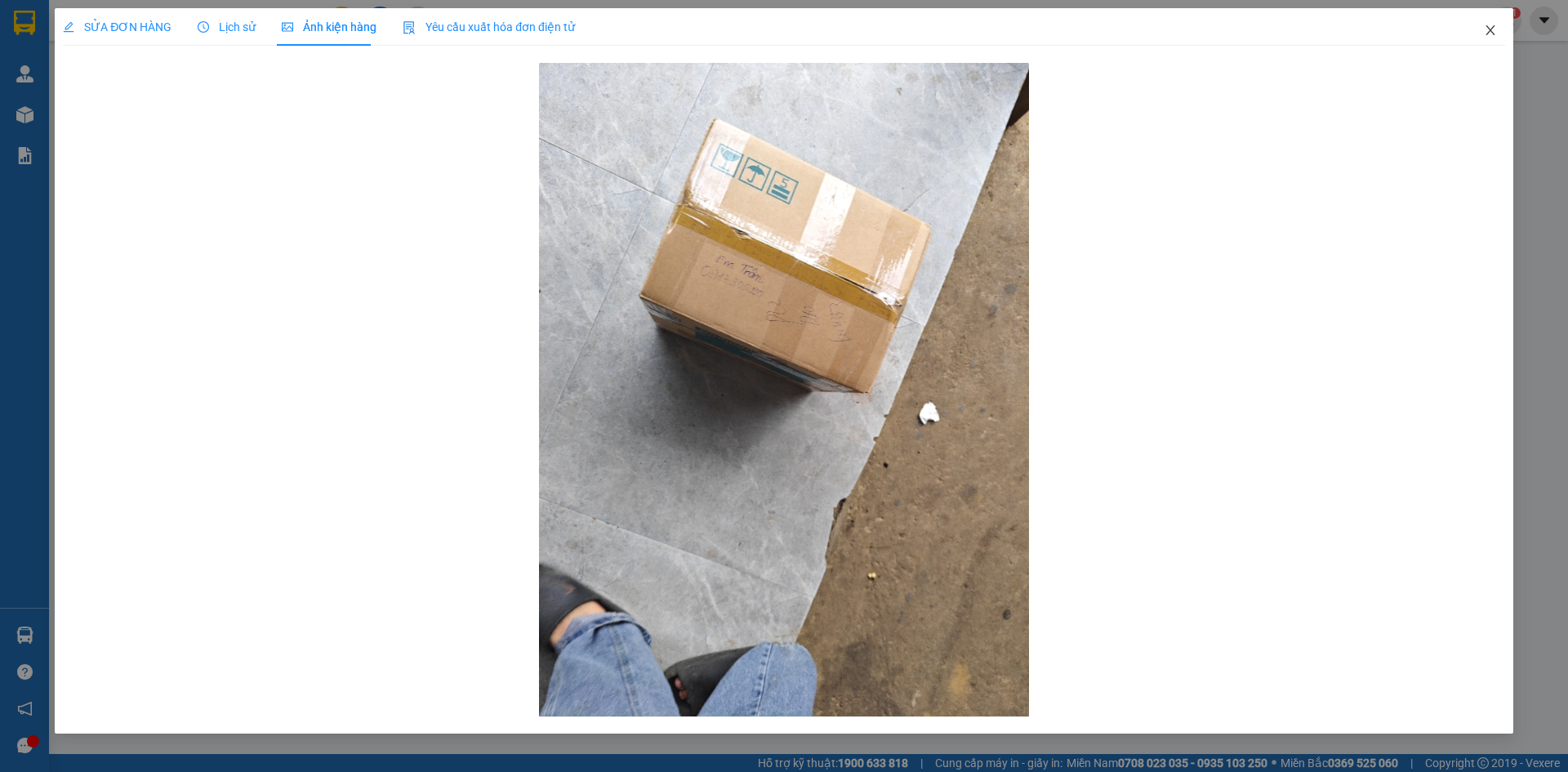
click at [1481, 30] on span "Close" at bounding box center [1491, 31] width 45 height 45
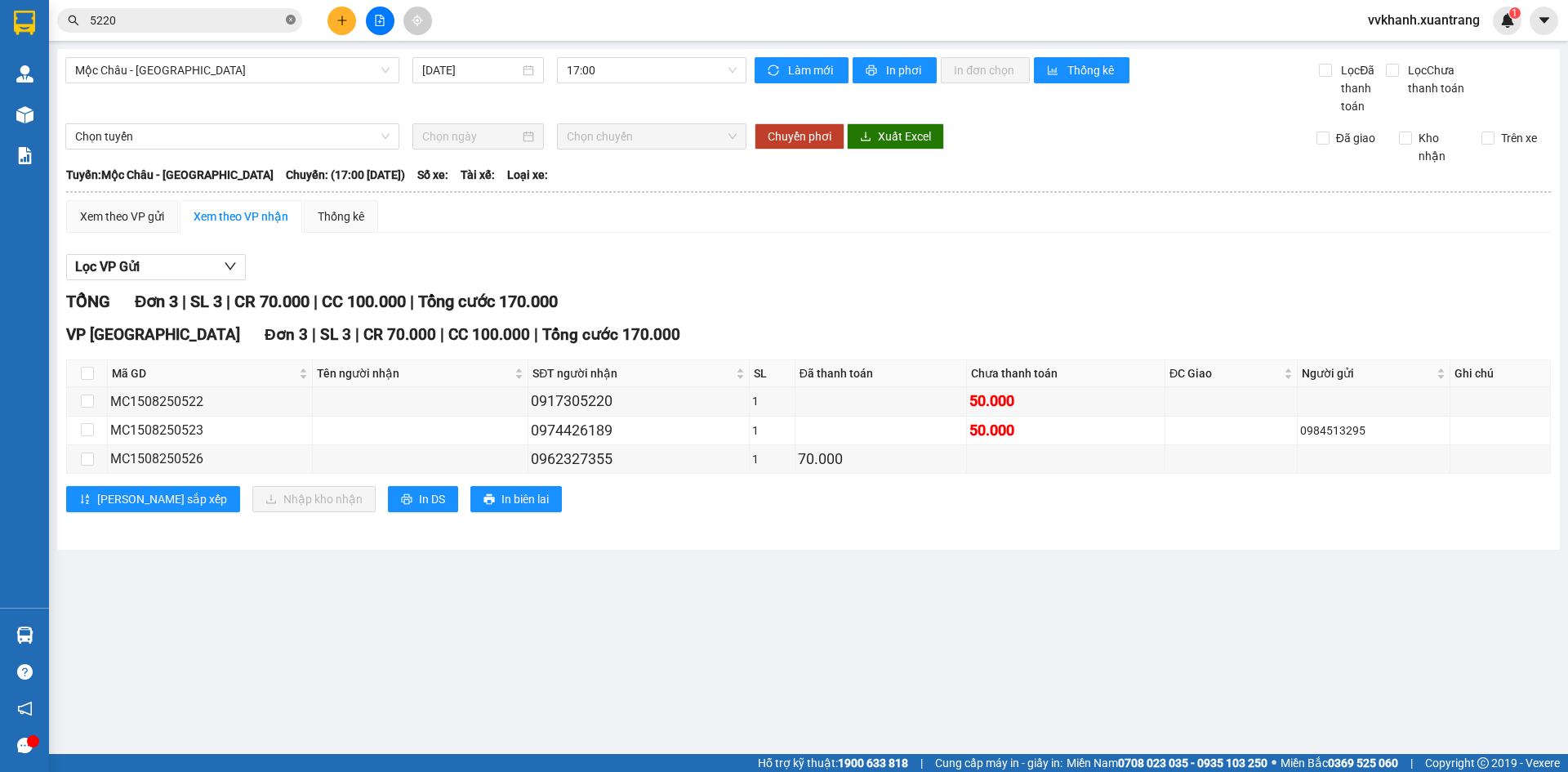
click at [291, 13] on span at bounding box center [291, 21] width 10 height 15
click at [231, 24] on input "text" at bounding box center [186, 20] width 193 height 18
click at [583, 62] on span "17:00" at bounding box center [652, 70] width 170 height 24
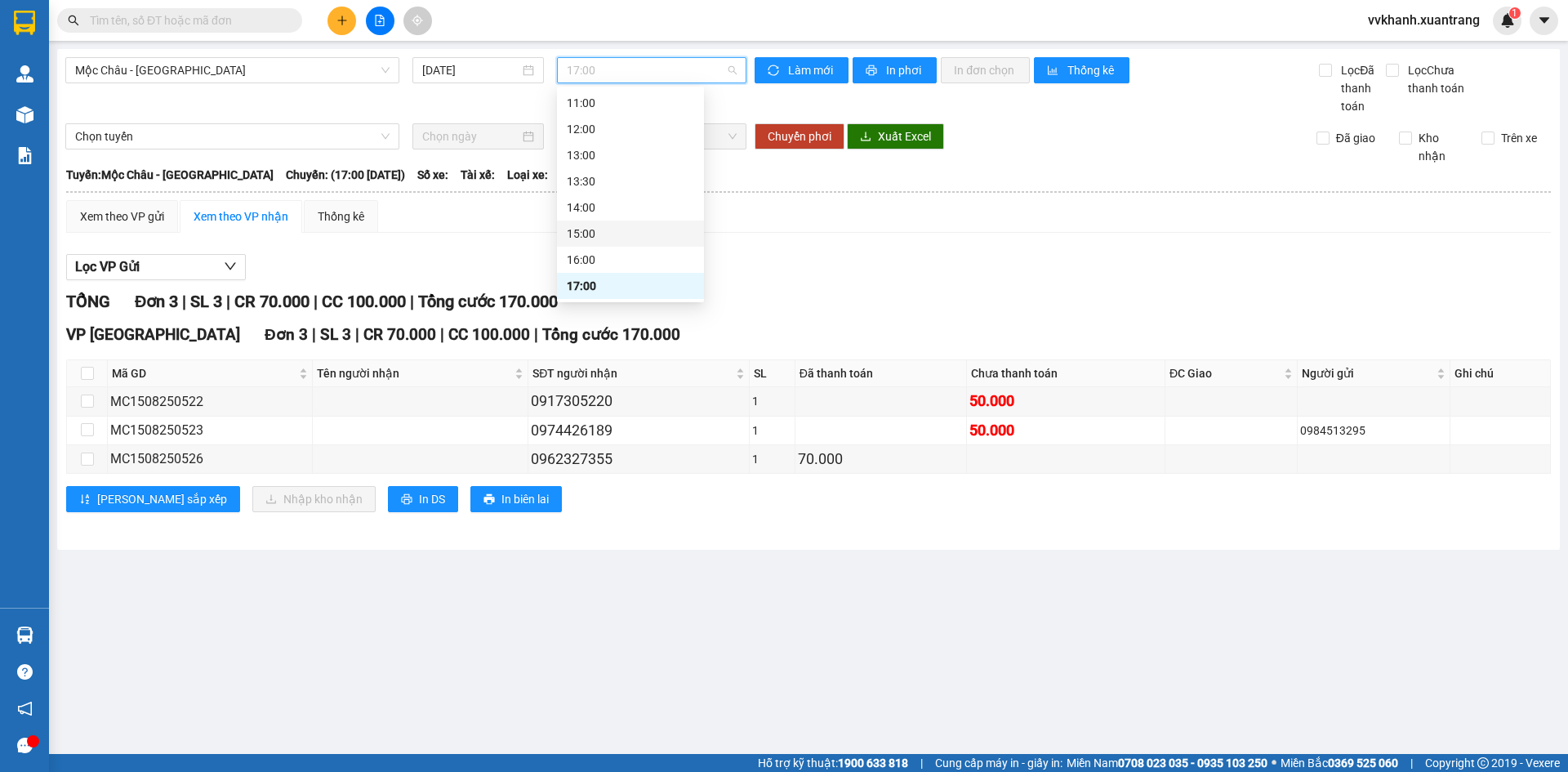
click at [587, 245] on div "15:00" at bounding box center [630, 233] width 147 height 26
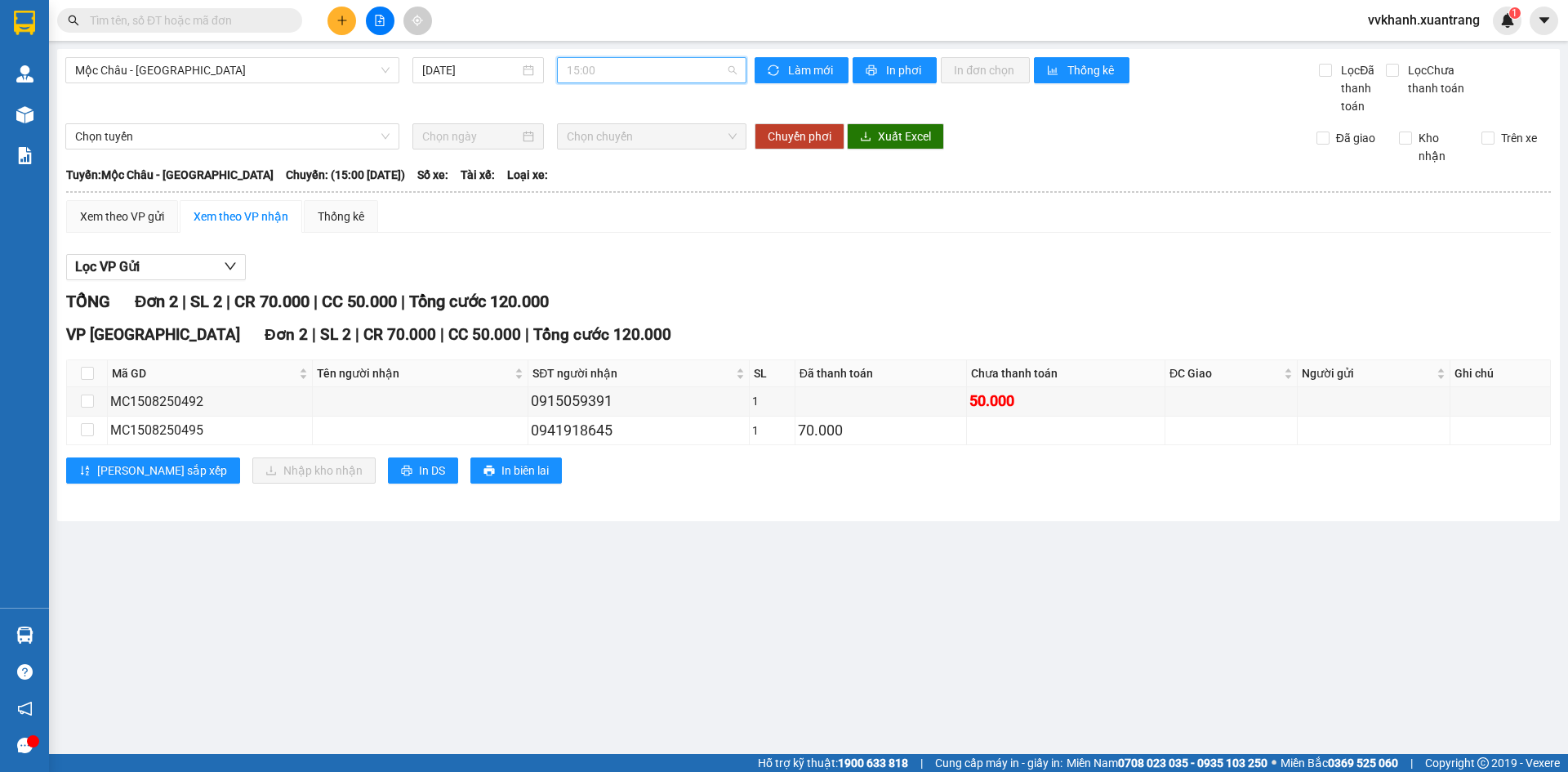
click at [606, 80] on span "15:00" at bounding box center [652, 70] width 170 height 24
click at [617, 260] on div "16:00" at bounding box center [630, 259] width 127 height 18
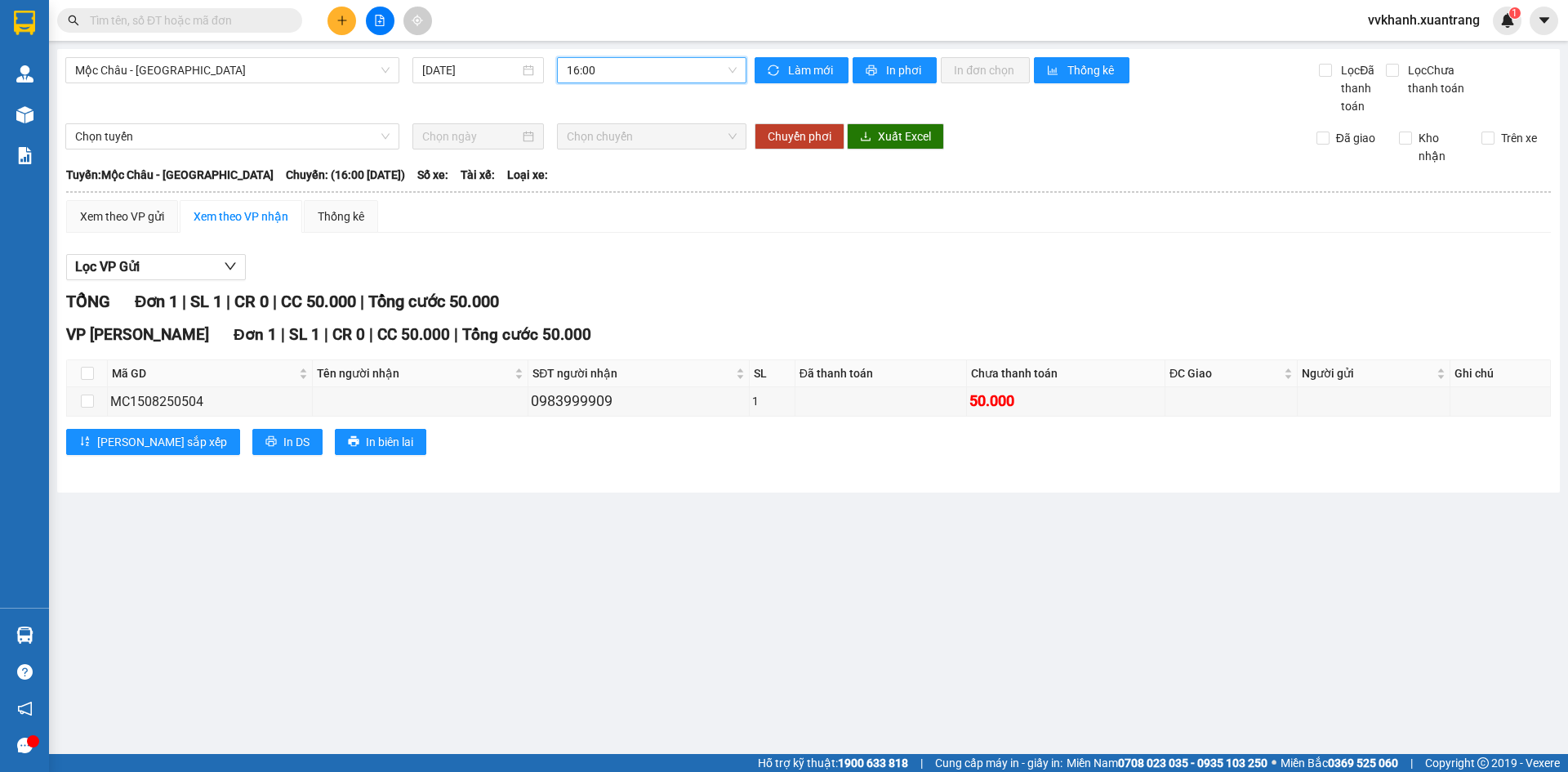
click at [610, 77] on span "16:00" at bounding box center [652, 70] width 170 height 24
click at [620, 166] on div "13:00" at bounding box center [630, 155] width 147 height 26
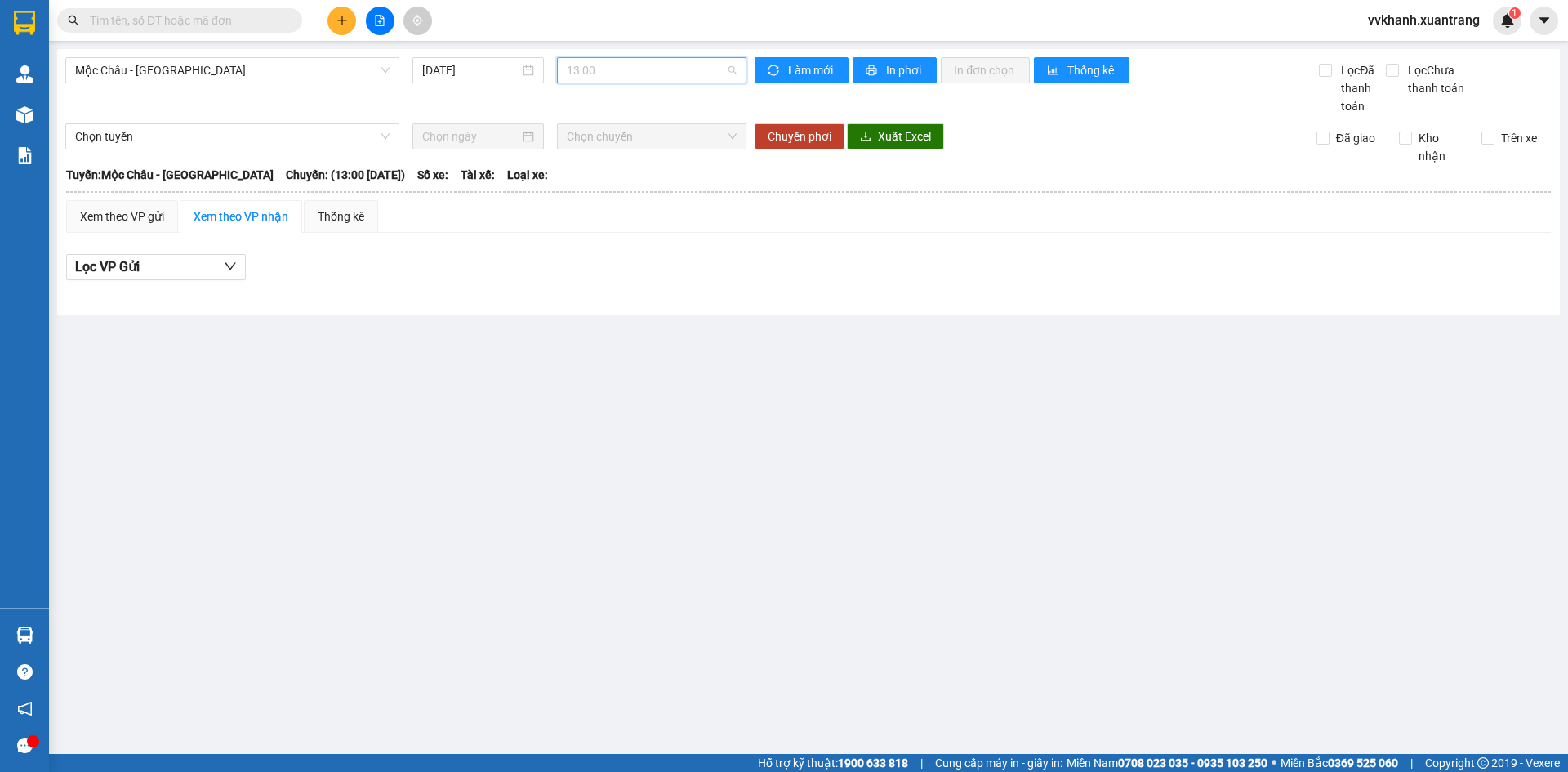
drag, startPoint x: 611, startPoint y: 72, endPoint x: 640, endPoint y: 206, distance: 137.1
click at [611, 75] on span "13:00" at bounding box center [652, 70] width 170 height 24
click at [626, 192] on div "13:30" at bounding box center [630, 181] width 147 height 26
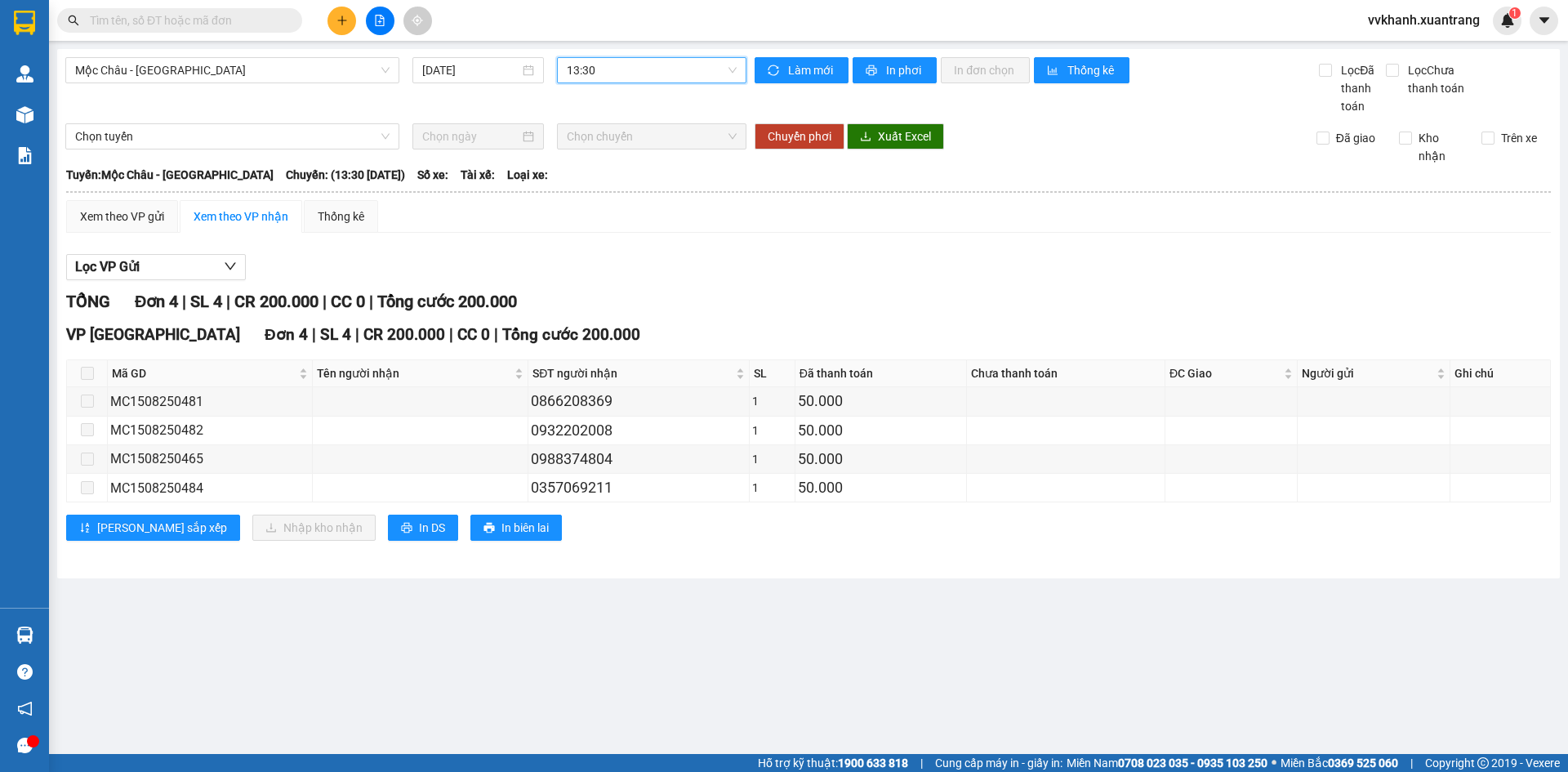
click at [191, 24] on input "text" at bounding box center [186, 20] width 193 height 18
click at [617, 67] on span "13:30" at bounding box center [652, 70] width 170 height 24
click at [617, 152] on div "15:00" at bounding box center [630, 155] width 127 height 18
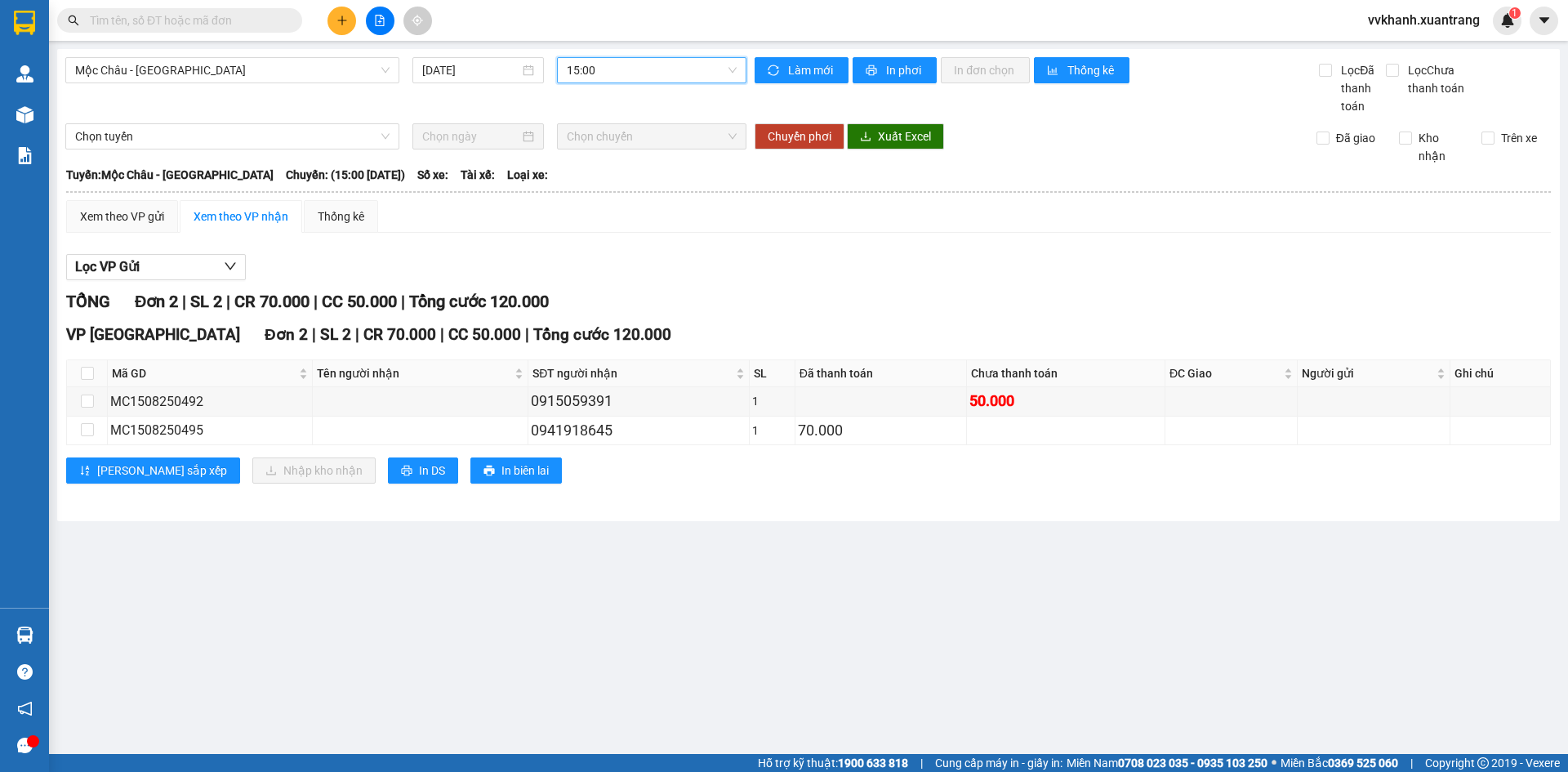
click at [246, 13] on input "text" at bounding box center [186, 20] width 193 height 18
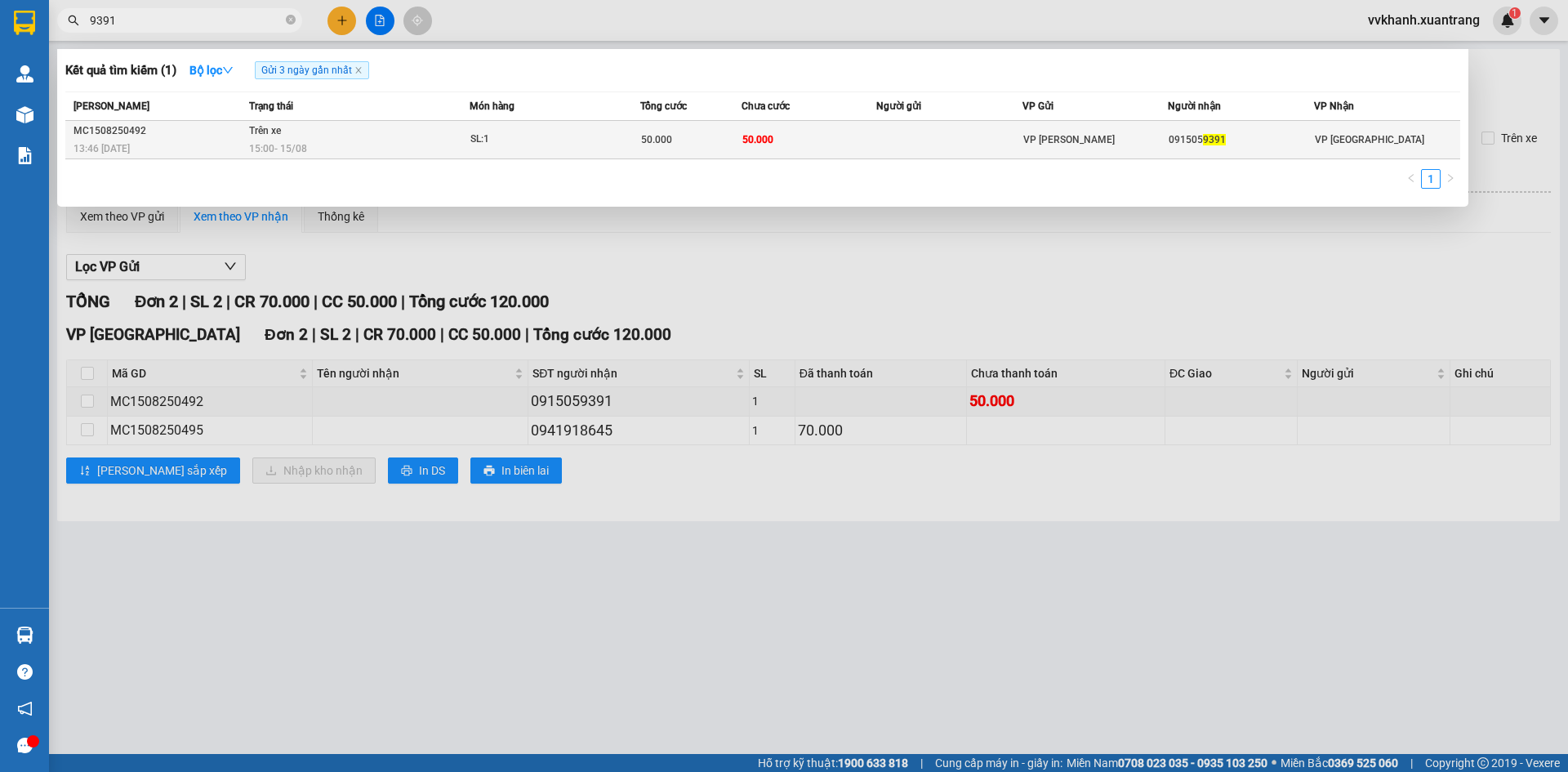
type input "9391"
click at [901, 145] on td at bounding box center [949, 141] width 146 height 39
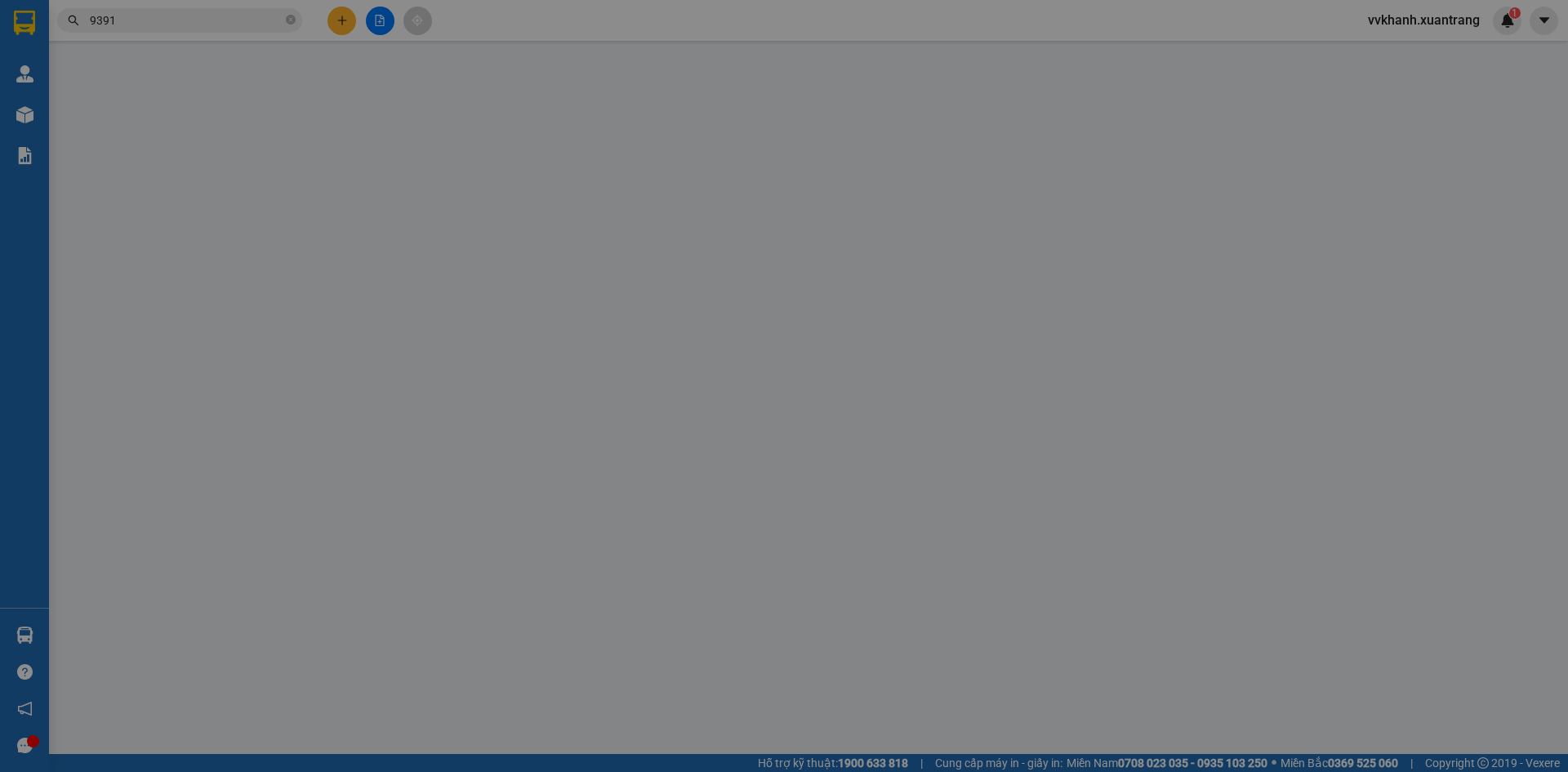
type input "0915059391"
type input "50.000"
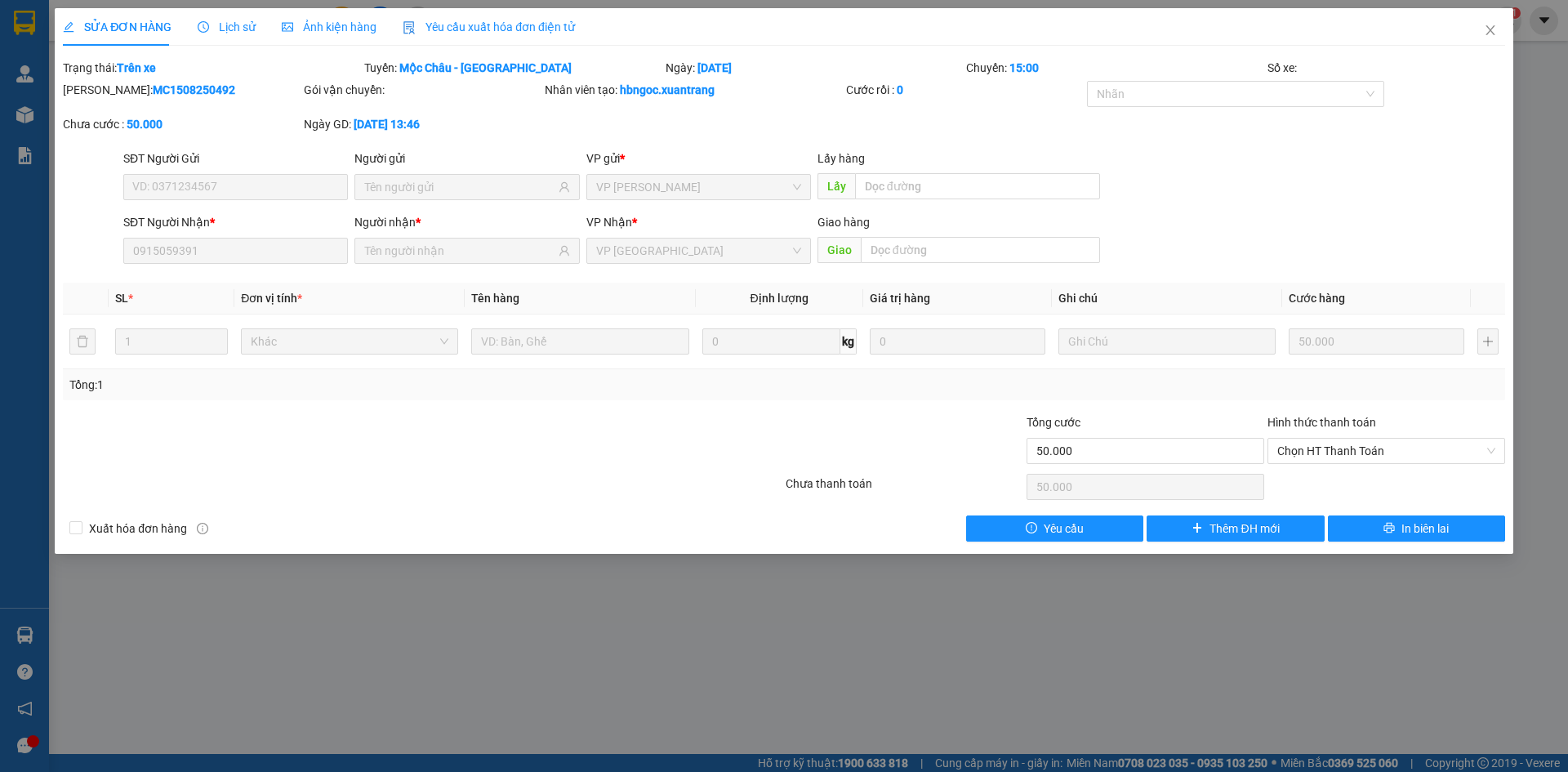
click at [339, 17] on div "Ảnh kiện hàng" at bounding box center [329, 27] width 95 height 38
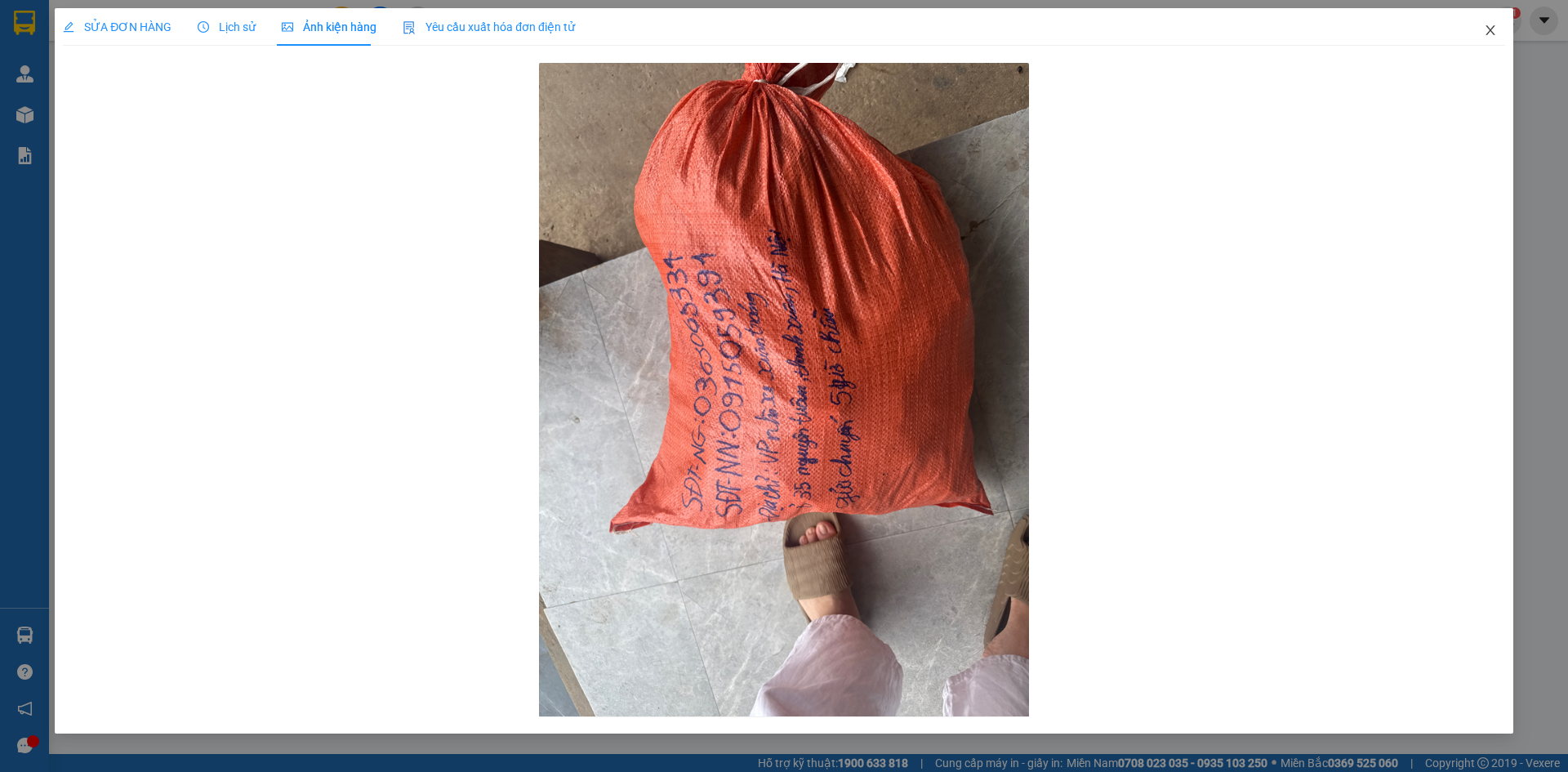
click at [1488, 28] on icon "close" at bounding box center [1491, 30] width 13 height 13
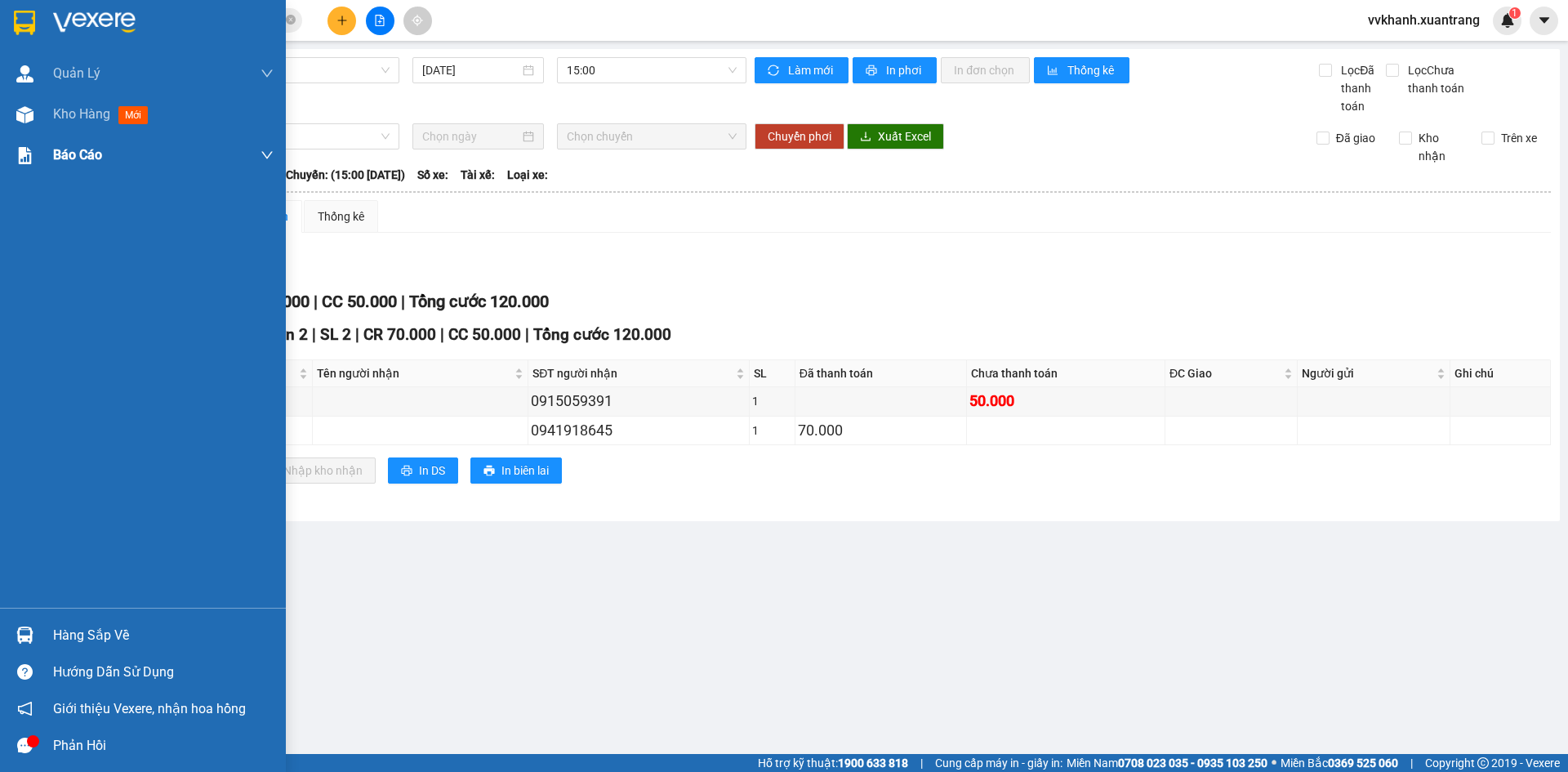
drag, startPoint x: 123, startPoint y: 125, endPoint x: 183, endPoint y: 175, distance: 78.1
click at [125, 120] on div "Kho hàng mới" at bounding box center [163, 114] width 221 height 41
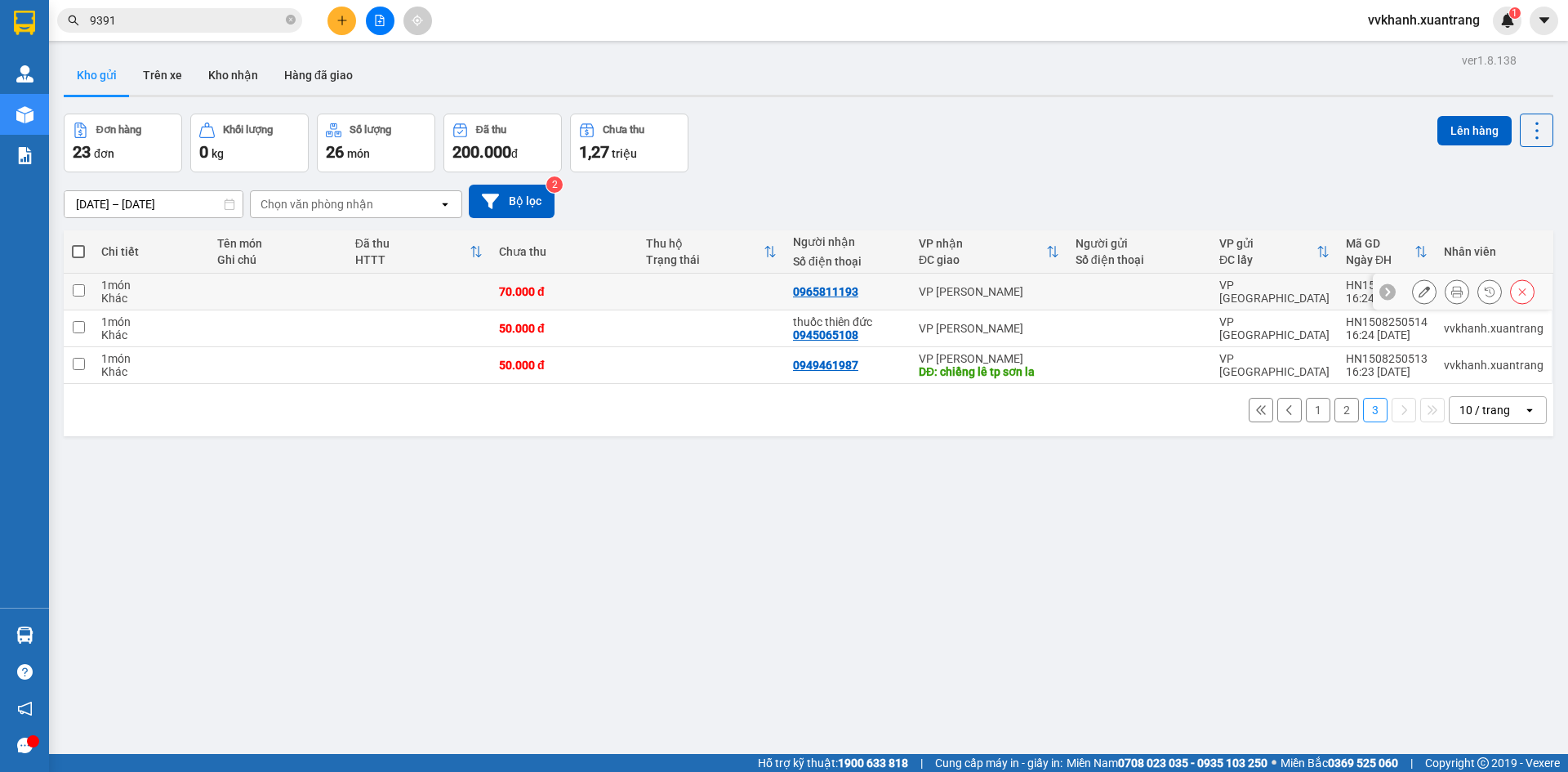
drag, startPoint x: 1069, startPoint y: 294, endPoint x: 1066, endPoint y: 312, distance: 18.2
click at [1069, 295] on td at bounding box center [1139, 292] width 144 height 37
checkbox input "true"
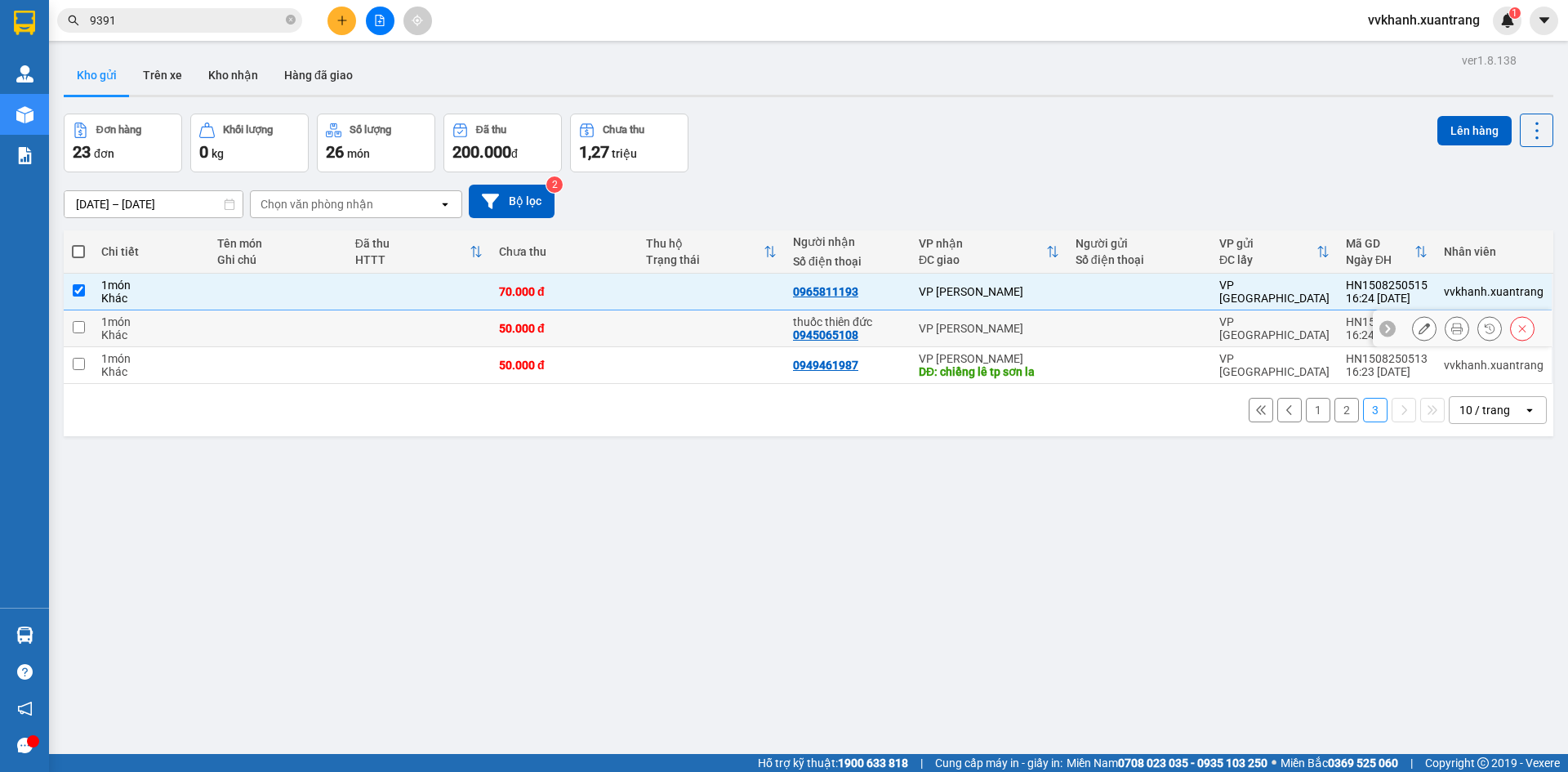
click at [1070, 317] on td at bounding box center [1139, 329] width 144 height 37
checkbox input "true"
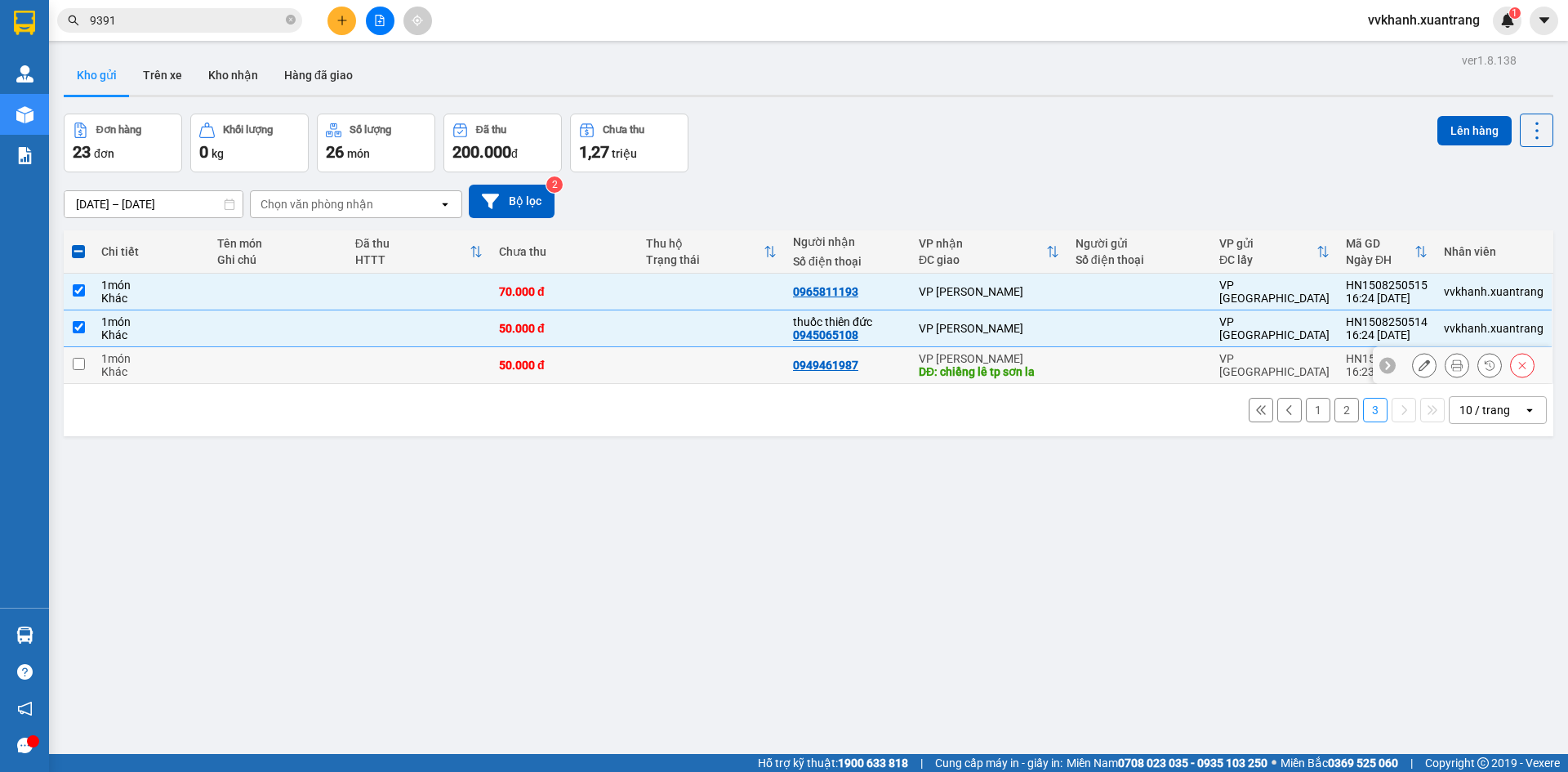
click at [1134, 365] on div at bounding box center [1139, 365] width 127 height 13
checkbox input "true"
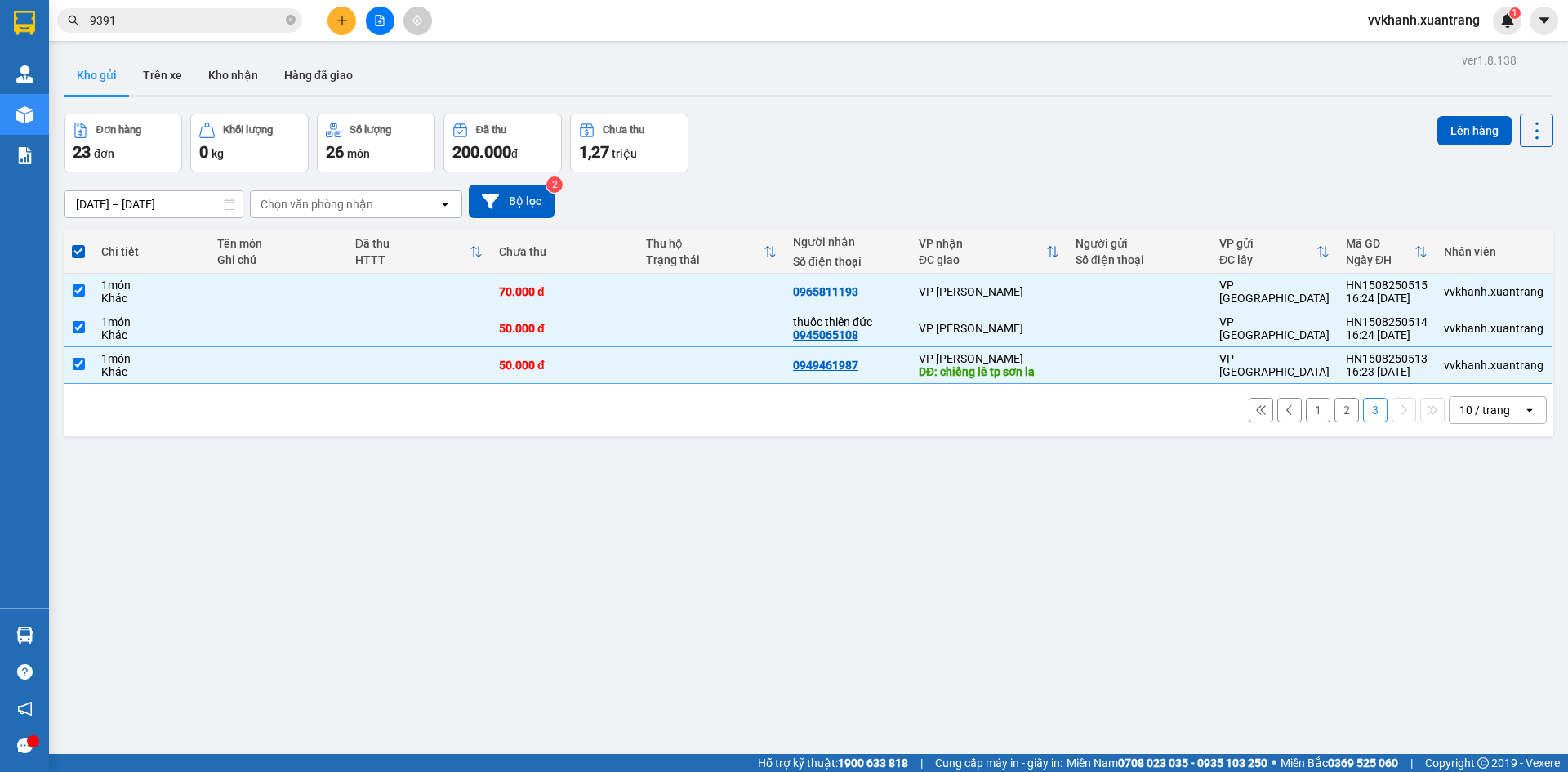
click at [1320, 411] on div "1 2 3 10 / trang open" at bounding box center [808, 410] width 1477 height 28
click at [1306, 413] on button "1" at bounding box center [1318, 410] width 24 height 24
checkbox input "false"
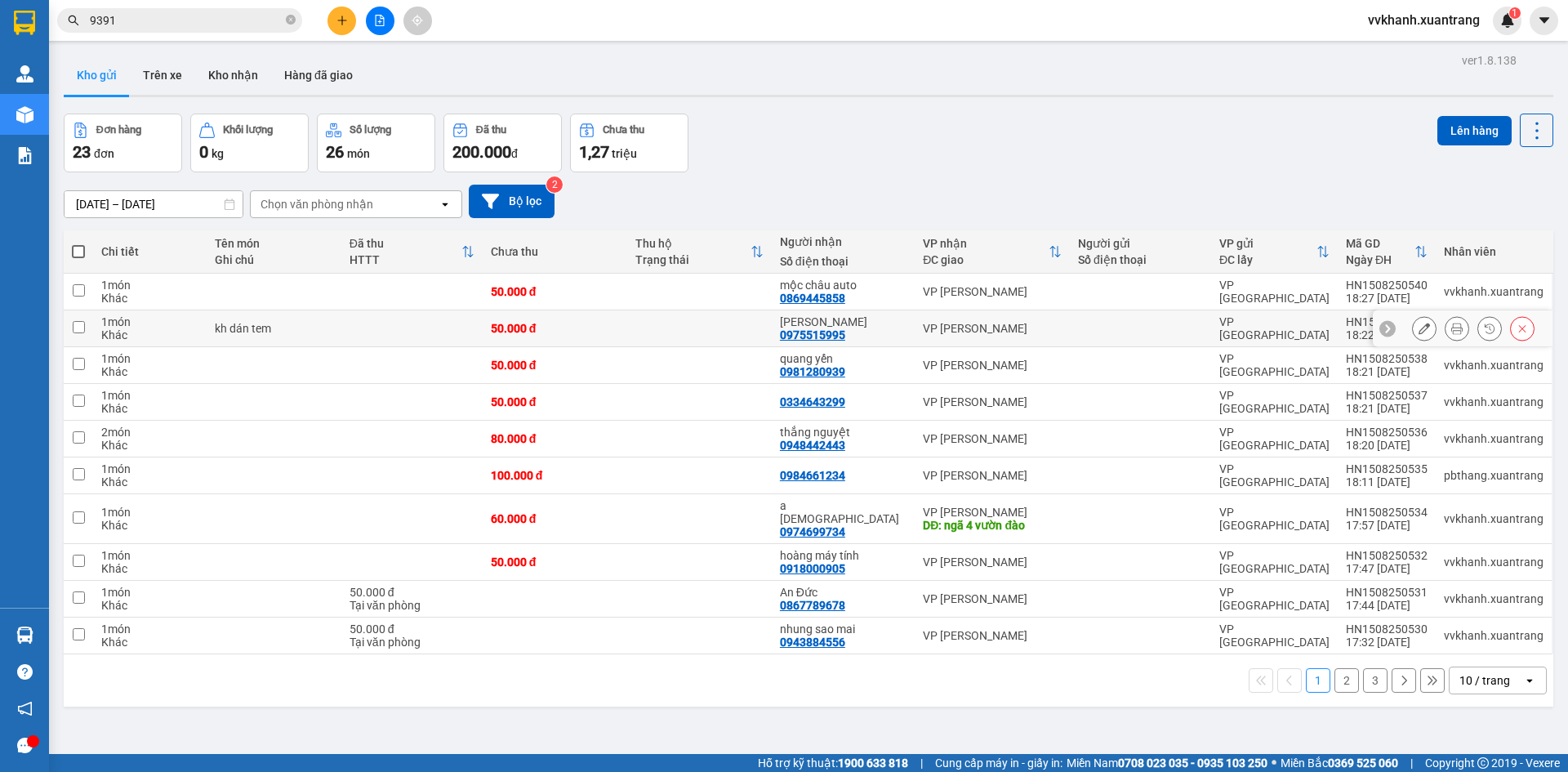
click at [751, 332] on td at bounding box center [699, 329] width 145 height 37
checkbox input "true"
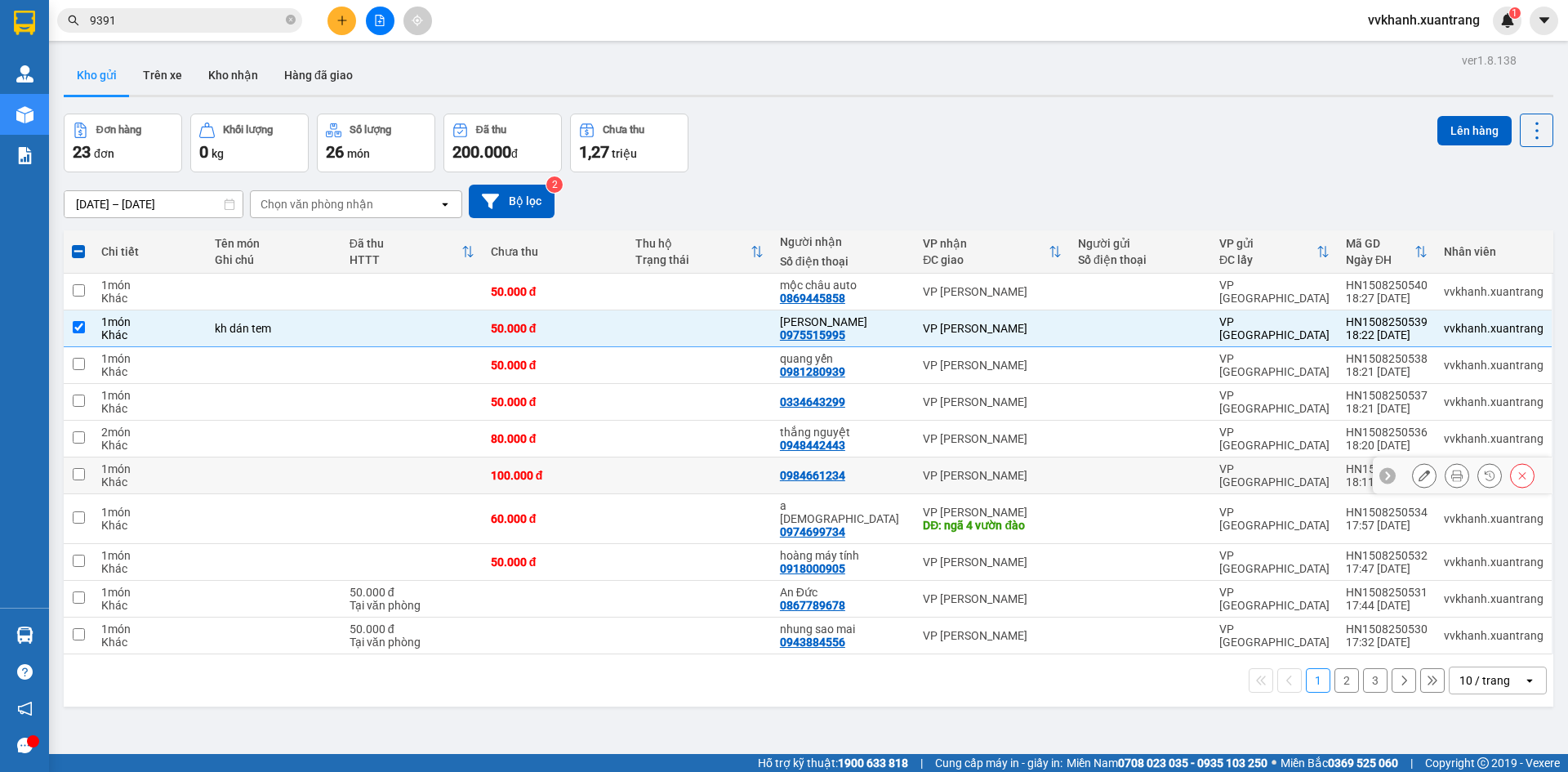
click at [706, 482] on td at bounding box center [699, 476] width 145 height 37
checkbox input "true"
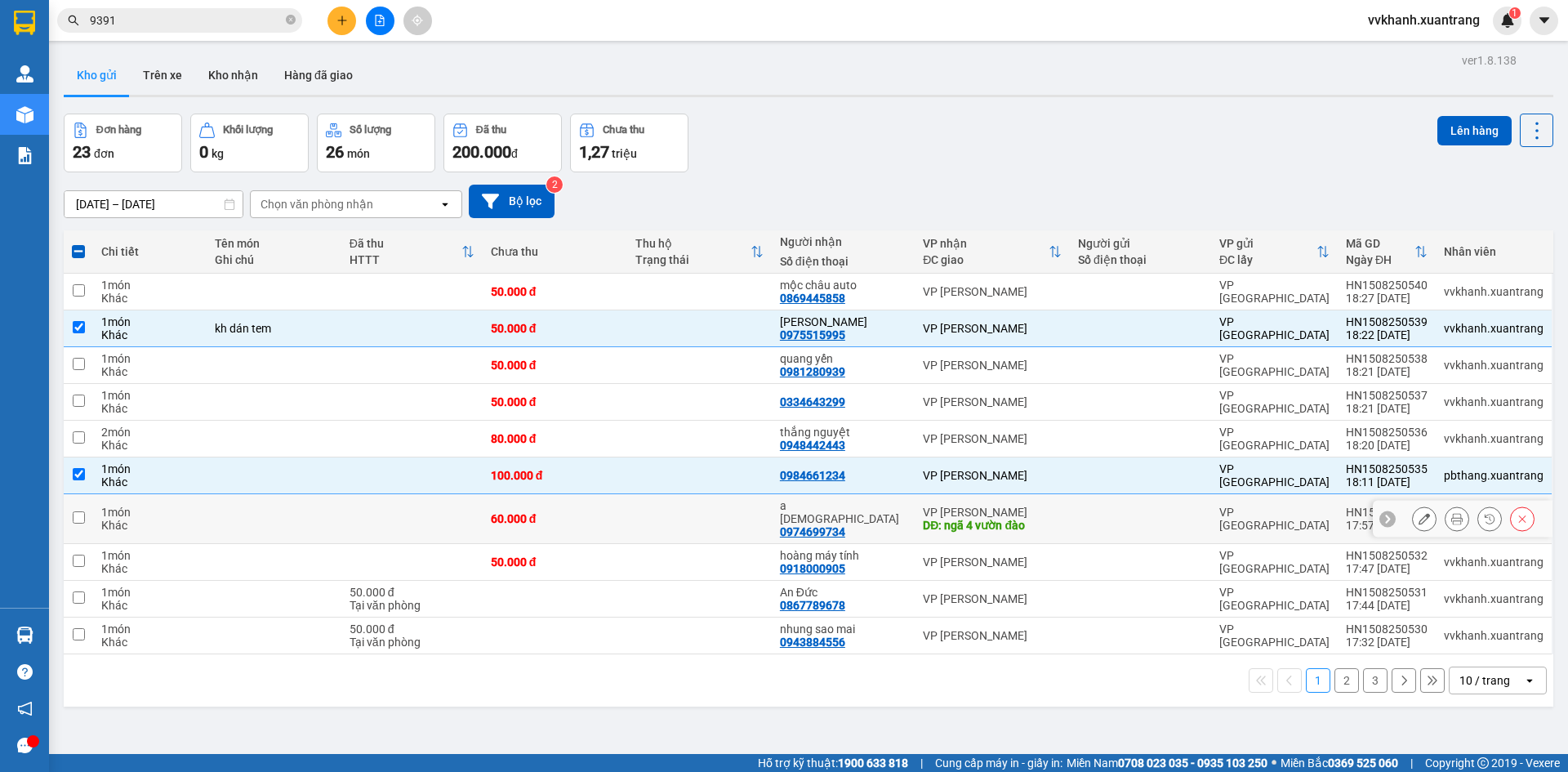
click at [699, 510] on td at bounding box center [699, 519] width 145 height 50
checkbox input "true"
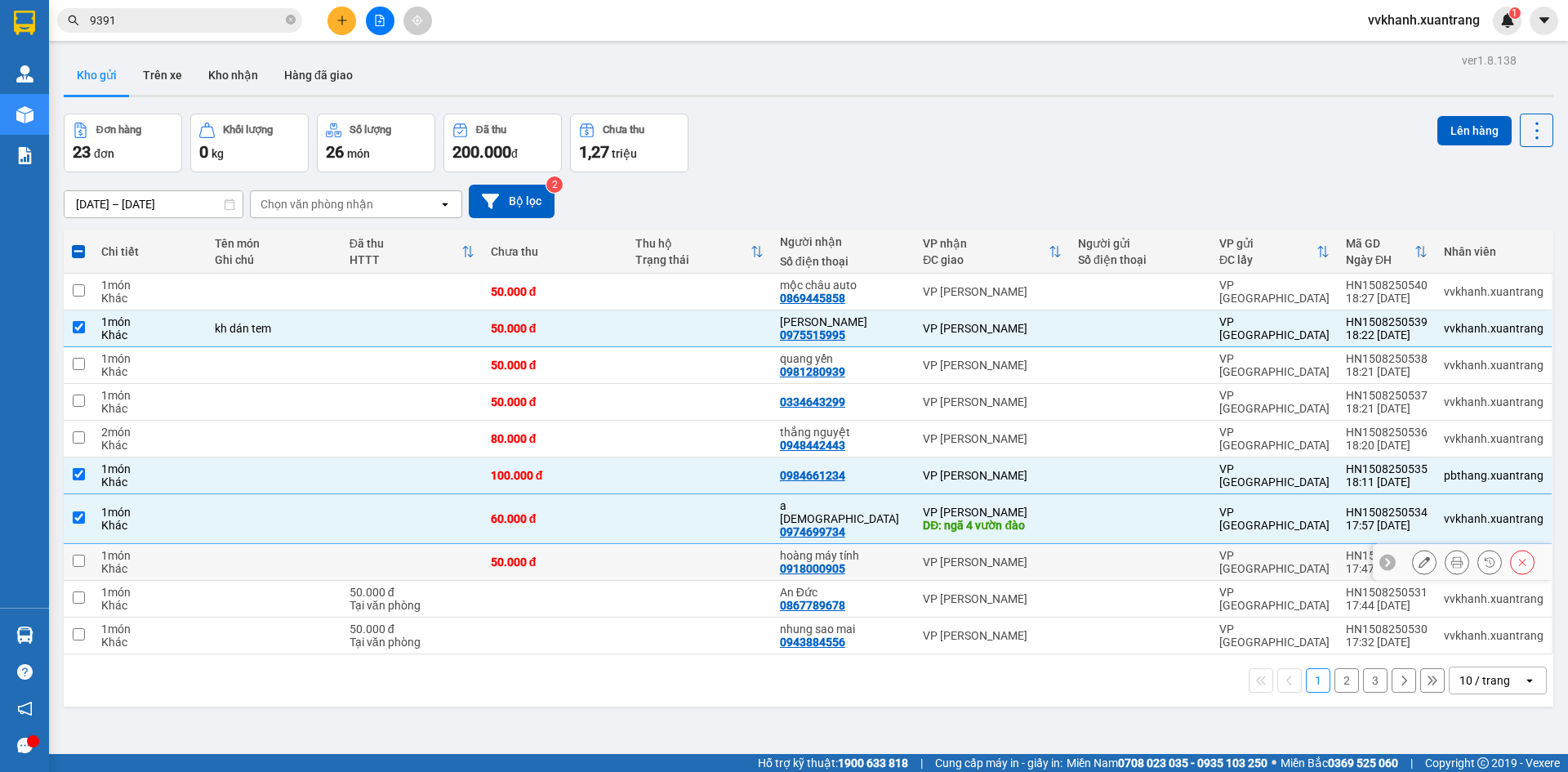
click at [688, 544] on td at bounding box center [699, 562] width 145 height 37
checkbox input "true"
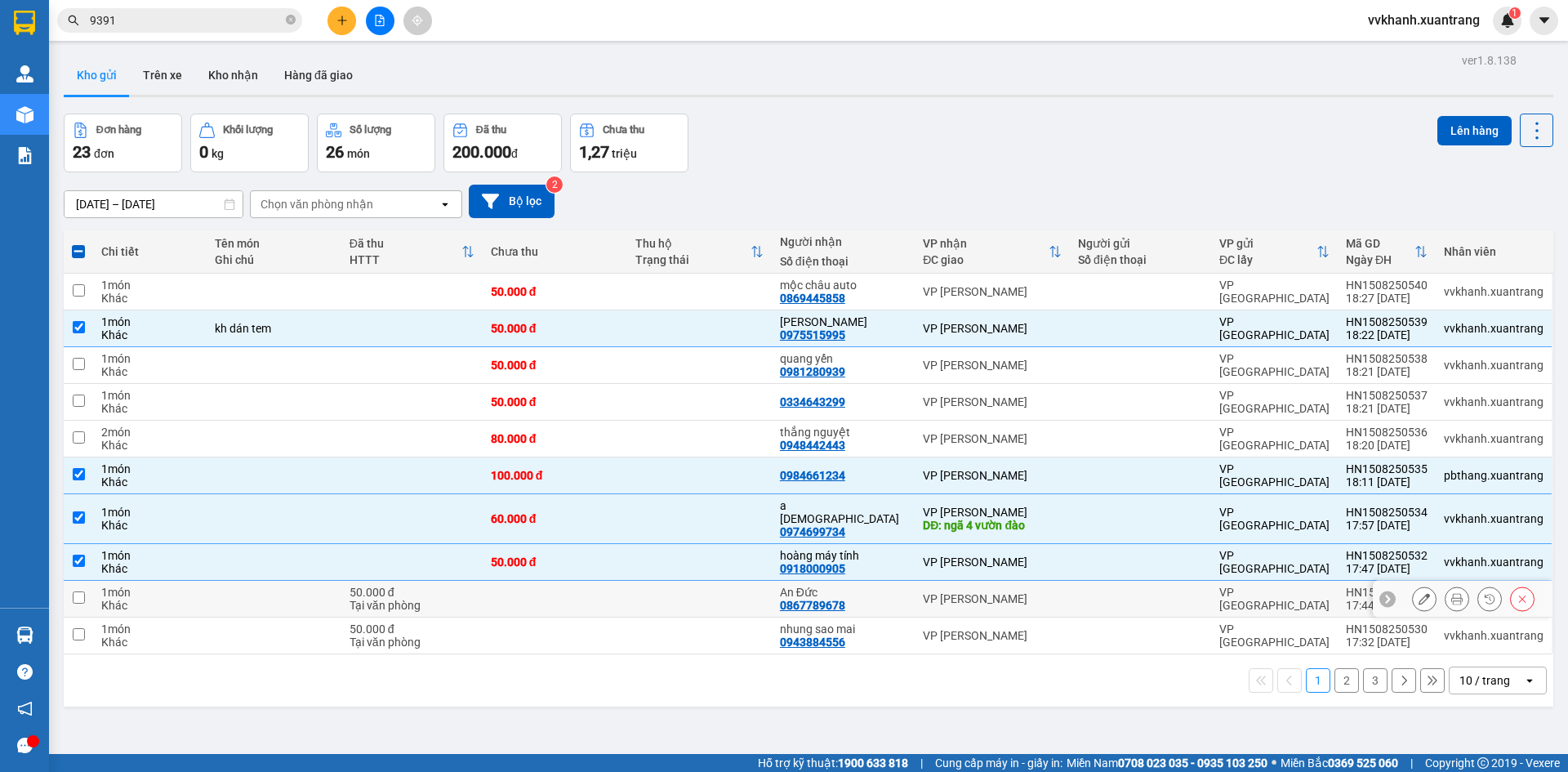
click at [666, 581] on td at bounding box center [699, 599] width 145 height 37
checkbox input "true"
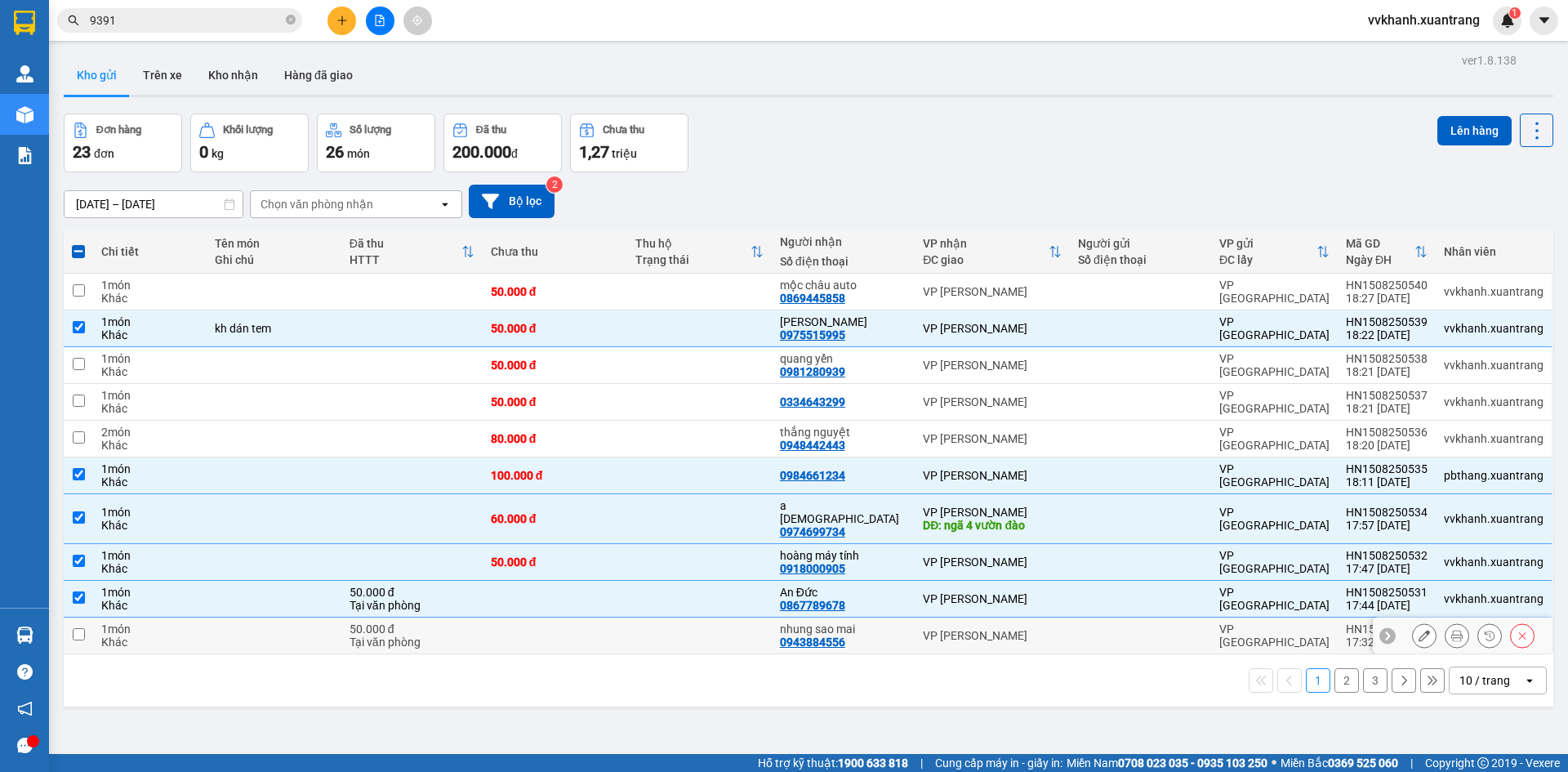
click at [662, 632] on td at bounding box center [699, 636] width 145 height 37
checkbox input "true"
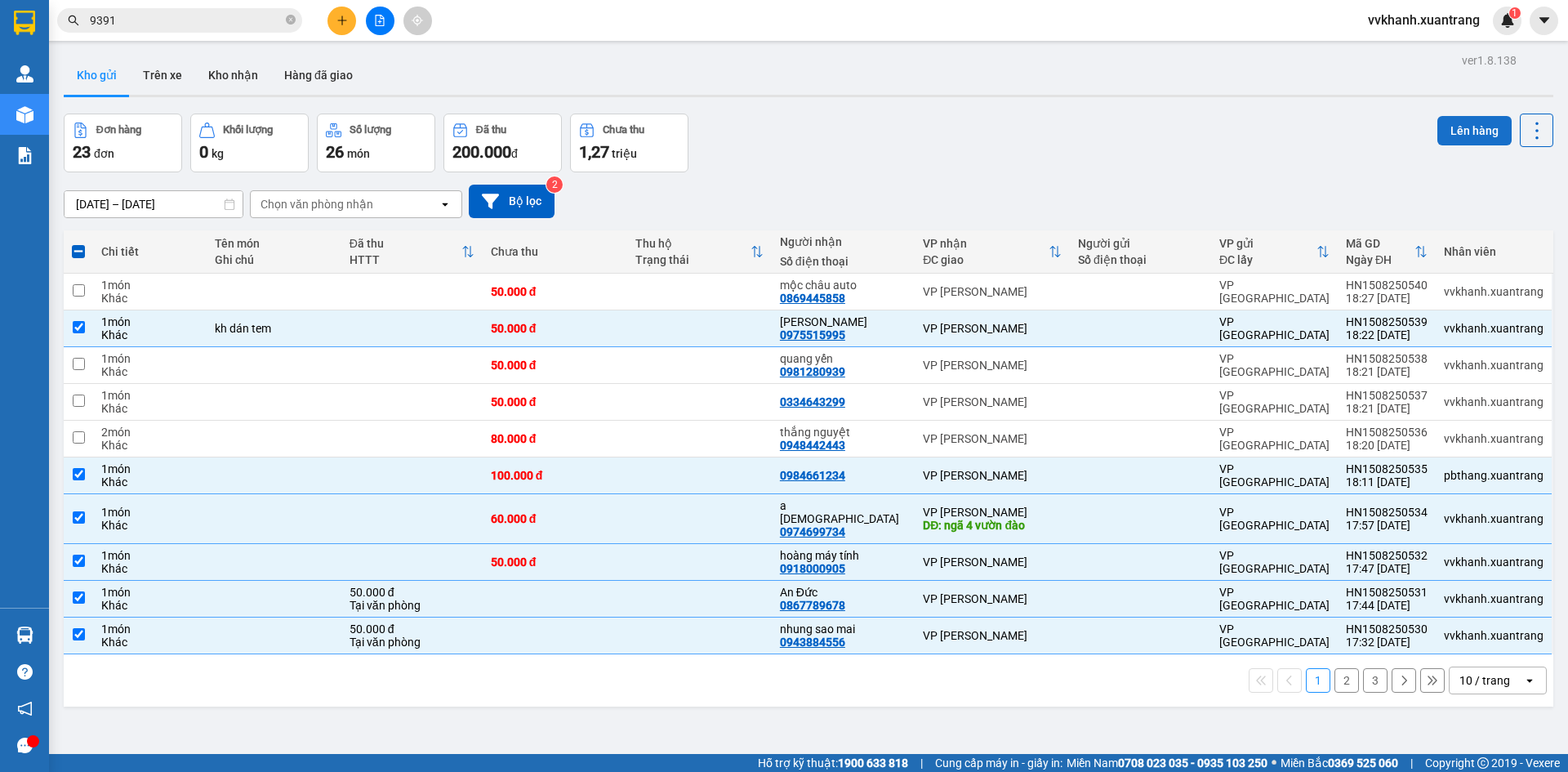
click at [1453, 127] on button "Lên hàng" at bounding box center [1475, 130] width 74 height 29
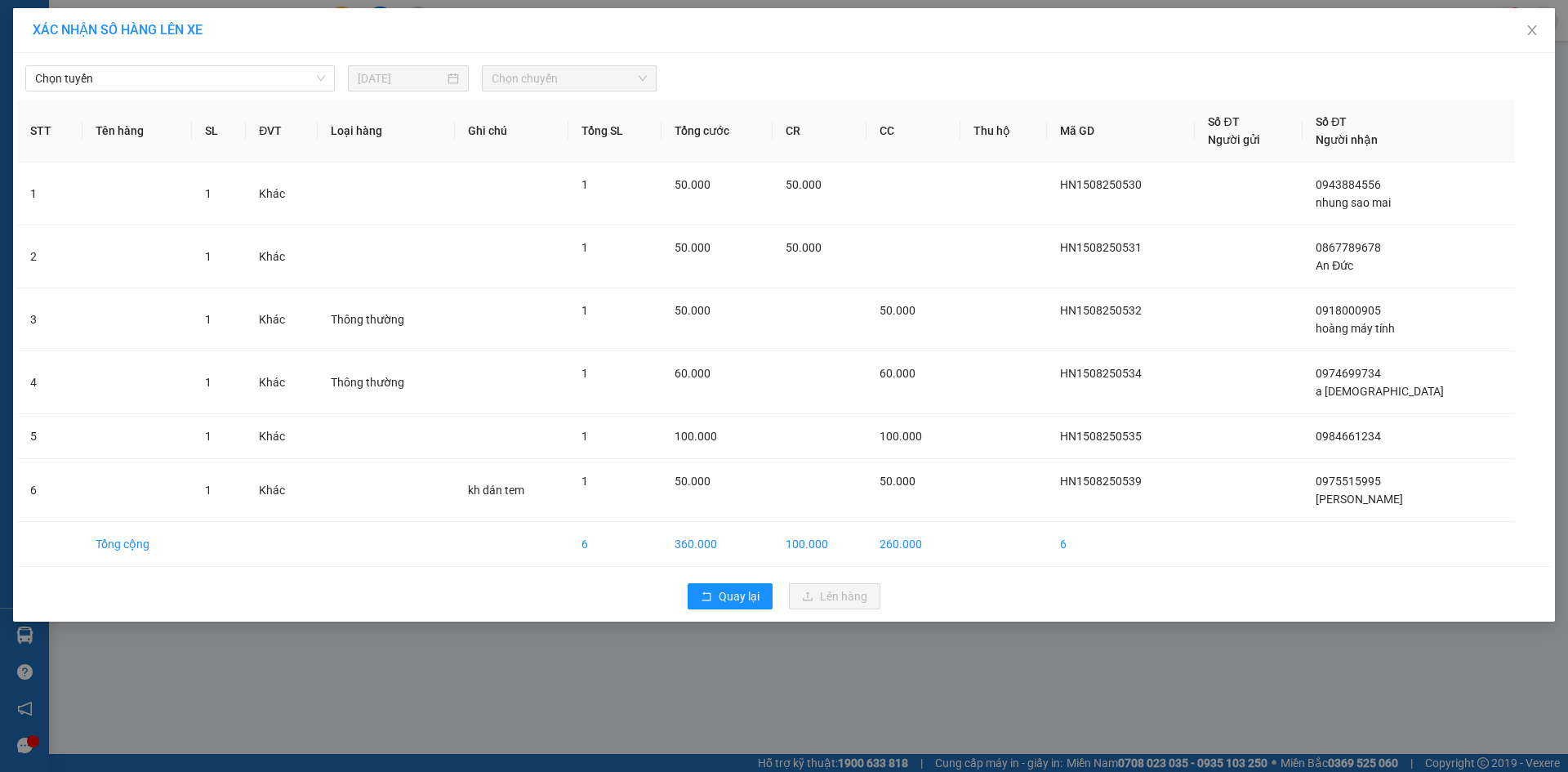
drag, startPoint x: 120, startPoint y: 75, endPoint x: 113, endPoint y: 93, distance: 19.3
click at [115, 83] on span "Chọn tuyến" at bounding box center [180, 78] width 290 height 24
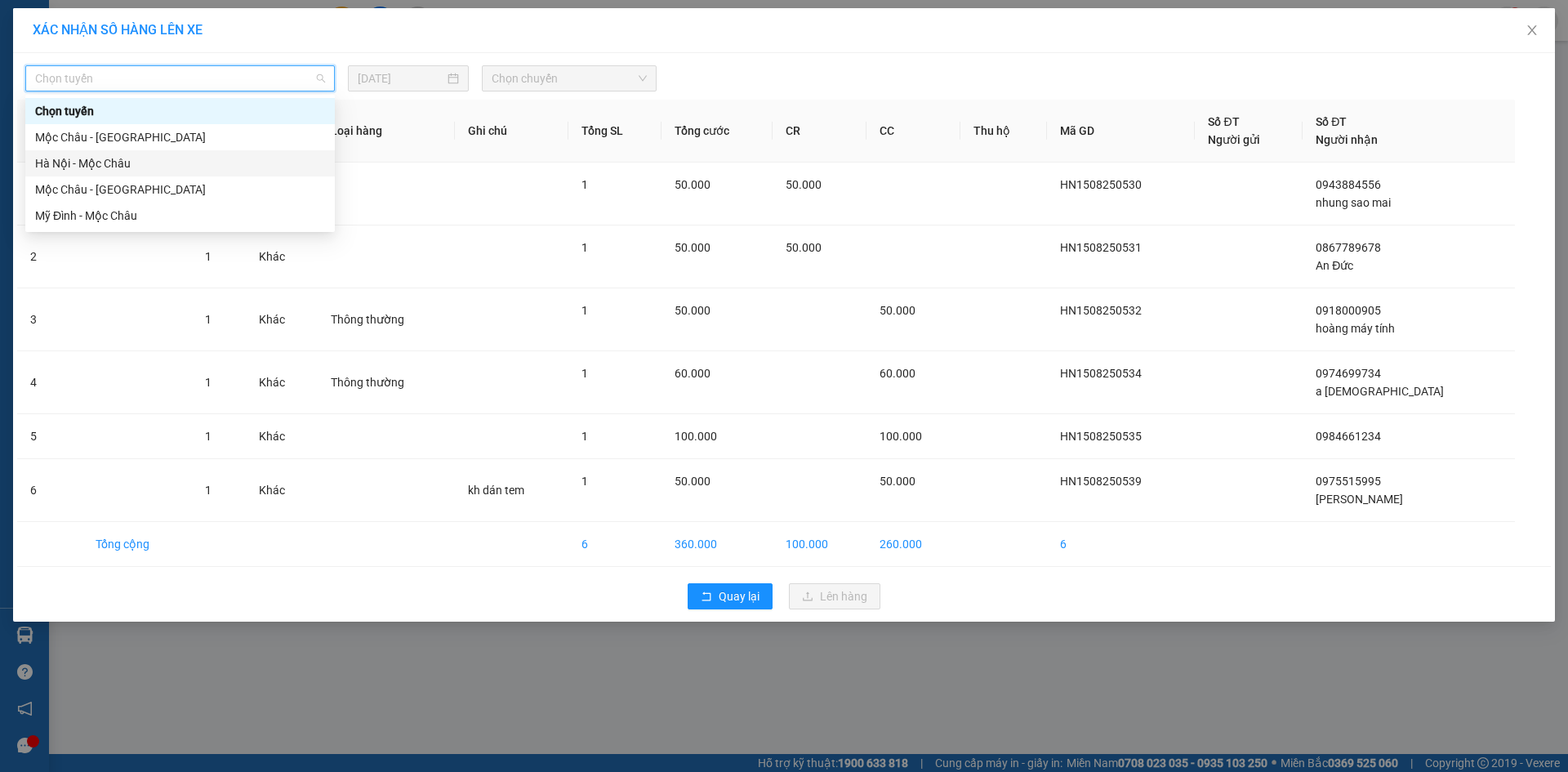
click at [101, 162] on div "Hà Nội - Mộc Châu" at bounding box center [180, 162] width 290 height 18
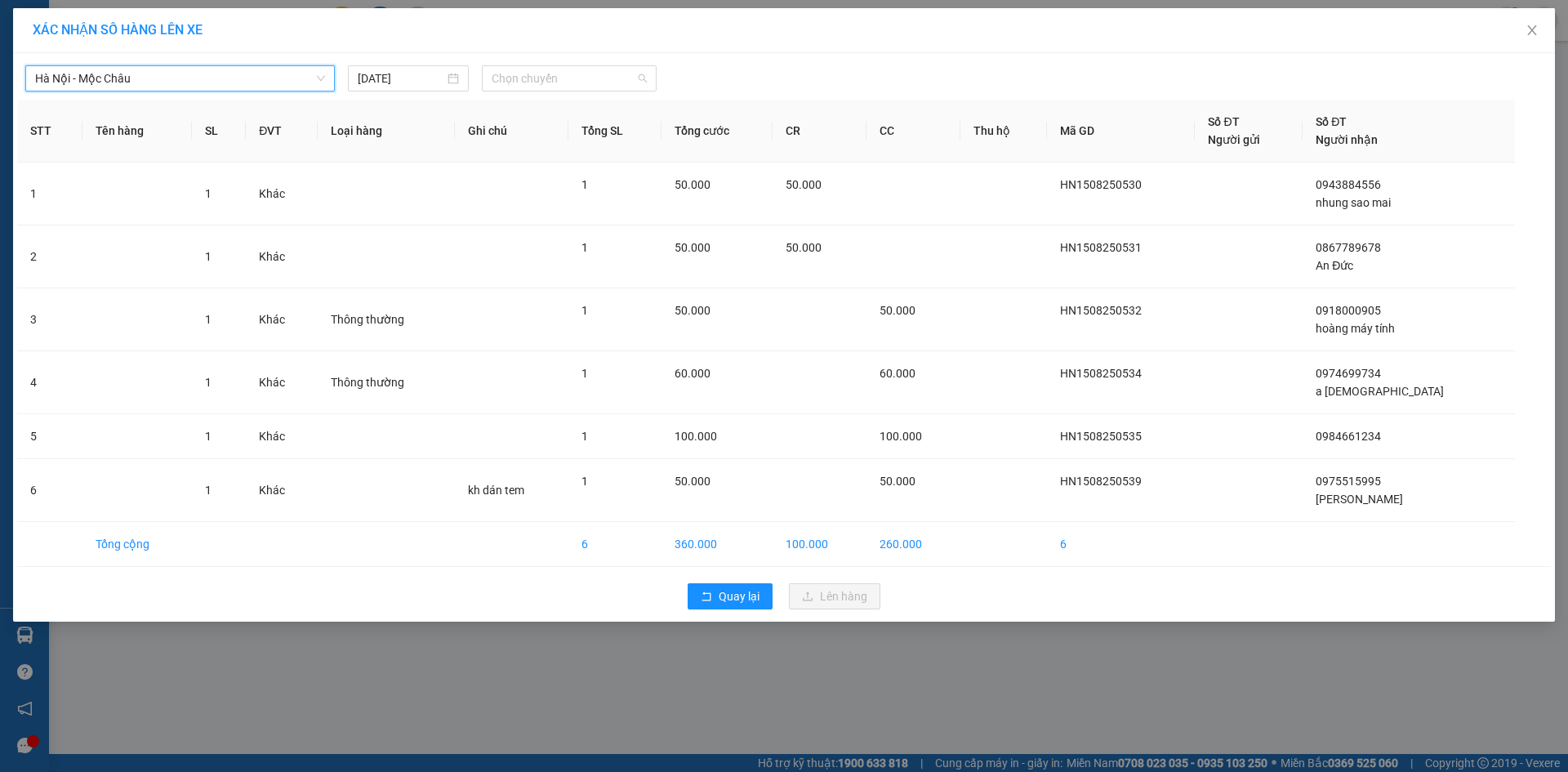
drag, startPoint x: 513, startPoint y: 78, endPoint x: 515, endPoint y: 97, distance: 19.1
click at [514, 82] on span "Chọn chuyến" at bounding box center [569, 78] width 155 height 24
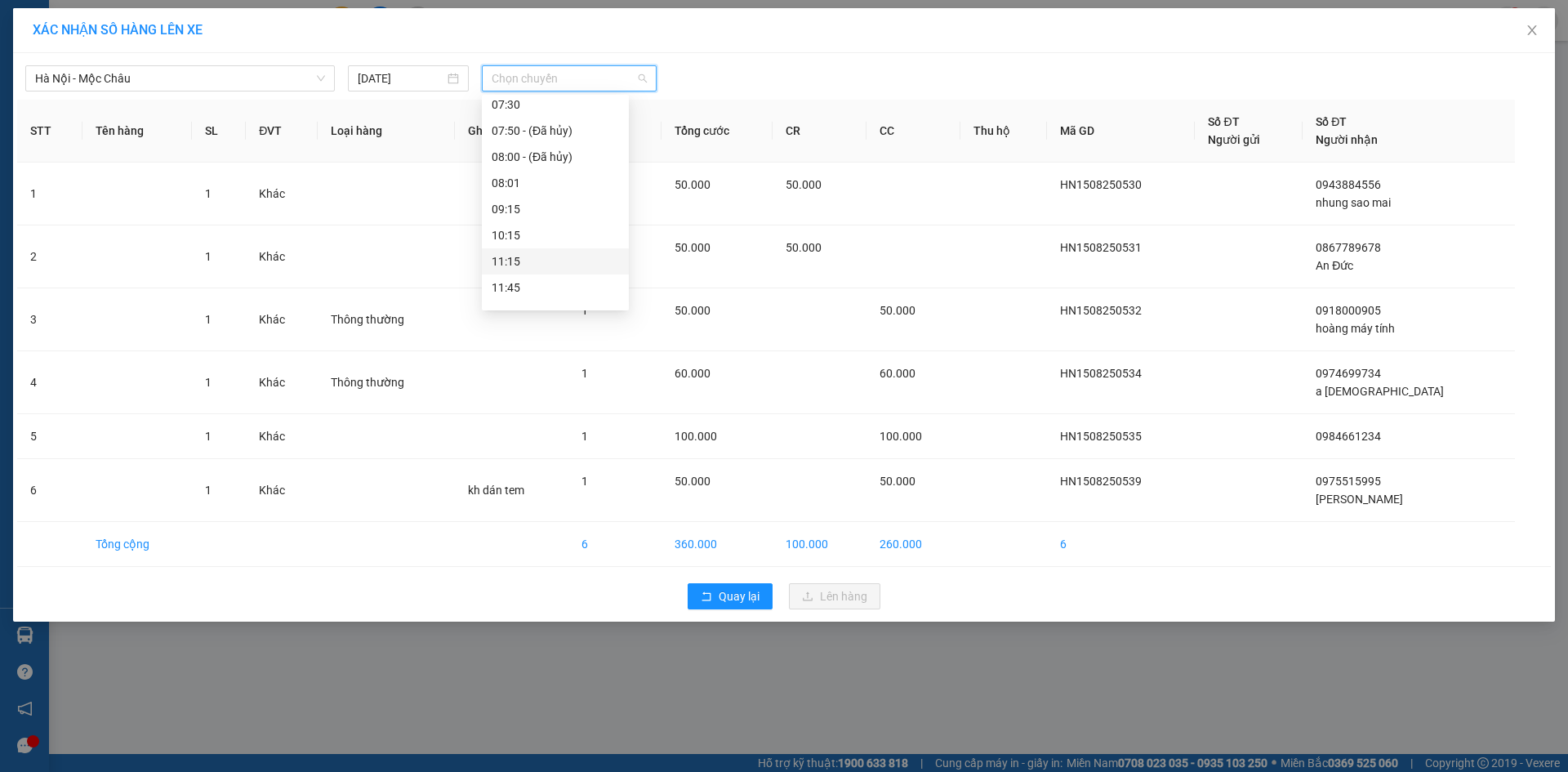
scroll to position [327, 0]
click at [530, 284] on div "18:15" at bounding box center [555, 280] width 127 height 18
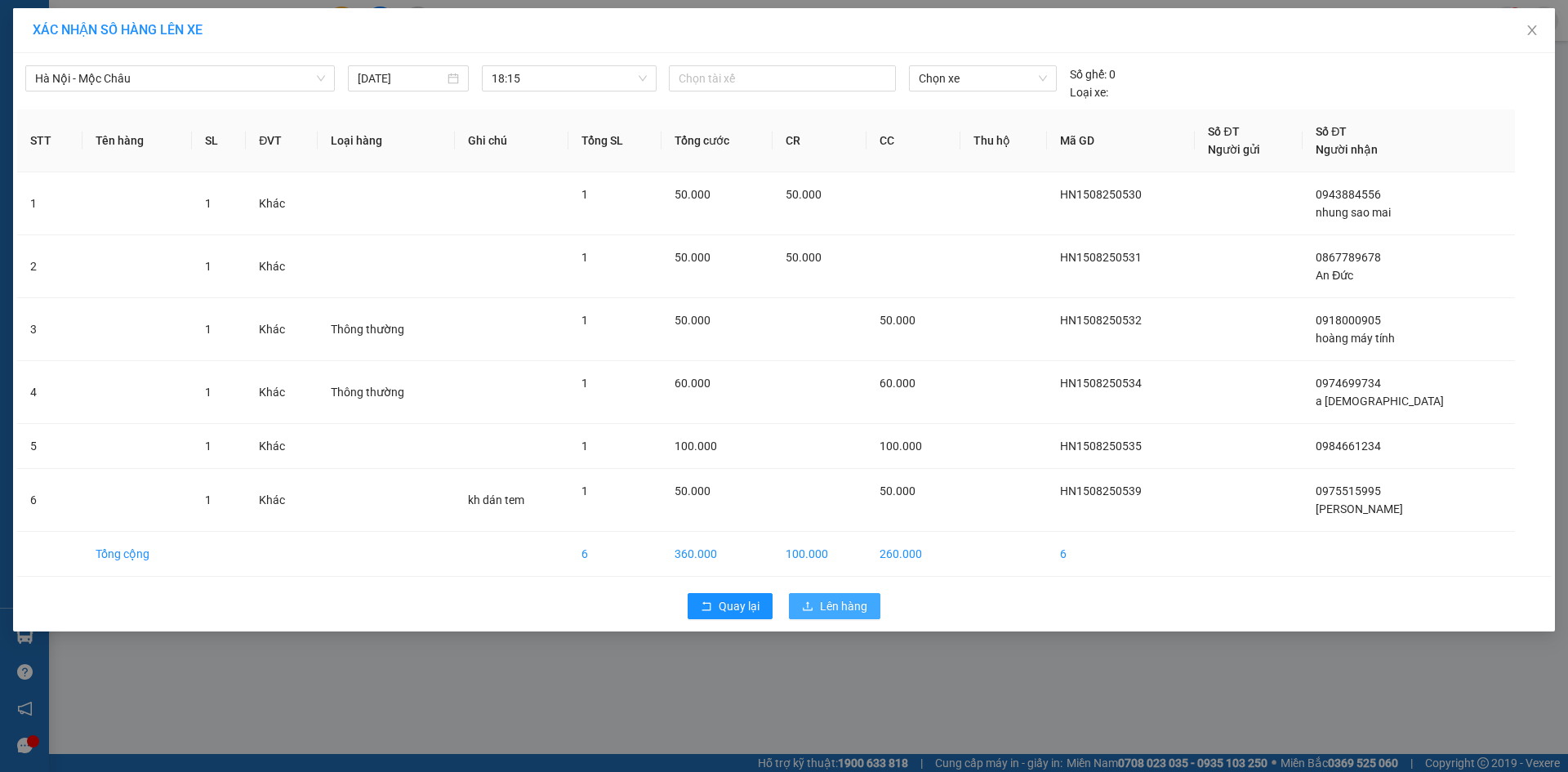
click at [830, 594] on button "Lên hàng" at bounding box center [835, 606] width 92 height 26
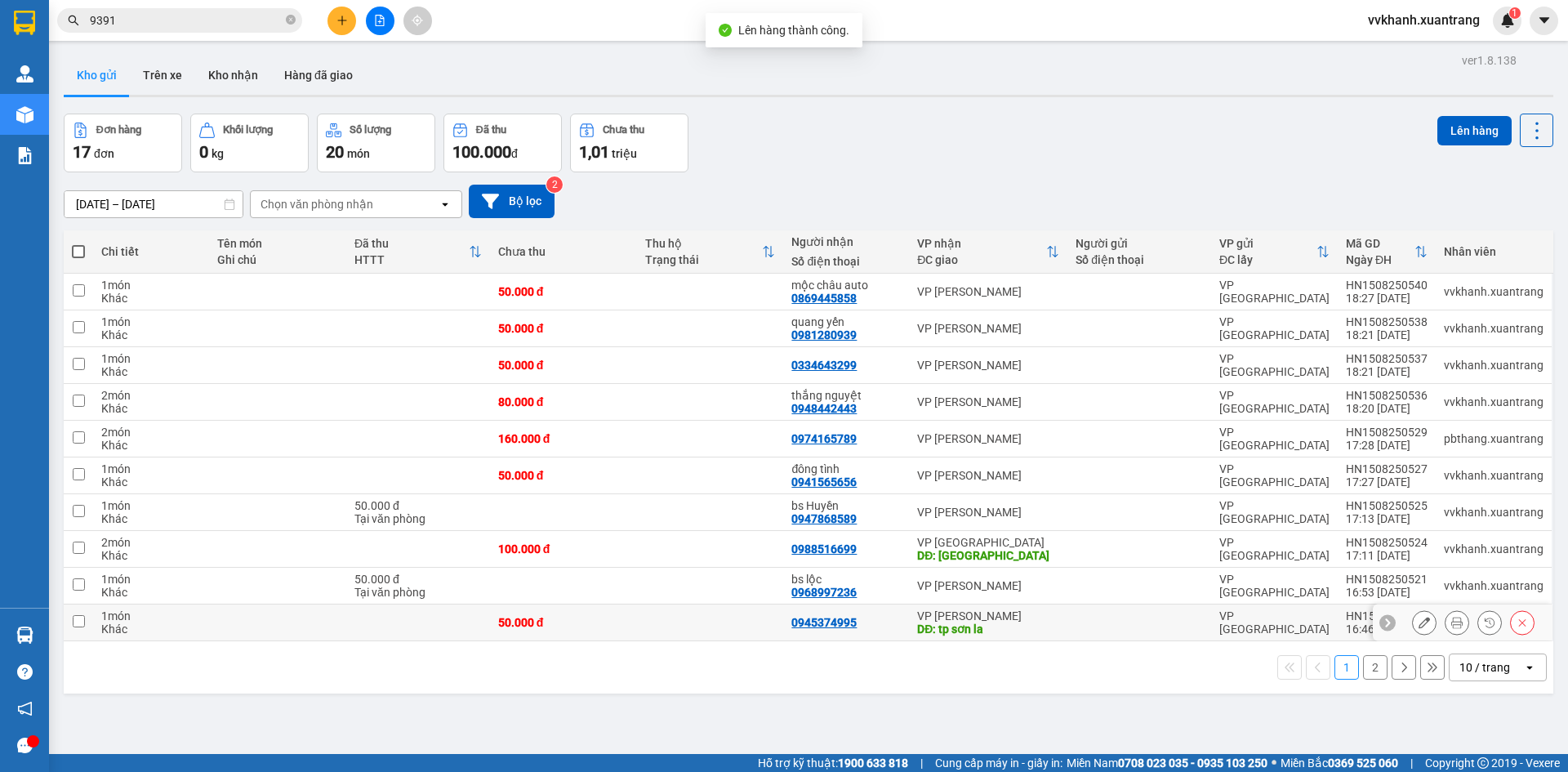
click at [795, 619] on div "0945374995" at bounding box center [824, 623] width 66 height 13
click at [755, 576] on td at bounding box center [710, 587] width 147 height 37
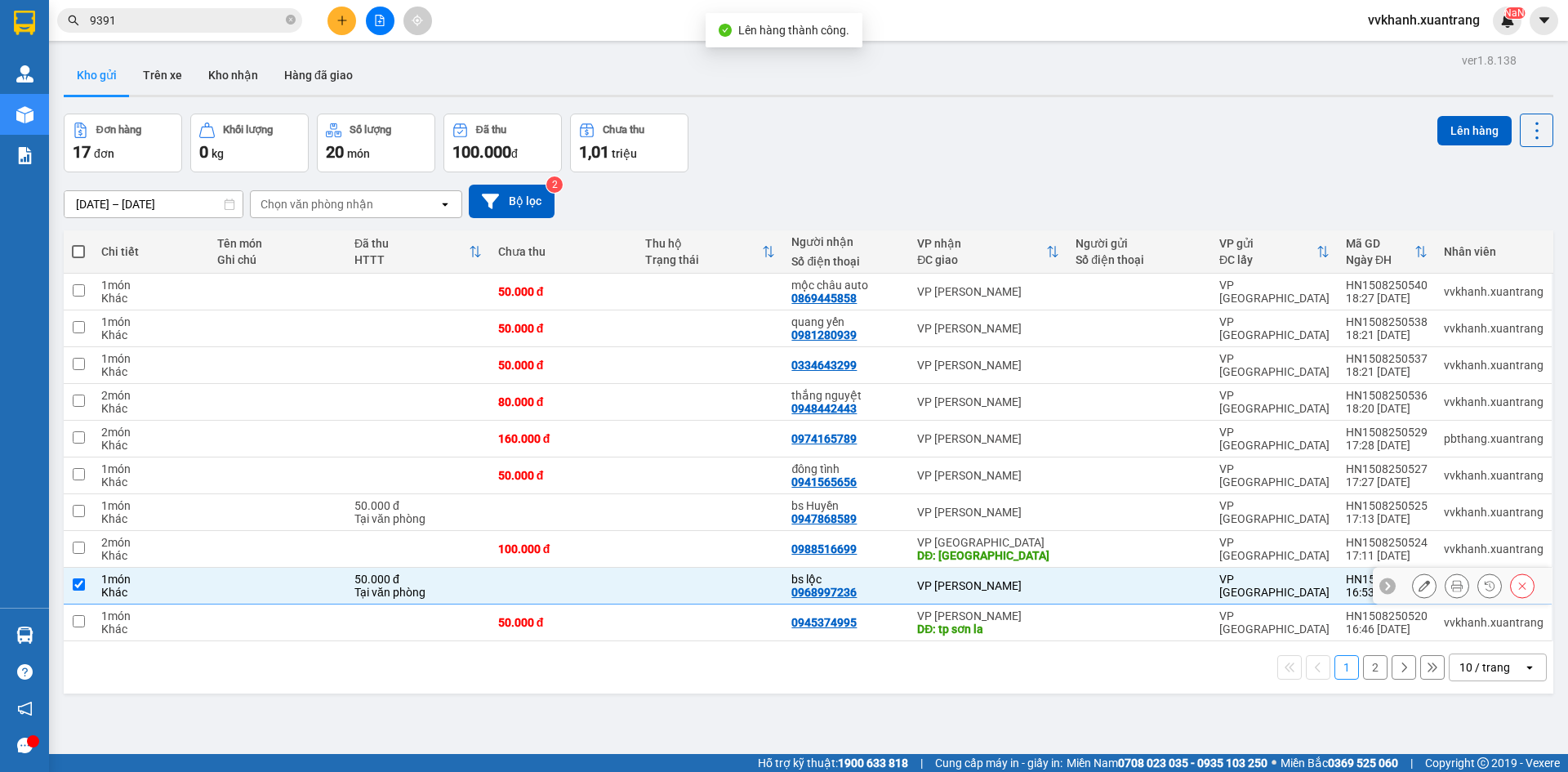
checkbox input "true"
click at [750, 551] on td at bounding box center [710, 550] width 147 height 37
checkbox input "true"
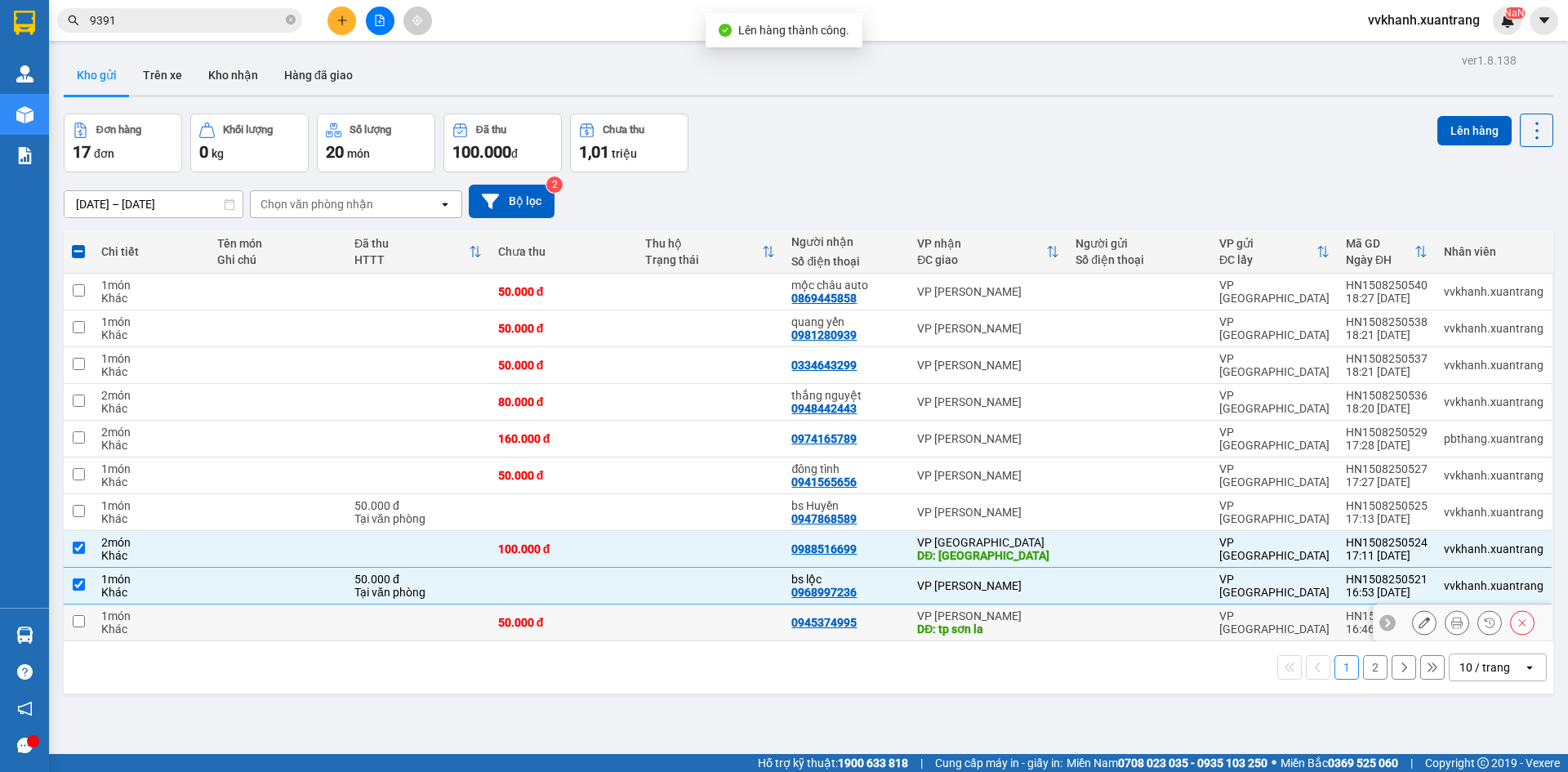
drag, startPoint x: 678, startPoint y: 629, endPoint x: 720, endPoint y: 542, distance: 96.6
click at [678, 626] on td at bounding box center [710, 623] width 147 height 37
checkbox input "true"
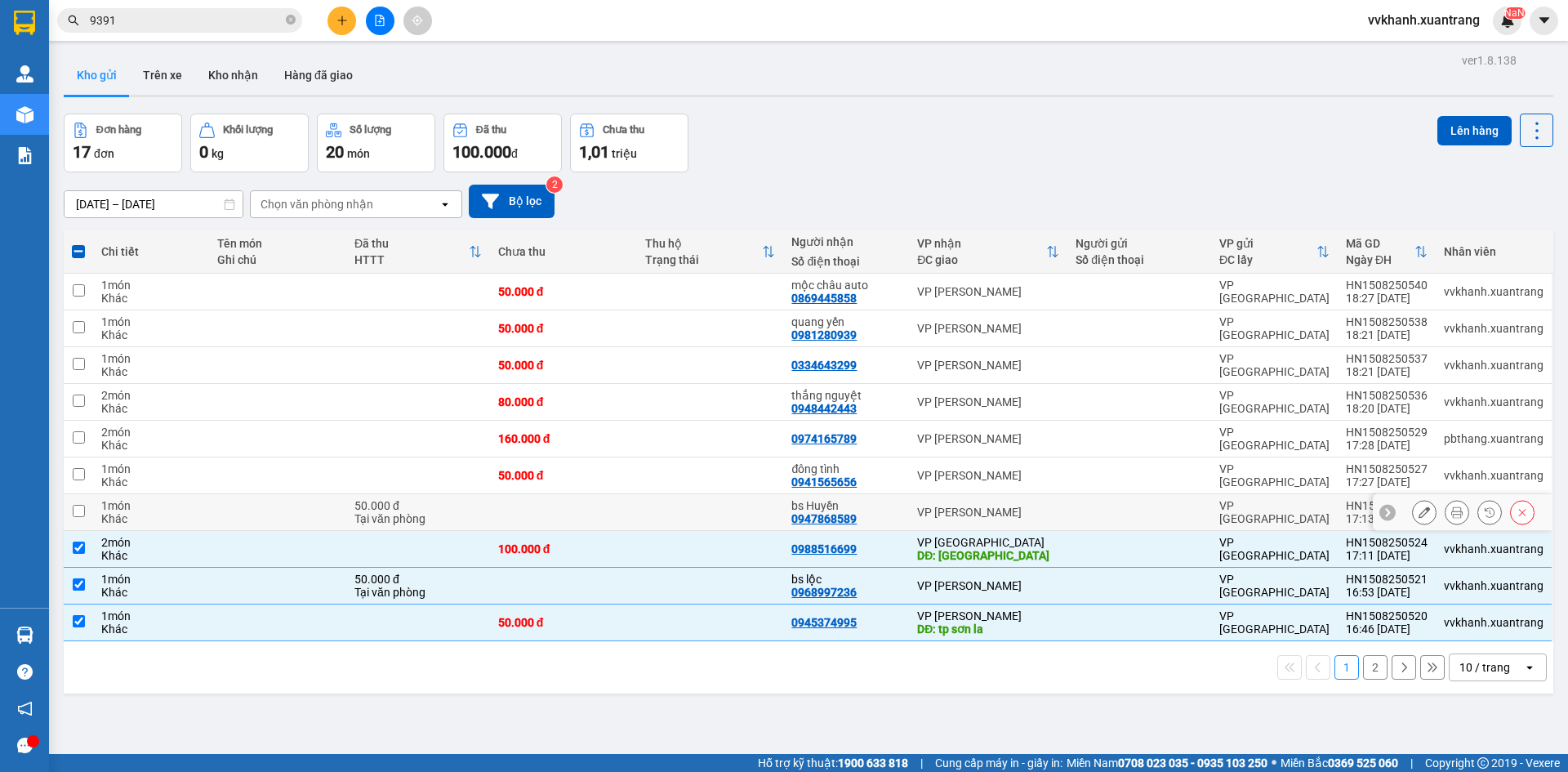
click at [730, 514] on td at bounding box center [710, 513] width 147 height 37
checkbox input "true"
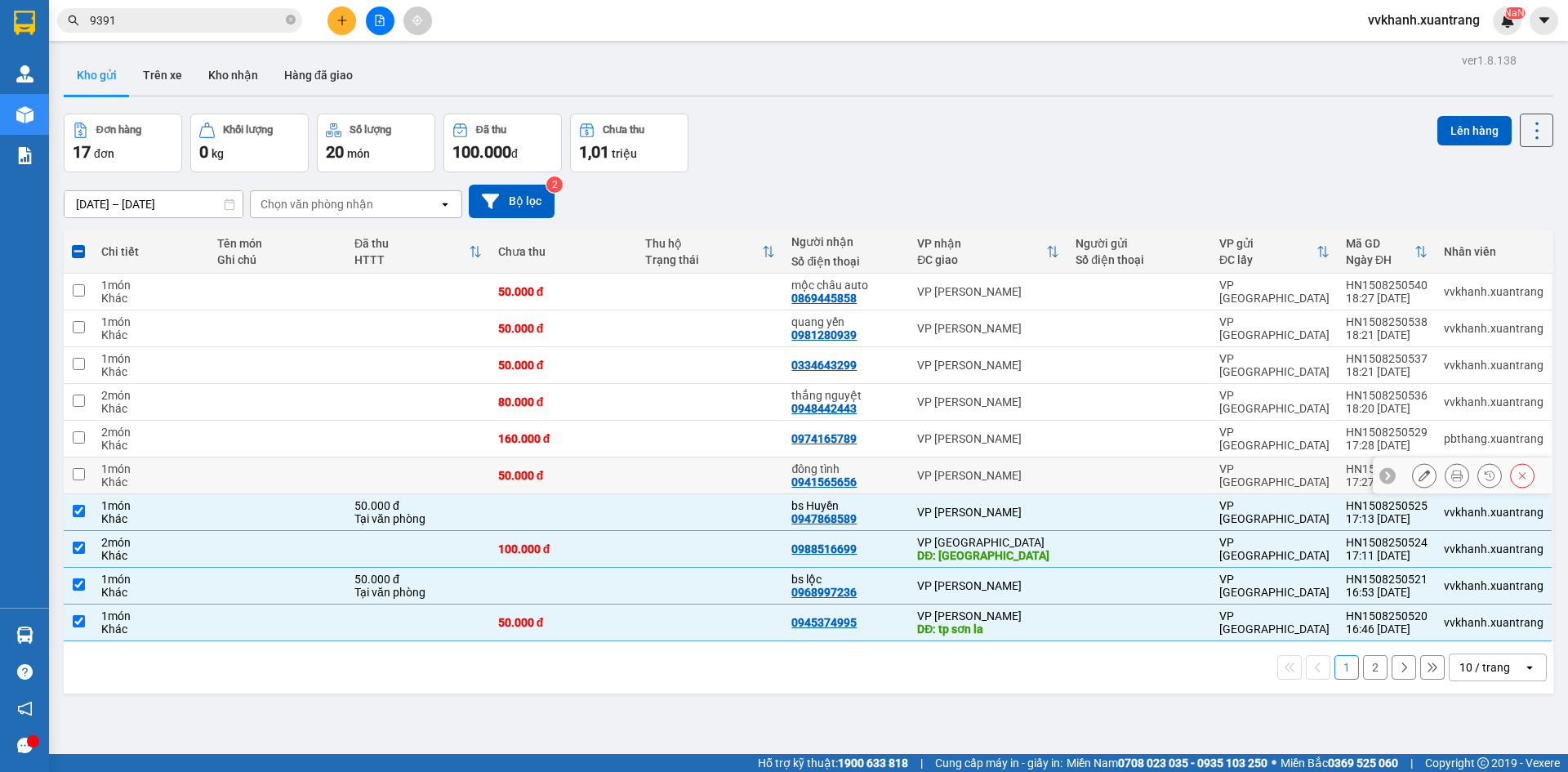
click at [685, 483] on td at bounding box center [710, 476] width 147 height 37
checkbox input "true"
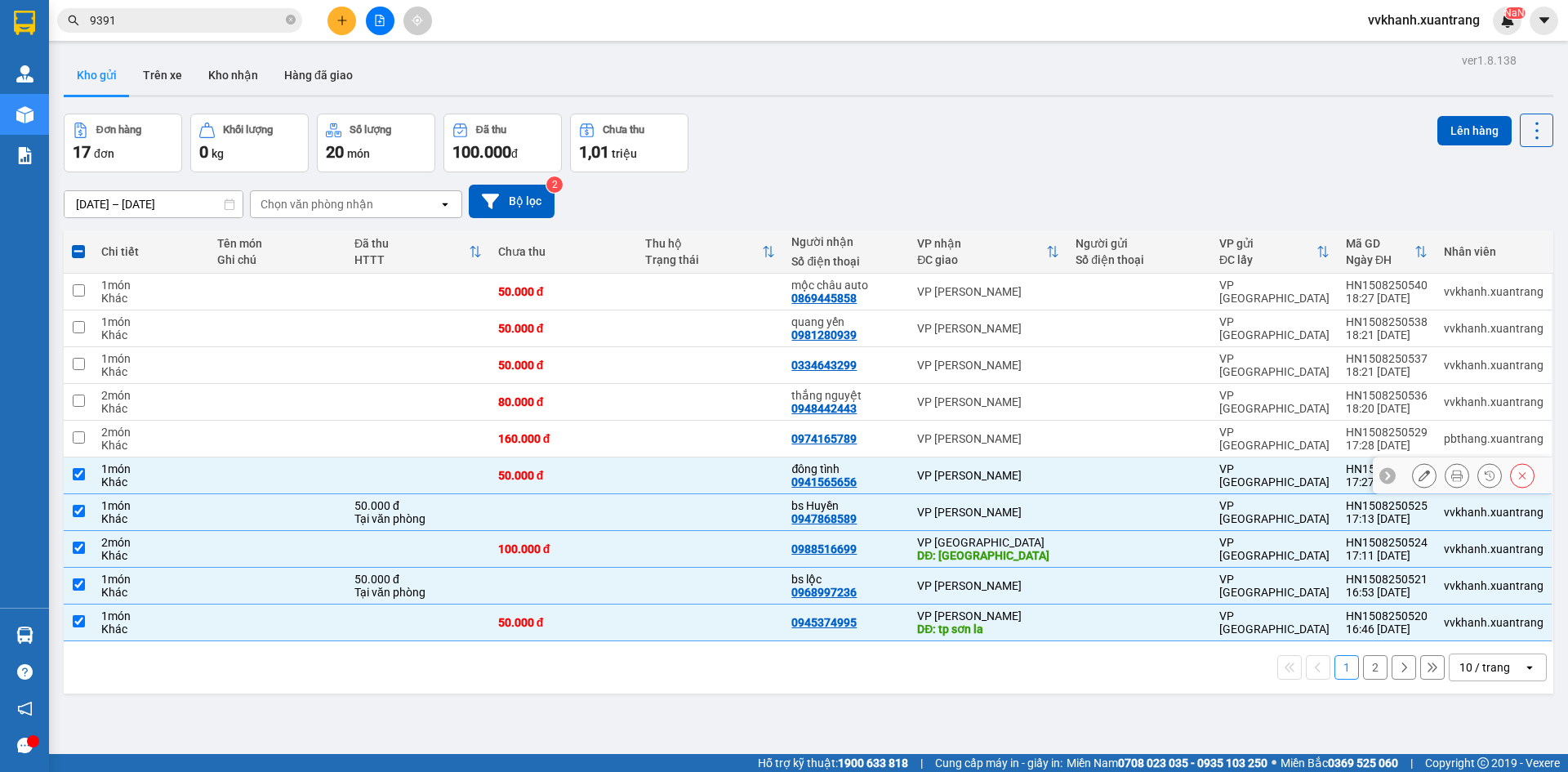
click at [699, 454] on td at bounding box center [710, 439] width 147 height 37
checkbox input "true"
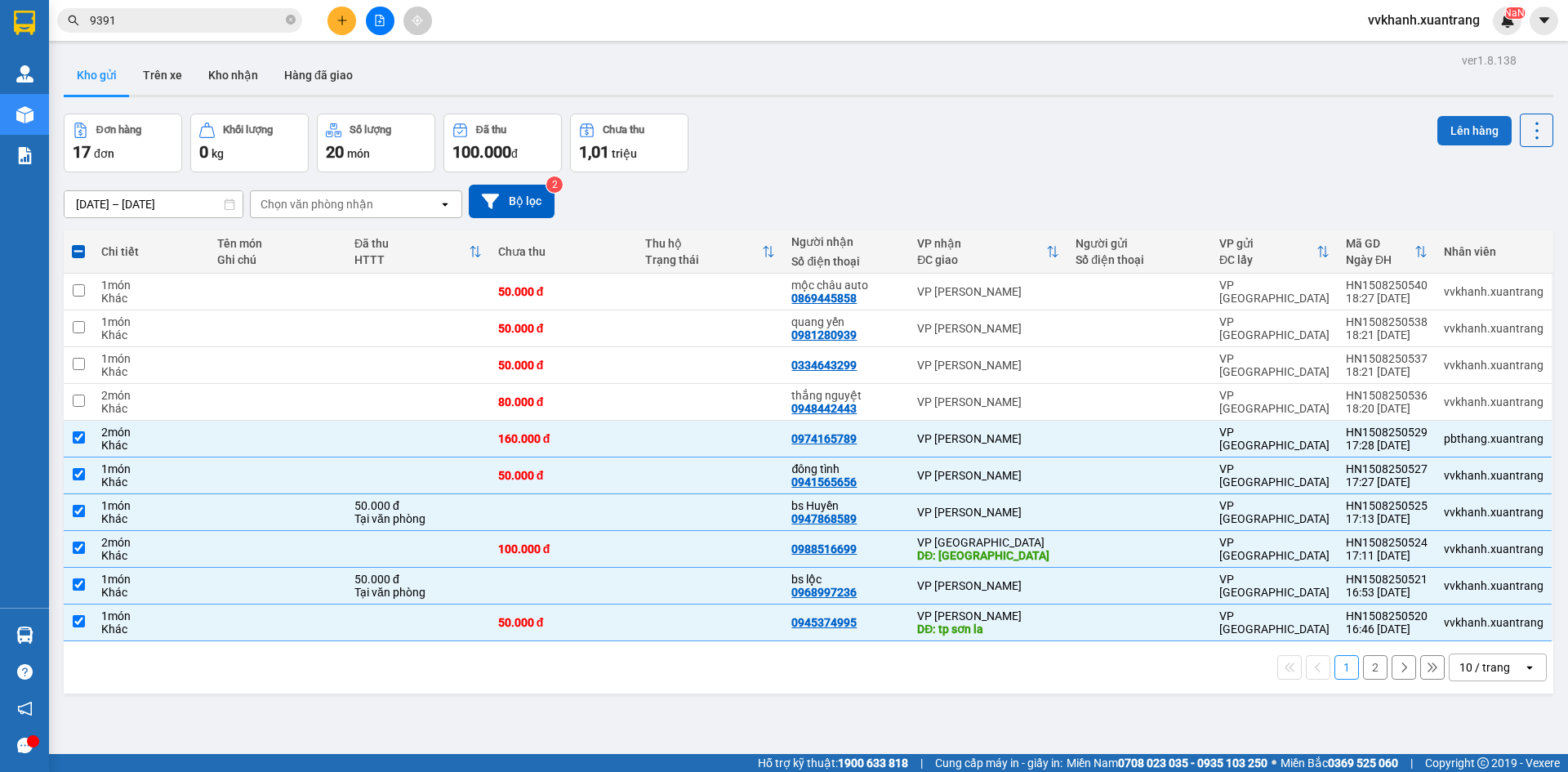
click at [1456, 142] on button "Lên hàng" at bounding box center [1475, 130] width 74 height 29
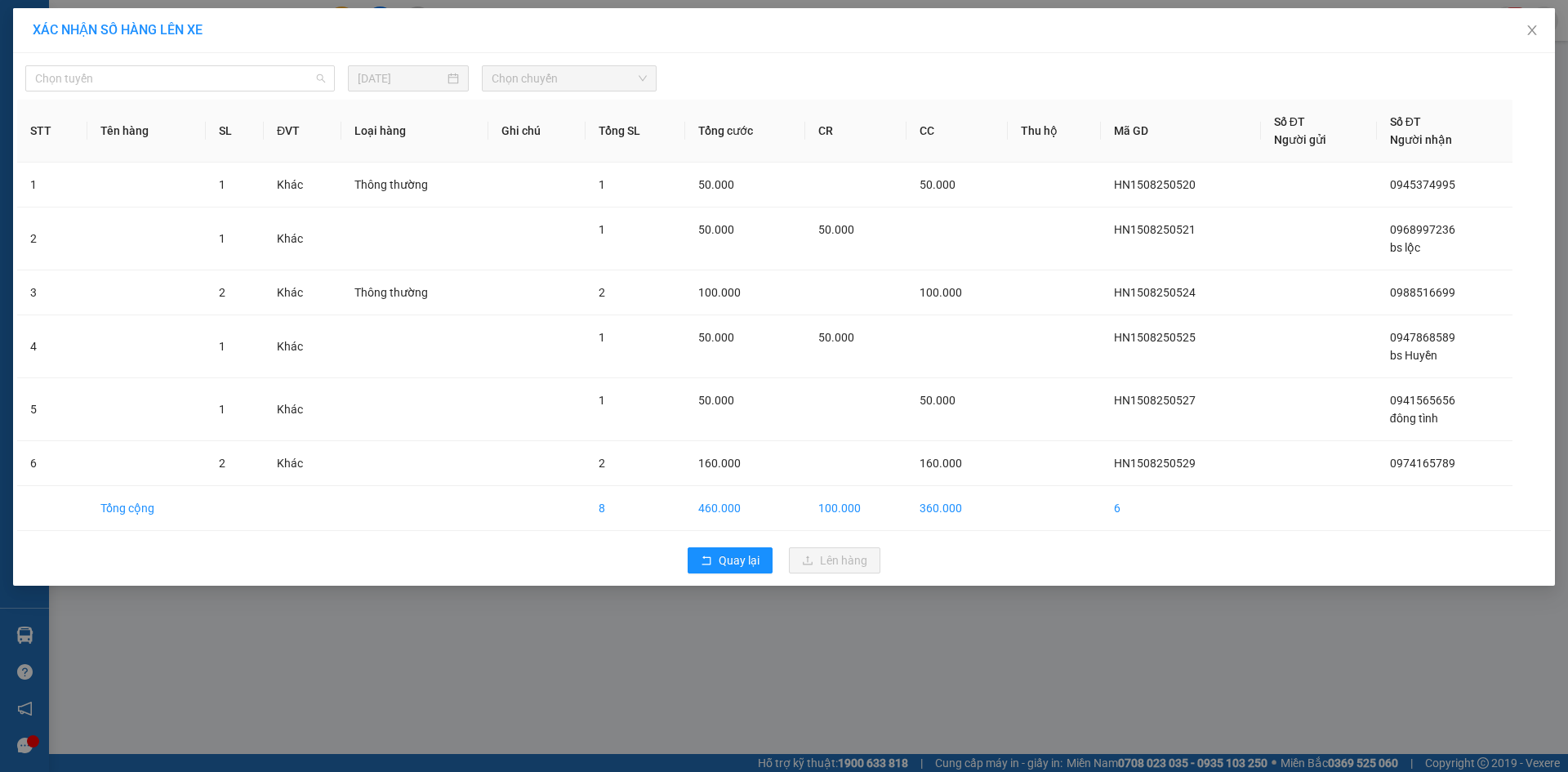
drag, startPoint x: 113, startPoint y: 82, endPoint x: 107, endPoint y: 130, distance: 48.4
click at [113, 85] on span "Chọn tuyến" at bounding box center [180, 78] width 290 height 24
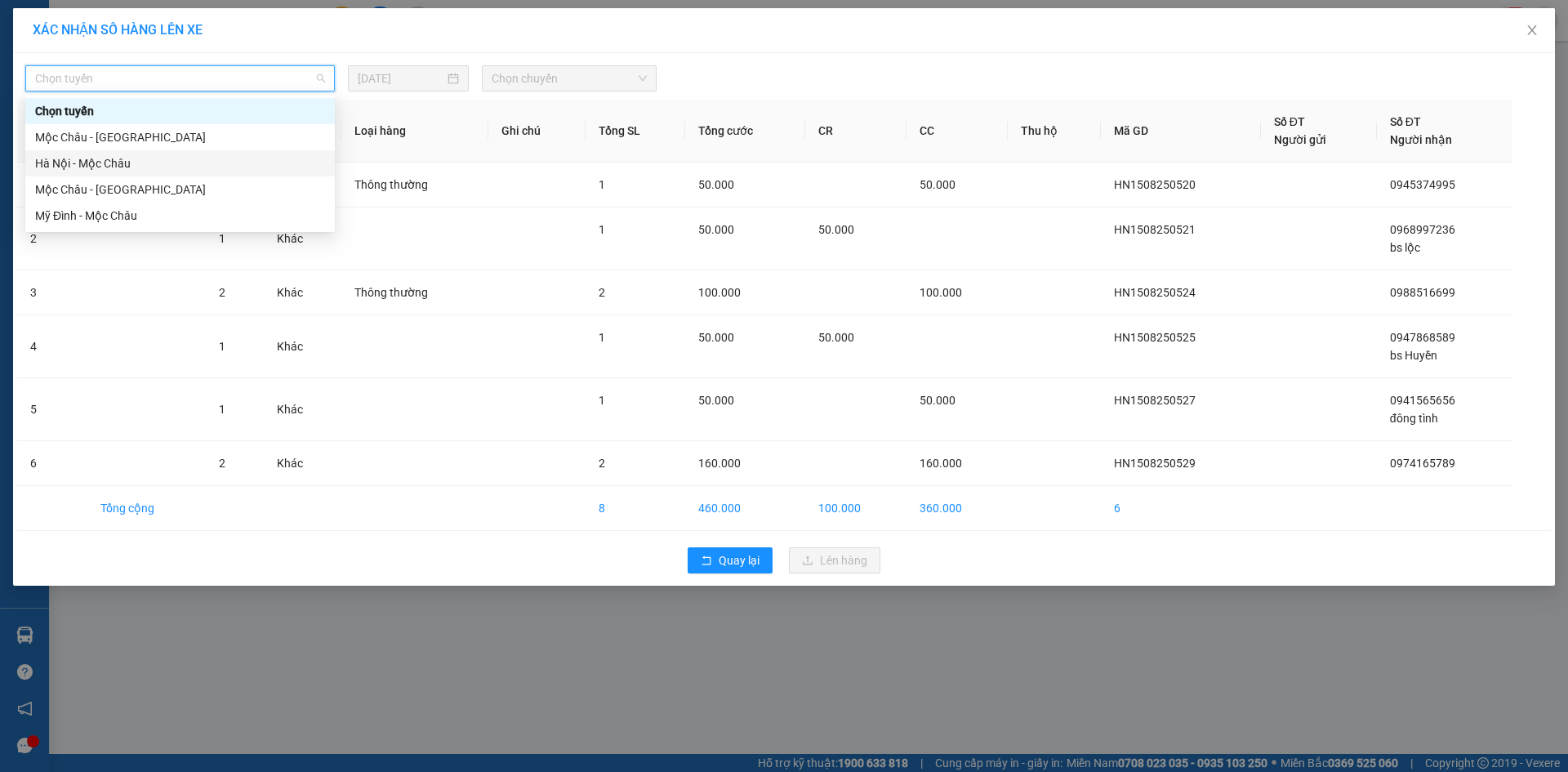
click at [83, 165] on div "Hà Nội - Mộc Châu" at bounding box center [180, 162] width 290 height 18
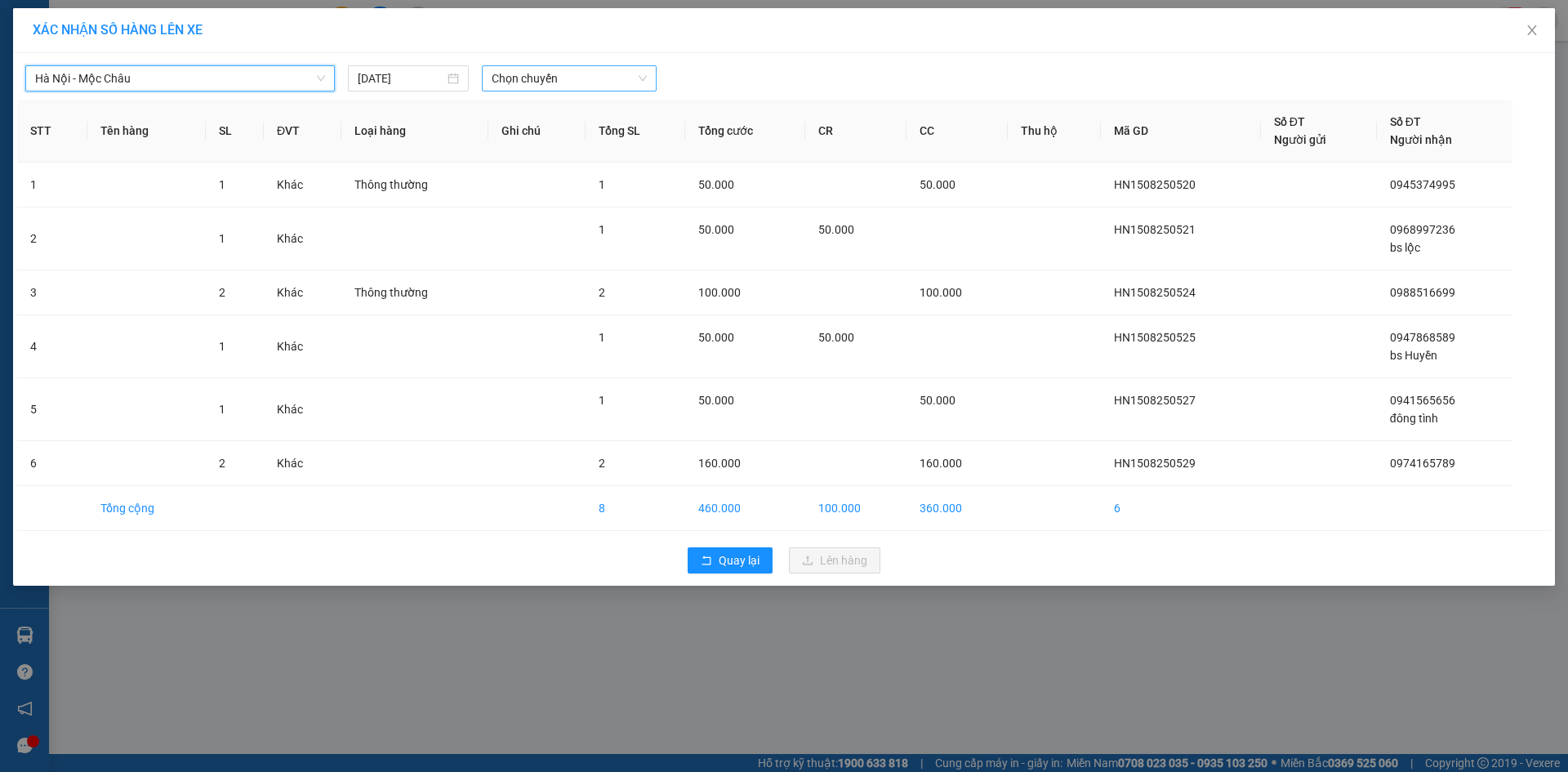
click at [530, 77] on span "Chọn chuyến" at bounding box center [569, 78] width 155 height 24
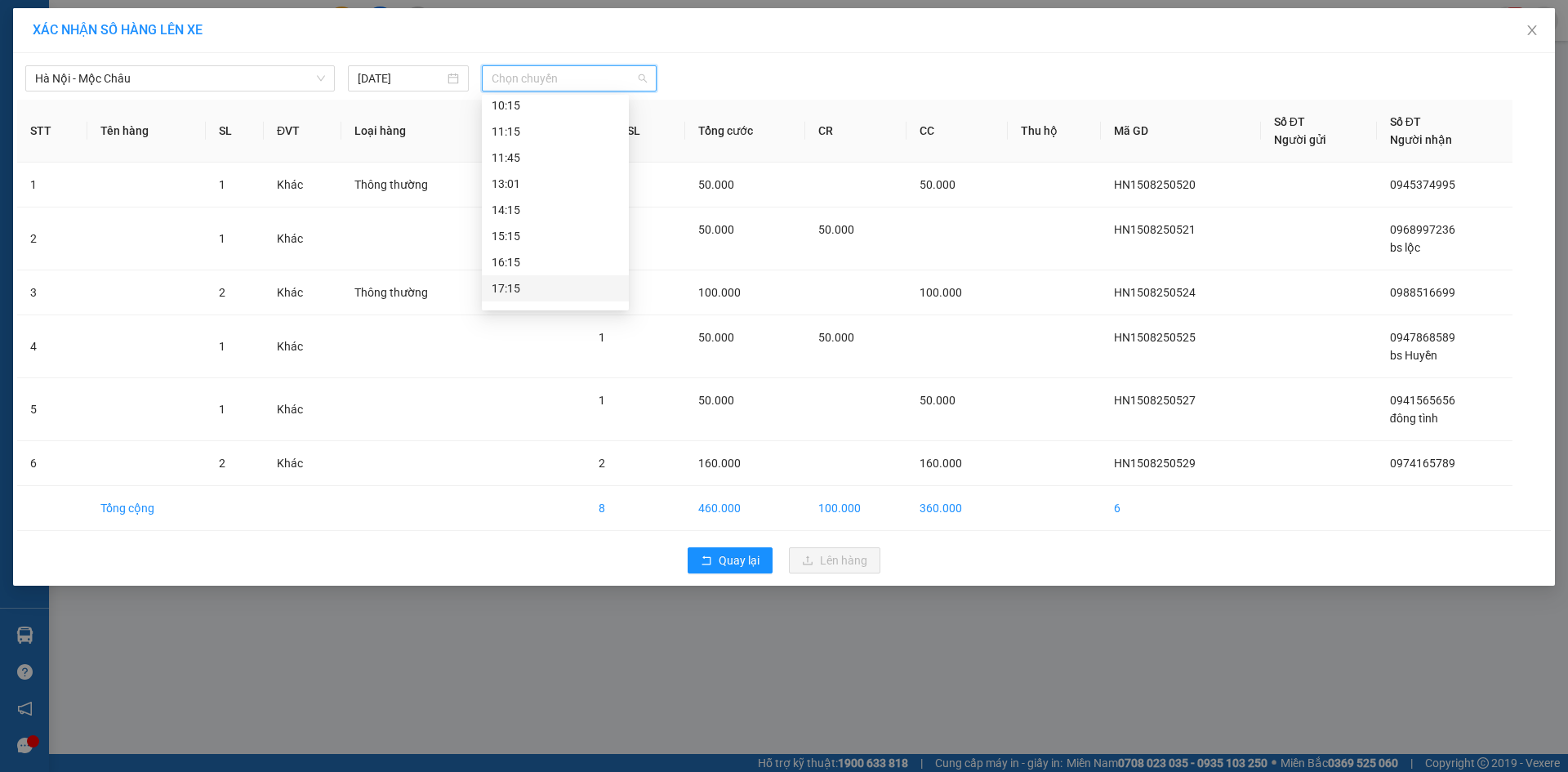
scroll to position [340, 0]
click at [538, 265] on div "18:15" at bounding box center [555, 268] width 127 height 18
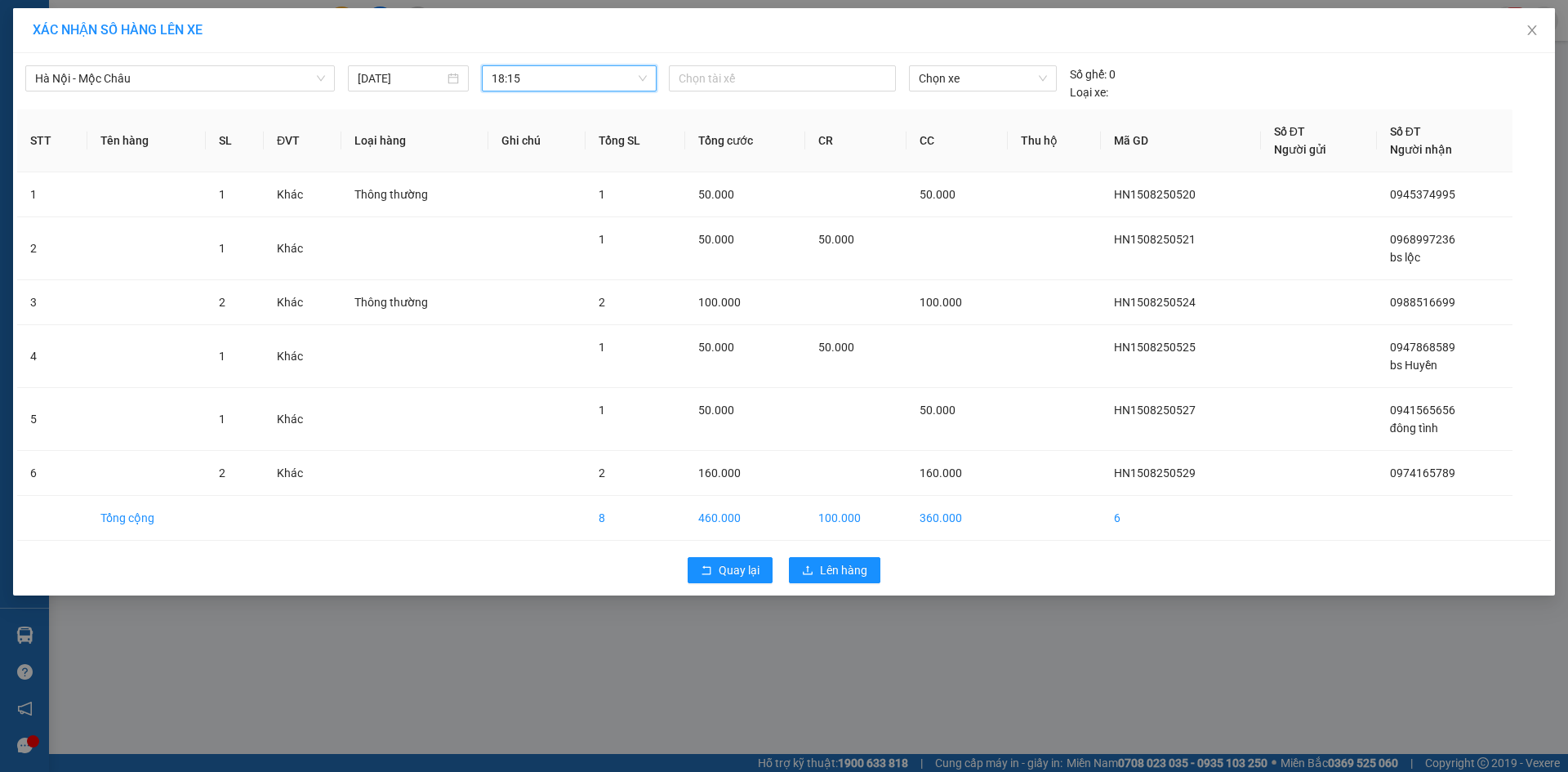
click at [861, 556] on div "Quay lại Lên hàng" at bounding box center [784, 570] width 1534 height 42
click at [858, 566] on span "Lên hàng" at bounding box center [843, 570] width 47 height 18
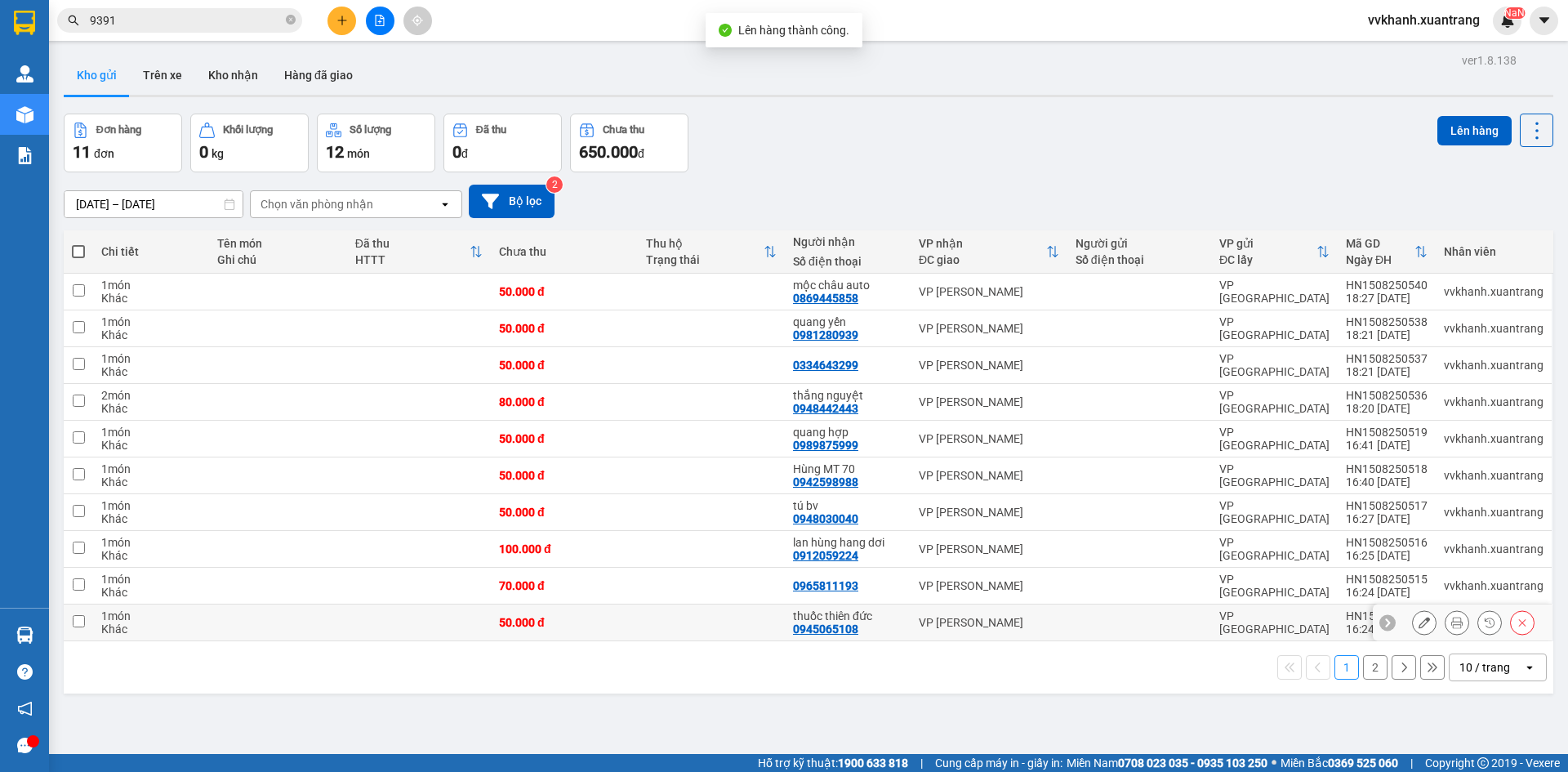
click at [744, 609] on td at bounding box center [711, 623] width 147 height 37
checkbox input "true"
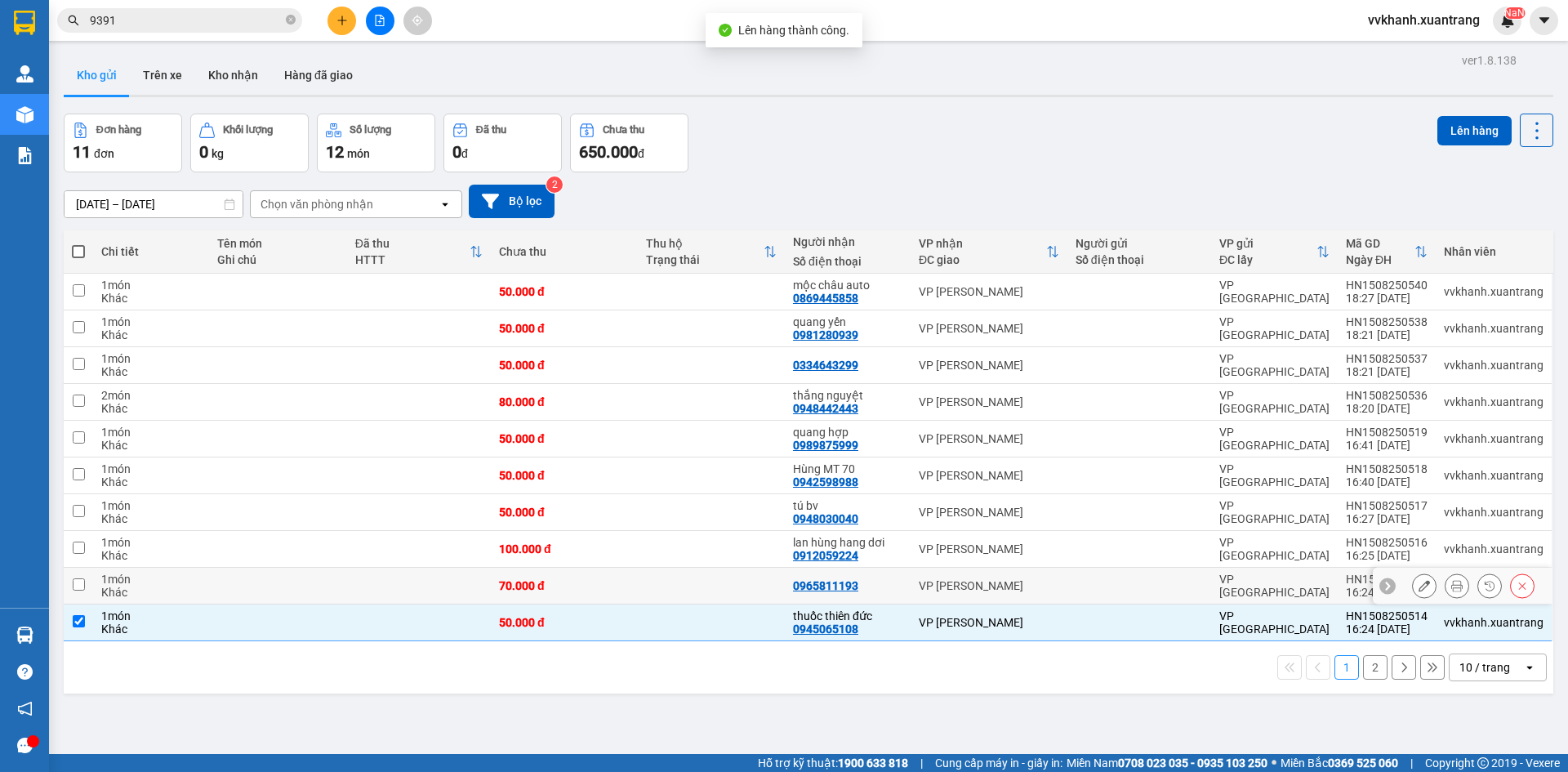
drag, startPoint x: 748, startPoint y: 578, endPoint x: 754, endPoint y: 559, distance: 19.9
click at [751, 578] on td at bounding box center [711, 587] width 147 height 37
checkbox input "true"
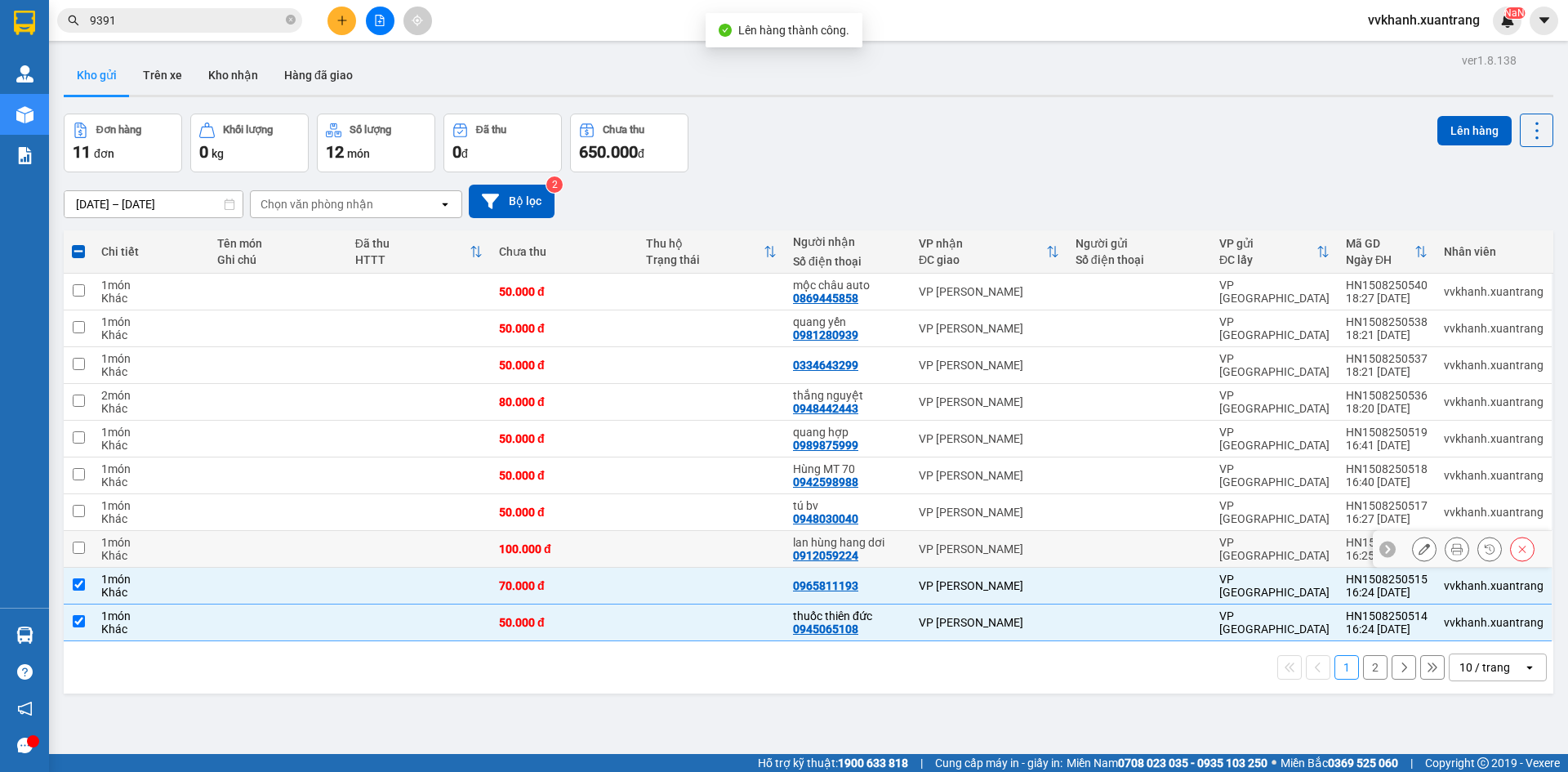
click at [753, 546] on td at bounding box center [711, 550] width 147 height 37
checkbox input "true"
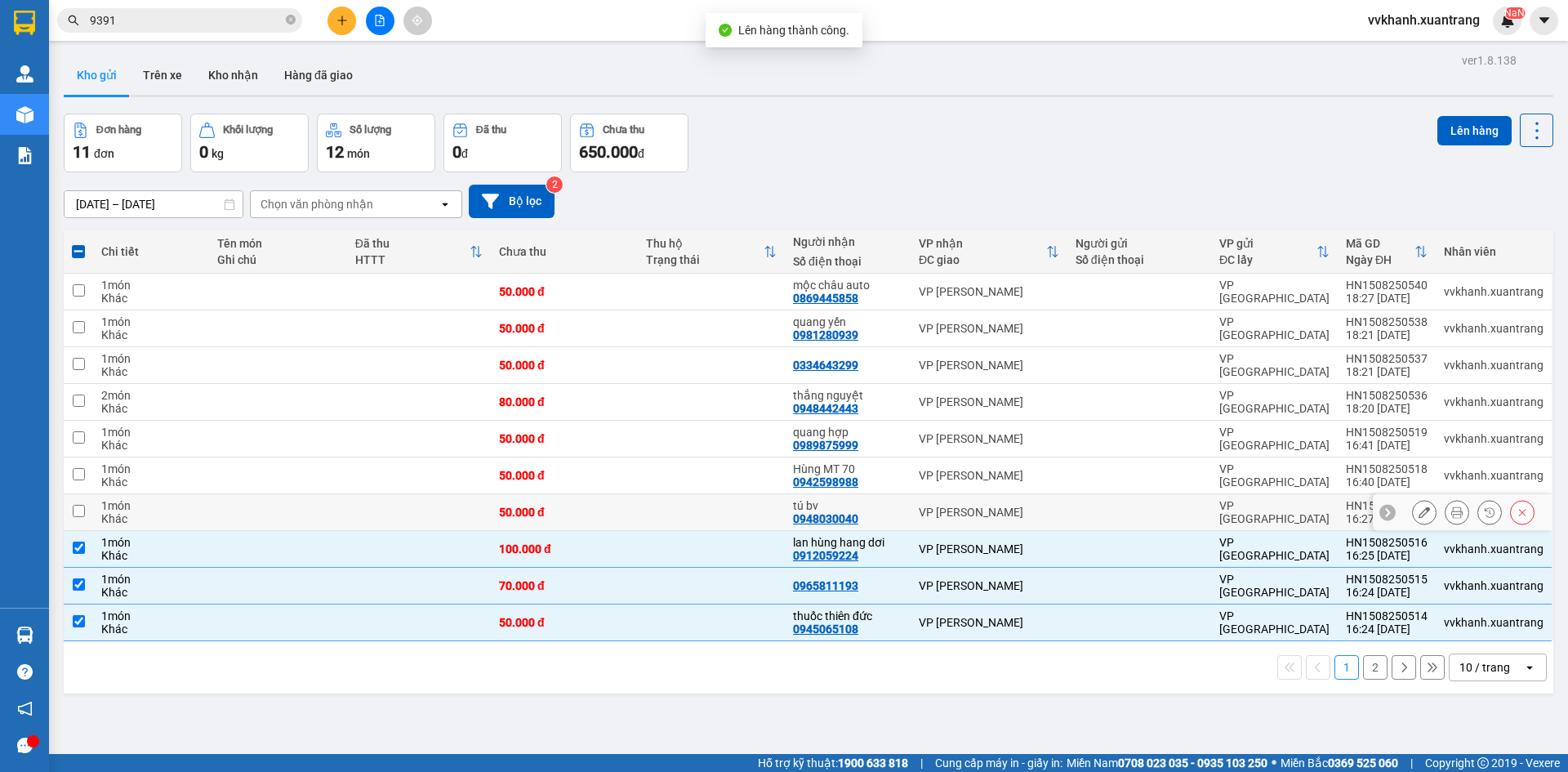
click at [753, 528] on td at bounding box center [711, 513] width 147 height 37
checkbox input "true"
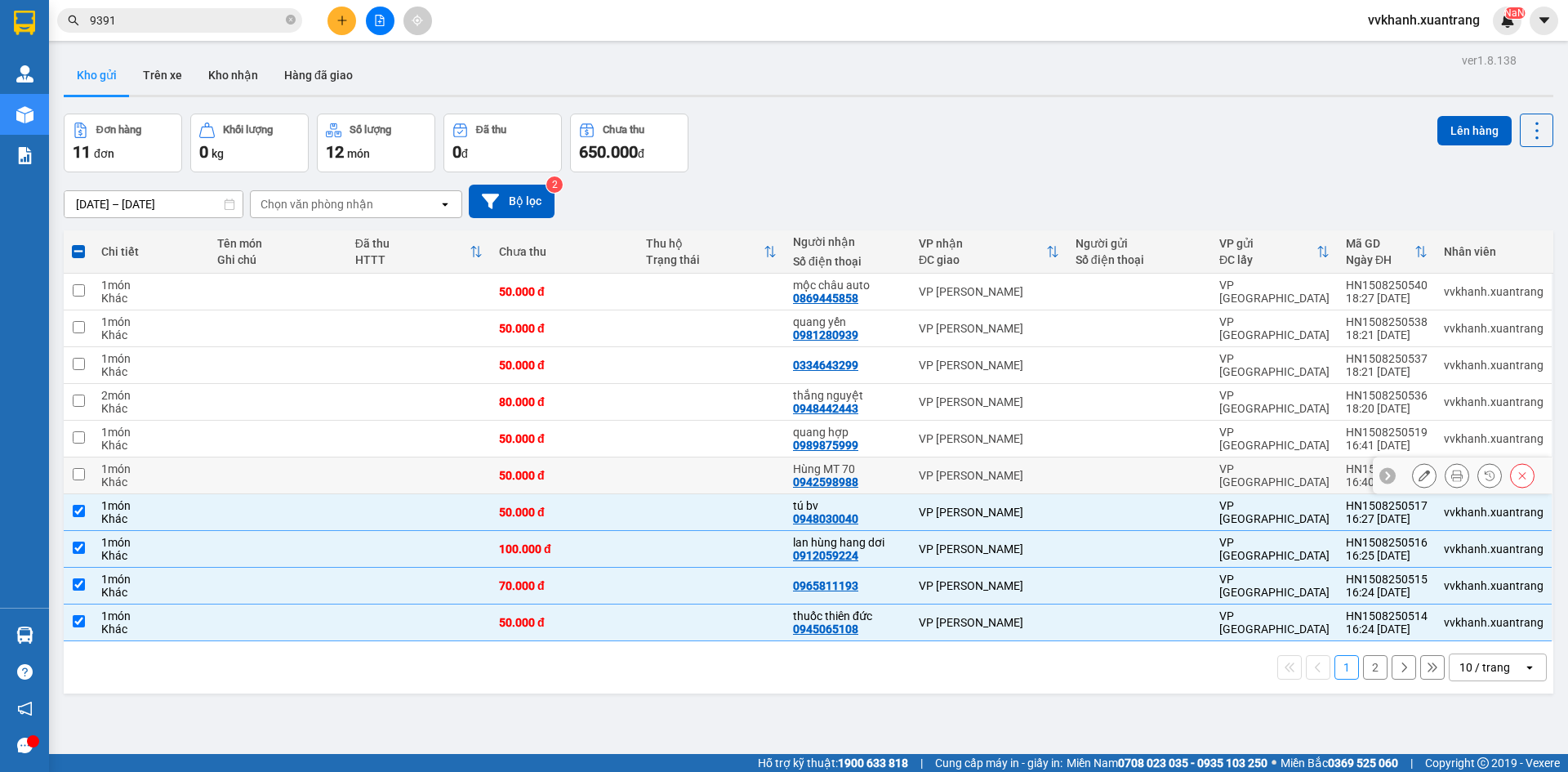
click at [750, 482] on td at bounding box center [711, 476] width 147 height 37
checkbox input "true"
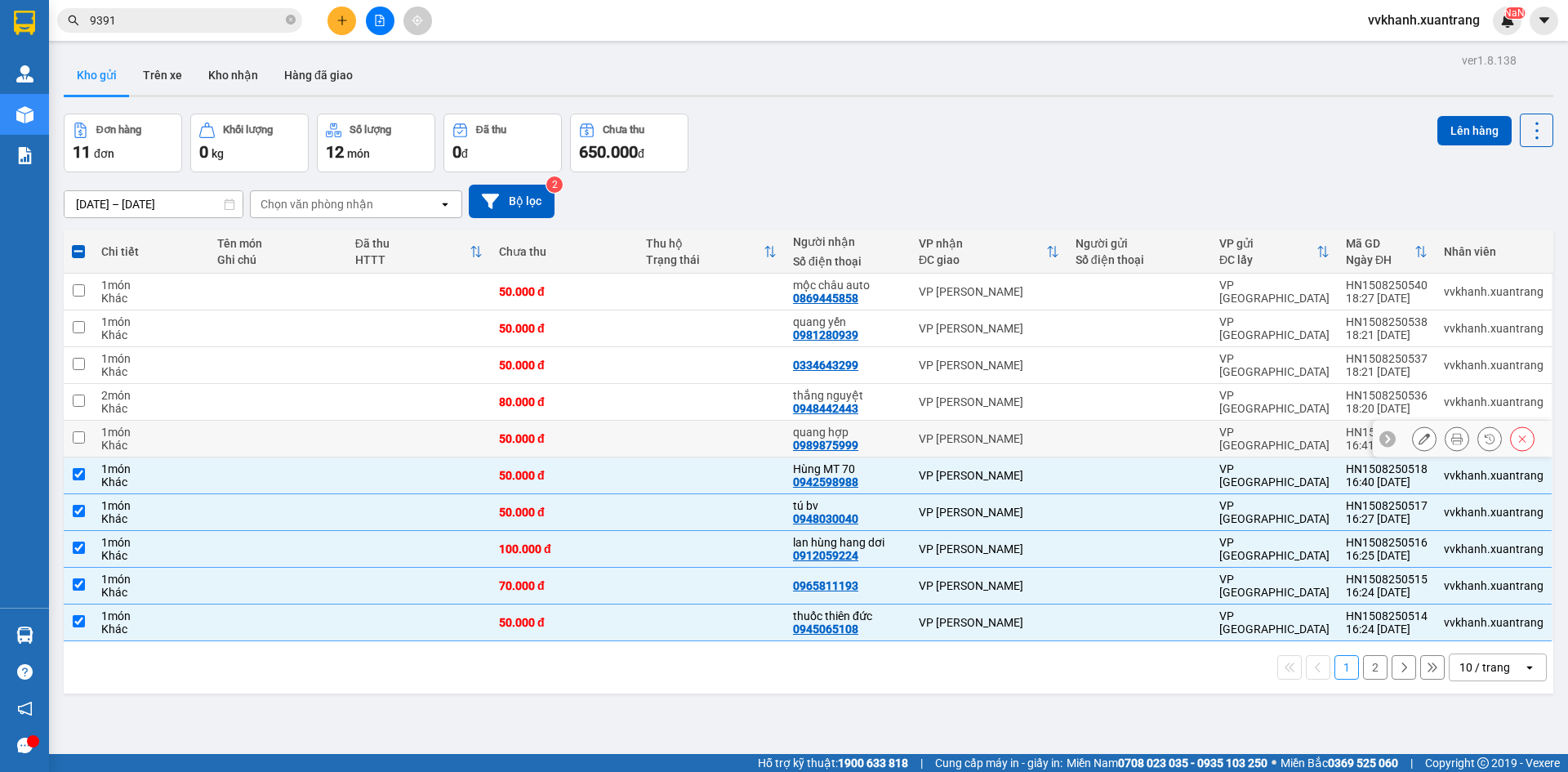
click at [755, 436] on td at bounding box center [711, 439] width 147 height 37
checkbox input "true"
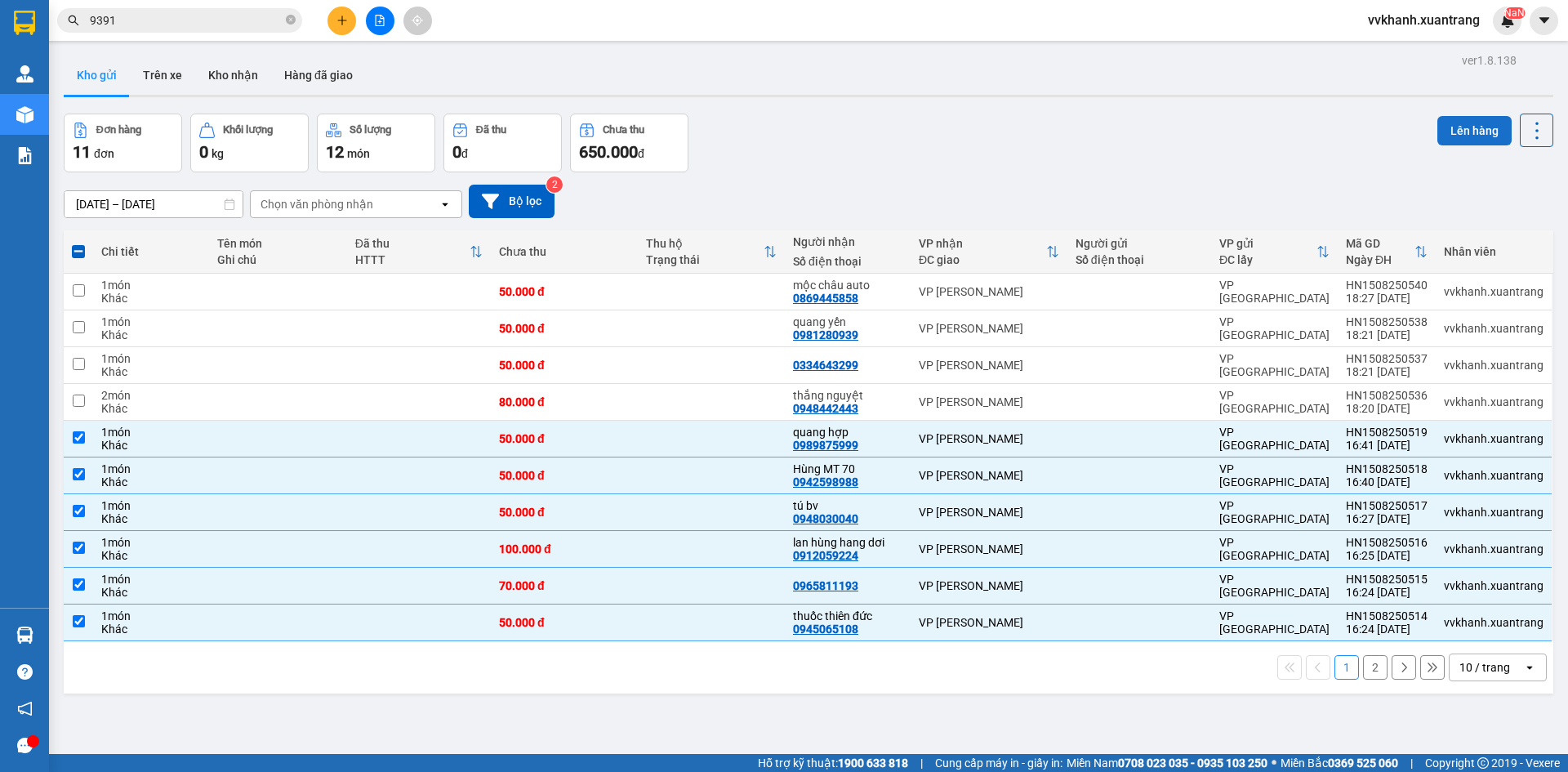
click at [1459, 134] on button "Lên hàng" at bounding box center [1475, 130] width 74 height 29
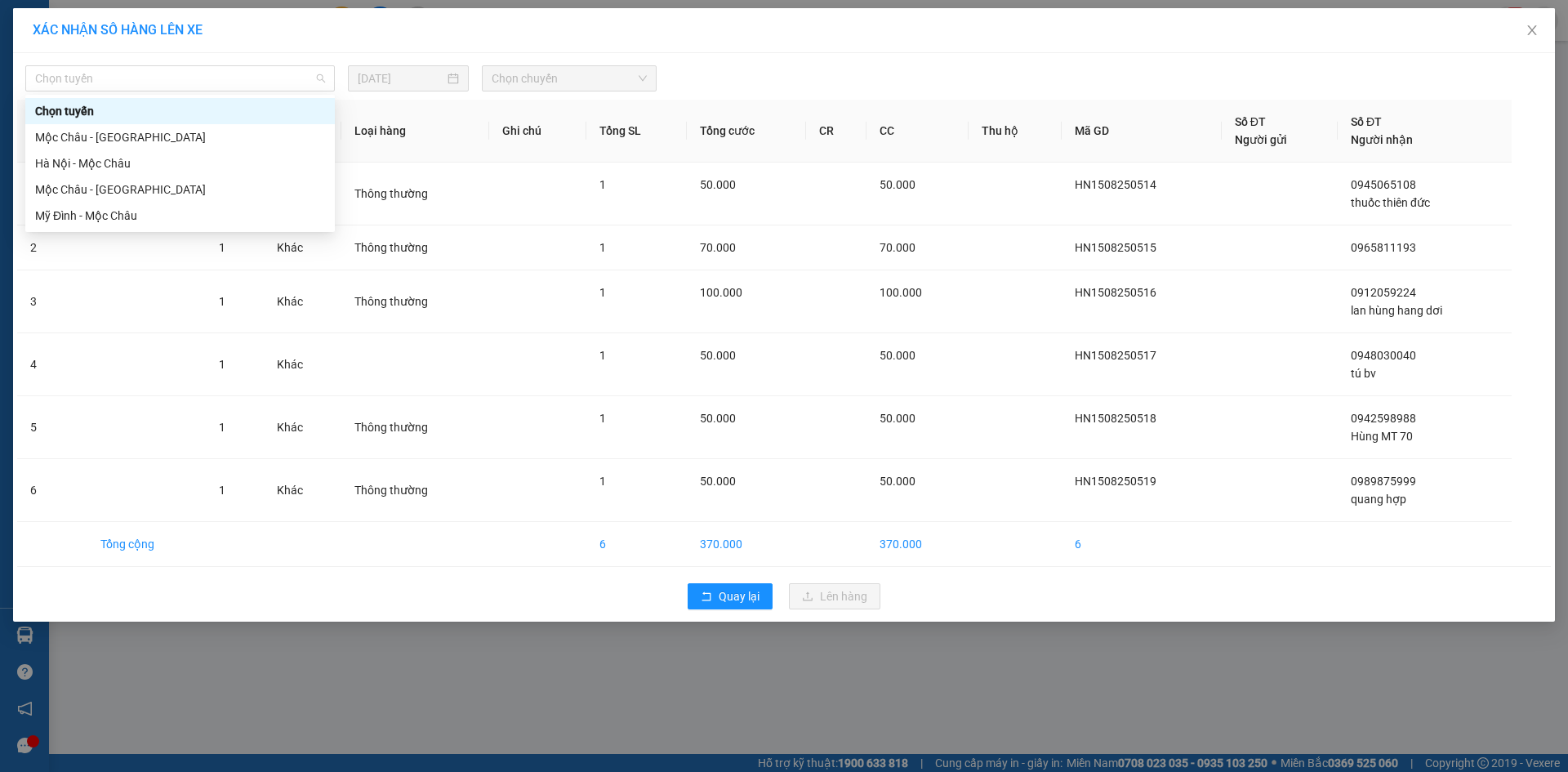
drag, startPoint x: 148, startPoint y: 77, endPoint x: 92, endPoint y: 163, distance: 102.6
click at [148, 78] on span "Chọn tuyến" at bounding box center [180, 78] width 290 height 24
click at [87, 176] on div "Hà Nội - Mộc Châu" at bounding box center [180, 163] width 310 height 26
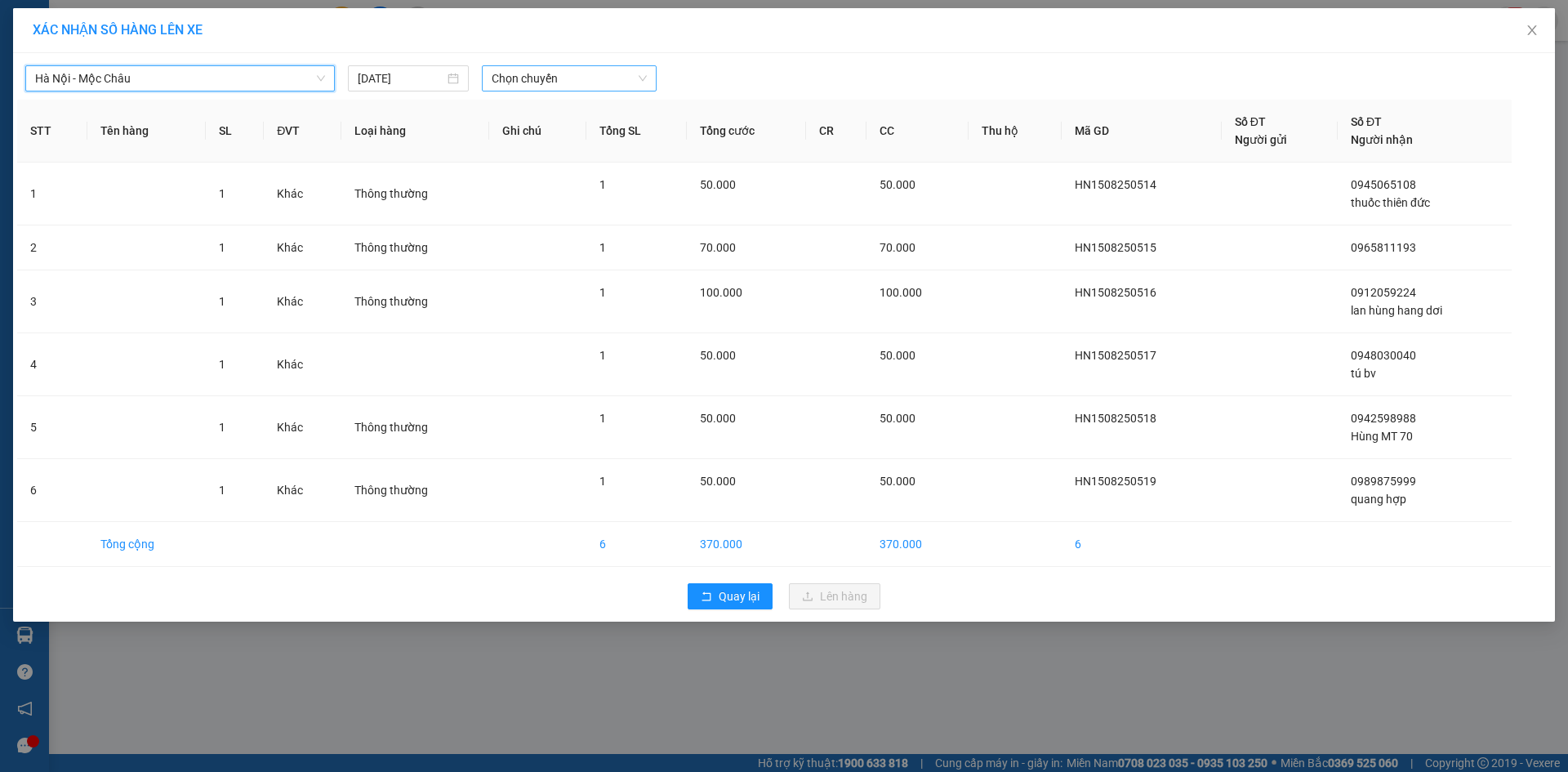
click at [533, 67] on div "[GEOGRAPHIC_DATA] - [GEOGRAPHIC_DATA] [GEOGRAPHIC_DATA] - [GEOGRAPHIC_DATA] [DA…" at bounding box center [784, 74] width 1534 height 35
click at [540, 82] on span "Chọn chuyến" at bounding box center [569, 78] width 155 height 24
click at [533, 277] on div "18:15" at bounding box center [555, 268] width 147 height 26
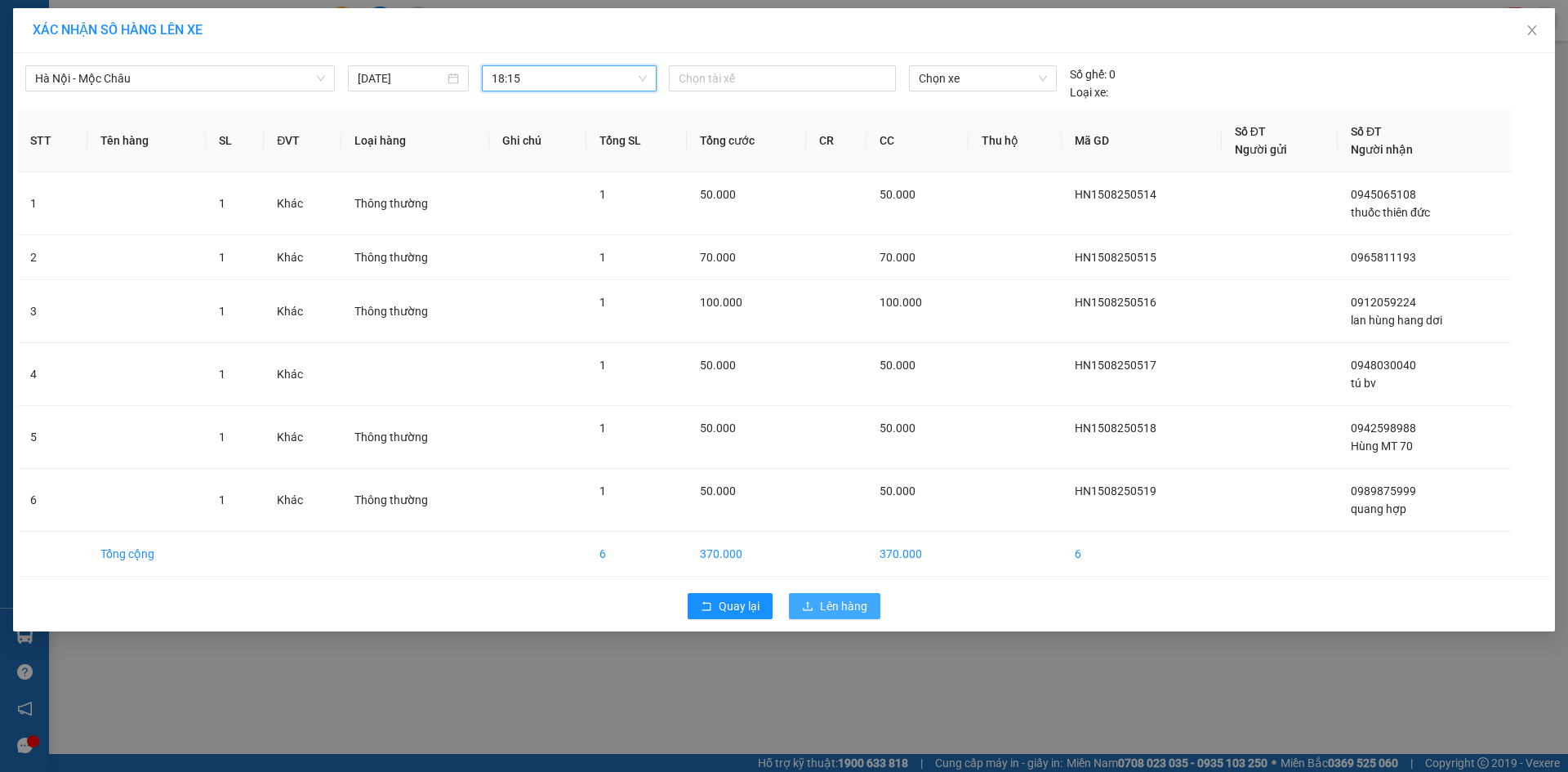
click at [847, 609] on span "Lên hàng" at bounding box center [843, 605] width 47 height 18
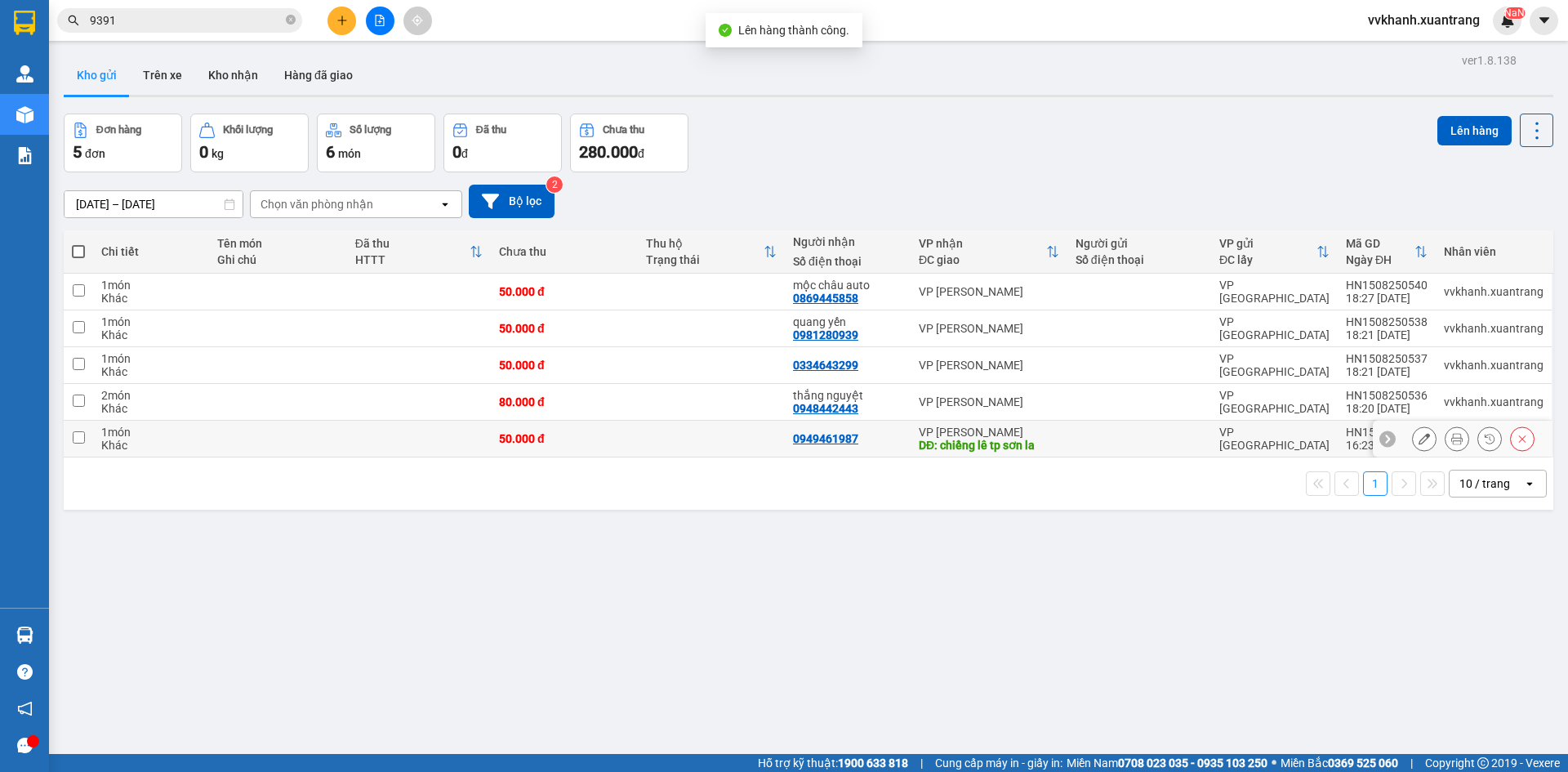
click at [721, 434] on td at bounding box center [711, 439] width 147 height 37
checkbox input "true"
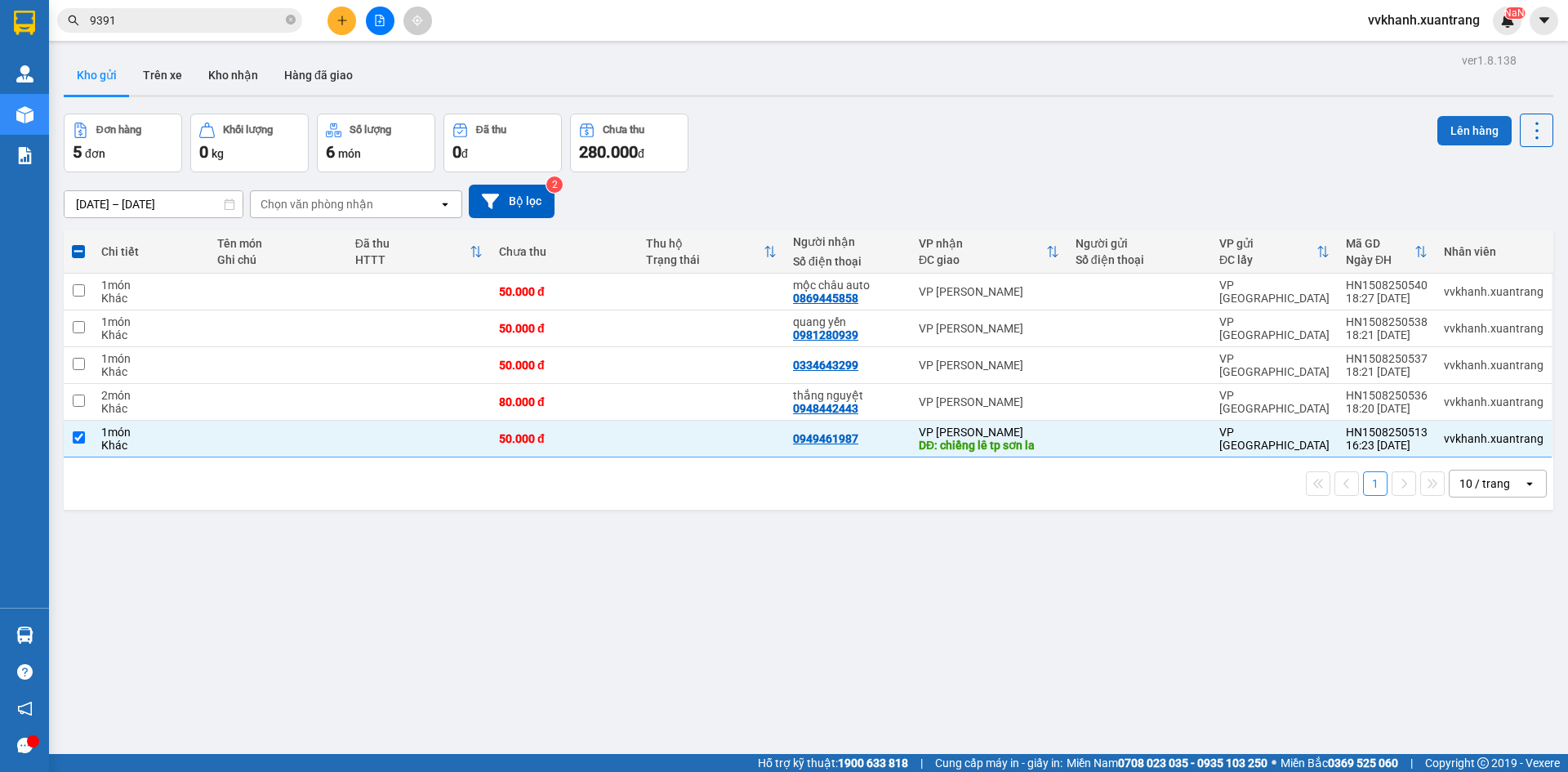
click at [1438, 140] on button "Lên hàng" at bounding box center [1475, 130] width 74 height 29
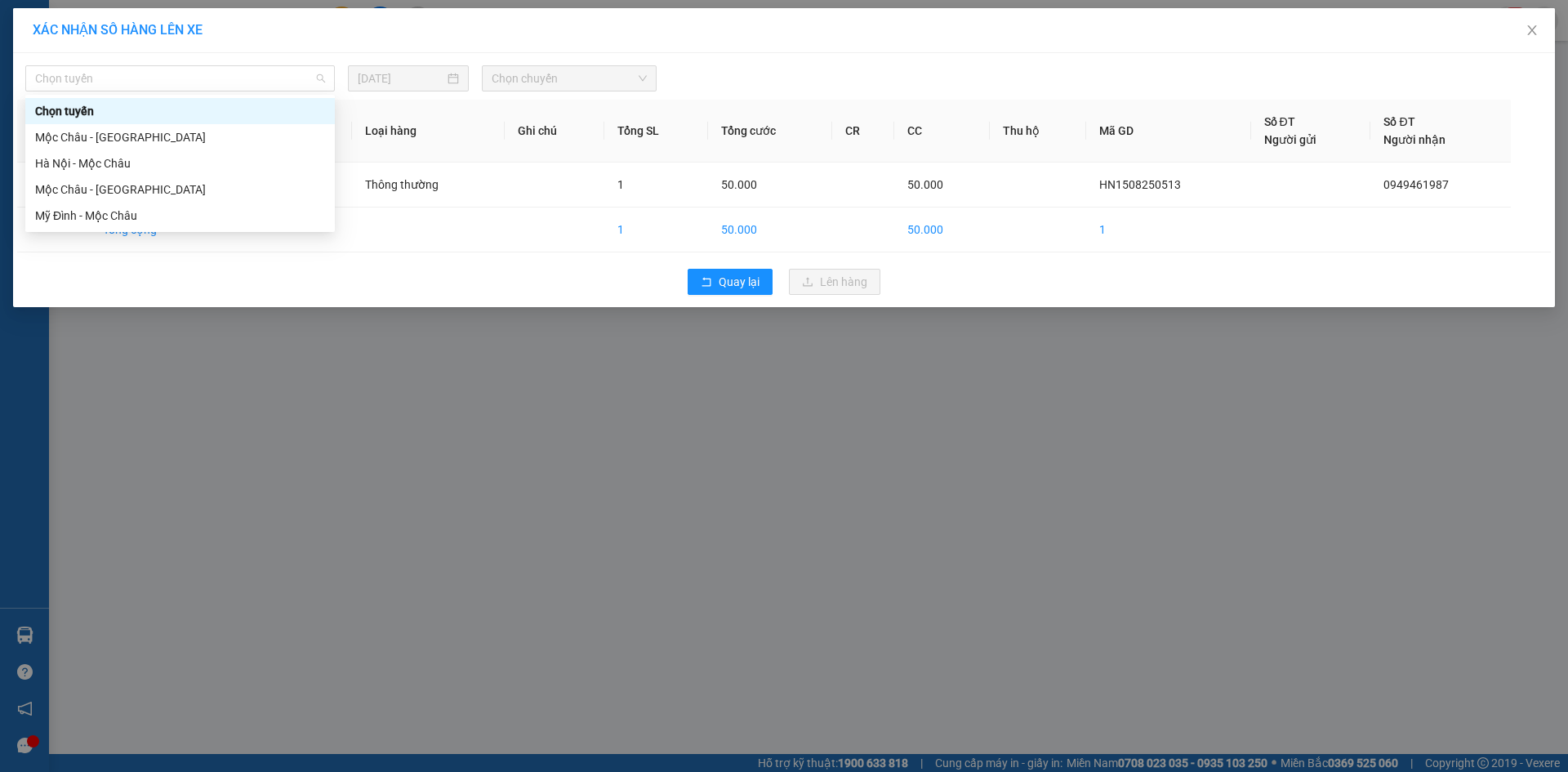
drag, startPoint x: 218, startPoint y: 86, endPoint x: 146, endPoint y: 122, distance: 80.5
click at [218, 85] on span "Chọn tuyến" at bounding box center [180, 78] width 290 height 24
click at [120, 162] on div "Hà Nội - Mộc Châu" at bounding box center [180, 162] width 290 height 18
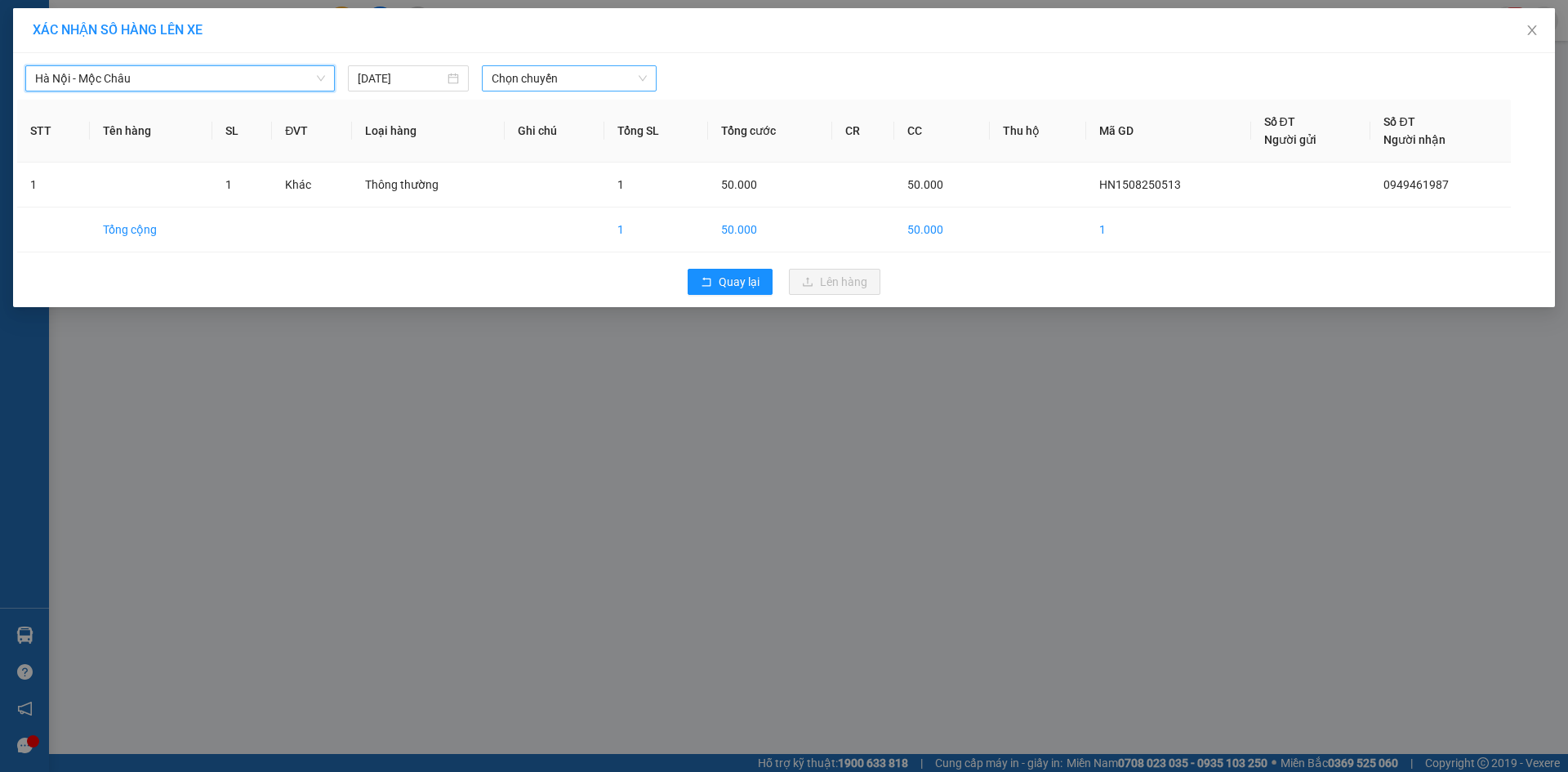
click at [570, 85] on span "Chọn chuyến" at bounding box center [569, 78] width 155 height 24
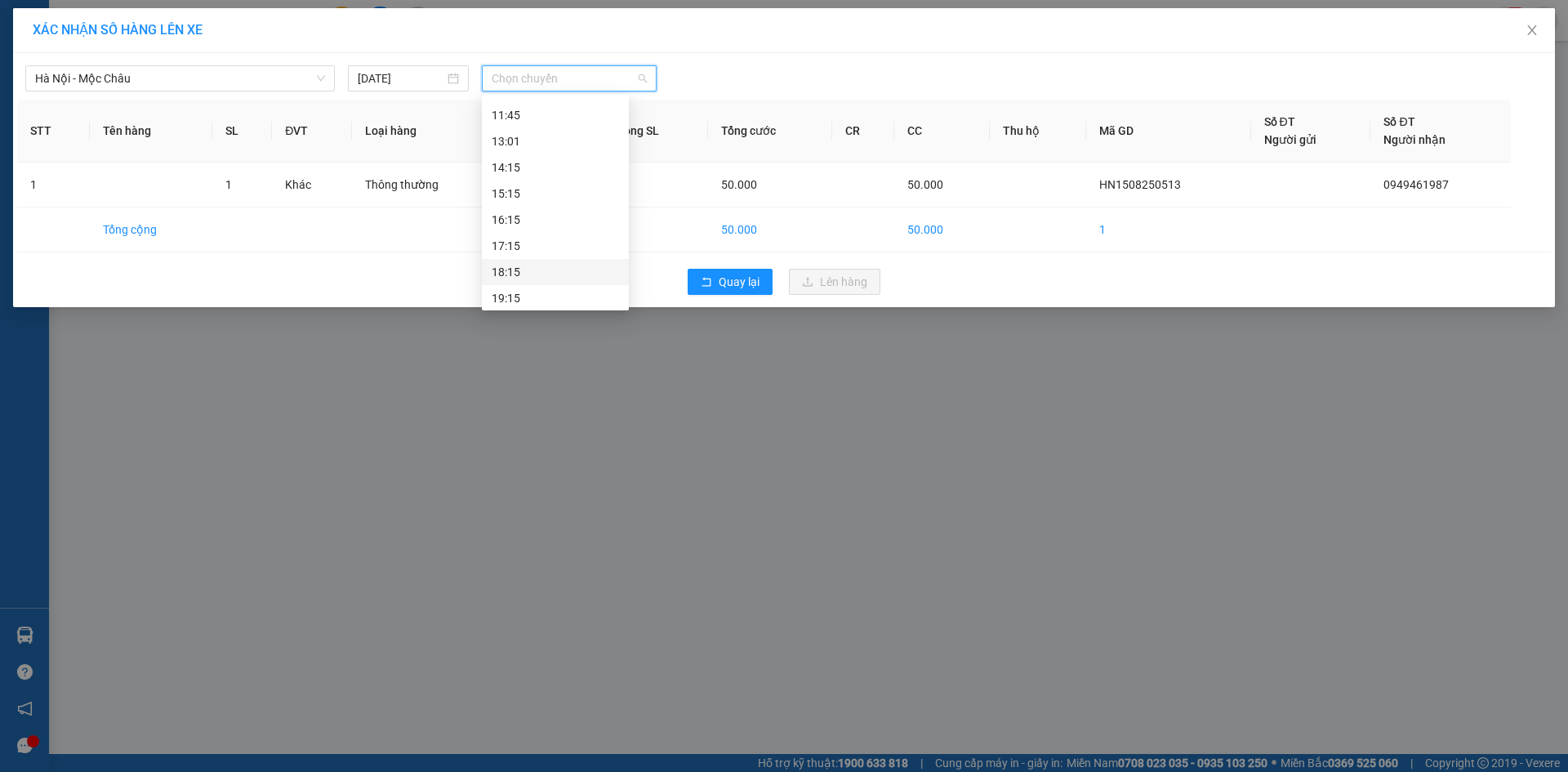
scroll to position [340, 0]
click at [527, 272] on div "18:15" at bounding box center [555, 268] width 127 height 18
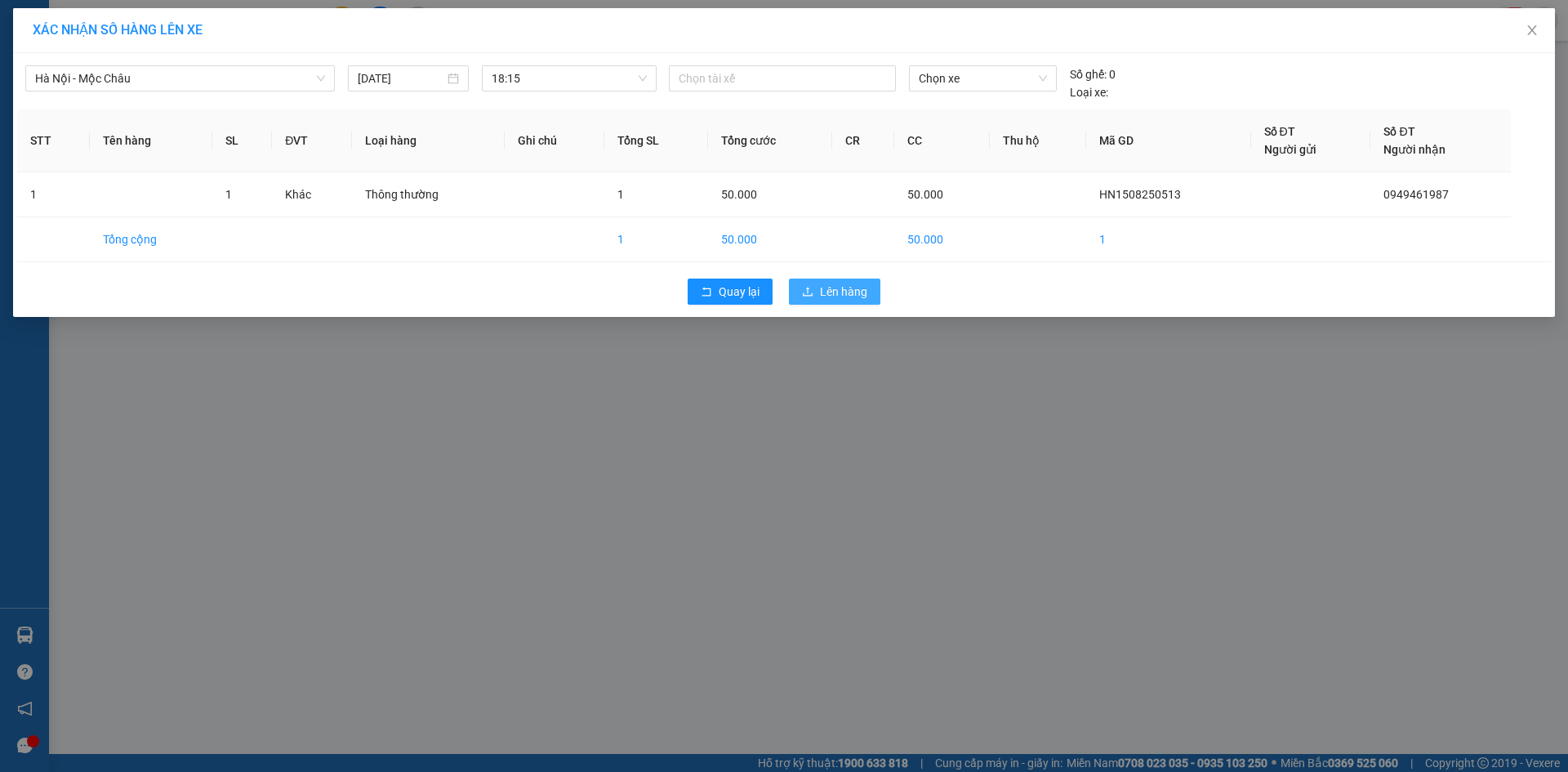
click at [830, 295] on span "Lên hàng" at bounding box center [843, 291] width 47 height 18
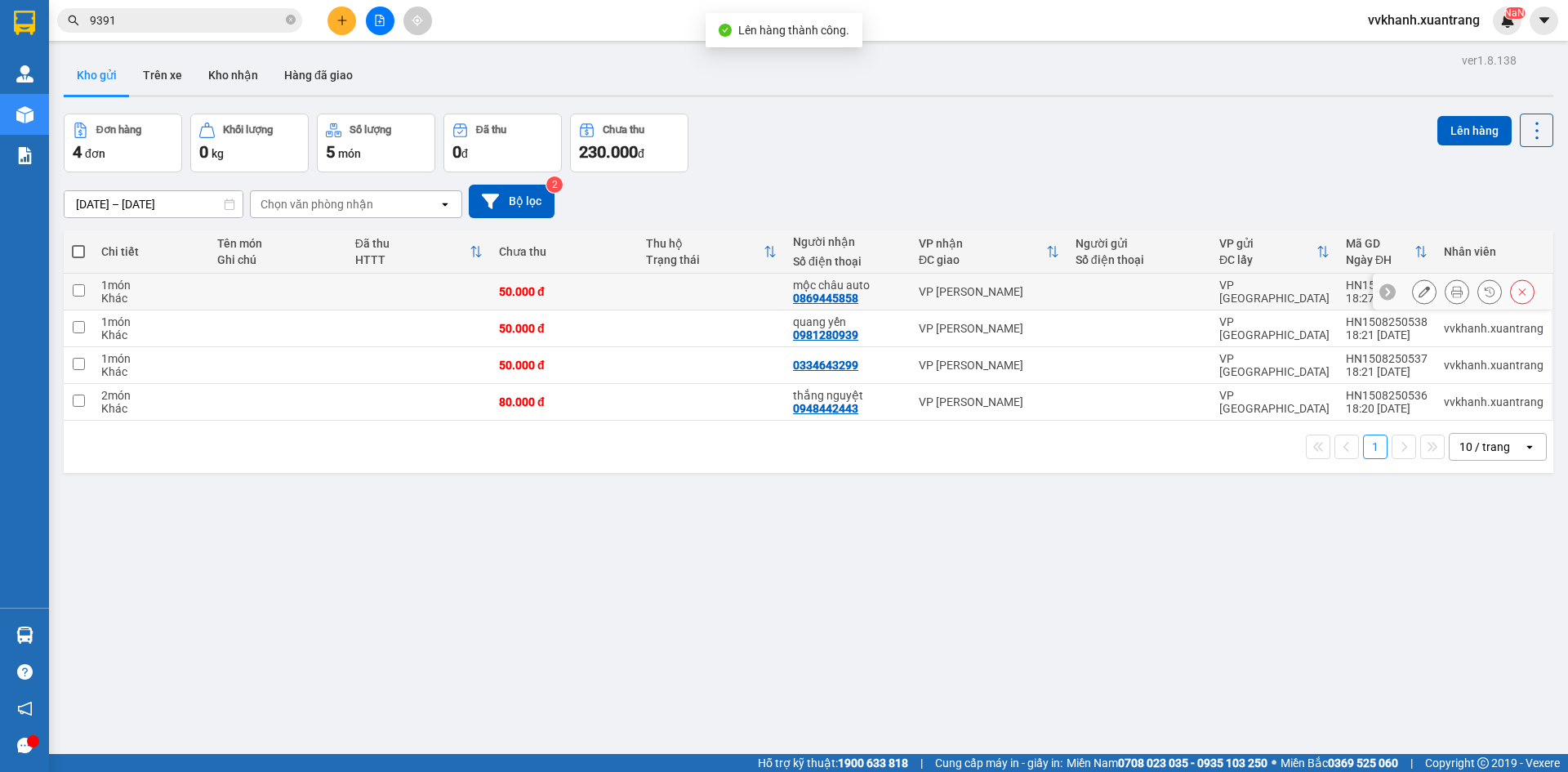
click at [615, 303] on td "50.000 đ" at bounding box center [564, 292] width 147 height 37
checkbox input "true"
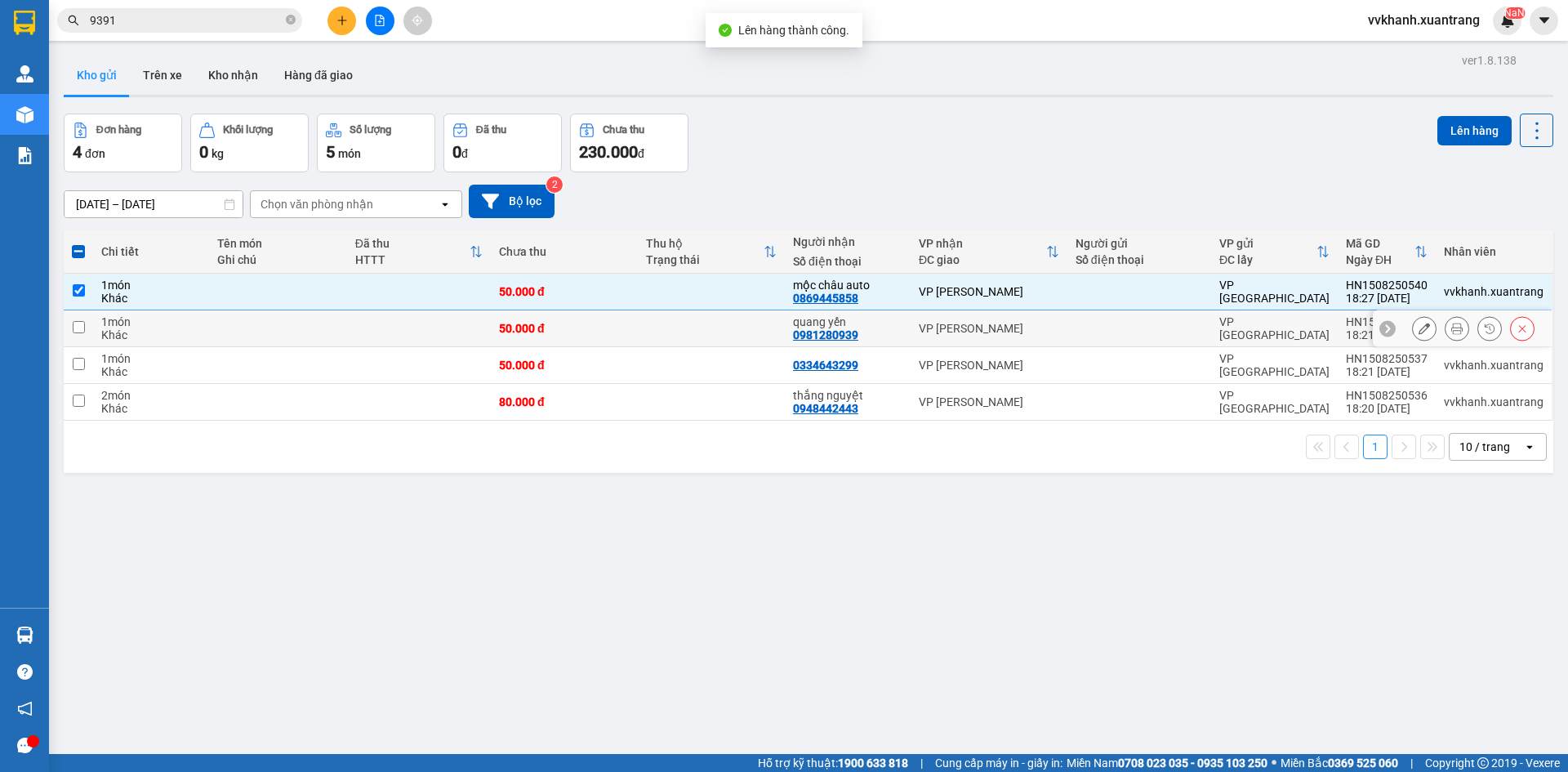
click at [625, 333] on div "50.000 đ" at bounding box center [564, 328] width 130 height 13
checkbox input "true"
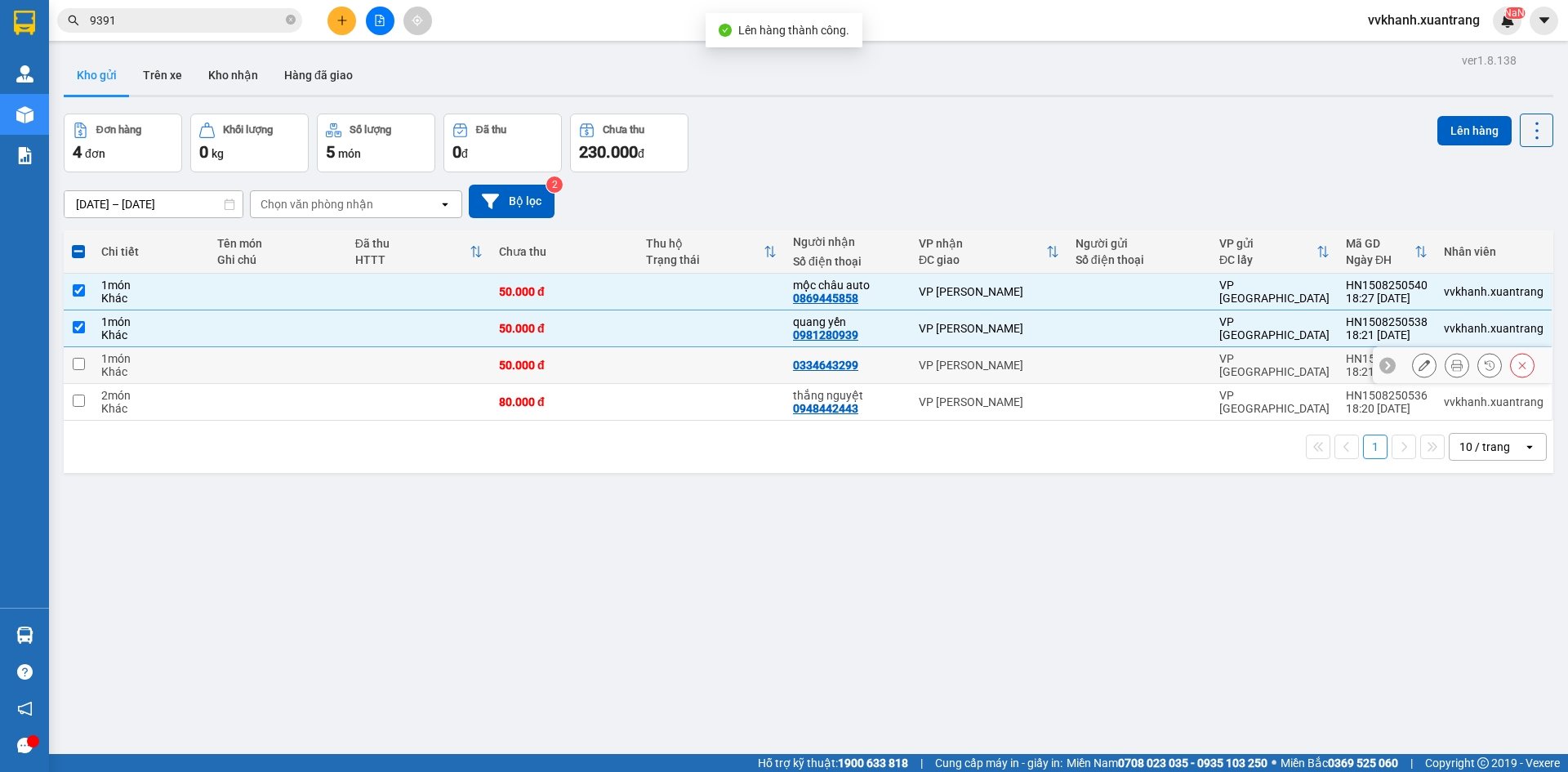
click at [627, 368] on div "50.000 đ" at bounding box center [564, 365] width 130 height 13
checkbox input "true"
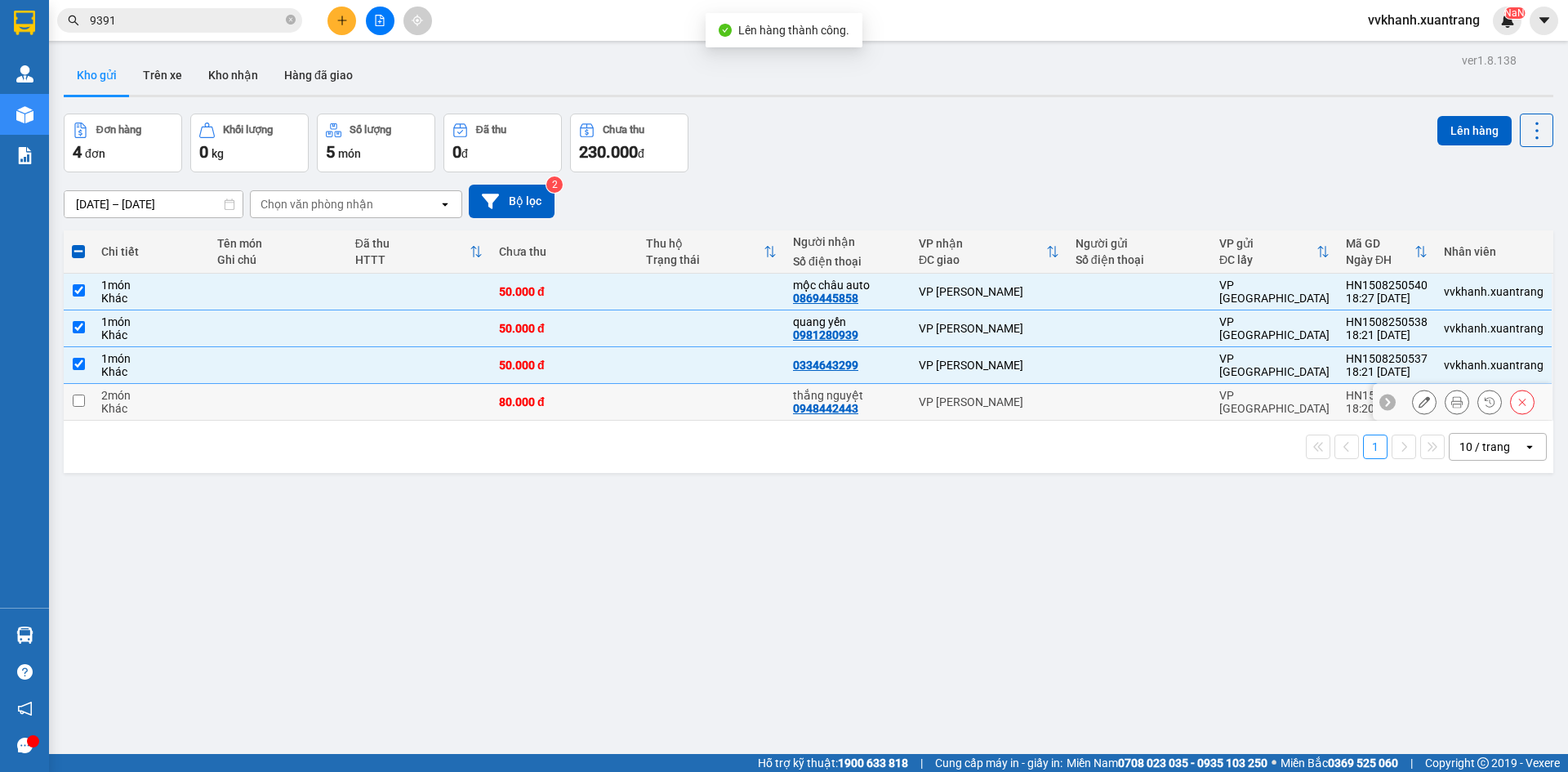
click at [618, 411] on td "80.000 đ" at bounding box center [564, 402] width 147 height 37
checkbox input "true"
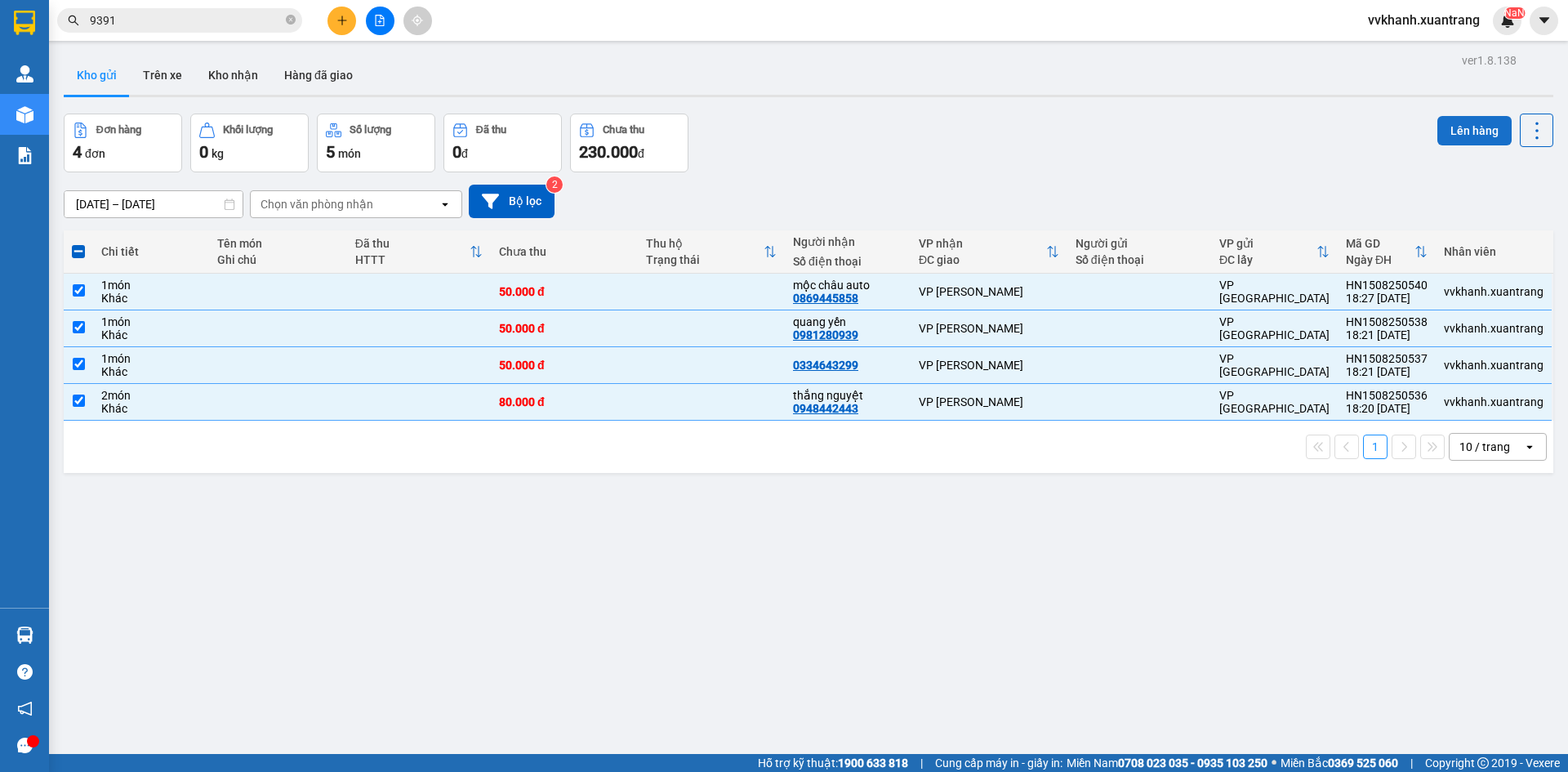
click at [1444, 130] on button "Lên hàng" at bounding box center [1475, 130] width 74 height 29
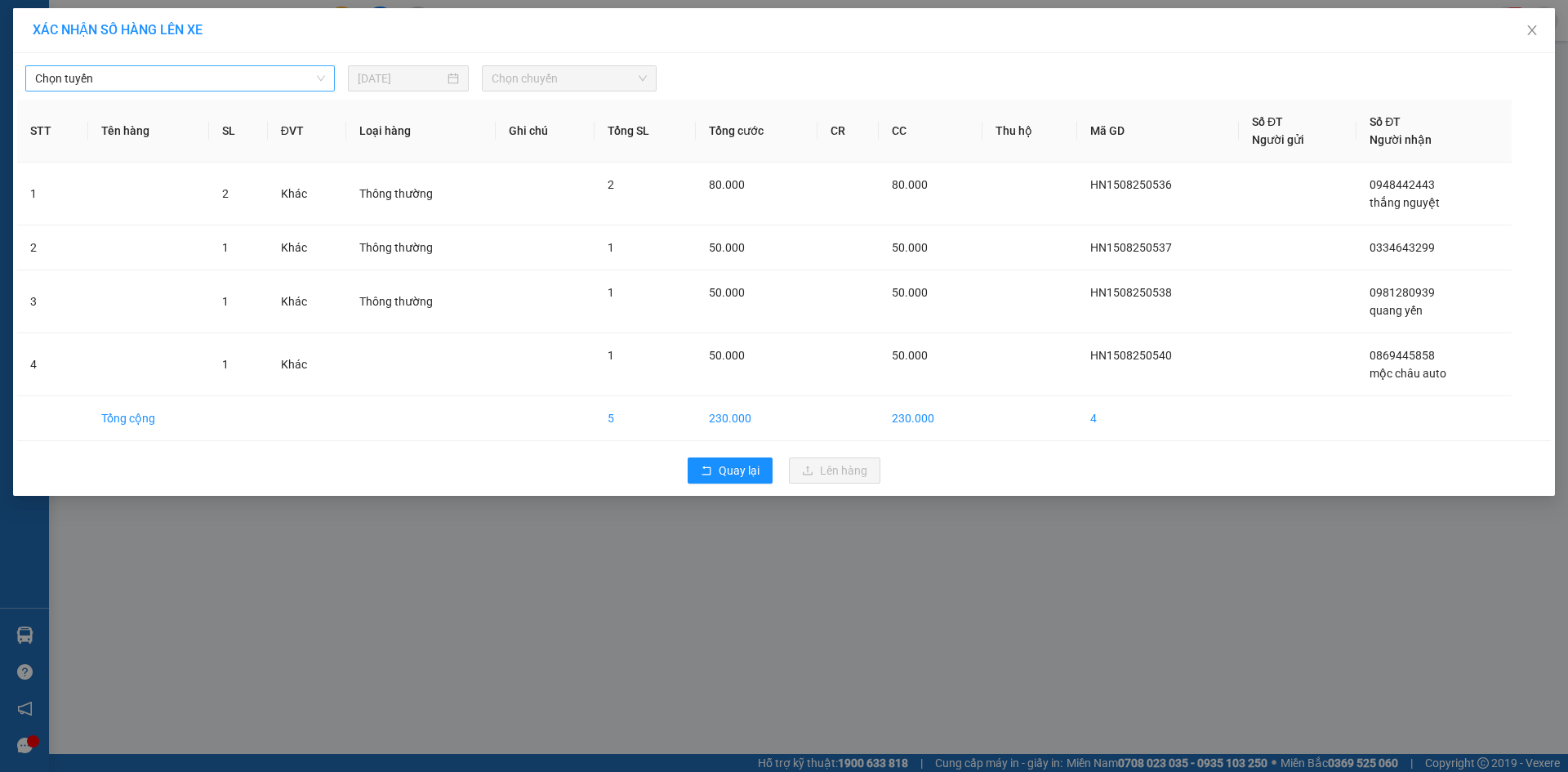
click at [136, 82] on span "Chọn tuyến" at bounding box center [180, 78] width 290 height 24
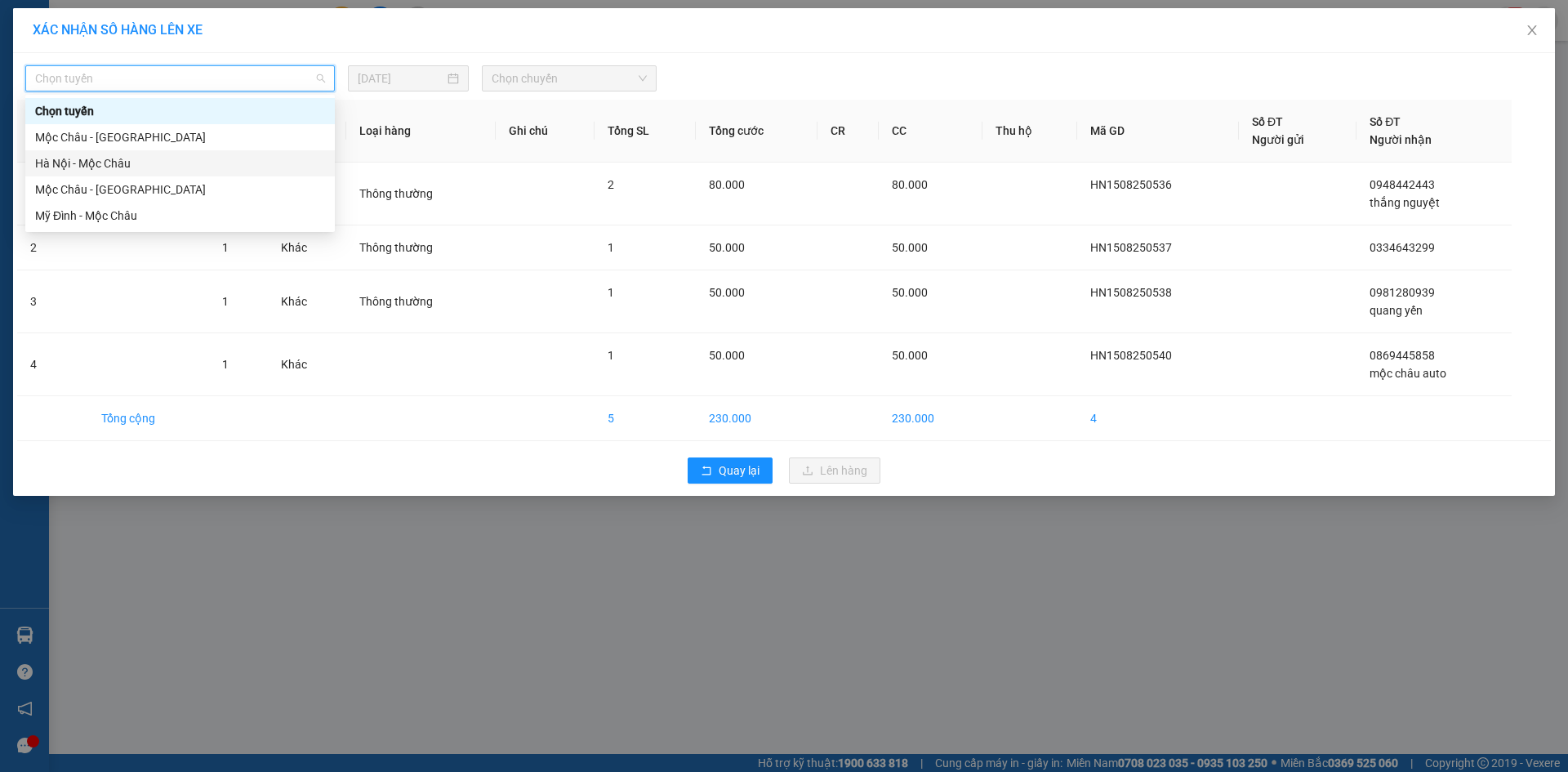
click at [122, 172] on div "Hà Nội - Mộc Châu" at bounding box center [180, 162] width 290 height 18
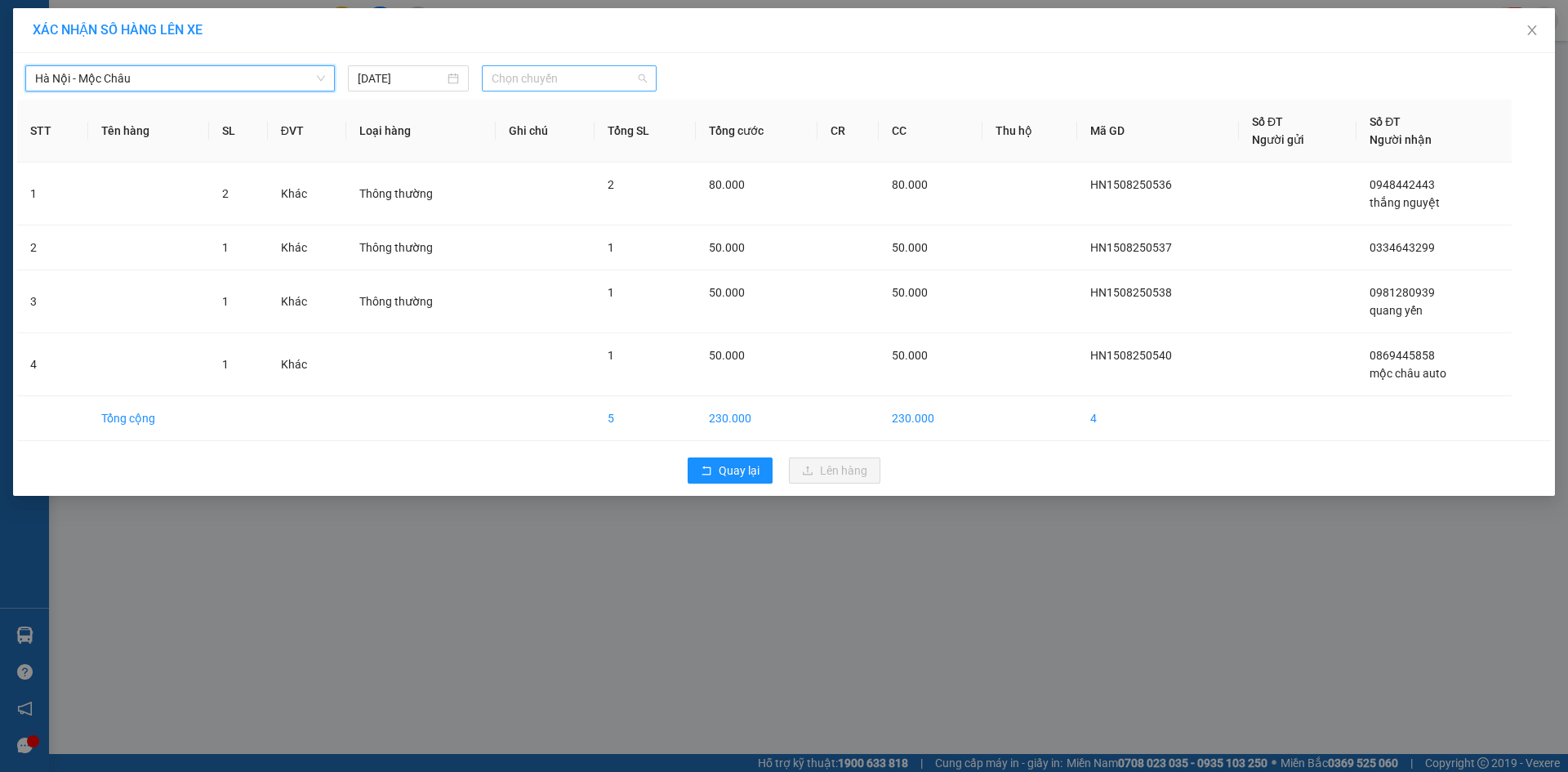
click at [527, 85] on span "Chọn chuyến" at bounding box center [569, 78] width 155 height 24
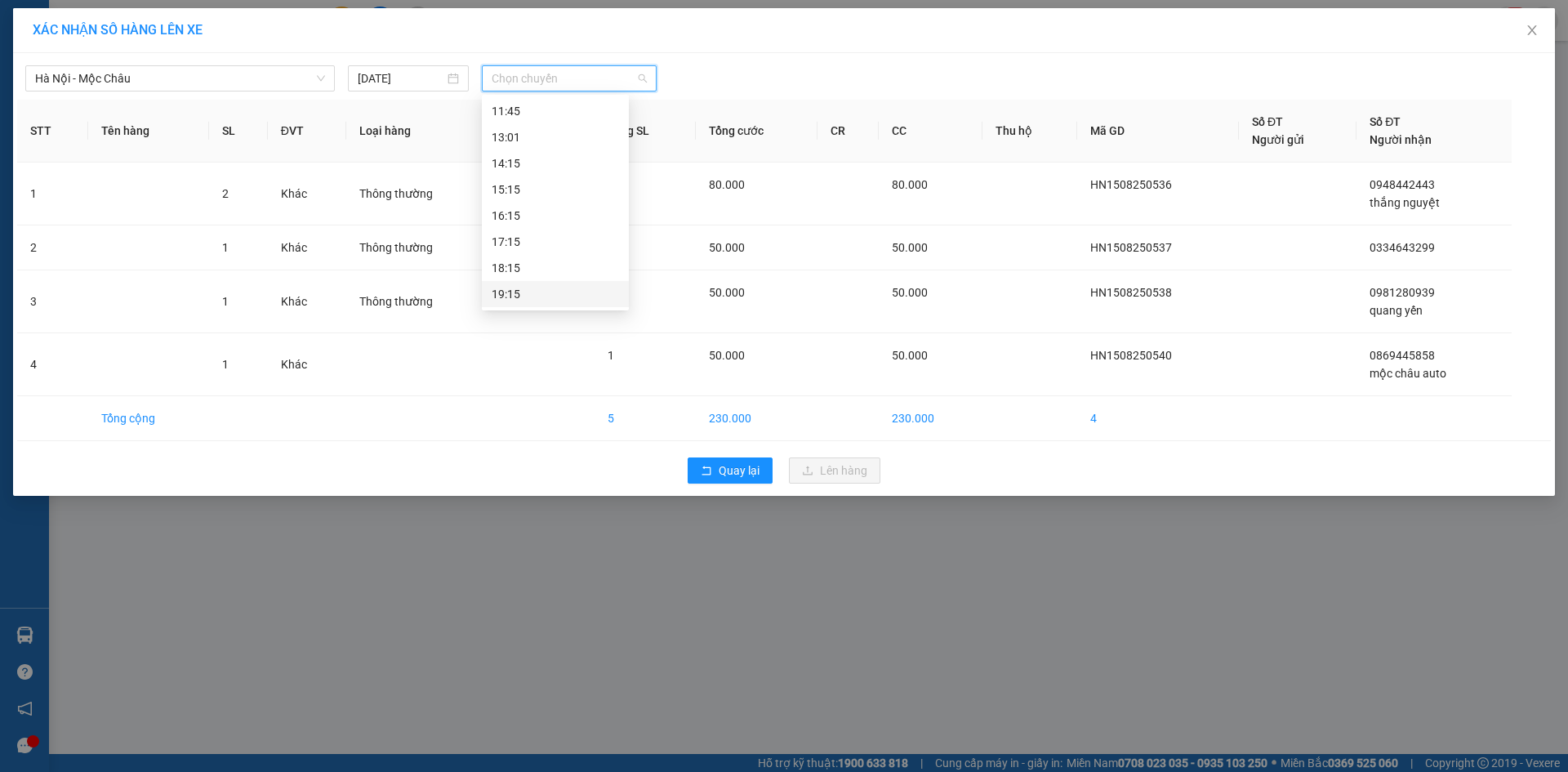
drag, startPoint x: 525, startPoint y: 279, endPoint x: 529, endPoint y: 293, distance: 14.6
click at [529, 293] on div "Chọn chuyến 06:01 06:30 06:50 - (Đã hủy) 07:00 - (Đã hủy) 07:01 07:30 07:50 - (…" at bounding box center [555, 33] width 147 height 549
click at [529, 293] on div "19:15" at bounding box center [555, 294] width 127 height 18
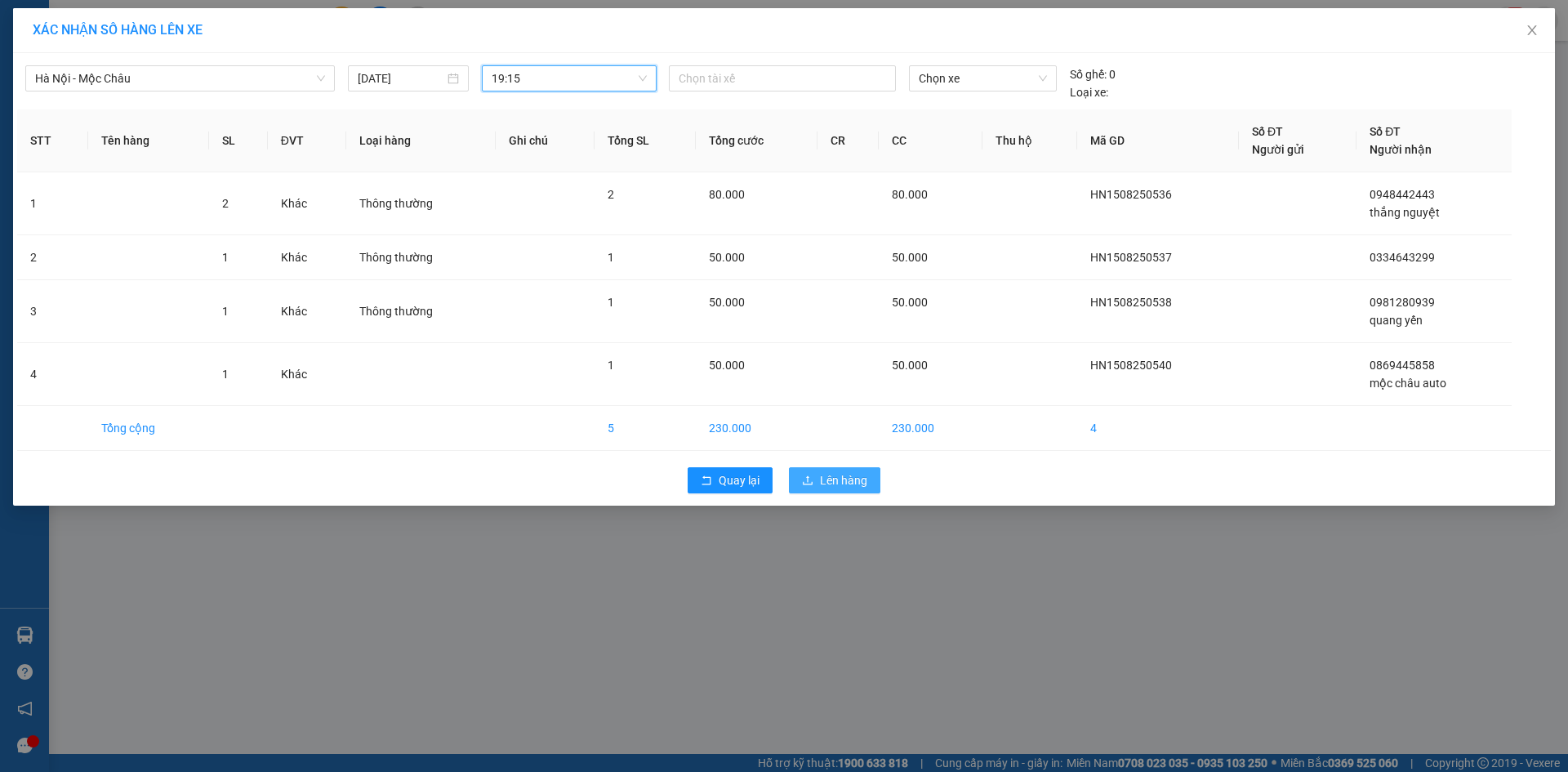
click at [835, 483] on span "Lên hàng" at bounding box center [843, 480] width 47 height 18
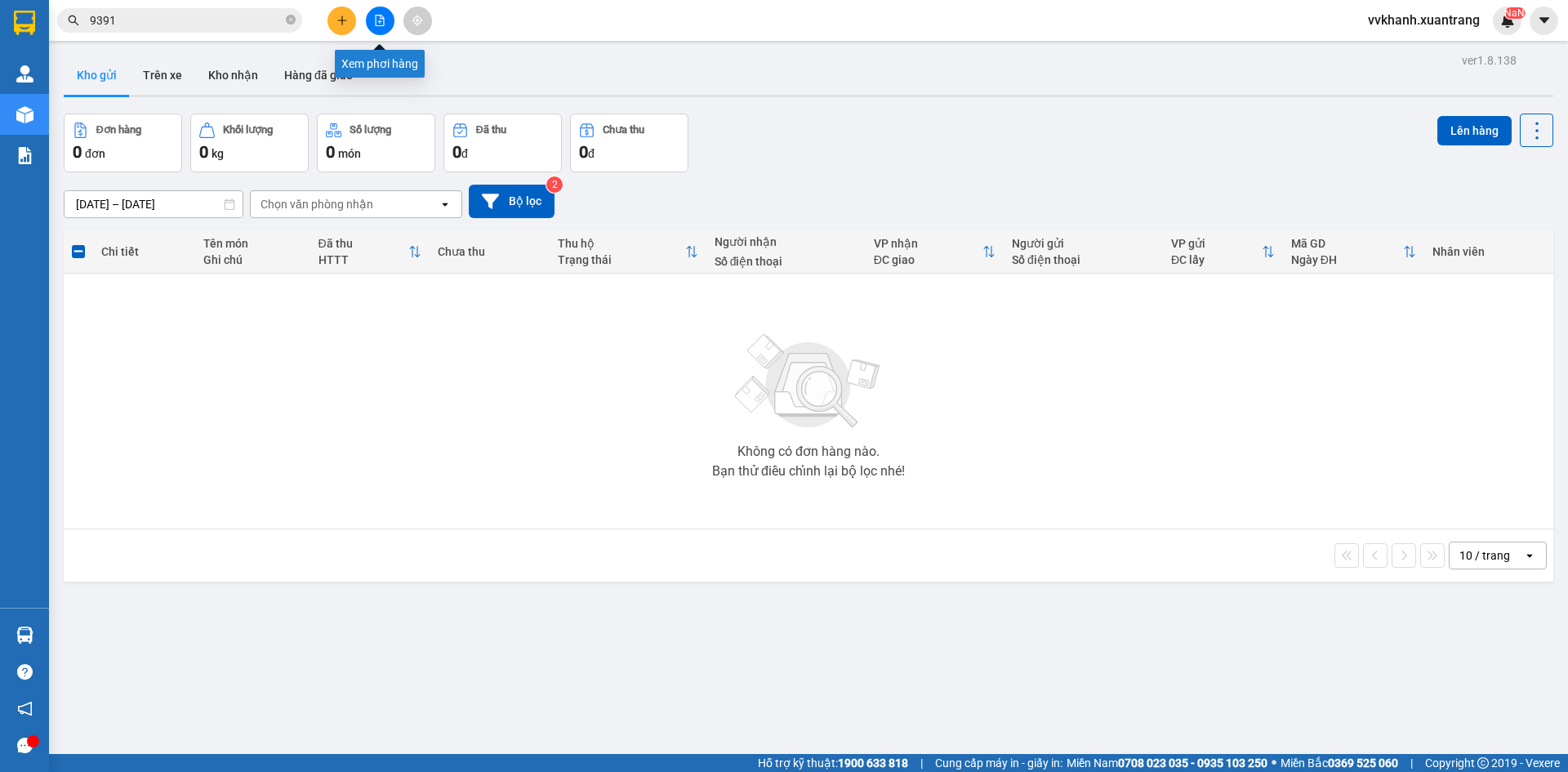
click at [375, 13] on button at bounding box center [380, 21] width 29 height 29
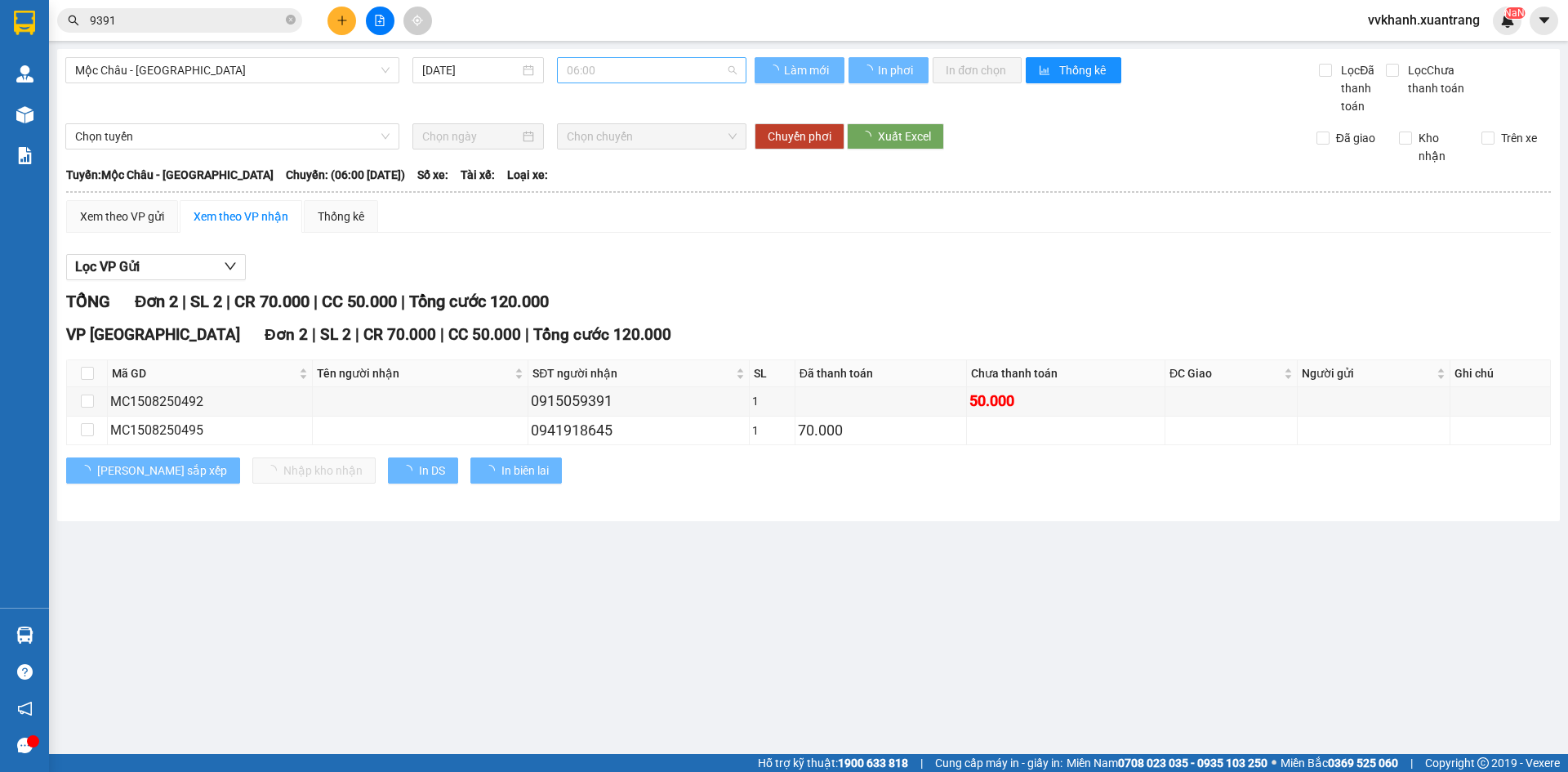
click at [604, 77] on span "06:00" at bounding box center [652, 70] width 170 height 24
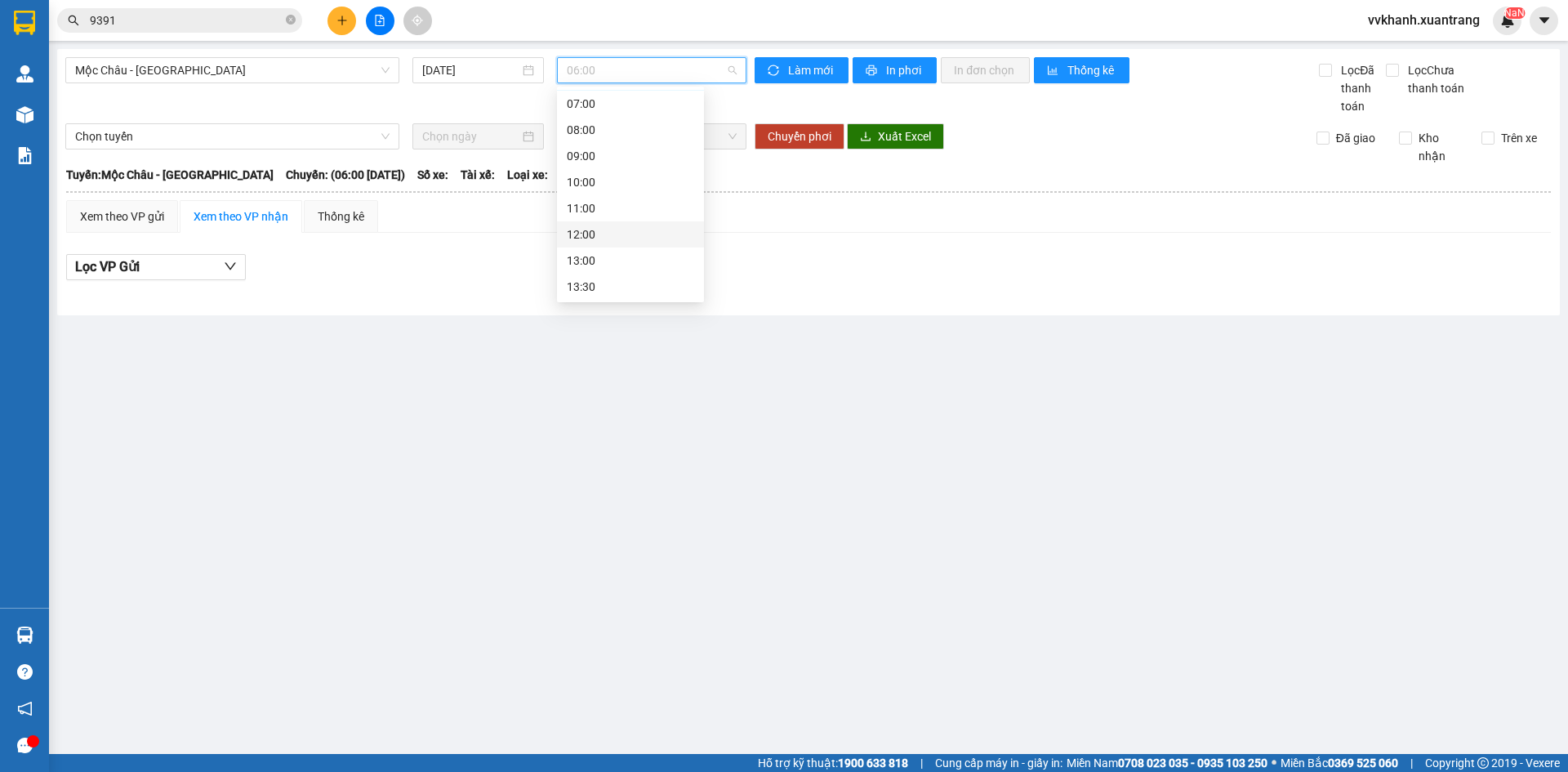
scroll to position [82, 0]
drag, startPoint x: 594, startPoint y: 271, endPoint x: 606, endPoint y: 236, distance: 37.0
click at [606, 236] on div "Chọn chuyến 06:00 07:00 08:00 09:00 10:00 11:00 12:00 13:00 13:30 14:00 15:00 1…" at bounding box center [630, 231] width 147 height 445
click at [613, 228] on div "15:00" at bounding box center [630, 226] width 127 height 18
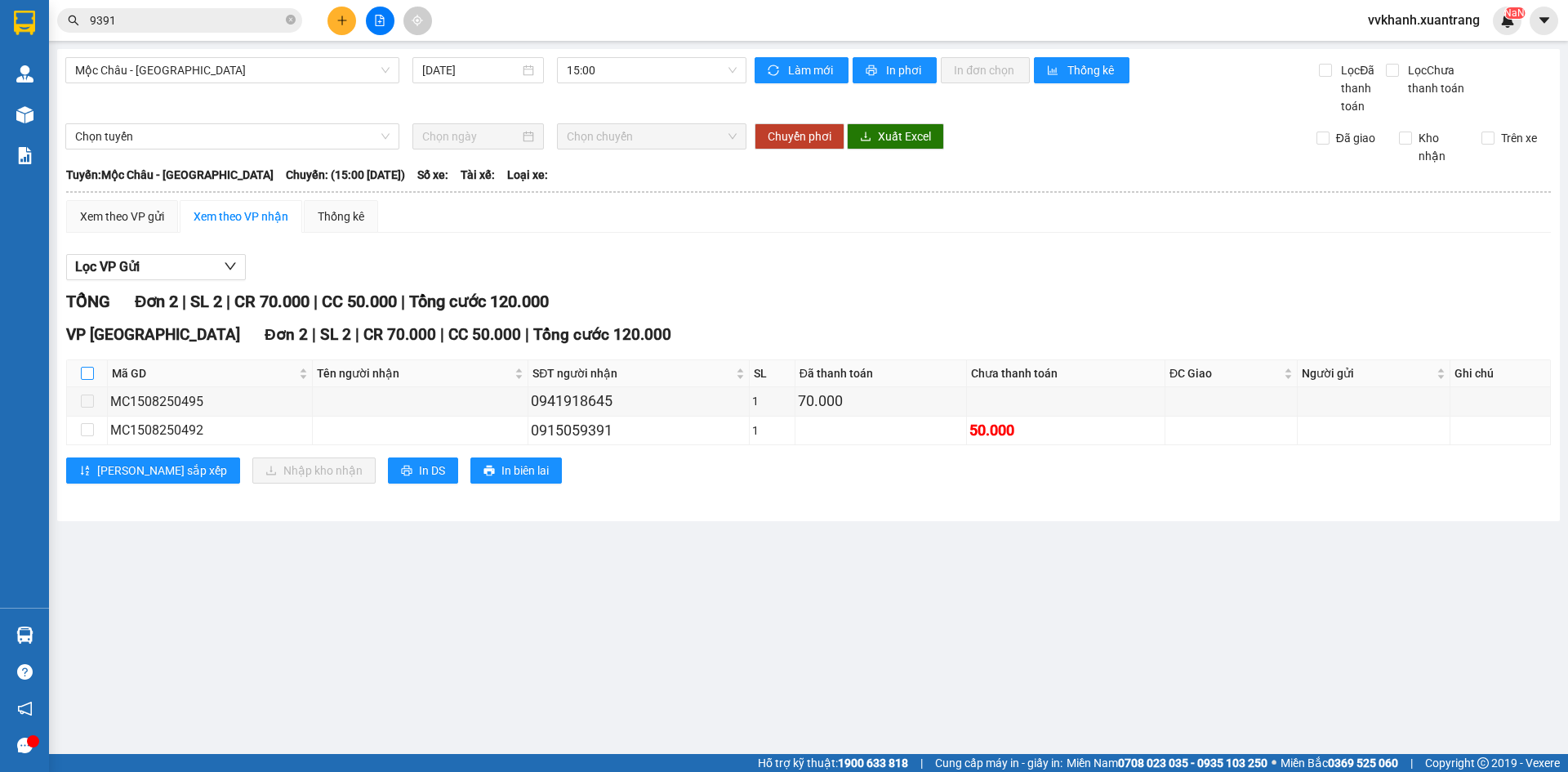
click at [86, 375] on input "checkbox" at bounding box center [88, 374] width 13 height 13
checkbox input "true"
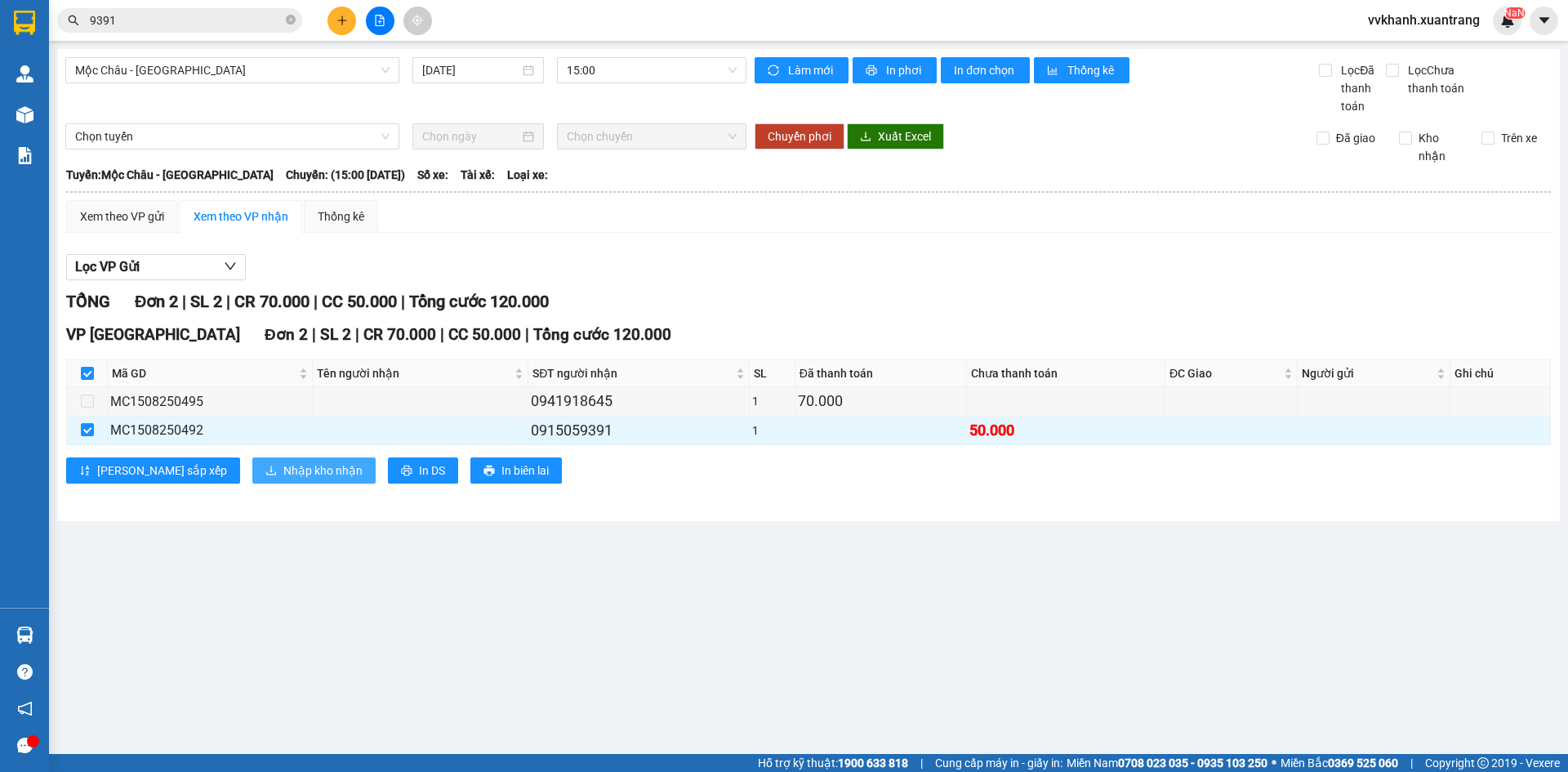
click at [284, 479] on span "Nhập kho nhận" at bounding box center [323, 470] width 79 height 18
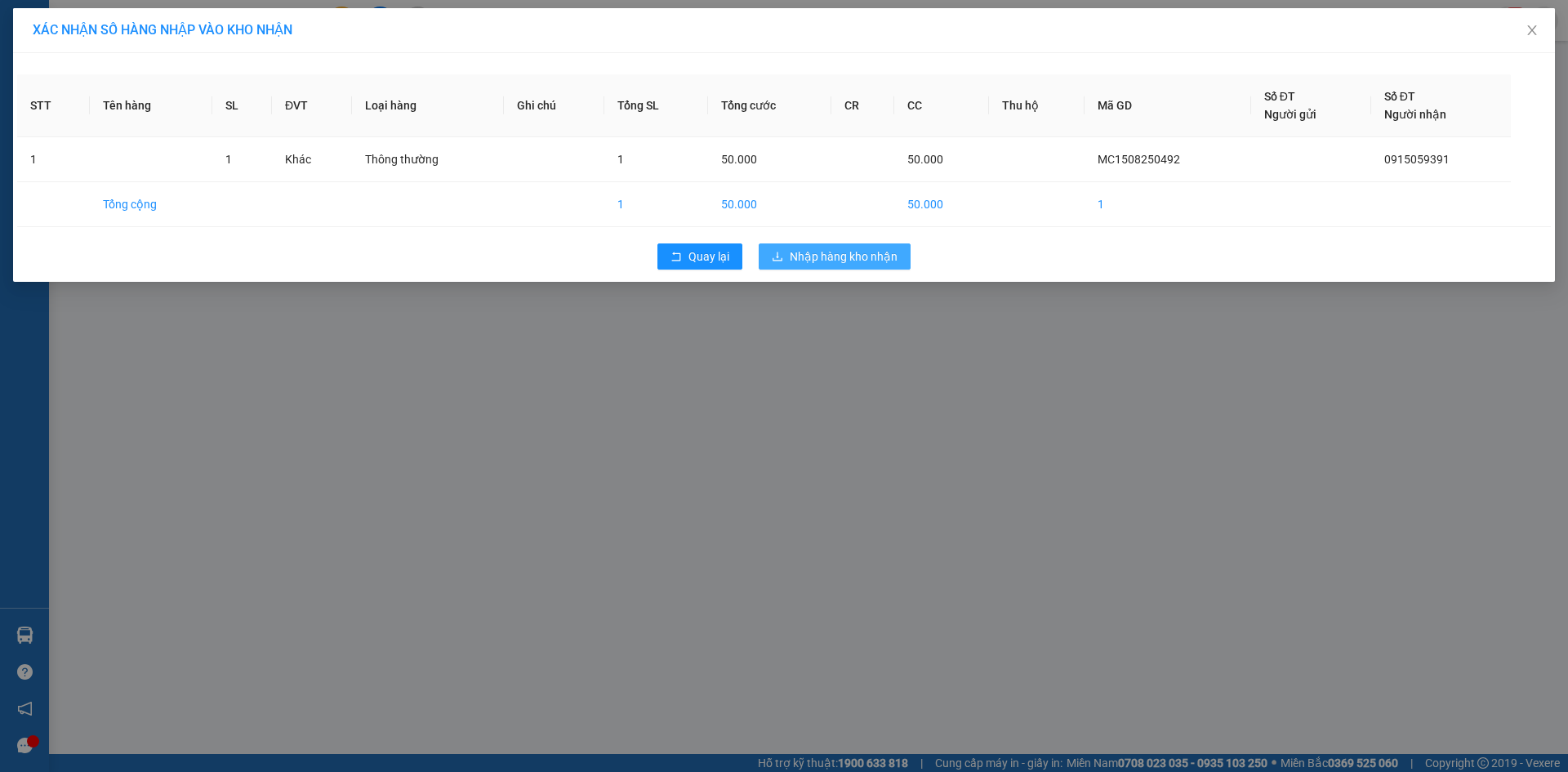
click at [845, 249] on span "Nhập hàng kho nhận" at bounding box center [843, 256] width 108 height 18
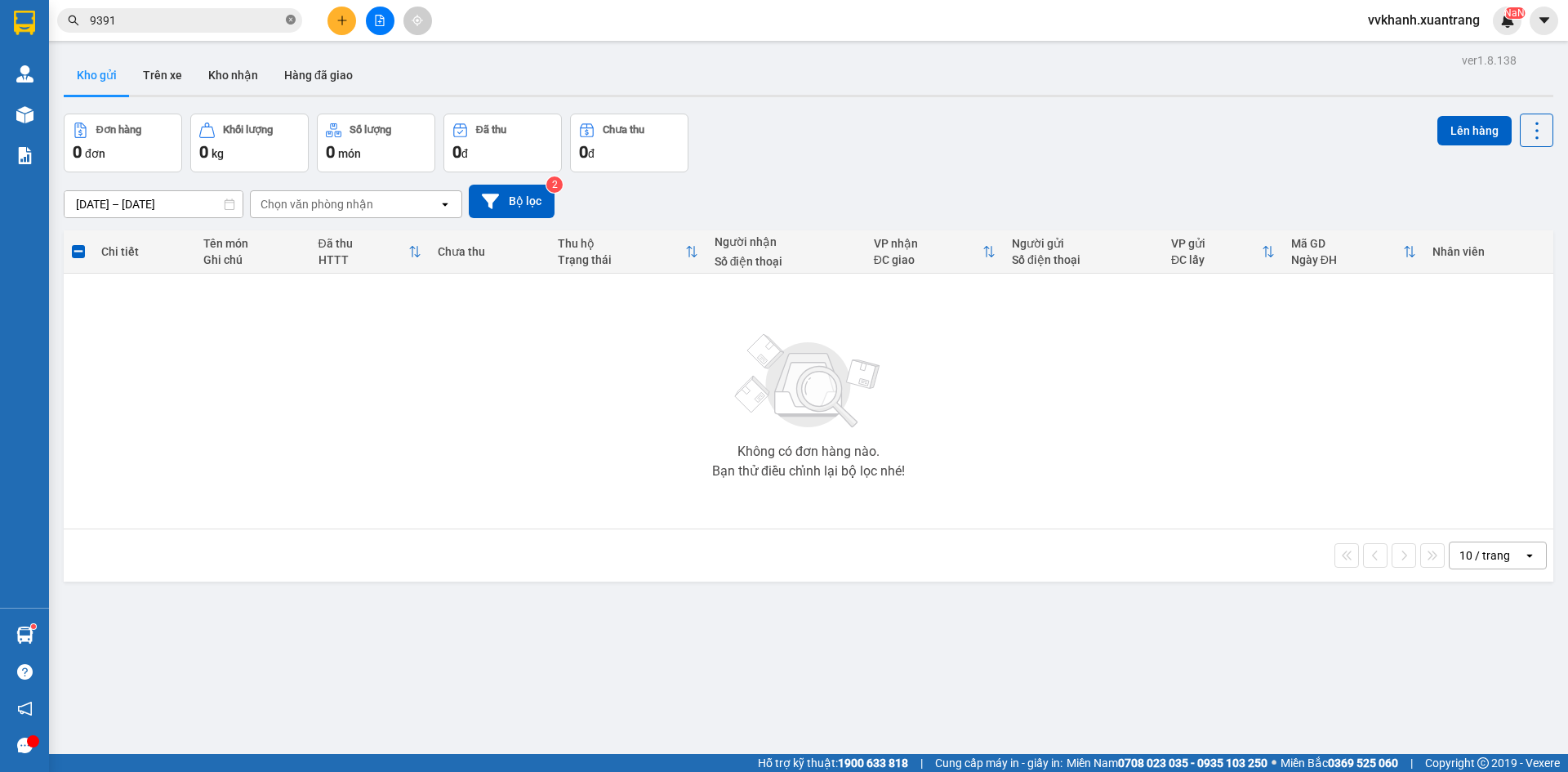
click at [289, 18] on icon "close-circle" at bounding box center [291, 19] width 10 height 10
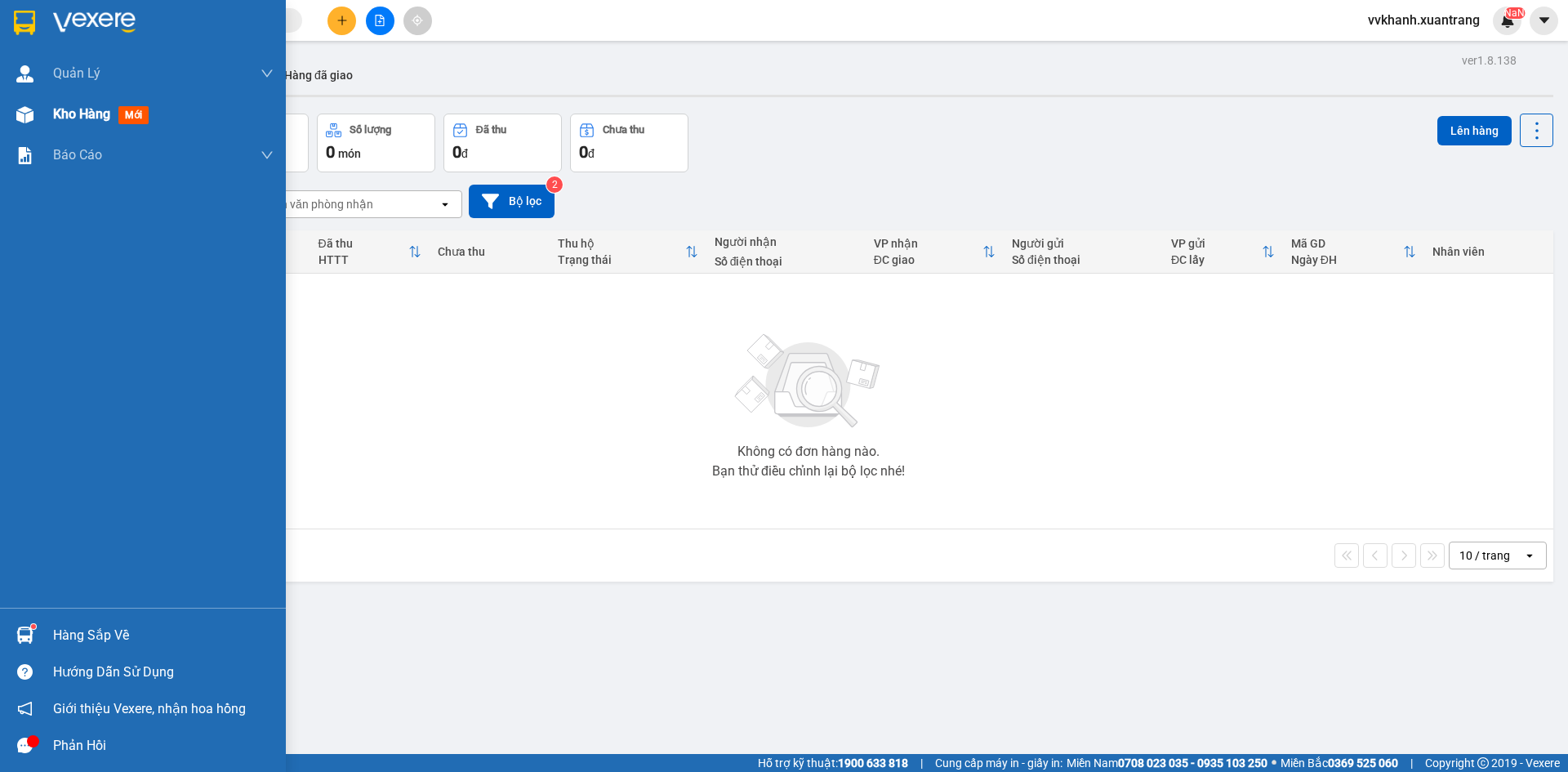
click at [24, 104] on div at bounding box center [25, 114] width 29 height 29
